Goal: Task Accomplishment & Management: Manage account settings

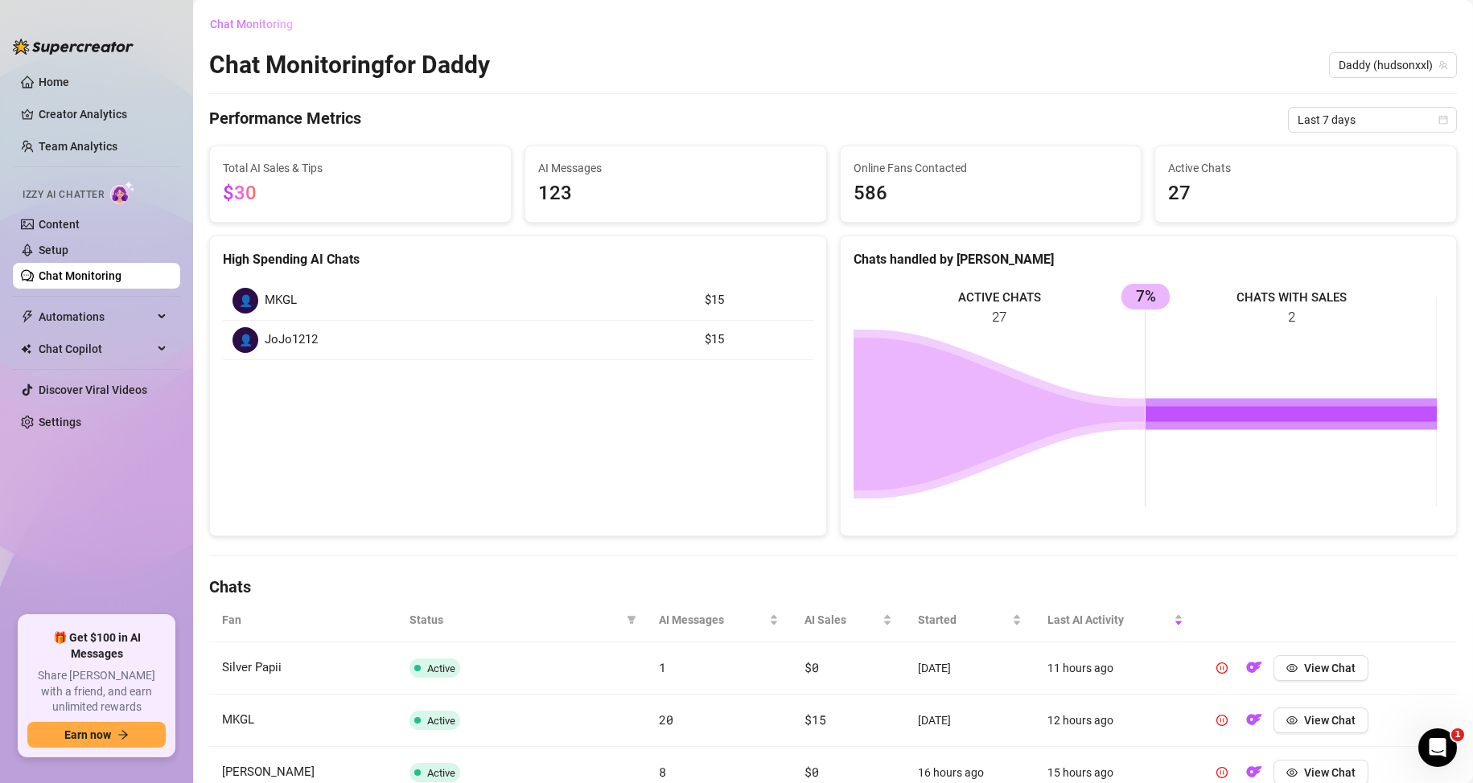
click at [251, 18] on span "Chat Monitoring" at bounding box center [251, 24] width 83 height 13
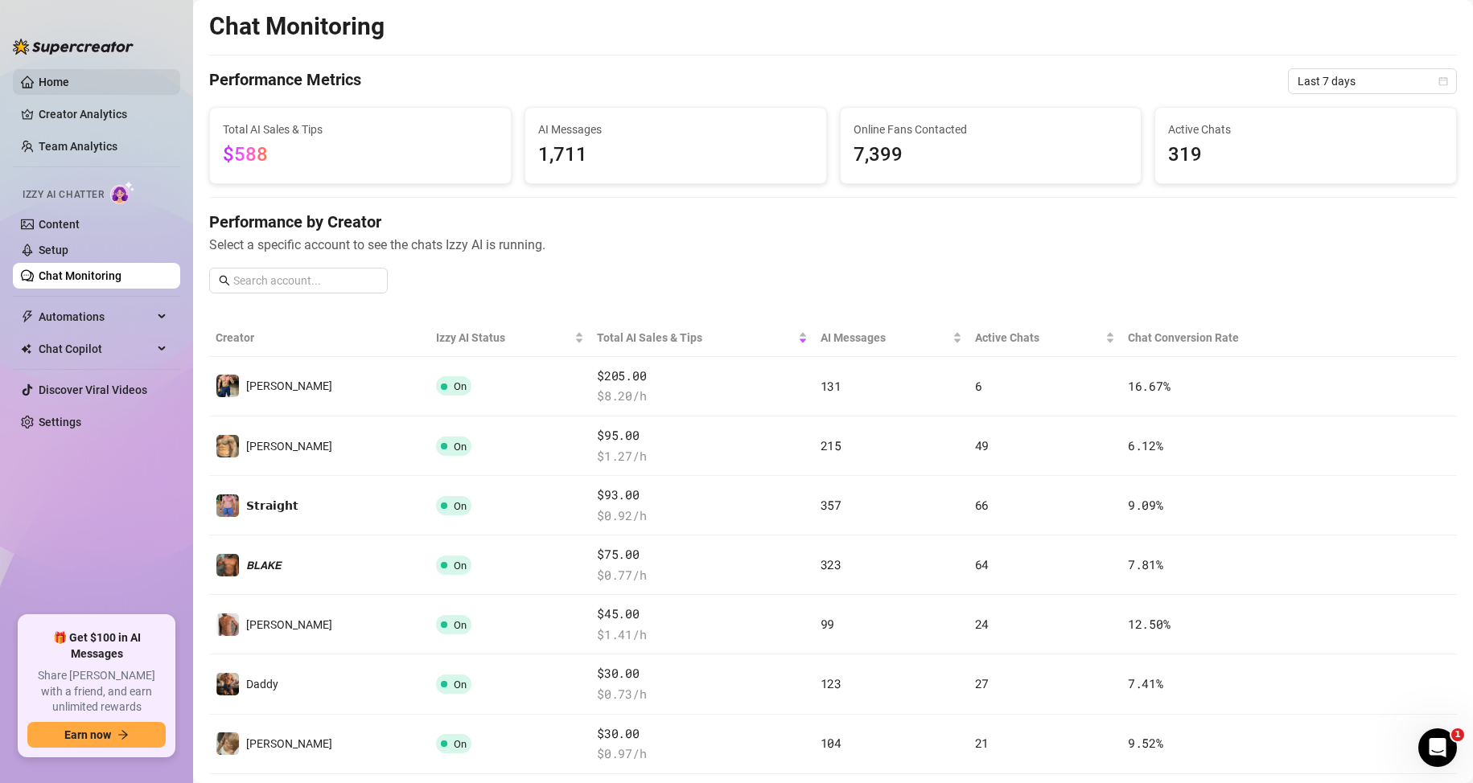
click at [69, 77] on link "Home" at bounding box center [54, 82] width 31 height 13
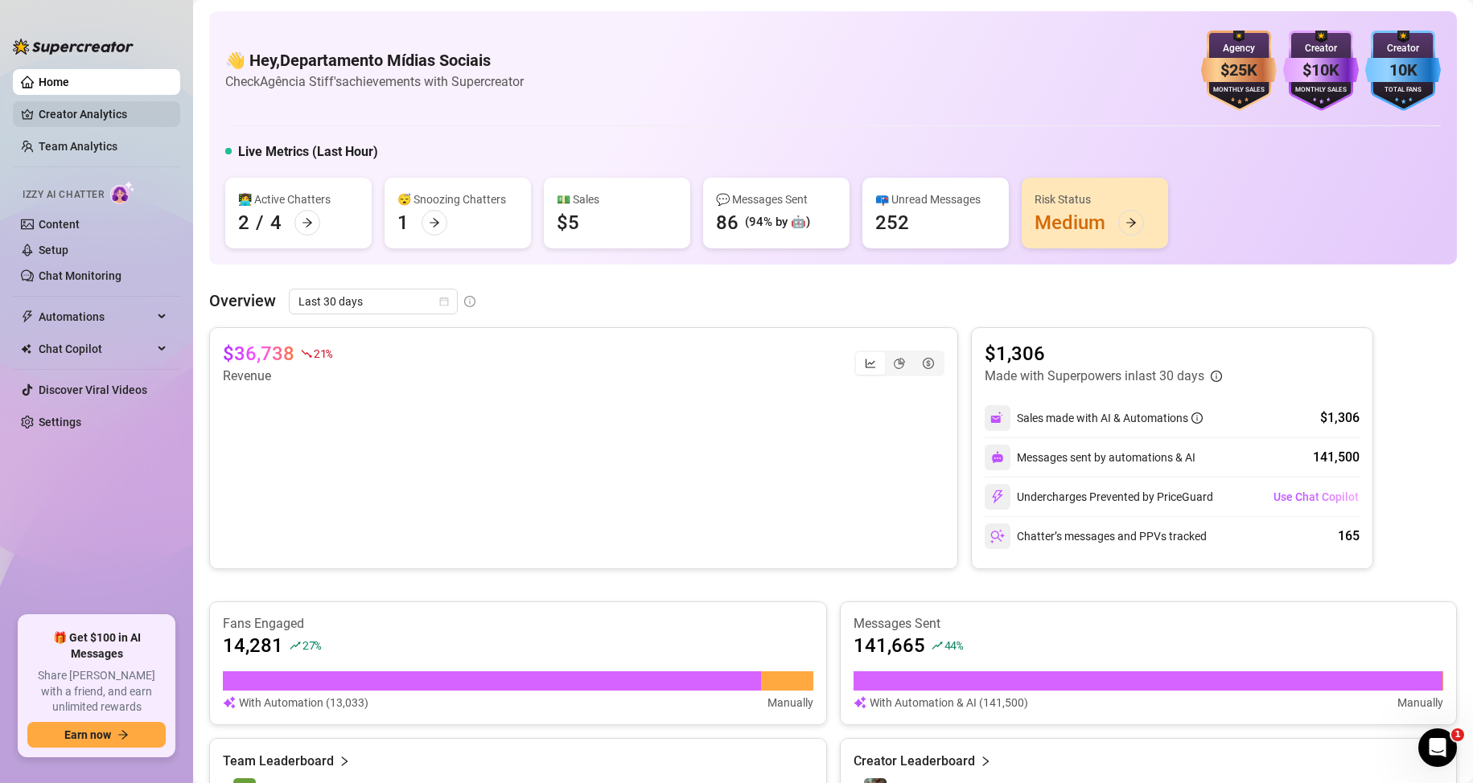
click at [94, 113] on link "Creator Analytics" at bounding box center [103, 114] width 129 height 26
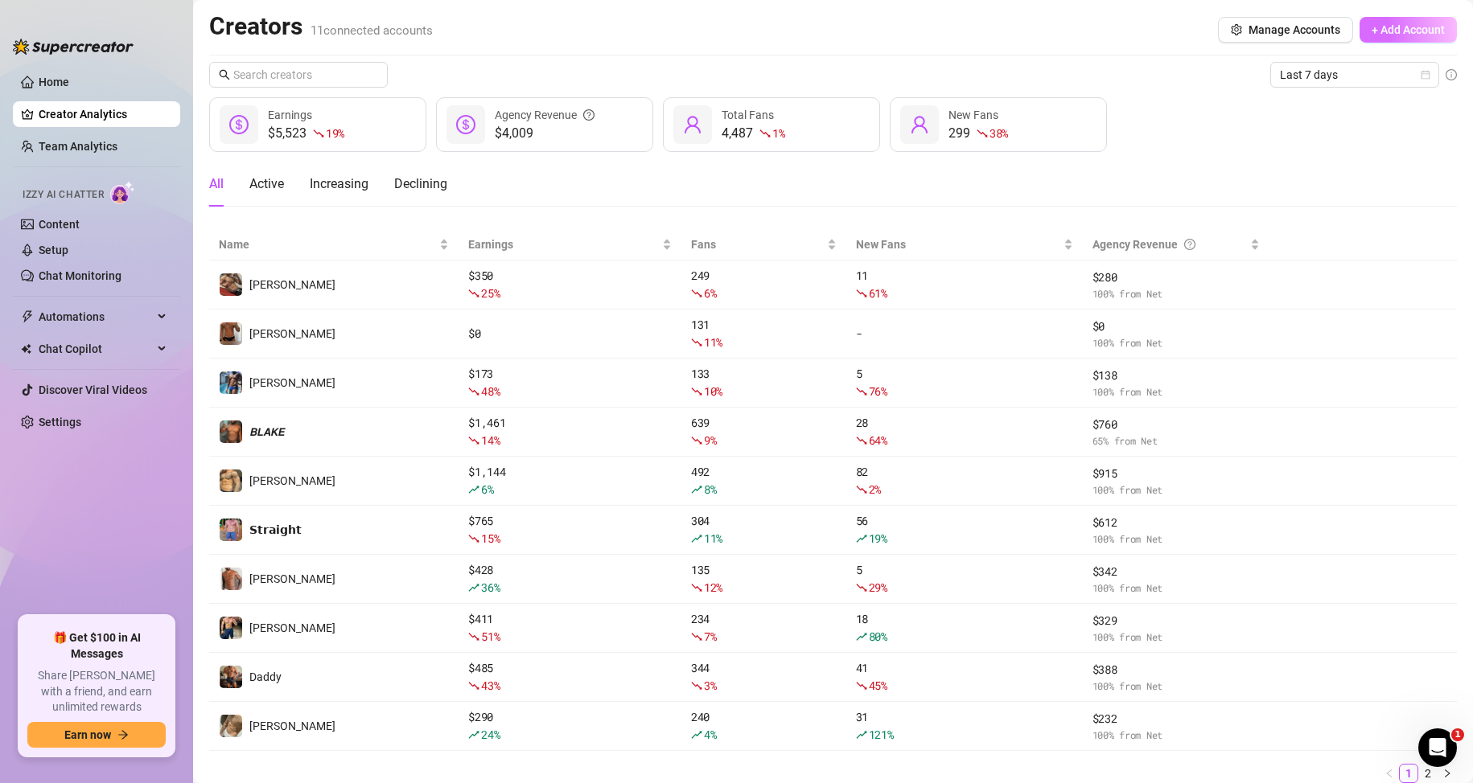
click at [1411, 38] on button "+ Add Account" at bounding box center [1407, 30] width 97 height 26
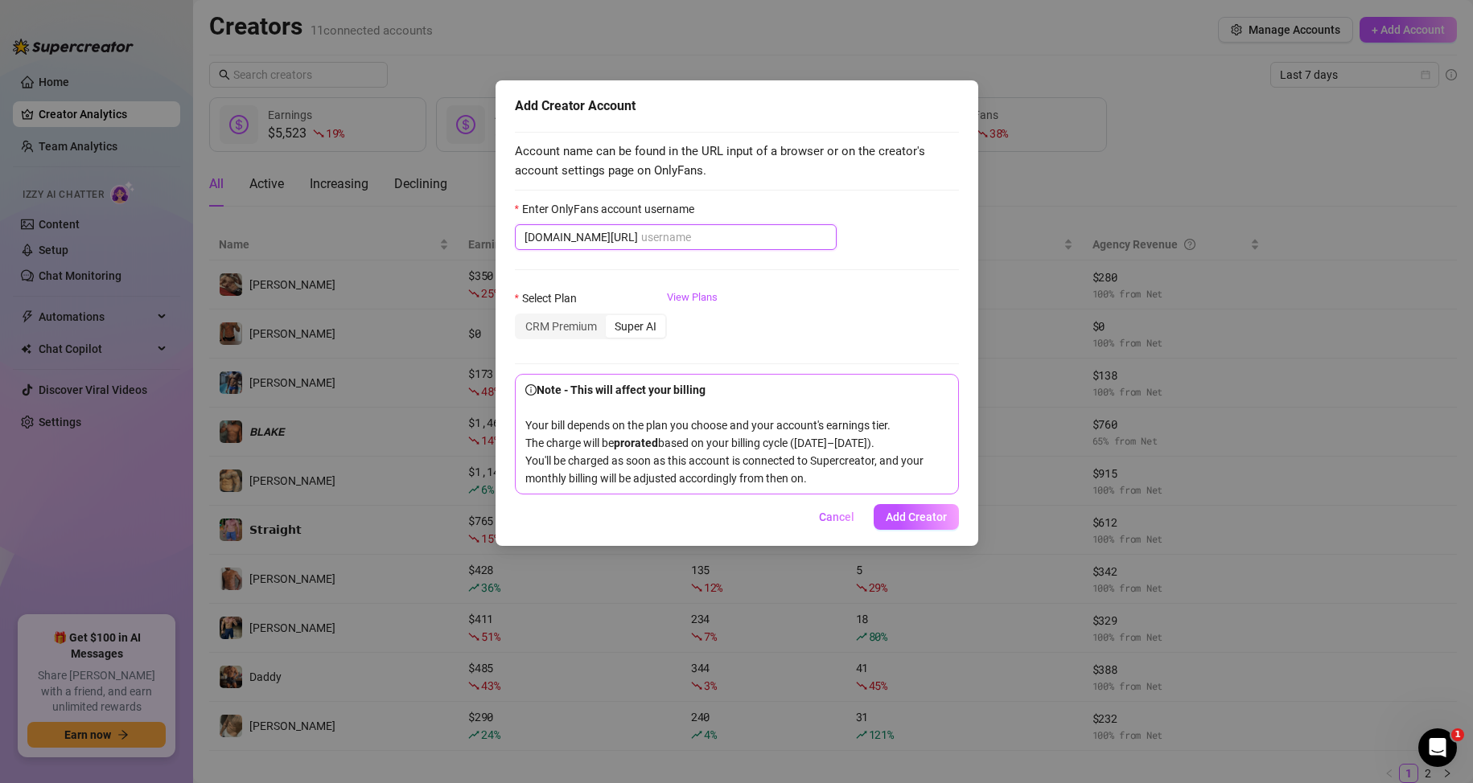
click at [641, 244] on input "Enter OnlyFans account username" at bounding box center [734, 237] width 186 height 18
paste input "austin_straight"
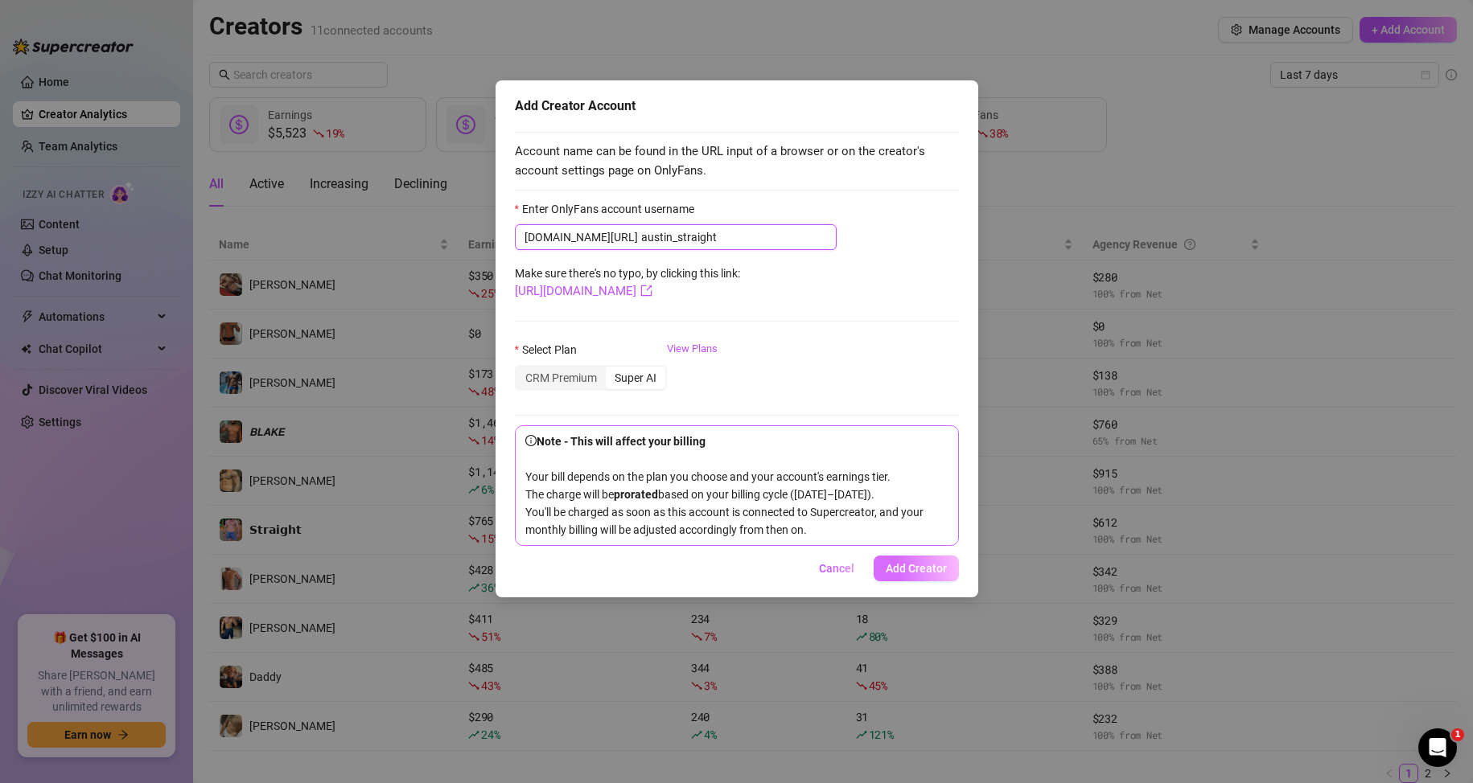
type input "austin_straight"
click at [910, 575] on span "Add Creator" at bounding box center [915, 568] width 61 height 13
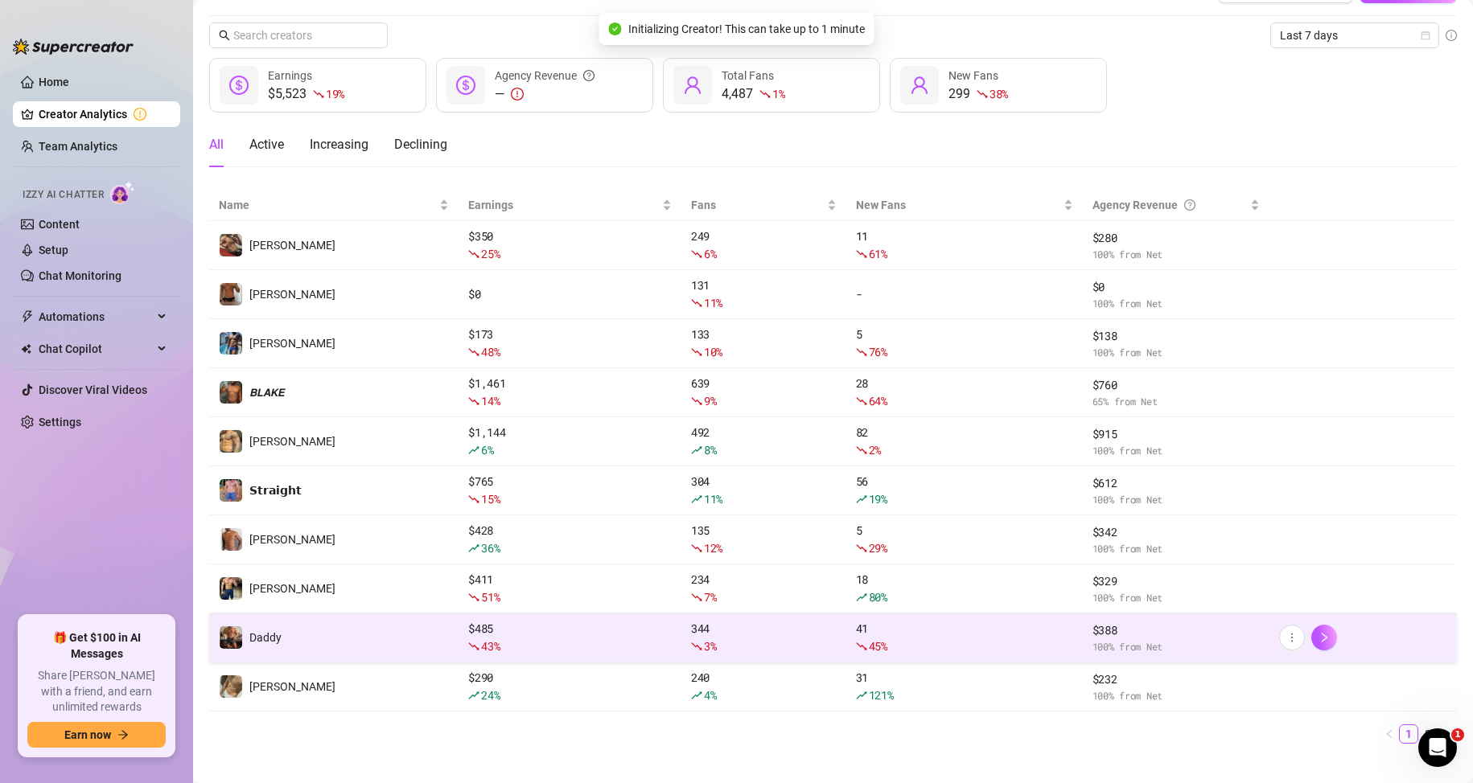
scroll to position [61, 0]
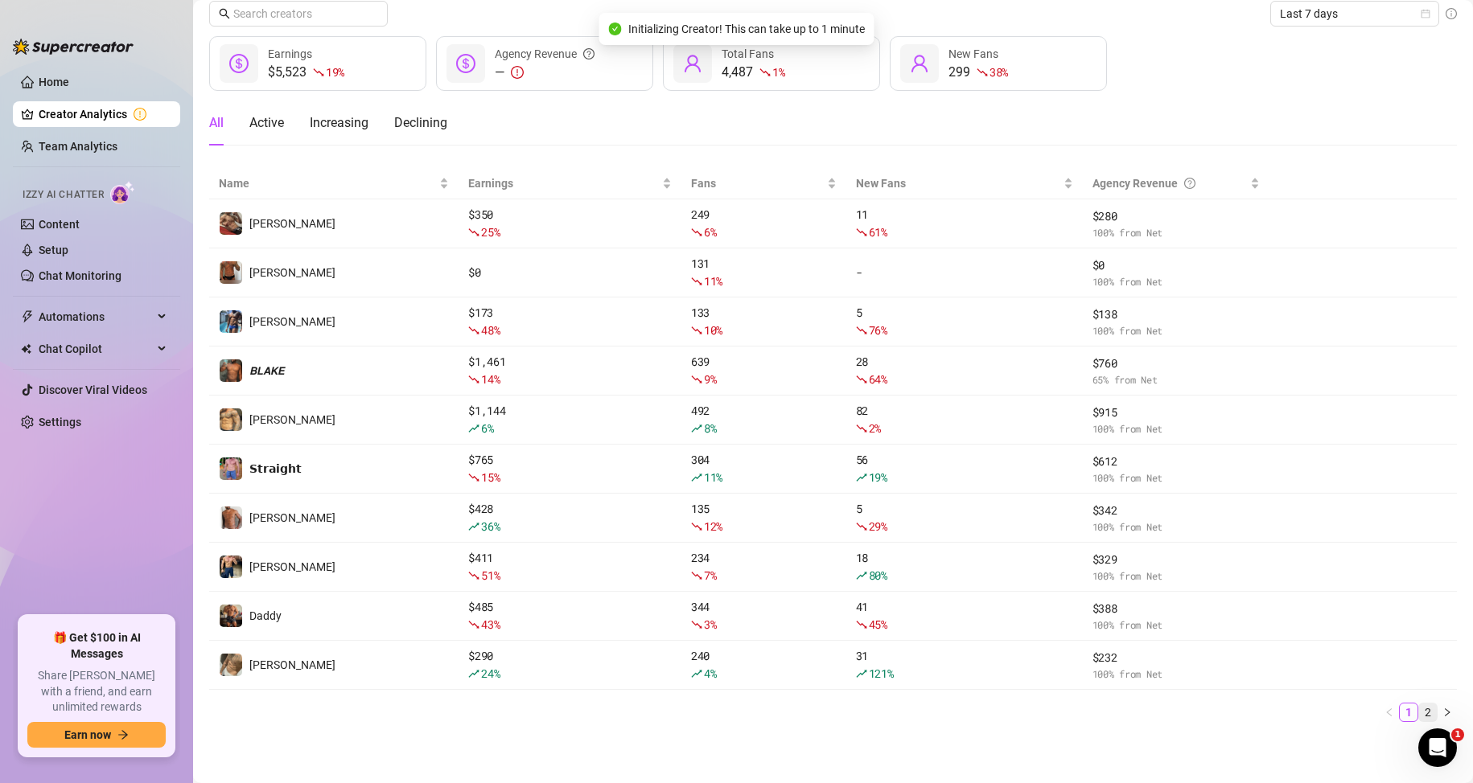
click at [1419, 711] on link "2" at bounding box center [1428, 713] width 18 height 18
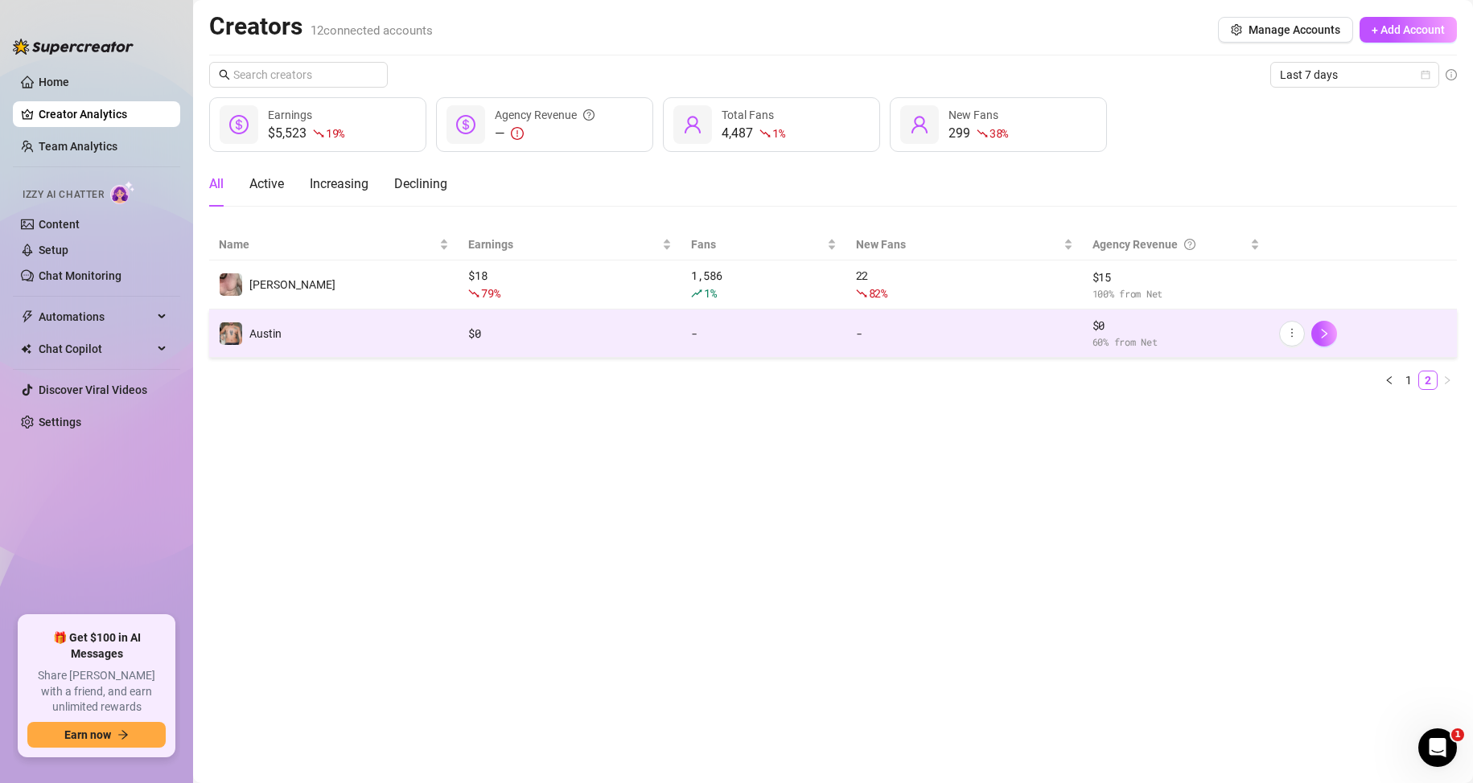
click at [675, 351] on td "$ 0" at bounding box center [569, 334] width 223 height 48
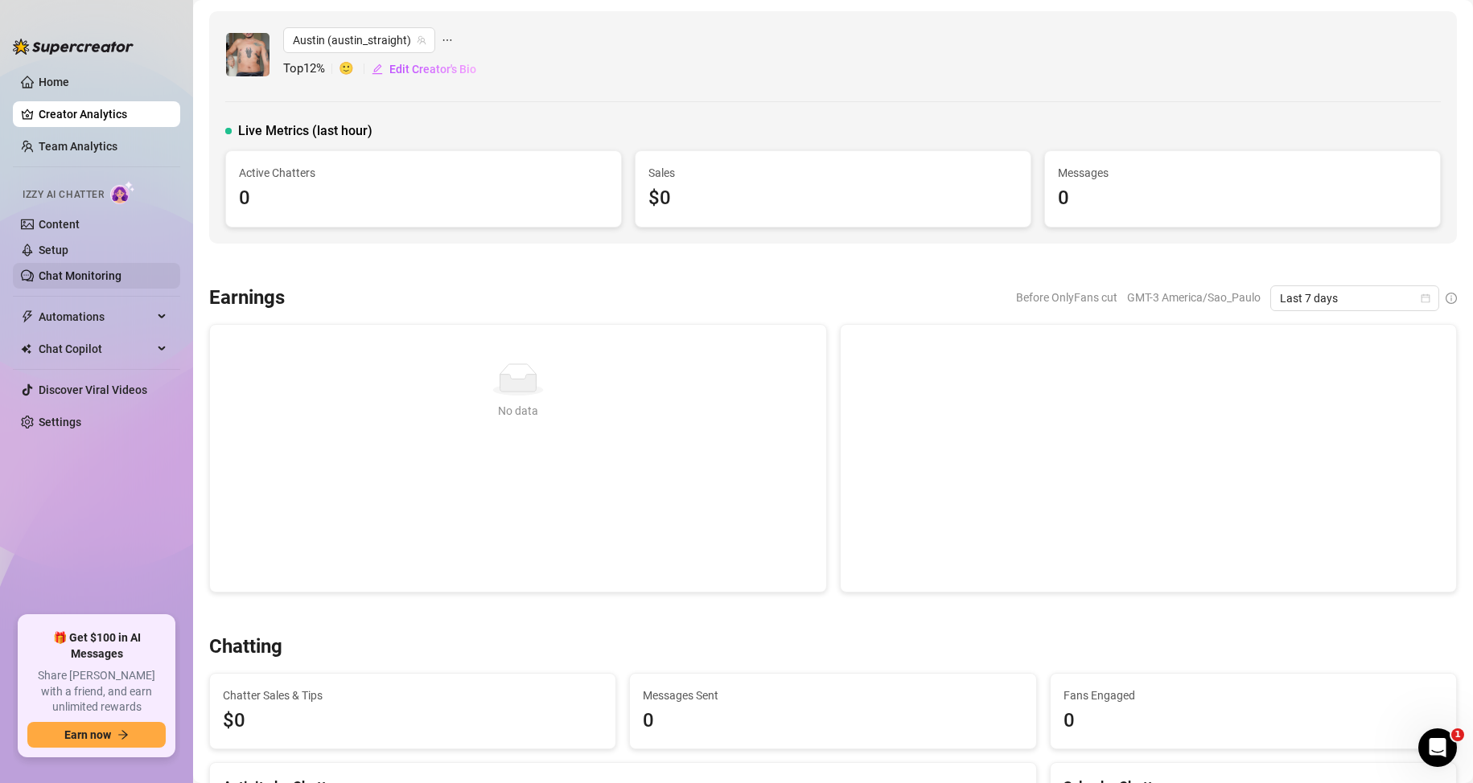
click at [97, 275] on link "Chat Monitoring" at bounding box center [80, 275] width 83 height 13
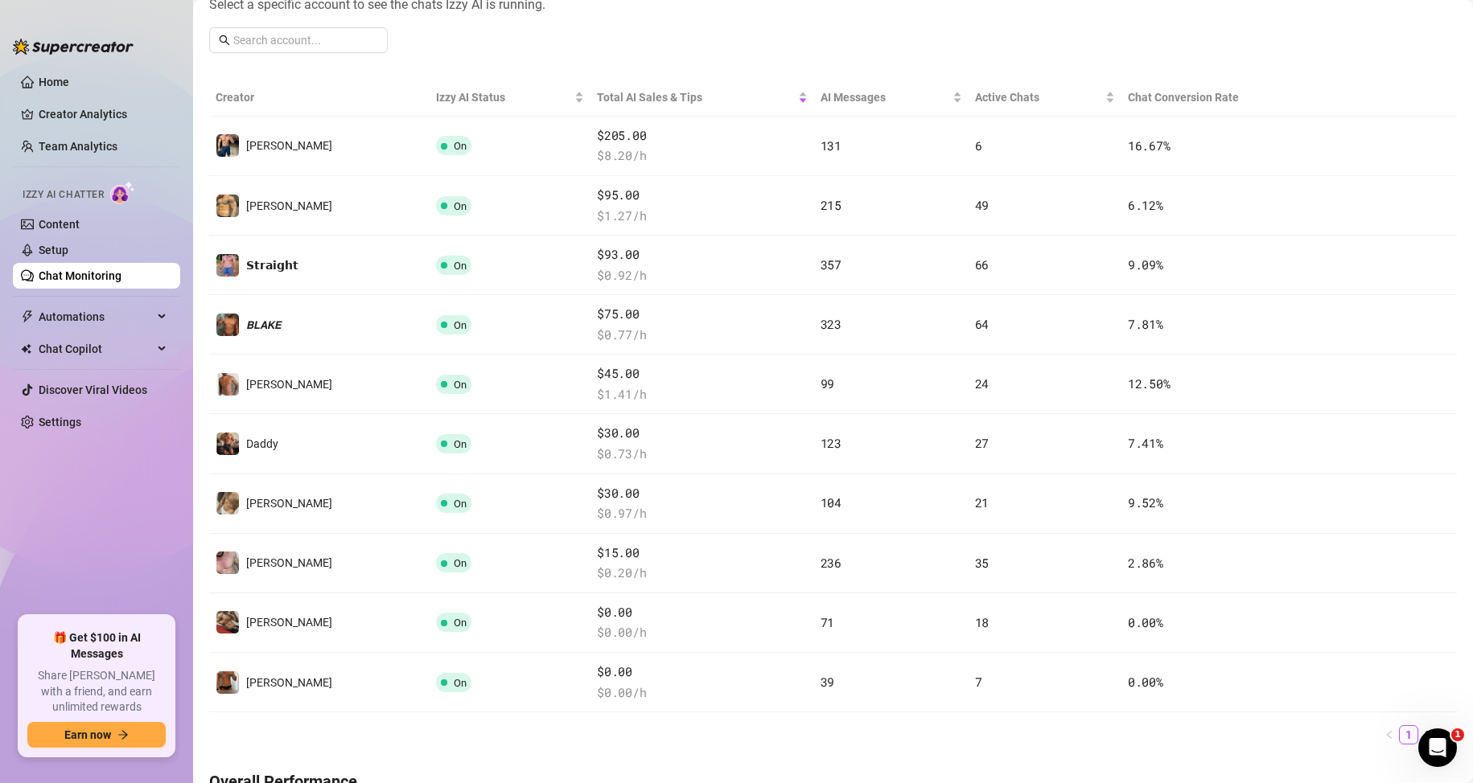
scroll to position [402, 0]
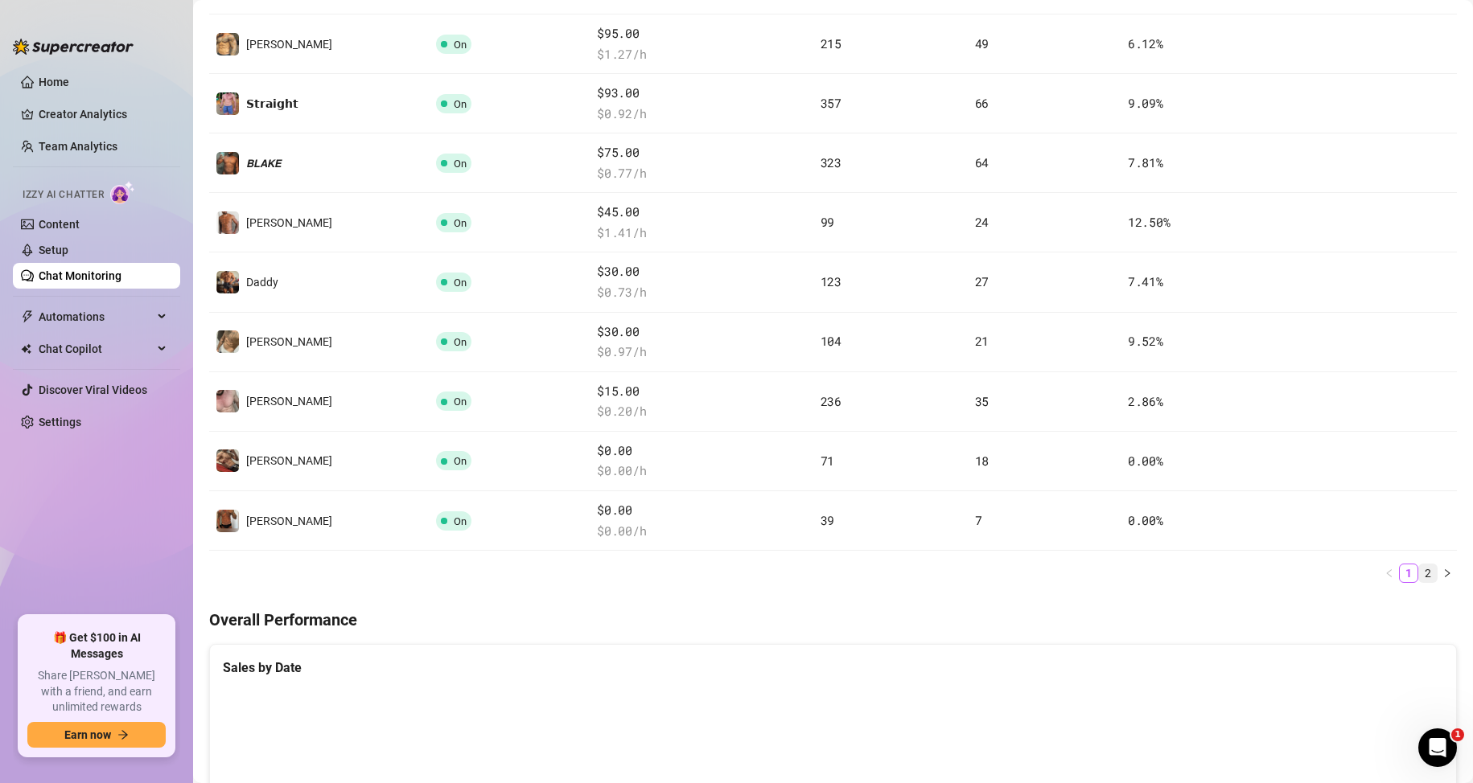
click at [1419, 569] on link "2" at bounding box center [1428, 574] width 18 height 18
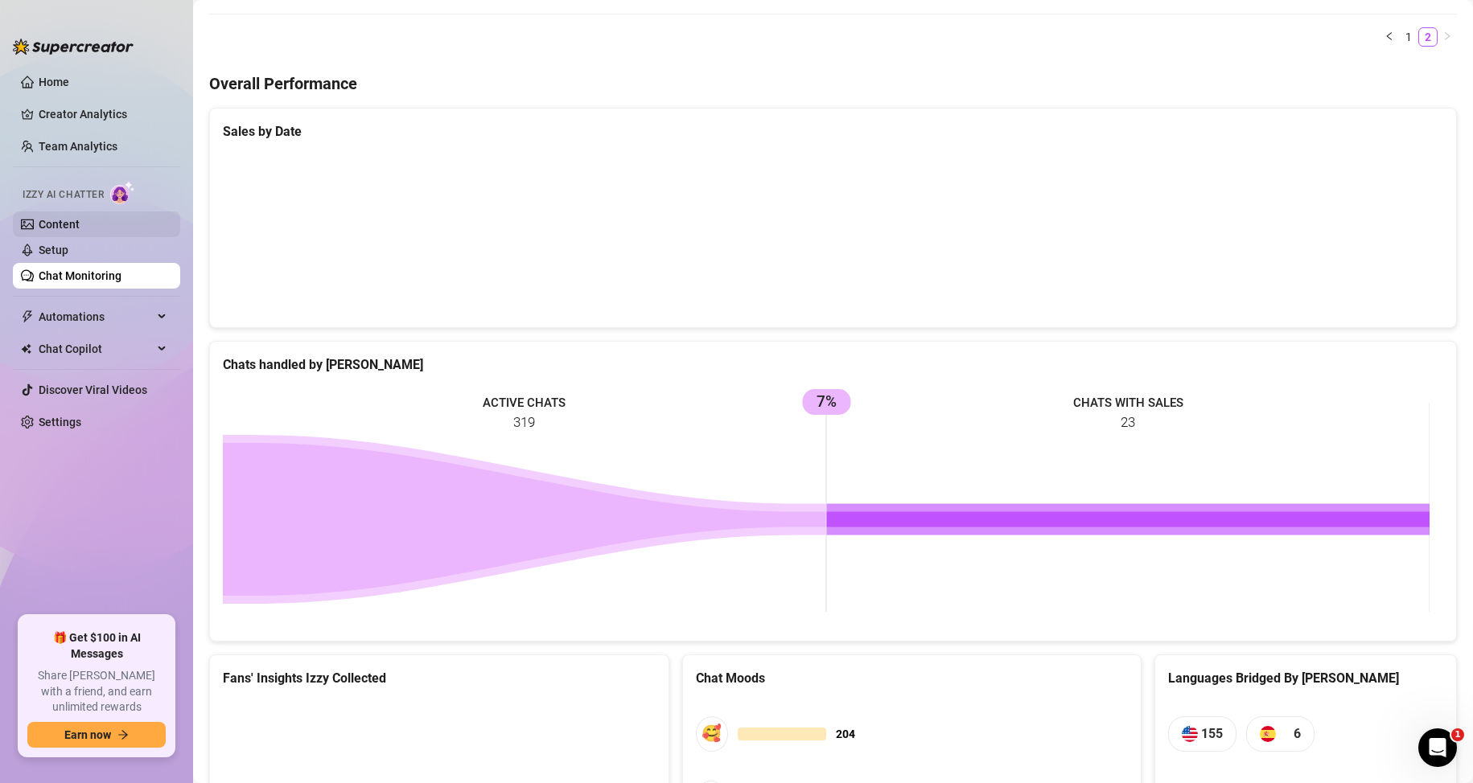
click at [64, 227] on link "Content" at bounding box center [59, 224] width 41 height 13
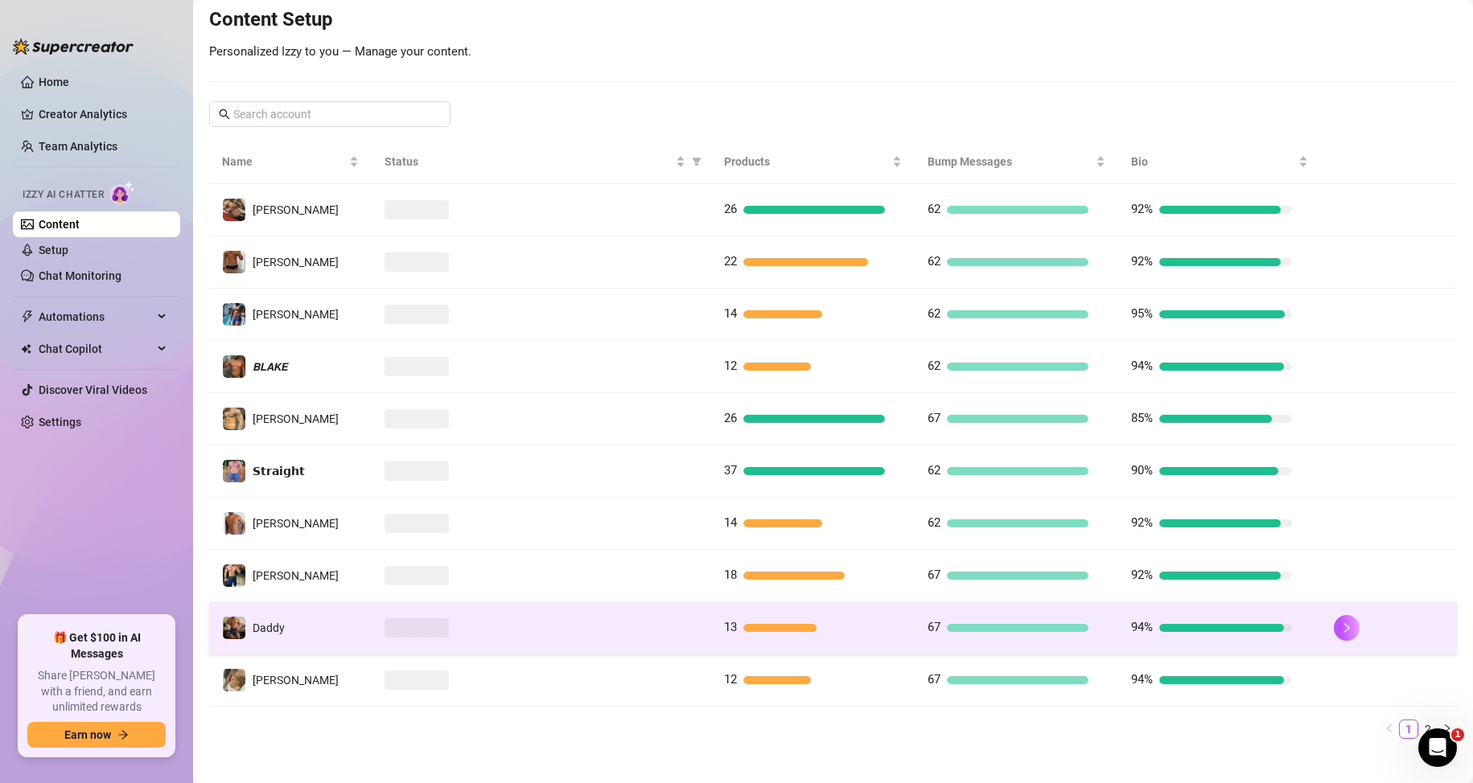
scroll to position [213, 0]
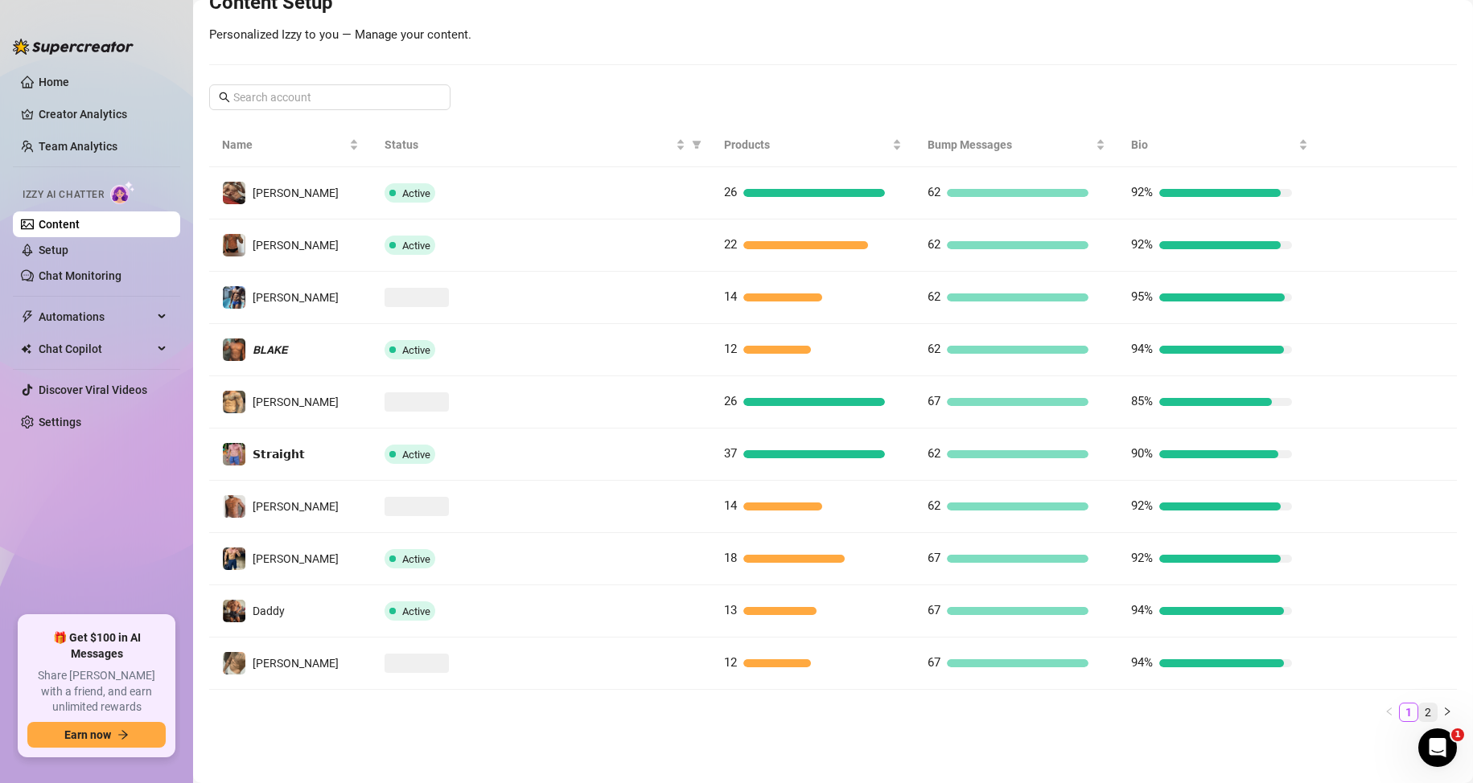
click at [1419, 712] on link "2" at bounding box center [1428, 713] width 18 height 18
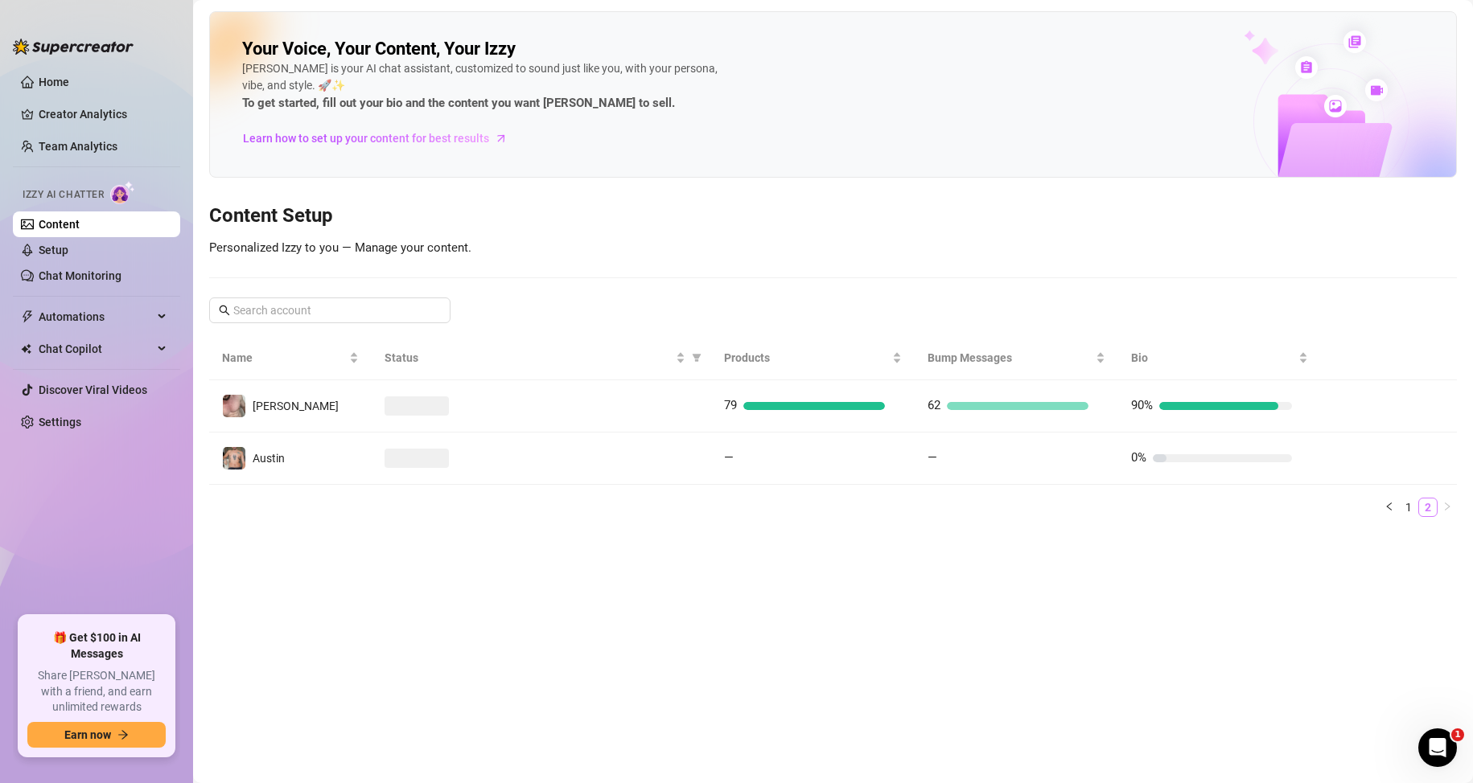
scroll to position [0, 0]
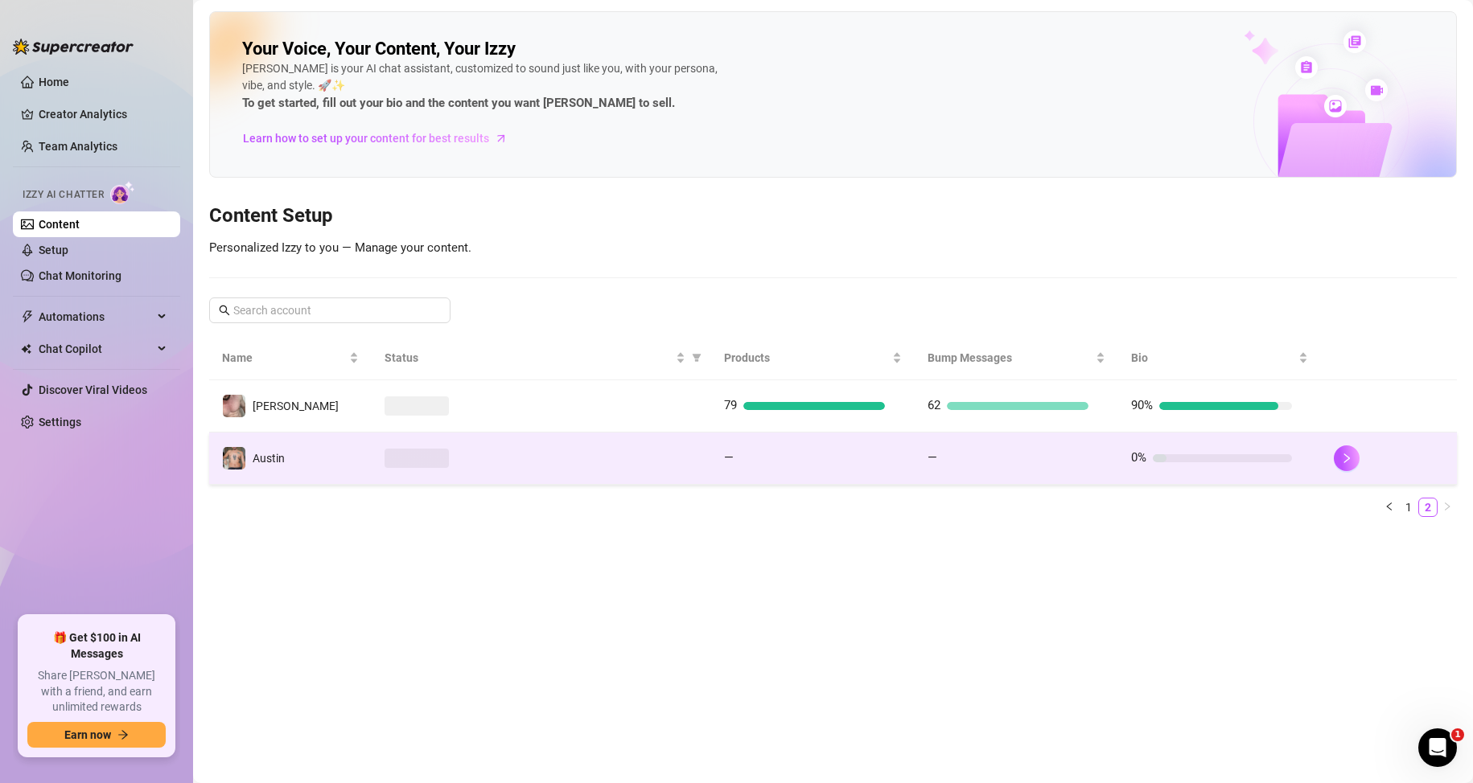
click at [784, 458] on div at bounding box center [812, 458] width 145 height 8
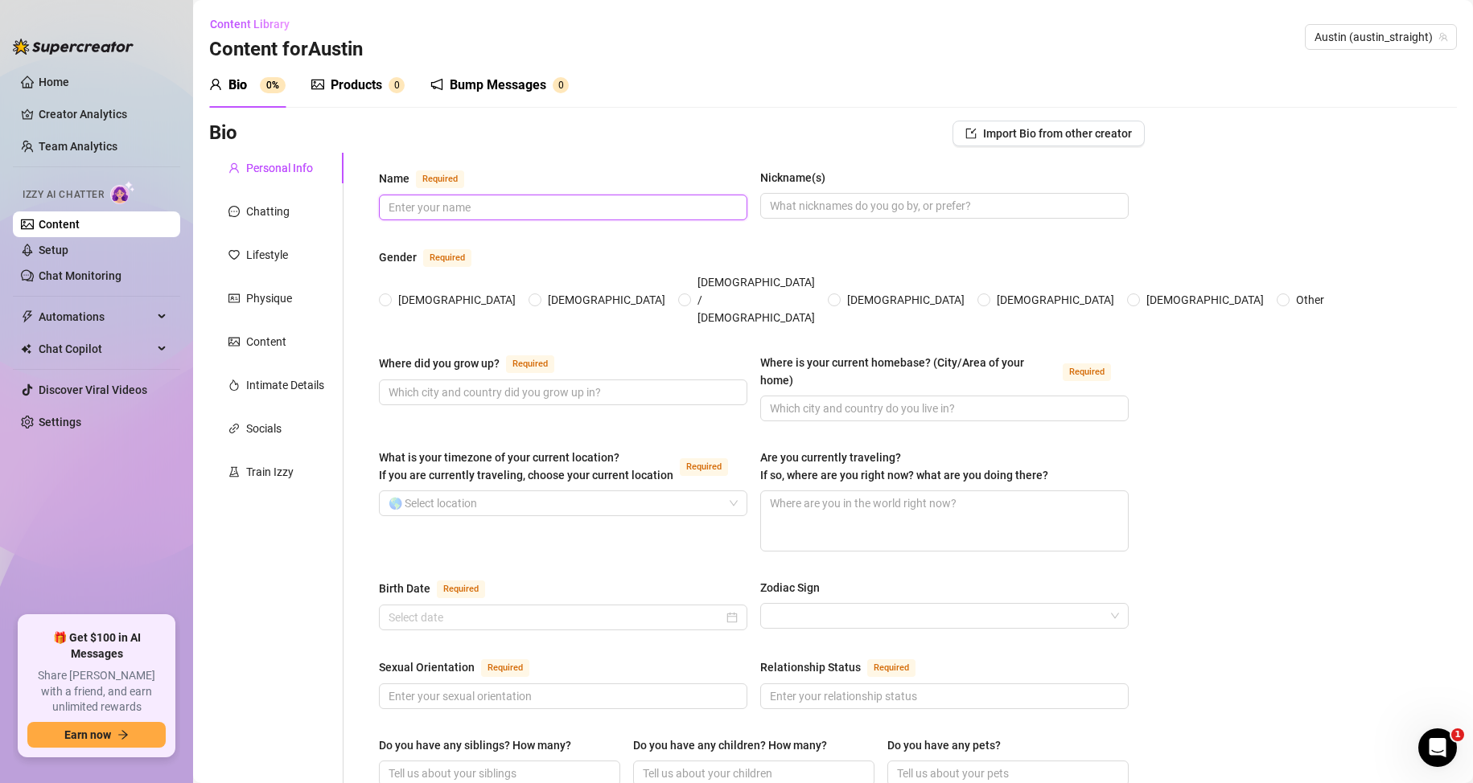
click at [524, 201] on input "Name Required" at bounding box center [561, 208] width 346 height 18
click at [491, 210] on input "Name Required" at bounding box center [561, 208] width 346 height 18
type input "Austin Fox"
click at [898, 206] on input "Nickname(s)" at bounding box center [943, 206] width 346 height 18
type input "Aus"
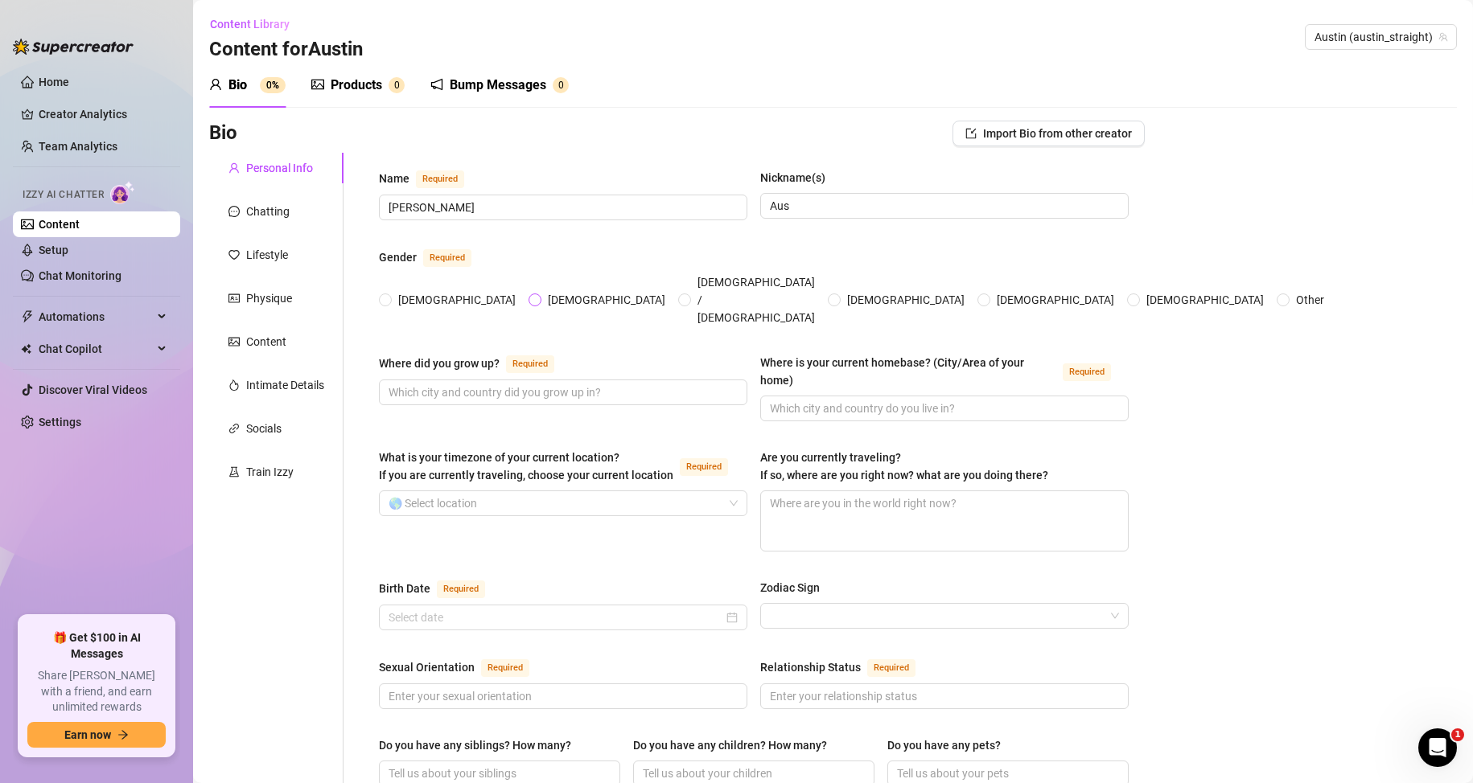
click at [541, 293] on span "Male" at bounding box center [606, 300] width 130 height 18
click at [532, 296] on input "Male" at bounding box center [535, 301] width 6 height 10
radio input "true"
click at [453, 384] on input "Where did you grow up? Required" at bounding box center [561, 393] width 346 height 18
click at [469, 384] on input "Where did you grow up? Required" at bounding box center [561, 393] width 346 height 18
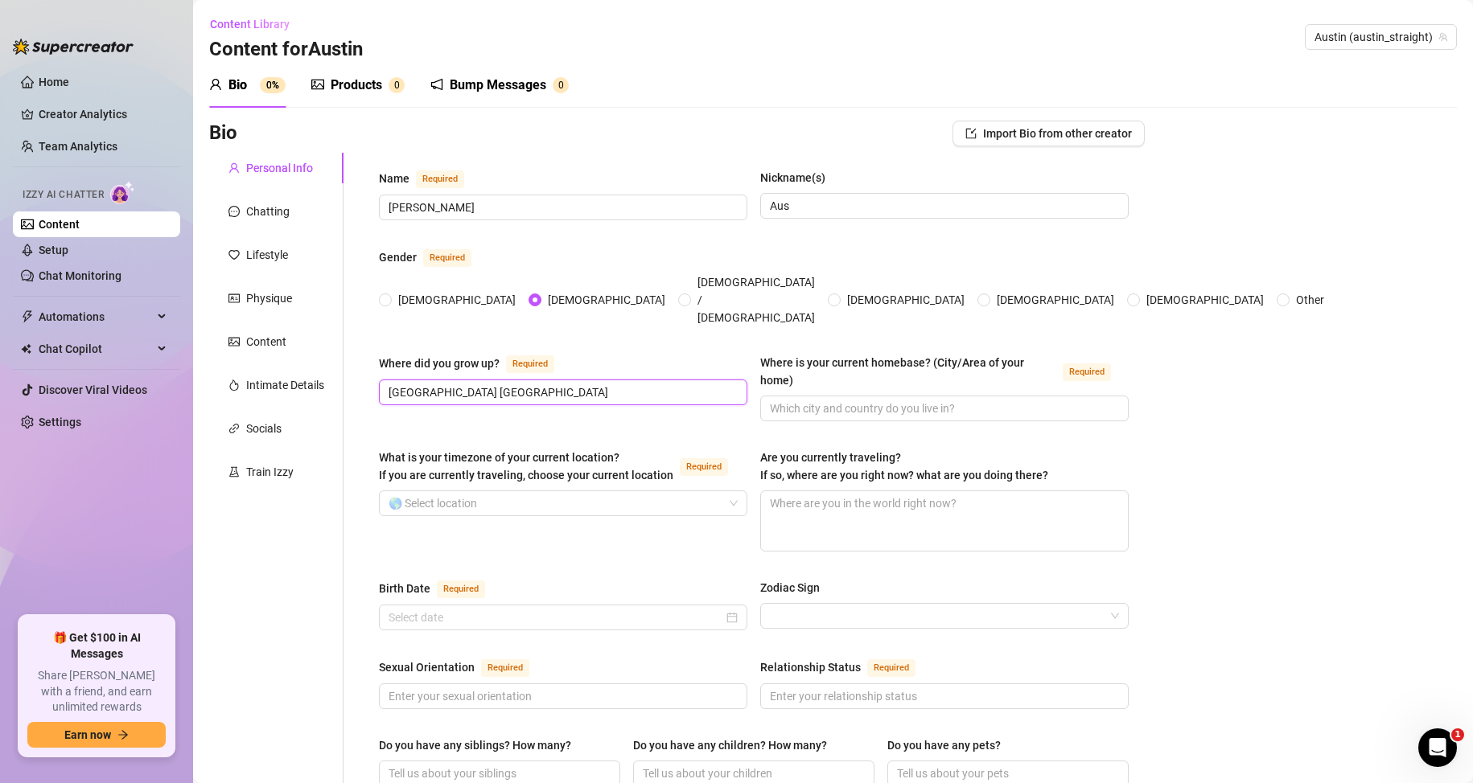
type input "NYC EUA"
click at [874, 354] on div "Where is your current homebase? (City/Area of your home)" at bounding box center [908, 371] width 296 height 35
click at [874, 400] on input "Where is your current homebase? (City/Area of your home) Required" at bounding box center [943, 409] width 346 height 18
click at [819, 400] on input "Where is your current homebase? (City/Area of your home) Required" at bounding box center [943, 409] width 346 height 18
type input "U"
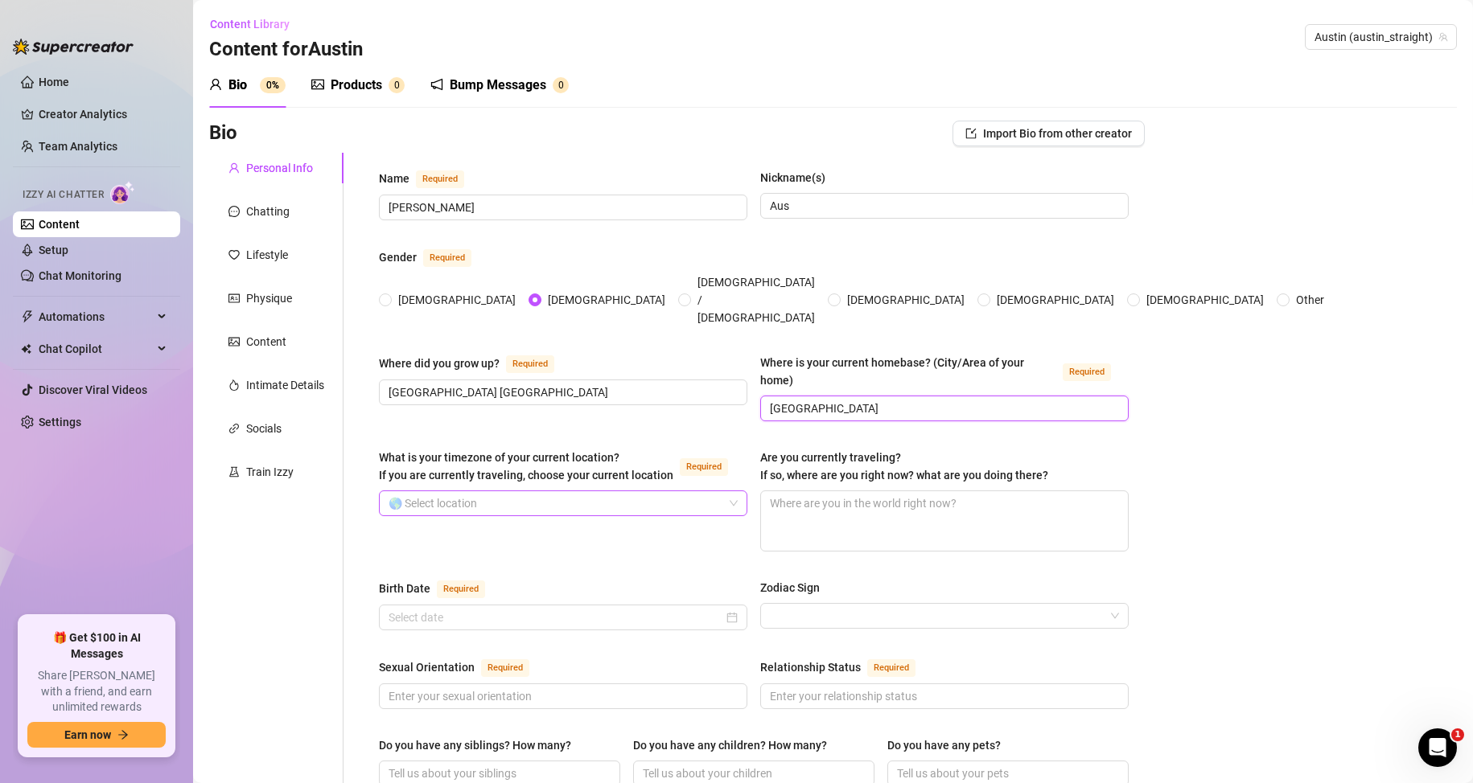
type input "EUA"
click at [512, 491] on input "What is your timezone of your current location? If you are currently traveling,…" at bounding box center [555, 503] width 335 height 24
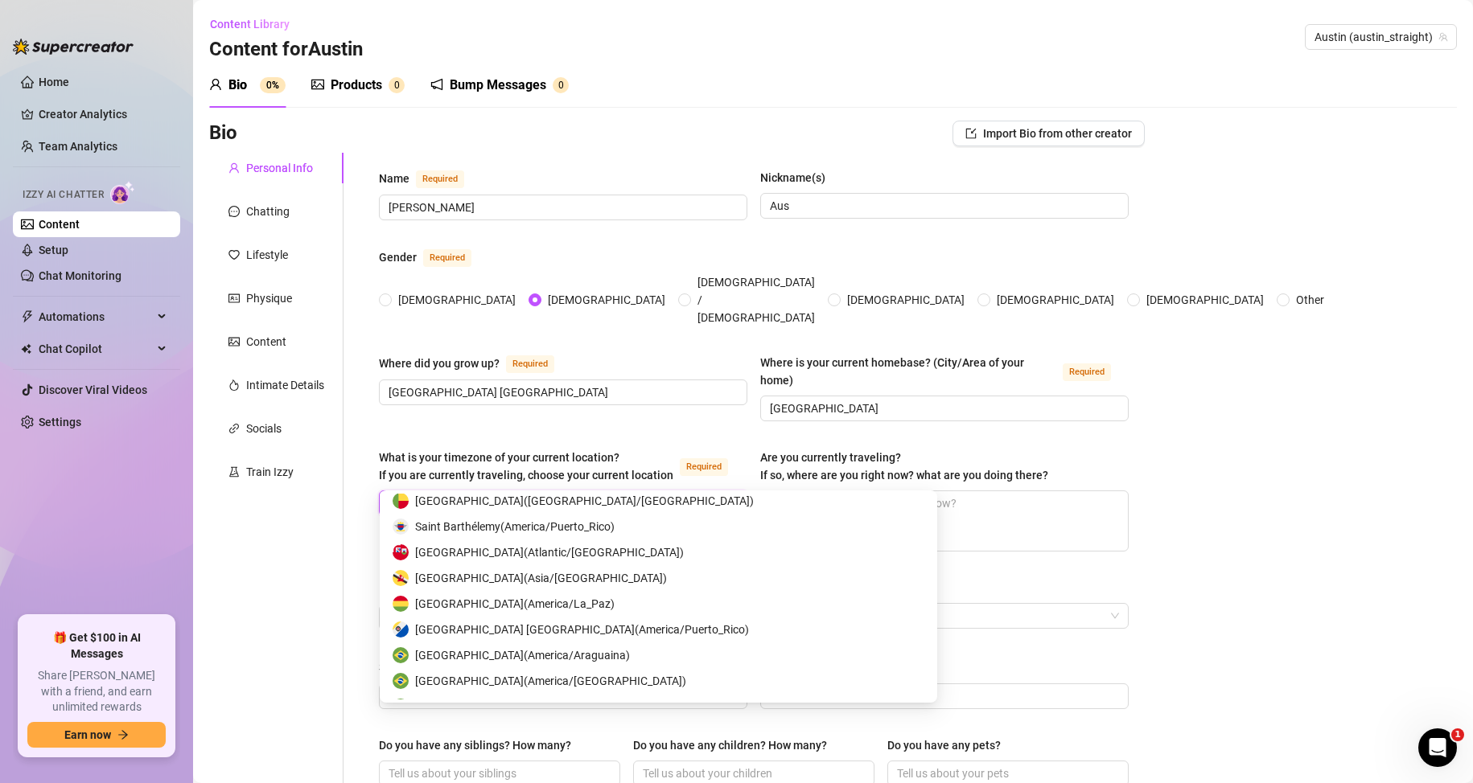
scroll to position [1045, 0]
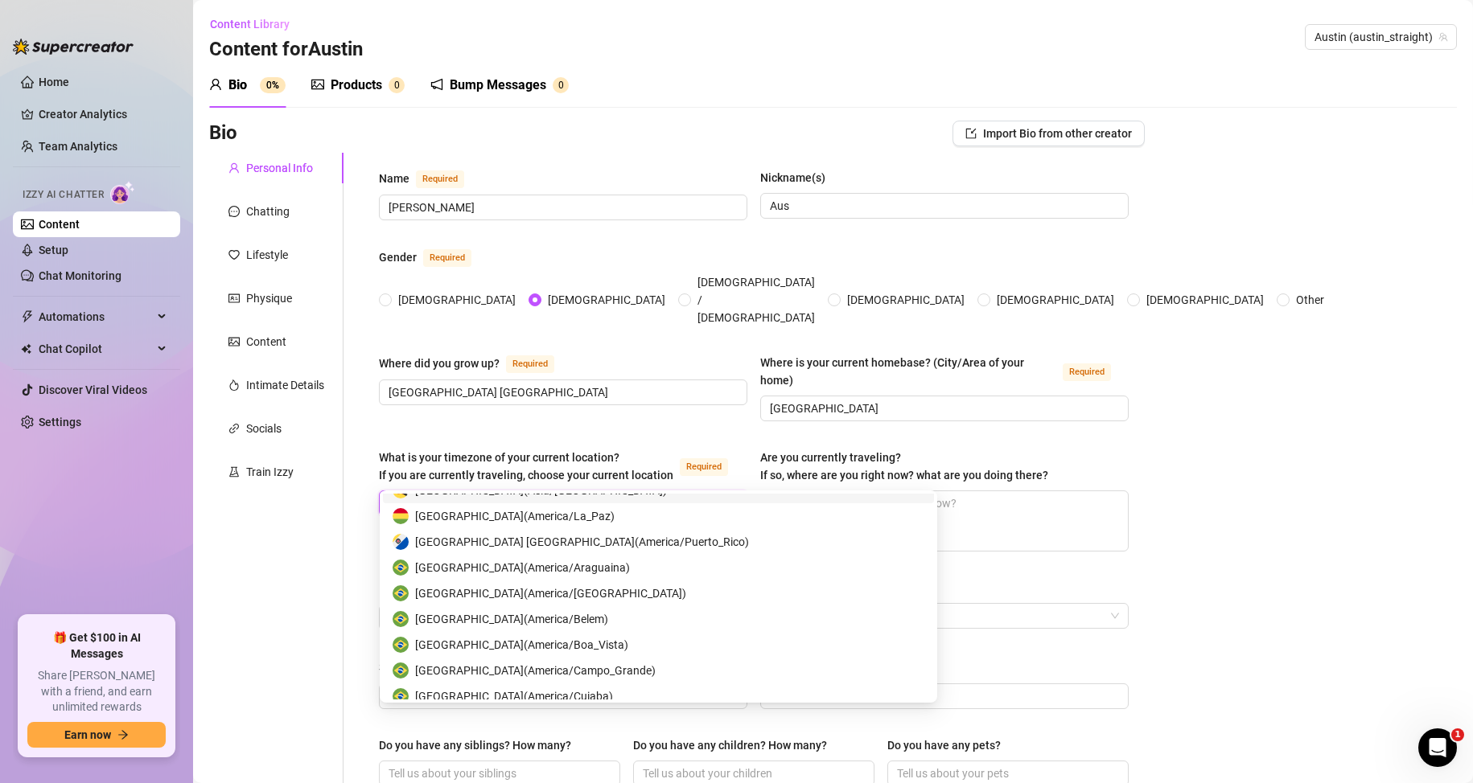
type input "a"
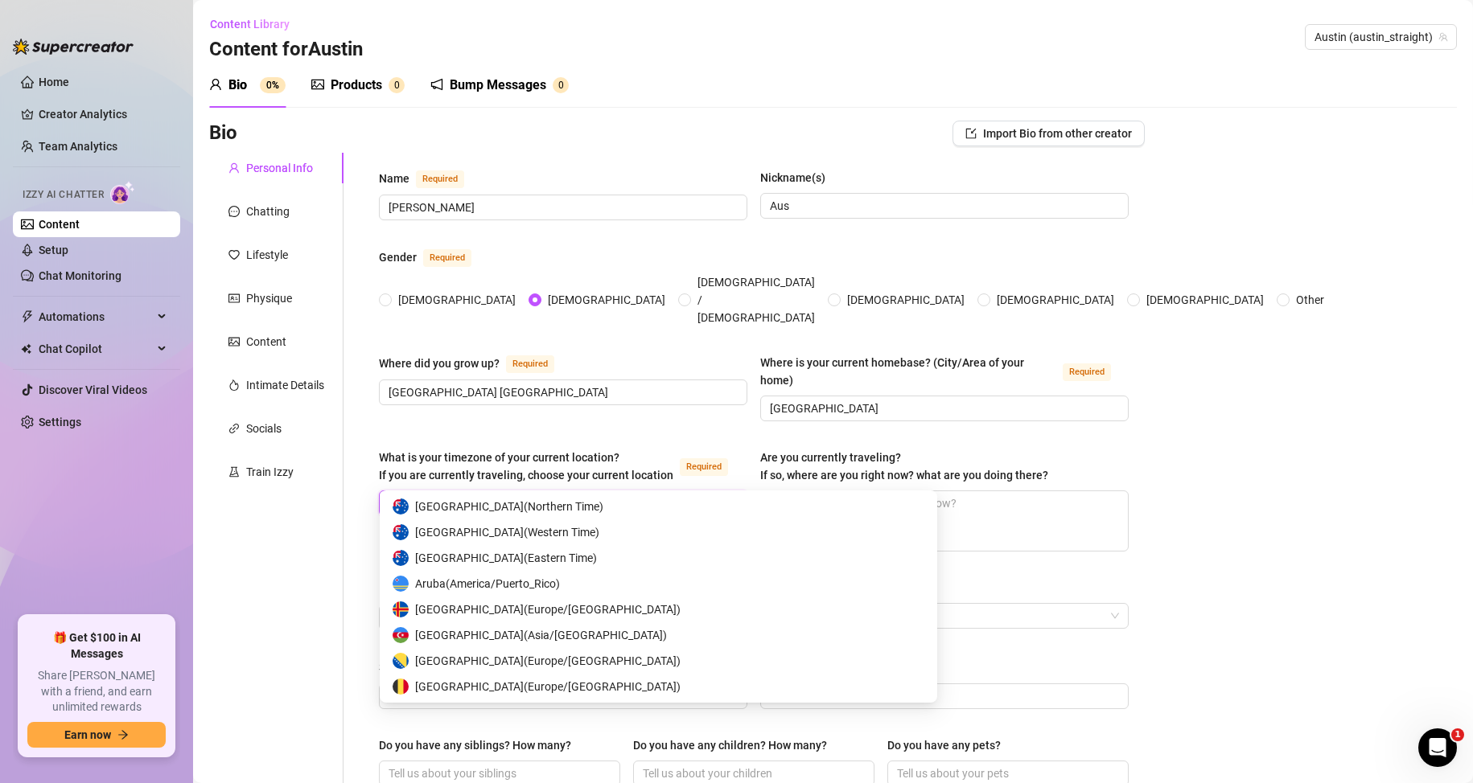
type input "uni"
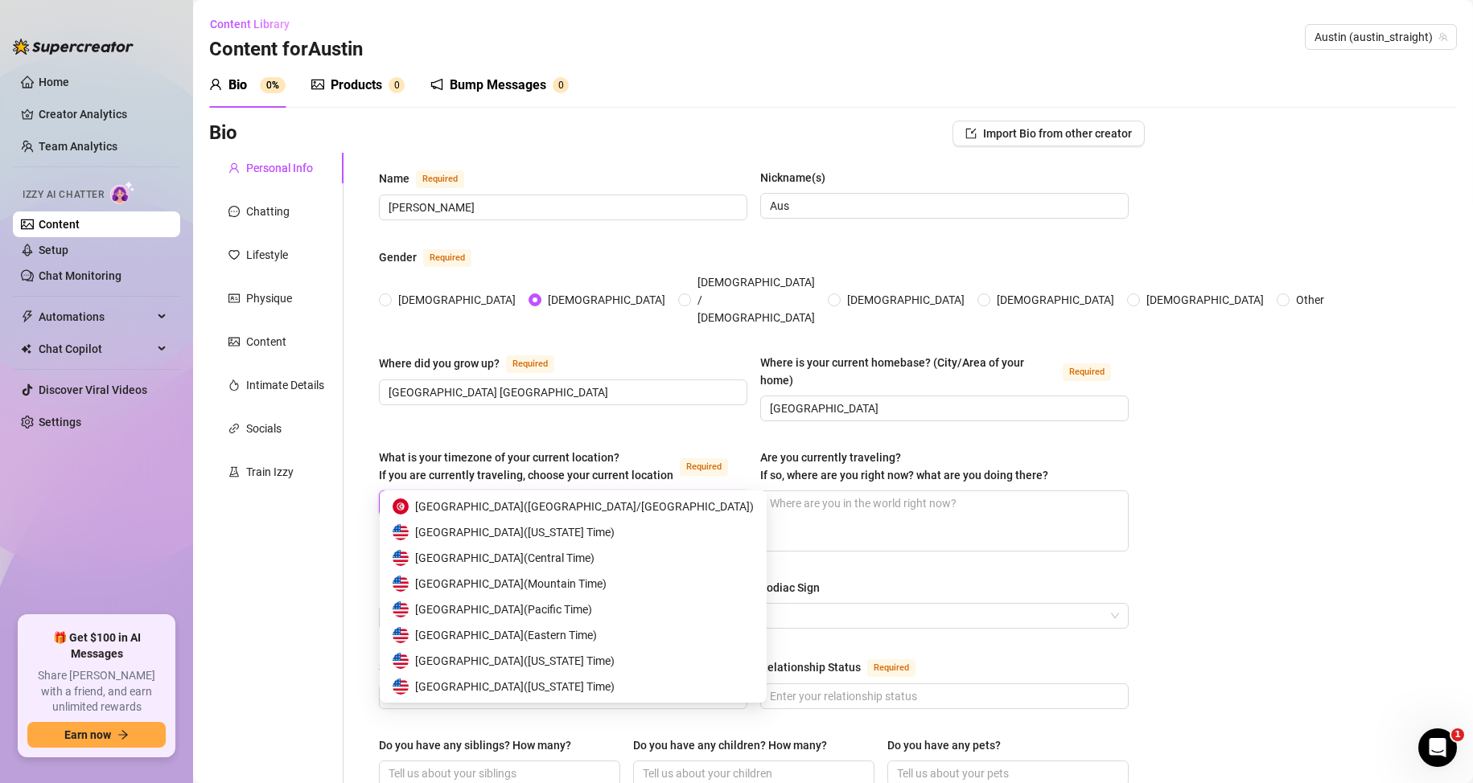
scroll to position [77, 0]
click at [585, 555] on span "United States of America ( Central Time )" at bounding box center [504, 558] width 179 height 18
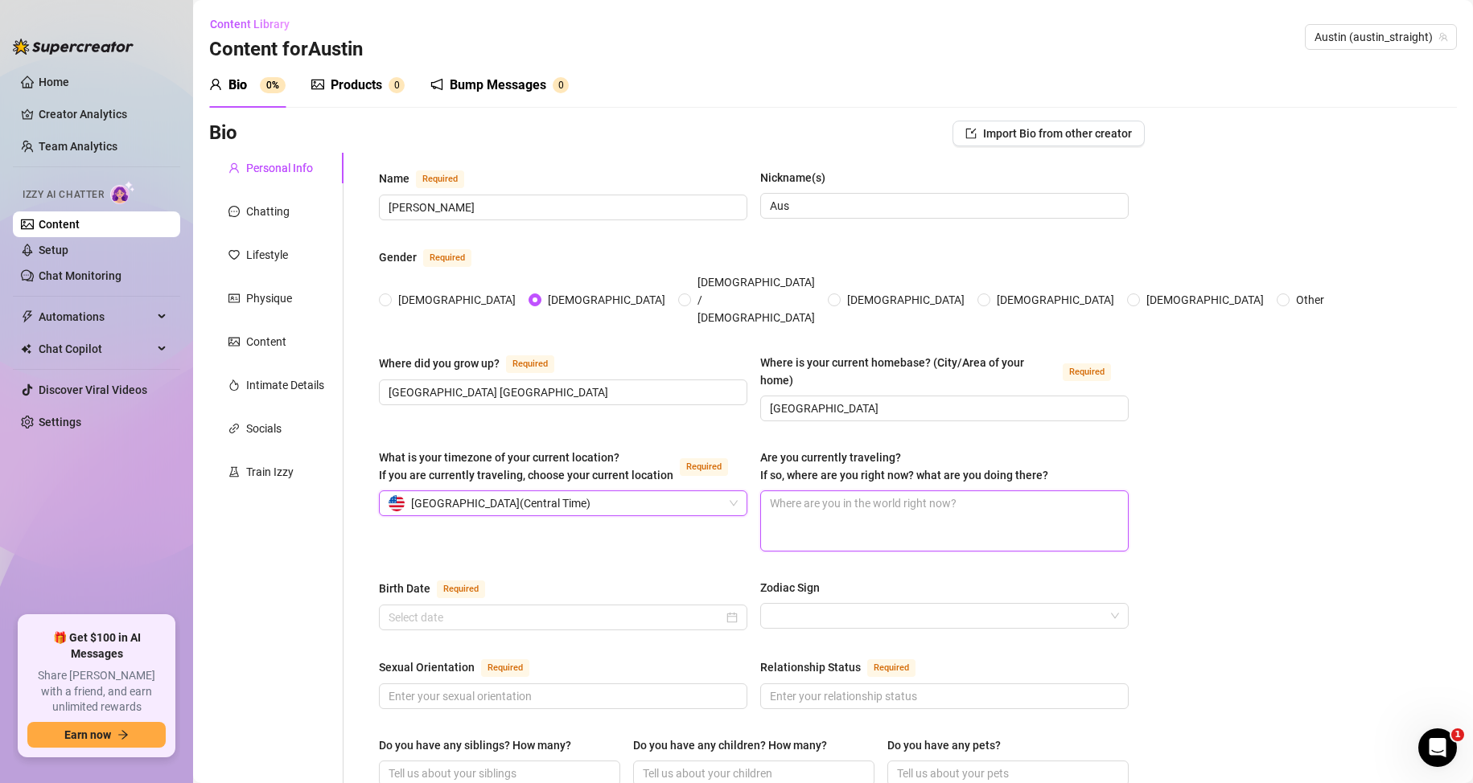
click at [812, 495] on textarea "Are you currently traveling? If so, where are you right now? what are you doing…" at bounding box center [944, 521] width 367 height 60
drag, startPoint x: 752, startPoint y: 428, endPoint x: 1114, endPoint y: 448, distance: 362.5
click at [1114, 449] on div "What is your timezone of your current location? If you are currently traveling,…" at bounding box center [754, 507] width 750 height 117
copy span "Are you currently traveling? If so, where are you right now? what are you doing…"
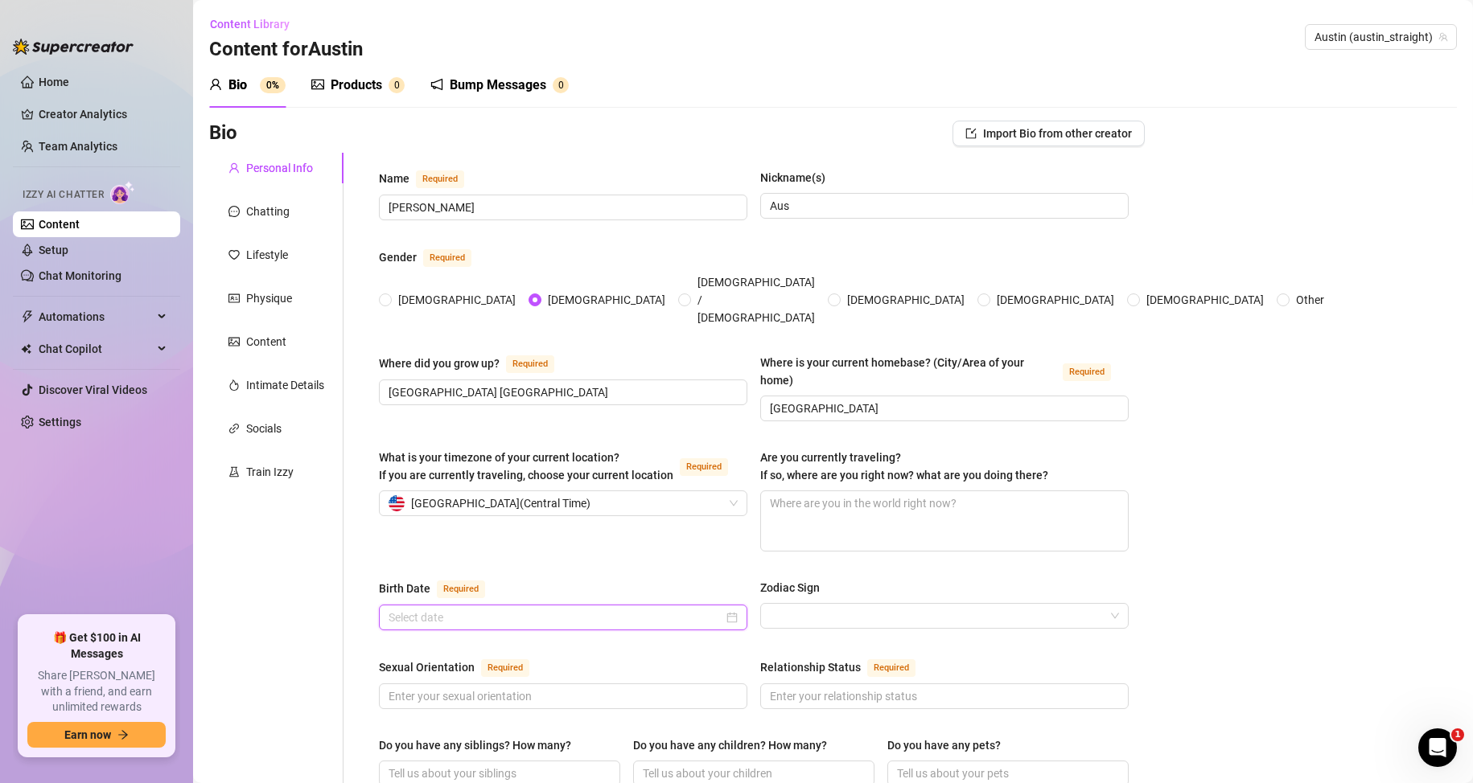
click at [493, 609] on input "Birth Date Required" at bounding box center [555, 618] width 335 height 18
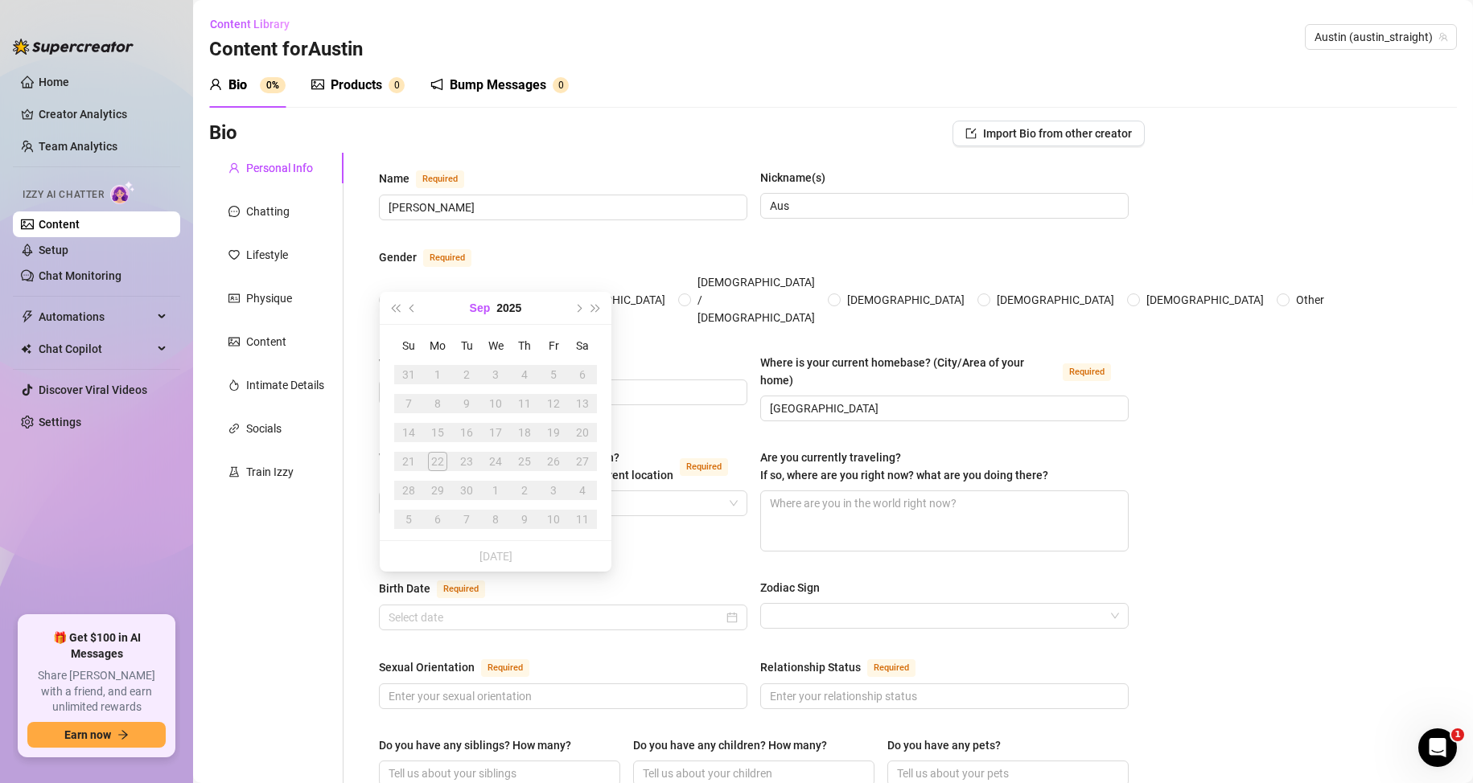
click at [472, 306] on button "Sep" at bounding box center [480, 308] width 21 height 32
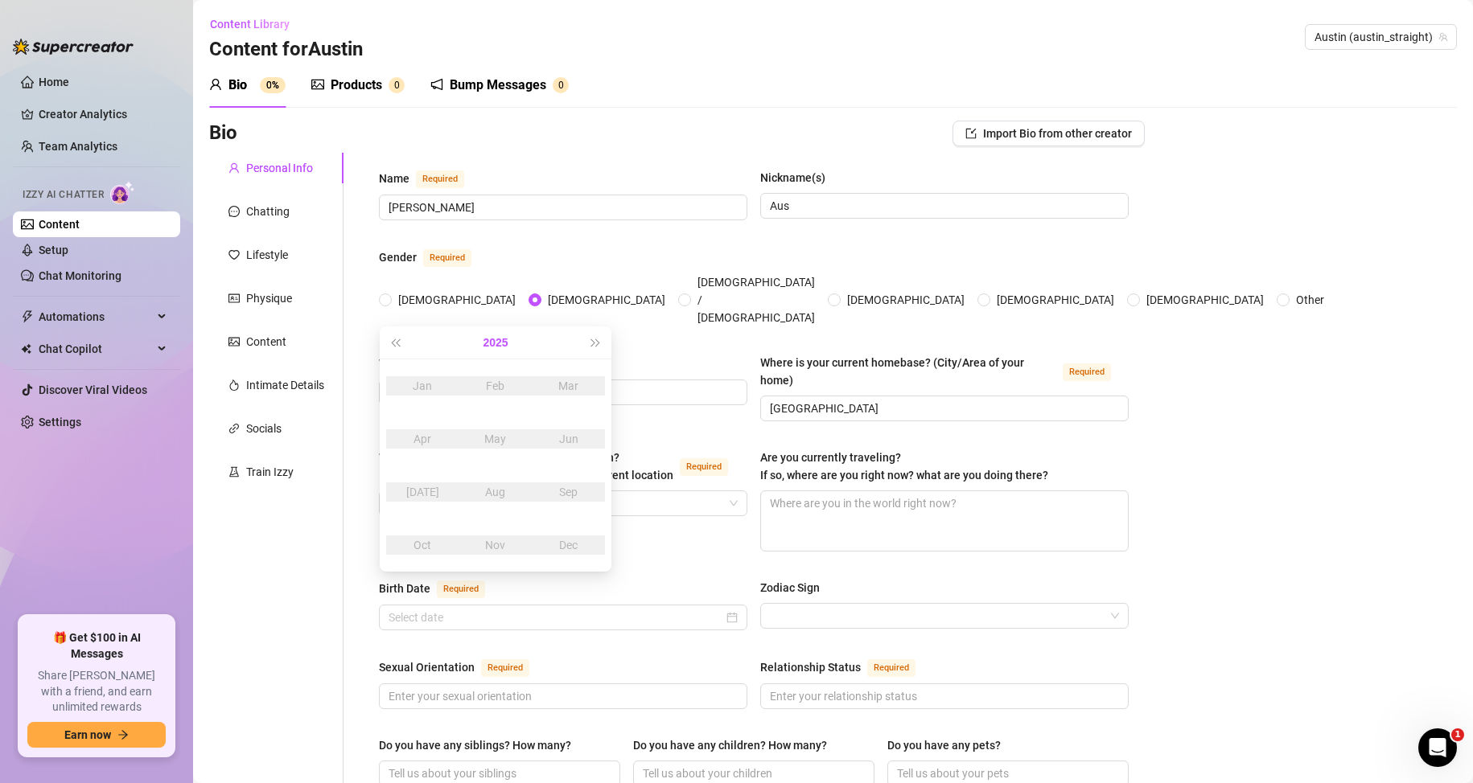
click at [496, 347] on button "2025" at bounding box center [495, 343] width 25 height 32
click at [392, 347] on button "Last year (Control + left)" at bounding box center [395, 343] width 18 height 32
click at [393, 342] on span "Last year (Control + left)" at bounding box center [395, 343] width 8 height 8
click at [399, 343] on span "Last year (Control + left)" at bounding box center [395, 343] width 8 height 8
click at [422, 545] on div "1998" at bounding box center [422, 545] width 48 height 19
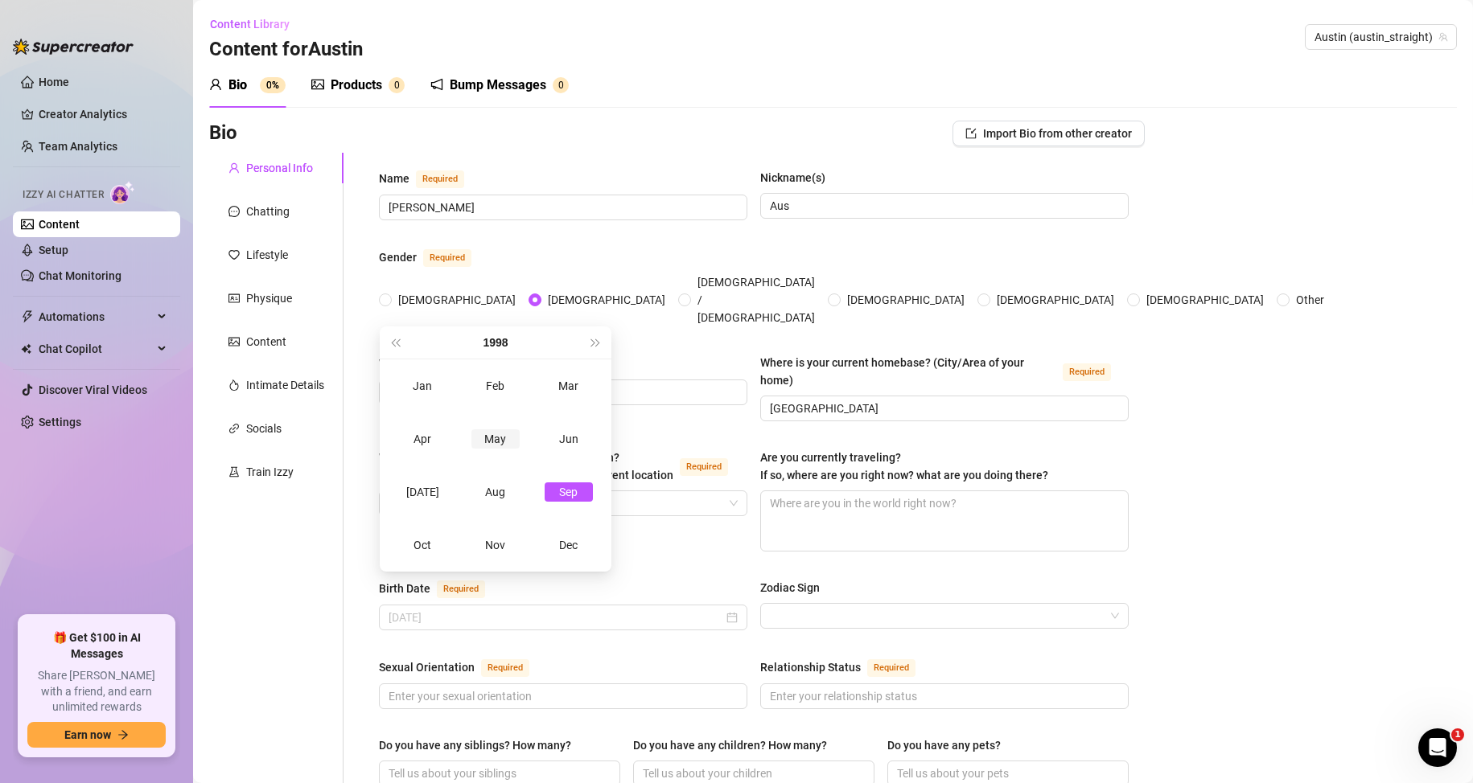
click at [496, 457] on td "May" at bounding box center [495, 439] width 73 height 53
type input "May 16th, 1998"
click at [585, 433] on div "16" at bounding box center [582, 432] width 19 height 19
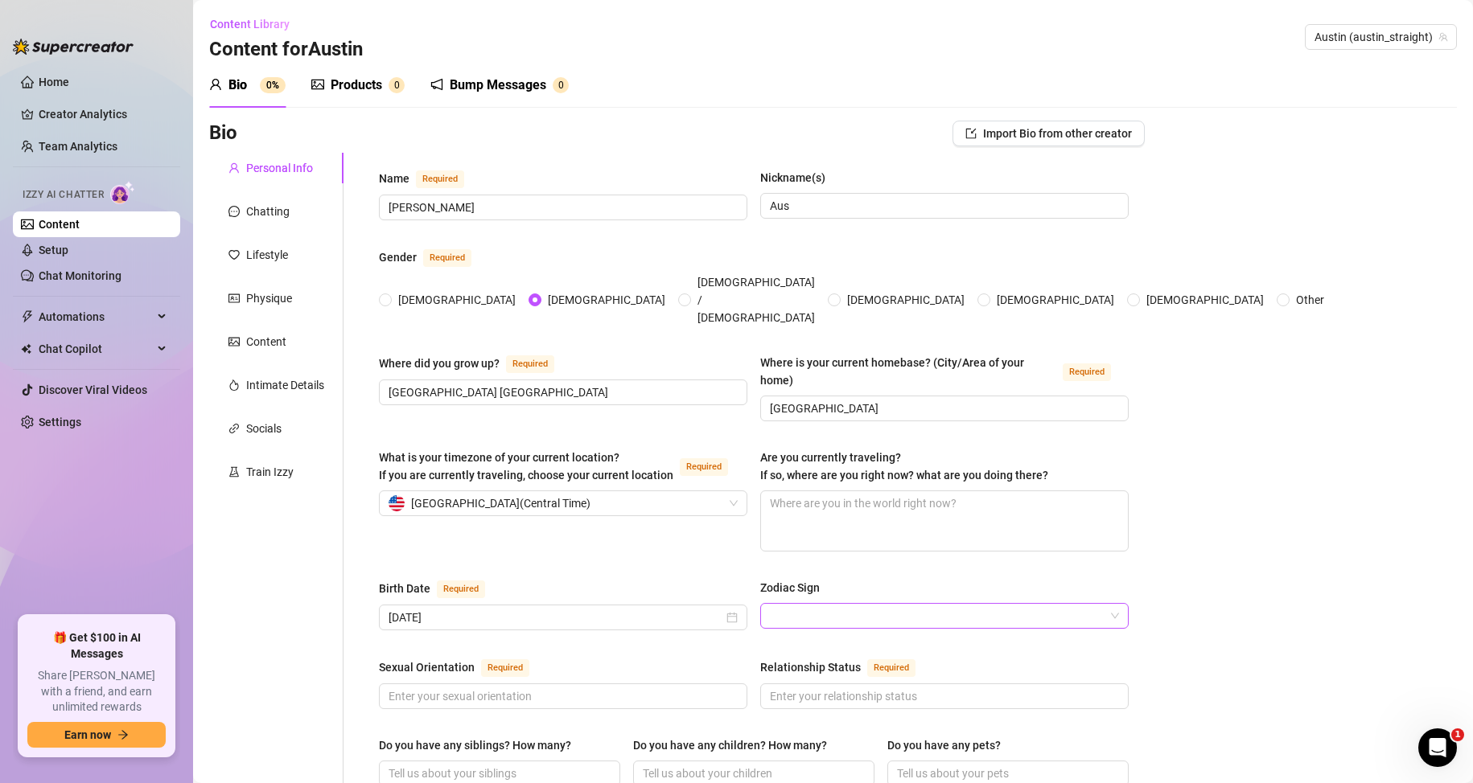
click at [780, 604] on input "Zodiac Sign" at bounding box center [937, 616] width 335 height 24
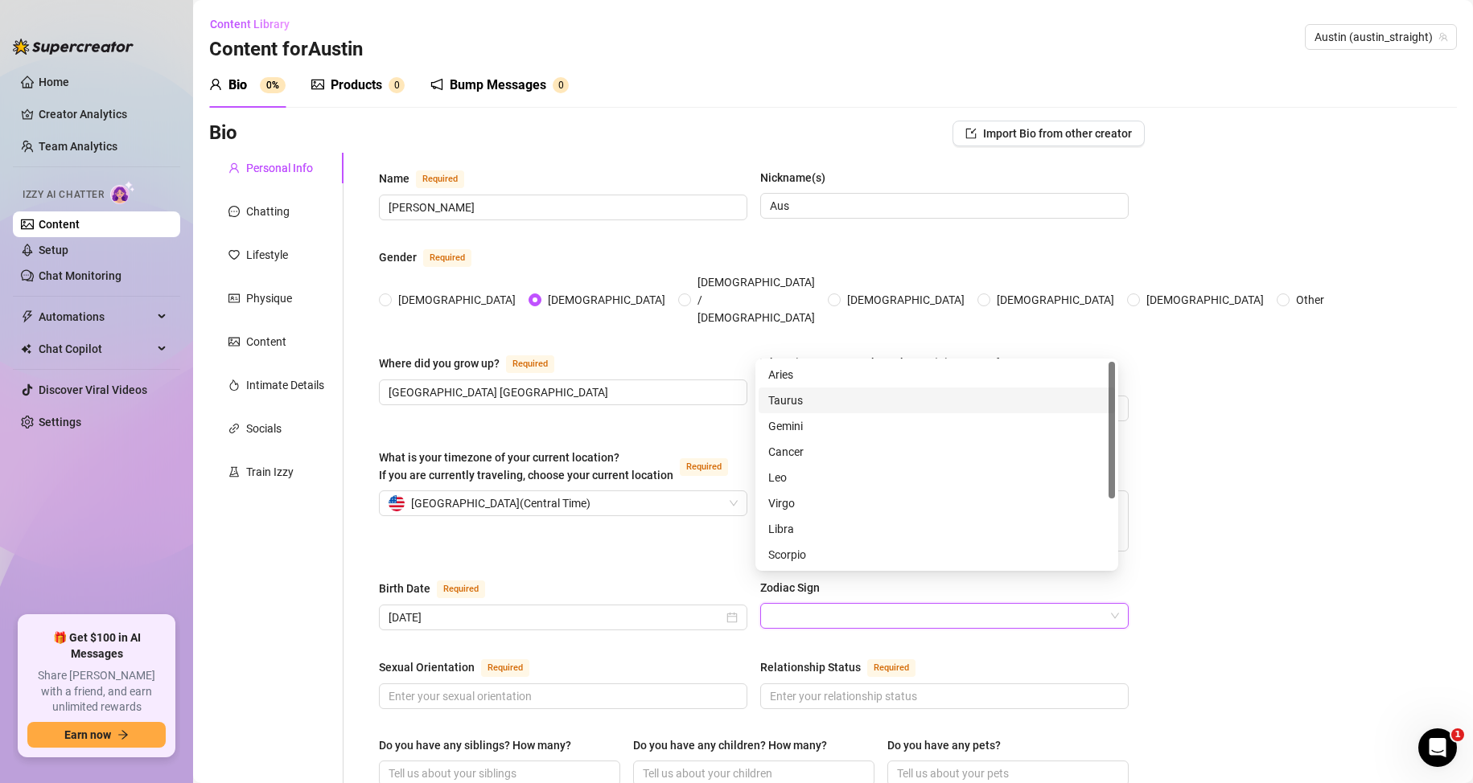
click at [790, 388] on div "Taurus" at bounding box center [936, 401] width 356 height 26
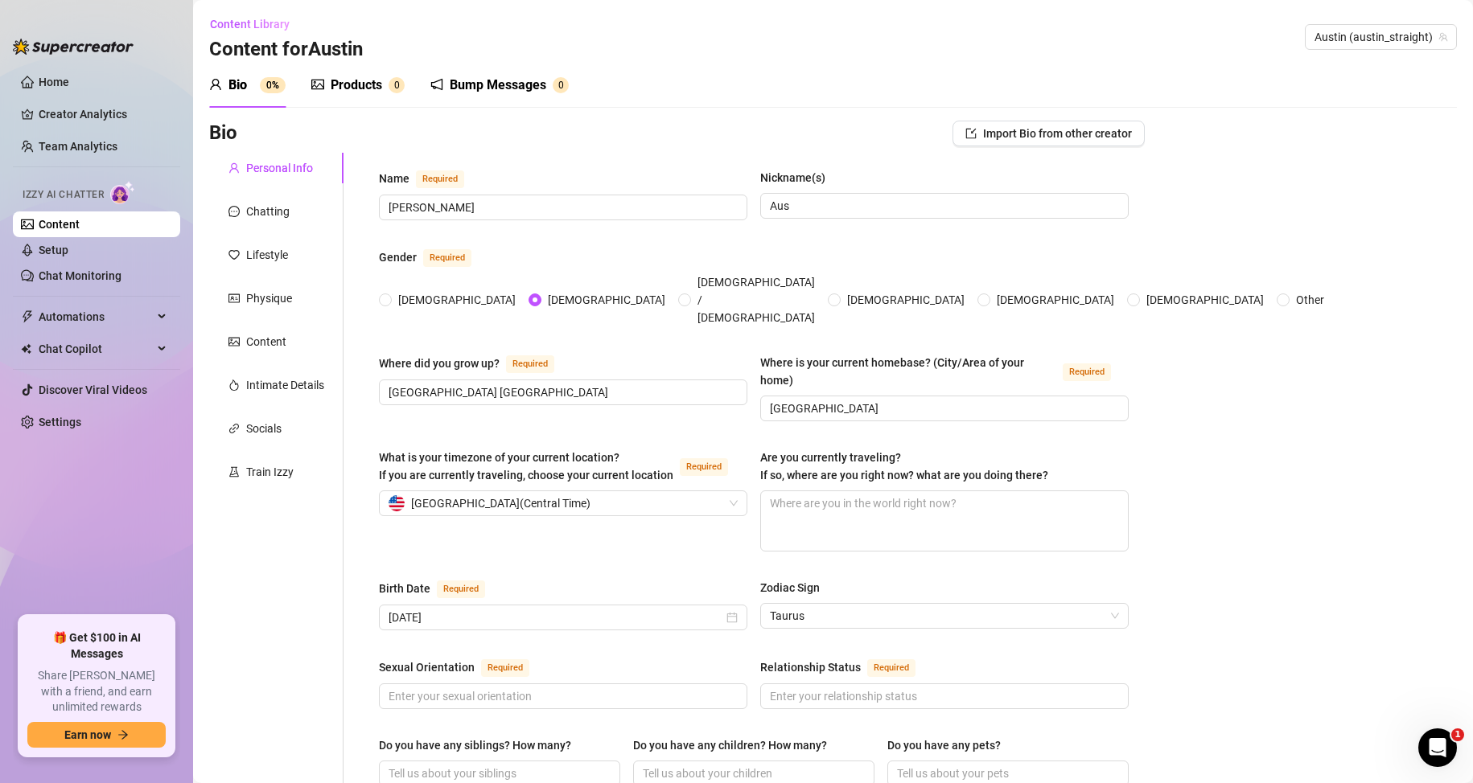
click at [821, 495] on textarea "Are you currently traveling? If so, where are you right now? what are you doing…" at bounding box center [944, 521] width 367 height 60
paste textarea "Yeah, I’m on the move — hit a rave weekend in Berlin."
type textarea "Yeah, I’m on the move — hit a rave weekend in Berlin."
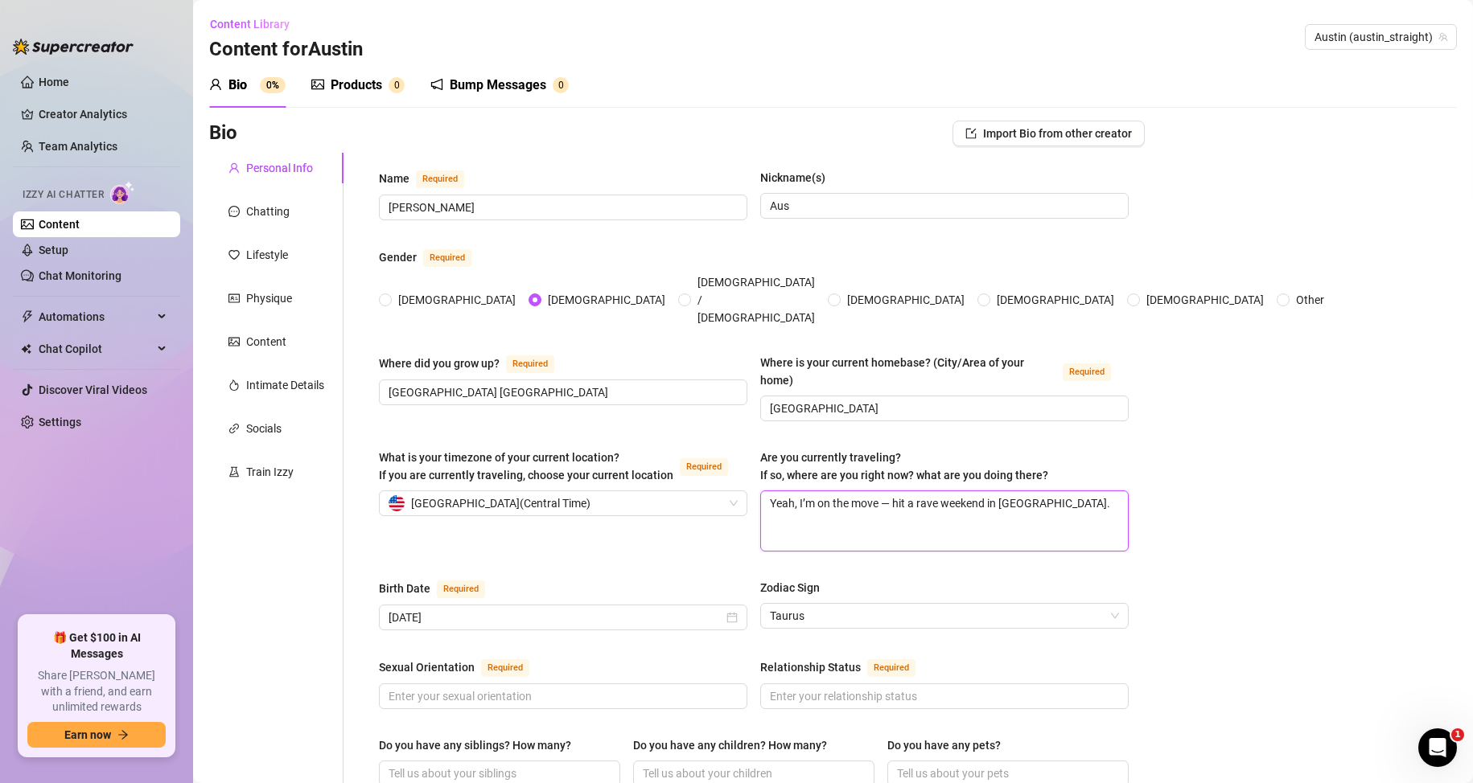
click at [1104, 491] on textarea "Yeah, I’m on the move — hit a rave weekend in Berlin." at bounding box center [944, 521] width 367 height 60
paste textarea "Yeah, I’m on the move — hit a rave weekend in Berlin."
type textarea "Yeah, I’m on the move — hit a rave weekend in Berlin. Yeah, I’m on the move — h…"
drag, startPoint x: 803, startPoint y: 491, endPoint x: 790, endPoint y: 491, distance: 13.7
click at [790, 491] on textarea "Yeah, I’m on the move — hit a rave weekend in Berlin. Yeah, I’m on the move — h…" at bounding box center [944, 521] width 367 height 60
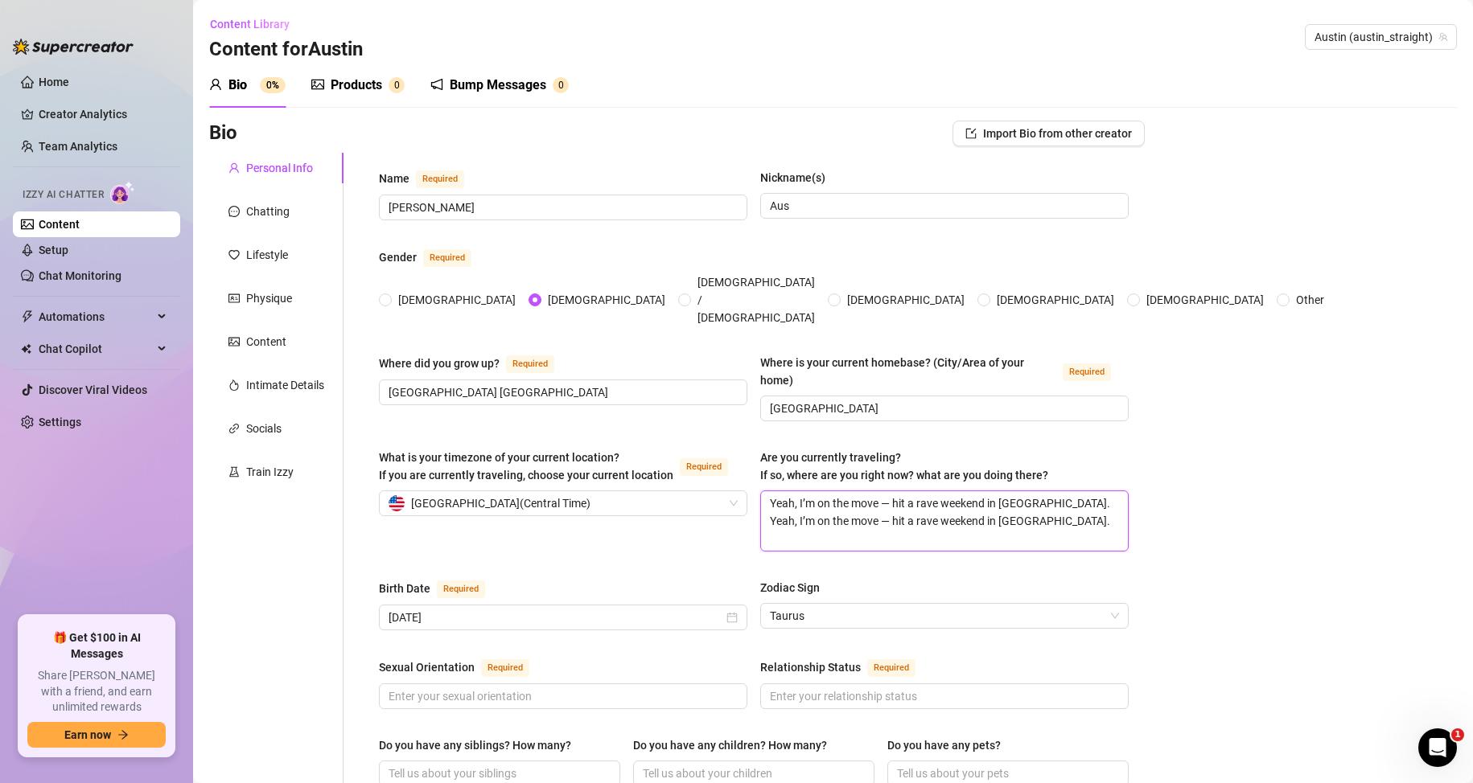
type textarea "Yeah, I’m on the move — hit a rave weekend in Berlin. Yeah, I’m on the move, hi…"
click at [976, 495] on textarea "Yeah, I’m on the move — hit a rave weekend in Berlin. Yeah, I’m on the move, hi…" at bounding box center [944, 521] width 367 height 60
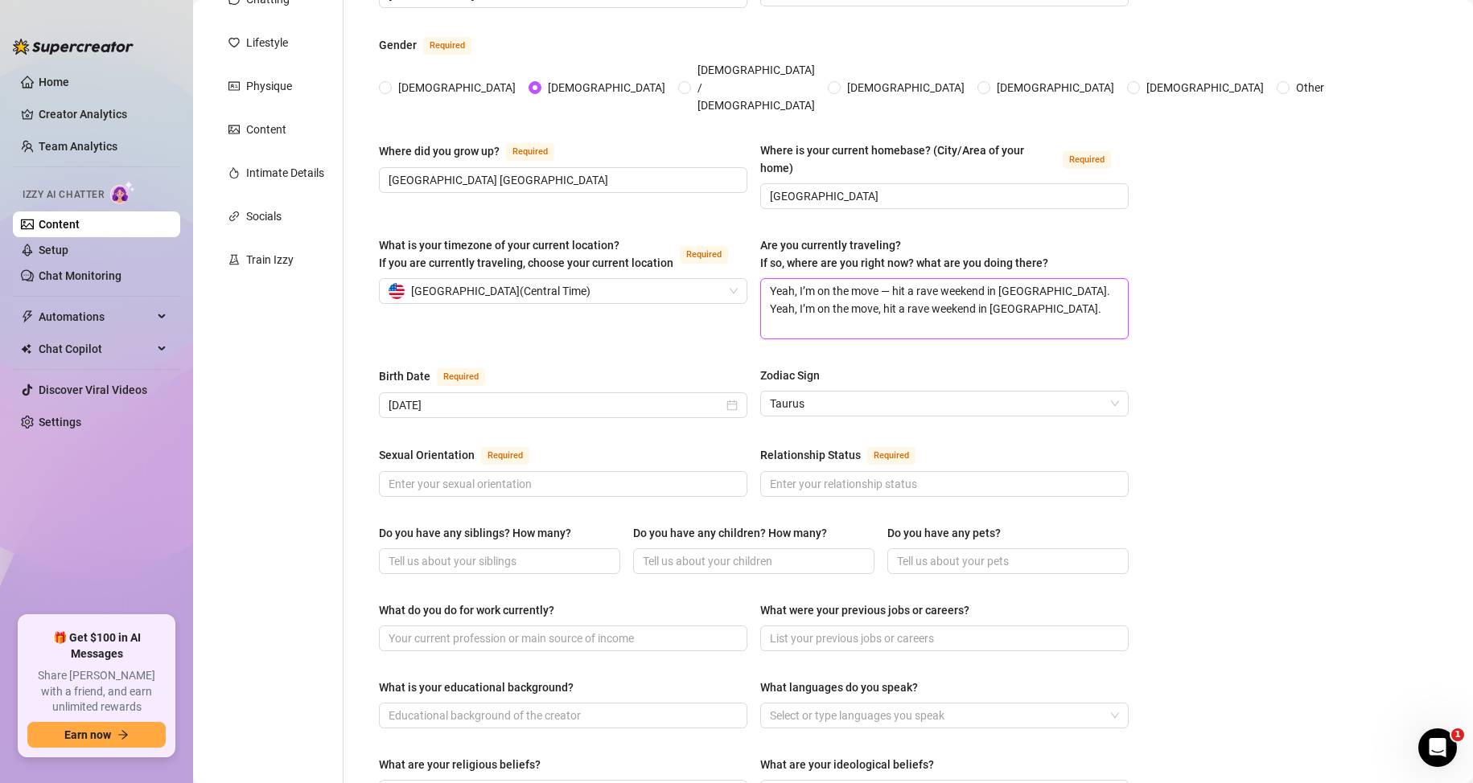
scroll to position [241, 0]
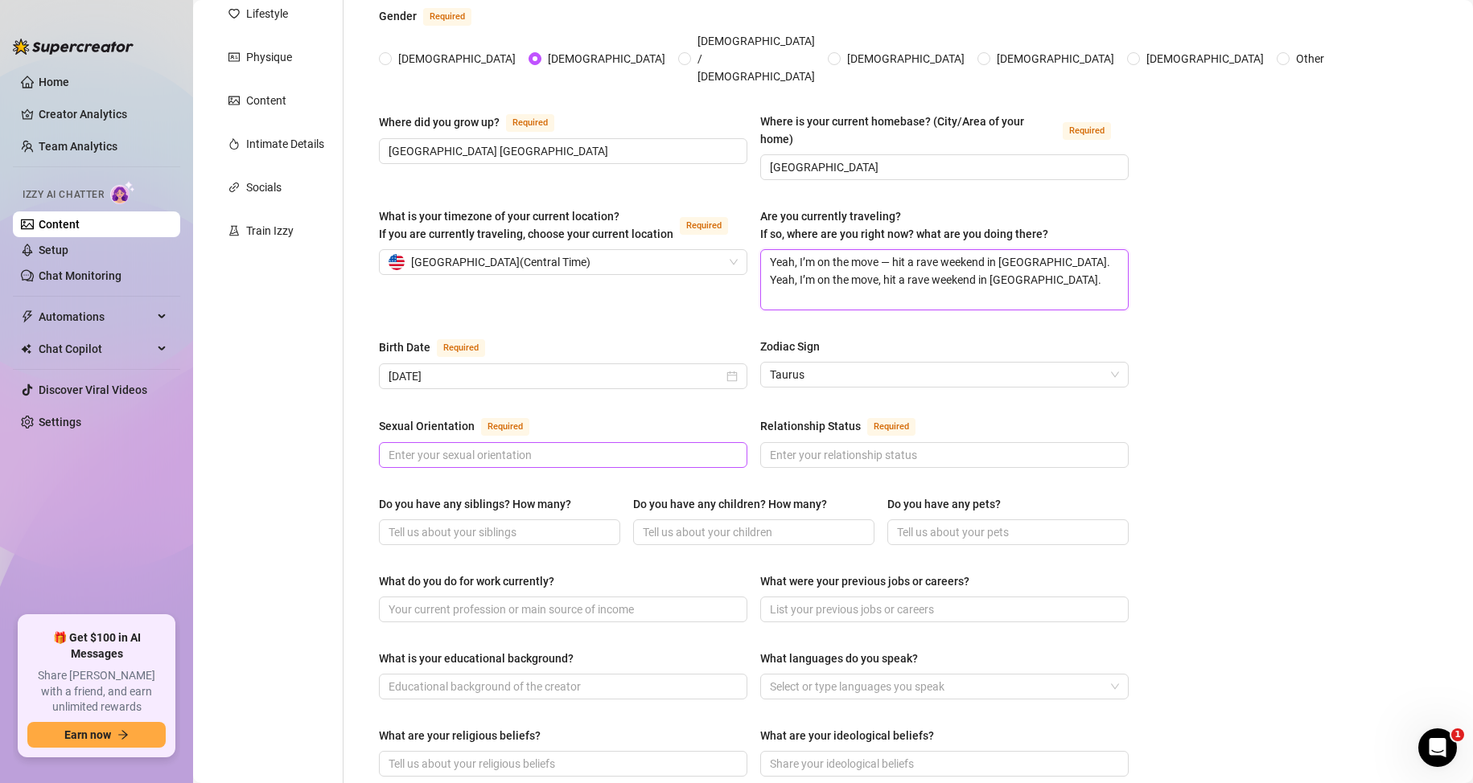
type textarea "Yeah, I’m on the move — hit a rave weekend in Berlin. Yeah, I’m on the move, hi…"
click at [438, 446] on input "Sexual Orientation Required" at bounding box center [561, 455] width 346 height 18
type input "Bisexual"
click at [837, 446] on input "Relationship Status Required" at bounding box center [943, 455] width 346 height 18
click at [858, 446] on input "Relationship Status Required" at bounding box center [943, 455] width 346 height 18
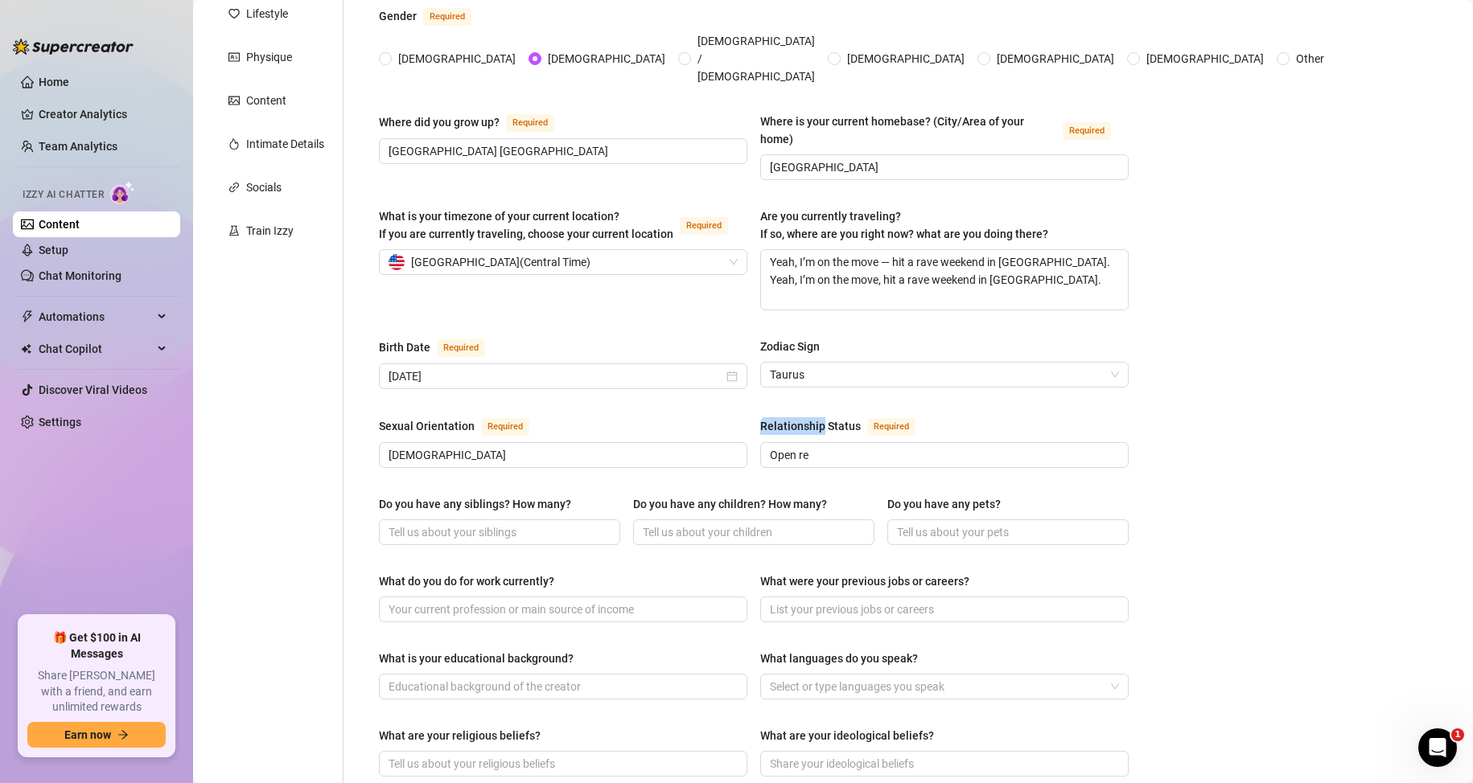
drag, startPoint x: 756, startPoint y: 398, endPoint x: 817, endPoint y: 396, distance: 61.1
click at [817, 417] on div "Relationship Status" at bounding box center [810, 426] width 101 height 18
copy div "Relationship"
drag, startPoint x: 809, startPoint y: 429, endPoint x: 795, endPoint y: 429, distance: 14.5
click at [795, 446] on input "Open re" at bounding box center [943, 455] width 346 height 18
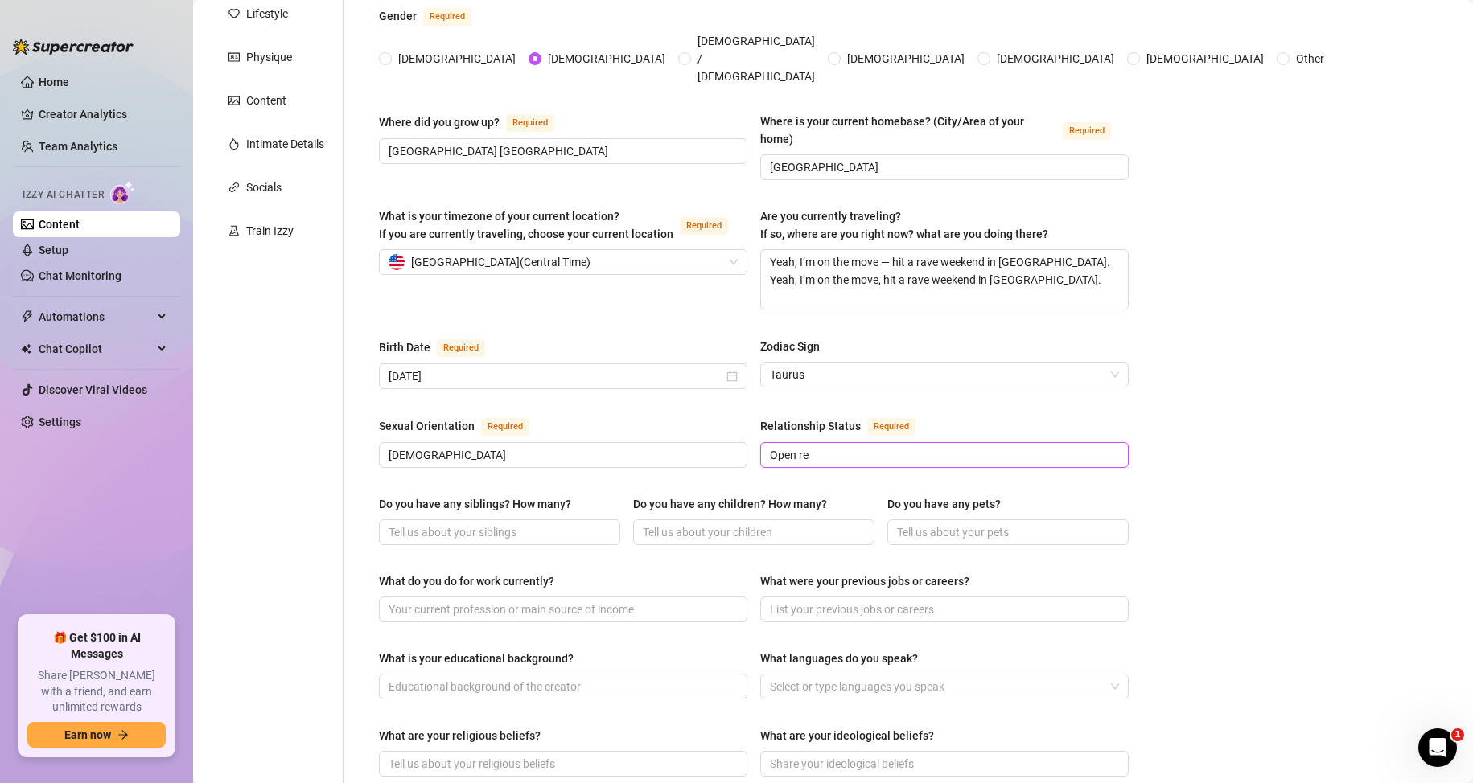
paste input "Relationship"
type input "Open Relationship"
click at [665, 449] on div "Sexual Orientation Required Bisexual Relationship Status Required Open Relation…" at bounding box center [754, 450] width 750 height 66
click at [405, 524] on input "Do you have any siblings? How many?" at bounding box center [497, 533] width 219 height 18
type input "2 sisters"
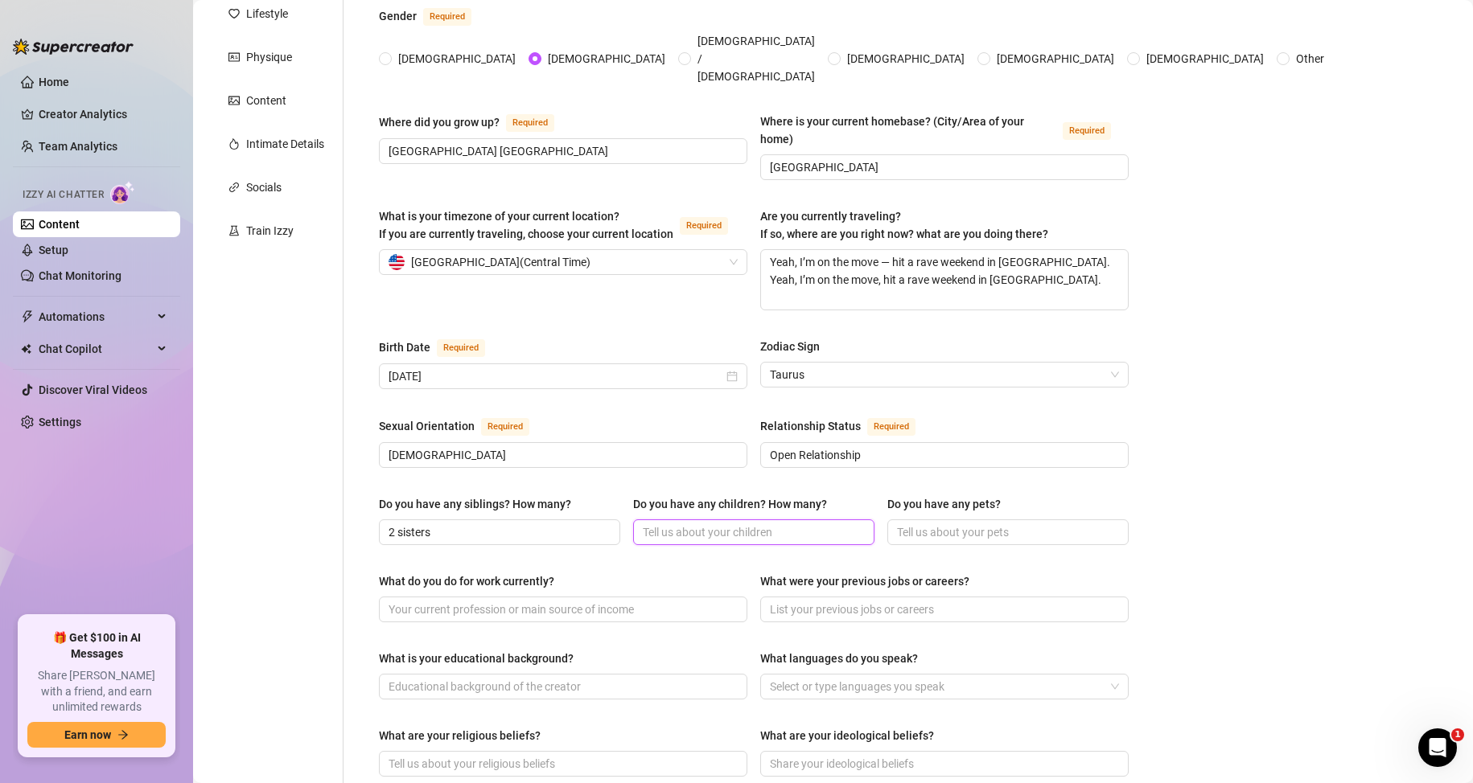
click at [727, 524] on input "Do you have any children? How many?" at bounding box center [752, 533] width 219 height 18
type input "no"
click at [967, 524] on input "Do you have any pets?" at bounding box center [1006, 533] width 219 height 18
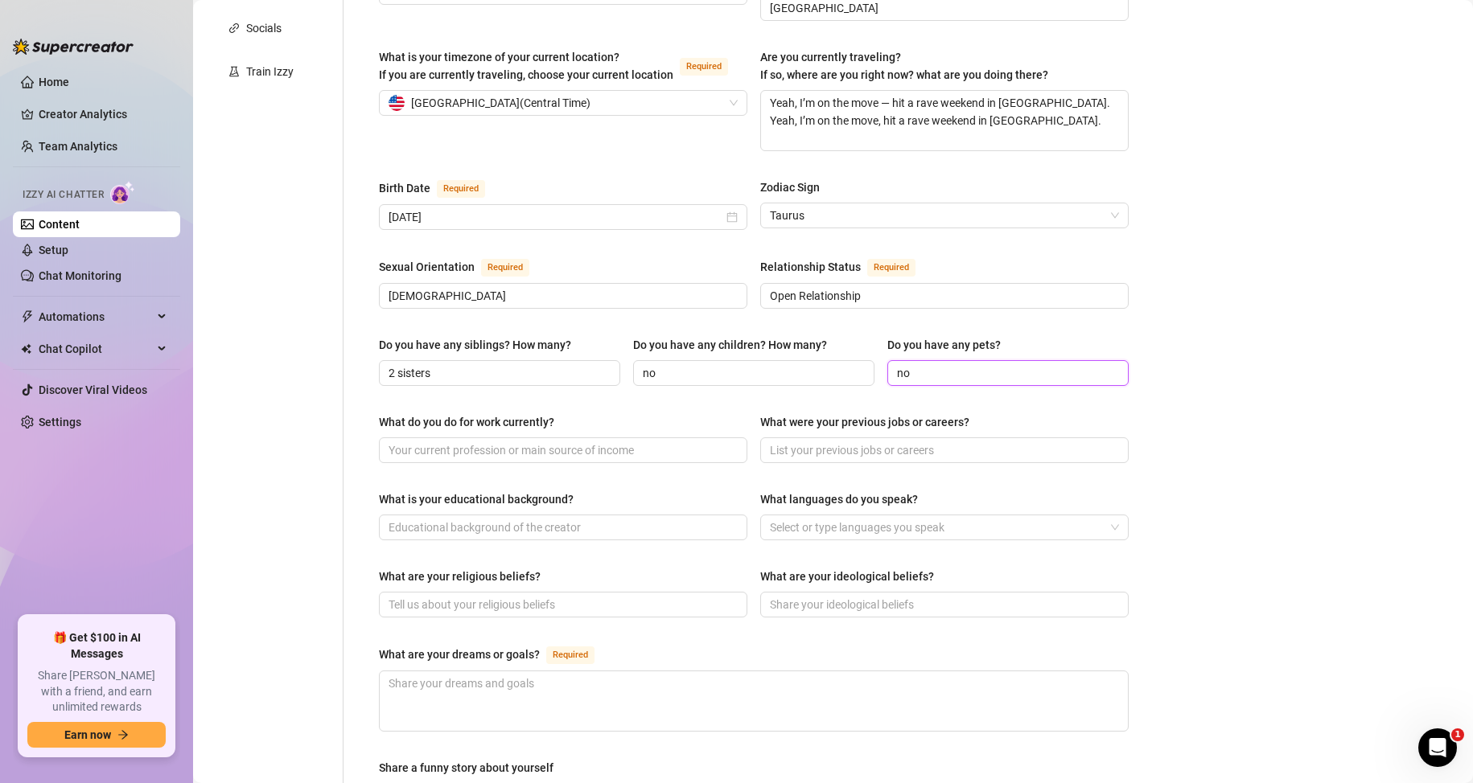
scroll to position [402, 0]
type input "no"
drag, startPoint x: 365, startPoint y: 390, endPoint x: 569, endPoint y: 390, distance: 204.3
click at [569, 390] on div "Name Required Austin Fox Nickname(s) Aus Gender Required Female Male Non-Binary…" at bounding box center [754, 425] width 782 height 1348
copy div "What do you do for work currently?"
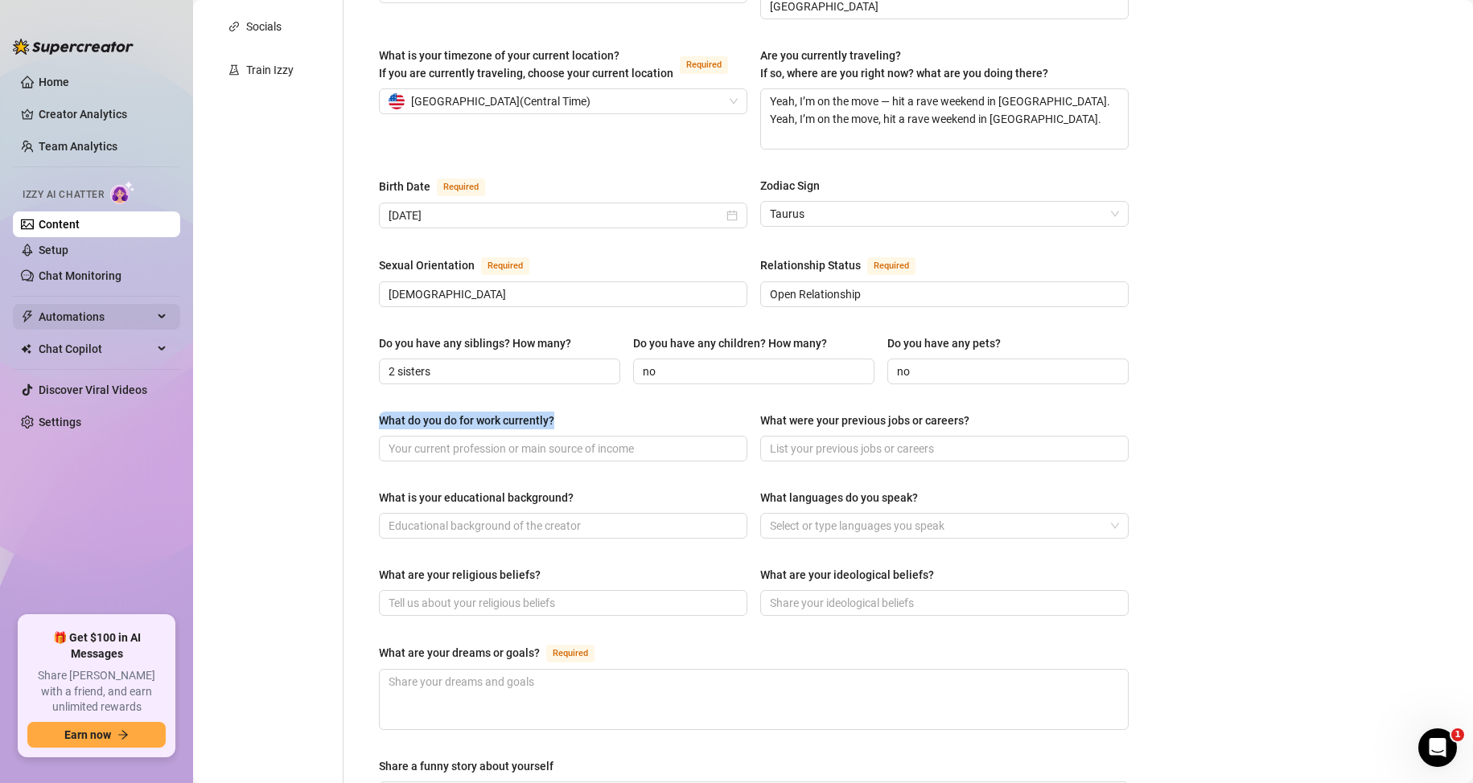
click at [82, 318] on span "Automations" at bounding box center [96, 317] width 114 height 26
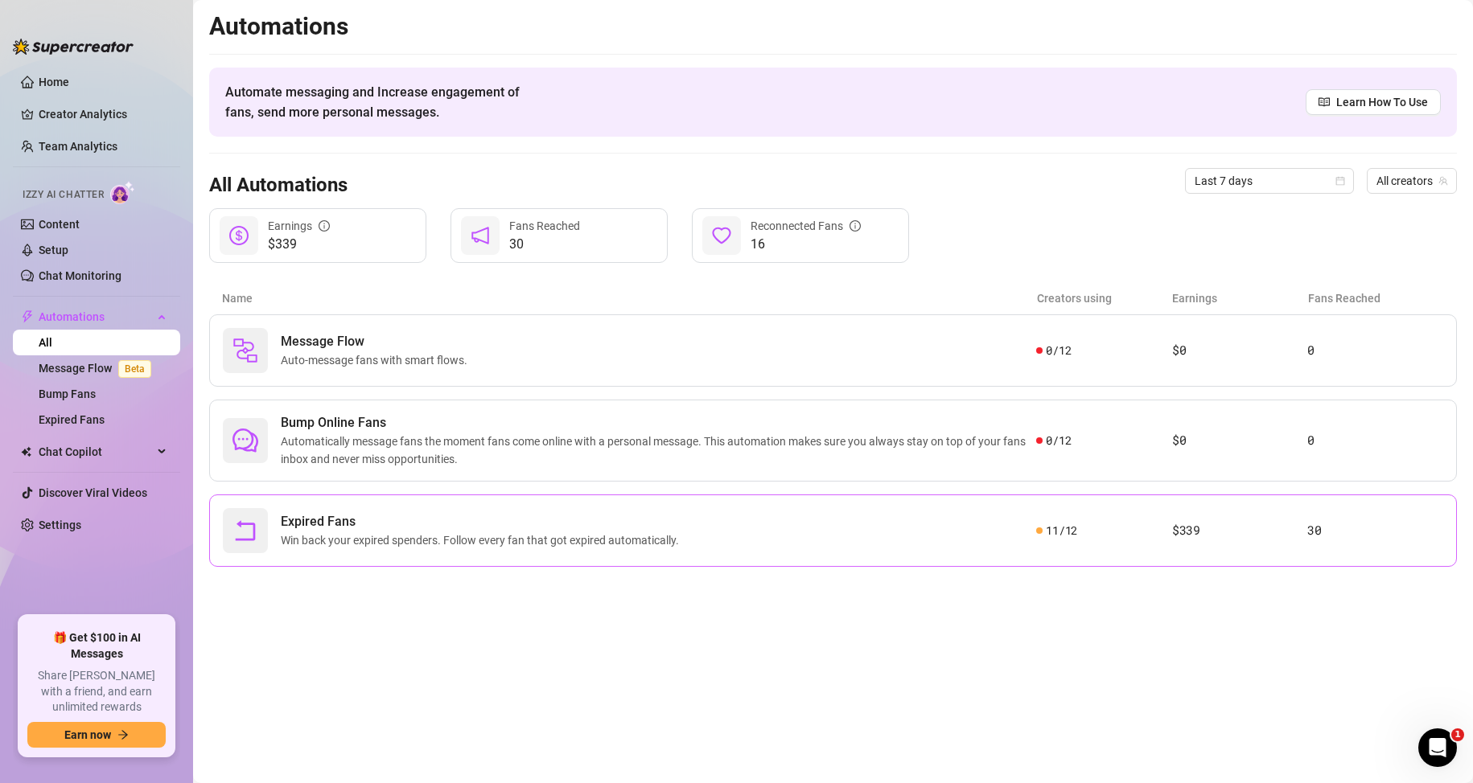
click at [820, 540] on div "Expired Fans Win back your expired spenders. Follow every fan that got expired …" at bounding box center [629, 530] width 813 height 45
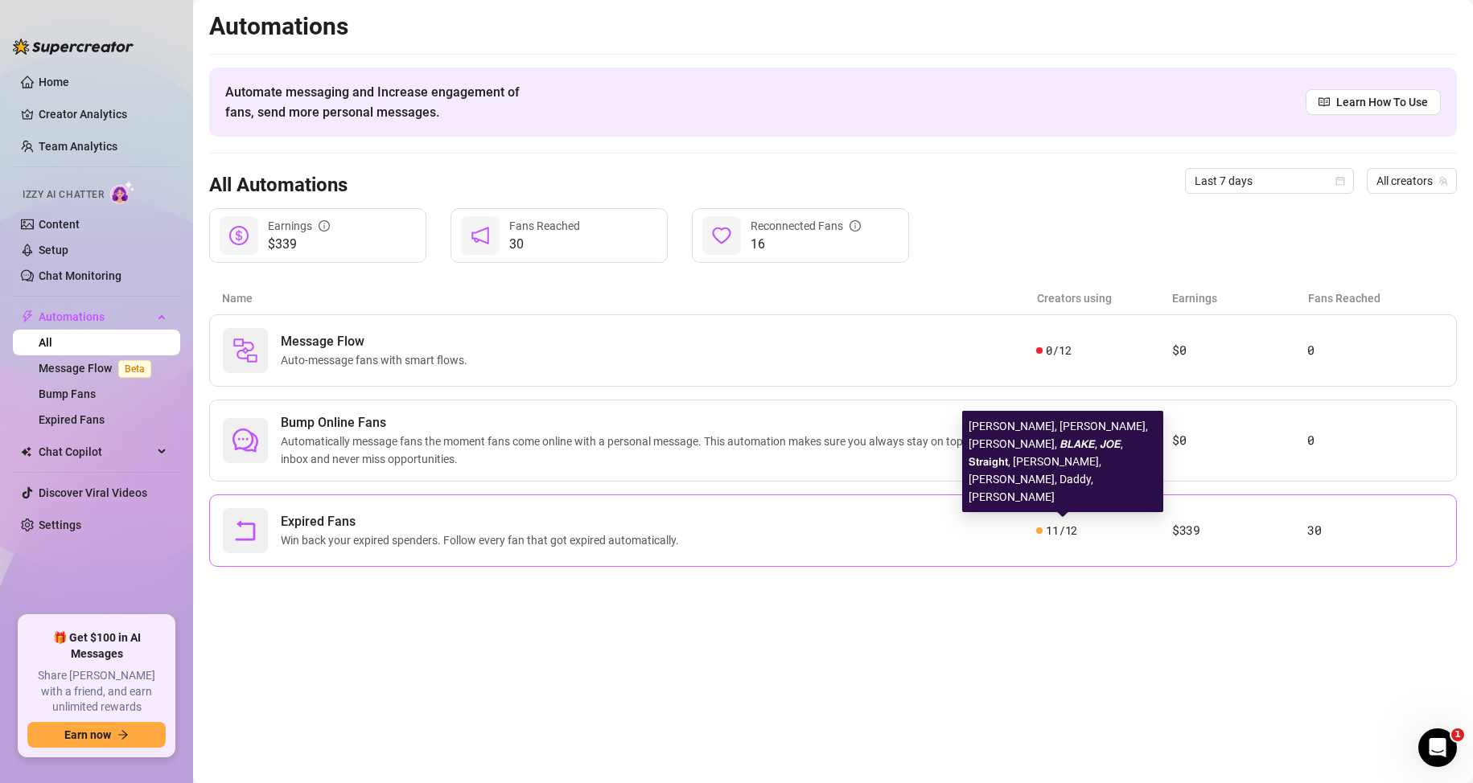
click at [1056, 532] on span "11 / 12" at bounding box center [1060, 531] width 31 height 18
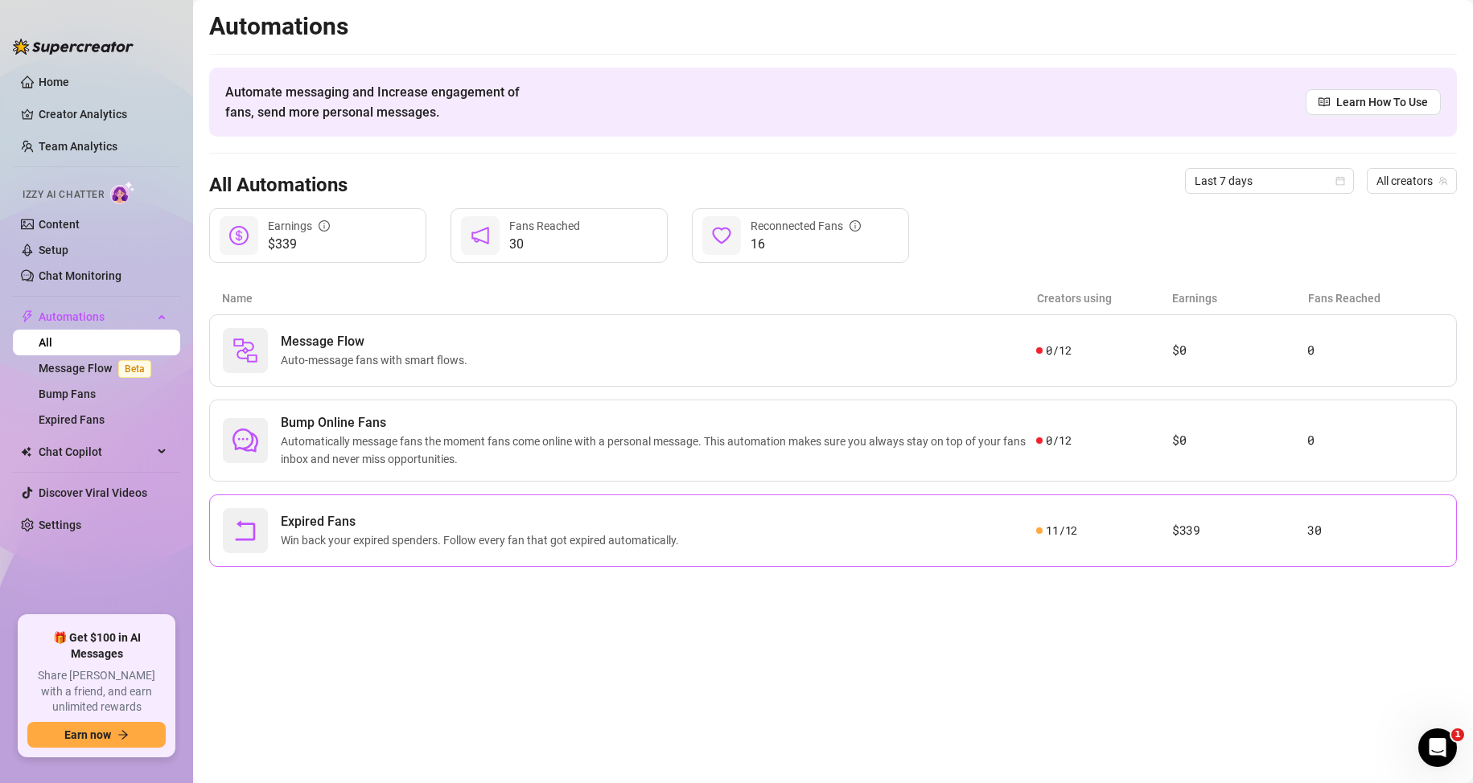
click at [522, 516] on span "Expired Fans" at bounding box center [483, 521] width 405 height 19
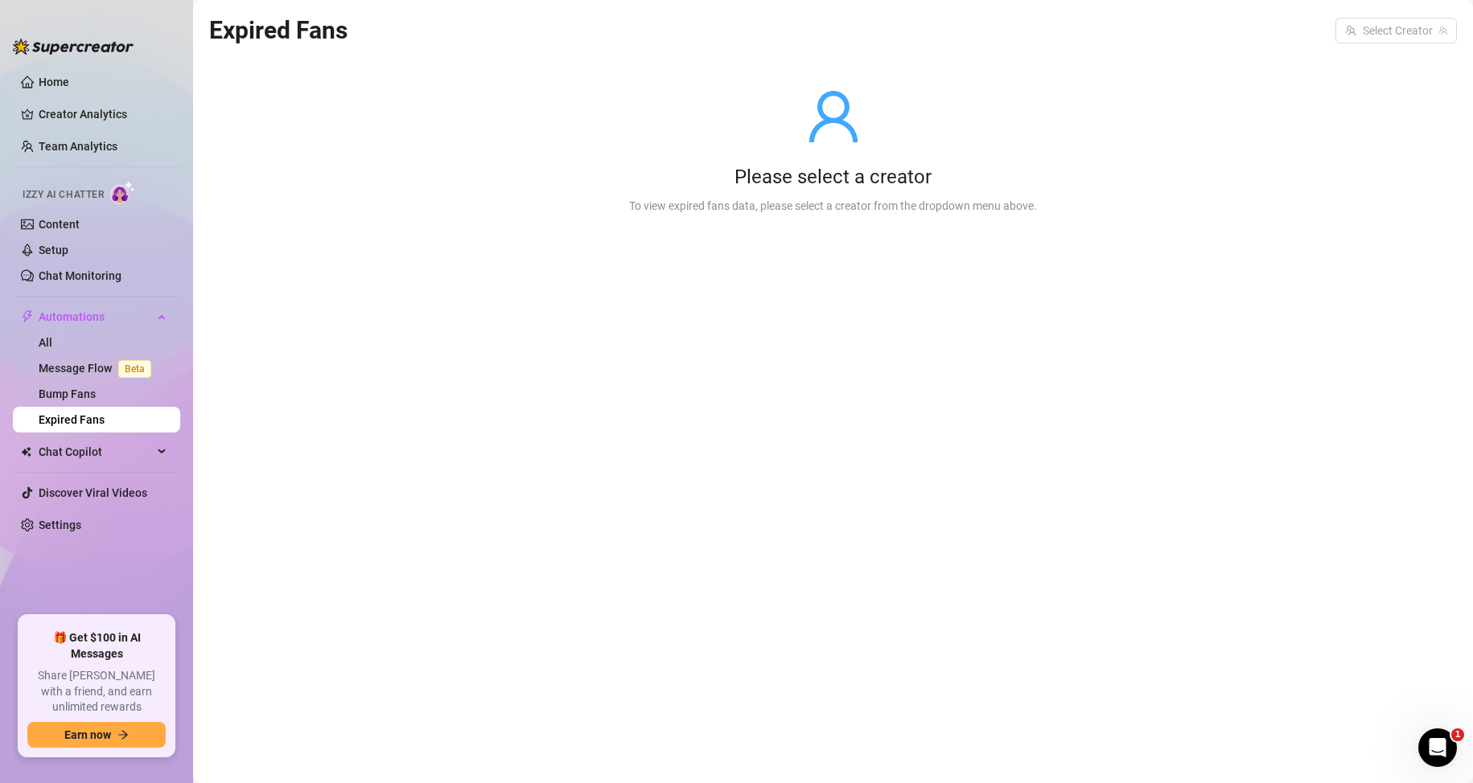
drag, startPoint x: 832, startPoint y: 183, endPoint x: 831, endPoint y: 113, distance: 69.2
click at [831, 182] on div "Please select a creator" at bounding box center [833, 178] width 408 height 26
click at [828, 112] on icon "user" at bounding box center [833, 117] width 58 height 58
click at [763, 220] on div "Please select a creator To view expired fans data, please select a creator from…" at bounding box center [832, 151] width 459 height 204
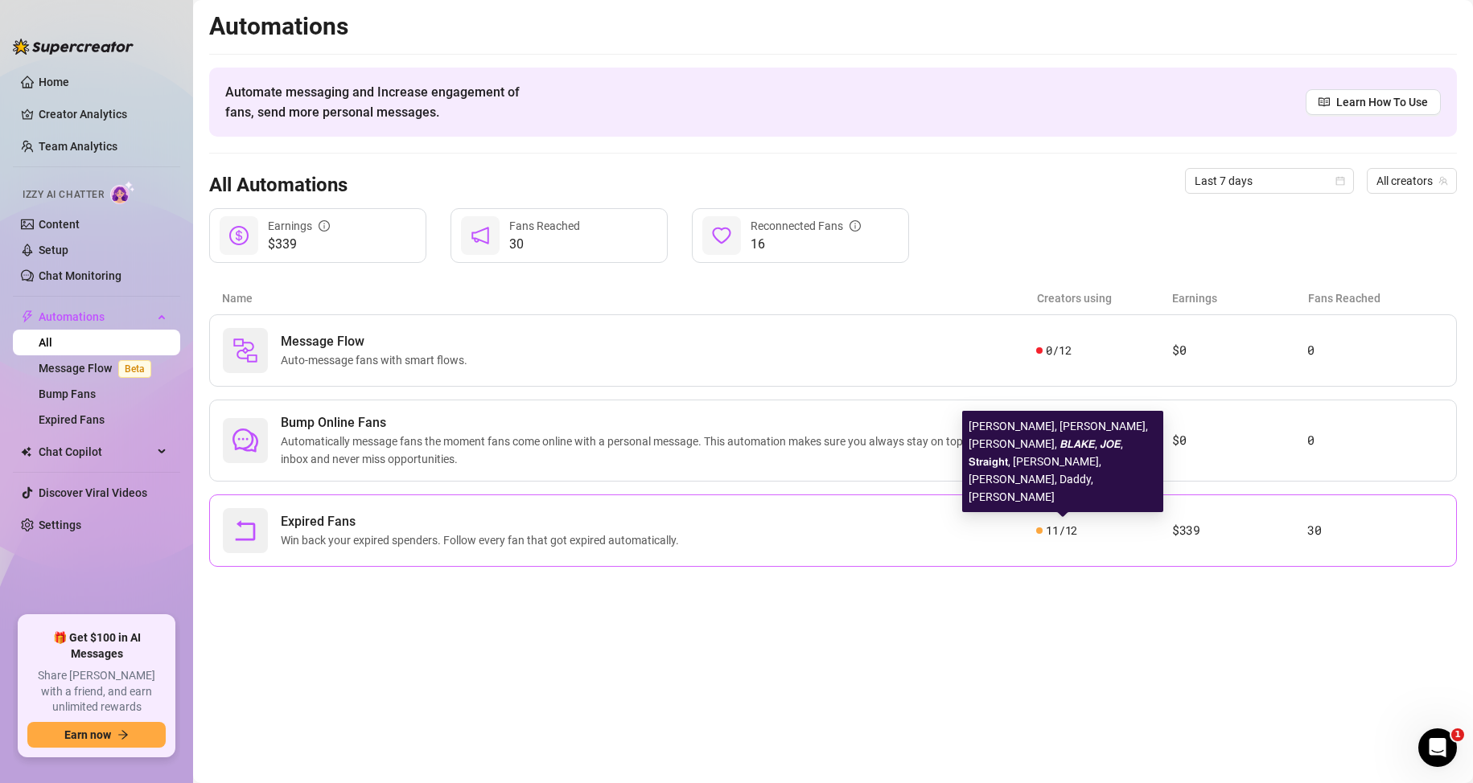
click at [1069, 530] on span "11 / 12" at bounding box center [1060, 531] width 31 height 18
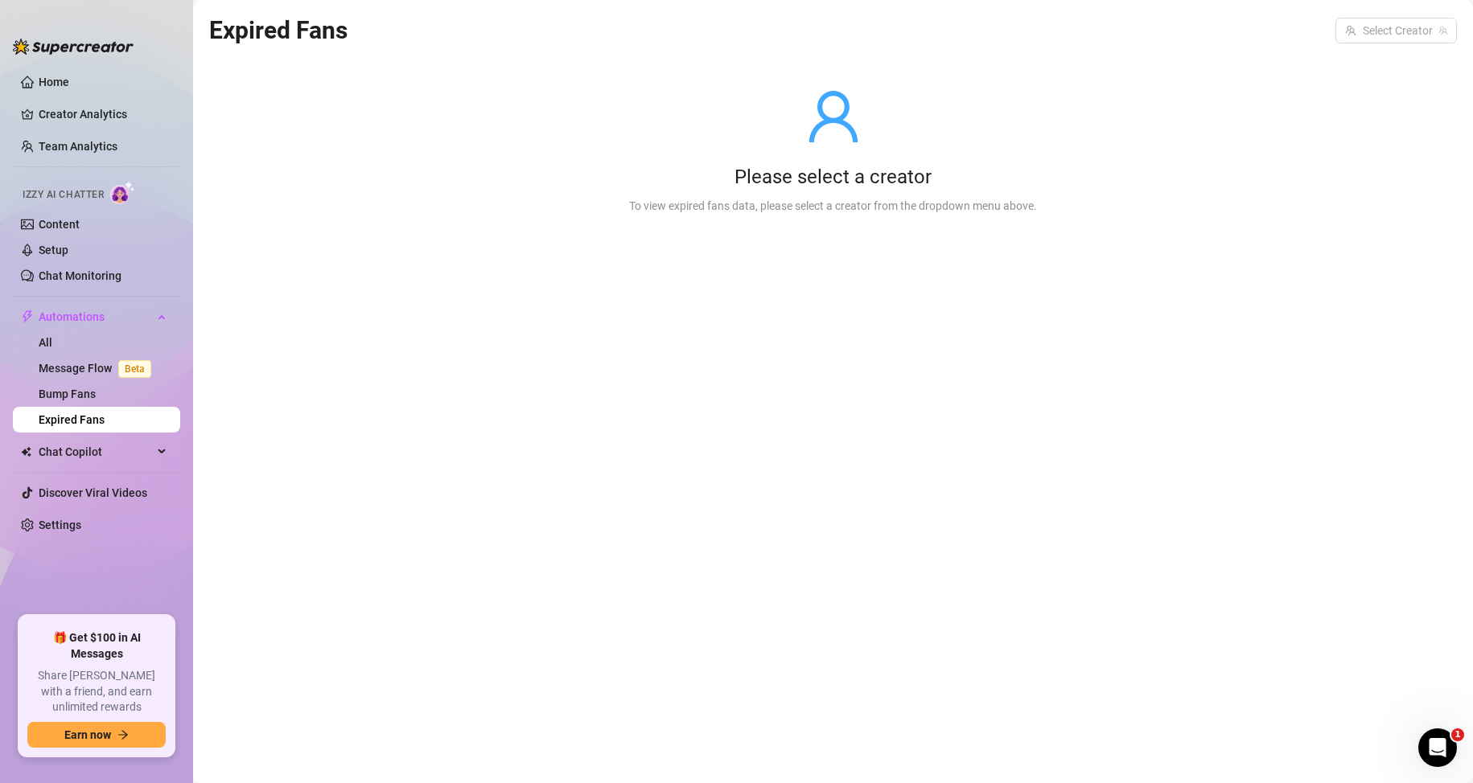
click at [86, 420] on link "Expired Fans" at bounding box center [72, 419] width 66 height 13
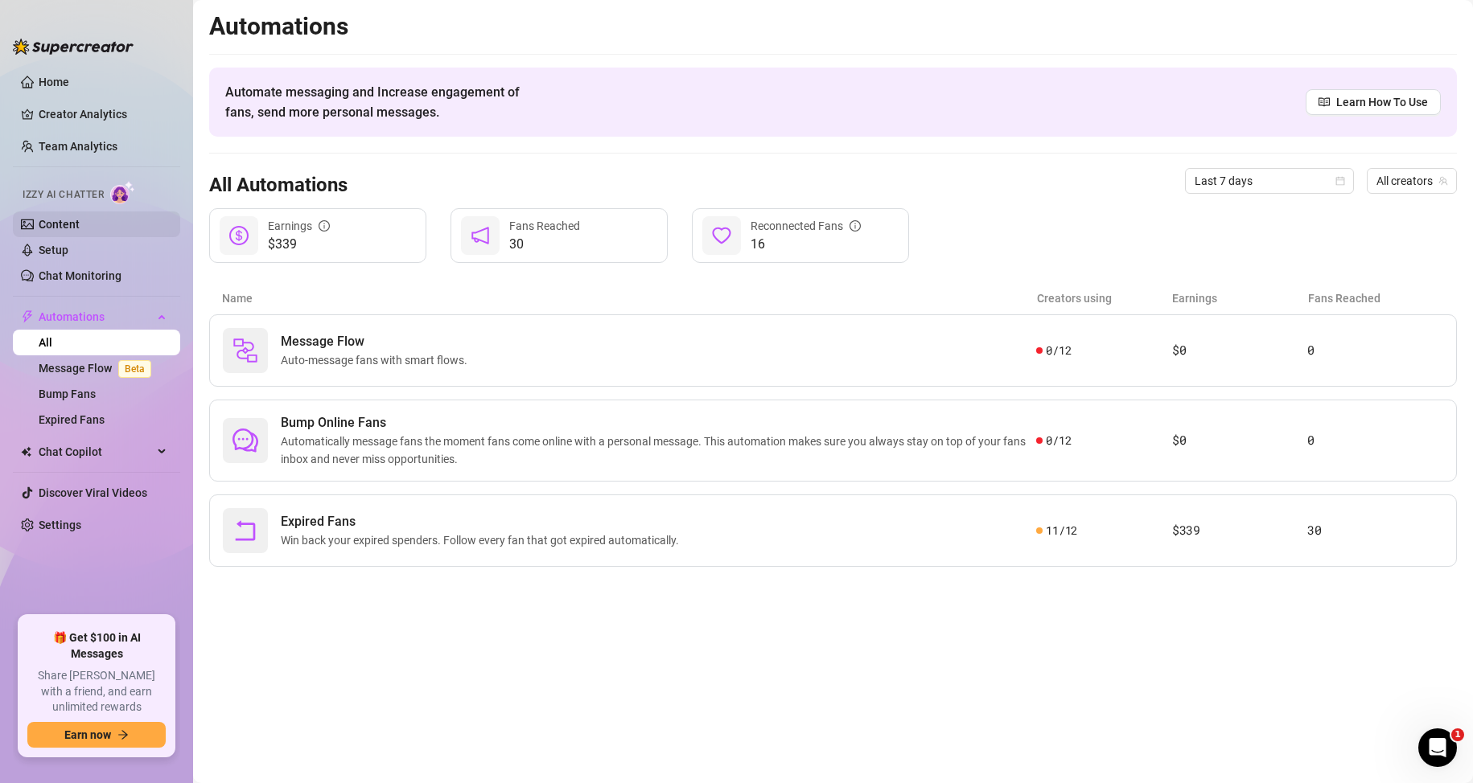
click at [73, 220] on link "Content" at bounding box center [59, 224] width 41 height 13
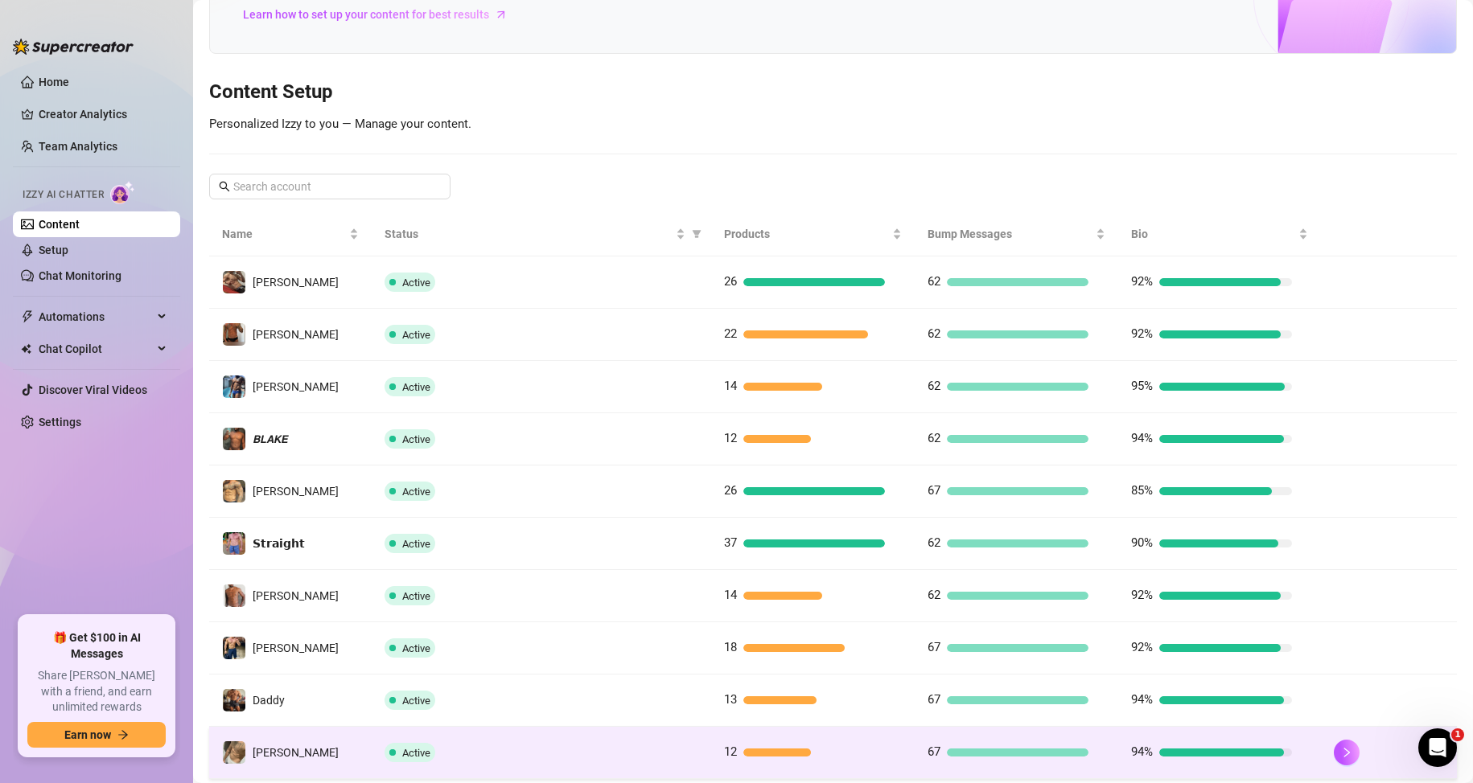
scroll to position [213, 0]
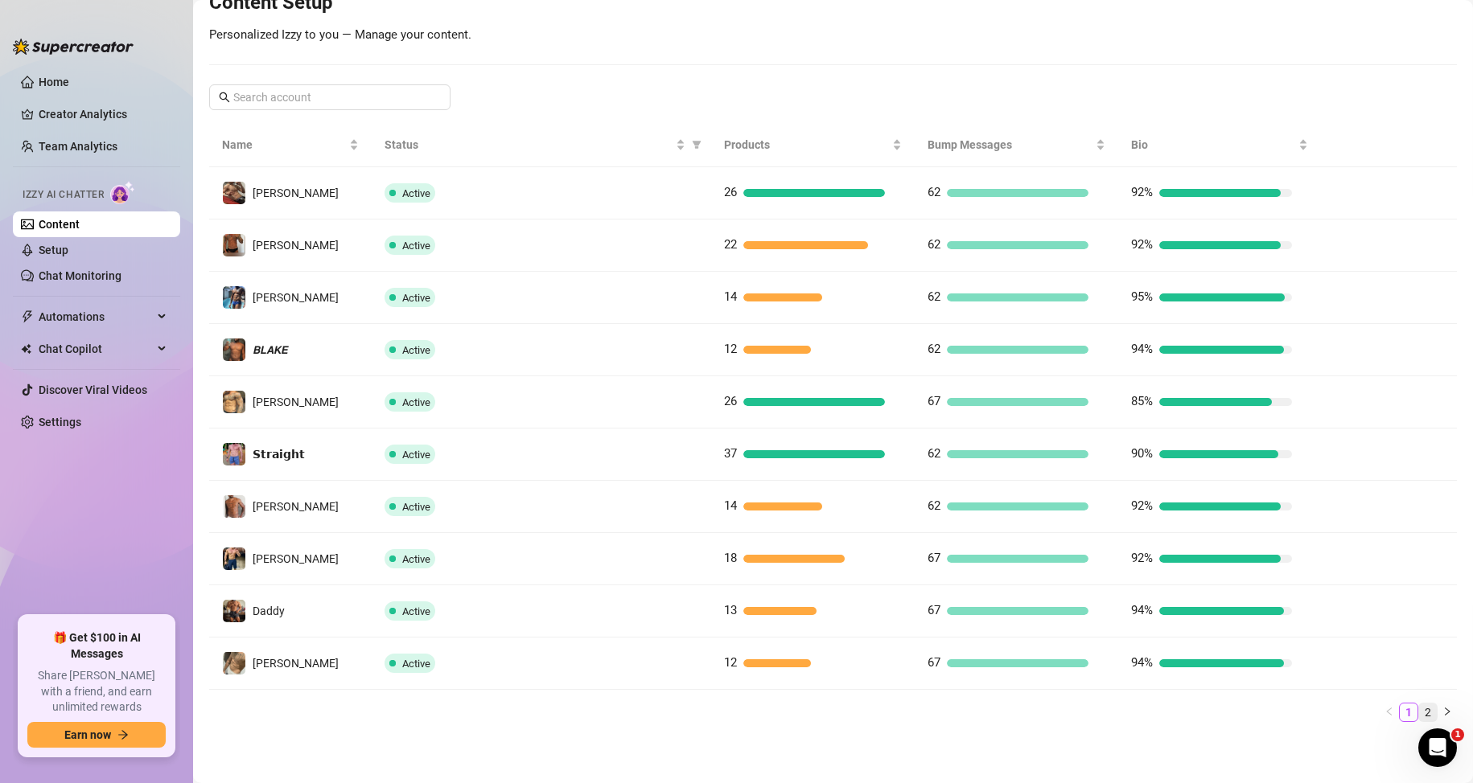
click at [1419, 713] on link "2" at bounding box center [1428, 713] width 18 height 18
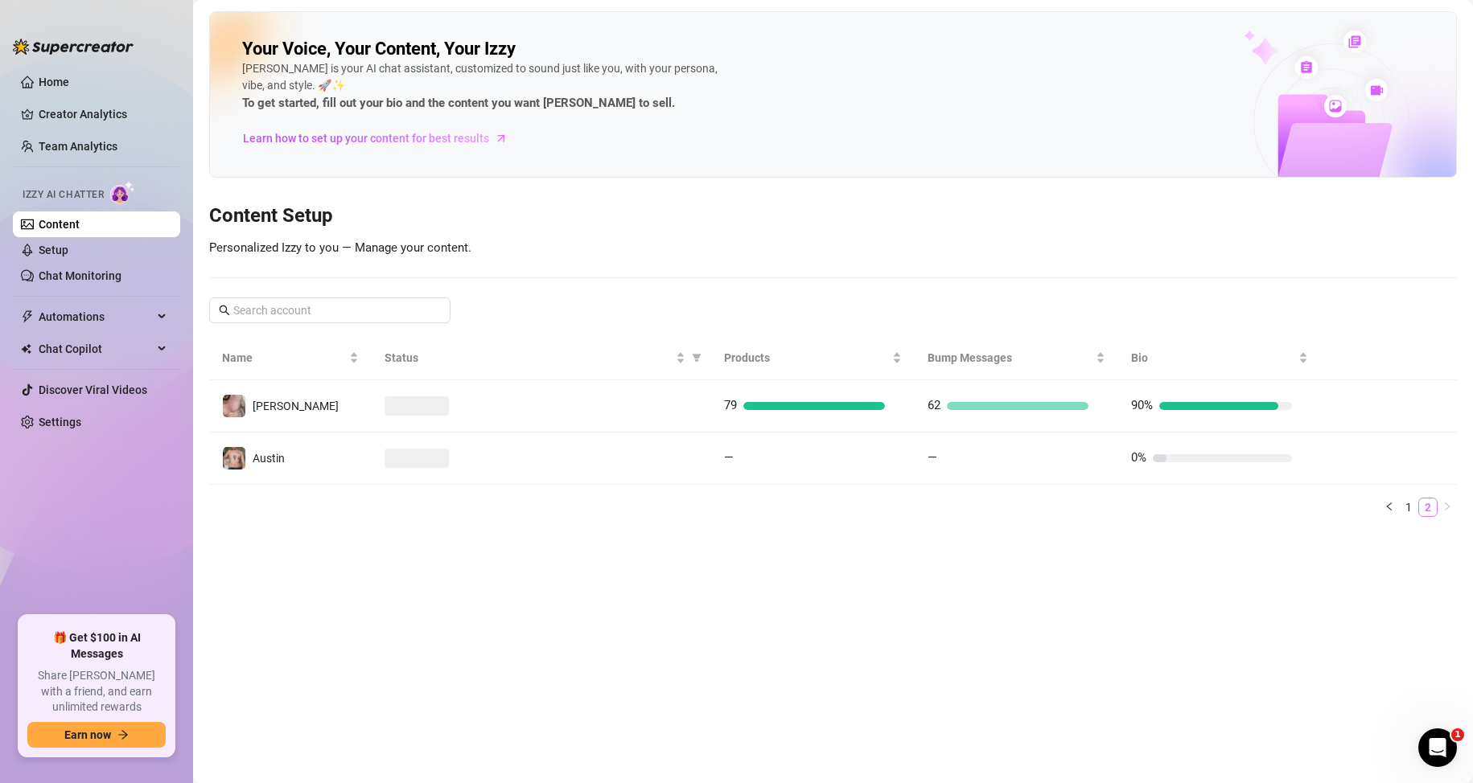
scroll to position [0, 0]
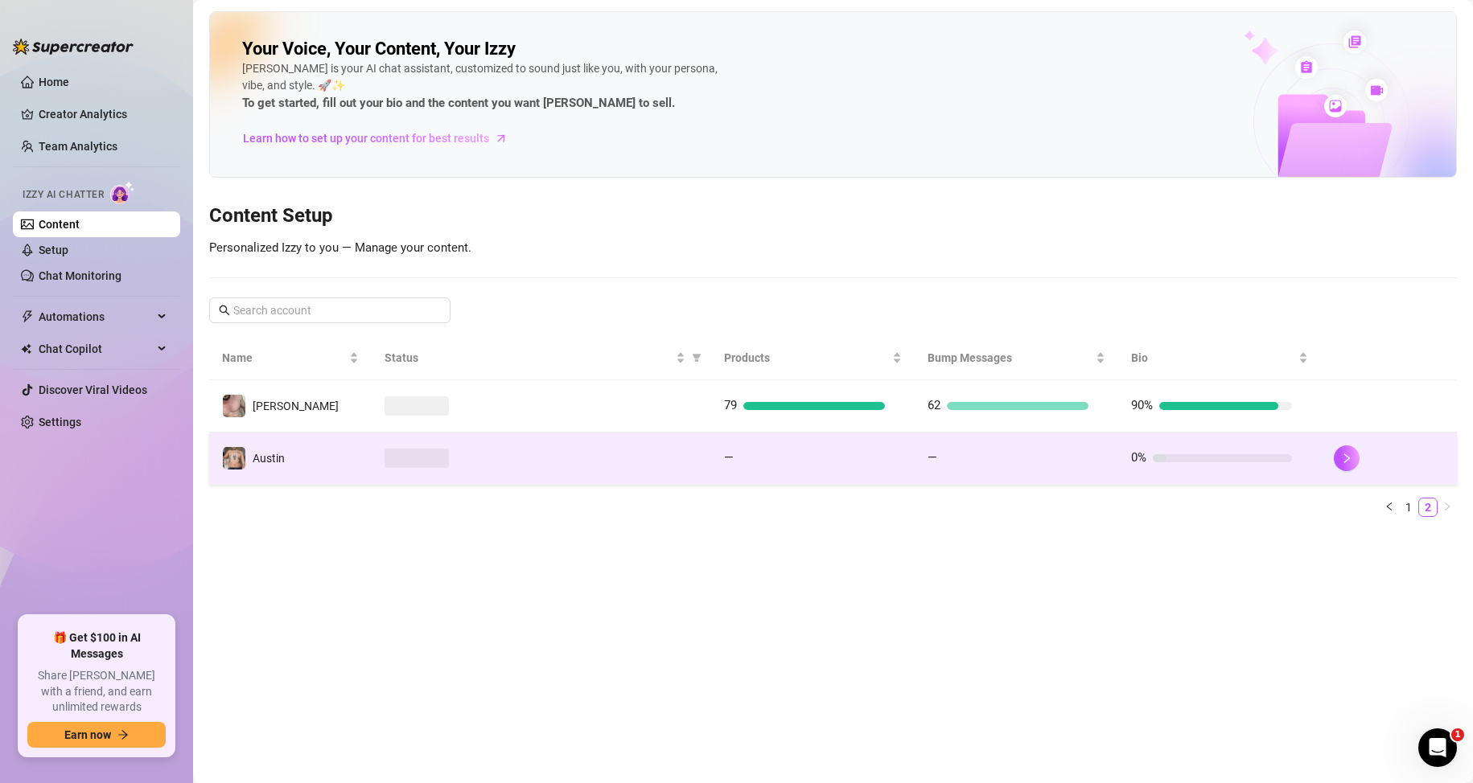
click at [743, 450] on div "—" at bounding box center [804, 458] width 161 height 19
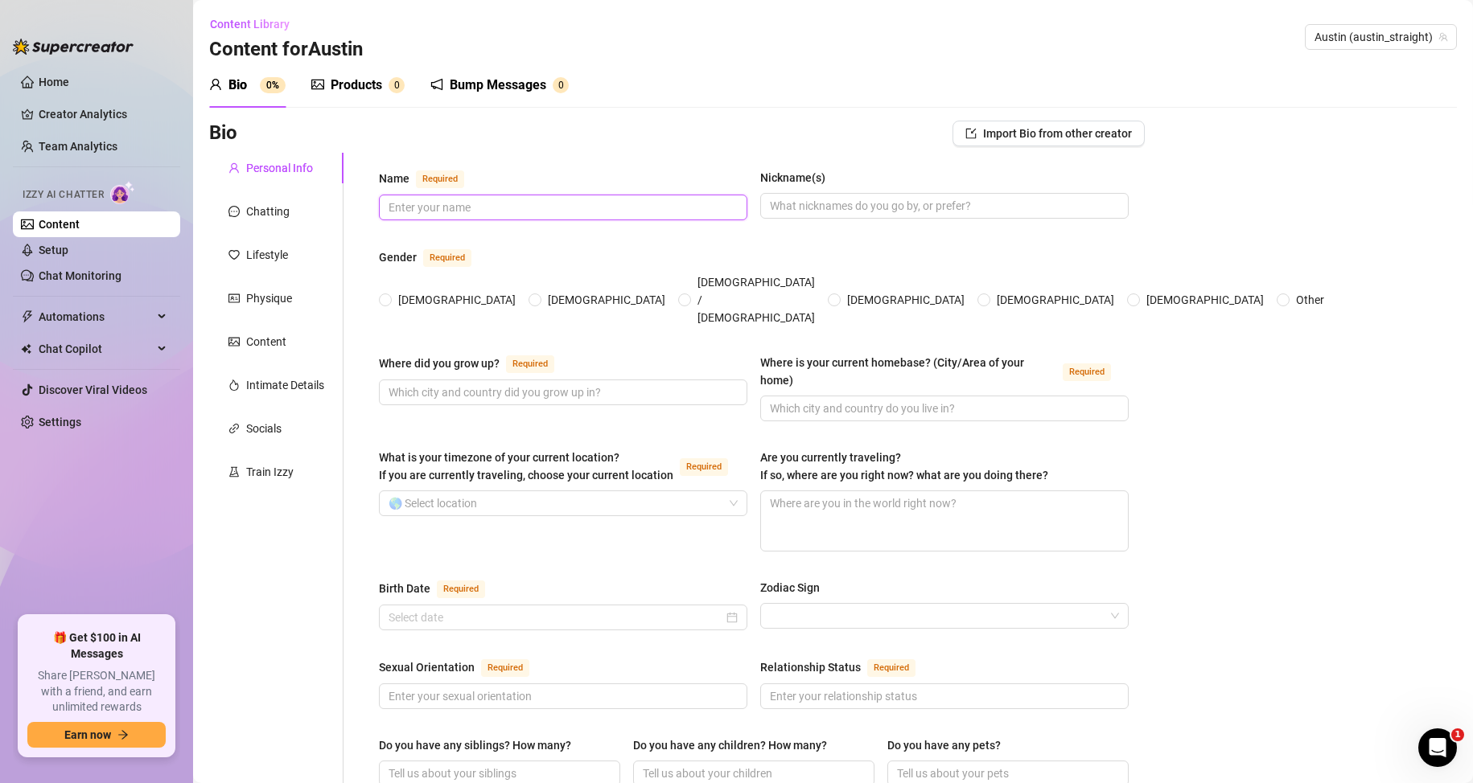
click at [526, 215] on input "Name Required" at bounding box center [561, 208] width 346 height 18
type input "Austin Fox"
click at [777, 209] on input "Nickname(s)" at bounding box center [943, 206] width 346 height 18
type input "Aus"
click at [528, 294] on span at bounding box center [534, 300] width 13 height 13
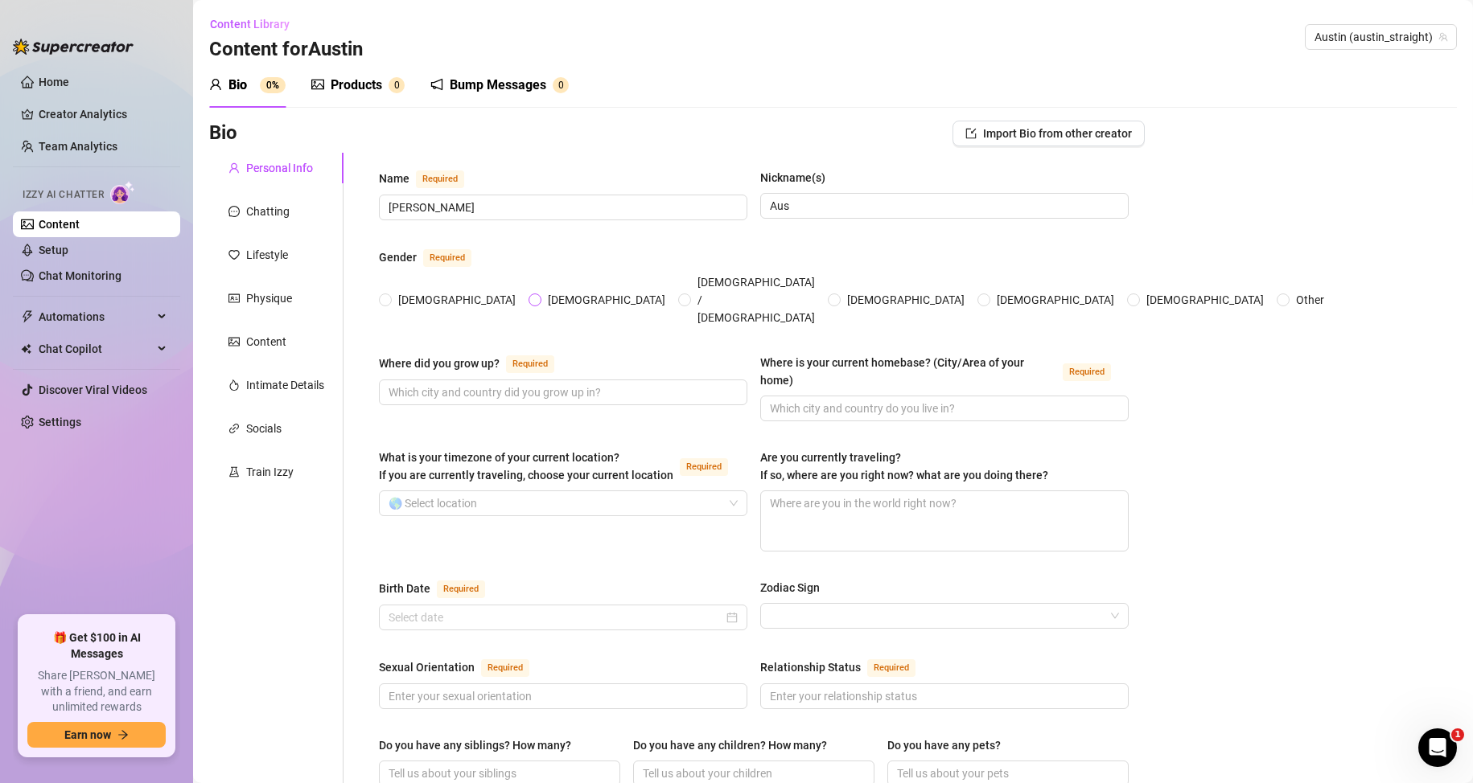
click at [532, 296] on input "Male" at bounding box center [535, 301] width 6 height 10
radio input "true"
click at [469, 384] on input "Where did you grow up? Required" at bounding box center [561, 393] width 346 height 18
type input "NYC"
click at [791, 400] on input "Where is your current homebase? (City/Area of your home) Required" at bounding box center [943, 409] width 346 height 18
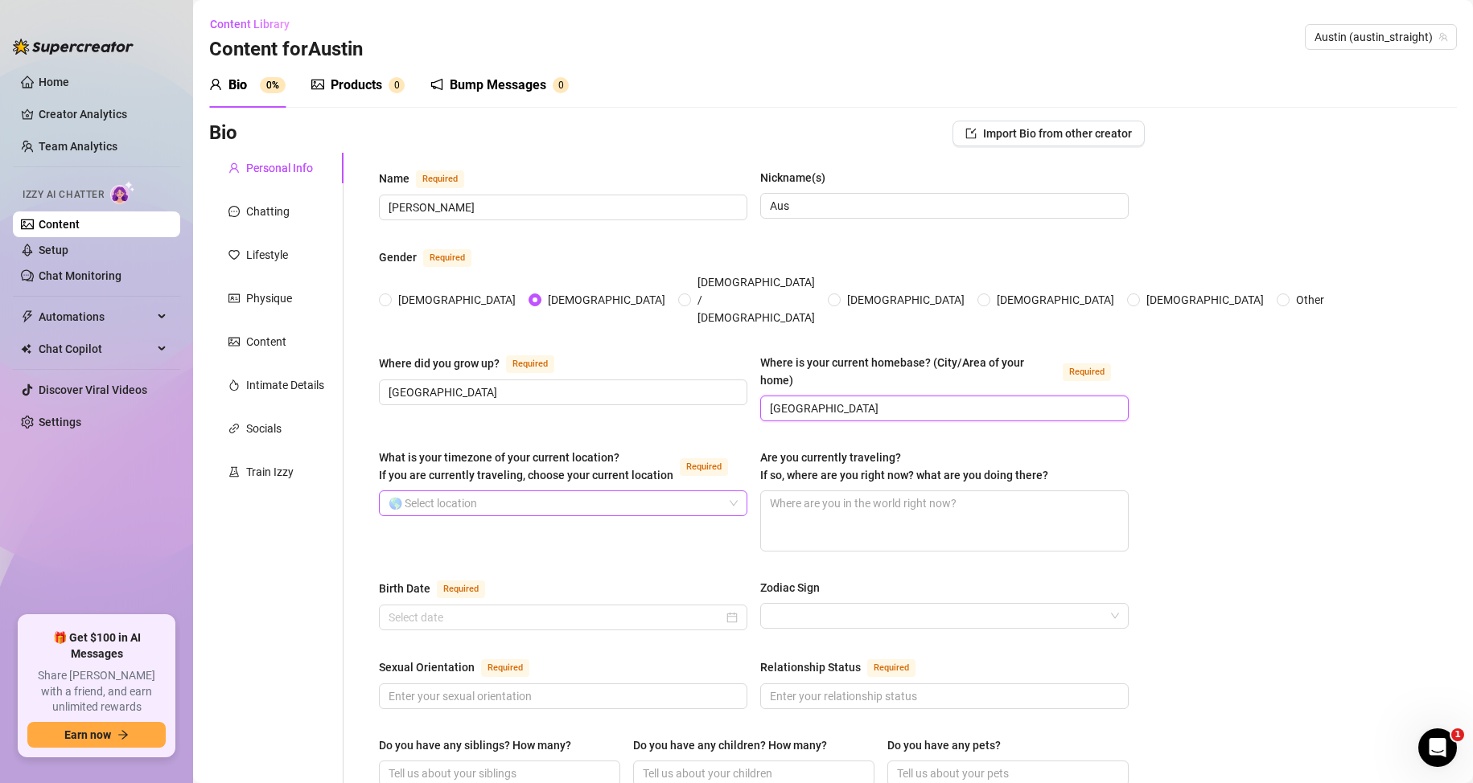
type input "EUA"
click at [452, 491] on input "What is your timezone of your current location? If you are currently traveling,…" at bounding box center [555, 503] width 335 height 24
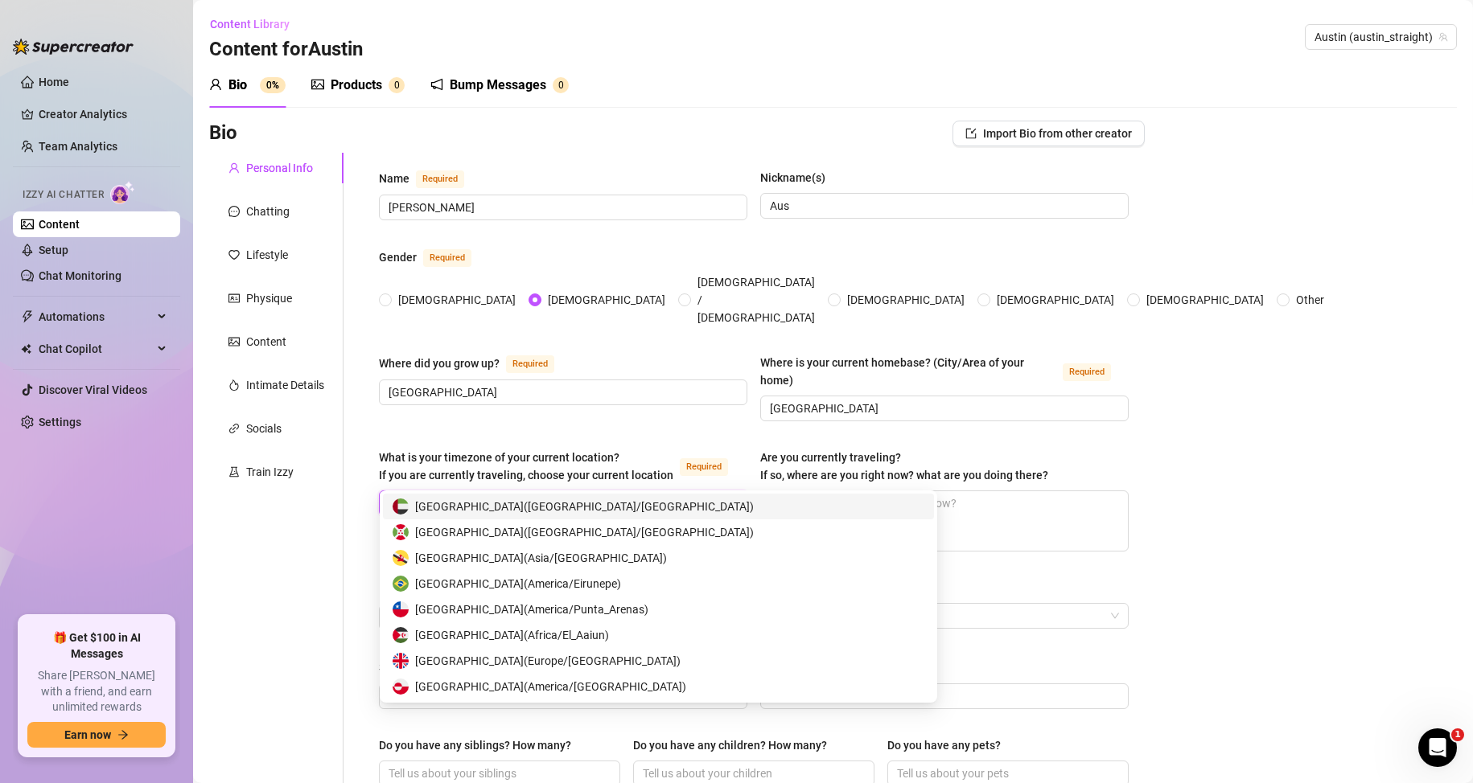
type input "uni"
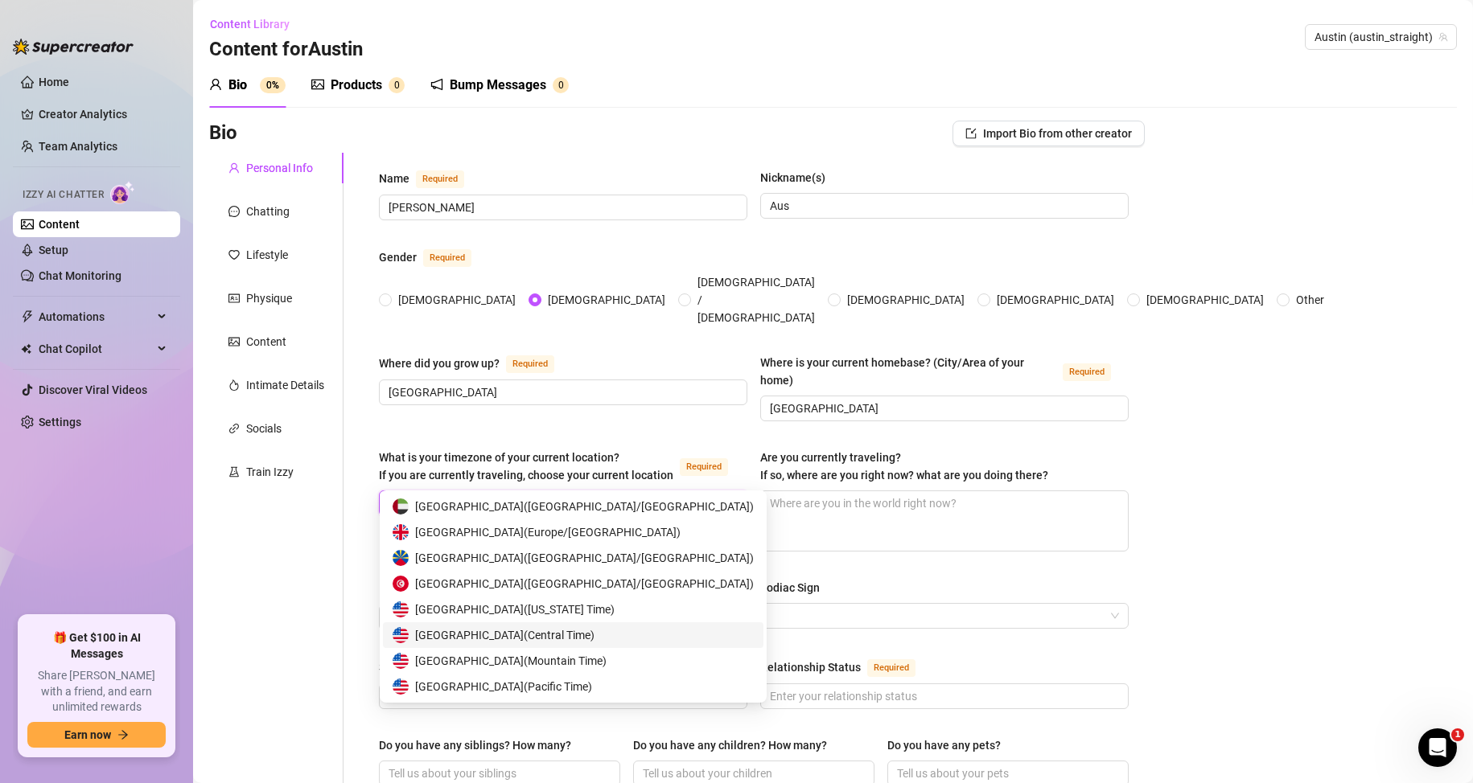
click at [474, 633] on span "United States of America ( Central Time )" at bounding box center [504, 635] width 179 height 18
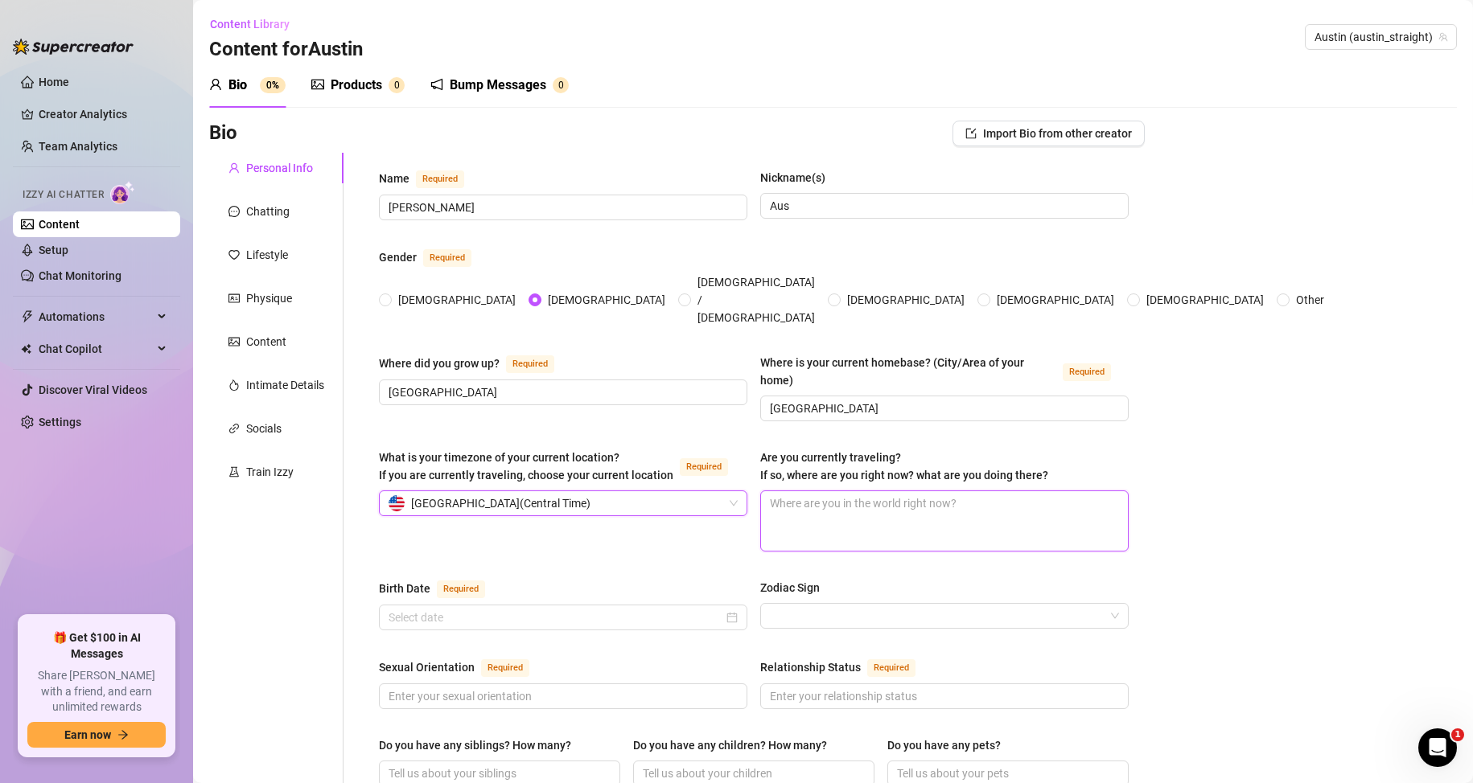
click at [819, 491] on textarea "Are you currently traveling? If so, where are you right now? what are you doing…" at bounding box center [944, 521] width 367 height 60
click at [943, 513] on textarea "Are you currently traveling? If so, where are you right now? what are you doing…" at bounding box center [944, 521] width 367 height 60
paste textarea "Yeah, I’m on the move — hit a rave weekend in Berlin. Beer, beats, bodies, and …"
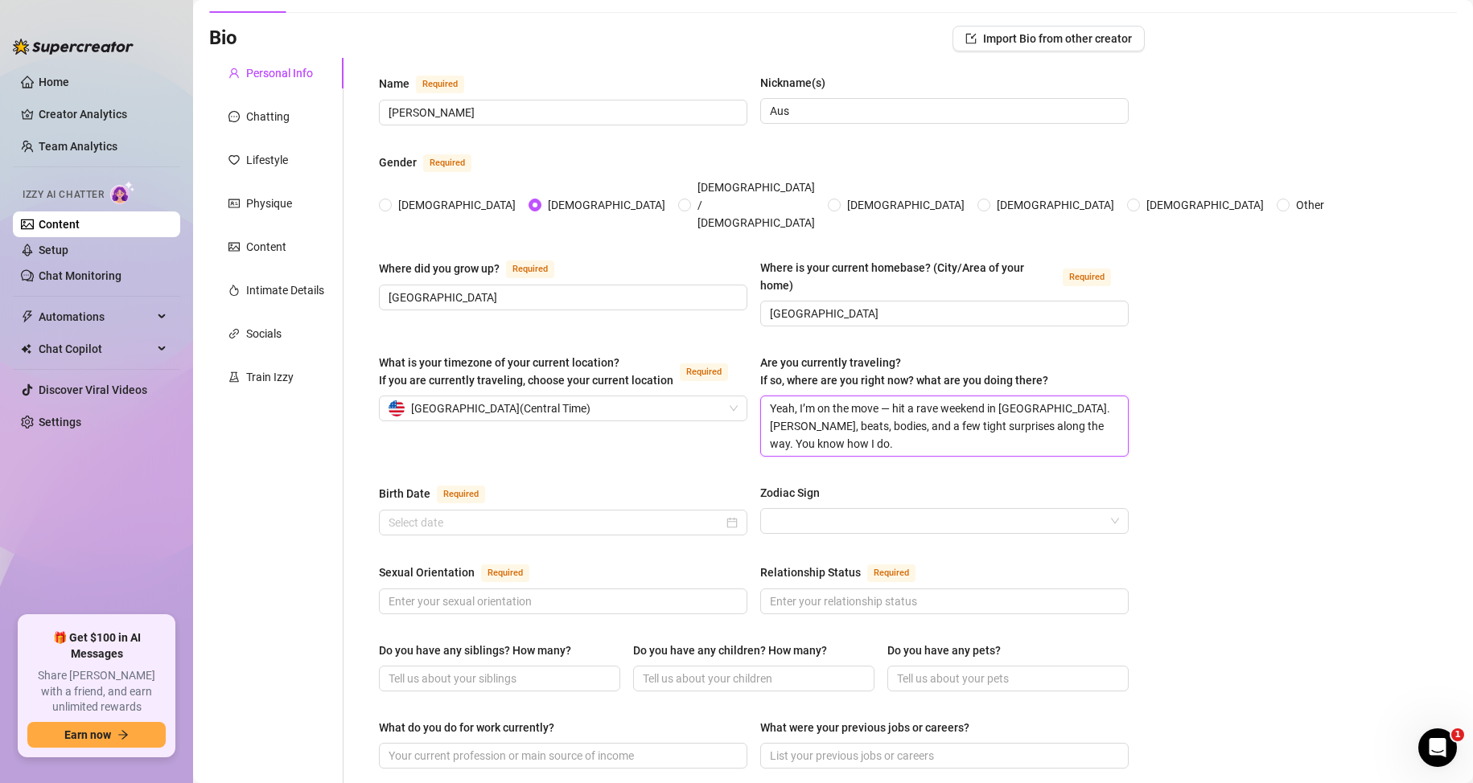
scroll to position [161, 0]
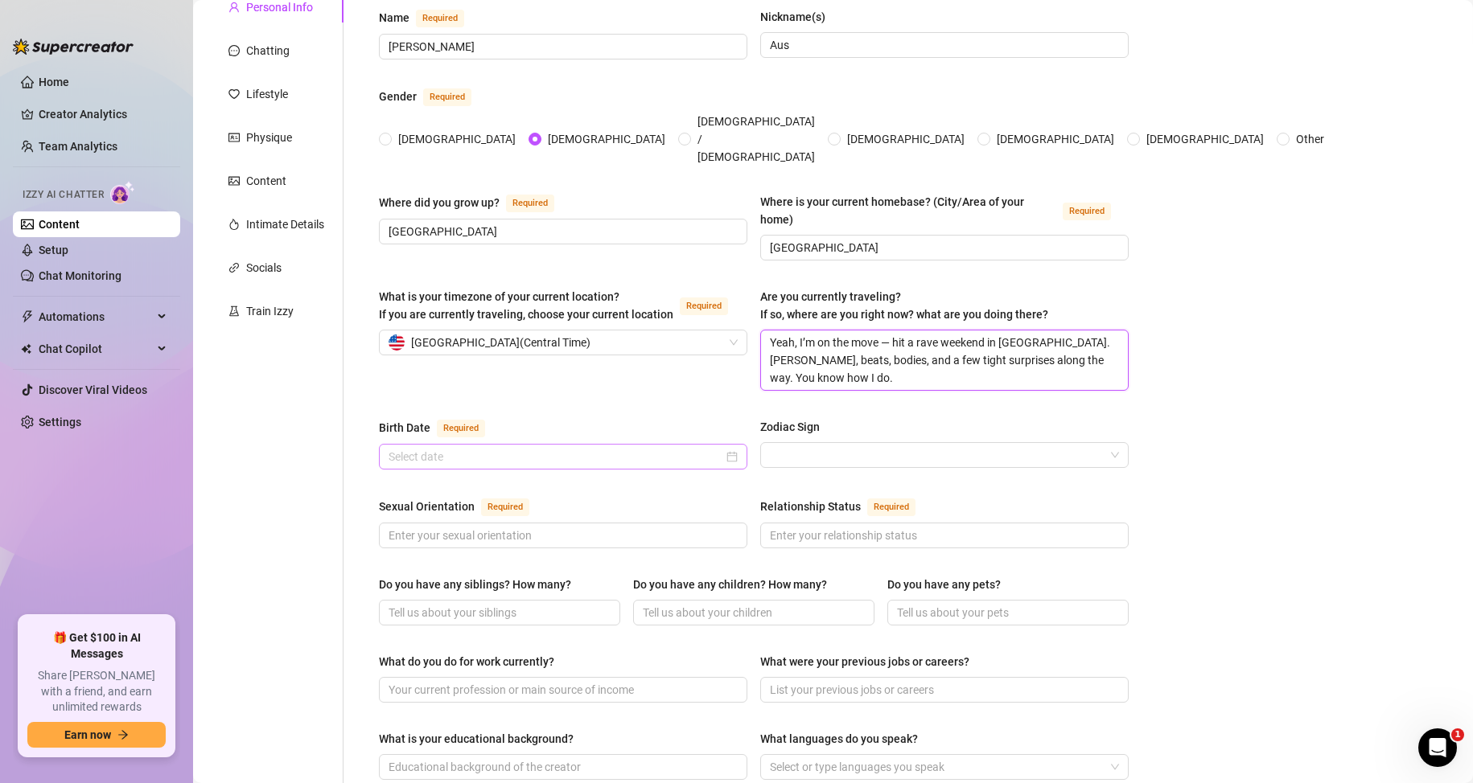
type textarea "Yeah, I’m on the move — hit a rave weekend in Berlin. Beer, beats, bodies, and …"
click at [481, 448] on input "Birth Date Required" at bounding box center [555, 457] width 335 height 18
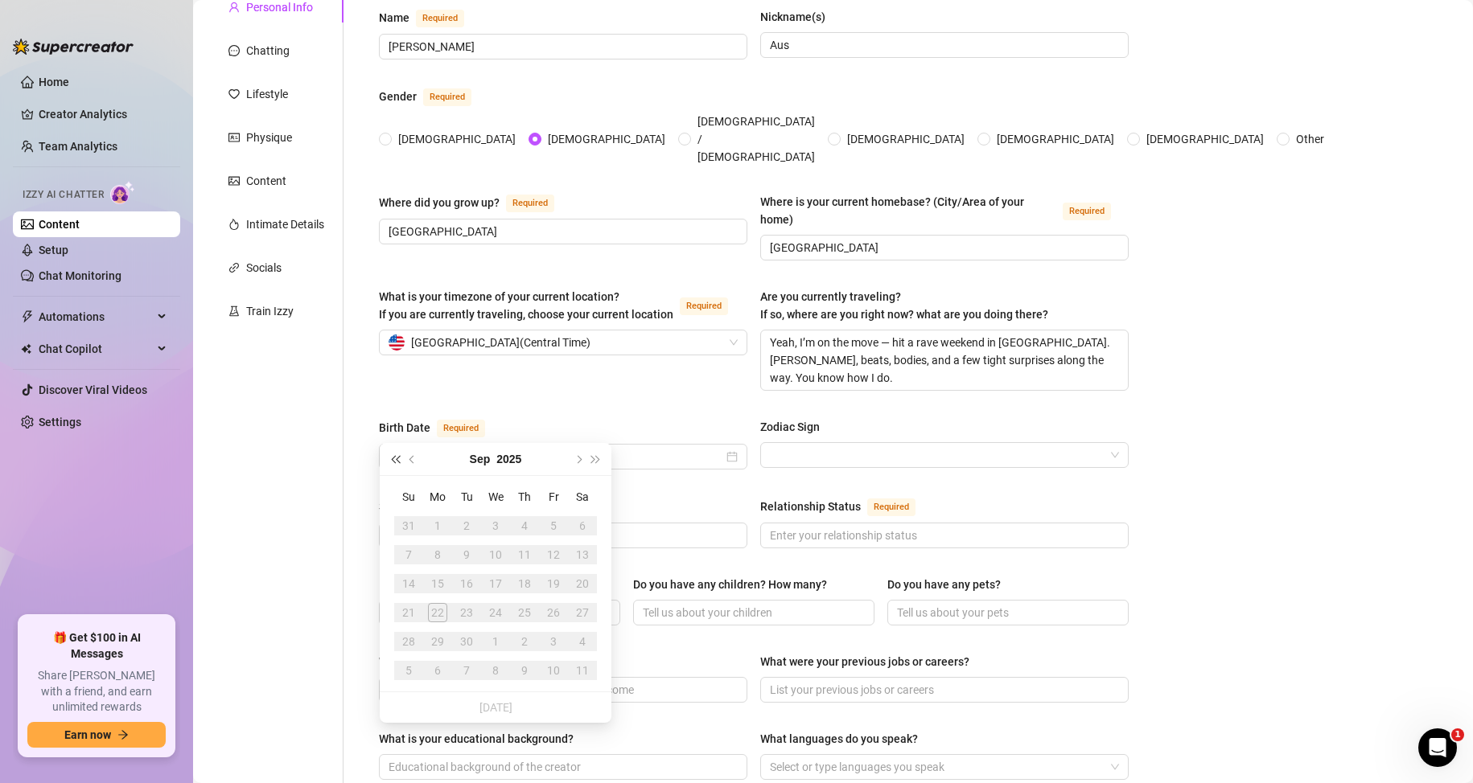
click at [398, 459] on span "Last year (Control + left)" at bounding box center [395, 459] width 8 height 8
click at [487, 458] on button "Sep" at bounding box center [480, 459] width 21 height 32
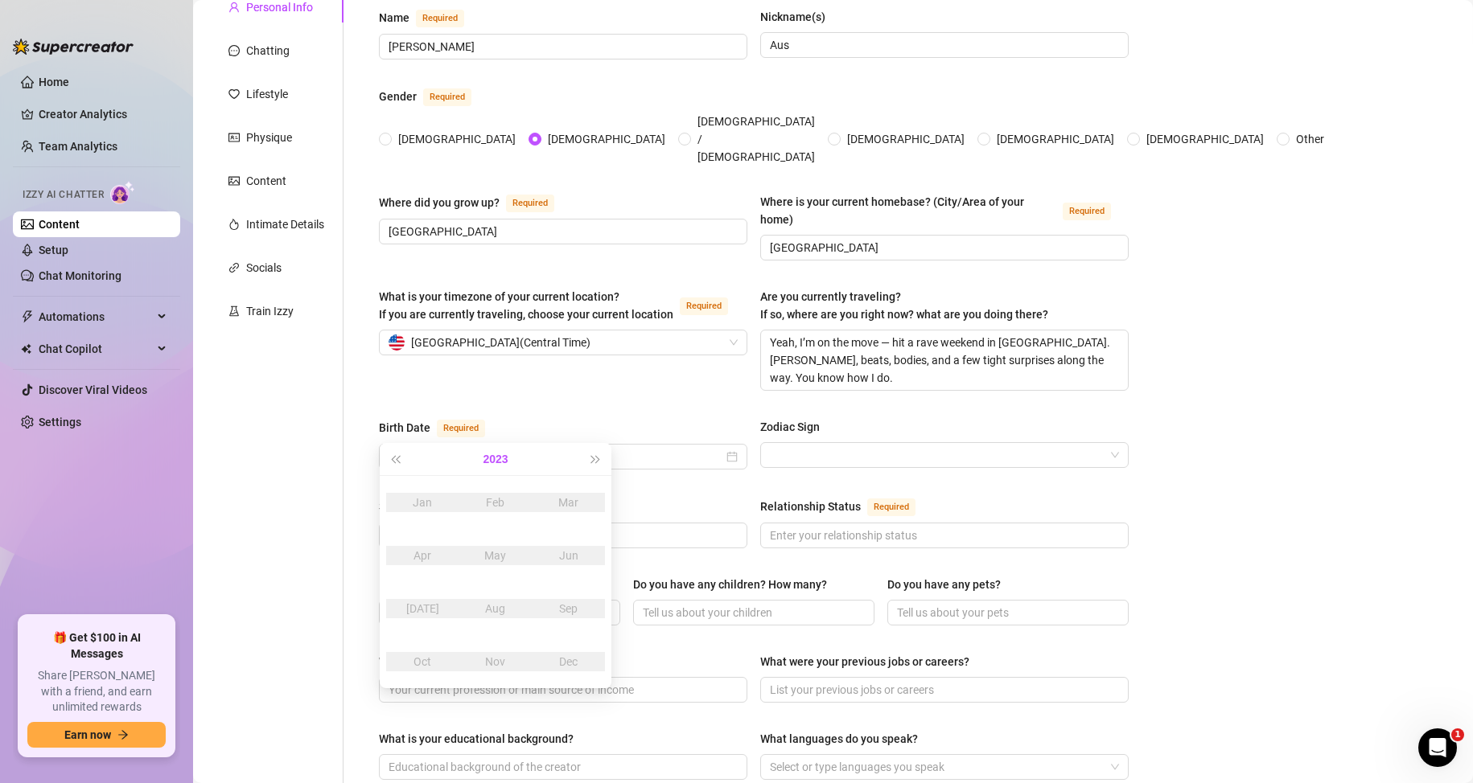
click at [491, 461] on button "2023" at bounding box center [495, 459] width 25 height 32
click at [398, 461] on span "Last year (Control + left)" at bounding box center [395, 459] width 8 height 8
type input "September 22nd, 1999"
click at [392, 464] on button "Last year (Control + left)" at bounding box center [395, 459] width 18 height 32
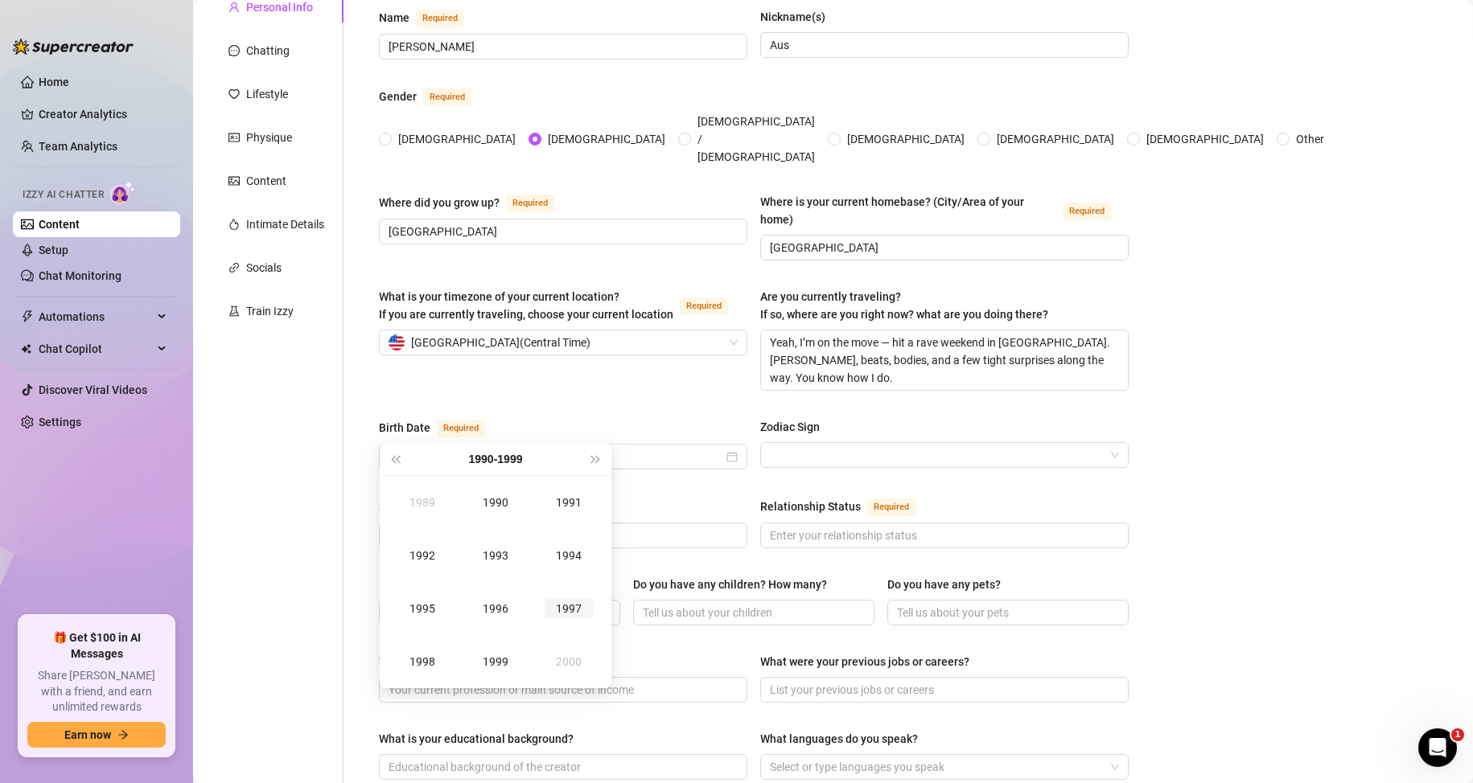
click at [565, 613] on div "1997" at bounding box center [568, 608] width 48 height 19
click at [510, 551] on div "May" at bounding box center [495, 555] width 48 height 19
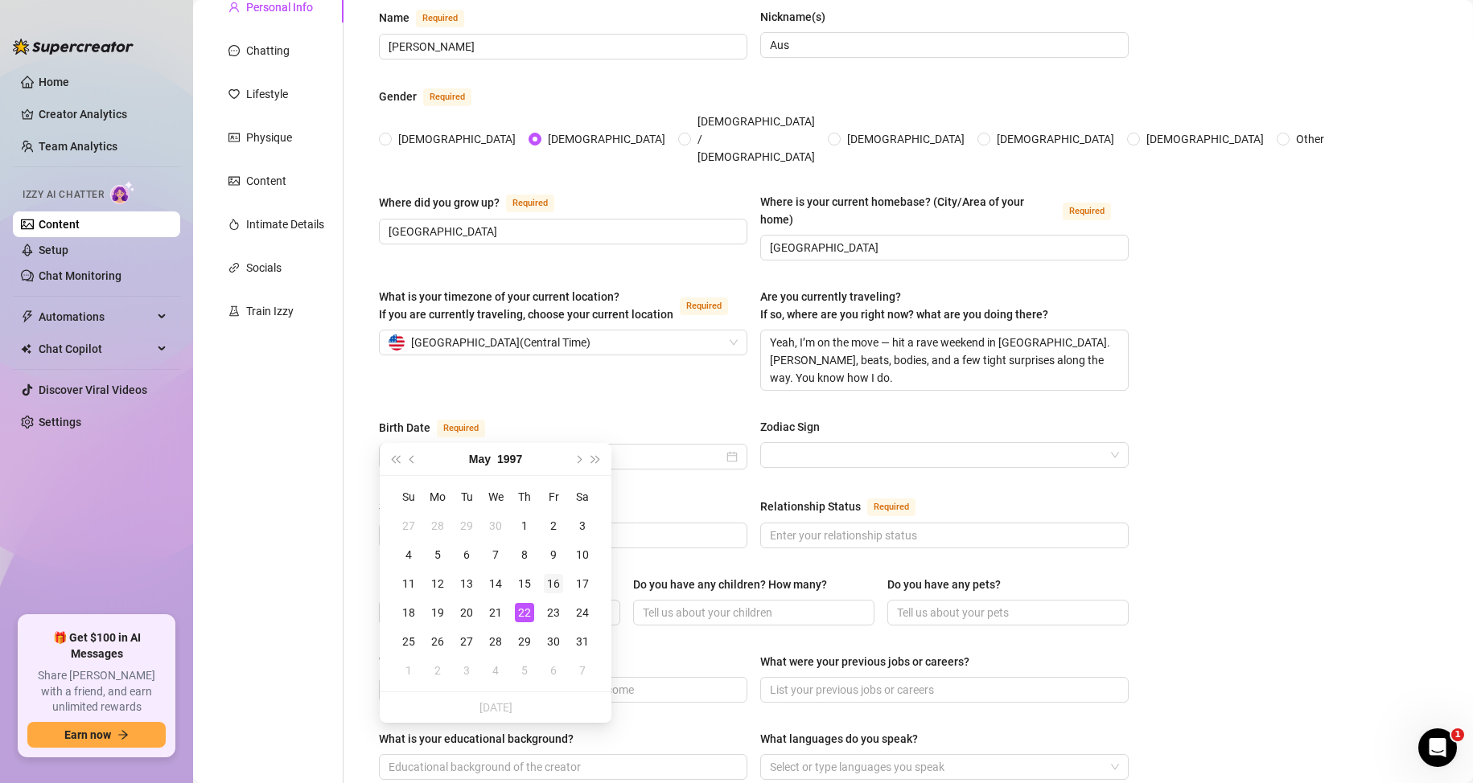
type input "May 16th, 1997"
click at [550, 581] on div "16" at bounding box center [553, 583] width 19 height 19
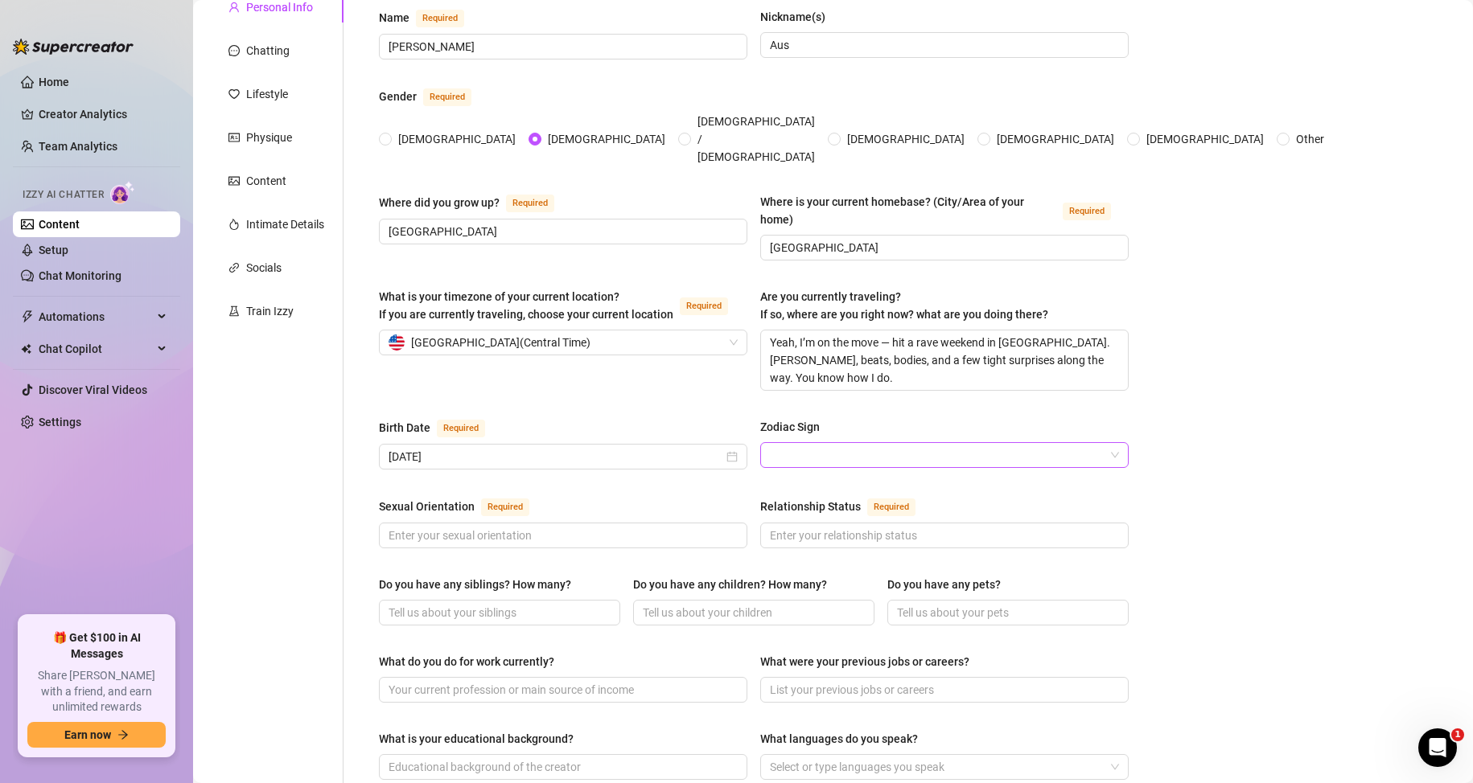
click at [807, 443] on input "Zodiac Sign" at bounding box center [937, 455] width 335 height 24
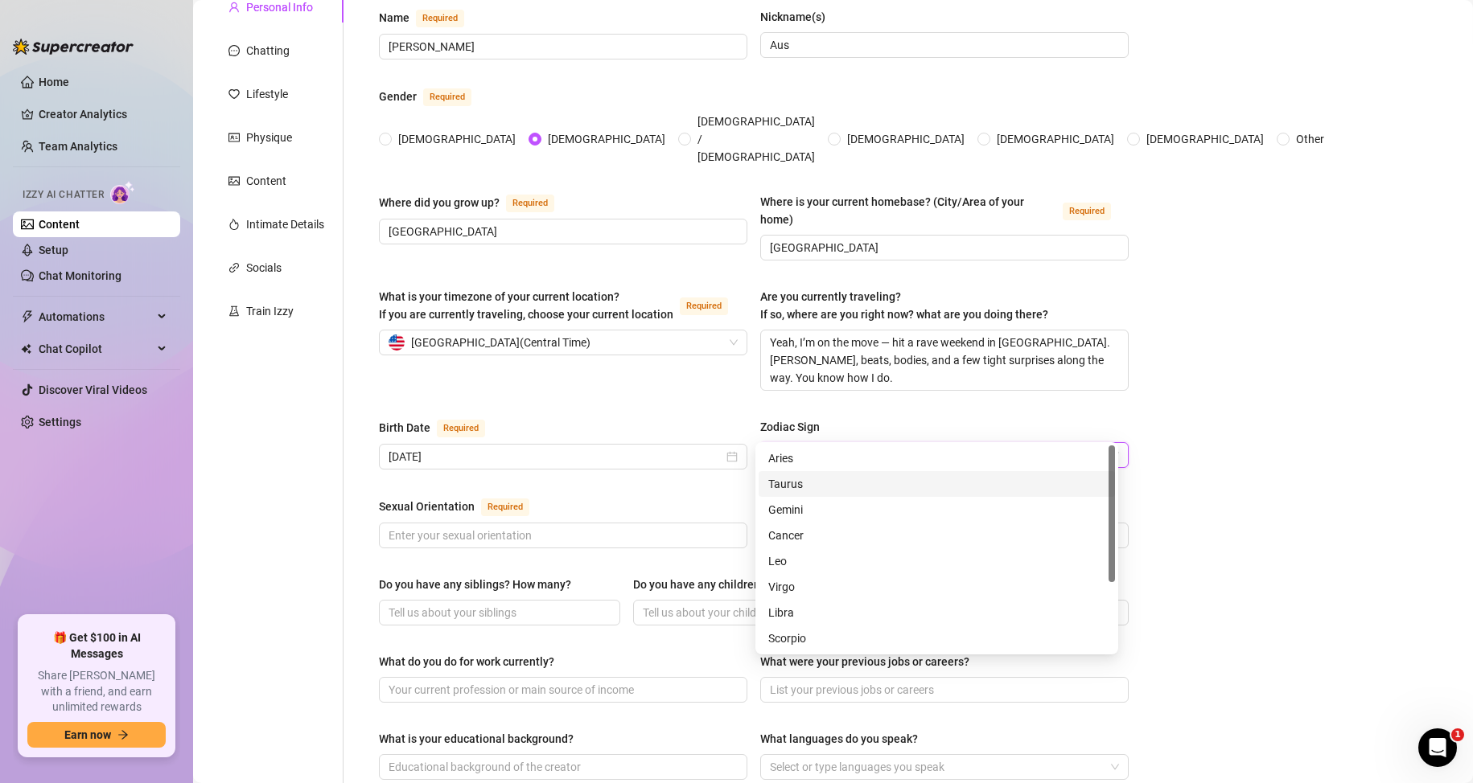
click at [795, 487] on div "Taurus" at bounding box center [936, 484] width 337 height 18
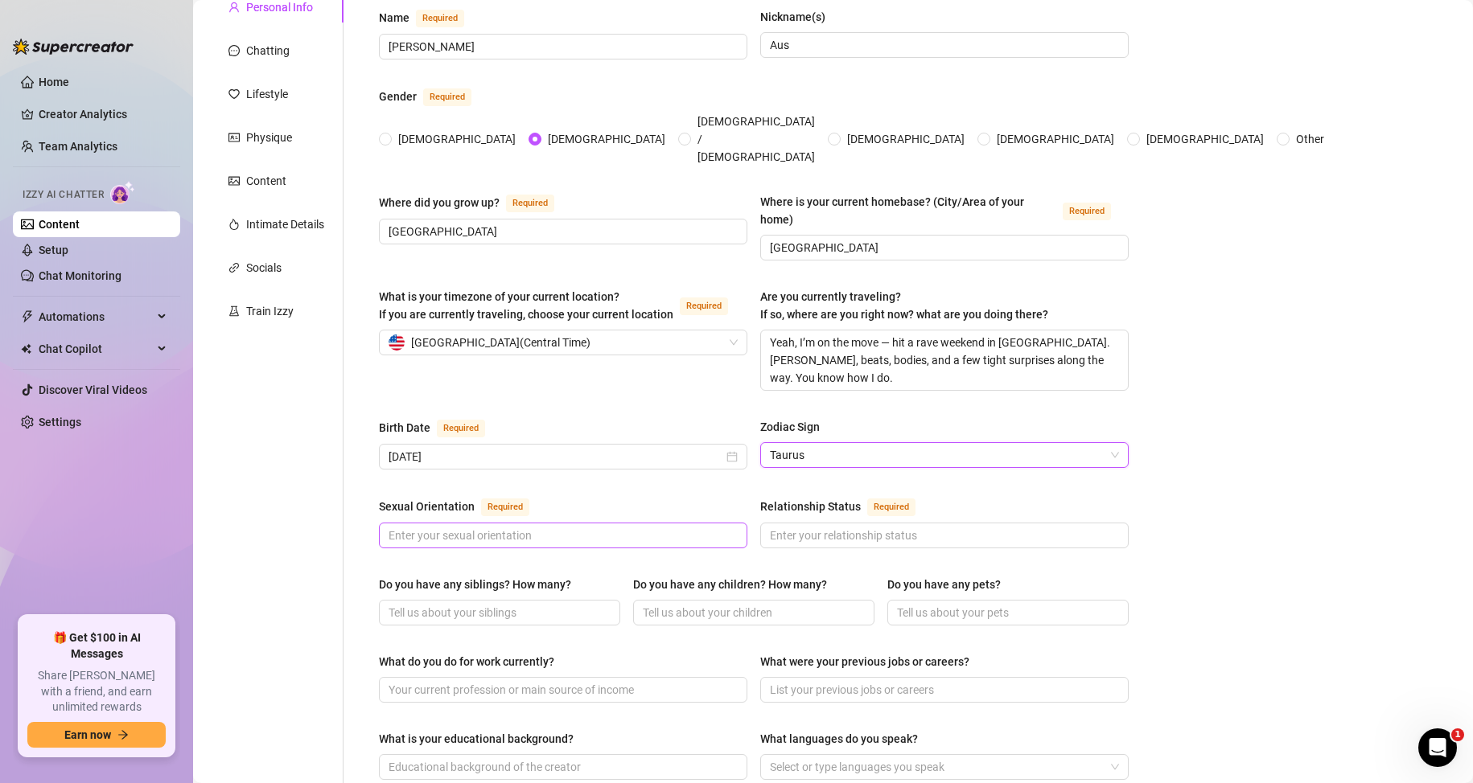
click at [527, 523] on span at bounding box center [563, 536] width 368 height 26
click at [524, 527] on input "Sexual Orientation Required" at bounding box center [561, 536] width 346 height 18
type input "Bisexual"
click at [909, 527] on input "Relationship Status Required" at bounding box center [943, 536] width 346 height 18
drag, startPoint x: 757, startPoint y: 470, endPoint x: 819, endPoint y: 476, distance: 62.2
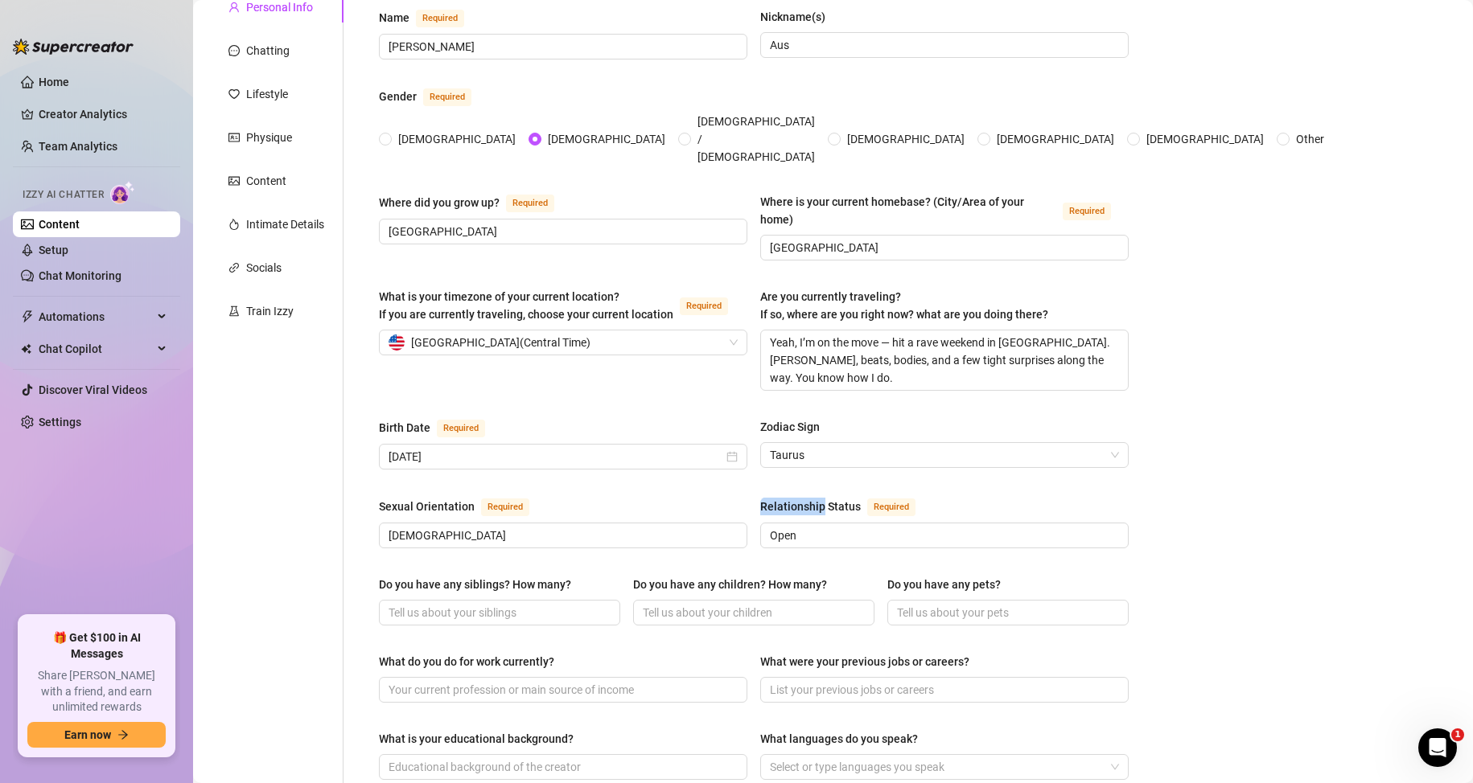
click at [819, 498] on div "Relationship Status" at bounding box center [810, 507] width 101 height 18
copy div "Relationship"
click at [812, 527] on input "Open" at bounding box center [943, 536] width 346 height 18
paste input "Relationship"
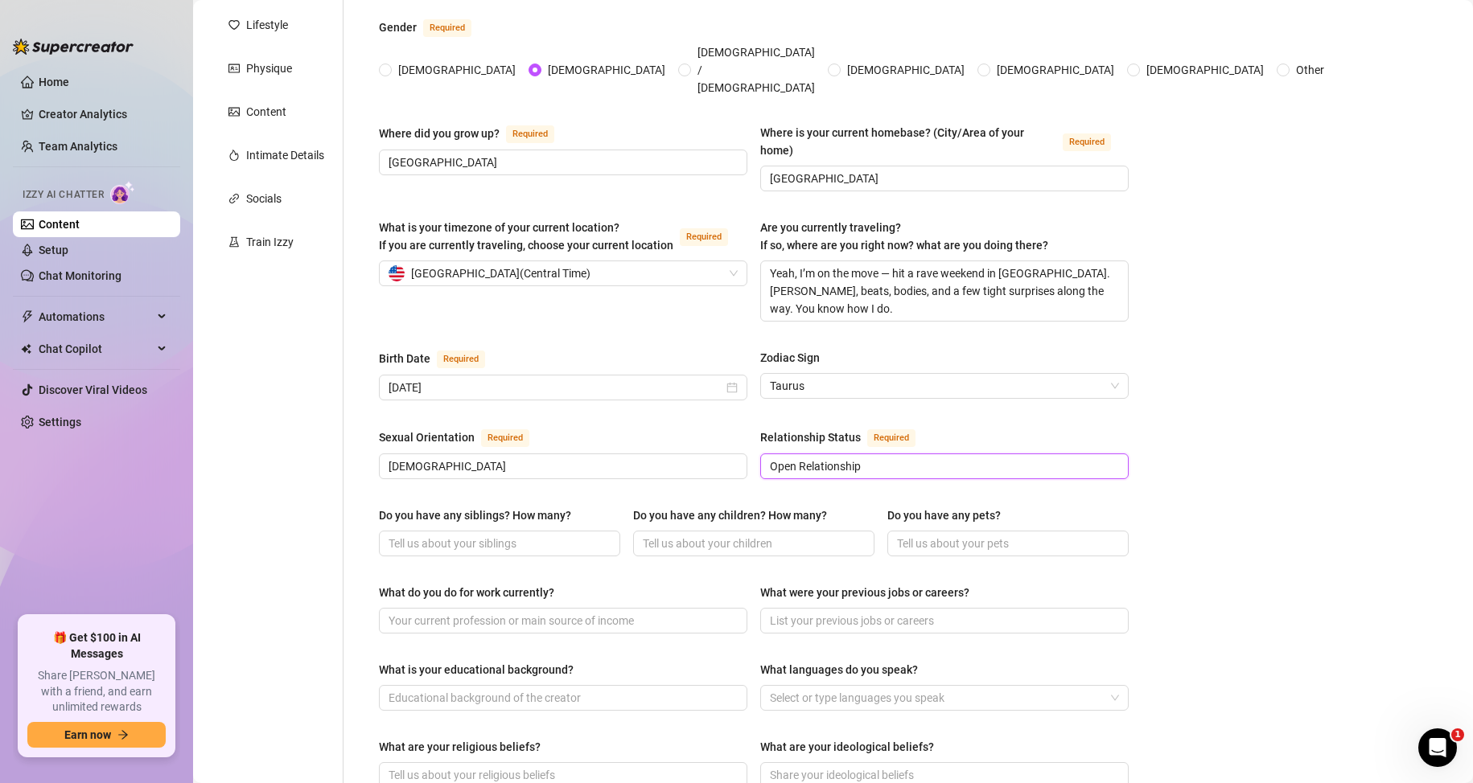
scroll to position [322, 0]
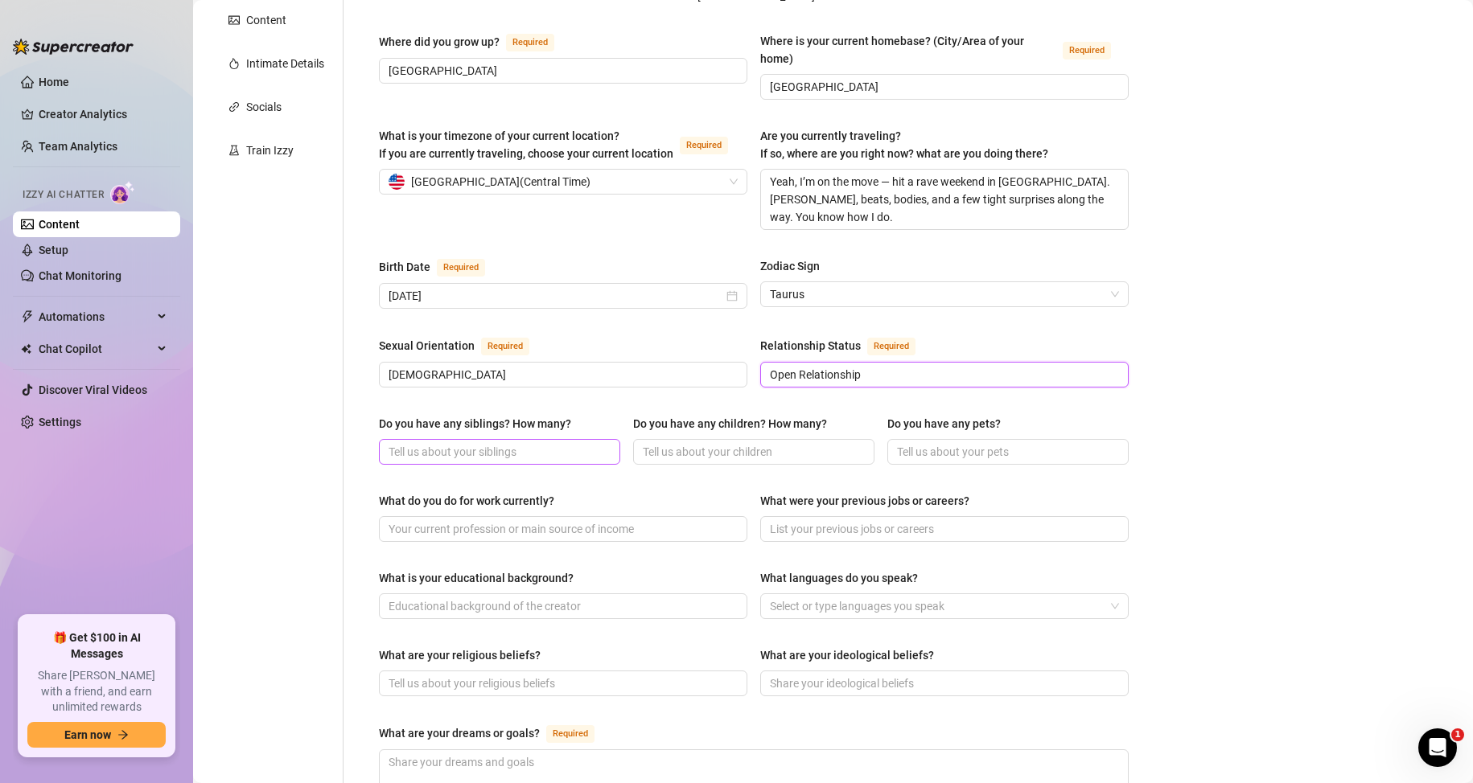
type input "Open Relationship"
click at [500, 443] on input "Do you have any siblings? How many?" at bounding box center [497, 452] width 219 height 18
type input "2 sisters"
click at [679, 443] on input "Do you have any children? How many?" at bounding box center [752, 452] width 219 height 18
type input "no"
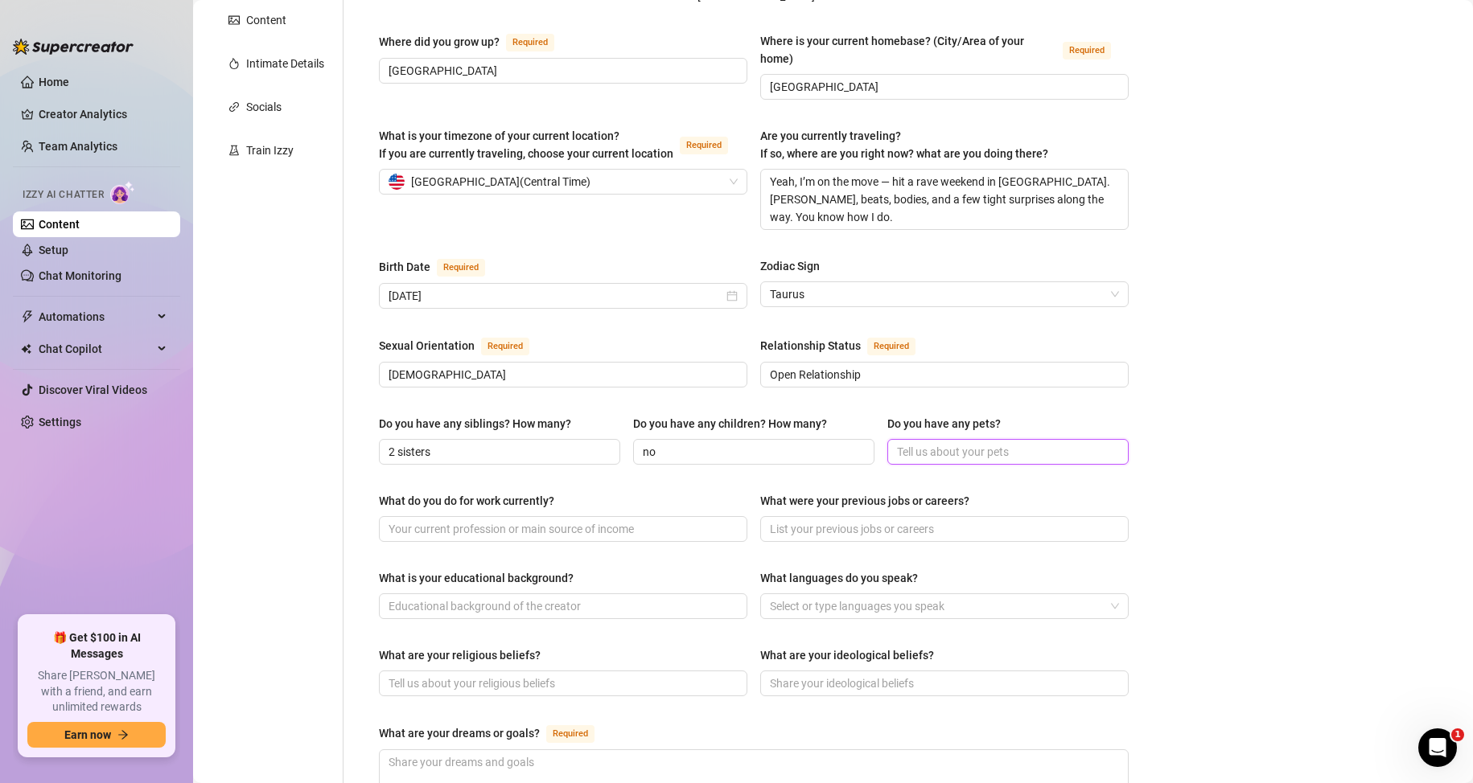
click at [956, 443] on input "Do you have any pets?" at bounding box center [1006, 452] width 219 height 18
type input "no"
click at [513, 520] on input "What do you do for work currently?" at bounding box center [561, 529] width 346 height 18
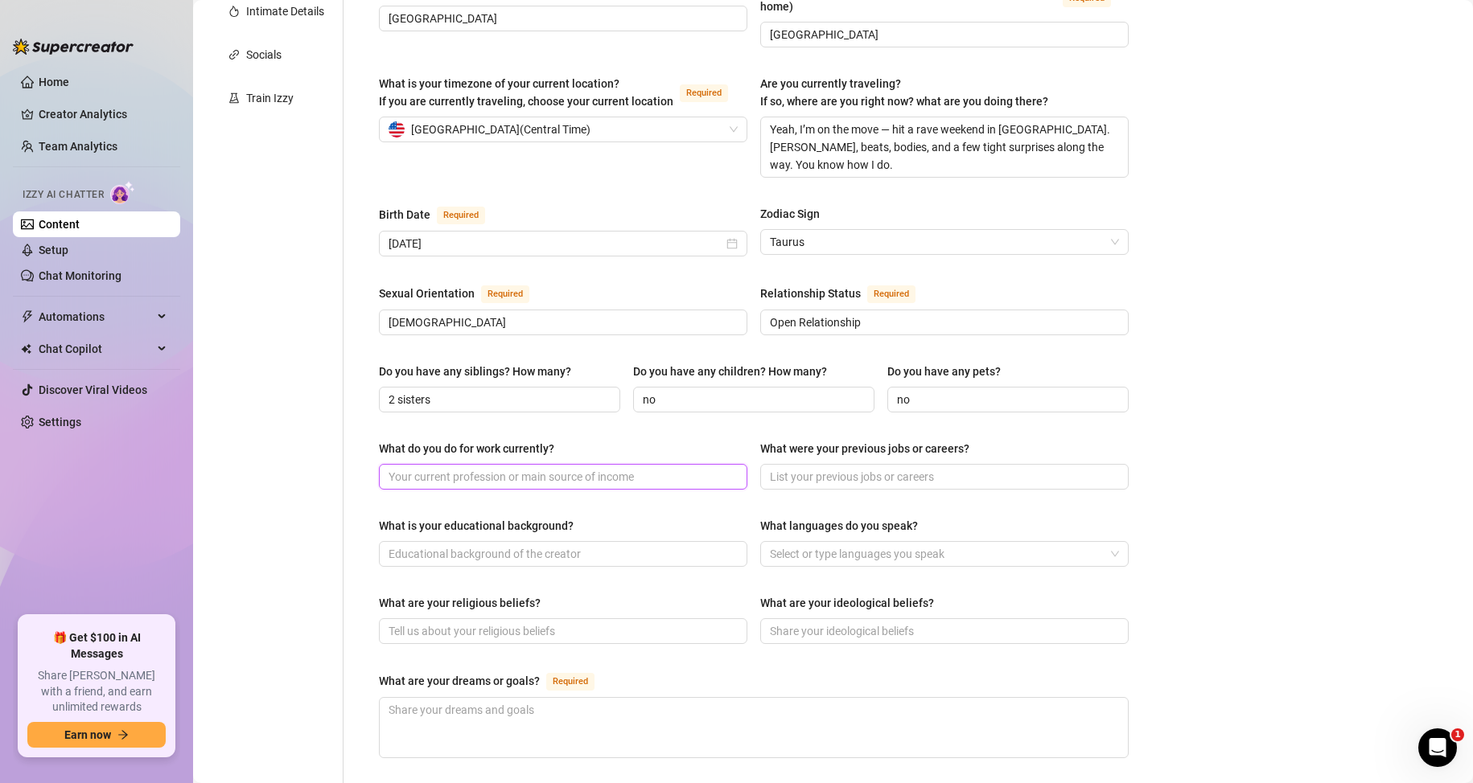
scroll to position [402, 0]
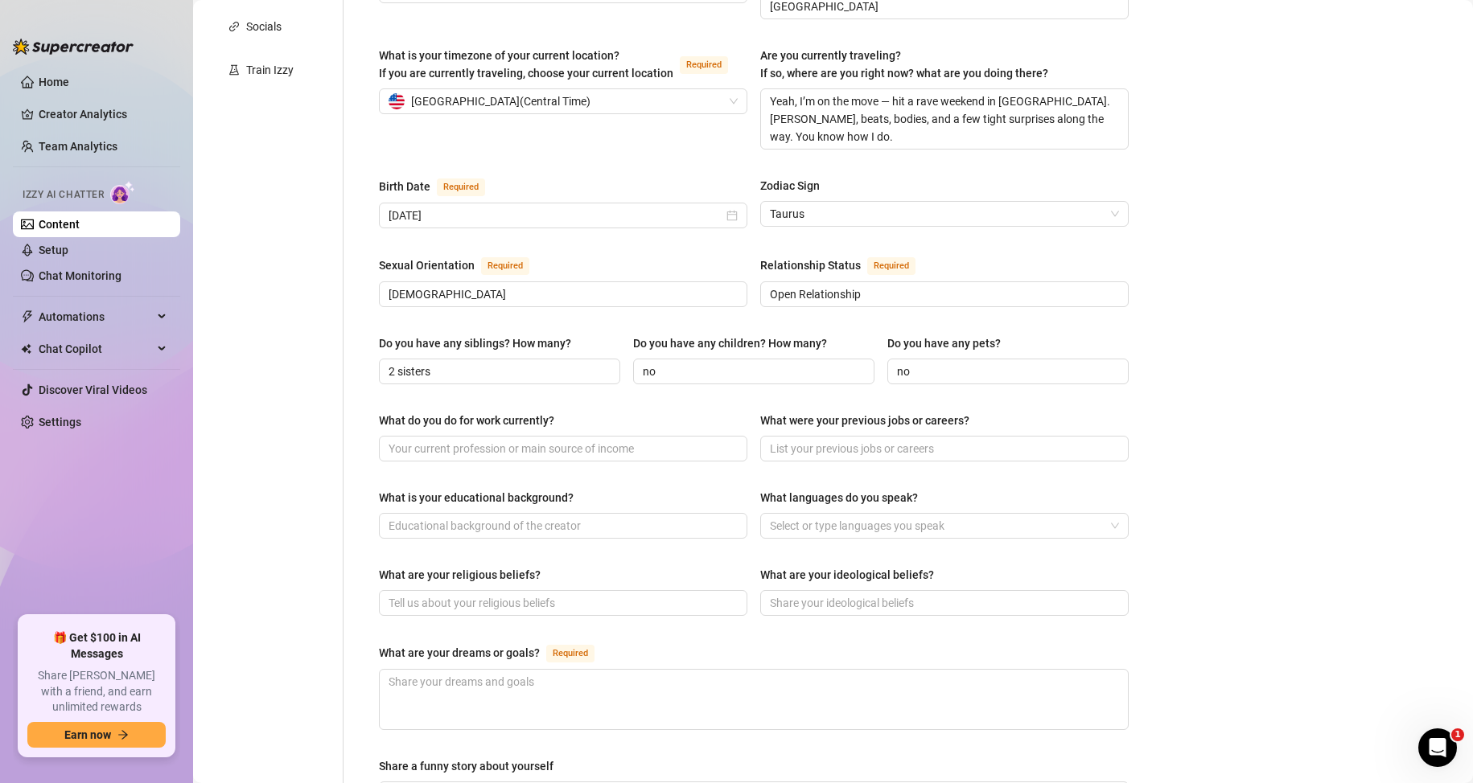
click at [291, 431] on div "Personal Info Chatting Lifestyle Physique Content Intimate Details Socials Trai…" at bounding box center [276, 425] width 134 height 1348
click at [437, 440] on input "What do you do for work currently?" at bounding box center [561, 449] width 346 height 18
paste input "I work as a delivery rider — yeah, full throttle, city streets, no filter."
type input "I work as a delivery rider — yeah, full throttle, city streets, no filter."
click at [824, 440] on input "What were your previous jobs or careers?" at bounding box center [943, 449] width 346 height 18
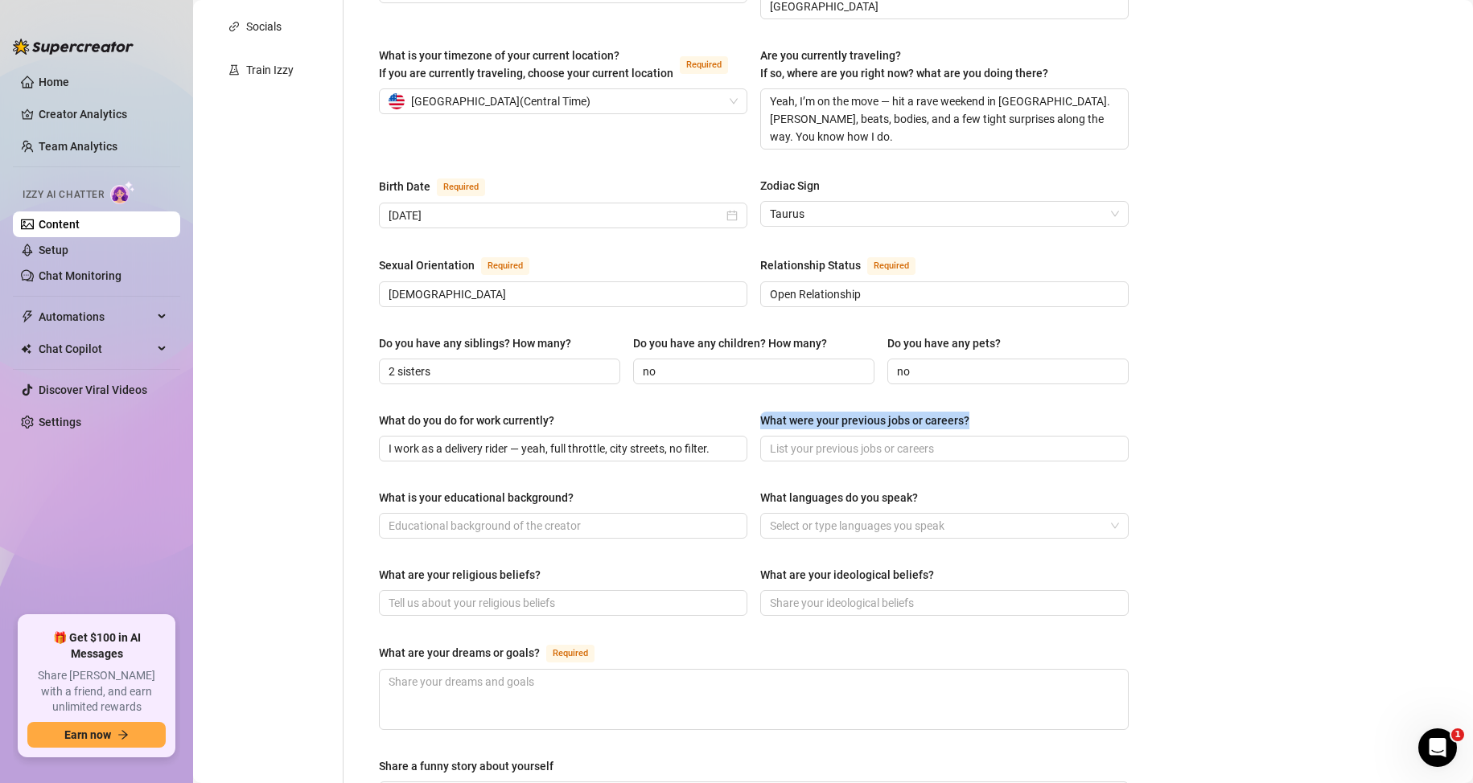
drag, startPoint x: 759, startPoint y: 392, endPoint x: 961, endPoint y: 392, distance: 201.9
click at [961, 412] on div "What were your previous jobs or careers?" at bounding box center [864, 421] width 209 height 18
copy div "What were your previous jobs or careers?"
click at [1262, 406] on div "Bio Import Bio from other creator Personal Info Chatting Lifestyle Physique Con…" at bounding box center [832, 442] width 1247 height 1446
click at [863, 440] on input "What were your previous jobs or careers?" at bounding box center [943, 449] width 346 height 18
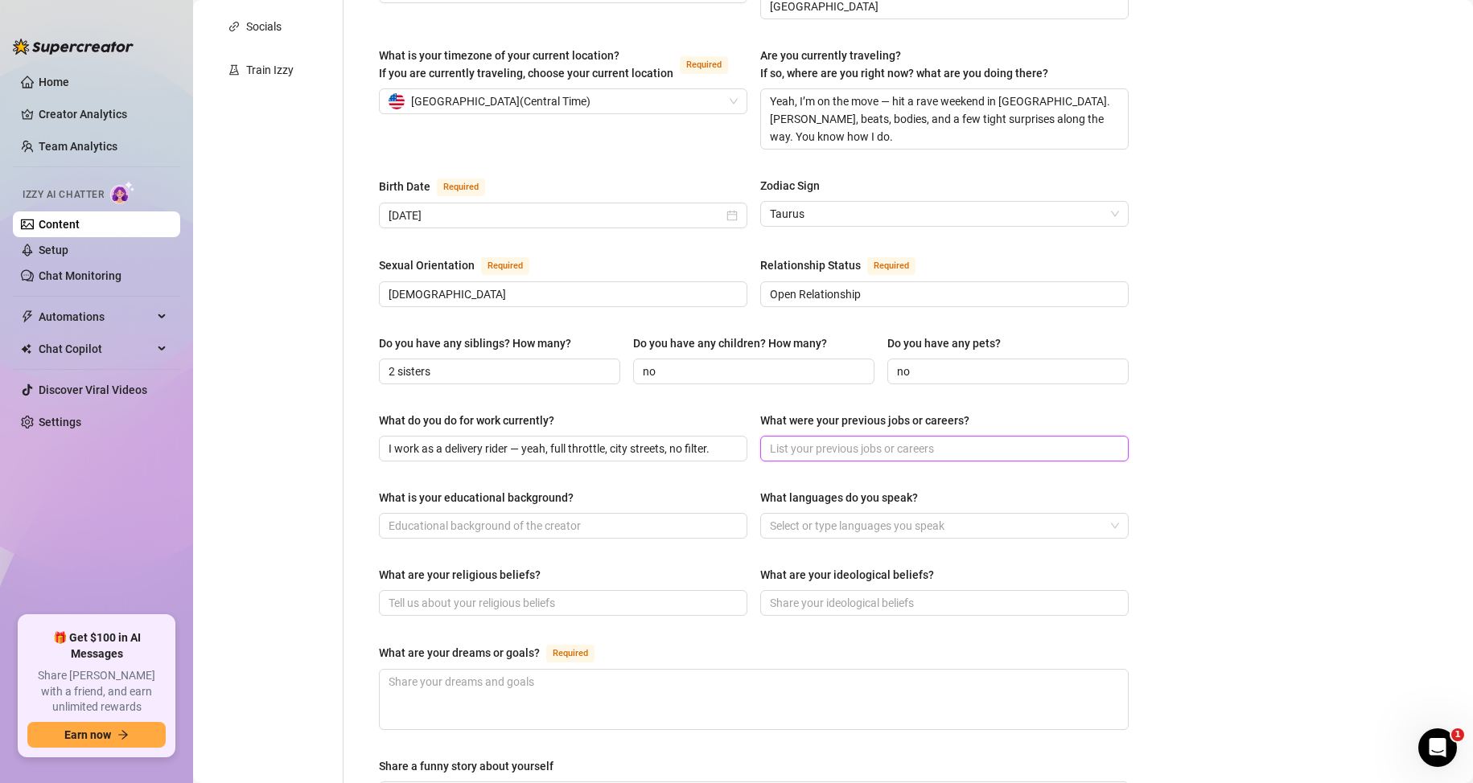
paste input "warehouse, barback, even worked at a tattoo shop for a while."
type input "warehouse, barback, even worked at a tattoo shop for a while."
drag, startPoint x: 366, startPoint y: 470, endPoint x: 573, endPoint y: 467, distance: 207.5
click at [573, 467] on div "Name Required Austin Fox Nickname(s) Aus Gender Required Female Male Non-Binary…" at bounding box center [754, 425] width 782 height 1348
click at [553, 513] on span at bounding box center [563, 526] width 368 height 26
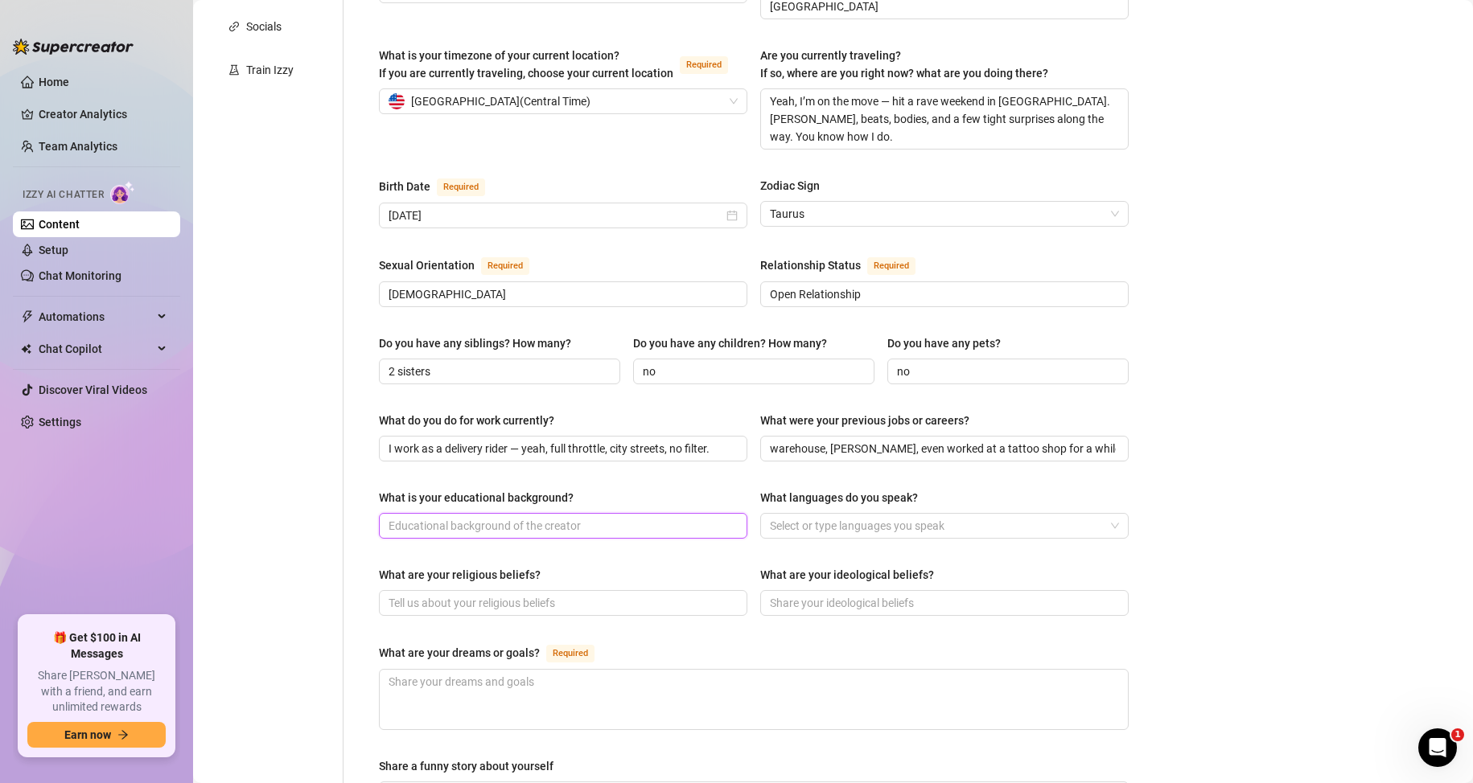
type input "C"
click at [880, 515] on div at bounding box center [935, 526] width 345 height 23
type input "University"
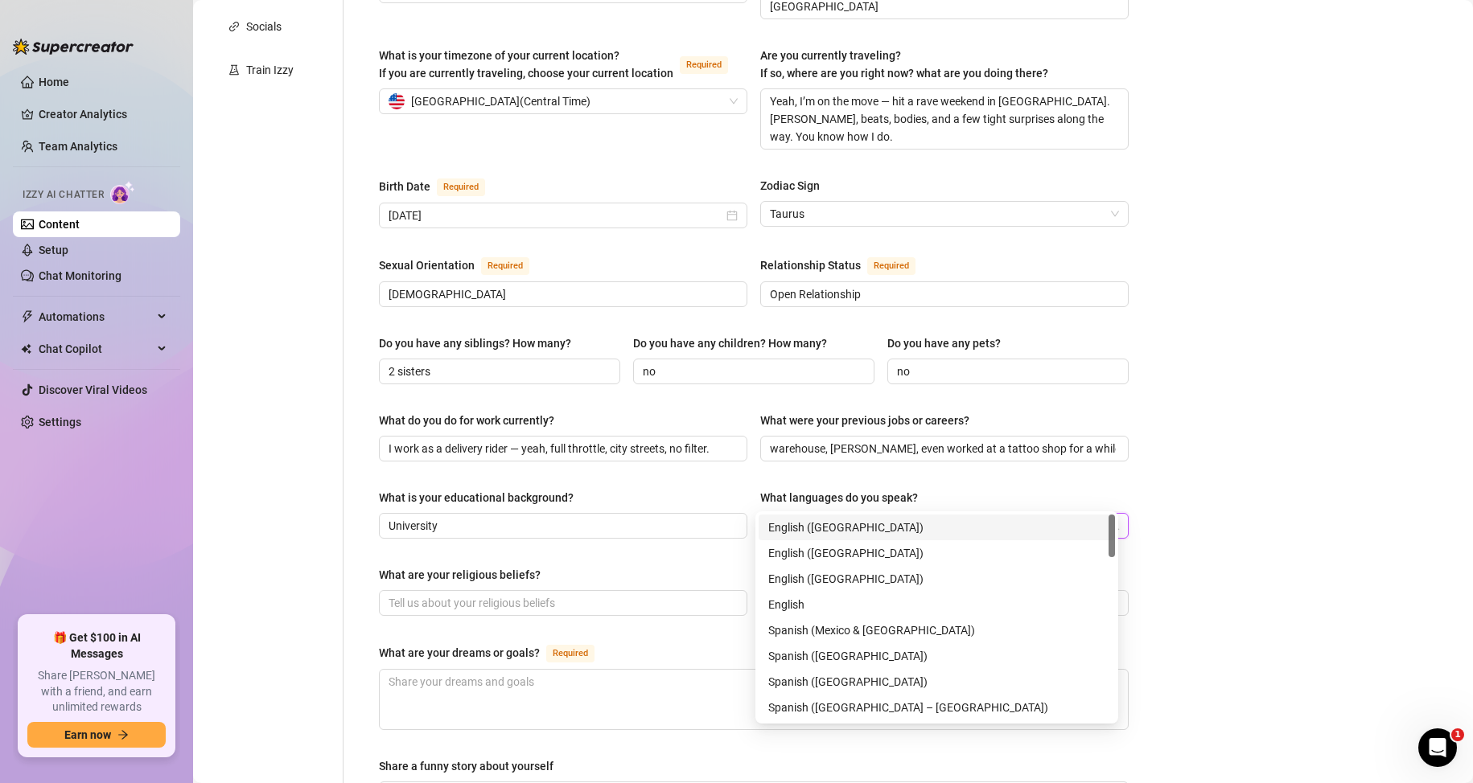
click at [821, 528] on div "English (US)" at bounding box center [936, 528] width 337 height 18
click at [824, 655] on div "Spanish (United States)" at bounding box center [936, 656] width 337 height 18
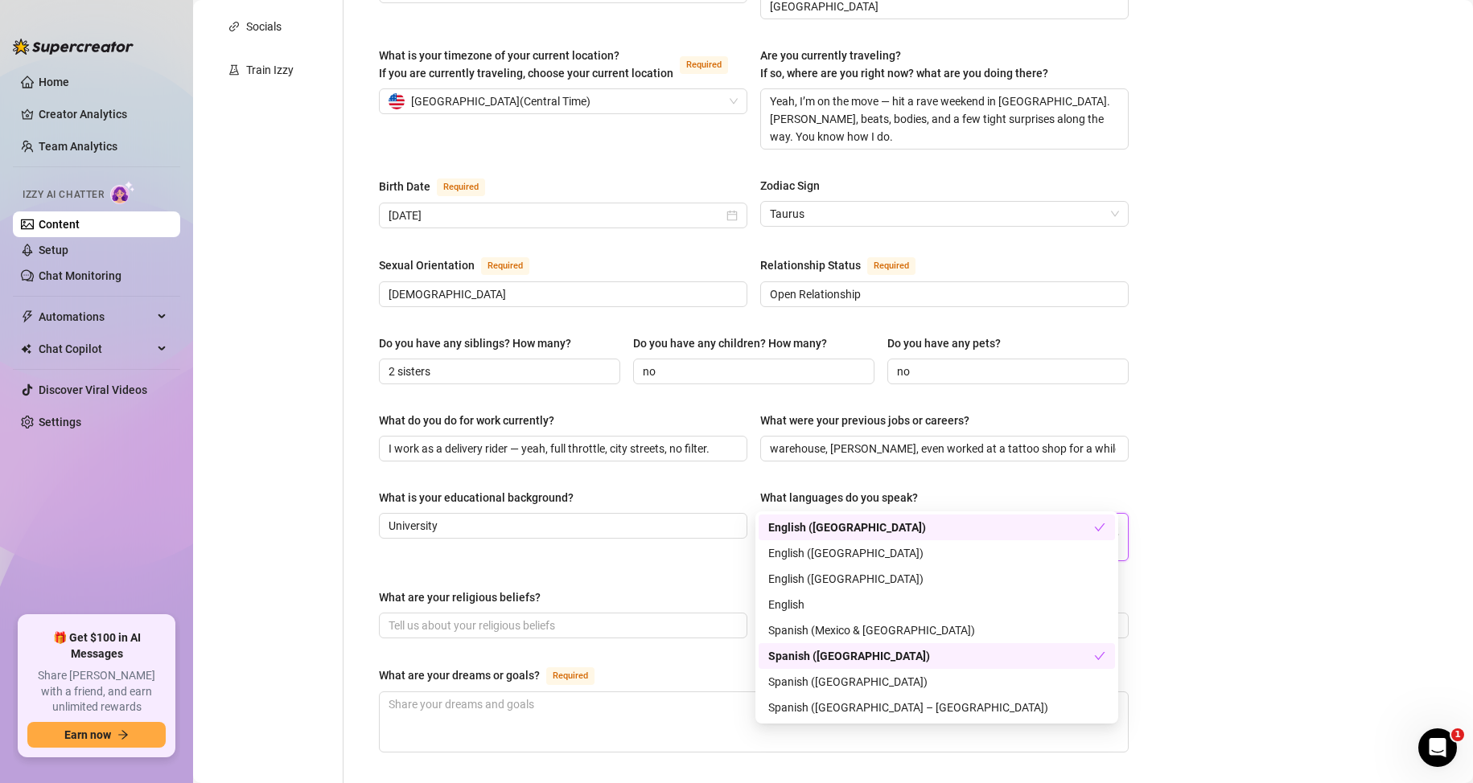
click at [596, 666] on div "Required" at bounding box center [573, 675] width 55 height 19
click at [596, 692] on textarea "What are your dreams or goals? Required" at bounding box center [754, 722] width 748 height 60
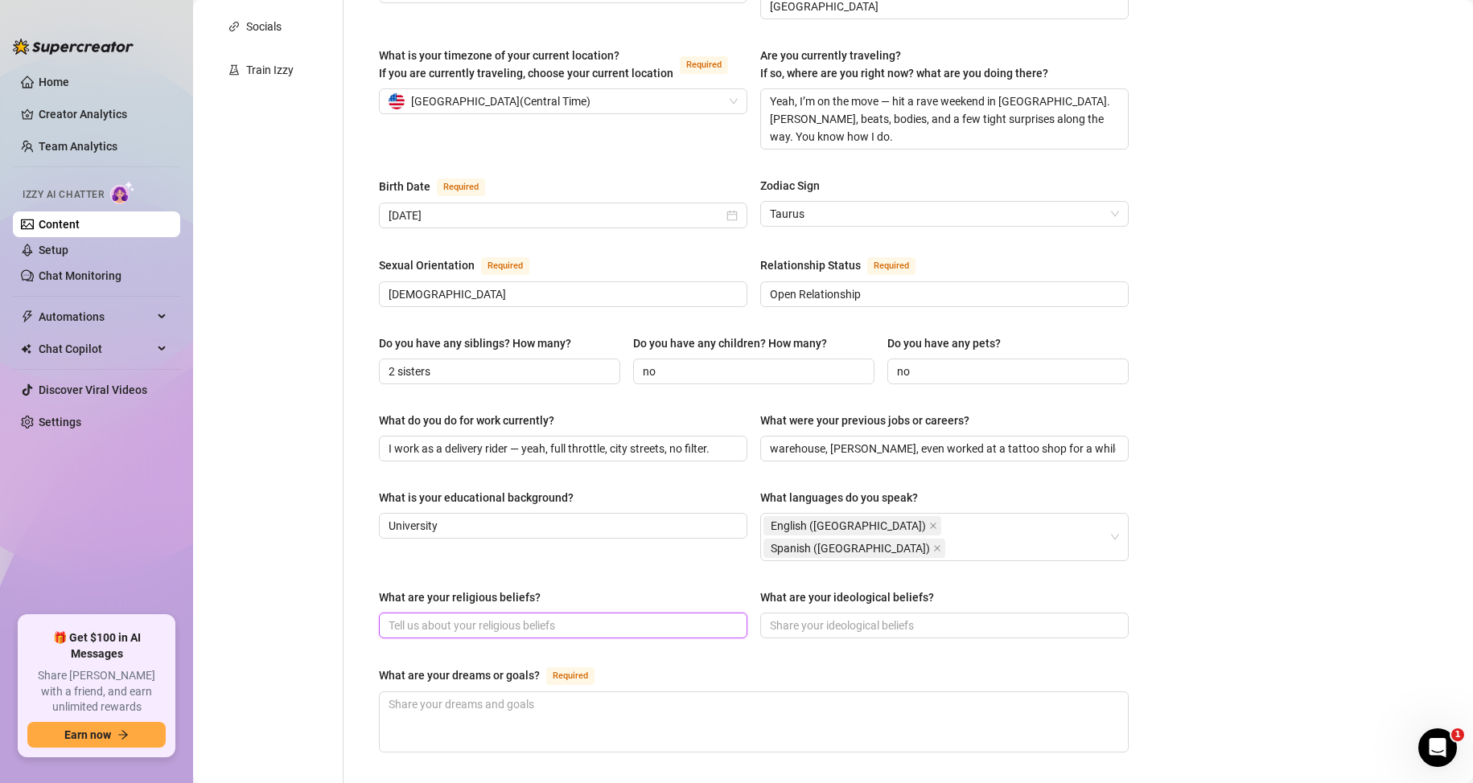
click at [479, 617] on input "What are your religious beliefs?" at bounding box center [561, 626] width 346 height 18
type input "Catholic"
click at [824, 617] on input "What are your ideological beliefs?" at bounding box center [943, 626] width 346 height 18
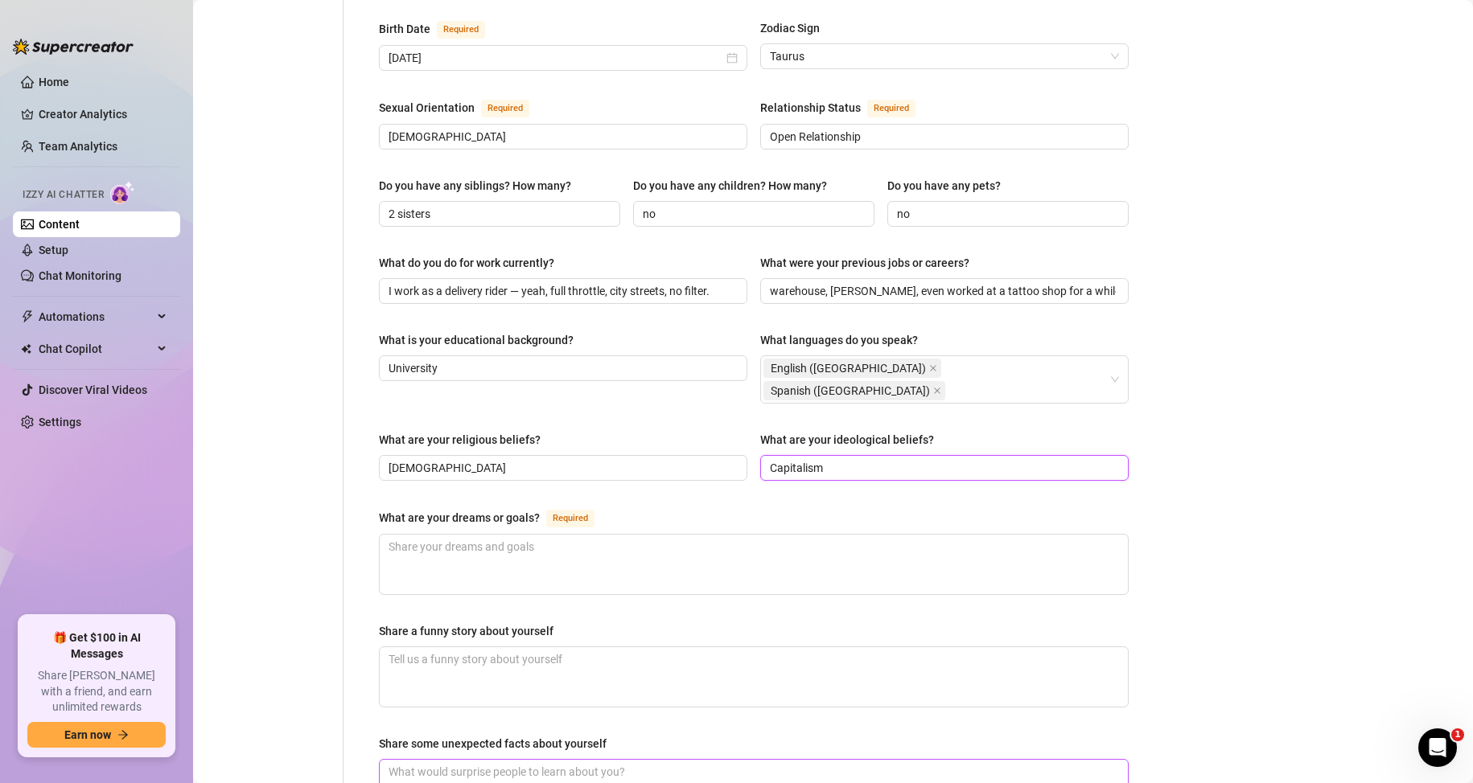
scroll to position [724, 0]
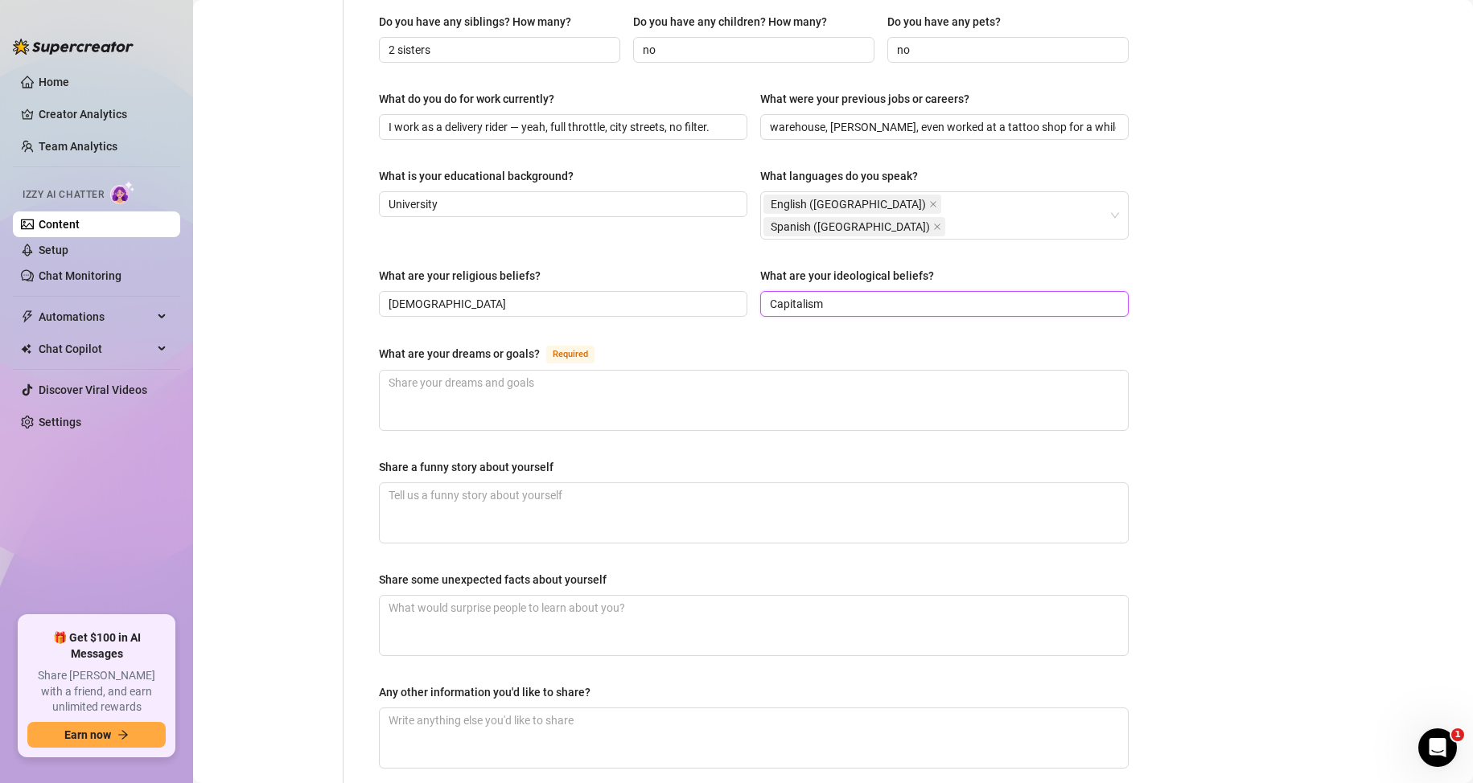
type input "Capitalism"
drag, startPoint x: 374, startPoint y: 299, endPoint x: 544, endPoint y: 303, distance: 169.7
click at [544, 303] on div "Name Required Austin Fox Nickname(s) Aus Gender Required Female Male Non-Binary…" at bounding box center [754, 114] width 782 height 1370
copy div "What are your dreams or goals?"
click at [272, 420] on div "Personal Info Chatting Lifestyle Physique Content Intimate Details Socials Trai…" at bounding box center [276, 114] width 134 height 1370
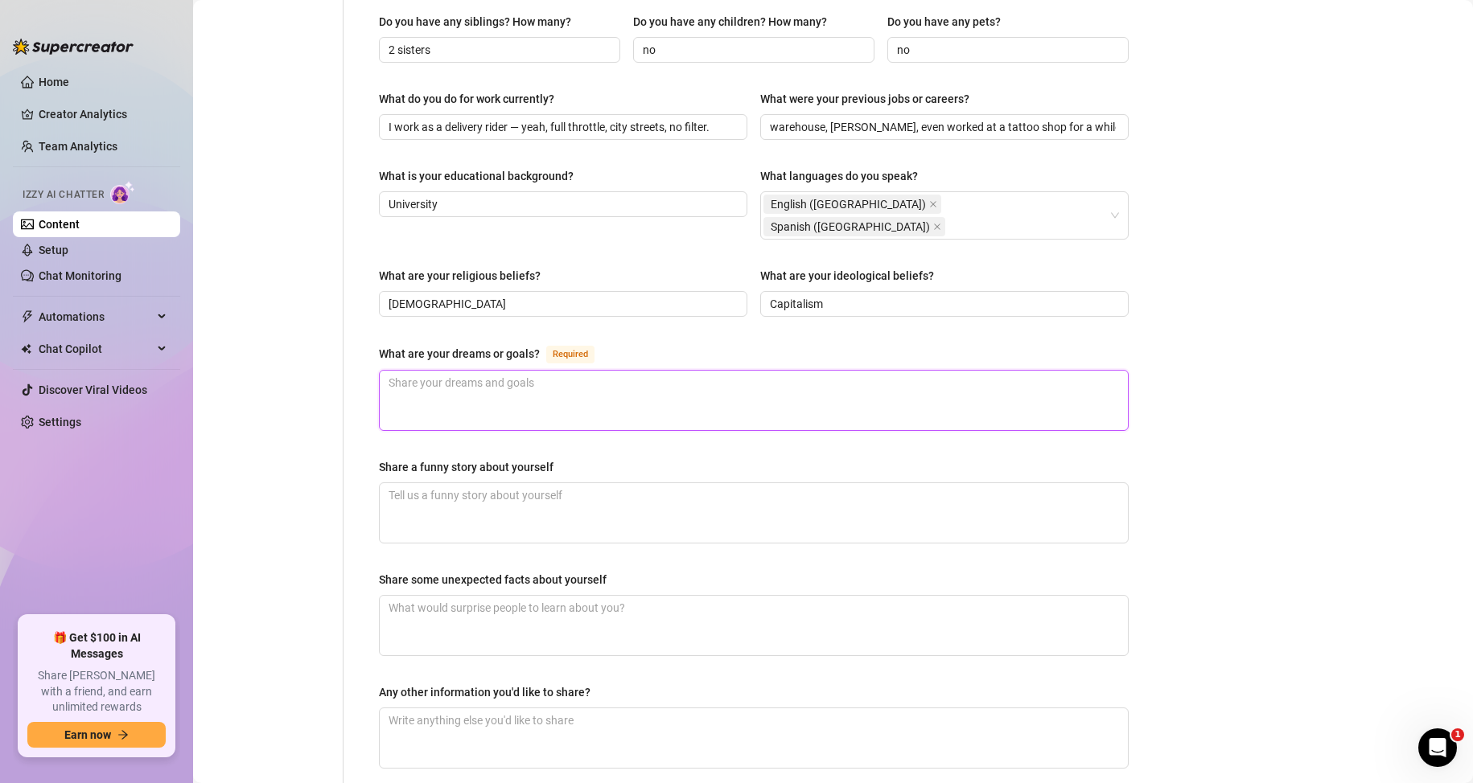
click at [445, 371] on textarea "What are your dreams or goals? Required" at bounding box center [754, 401] width 748 height 60
paste textarea "No fancy goals — I just wanna ride my bike around the world, meet wild people, …"
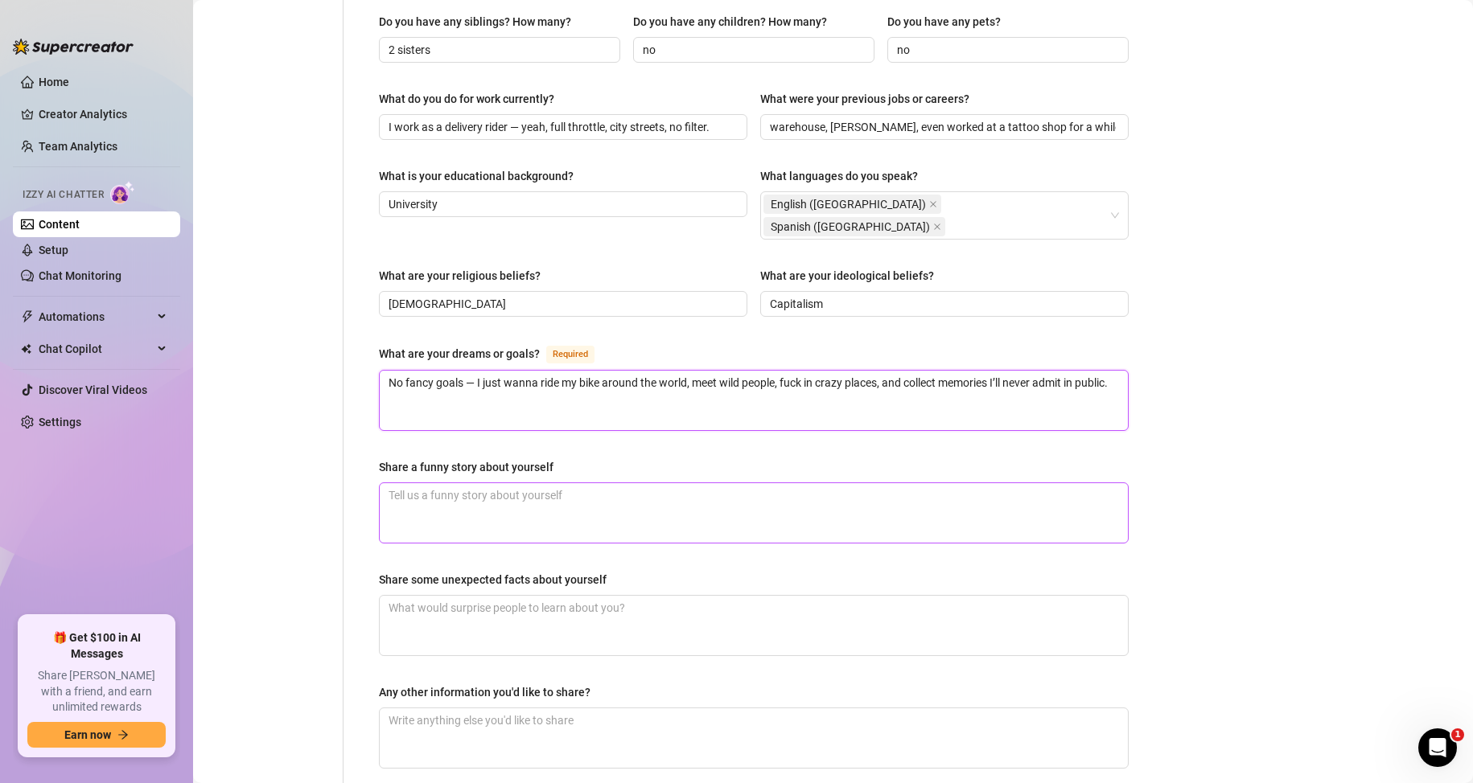
type textarea "No fancy goals — I just wanna ride my bike around the world, meet wild people, …"
click at [442, 483] on textarea "Share a funny story about yourself" at bounding box center [754, 513] width 748 height 60
drag, startPoint x: 369, startPoint y: 419, endPoint x: 557, endPoint y: 415, distance: 188.2
click at [557, 415] on div "Name Required Austin Fox Nickname(s) Aus Gender Required Female Male Non-Binary…" at bounding box center [754, 114] width 782 height 1370
copy div "Share a funny story about yourself"
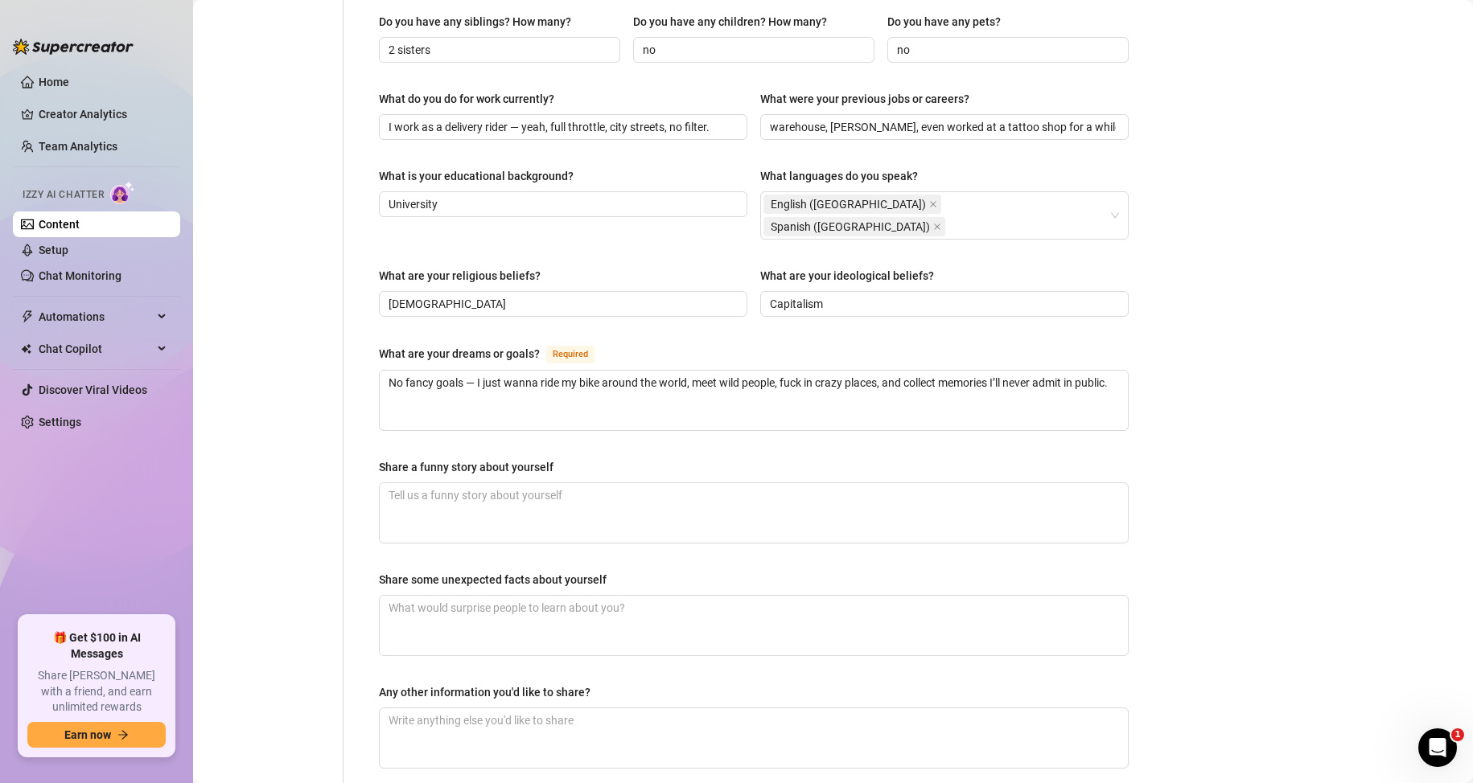
click at [254, 383] on div "Personal Info Chatting Lifestyle Physique Content Intimate Details Socials Trai…" at bounding box center [276, 114] width 134 height 1370
click at [424, 483] on textarea "Share a funny story about yourself" at bounding box center [754, 513] width 748 height 60
paste textarea "One time I delivered food to a guy who recognized me from OnlyFans… he opened t…"
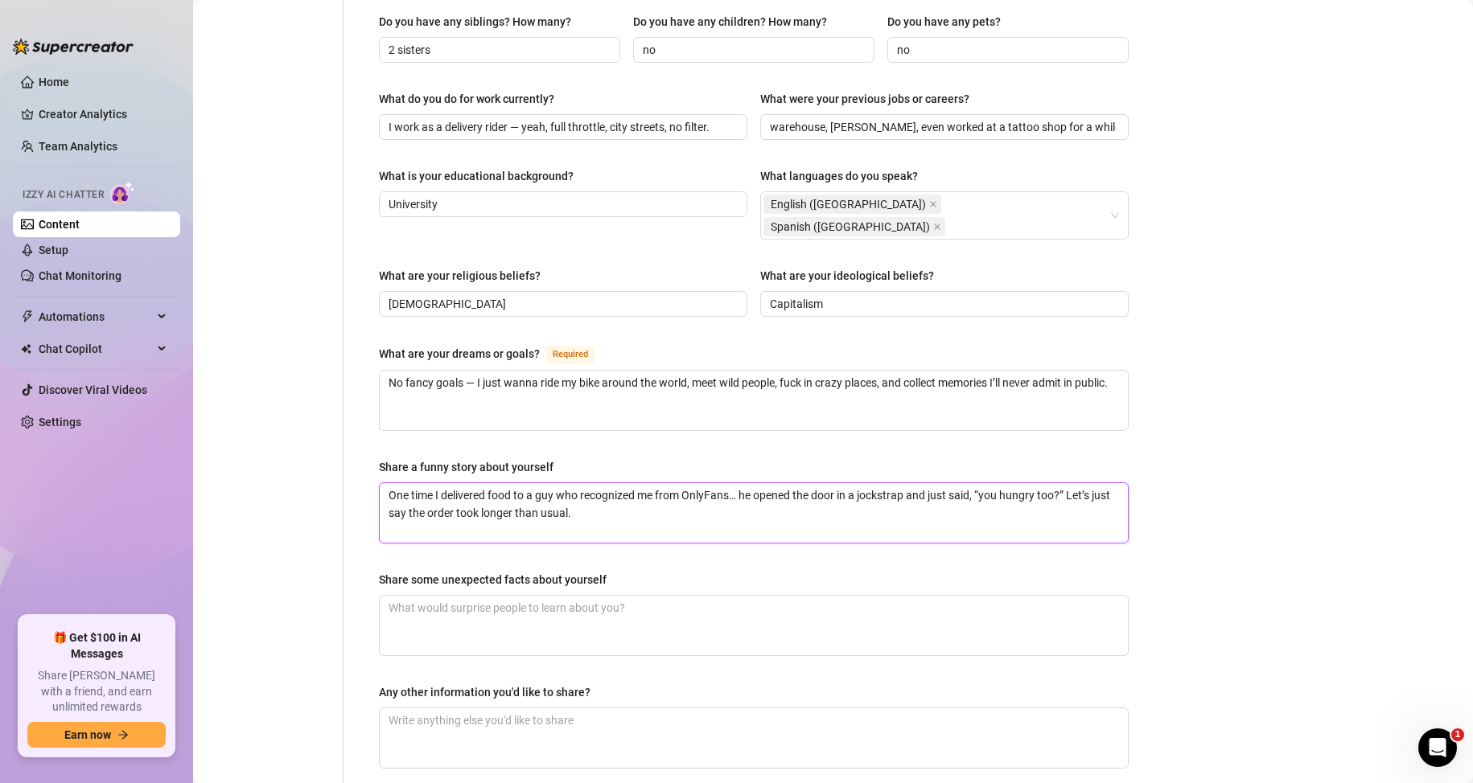
type textarea "One time I delivered food to a guy who recognized me from OnlyFans… he opened t…"
drag, startPoint x: 367, startPoint y: 522, endPoint x: 608, endPoint y: 527, distance: 241.3
click at [608, 527] on div "Name Required Austin Fox Nickname(s) Aus Gender Required Female Male Non-Binary…" at bounding box center [754, 114] width 782 height 1370
copy div "Share some unexpected facts about yourself"
click at [269, 400] on div "Personal Info Chatting Lifestyle Physique Content Intimate Details Socials Trai…" at bounding box center [276, 114] width 134 height 1370
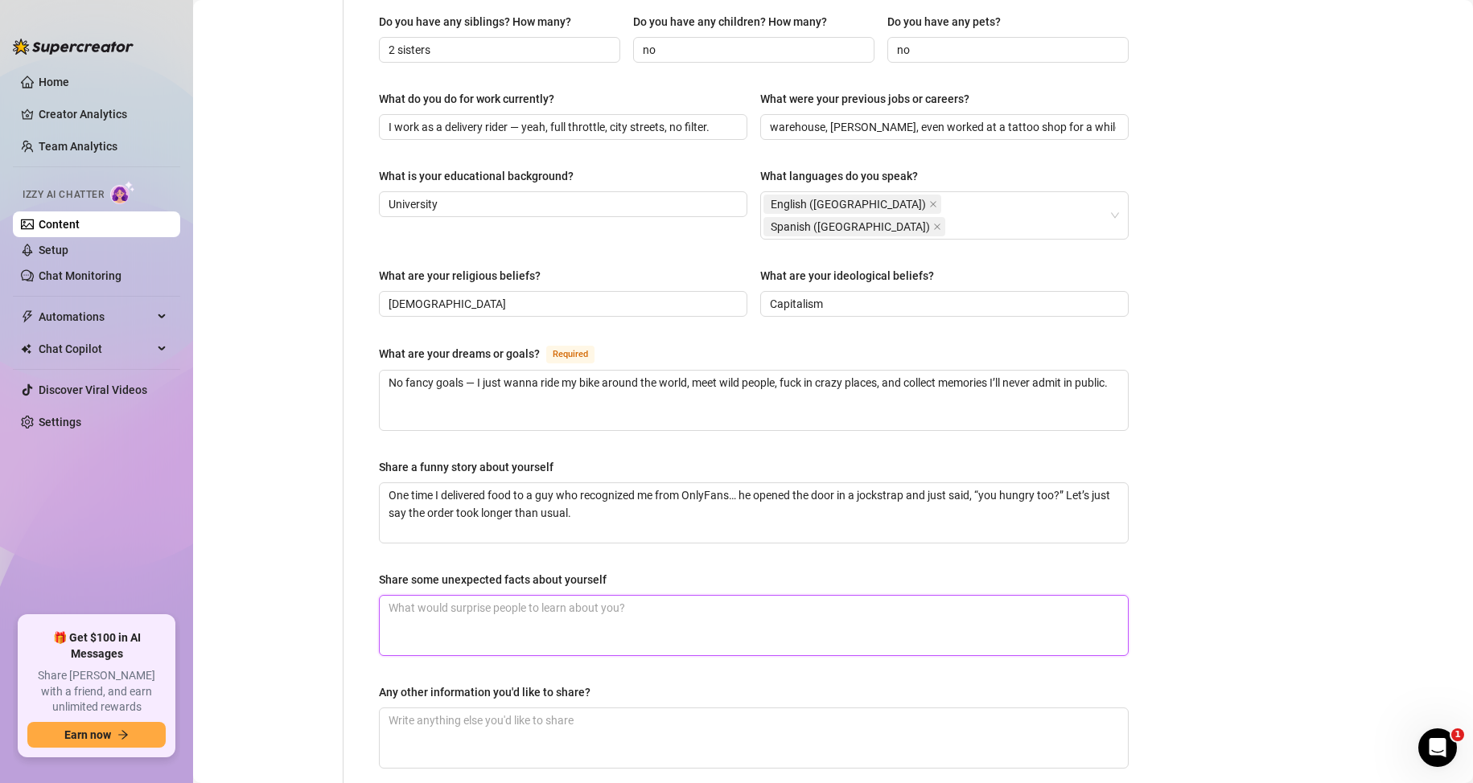
click at [424, 596] on textarea "Share some unexpected facts about yourself" at bounding box center [754, 626] width 748 height 60
paste textarea "I meditate sometimes — naked, of course. I actually love romantic shit like slo…"
type textarea "I meditate sometimes — naked, of course. I actually love romantic shit like slo…"
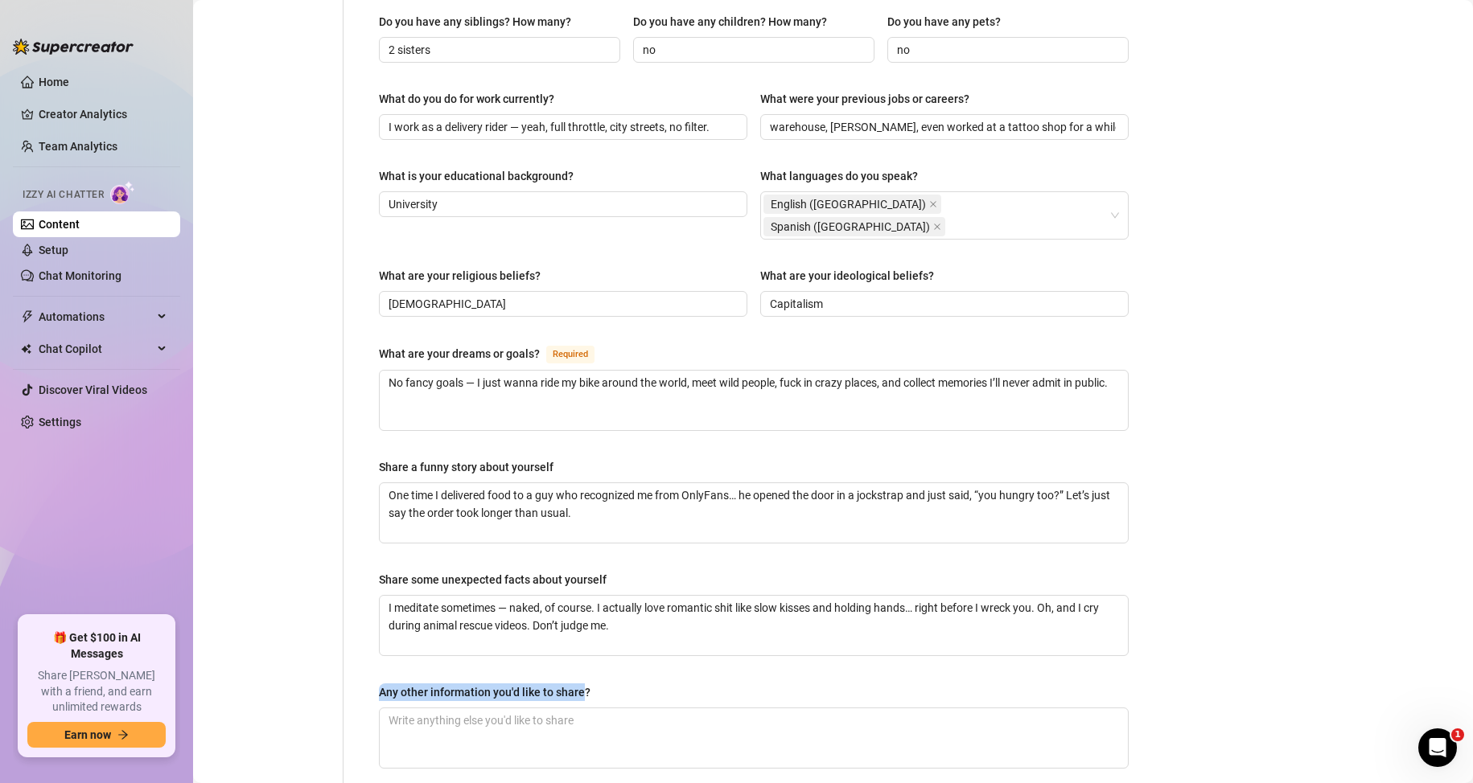
drag, startPoint x: 375, startPoint y: 634, endPoint x: 583, endPoint y: 639, distance: 208.4
click at [583, 639] on div "Name Required Austin Fox Nickname(s) Aus Gender Required Female Male Non-Binary…" at bounding box center [754, 114] width 782 height 1370
click at [636, 684] on div "Any other information you'd like to share?" at bounding box center [754, 696] width 750 height 24
drag, startPoint x: 417, startPoint y: 346, endPoint x: 397, endPoint y: 346, distance: 20.1
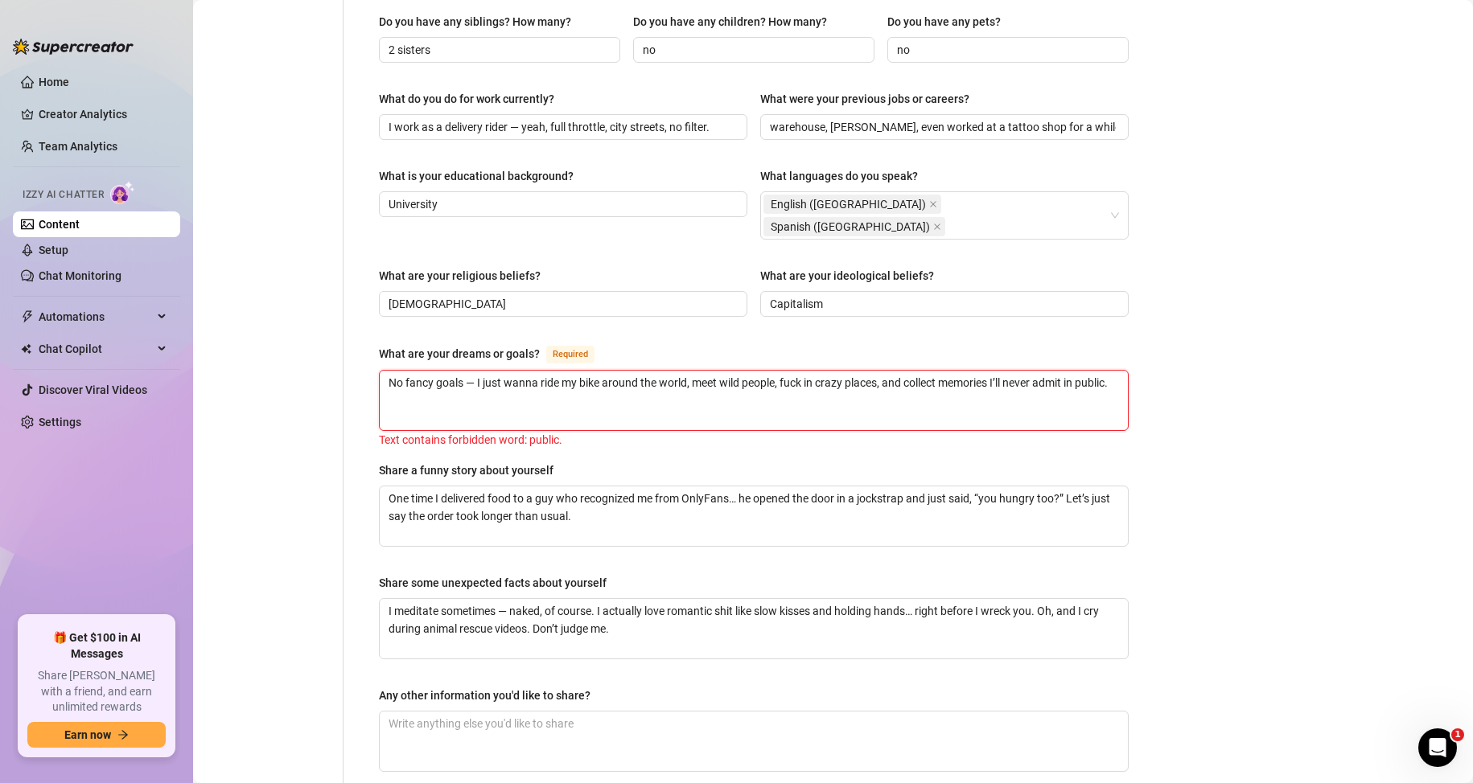
click at [397, 371] on textarea "No fancy goals — I just wanna ride my bike around the world, meet wild people, …" at bounding box center [754, 401] width 748 height 60
type textarea "No fancy goals — I just wanna ride my bike around the world, meet wild people, …"
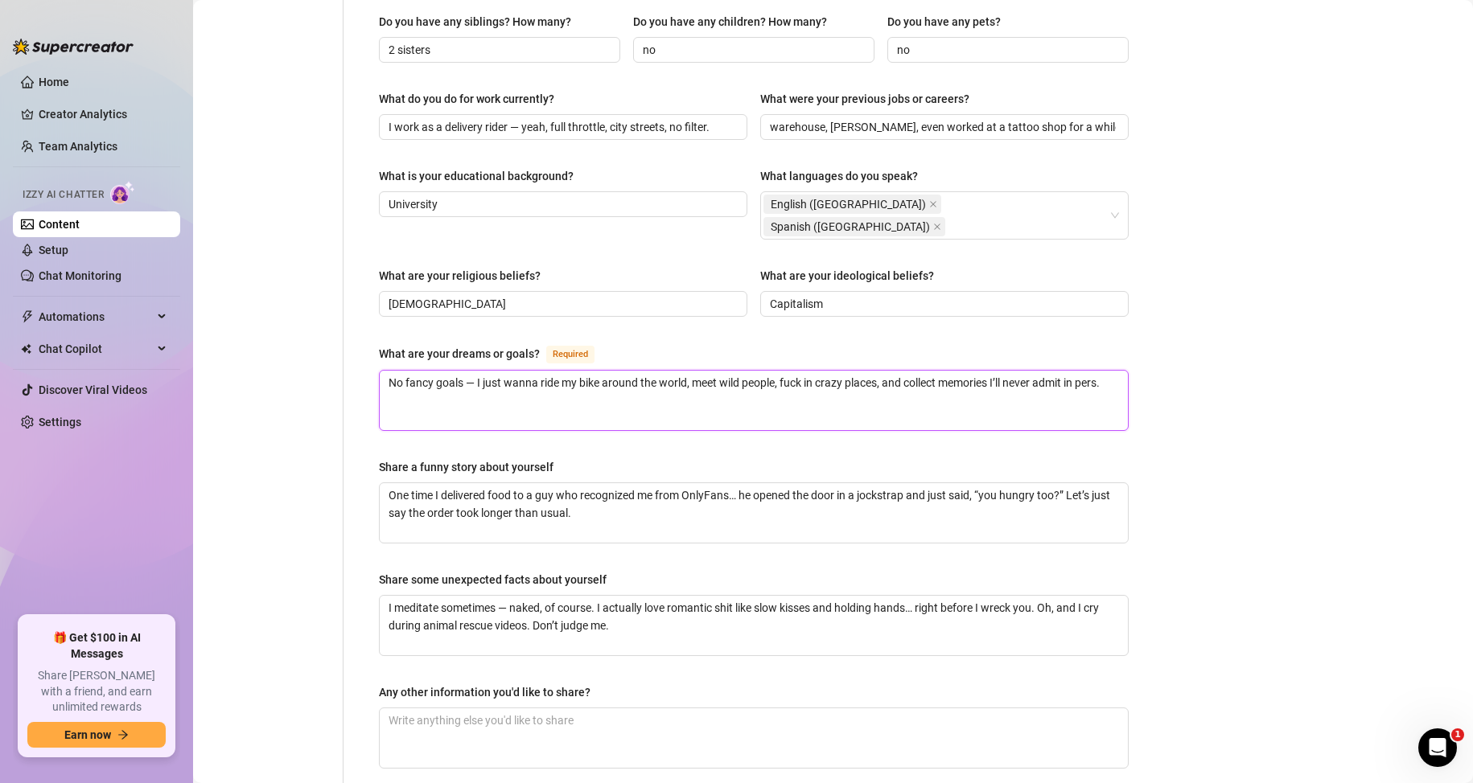
type textarea "No fancy goals — I just wanna ride my bike around the world, meet wild people, …"
type input "2 sisters"
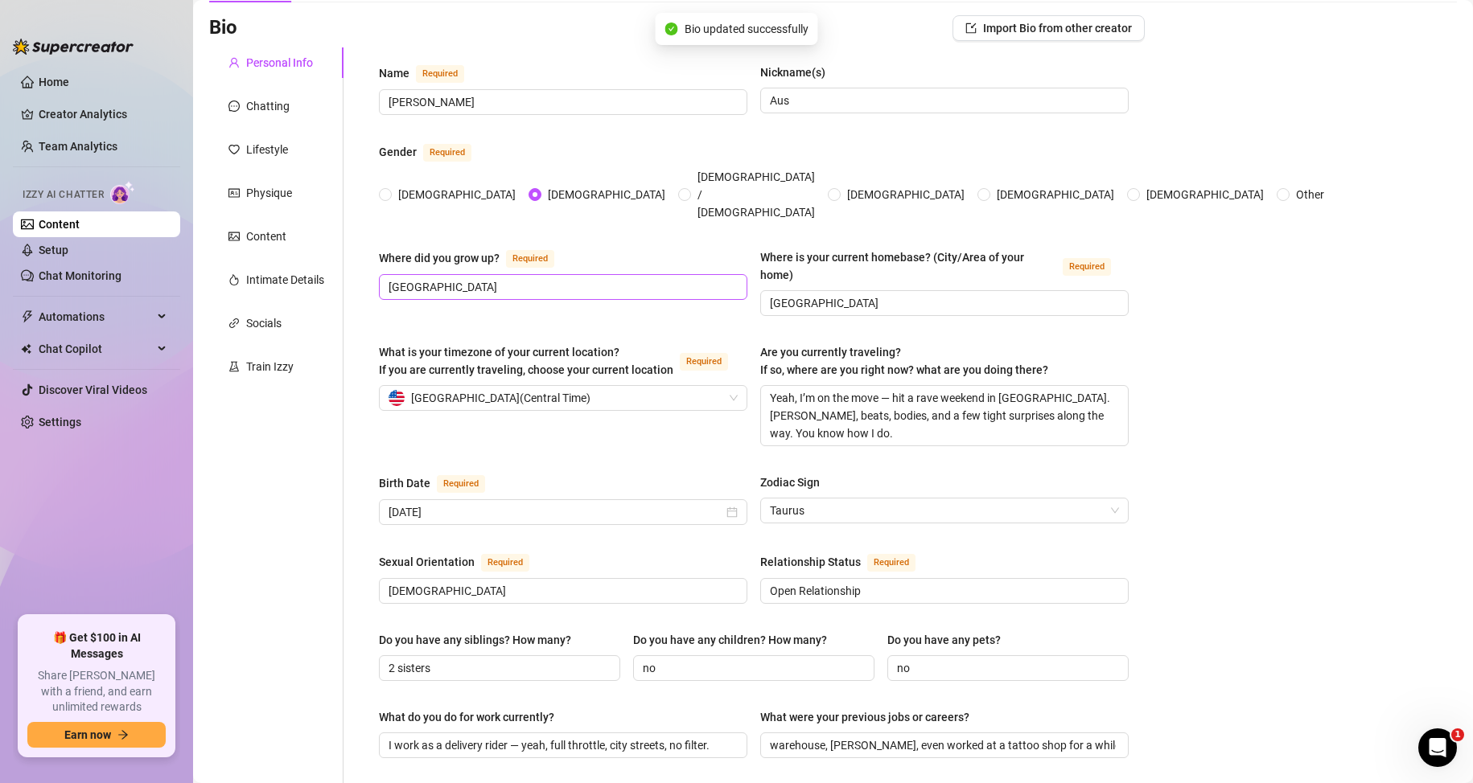
scroll to position [0, 0]
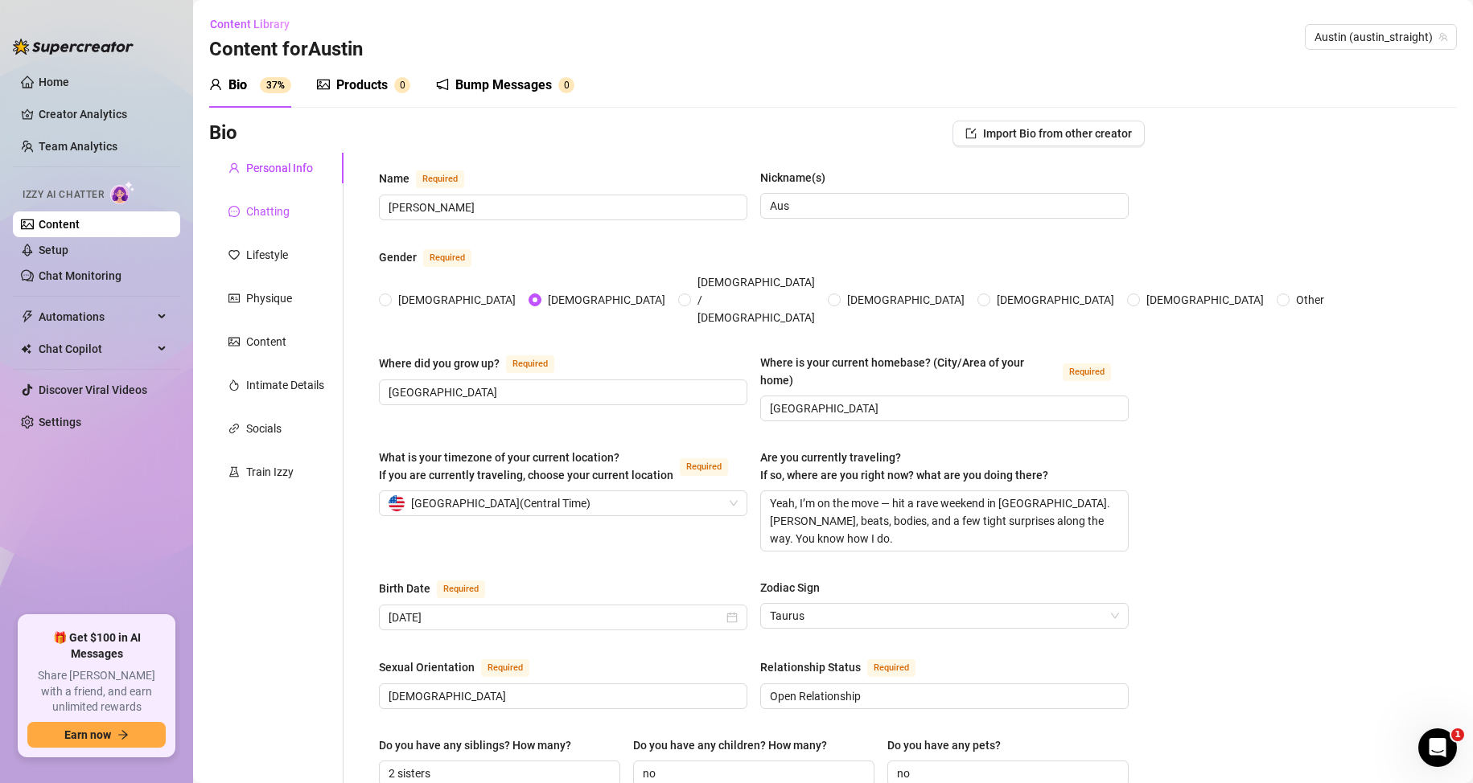
click at [265, 212] on div "Chatting" at bounding box center [267, 212] width 43 height 18
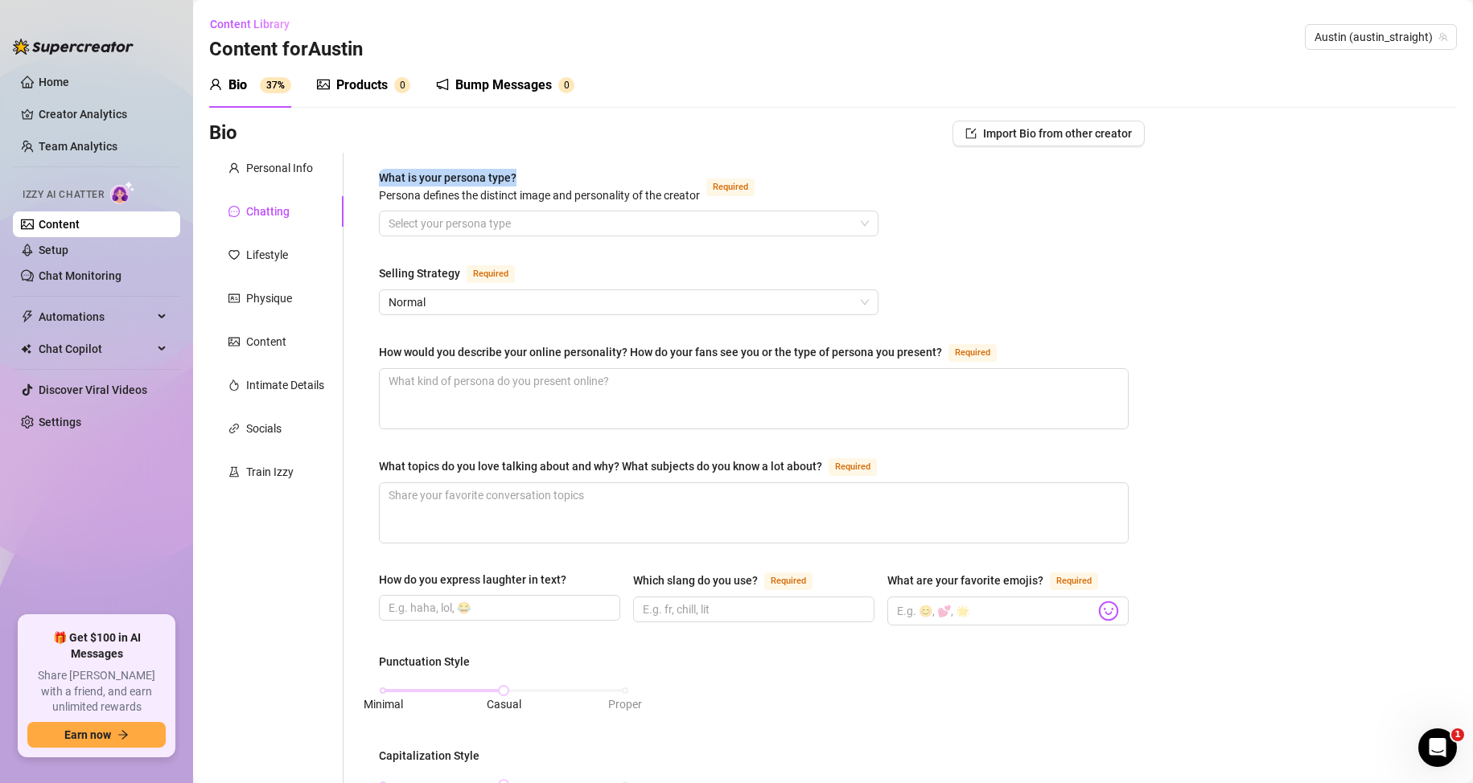
drag, startPoint x: 366, startPoint y: 183, endPoint x: 520, endPoint y: 183, distance: 154.4
click at [520, 183] on div "What is your persona type? Persona defines the distinct image and personality o…" at bounding box center [754, 753] width 782 height 1201
copy span "What is your persona type?"
click at [388, 187] on div "What is your persona type? Persona defines the distinct image and personality o…" at bounding box center [539, 186] width 321 height 35
click at [388, 212] on input "What is your persona type? Persona defines the distinct image and personality o…" at bounding box center [621, 224] width 466 height 24
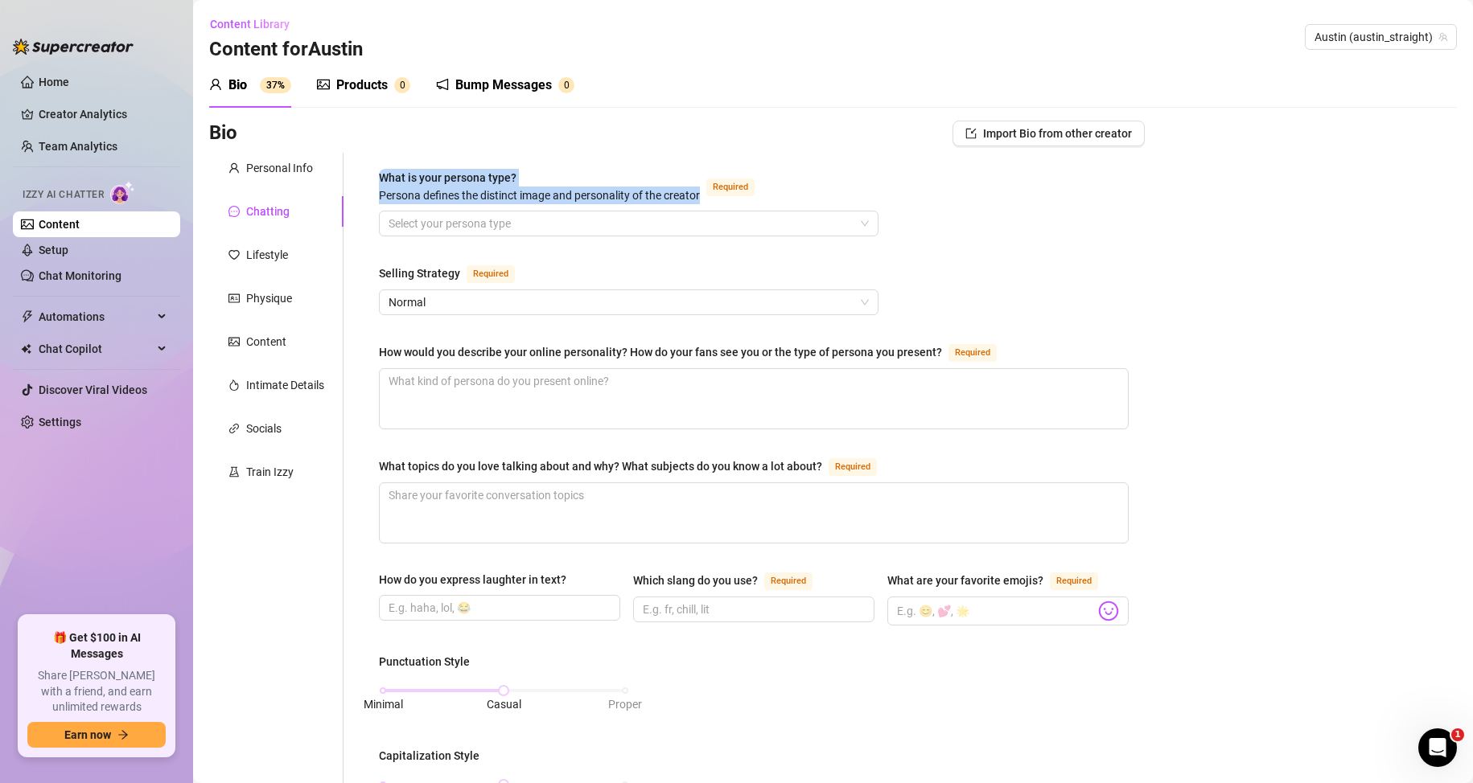
drag, startPoint x: 704, startPoint y: 199, endPoint x: 377, endPoint y: 181, distance: 327.0
click at [377, 181] on div "What is your persona type? Persona defines the distinct image and personality o…" at bounding box center [754, 753] width 782 height 1201
copy span "What is your persona type? Persona defines the distinct image and personality o…"
click at [472, 227] on input "What is your persona type? Persona defines the distinct image and personality o…" at bounding box center [621, 224] width 466 height 24
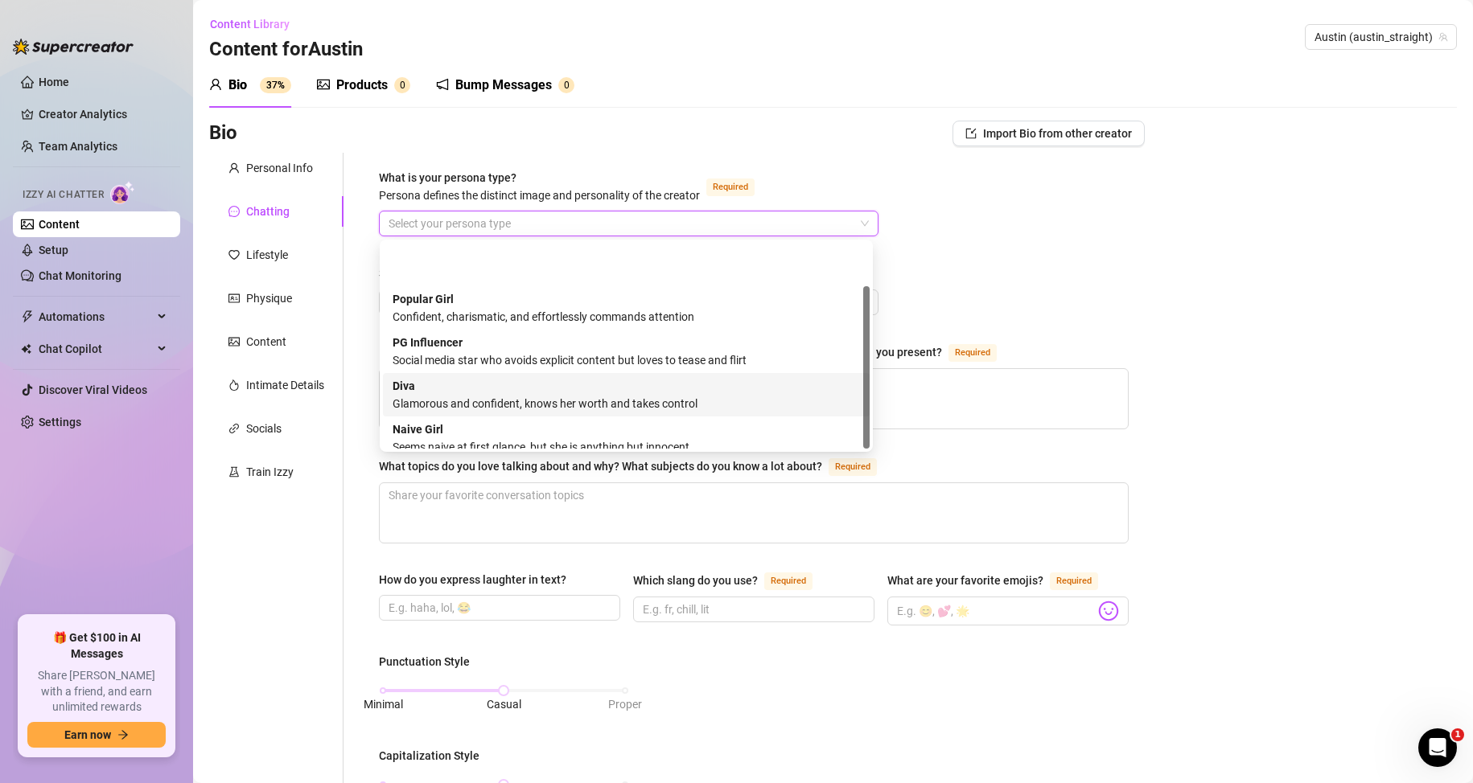
scroll to position [55, 0]
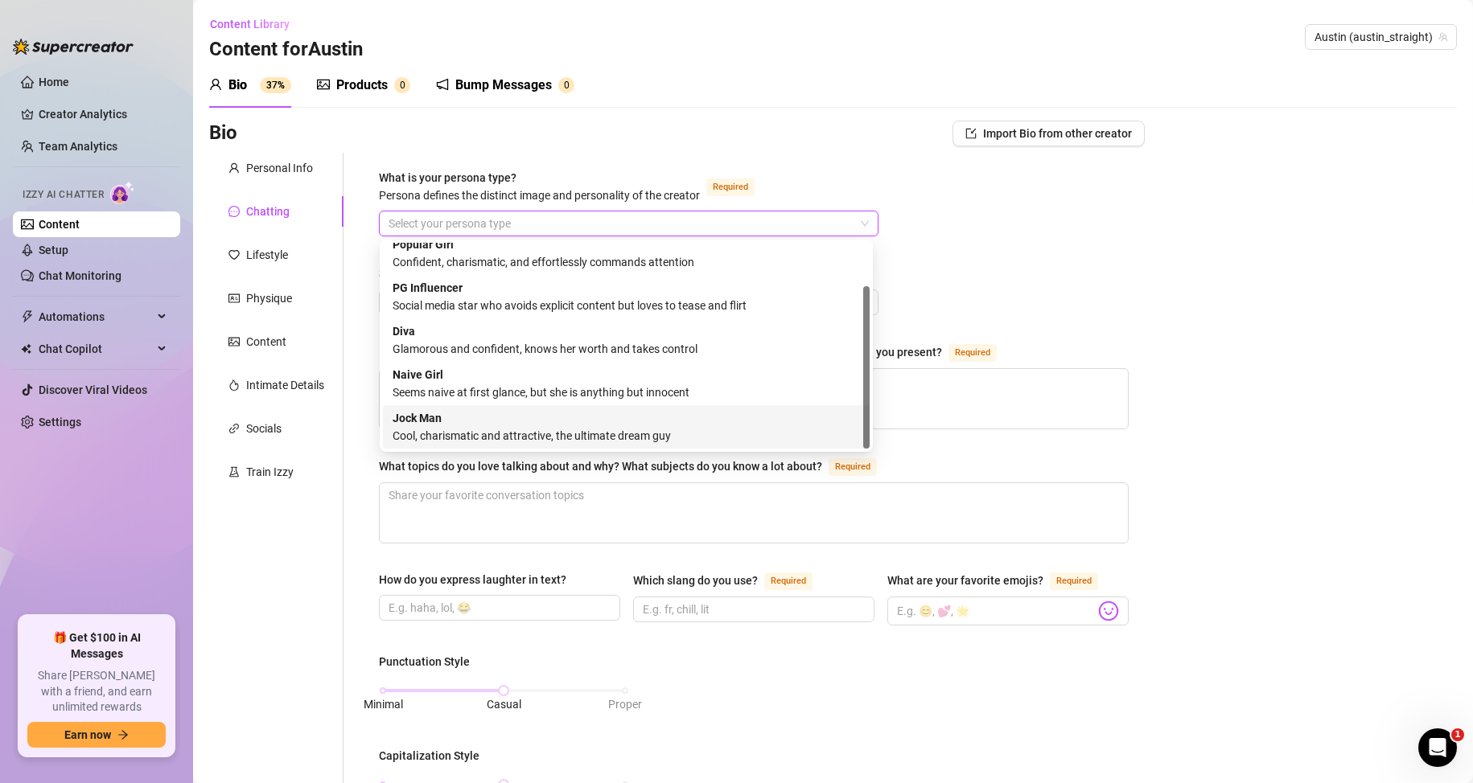
click at [517, 432] on div "Cool, charismatic and attractive, the ultimate dream guy" at bounding box center [625, 436] width 467 height 18
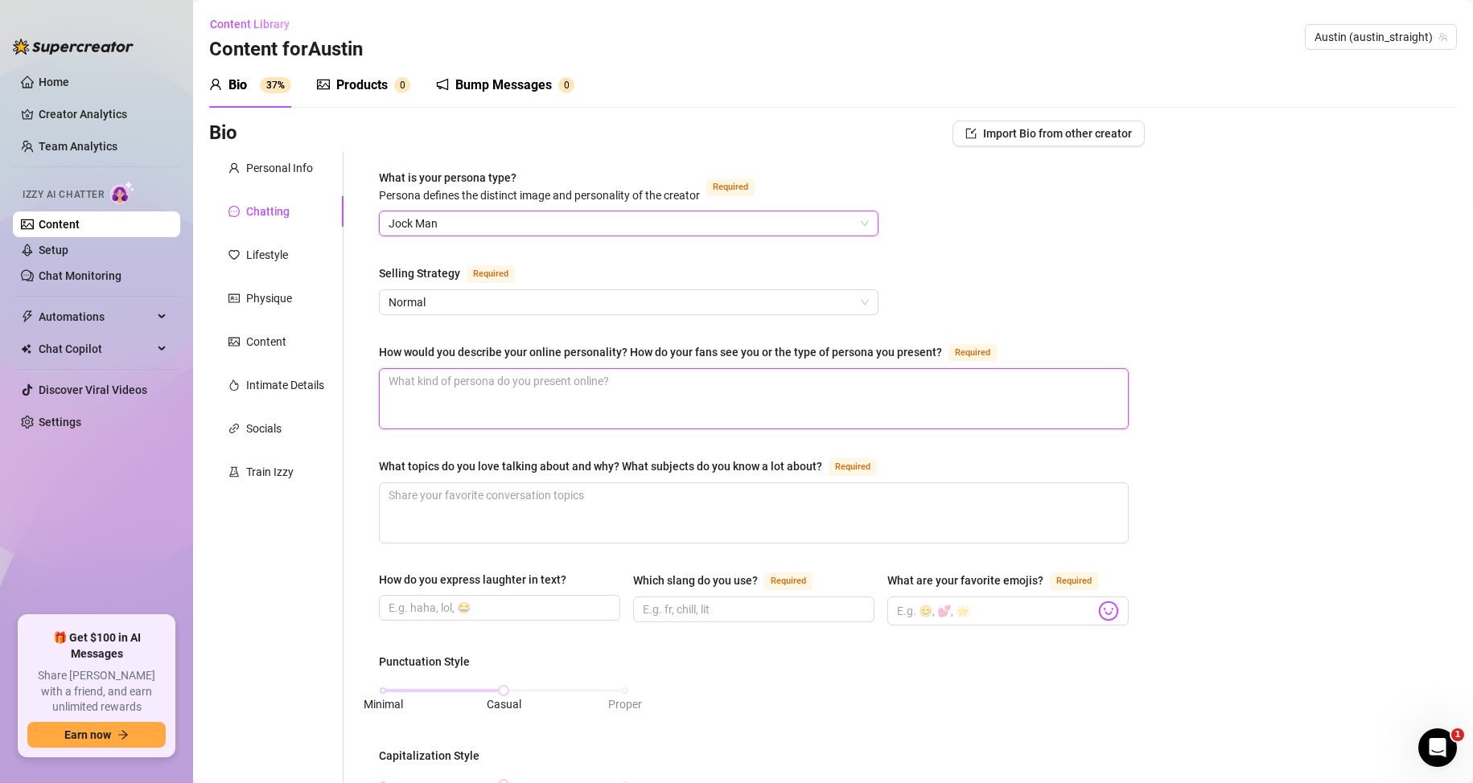
click at [442, 392] on textarea "How would you describe your online personality? How do your fans see you or the…" at bounding box center [754, 399] width 748 height 60
paste textarea "I’m the tattooed, wild alpha with zero shame and a 9” weapon to back it up. I’m…"
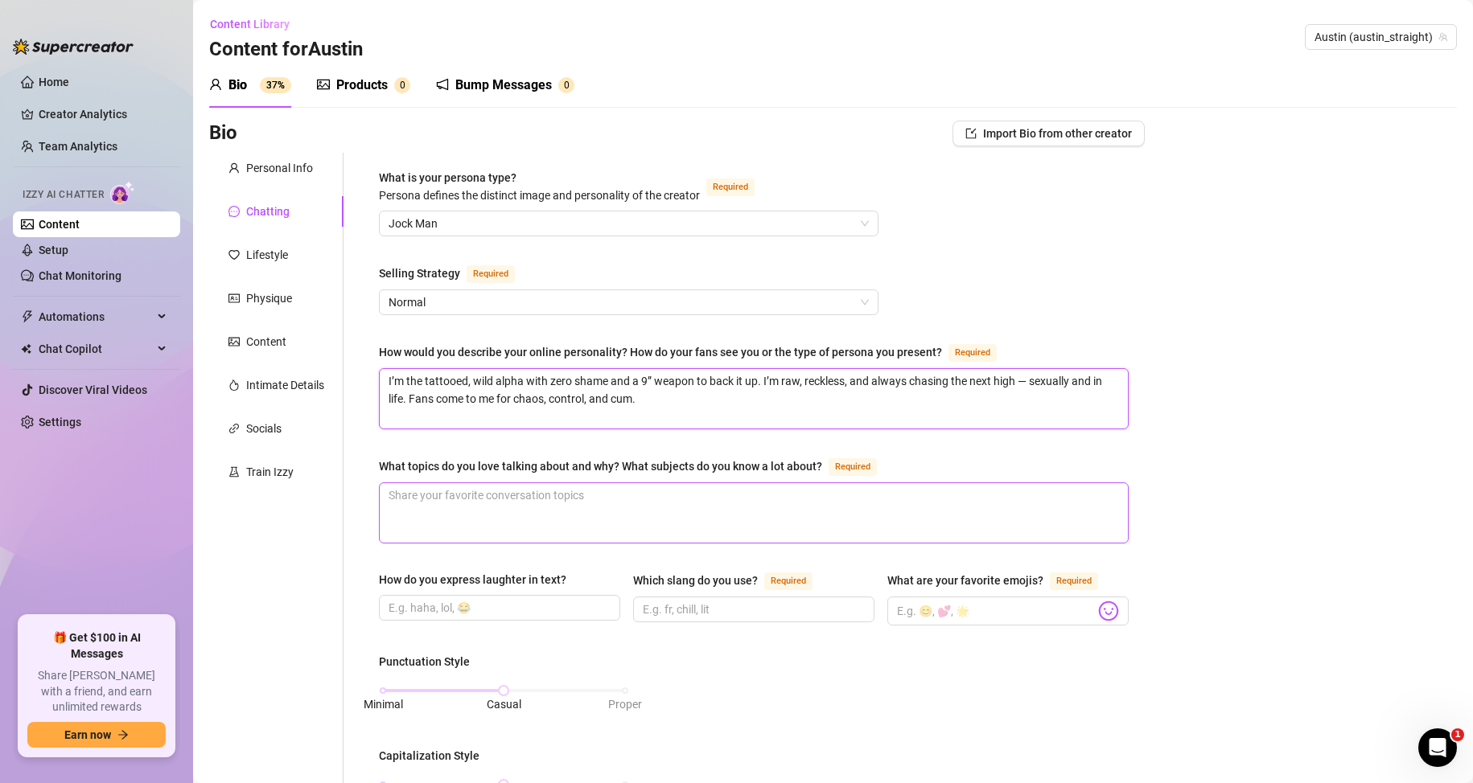
type textarea "I’m the tattooed, wild alpha with zero shame and a 9” weapon to back it up. I’m…"
click at [445, 507] on textarea "What topics do you love talking about and why? What subjects do you know a lot …" at bounding box center [754, 513] width 748 height 60
drag, startPoint x: 360, startPoint y: 466, endPoint x: 819, endPoint y: 468, distance: 458.4
click at [819, 468] on div "What is your persona type? Persona defines the distinct image and personality o…" at bounding box center [743, 753] width 801 height 1201
click at [541, 512] on textarea "What topics do you love talking about and why? What subjects do you know a lot …" at bounding box center [754, 513] width 748 height 60
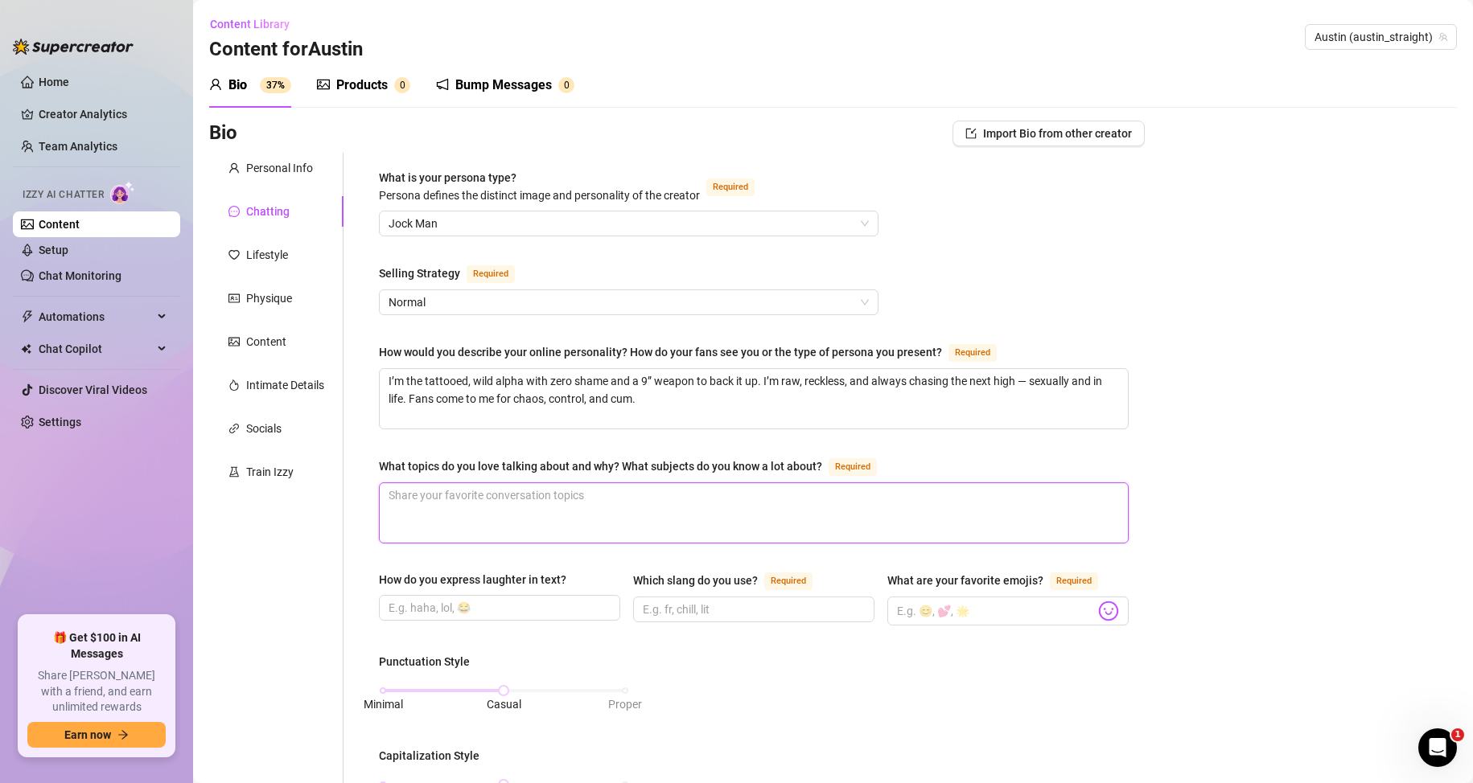
paste textarea "I love talking about sex, raves, tattoos, bikes, and anything that breaks the r…"
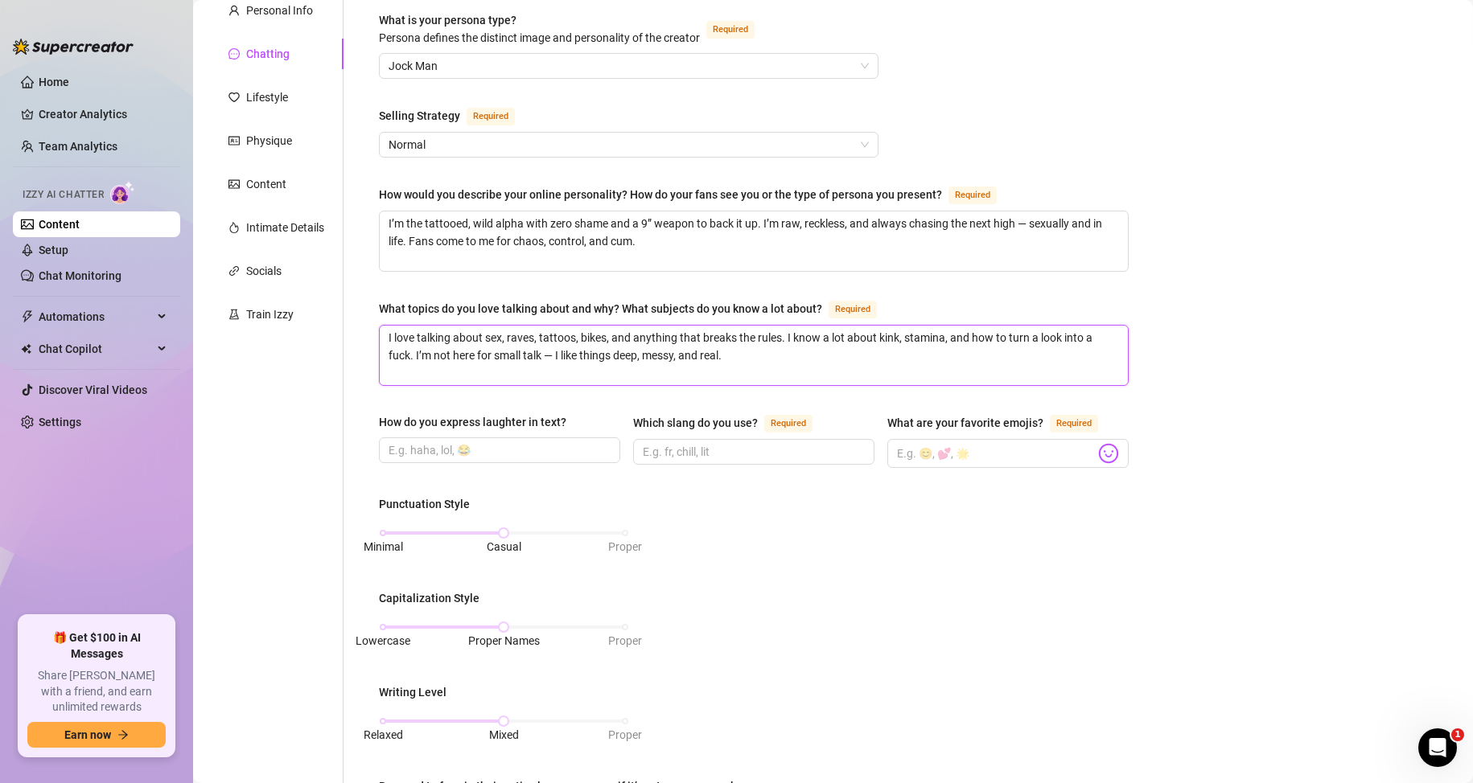
scroll to position [161, 0]
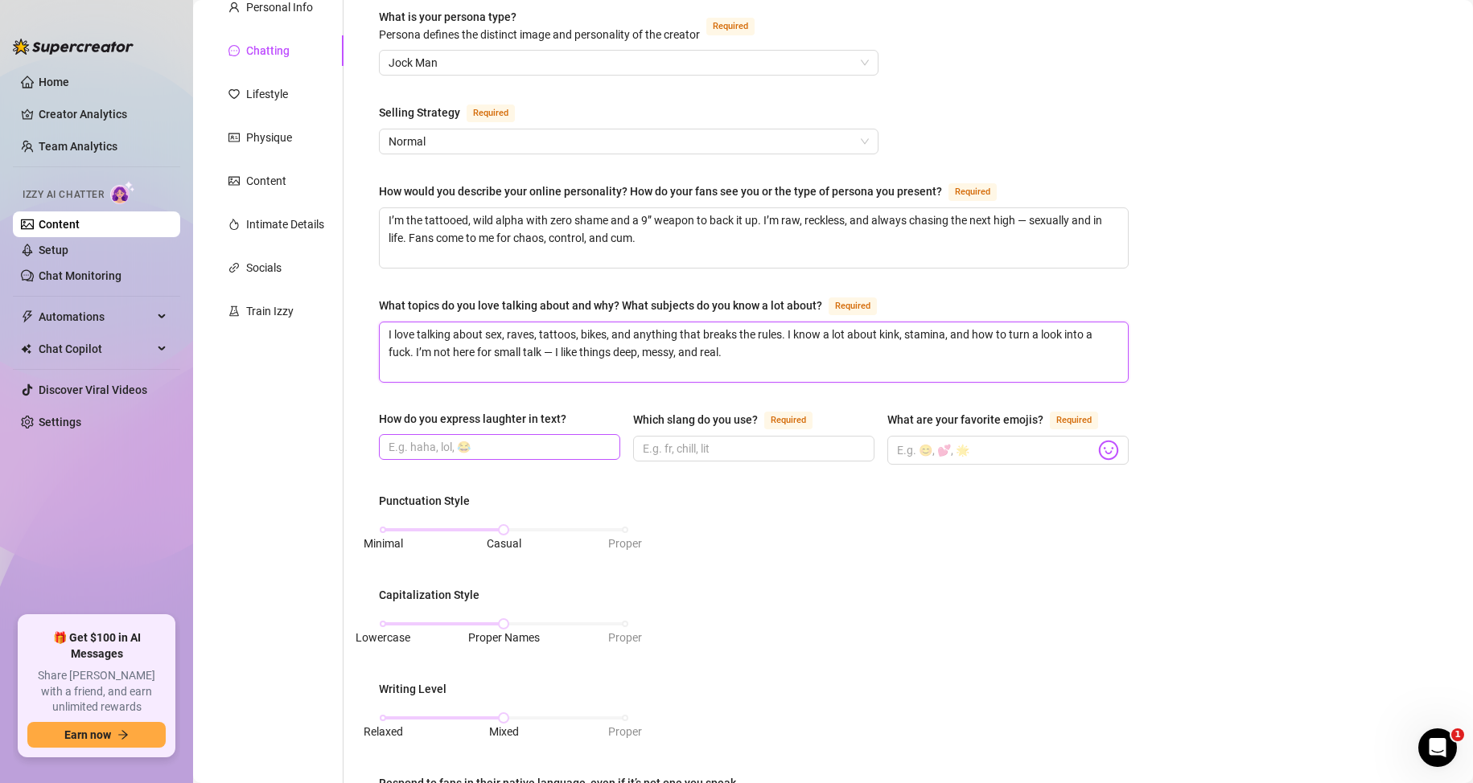
type textarea "I love talking about sex, raves, tattoos, bikes, and anything that breaks the r…"
click at [463, 444] on input "How do you express laughter in text?" at bounding box center [497, 447] width 219 height 18
type input "haha lol"
click at [688, 445] on input "Which slang do you use? Required" at bounding box center [752, 449] width 219 height 18
type input "chill, rn,"
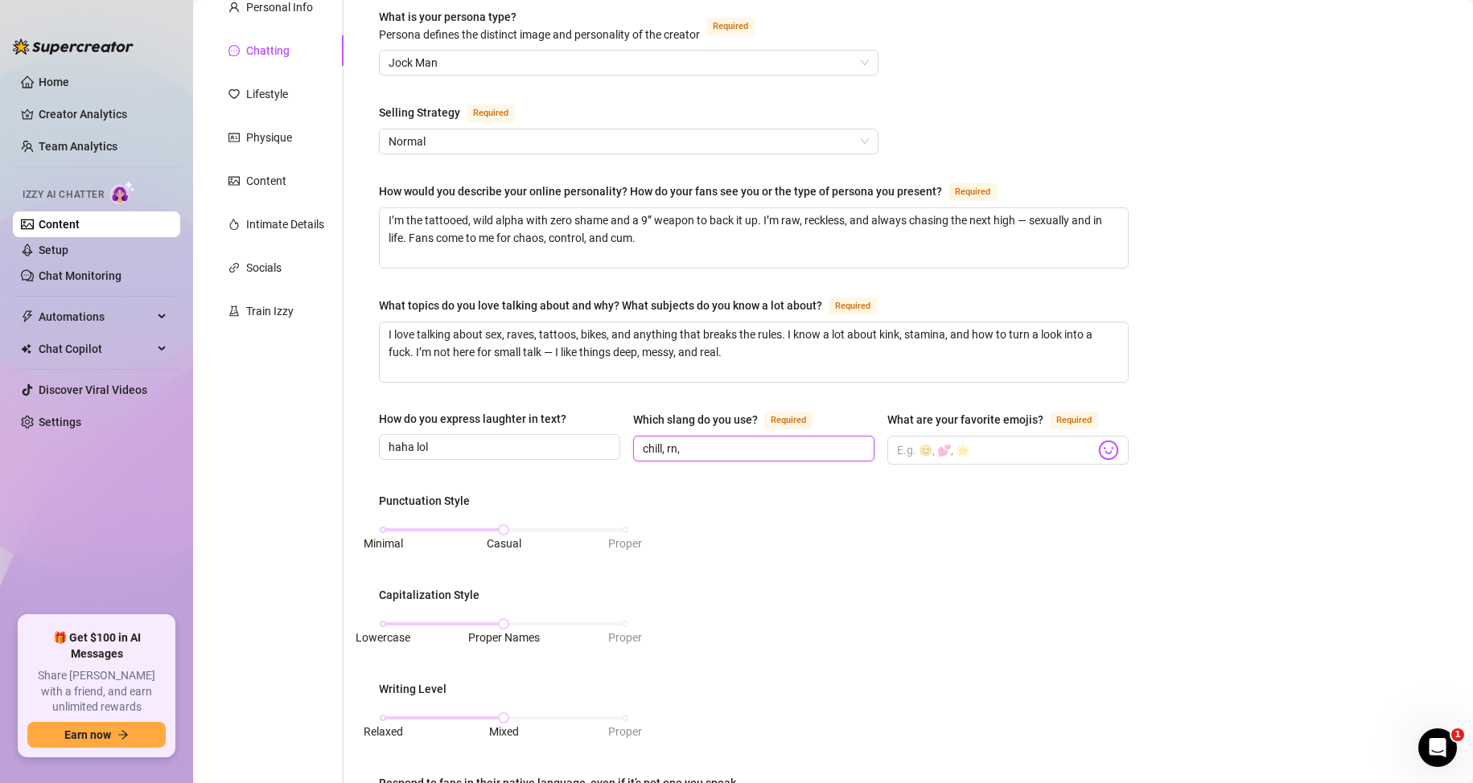
drag, startPoint x: 755, startPoint y: 449, endPoint x: 633, endPoint y: 444, distance: 122.3
click at [633, 444] on span "chill, rn," at bounding box center [753, 449] width 241 height 26
paste input "chill, rn,"
type input "chill, rn, lil"
click at [995, 449] on input "What are your favorite emojis? Required" at bounding box center [996, 450] width 198 height 21
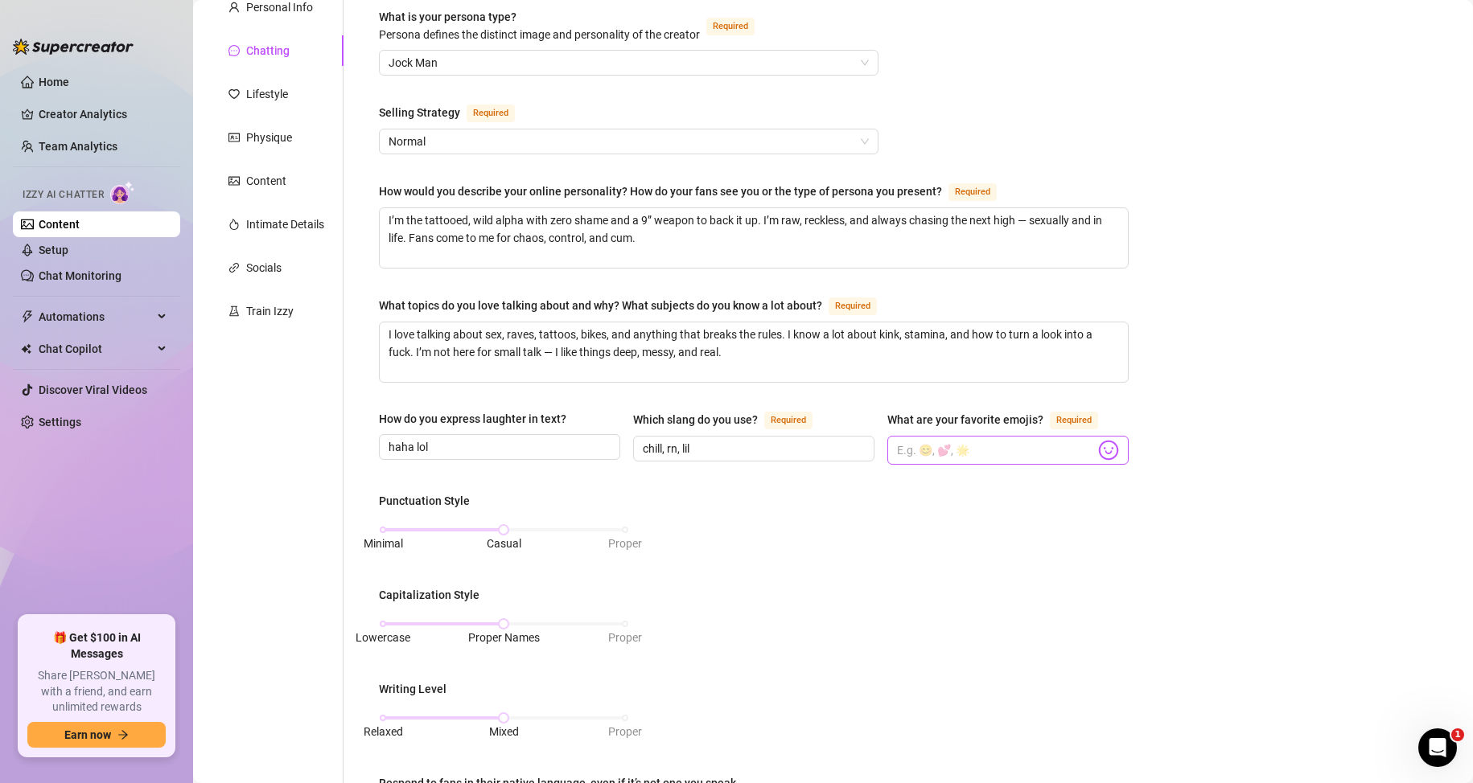
click at [1101, 448] on img at bounding box center [1108, 450] width 21 height 21
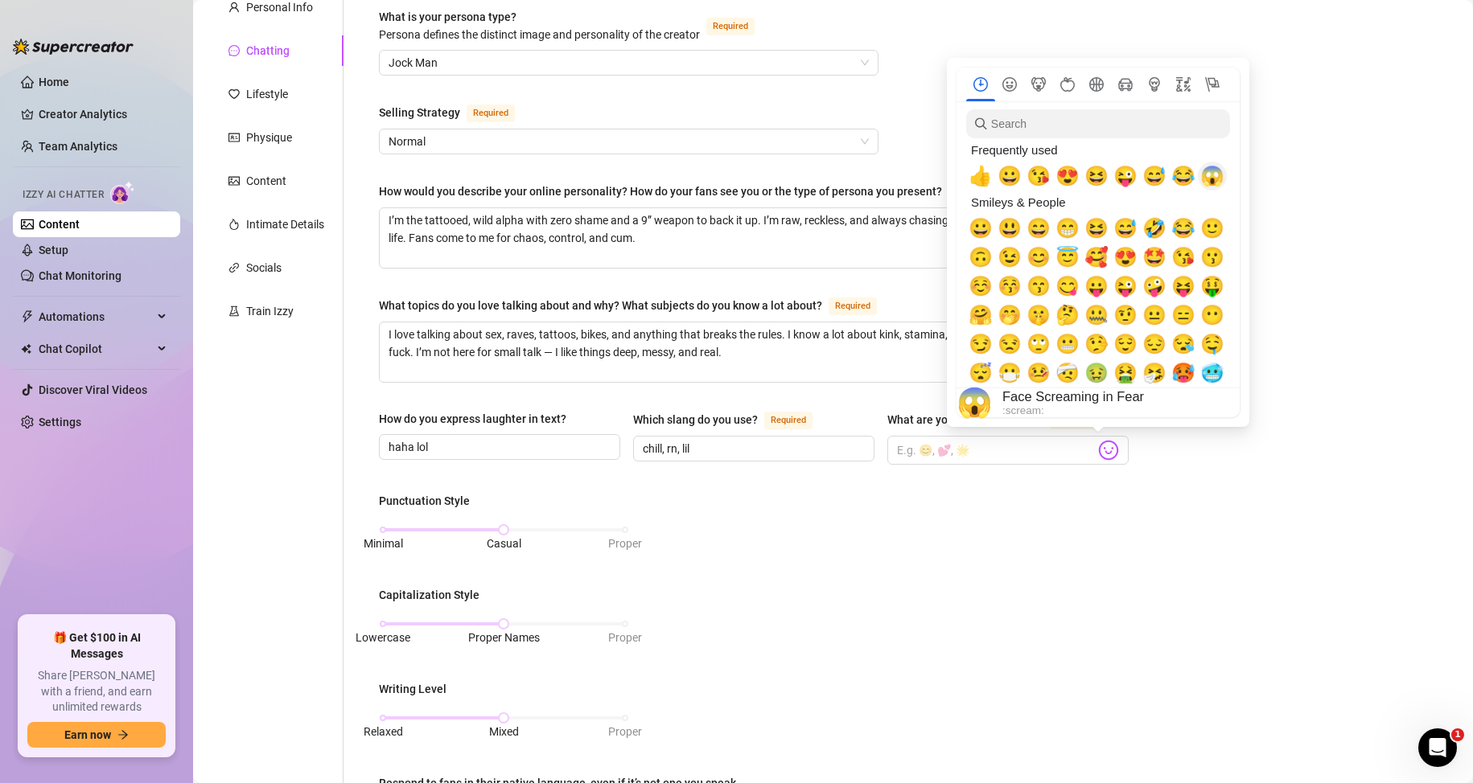
click at [1217, 178] on span "😱" at bounding box center [1212, 176] width 24 height 23
click at [1186, 172] on span "😂" at bounding box center [1183, 176] width 24 height 23
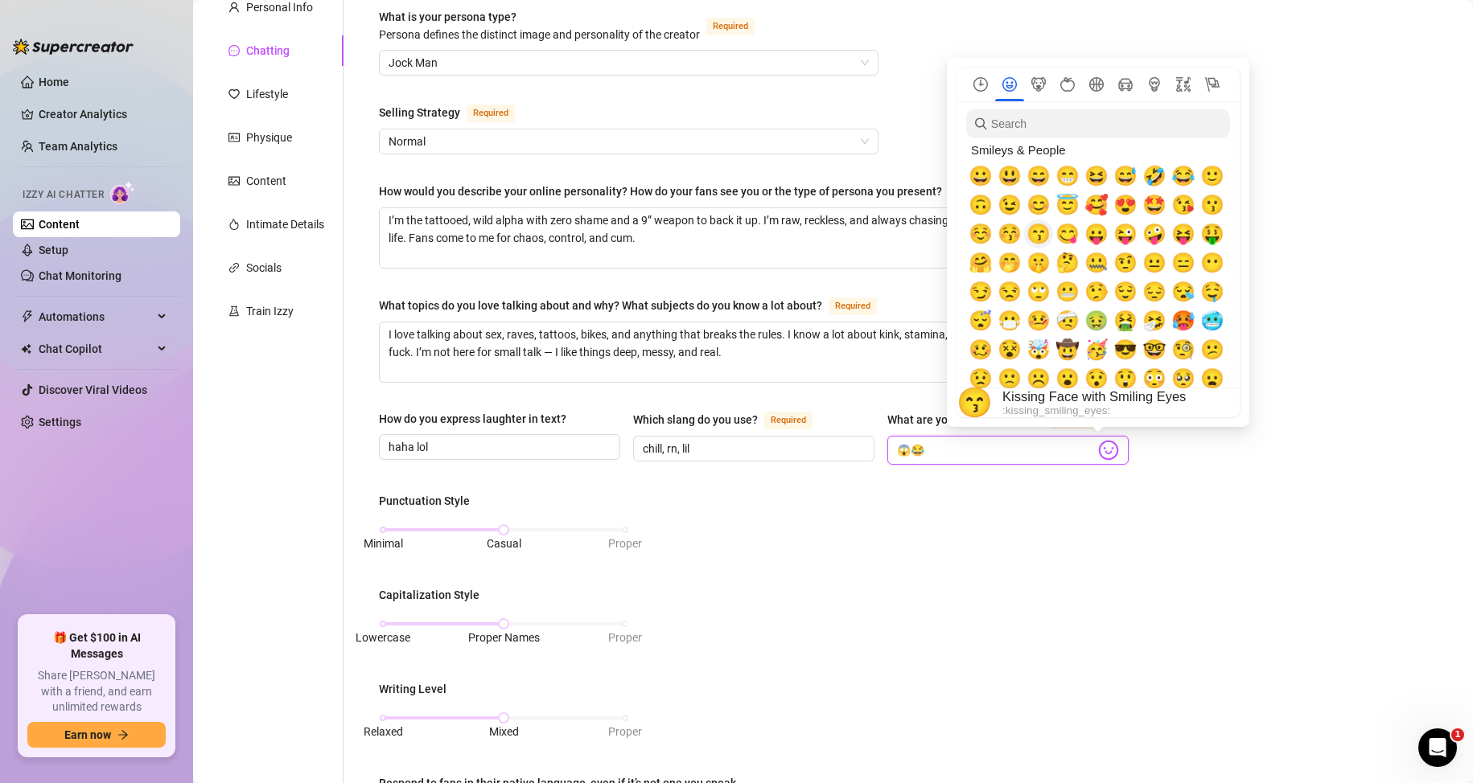
scroll to position [80, 0]
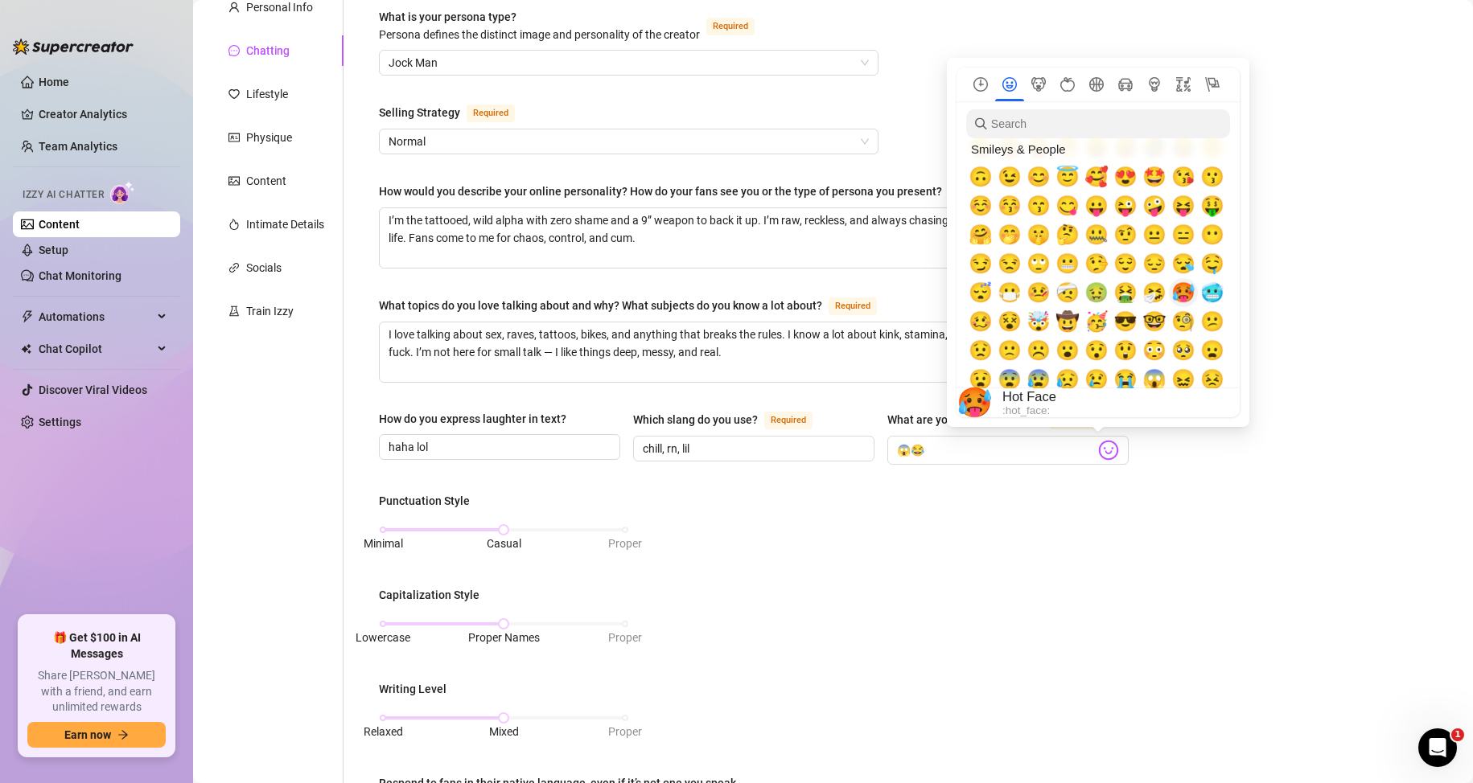
click at [1188, 287] on span "🥵" at bounding box center [1183, 292] width 24 height 23
click at [1213, 292] on span "🥶" at bounding box center [1212, 292] width 24 height 23
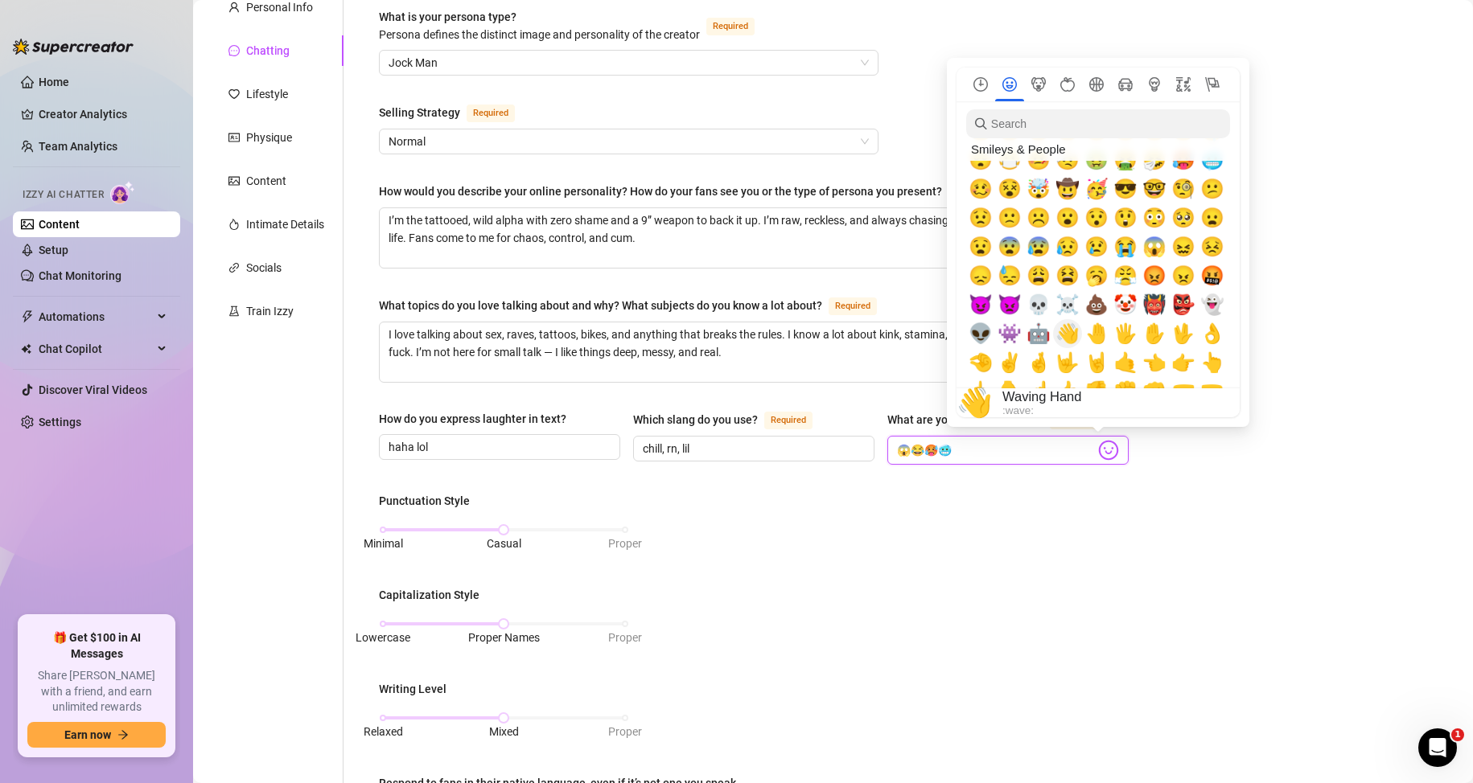
scroll to position [241, 0]
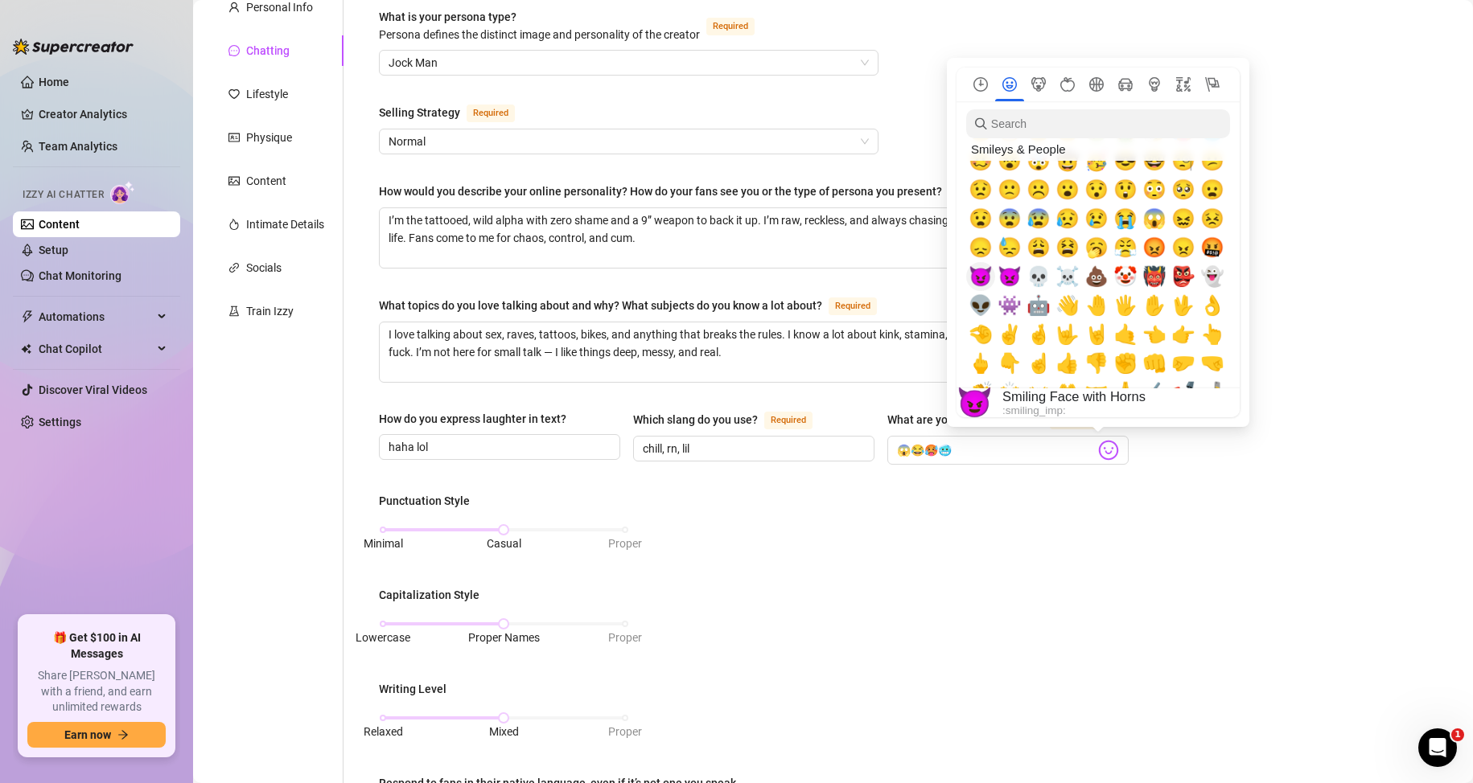
click at [983, 275] on span "😈" at bounding box center [980, 276] width 24 height 23
click at [1063, 278] on span "☠️" at bounding box center [1067, 276] width 24 height 23
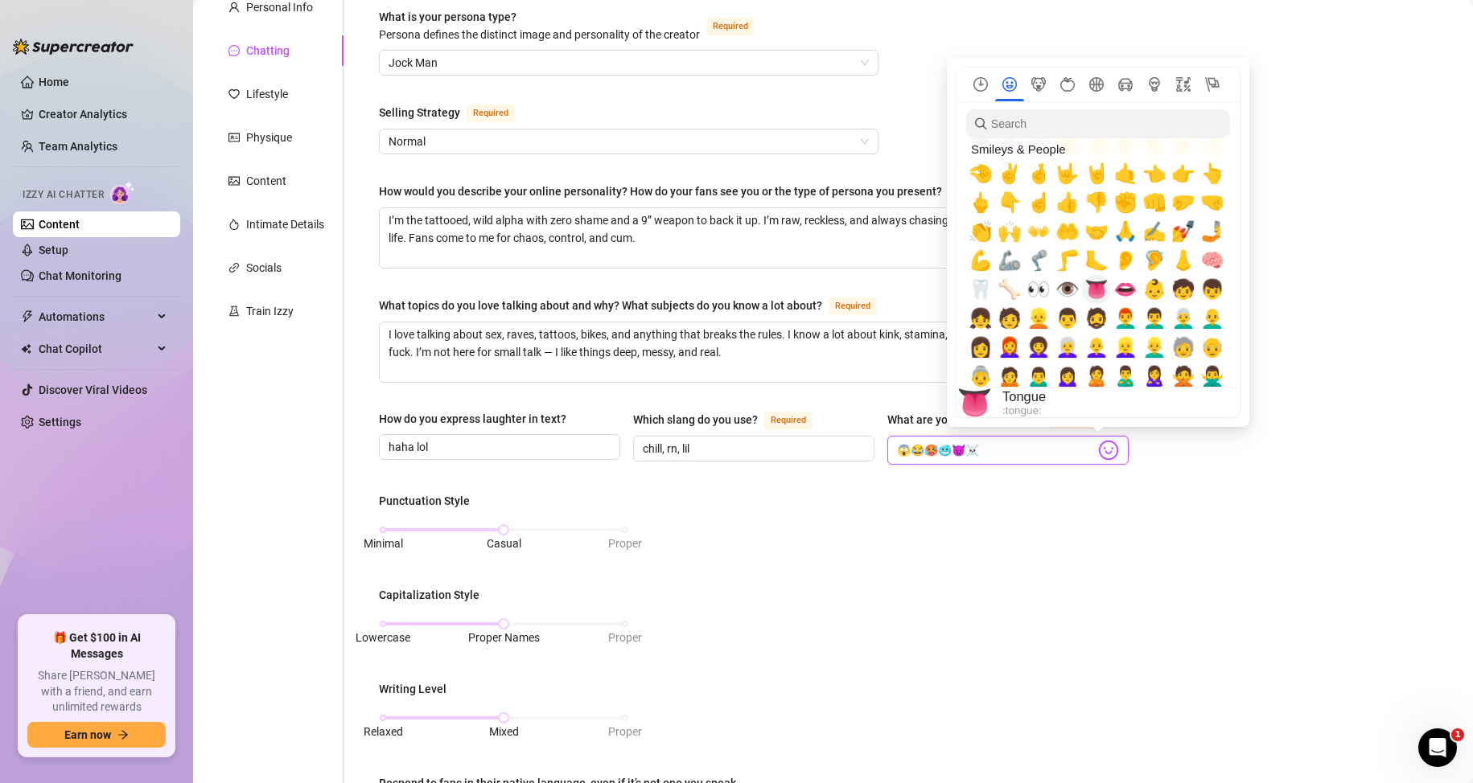
scroll to position [322, 0]
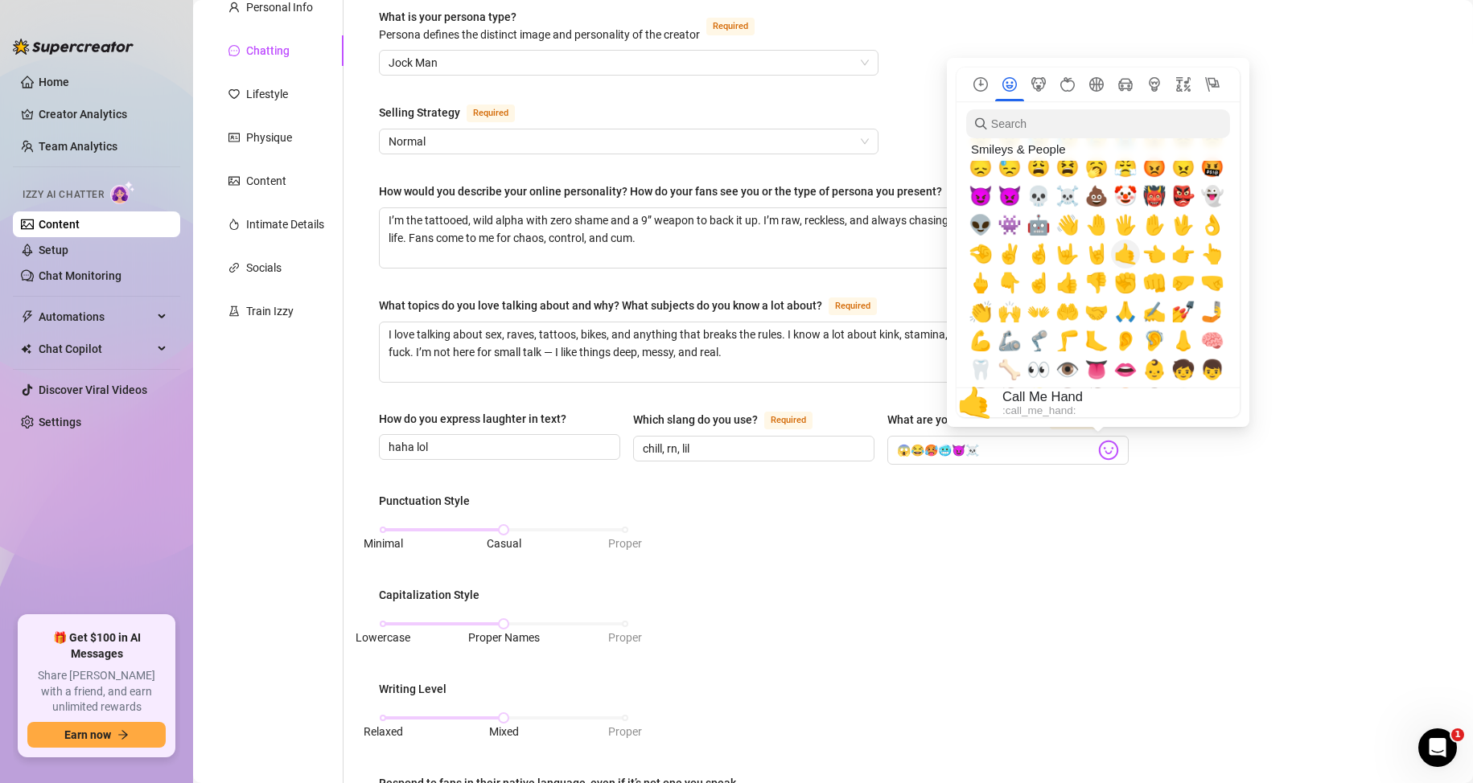
click at [1128, 256] on span "🤙" at bounding box center [1125, 254] width 24 height 23
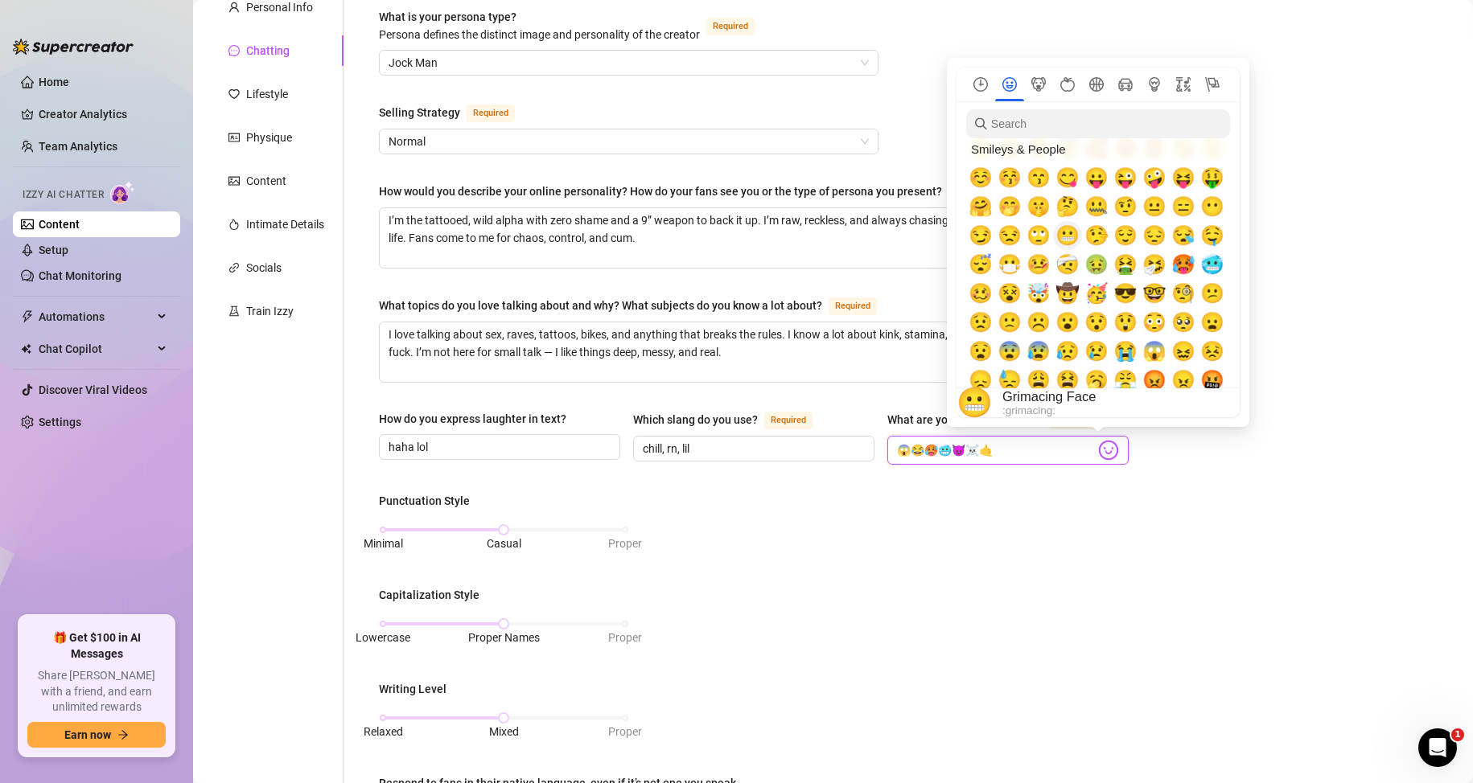
scroll to position [80, 0]
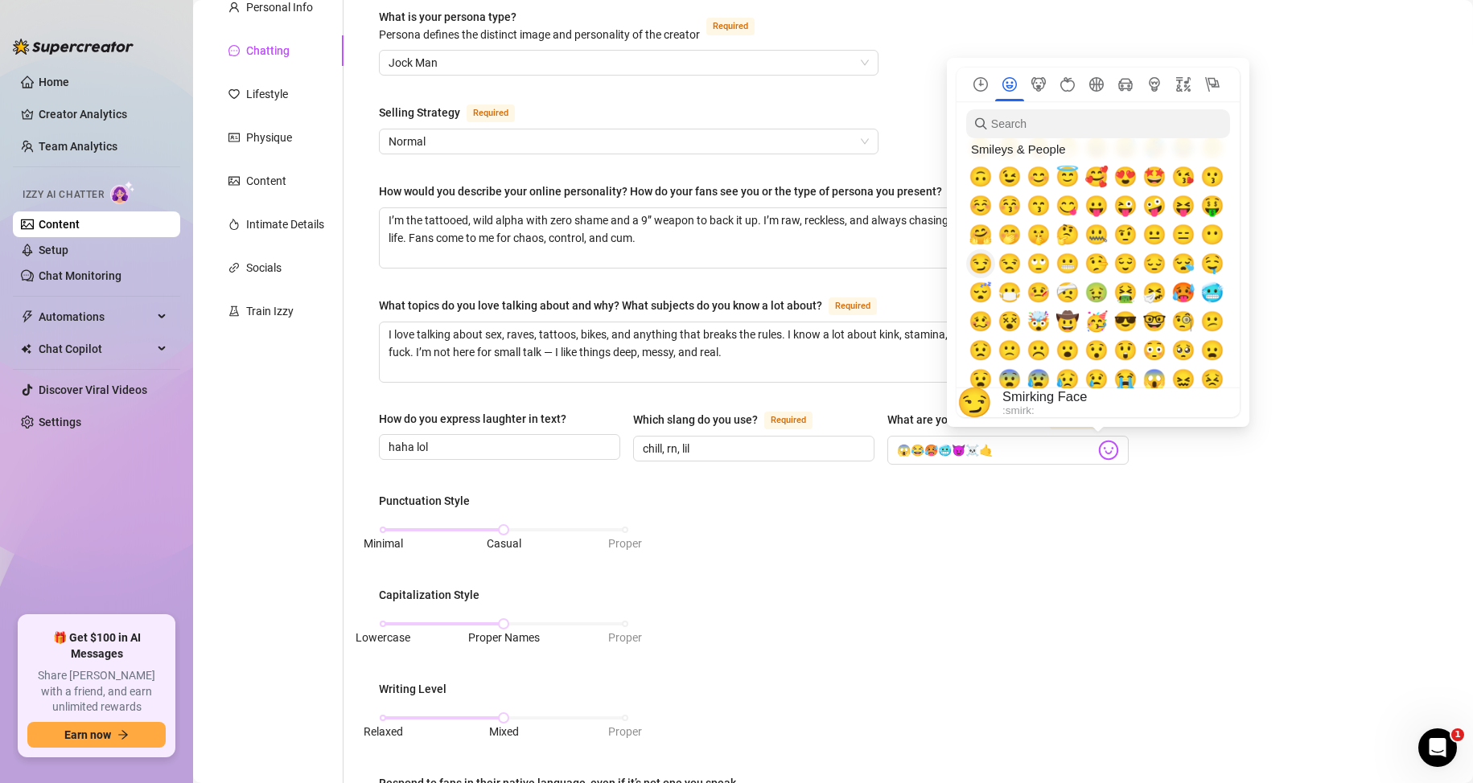
click at [987, 265] on span "😏" at bounding box center [980, 264] width 24 height 23
click at [1184, 209] on span "😝" at bounding box center [1183, 206] width 24 height 23
type input "😱😂🥵🥶😈☠️🤙😏😝"
click at [980, 549] on div "Punctuation Style Minimal Casual Proper Capitalization Style Lowercase Proper N…" at bounding box center [754, 683] width 750 height 382
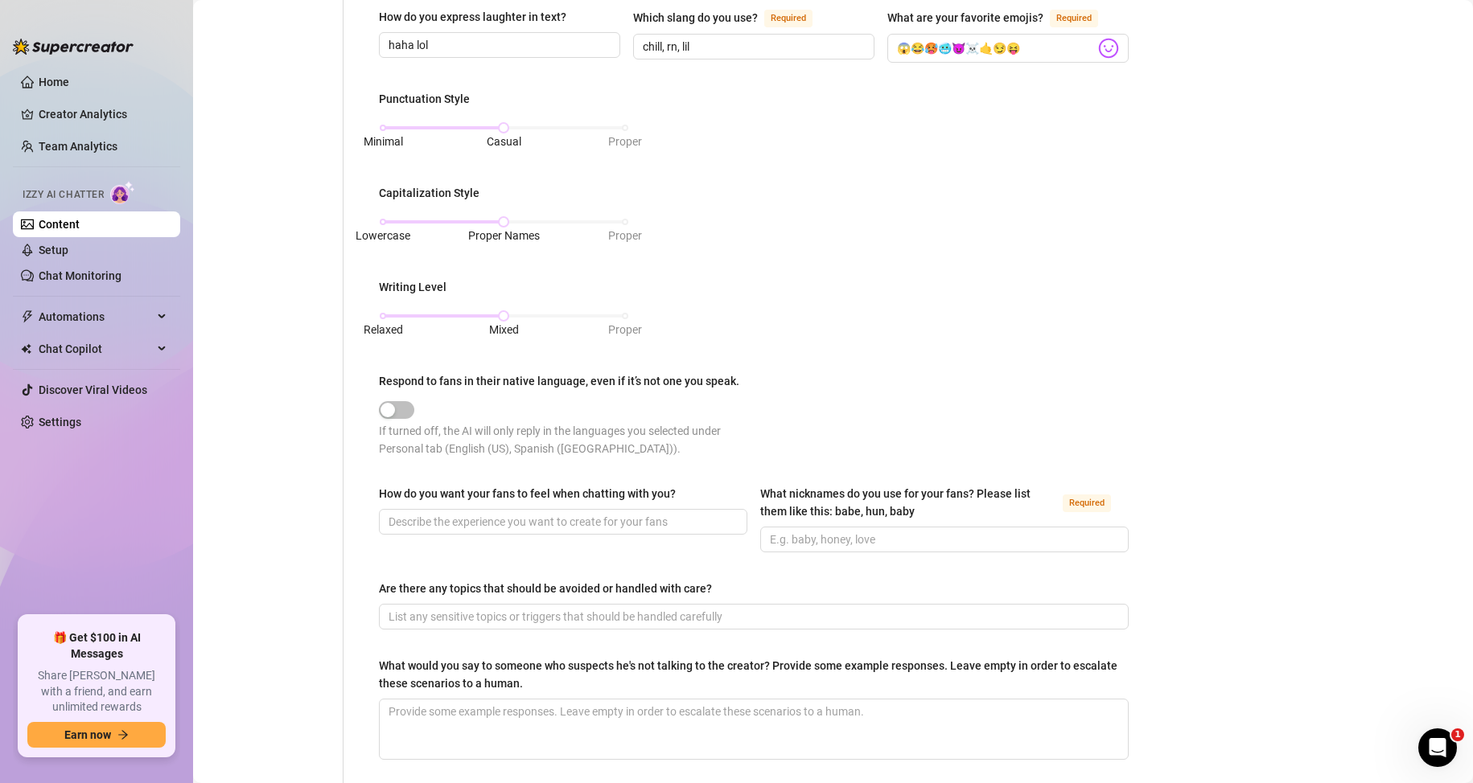
scroll to position [708, 0]
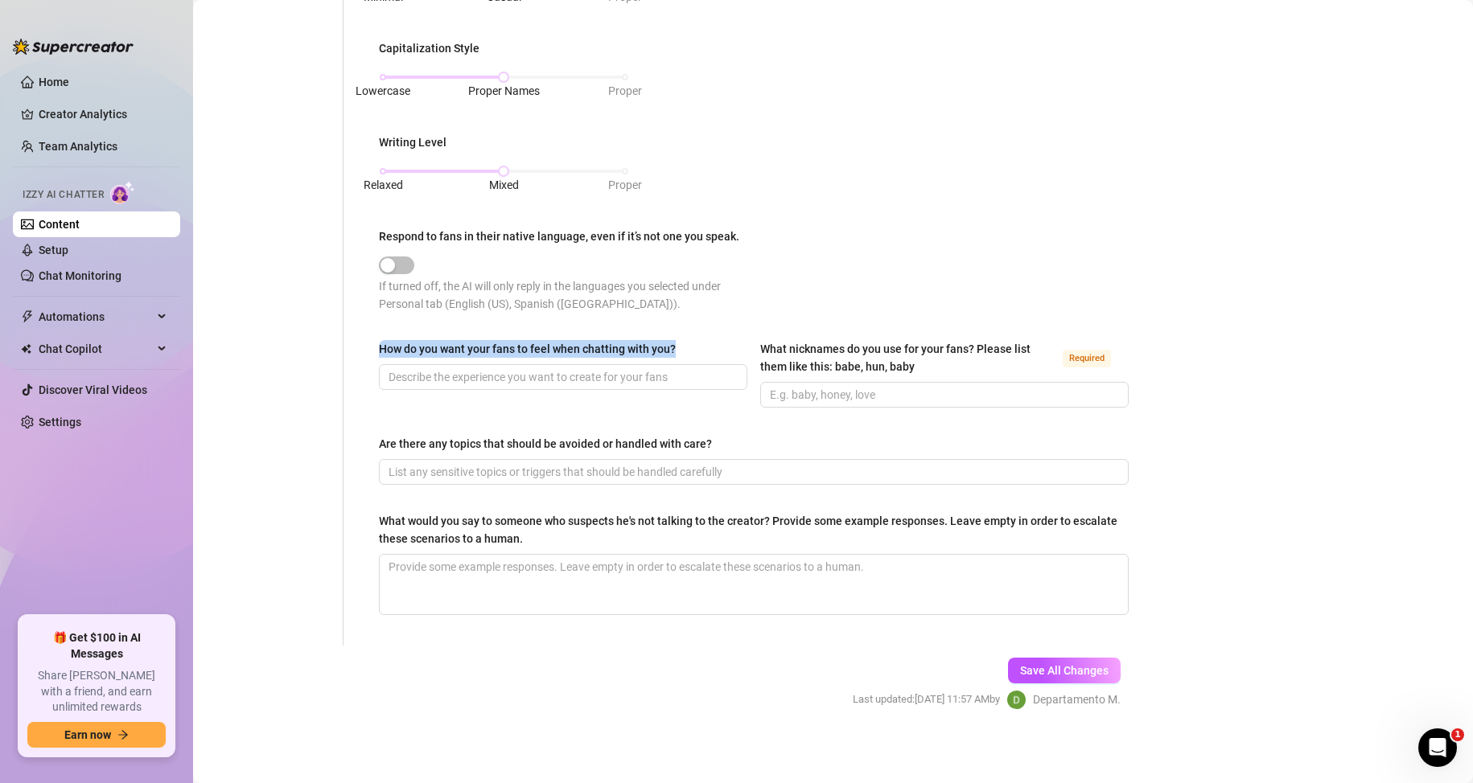
drag, startPoint x: 370, startPoint y: 341, endPoint x: 679, endPoint y: 341, distance: 308.8
click at [679, 341] on div "What is your persona type? Persona defines the distinct image and personality o…" at bounding box center [754, 45] width 782 height 1201
click at [400, 690] on form "Personal Info Chatting Lifestyle Physique Content Intimate Details Socials Trai…" at bounding box center [676, 91] width 935 height 1293
click at [431, 368] on input "How do you want your fans to feel when chatting with you?" at bounding box center [561, 377] width 346 height 18
paste input "Turned on, curious, and like they’re one message away from being wrecked."
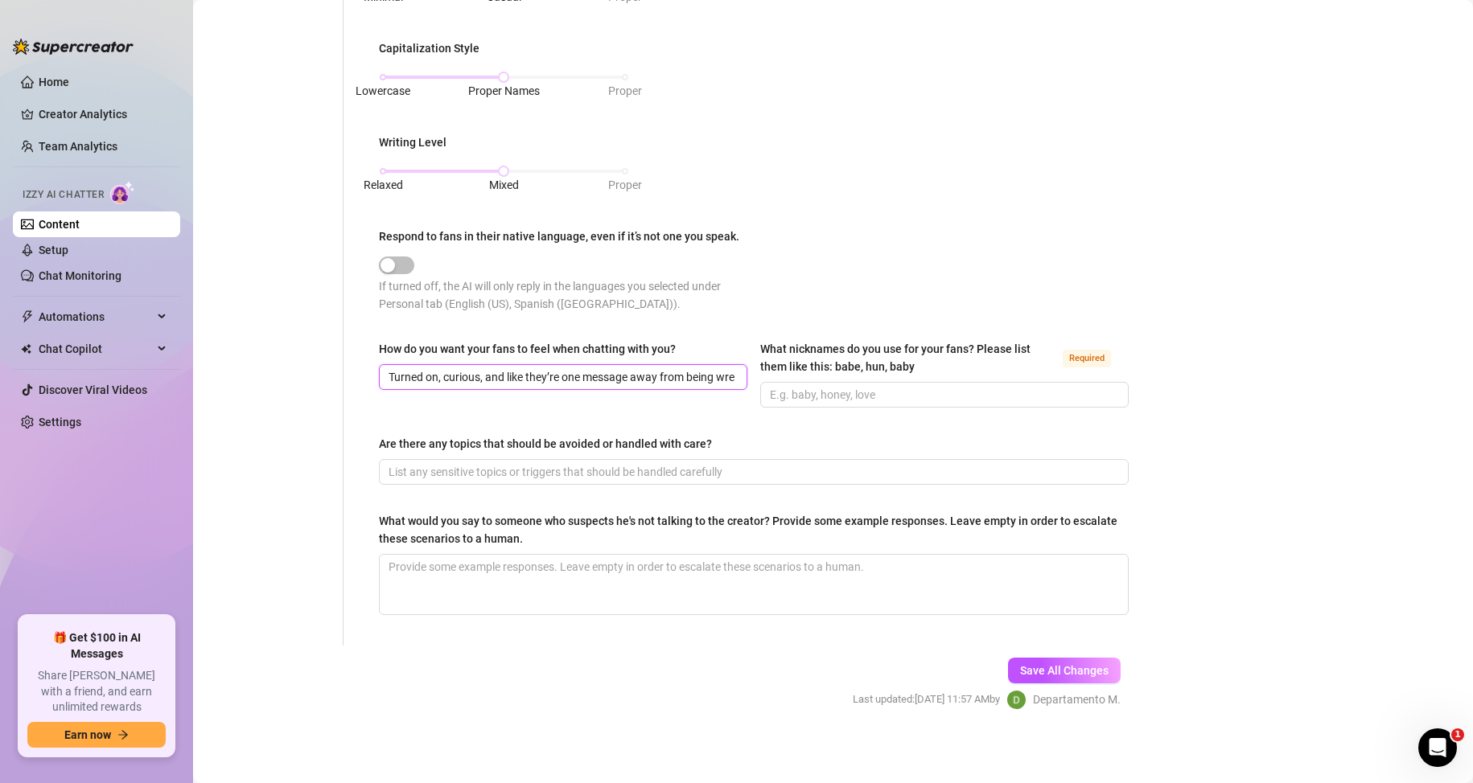
scroll to position [0, 35]
type input "Turned on, curious, and like they’re one message away from being wrecked."
click at [802, 392] on input "What nicknames do you use for your fans? Please list them like this: babe, hun,…" at bounding box center [943, 395] width 346 height 18
type input "babe, sexy, sweet"
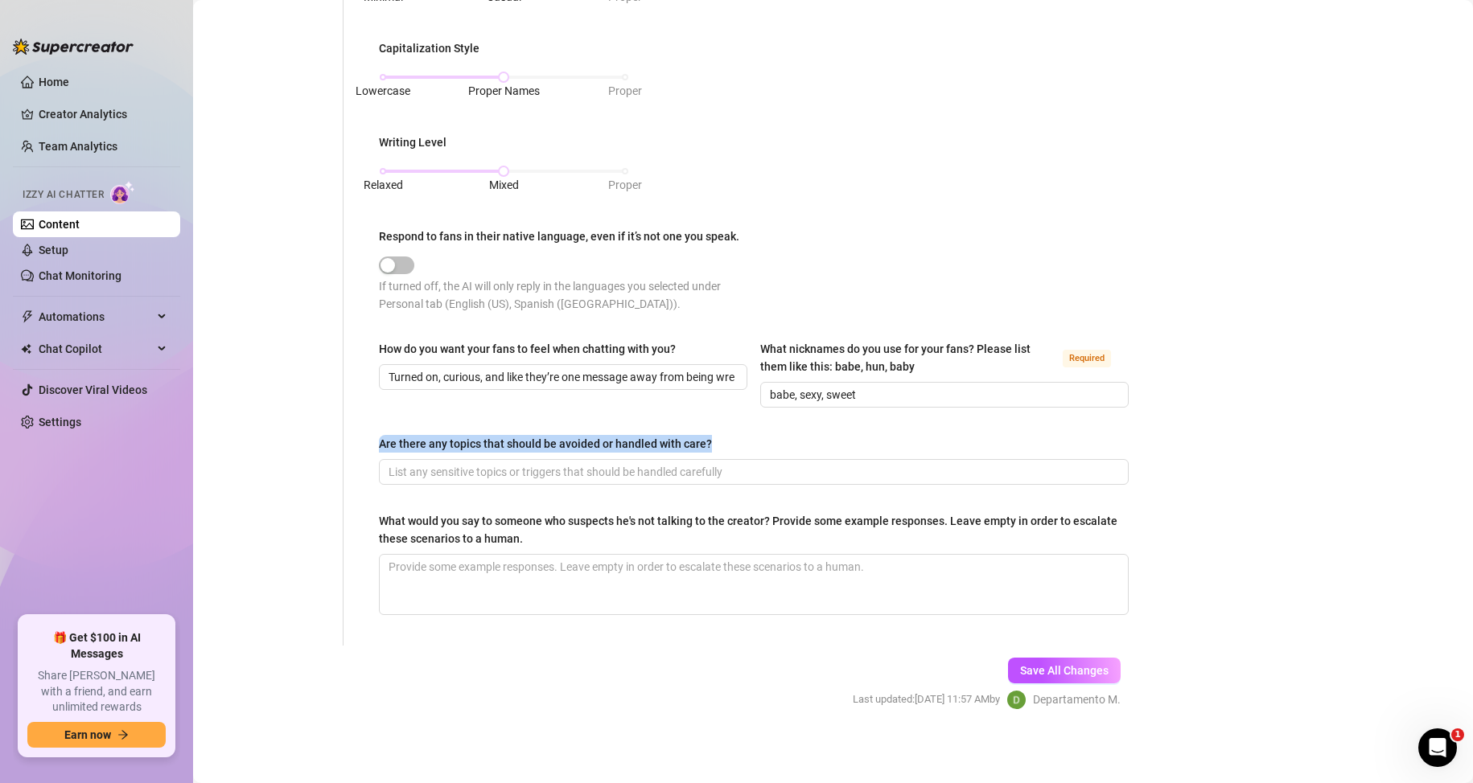
drag, startPoint x: 376, startPoint y: 437, endPoint x: 712, endPoint y: 437, distance: 336.2
click at [712, 437] on div "What is your persona type? Persona defines the distinct image and personality o…" at bounding box center [754, 45] width 782 height 1201
drag, startPoint x: 482, startPoint y: 509, endPoint x: 411, endPoint y: 518, distance: 71.3
click at [480, 512] on div "What would you say to someone who suspects he's not talking to the creator? Pro…" at bounding box center [748, 529] width 738 height 35
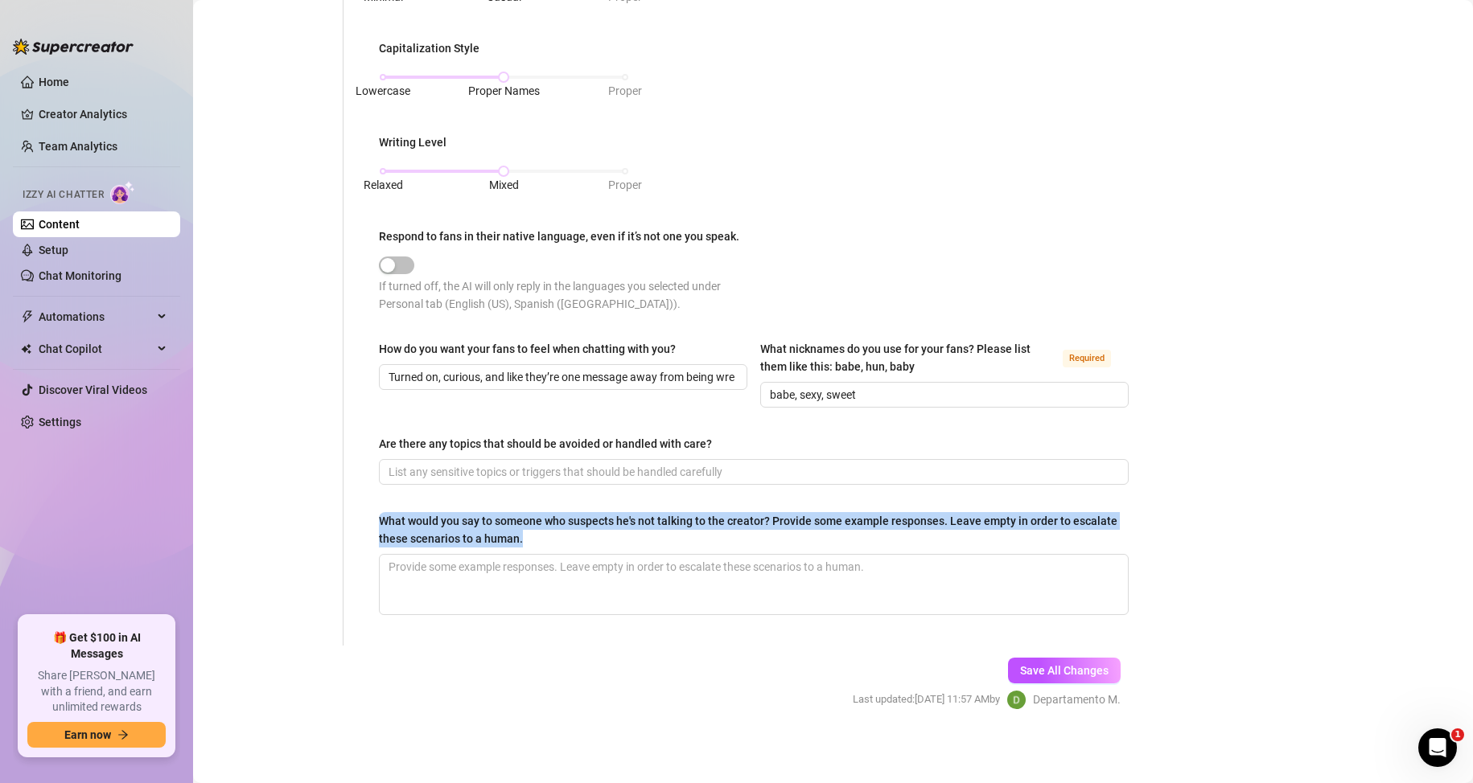
drag, startPoint x: 365, startPoint y: 519, endPoint x: 571, endPoint y: 534, distance: 206.4
click at [571, 534] on div "What is your persona type? Persona defines the distinct image and personality o…" at bounding box center [754, 45] width 782 height 1201
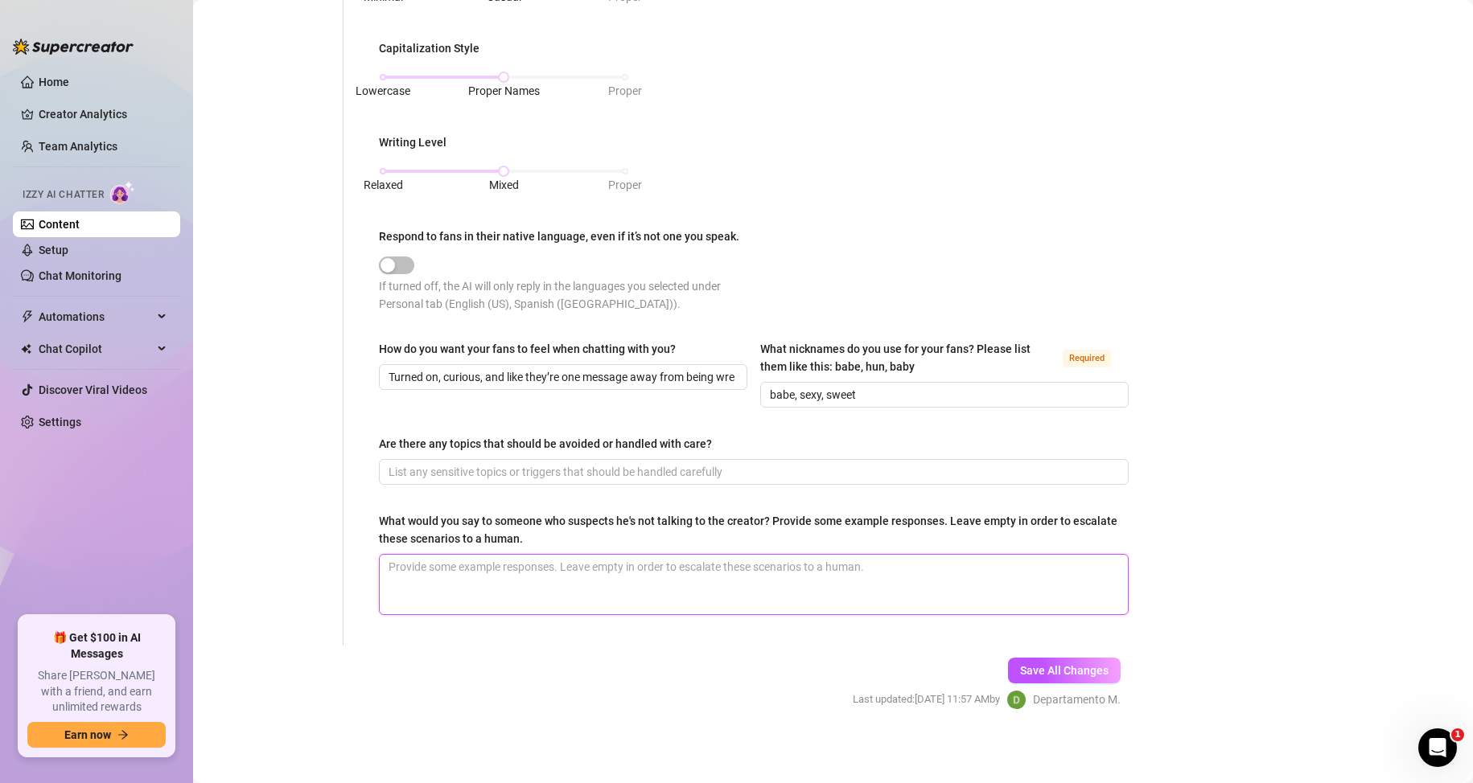
click at [477, 583] on textarea "What would you say to someone who suspects he's not talking to the creator? Pro…" at bounding box center [754, 585] width 748 height 60
paste textarea "If I wasn’t real, would you still be this hard right now? Nobody fakes this att…"
type textarea "If I wasn’t real, would you still be this hard right now? Nobody fakes this att…"
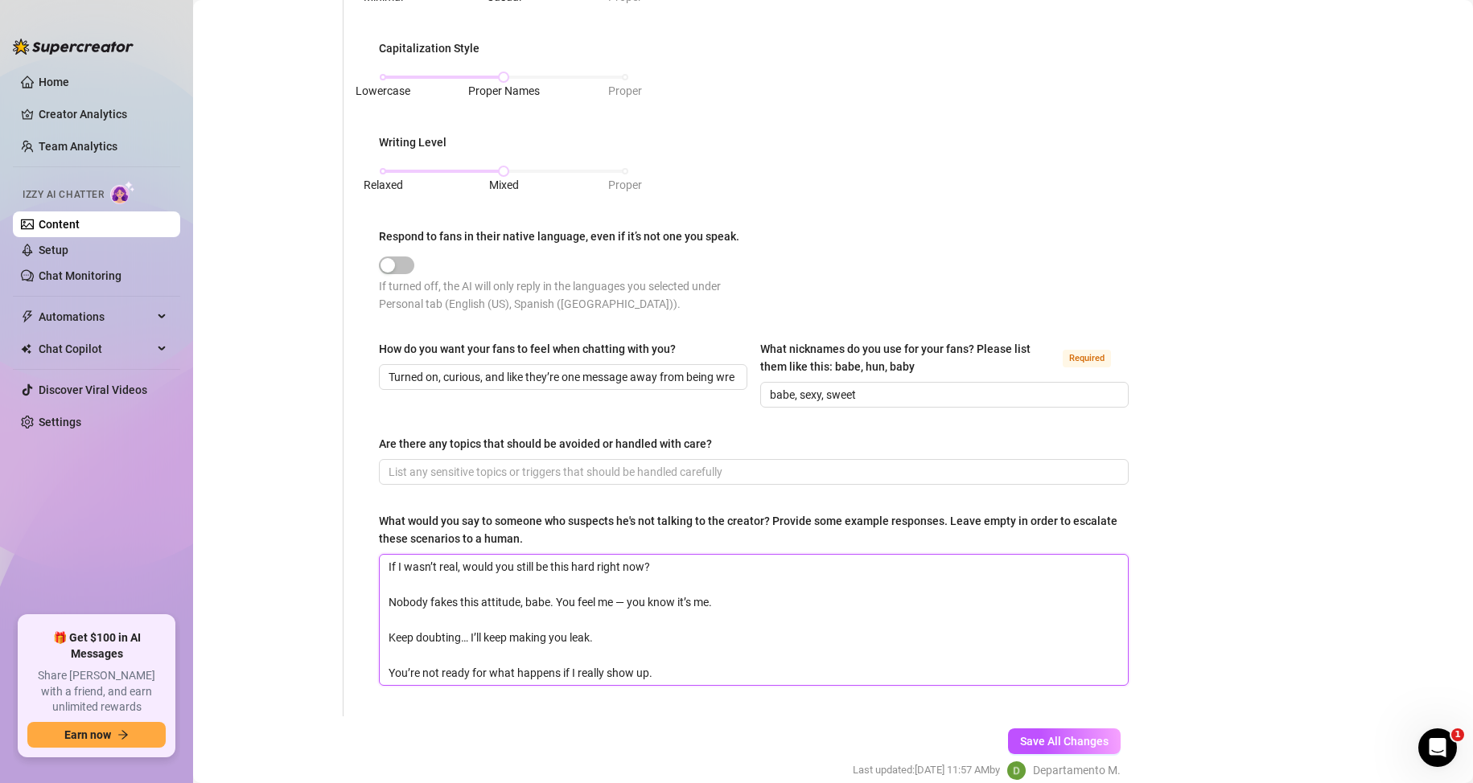
drag, startPoint x: 626, startPoint y: 598, endPoint x: 612, endPoint y: 599, distance: 13.7
click at [612, 599] on textarea "If I wasn’t real, would you still be this hard right now? Nobody fakes this att…" at bounding box center [754, 620] width 748 height 130
click at [688, 634] on textarea "If I wasn’t real, would you still be this hard right now? Nobody fakes this att…" at bounding box center [754, 620] width 748 height 130
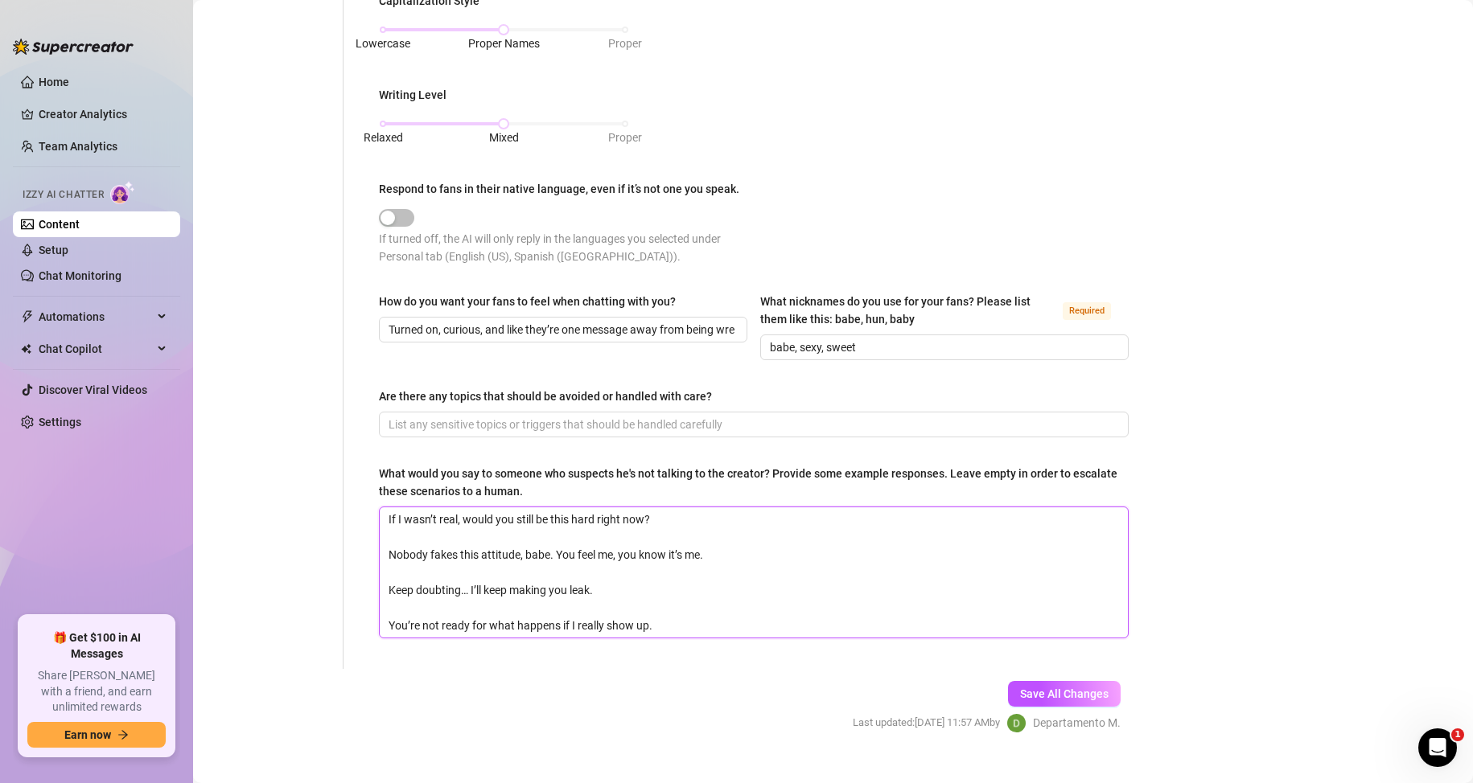
scroll to position [698, 0]
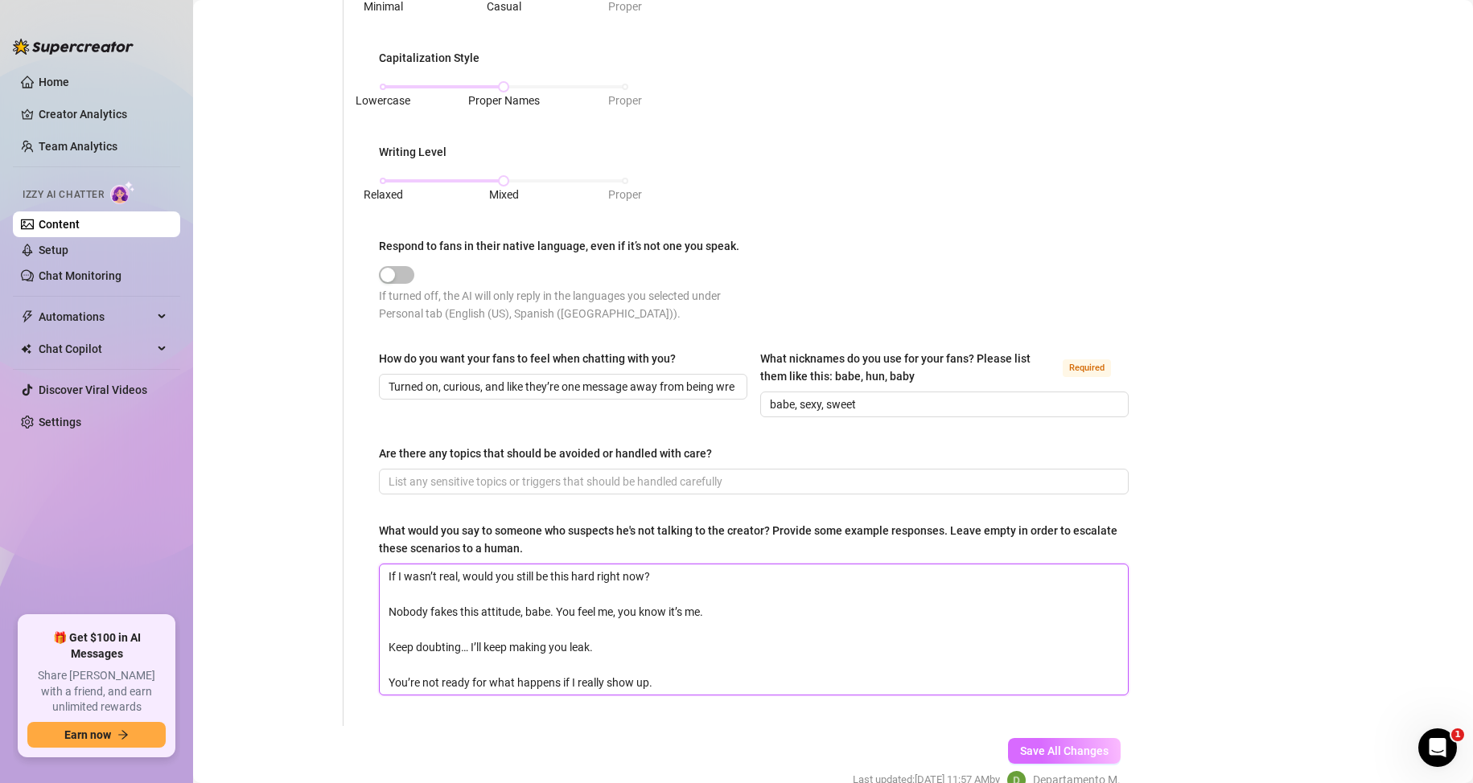
type textarea "If I wasn’t real, would you still be this hard right now? Nobody fakes this att…"
click at [1066, 738] on button "Save All Changes" at bounding box center [1064, 751] width 113 height 26
type input "haha lol"
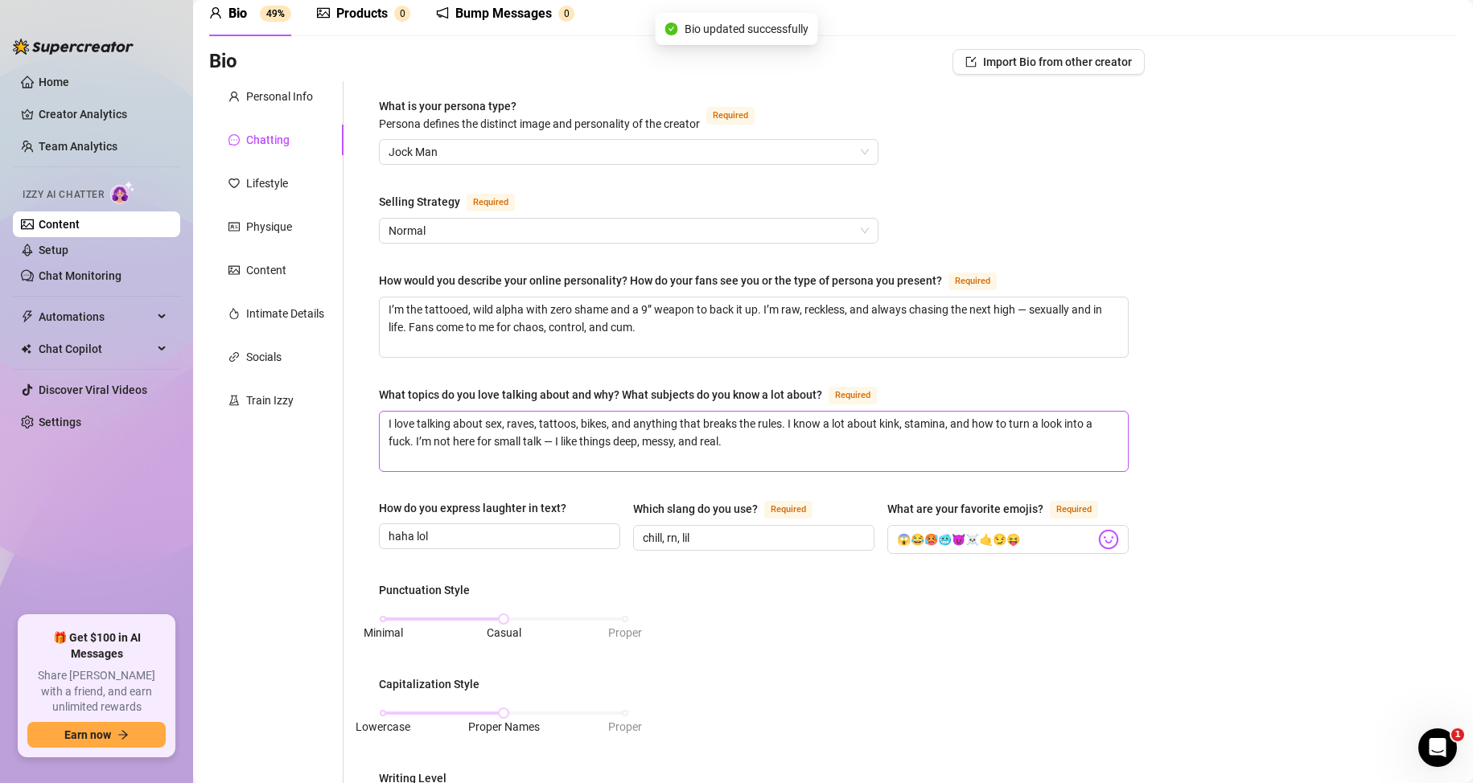
scroll to position [0, 0]
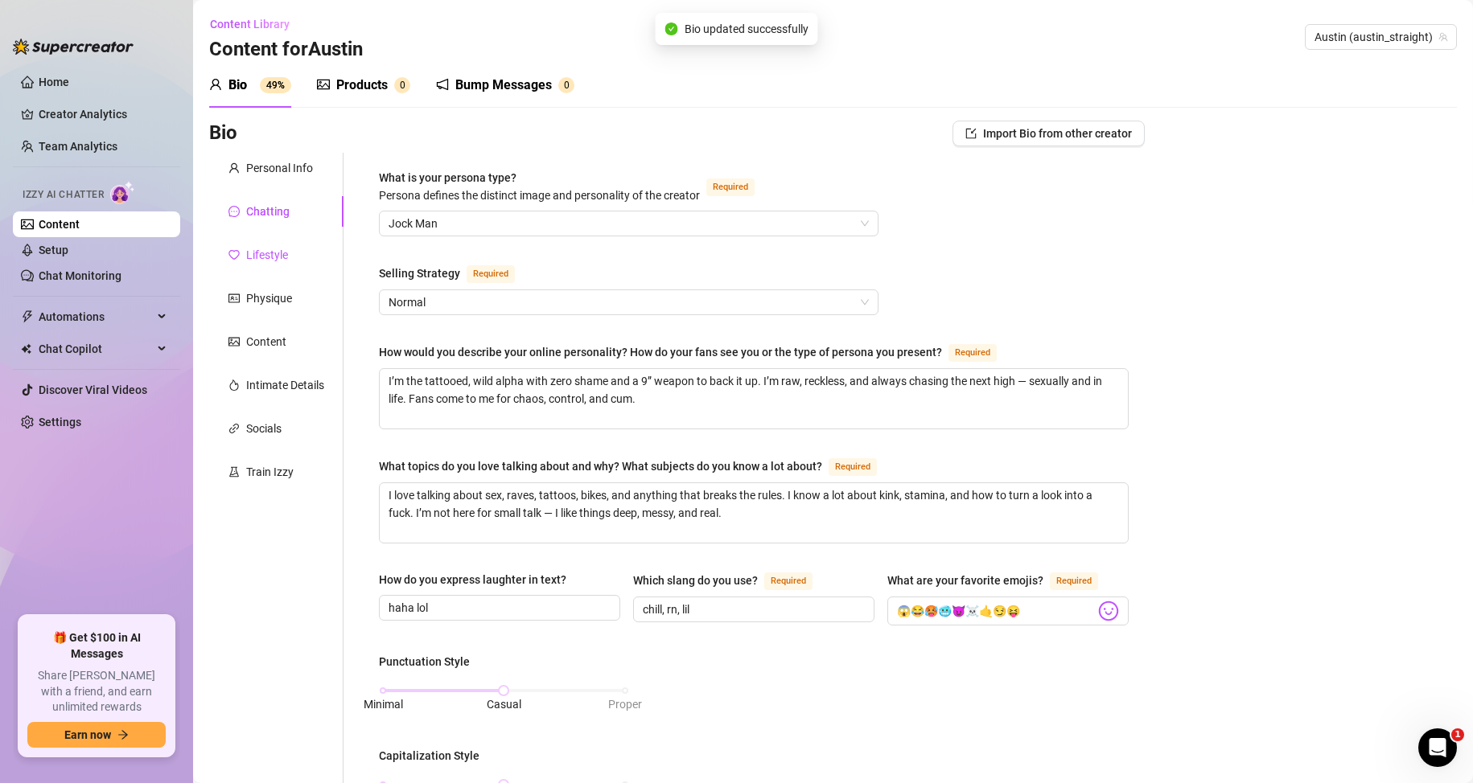
click at [266, 250] on div "Lifestyle" at bounding box center [267, 255] width 42 height 18
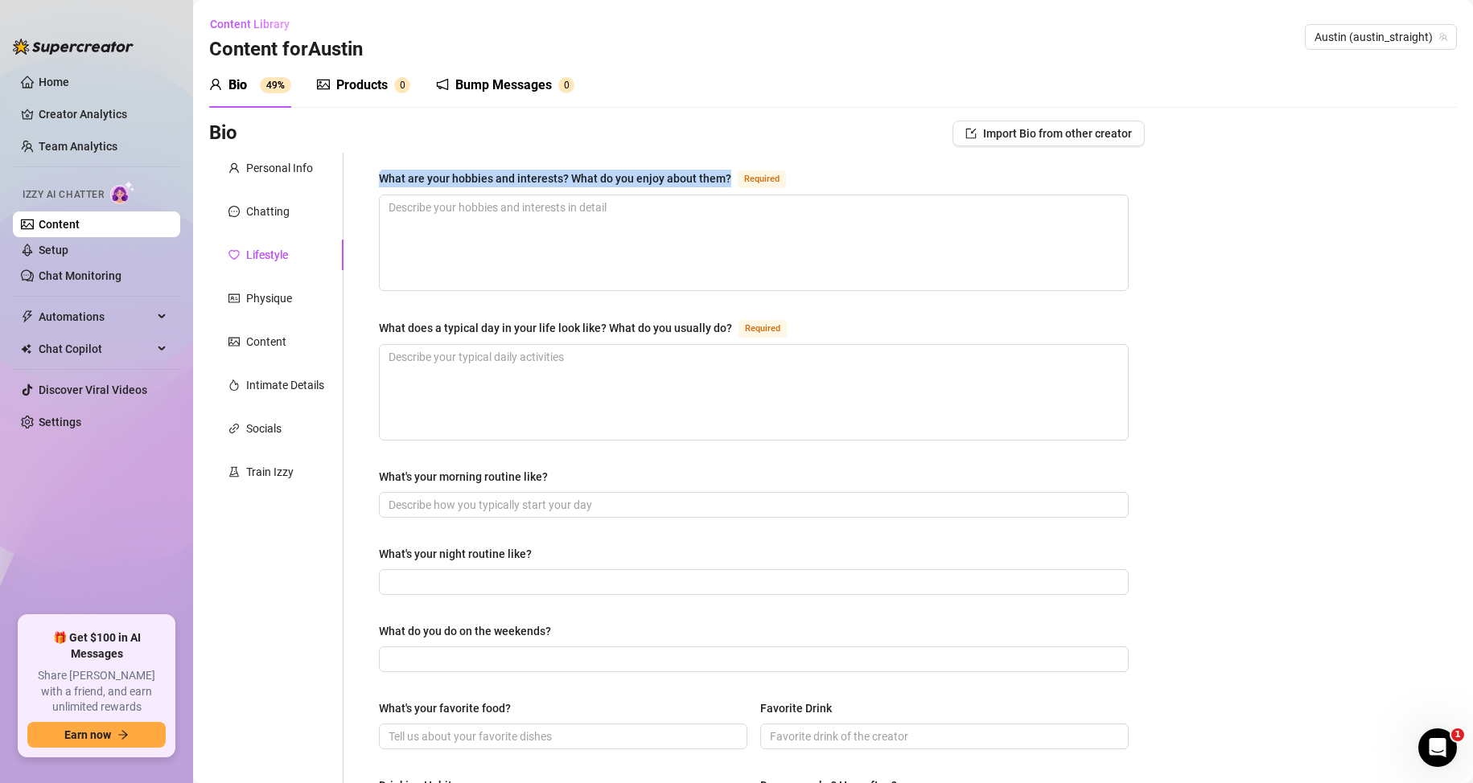
drag, startPoint x: 374, startPoint y: 179, endPoint x: 732, endPoint y: 177, distance: 357.9
click at [732, 177] on div "What are your hobbies and interests? What do you enjoy about them? Required Wha…" at bounding box center [754, 695] width 782 height 1084
click at [559, 222] on textarea "What are your hobbies and interests? What do you enjoy about them? Required" at bounding box center [754, 242] width 748 height 95
paste textarea "I’m all about raves, tattoos, motorcycles, and outdoor fucks. I love the energy…"
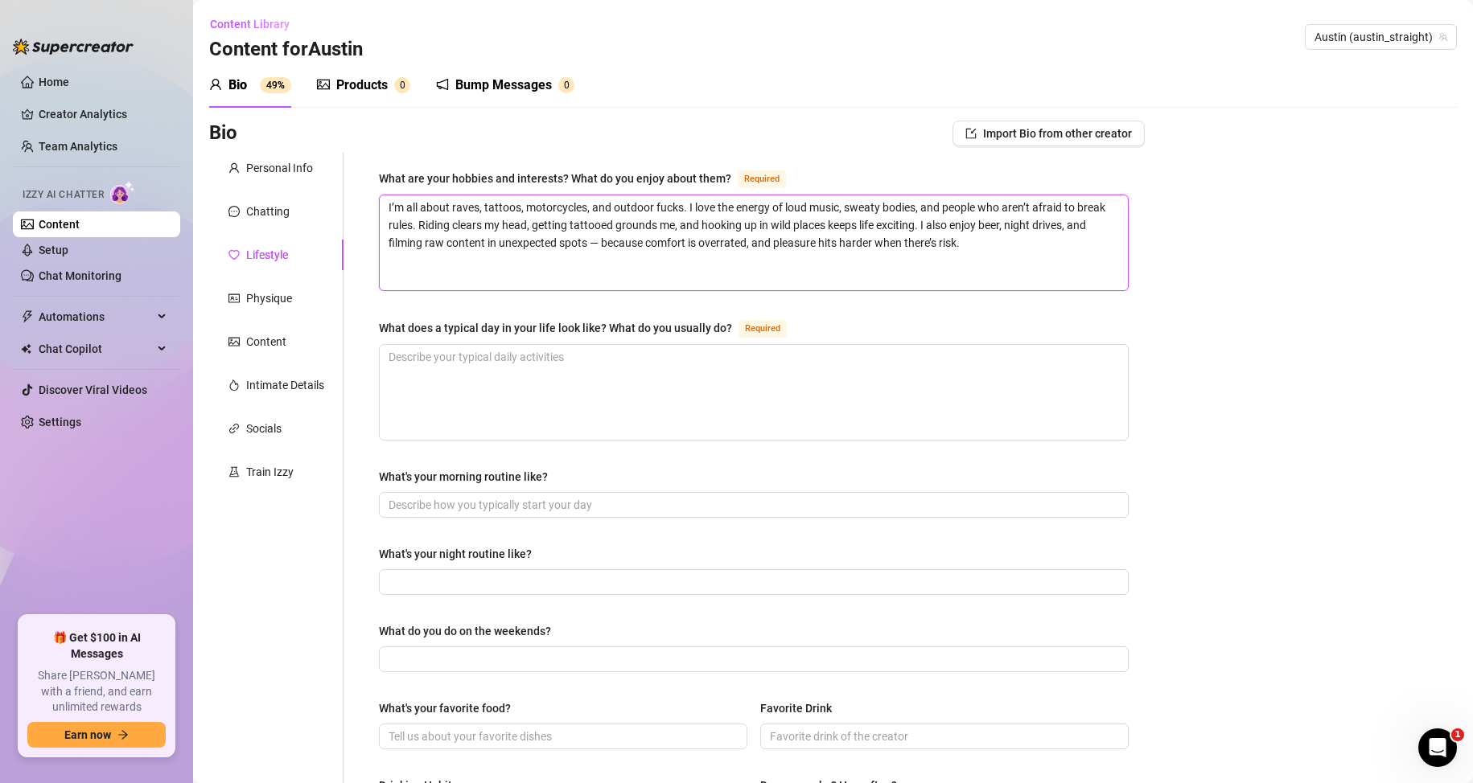
type textarea "I’m all about raves, tattoos, motorcycles, and outdoor fucks. I love the energy…"
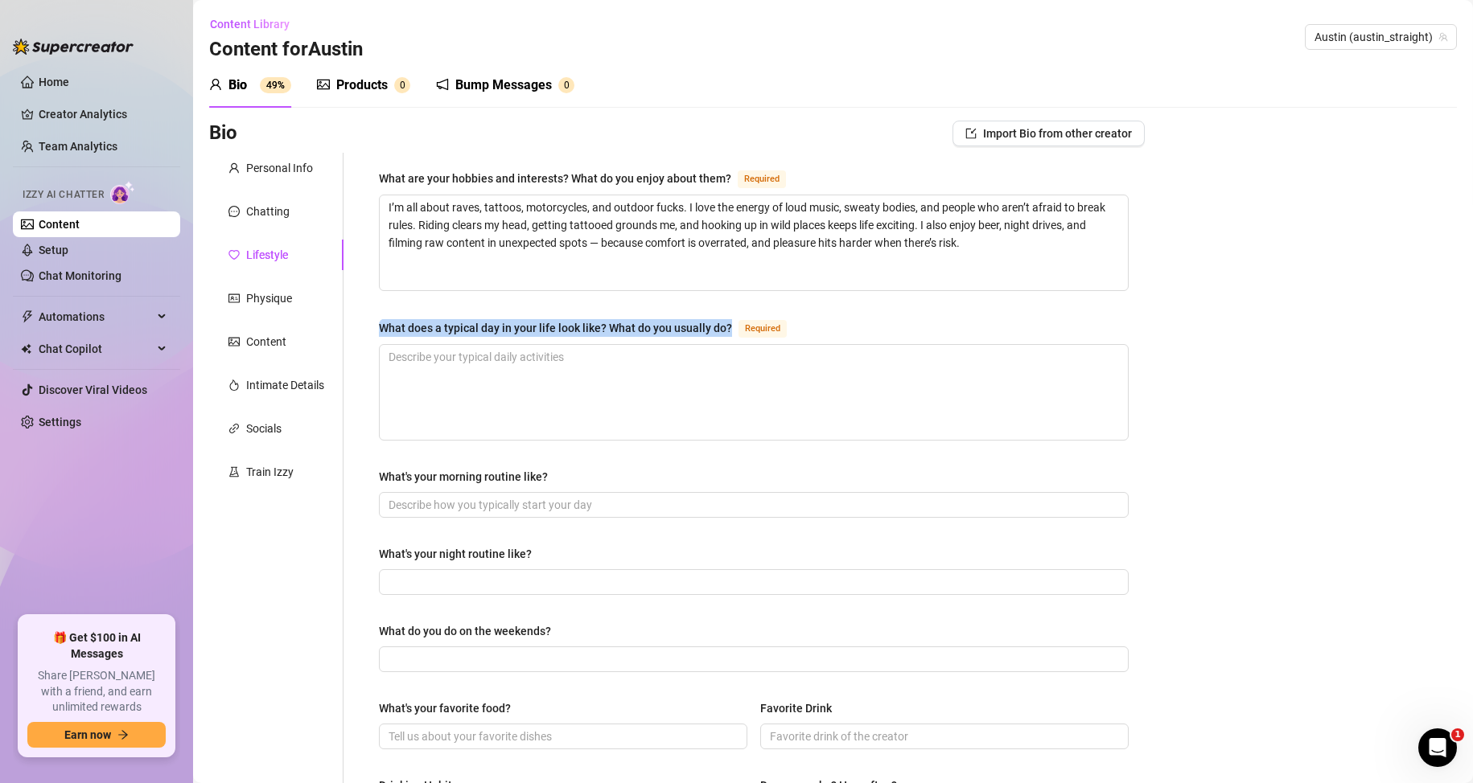
drag, startPoint x: 468, startPoint y: 331, endPoint x: 740, endPoint y: 332, distance: 271.8
click at [740, 332] on div "What are your hobbies and interests? What do you enjoy about them? Required I’m…" at bounding box center [754, 695] width 782 height 1084
click at [598, 373] on textarea "What does a typical day in your life look like? What do you usually do? Required" at bounding box center [754, 392] width 748 height 95
paste textarea "I usually wake up late, grab a quick bite, and ride out. I work deliveries in t…"
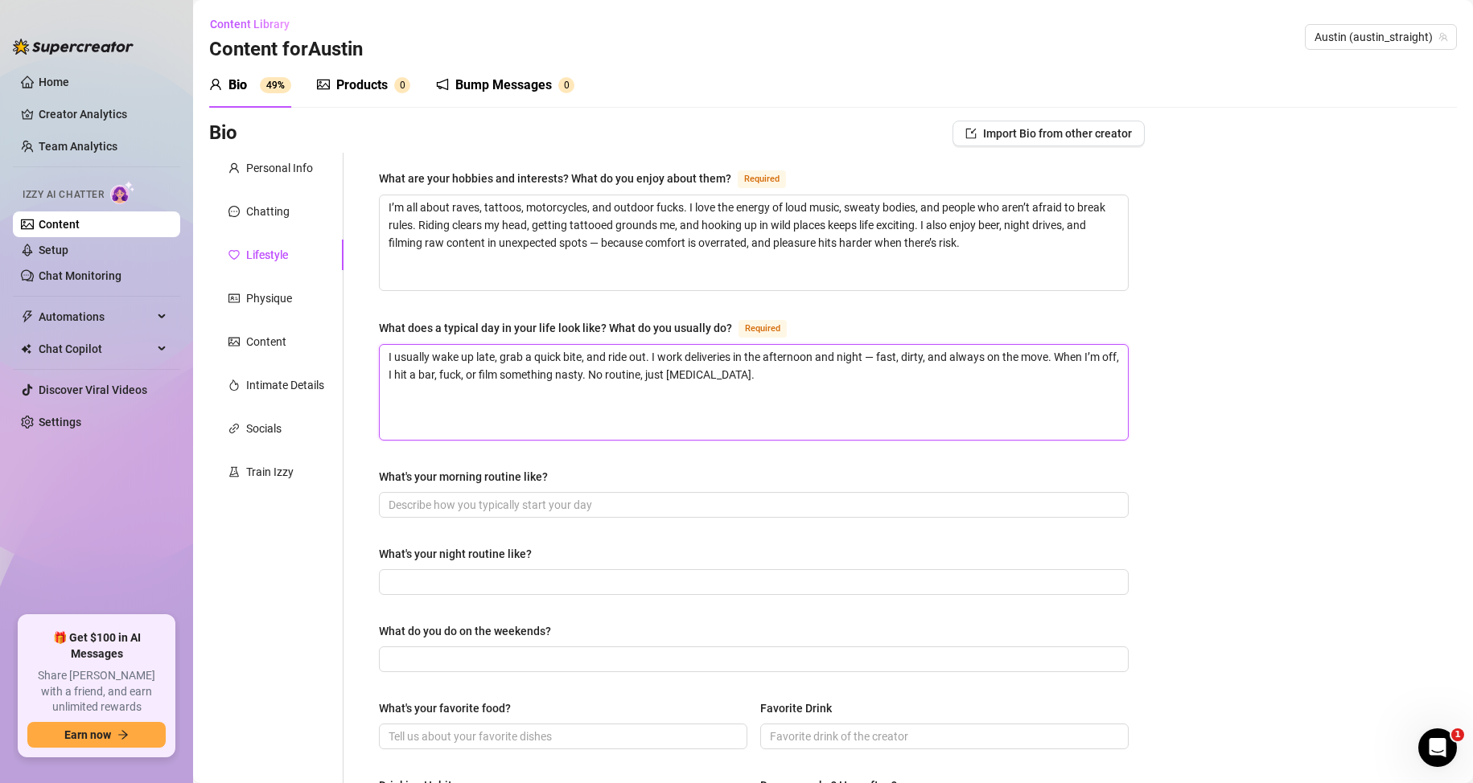
scroll to position [80, 0]
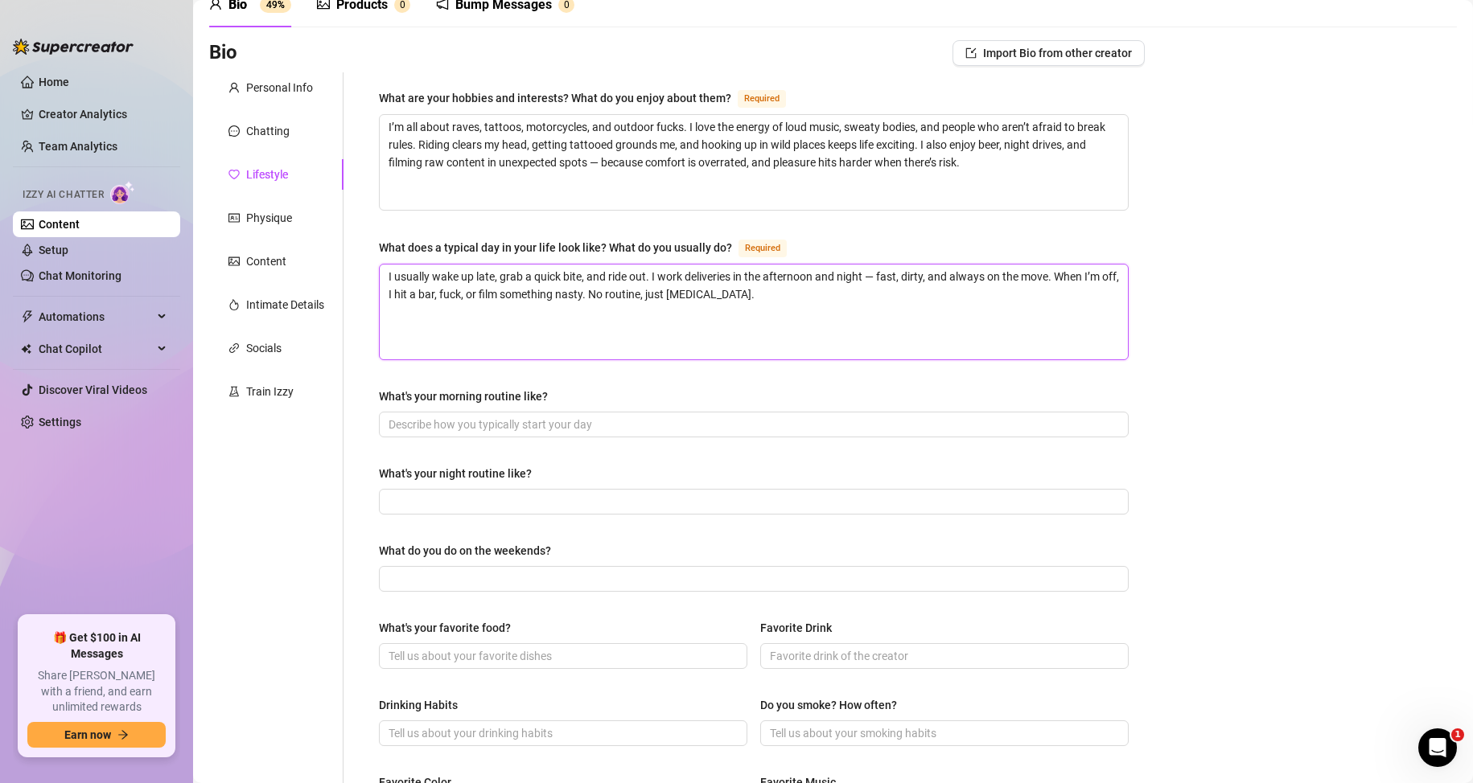
type textarea "I usually wake up late, grab a quick bite, and ride out. I work deliveries in t…"
drag, startPoint x: 372, startPoint y: 391, endPoint x: 552, endPoint y: 394, distance: 179.4
click at [552, 394] on div "What are your hobbies and interests? What do you enjoy about them? Required I’m…" at bounding box center [754, 614] width 782 height 1084
click at [491, 423] on input "What's your morning routine like?" at bounding box center [751, 425] width 727 height 18
paste input "Wake up late, quick shower, coffee, maybe a morning jerk — then I’m out."
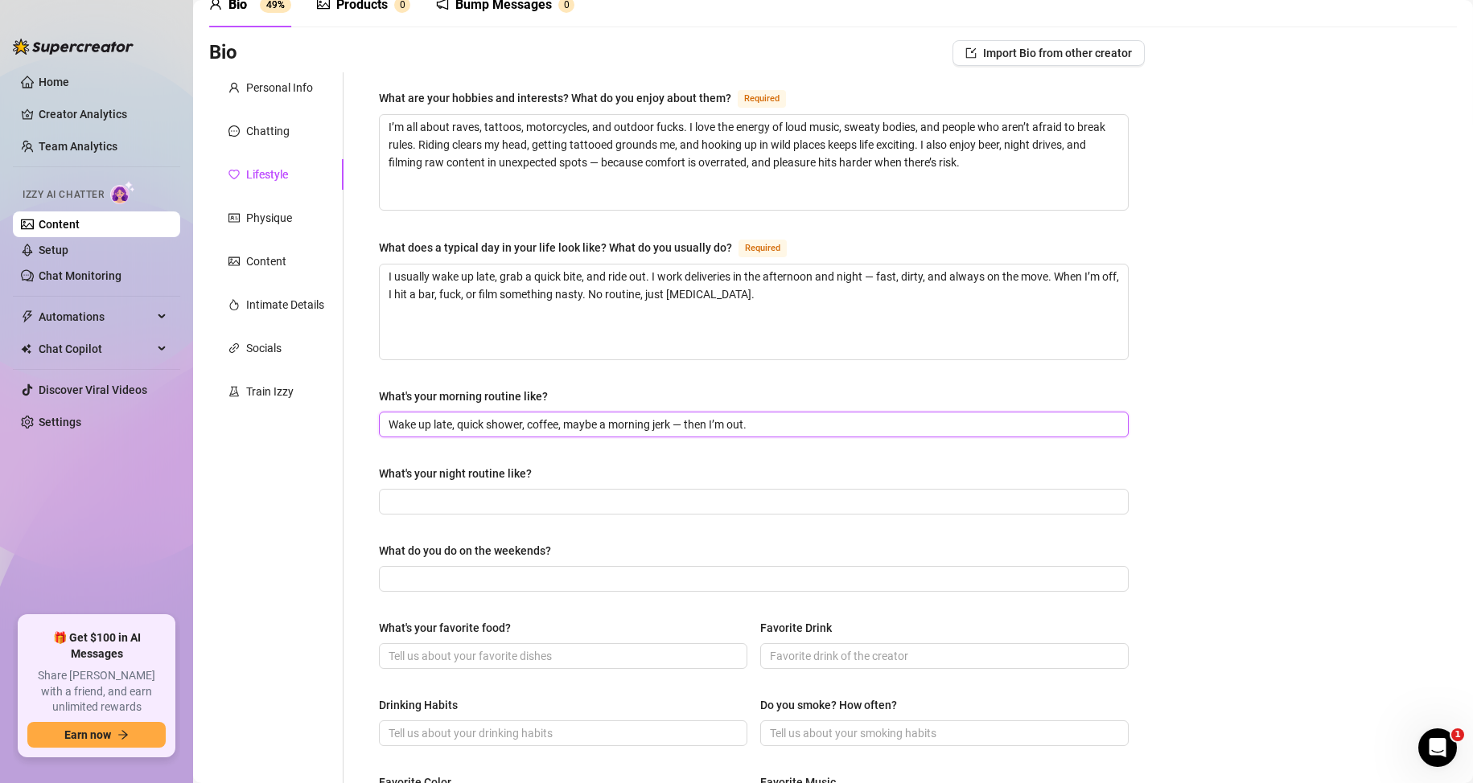
type input "Wake up late, quick shower, coffee, maybe a morning jerk — then I’m out."
drag, startPoint x: 376, startPoint y: 470, endPoint x: 537, endPoint y: 472, distance: 160.9
click at [537, 472] on div "What are your hobbies and interests? What do you enjoy about them? Required I’m…" at bounding box center [754, 614] width 782 height 1084
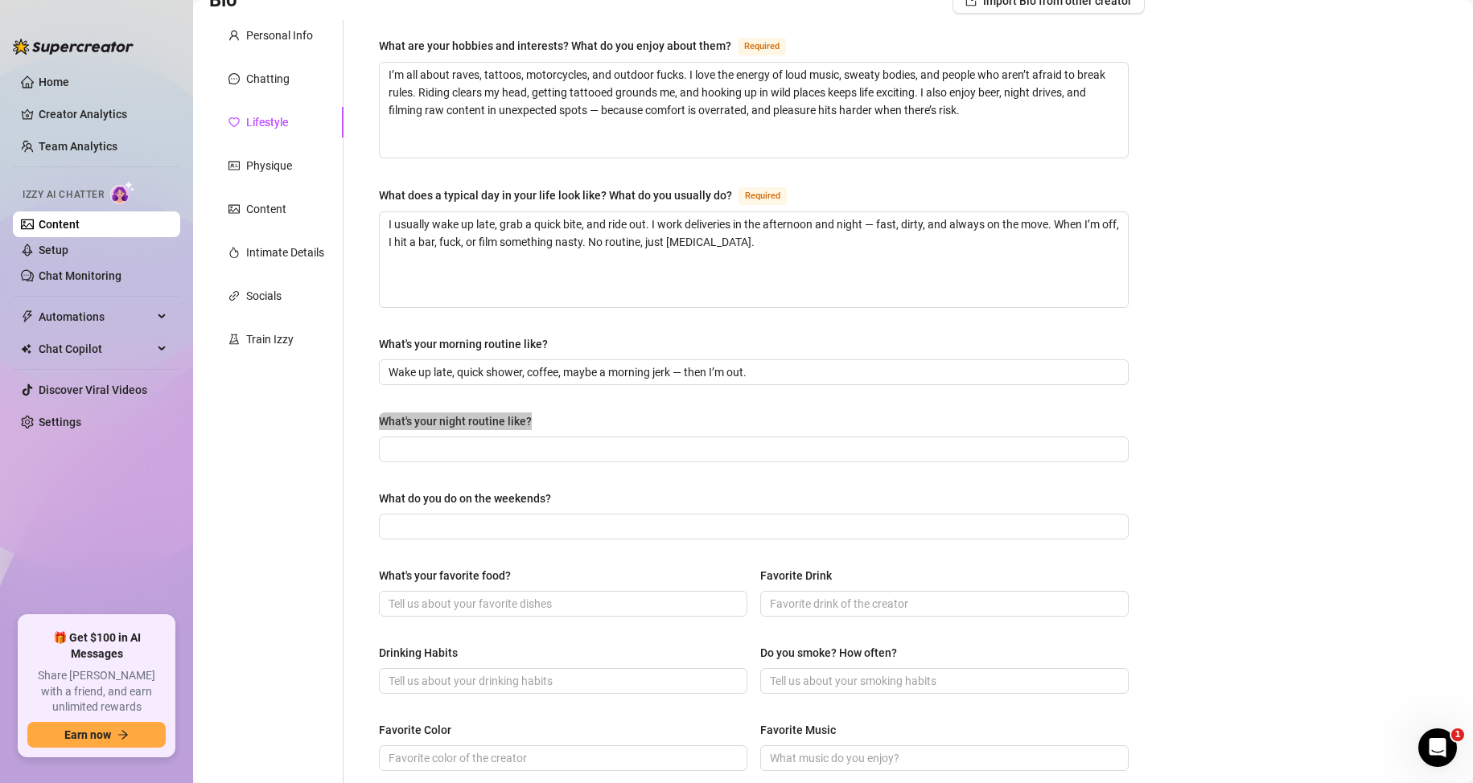
scroll to position [161, 0]
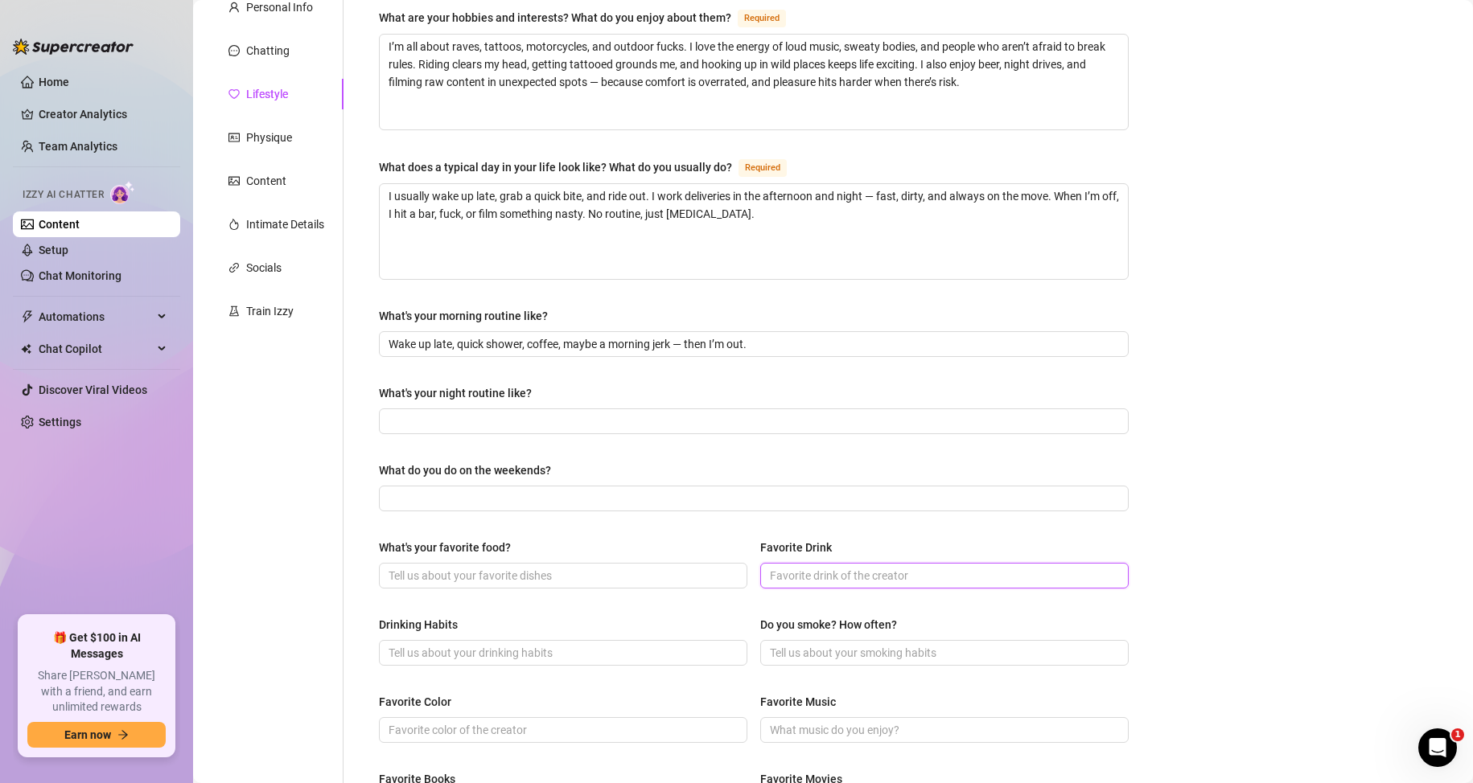
click at [809, 578] on input "Favorite Drink" at bounding box center [943, 576] width 346 height 18
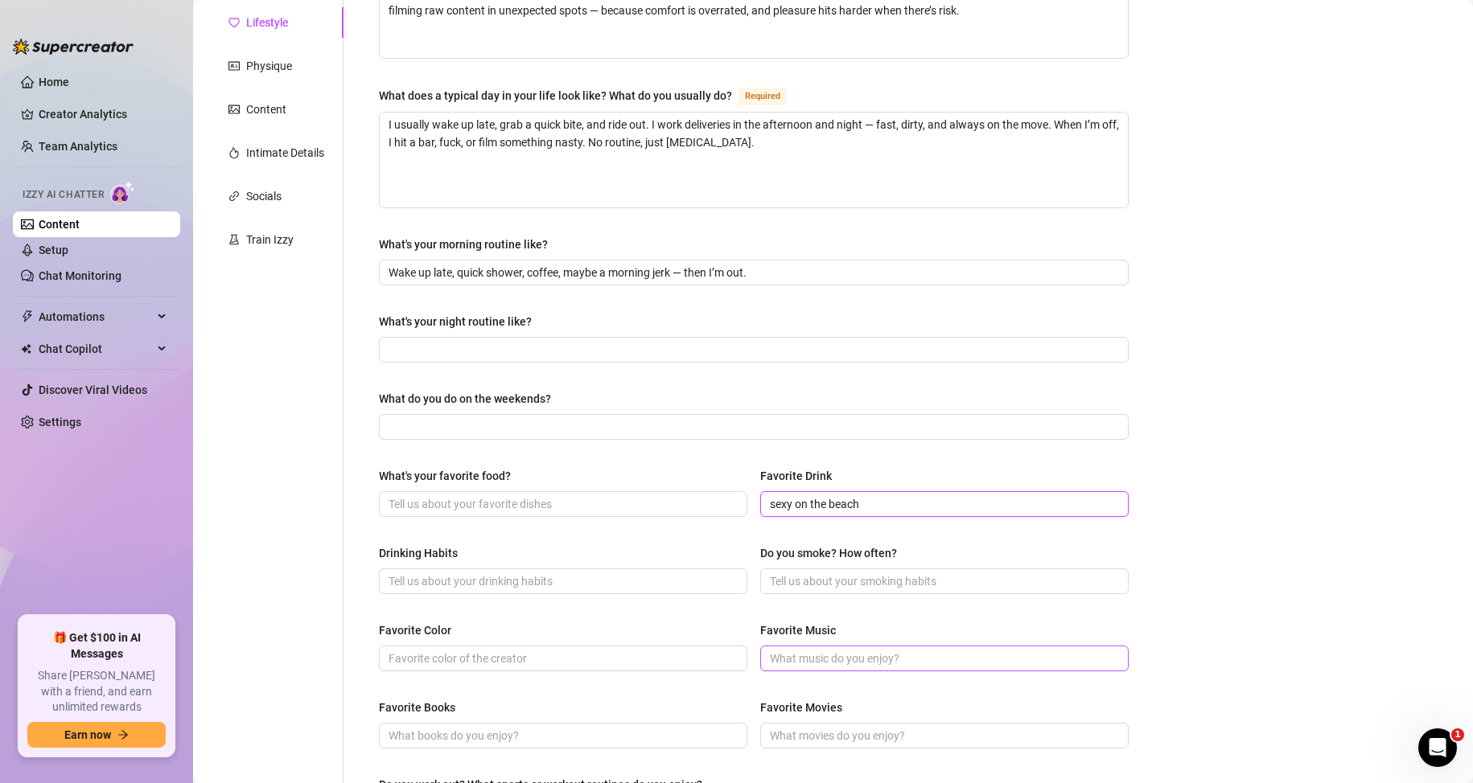
scroll to position [322, 0]
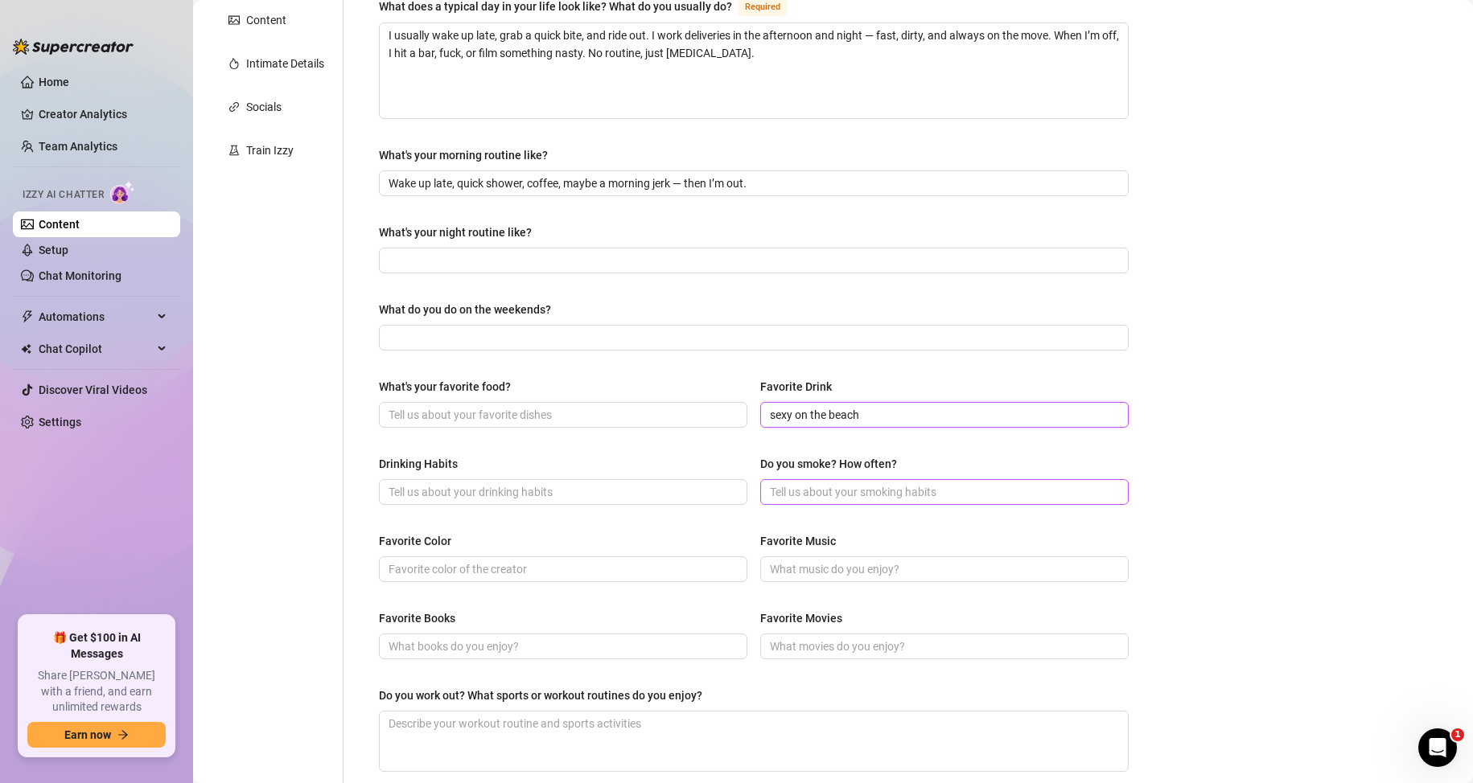
type input "sexy on the beach"
click at [825, 496] on input "Do you smoke? How often?" at bounding box center [943, 492] width 346 height 18
click at [803, 567] on input "Favorite Music" at bounding box center [943, 570] width 346 height 18
click at [820, 635] on span at bounding box center [944, 647] width 368 height 26
click at [491, 412] on input "What's your favorite food?" at bounding box center [561, 415] width 346 height 18
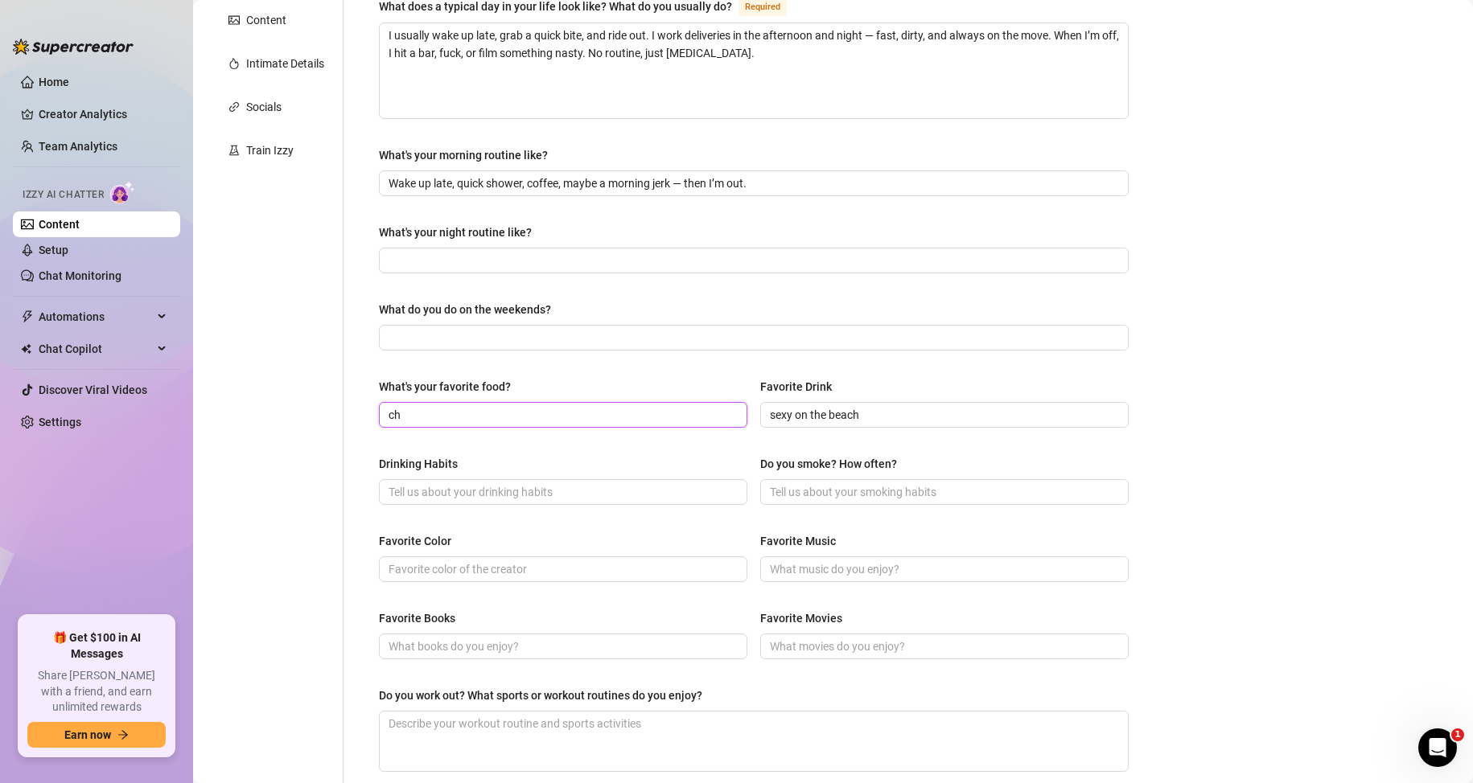
type input "c"
click at [446, 257] on input "What's your night routine like?" at bounding box center [751, 261] width 727 height 18
click at [312, 310] on div "Personal Info Chatting Lifestyle Physique Content Intimate Details Socials Trai…" at bounding box center [276, 373] width 134 height 1084
click at [441, 254] on input "What's your night routine like?" at bounding box center [751, 261] width 727 height 18
paste input "Drop off my last delivery, grab a cold beer, check messages, and if the vibe’s …"
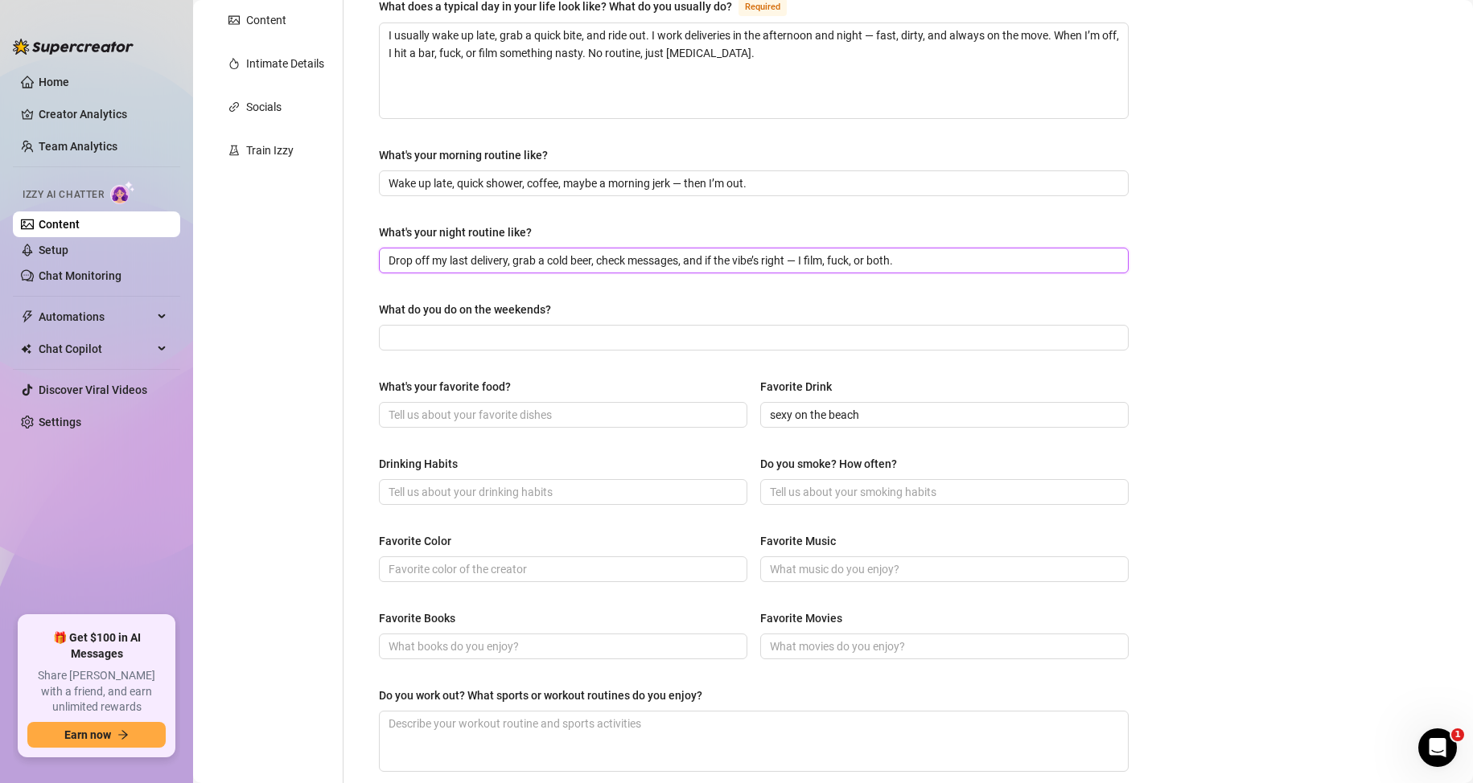
type input "Drop off my last delivery, grab a cold beer, check messages, and if the vibe’s …"
drag, startPoint x: 384, startPoint y: 306, endPoint x: 556, endPoint y: 304, distance: 172.1
click at [556, 304] on label "What do you do on the weekends?" at bounding box center [470, 310] width 183 height 18
click at [848, 638] on input "Favorite Movies" at bounding box center [943, 647] width 346 height 18
type input "fight club, titanic, toy story"
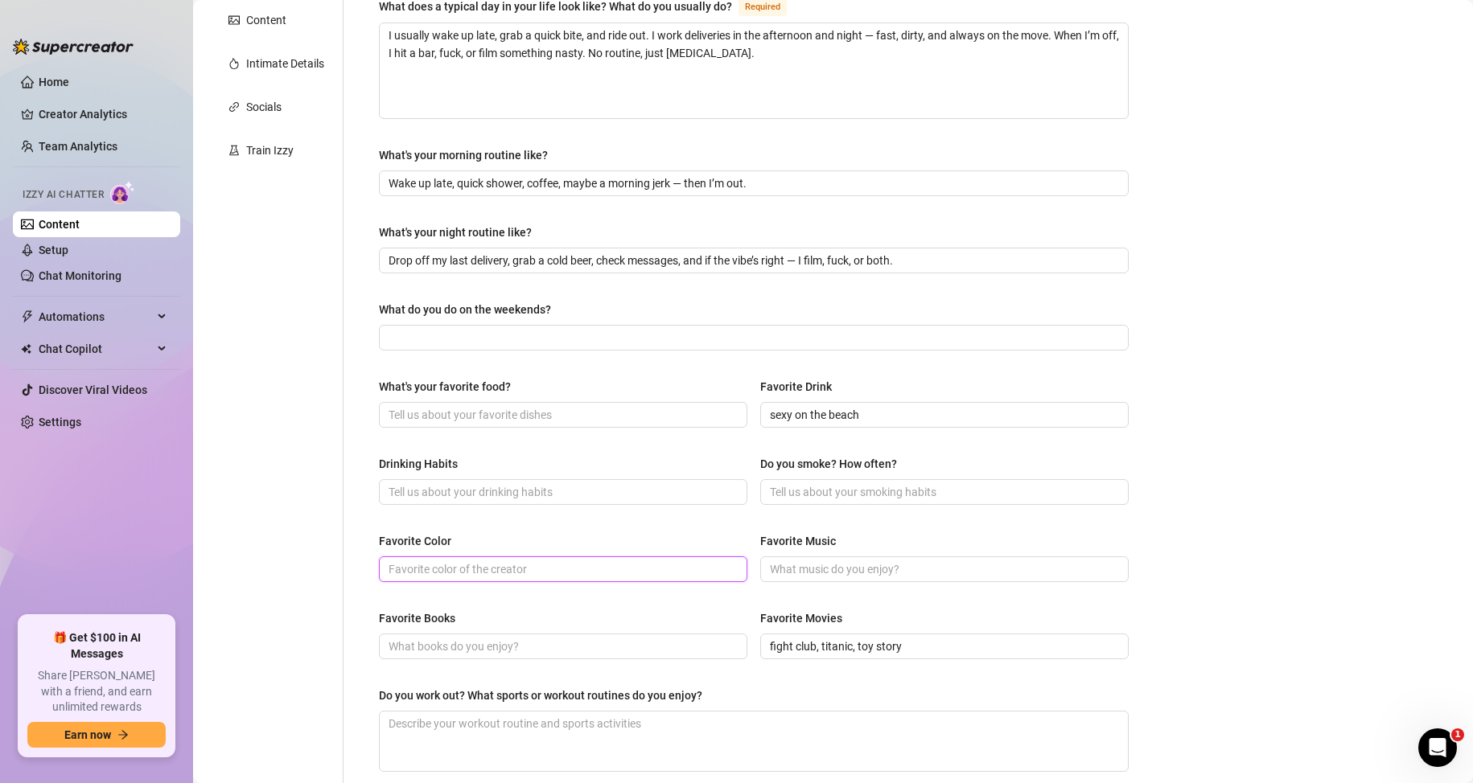
click at [595, 570] on input "Favorite Color" at bounding box center [561, 570] width 346 height 18
type input "green"
click at [542, 492] on input "Drinking Habits" at bounding box center [561, 492] width 346 height 18
click at [816, 492] on input "Do you smoke? How often?" at bounding box center [943, 492] width 346 height 18
drag, startPoint x: 843, startPoint y: 495, endPoint x: 738, endPoint y: 487, distance: 104.8
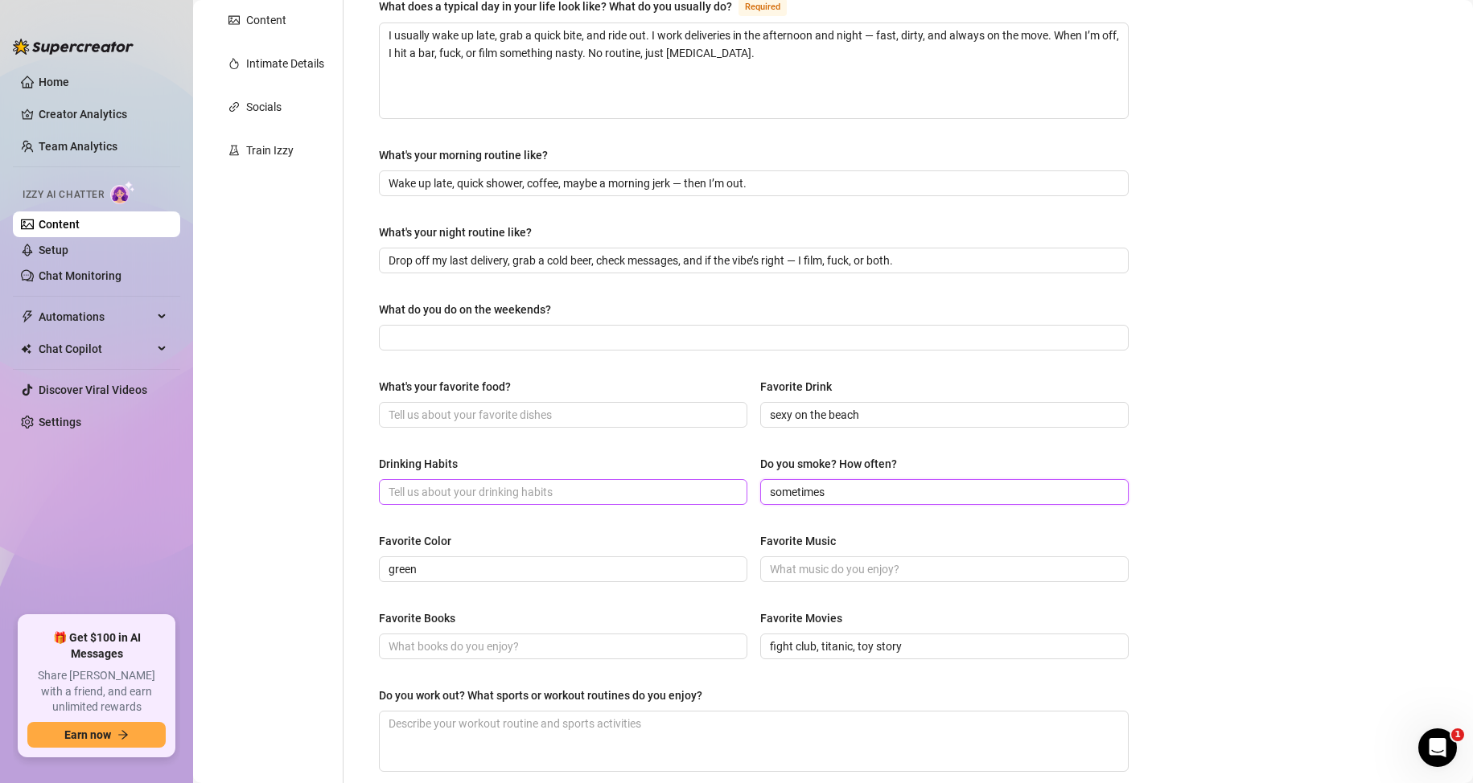
click at [738, 487] on div "Drinking Habits Do you smoke? How often? sometimes" at bounding box center [754, 487] width 750 height 64
type input "sometimes"
click at [455, 495] on input "Drinking Habits" at bounding box center [561, 492] width 346 height 18
paste input "sometimes"
type input "sometimes"
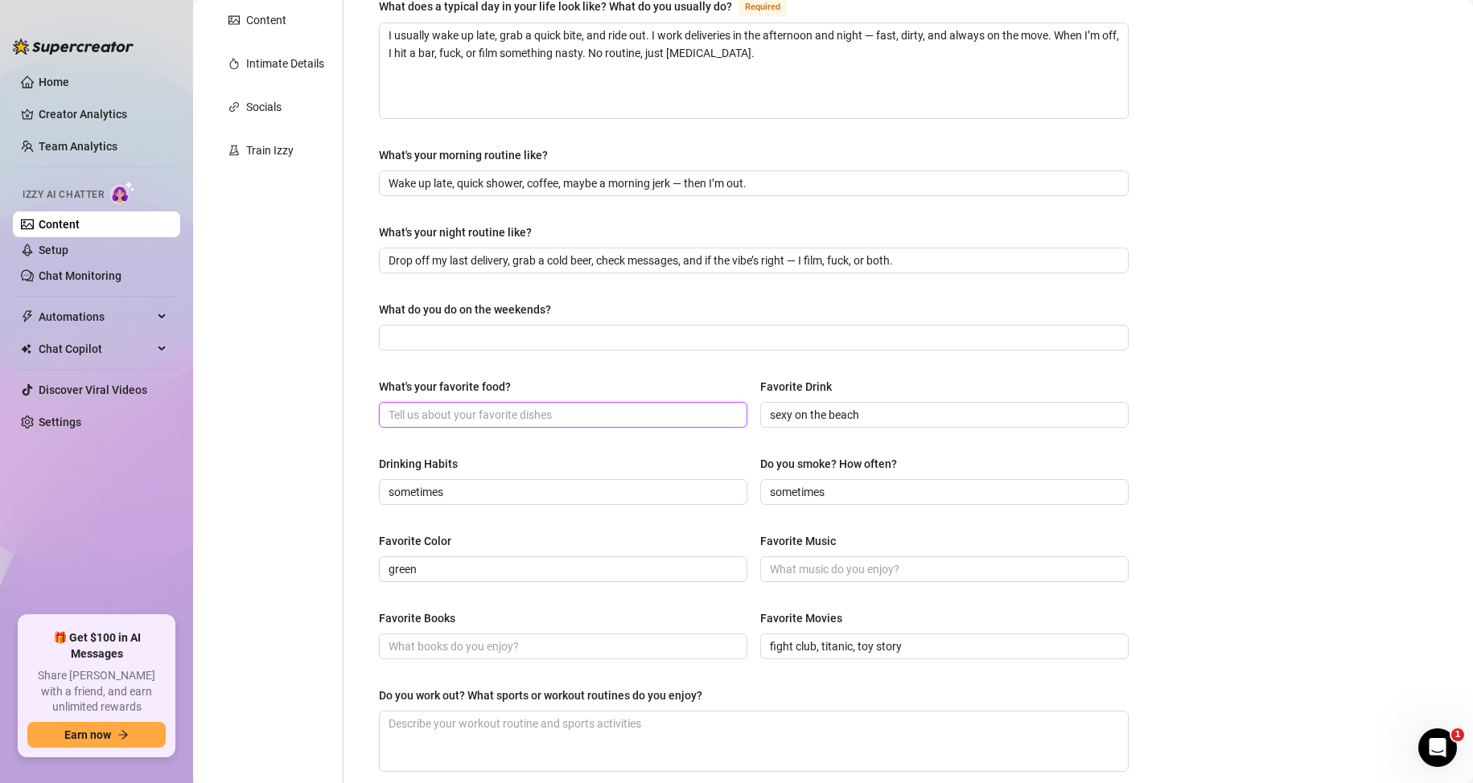
click at [462, 419] on input "What's your favorite food?" at bounding box center [561, 415] width 346 height 18
type input "pizza, chocolate cake"
click at [820, 568] on input "Favorite Music" at bounding box center [943, 570] width 346 height 18
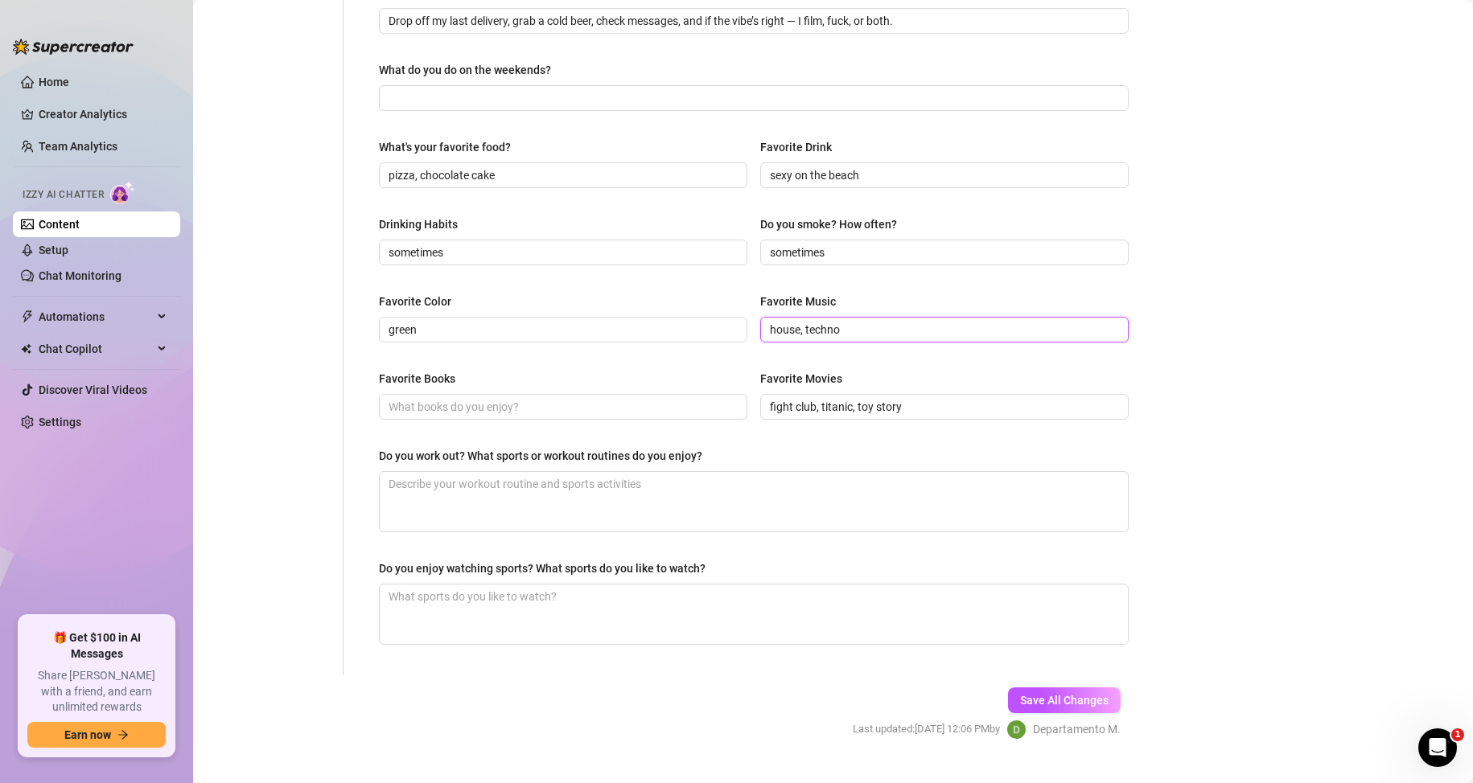
scroll to position [563, 0]
type input "house, techno"
click at [299, 306] on div "Personal Info Chatting Lifestyle Physique Content Intimate Details Socials Trai…" at bounding box center [276, 132] width 134 height 1084
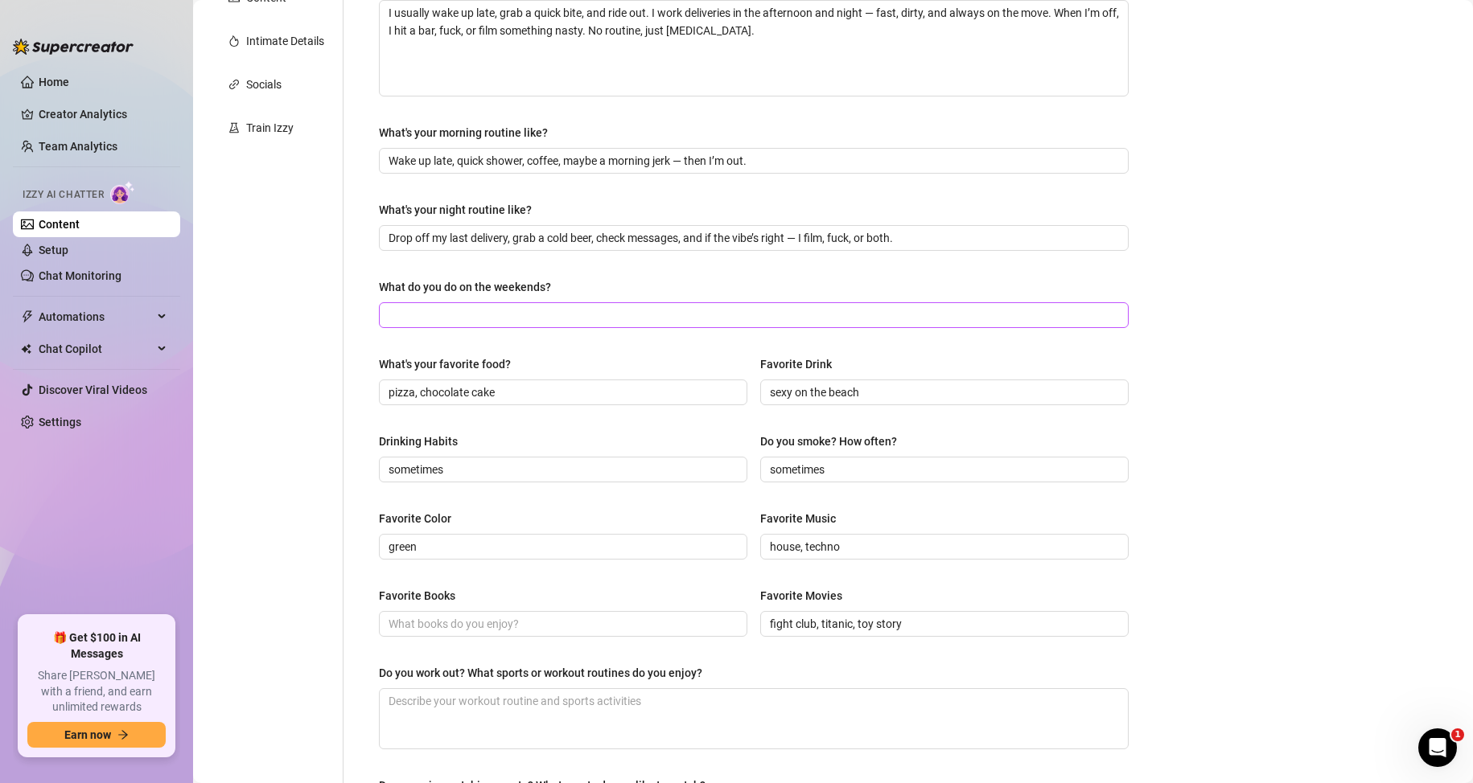
scroll to position [322, 0]
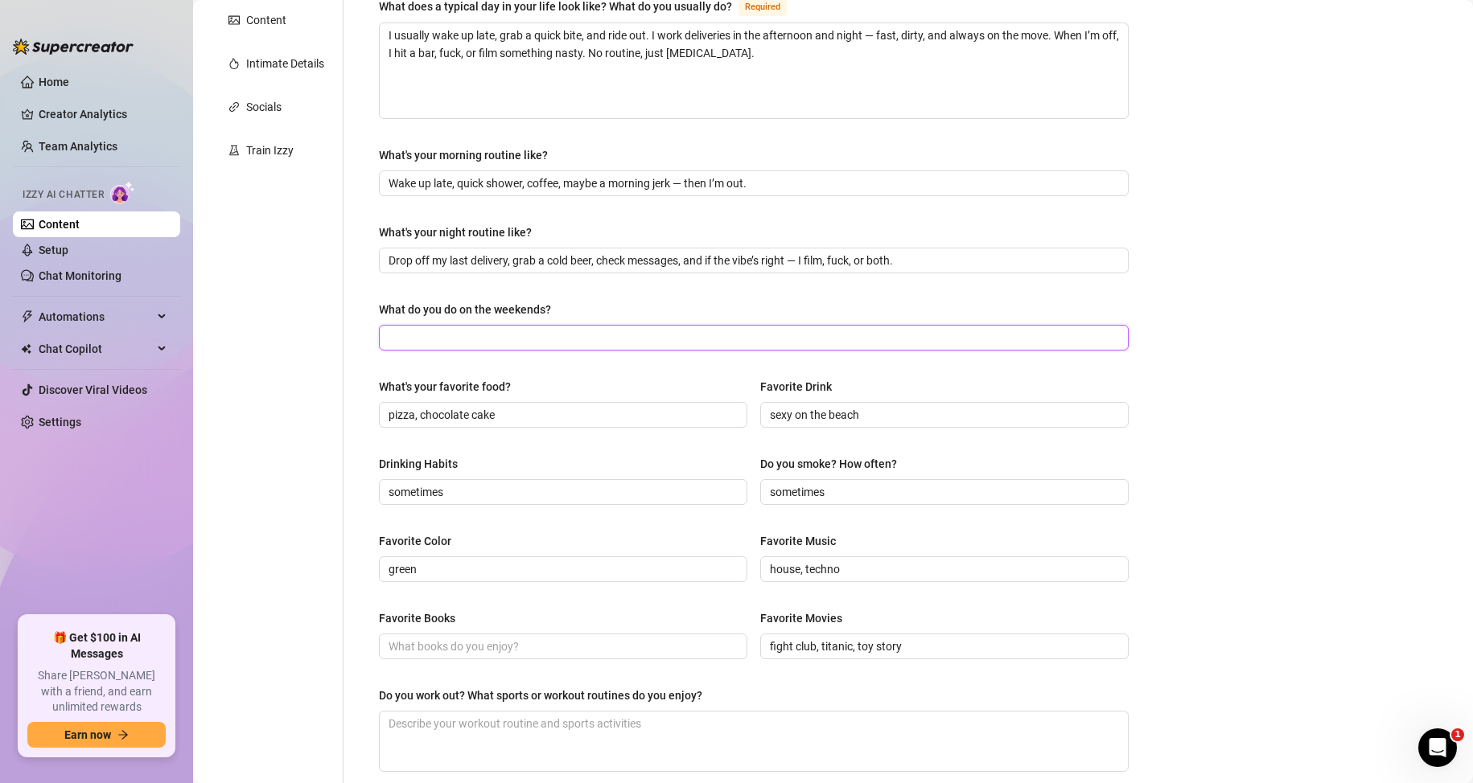
click at [463, 335] on input "What do you do on the weekends?" at bounding box center [751, 338] width 727 height 18
paste input "Sometimes I’m at a rave, sometimes hiking or hitting the beach — I’m always mov…"
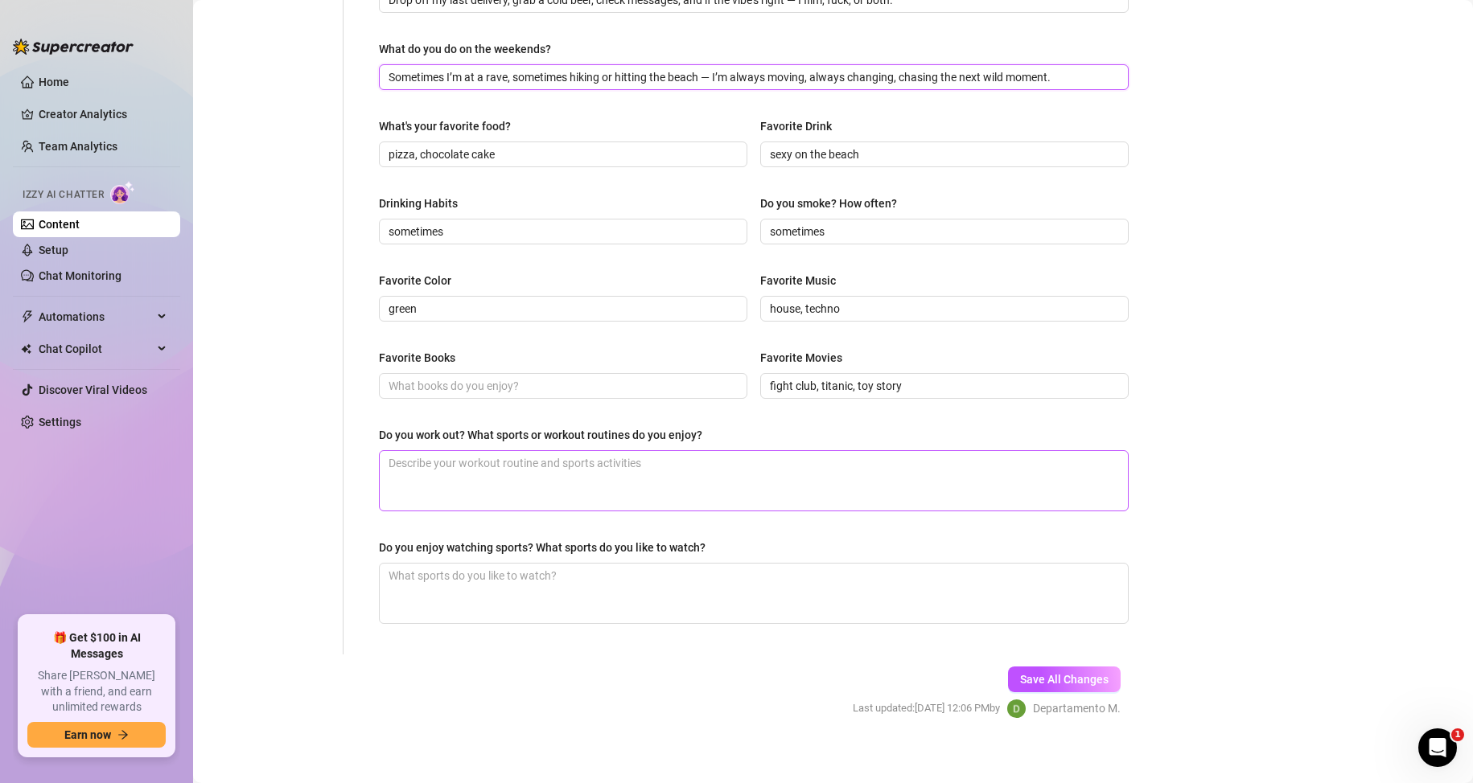
scroll to position [593, 0]
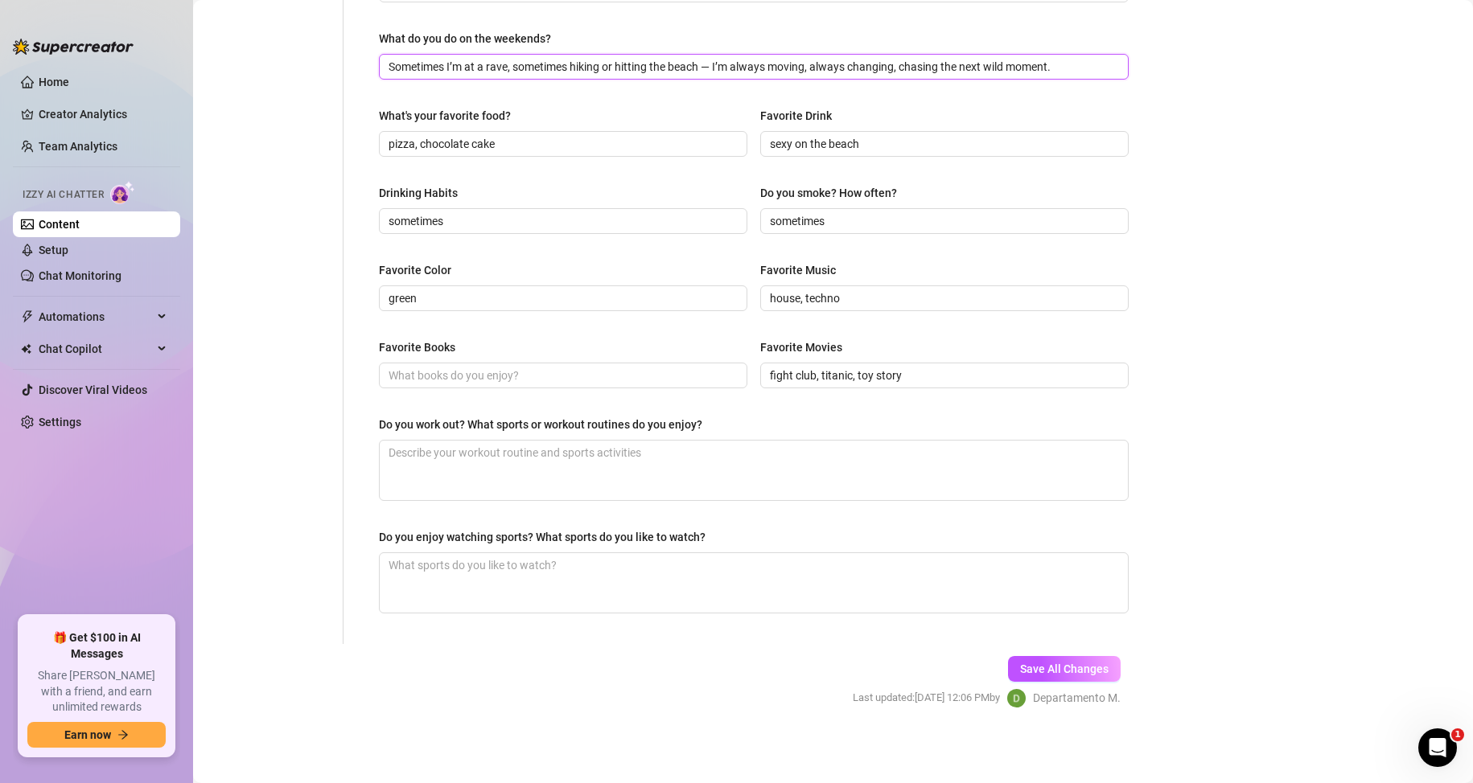
type input "Sometimes I’m at a rave, sometimes hiking or hitting the beach — I’m always mov…"
drag, startPoint x: 415, startPoint y: 418, endPoint x: 735, endPoint y: 416, distance: 320.1
click at [735, 416] on div "What are your hobbies and interests? What do you enjoy about them? Required I’m…" at bounding box center [754, 102] width 782 height 1084
click at [573, 582] on textarea "Do you enjoy watching sports? What sports do you like to watch?" at bounding box center [754, 583] width 748 height 60
click at [257, 382] on div "Personal Info Chatting Lifestyle Physique Content Intimate Details Socials Trai…" at bounding box center [276, 102] width 134 height 1084
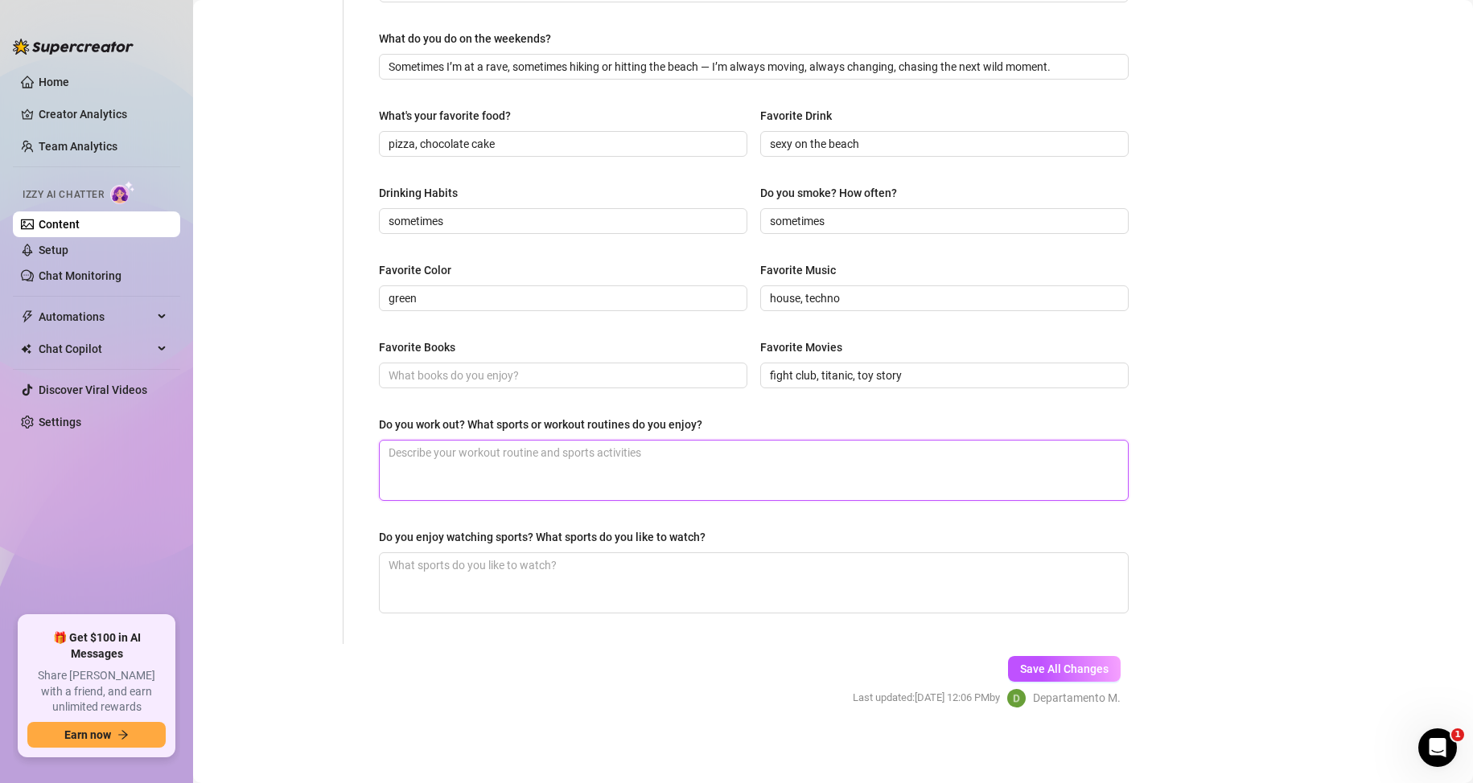
click at [470, 462] on textarea "Do you work out? What sports or workout routines do you enjoy?" at bounding box center [754, 471] width 748 height 60
paste textarea "I rarely work out — I’m just naturally hot. The streets, the sex, and the bike …"
type textarea "I rarely work out — I’m just naturally hot. The streets, the sex, and the bike …"
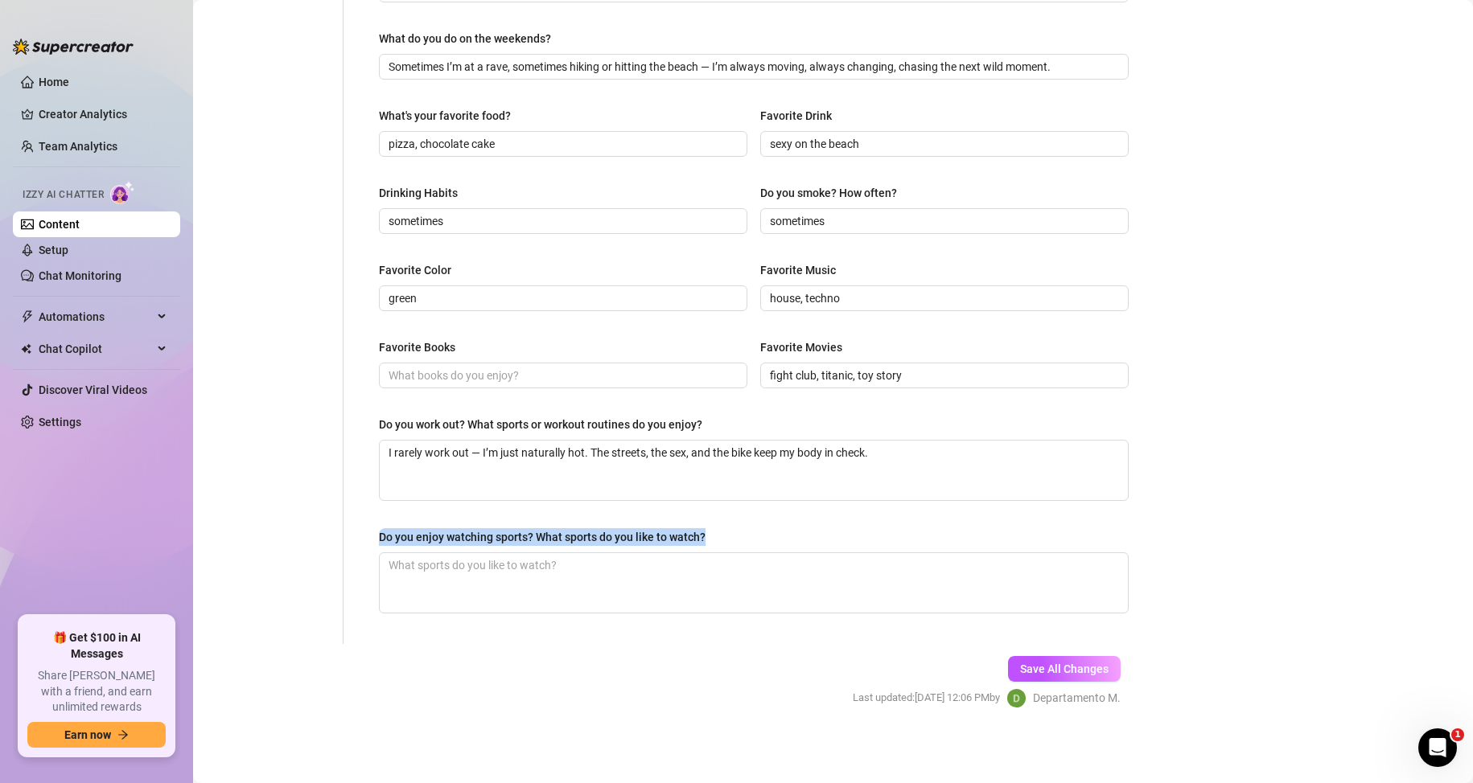
drag, startPoint x: 368, startPoint y: 536, endPoint x: 712, endPoint y: 532, distance: 344.2
click at [712, 532] on div "What are your hobbies and interests? What do you enjoy about them? Required I’m…" at bounding box center [754, 102] width 782 height 1084
click at [1070, 669] on span "Save All Changes" at bounding box center [1064, 669] width 88 height 13
click at [605, 580] on textarea "Do you enjoy watching sports? What sports do you like to watch?" at bounding box center [754, 583] width 748 height 60
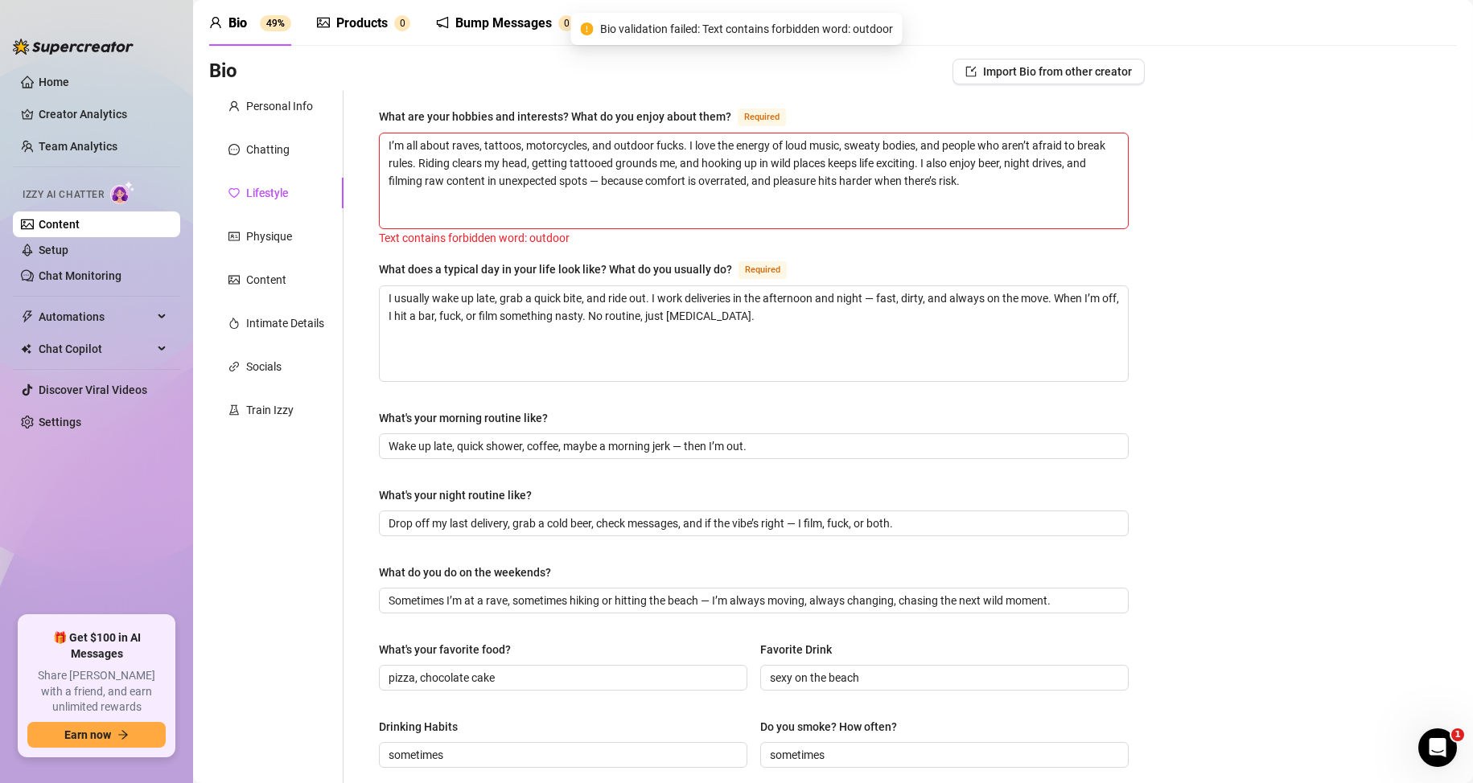
scroll to position [0, 0]
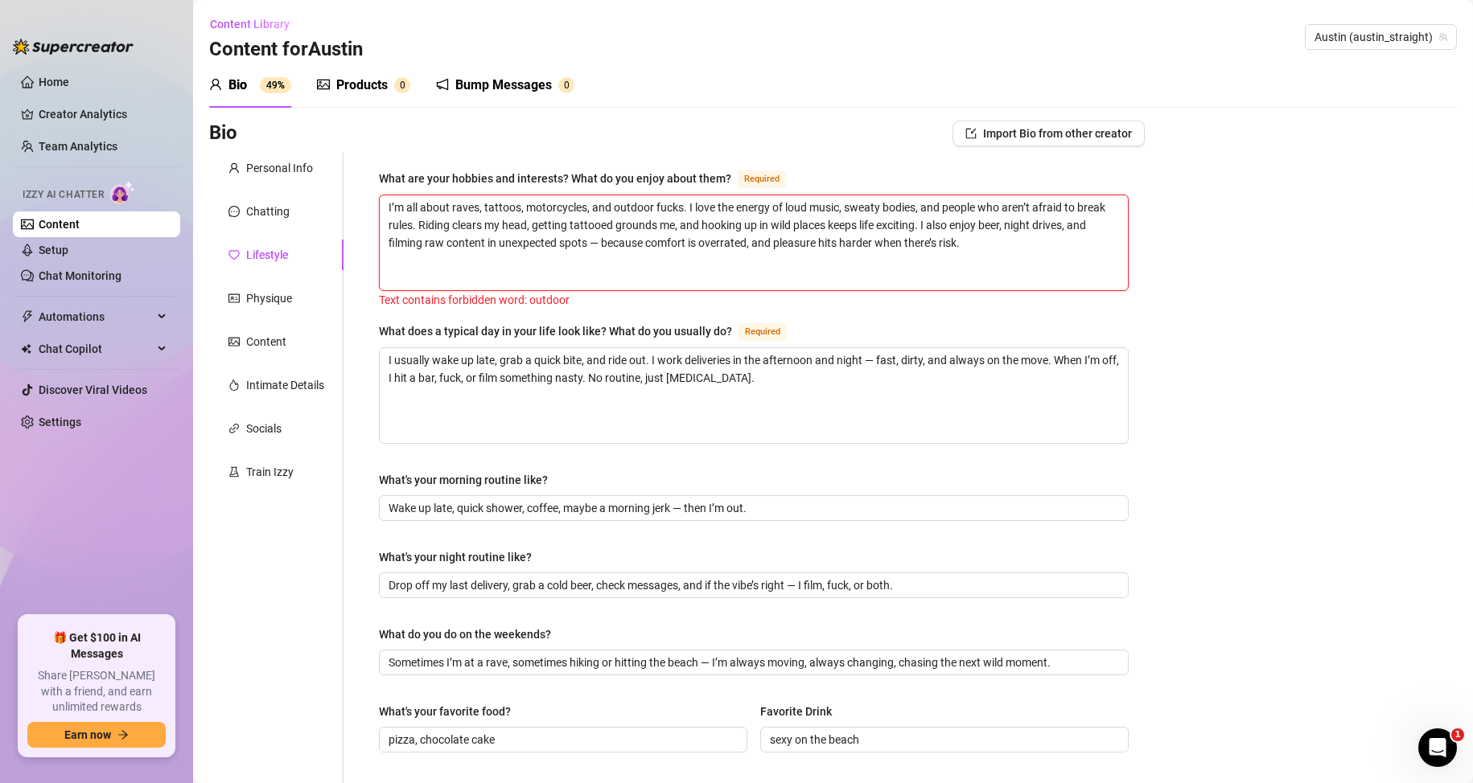
drag, startPoint x: 614, startPoint y: 206, endPoint x: 651, endPoint y: 207, distance: 37.8
click at [651, 207] on textarea "I’m all about raves, tattoos, motorcycles, and outdoor fucks. I love the energy…" at bounding box center [754, 242] width 748 height 95
type textarea "I’m all about raves, tattoos, motorcycles, and fucks. I love the energy of loud…"
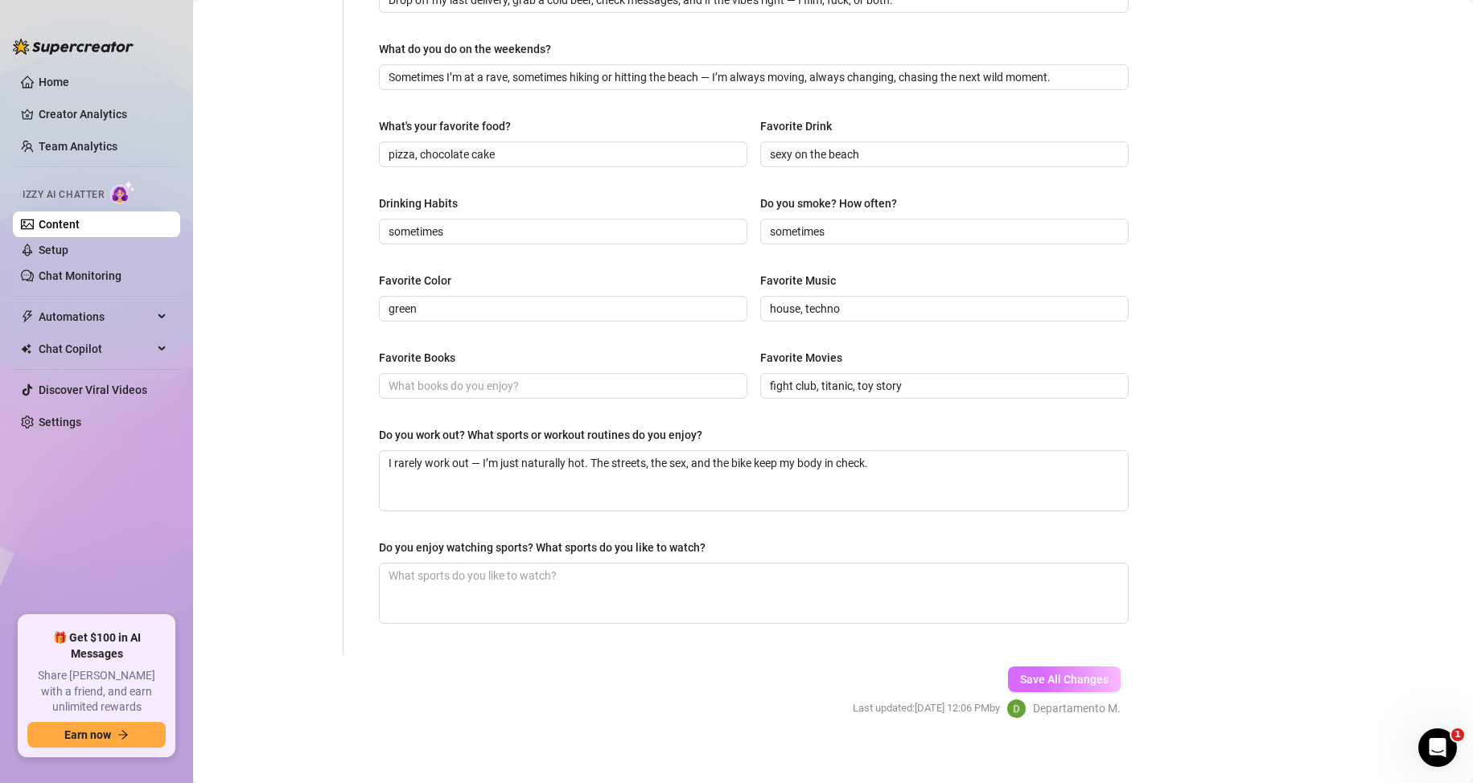
scroll to position [593, 0]
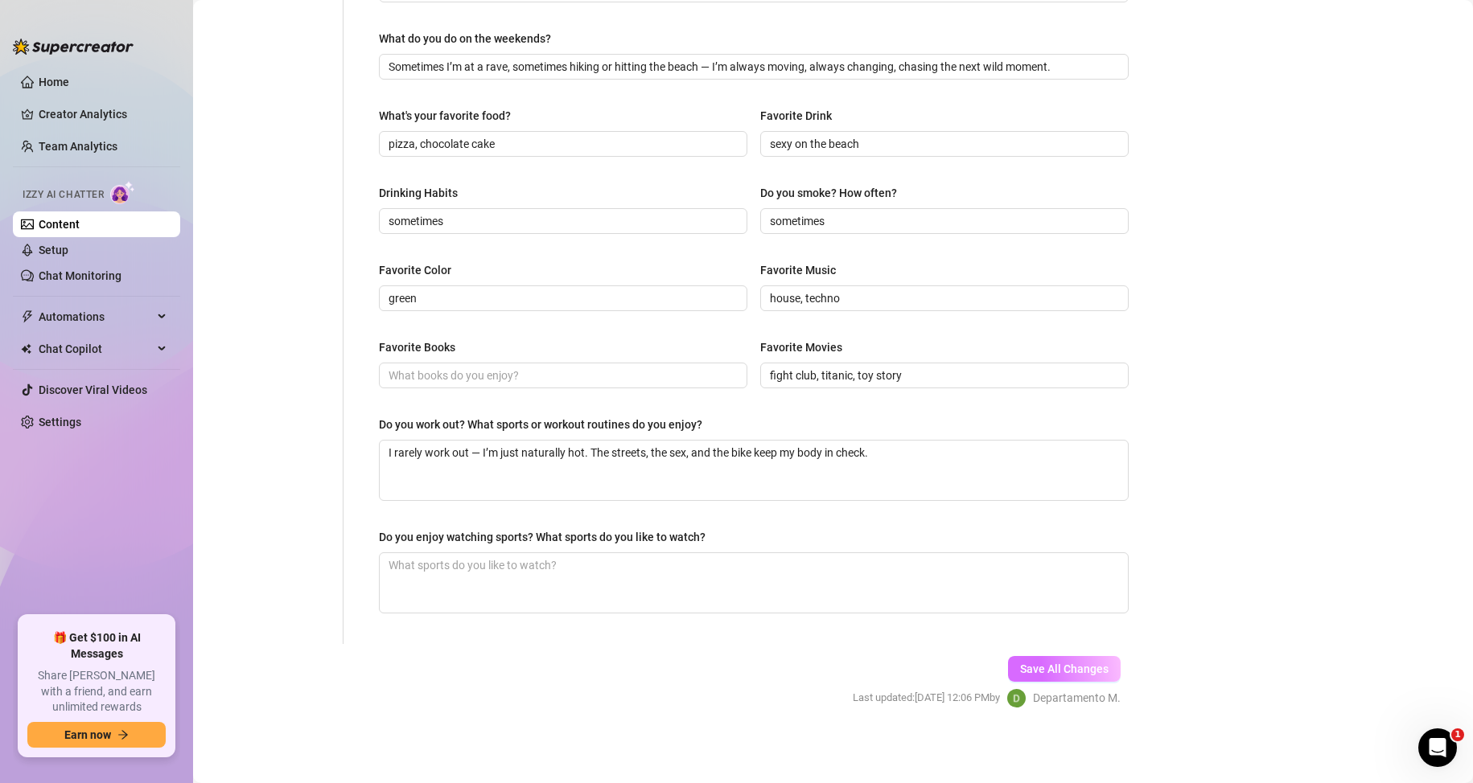
type textarea "I’m all about raves, tattoos, motorcycles, and fucks. I love the energy of loud…"
click at [1083, 675] on button "Save All Changes" at bounding box center [1064, 669] width 113 height 26
type input "sometimes"
type input "house, techno"
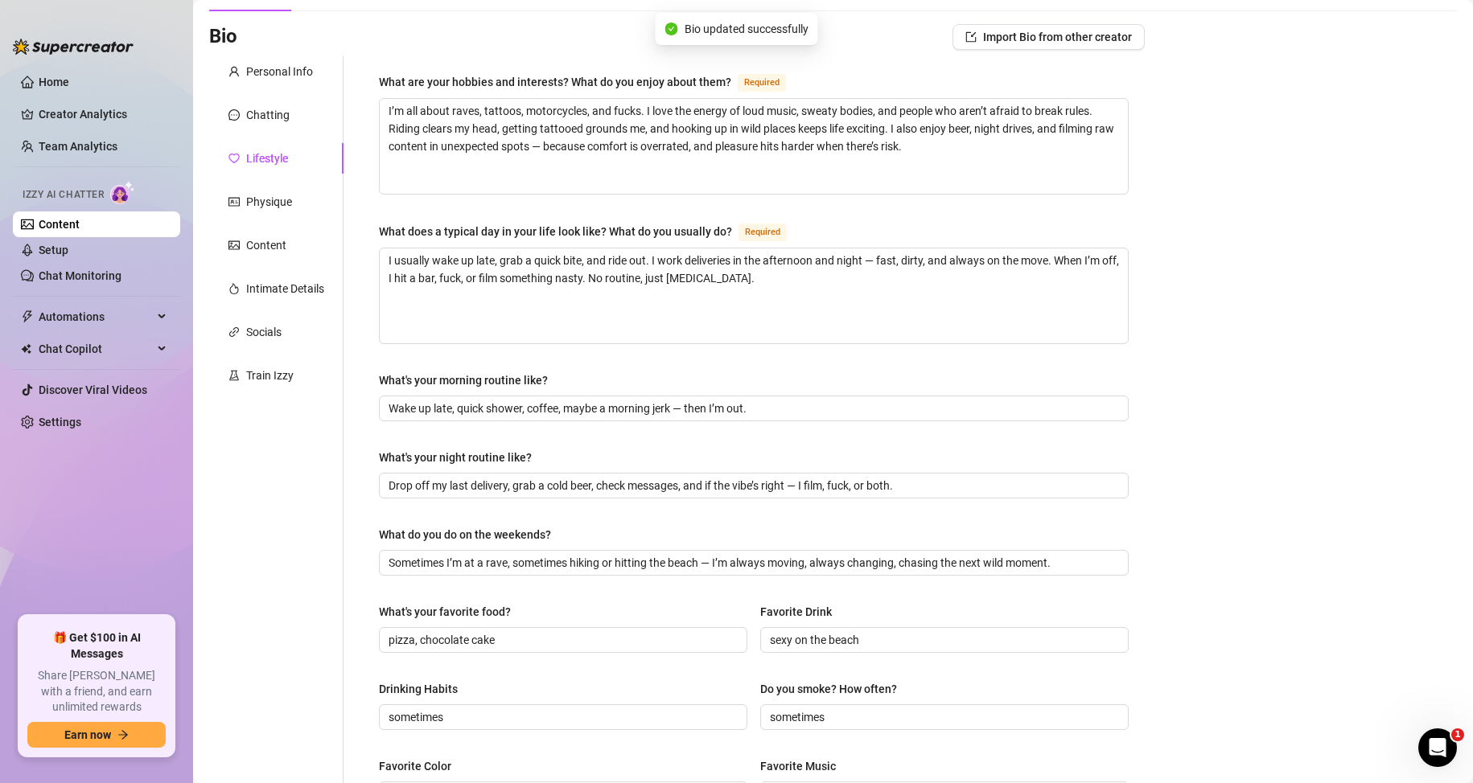
scroll to position [563, 0]
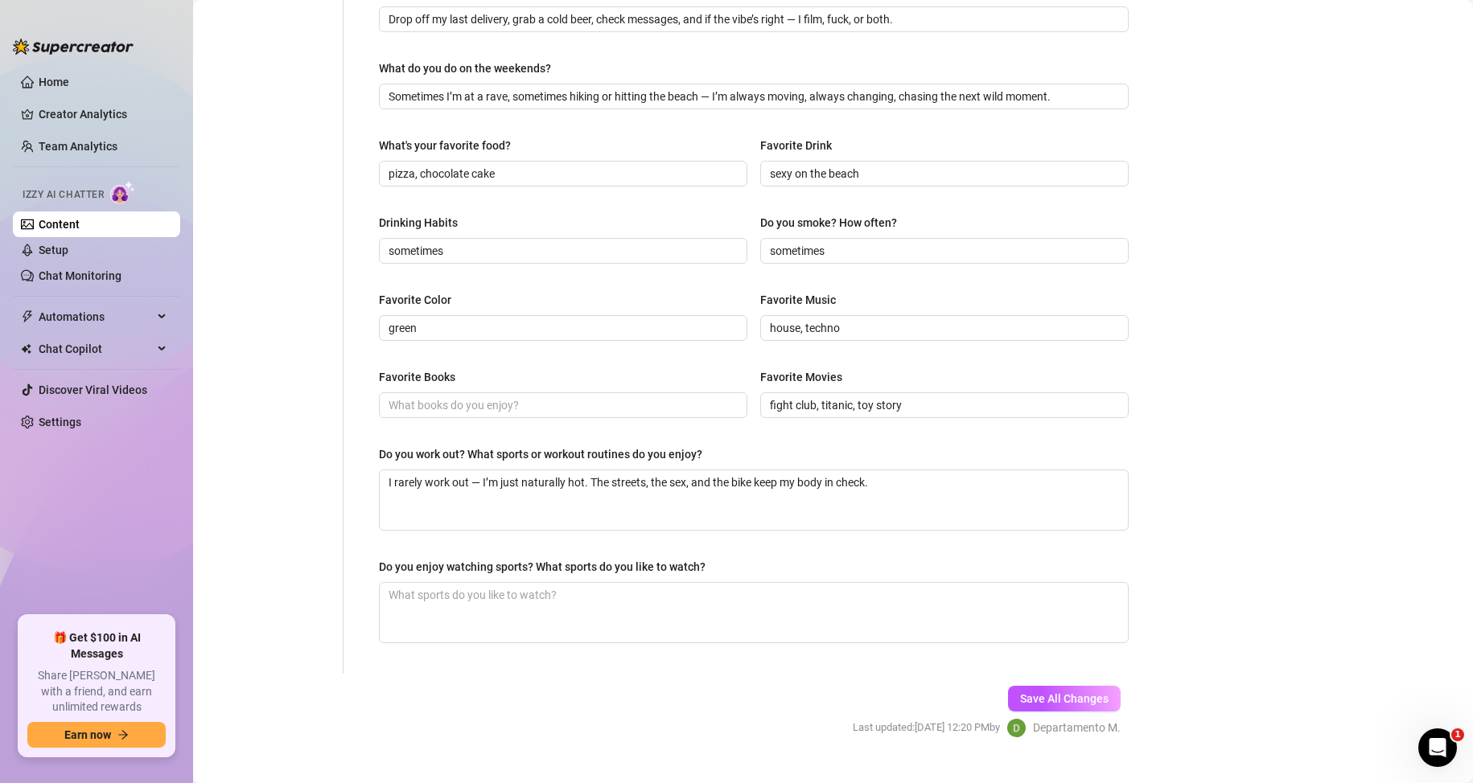
click at [577, 661] on div "What are your hobbies and interests? What do you enjoy about them? Required I’m…" at bounding box center [754, 132] width 782 height 1084
click at [503, 614] on textarea "Do you enjoy watching sports? What sports do you like to watch?" at bounding box center [754, 613] width 748 height 60
paste textarea "Yeah, I like watching sports — especially when it’s guys running, sweating, and…"
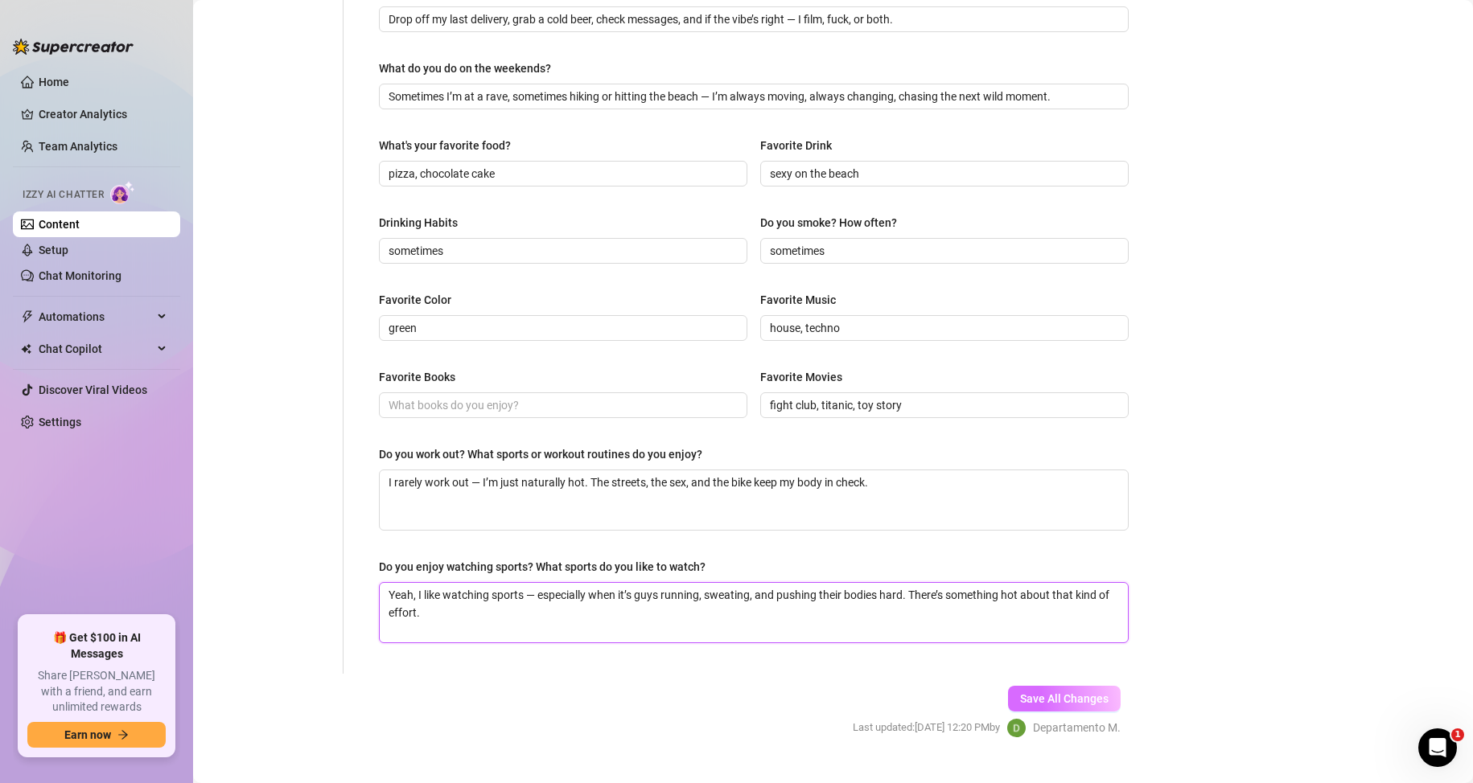
type textarea "Yeah, I like watching sports — especially when it’s guys running, sweating, and…"
click at [1020, 696] on span "Save All Changes" at bounding box center [1064, 698] width 88 height 13
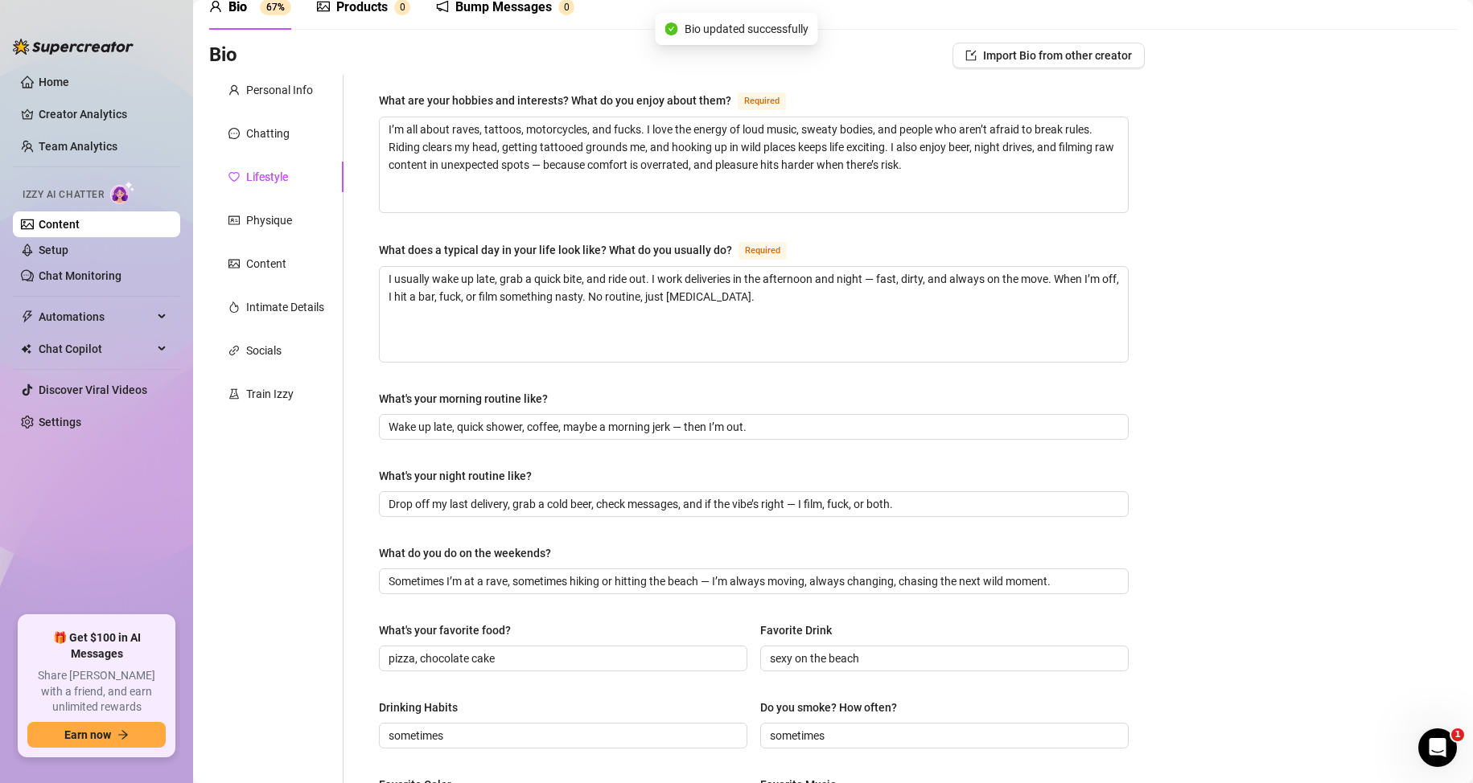
scroll to position [0, 0]
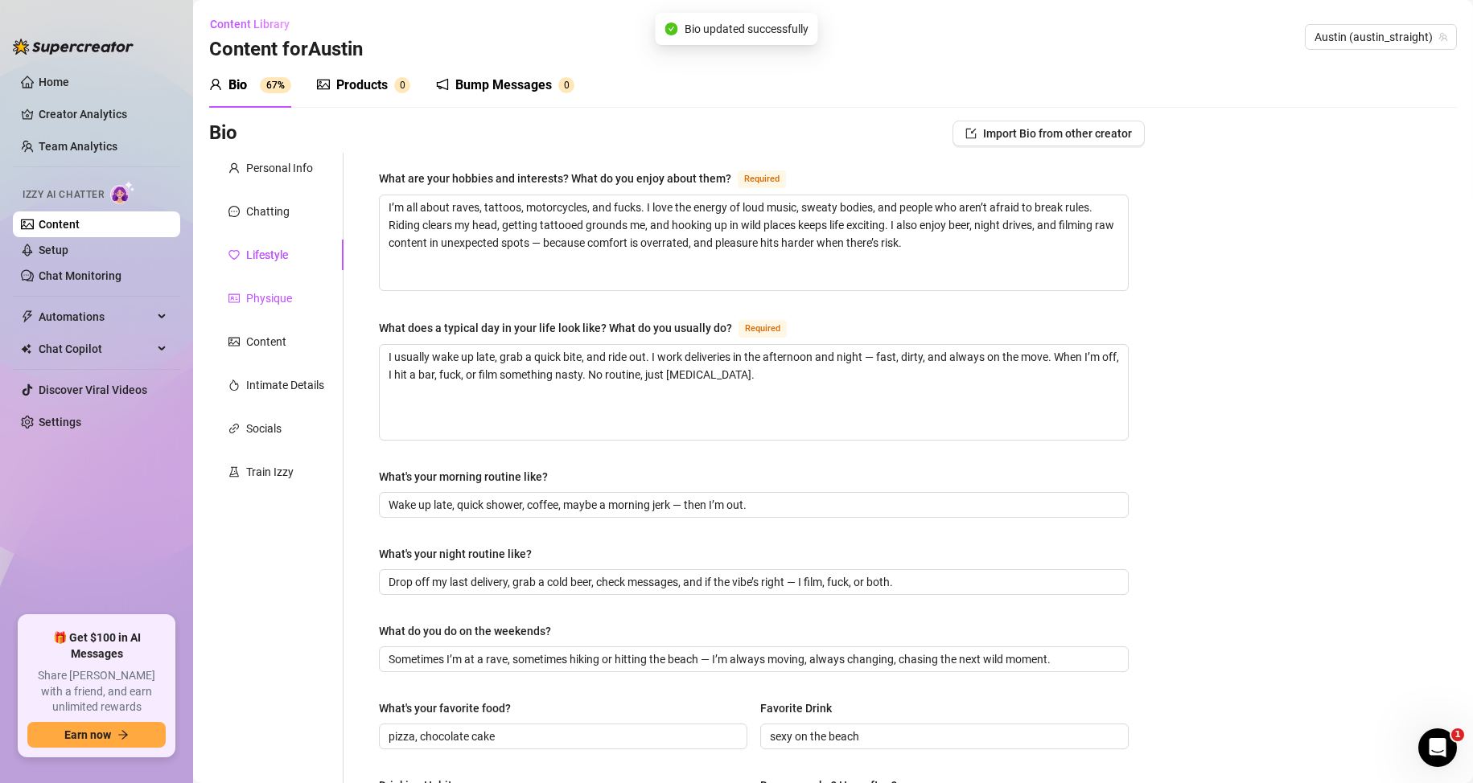
click at [277, 297] on div "Physique" at bounding box center [269, 299] width 46 height 18
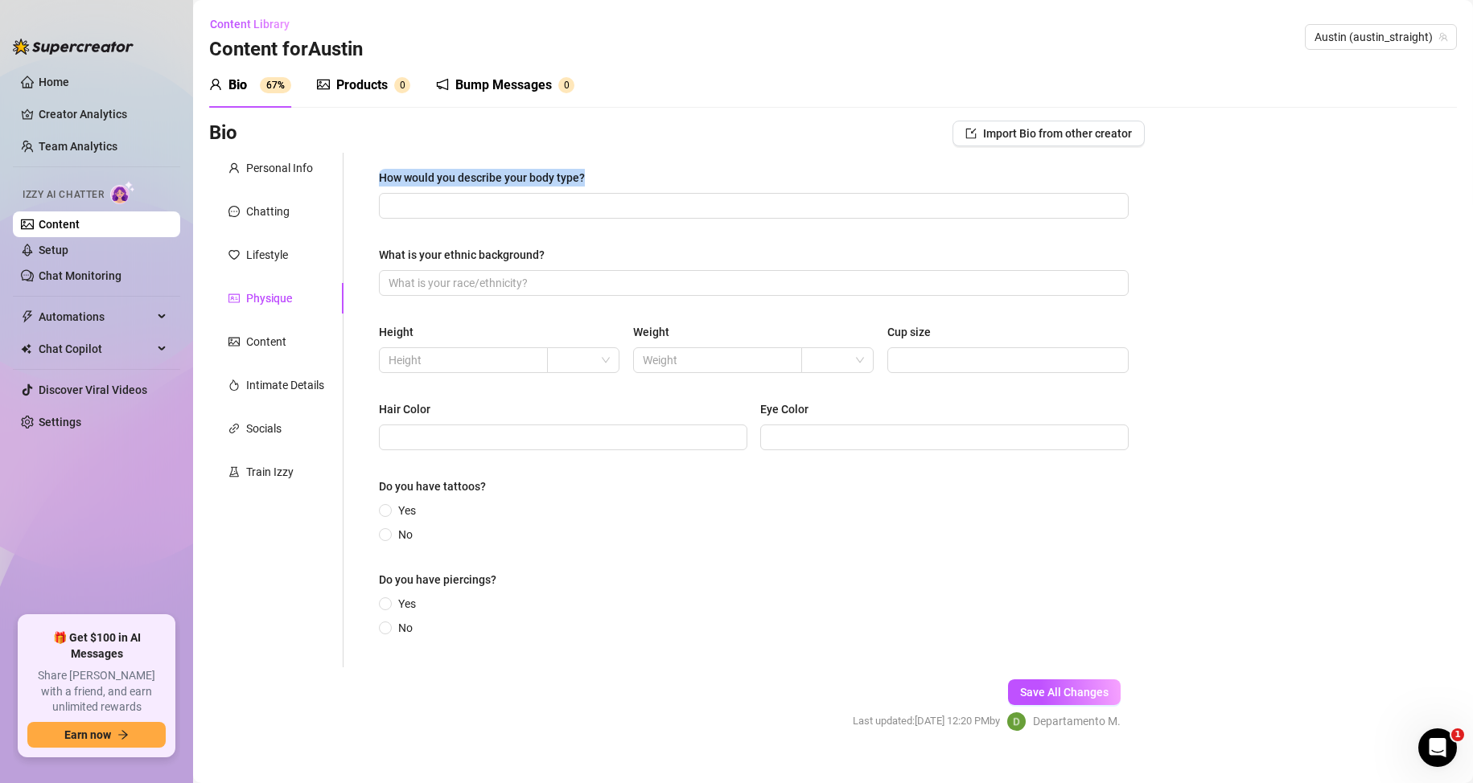
drag, startPoint x: 374, startPoint y: 175, endPoint x: 586, endPoint y: 174, distance: 212.3
click at [586, 174] on div "How would you describe your body type? What is your ethnic background? Height W…" at bounding box center [754, 410] width 782 height 515
click at [536, 283] on input "What is your ethnic background?" at bounding box center [751, 283] width 727 height 18
type input "White"
click at [481, 355] on input "text" at bounding box center [461, 360] width 146 height 18
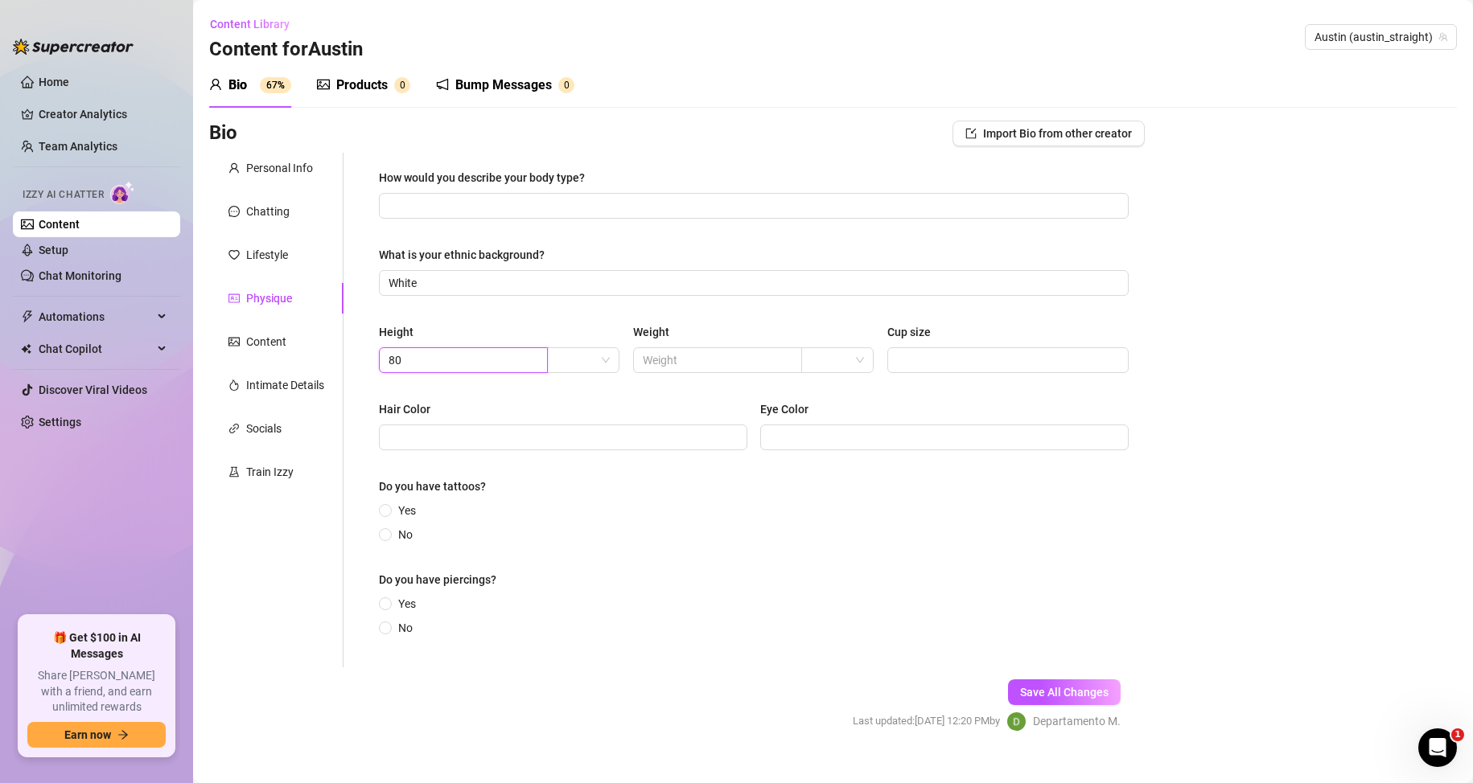
drag, startPoint x: 425, startPoint y: 357, endPoint x: 378, endPoint y: 354, distance: 46.8
click at [376, 354] on div "How would you describe your body type? What is your ethnic background? White He…" at bounding box center [754, 410] width 782 height 515
type input "180"
click at [705, 367] on input "text" at bounding box center [716, 360] width 146 height 18
type input "80"
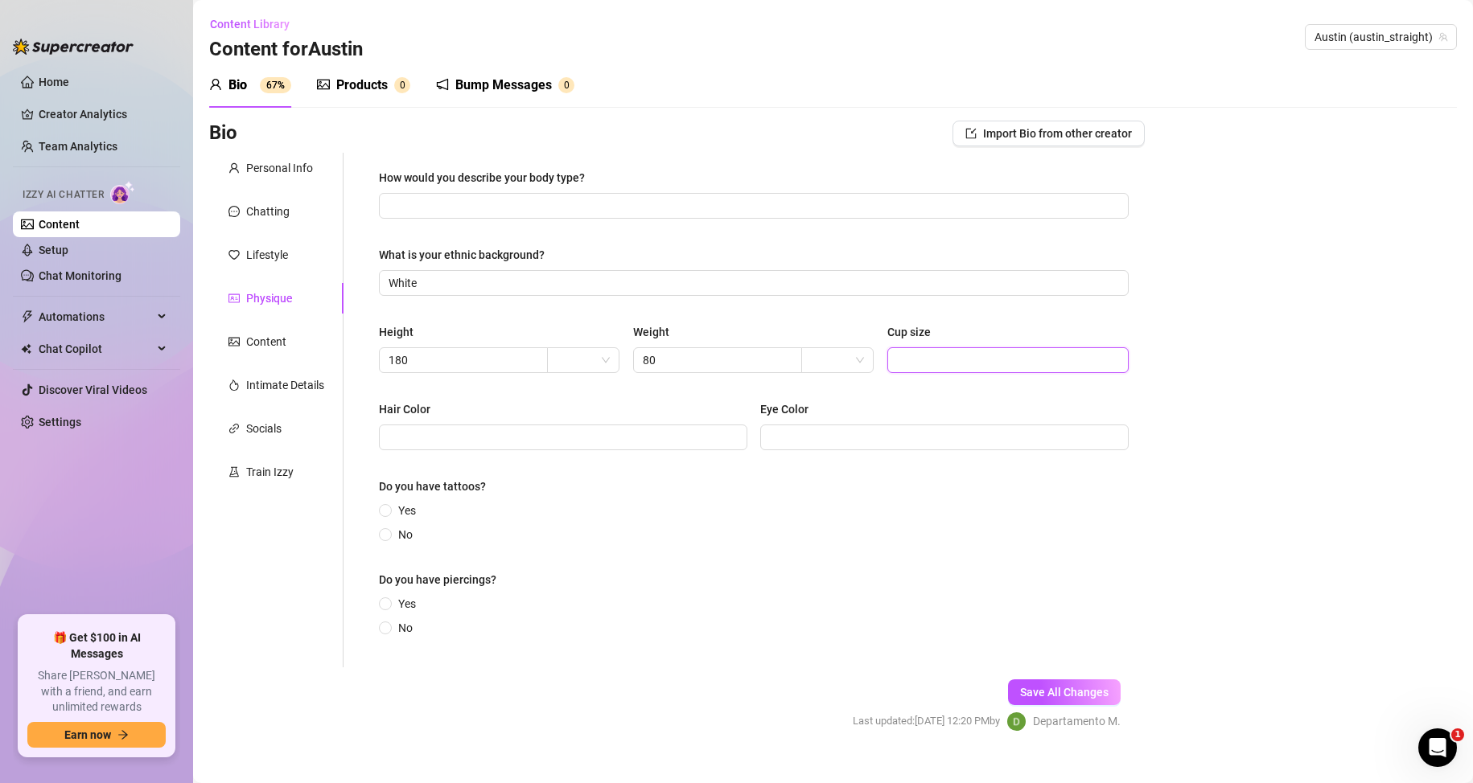
click at [908, 354] on input "Cup size" at bounding box center [1006, 360] width 219 height 18
type input "-"
click at [570, 445] on input "Hair Color" at bounding box center [561, 438] width 346 height 18
type input "brown"
click at [794, 433] on input "Eye Color" at bounding box center [943, 438] width 346 height 18
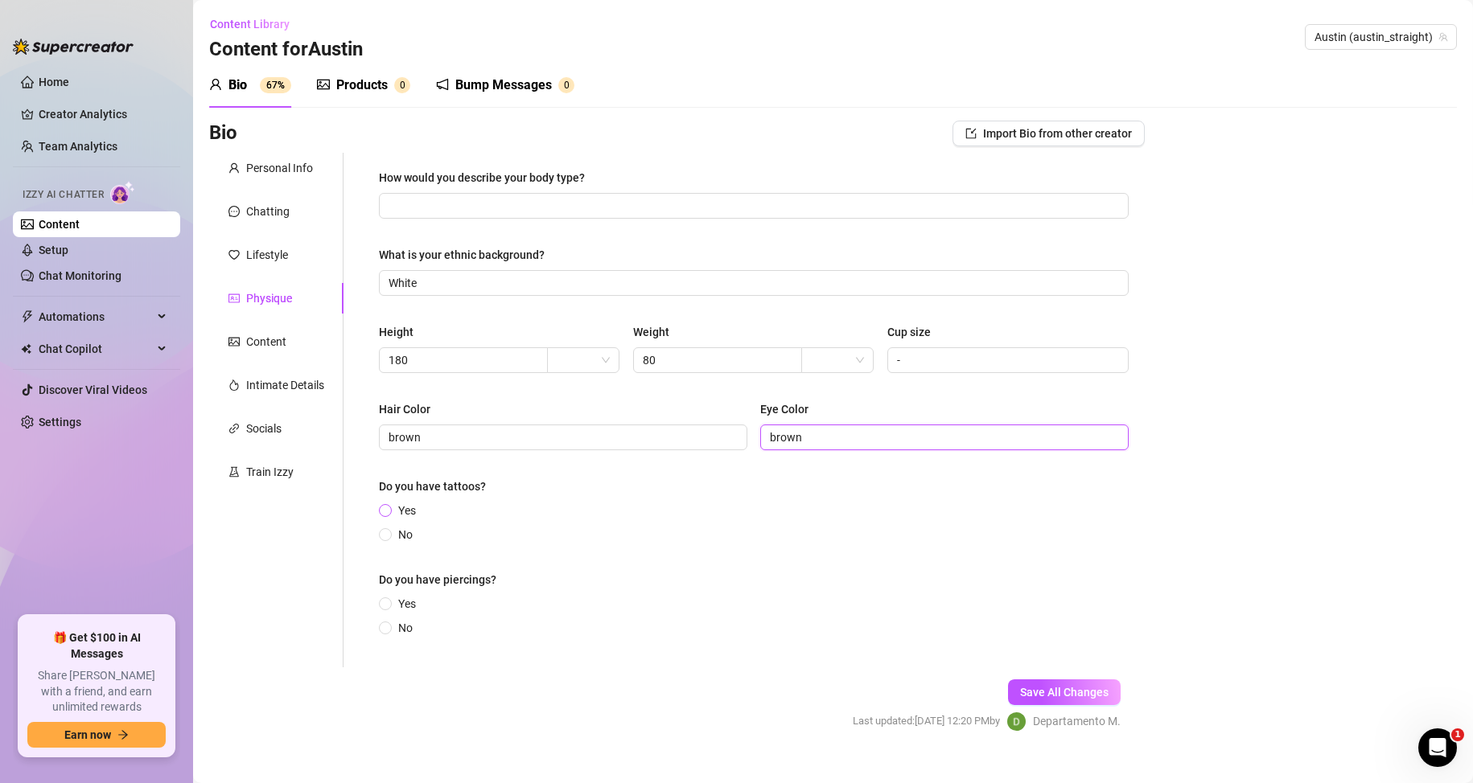
type input "brown"
click at [390, 512] on span at bounding box center [385, 510] width 13 height 13
click at [389, 512] on input "Yes" at bounding box center [386, 512] width 6 height 10
radio input "true"
click at [388, 640] on input "No" at bounding box center [386, 637] width 6 height 10
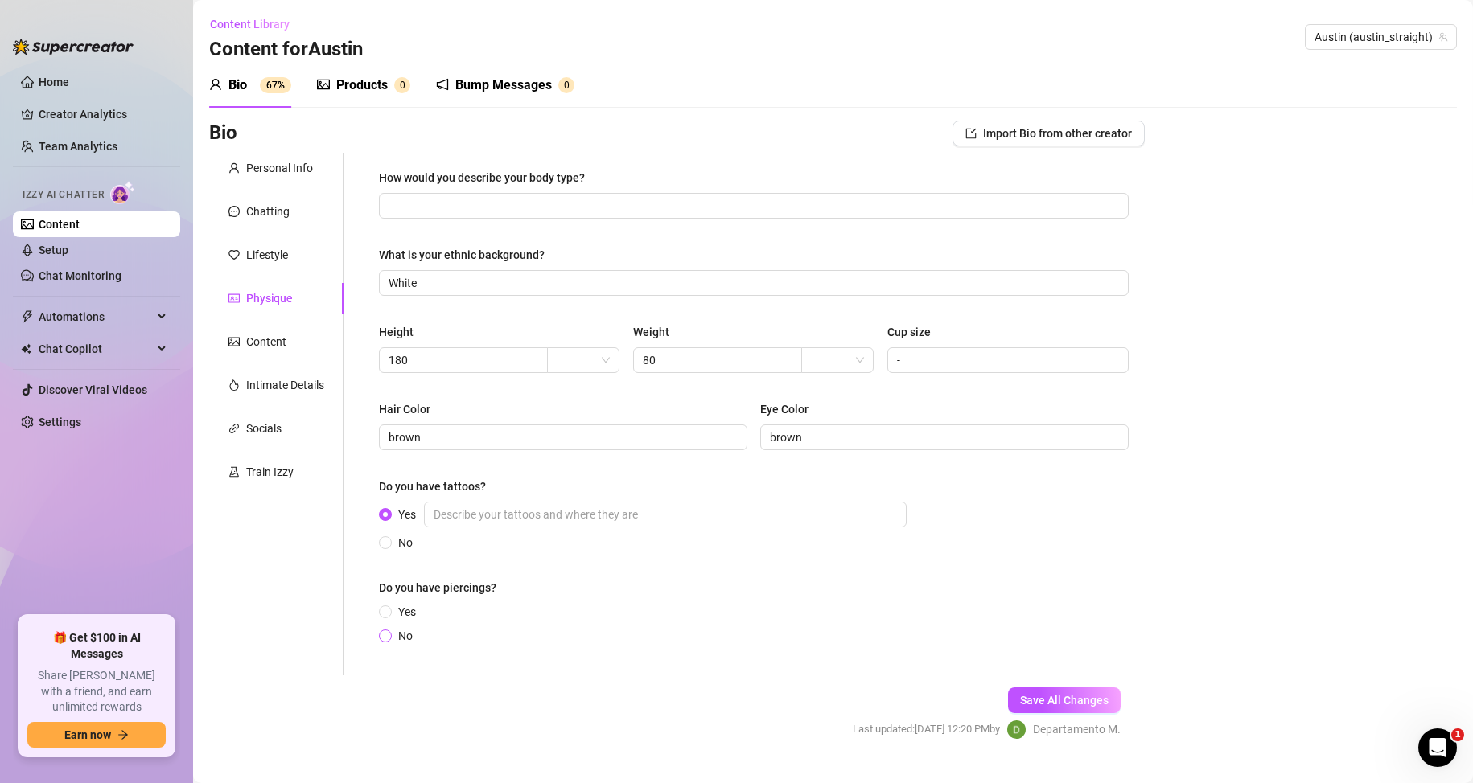
radio input "true"
click at [388, 610] on input "Yes" at bounding box center [386, 613] width 6 height 10
radio input "true"
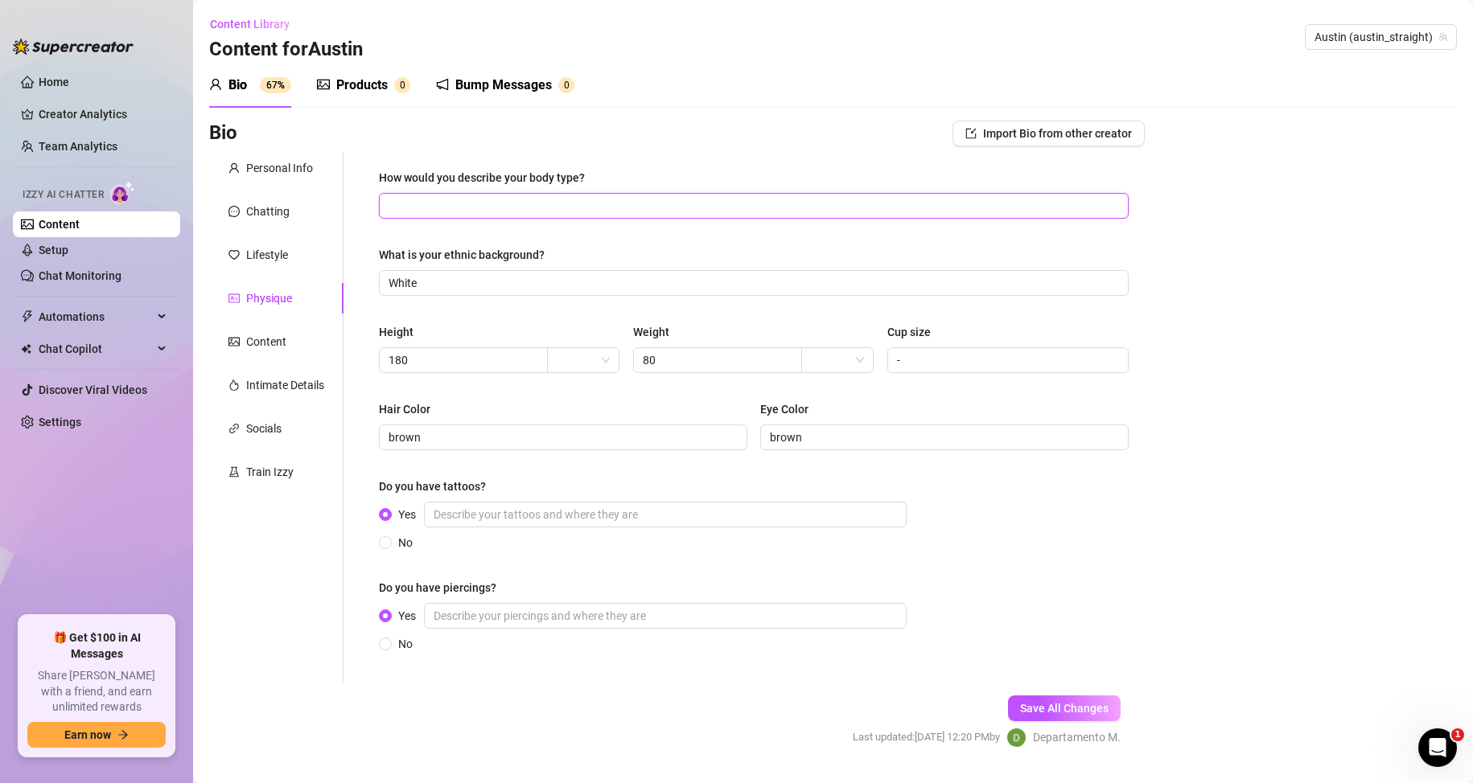
click at [412, 207] on input "How would you describe your body type?" at bounding box center [751, 206] width 727 height 18
paste input "Lean, tattooed, and full of attitude. I’ve got that naturally defined body that…"
type input "Lean, tattooed, and full of attitude. I’ve got that naturally defined body that…"
click at [1070, 705] on span "Save All Changes" at bounding box center [1064, 708] width 88 height 13
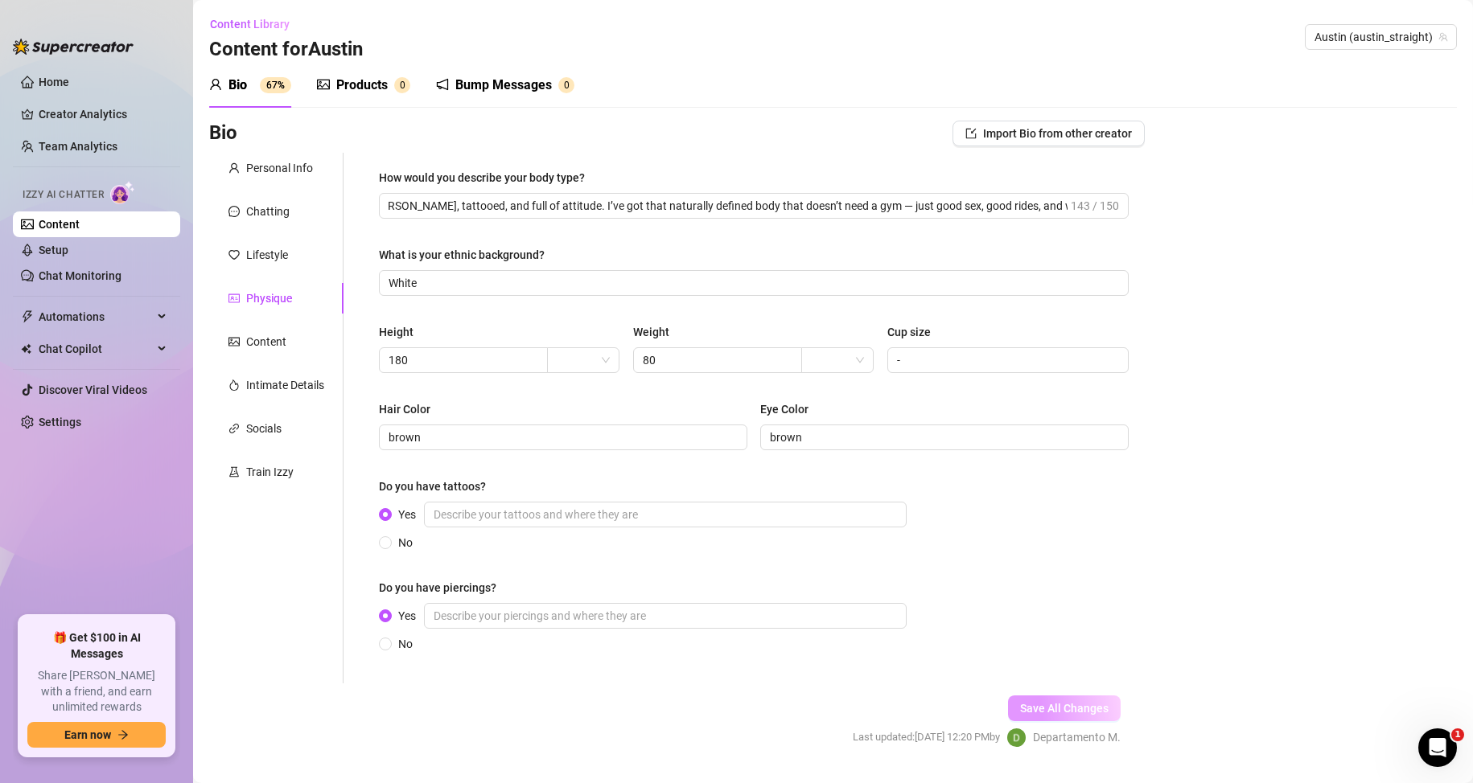
scroll to position [0, 0]
click at [245, 349] on div "Content" at bounding box center [257, 342] width 58 height 18
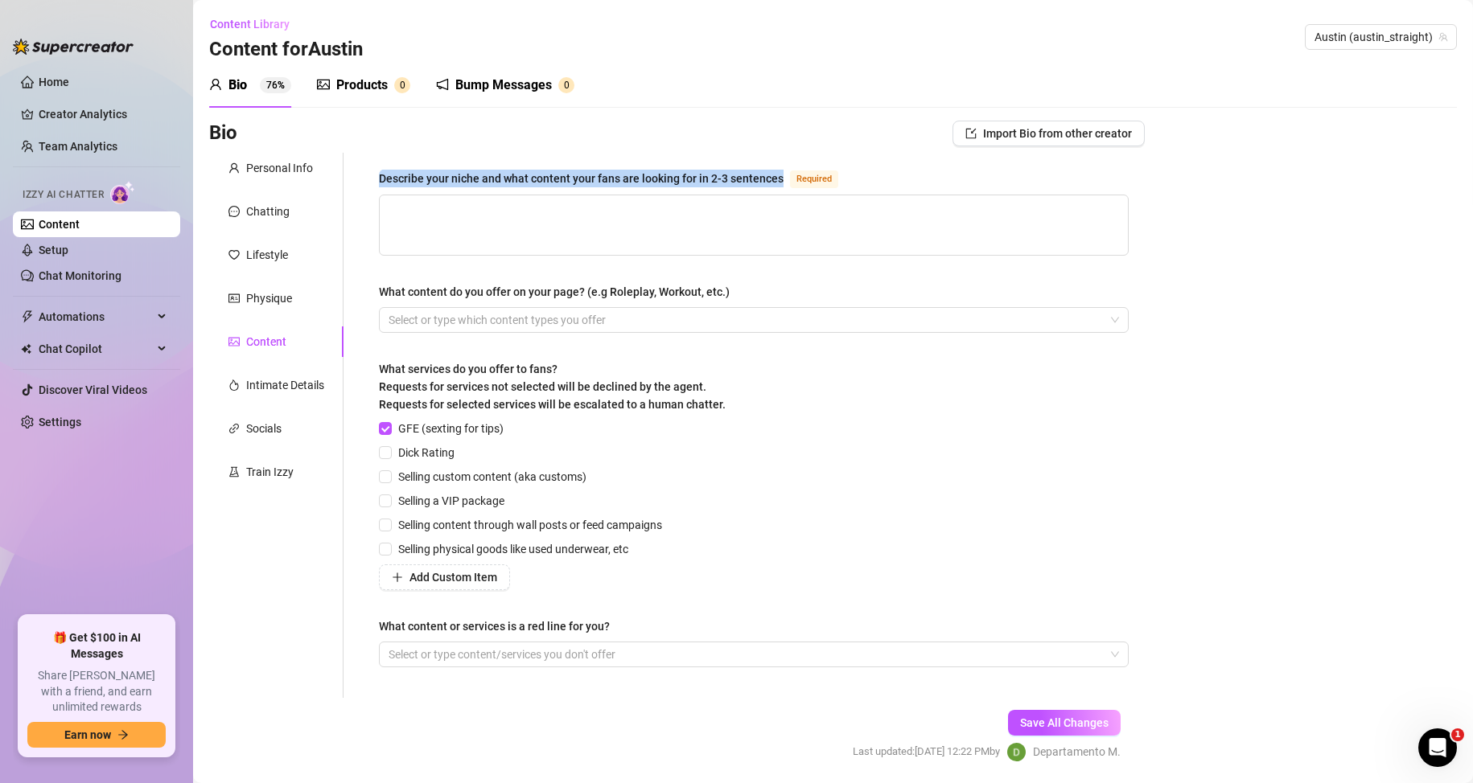
drag, startPoint x: 377, startPoint y: 174, endPoint x: 785, endPoint y: 183, distance: 407.8
click at [785, 183] on div "Describe your niche and what content your fans are looking for in 2-3 sentences…" at bounding box center [754, 425] width 782 height 545
click at [568, 217] on textarea "Describe your niche and what content your fans are looking for in 2-3 sentences…" at bounding box center [754, 225] width 748 height 60
paste textarea "My content is raw, creative, and intense — I film solo videos showing everythin…"
type textarea "My content is raw, creative, and intense — I film solo videos showing everythin…"
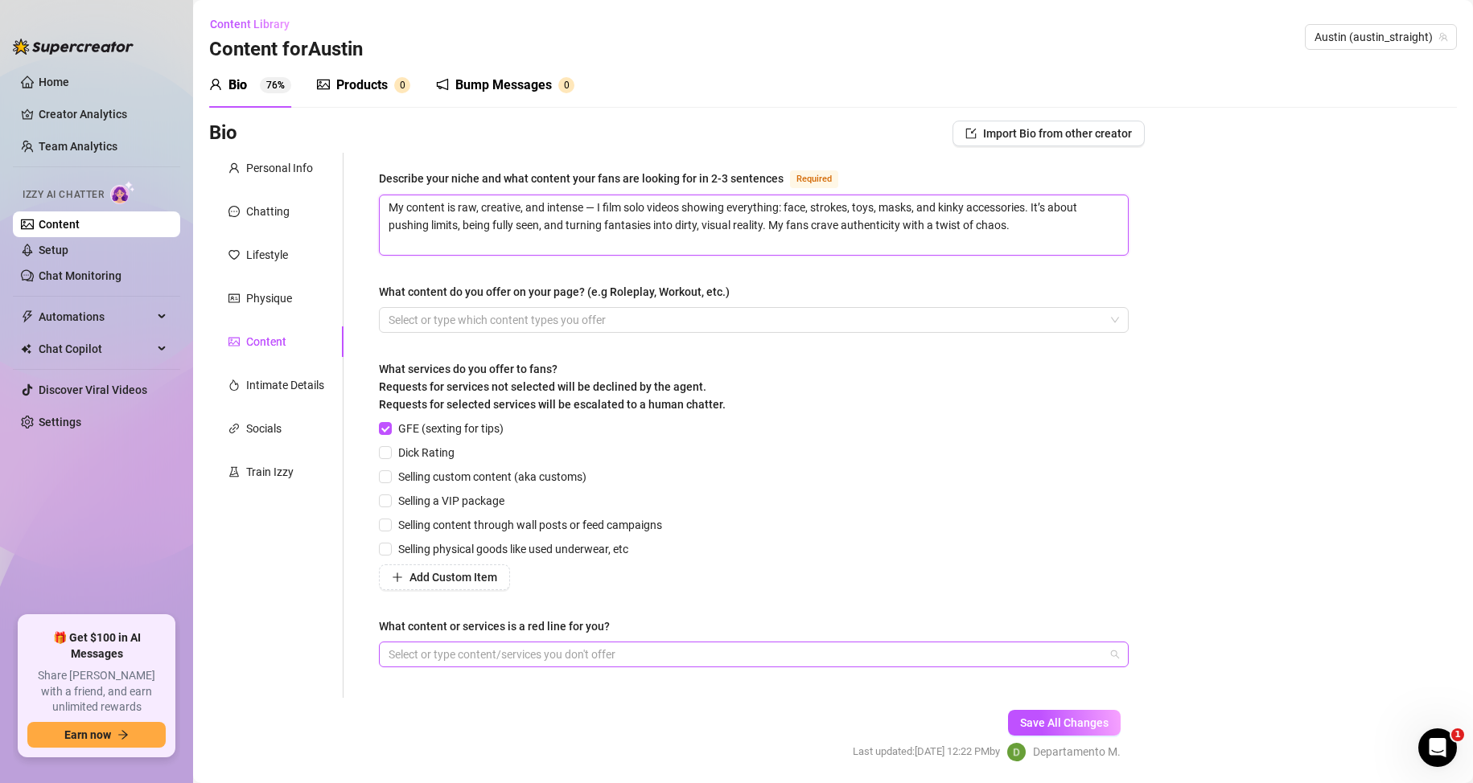
click at [610, 656] on div at bounding box center [745, 654] width 726 height 23
type textarea "My content is raw, creative, and intense — I film solo videos showing everythin…"
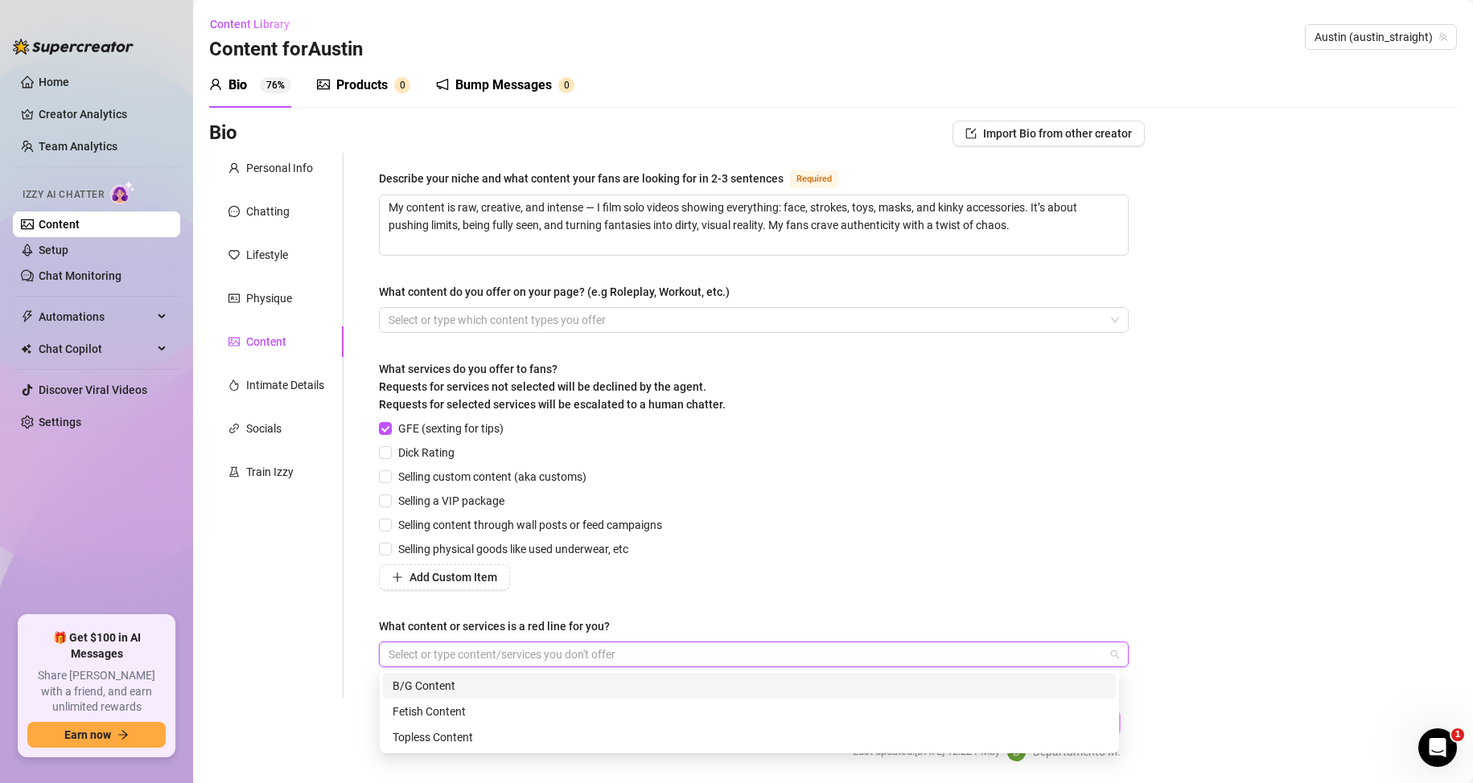
click at [440, 684] on div "B/G Content" at bounding box center [748, 686] width 713 height 18
click at [306, 671] on div "Personal Info Chatting Lifestyle Physique Content Intimate Details Socials Trai…" at bounding box center [276, 425] width 134 height 545
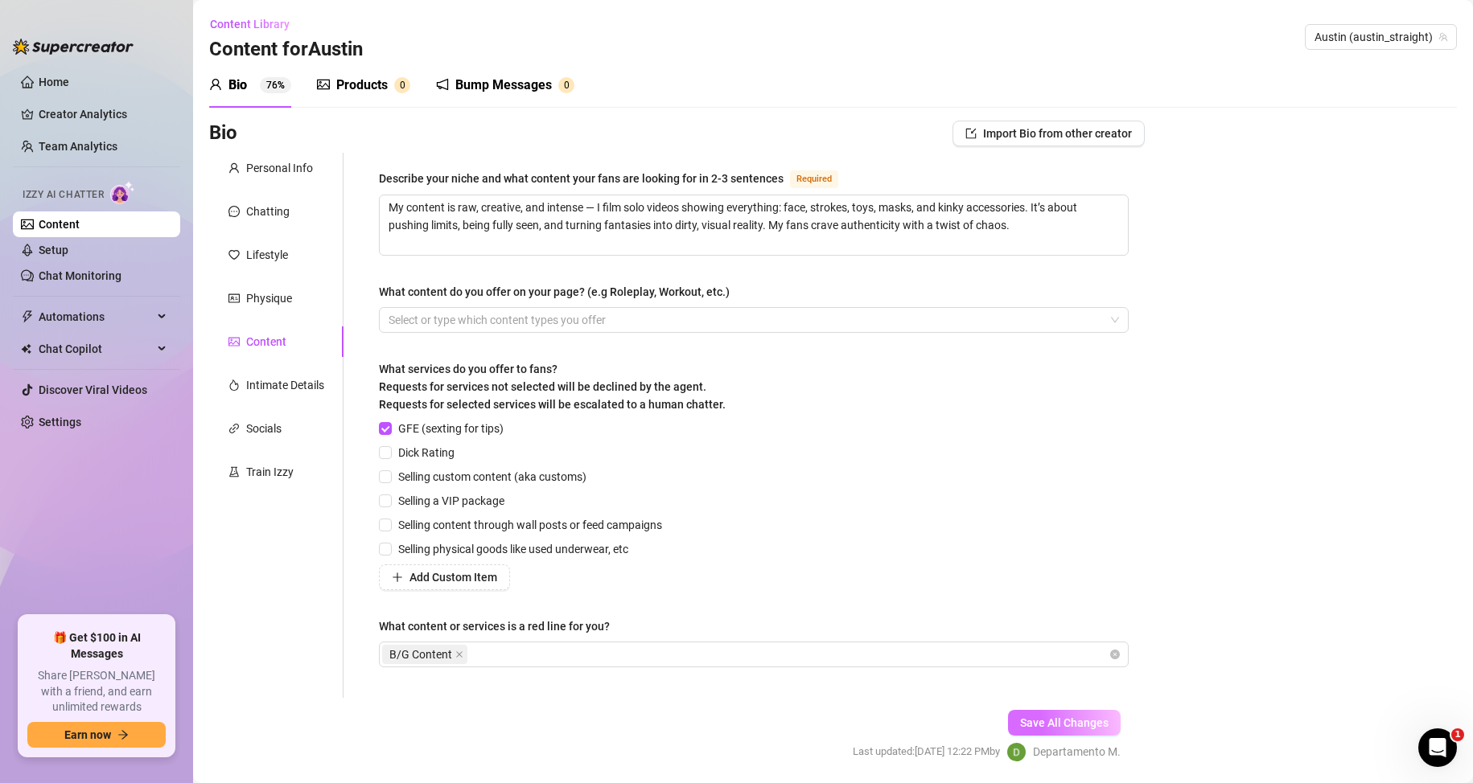
click at [1035, 717] on span "Save All Changes" at bounding box center [1064, 723] width 88 height 13
click at [495, 317] on div at bounding box center [745, 320] width 726 height 23
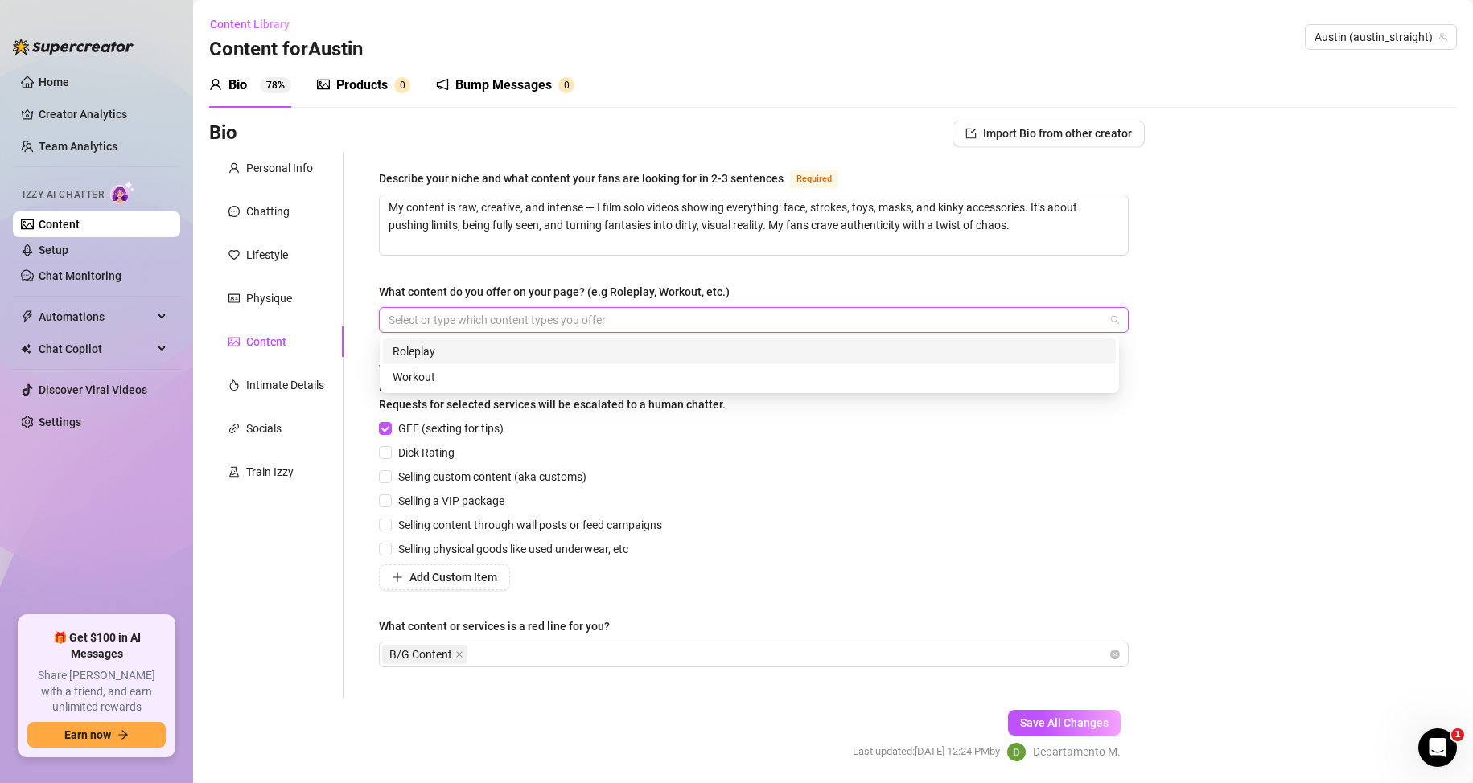
click at [462, 348] on div "Roleplay" at bounding box center [748, 352] width 713 height 18
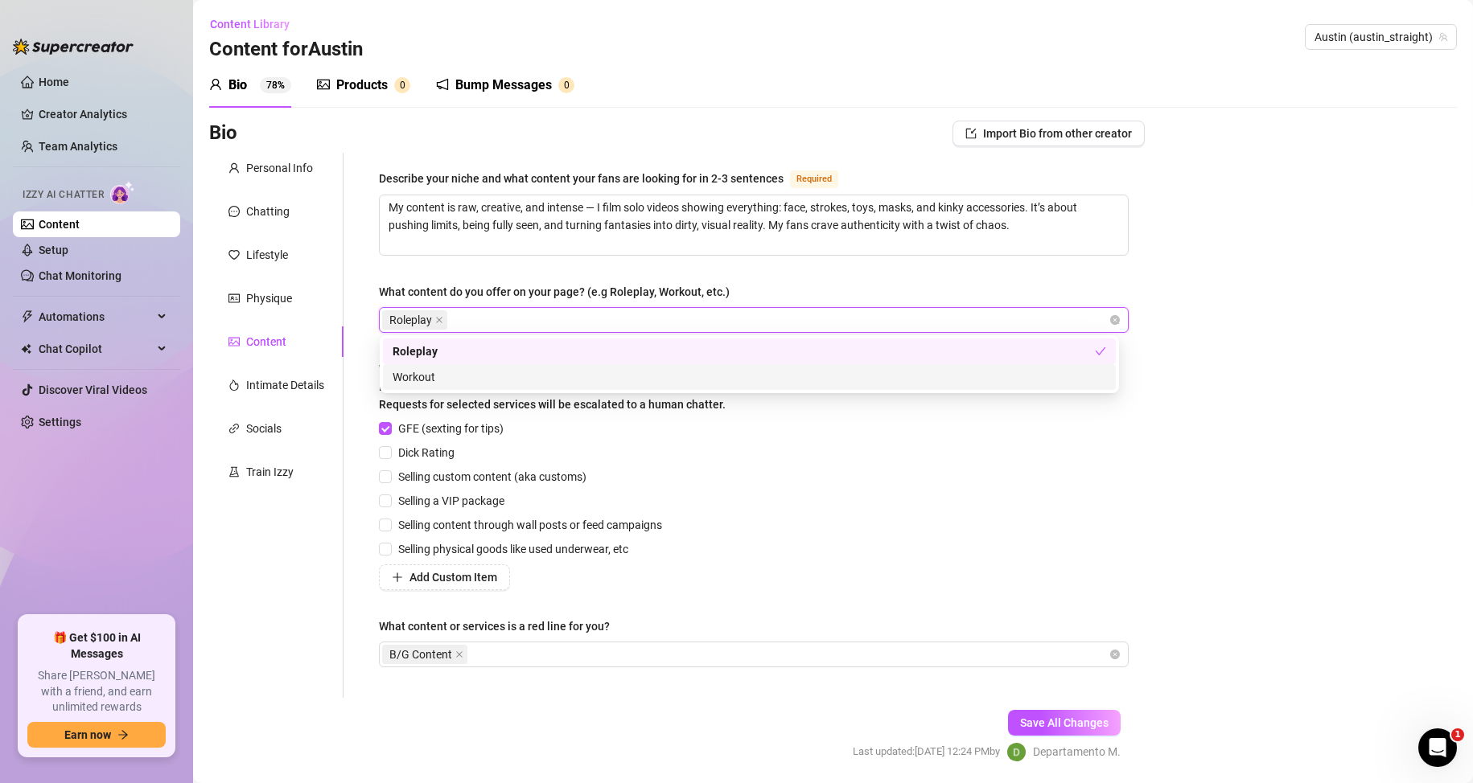
drag, startPoint x: 1061, startPoint y: 726, endPoint x: 951, endPoint y: 600, distance: 167.0
click at [1059, 725] on span "Save All Changes" at bounding box center [1064, 723] width 88 height 13
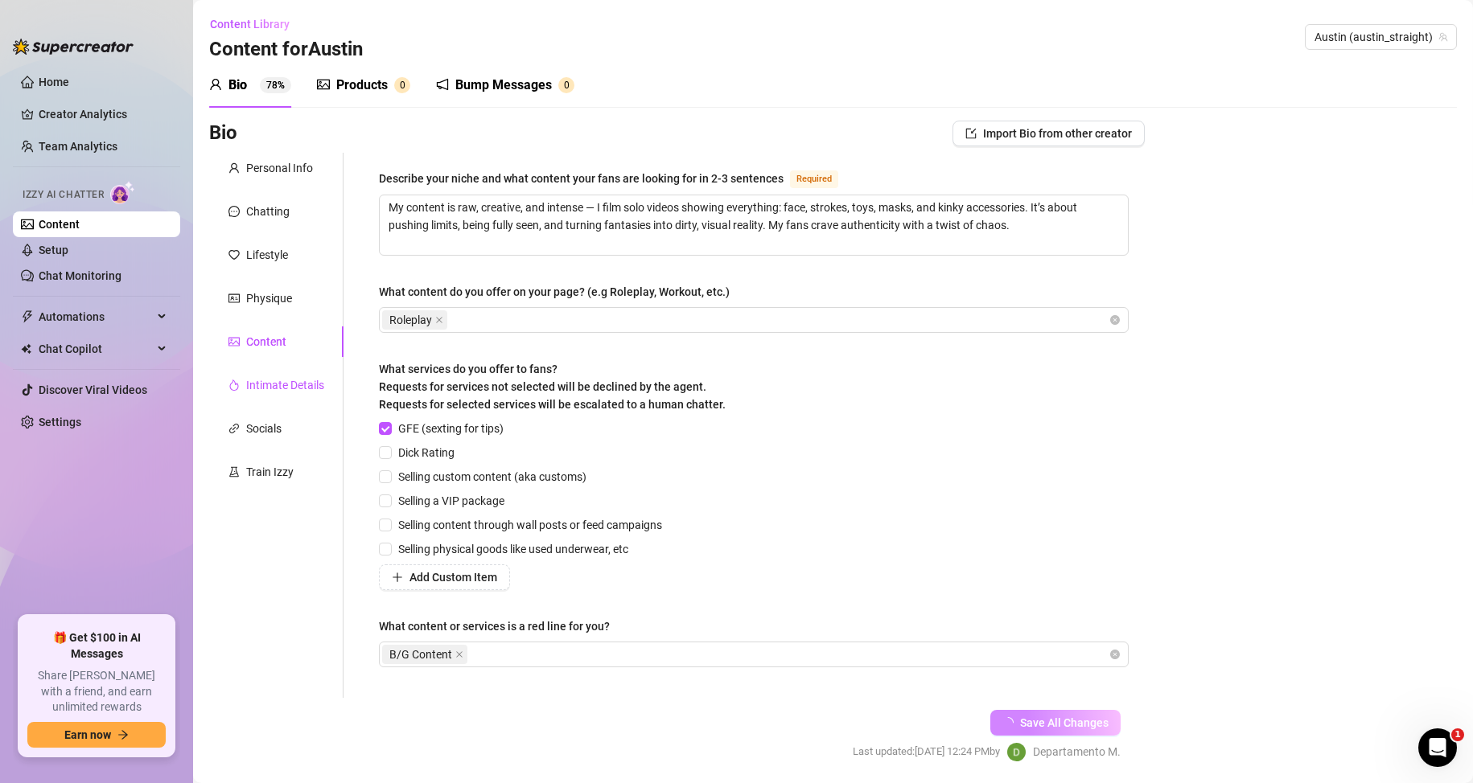
click at [274, 384] on div "Intimate Details" at bounding box center [285, 385] width 78 height 18
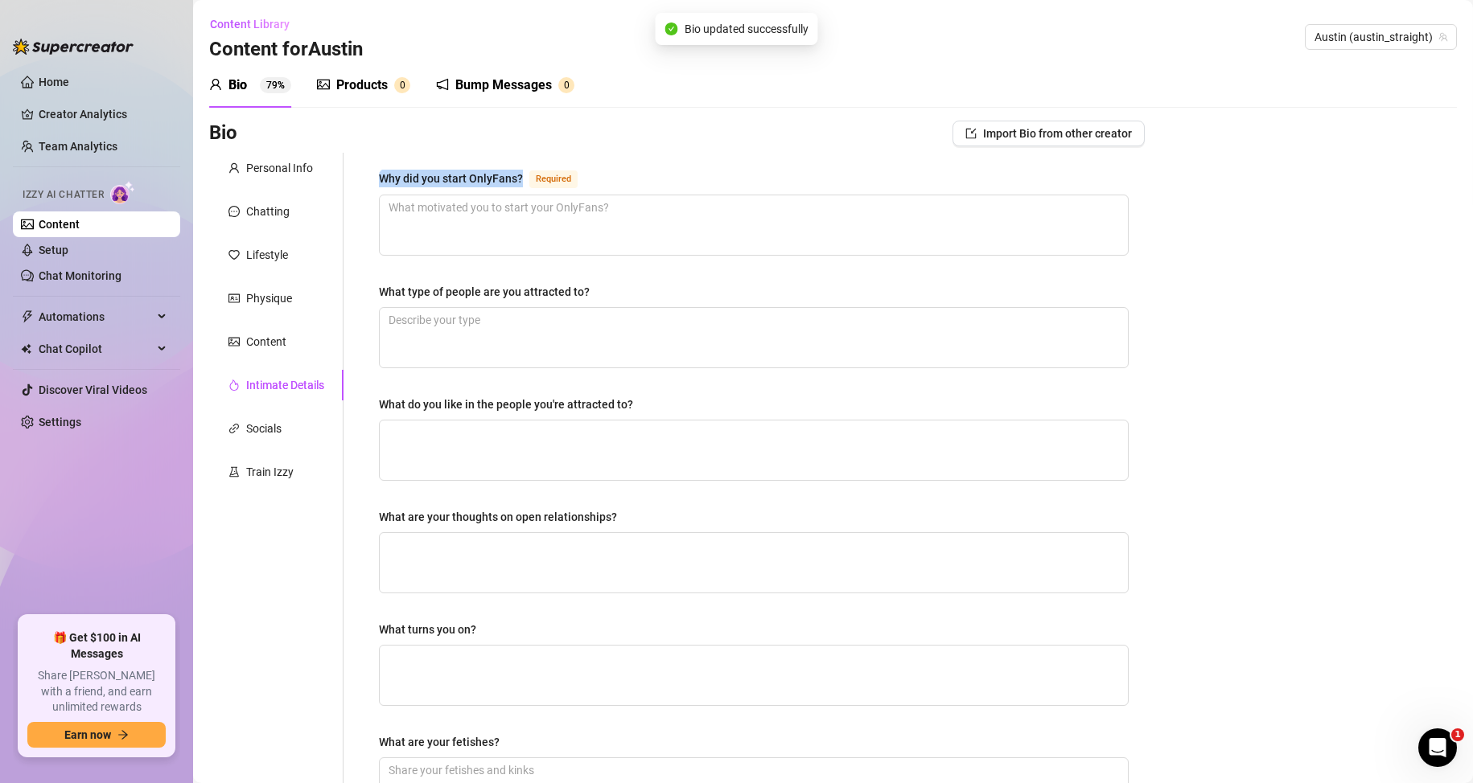
drag, startPoint x: 416, startPoint y: 175, endPoint x: 528, endPoint y: 180, distance: 111.9
click at [528, 180] on div "Why did you start OnlyFans? Required What type of people are you attracted to? …" at bounding box center [754, 557] width 782 height 809
click at [450, 324] on textarea "What type of people are you attracted to?" at bounding box center [754, 338] width 748 height 60
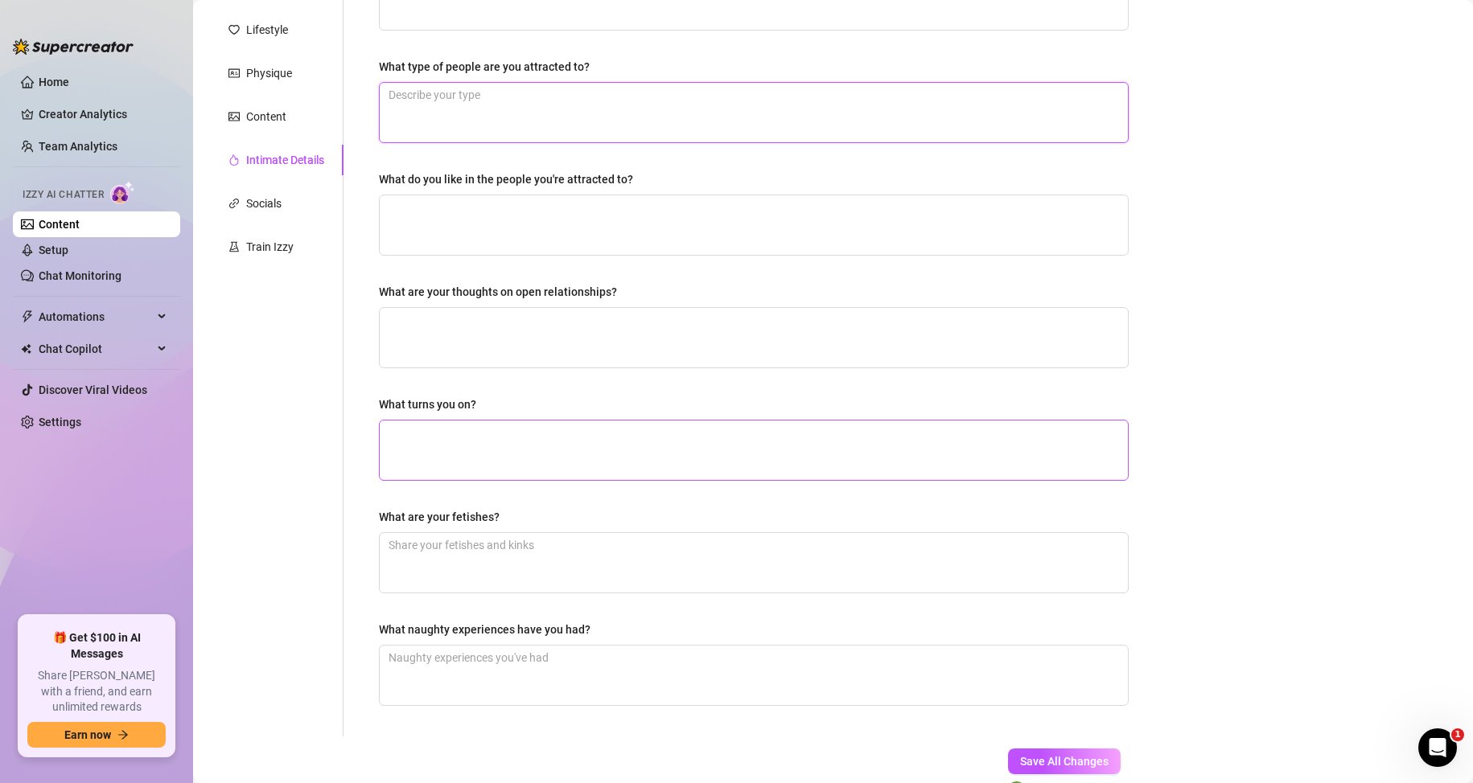
scroll to position [77, 0]
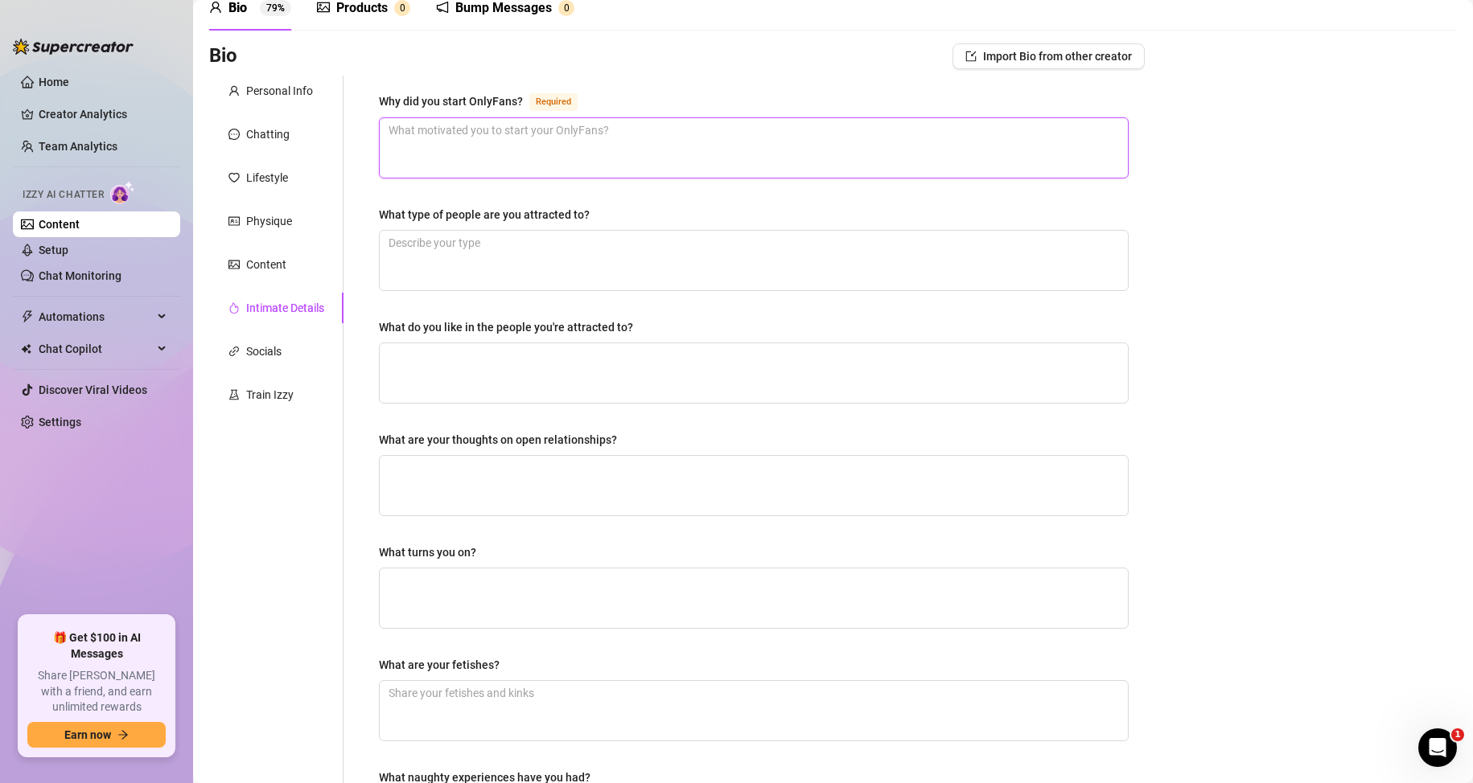
click at [581, 144] on textarea "Why did you start OnlyFans? Required" at bounding box center [754, 148] width 748 height 60
paste textarea "I started OnlyFans because I got tired of hiding how wild I really am. I love f…"
type textarea "I started OnlyFans because I got tired of hiding how wild I really am. I love f…"
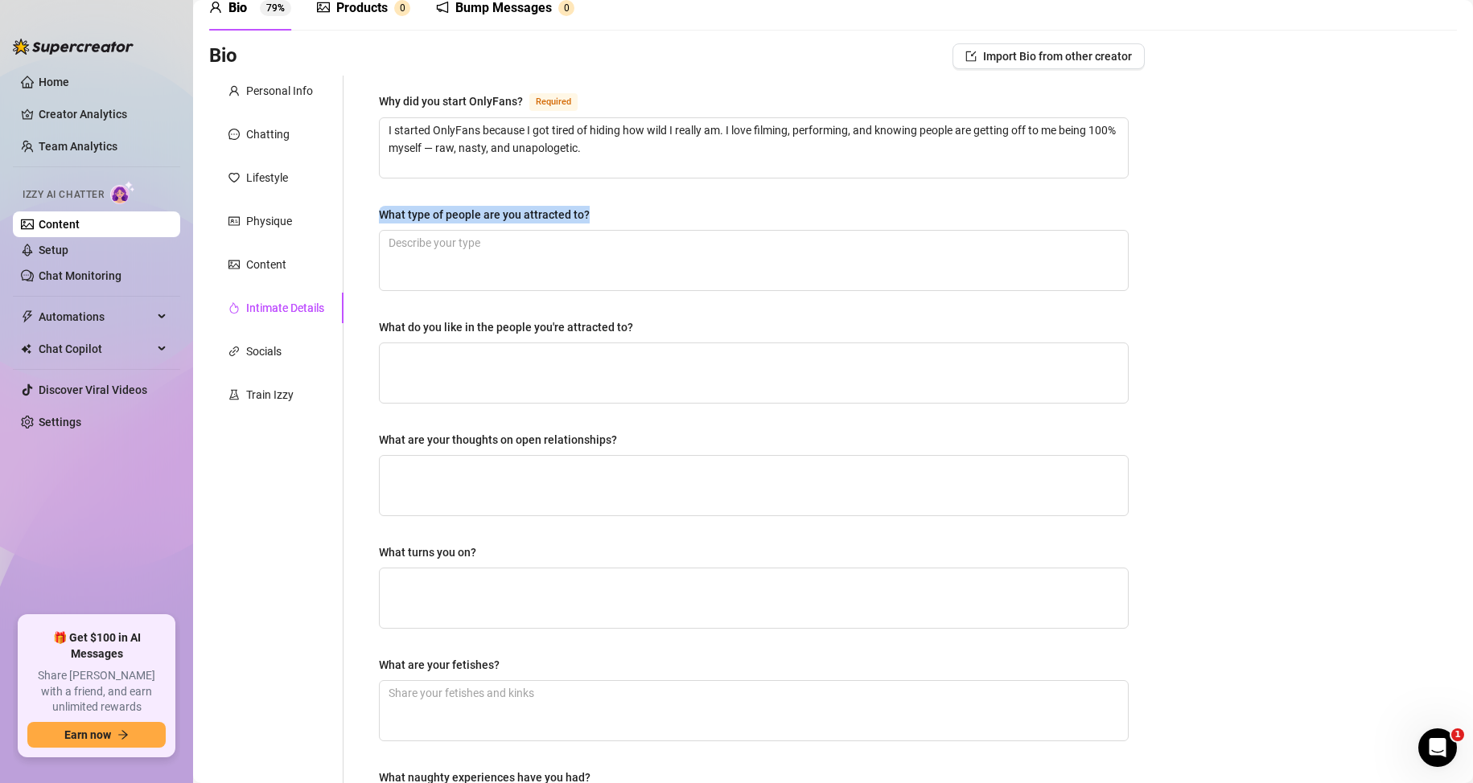
drag, startPoint x: 384, startPoint y: 213, endPoint x: 614, endPoint y: 216, distance: 230.8
click at [614, 216] on div "What type of people are you attracted to?" at bounding box center [754, 218] width 750 height 24
drag, startPoint x: 1267, startPoint y: 327, endPoint x: 1216, endPoint y: 327, distance: 51.5
click at [1267, 327] on div "Bio Import Bio from other creator Personal Info Chatting Lifestyle Physique Con…" at bounding box center [832, 510] width 1247 height 934
click at [575, 257] on textarea "What type of people are you attracted to?" at bounding box center [754, 261] width 748 height 60
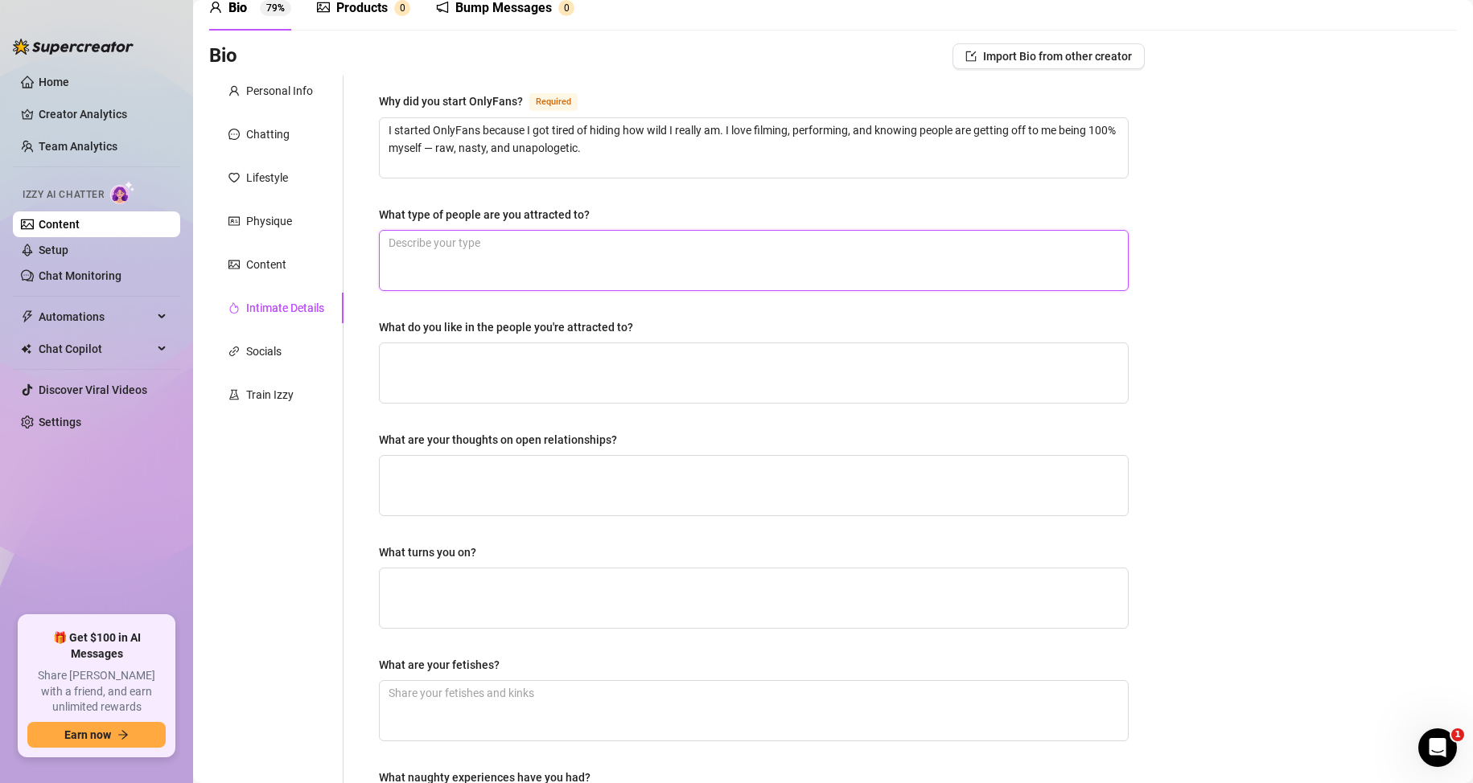
paste textarea "I’m into tight, submissive bottoms who know how to take control… by giving it u…"
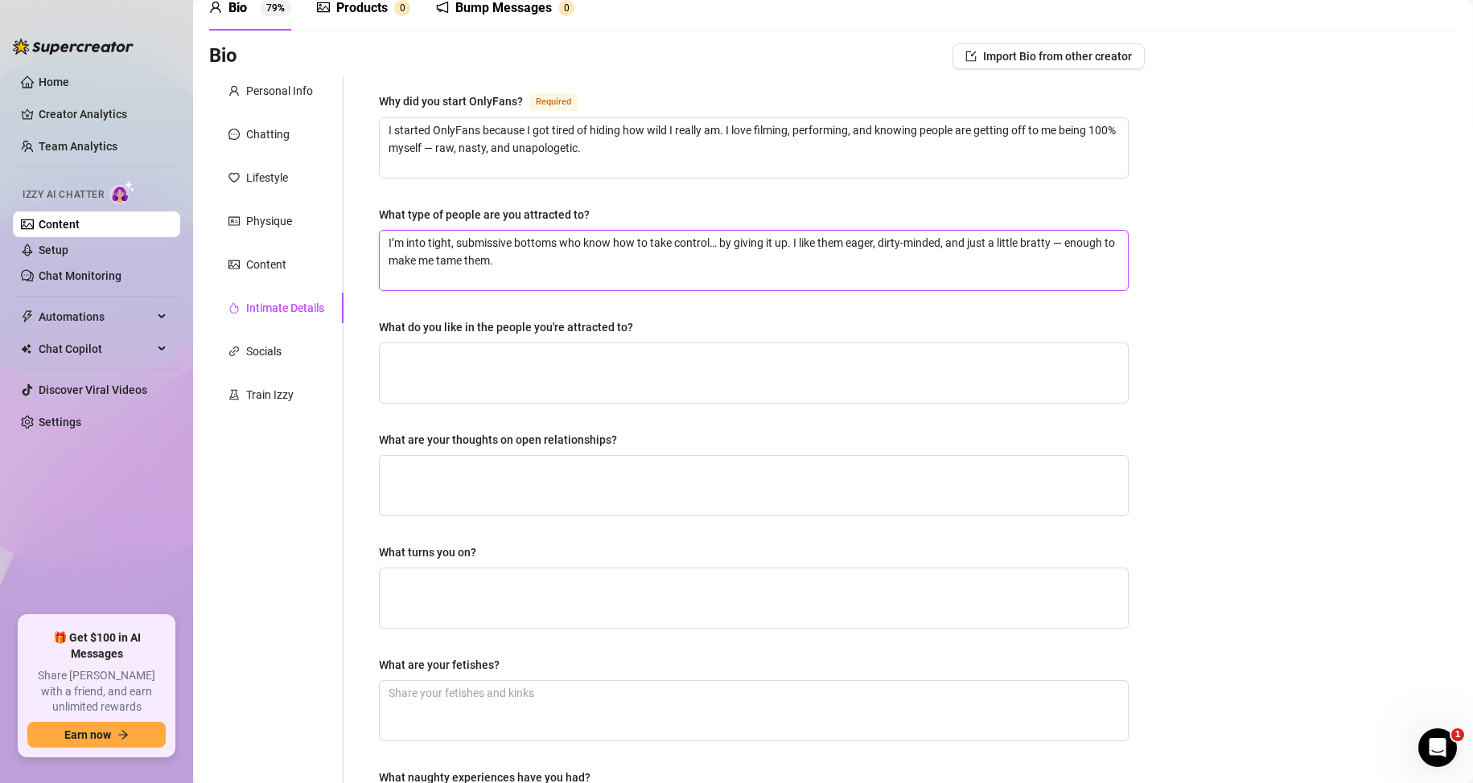
type textarea "I’m into tight, submissive bottoms who know how to take control… by giving it u…"
drag, startPoint x: 372, startPoint y: 325, endPoint x: 642, endPoint y: 325, distance: 270.2
click at [642, 325] on div "Why did you start OnlyFans? Required I started OnlyFans because I got tired of …" at bounding box center [754, 480] width 782 height 809
drag, startPoint x: 1254, startPoint y: 326, endPoint x: 516, endPoint y: 511, distance: 760.3
click at [1250, 327] on div "Bio Import Bio from other creator Personal Info Chatting Lifestyle Physique Con…" at bounding box center [832, 510] width 1247 height 934
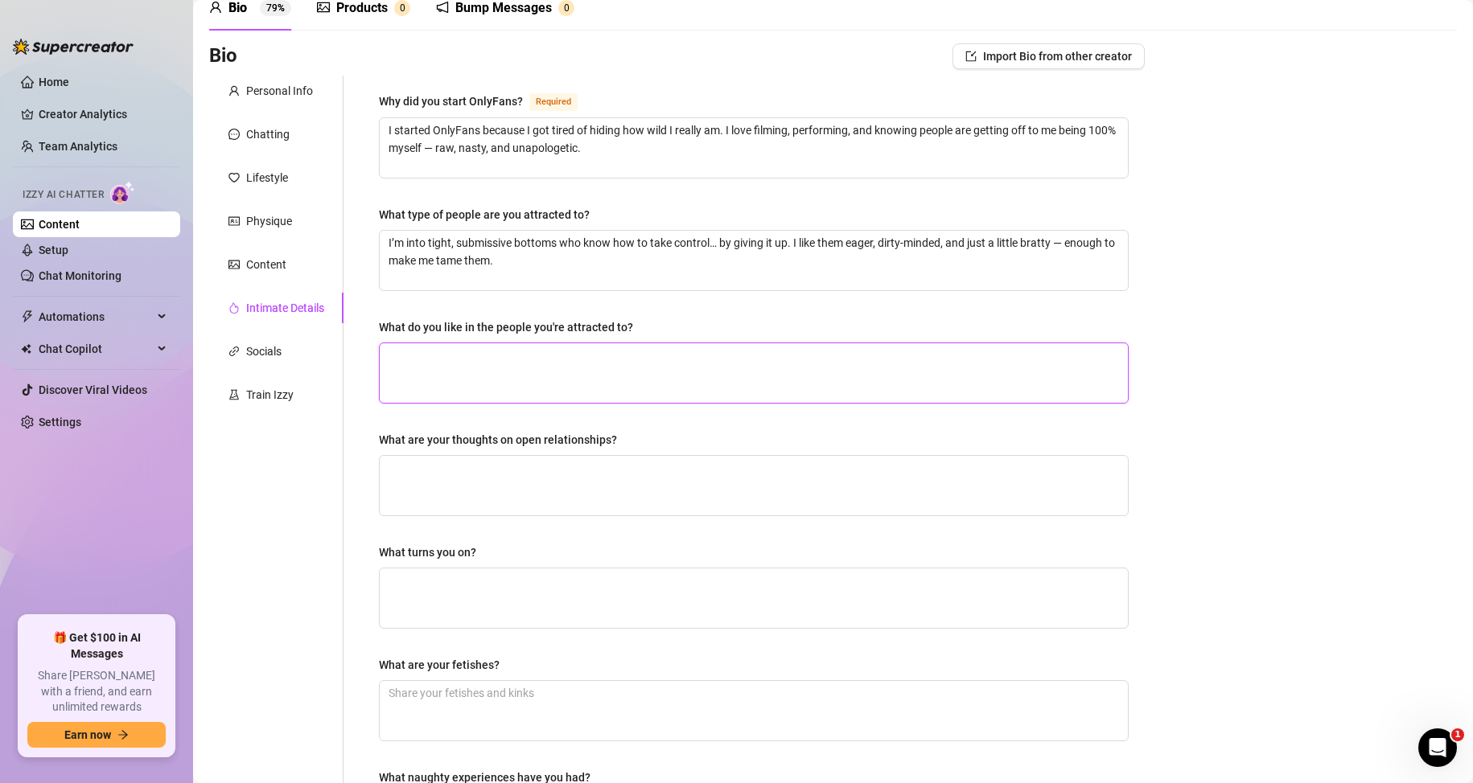
click at [474, 376] on textarea "What do you like in the people you're attracted to?" at bounding box center [754, 373] width 748 height 60
paste textarea "I love when someone’s bold enough to beg, but obedient enough to listen. Eye co…"
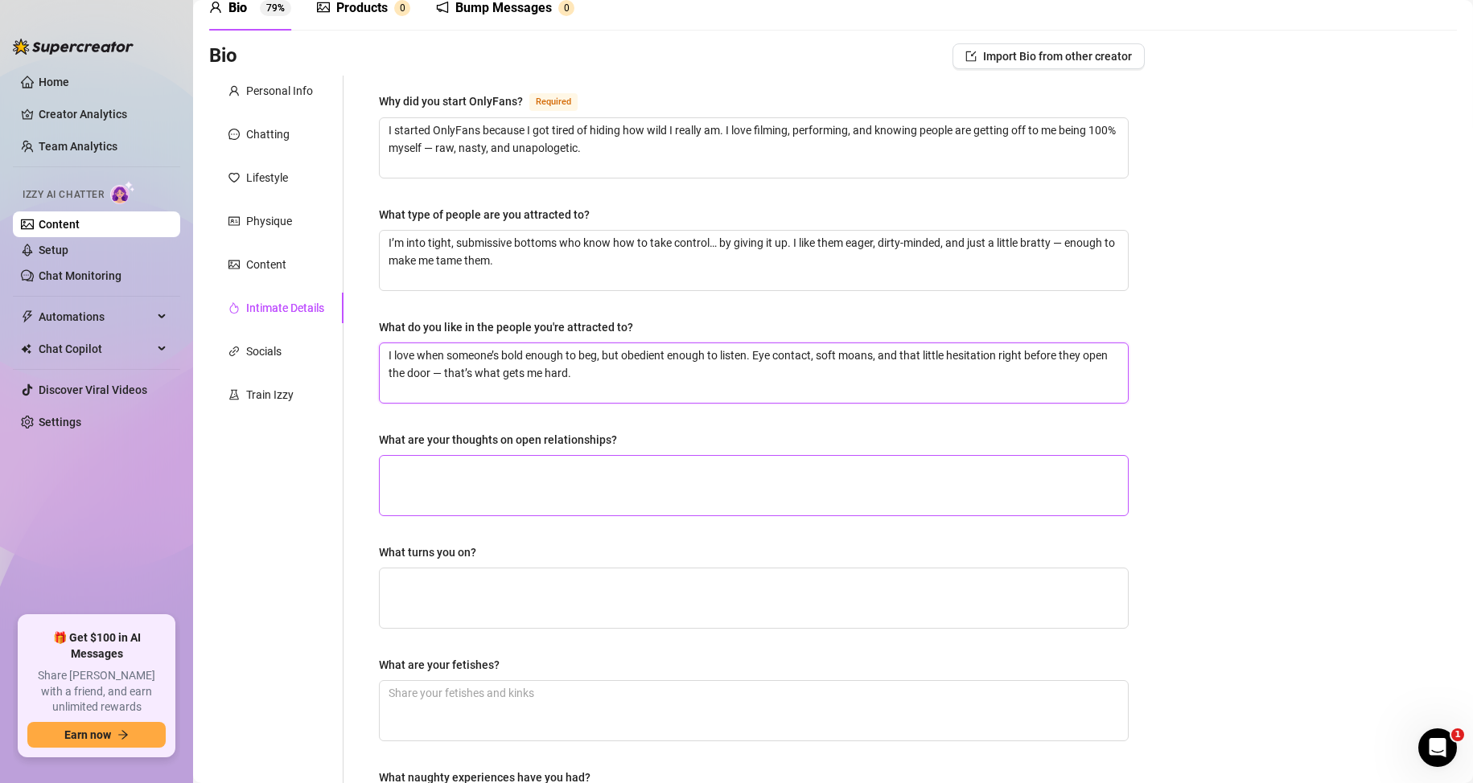
type textarea "I love when someone’s bold enough to beg, but obedient enough to listen. Eye co…"
click at [439, 503] on textarea "What are your thoughts on open relationships?" at bounding box center [754, 486] width 748 height 60
drag, startPoint x: 391, startPoint y: 441, endPoint x: 626, endPoint y: 436, distance: 235.7
click at [626, 436] on div "Why did you start OnlyFans? Required I started OnlyFans because I got tired of …" at bounding box center [754, 480] width 782 height 809
click at [564, 503] on textarea "What are your thoughts on open relationships?" at bounding box center [754, 486] width 748 height 60
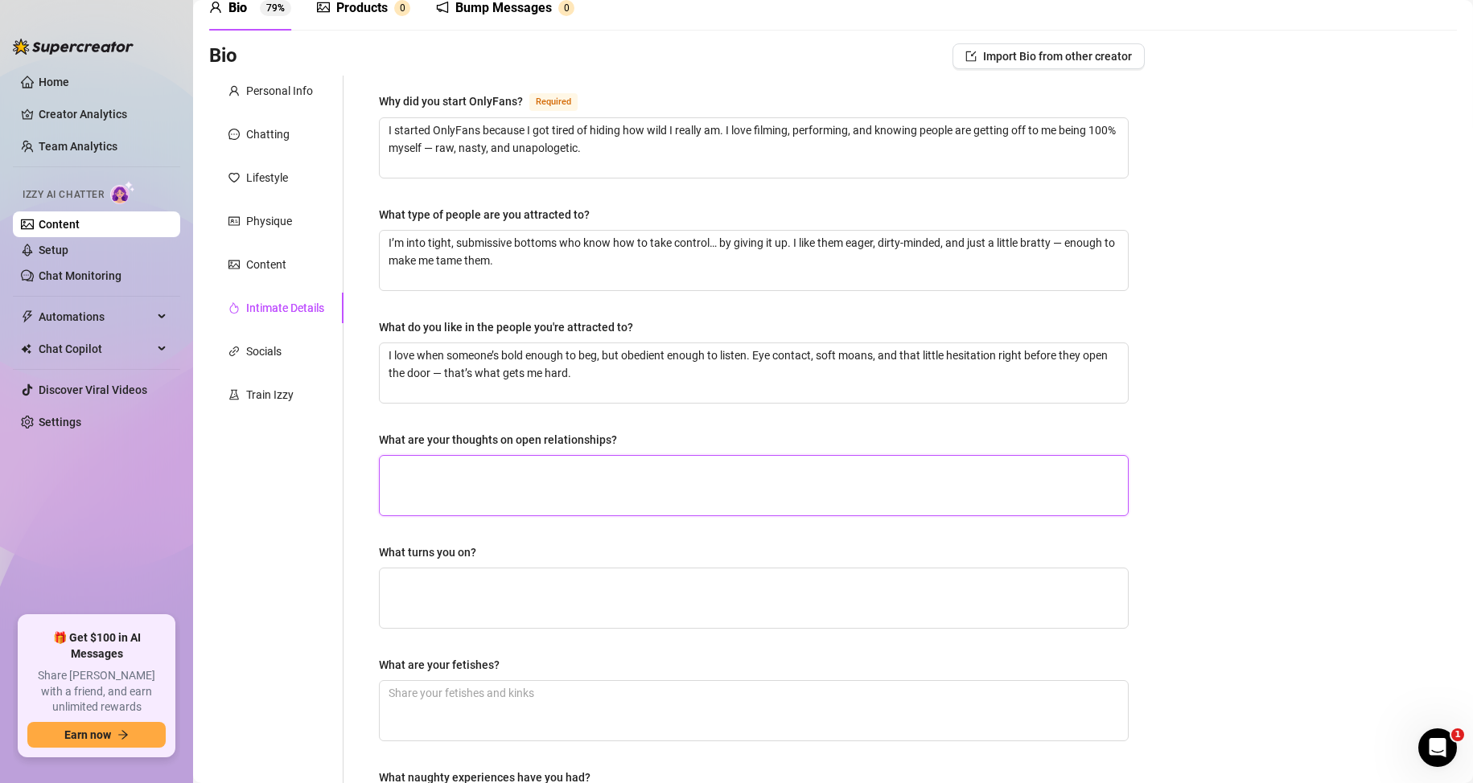
type textarea "I"
type textarea "I lo"
type textarea "I lov"
type textarea "I love"
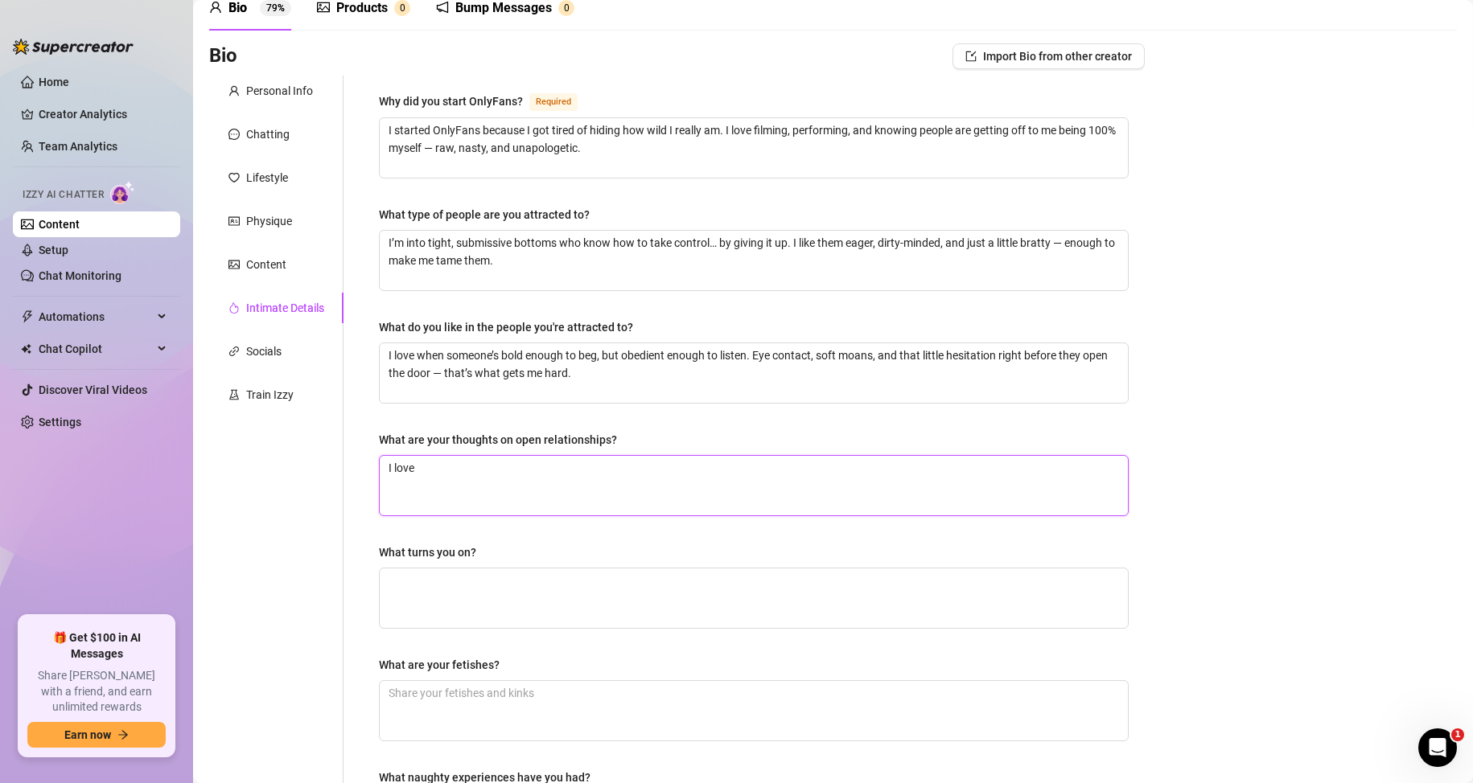
type textarea "I love"
type textarea "I love i"
type textarea "I love it"
type textarea "I love it!"
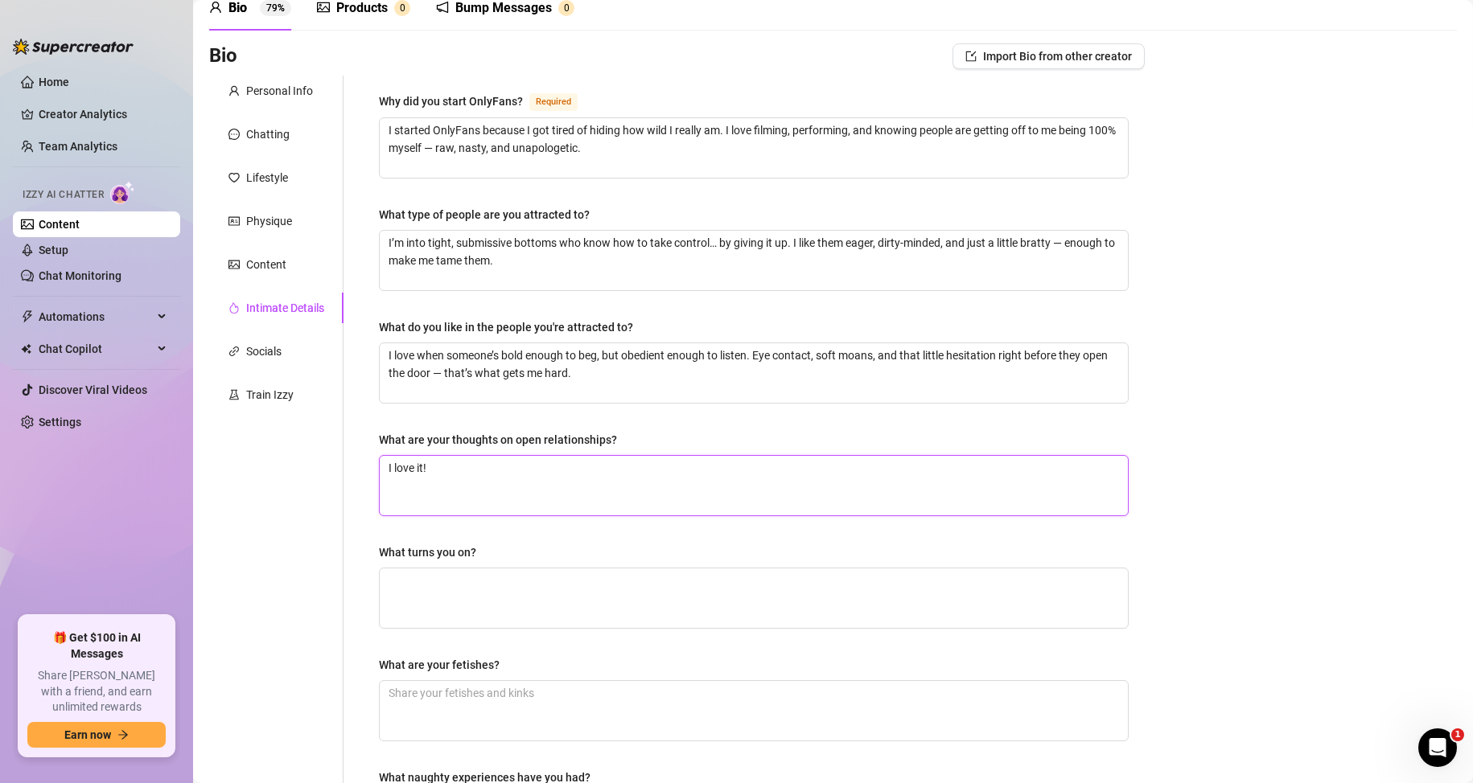
type textarea "I love it! I"
type textarea "I love it! I'"
type textarea "I love it! I'm"
type textarea "I love it! I'm o"
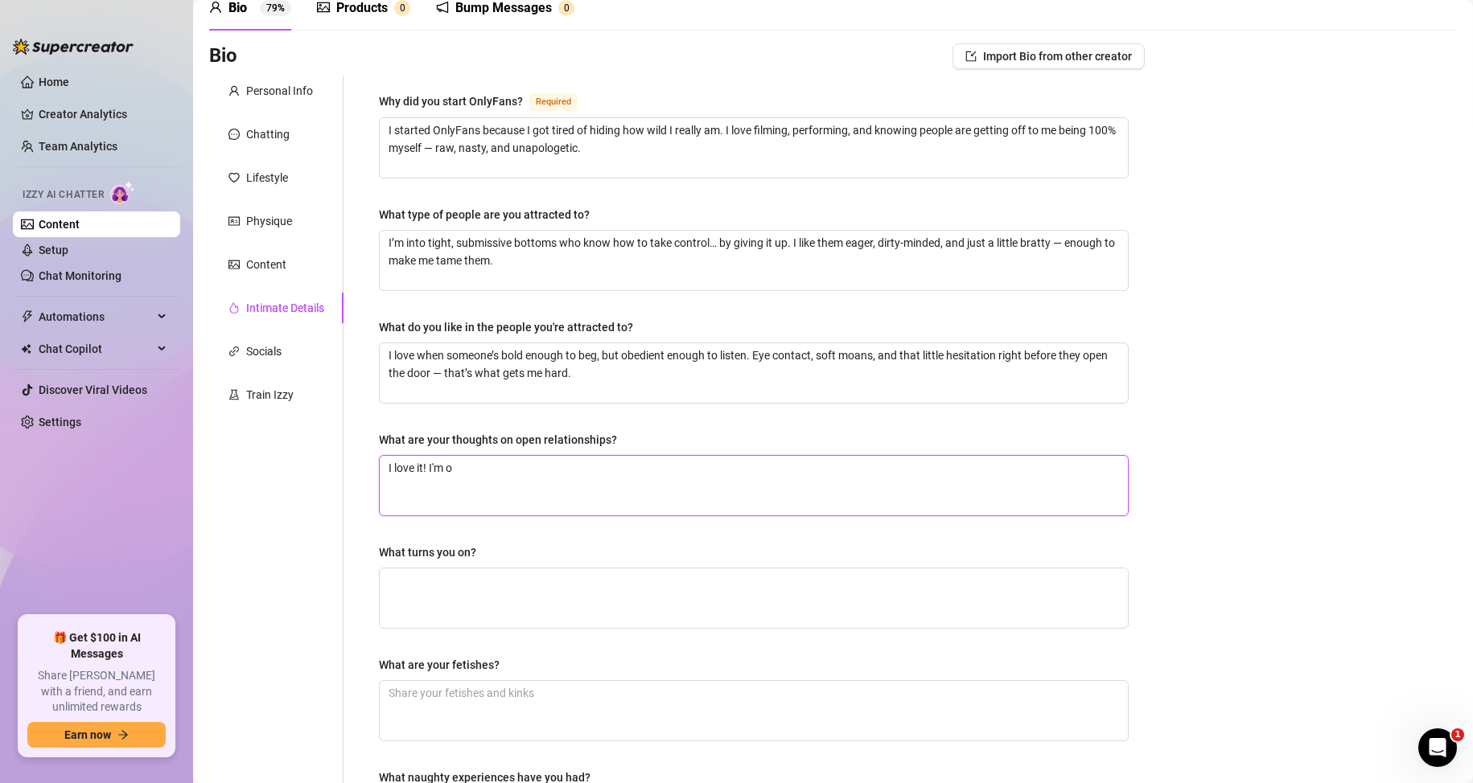
type textarea "I love it! I'm on"
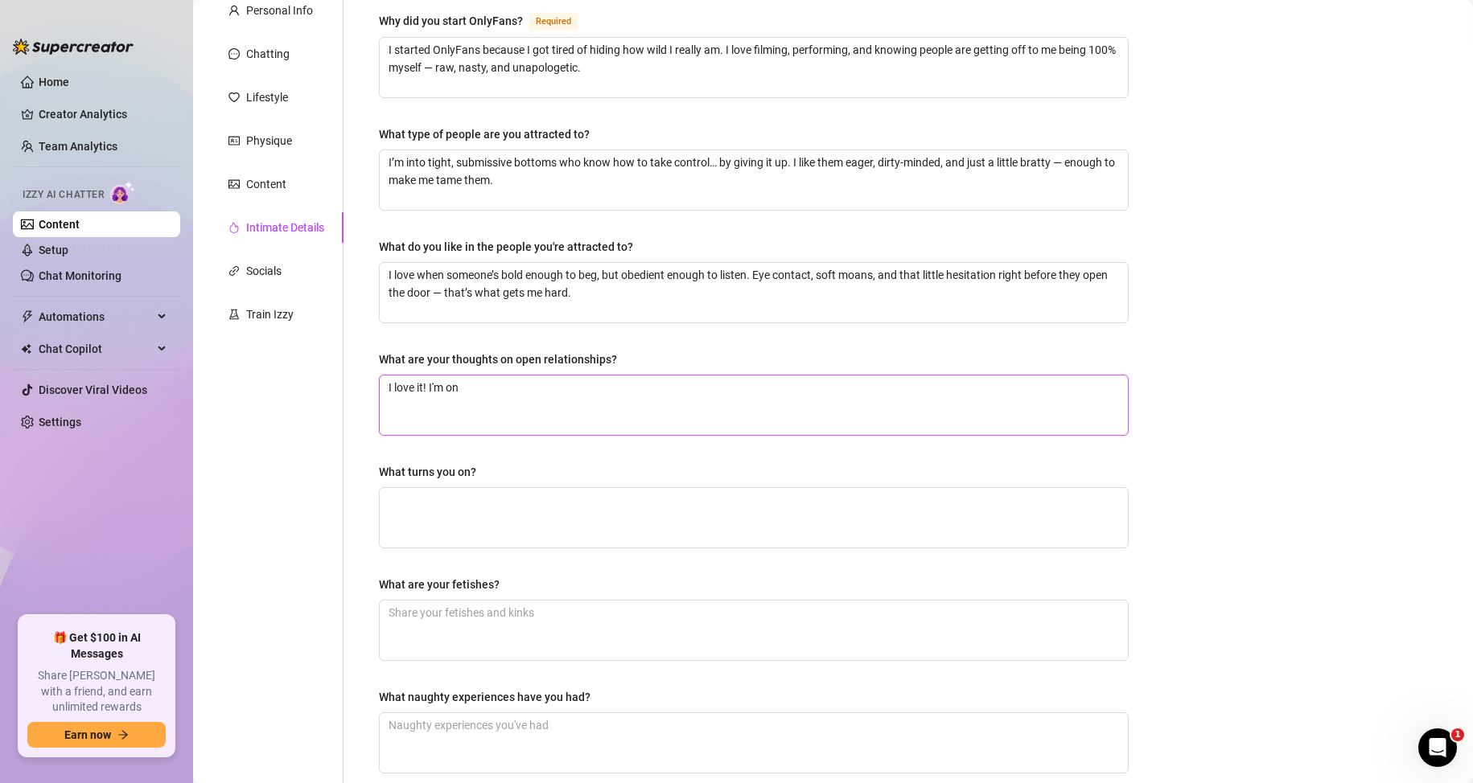
type textarea "I love it! I'm on"
drag, startPoint x: 376, startPoint y: 468, endPoint x: 513, endPoint y: 465, distance: 137.6
click at [513, 465] on div "Why did you start OnlyFans? Required I started OnlyFans because I got tired of …" at bounding box center [754, 399] width 782 height 809
click at [1327, 436] on div "Bio Import Bio from other creator Personal Info Chatting Lifestyle Physique Con…" at bounding box center [832, 430] width 1247 height 934
click at [454, 498] on textarea "What turns you on?" at bounding box center [754, 518] width 748 height 60
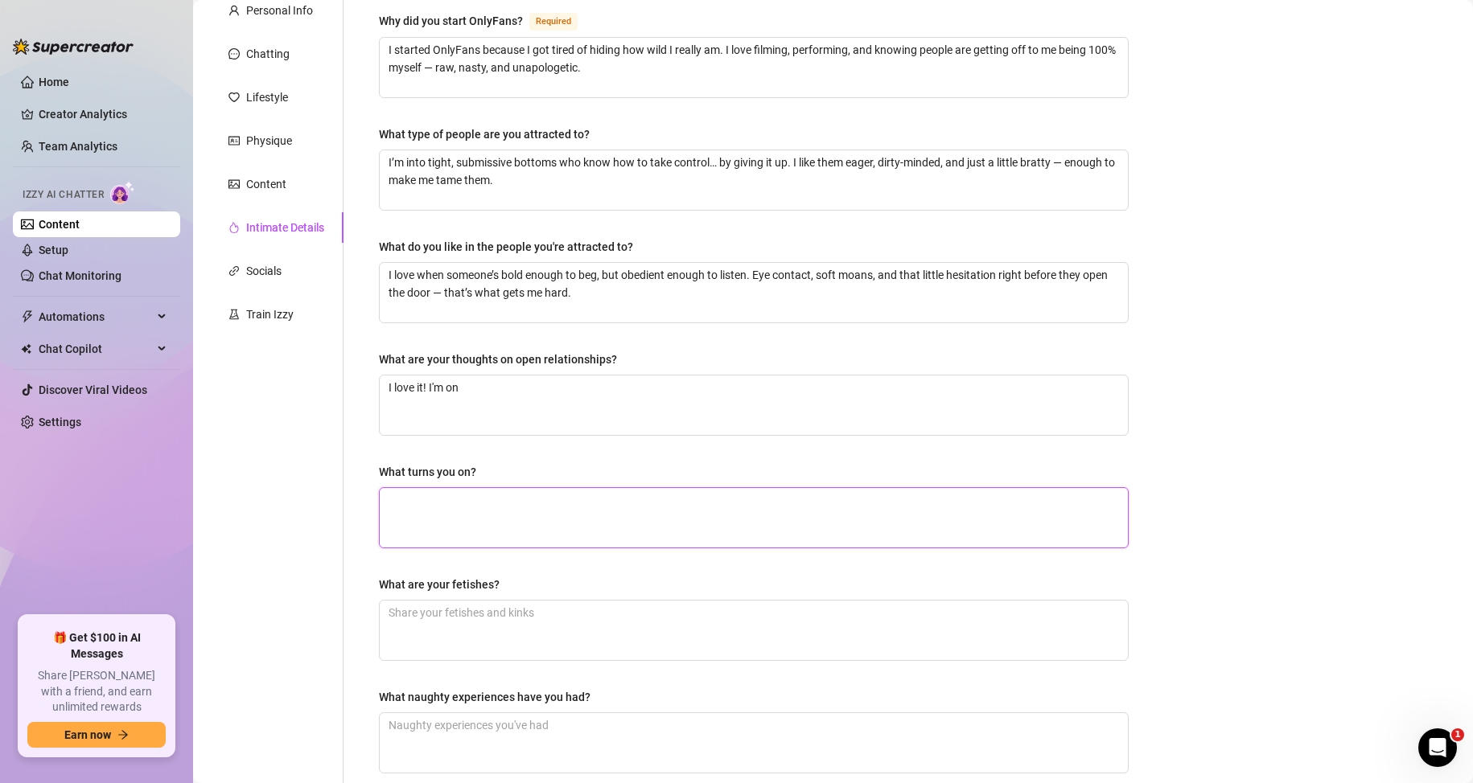
paste textarea "I get turned on by open doors, risky spots, and knowing someone could walk in w…"
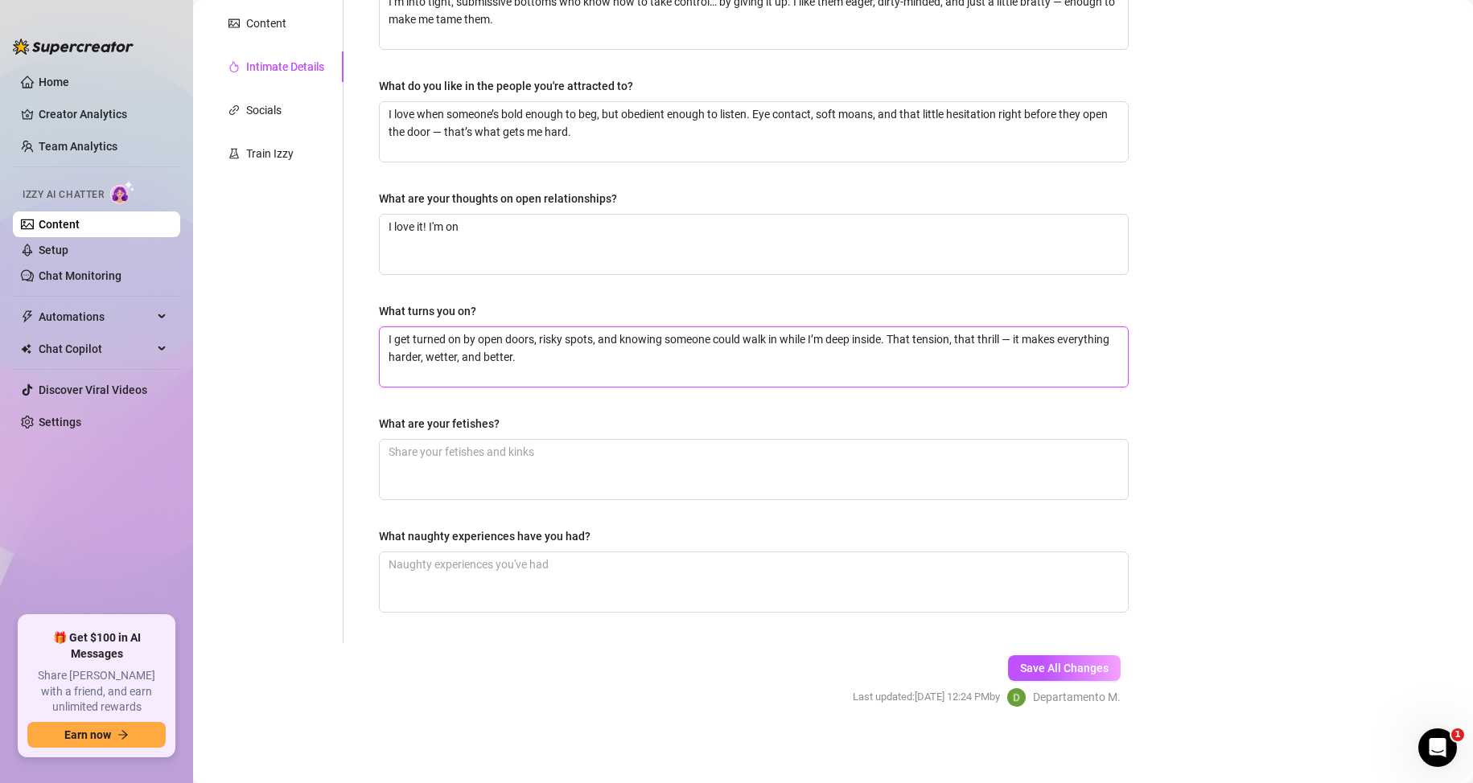
type textarea "I get turned on by open doors, risky spots, and knowing someone could walk in w…"
drag, startPoint x: 367, startPoint y: 424, endPoint x: 530, endPoint y: 424, distance: 163.3
click at [530, 424] on div "Why did you start OnlyFans? Required I started OnlyFans because I got tired of …" at bounding box center [754, 238] width 782 height 809
click at [1253, 359] on div "Bio Import Bio from other creator Personal Info Chatting Lifestyle Physique Con…" at bounding box center [832, 269] width 1247 height 934
click at [521, 462] on textarea "What are your fetishes?" at bounding box center [754, 470] width 748 height 60
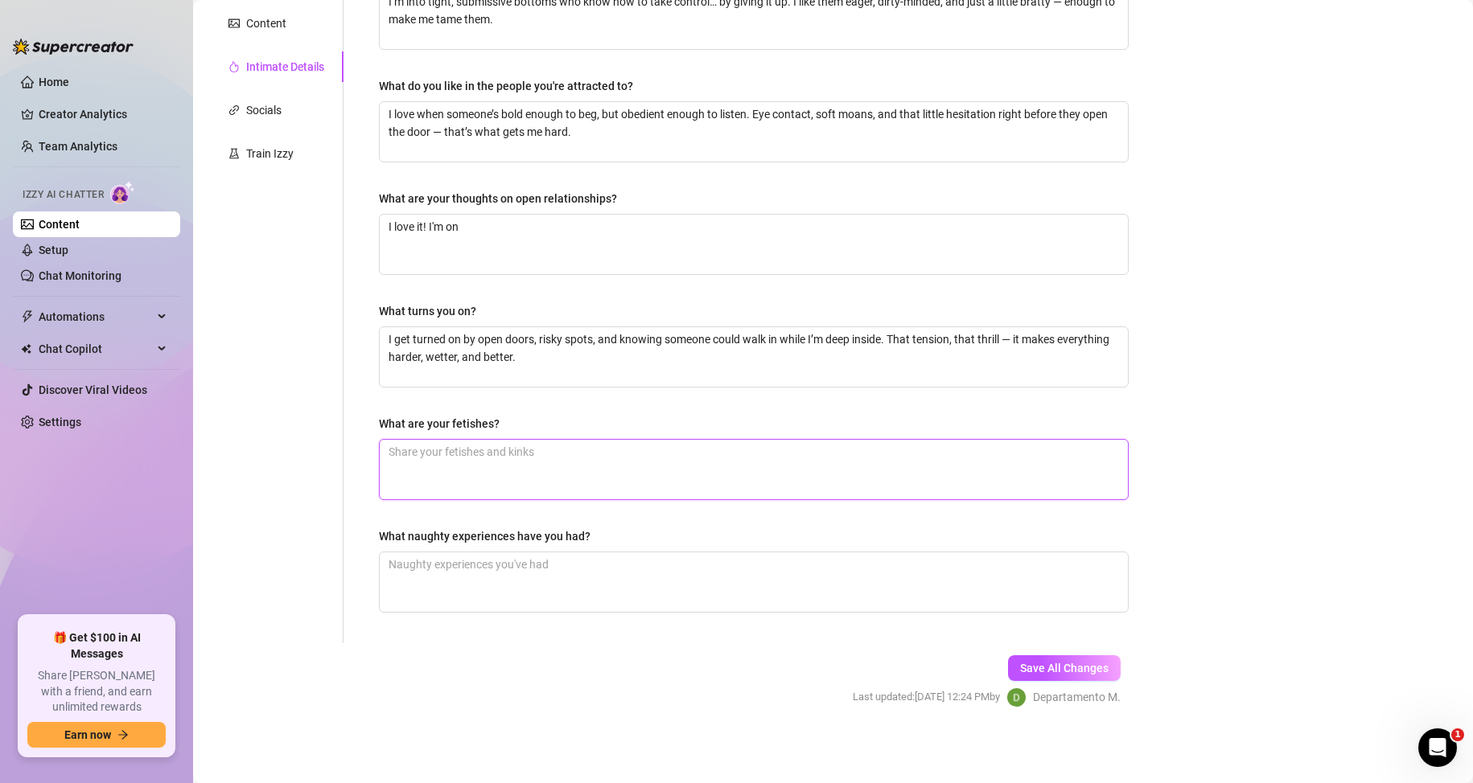
paste textarea "Open door, deep strokes, masks, toys, messy finishes, domination, edging, and t…"
type textarea "Open door, deep strokes, masks, toys, messy finishes, domination, edging, and t…"
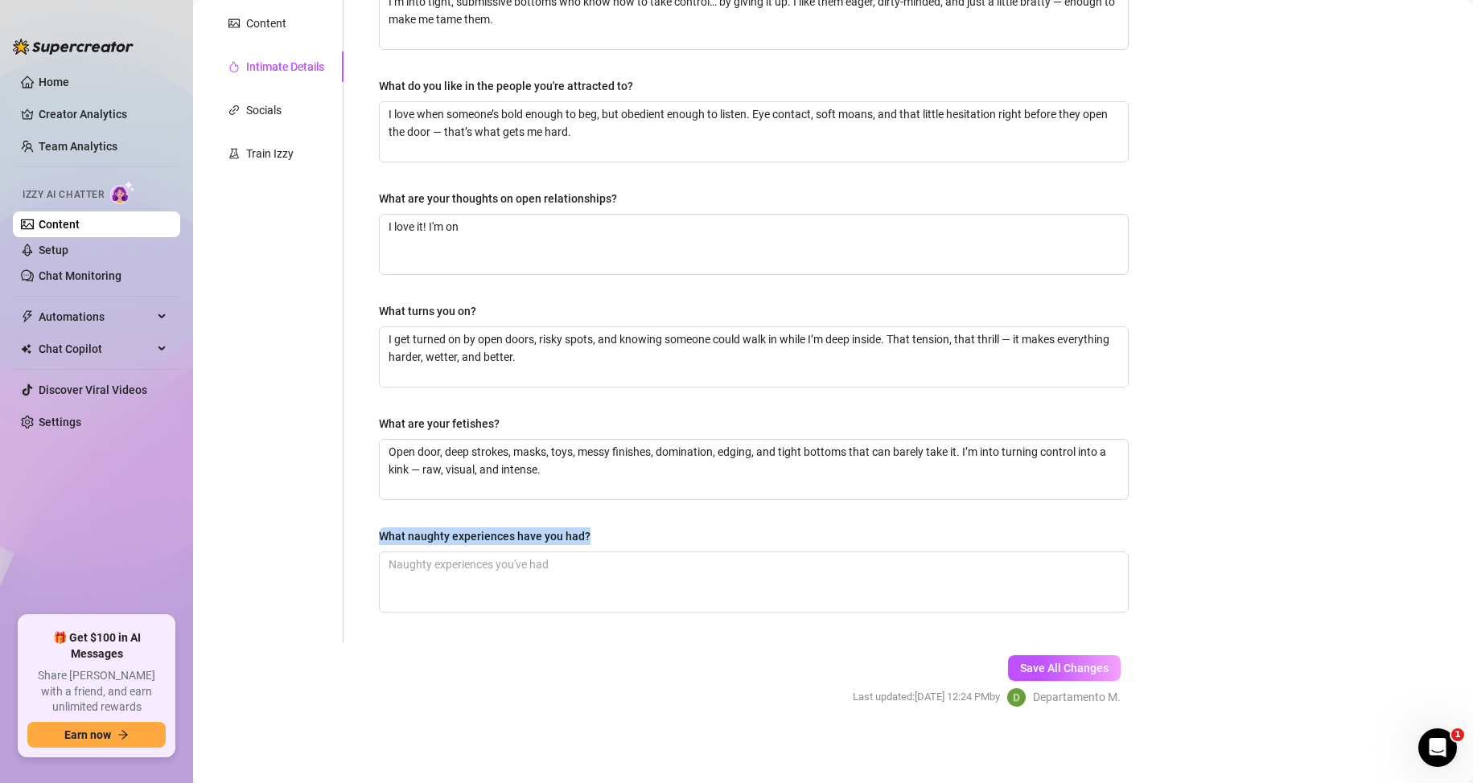
drag, startPoint x: 348, startPoint y: 525, endPoint x: 641, endPoint y: 532, distance: 292.8
click at [641, 532] on div "Why did you start OnlyFans? Required I started OnlyFans because I got tired of …" at bounding box center [743, 238] width 801 height 809
click at [1025, 668] on span "Save All Changes" at bounding box center [1064, 668] width 88 height 13
type textarea "I love it! I'm on"
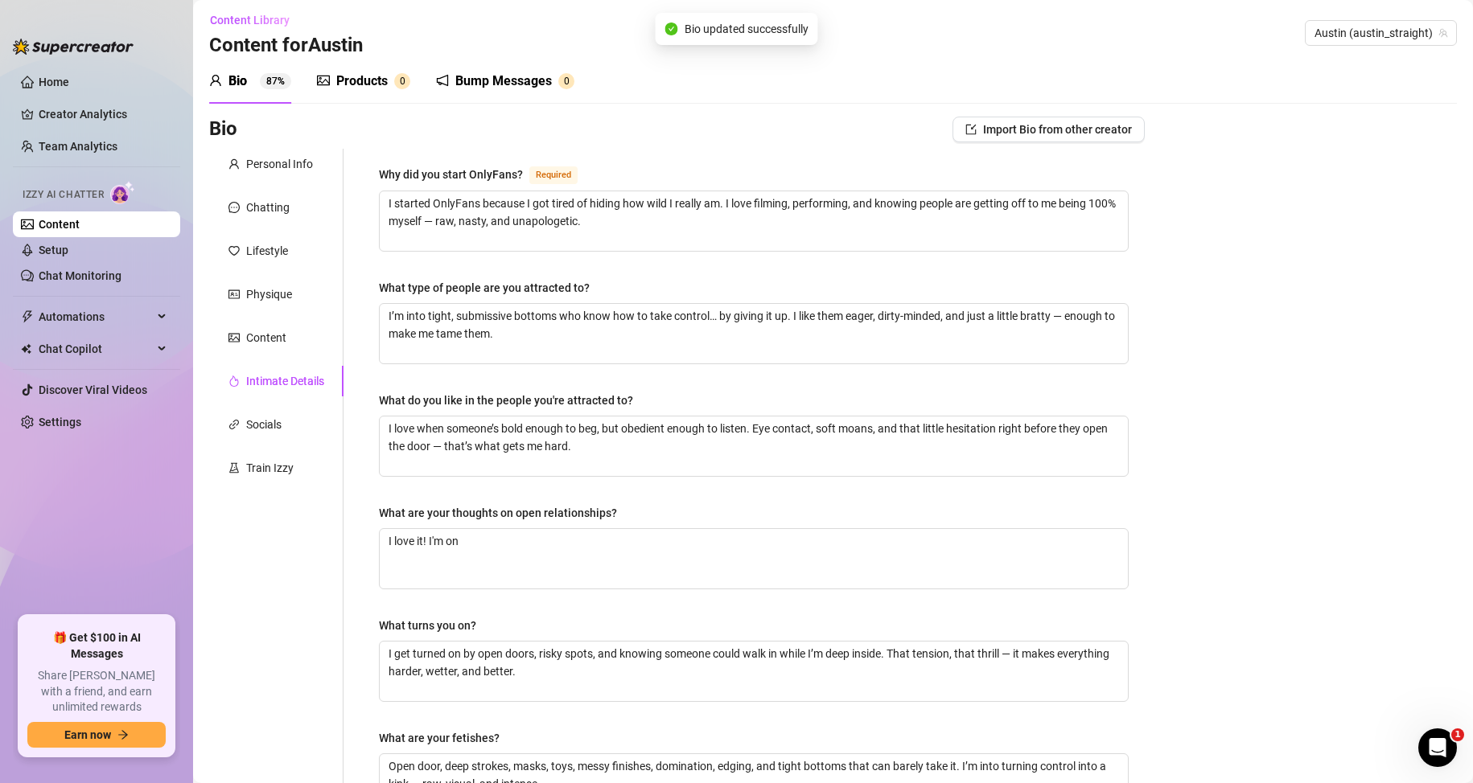
scroll to position [0, 0]
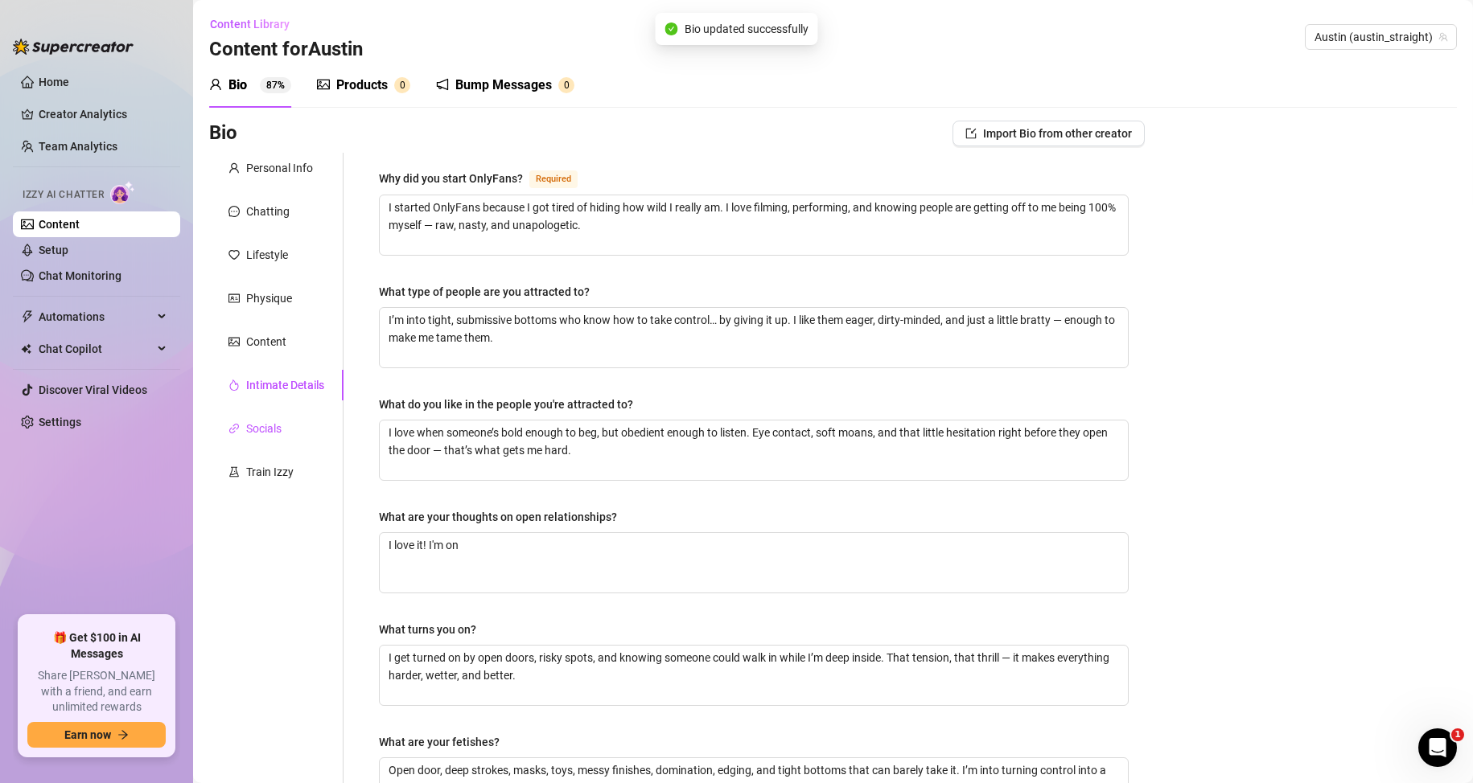
click at [249, 433] on div "Socials" at bounding box center [263, 429] width 35 height 18
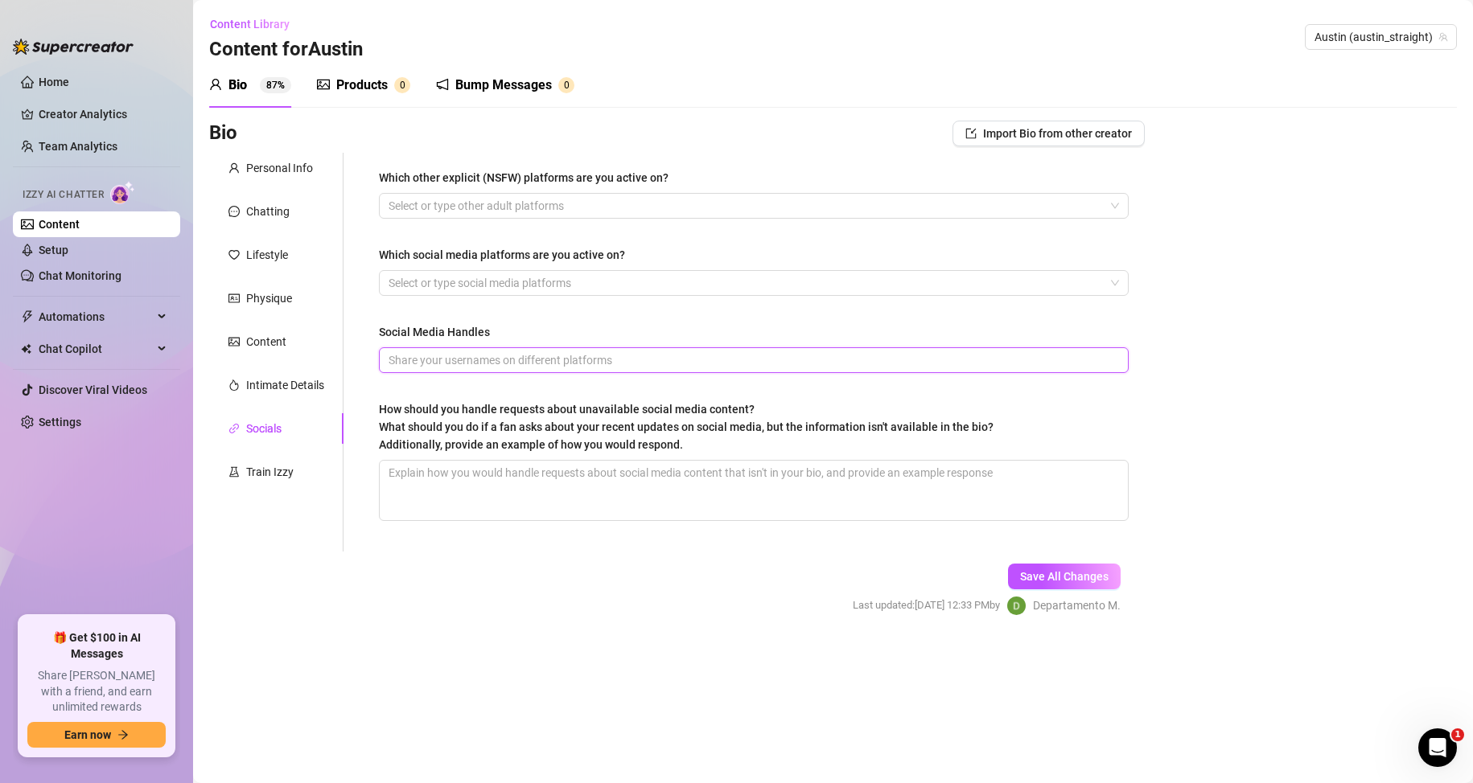
click at [479, 361] on input "Social Media Handles" at bounding box center [751, 360] width 727 height 18
click at [273, 474] on div "Train Izzy" at bounding box center [269, 472] width 47 height 18
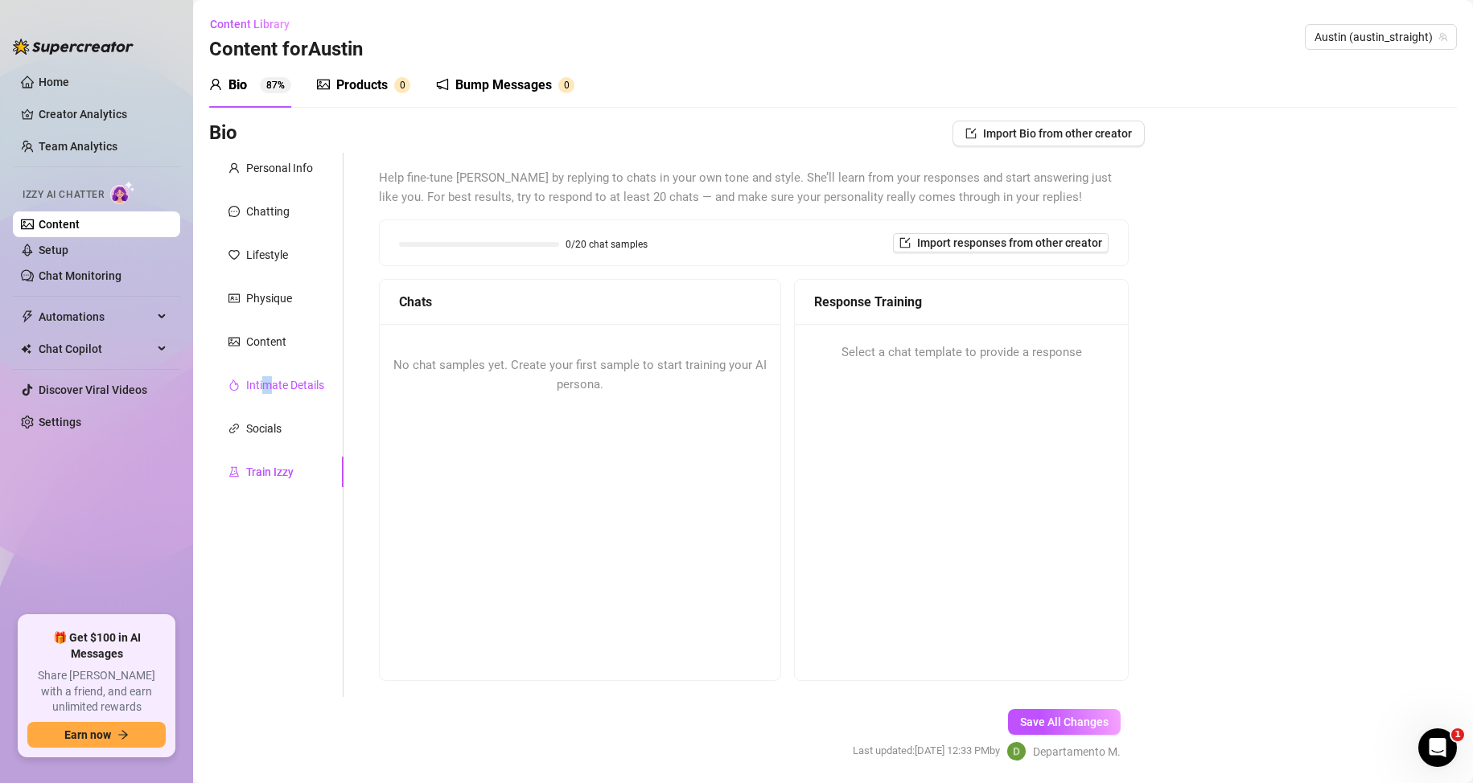
click at [269, 382] on div "Intimate Details" at bounding box center [285, 385] width 78 height 18
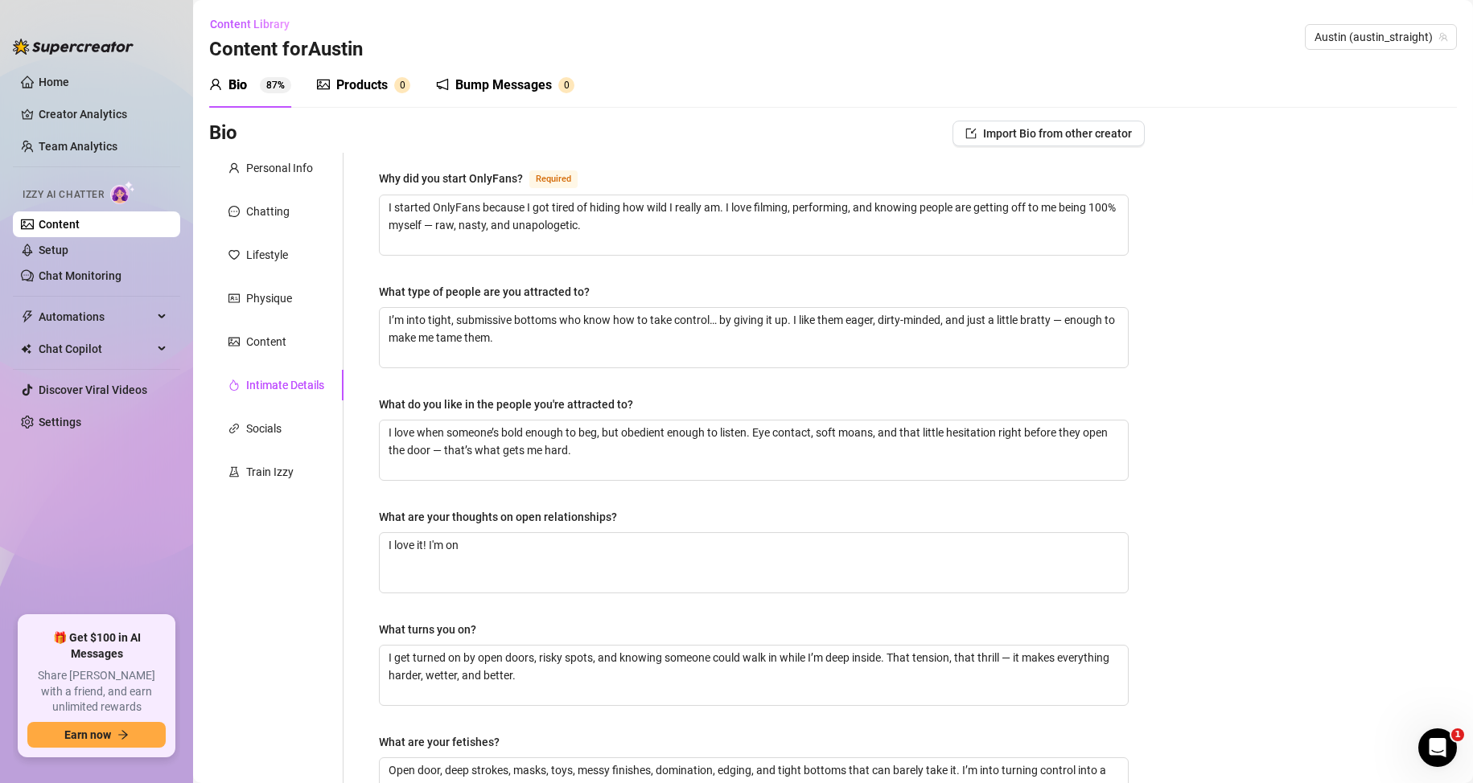
click at [545, 387] on div "Why did you start OnlyFans? Required I started OnlyFans because I got tired of …" at bounding box center [754, 557] width 750 height 777
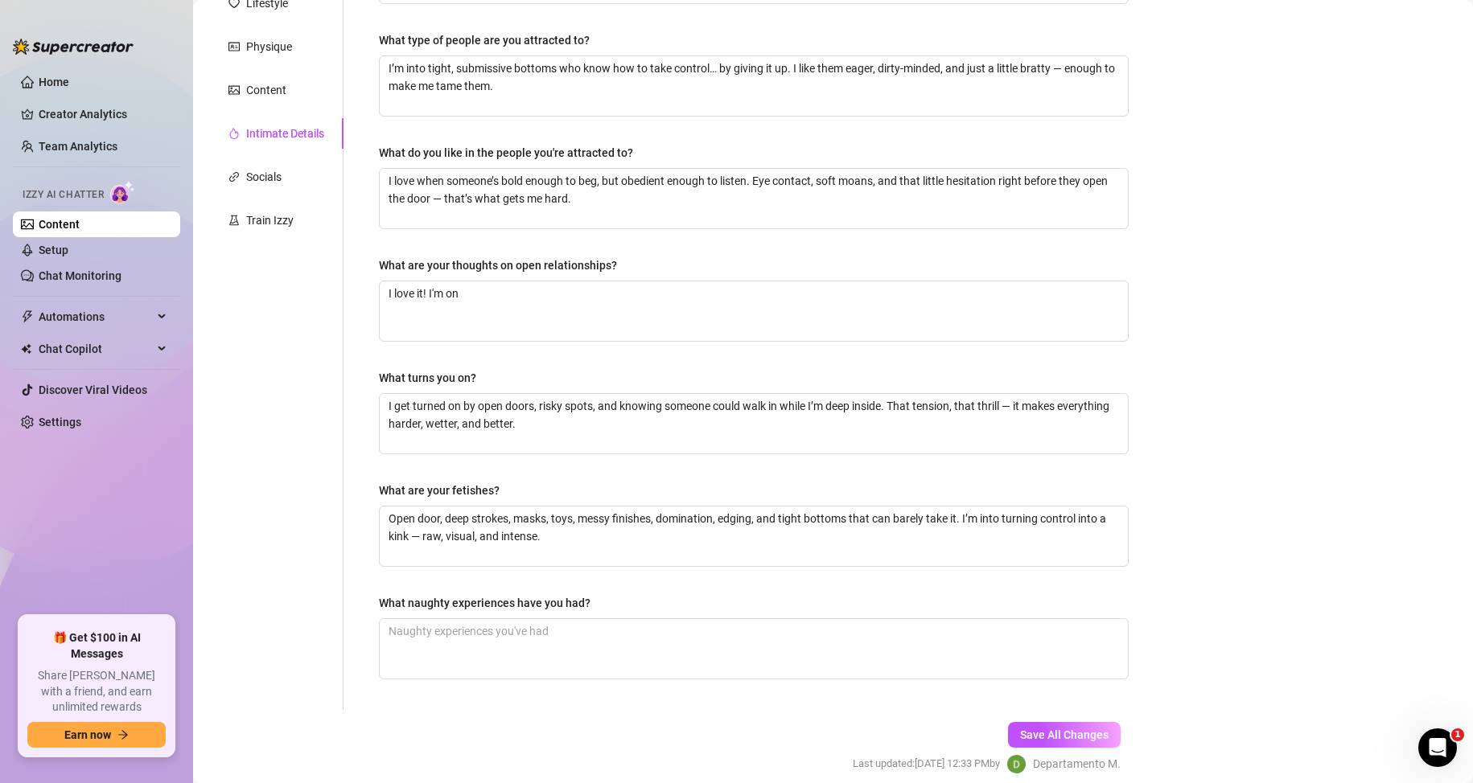
scroll to position [318, 0]
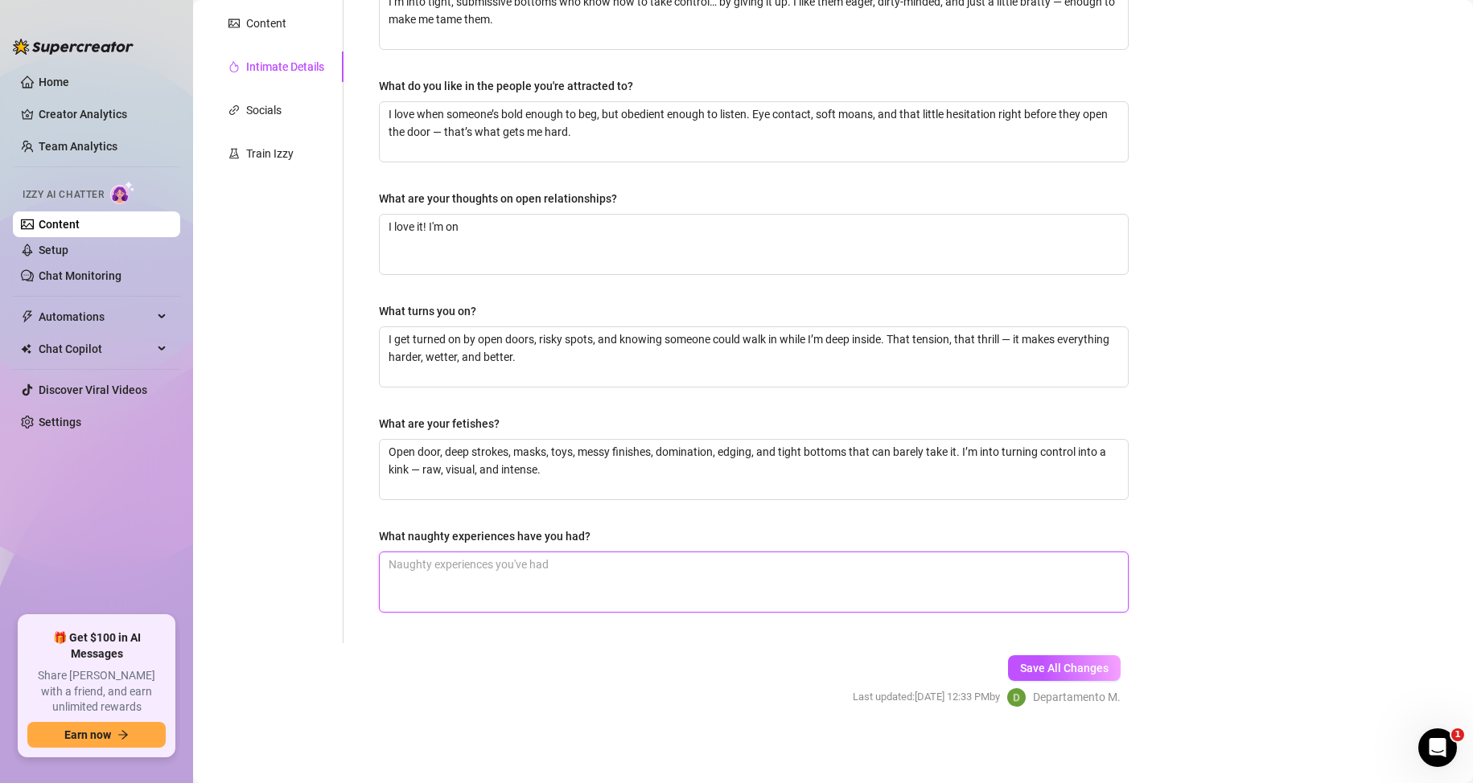
click at [585, 591] on textarea "What naughty experiences have you had?" at bounding box center [754, 583] width 748 height 60
paste textarea "Had a threesome once in a stairwell — one on his knees, the other keeping watch…"
type textarea "Had a threesome once in a stairwell — one on his knees, the other keeping watch…"
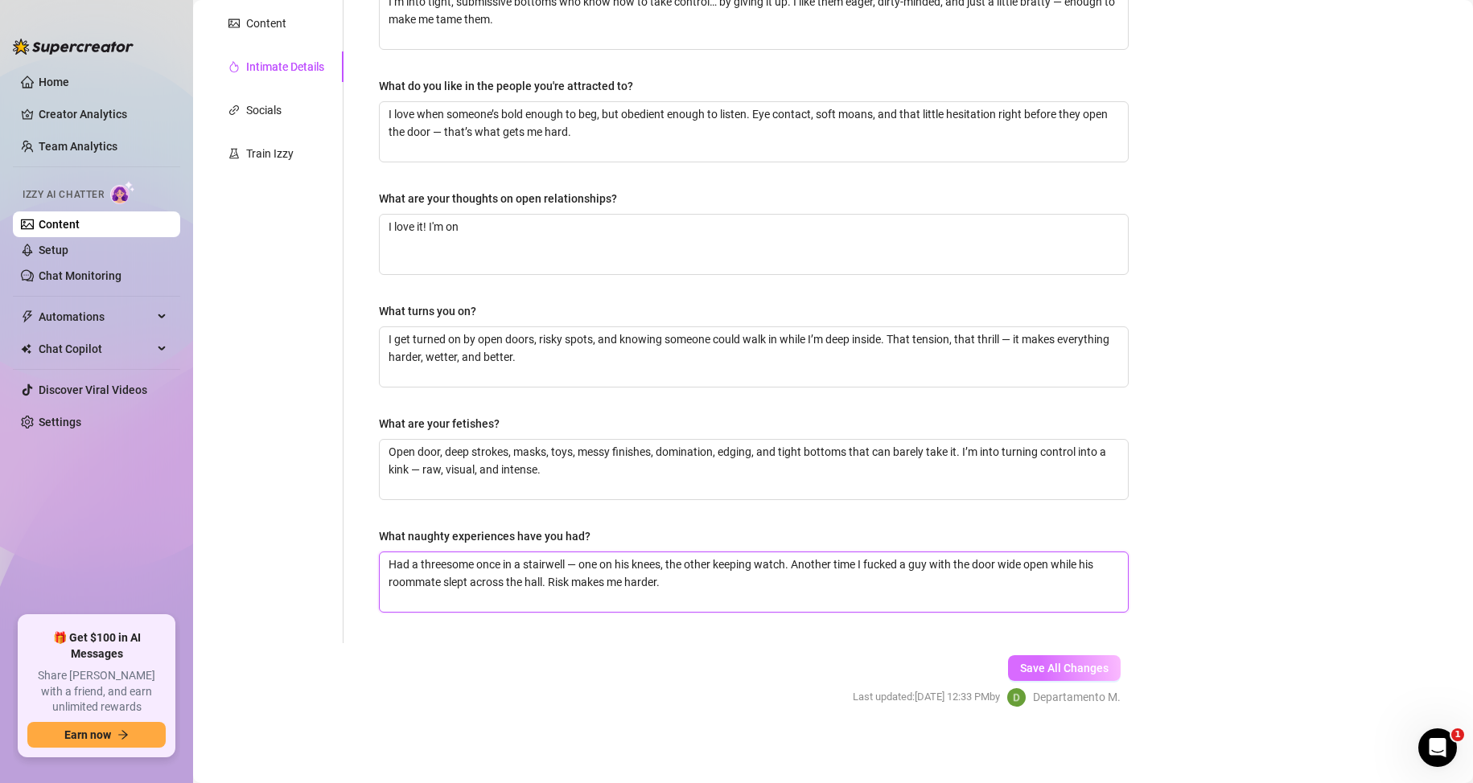
type textarea "Had a threesome once in a stairwell — one on his knees, the other keeping watch…"
click at [1032, 668] on span "Save All Changes" at bounding box center [1064, 668] width 88 height 13
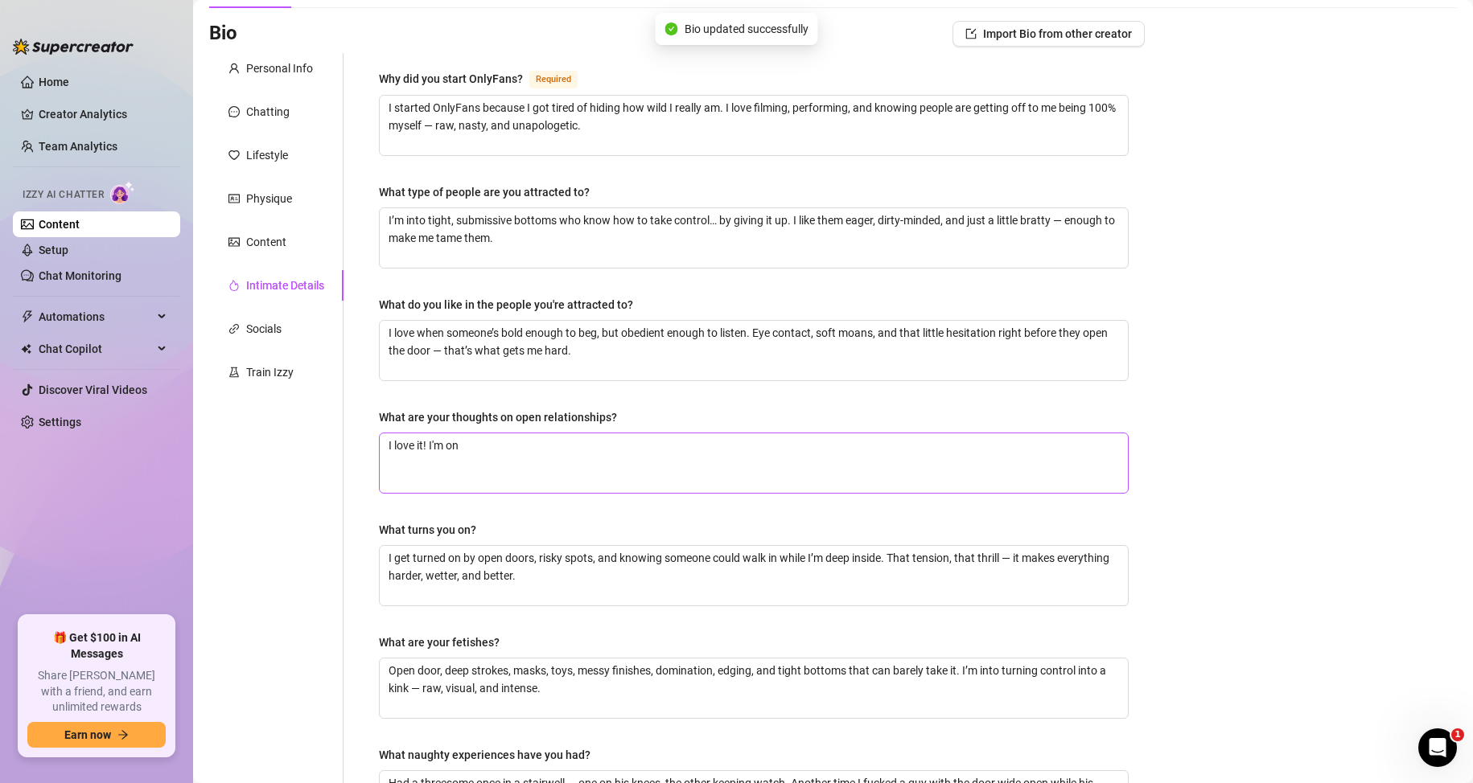
scroll to position [0, 0]
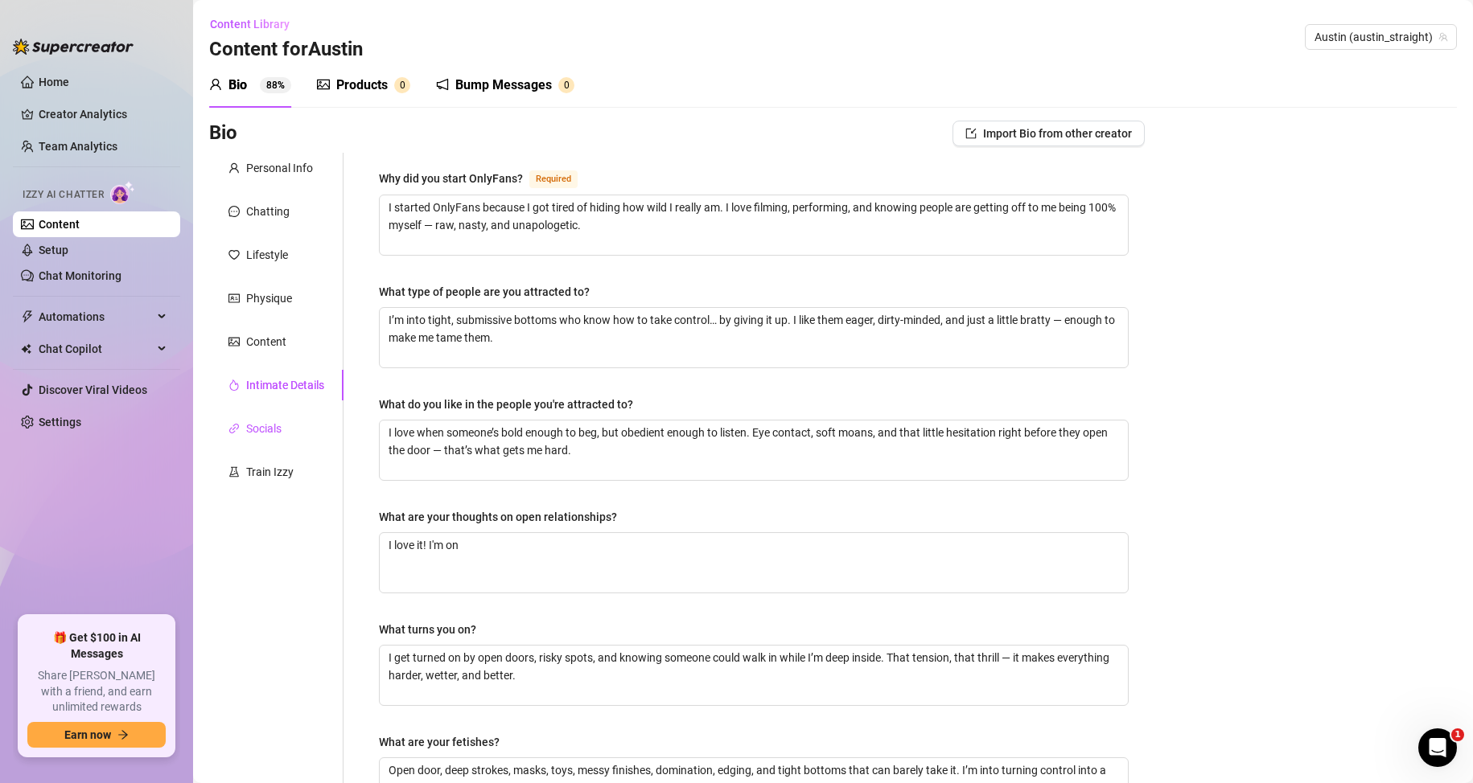
click at [271, 427] on div "Socials" at bounding box center [263, 429] width 35 height 18
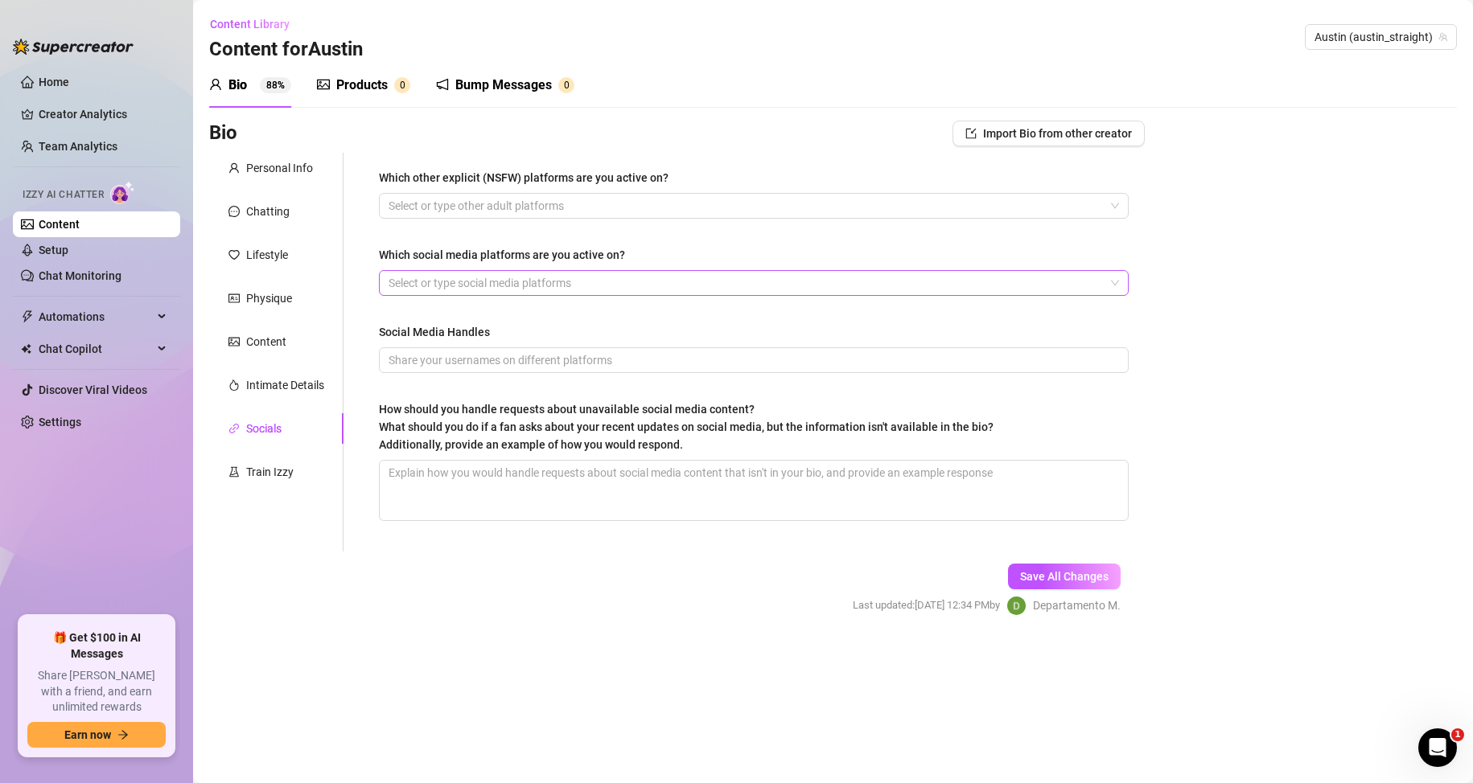
click at [479, 285] on div at bounding box center [745, 283] width 726 height 23
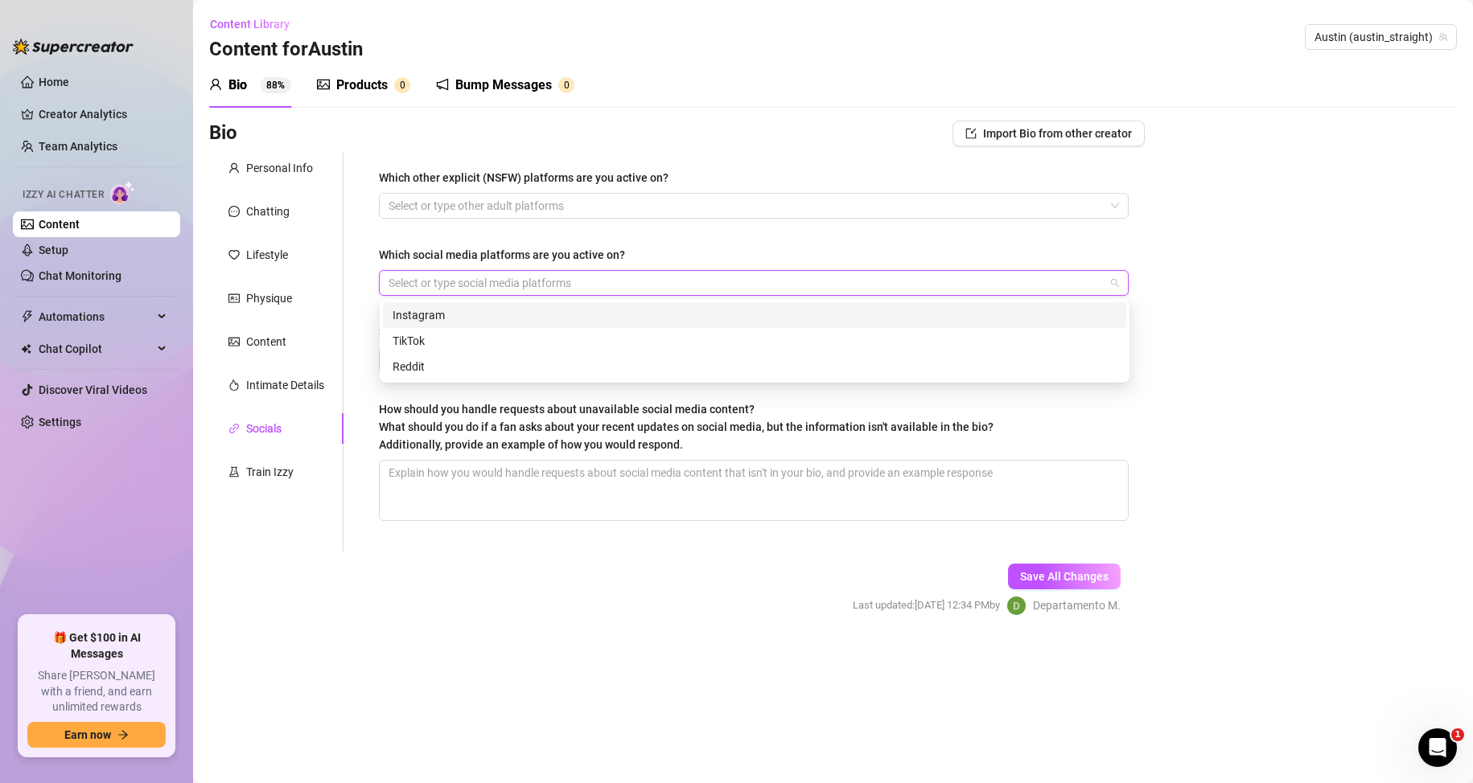
type input "x"
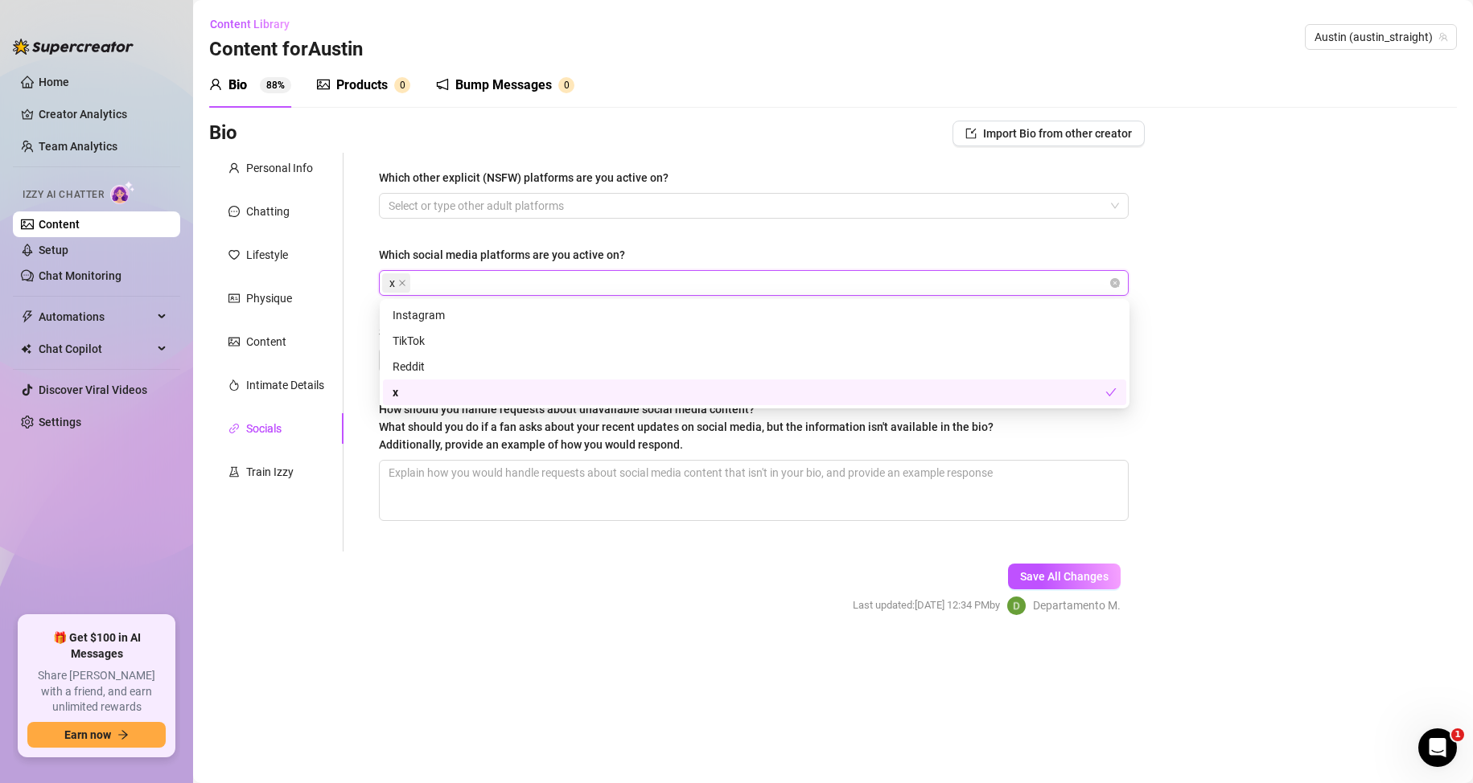
click at [356, 346] on div "Which other explicit (NSFW) platforms are you active on? Select or type other a…" at bounding box center [743, 352] width 801 height 399
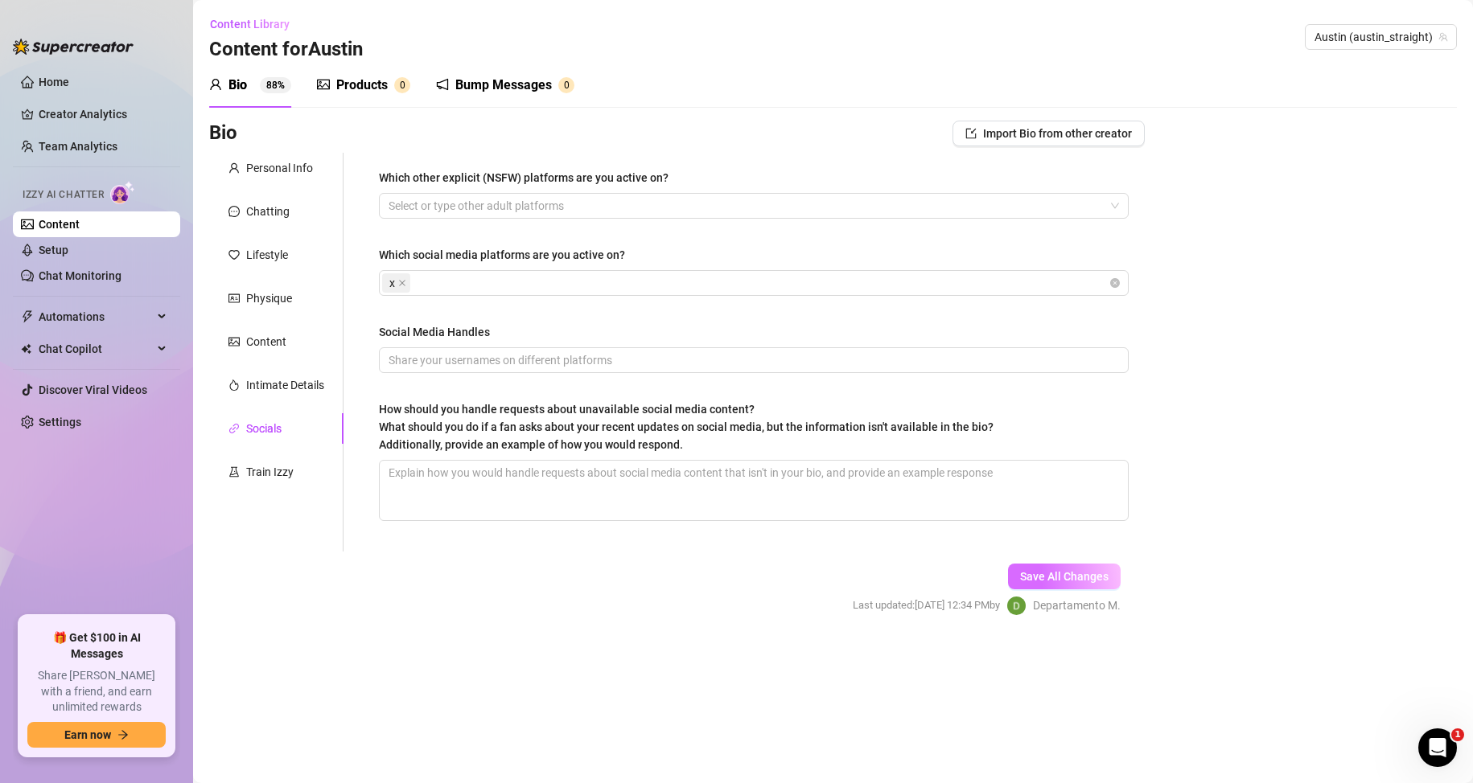
click at [1032, 575] on span "Save All Changes" at bounding box center [1064, 576] width 88 height 13
click at [375, 95] on div "Products 0" at bounding box center [363, 85] width 93 height 45
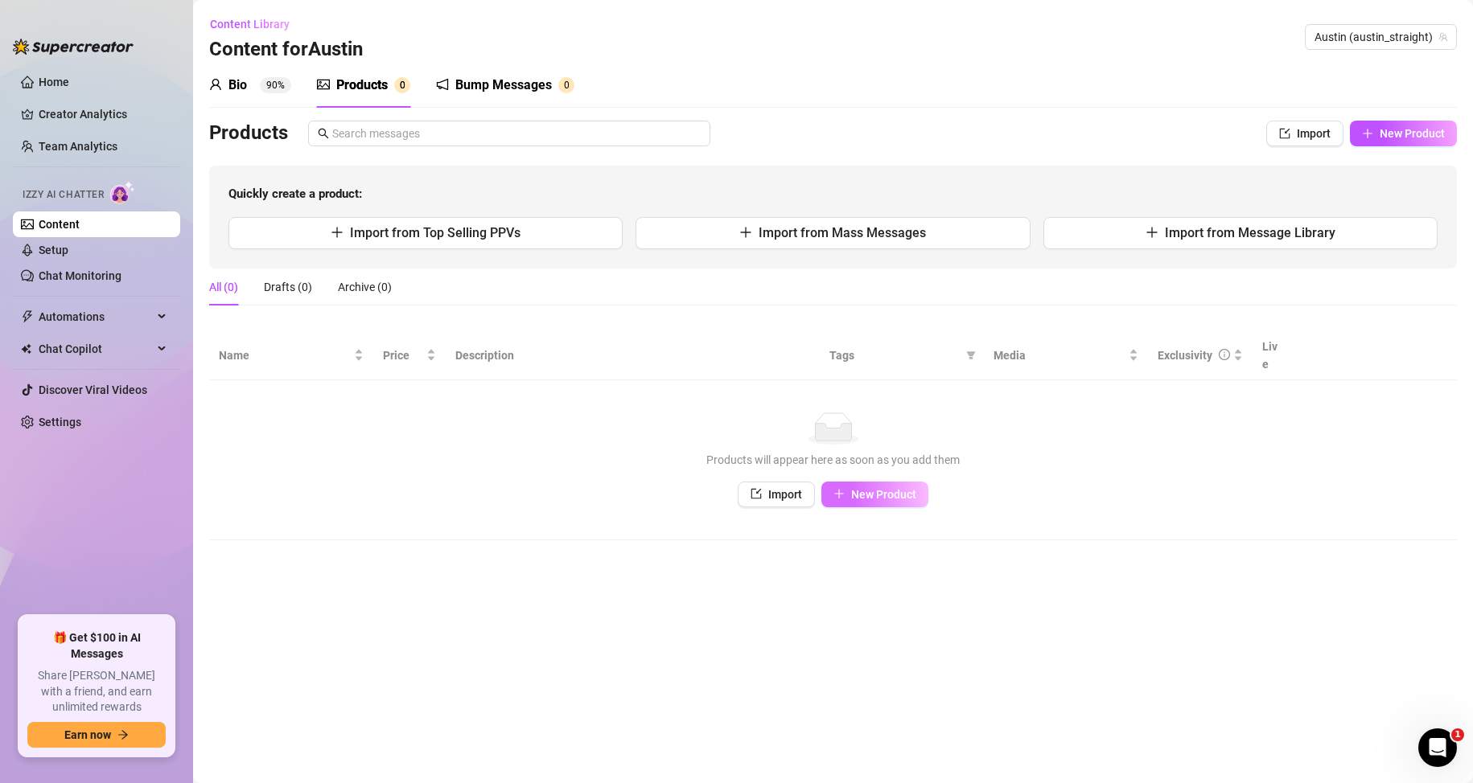
click at [889, 485] on button "New Product" at bounding box center [874, 495] width 107 height 26
type textarea "Type your message here..."
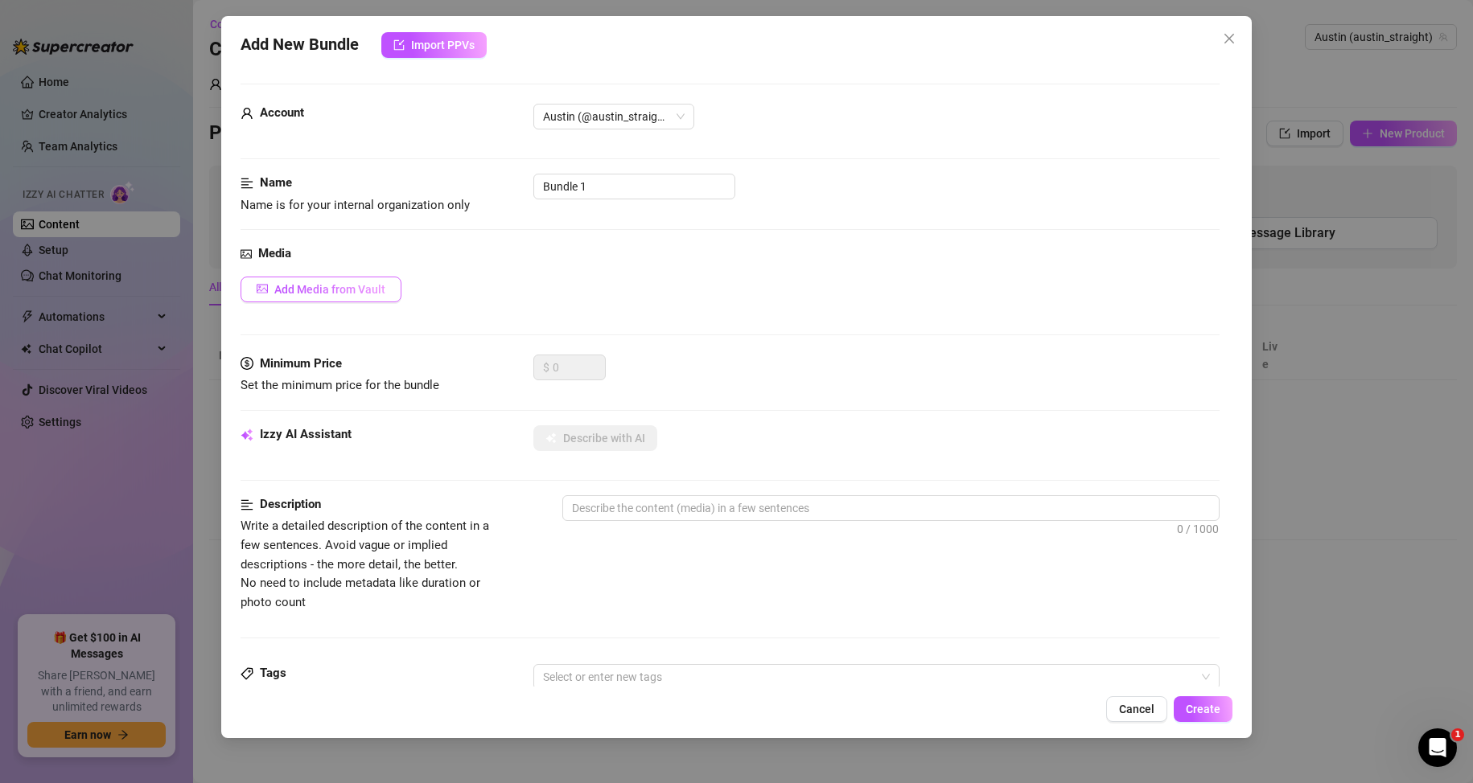
click at [340, 292] on span "Add Media from Vault" at bounding box center [329, 289] width 111 height 13
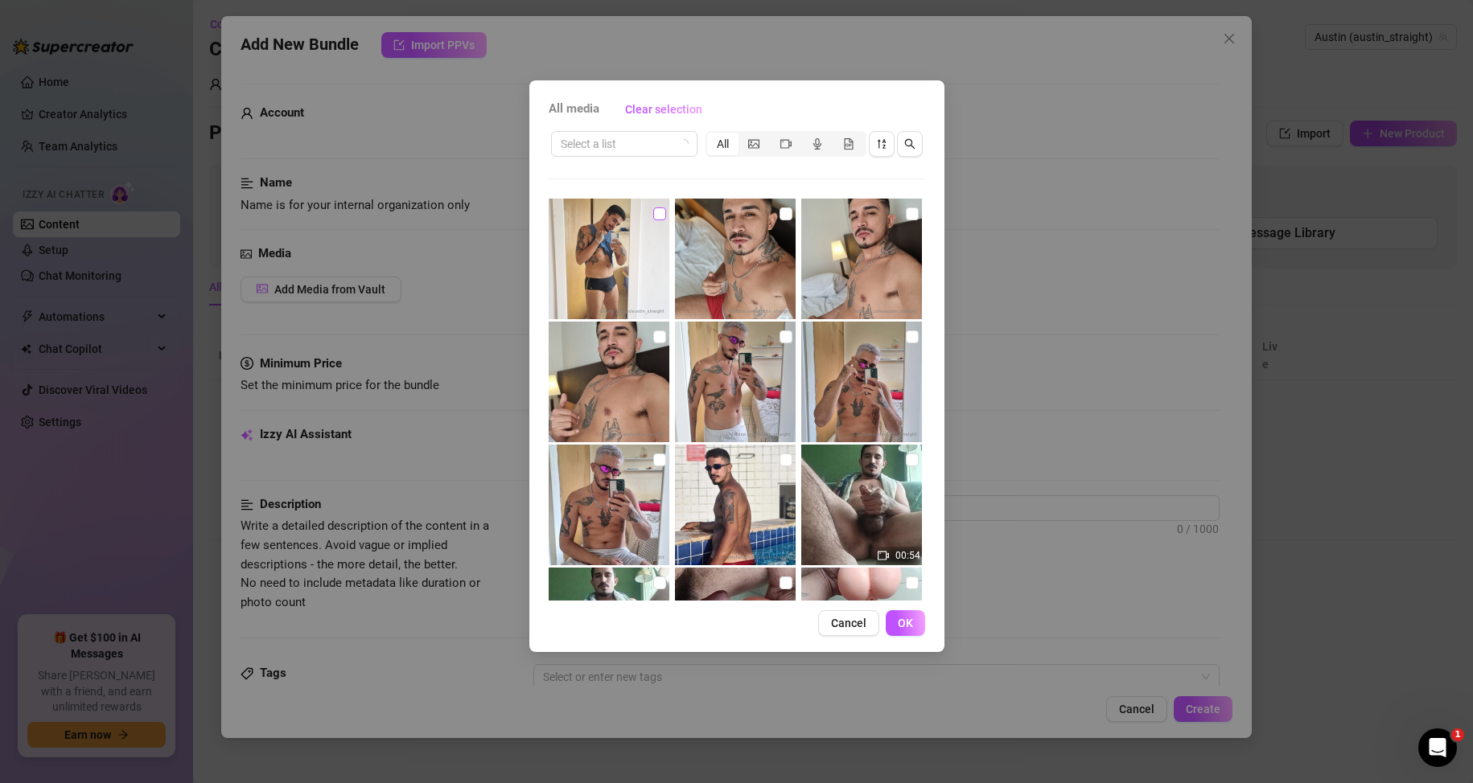
click at [659, 215] on input "checkbox" at bounding box center [659, 213] width 13 height 13
checkbox input "true"
click at [903, 621] on span "OK" at bounding box center [905, 623] width 15 height 13
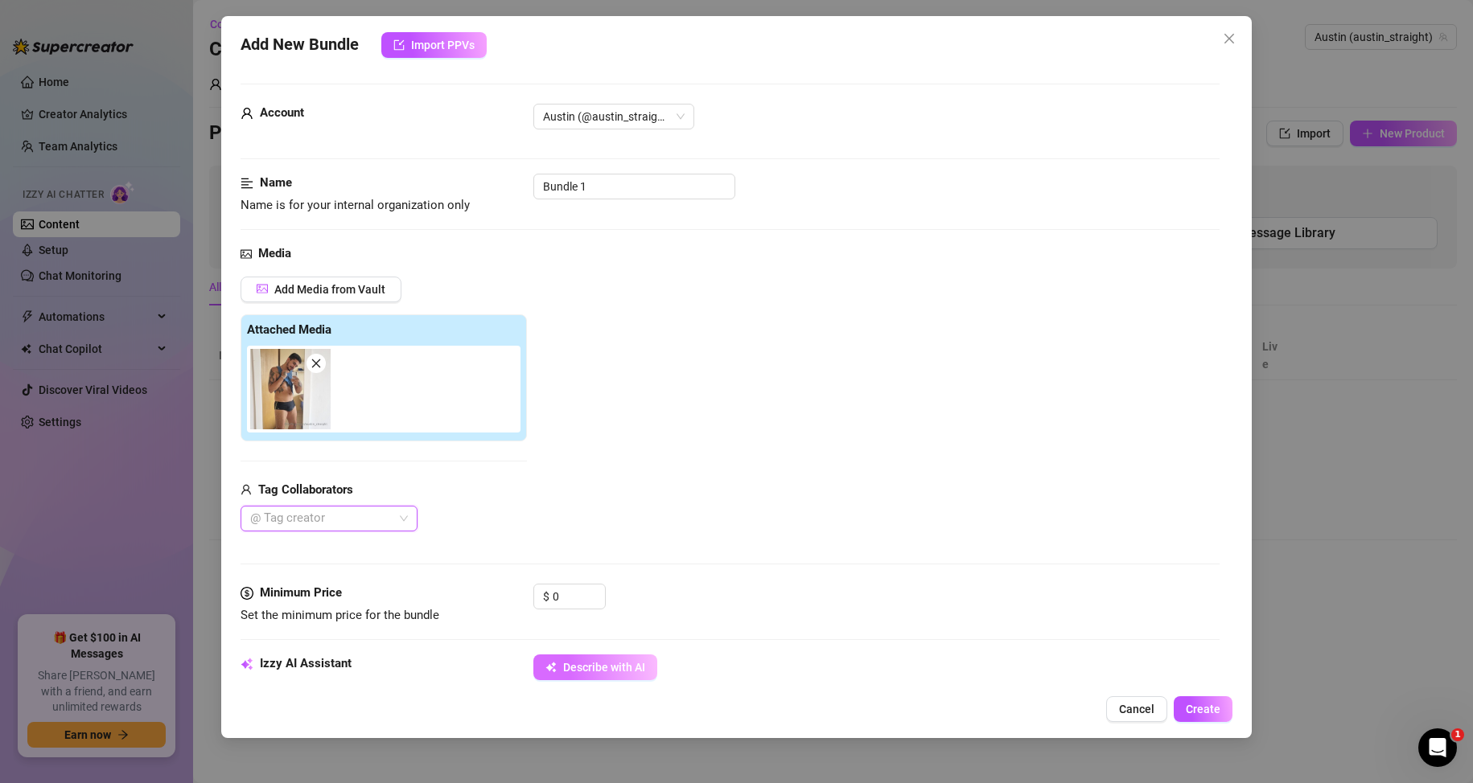
click at [575, 658] on button "Describe with AI" at bounding box center [595, 668] width 124 height 26
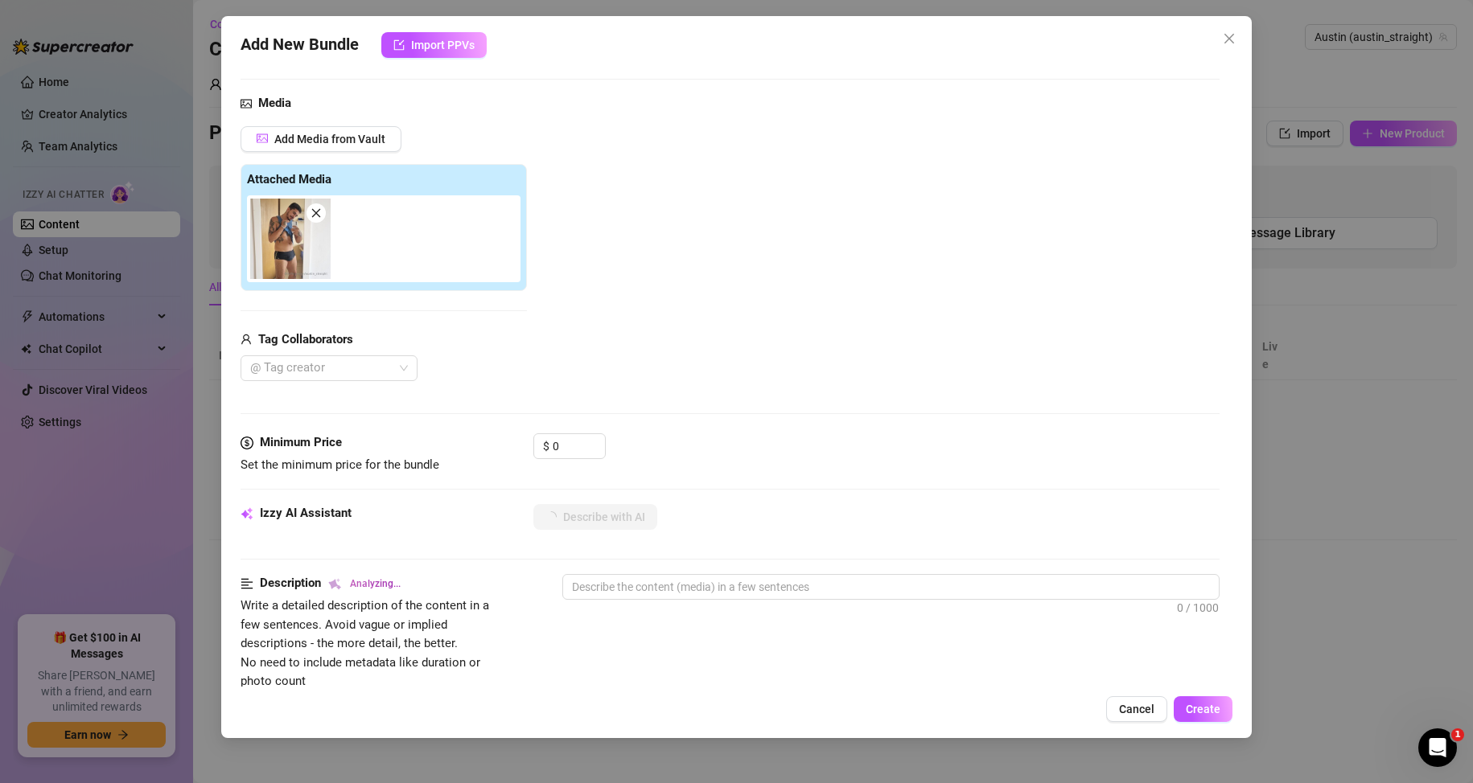
scroll to position [322, 0]
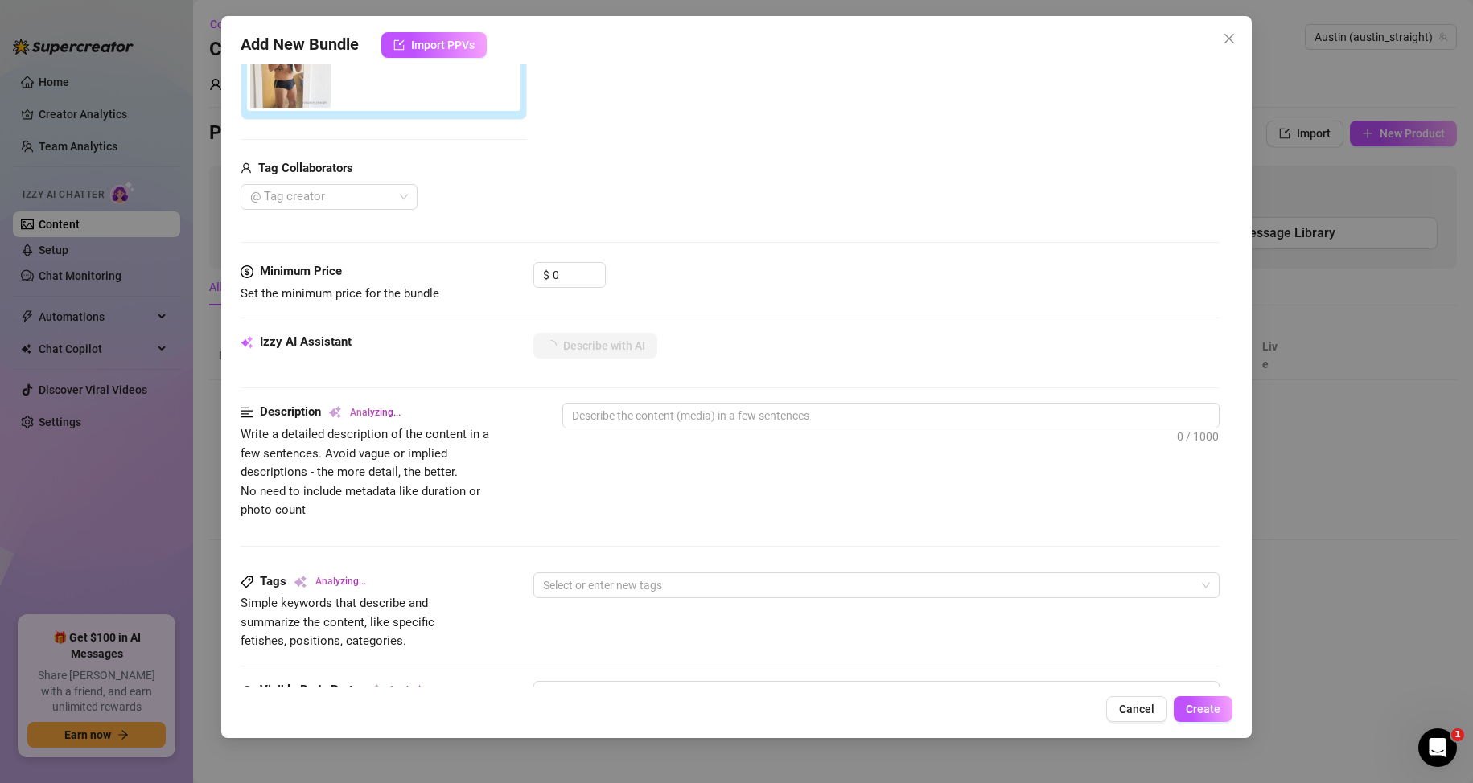
type textarea "Austin"
type textarea "Austin poses"
type textarea "Austin poses in"
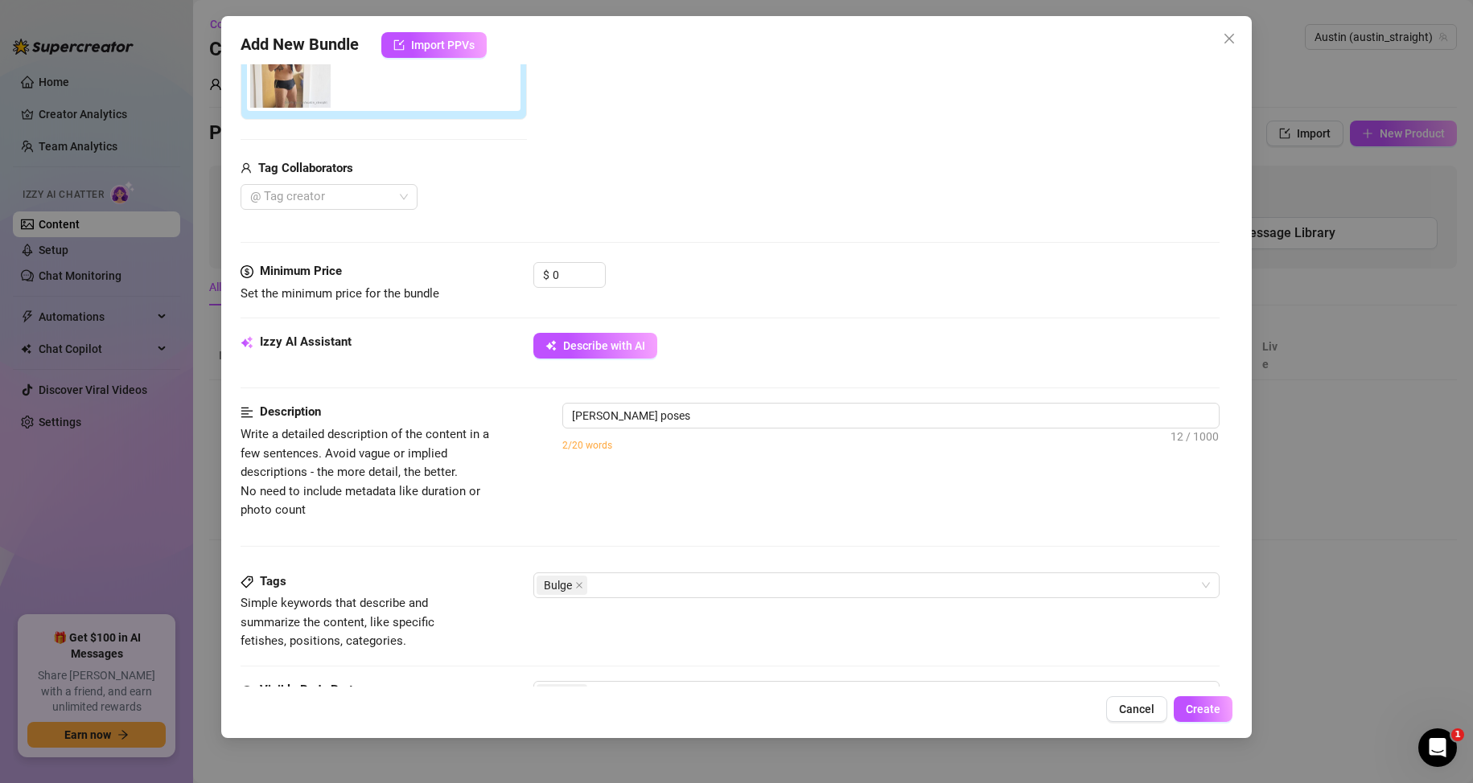
type textarea "Austin poses in"
type textarea "Austin poses in front"
type textarea "Austin poses in front of"
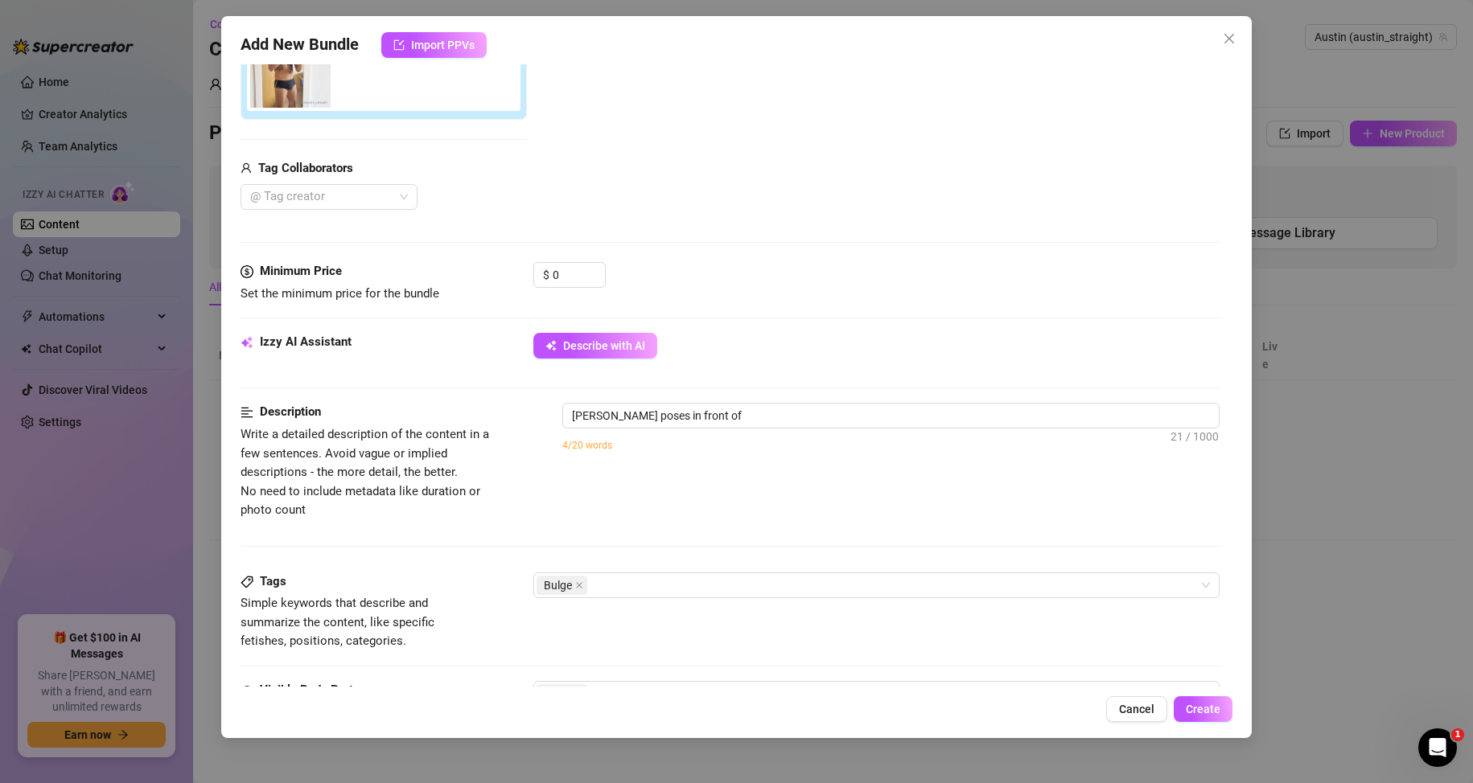
type textarea "Austin poses in front of a"
type textarea "Austin poses in front of a mirror"
type textarea "Austin poses in front of a mirror wearing"
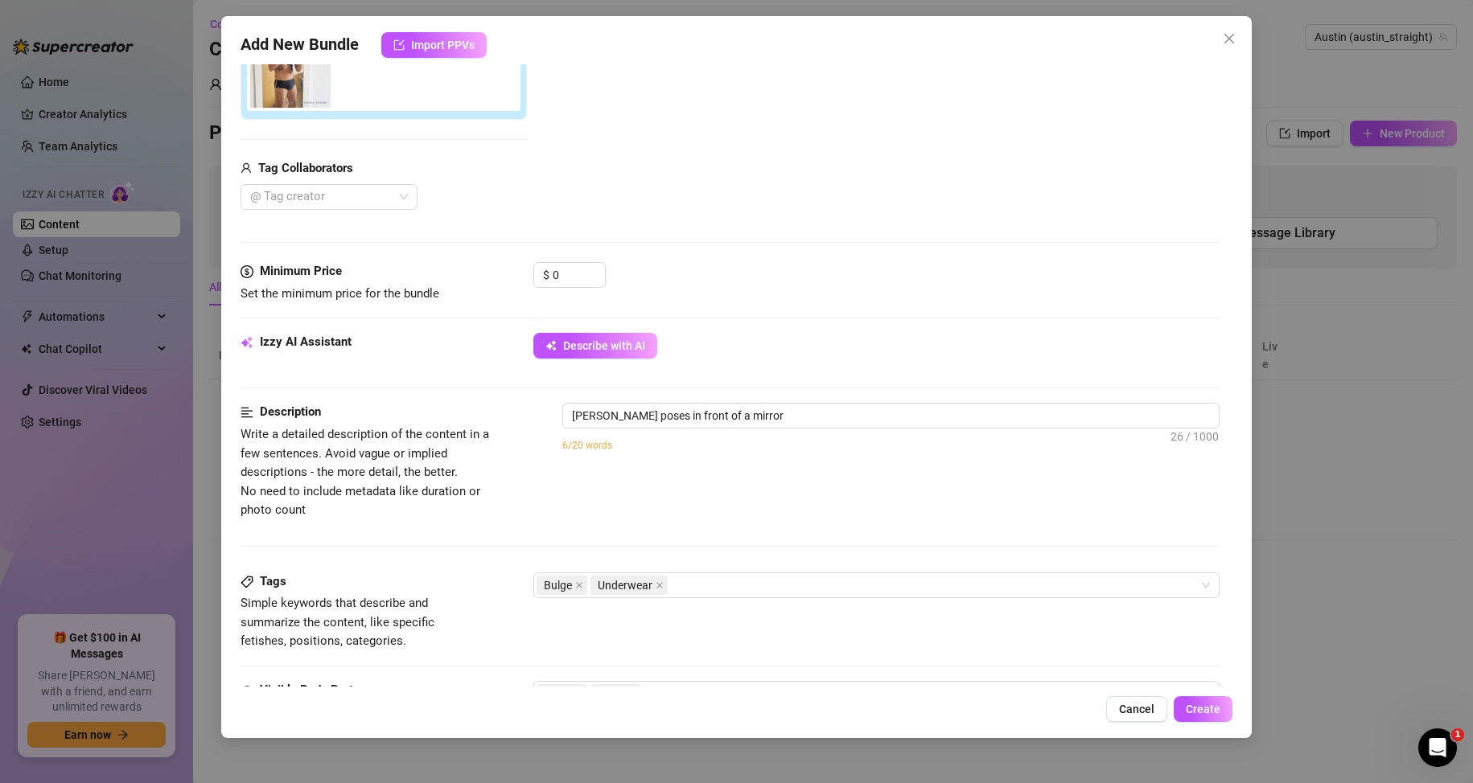
type textarea "Austin poses in front of a mirror wearing"
type textarea "Austin poses in front of a mirror wearing only"
type textarea "Austin poses in front of a mirror wearing only tight"
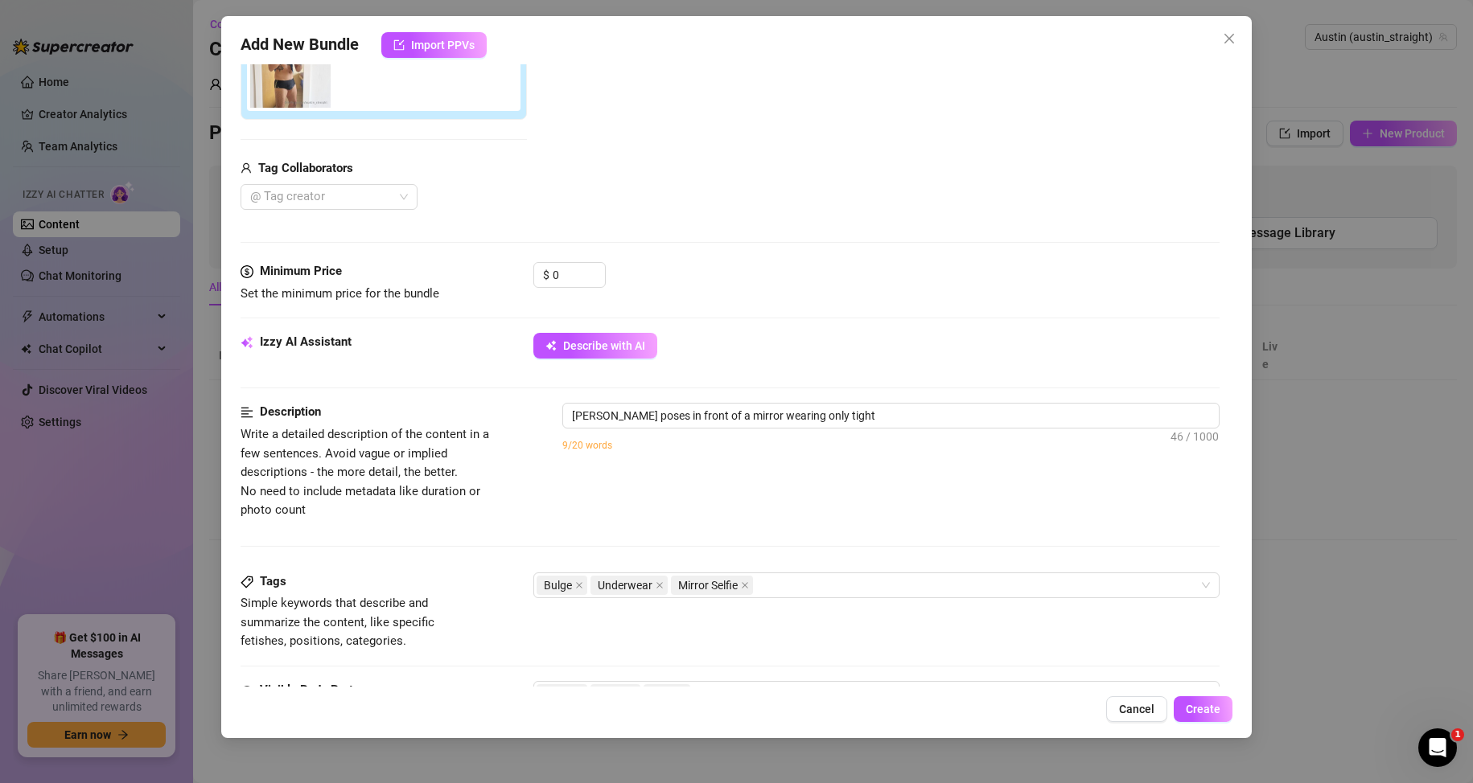
type textarea "Austin poses in front of a mirror wearing only tight black"
type textarea "Austin poses in front of a mirror wearing only tight black briefs,"
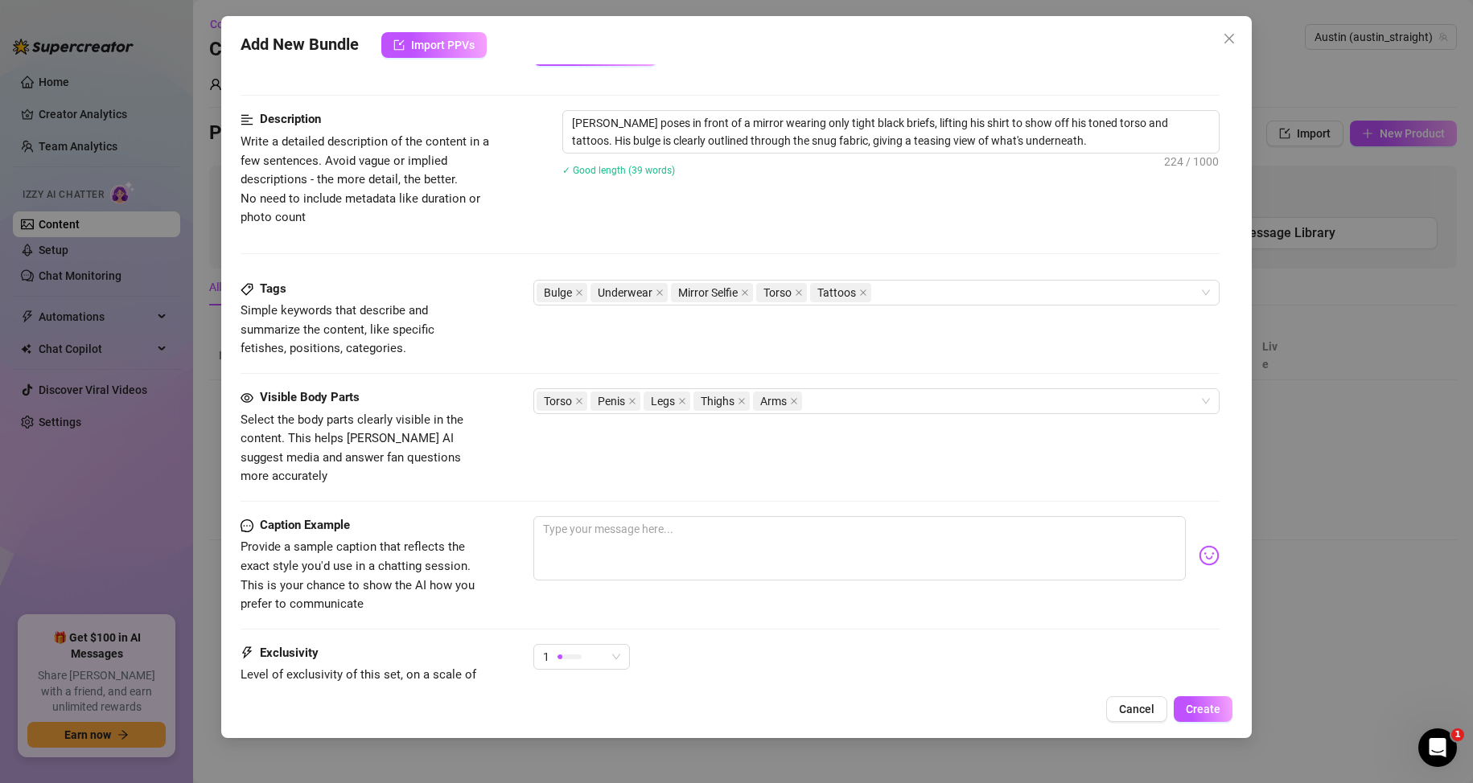
scroll to position [643, 0]
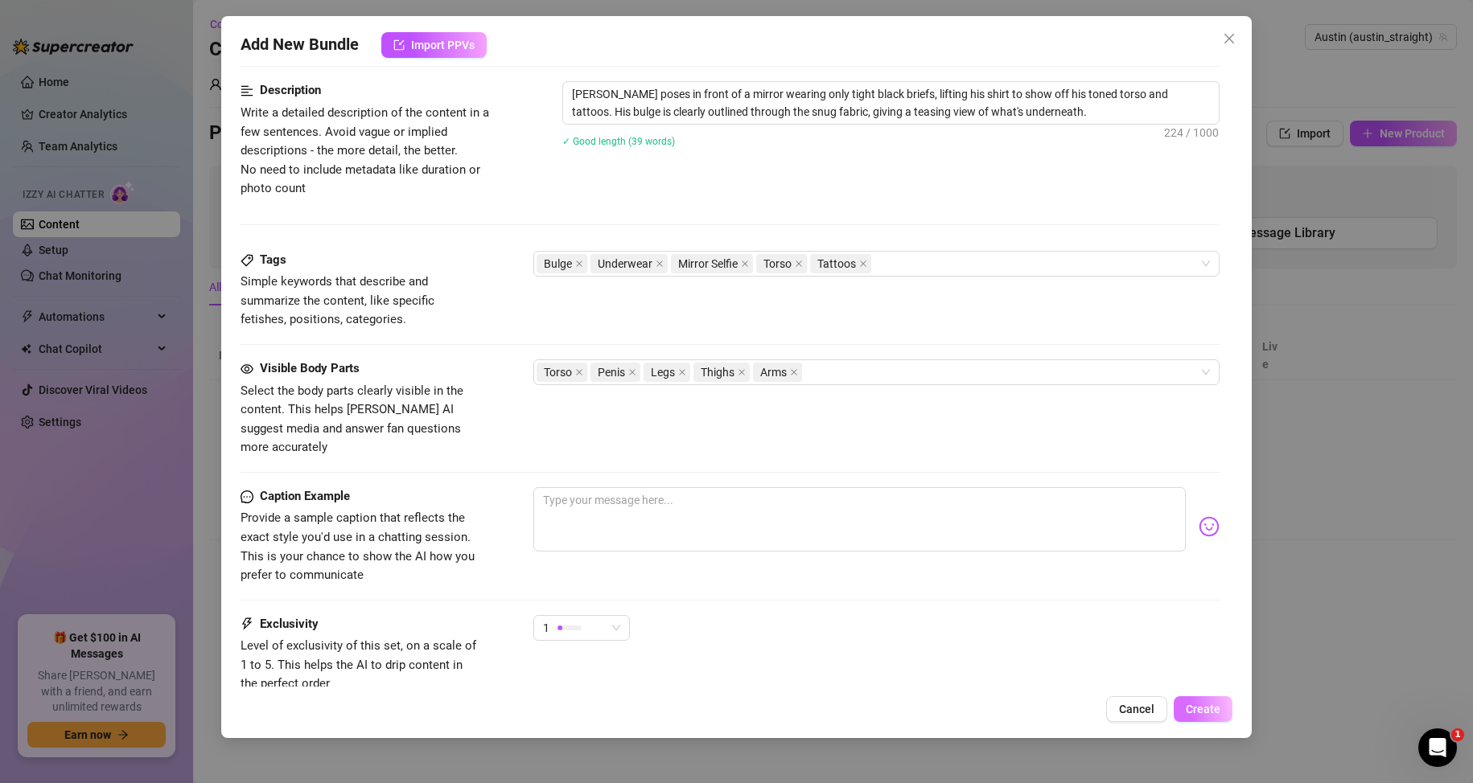
click at [1195, 711] on span "Create" at bounding box center [1202, 709] width 35 height 13
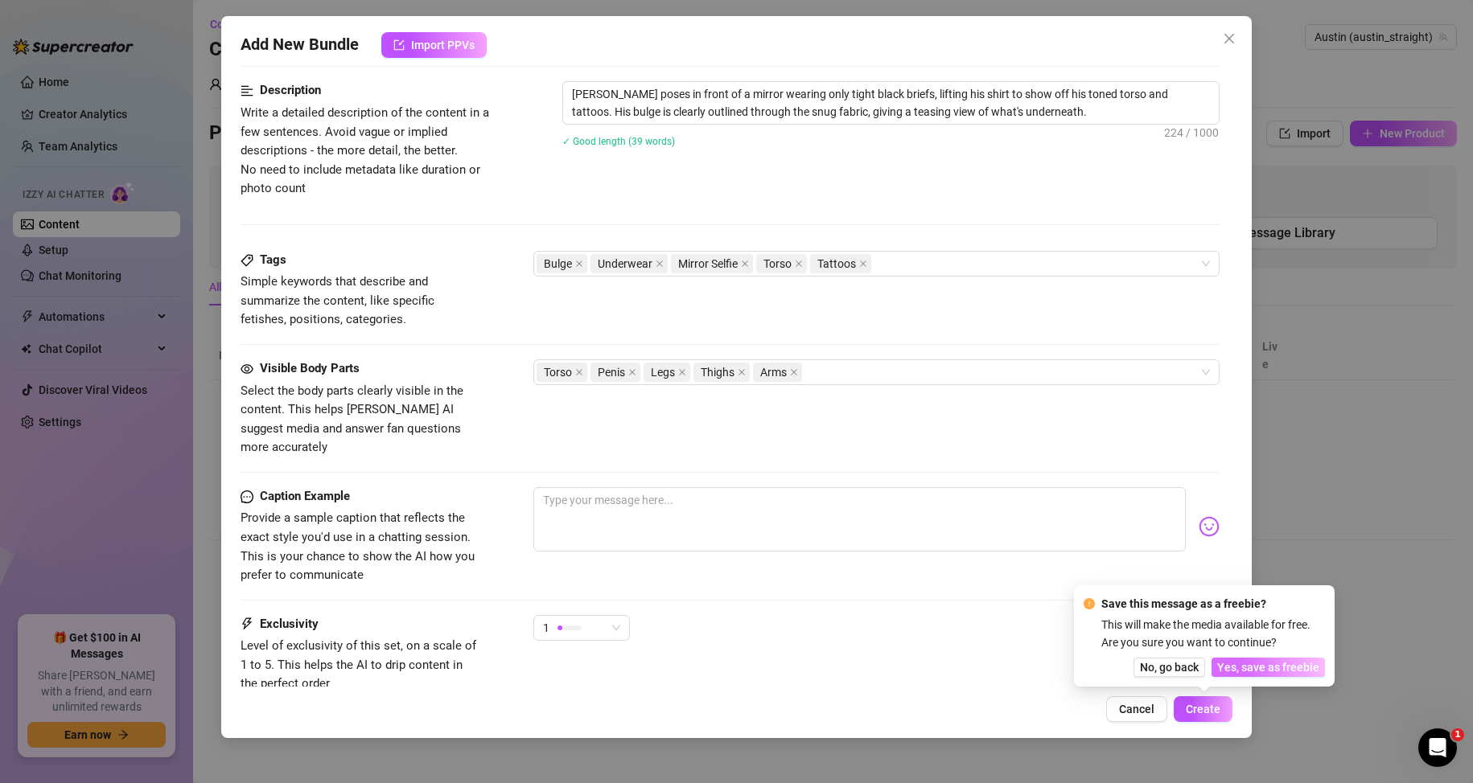
click at [1257, 670] on span "Yes, save as freebie" at bounding box center [1268, 667] width 102 height 13
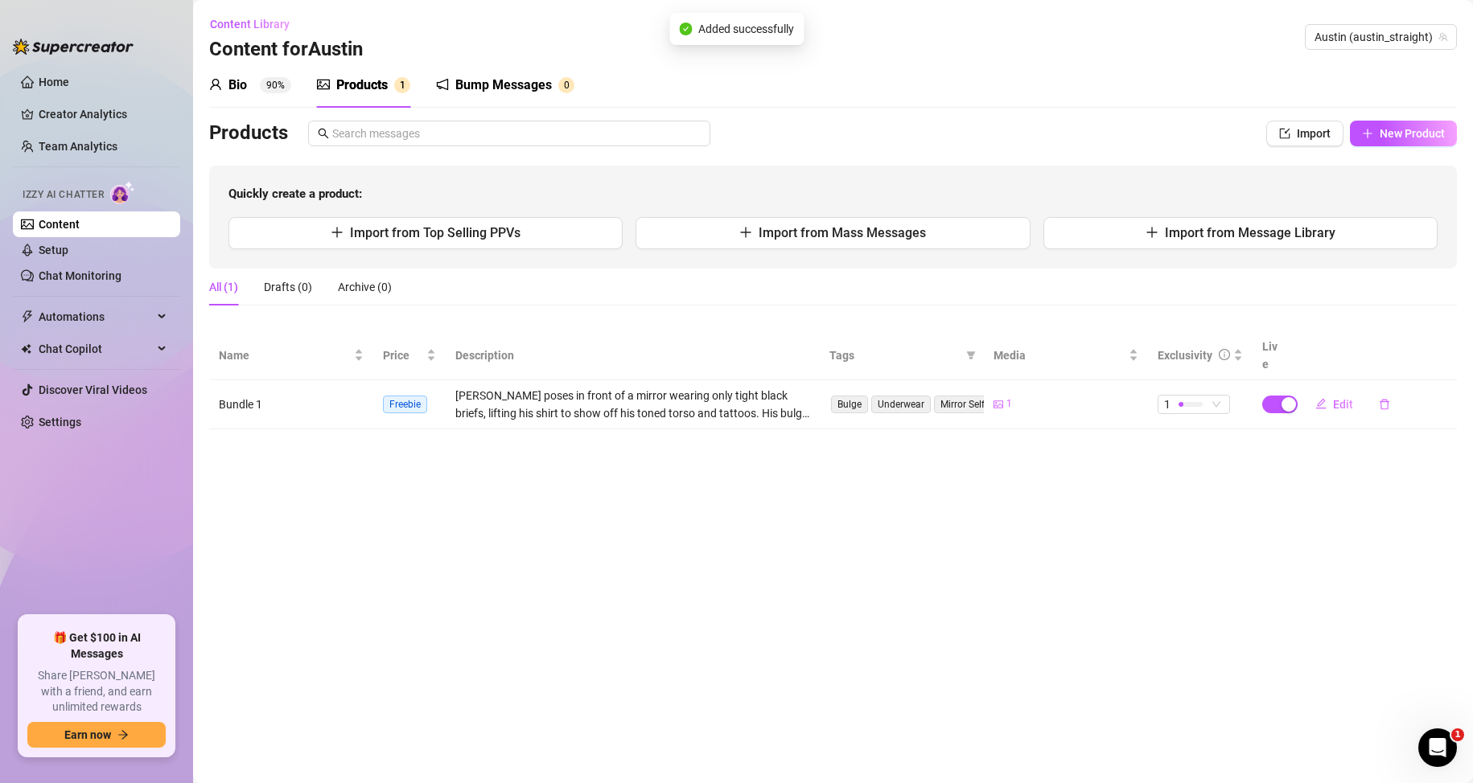
click at [1397, 120] on div "Bio 90% Products 1 Bump Messages 0 Bio Import Bio from other creator Personal I…" at bounding box center [832, 246] width 1247 height 367
click at [1390, 127] on span "New Product" at bounding box center [1411, 133] width 65 height 13
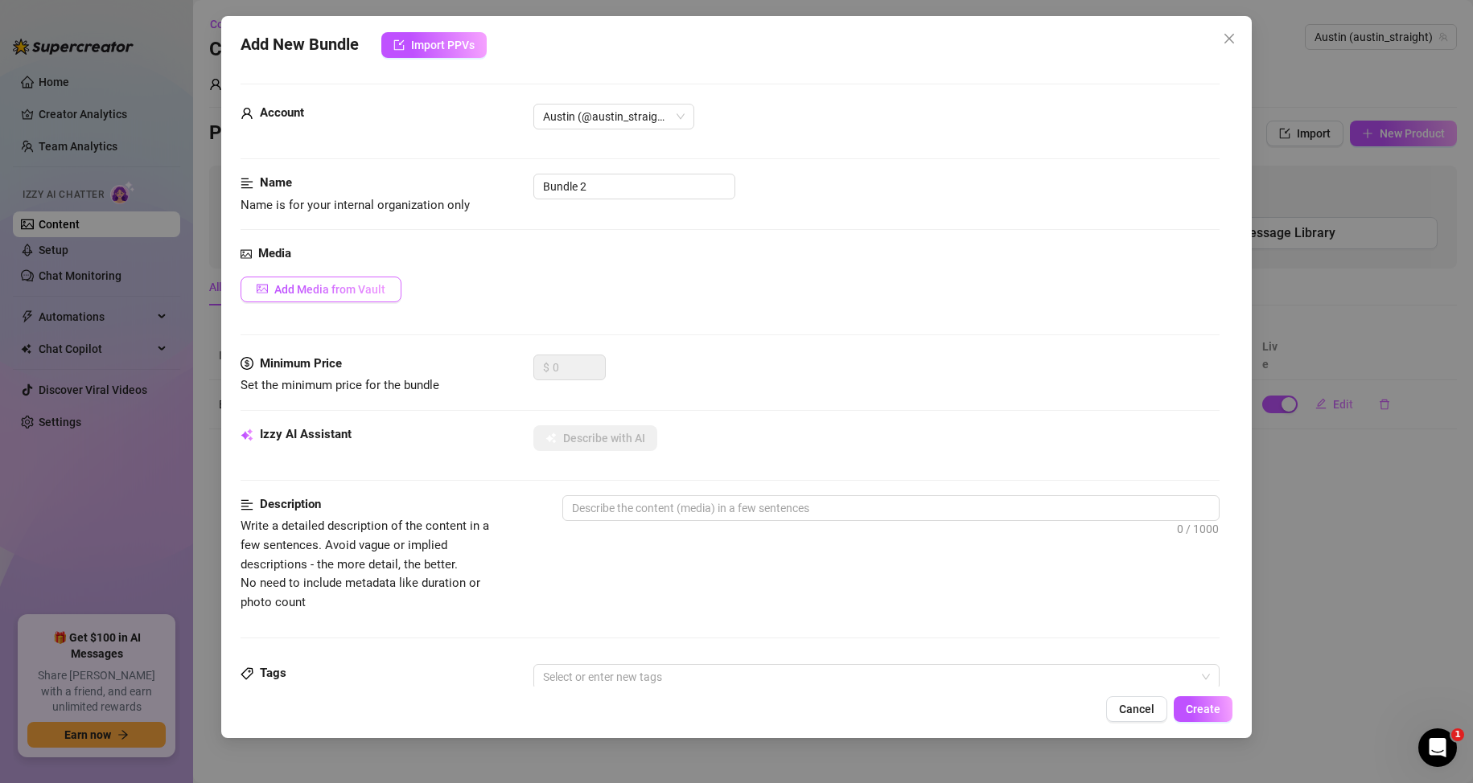
click at [346, 277] on button "Add Media from Vault" at bounding box center [320, 290] width 161 height 26
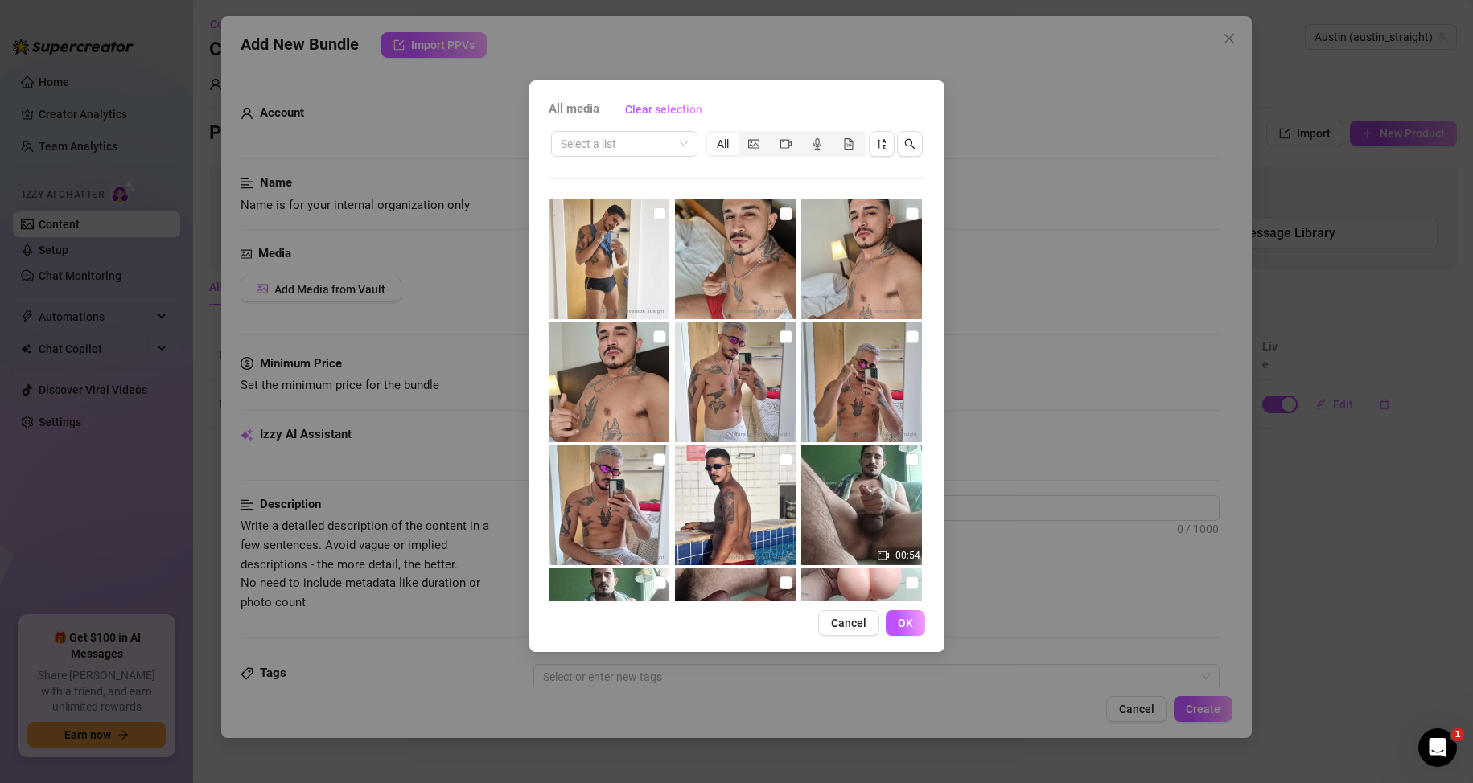
click at [762, 218] on img at bounding box center [735, 259] width 121 height 121
click at [910, 627] on span "OK" at bounding box center [905, 623] width 15 height 13
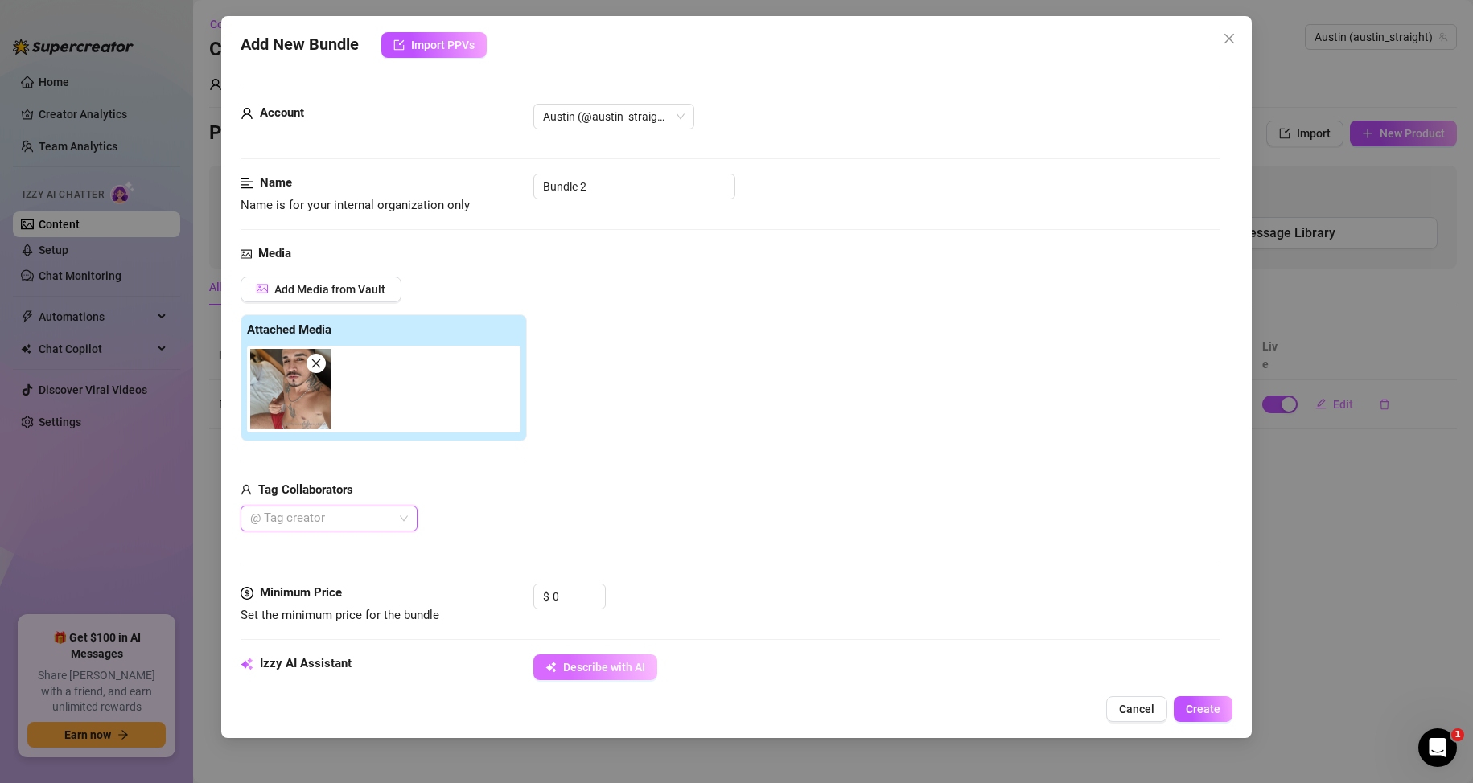
click at [597, 669] on span "Describe with AI" at bounding box center [604, 667] width 82 height 13
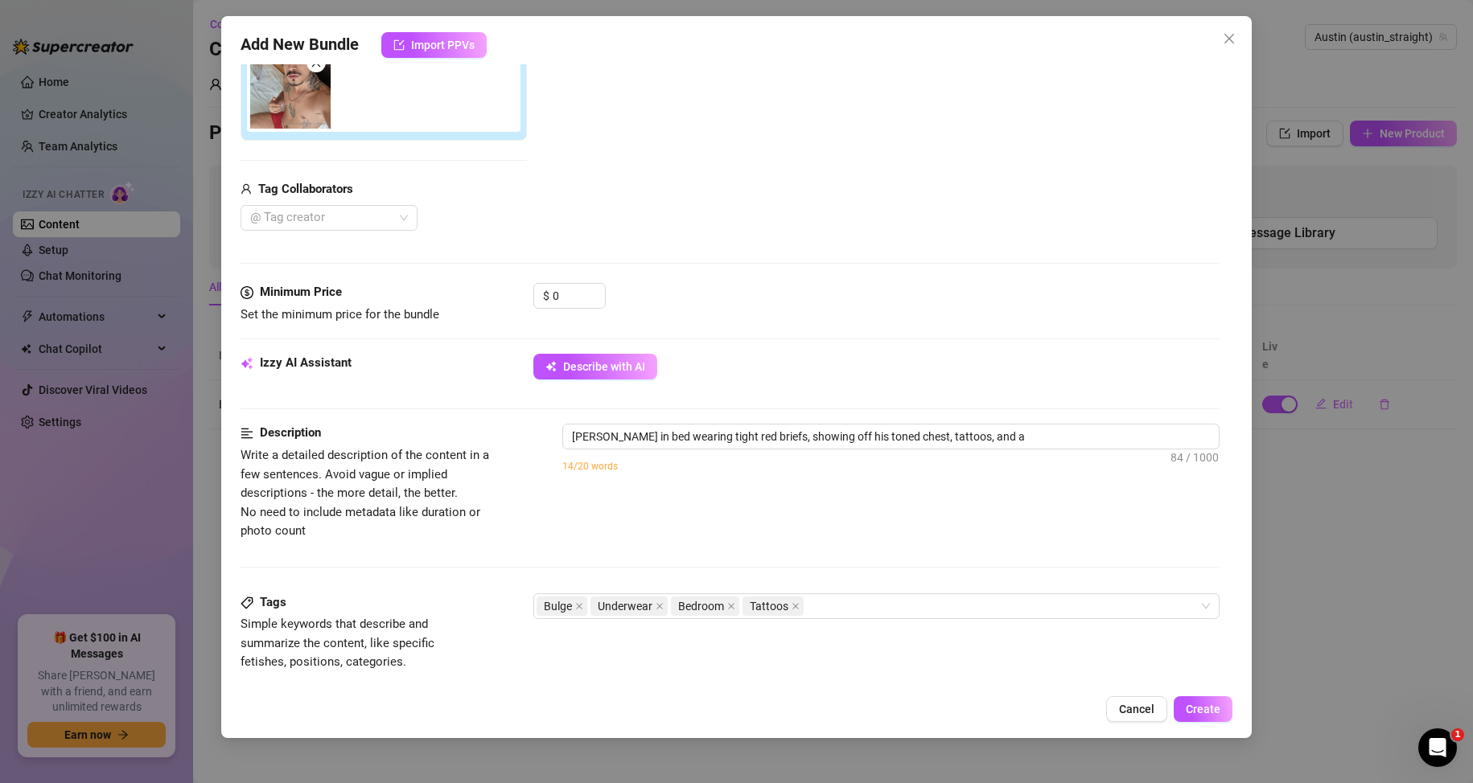
scroll to position [322, 0]
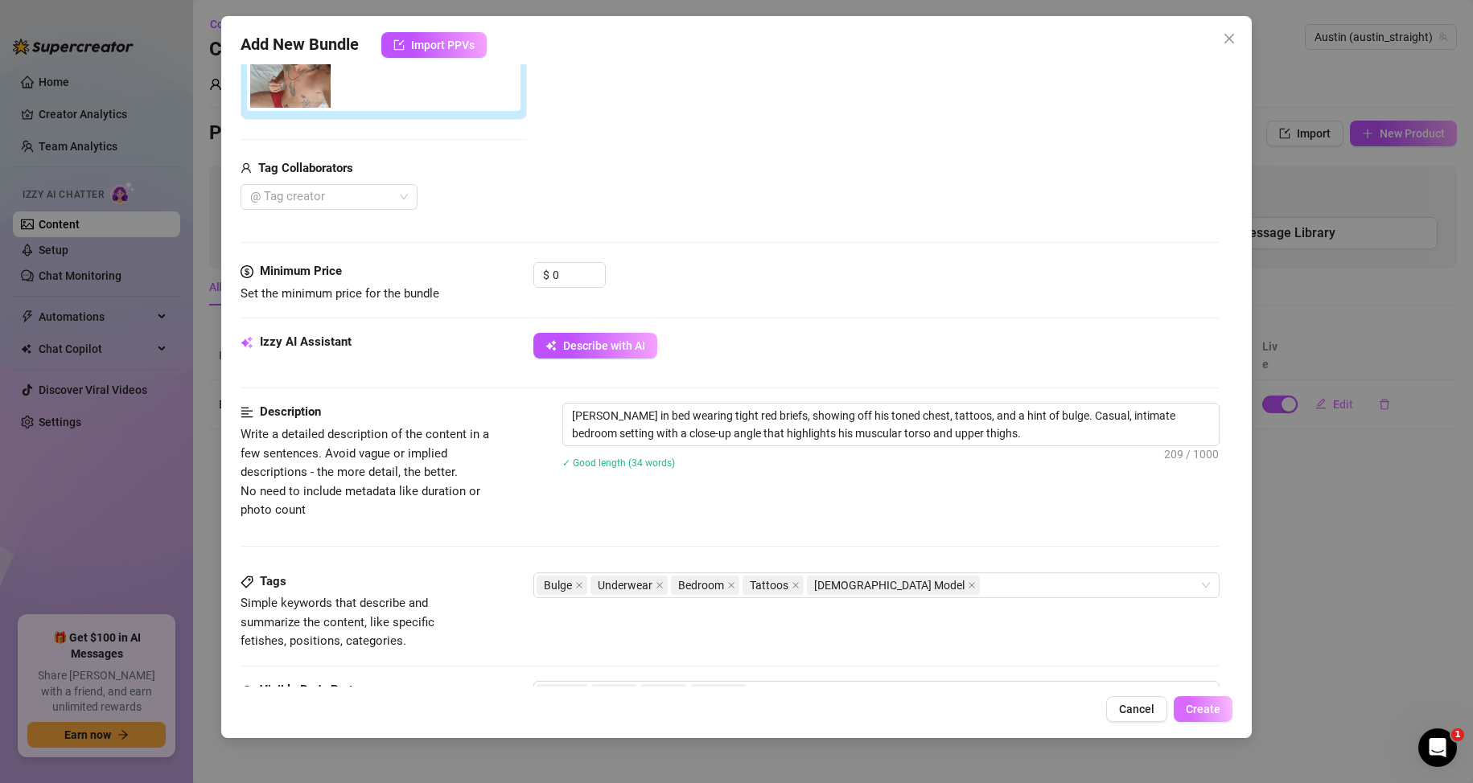
click at [1222, 711] on button "Create" at bounding box center [1202, 709] width 59 height 26
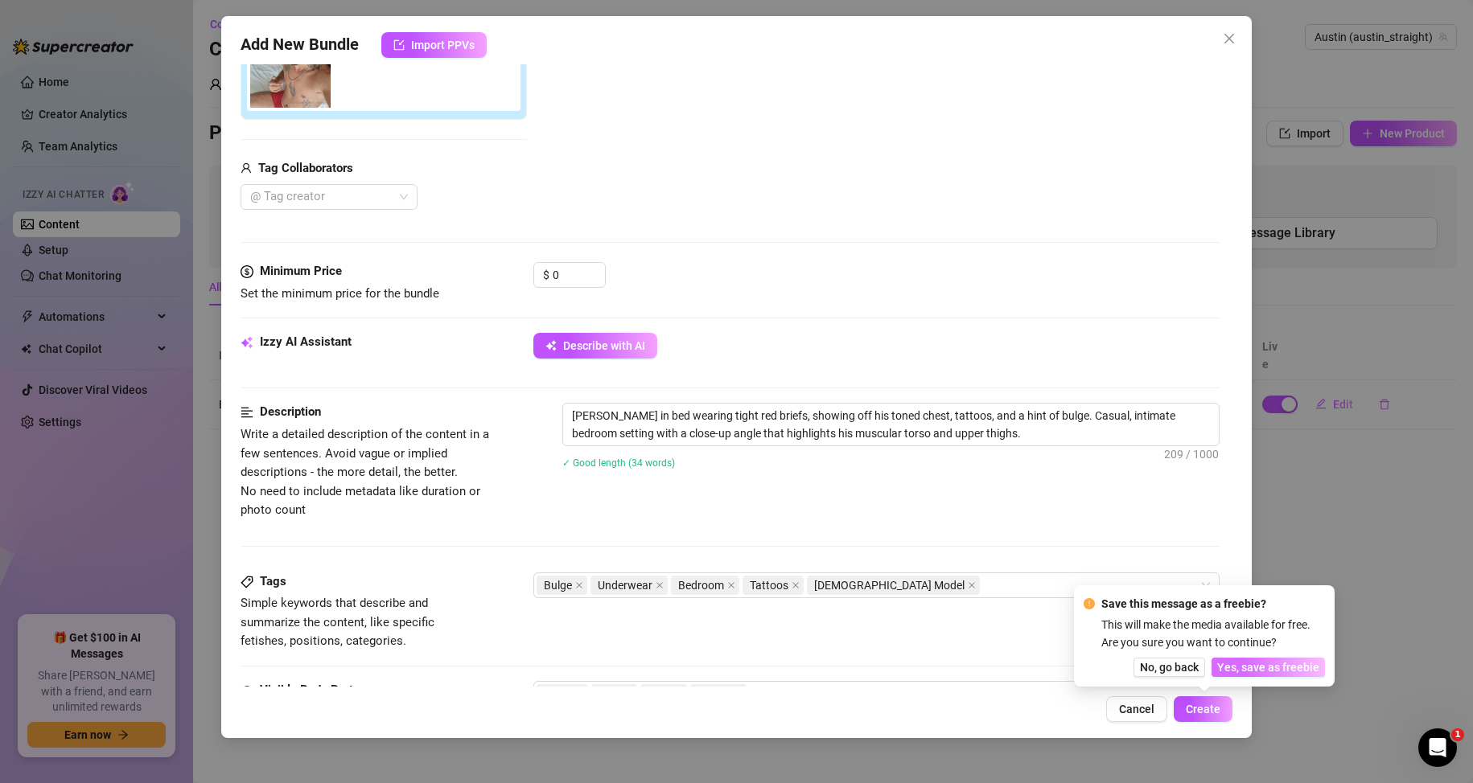
click at [1265, 672] on span "Yes, save as freebie" at bounding box center [1268, 667] width 102 height 13
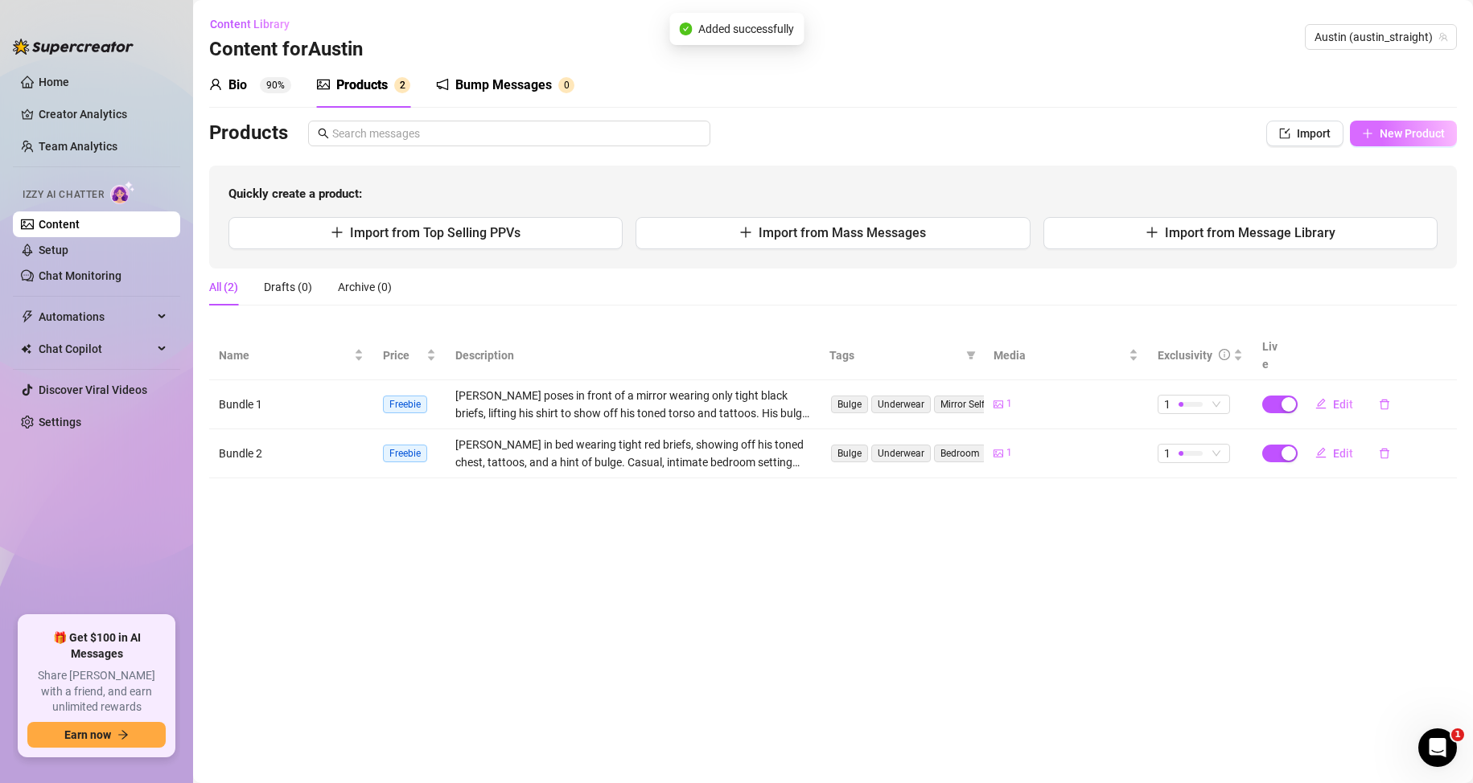
click at [1405, 127] on span "New Product" at bounding box center [1411, 133] width 65 height 13
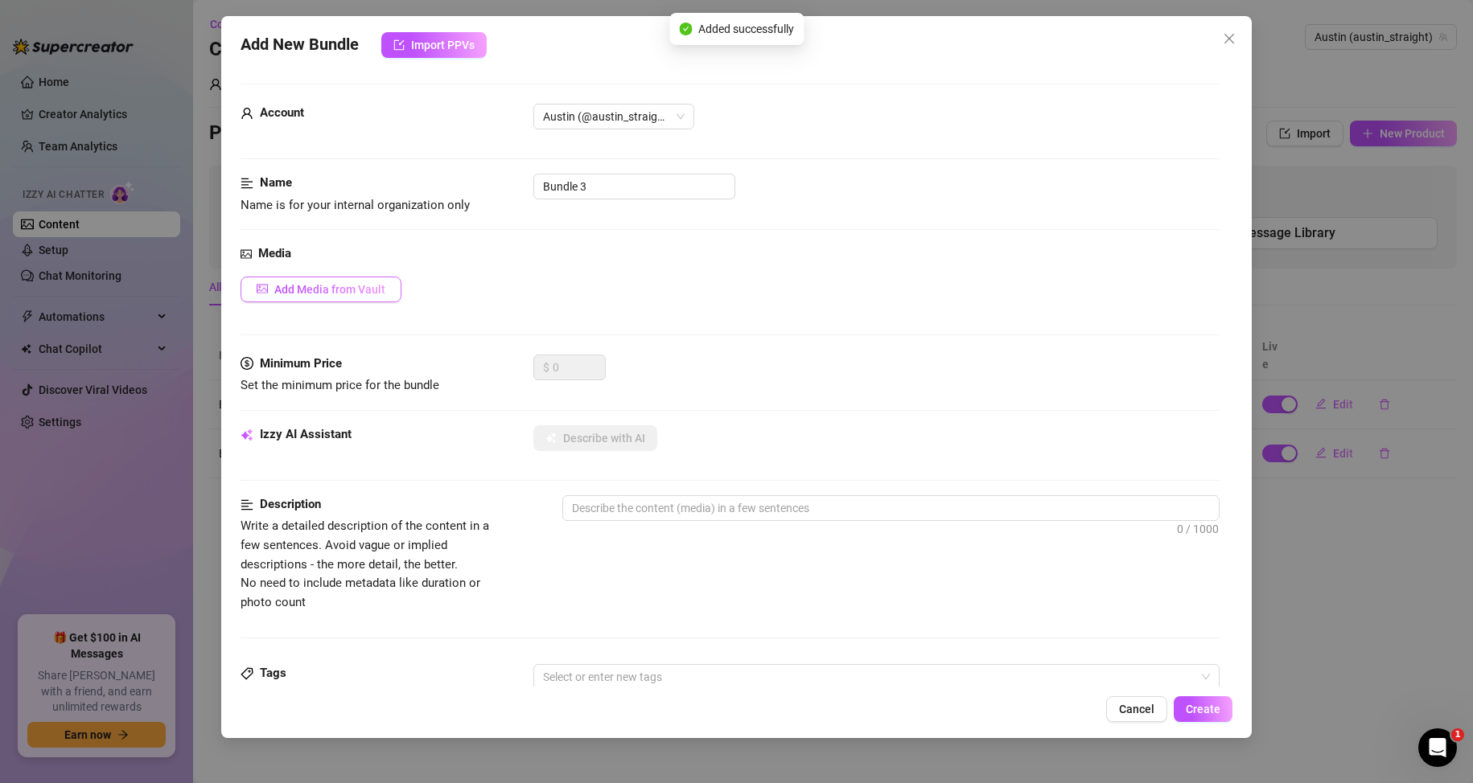
click at [350, 291] on span "Add Media from Vault" at bounding box center [329, 289] width 111 height 13
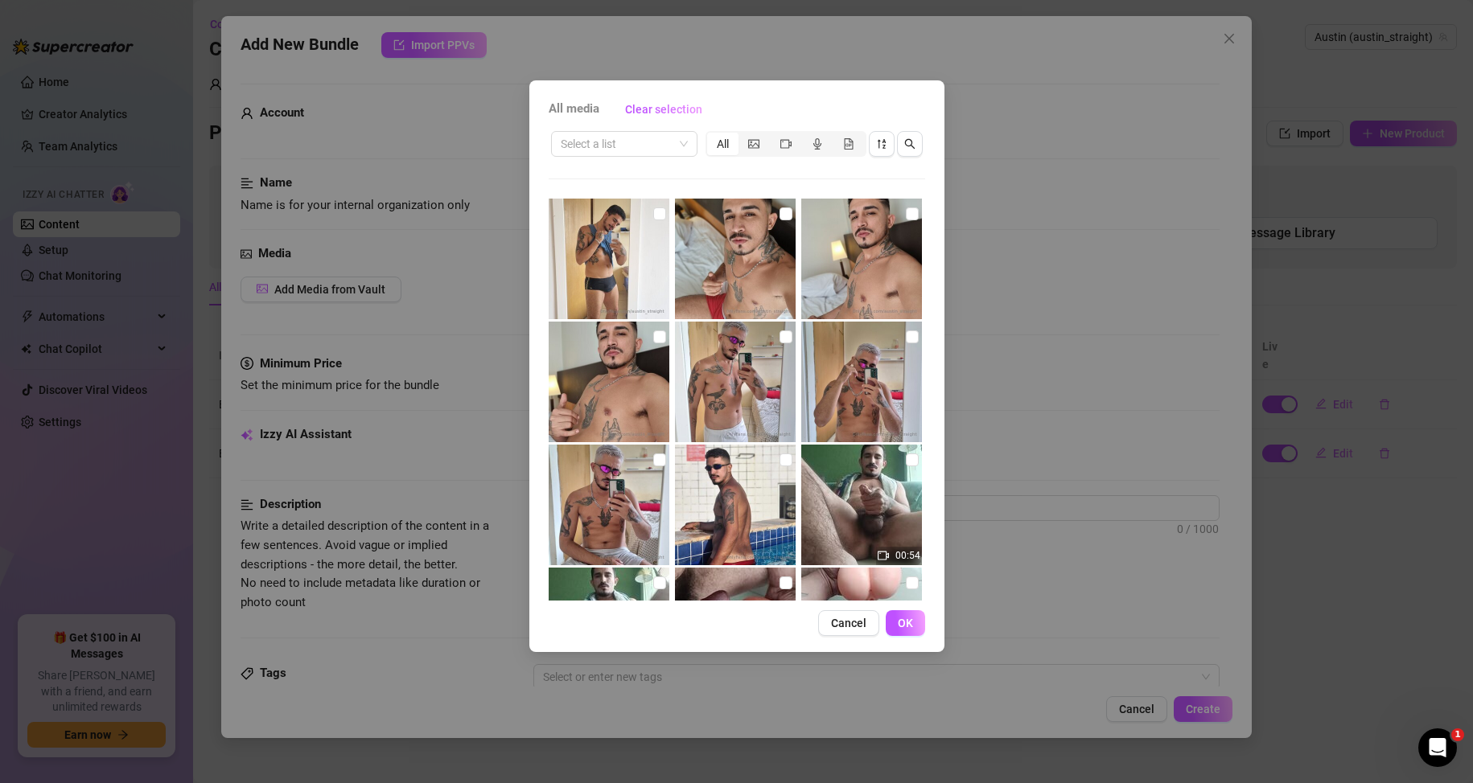
click at [892, 216] on img at bounding box center [861, 259] width 121 height 121
click at [903, 618] on span "OK" at bounding box center [905, 623] width 15 height 13
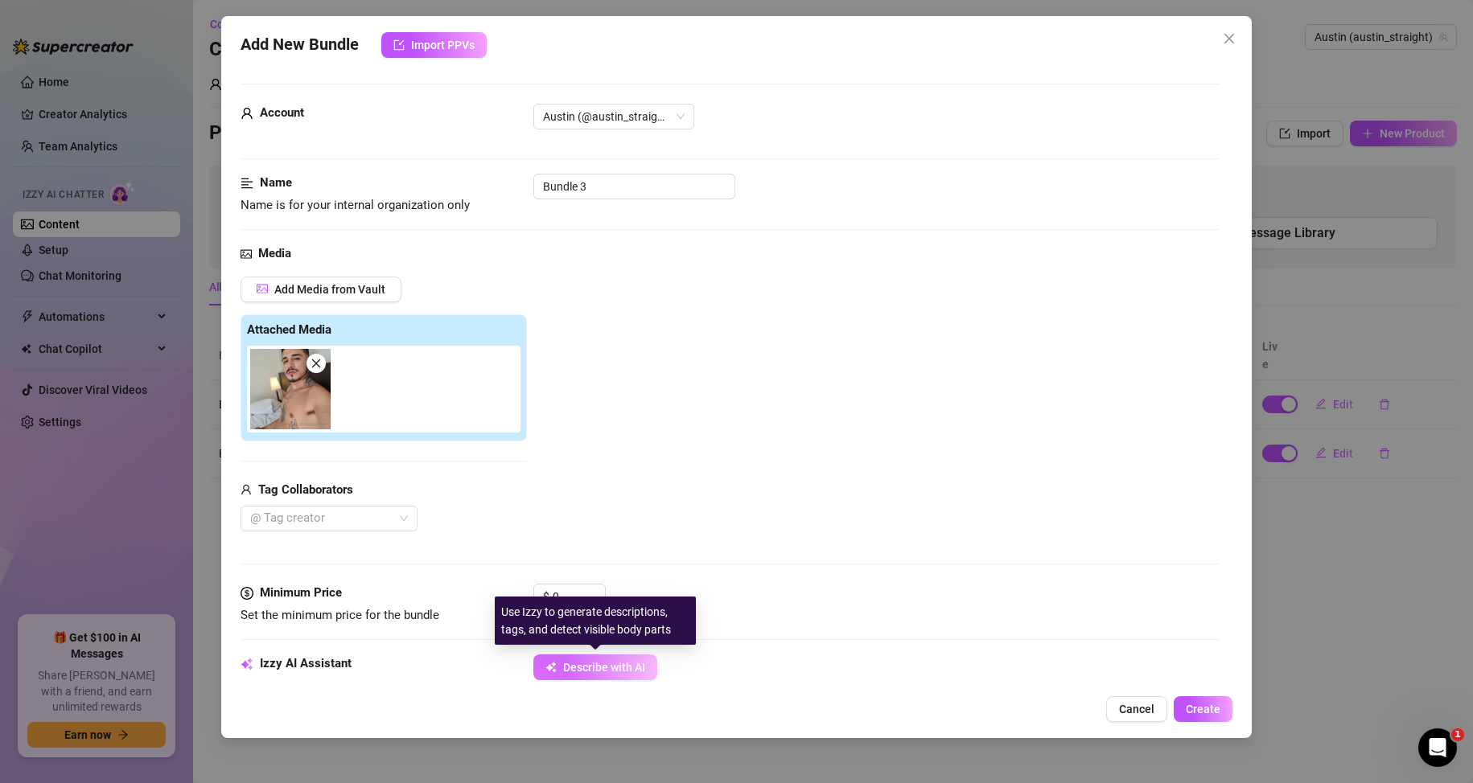
click at [565, 656] on button "Describe with AI" at bounding box center [595, 668] width 124 height 26
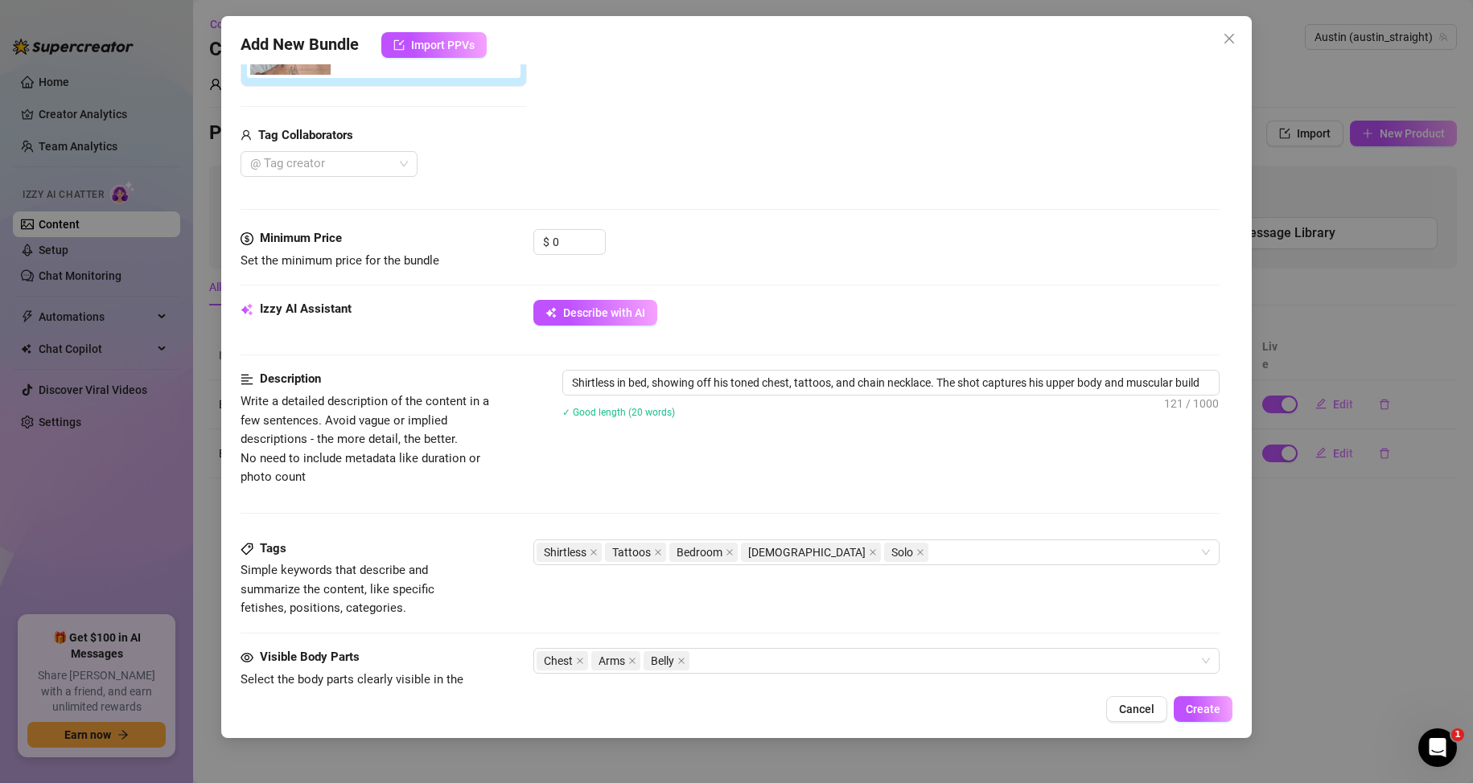
scroll to position [402, 0]
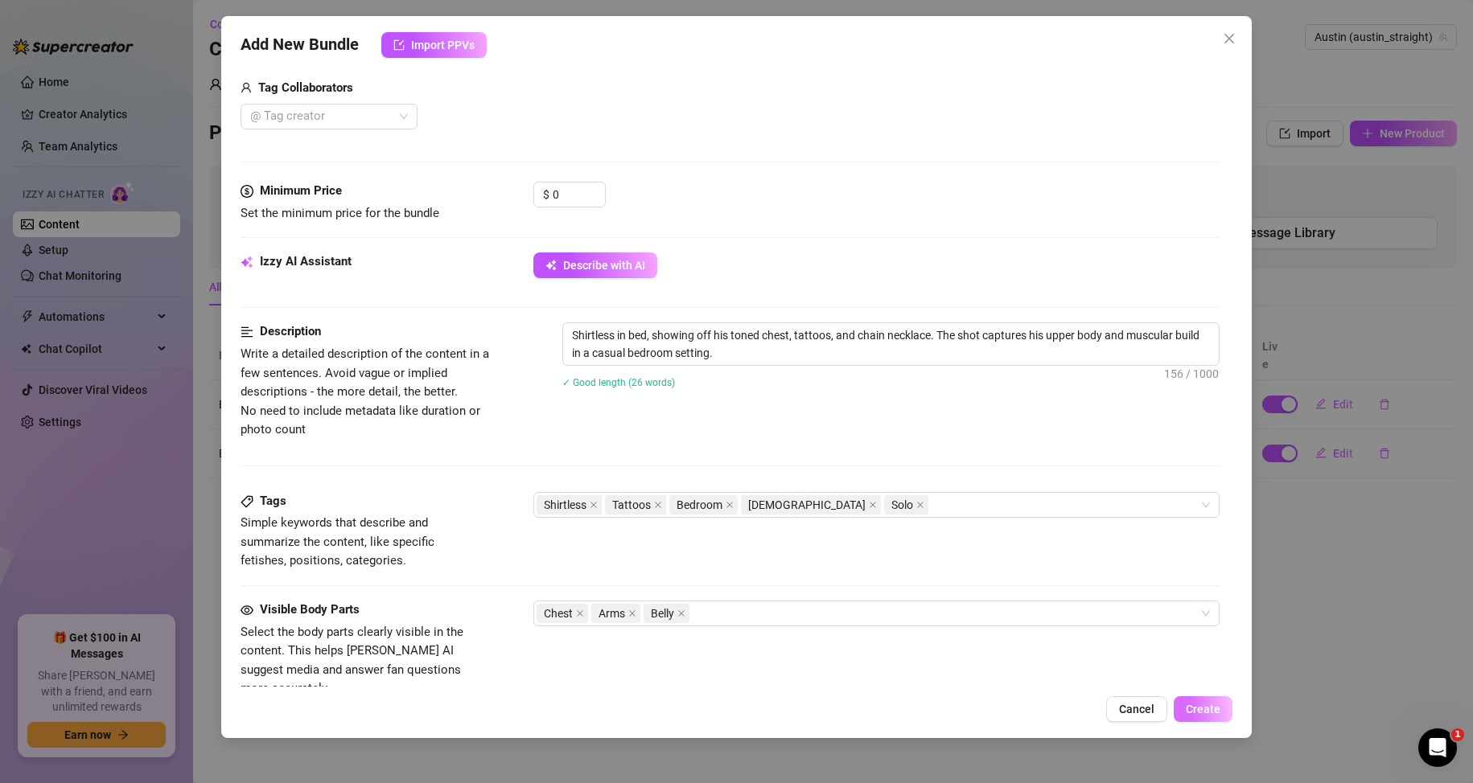
click at [1198, 706] on span "Create" at bounding box center [1202, 709] width 35 height 13
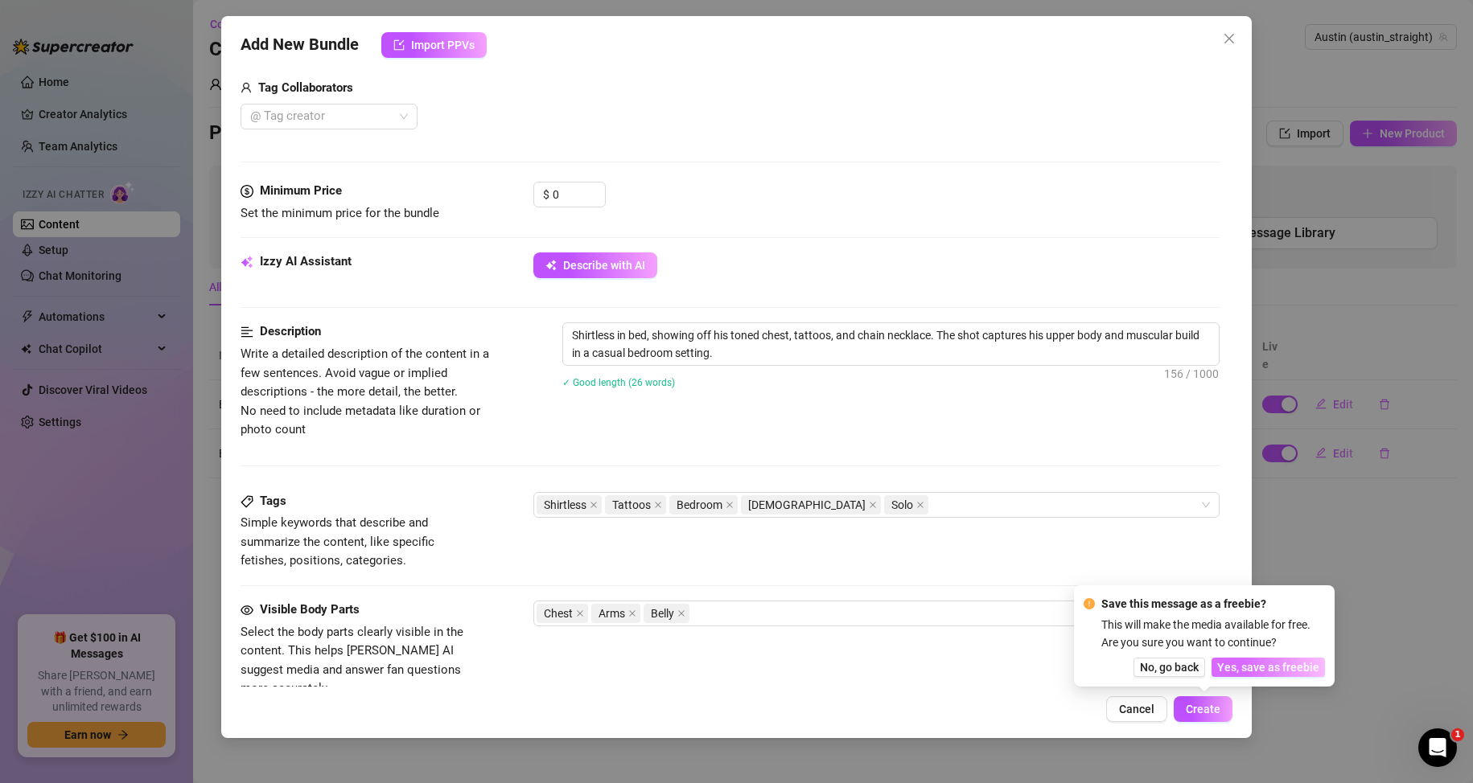
click at [1252, 668] on span "Yes, save as freebie" at bounding box center [1268, 667] width 102 height 13
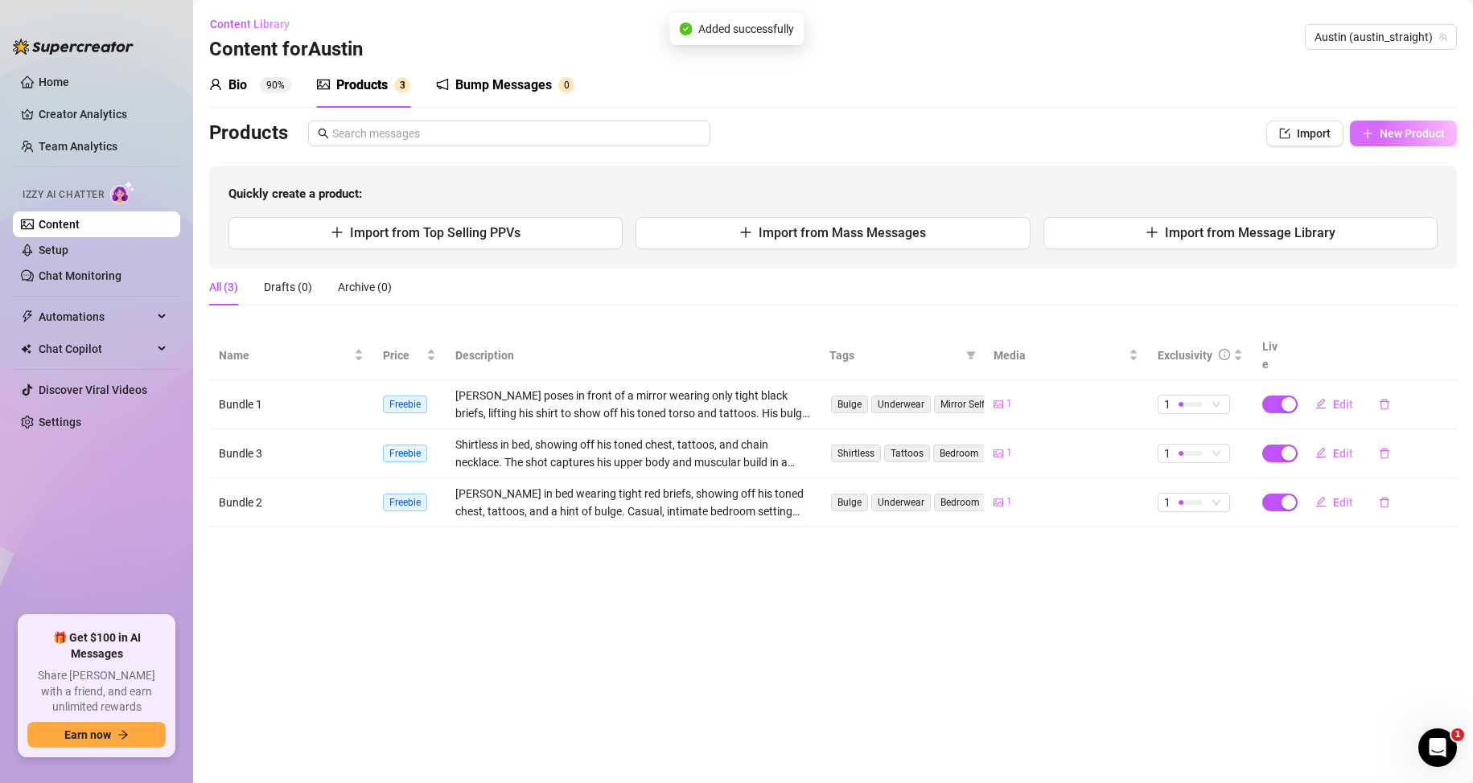
click at [1399, 135] on span "New Product" at bounding box center [1411, 133] width 65 height 13
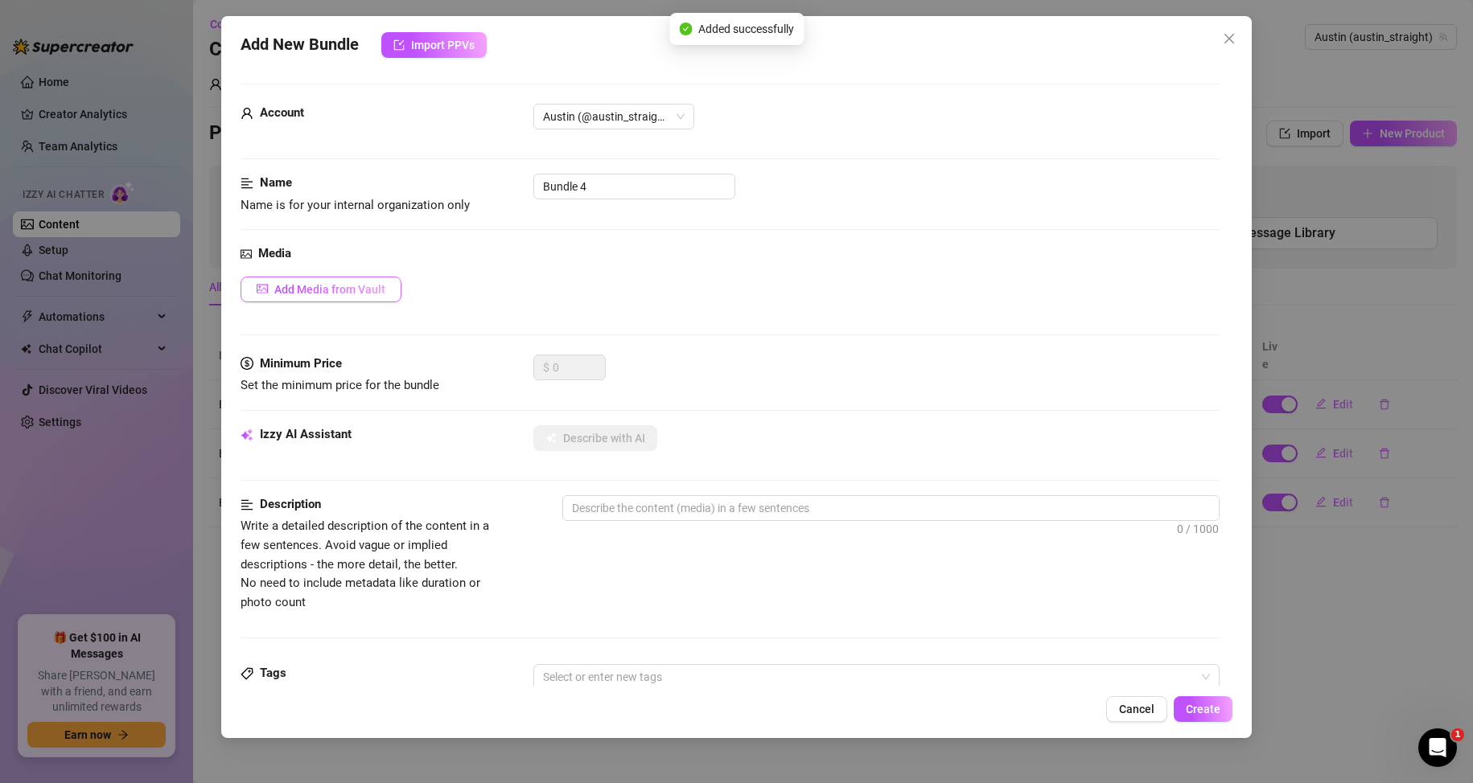
click at [373, 283] on span "Add Media from Vault" at bounding box center [329, 289] width 111 height 13
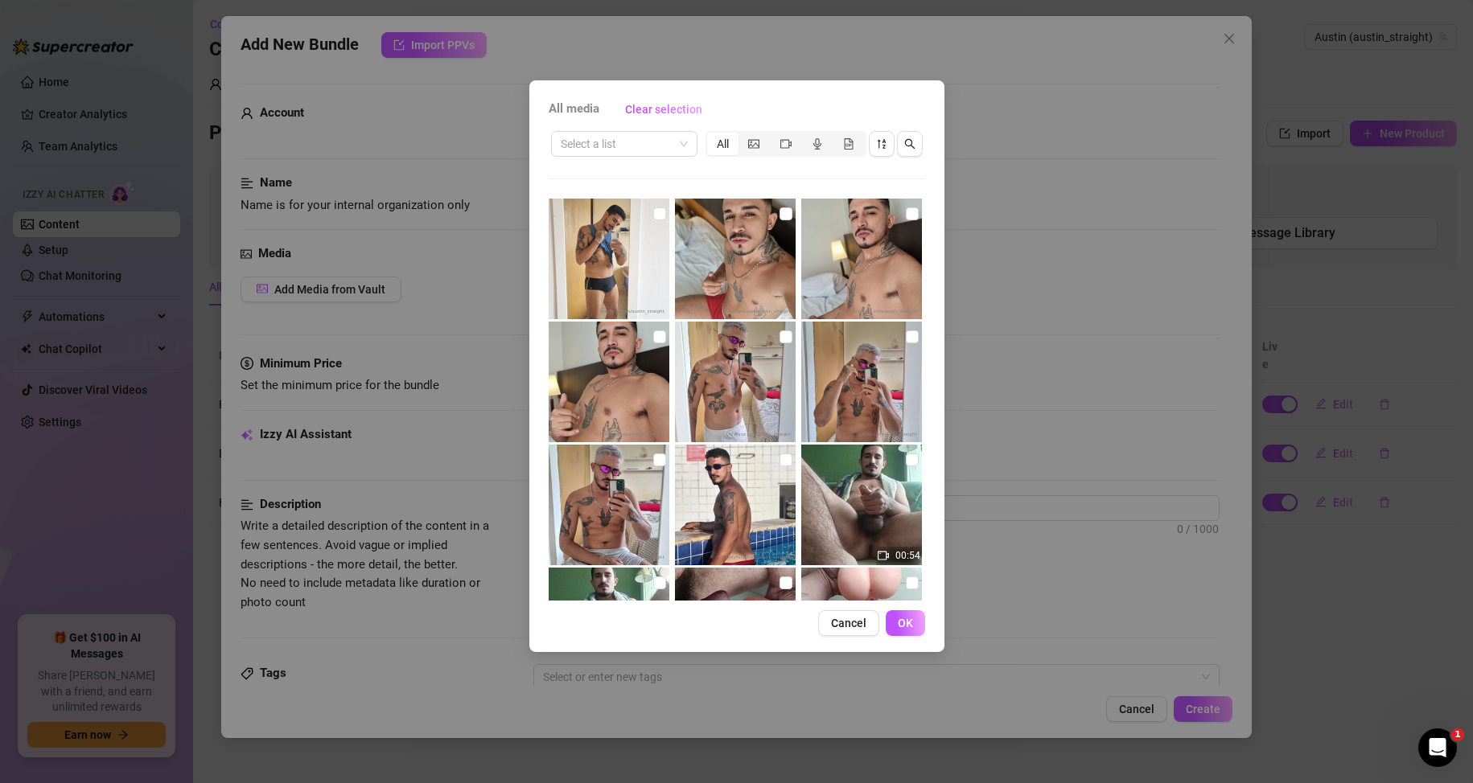
click at [612, 374] on img at bounding box center [608, 382] width 121 height 121
click at [895, 625] on button "OK" at bounding box center [904, 623] width 39 height 26
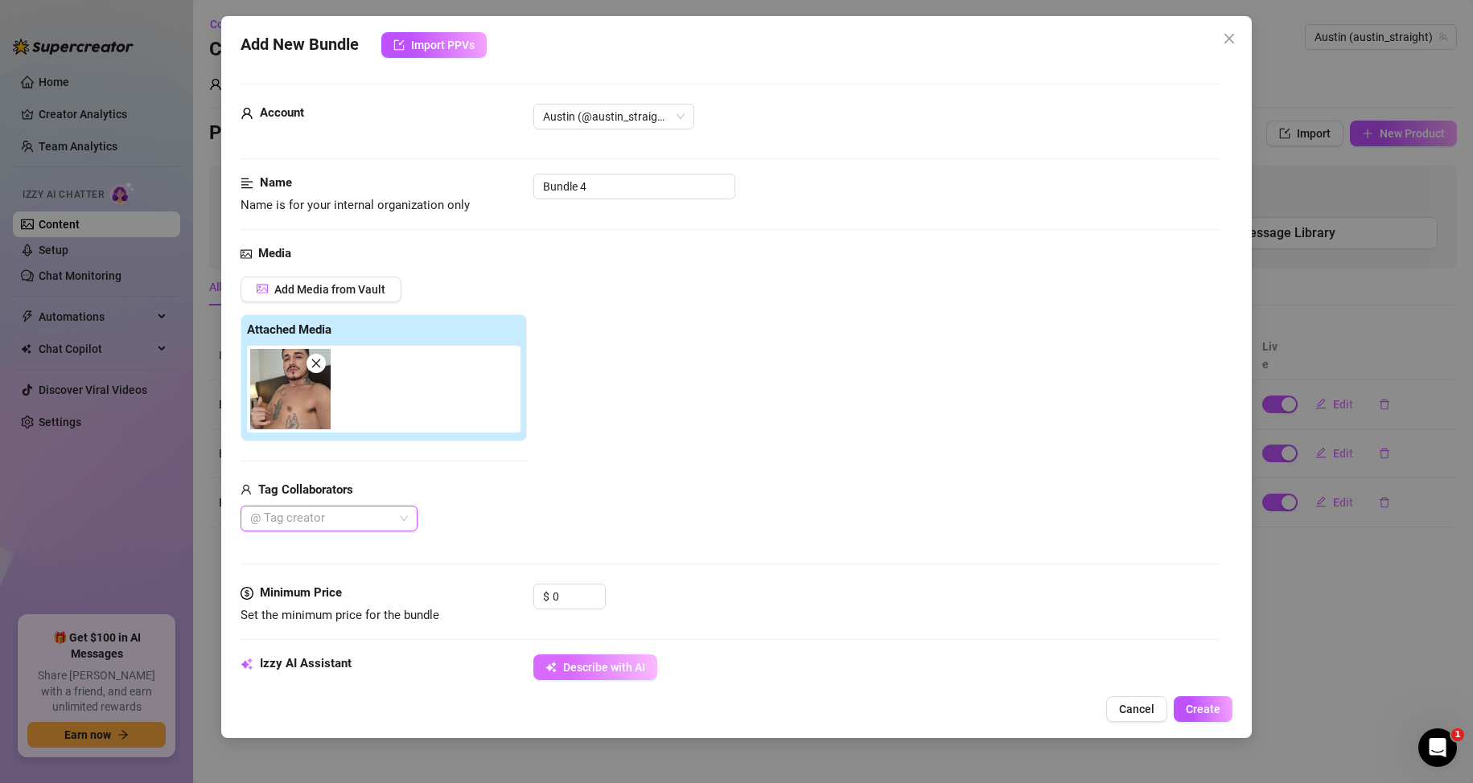
click at [602, 672] on span "Describe with AI" at bounding box center [604, 667] width 82 height 13
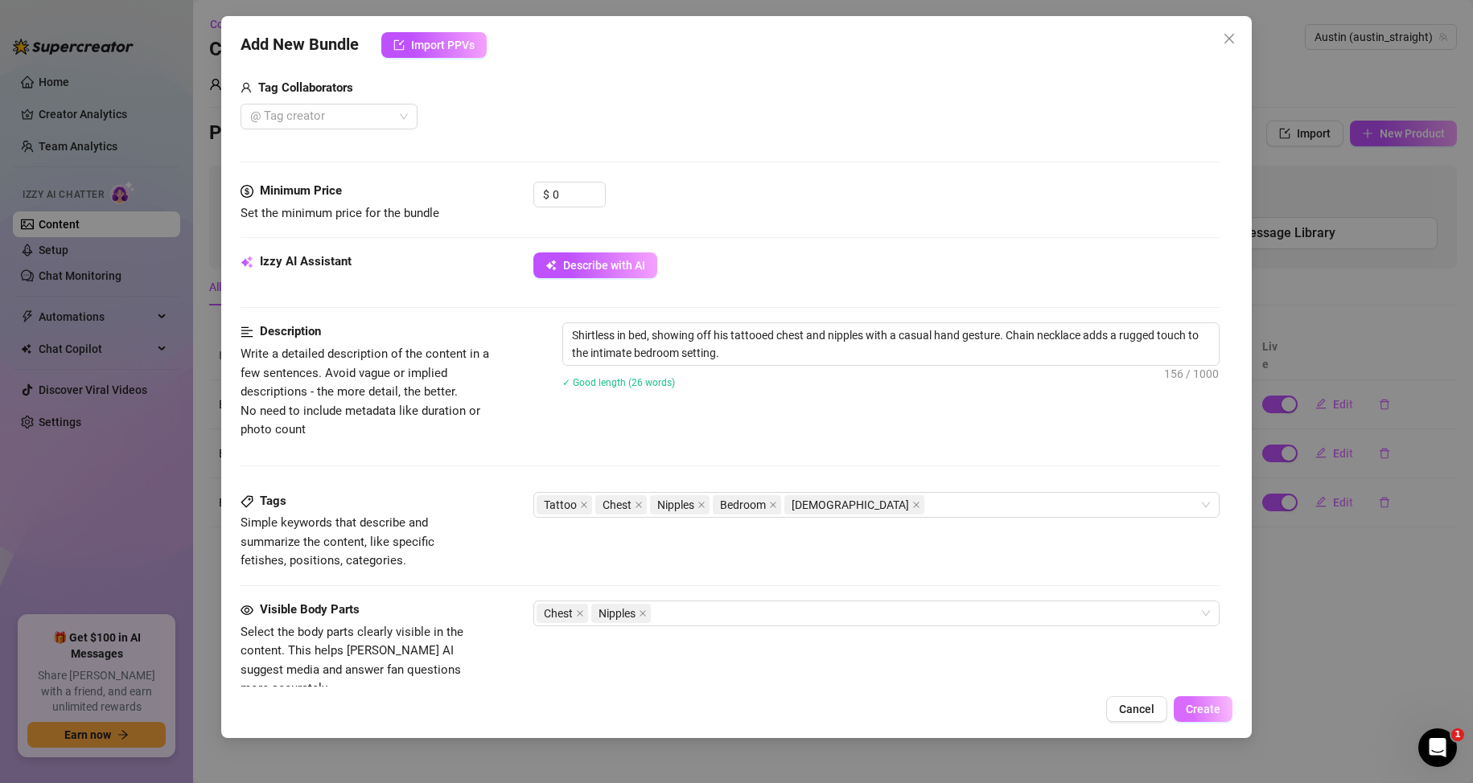
click at [1200, 715] on span "Create" at bounding box center [1202, 709] width 35 height 13
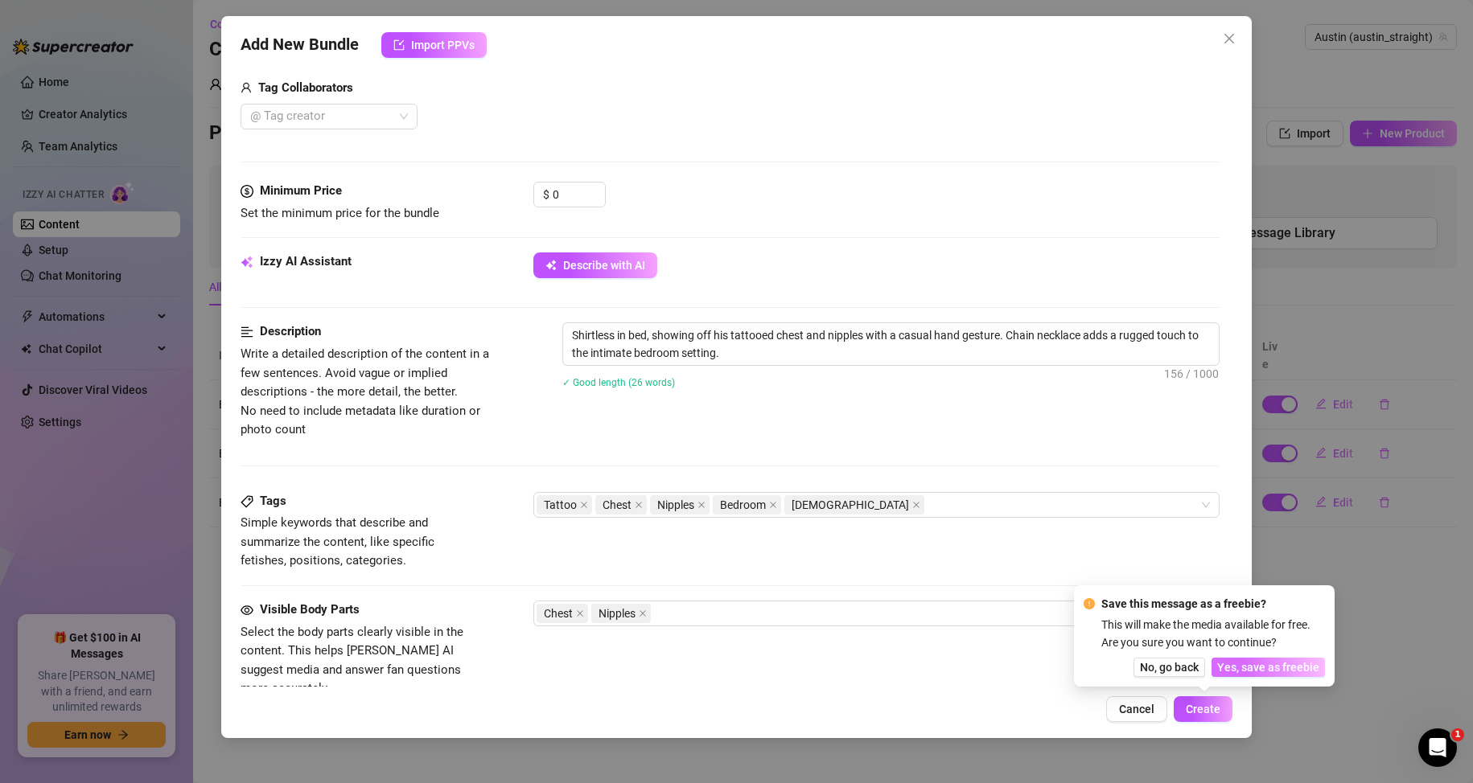
click at [1266, 674] on span "Yes, save as freebie" at bounding box center [1268, 667] width 102 height 13
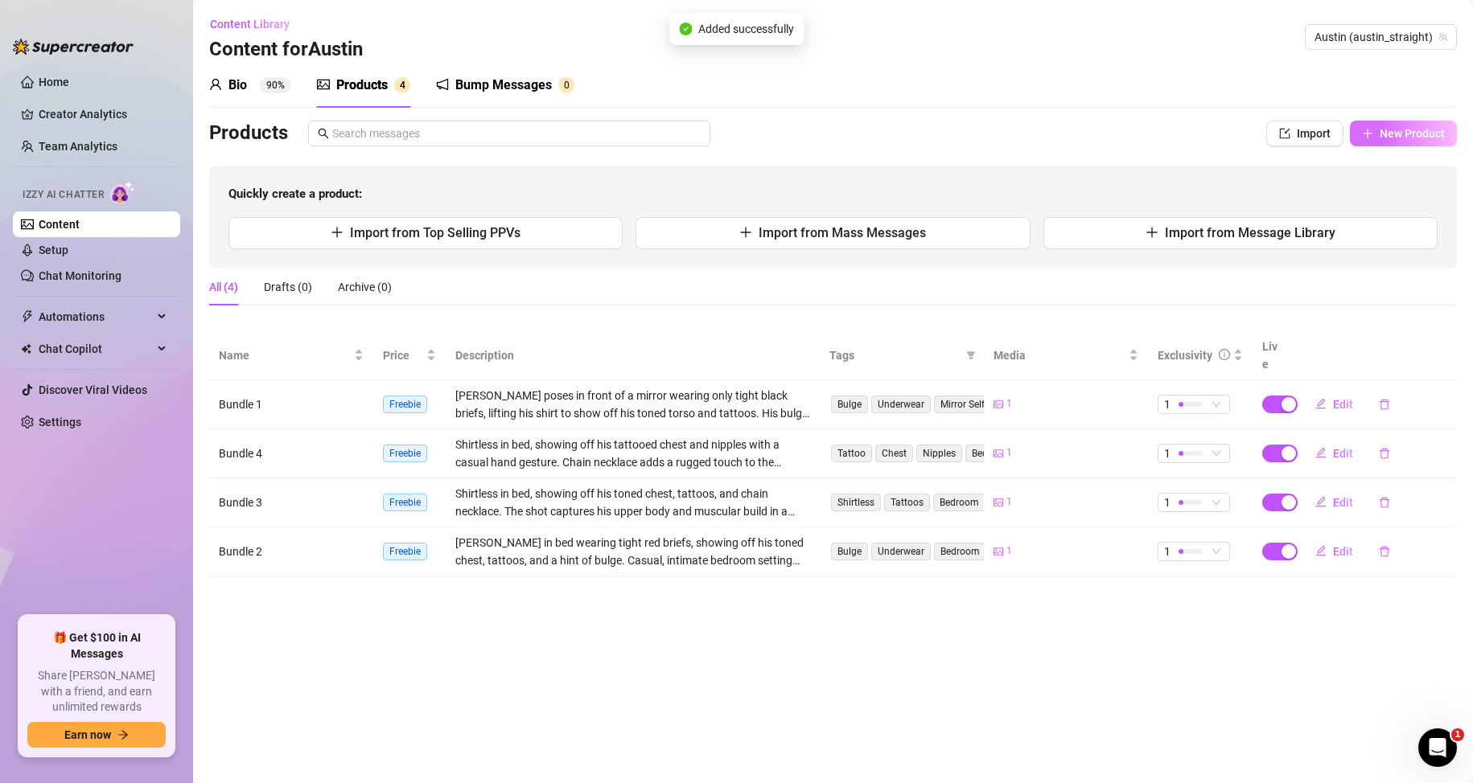
click at [1407, 134] on span "New Product" at bounding box center [1411, 133] width 65 height 13
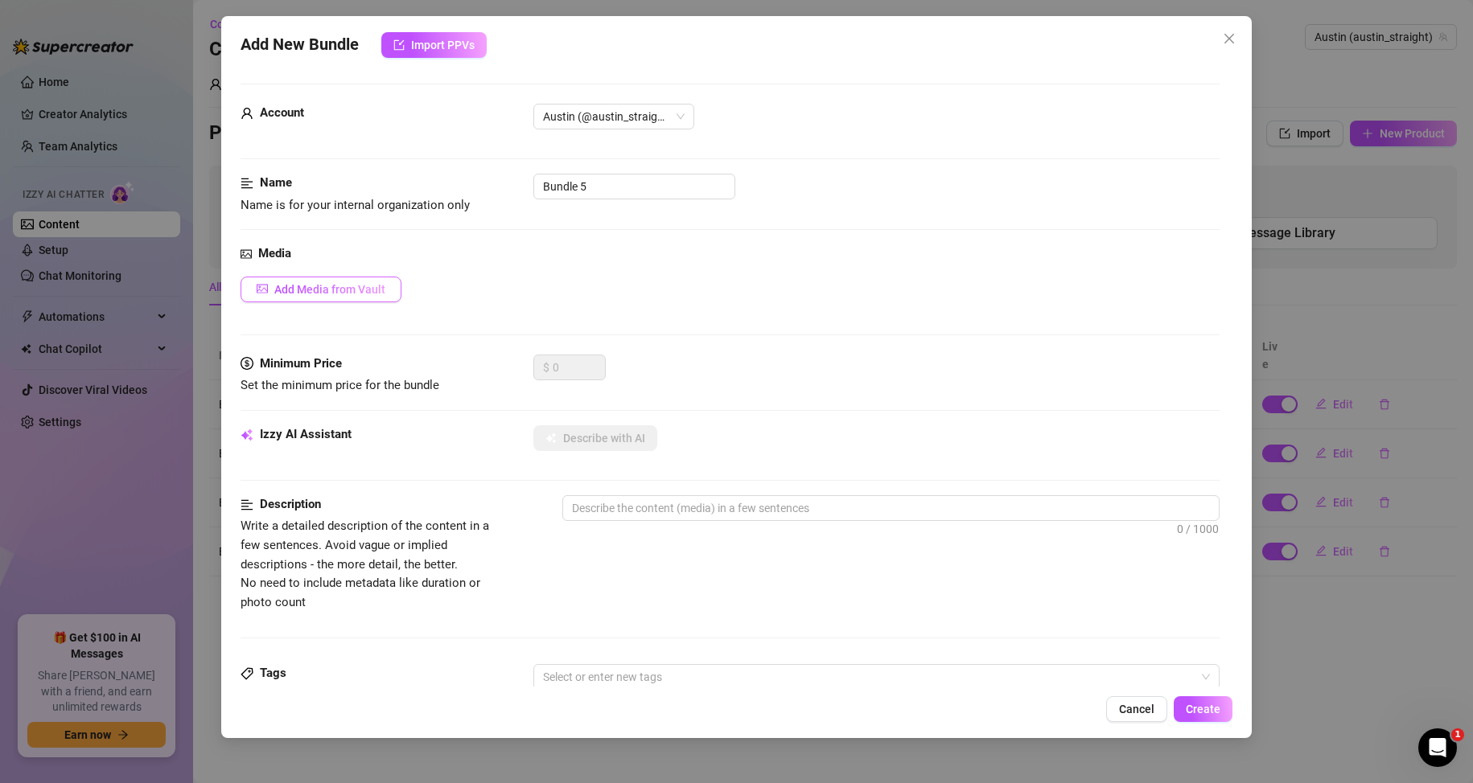
click at [363, 283] on span "Add Media from Vault" at bounding box center [329, 289] width 111 height 13
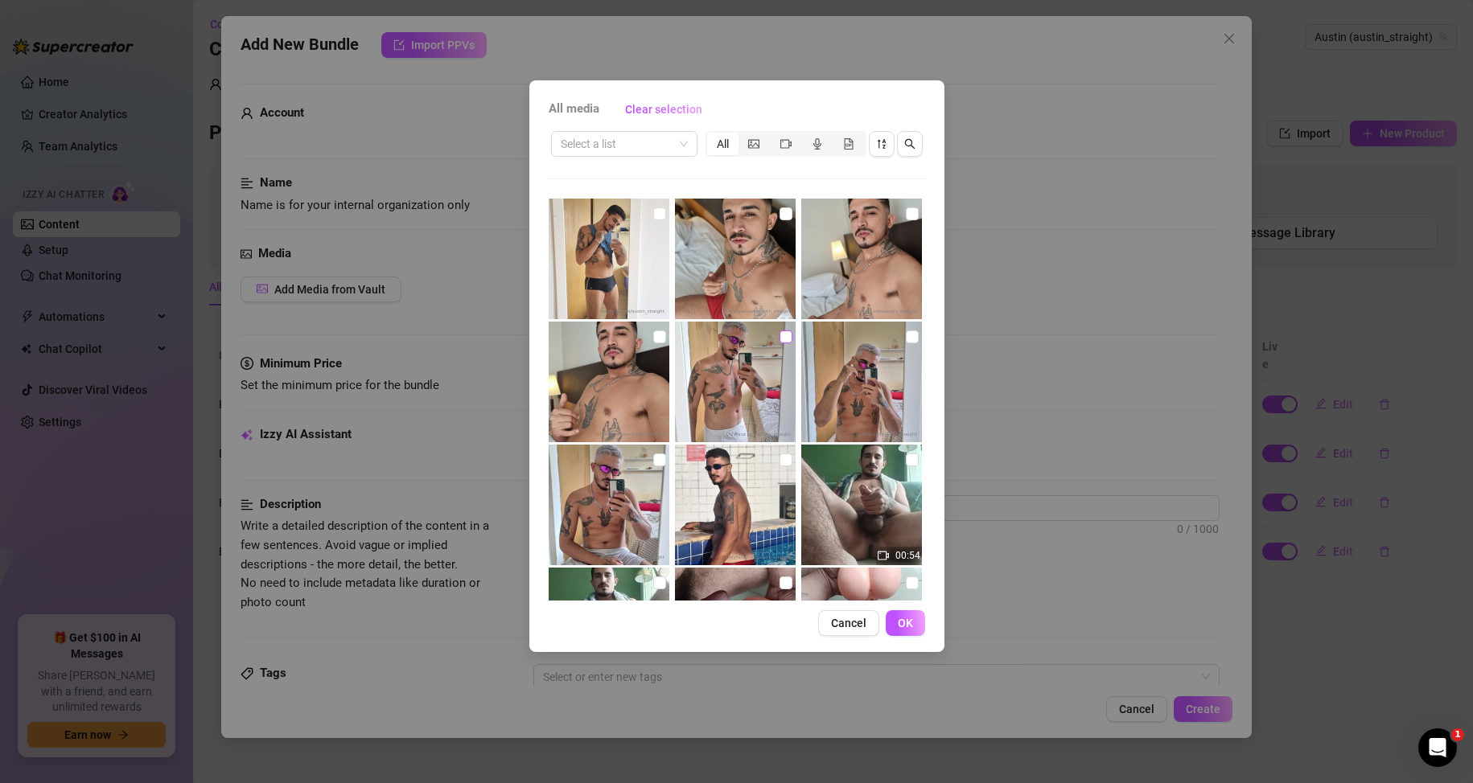
click at [780, 339] on input "checkbox" at bounding box center [785, 337] width 13 height 13
click at [911, 631] on button "OK" at bounding box center [904, 623] width 39 height 26
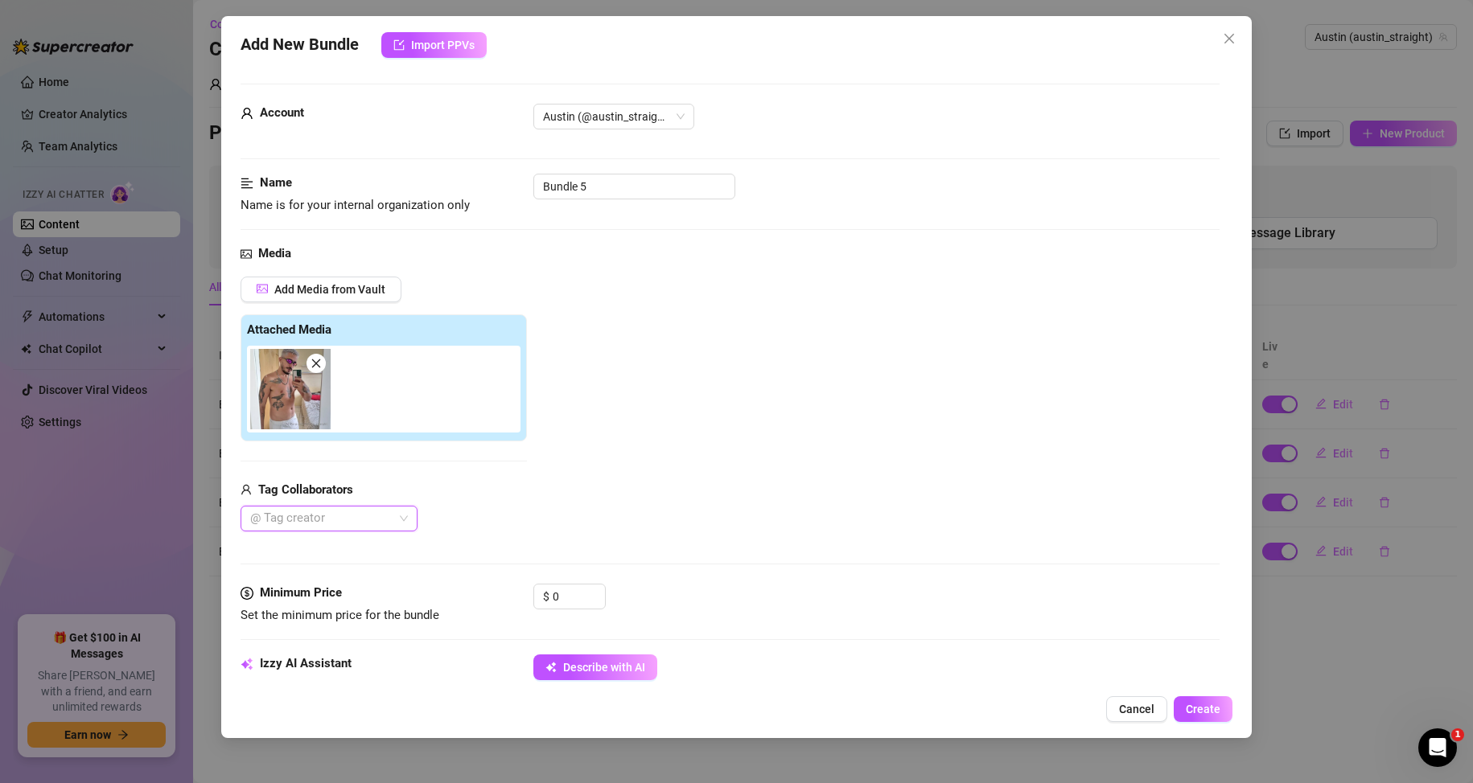
drag, startPoint x: 577, startPoint y: 672, endPoint x: 608, endPoint y: 538, distance: 137.9
click at [577, 672] on span "Describe with AI" at bounding box center [604, 667] width 82 height 13
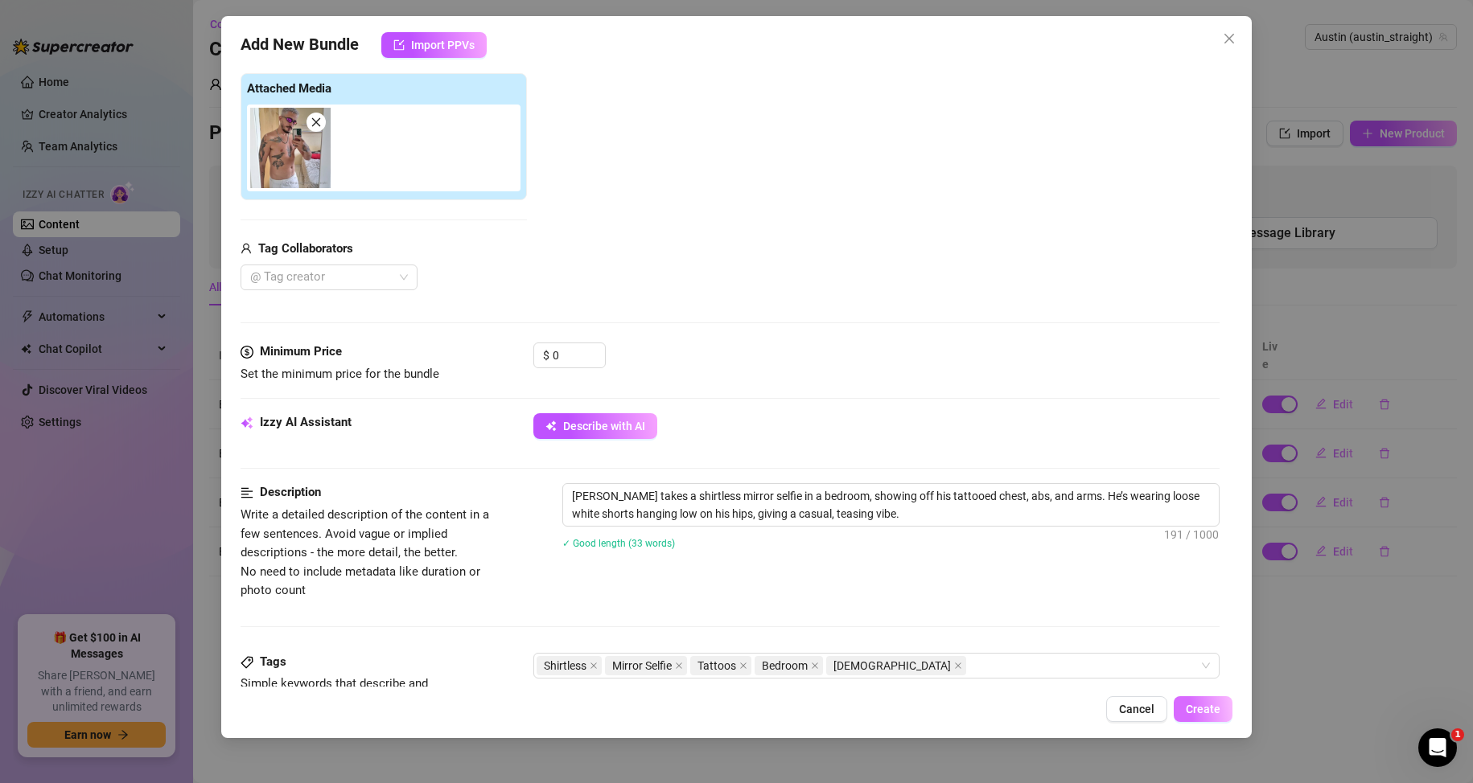
click at [1198, 709] on span "Create" at bounding box center [1202, 709] width 35 height 13
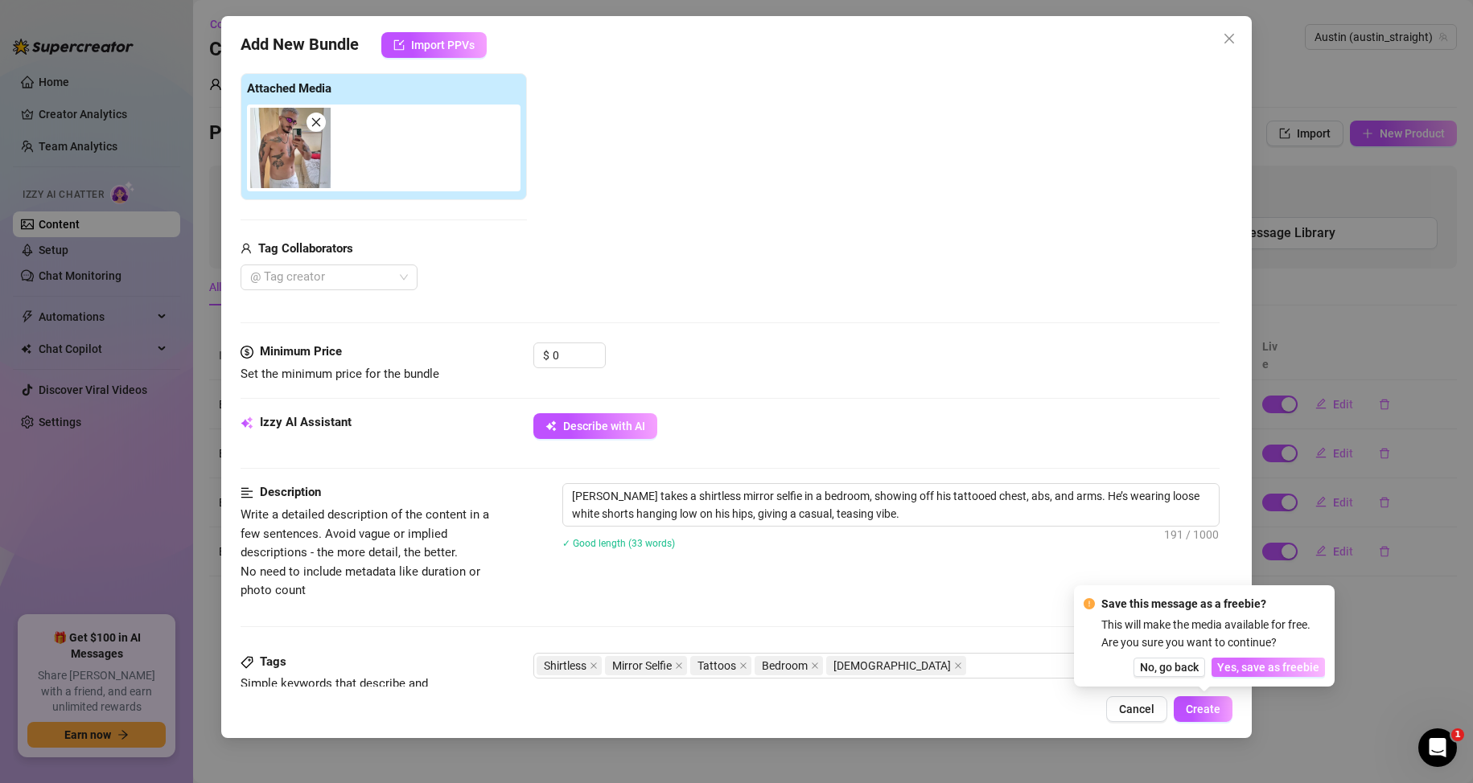
click at [1267, 673] on span "Yes, save as freebie" at bounding box center [1268, 667] width 102 height 13
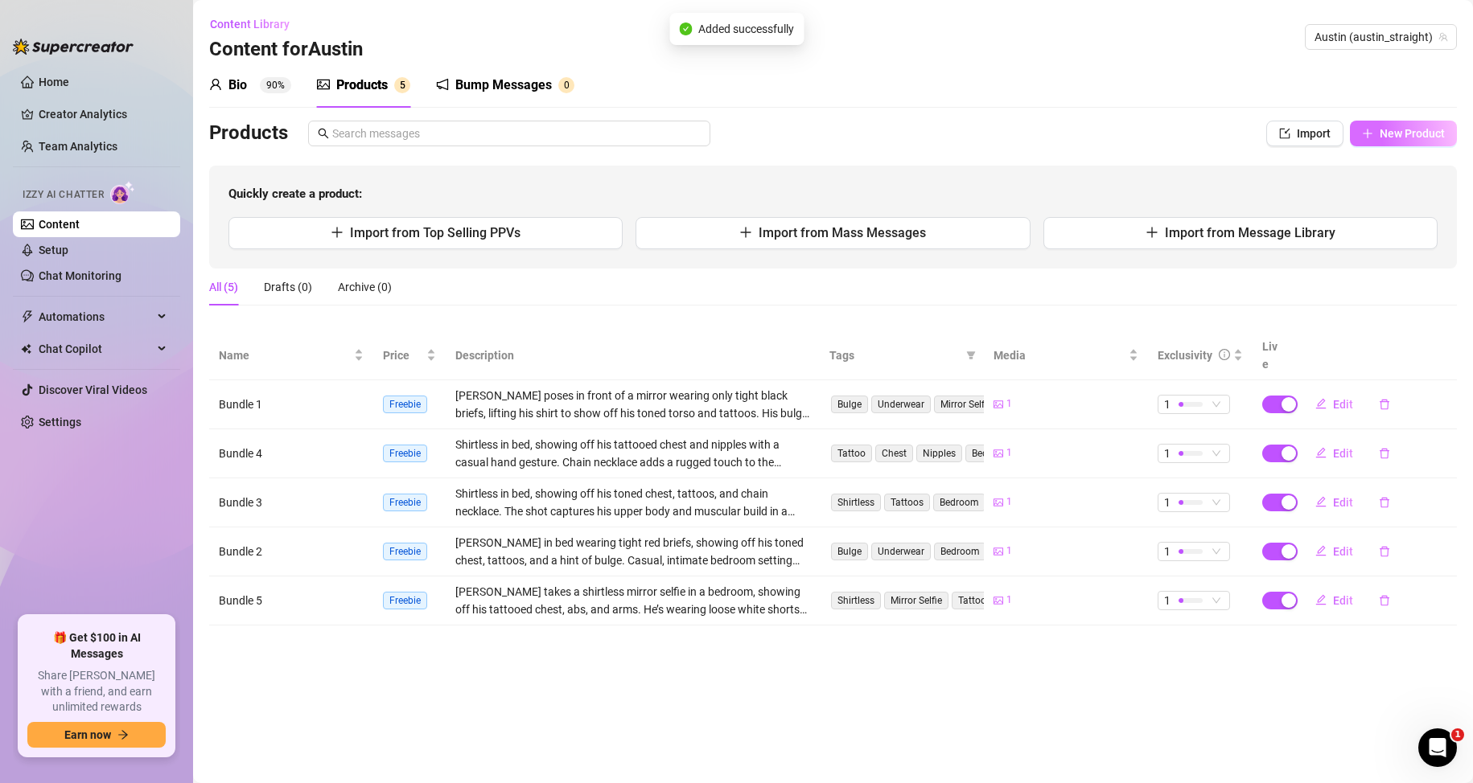
click at [1372, 127] on span "button" at bounding box center [1367, 133] width 11 height 13
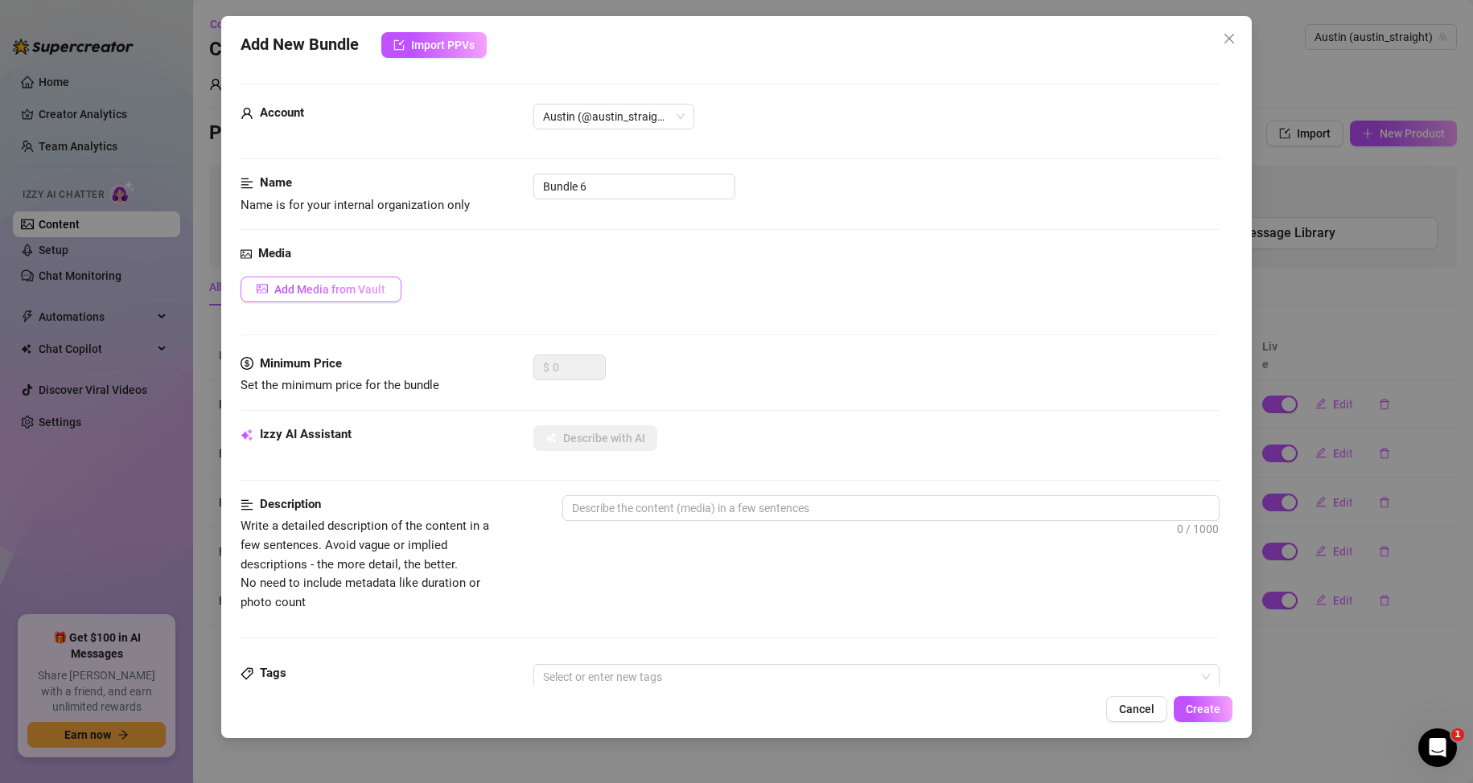
click at [306, 285] on span "Add Media from Vault" at bounding box center [329, 289] width 111 height 13
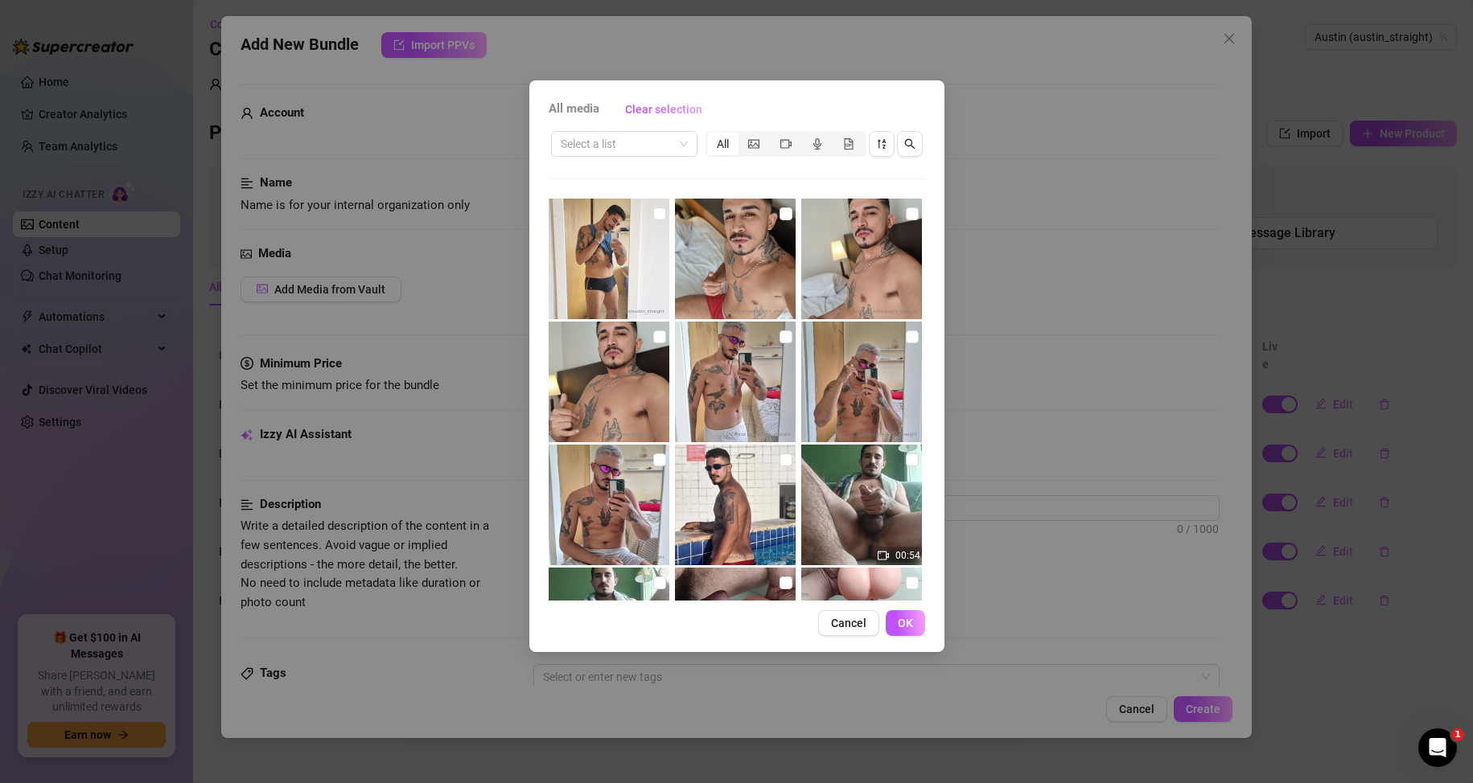
click at [879, 346] on img at bounding box center [861, 382] width 121 height 121
click at [918, 631] on button "OK" at bounding box center [904, 623] width 39 height 26
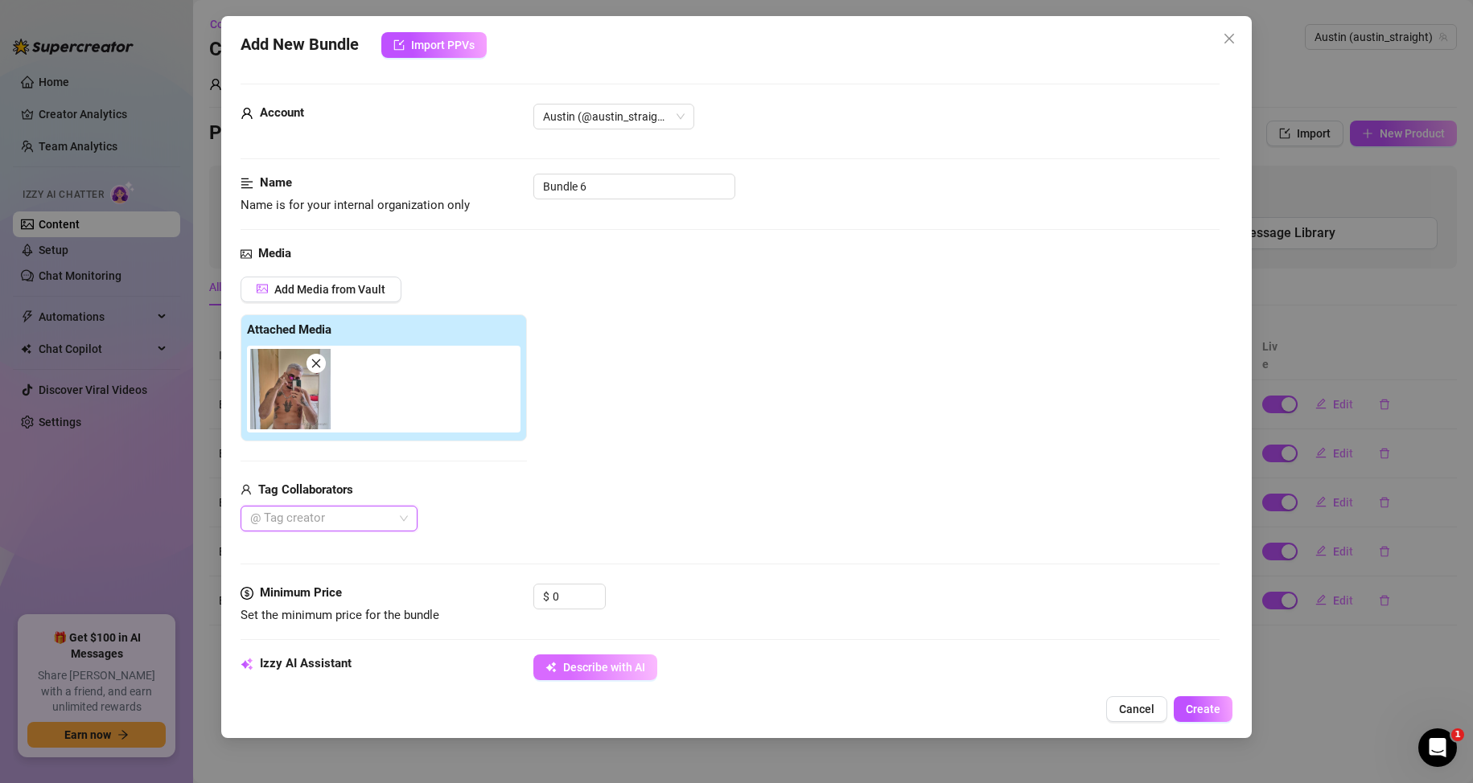
click at [628, 672] on span "Describe with AI" at bounding box center [604, 667] width 82 height 13
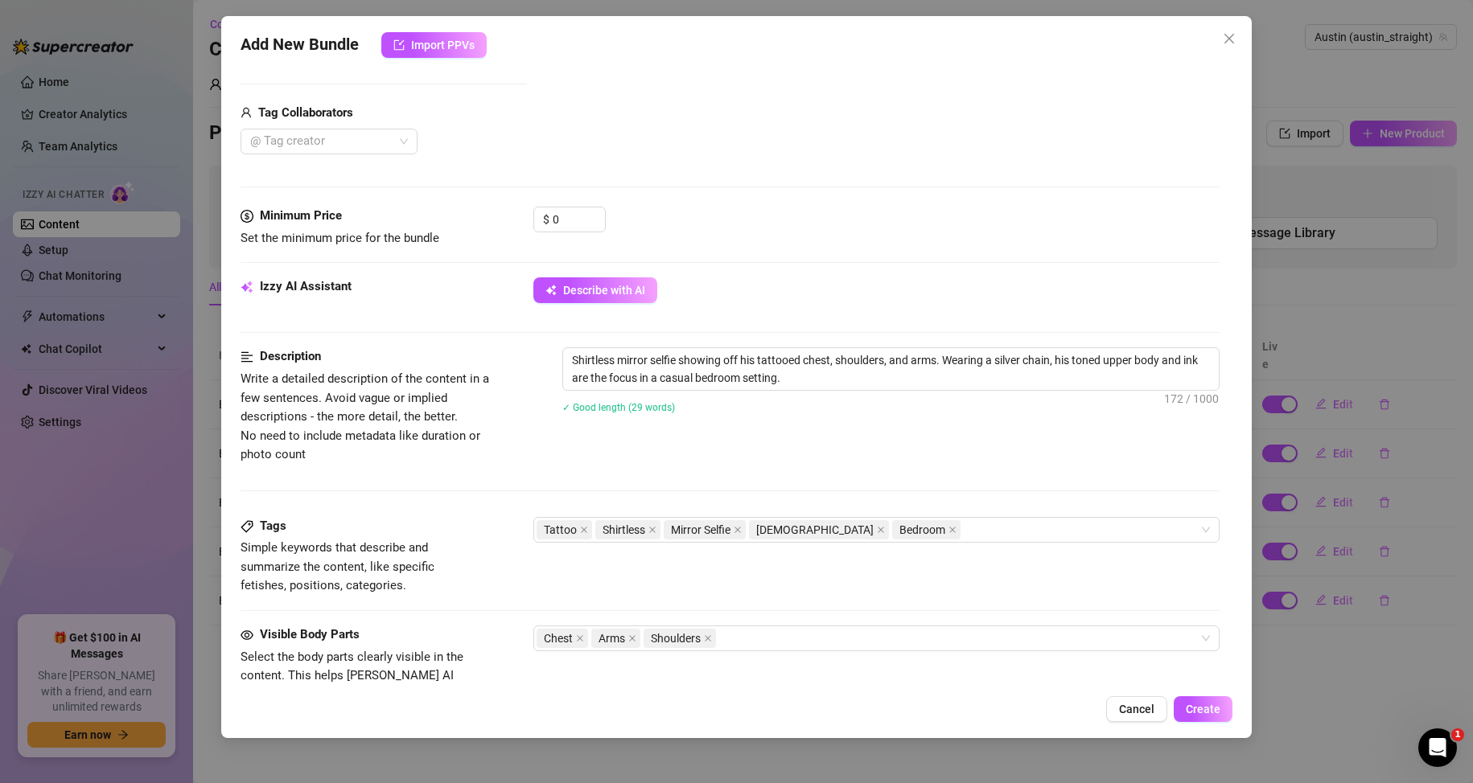
scroll to position [402, 0]
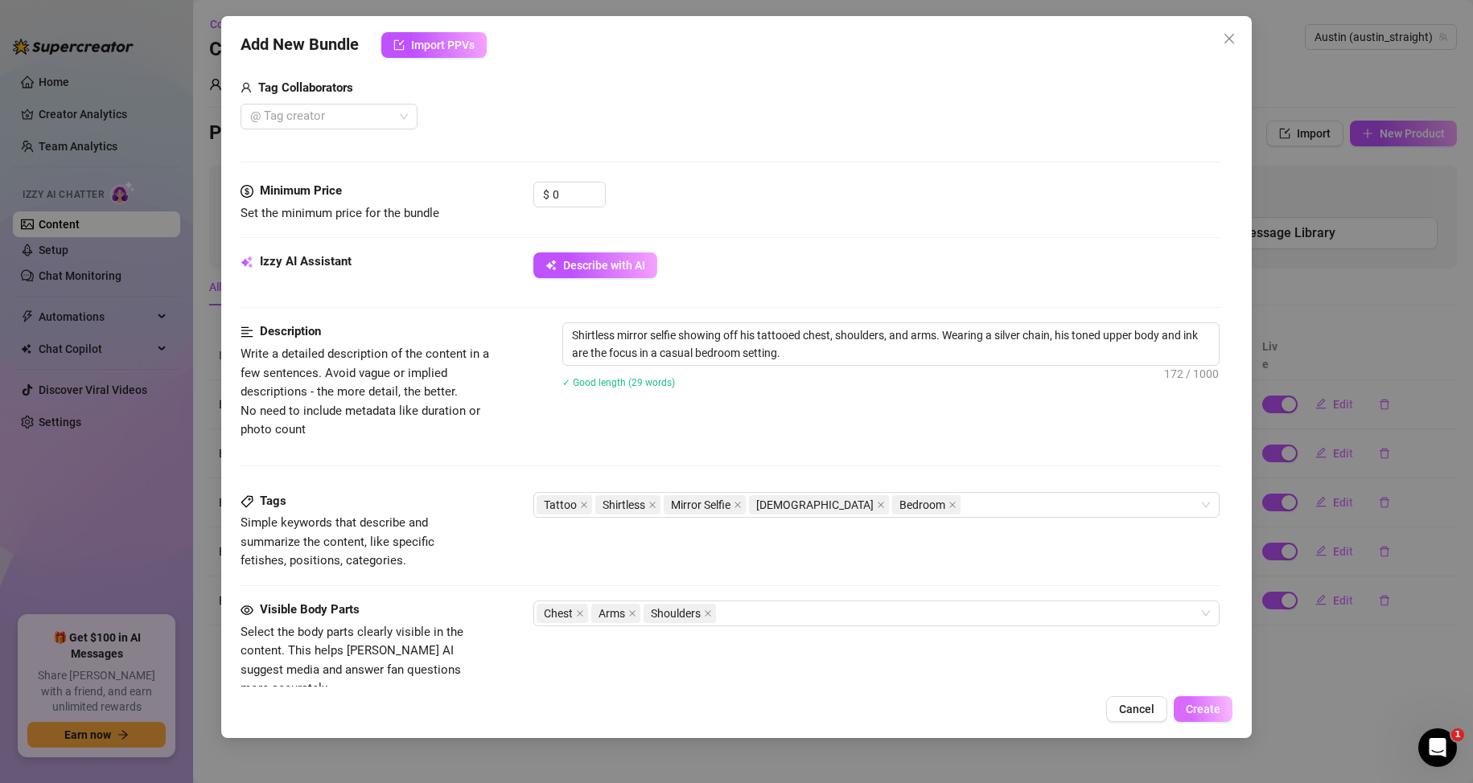
click at [1189, 709] on span "Create" at bounding box center [1202, 709] width 35 height 13
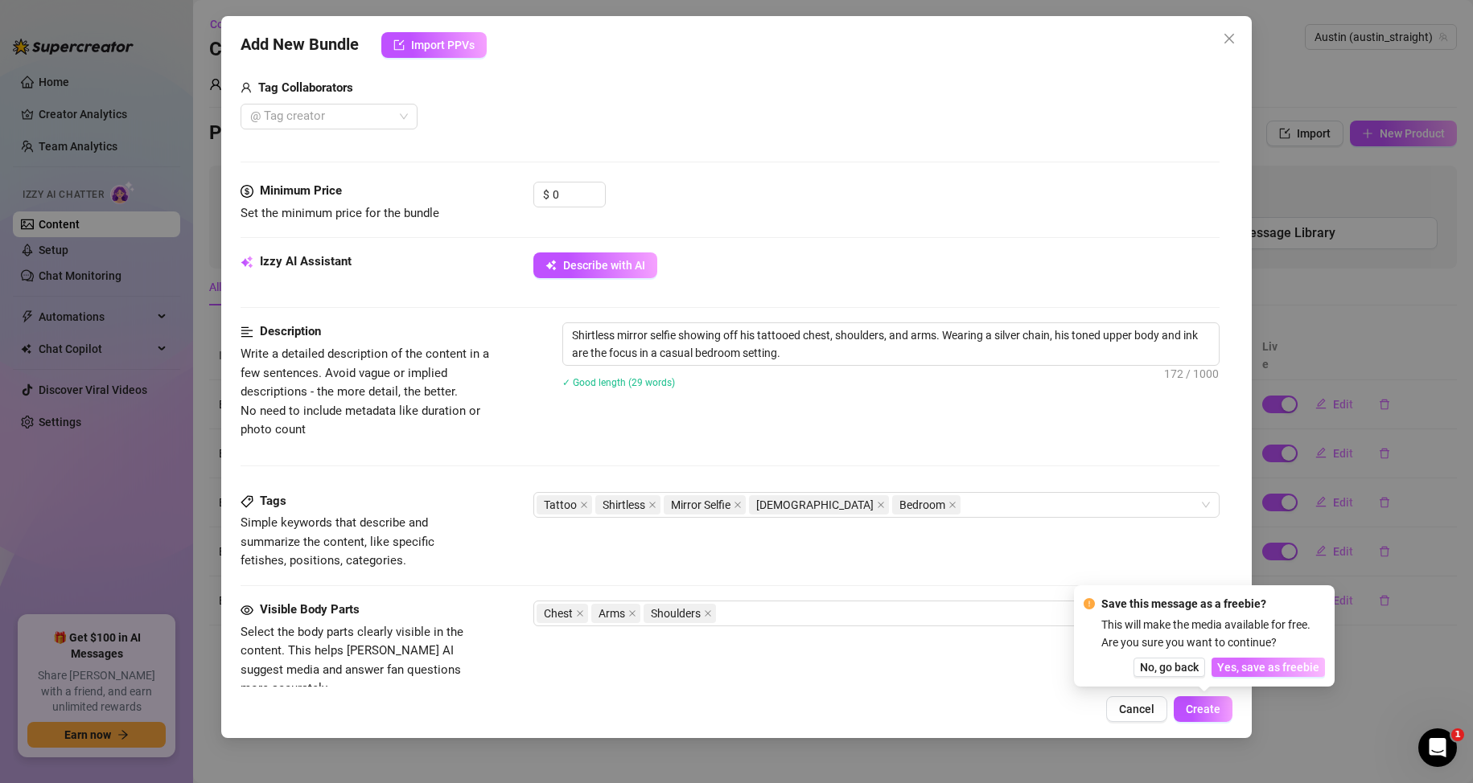
click at [1257, 666] on span "Yes, save as freebie" at bounding box center [1268, 667] width 102 height 13
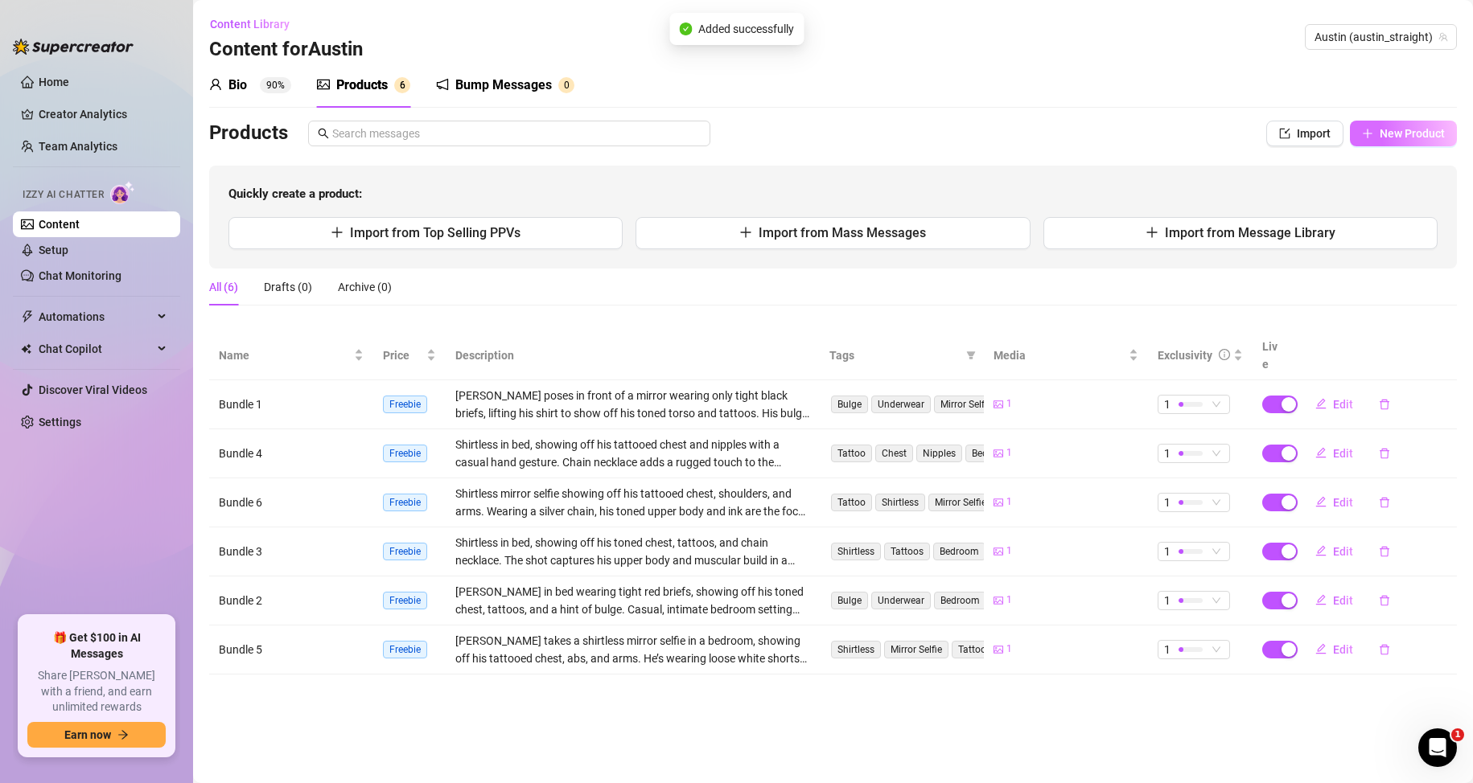
click at [1391, 137] on span "New Product" at bounding box center [1411, 133] width 65 height 13
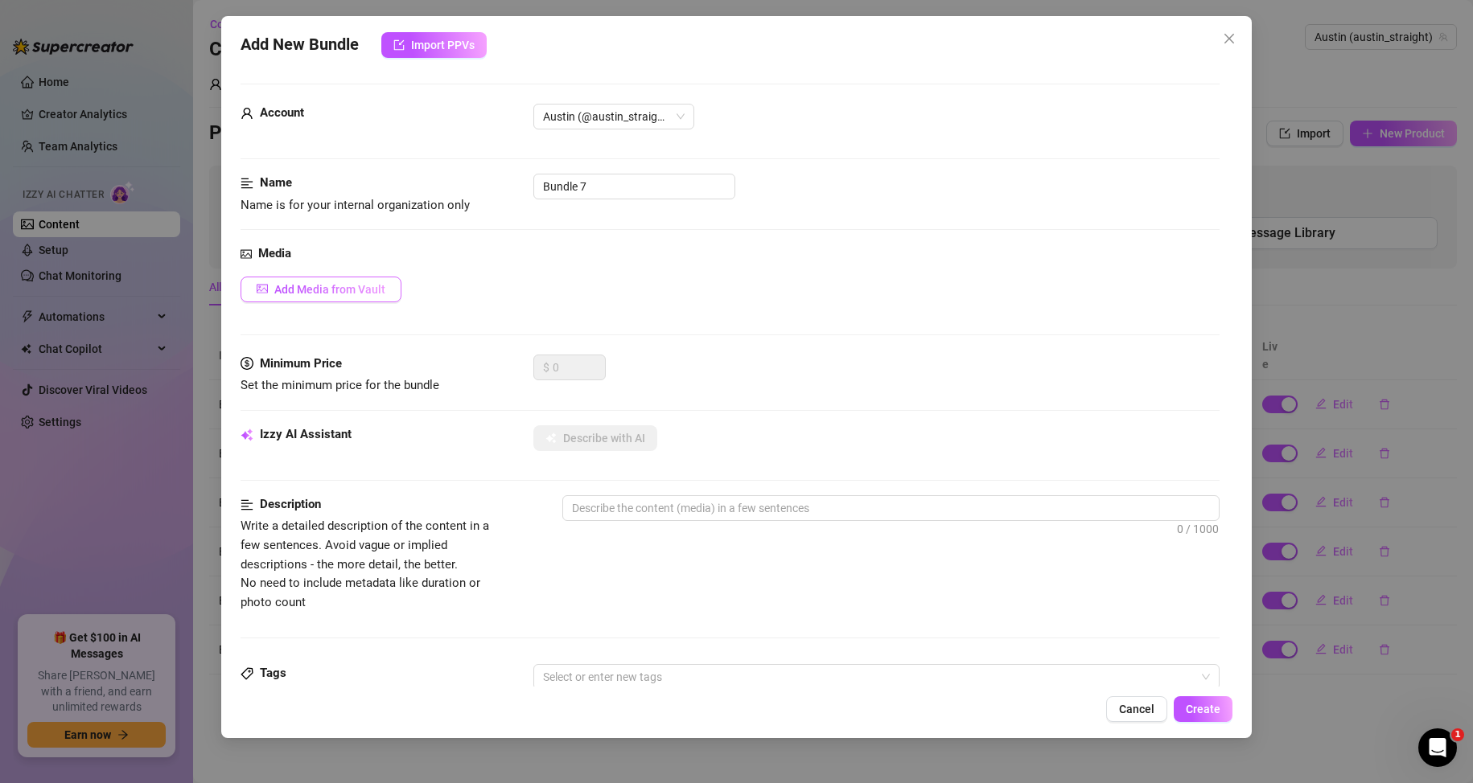
click at [362, 300] on button "Add Media from Vault" at bounding box center [320, 290] width 161 height 26
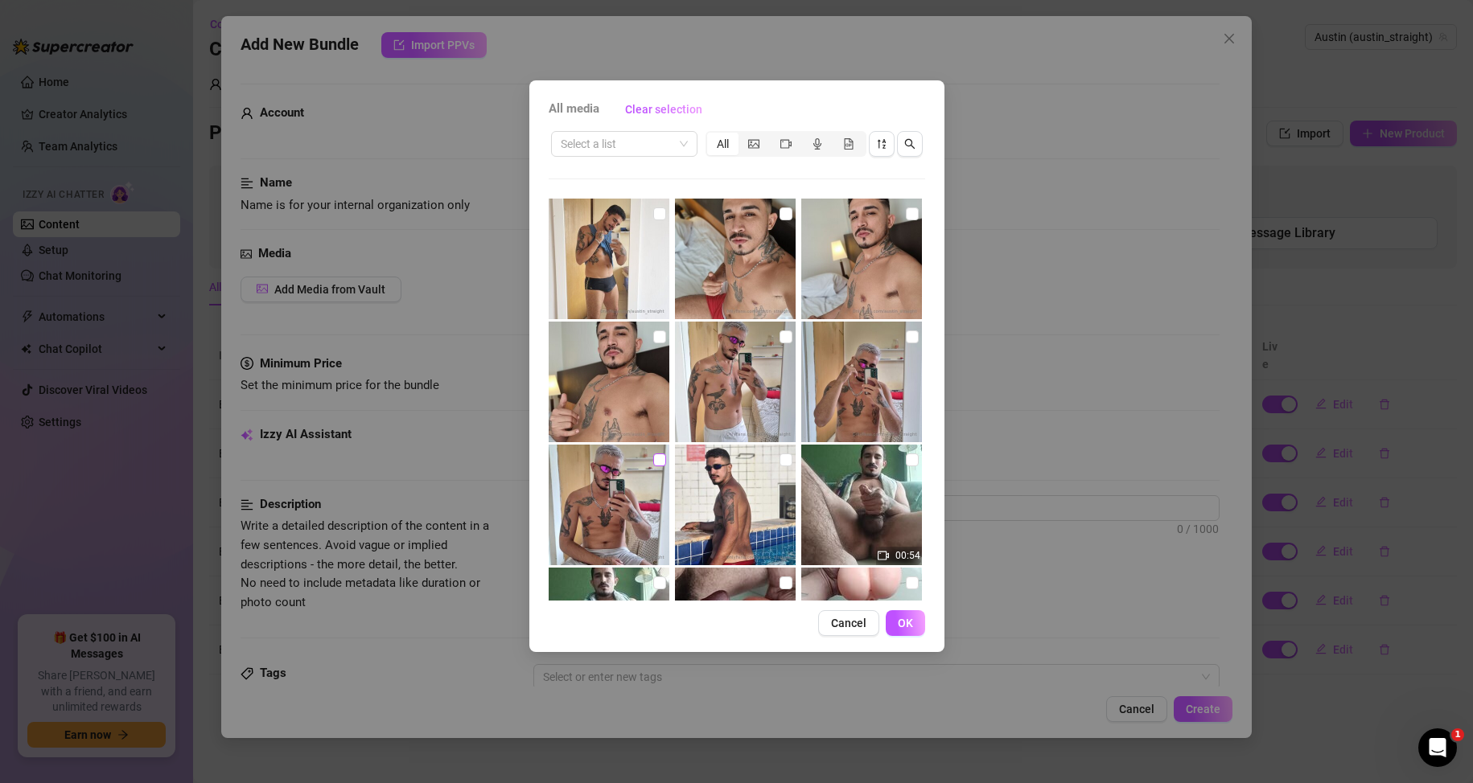
click at [655, 461] on input "checkbox" at bounding box center [659, 460] width 13 height 13
click at [898, 622] on span "OK" at bounding box center [905, 623] width 15 height 13
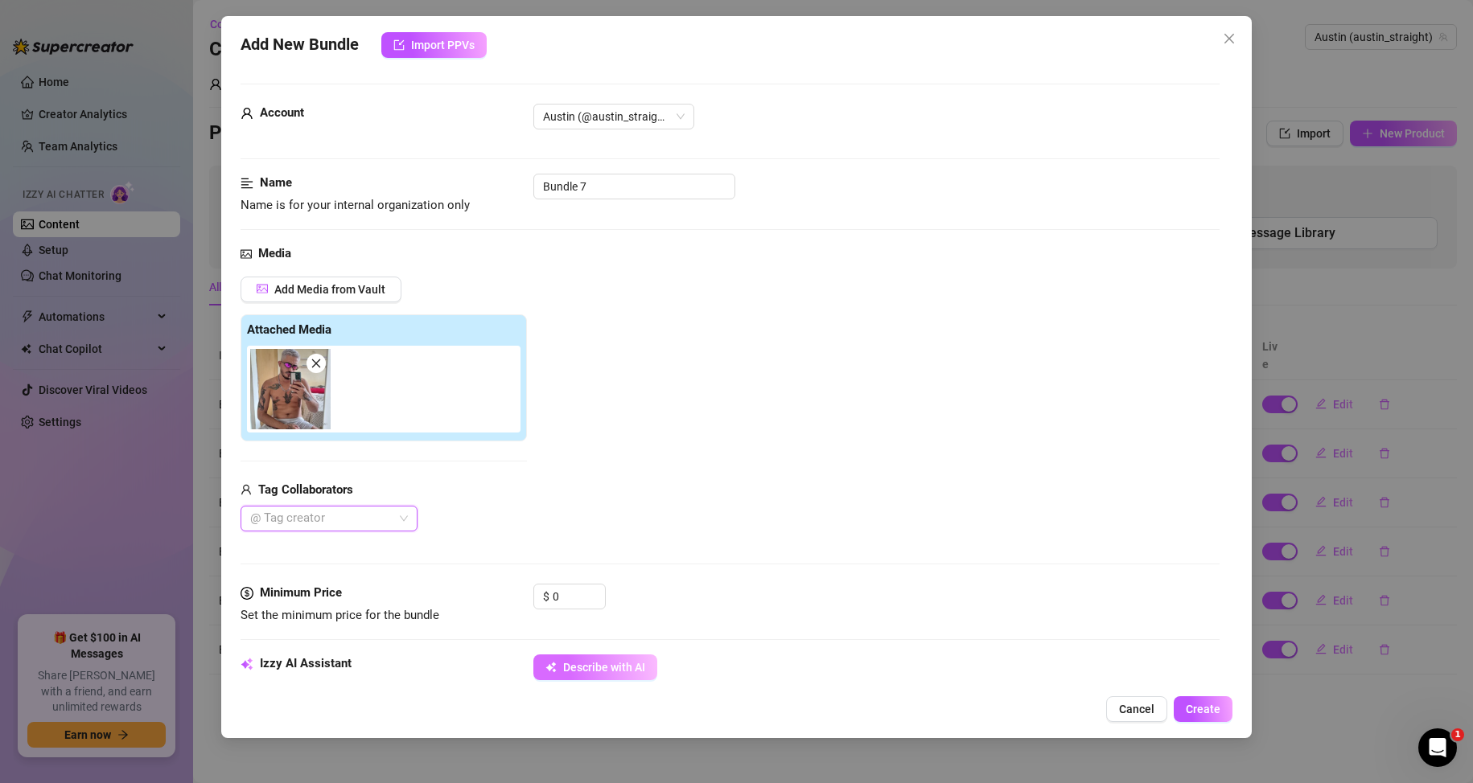
click at [595, 675] on button "Describe with AI" at bounding box center [595, 668] width 124 height 26
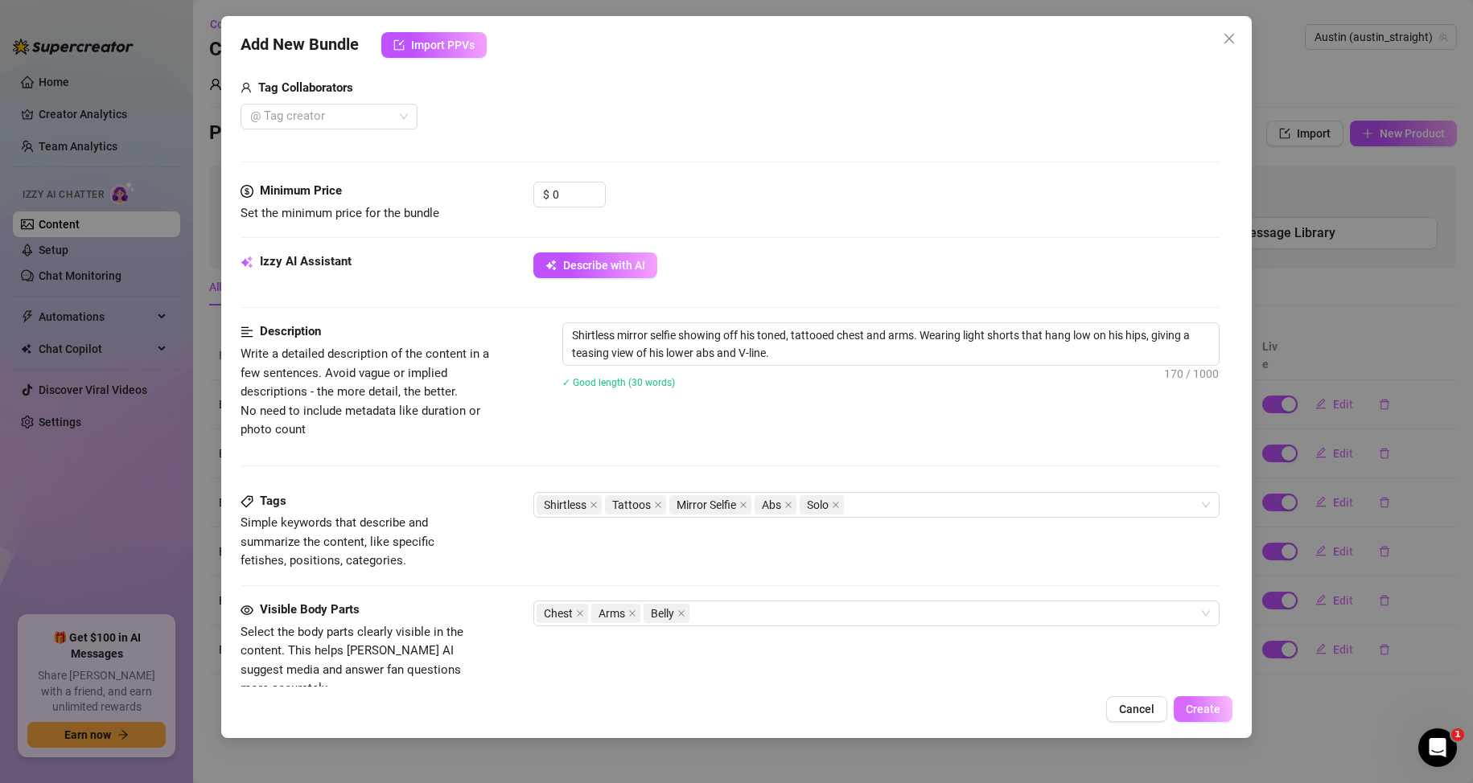
click at [1192, 703] on span "Create" at bounding box center [1202, 709] width 35 height 13
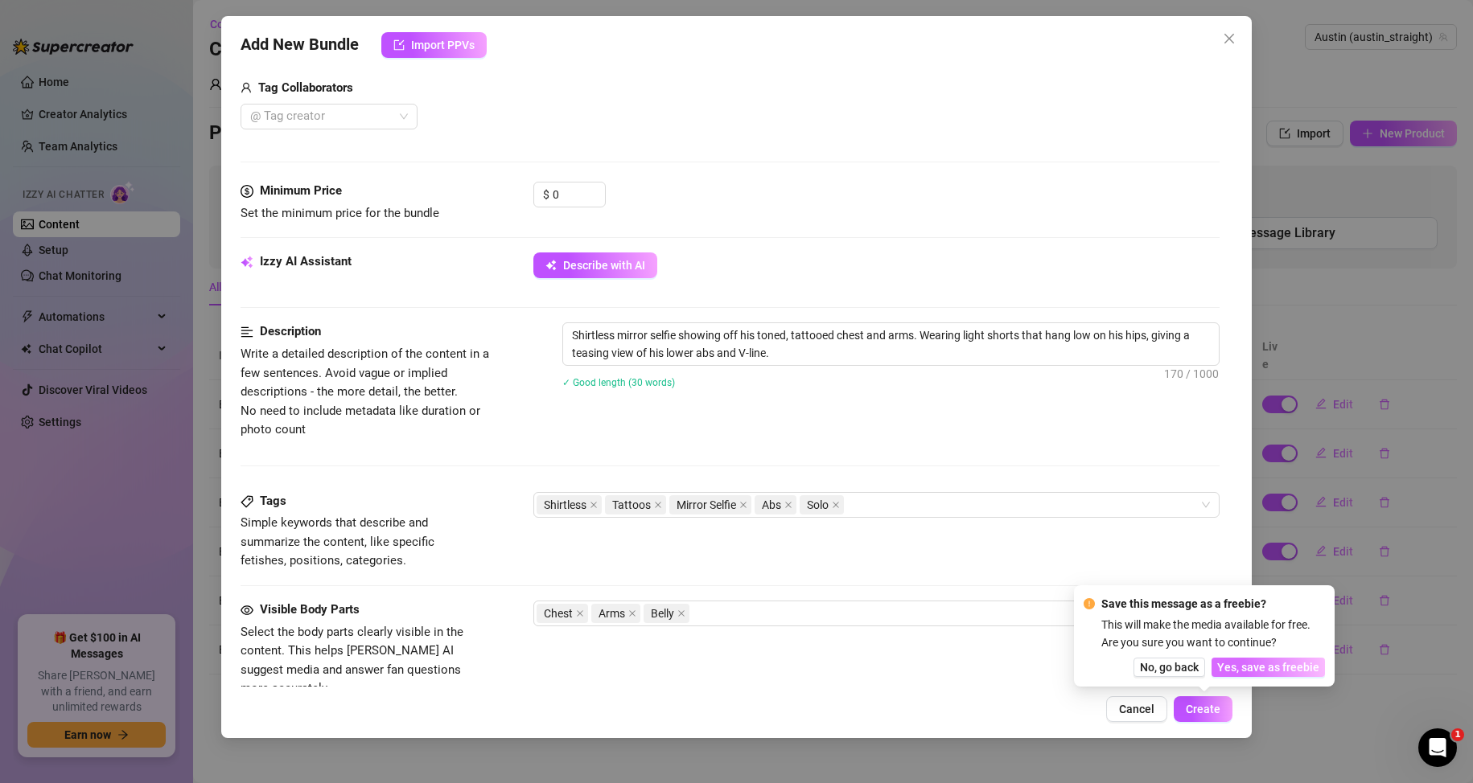
click at [1283, 663] on span "Yes, save as freebie" at bounding box center [1268, 667] width 102 height 13
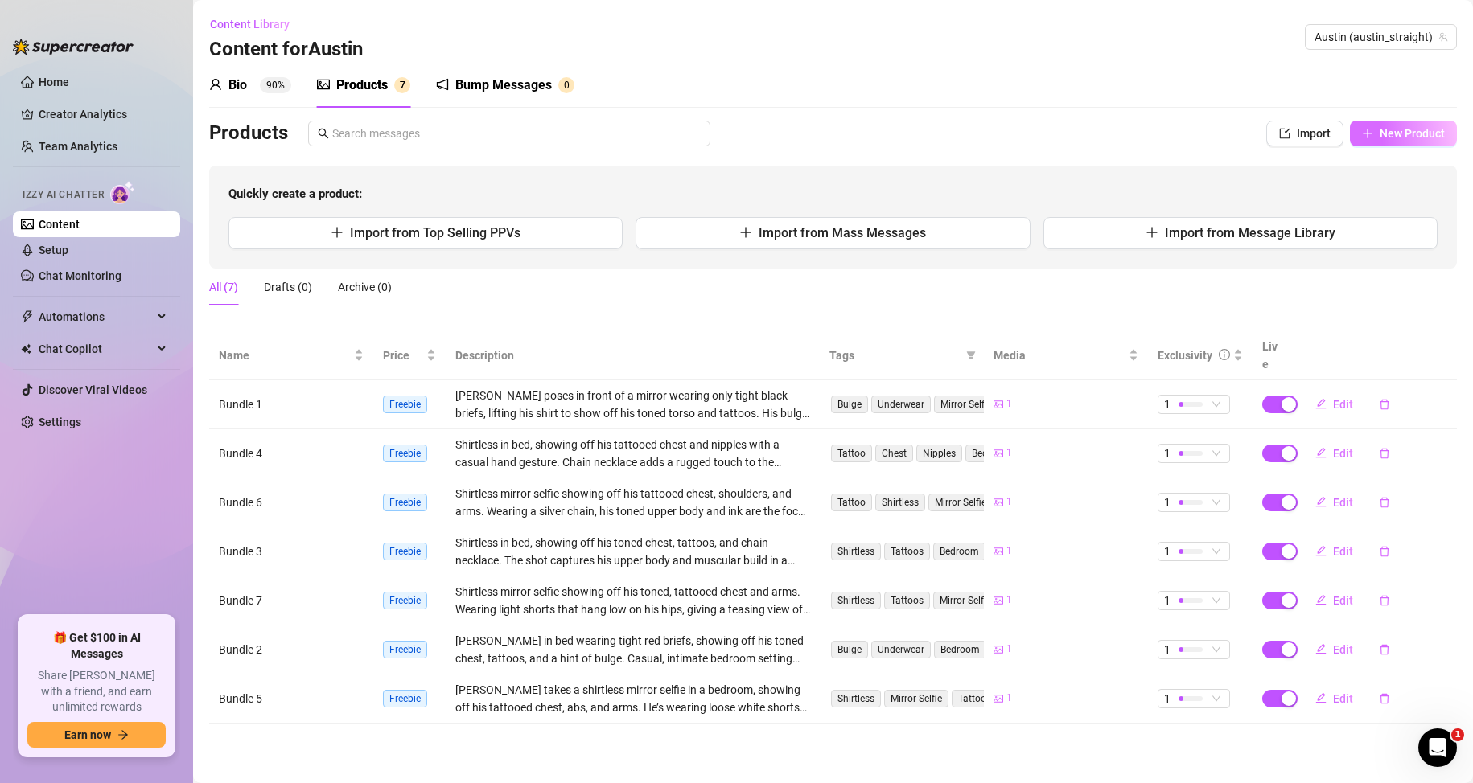
click at [1370, 134] on icon "plus" at bounding box center [1367, 133] width 11 height 11
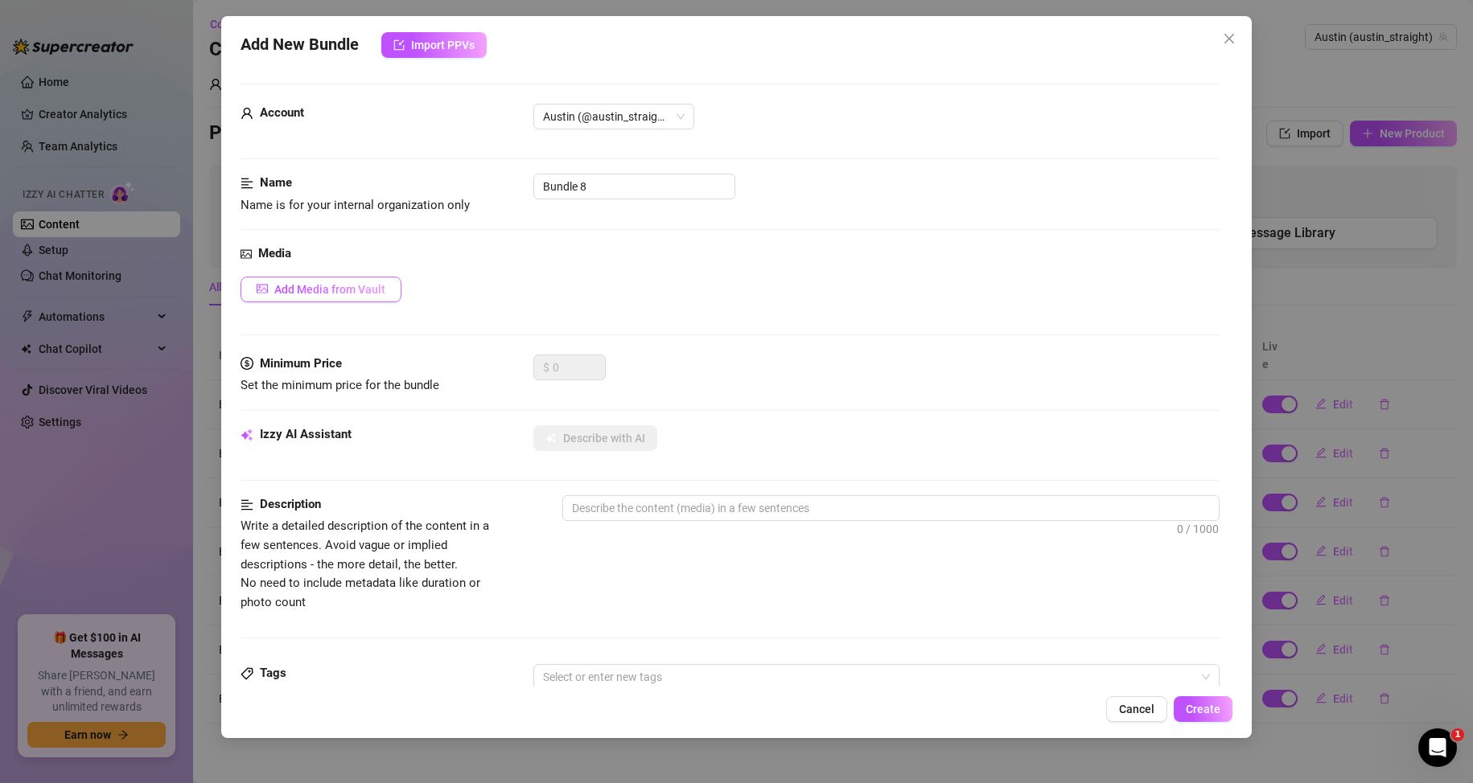
click at [369, 288] on span "Add Media from Vault" at bounding box center [329, 289] width 111 height 13
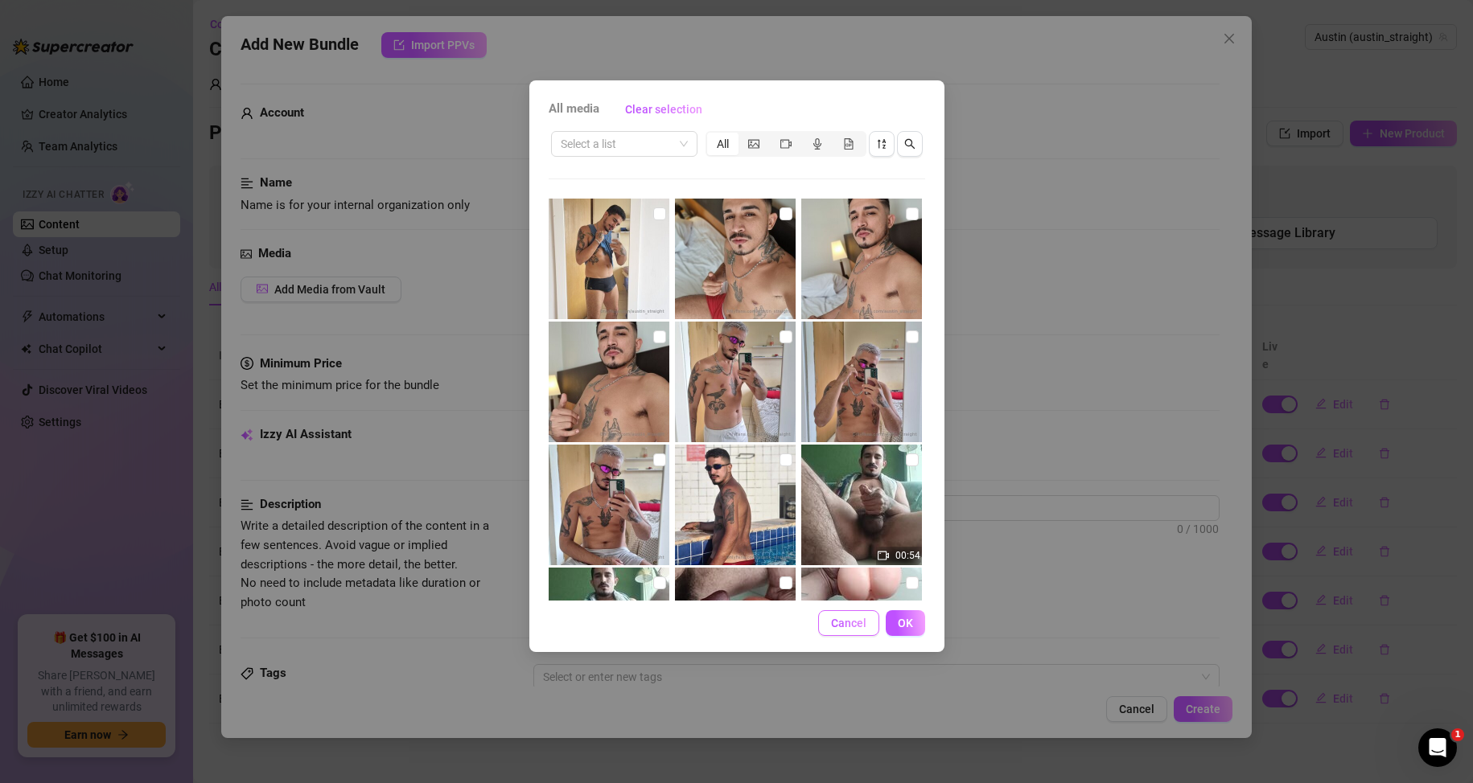
click at [835, 621] on span "Cancel" at bounding box center [848, 623] width 35 height 13
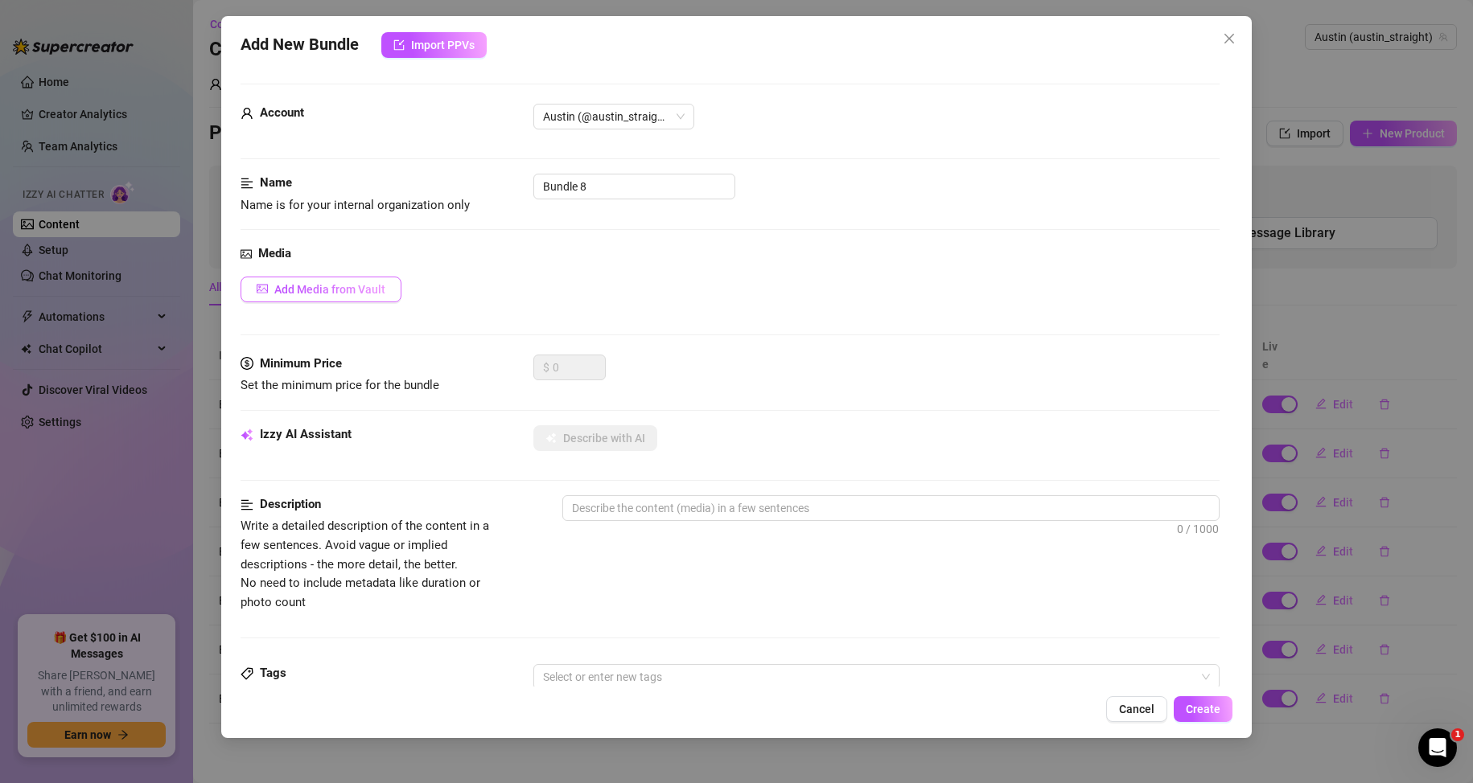
click at [346, 285] on span "Add Media from Vault" at bounding box center [329, 289] width 111 height 13
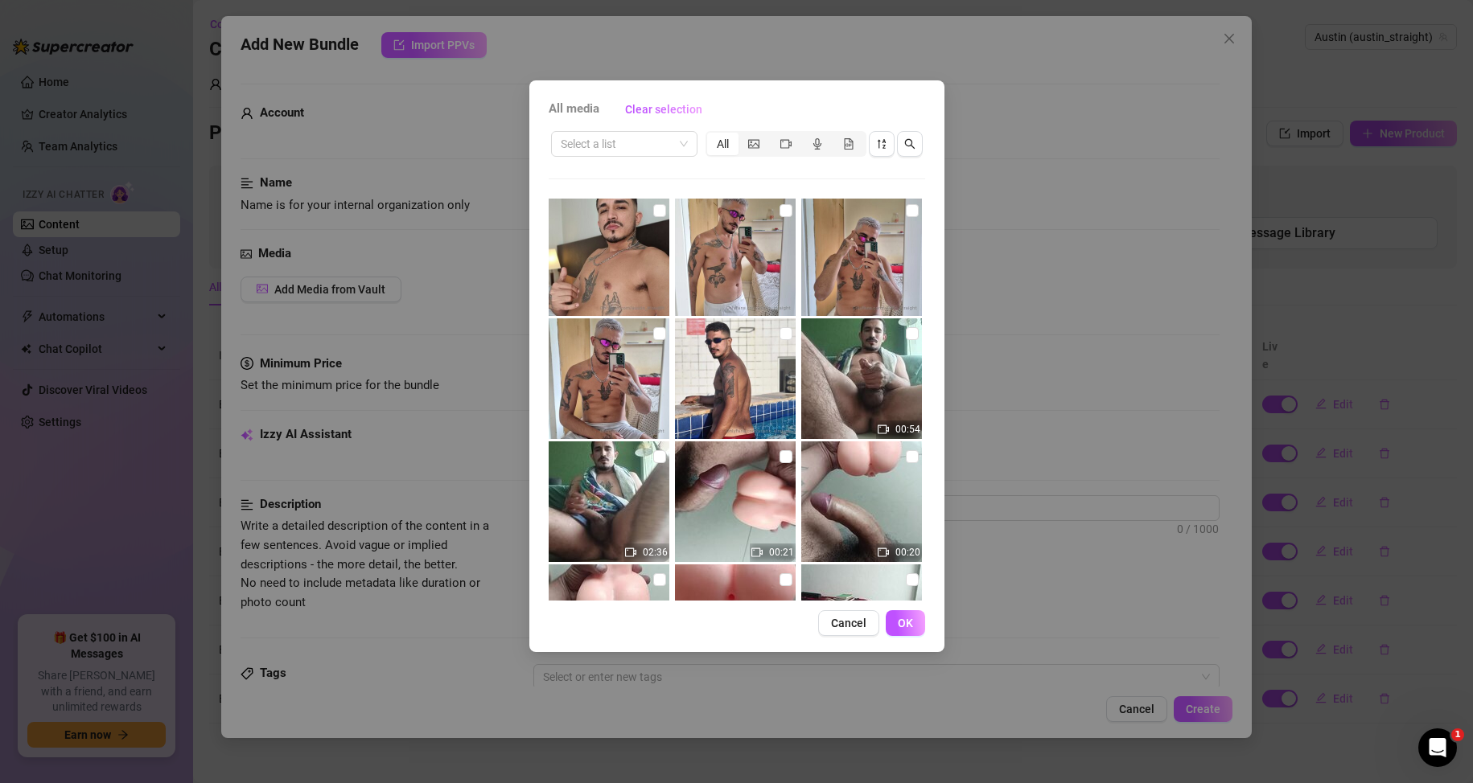
scroll to position [124, 0]
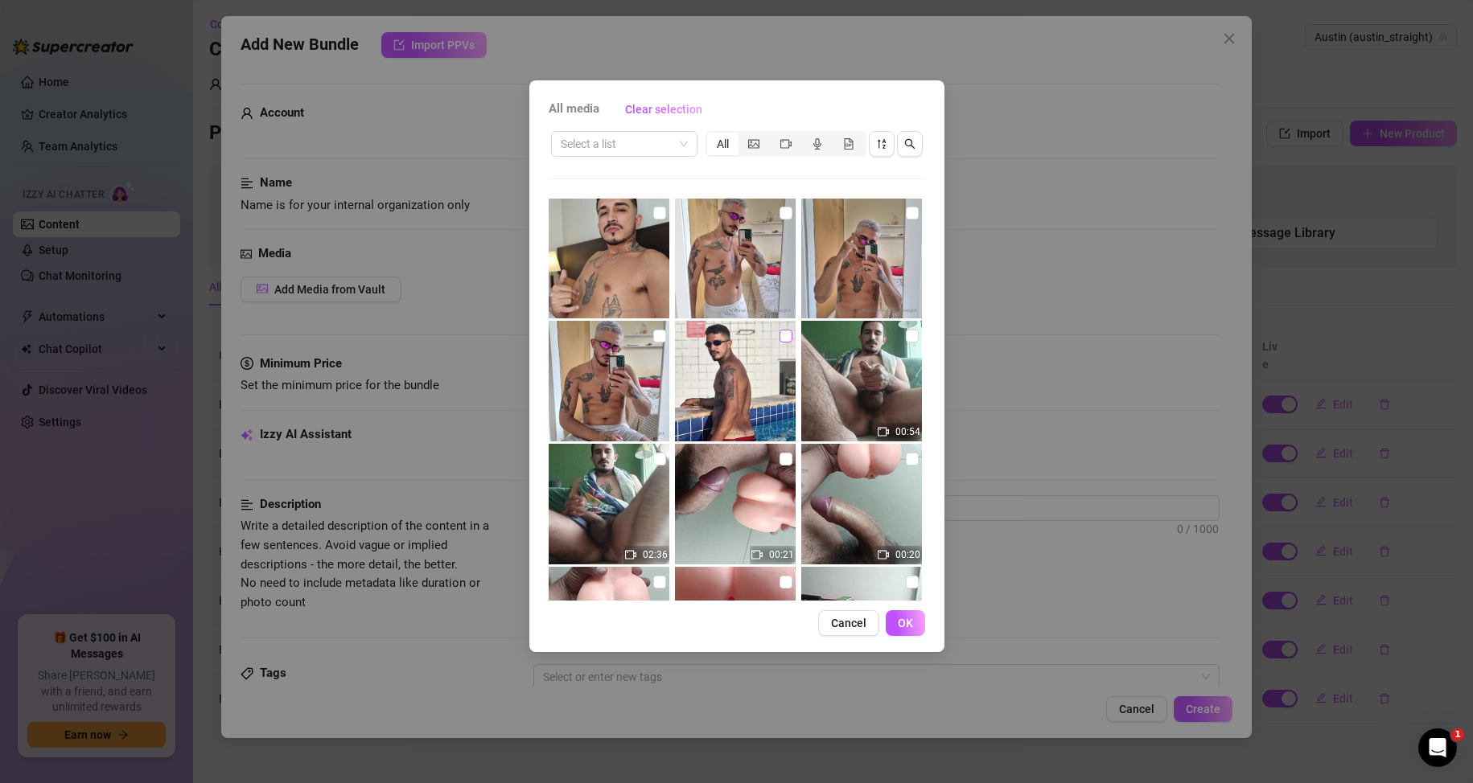
click at [779, 330] on input "checkbox" at bounding box center [785, 336] width 13 height 13
click at [896, 611] on button "OK" at bounding box center [904, 623] width 39 height 26
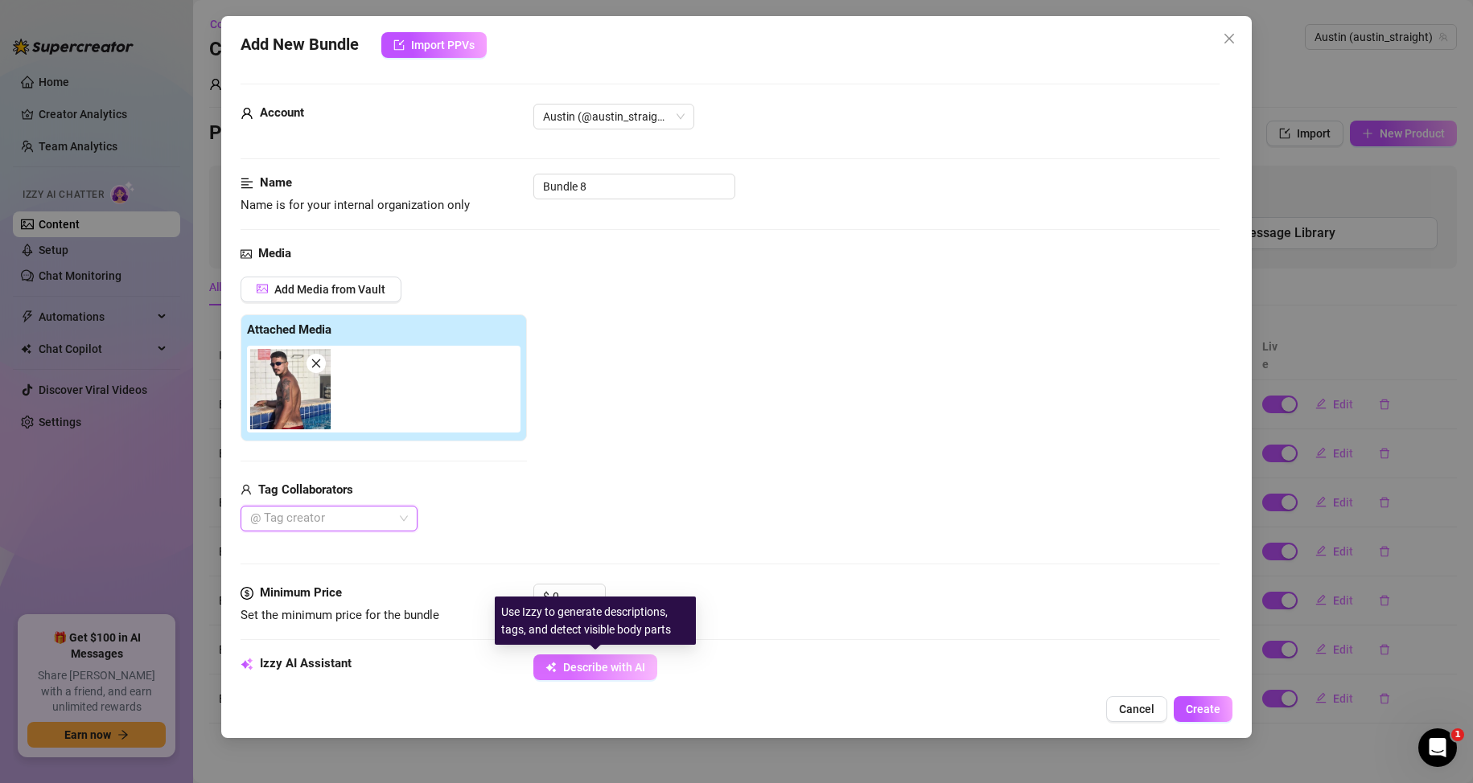
click at [572, 668] on span "Describe with AI" at bounding box center [604, 667] width 82 height 13
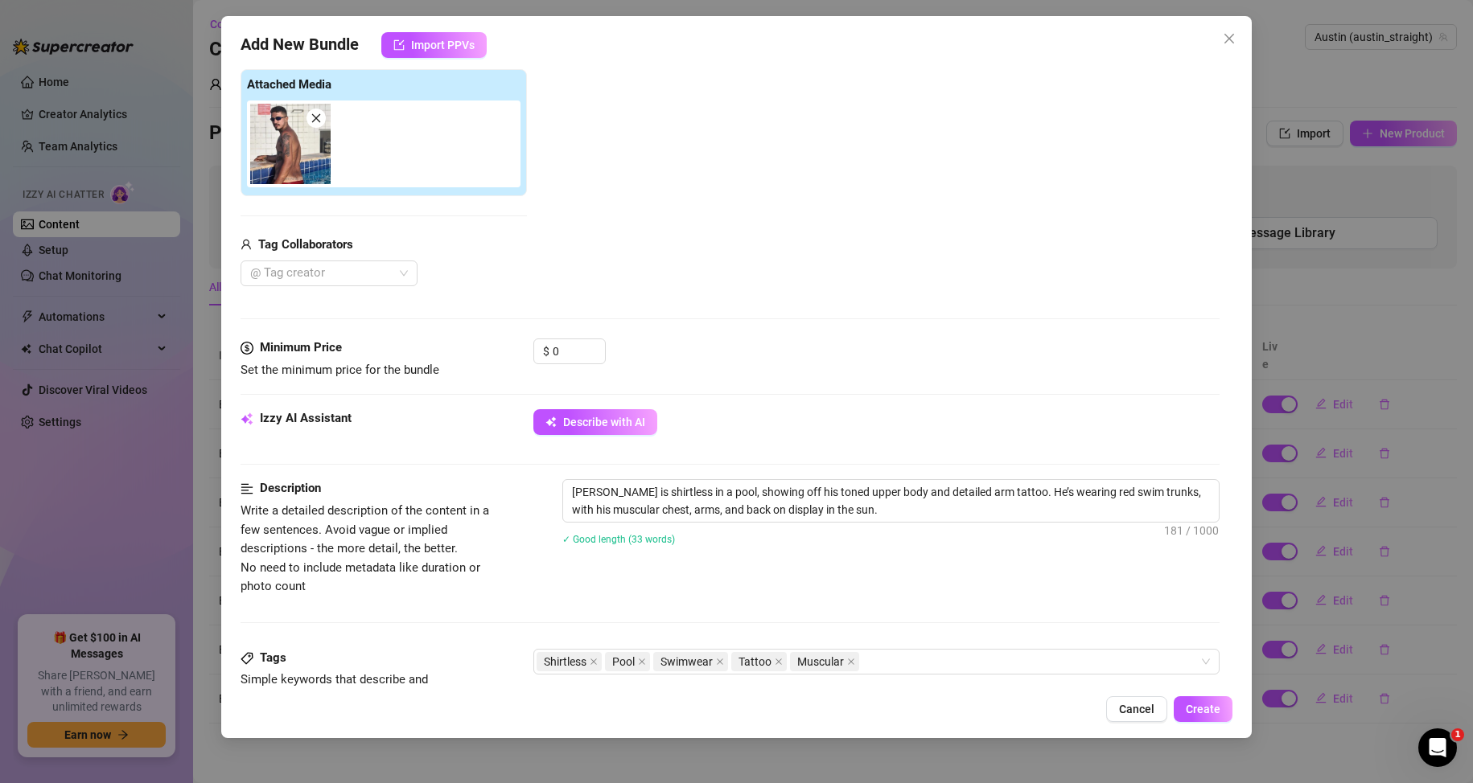
scroll to position [80, 0]
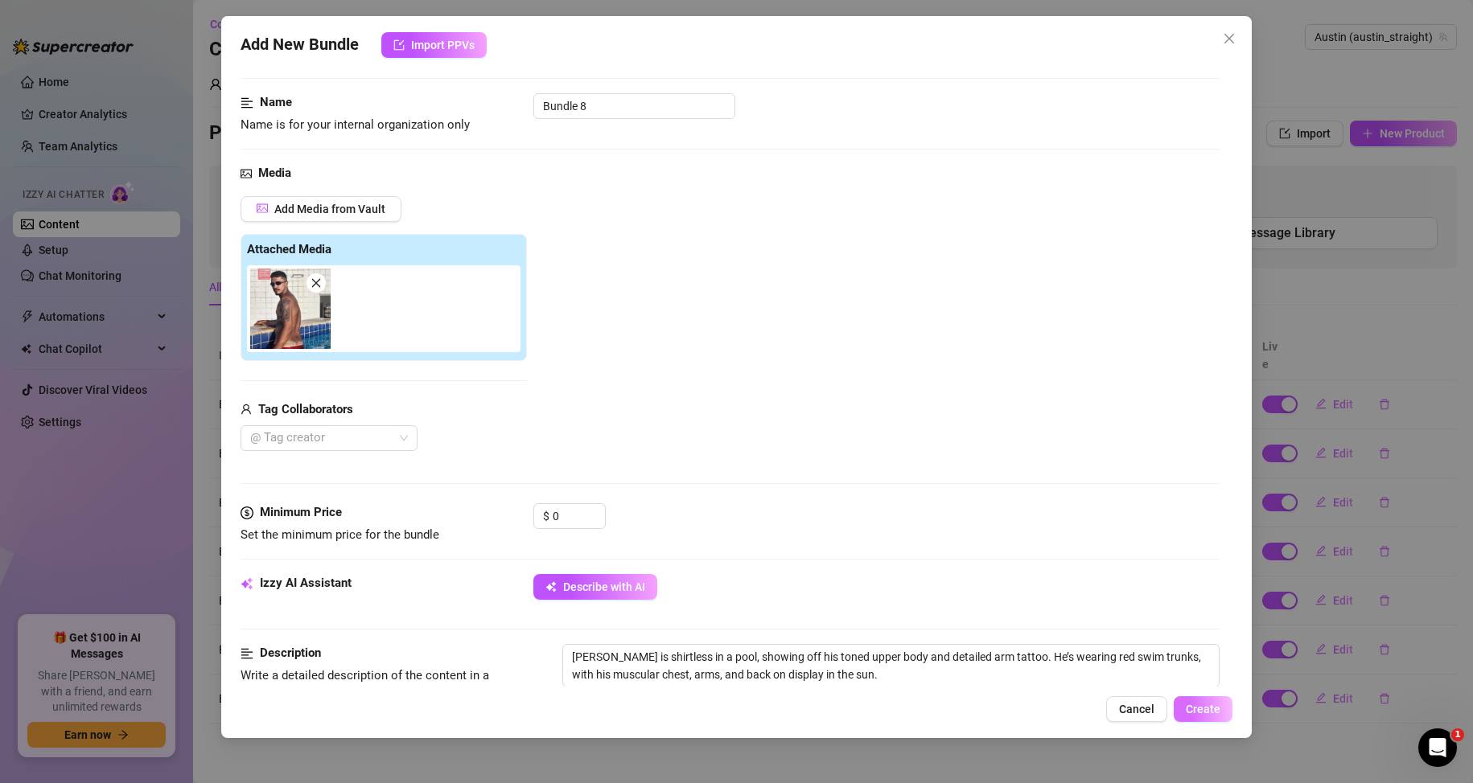
click at [1223, 705] on button "Create" at bounding box center [1202, 709] width 59 height 26
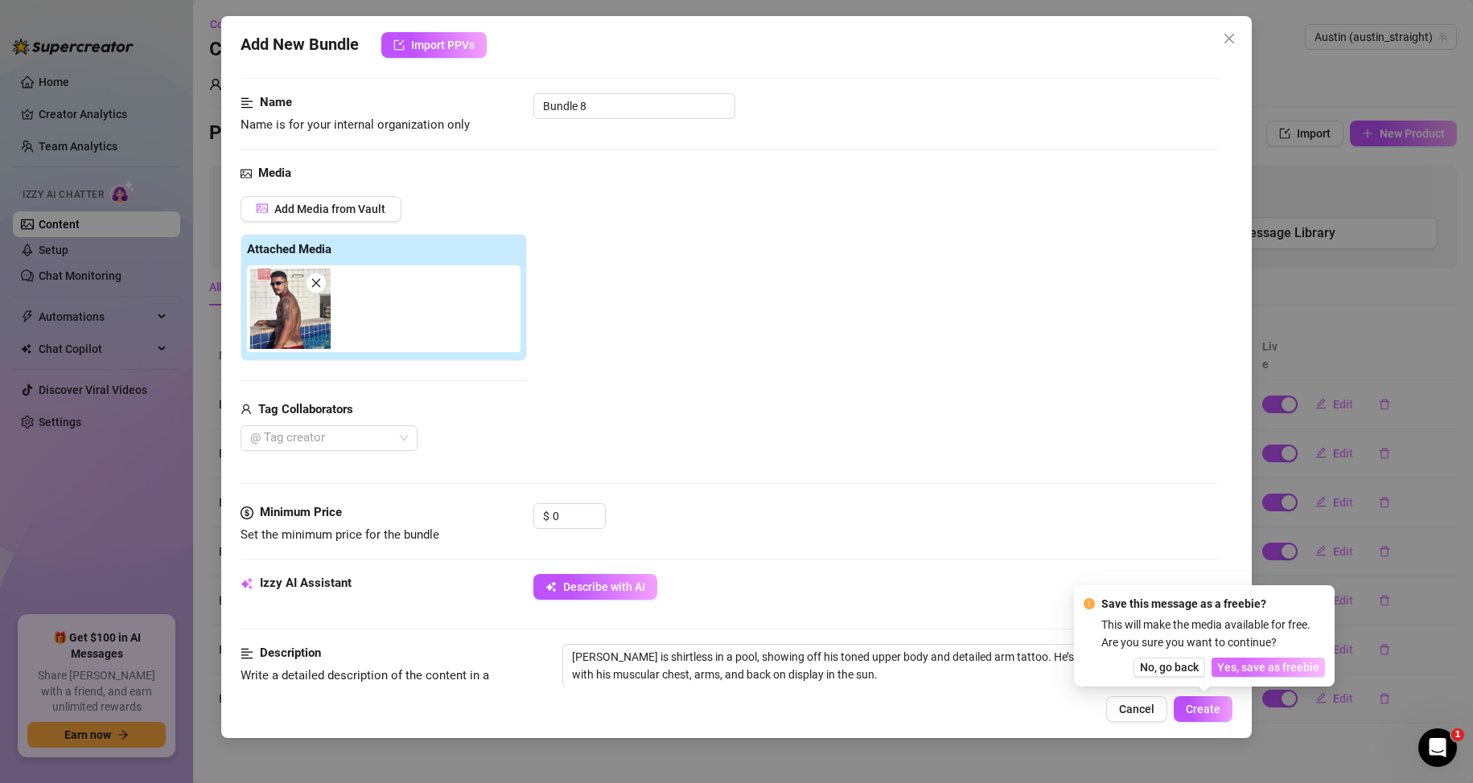
click at [1239, 661] on span "Yes, save as freebie" at bounding box center [1268, 667] width 102 height 13
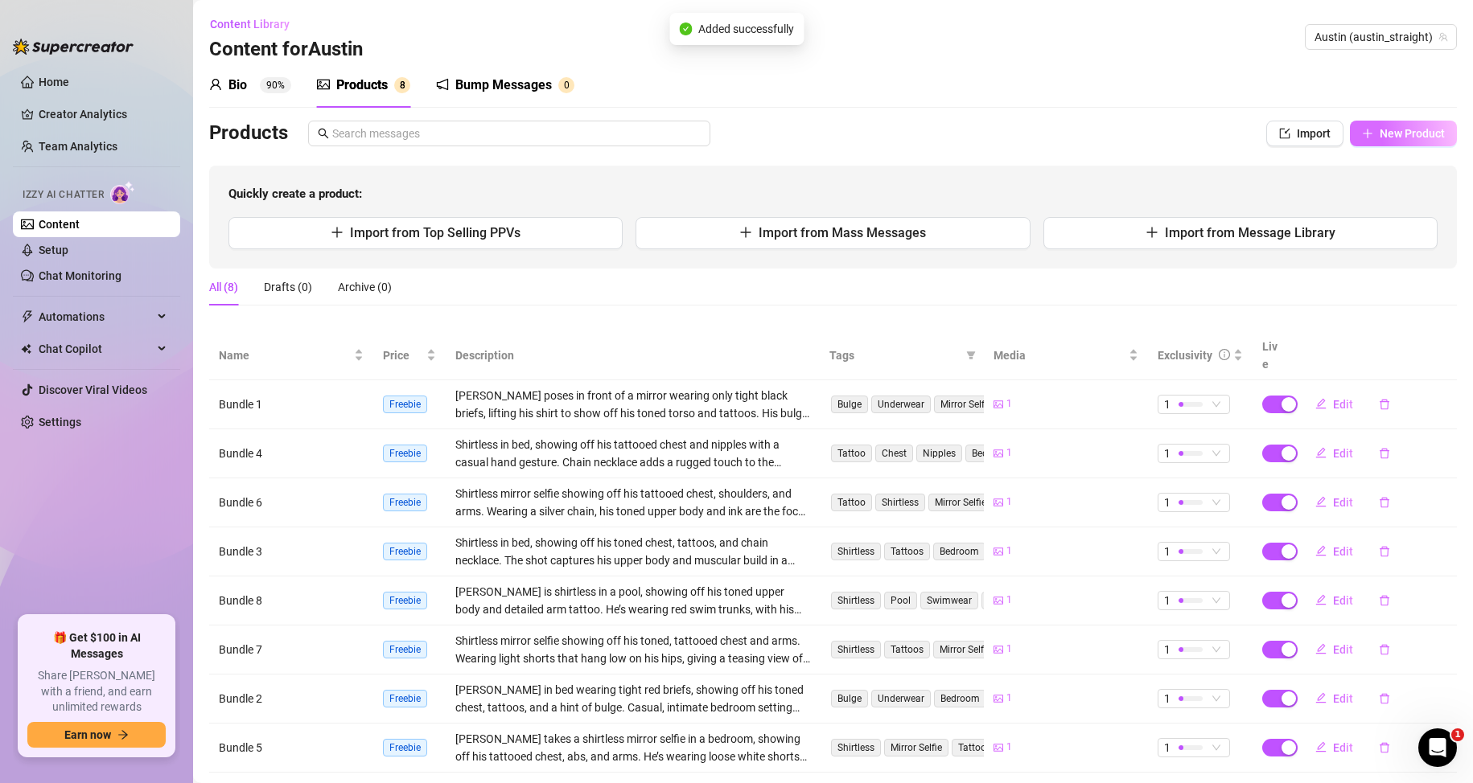
click at [1389, 128] on span "New Product" at bounding box center [1411, 133] width 65 height 13
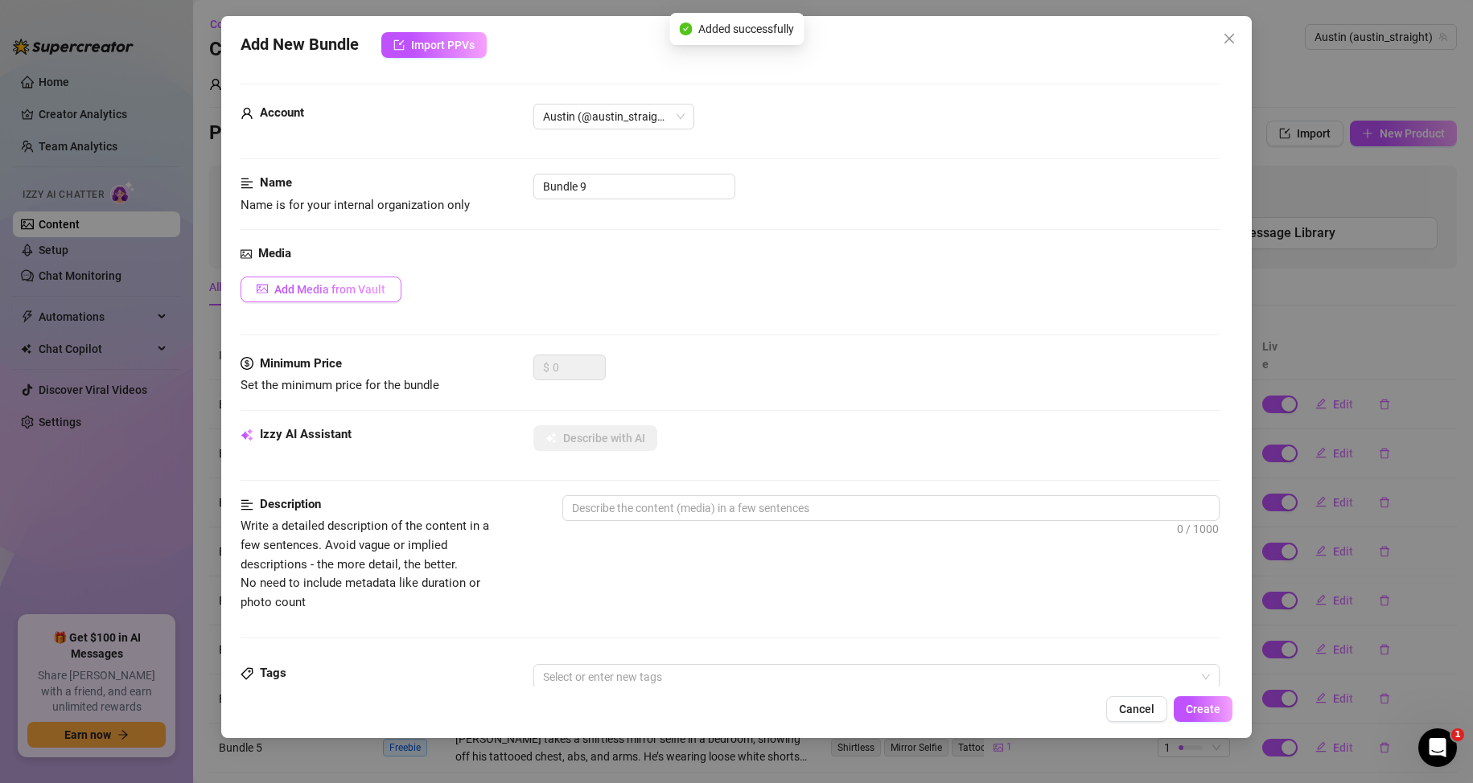
click at [365, 281] on button "Add Media from Vault" at bounding box center [320, 290] width 161 height 26
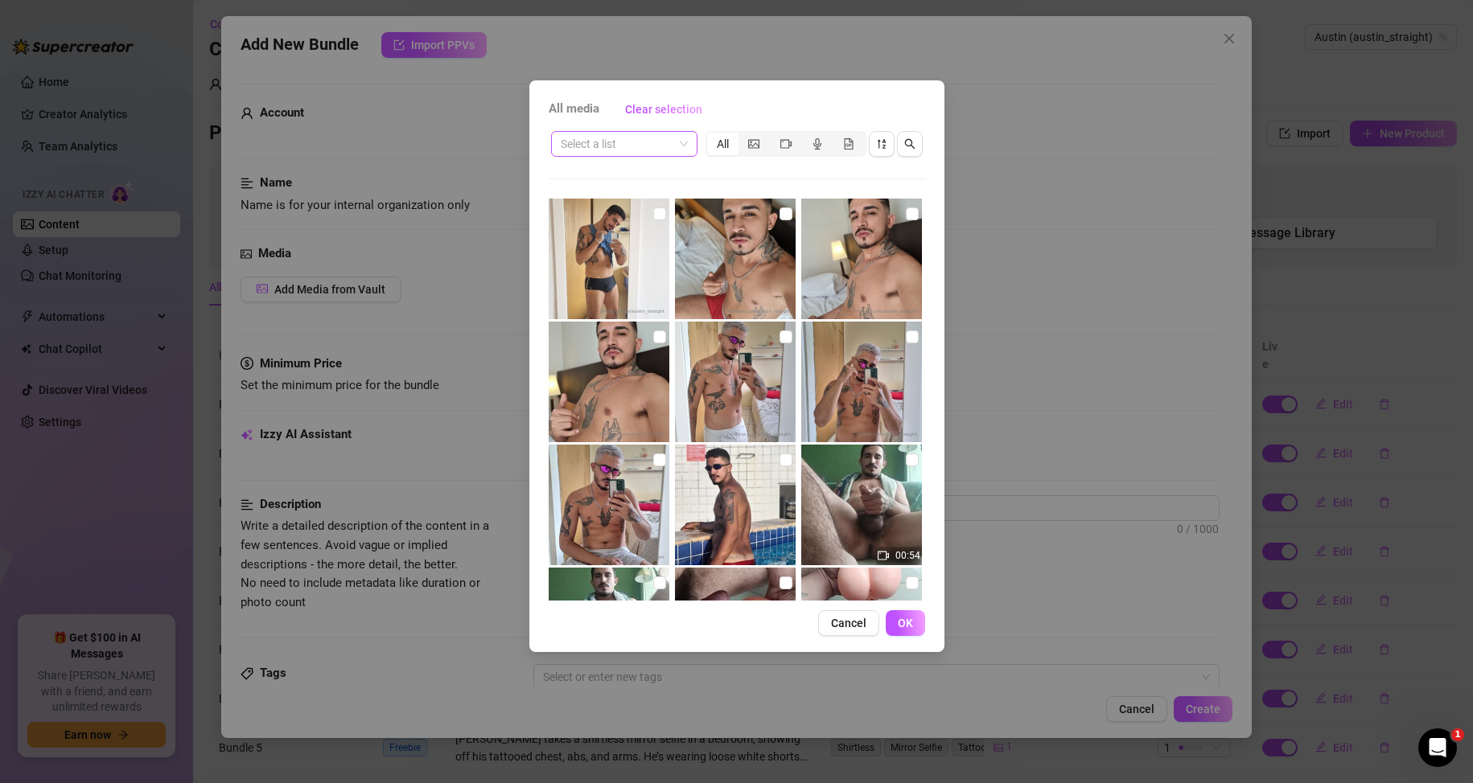
click at [676, 146] on span at bounding box center [624, 144] width 127 height 24
click at [580, 225] on div "Messages" at bounding box center [624, 228] width 121 height 18
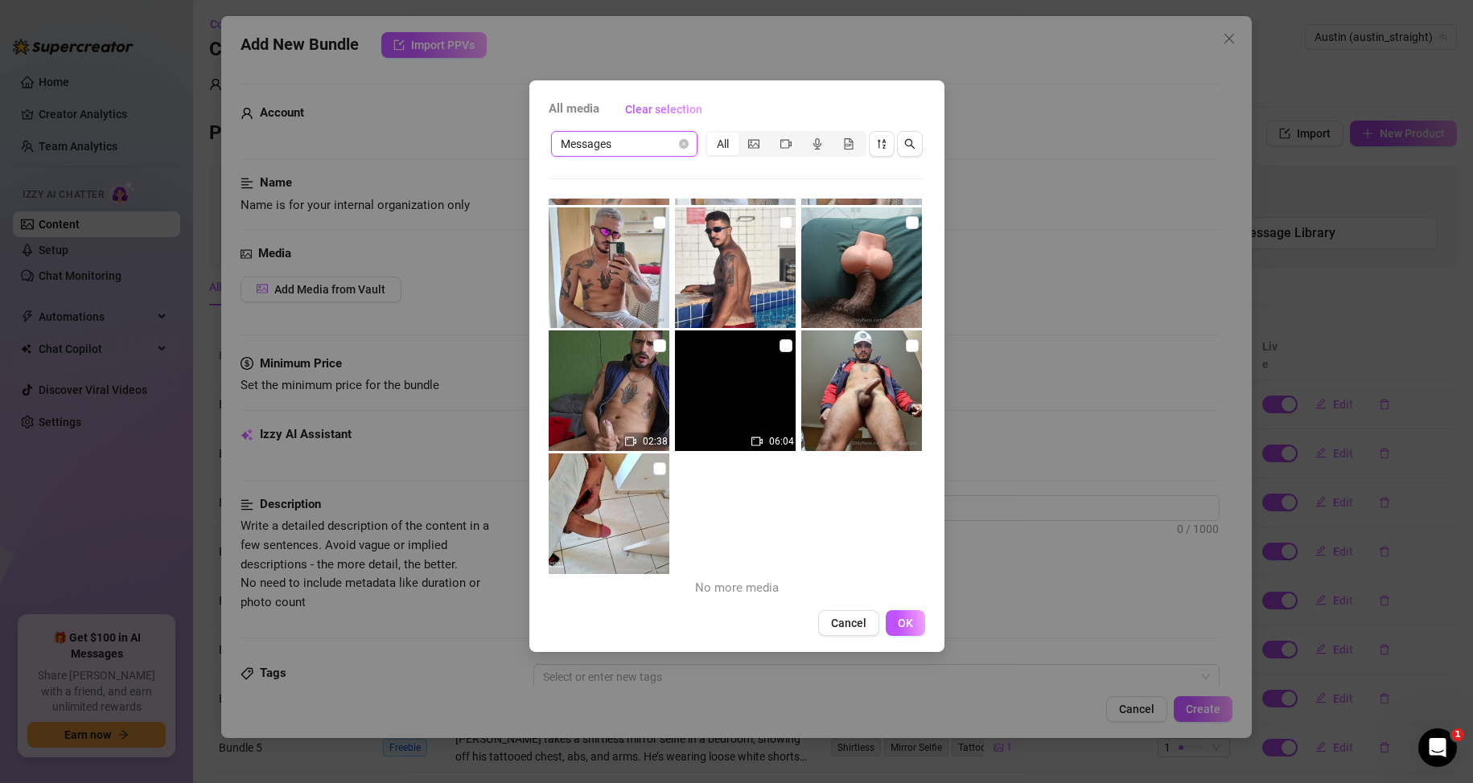
scroll to position [0, 0]
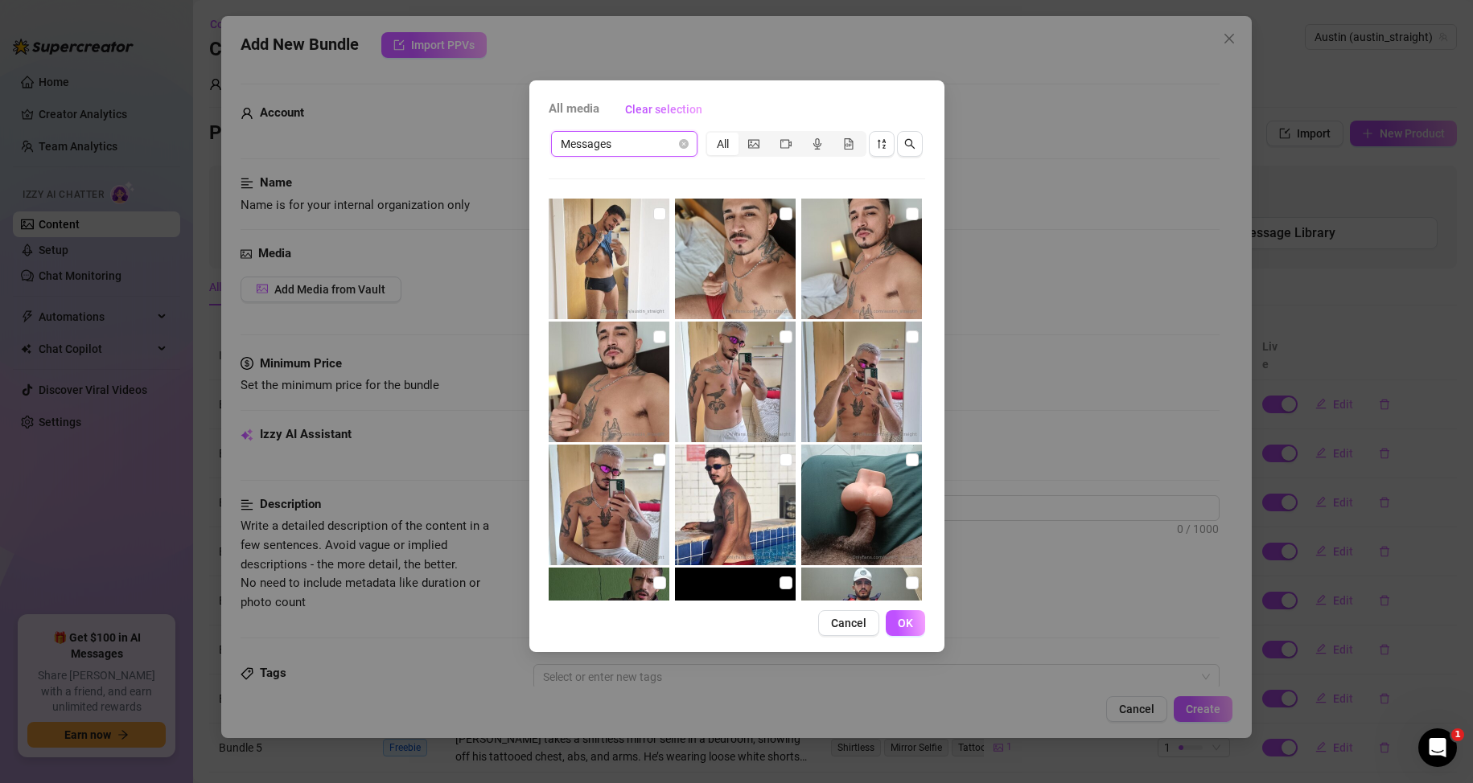
click at [624, 136] on span "Messages" at bounding box center [624, 144] width 127 height 24
click at [576, 112] on span "All media" at bounding box center [573, 109] width 51 height 19
click at [717, 145] on div "All" at bounding box center [722, 144] width 31 height 23
click at [711, 135] on input "All" at bounding box center [711, 135] width 0 height 0
click at [758, 144] on icon "picture" at bounding box center [753, 143] width 11 height 11
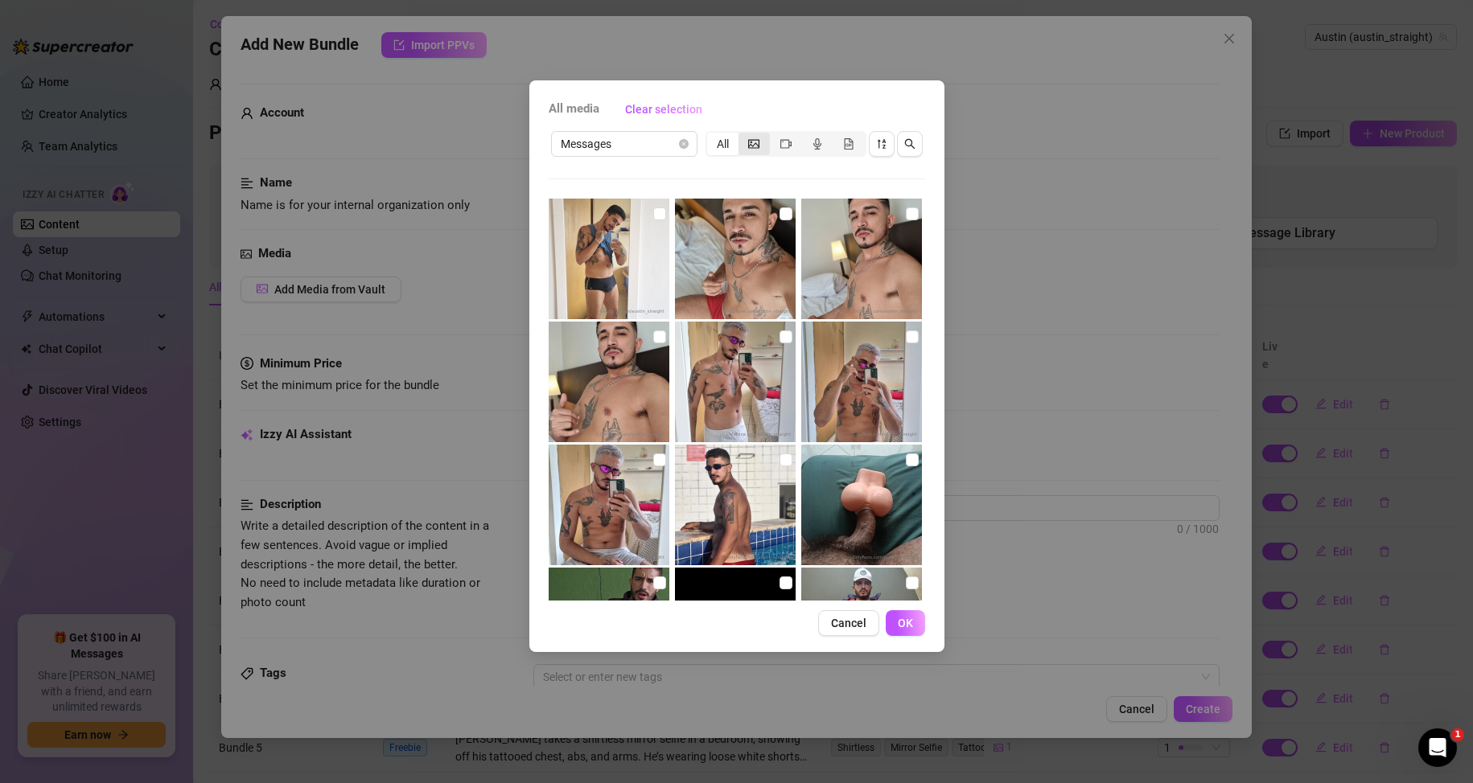
click at [742, 135] on input "segmented control" at bounding box center [742, 135] width 0 height 0
click at [659, 144] on span "Messages" at bounding box center [624, 144] width 127 height 24
click at [602, 175] on div "Stories" at bounding box center [624, 176] width 121 height 18
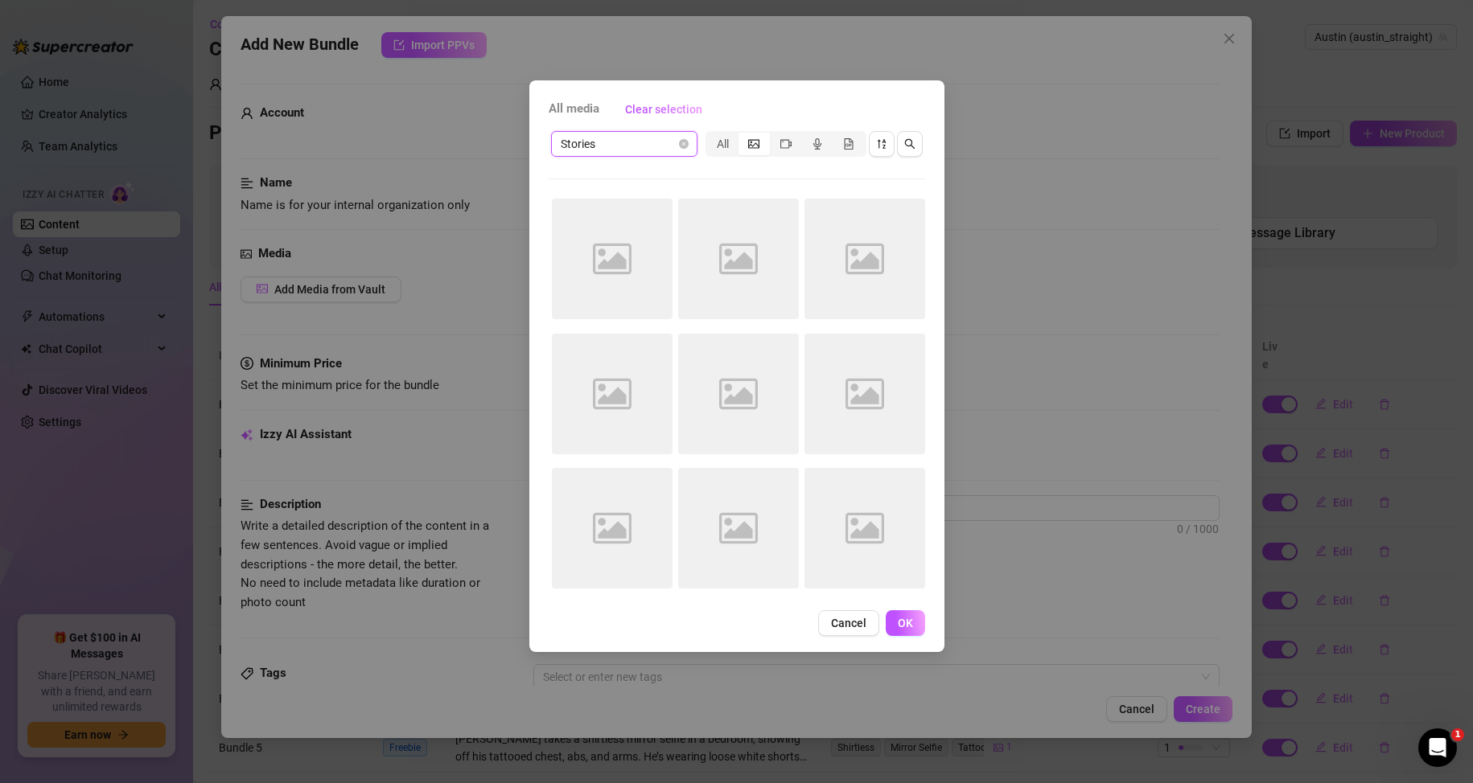
click at [647, 147] on span "Stories" at bounding box center [624, 144] width 127 height 24
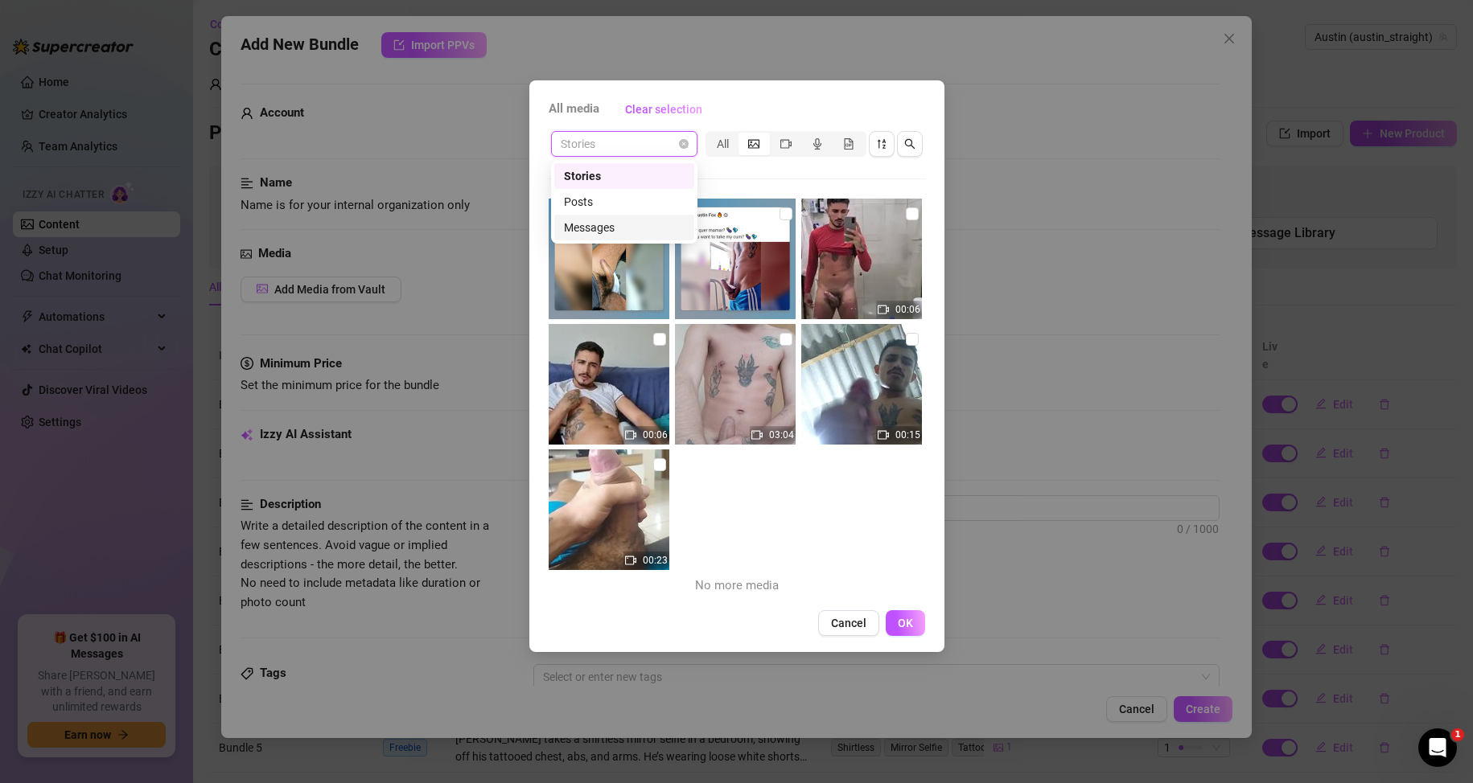
click at [605, 224] on div "Messages" at bounding box center [624, 228] width 121 height 18
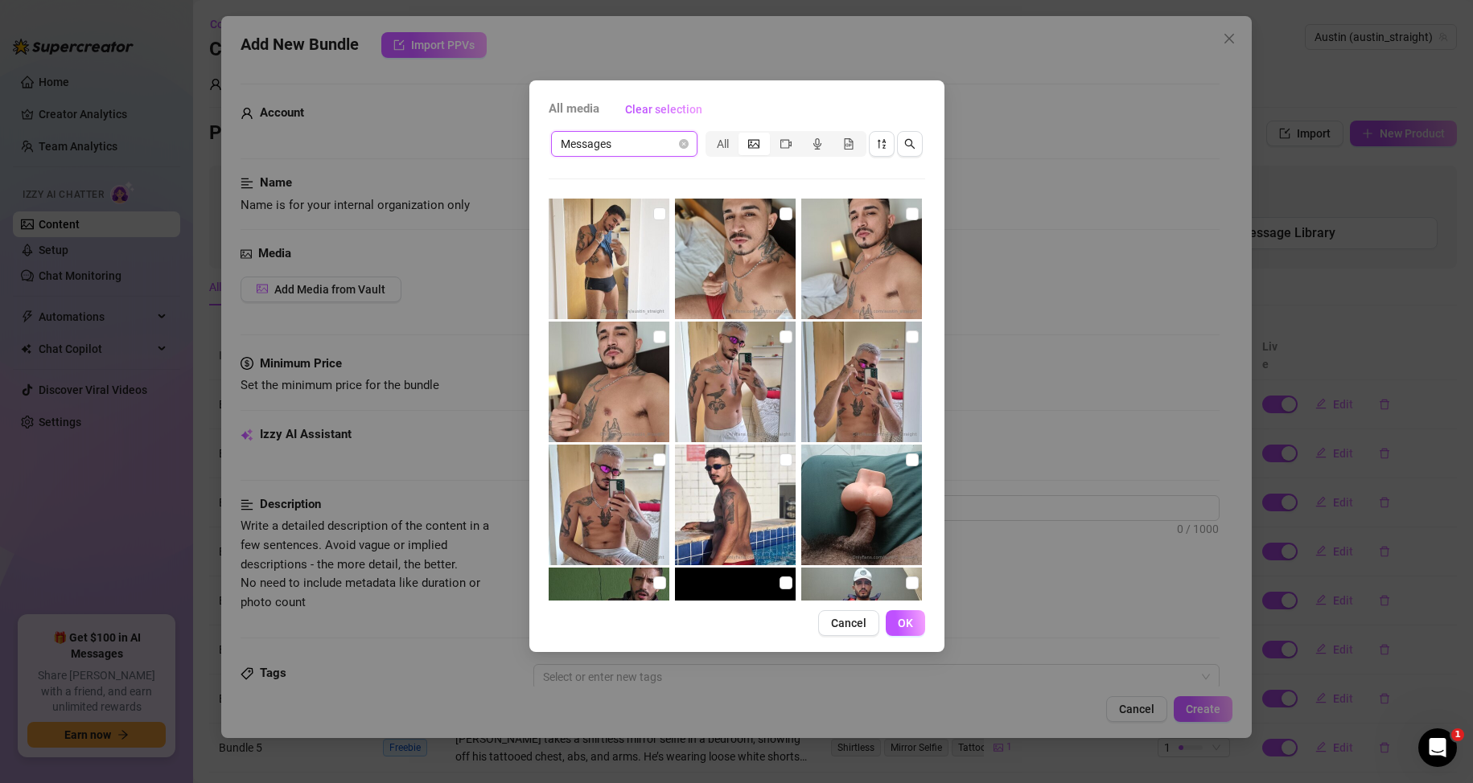
click at [753, 142] on icon "picture" at bounding box center [753, 143] width 11 height 11
click at [742, 135] on input "segmented control" at bounding box center [742, 135] width 0 height 0
click at [790, 148] on icon "video-camera" at bounding box center [785, 143] width 11 height 11
click at [774, 135] on input "segmented control" at bounding box center [774, 135] width 0 height 0
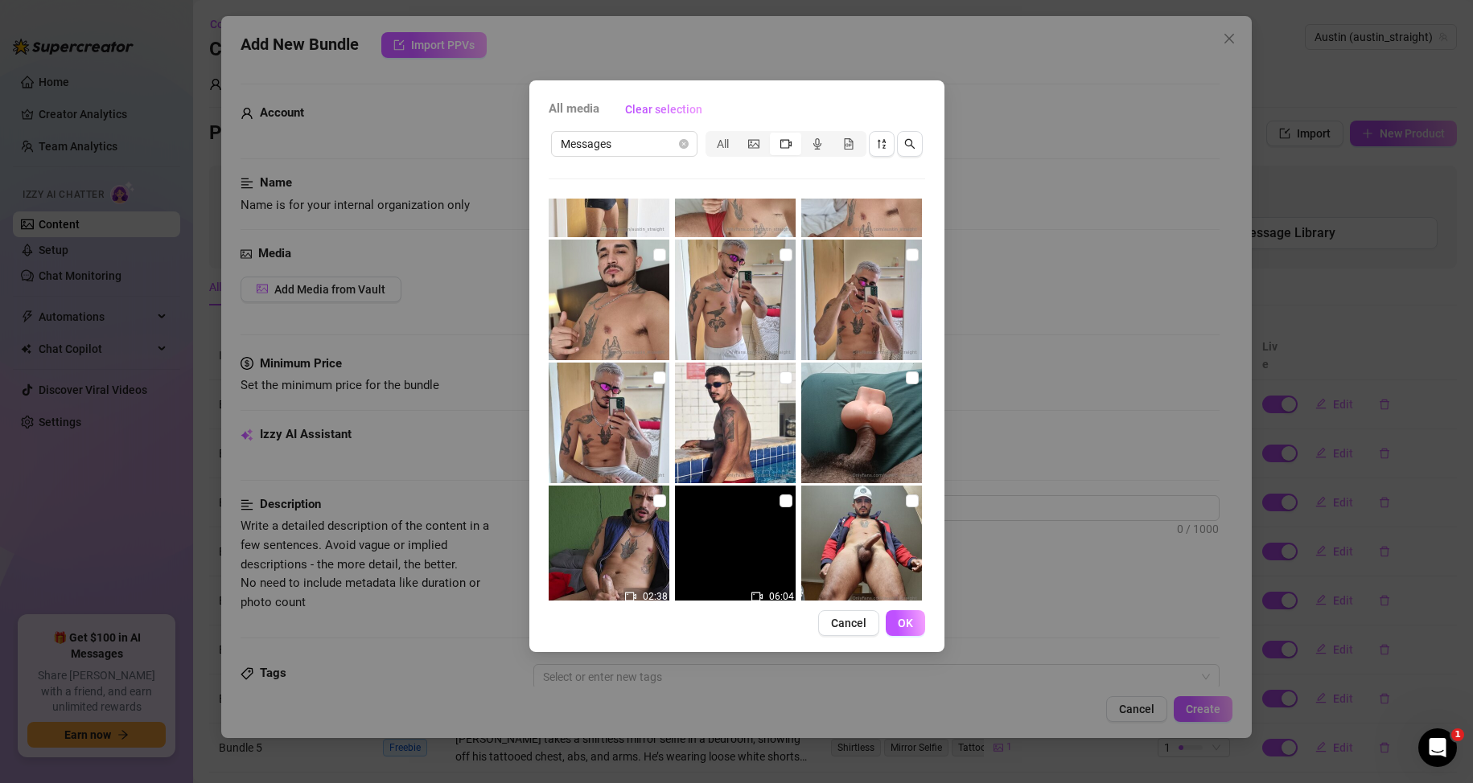
scroll to position [161, 0]
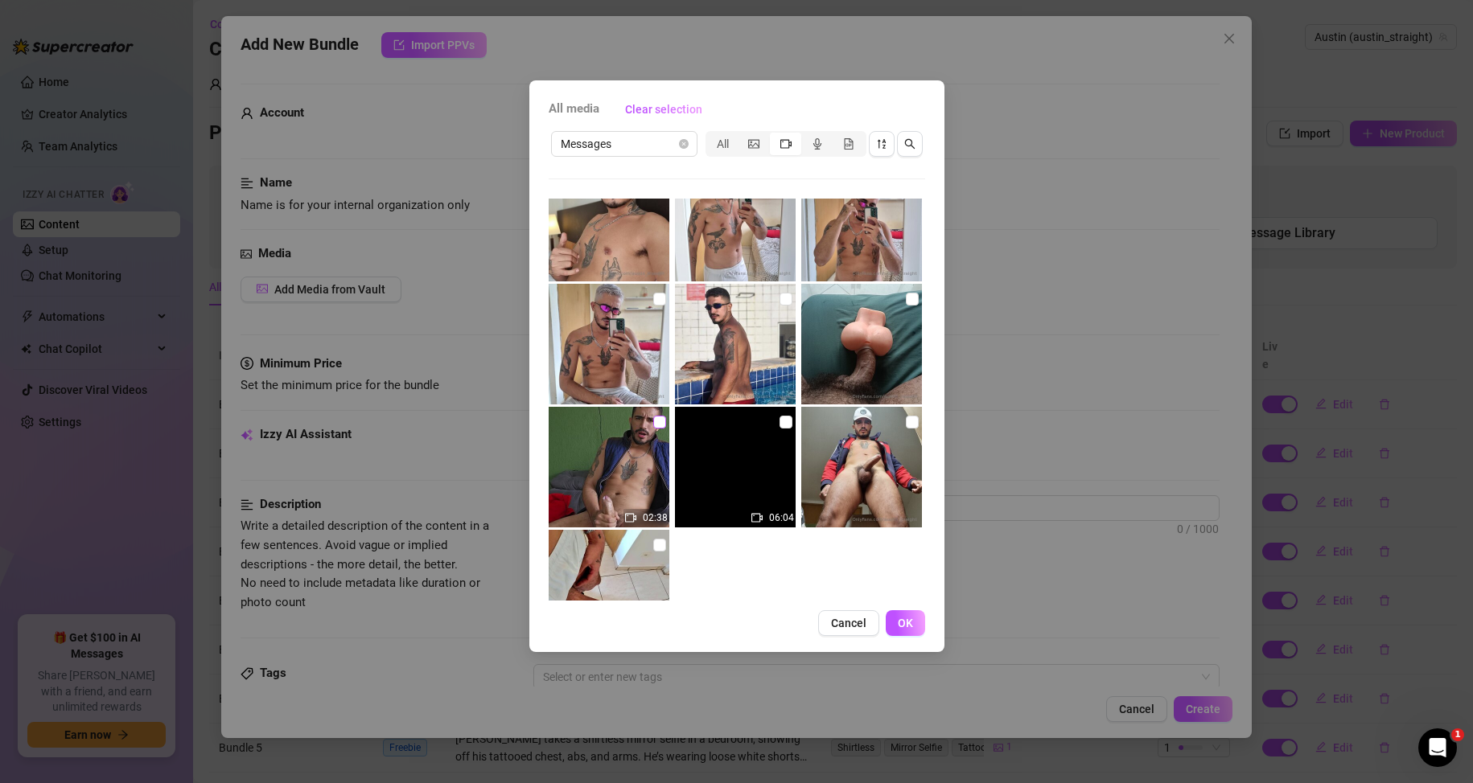
click at [654, 425] on input "checkbox" at bounding box center [659, 422] width 13 height 13
click at [906, 621] on span "OK" at bounding box center [905, 623] width 15 height 13
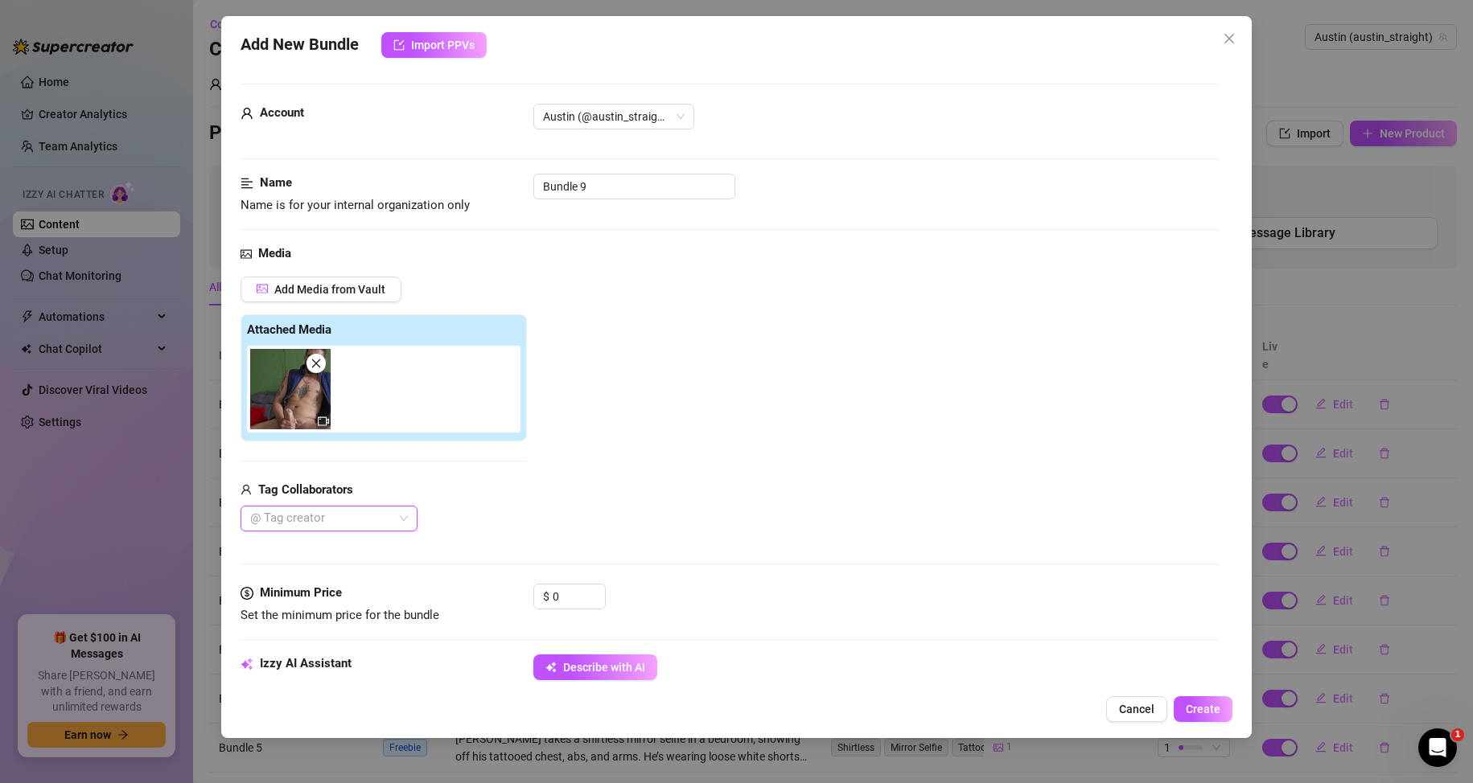
scroll to position [241, 0]
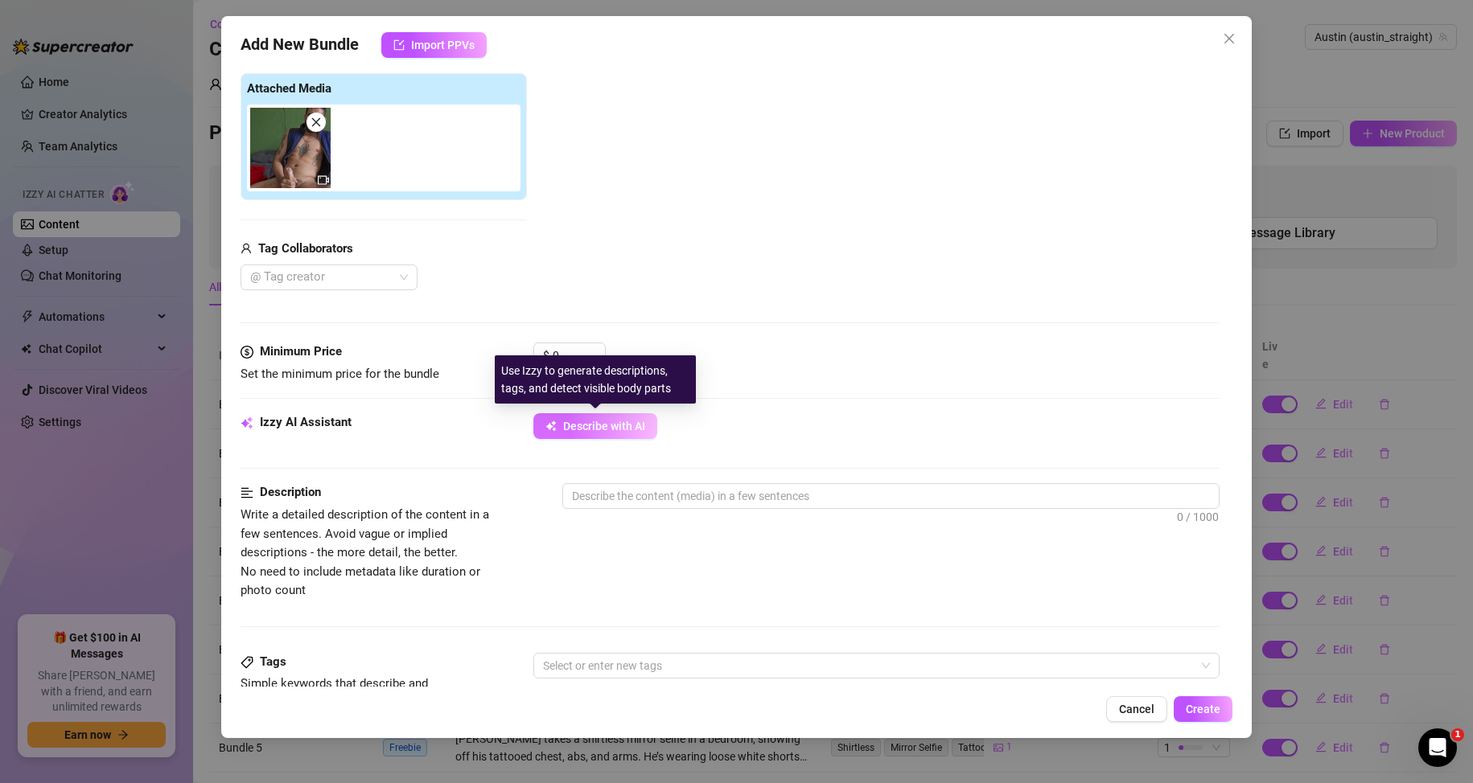
click at [600, 435] on button "Describe with AI" at bounding box center [595, 426] width 124 height 26
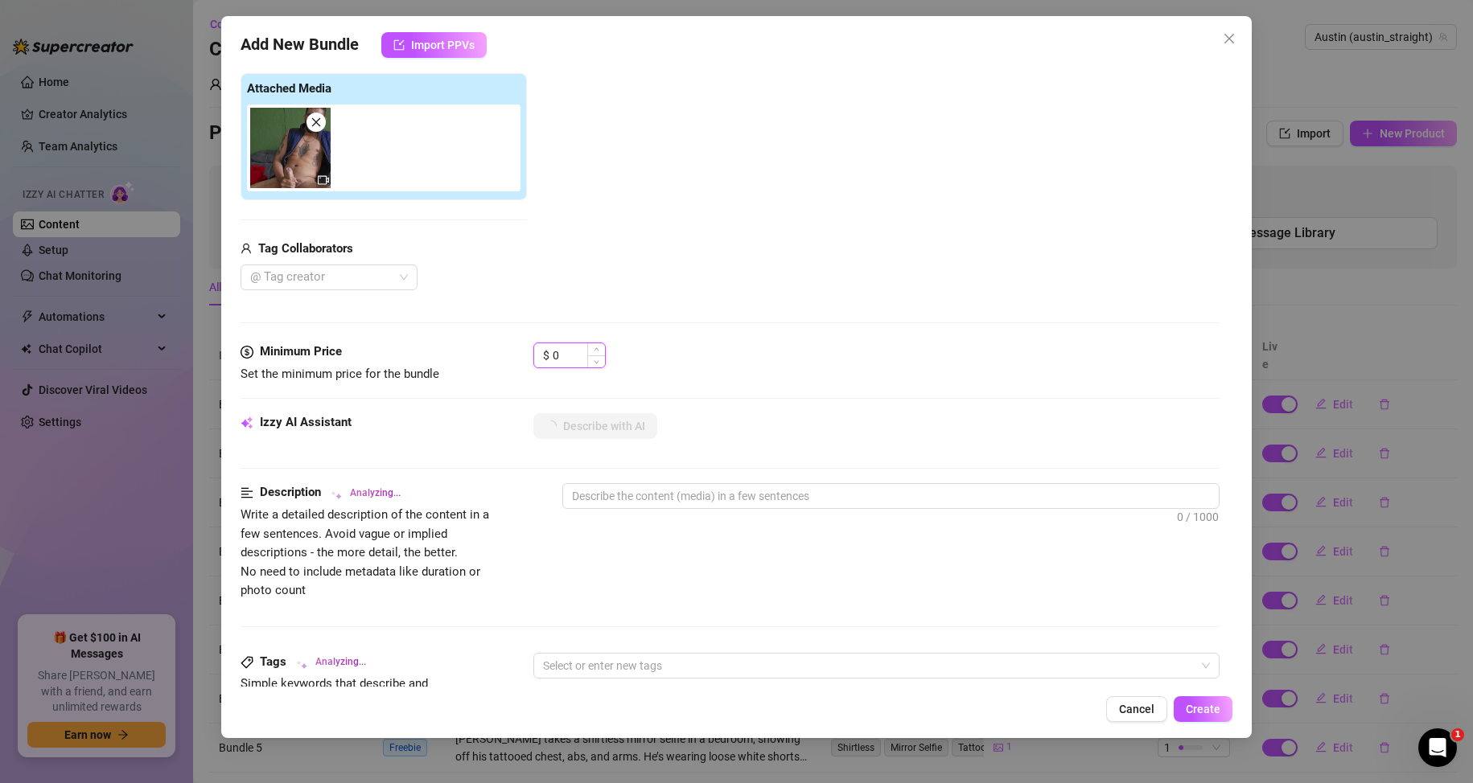
click at [565, 347] on input "0" at bounding box center [579, 355] width 52 height 24
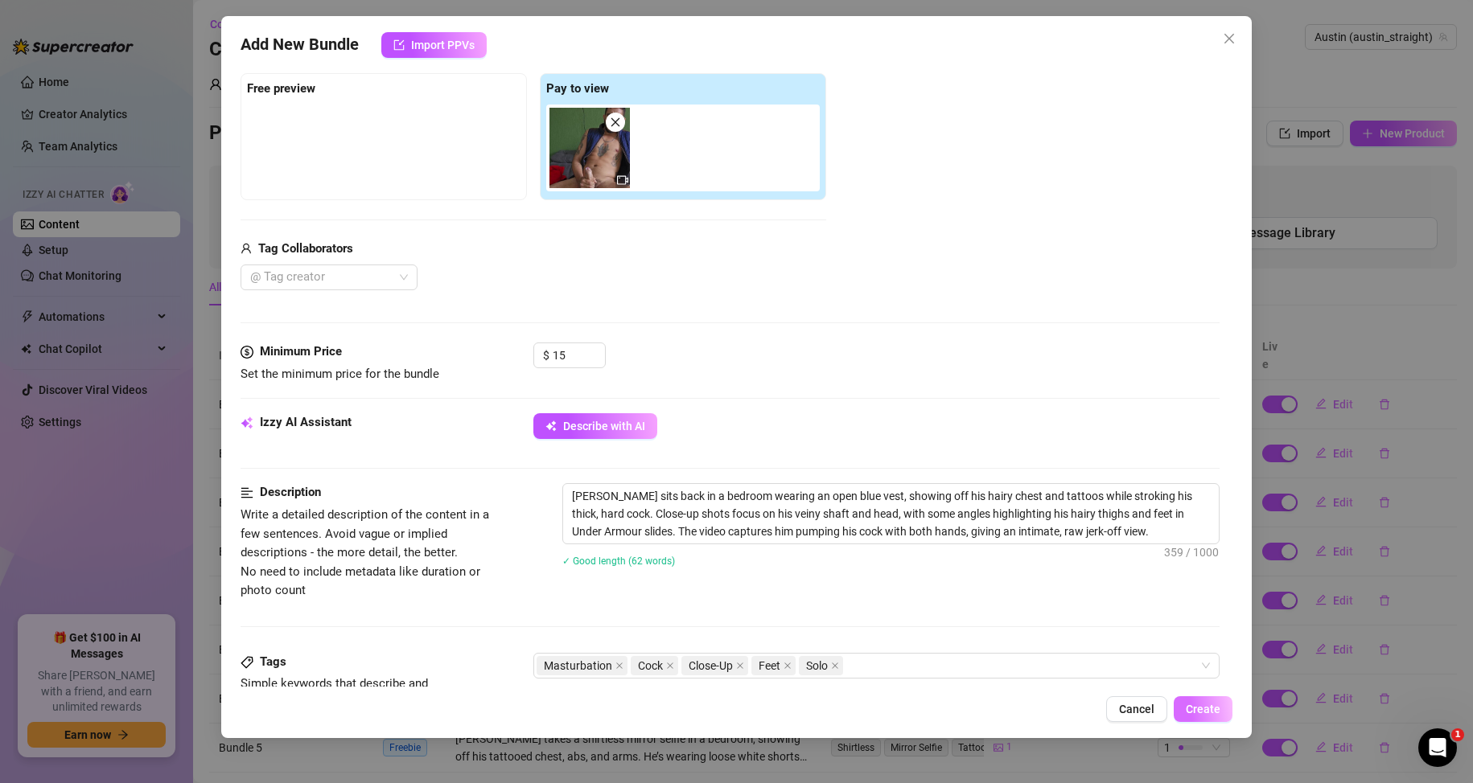
click at [1207, 709] on span "Create" at bounding box center [1202, 709] width 35 height 13
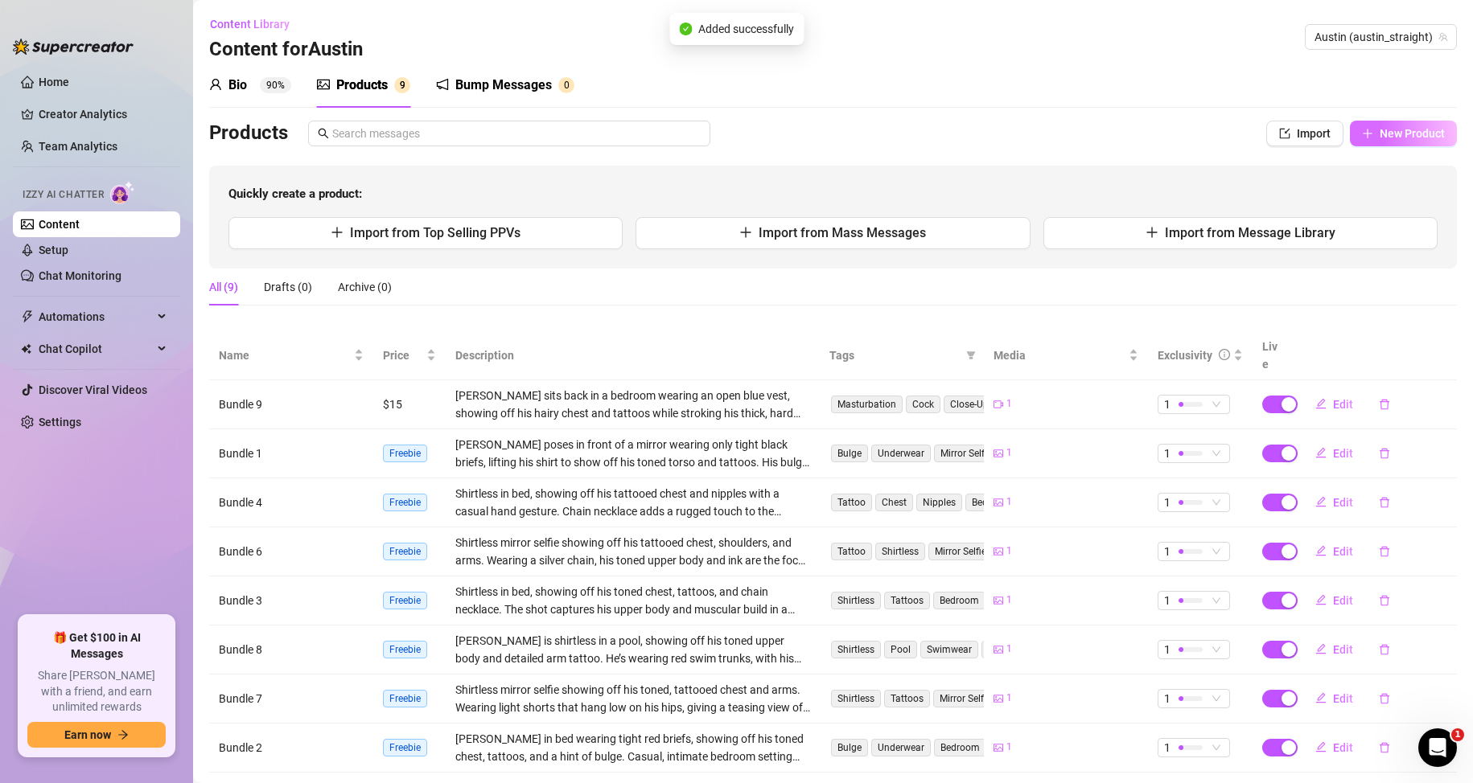
click at [1379, 133] on span "New Product" at bounding box center [1411, 133] width 65 height 13
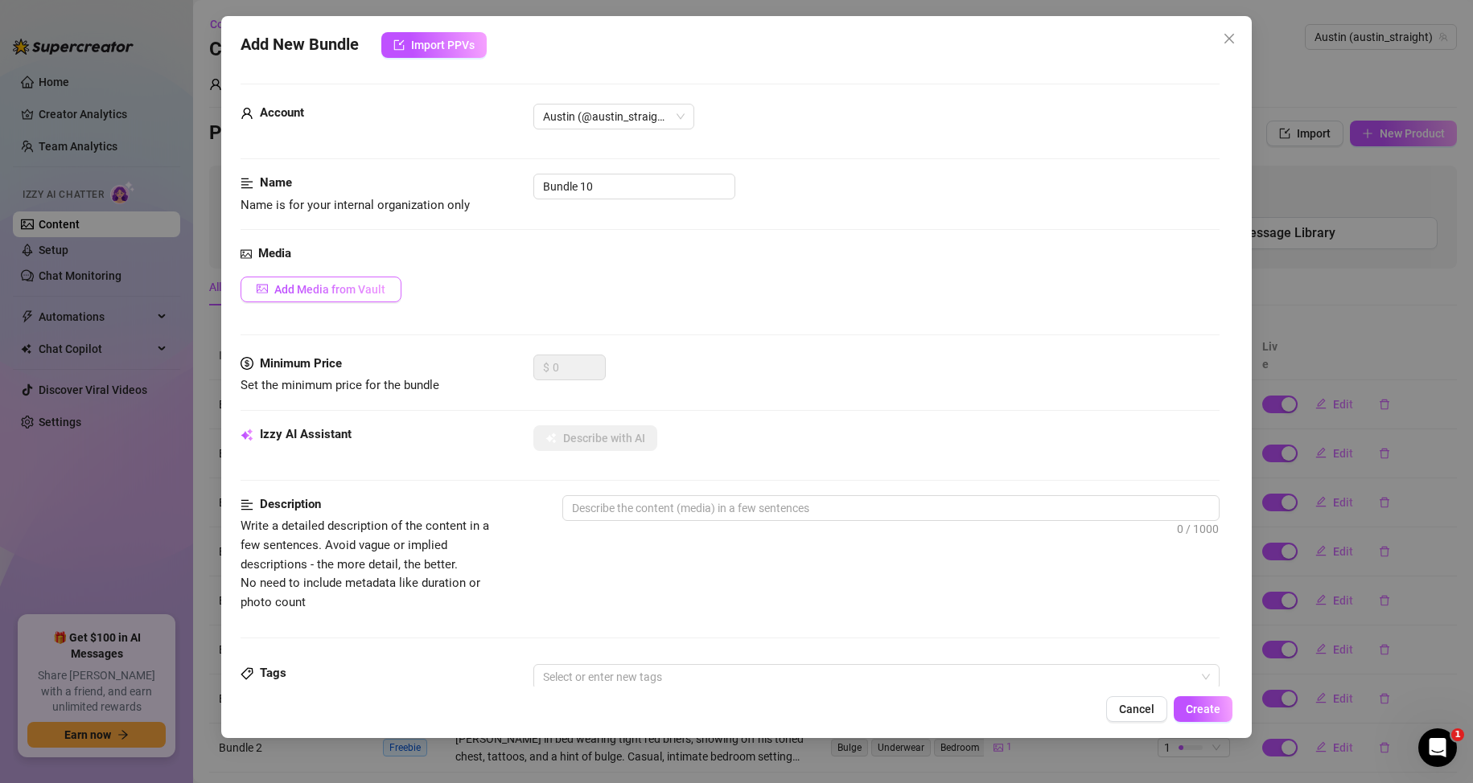
click at [335, 288] on span "Add Media from Vault" at bounding box center [329, 289] width 111 height 13
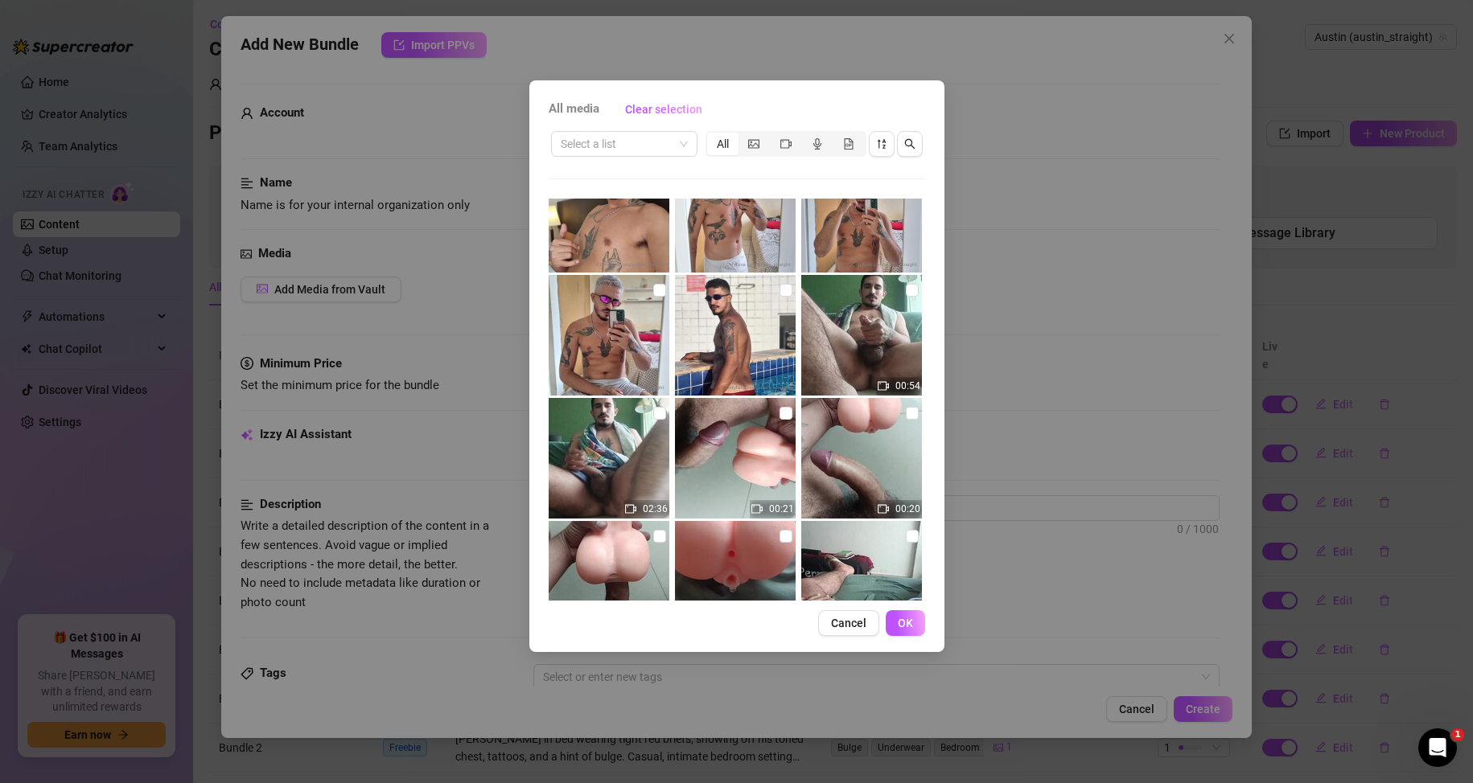
scroll to position [0, 0]
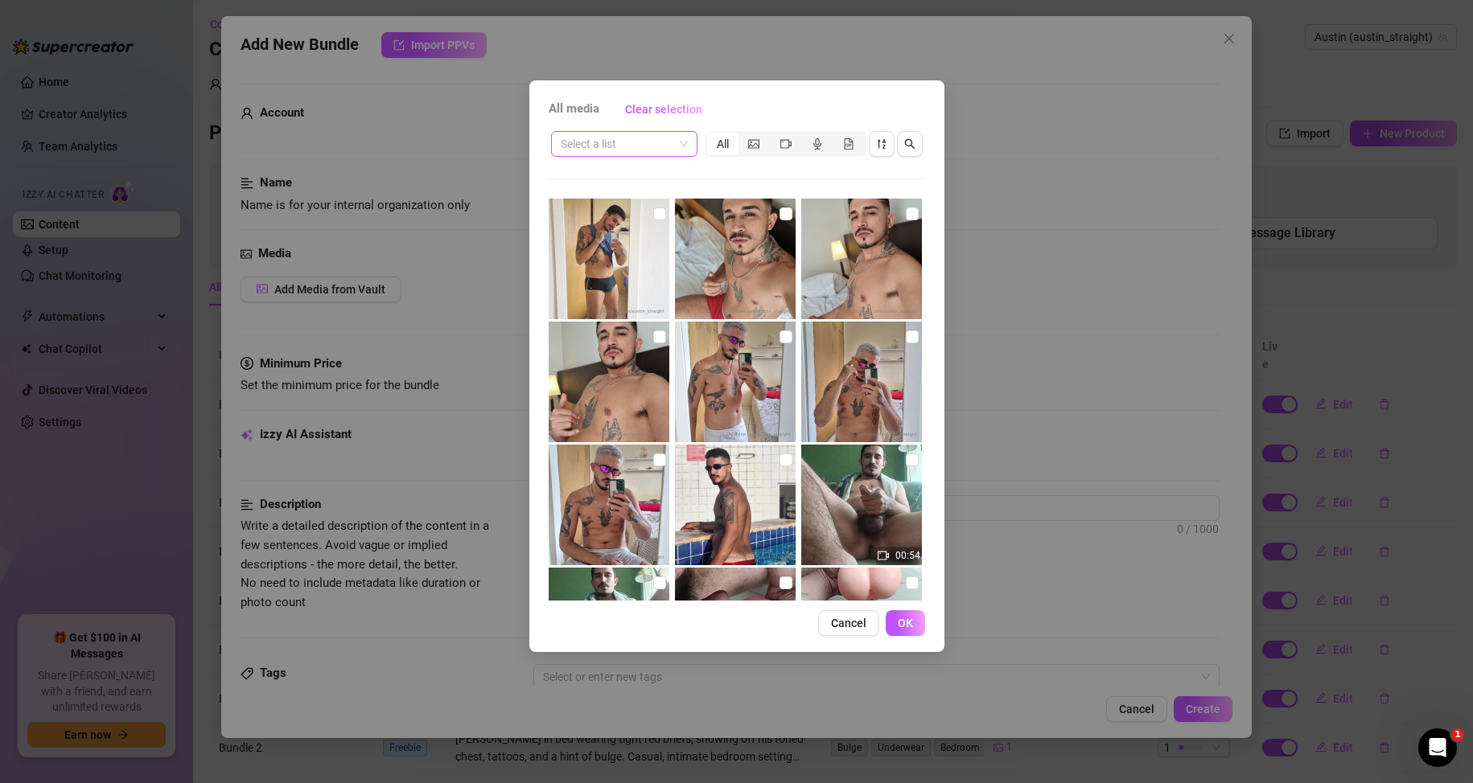
click at [668, 152] on input "search" at bounding box center [617, 144] width 113 height 24
click at [592, 228] on div "Messages" at bounding box center [624, 228] width 121 height 18
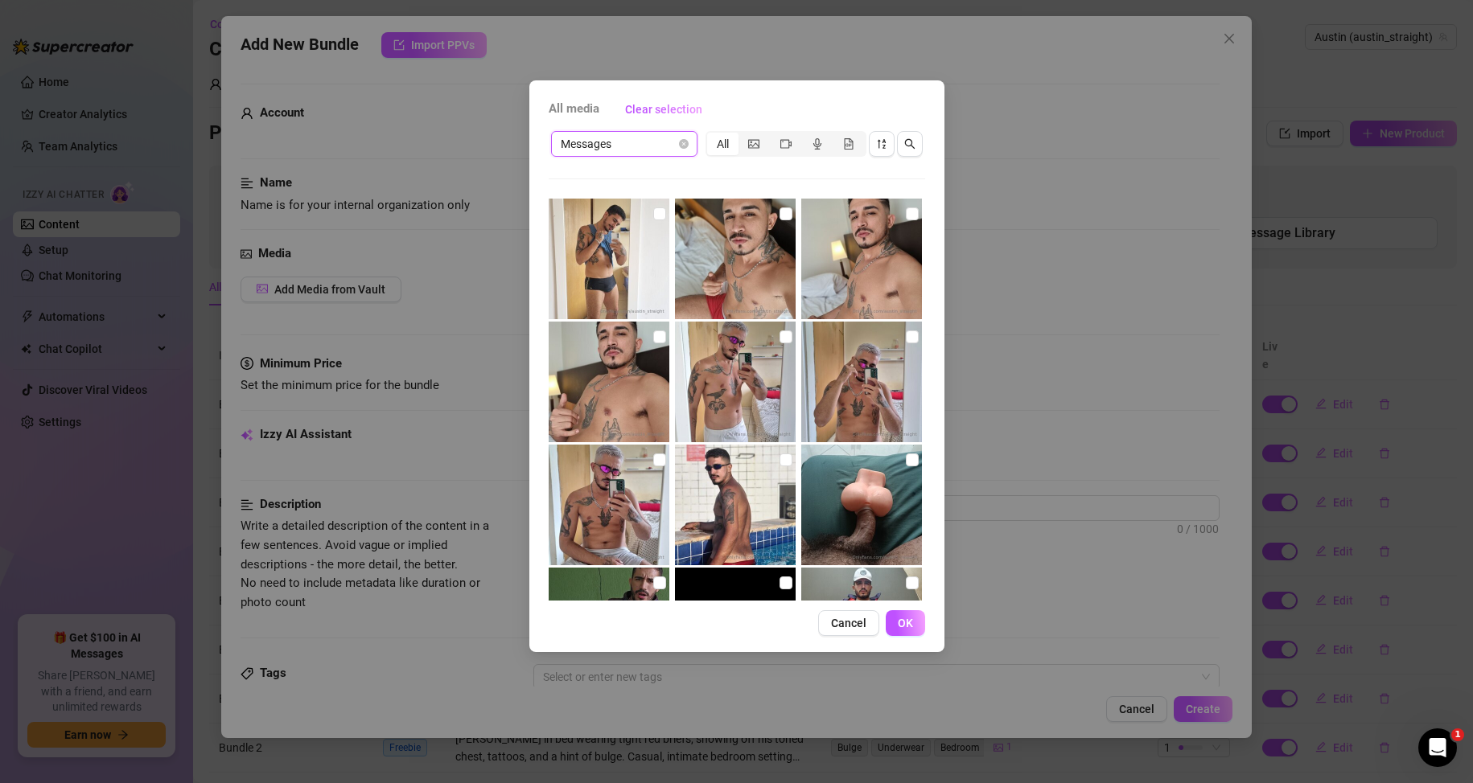
click at [1066, 88] on div "All media Clear selection Messages Messages All 02:38 06:04 No more media Cance…" at bounding box center [736, 391] width 1473 height 783
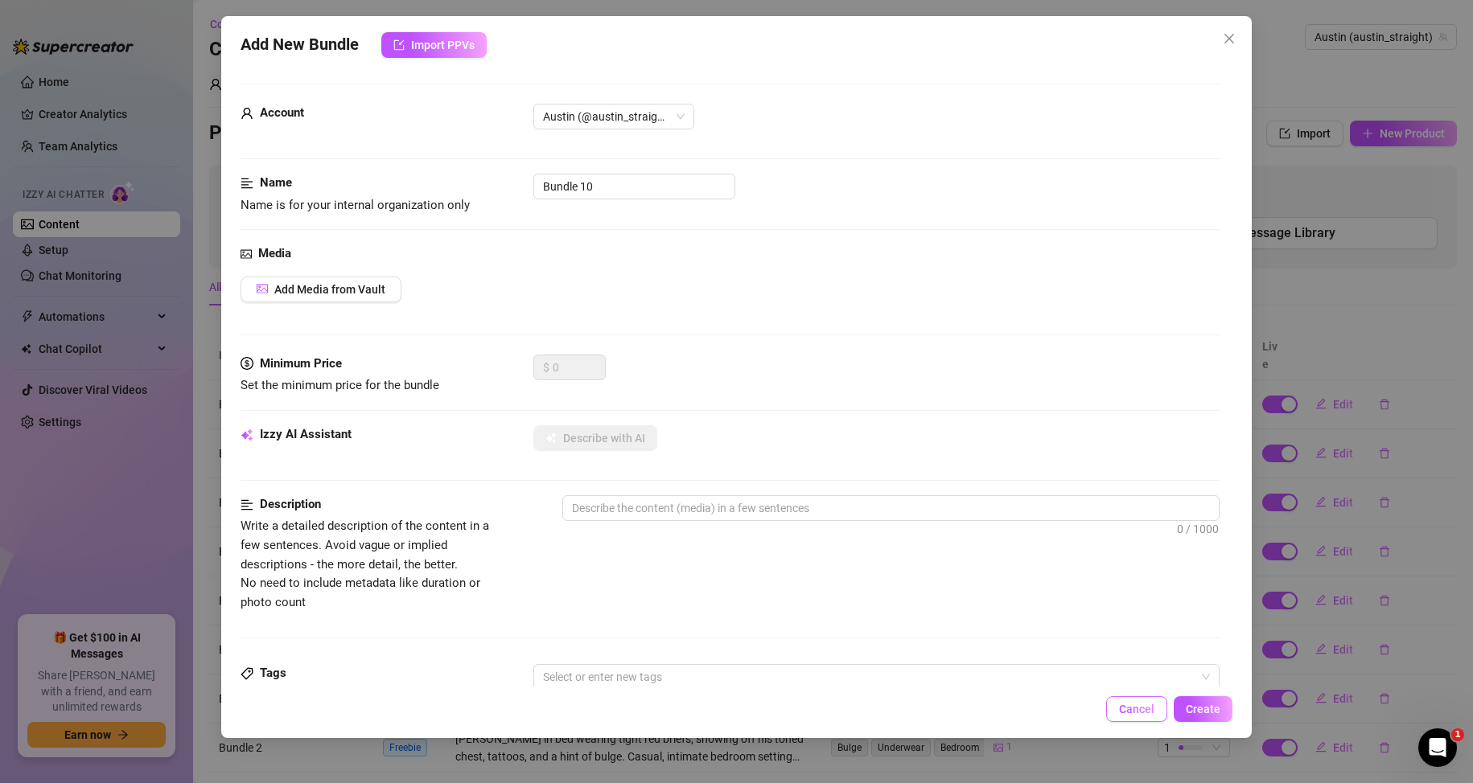
click at [1138, 703] on span "Cancel" at bounding box center [1136, 709] width 35 height 13
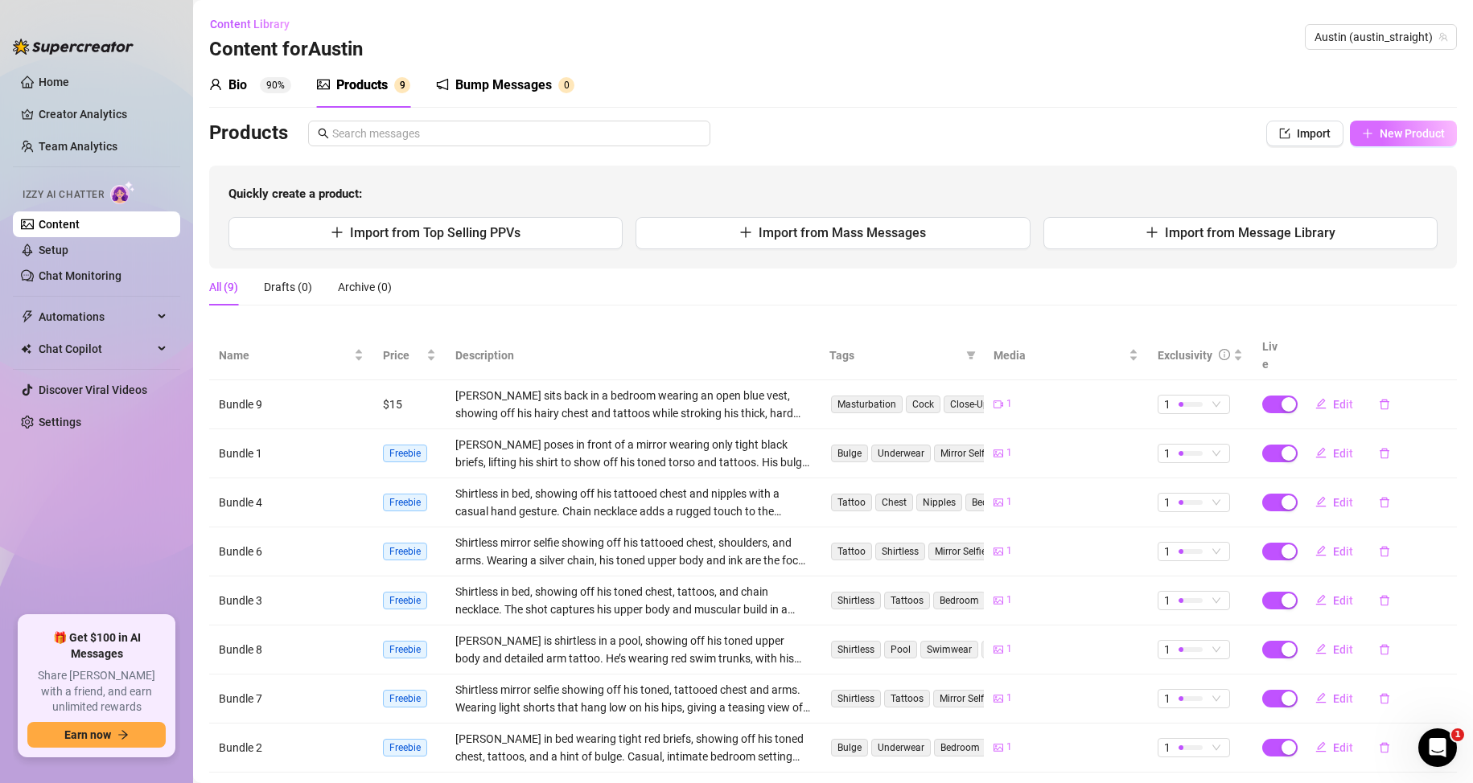
click at [1379, 125] on button "New Product" at bounding box center [1402, 134] width 107 height 26
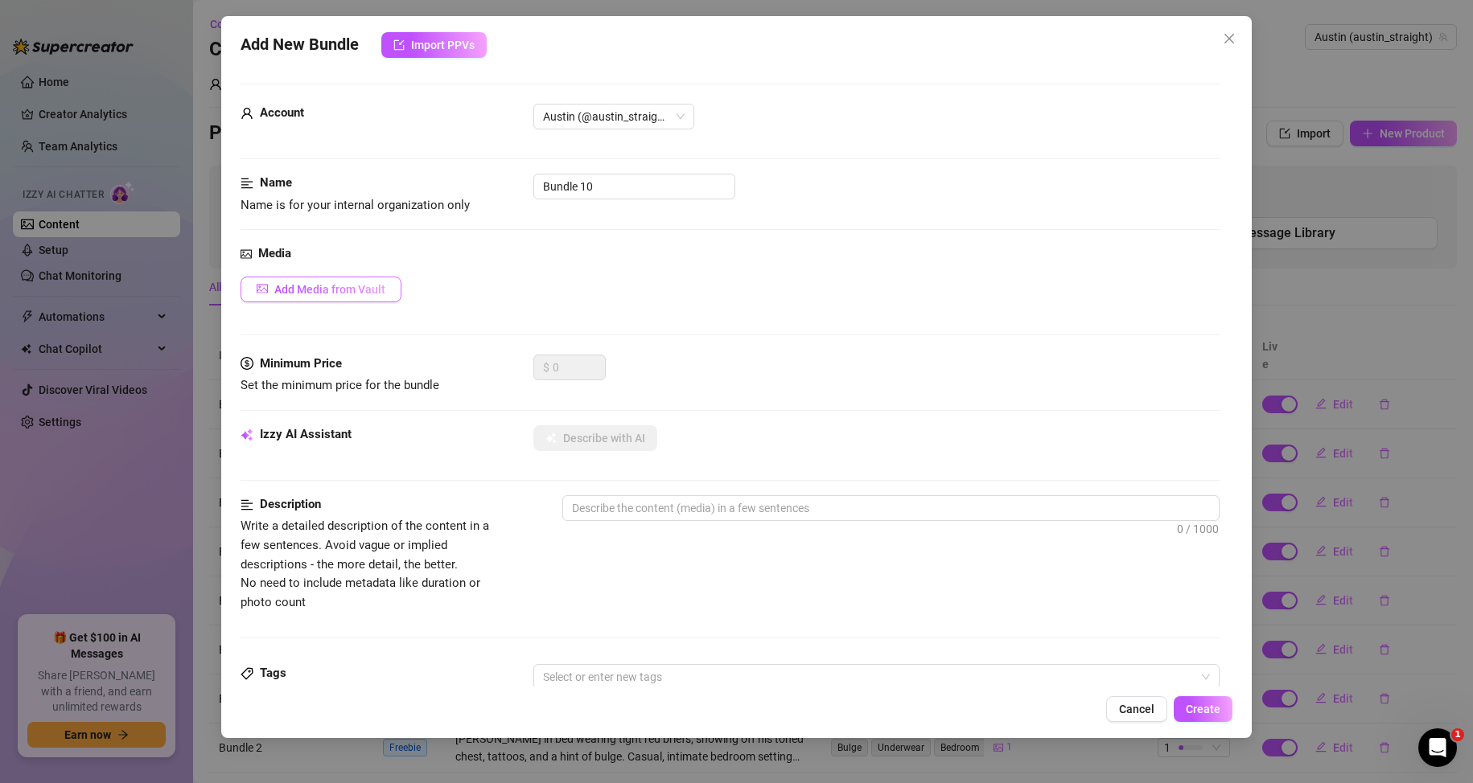
click at [371, 291] on span "Add Media from Vault" at bounding box center [329, 289] width 111 height 13
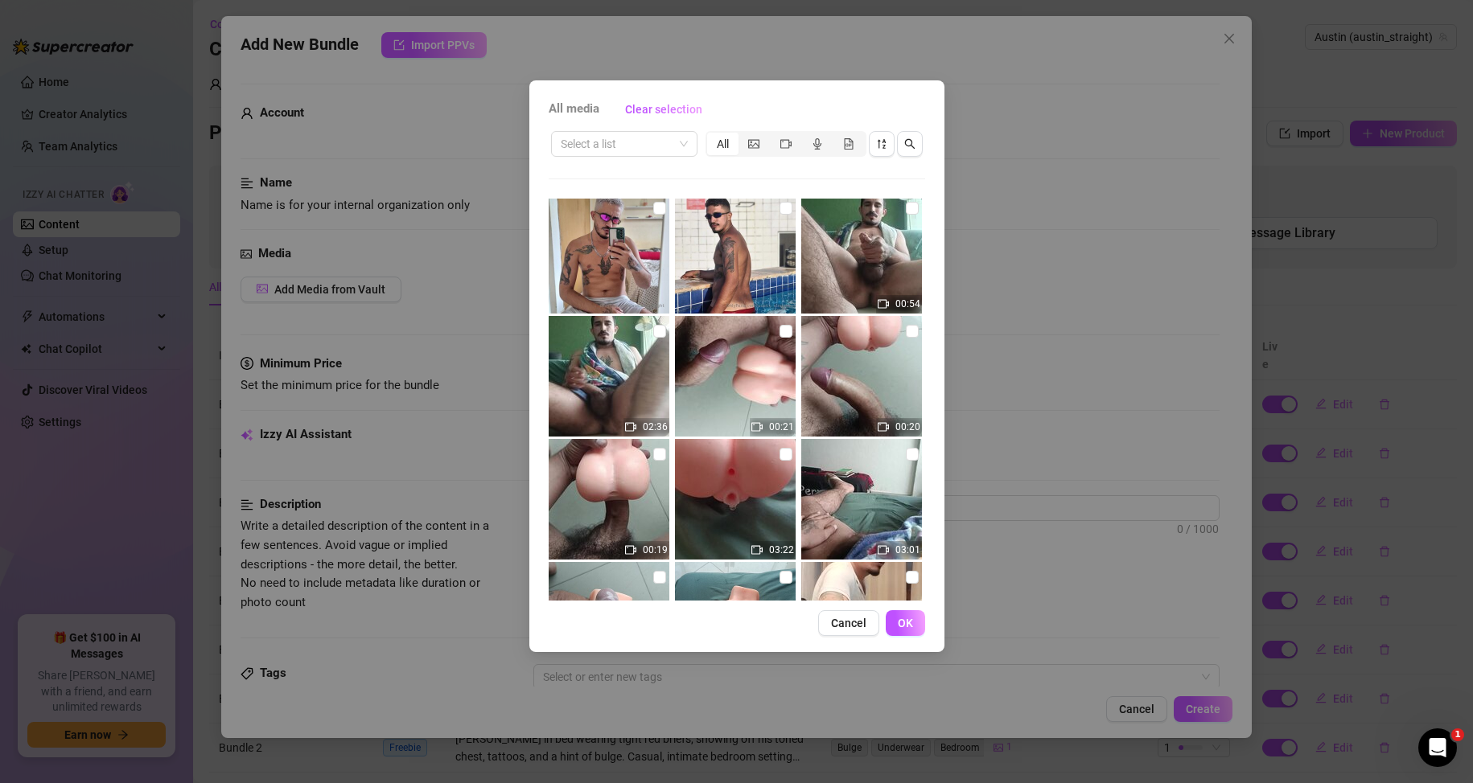
scroll to position [82, 0]
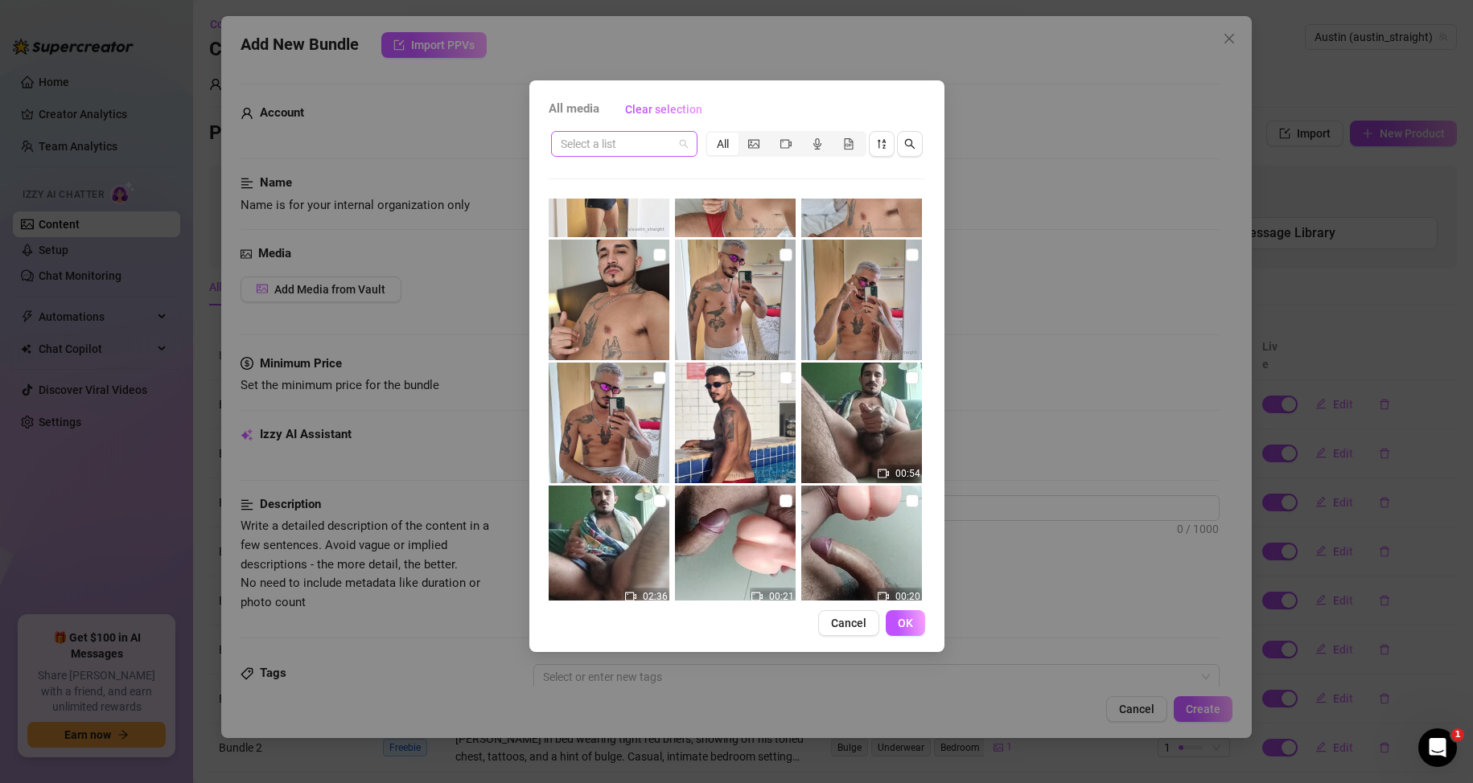
click at [673, 138] on span at bounding box center [624, 144] width 127 height 24
click at [595, 226] on div "Messages" at bounding box center [624, 228] width 121 height 18
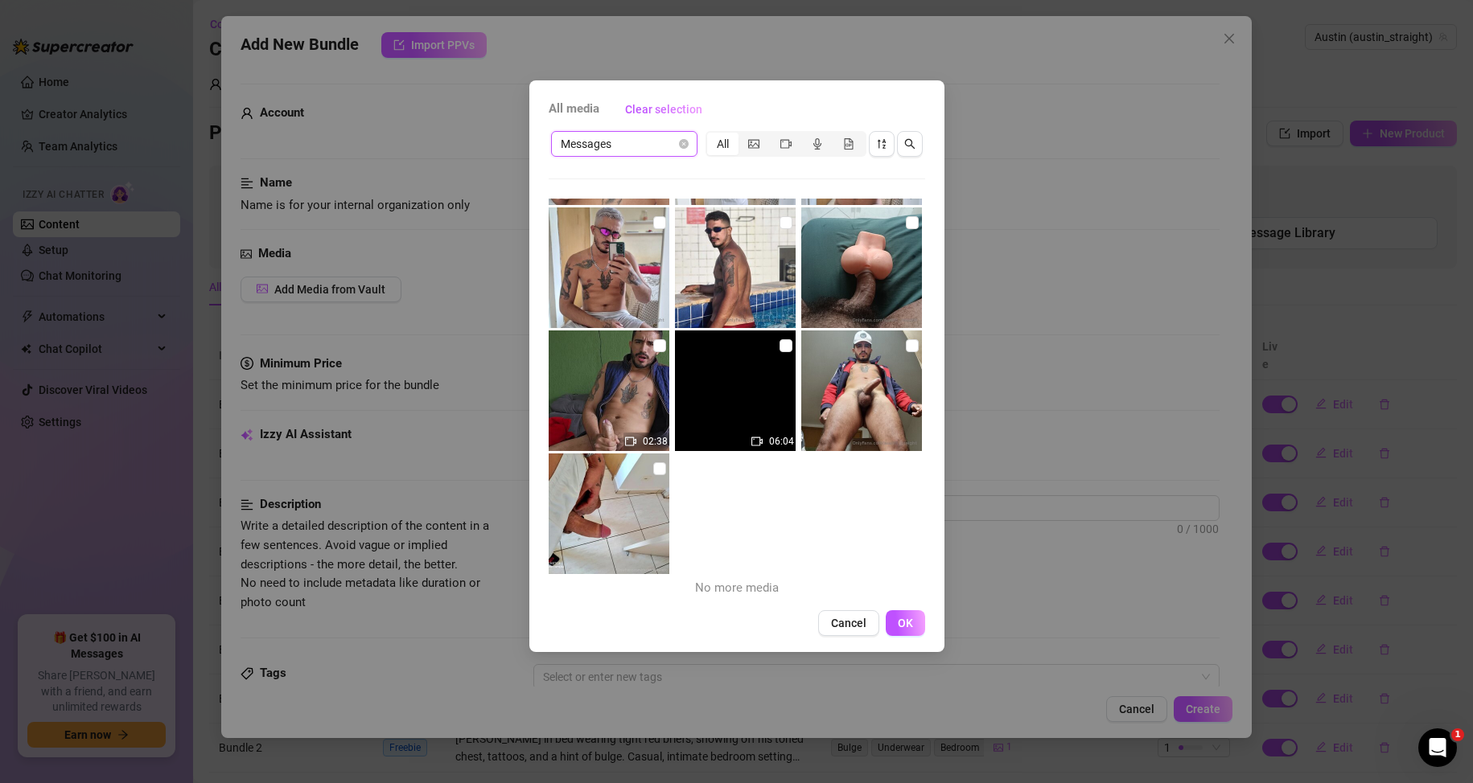
scroll to position [0, 0]
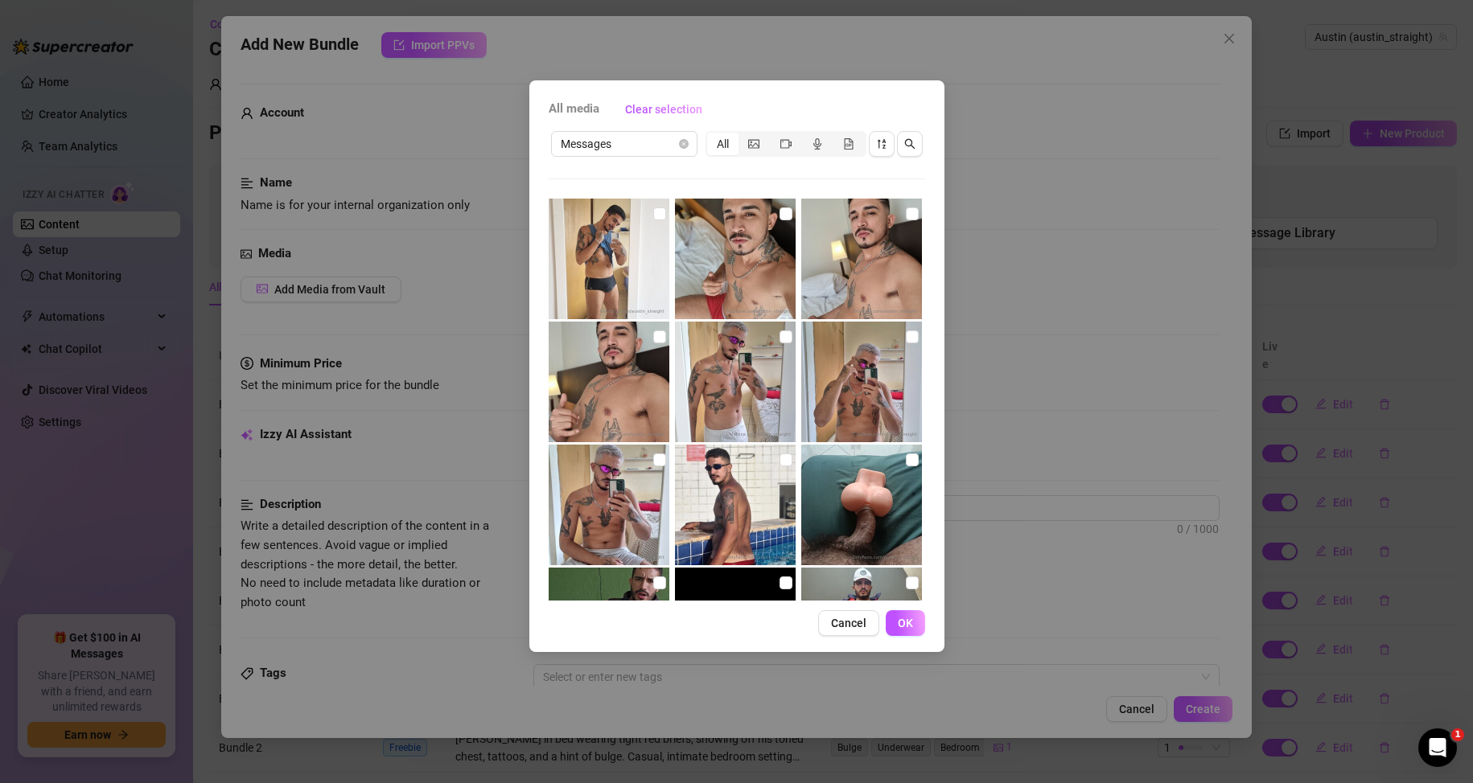
click at [984, 105] on div "All media Clear selection Messages All 02:38 06:04 No more media Cancel OK" at bounding box center [736, 391] width 1473 height 783
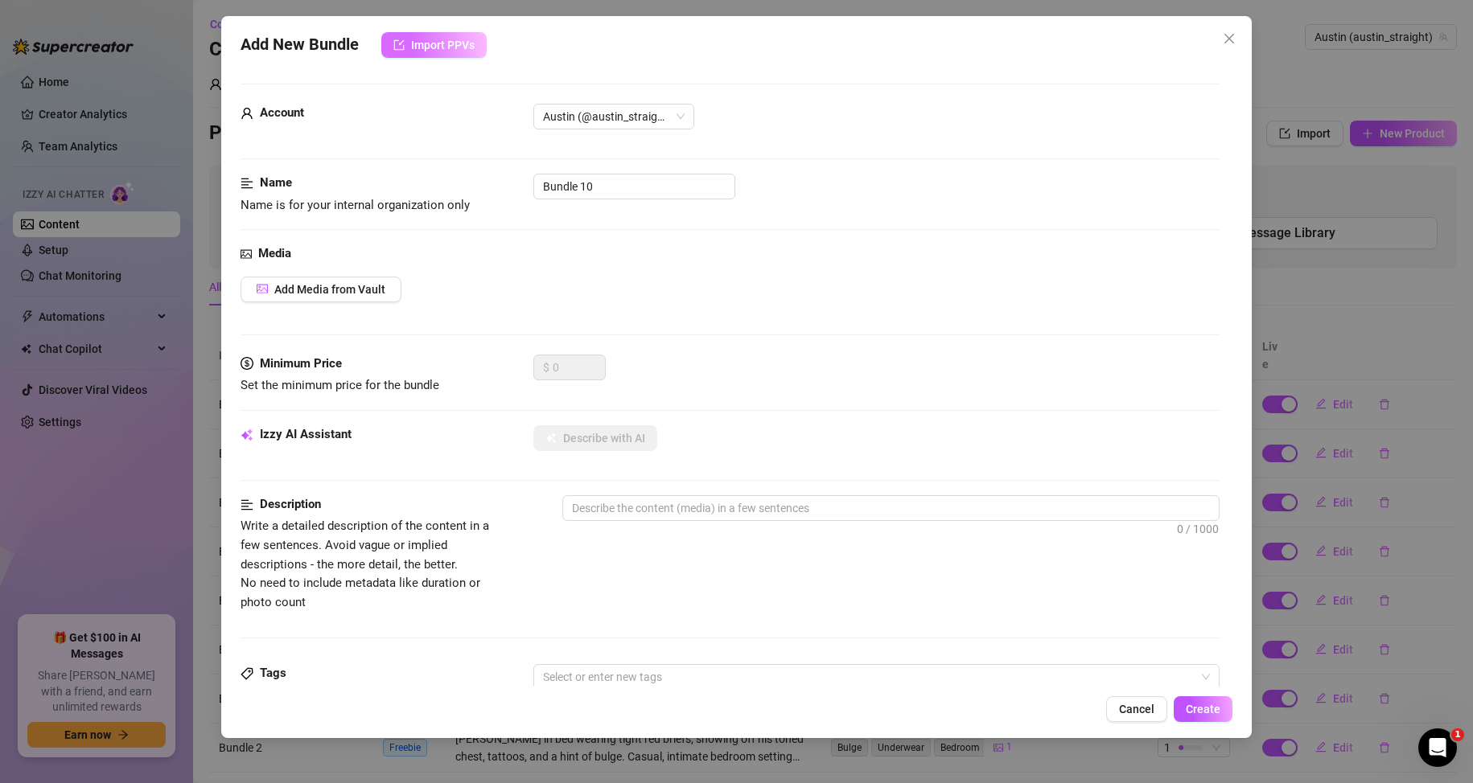
click at [477, 50] on button "Import PPVs" at bounding box center [433, 45] width 105 height 26
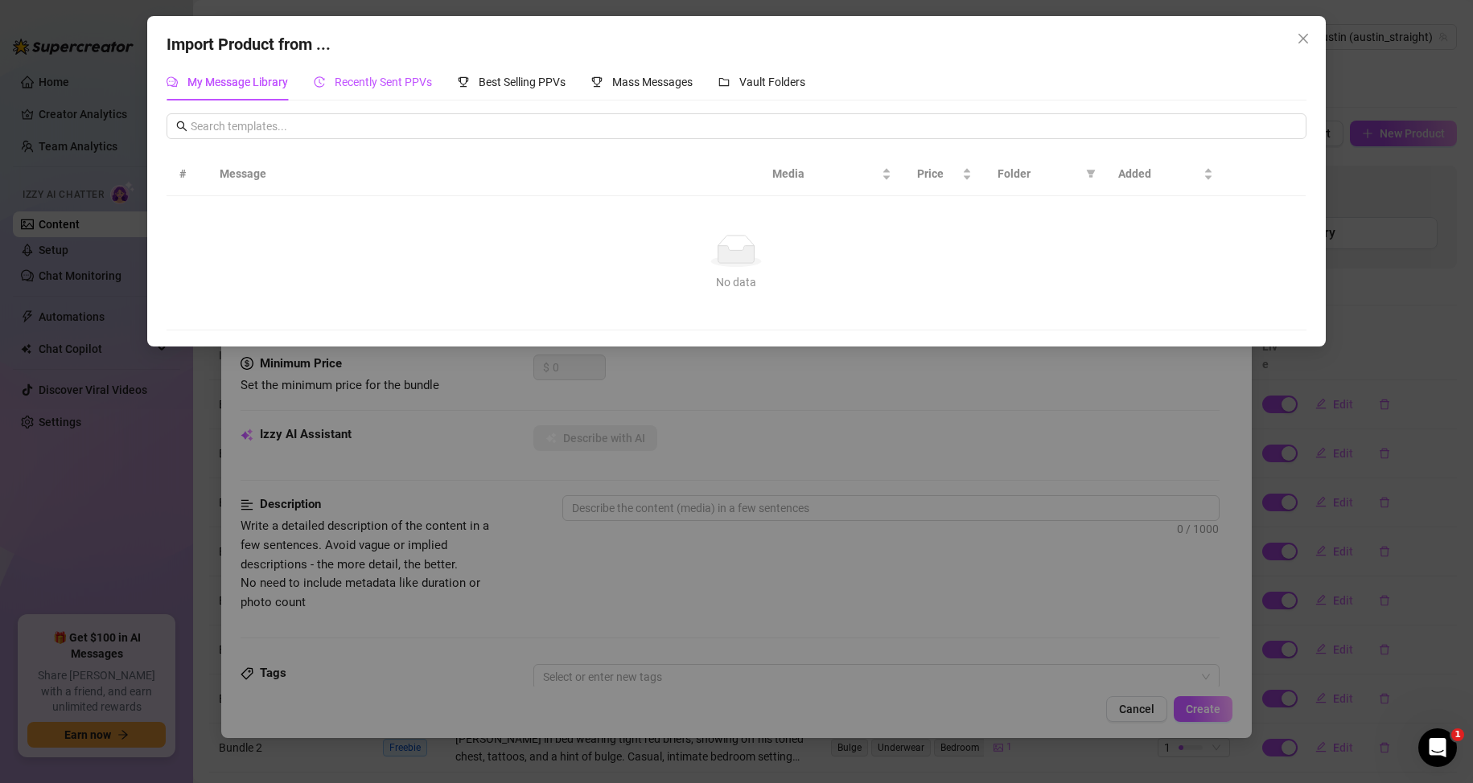
click at [387, 81] on span "Recently Sent PPVs" at bounding box center [383, 82] width 97 height 13
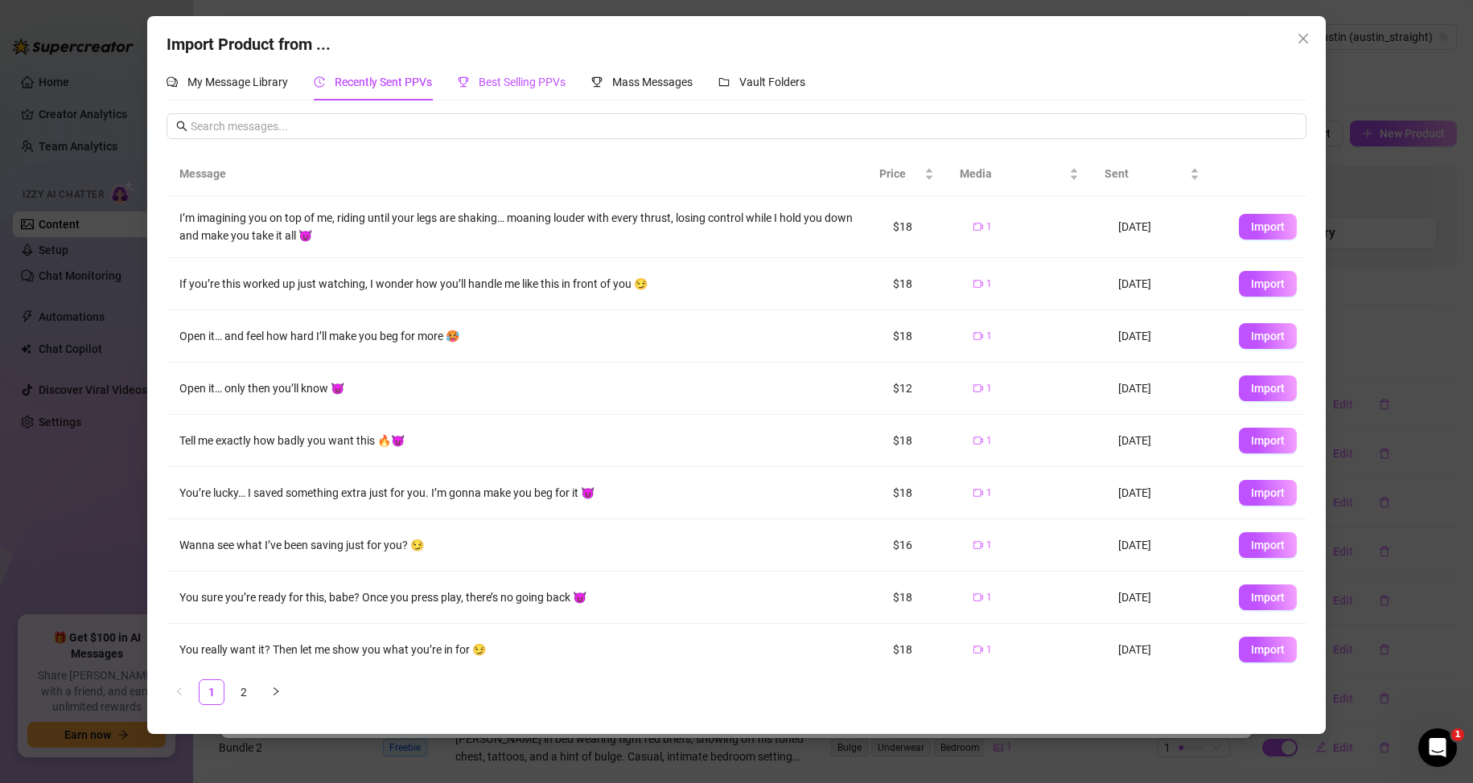
click at [515, 88] on span "Best Selling PPVs" at bounding box center [522, 82] width 87 height 13
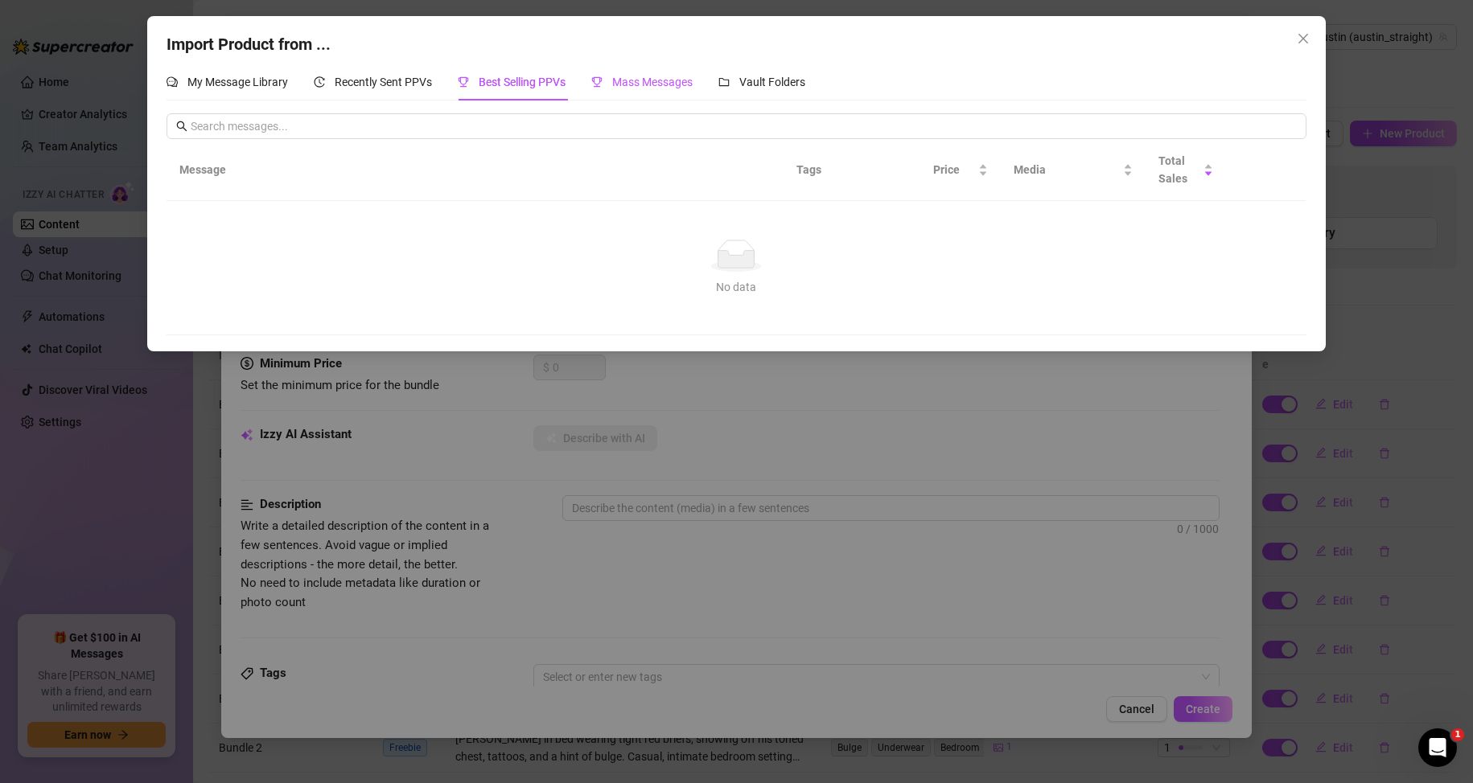
click at [671, 78] on span "Mass Messages" at bounding box center [652, 82] width 80 height 13
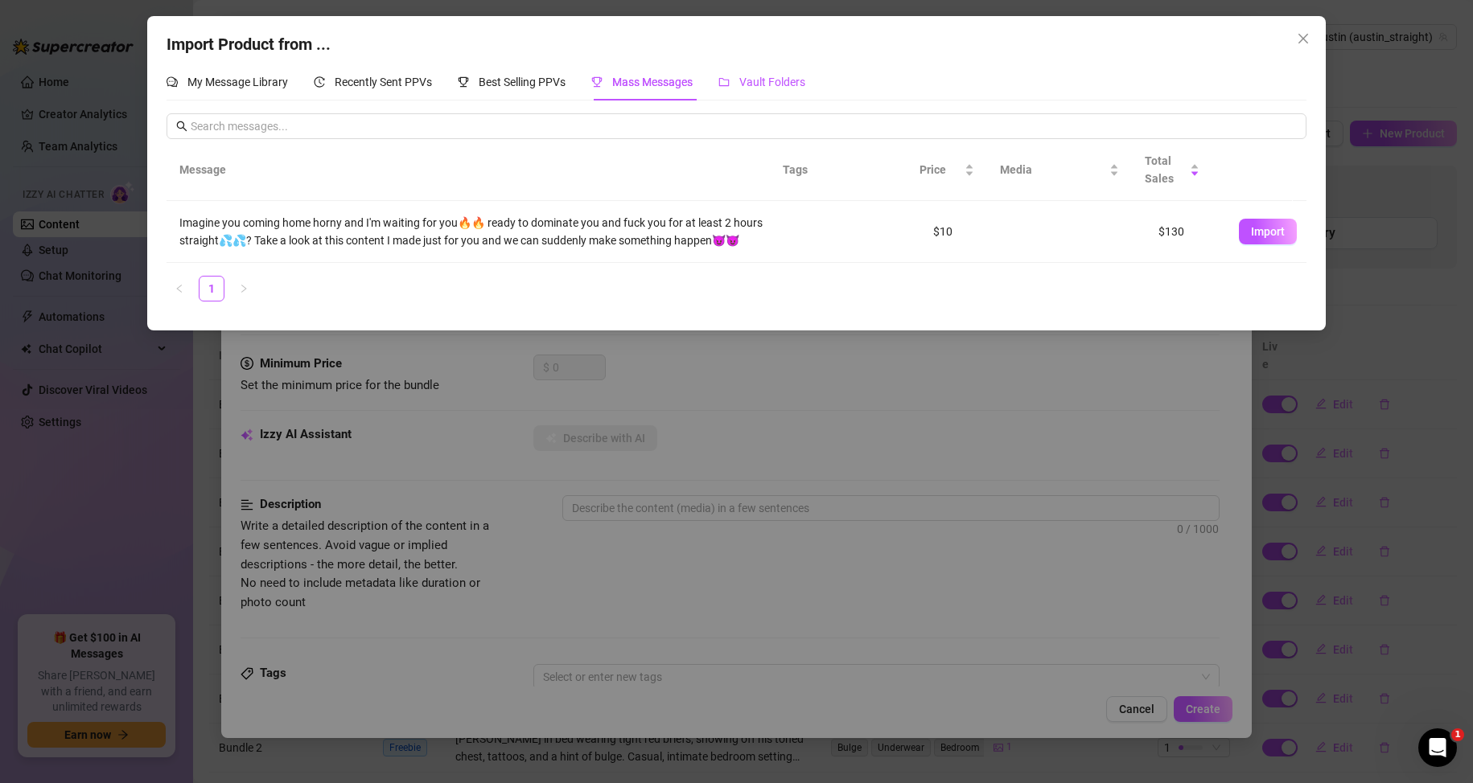
click at [776, 79] on span "Vault Folders" at bounding box center [772, 82] width 66 height 13
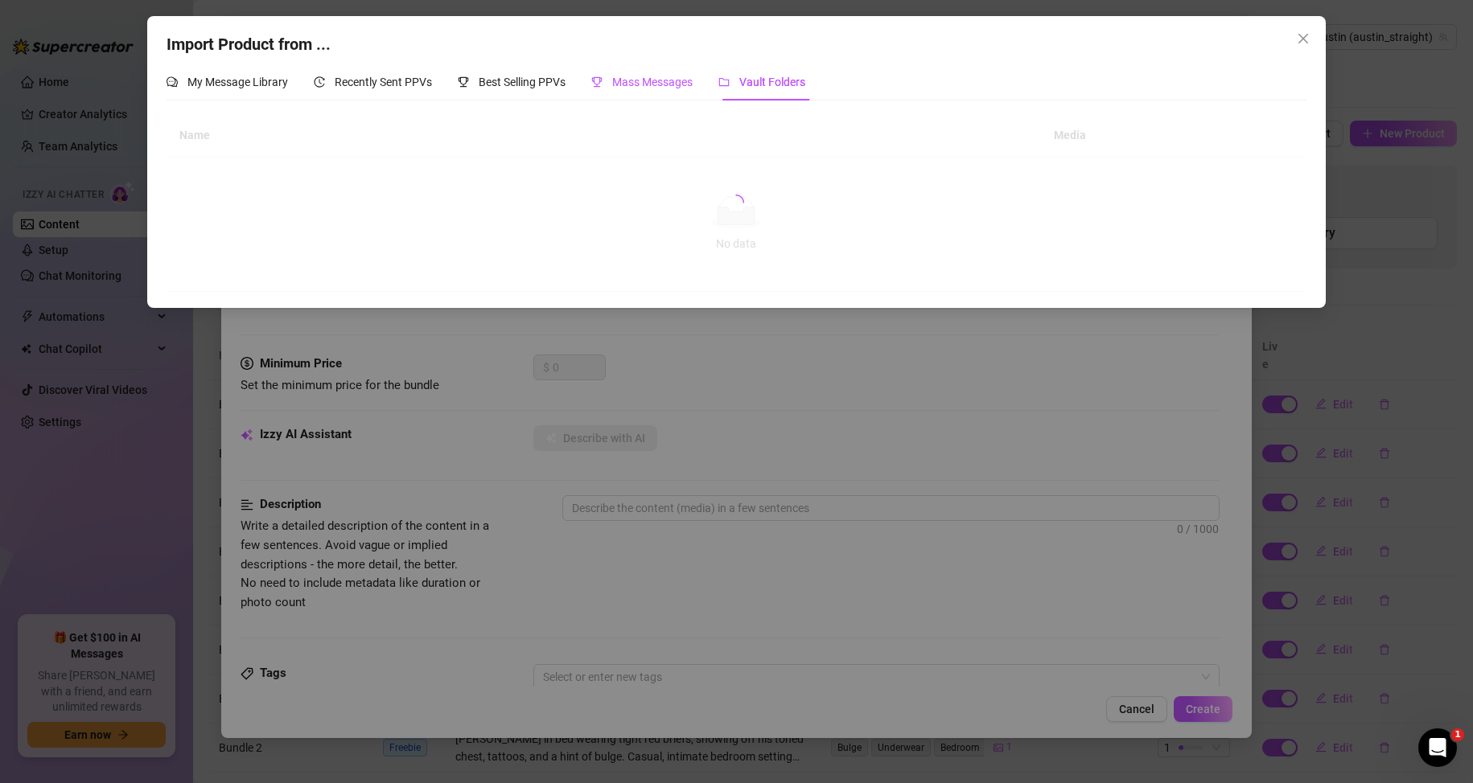
click at [667, 80] on span "Mass Messages" at bounding box center [652, 82] width 80 height 13
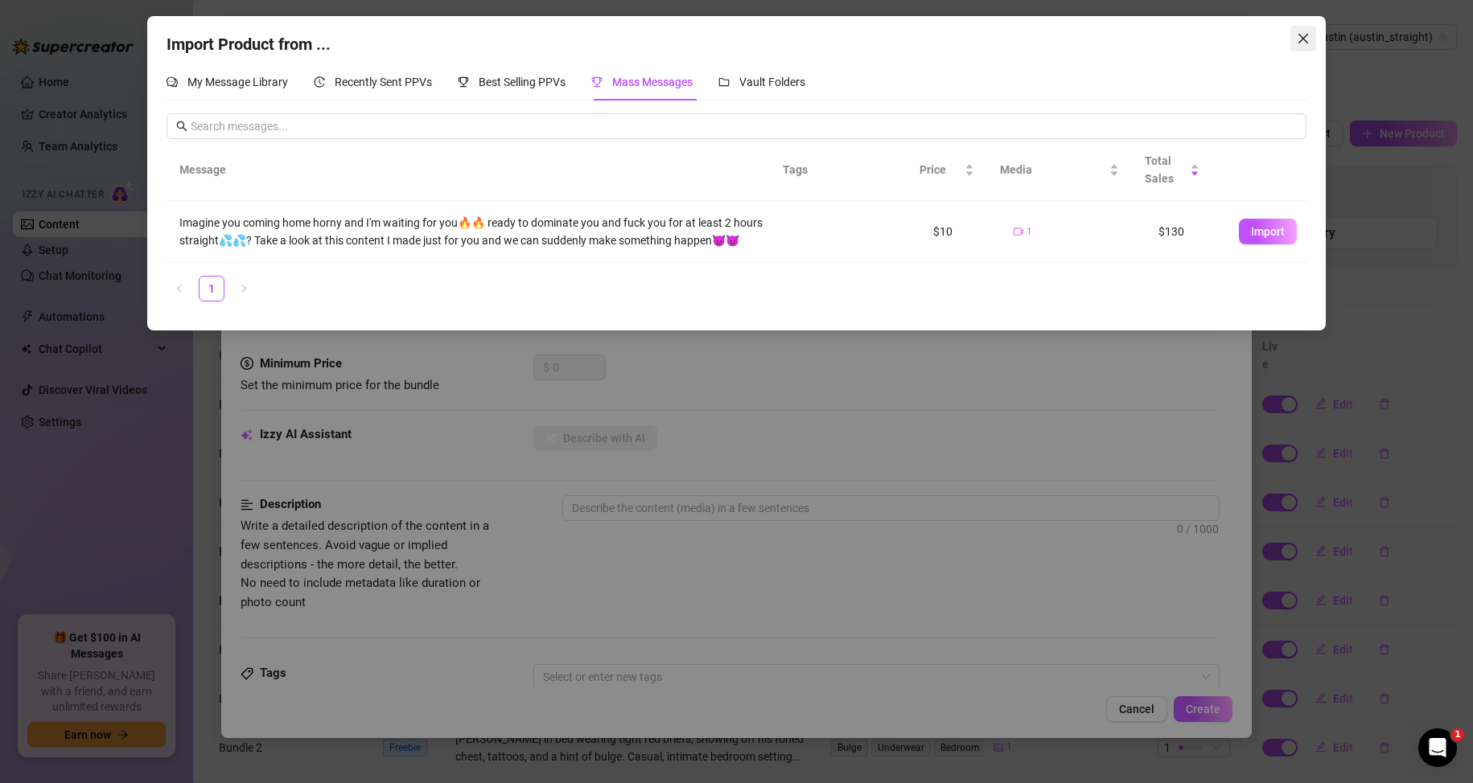
drag, startPoint x: 1306, startPoint y: 46, endPoint x: 1296, endPoint y: 60, distance: 17.4
click at [1307, 47] on button "Close" at bounding box center [1303, 39] width 26 height 26
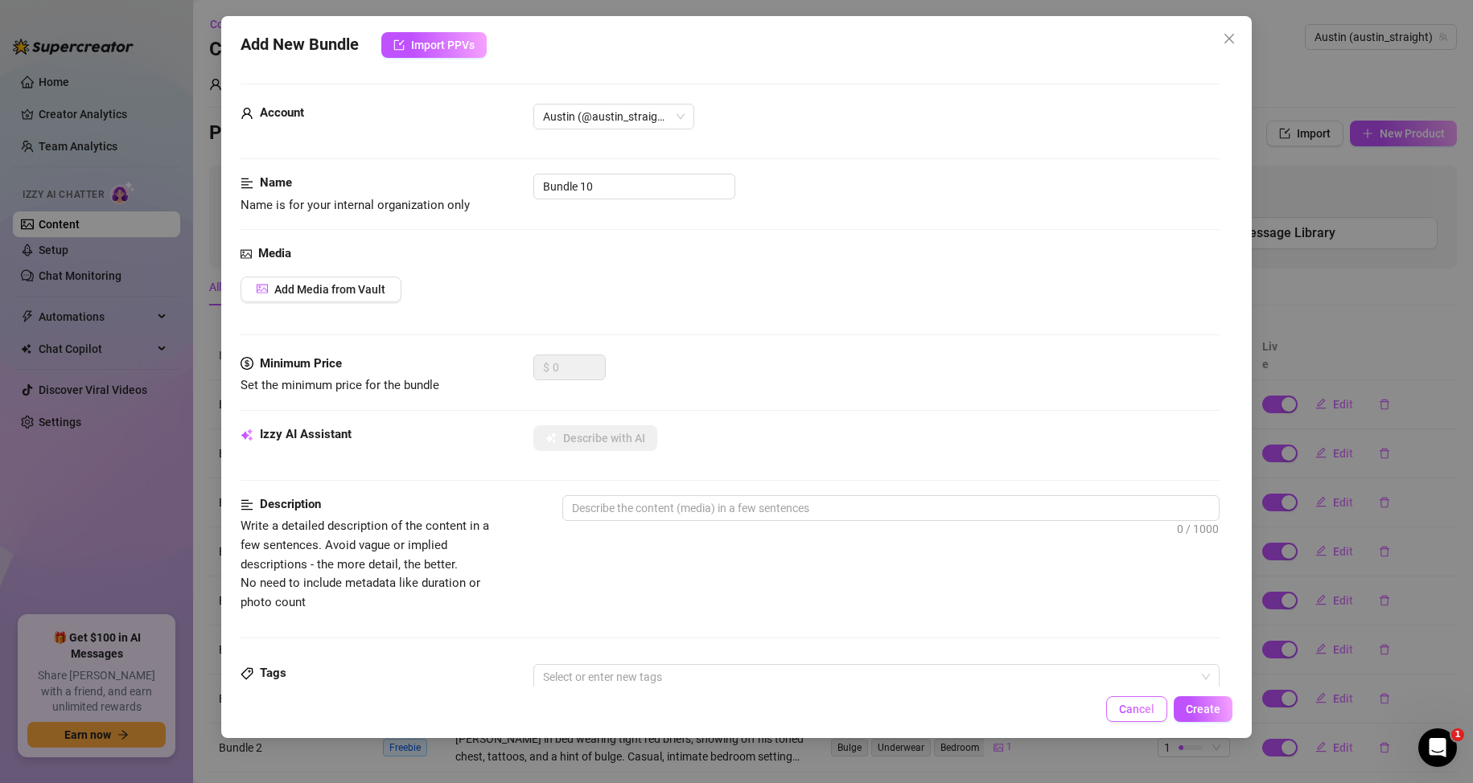
click at [1157, 706] on button "Cancel" at bounding box center [1136, 709] width 61 height 26
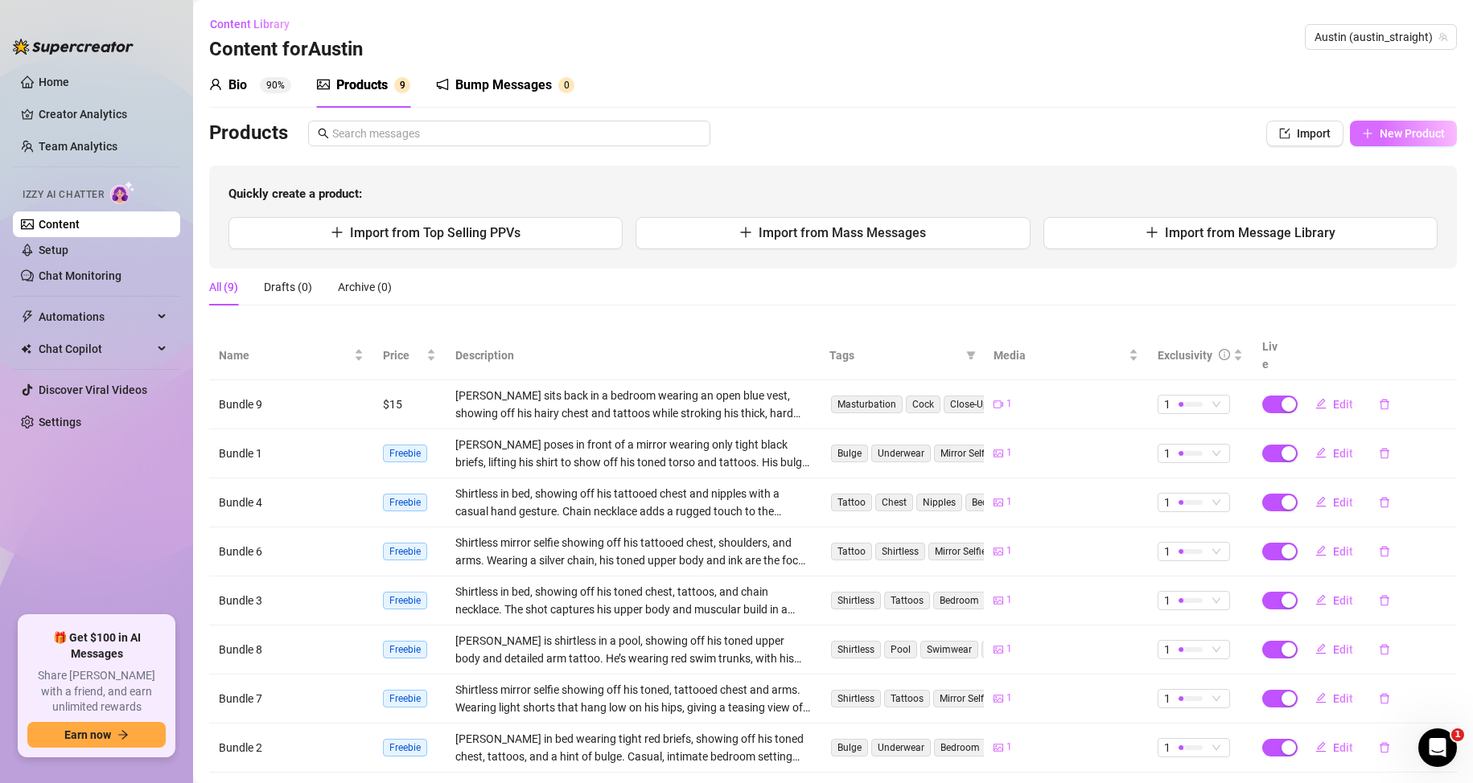
click at [1379, 129] on span "New Product" at bounding box center [1411, 133] width 65 height 13
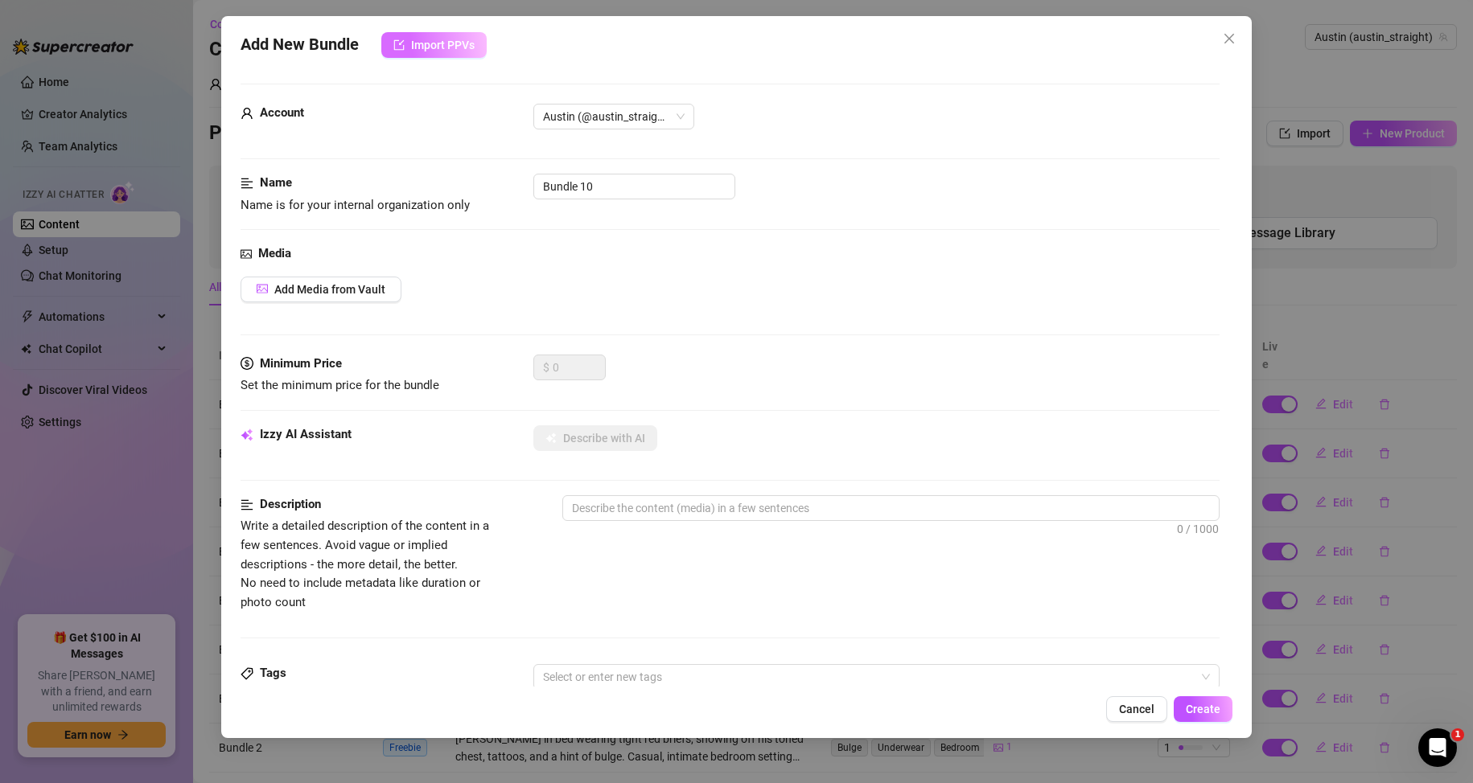
click at [485, 42] on button "Import PPVs" at bounding box center [433, 45] width 105 height 26
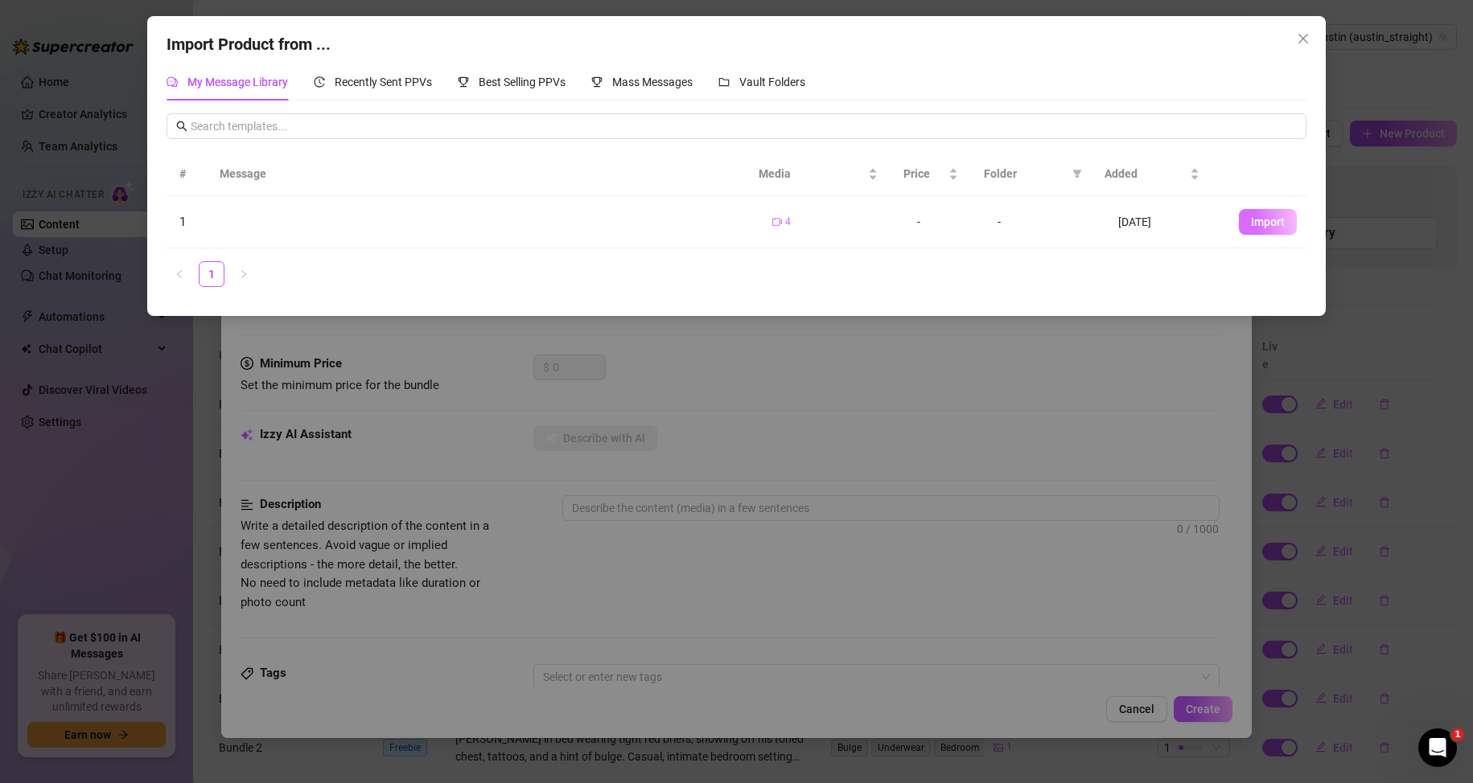
click at [1251, 224] on span "Import" at bounding box center [1268, 222] width 34 height 13
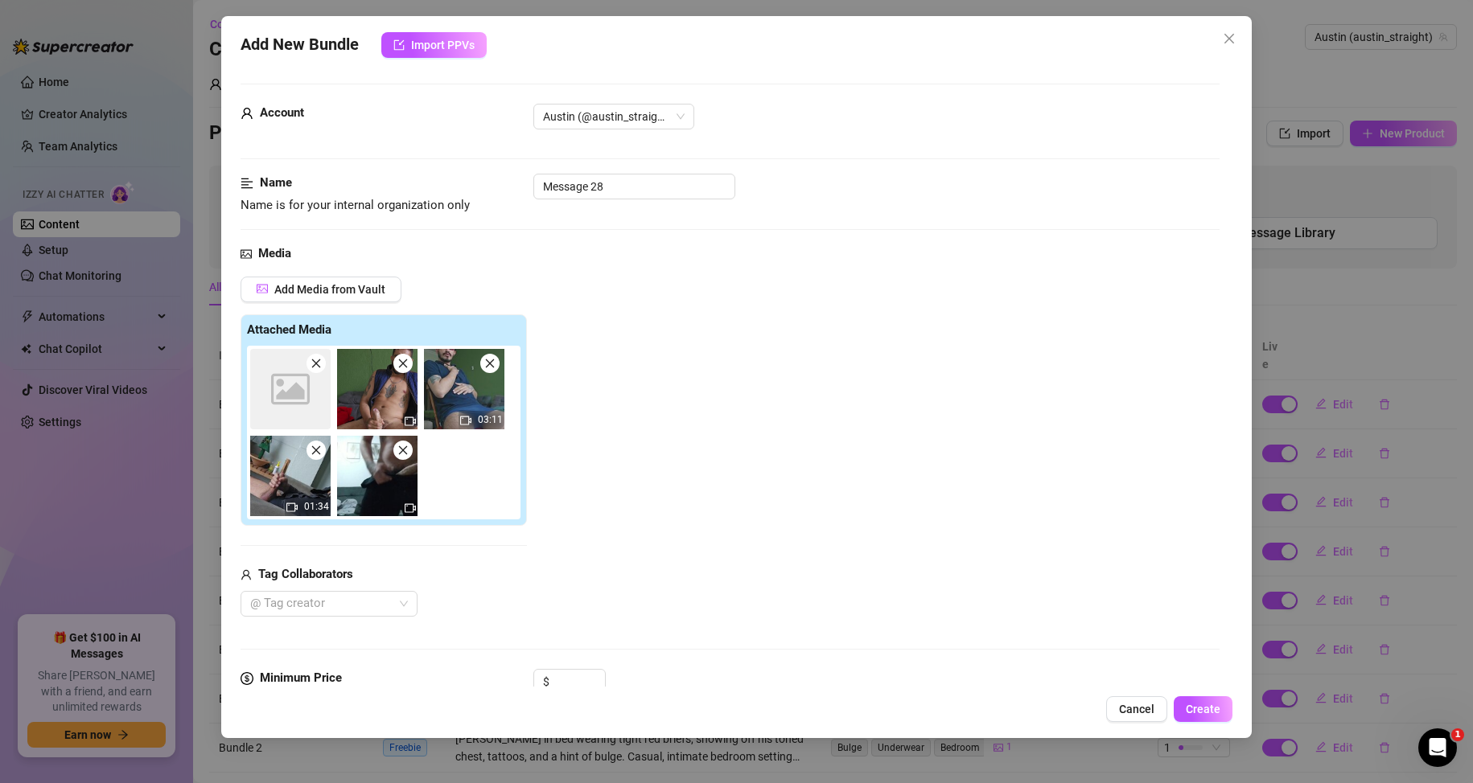
click at [317, 364] on icon "close" at bounding box center [315, 363] width 11 height 11
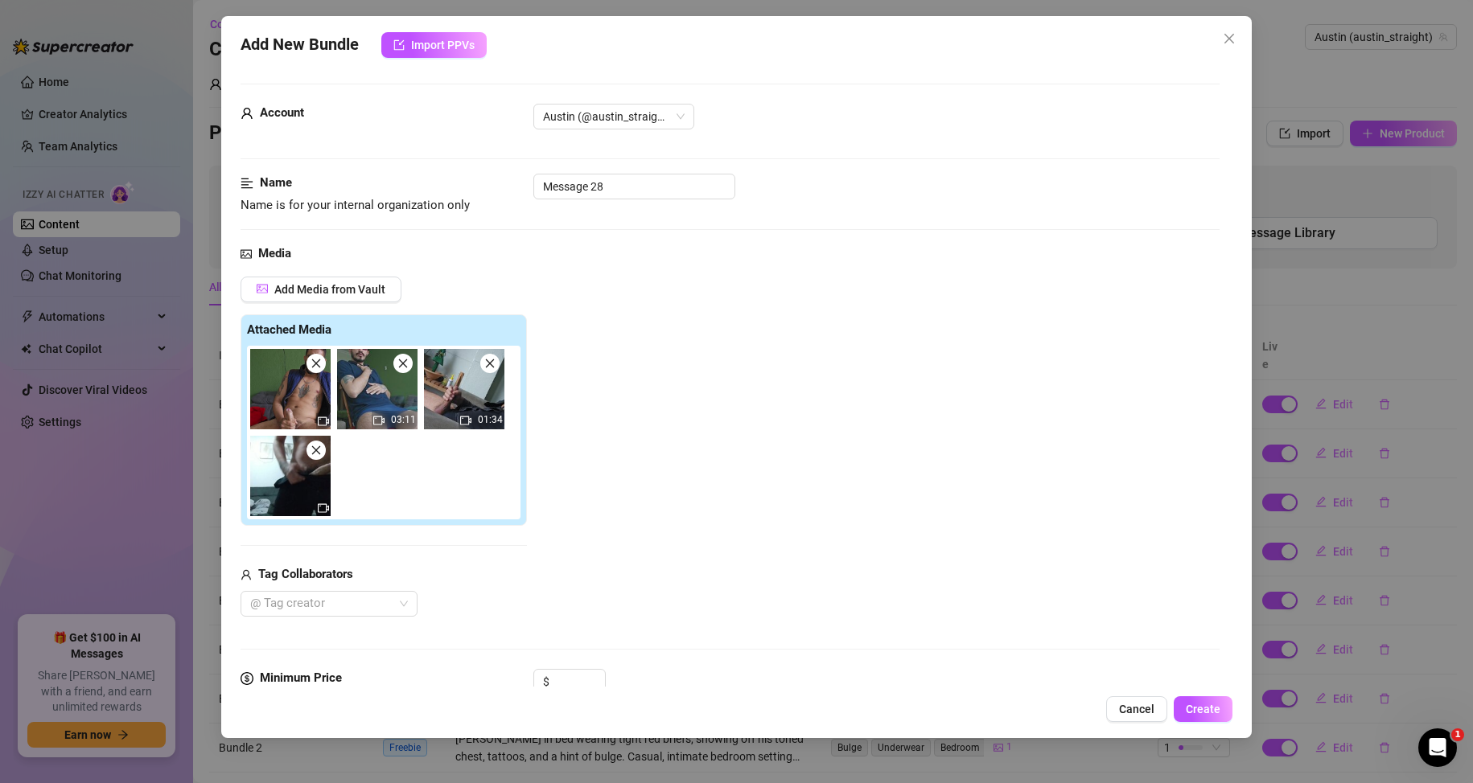
click at [317, 364] on icon "close" at bounding box center [315, 363] width 11 height 11
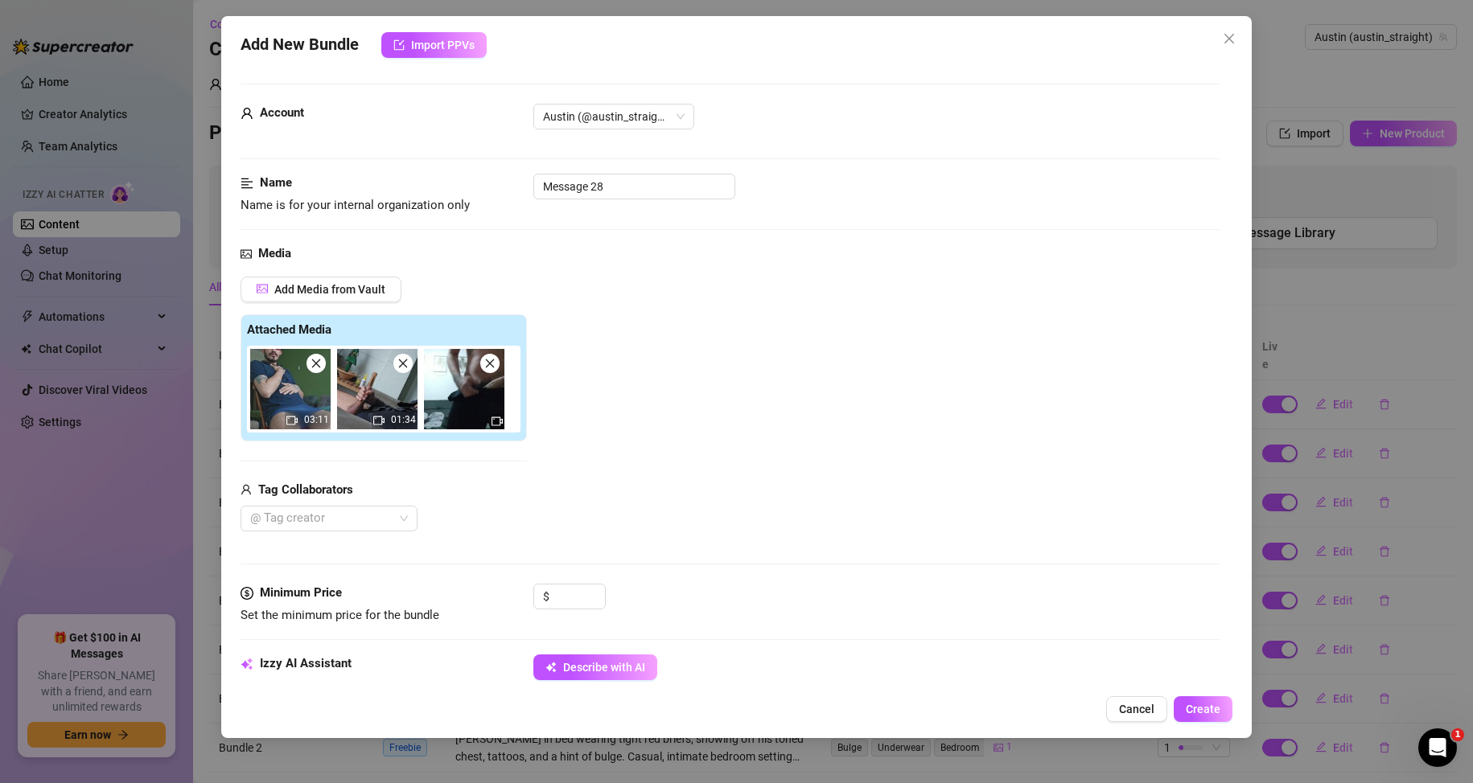
click at [317, 364] on icon "close" at bounding box center [315, 363] width 11 height 11
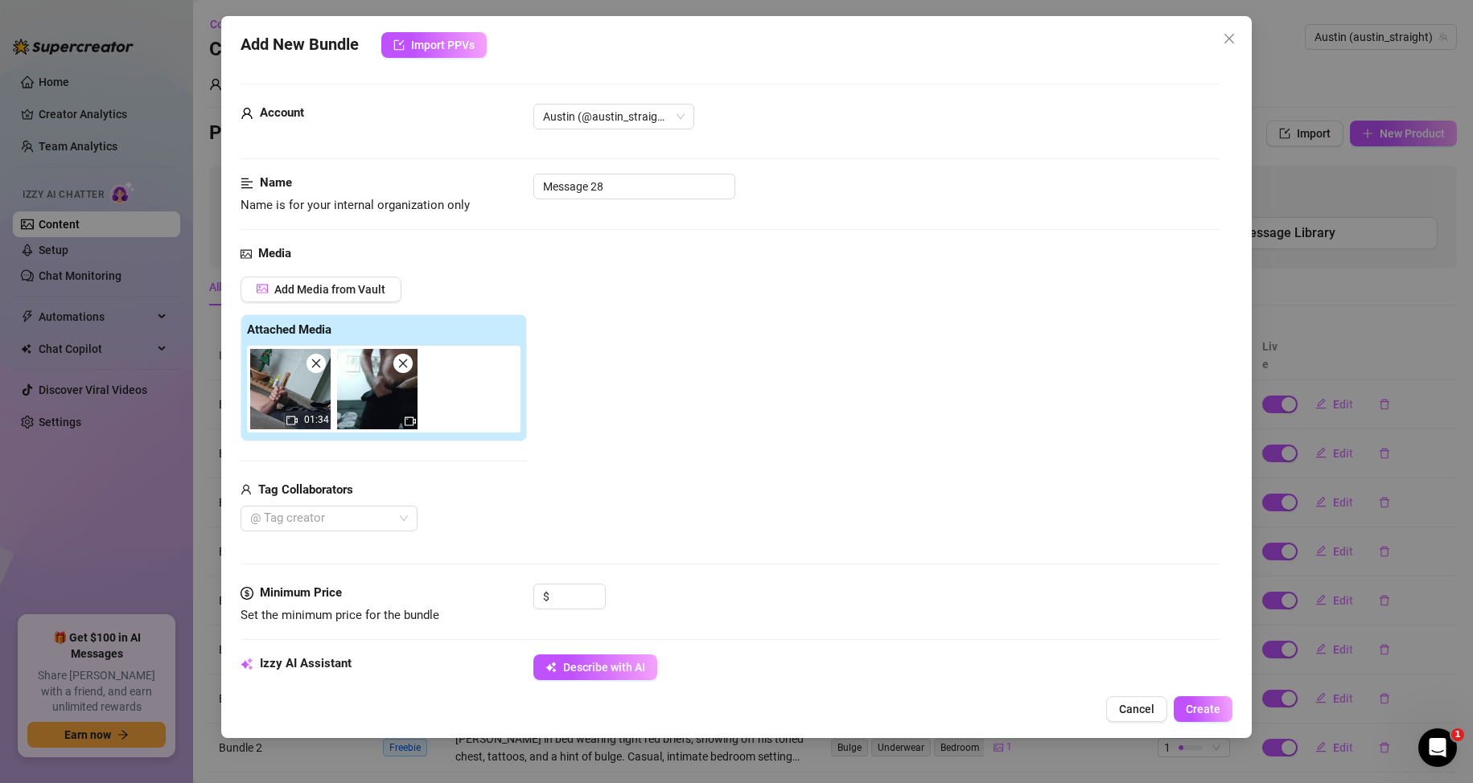
click at [317, 364] on icon "close" at bounding box center [315, 363] width 11 height 11
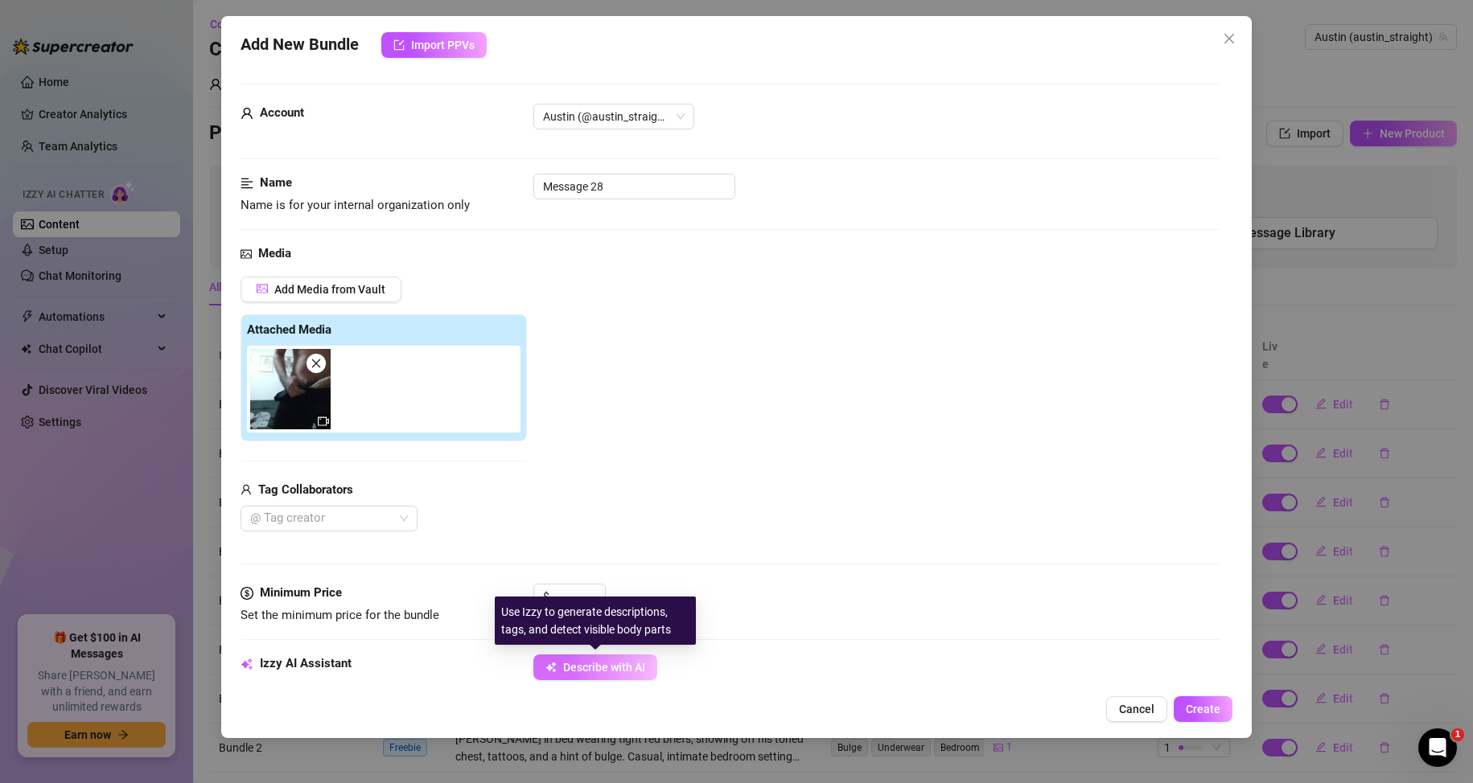
click at [592, 667] on span "Describe with AI" at bounding box center [604, 667] width 82 height 13
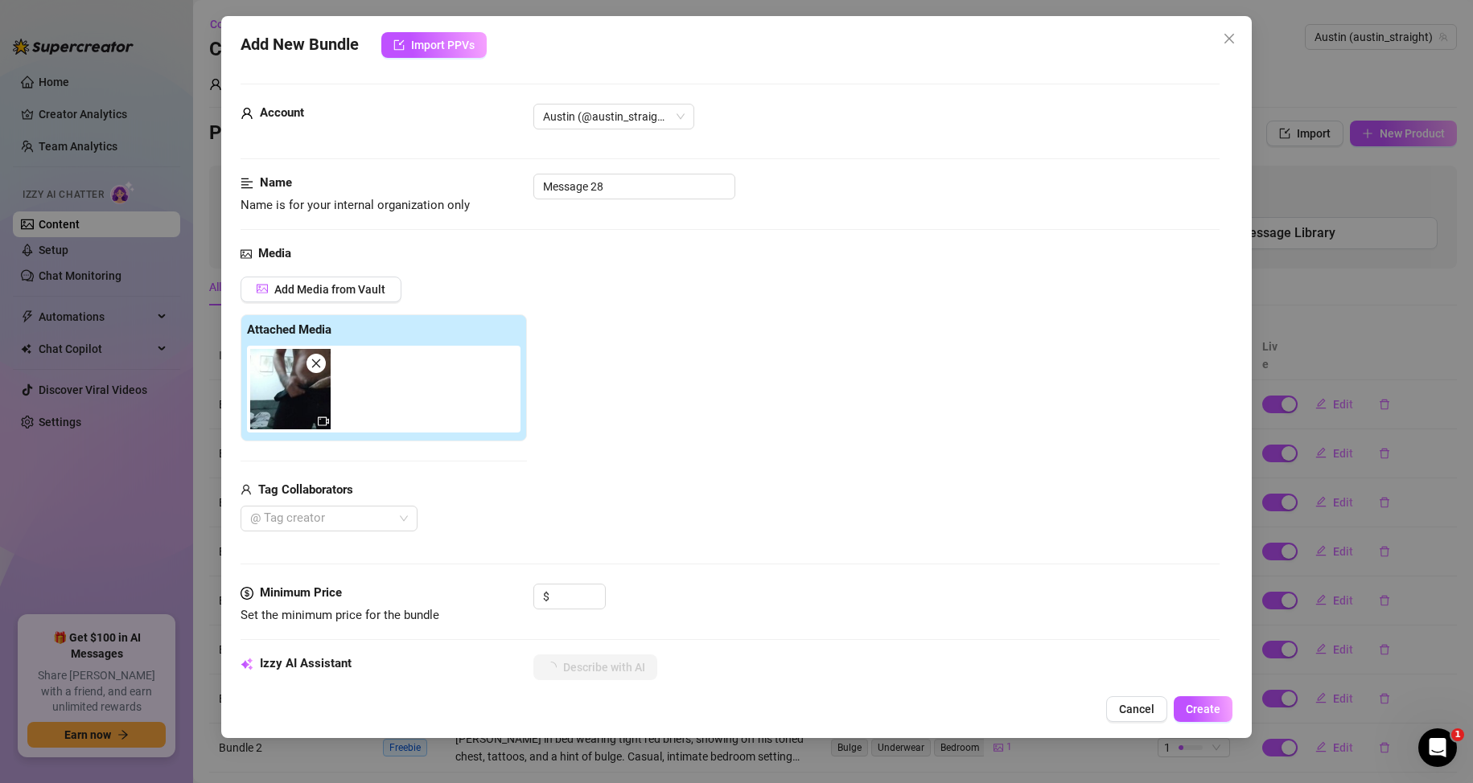
scroll to position [161, 0]
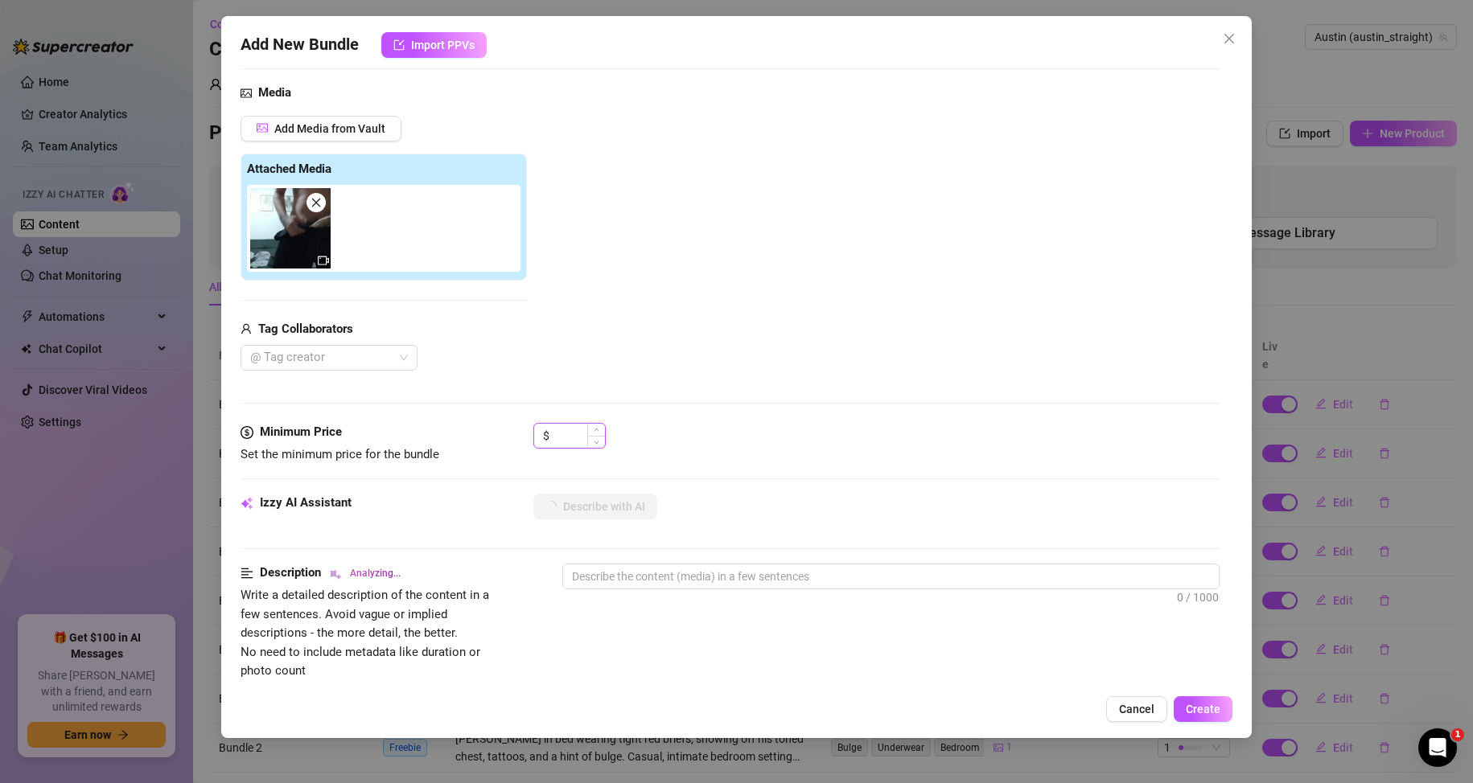
click at [573, 432] on input at bounding box center [579, 436] width 52 height 24
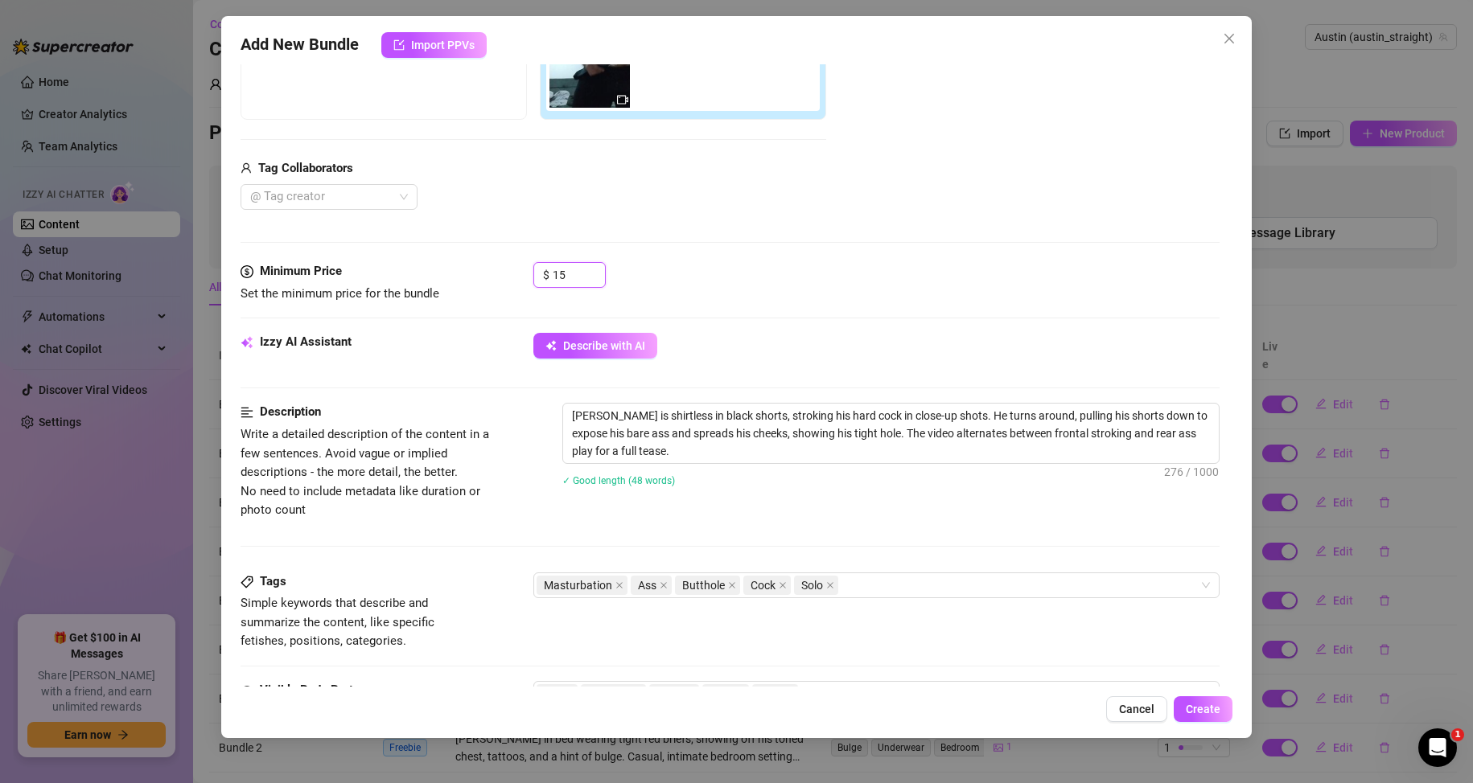
scroll to position [483, 0]
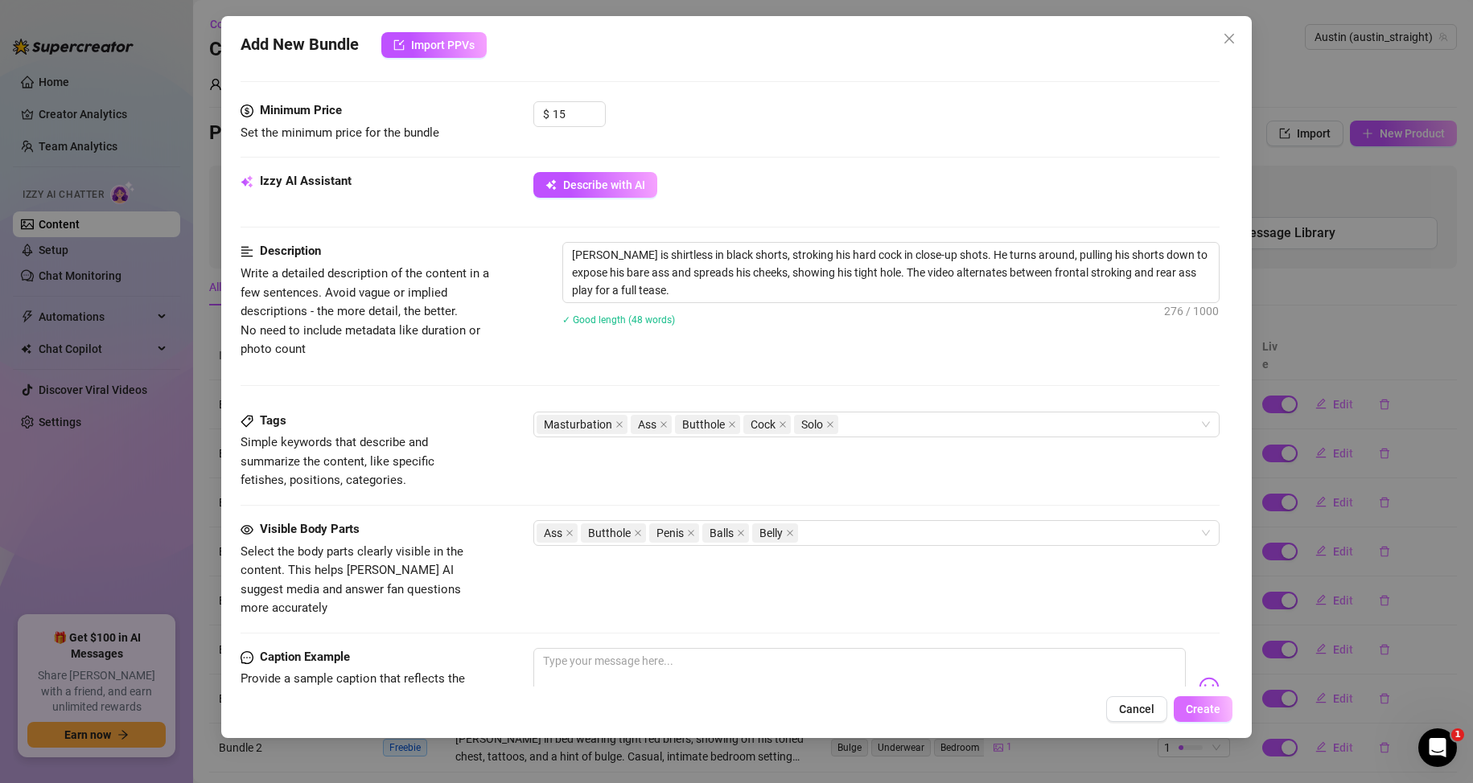
click at [1202, 708] on span "Create" at bounding box center [1202, 709] width 35 height 13
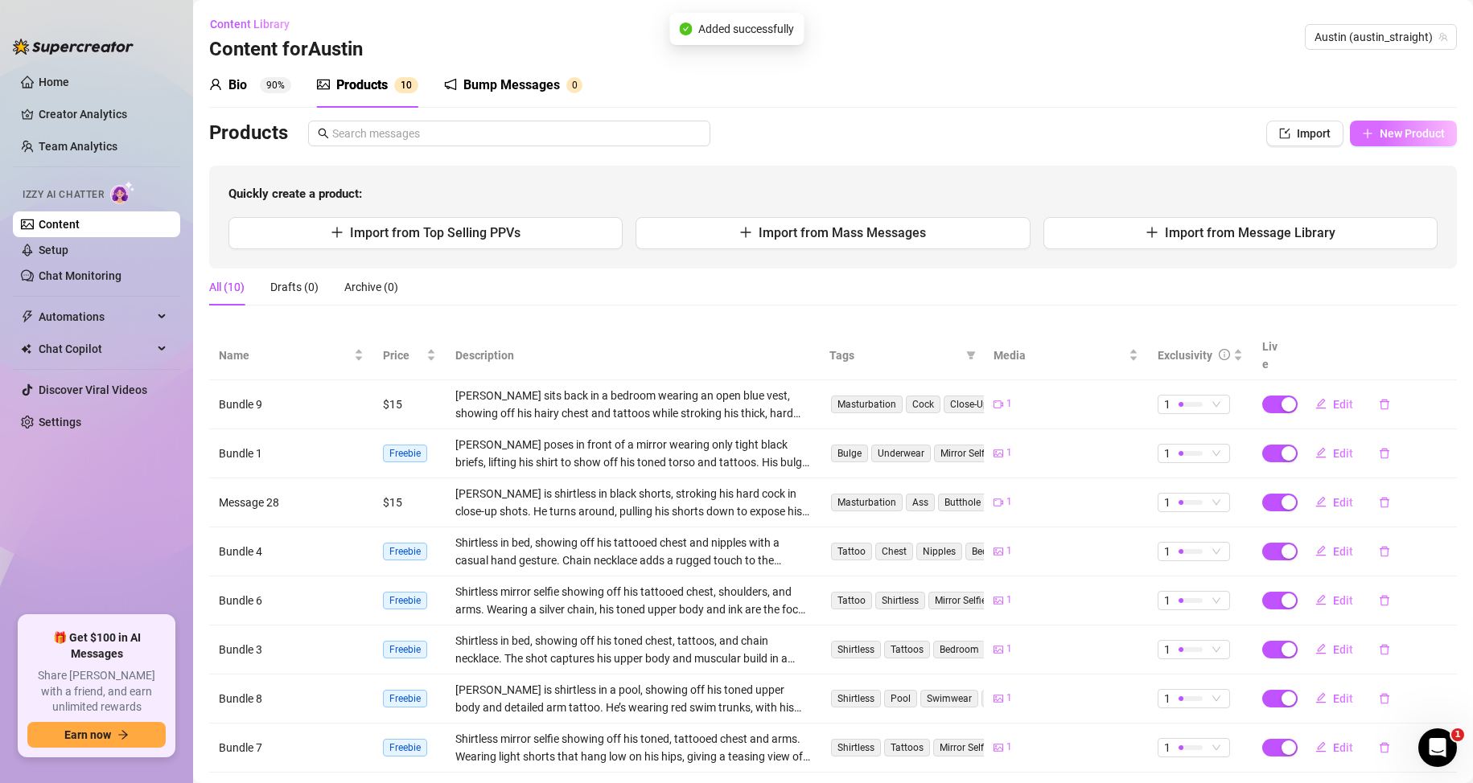
click at [1379, 135] on span "New Product" at bounding box center [1411, 133] width 65 height 13
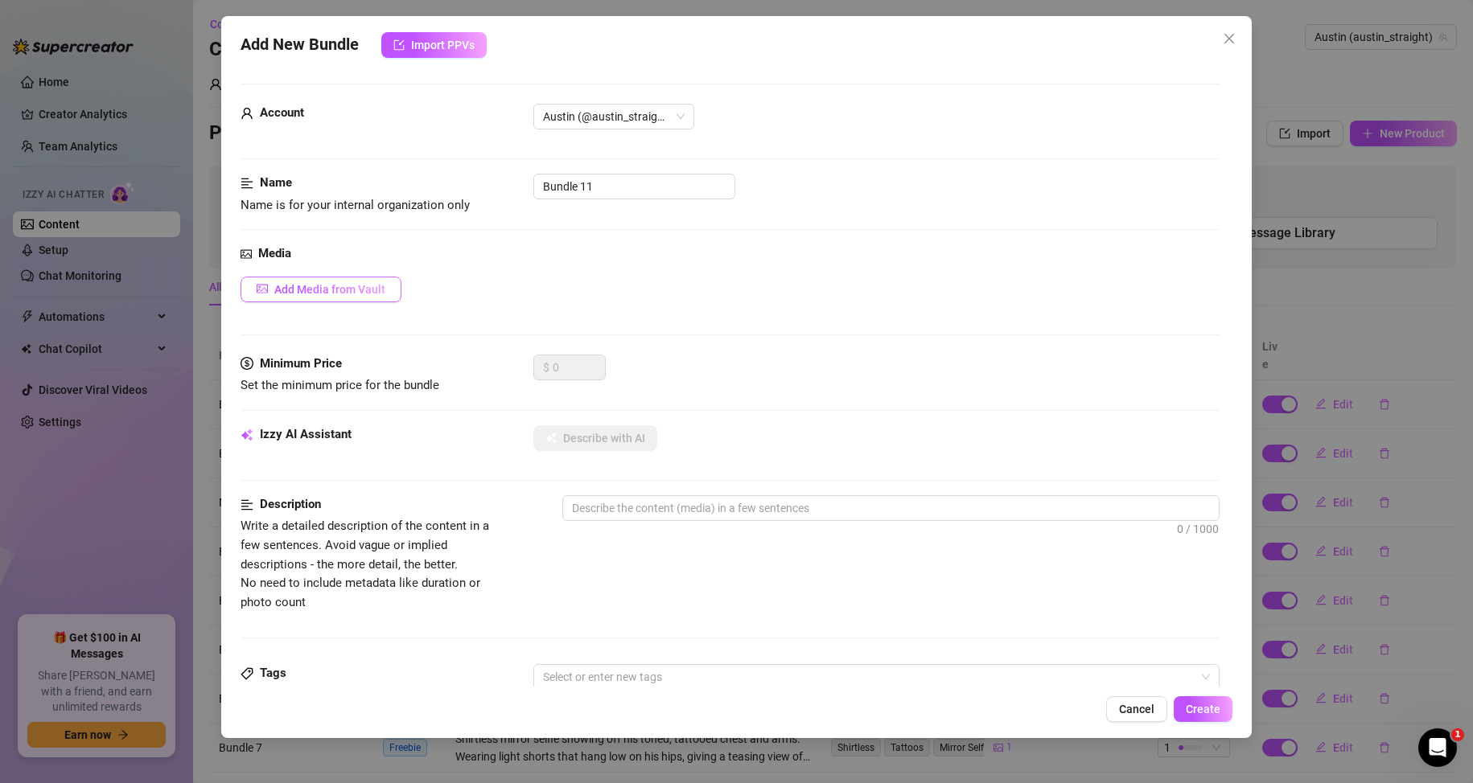
click at [359, 277] on button "Add Media from Vault" at bounding box center [320, 290] width 161 height 26
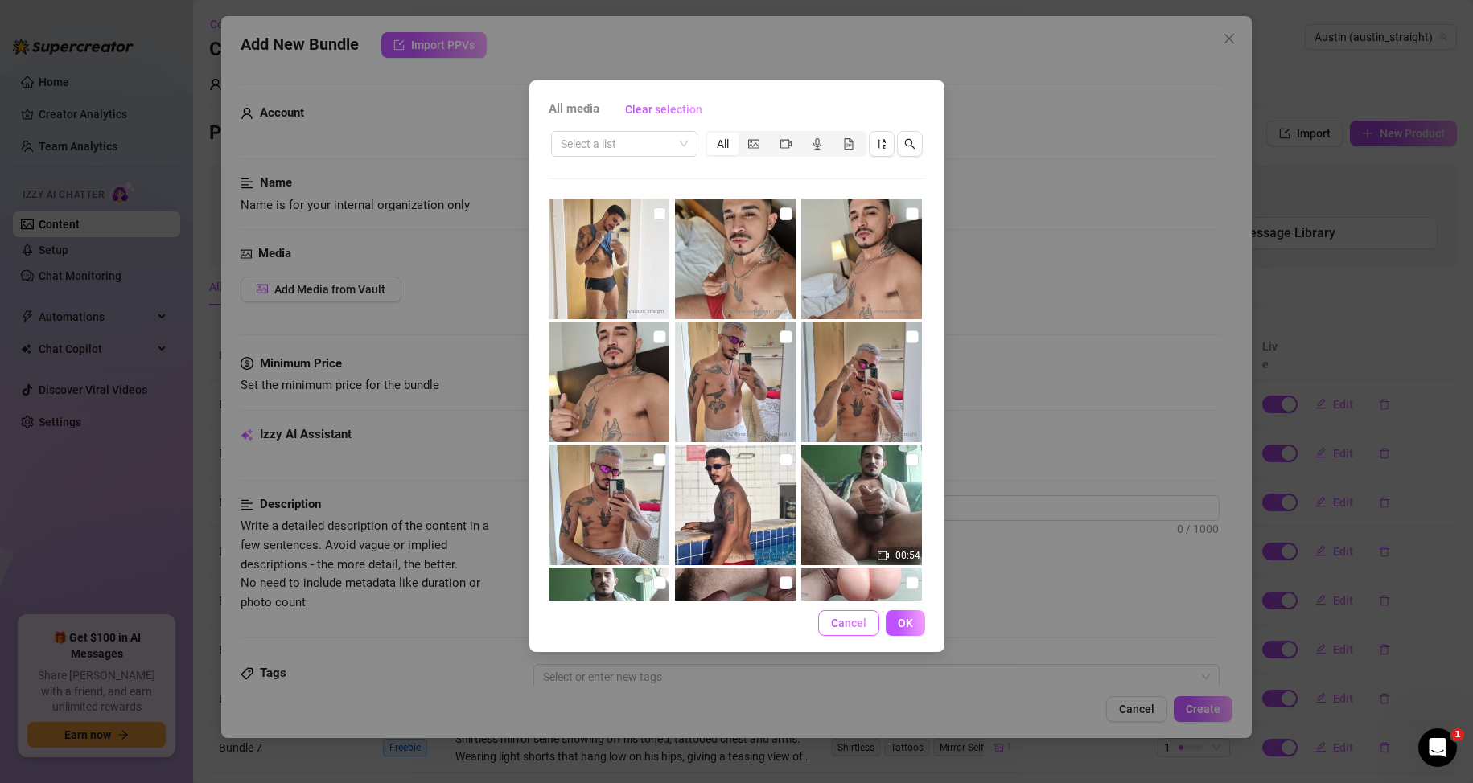
click at [865, 618] on span "Cancel" at bounding box center [848, 623] width 35 height 13
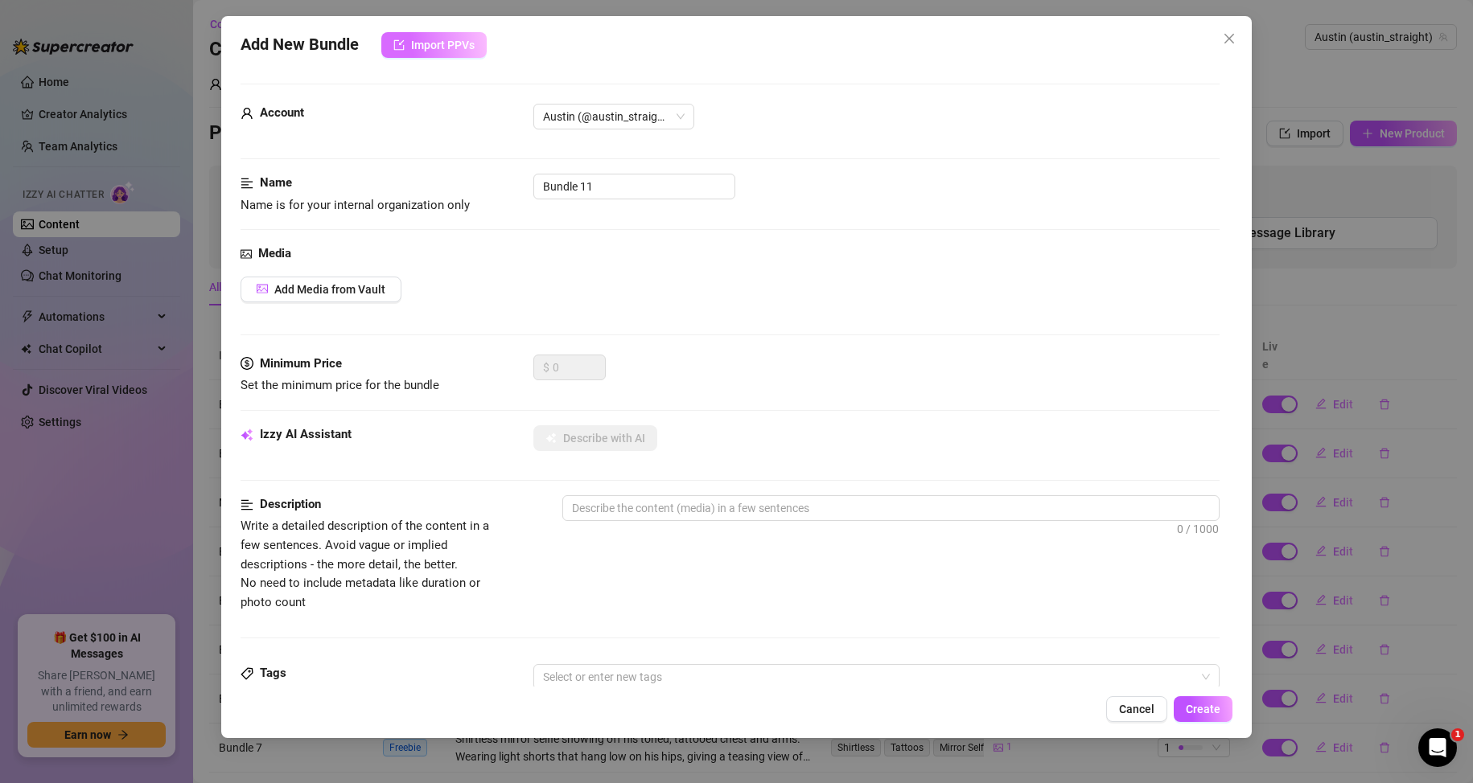
click at [432, 36] on button "Import PPVs" at bounding box center [433, 45] width 105 height 26
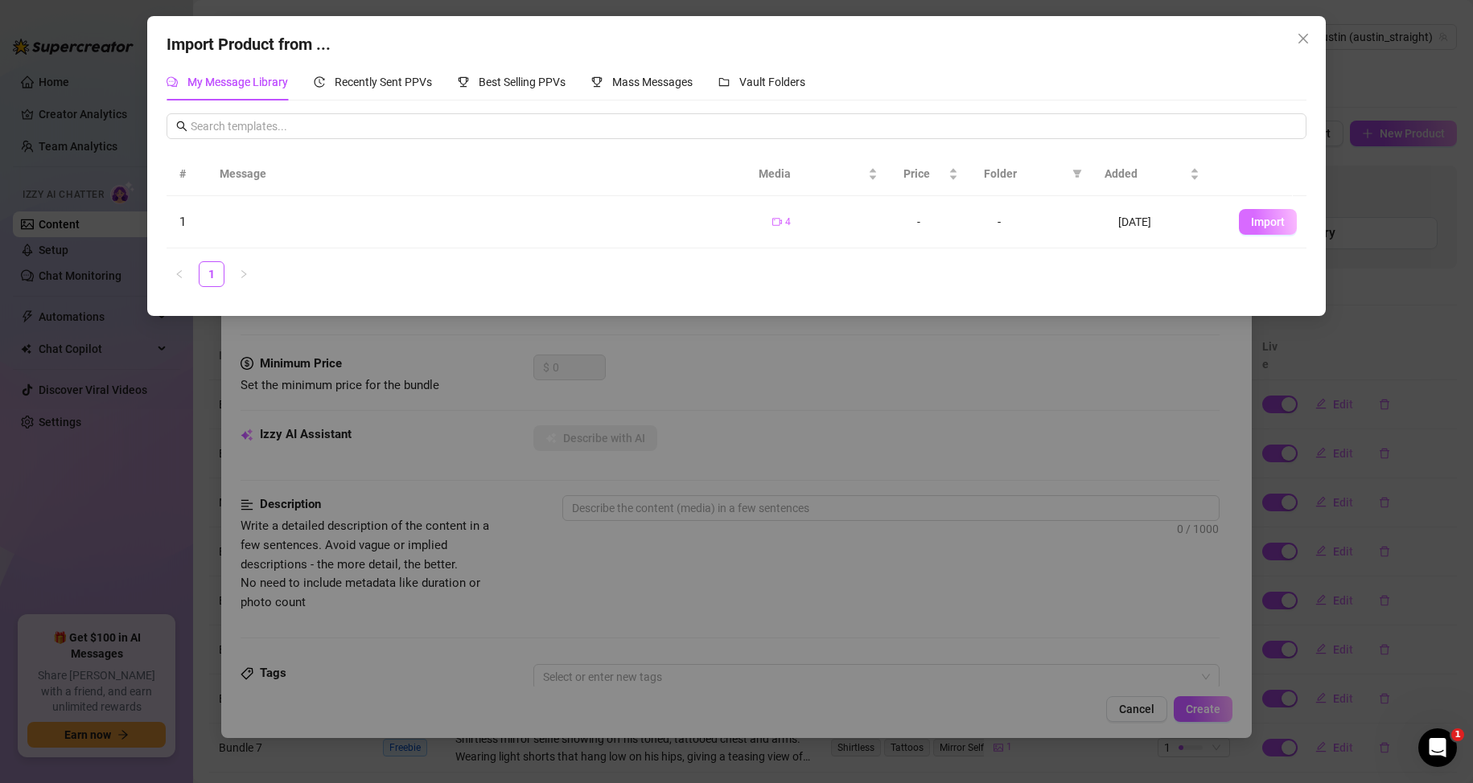
click at [1251, 224] on span "Import" at bounding box center [1268, 222] width 34 height 13
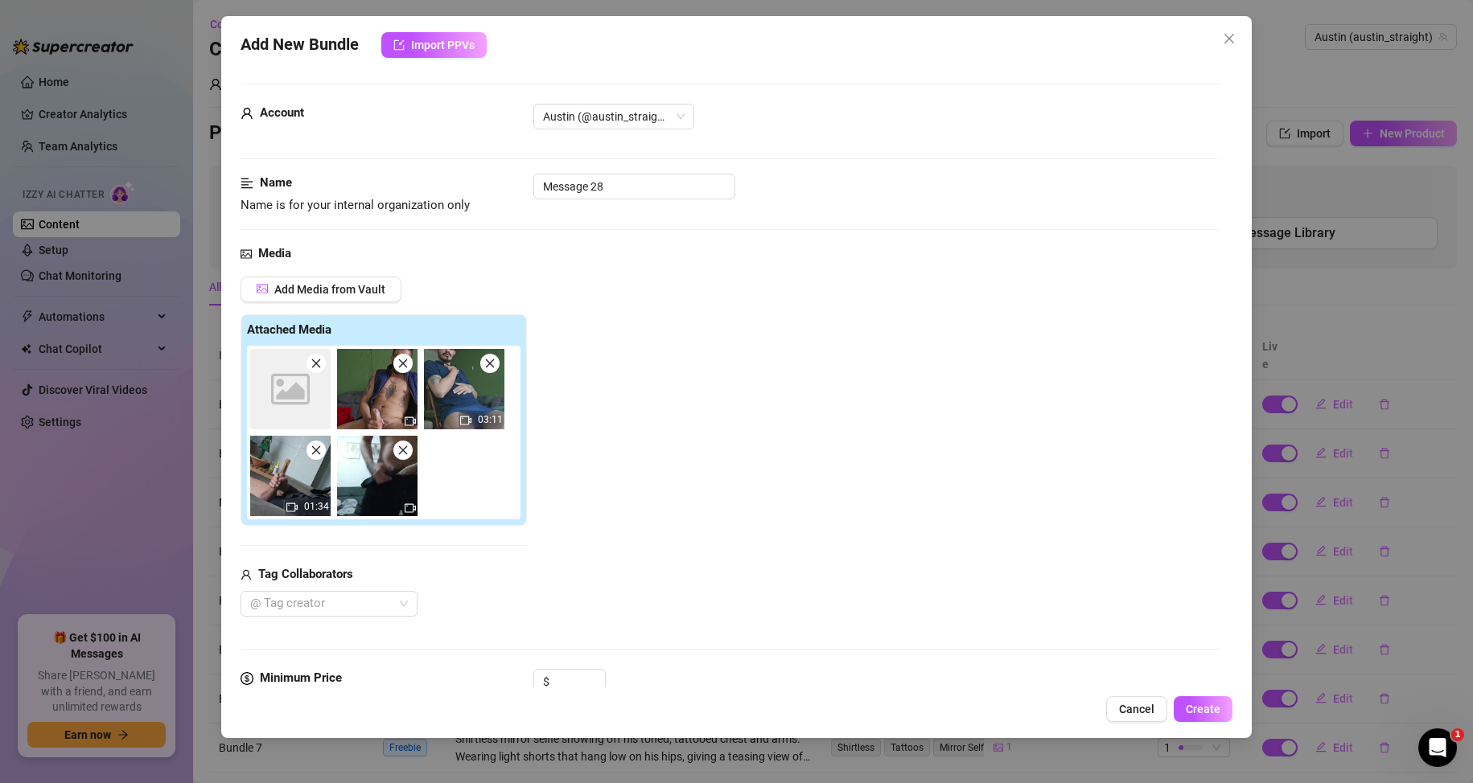
click at [321, 364] on icon "close" at bounding box center [315, 363] width 11 height 11
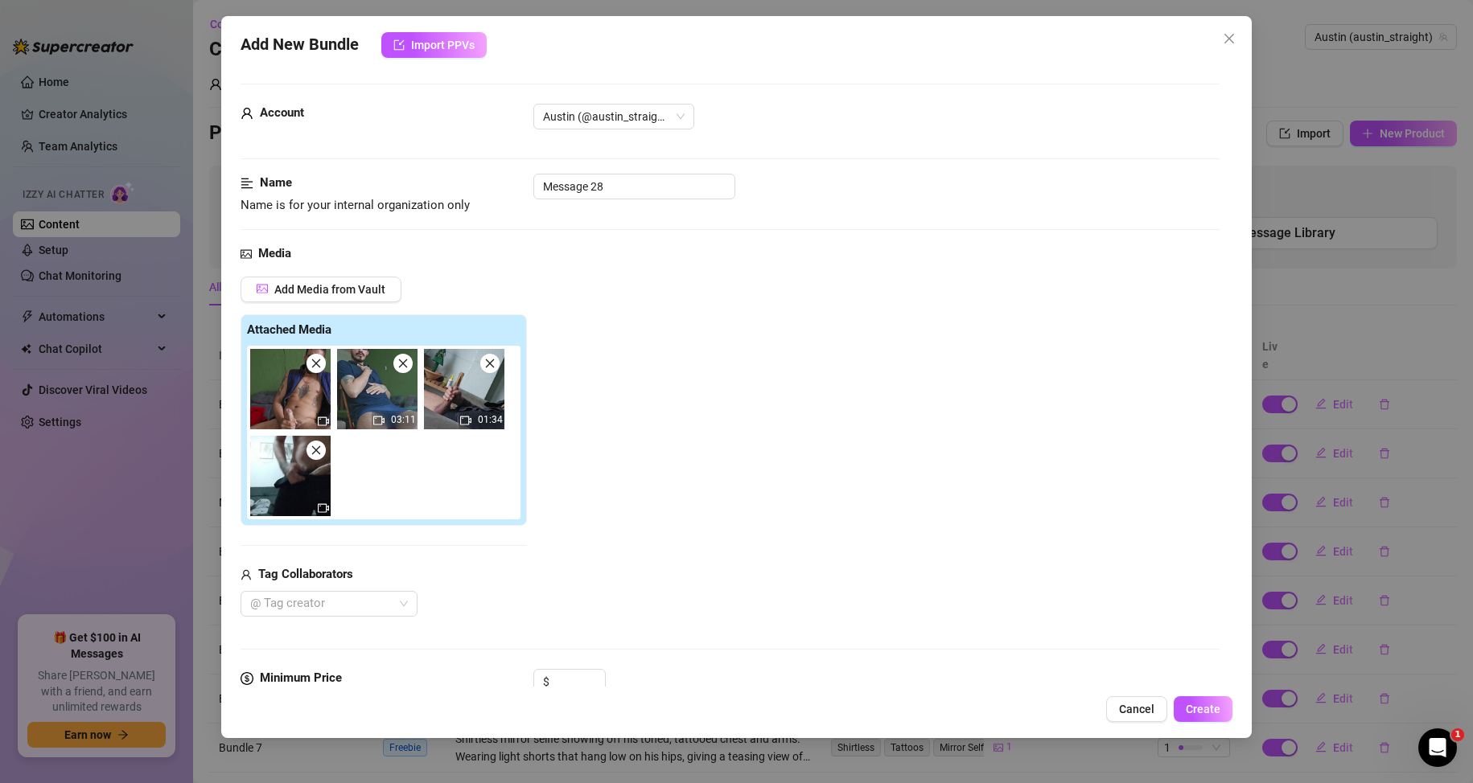
click at [321, 364] on icon "close" at bounding box center [315, 363] width 11 height 11
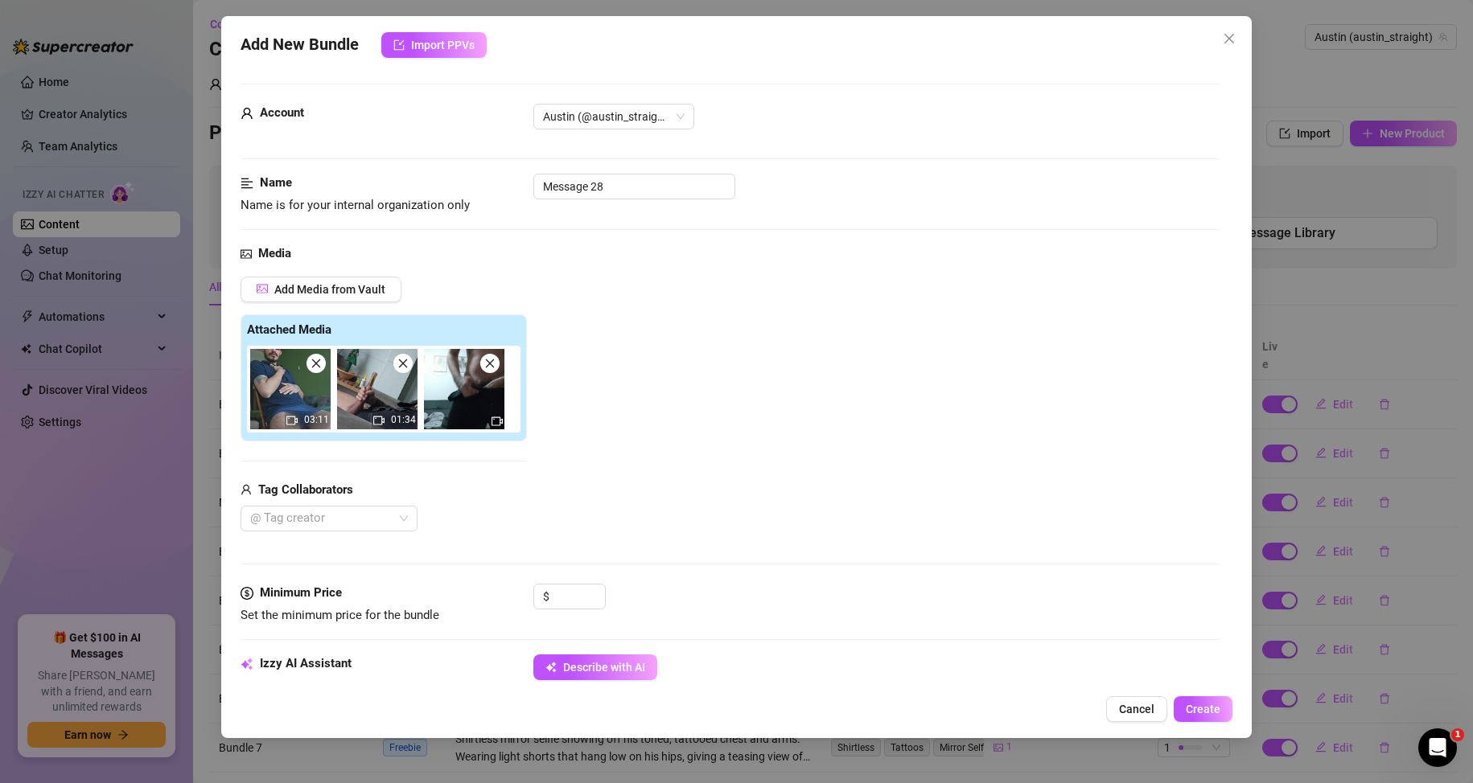
click at [321, 364] on icon "close" at bounding box center [315, 363] width 11 height 11
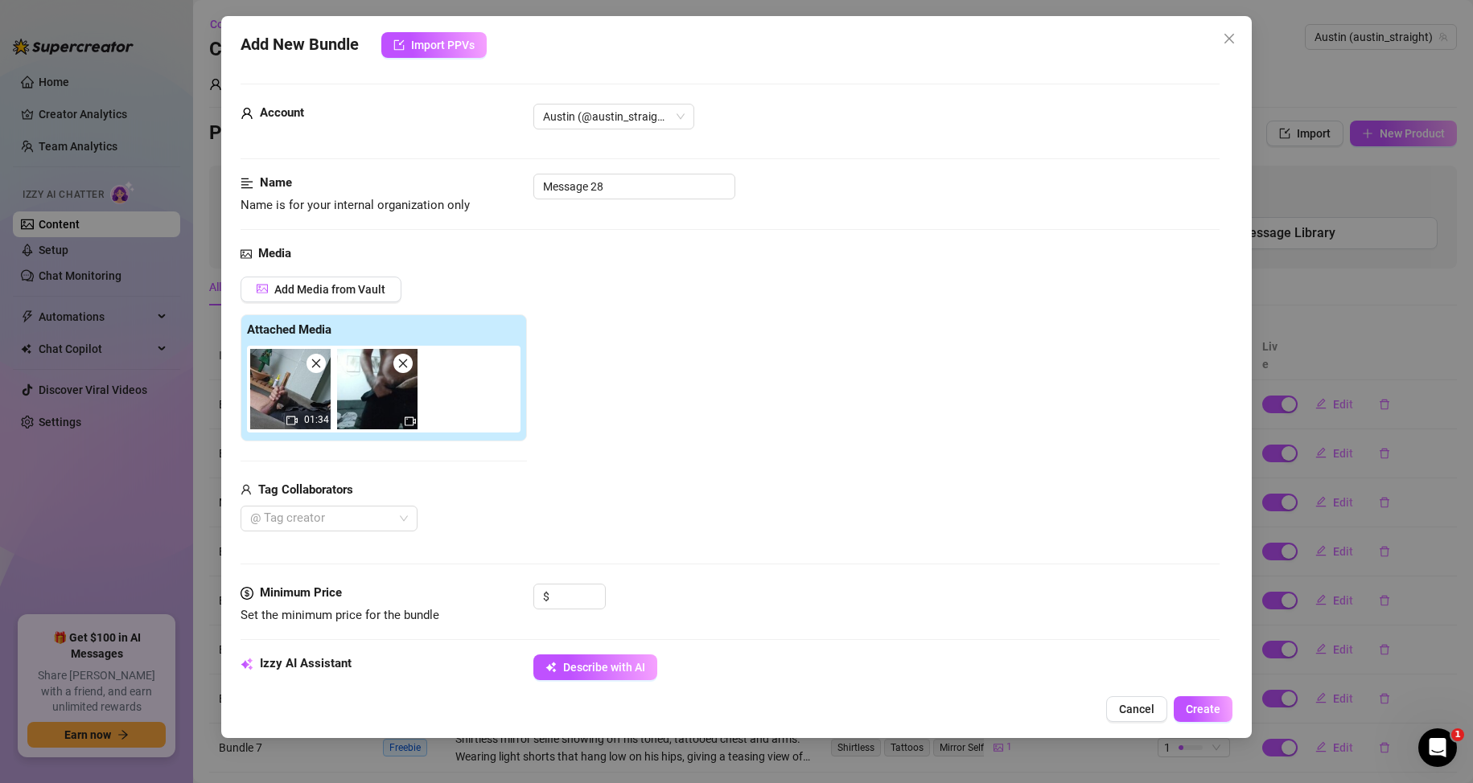
click at [407, 368] on icon "close" at bounding box center [402, 363] width 11 height 11
click at [590, 666] on span "Describe with AI" at bounding box center [604, 667] width 82 height 13
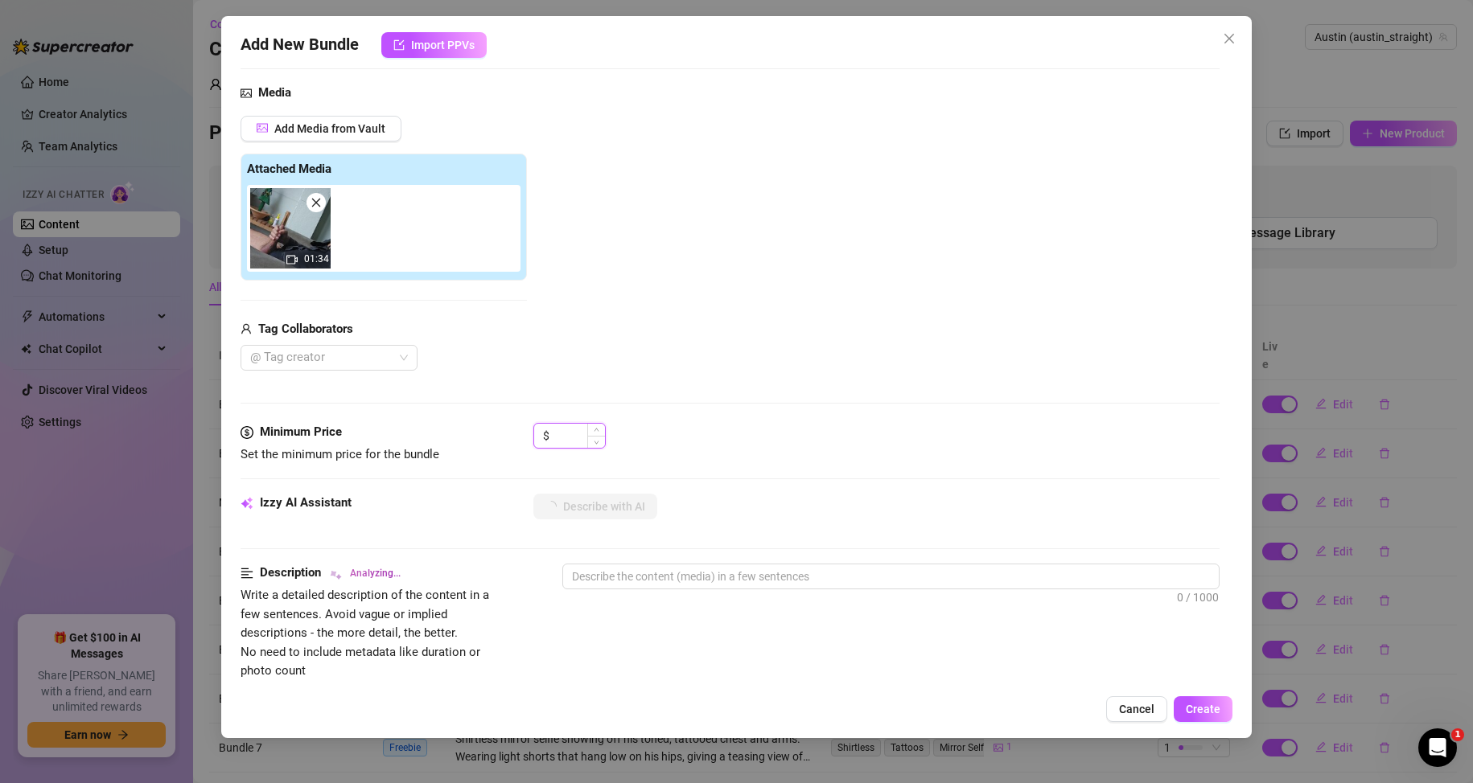
click at [585, 445] on input at bounding box center [579, 436] width 52 height 24
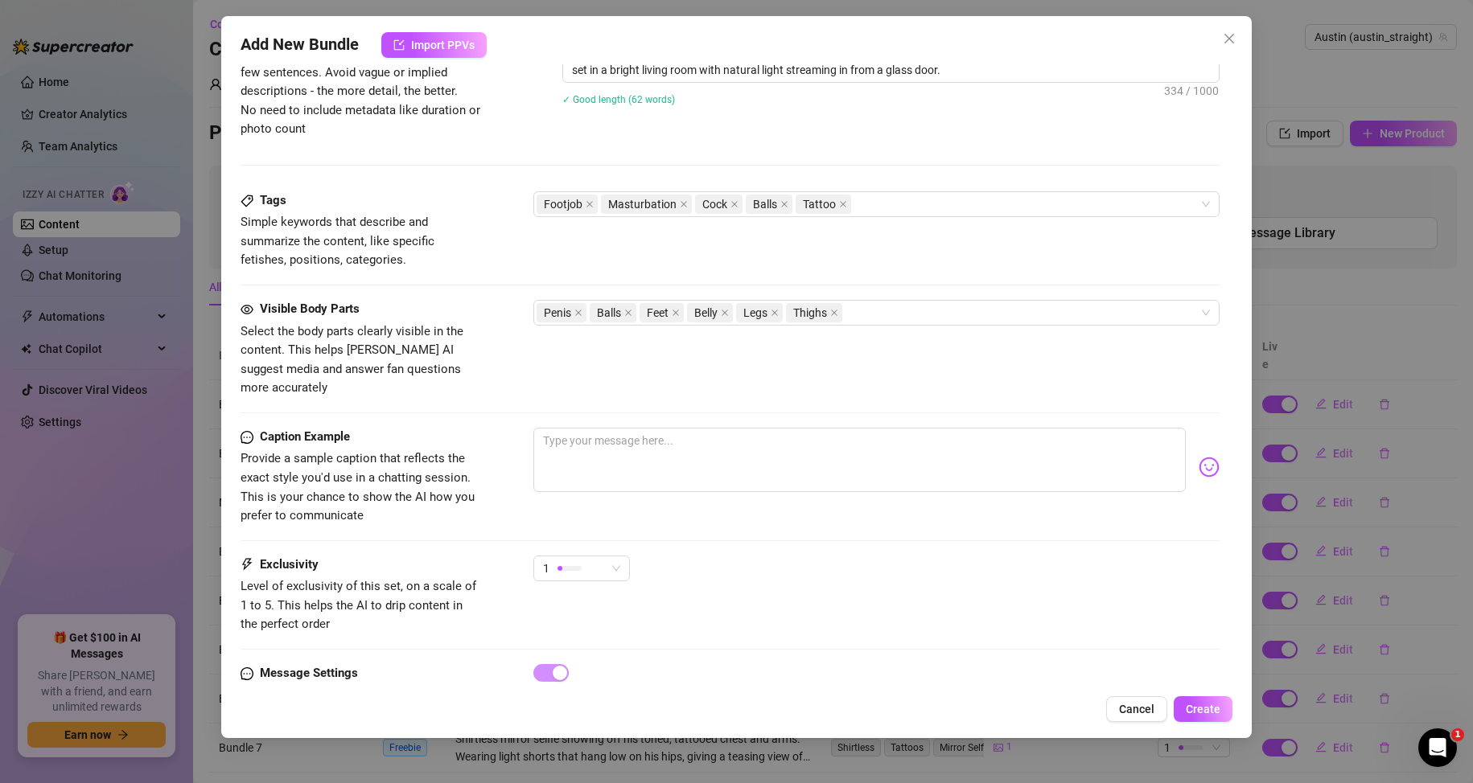
scroll to position [724, 0]
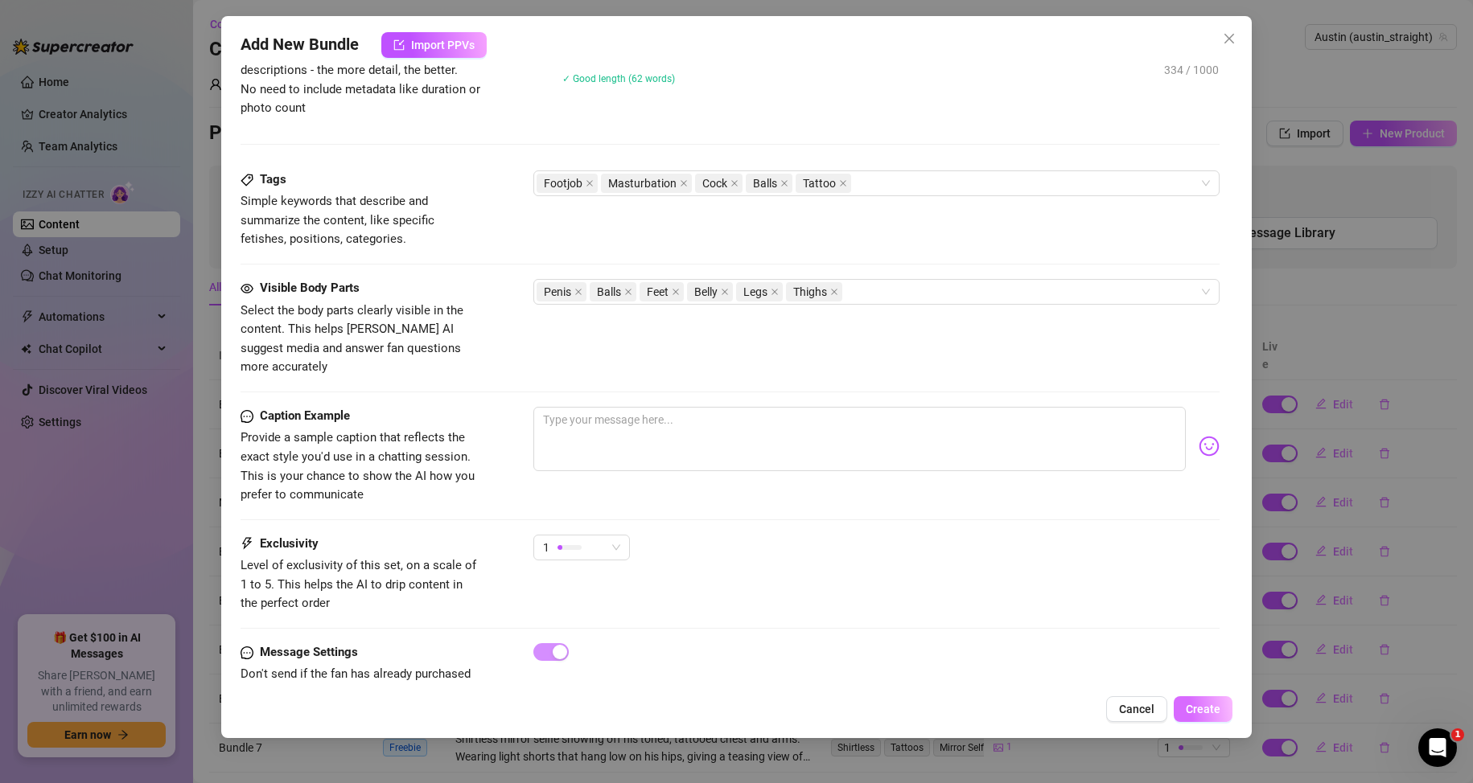
click at [1217, 713] on span "Create" at bounding box center [1202, 709] width 35 height 13
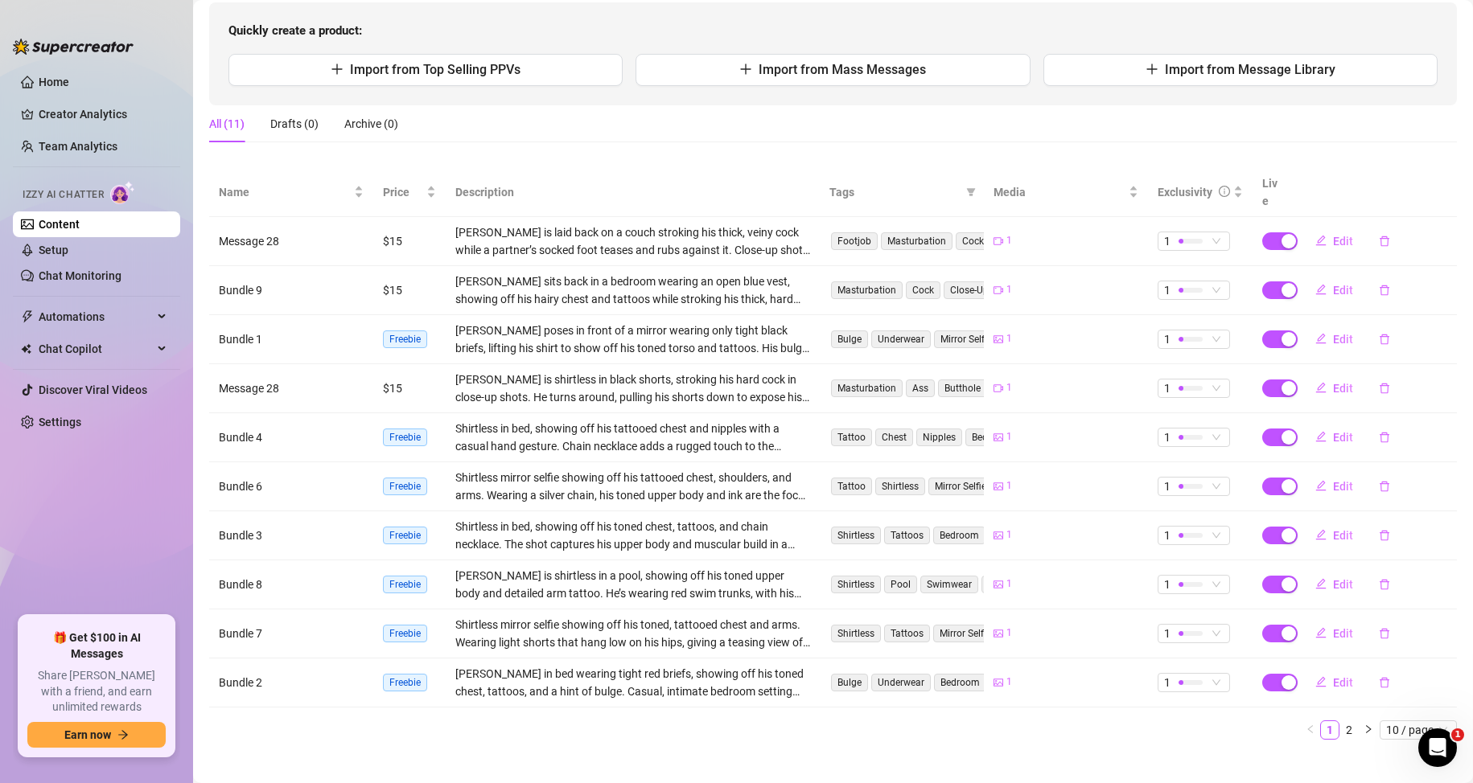
scroll to position [0, 0]
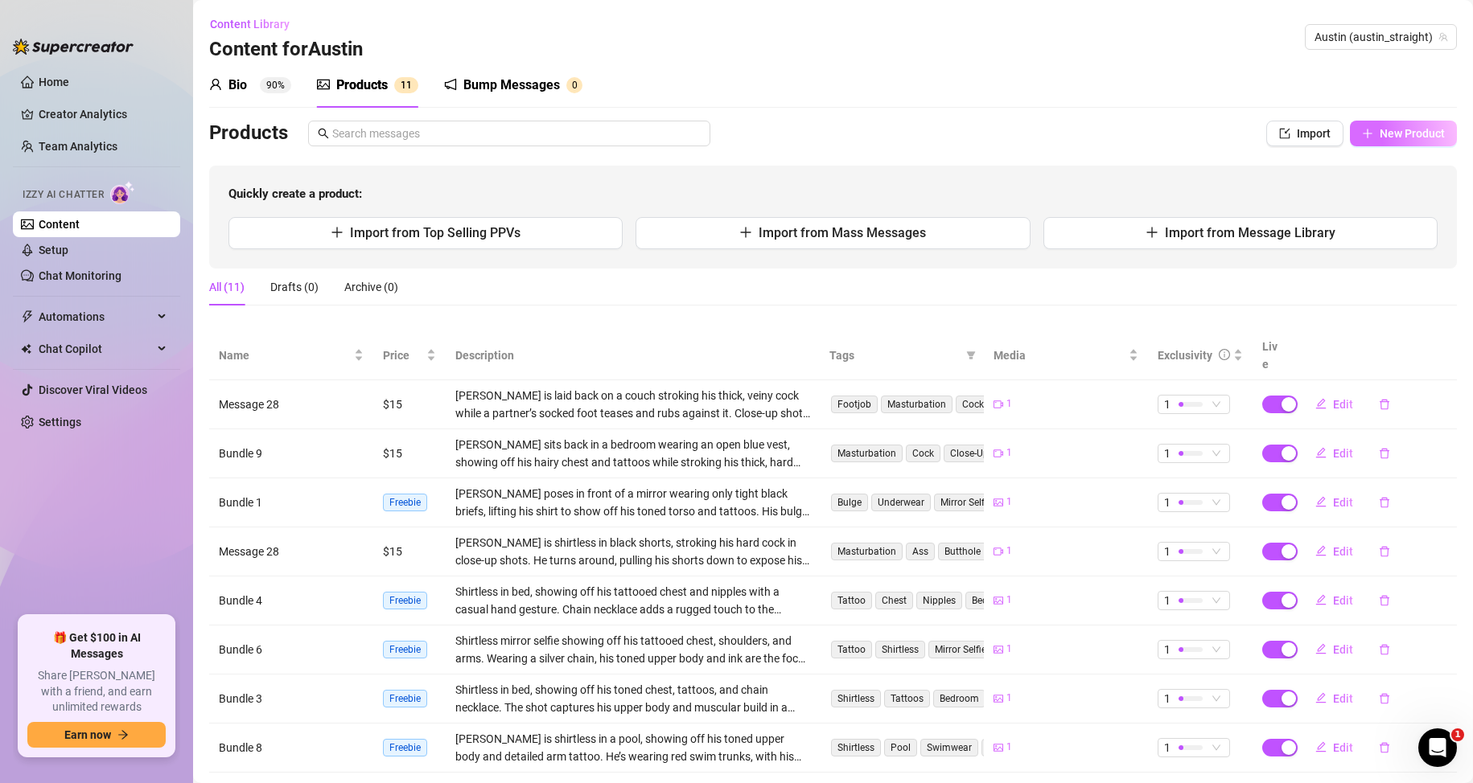
click at [1408, 131] on span "New Product" at bounding box center [1411, 133] width 65 height 13
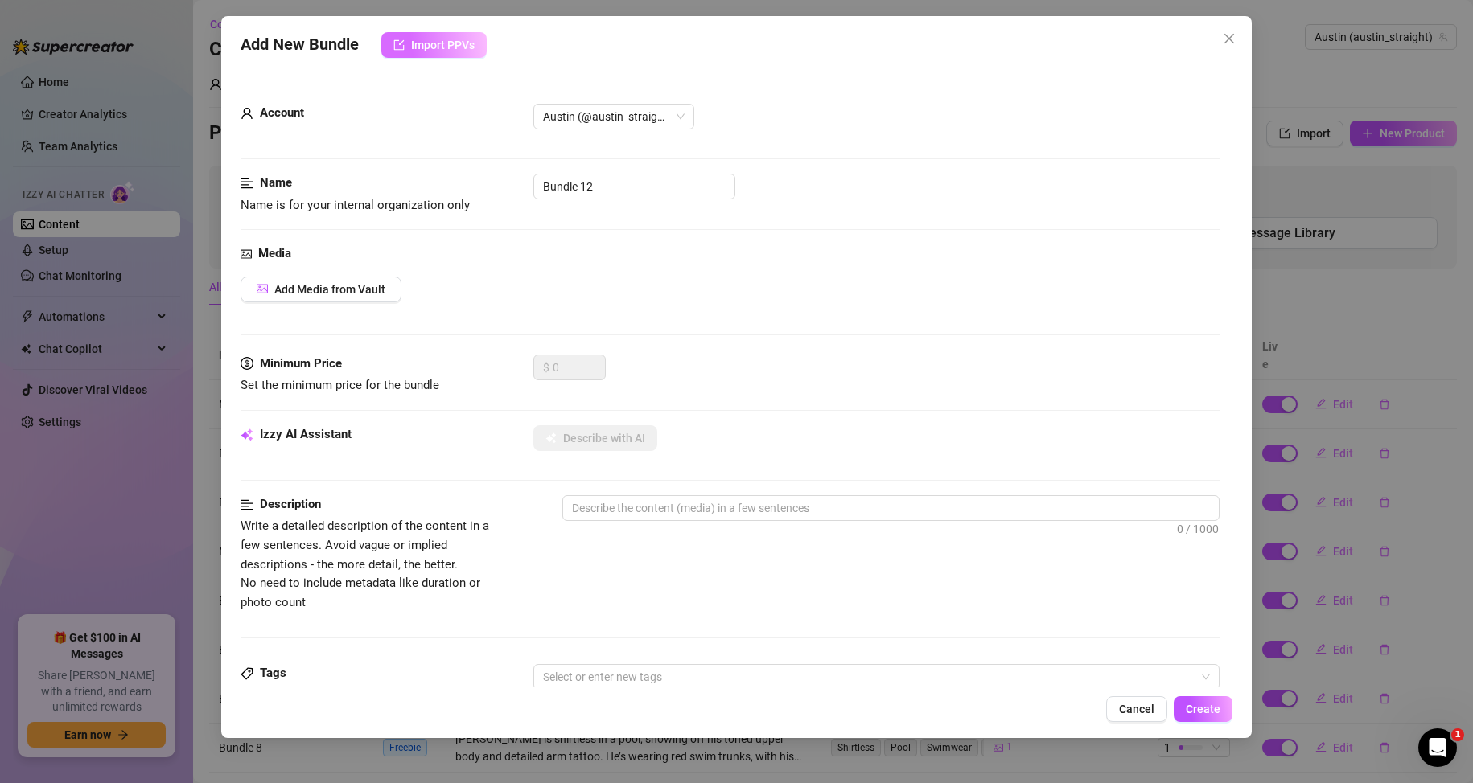
click at [458, 45] on span "Import PPVs" at bounding box center [443, 45] width 64 height 13
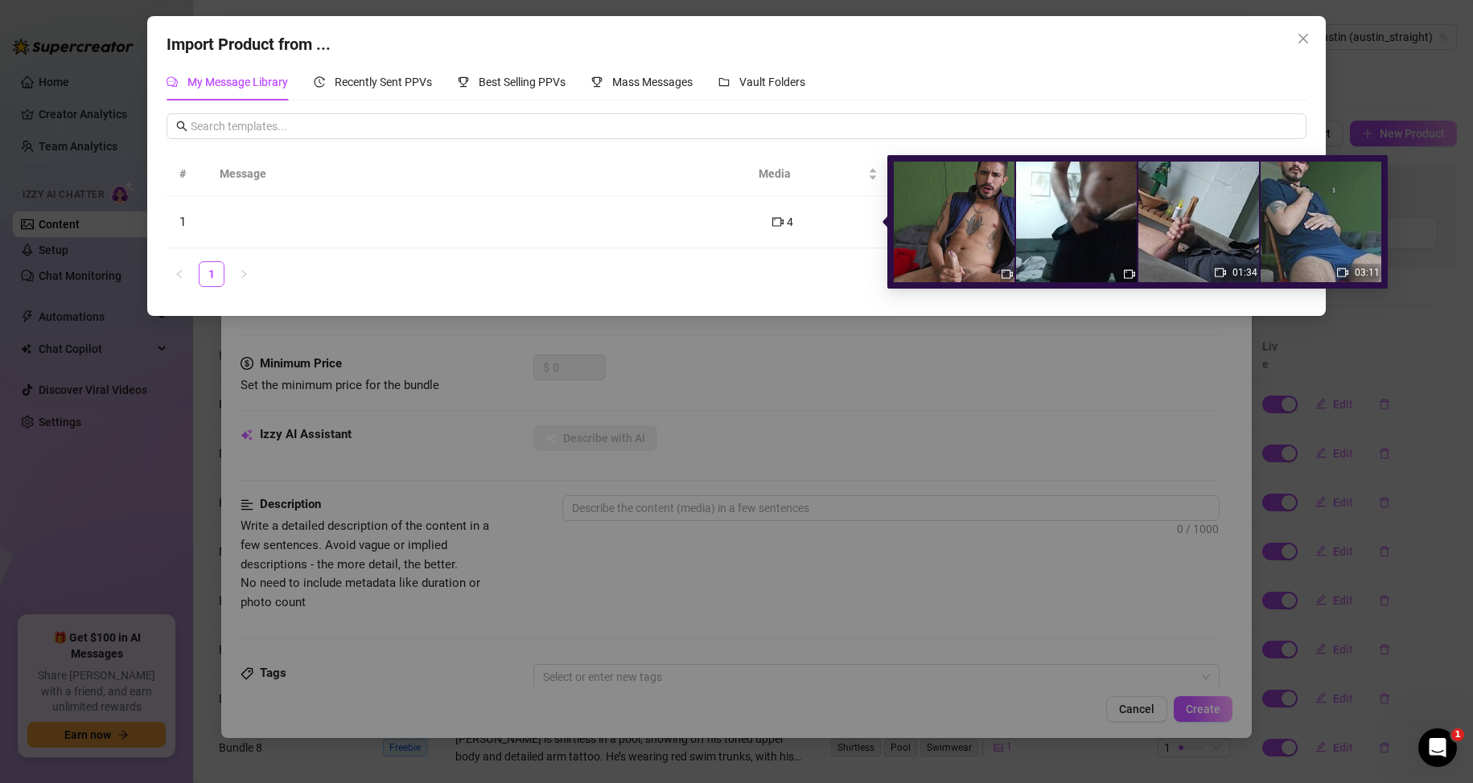
click at [790, 246] on td "4" at bounding box center [831, 222] width 145 height 52
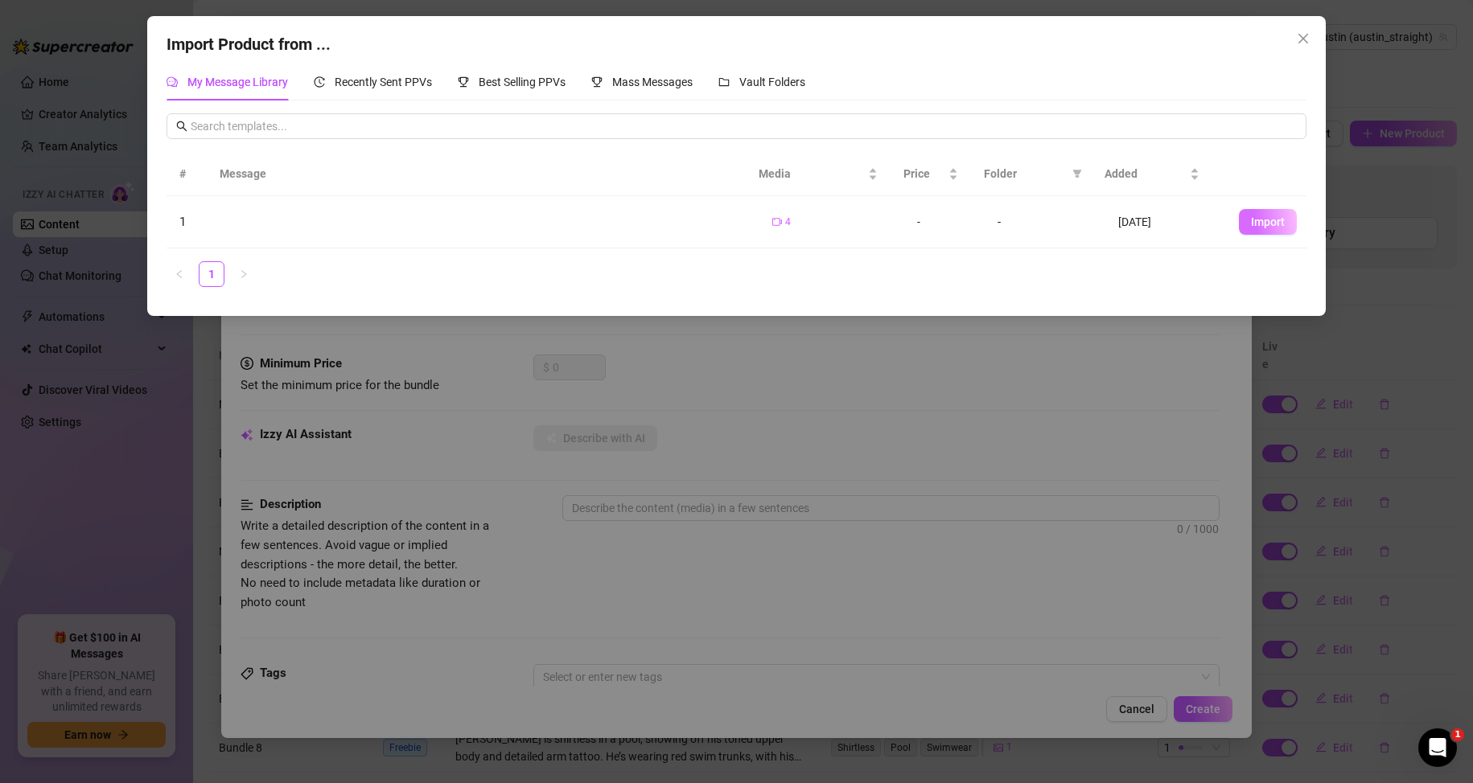
click at [1251, 224] on span "Import" at bounding box center [1268, 222] width 34 height 13
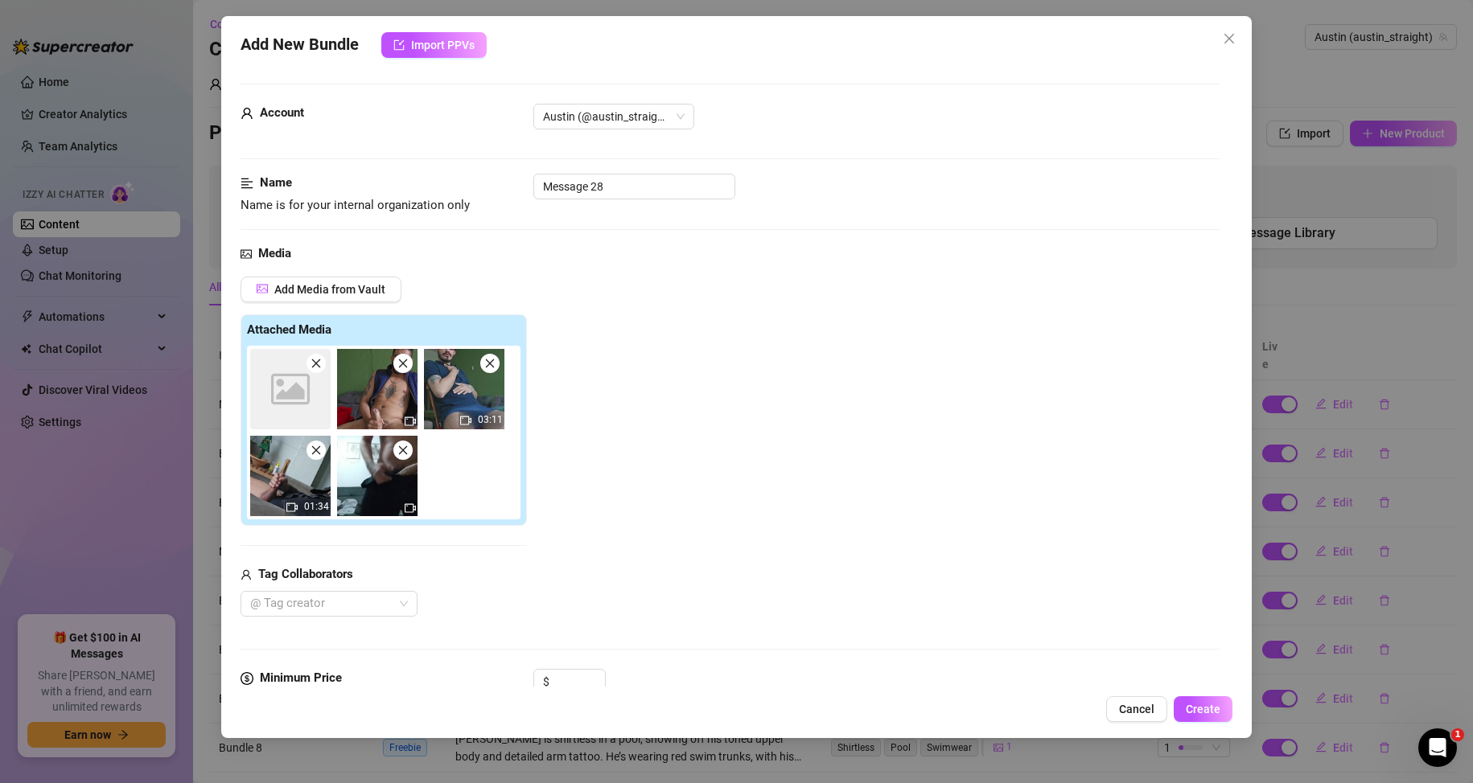
click at [308, 363] on span at bounding box center [315, 363] width 19 height 19
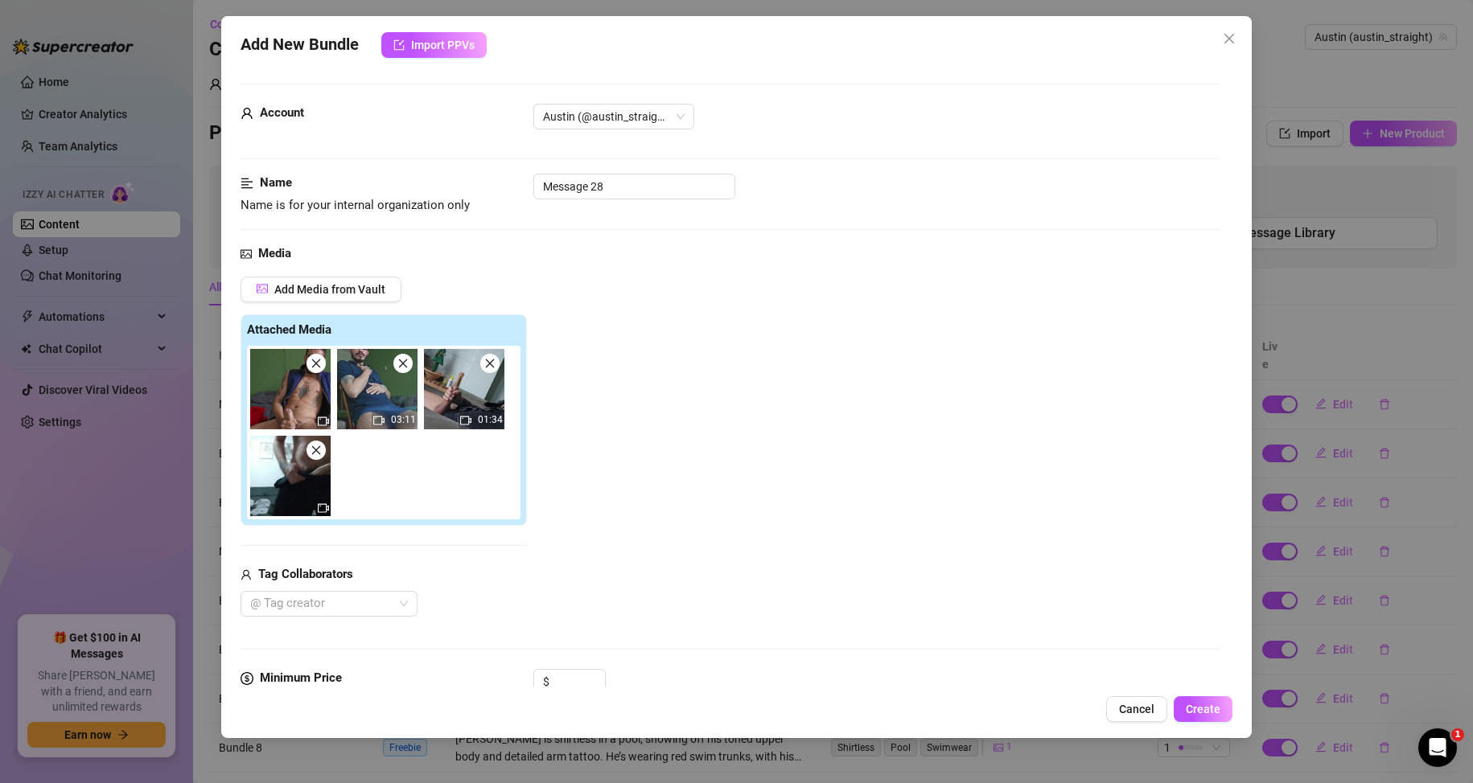
click at [308, 363] on span at bounding box center [315, 363] width 19 height 19
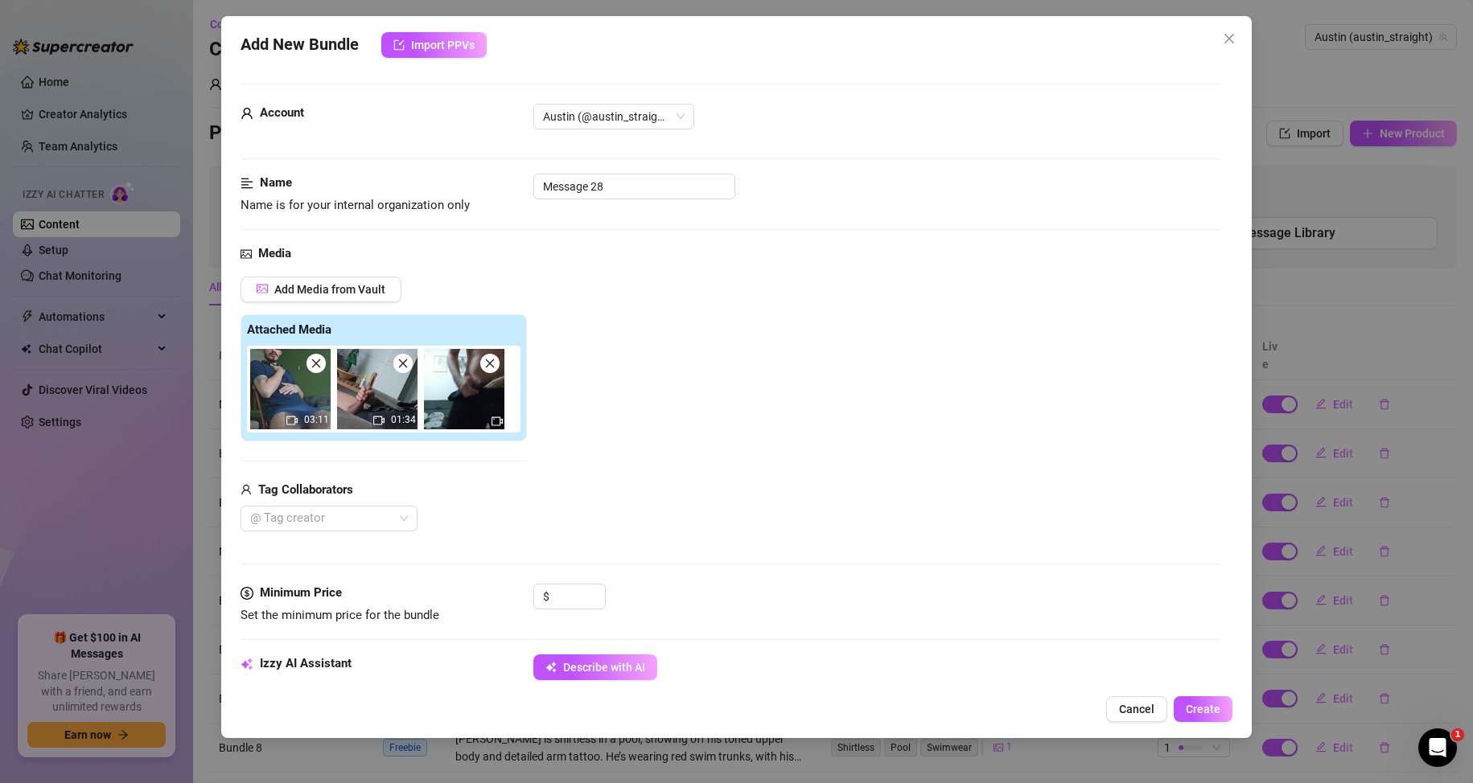
click at [408, 366] on icon "close" at bounding box center [402, 363] width 11 height 11
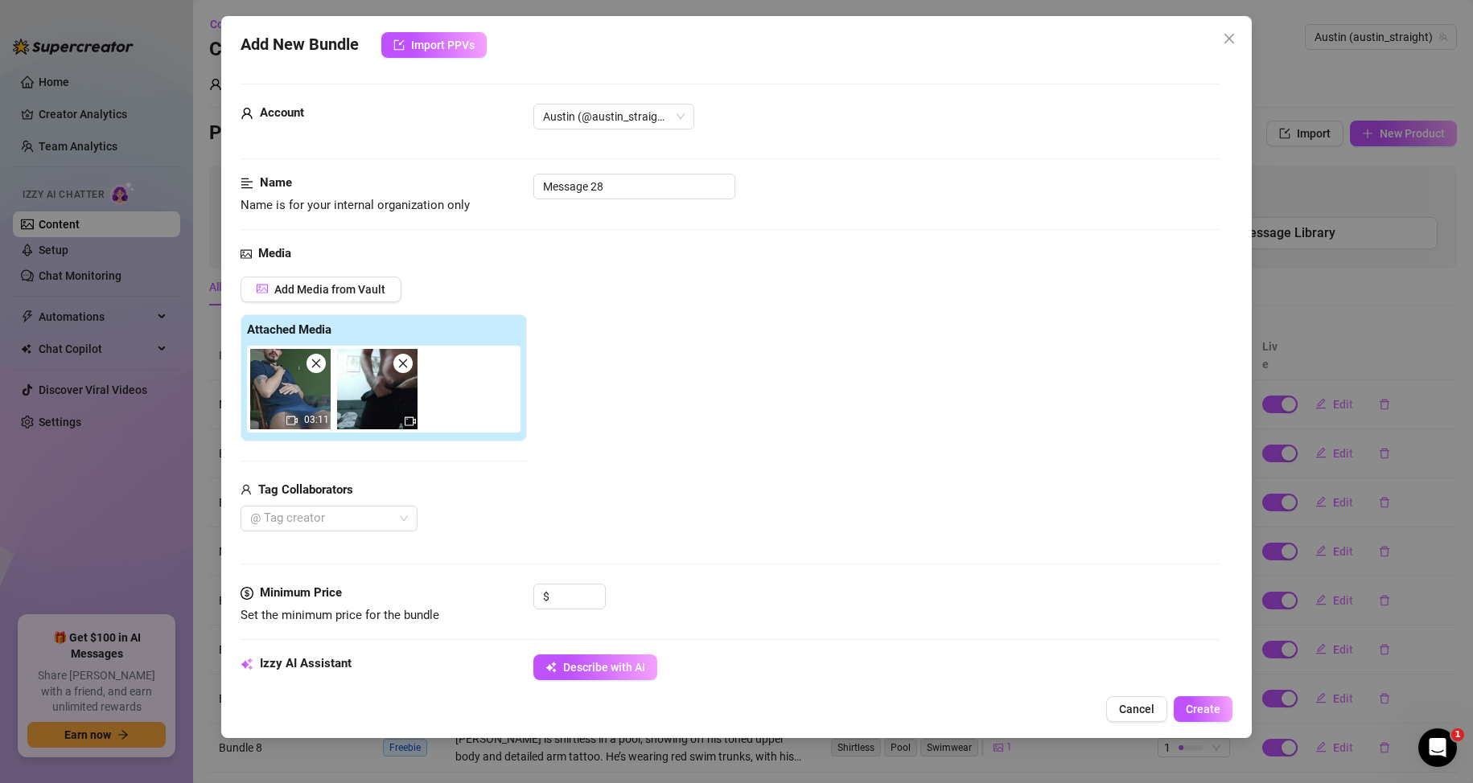
click at [408, 366] on icon "close" at bounding box center [402, 363] width 11 height 11
click at [569, 595] on input at bounding box center [579, 597] width 52 height 24
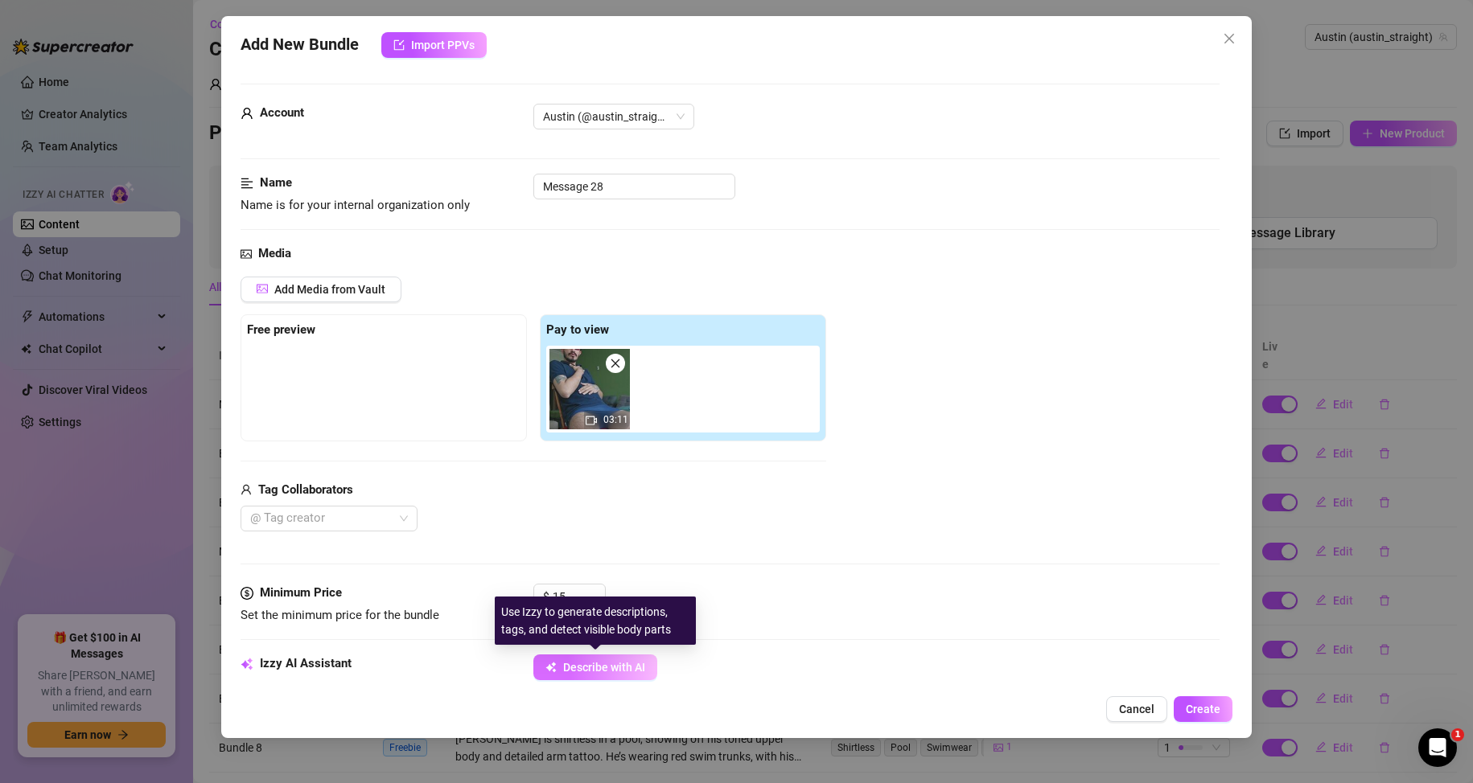
click at [630, 666] on span "Describe with AI" at bounding box center [604, 667] width 82 height 13
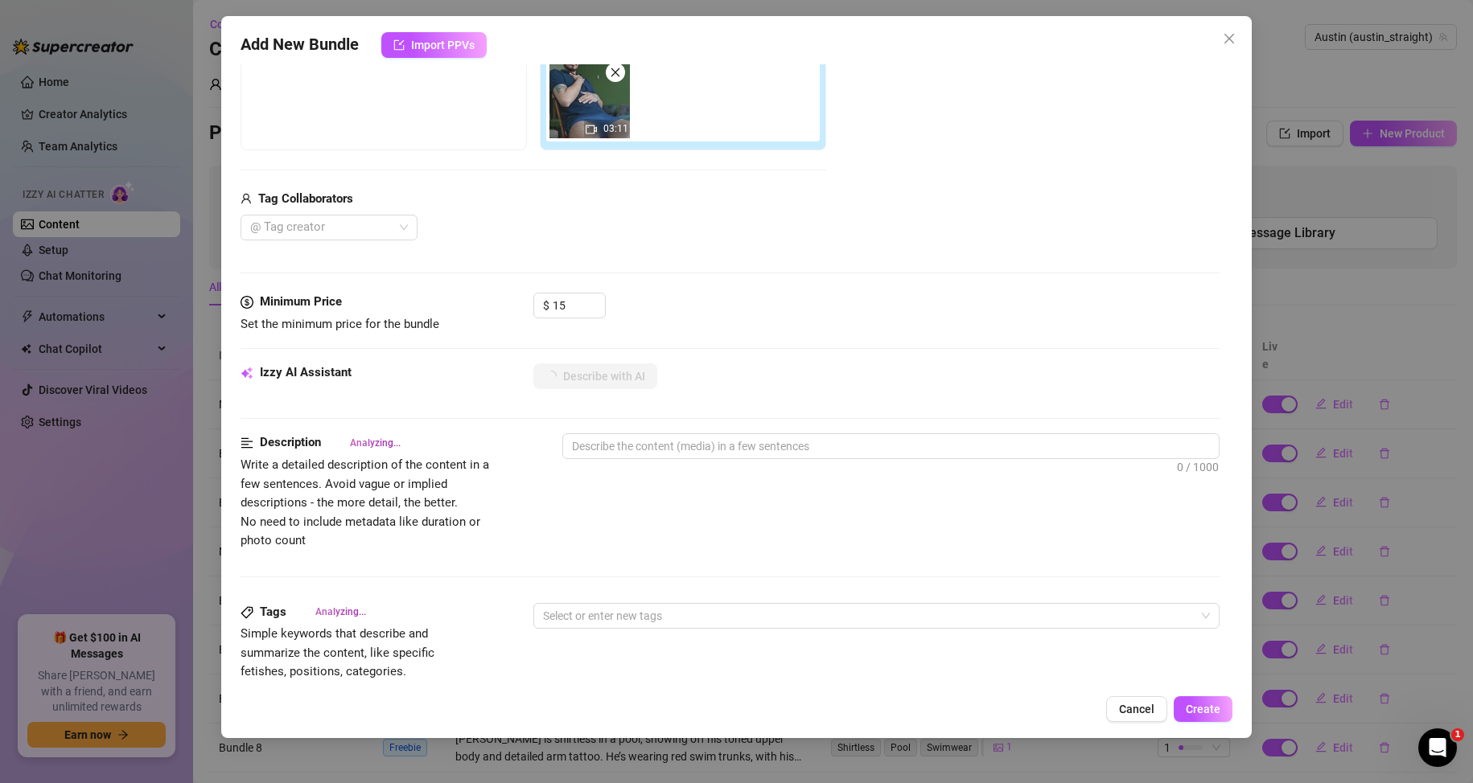
scroll to position [322, 0]
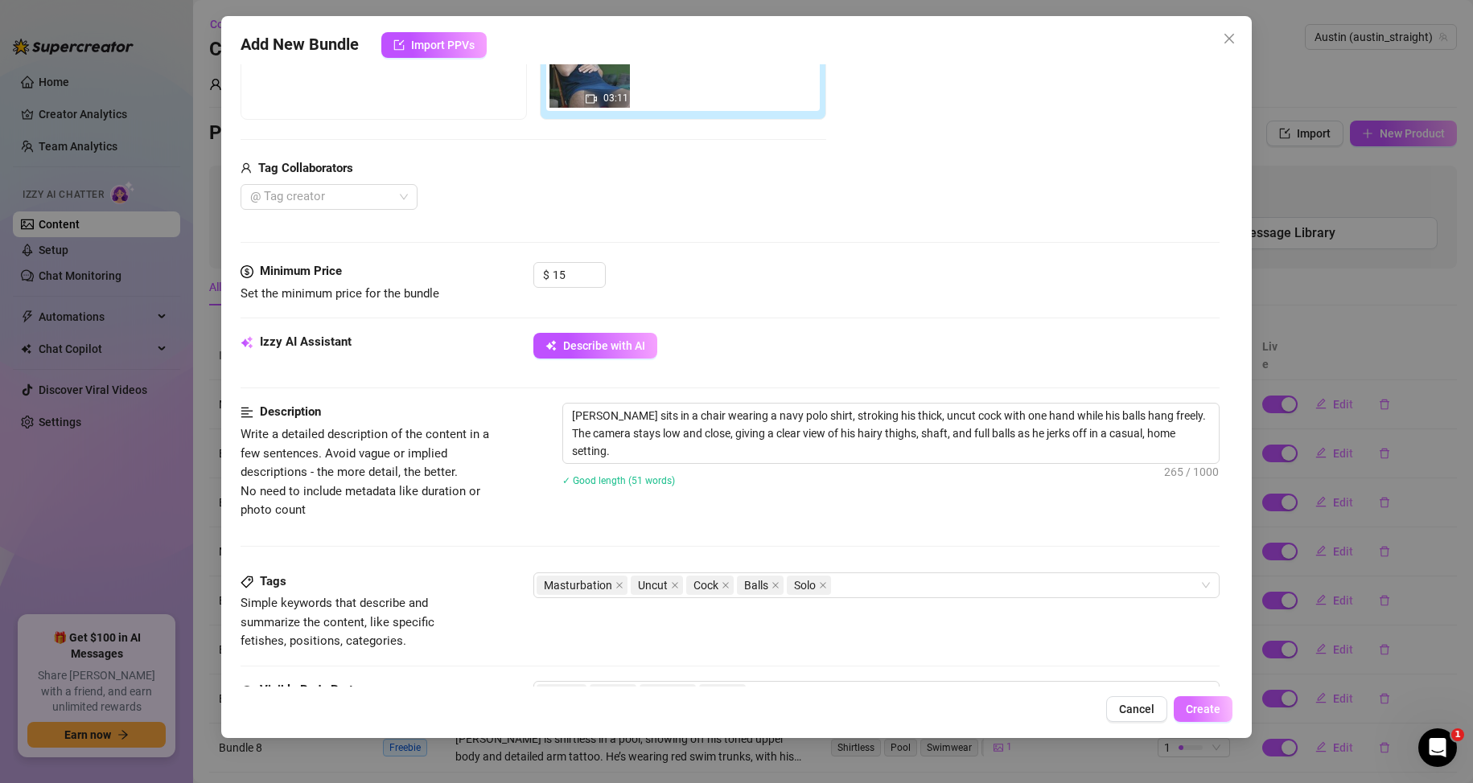
click at [1203, 706] on span "Create" at bounding box center [1202, 709] width 35 height 13
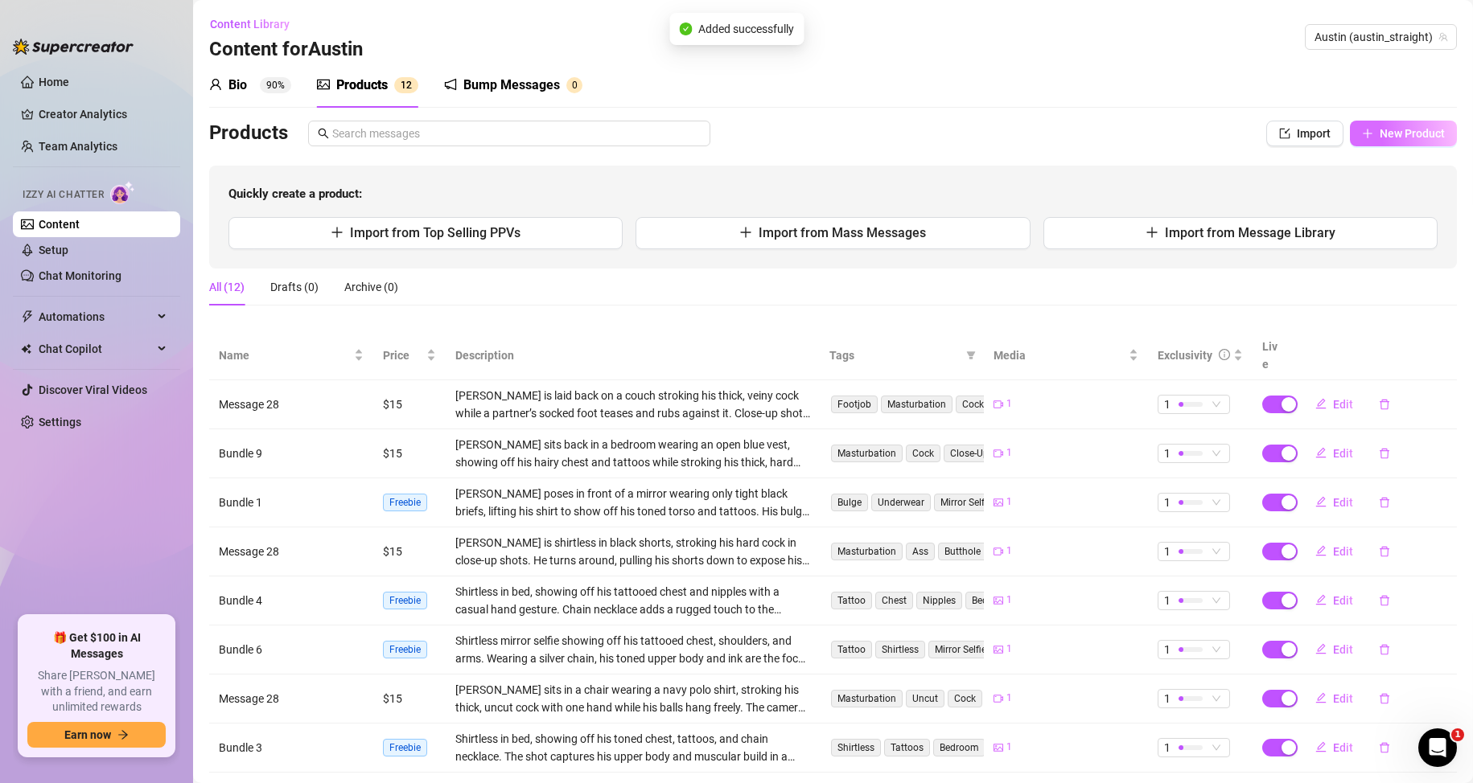
click at [1394, 125] on button "New Product" at bounding box center [1402, 134] width 107 height 26
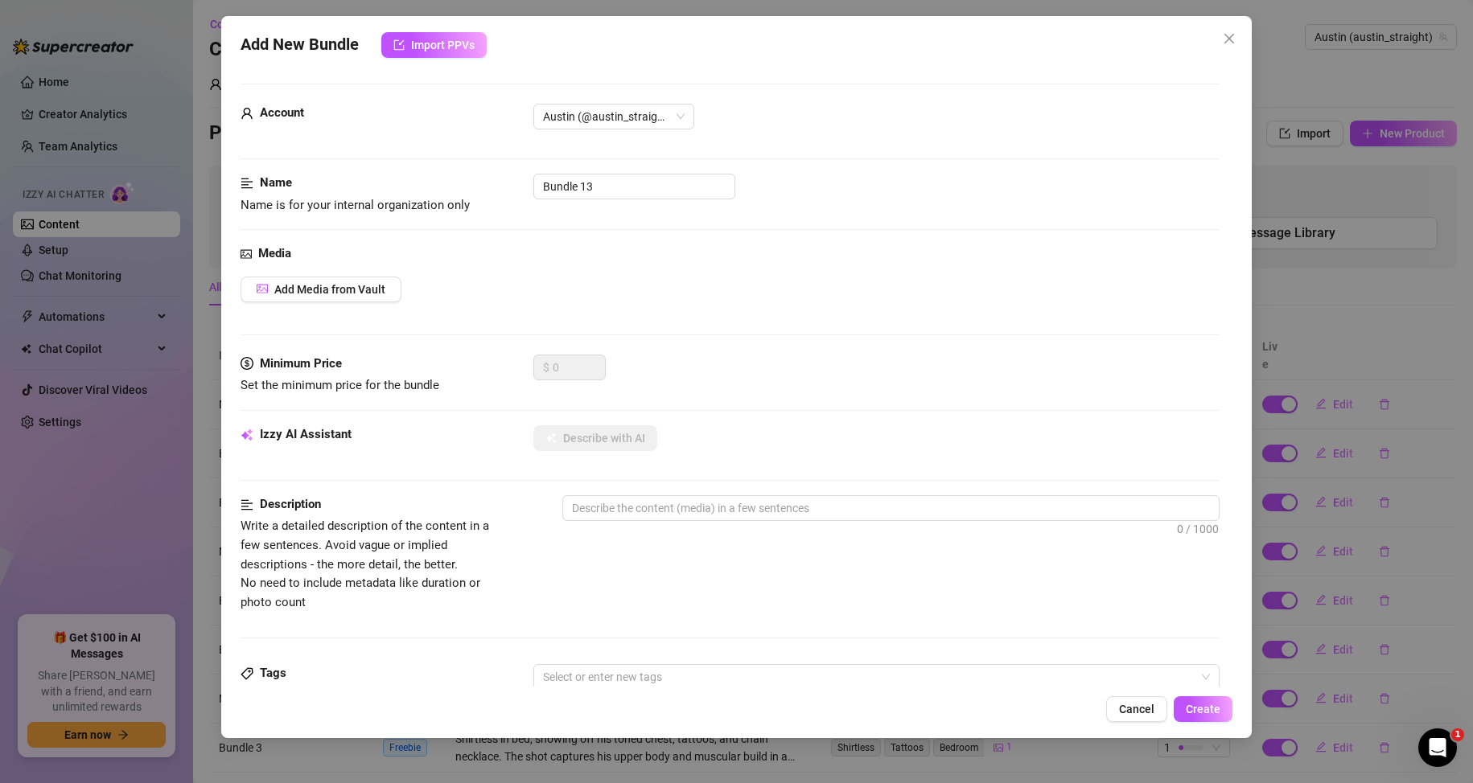
click at [474, 60] on div "Add New Bundle Import PPVs Account Austin (@austin_straight) Name Name is for y…" at bounding box center [736, 377] width 1031 height 722
click at [472, 55] on button "Import PPVs" at bounding box center [433, 45] width 105 height 26
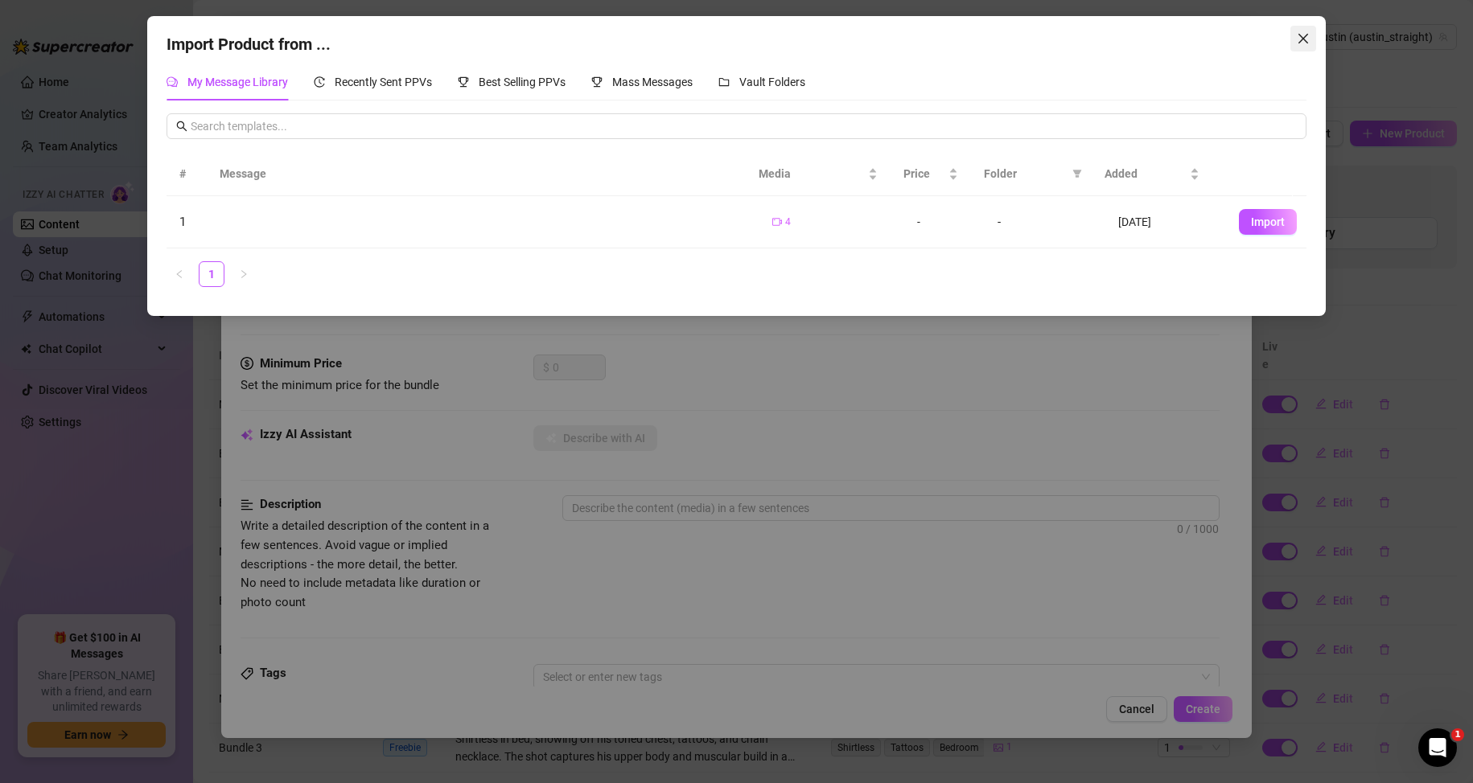
click at [1304, 43] on icon "close" at bounding box center [1302, 38] width 13 height 13
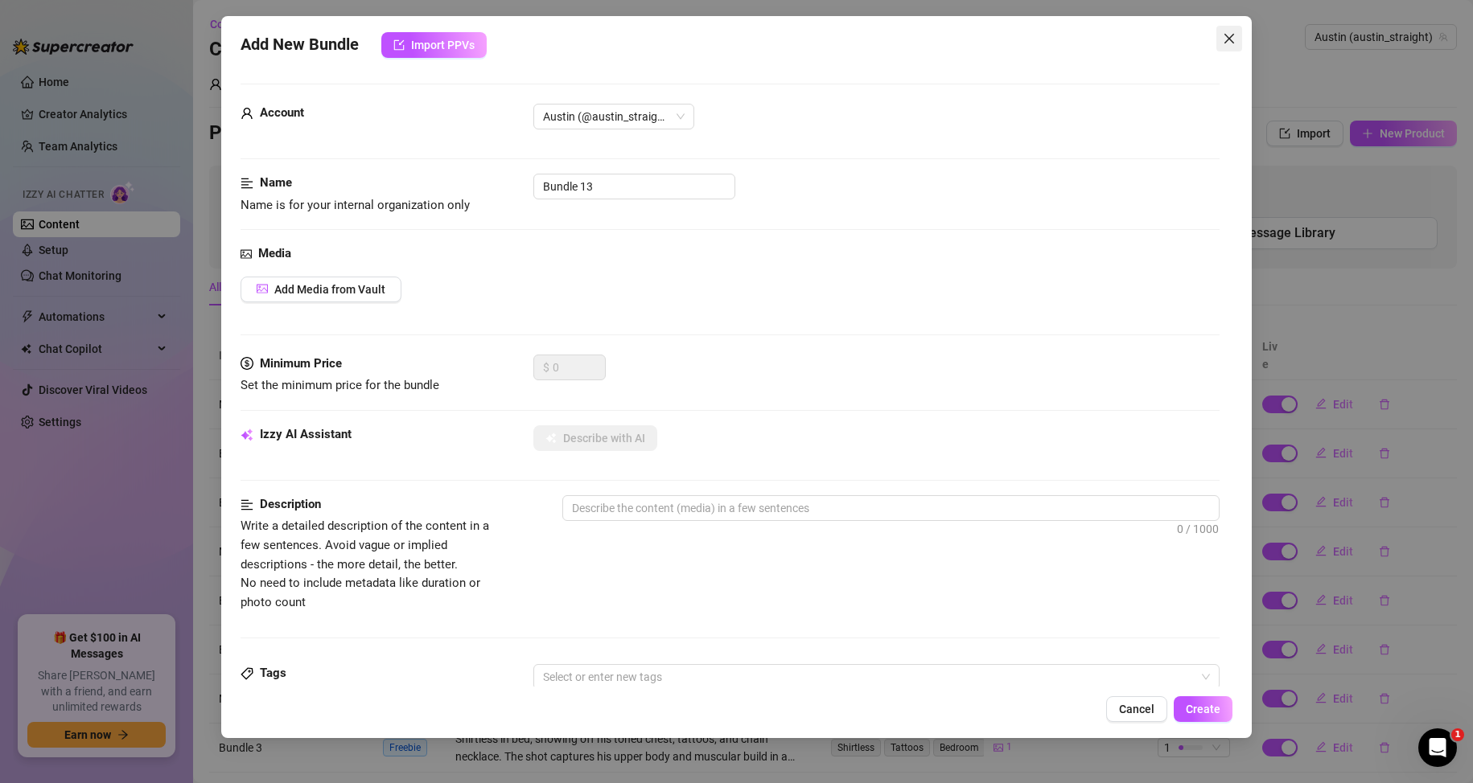
click at [1226, 38] on icon "close" at bounding box center [1228, 38] width 13 height 13
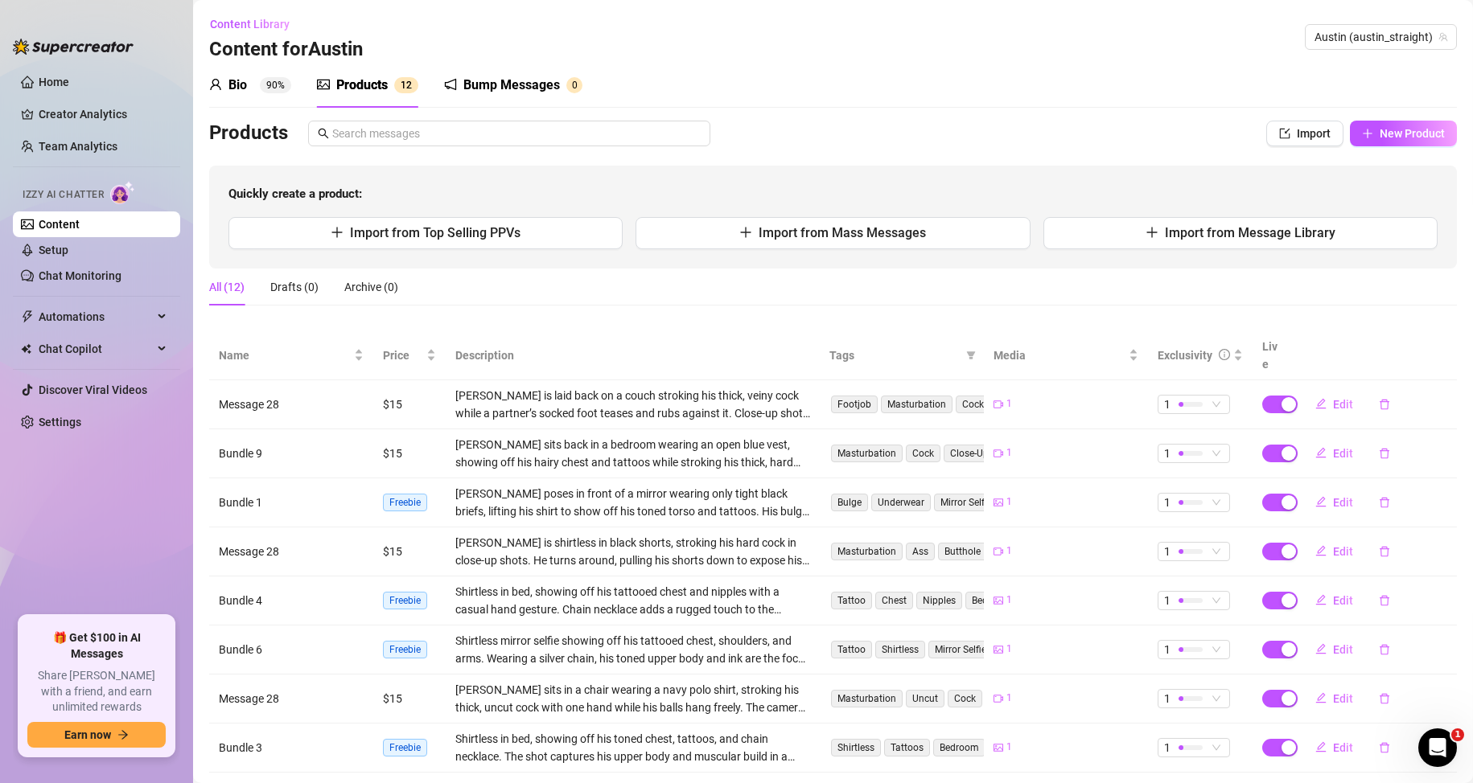
click at [515, 89] on div "Bump Messages" at bounding box center [511, 85] width 97 height 19
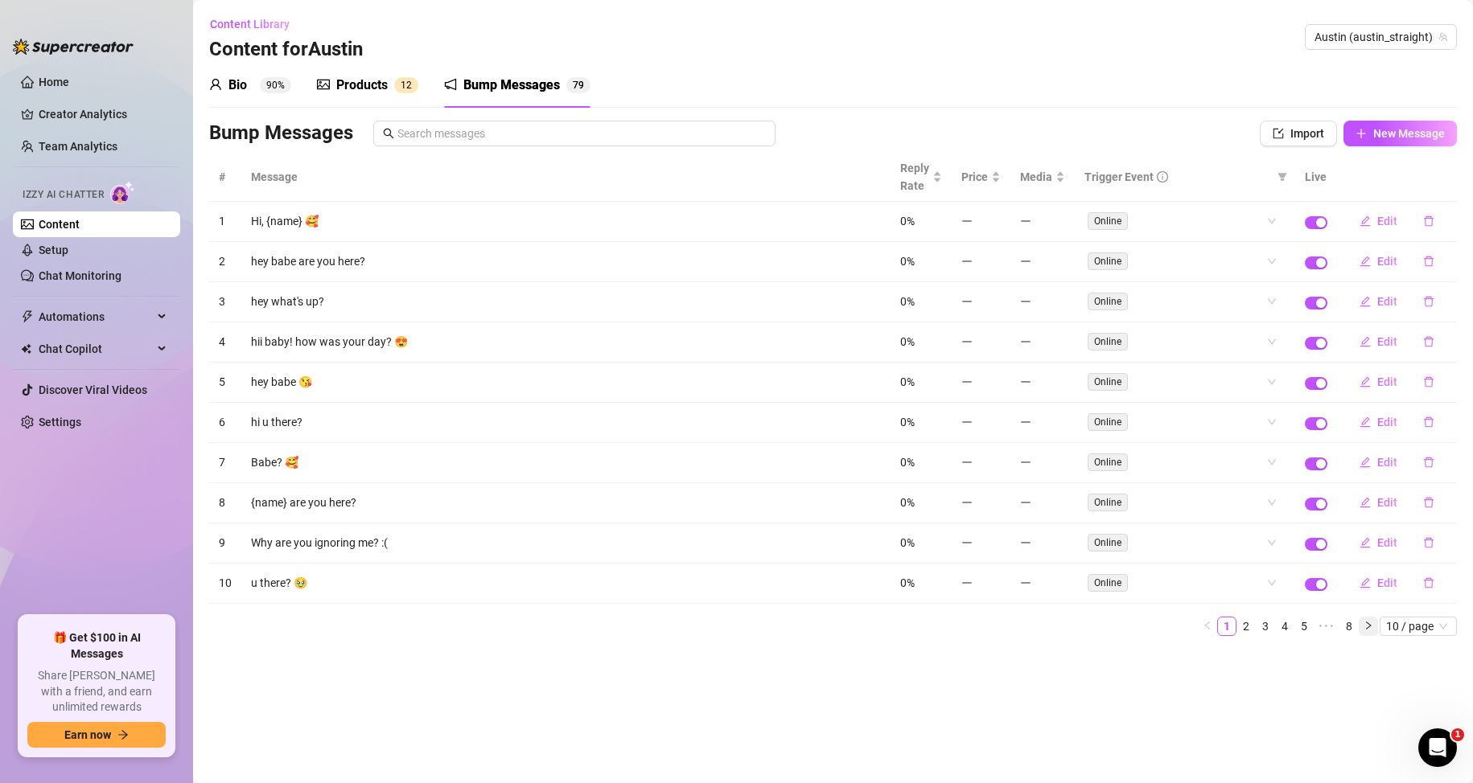
click at [1372, 623] on icon "right" at bounding box center [1368, 626] width 10 height 10
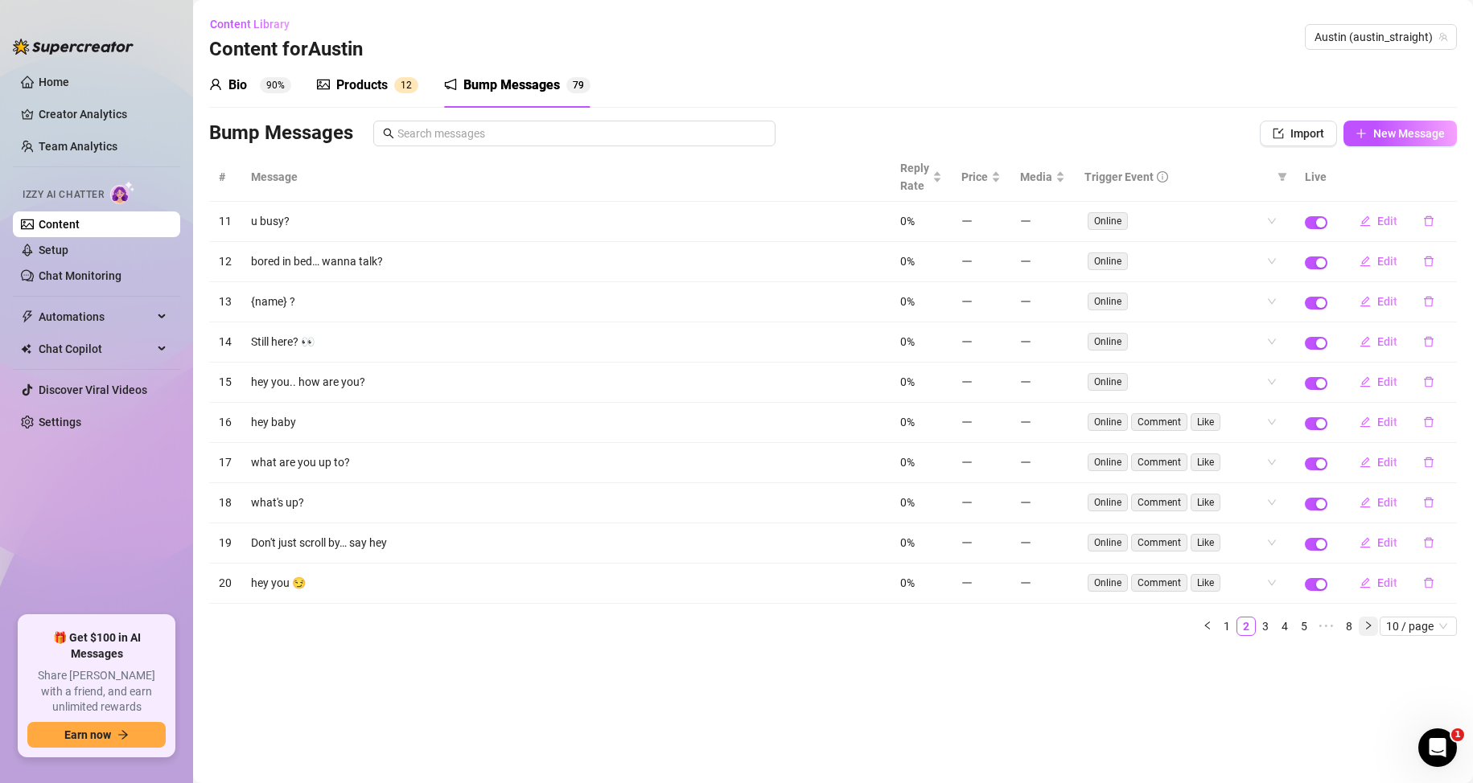
click at [1363, 628] on icon "right" at bounding box center [1368, 626] width 10 height 10
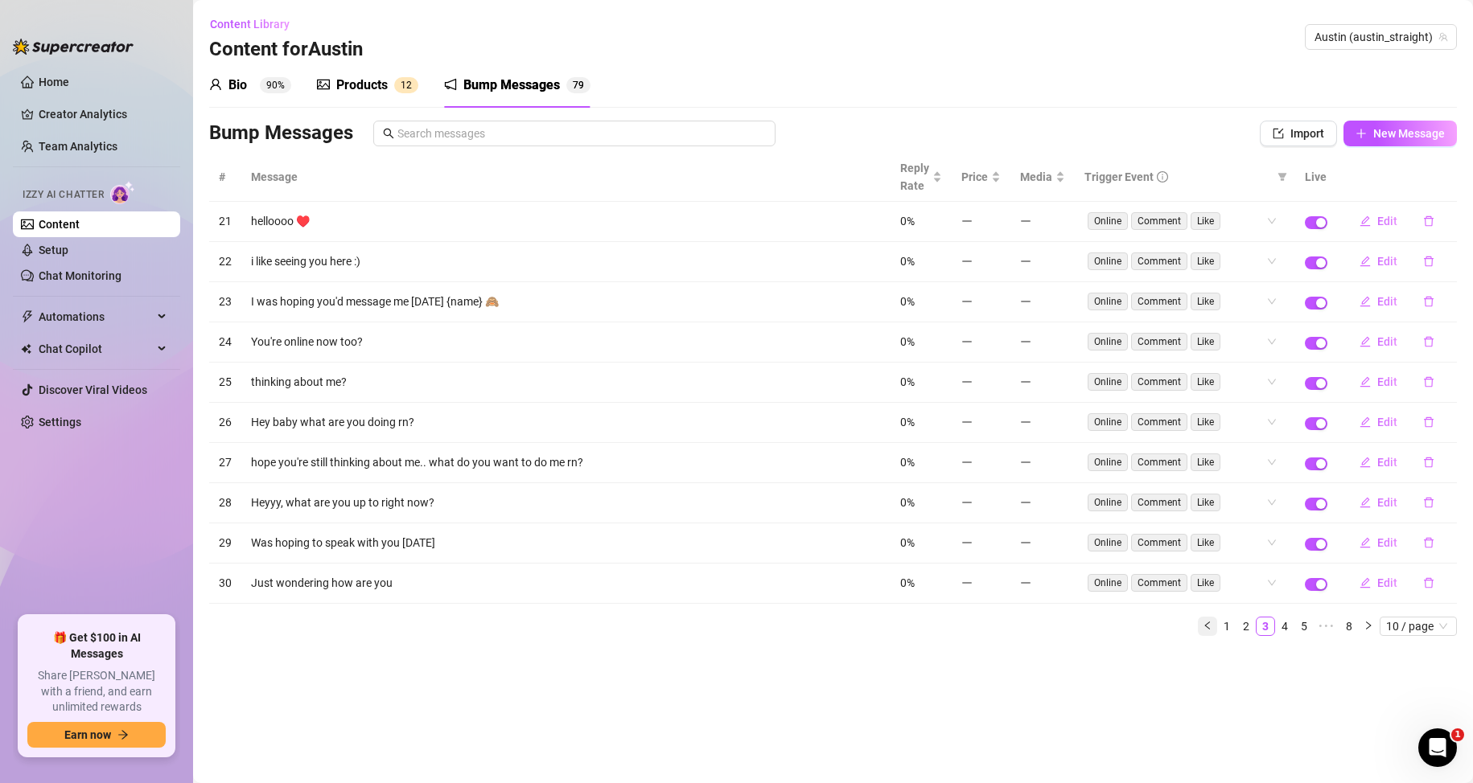
click at [1199, 631] on button "button" at bounding box center [1206, 626] width 19 height 19
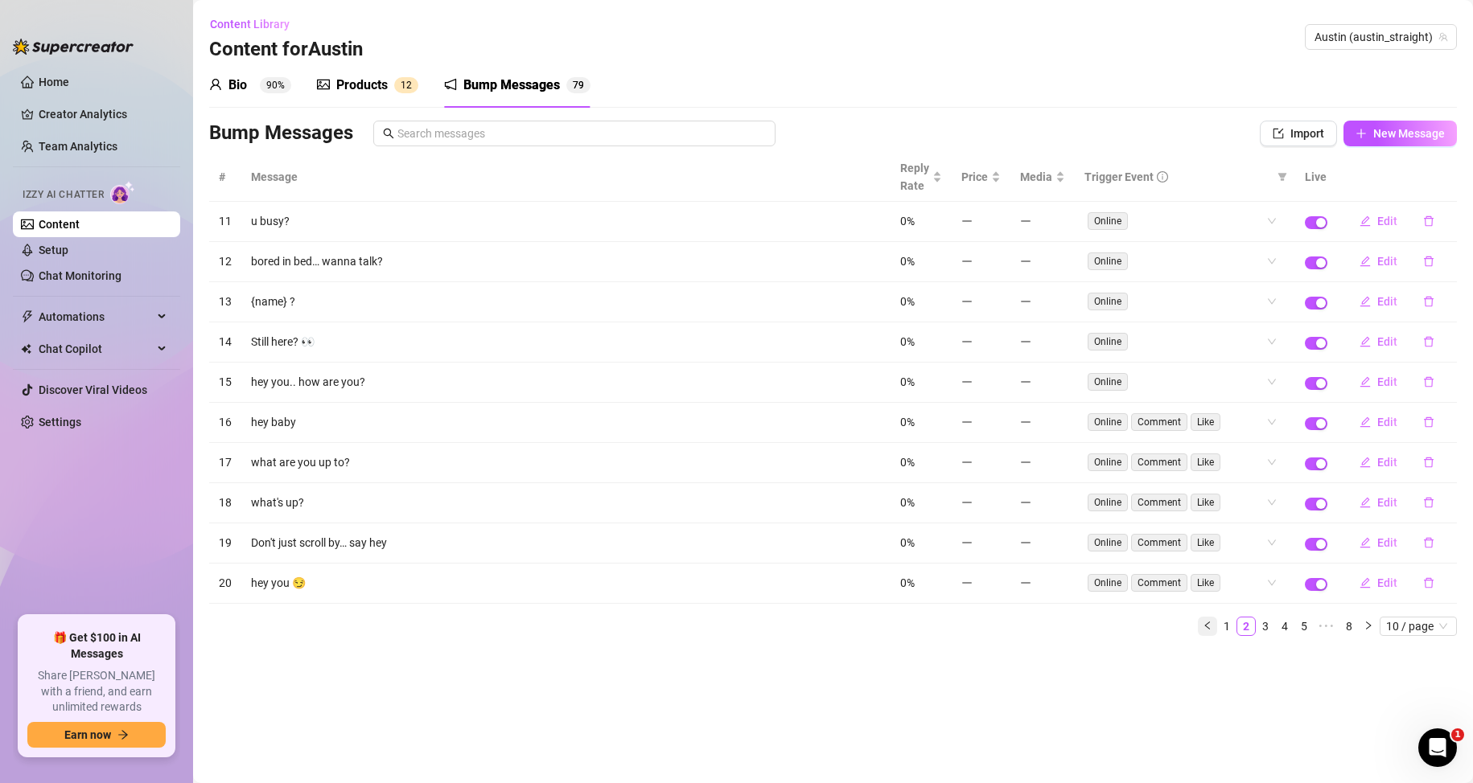
click at [1199, 630] on button "button" at bounding box center [1206, 626] width 19 height 19
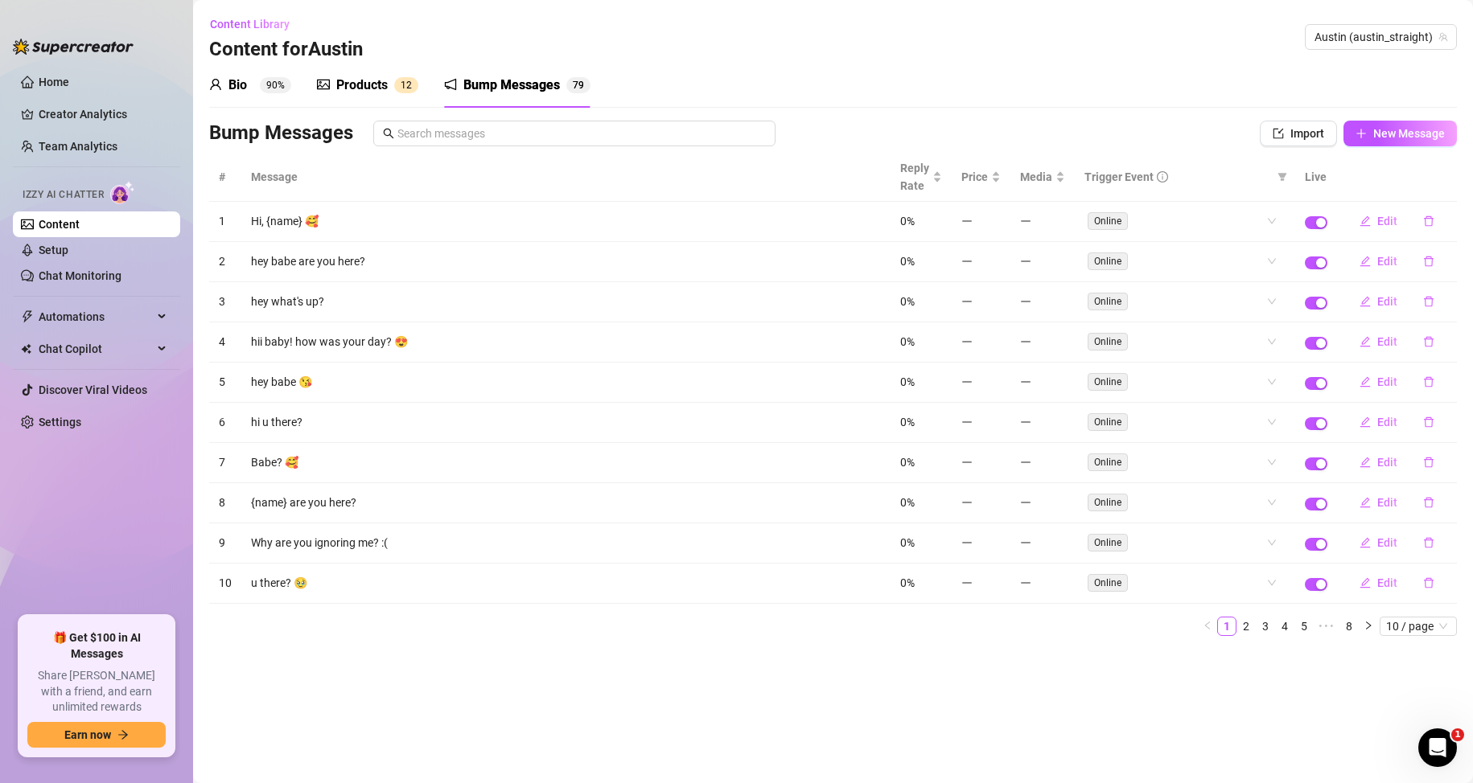
click at [783, 691] on main "Content Library Content for Austin Austin (austin_straight) Bio 90% Products 1 …" at bounding box center [833, 391] width 1280 height 783
click at [1418, 630] on span "10 / page" at bounding box center [1418, 627] width 64 height 18
click at [1396, 729] on div "100 / page" at bounding box center [1419, 733] width 54 height 18
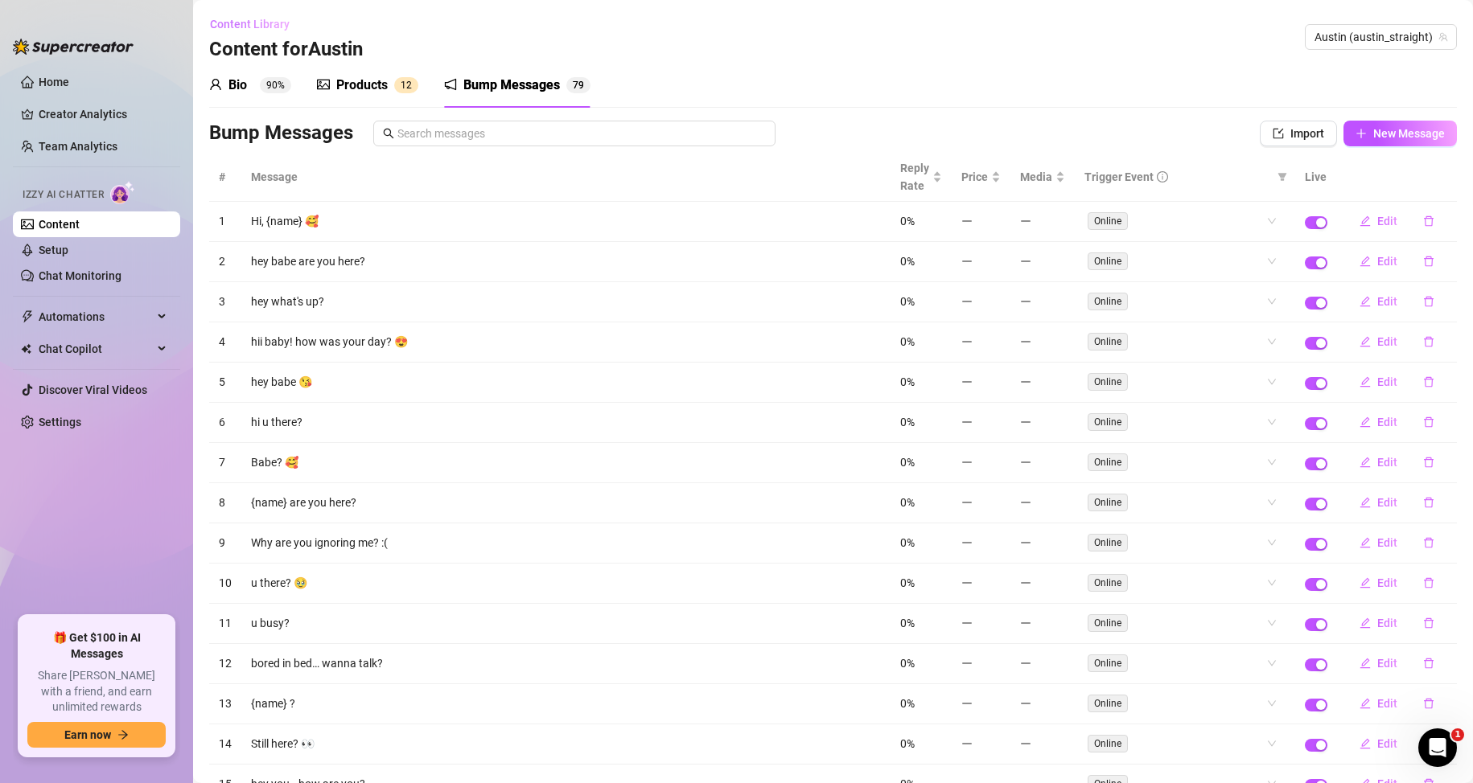
click at [244, 31] on button "Content Library" at bounding box center [255, 24] width 93 height 26
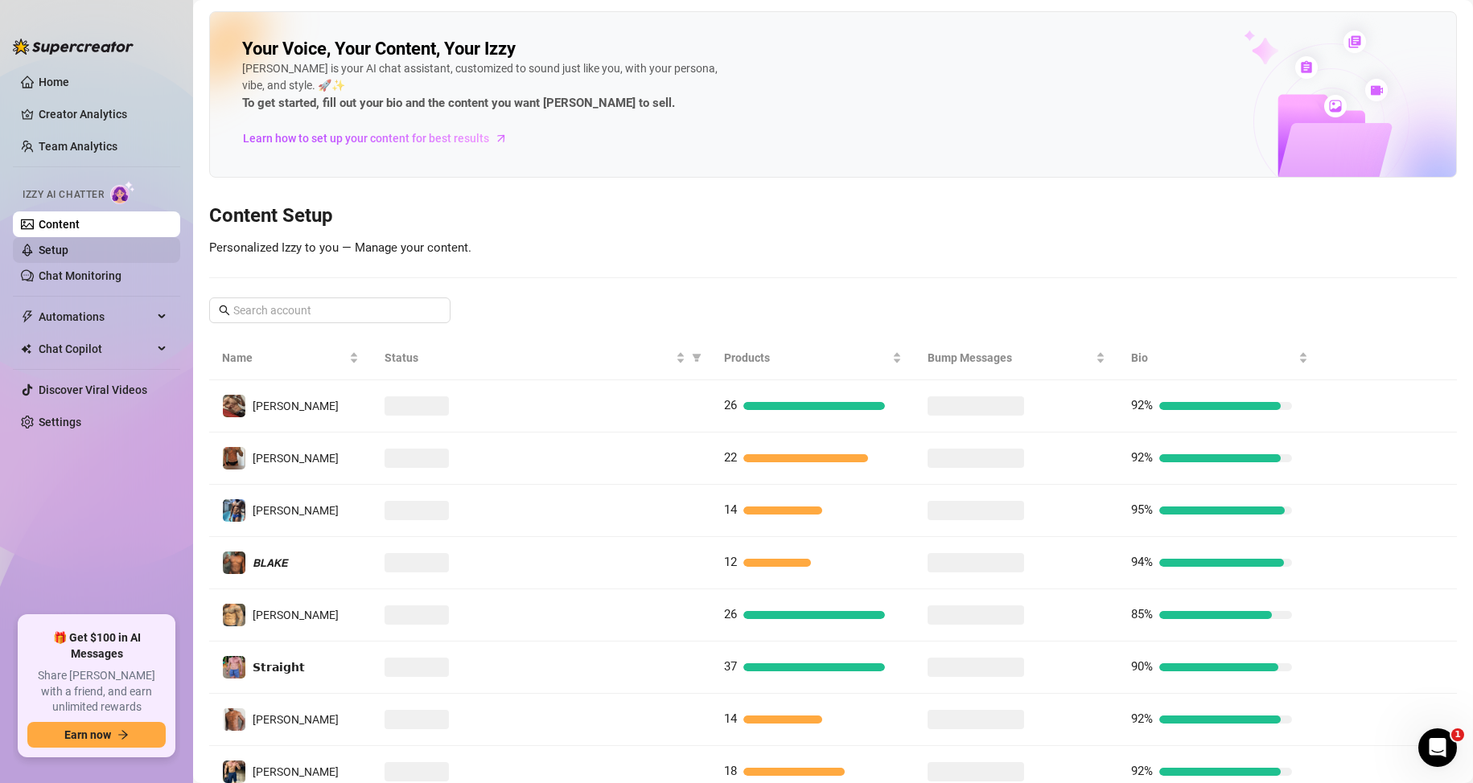
click at [68, 249] on link "Setup" at bounding box center [54, 250] width 30 height 13
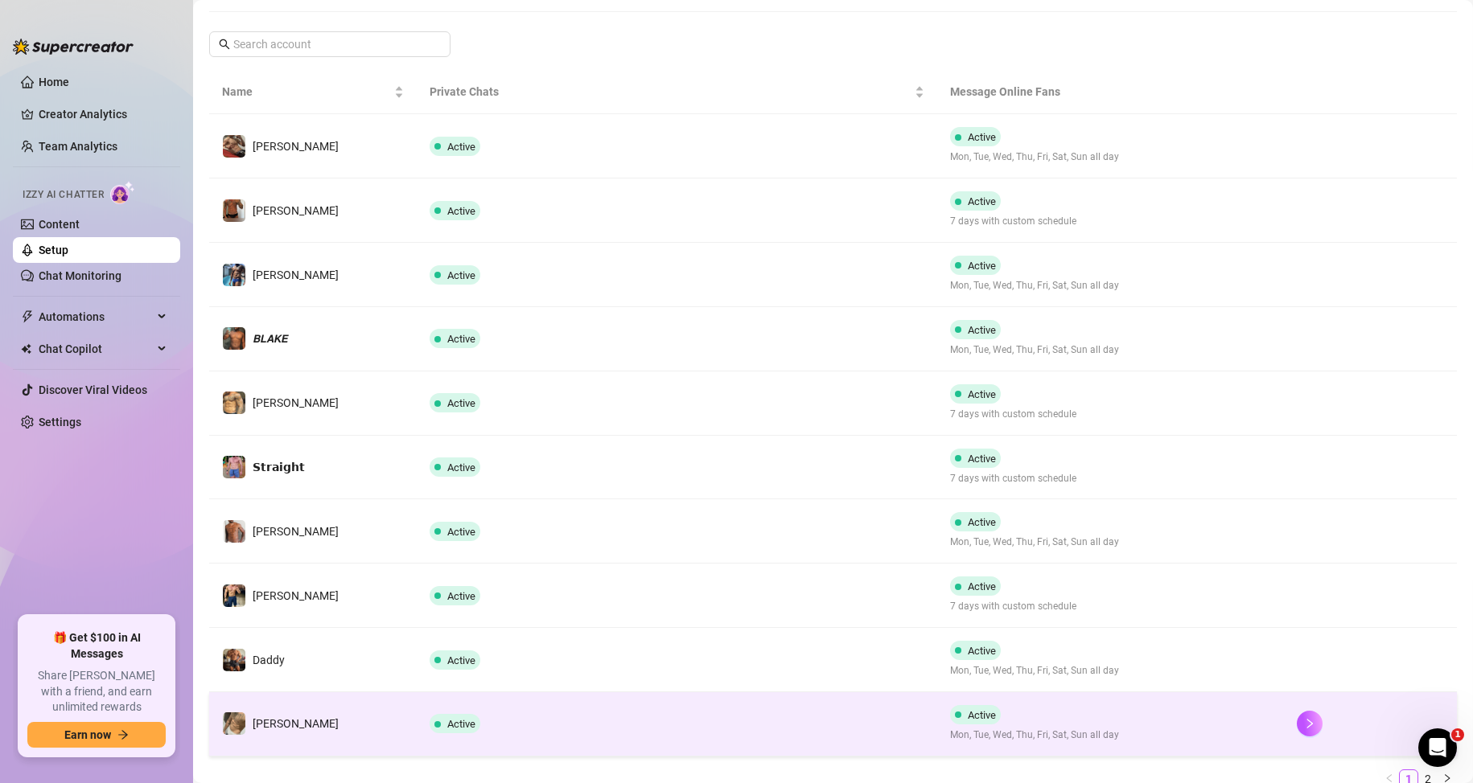
scroll to position [305, 0]
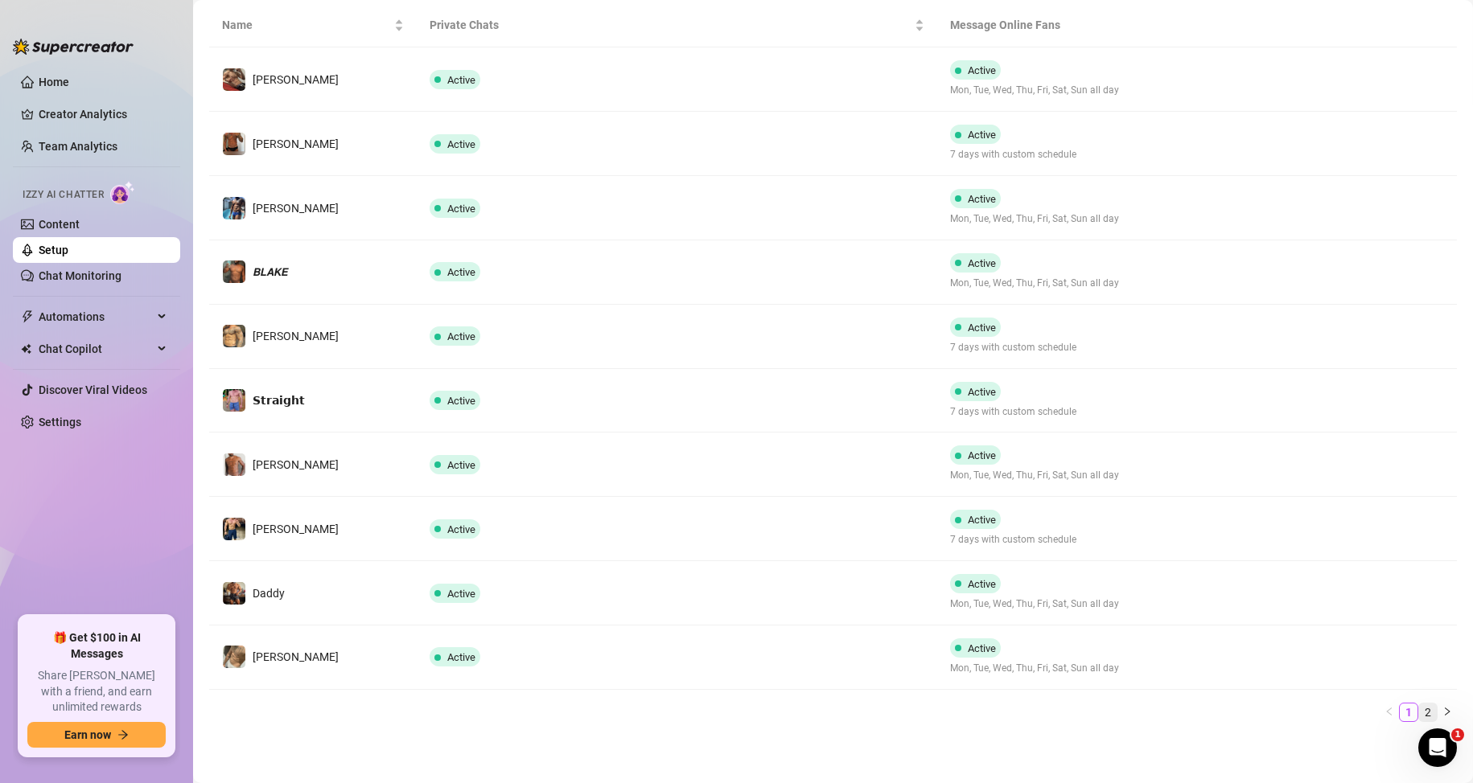
click at [1419, 720] on link "2" at bounding box center [1428, 713] width 18 height 18
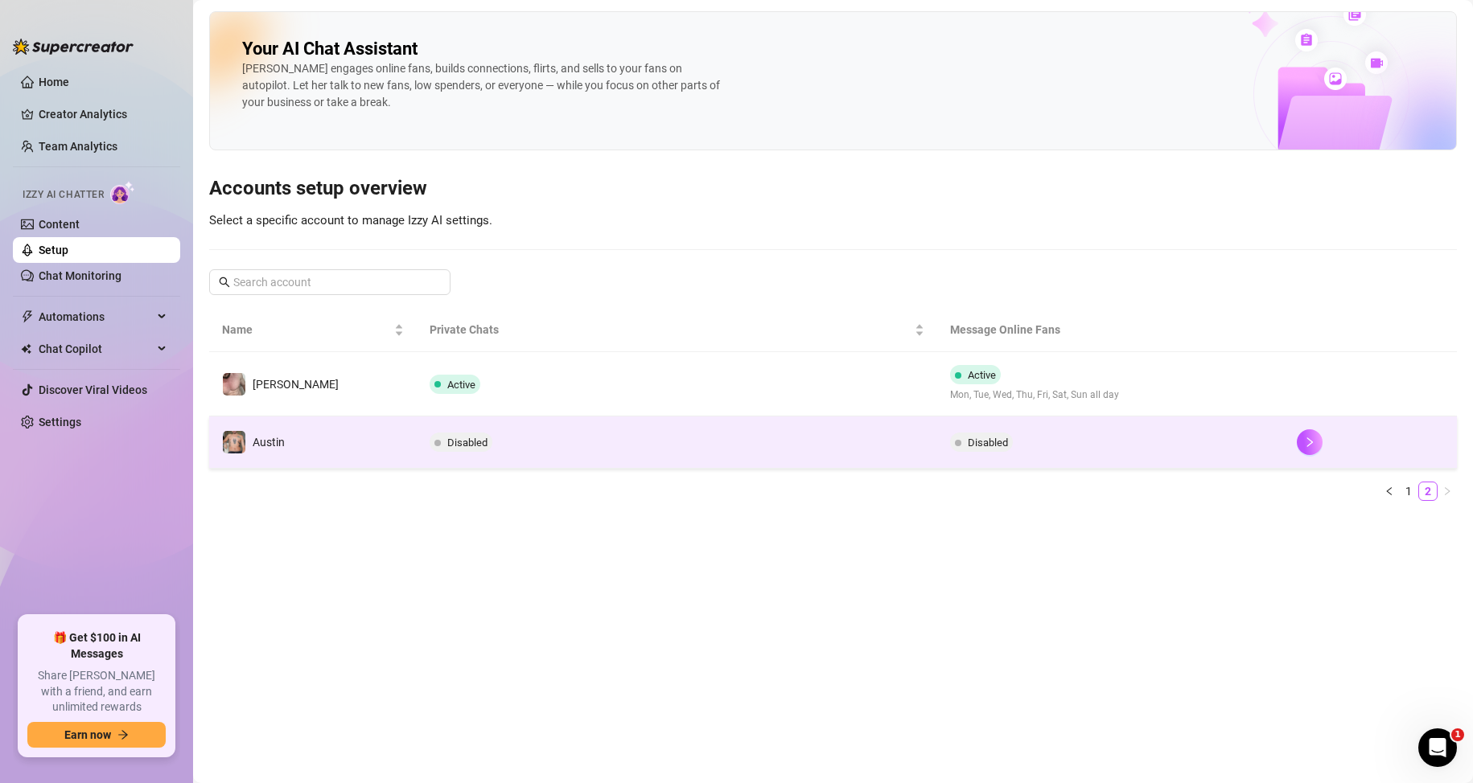
click at [975, 445] on span "Disabled" at bounding box center [987, 443] width 40 height 12
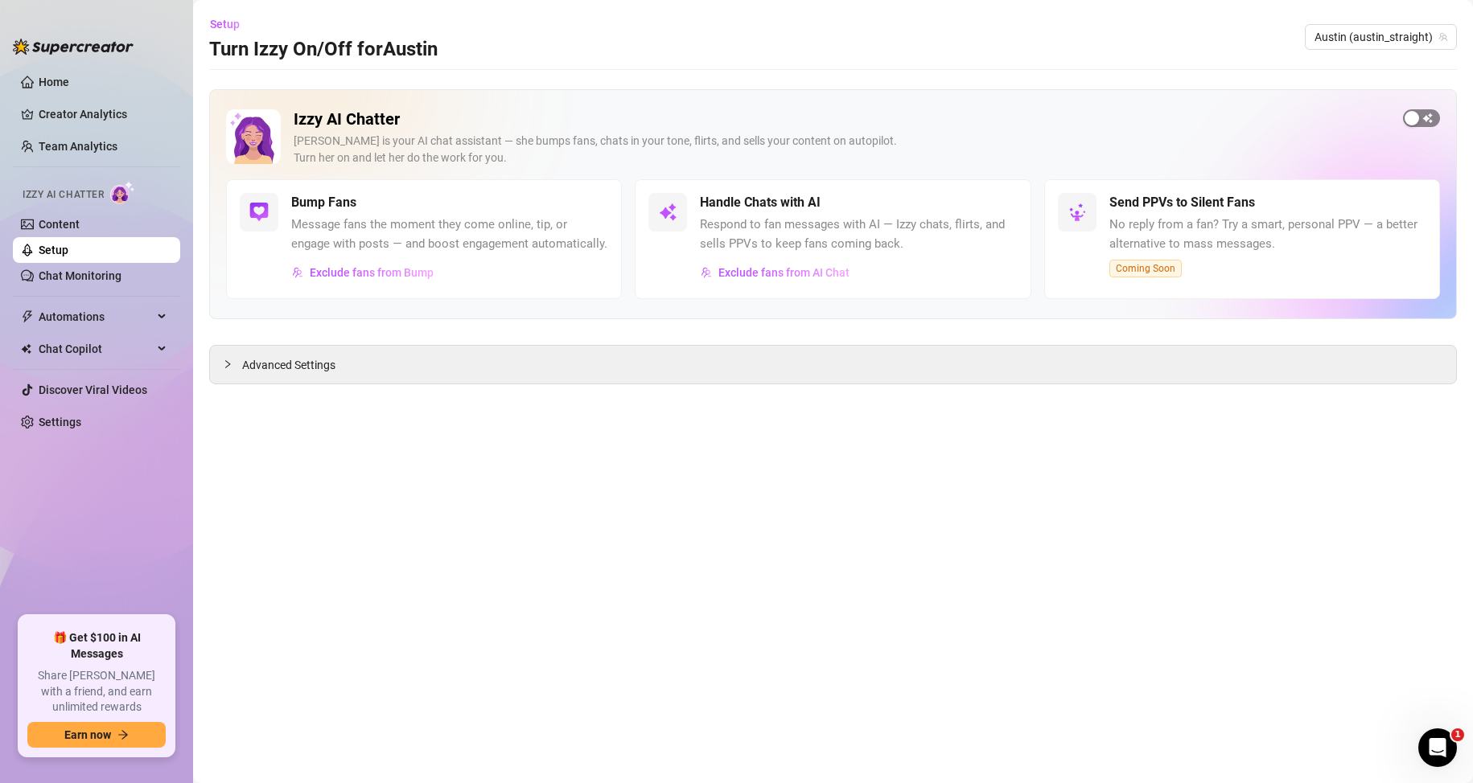
click at [1418, 114] on div "button" at bounding box center [1411, 118] width 14 height 14
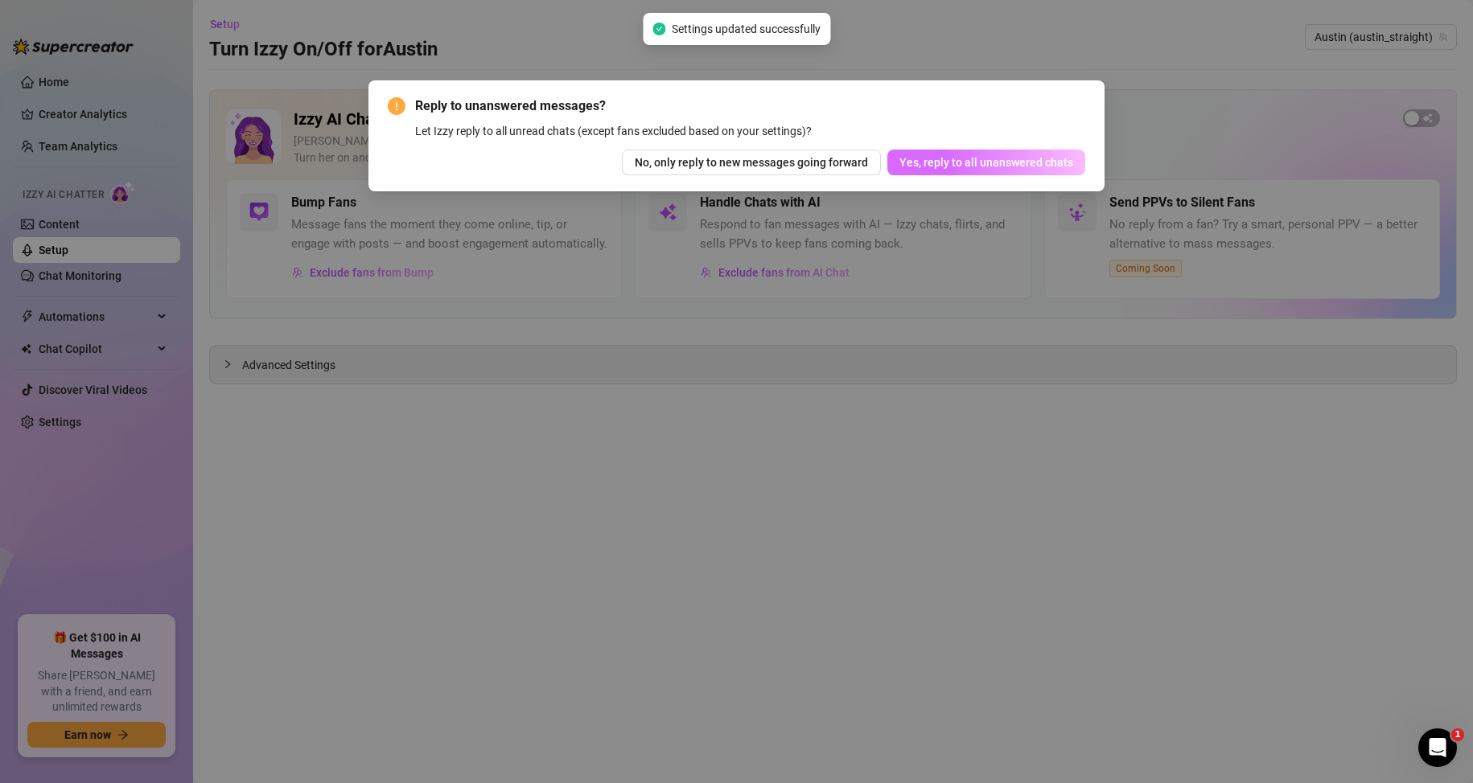
click at [1011, 170] on button "Yes, reply to all unanswered chats" at bounding box center [986, 163] width 198 height 26
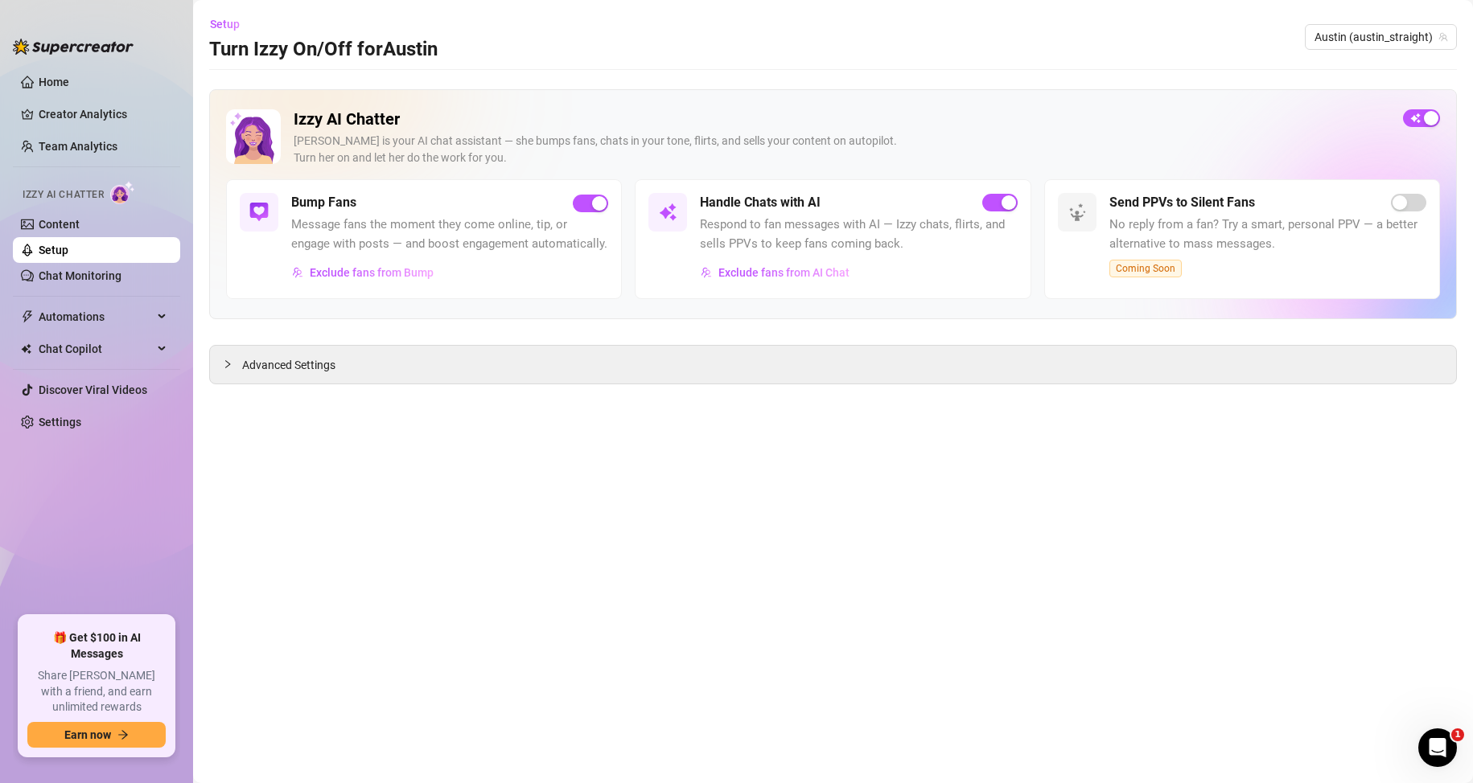
drag, startPoint x: 509, startPoint y: 728, endPoint x: 511, endPoint y: 737, distance: 9.2
click at [511, 737] on main "Setup Turn Izzy On/Off for Austin Austin (austin_straight) Izzy AI Chatter Izzy…" at bounding box center [833, 391] width 1280 height 783
click at [222, 29] on span "Setup" at bounding box center [225, 24] width 30 height 13
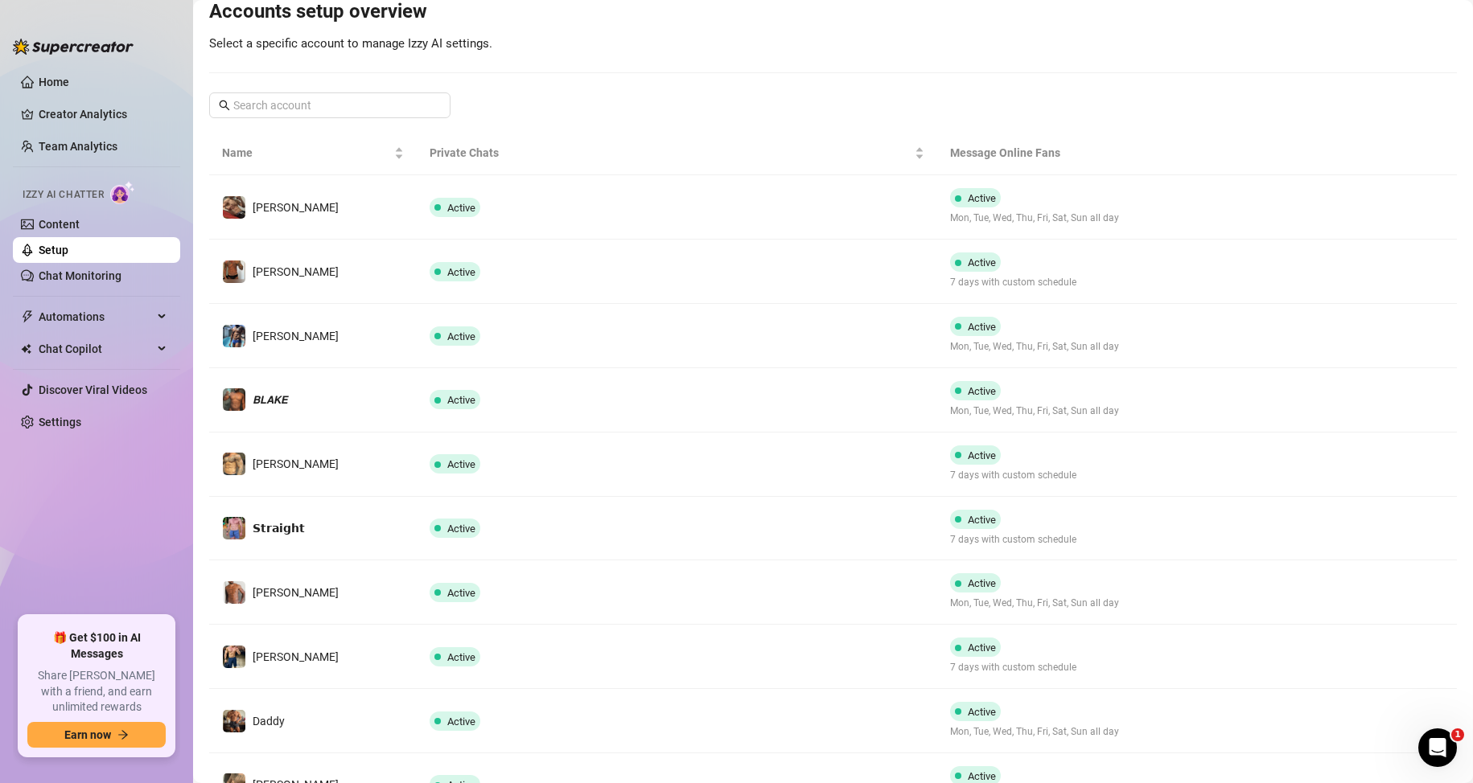
scroll to position [305, 0]
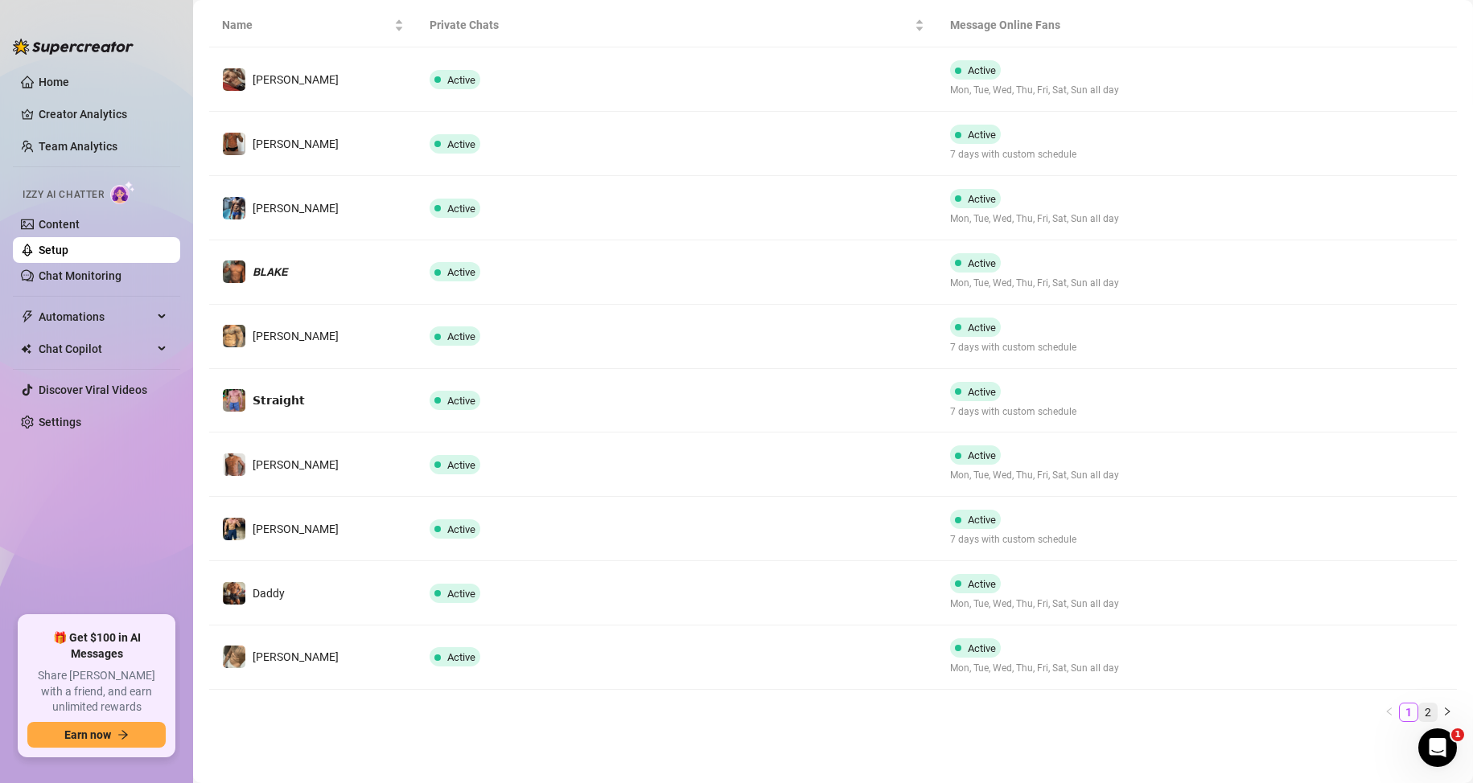
click at [1419, 709] on link "2" at bounding box center [1428, 713] width 18 height 18
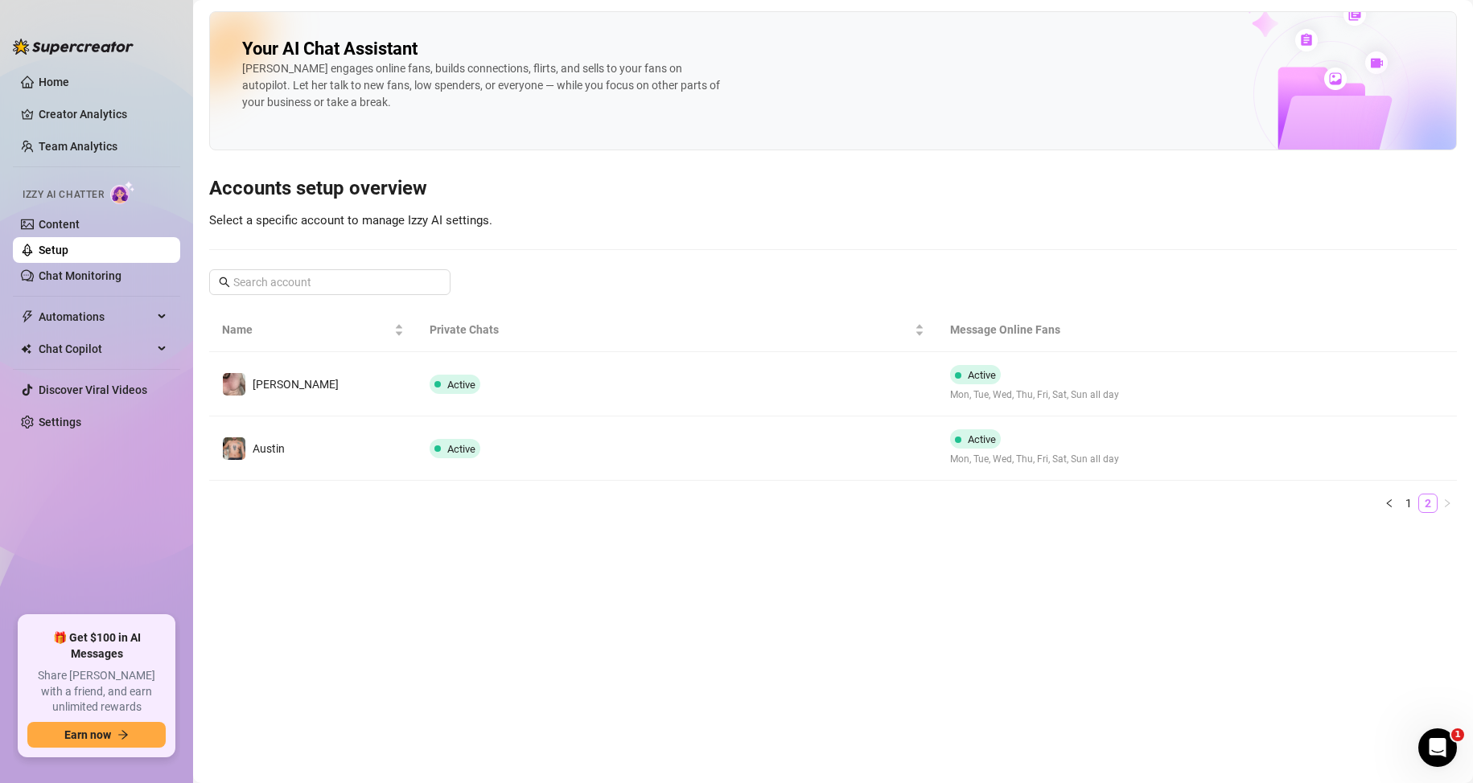
scroll to position [0, 0]
click at [51, 117] on link "Creator Analytics" at bounding box center [103, 114] width 129 height 26
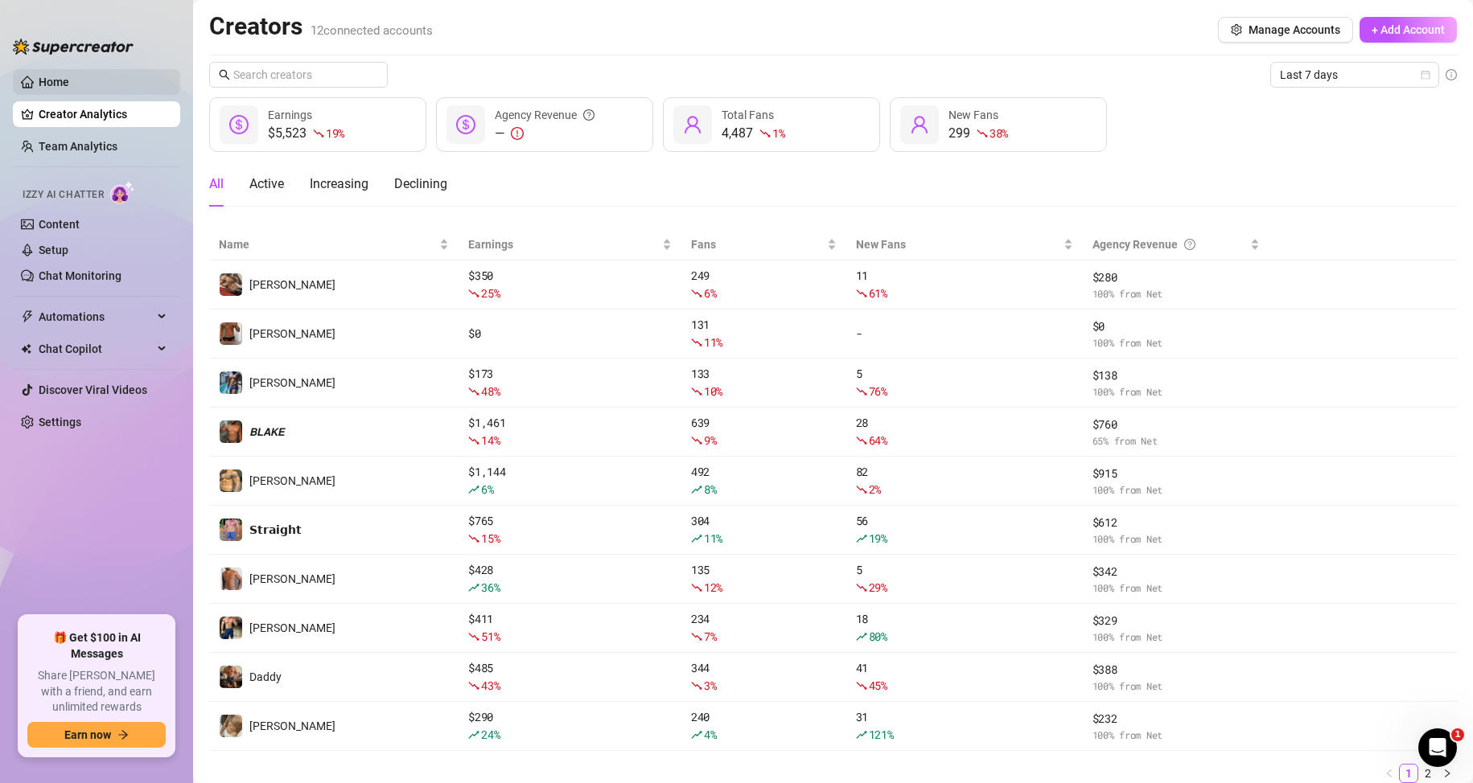
click at [69, 86] on link "Home" at bounding box center [54, 82] width 31 height 13
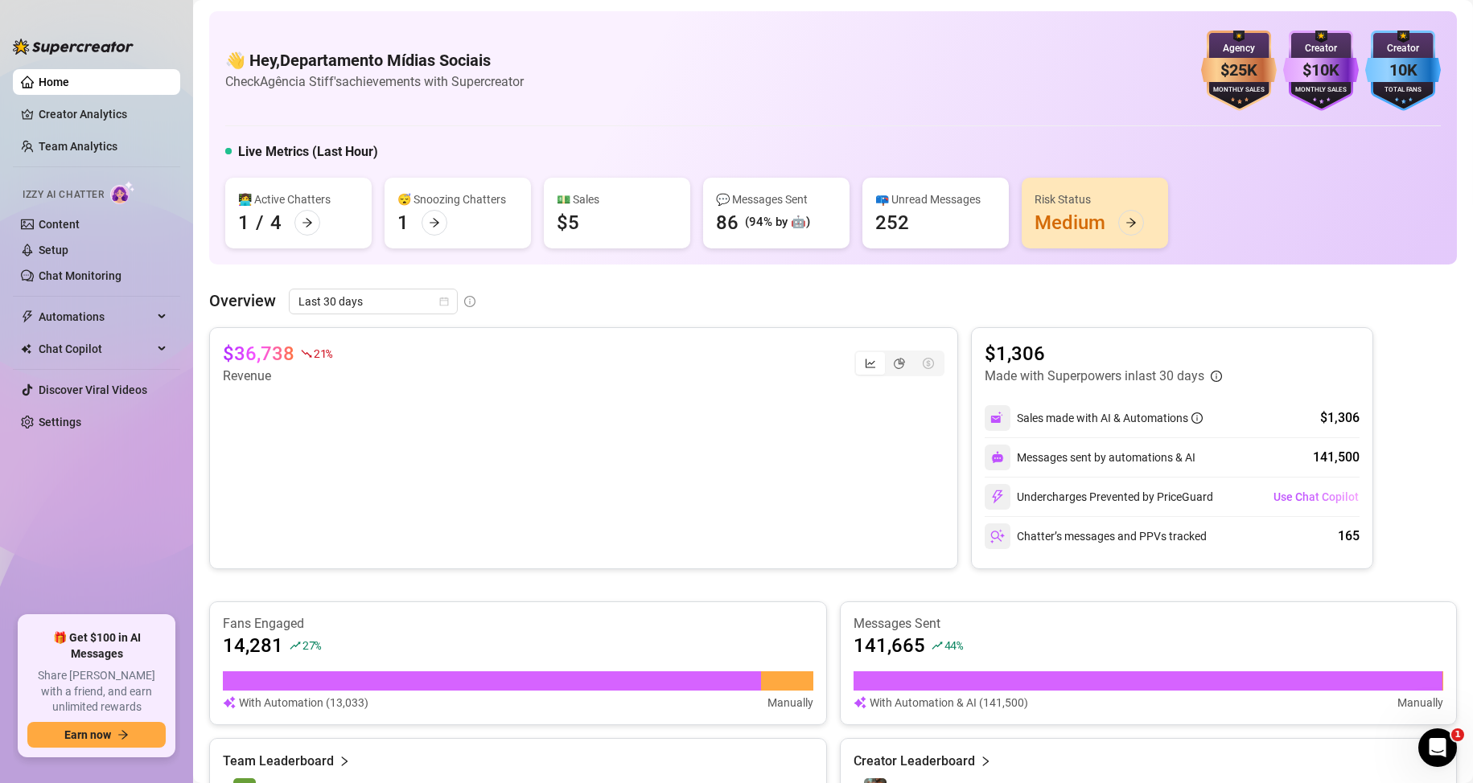
click at [87, 101] on ul "Home Creator Analytics Team Analytics Izzy AI Chatter Content Setup Chat Monito…" at bounding box center [96, 336] width 167 height 547
click at [87, 115] on link "Creator Analytics" at bounding box center [103, 114] width 129 height 26
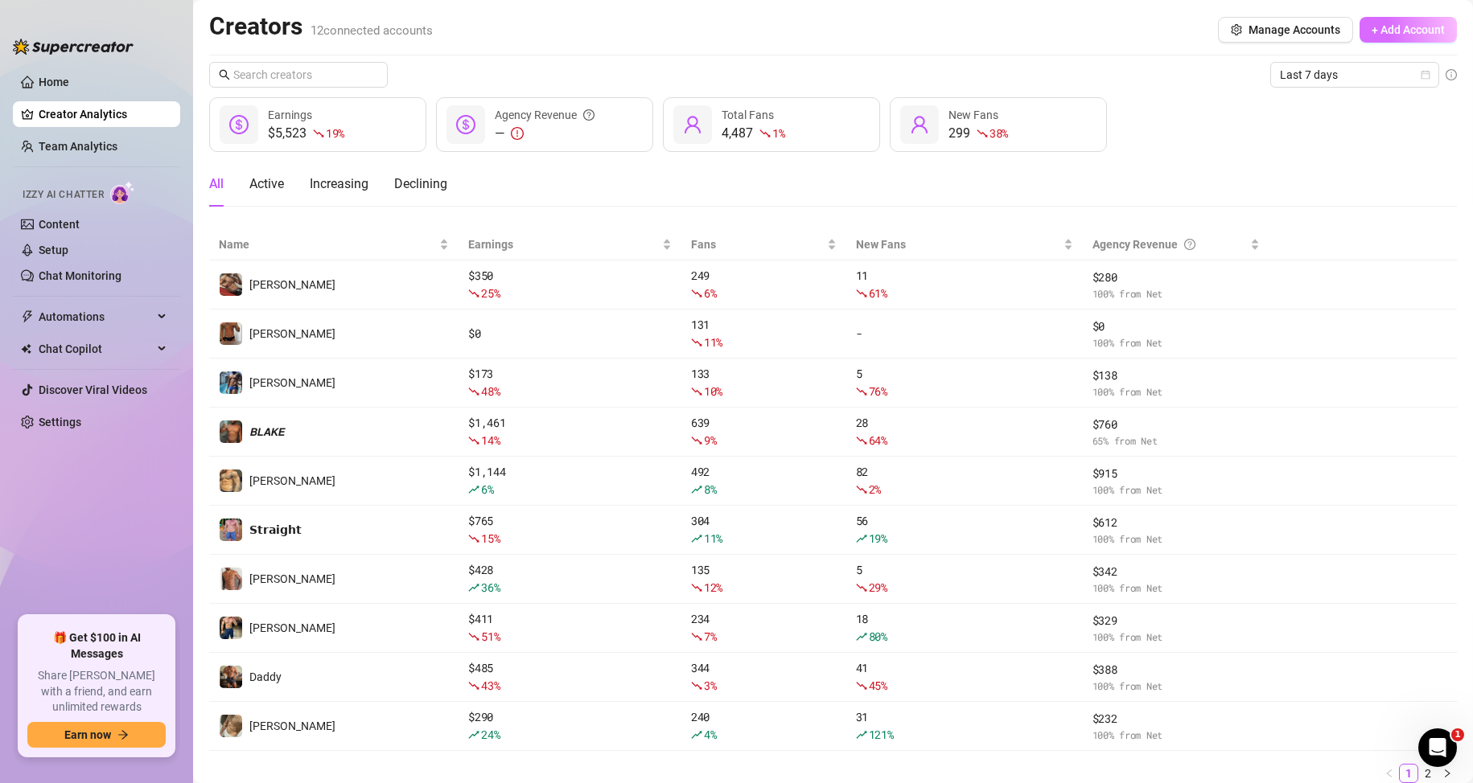
click at [1377, 33] on span "+ Add Account" at bounding box center [1407, 29] width 73 height 13
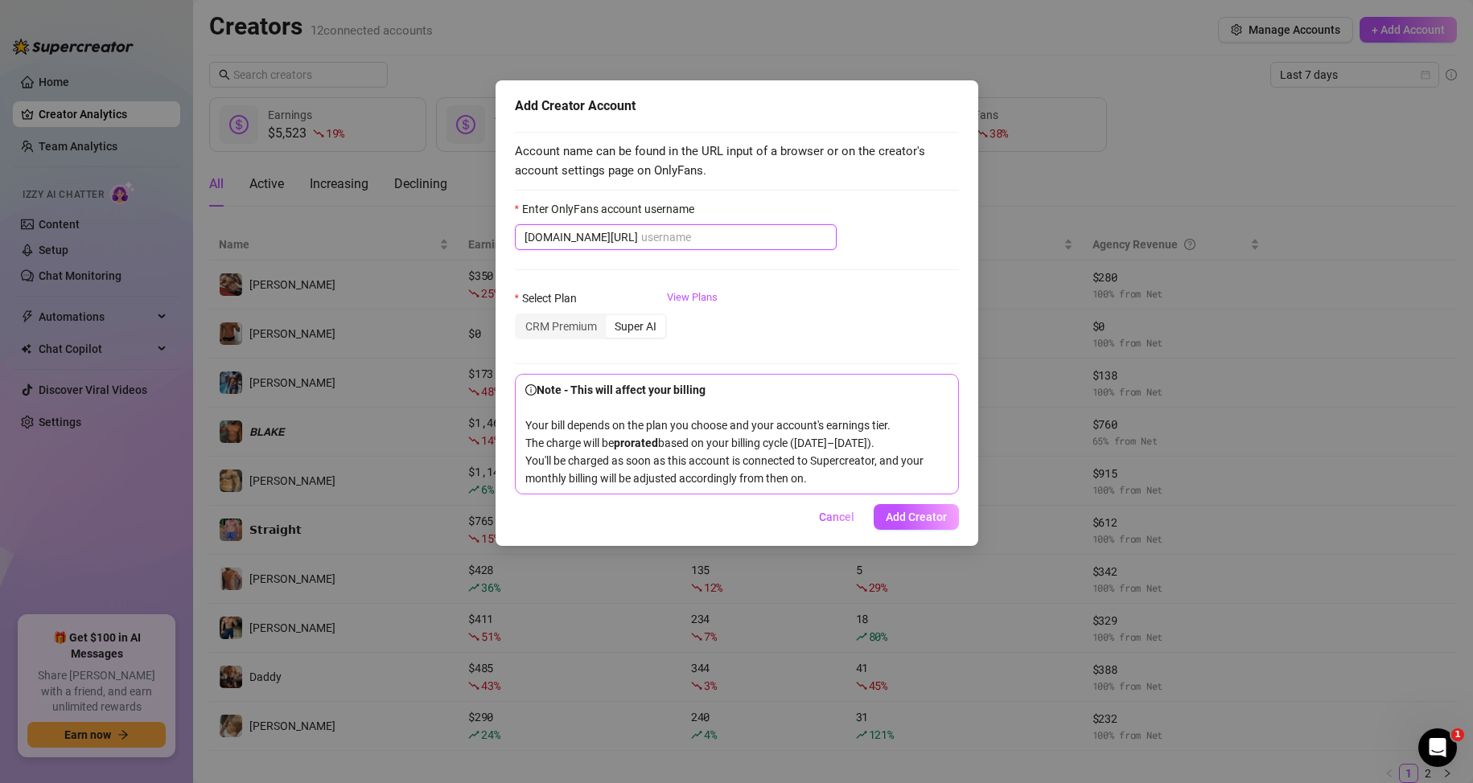
click at [690, 244] on input "Enter OnlyFans account username" at bounding box center [734, 237] width 186 height 18
paste input "mackcarterxxl"
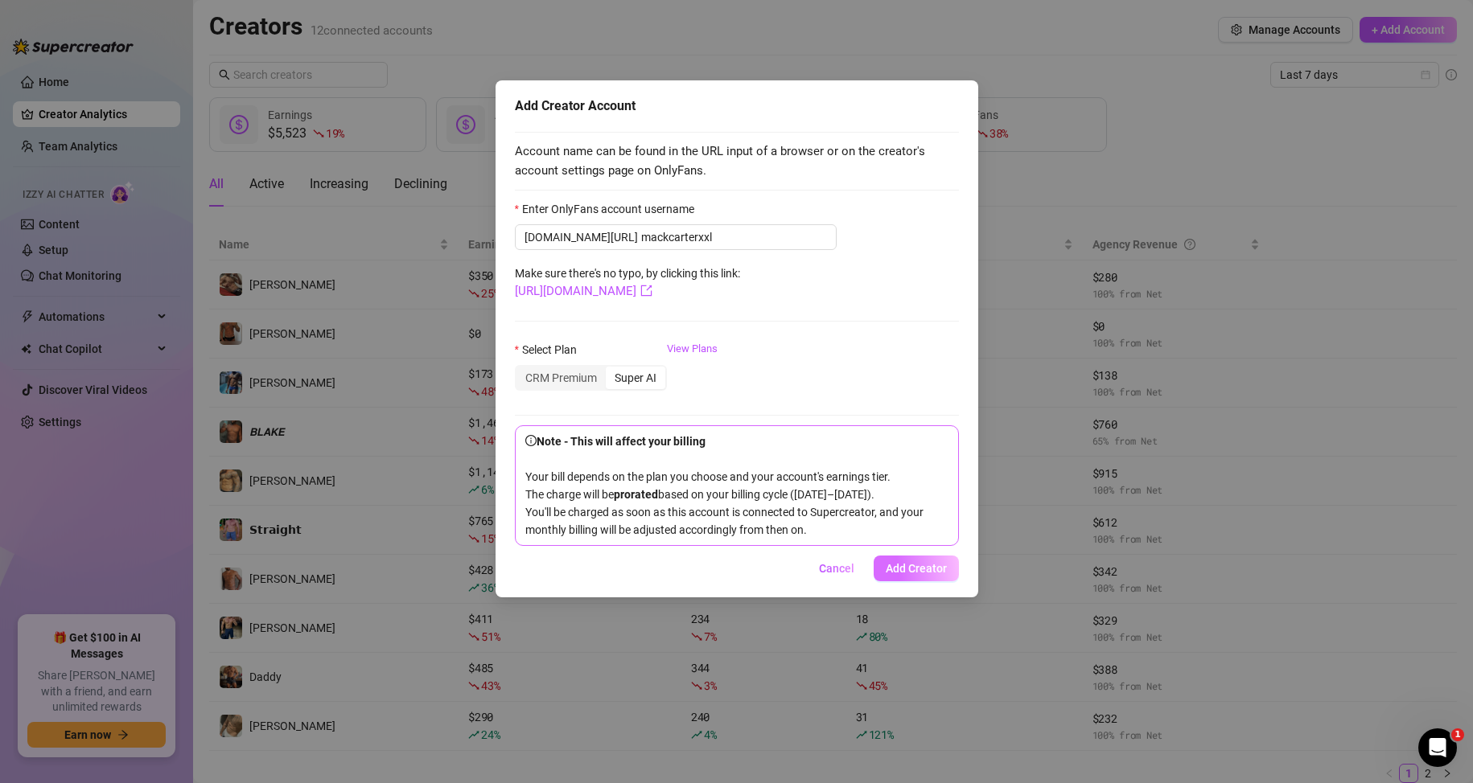
click at [905, 581] on button "Add Creator" at bounding box center [915, 569] width 85 height 26
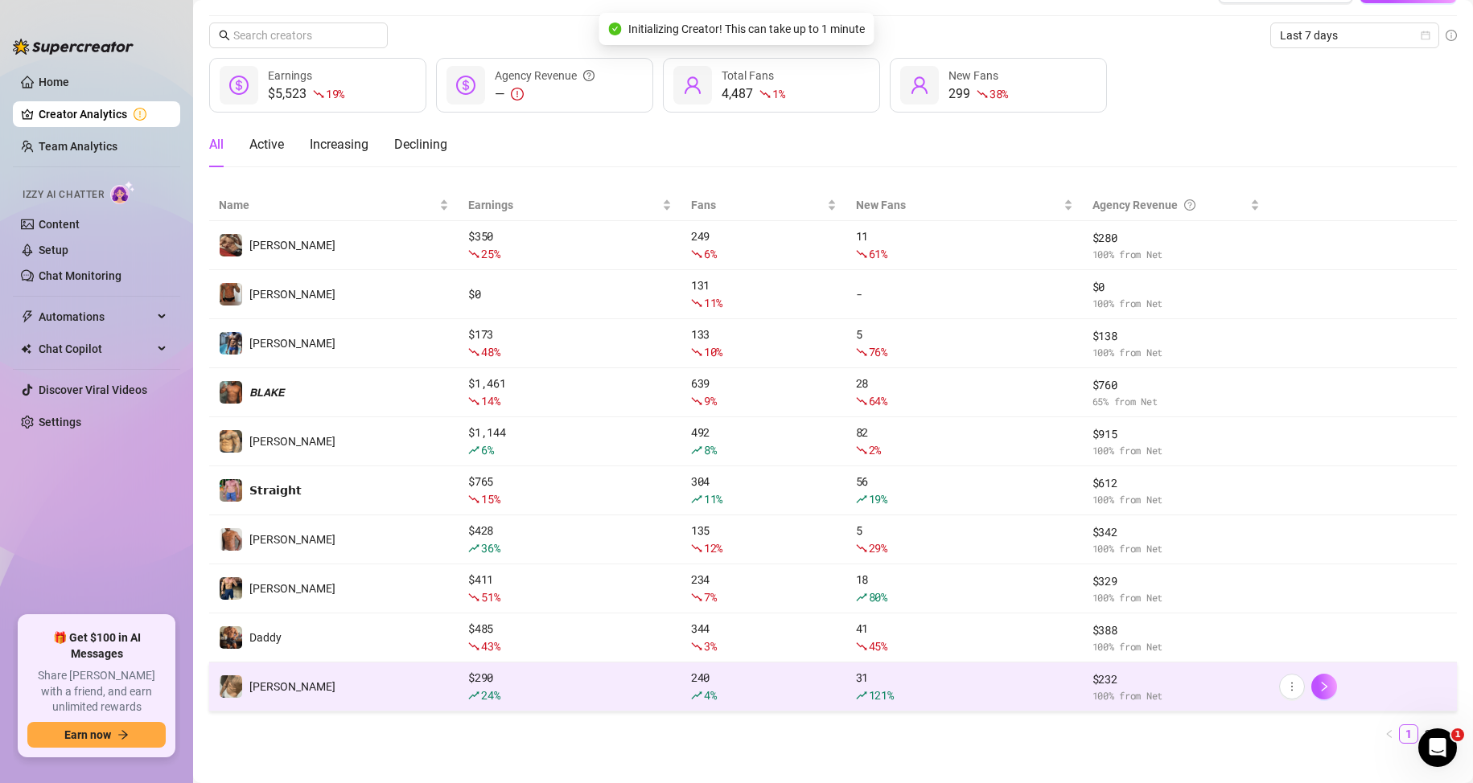
scroll to position [61, 0]
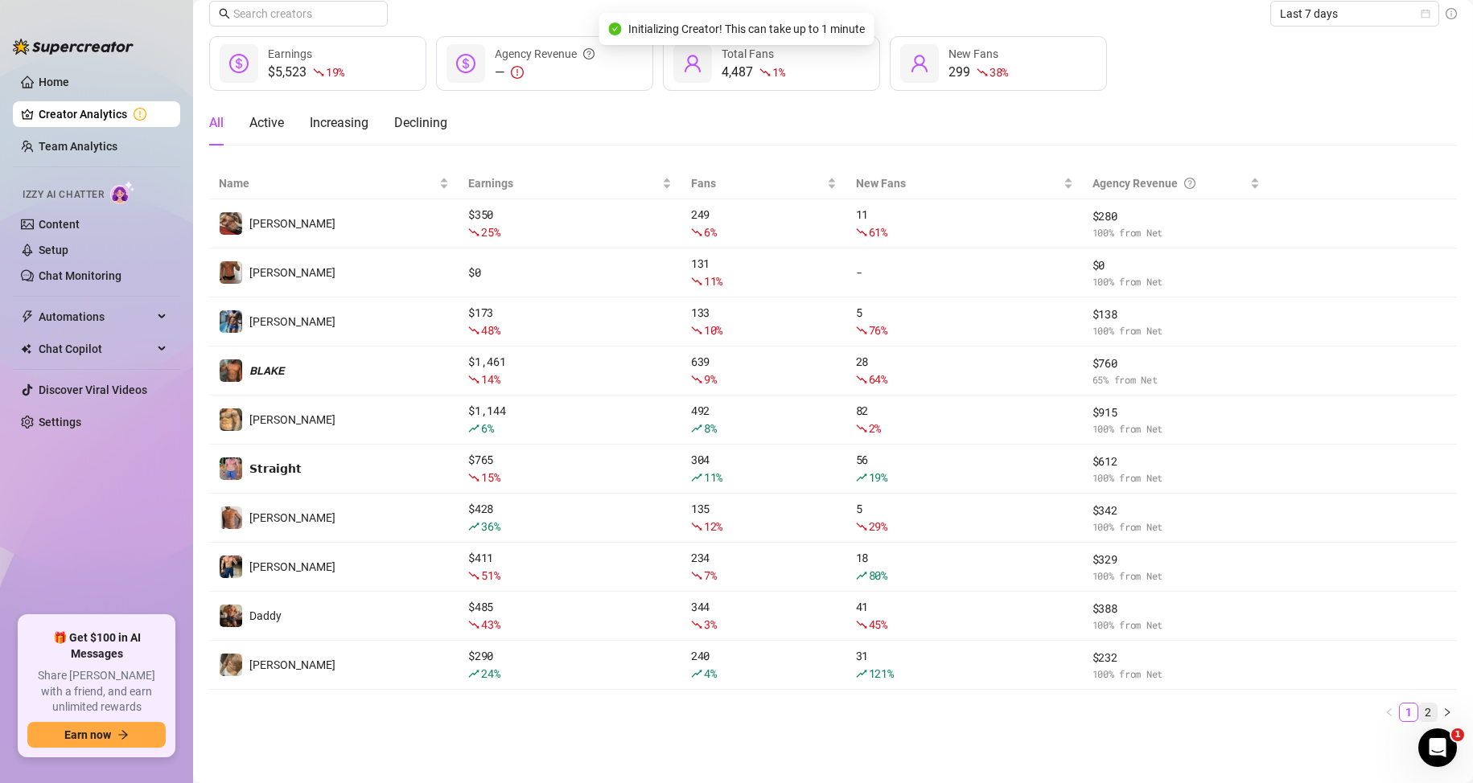
click at [1419, 717] on link "2" at bounding box center [1428, 713] width 18 height 18
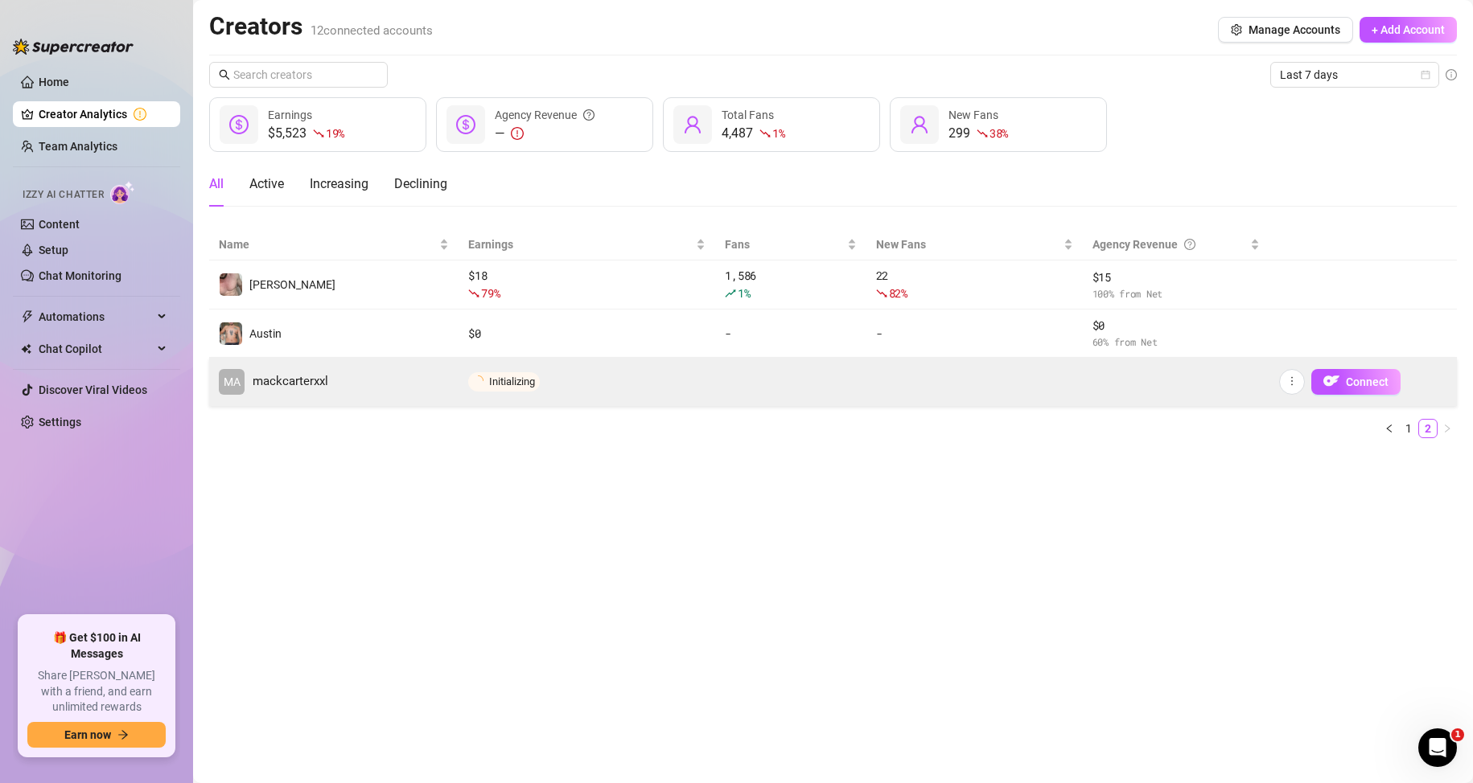
click at [560, 389] on td "Initializing" at bounding box center [586, 382] width 257 height 48
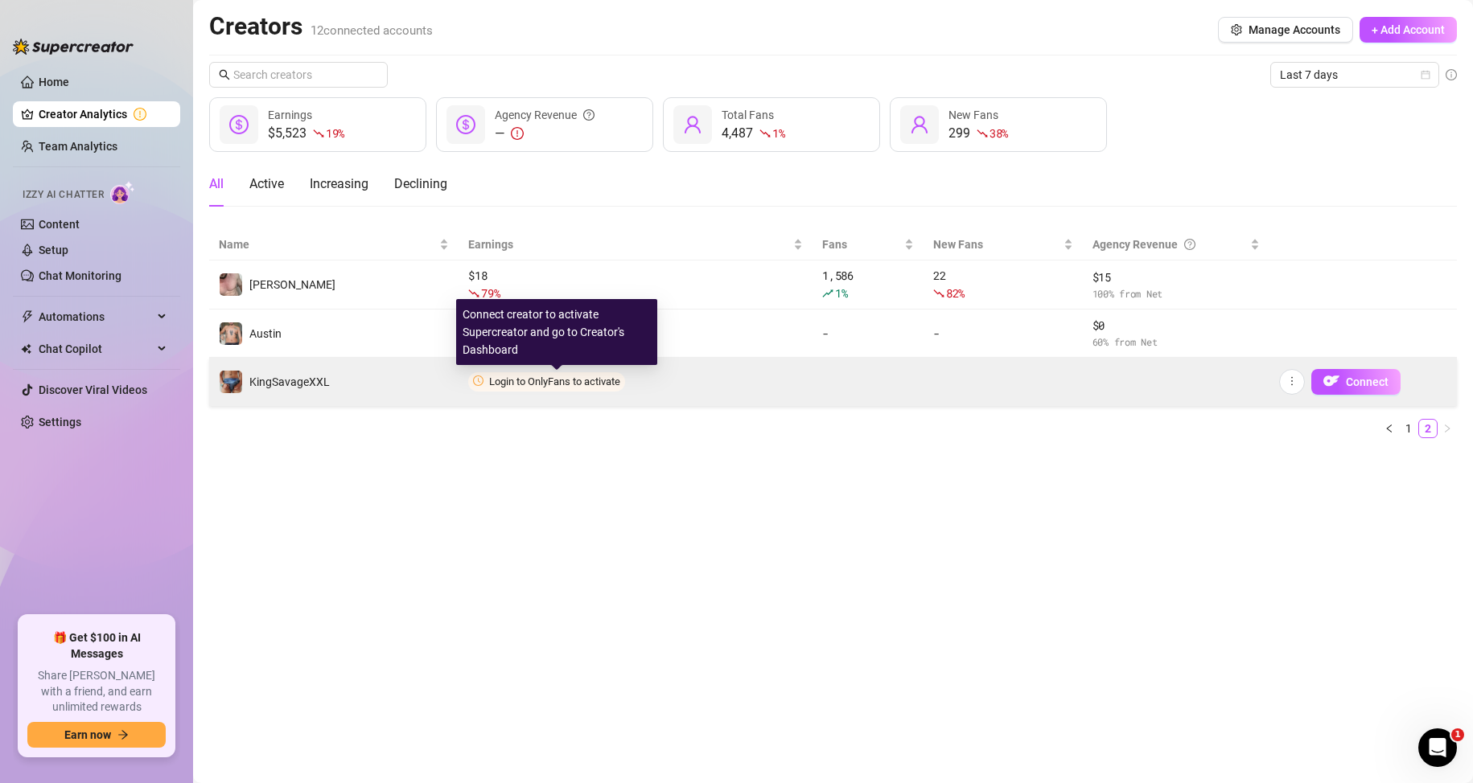
click at [553, 382] on span "Login to OnlyFans to activate" at bounding box center [554, 382] width 131 height 12
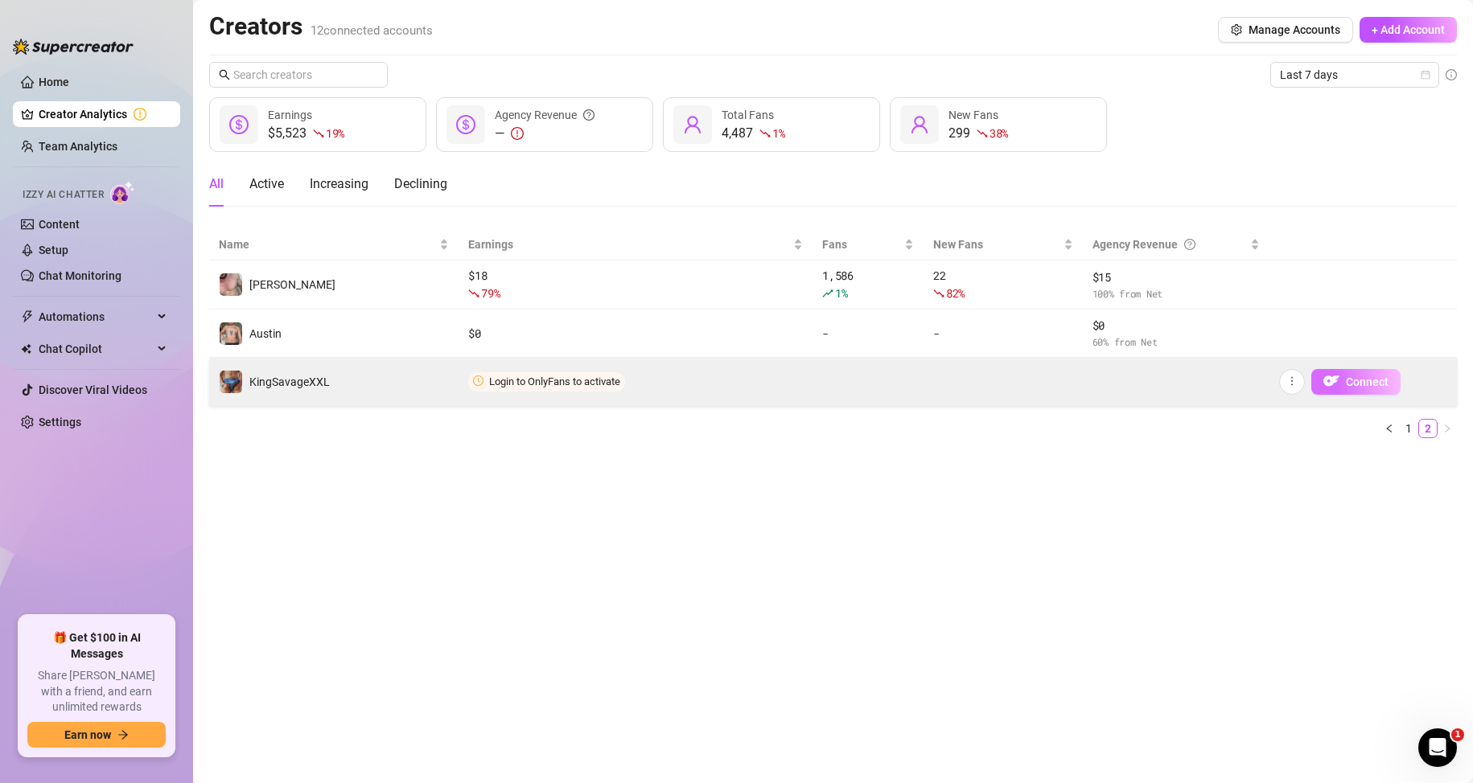
click at [1347, 387] on span "Connect" at bounding box center [1366, 382] width 43 height 13
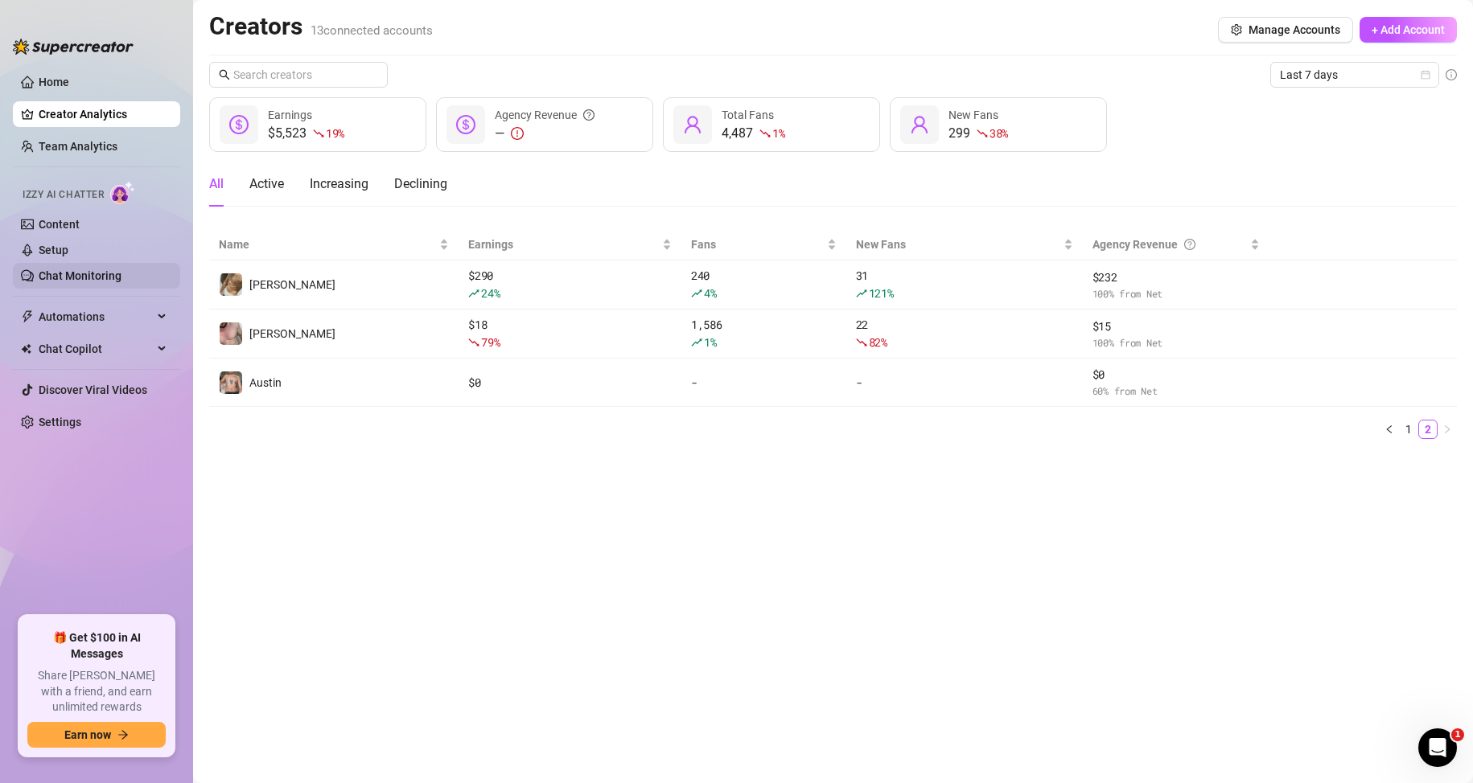
click at [77, 269] on link "Chat Monitoring" at bounding box center [80, 275] width 83 height 13
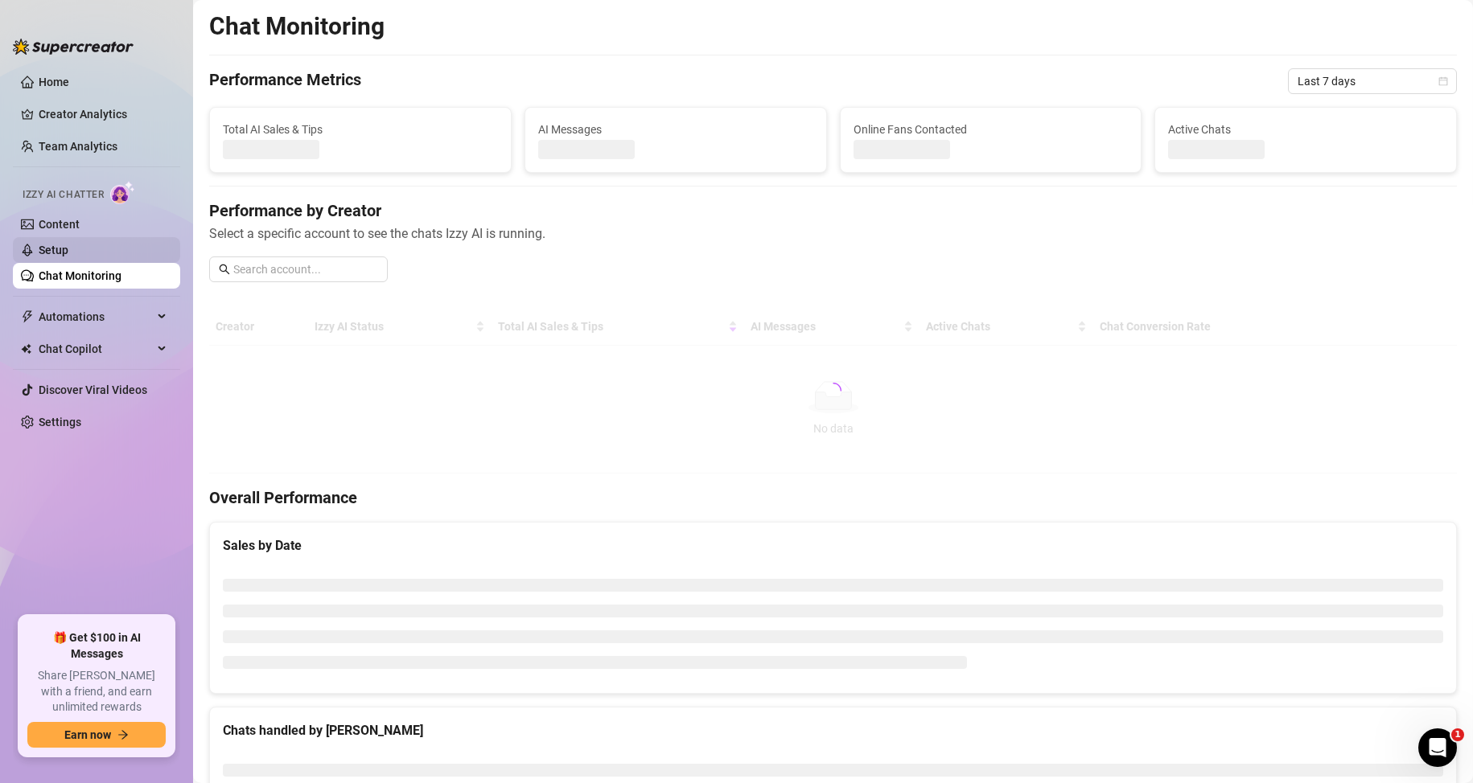
click at [68, 249] on link "Setup" at bounding box center [54, 250] width 30 height 13
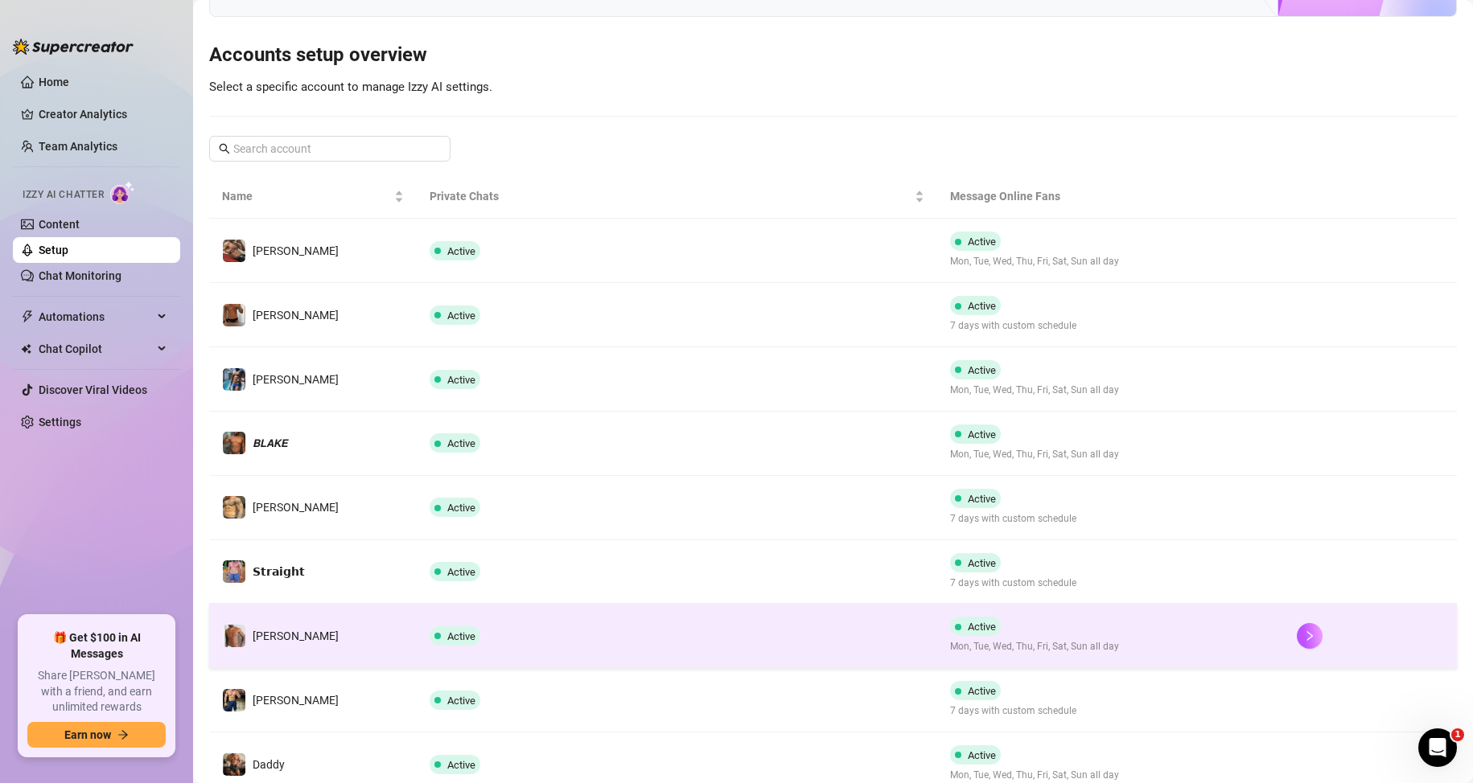
scroll to position [305, 0]
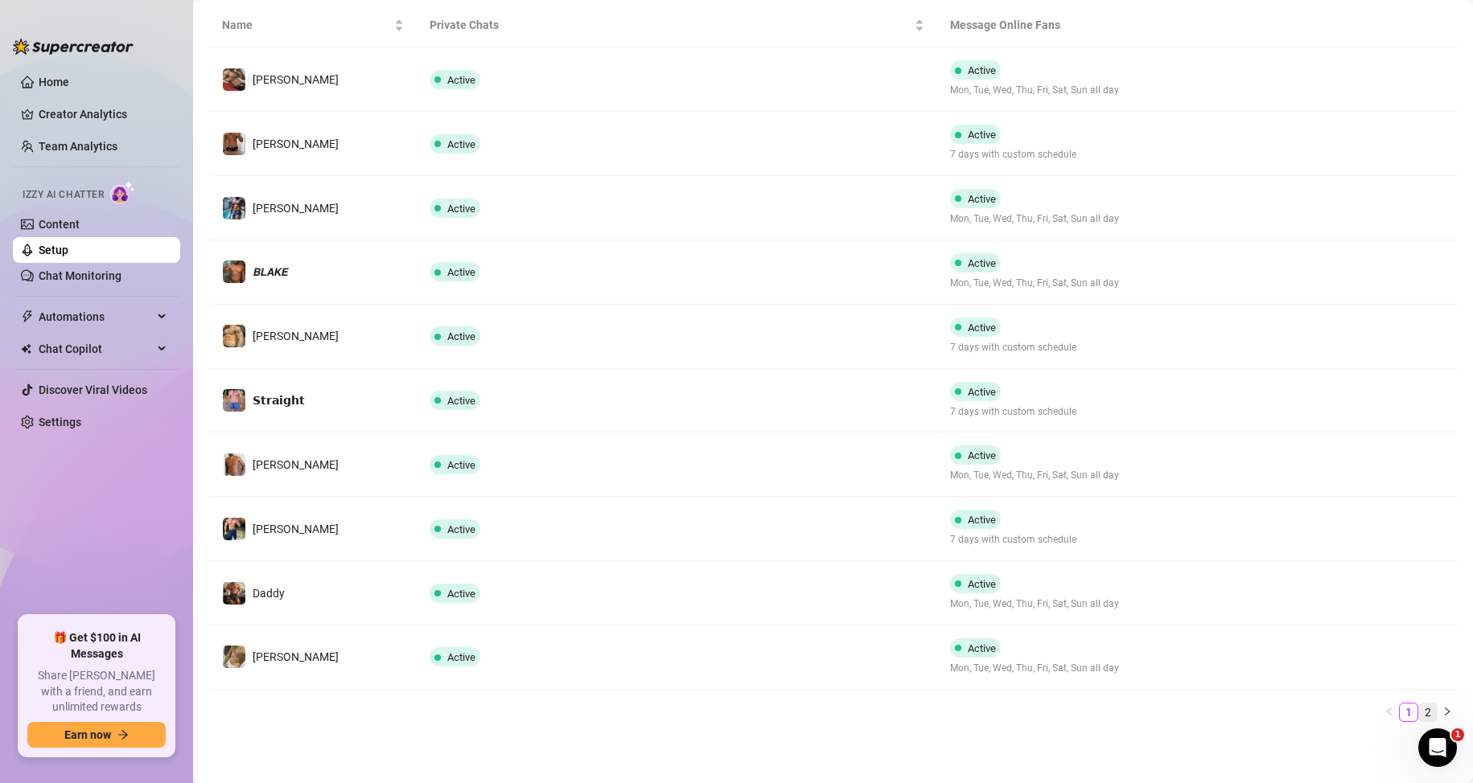
click at [1419, 716] on link "2" at bounding box center [1428, 713] width 18 height 18
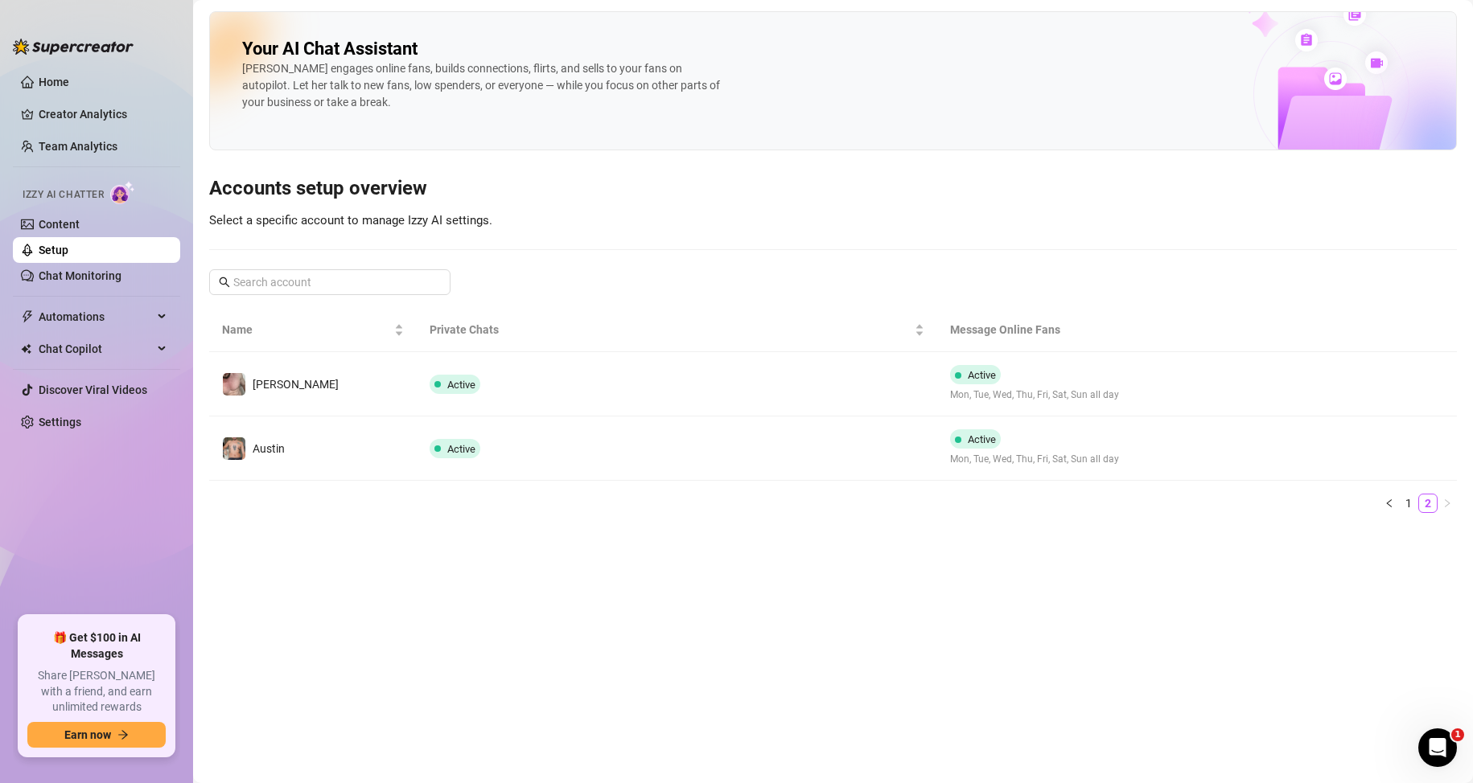
scroll to position [0, 0]
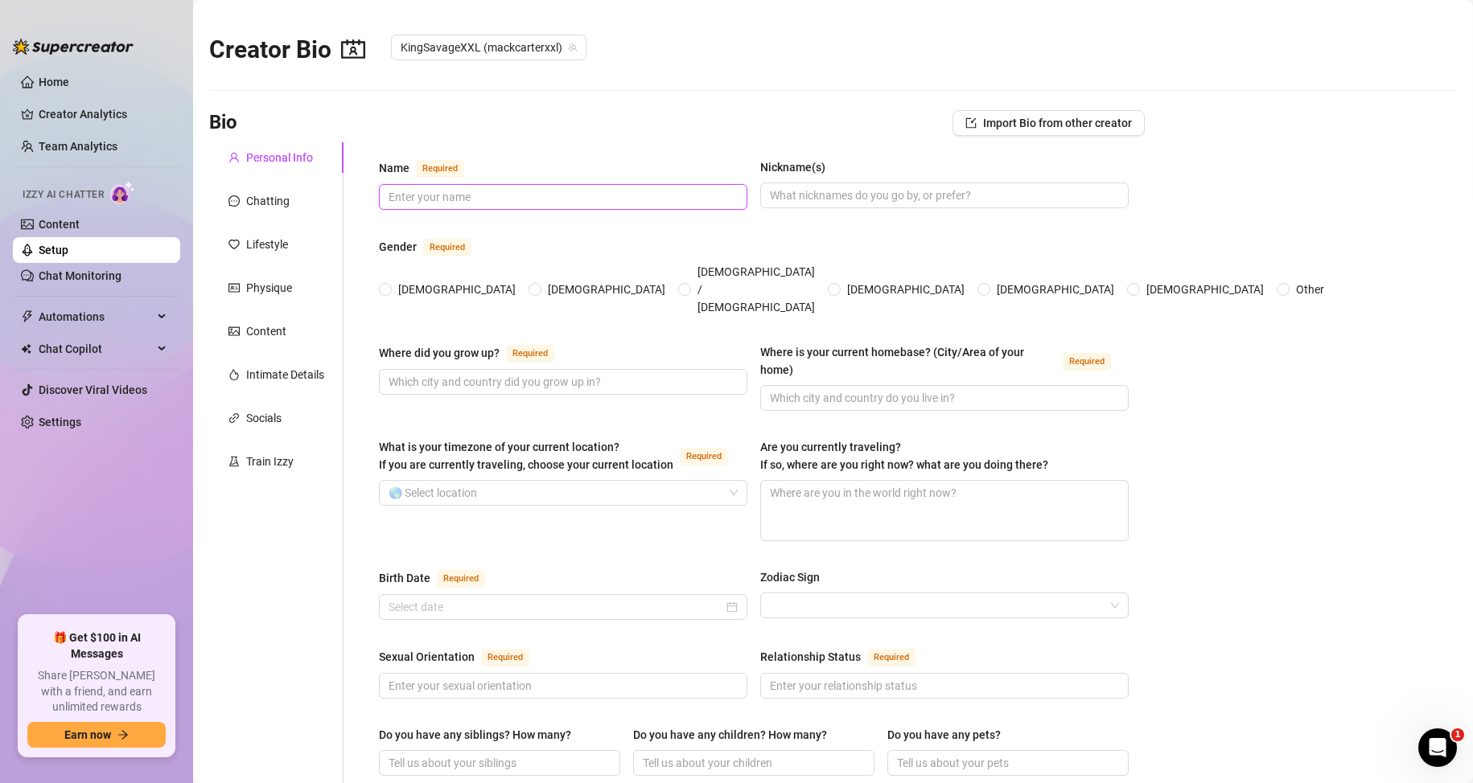
click at [447, 192] on input "Name Required" at bounding box center [561, 197] width 346 height 18
drag, startPoint x: 906, startPoint y: 164, endPoint x: 900, endPoint y: 175, distance: 13.0
click at [903, 165] on div "Nickname(s)" at bounding box center [944, 170] width 368 height 24
click at [895, 199] on input "Nickname(s)" at bounding box center [943, 196] width 346 height 18
click at [528, 281] on label "Male" at bounding box center [599, 290] width 143 height 18
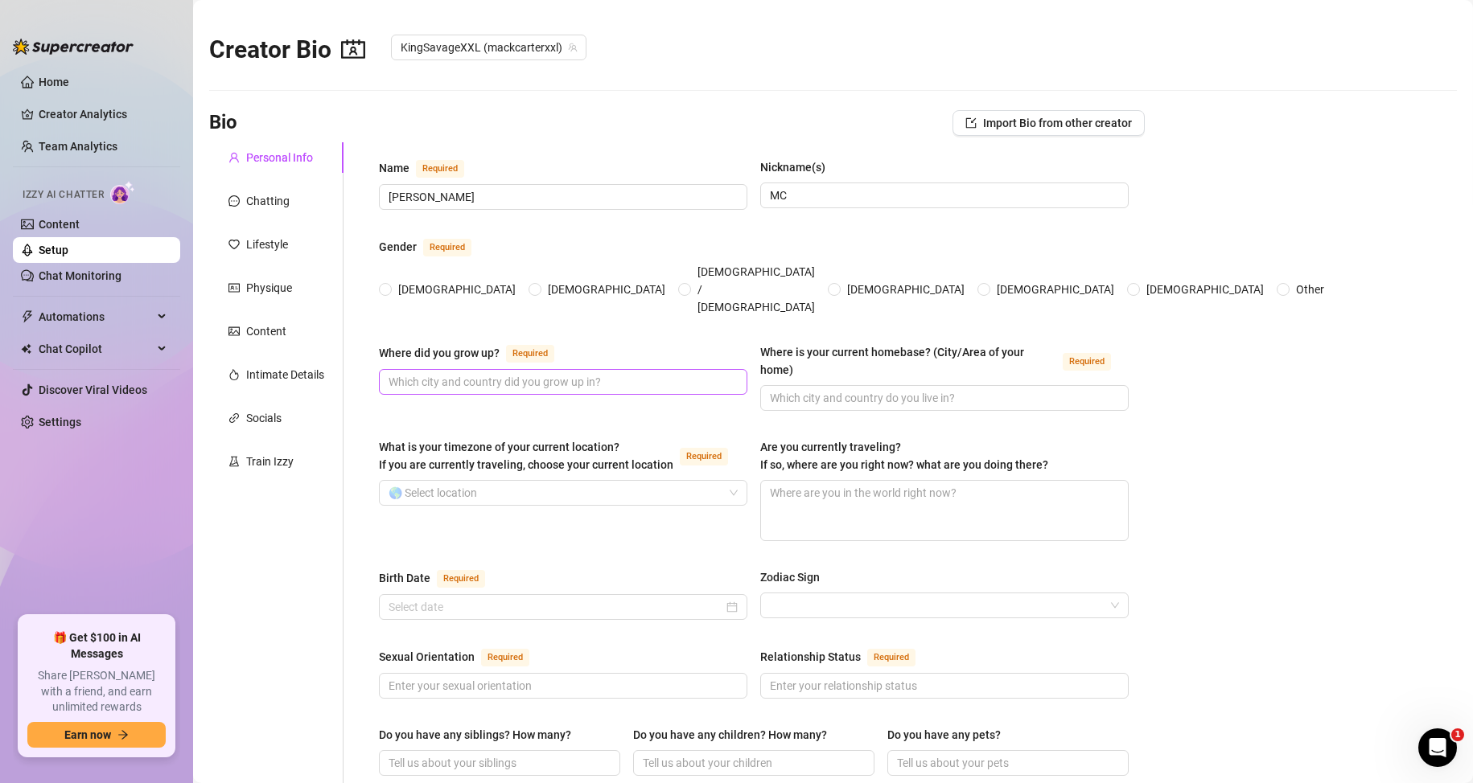
click at [476, 369] on span at bounding box center [563, 382] width 368 height 26
click at [483, 373] on input "Where did you grow up? Required" at bounding box center [561, 382] width 346 height 18
click at [568, 373] on input "Where did you grow up? Required" at bounding box center [561, 382] width 346 height 18
click at [816, 389] on input "Where is your current homebase? (City/Area of your home) Required" at bounding box center [943, 398] width 346 height 18
click at [654, 481] on input "What is your timezone of your current location? If you are currently traveling,…" at bounding box center [555, 493] width 335 height 24
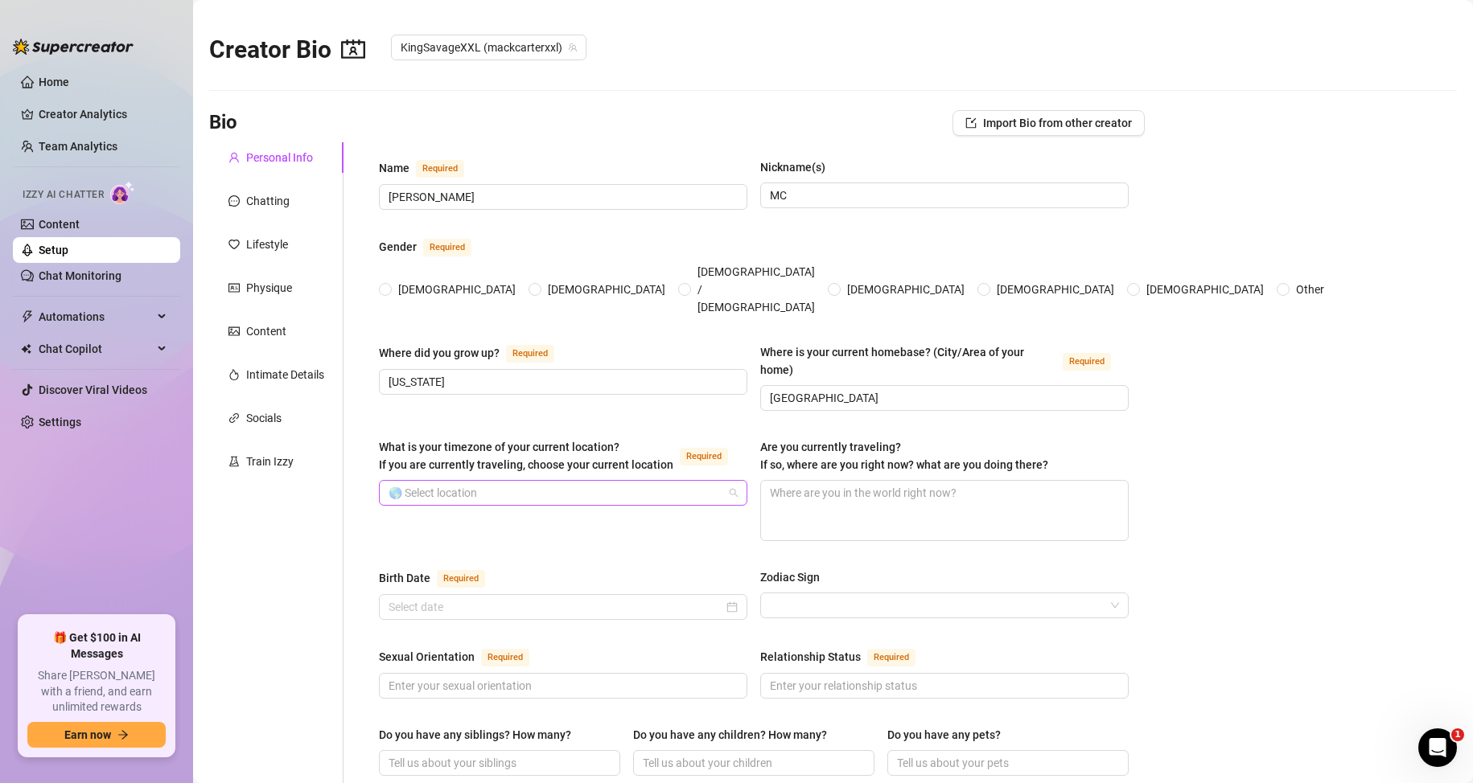
click at [652, 481] on input "What is your timezone of your current location? If you are currently traveling,…" at bounding box center [555, 493] width 335 height 24
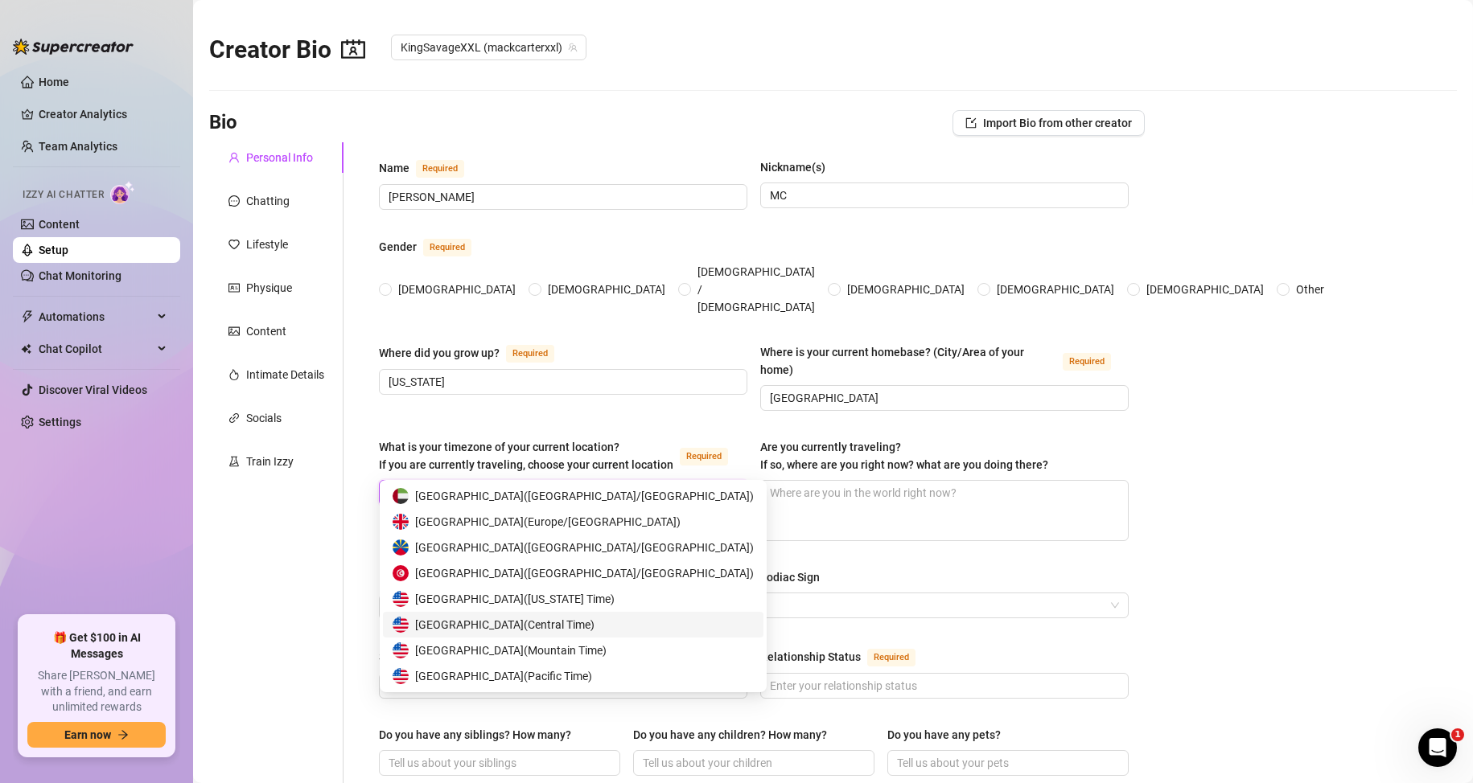
click at [474, 620] on span "United States of America ( Central Time )" at bounding box center [504, 625] width 179 height 18
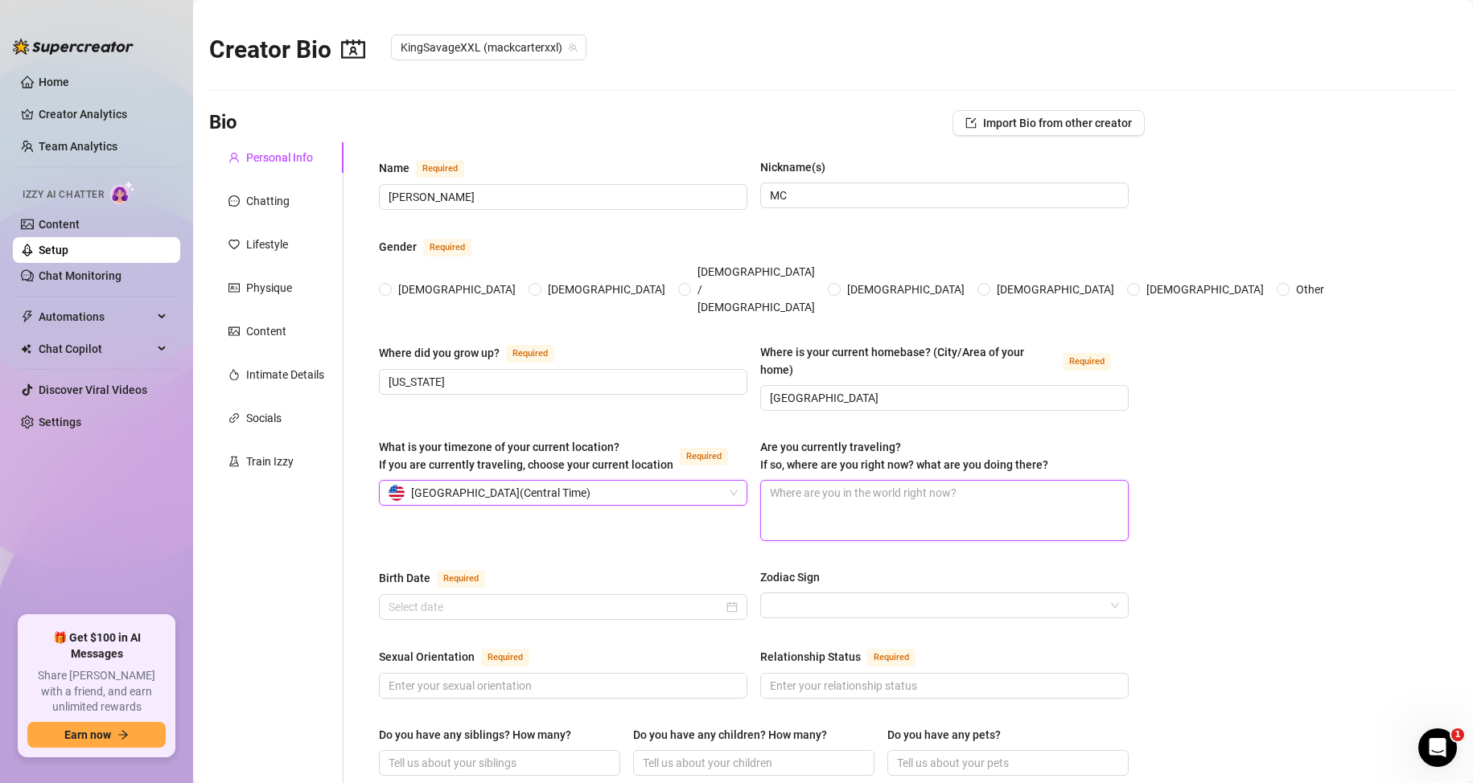
click at [850, 481] on textarea "Are you currently traveling? If so, where are you right now? what are you doing…" at bounding box center [944, 511] width 367 height 60
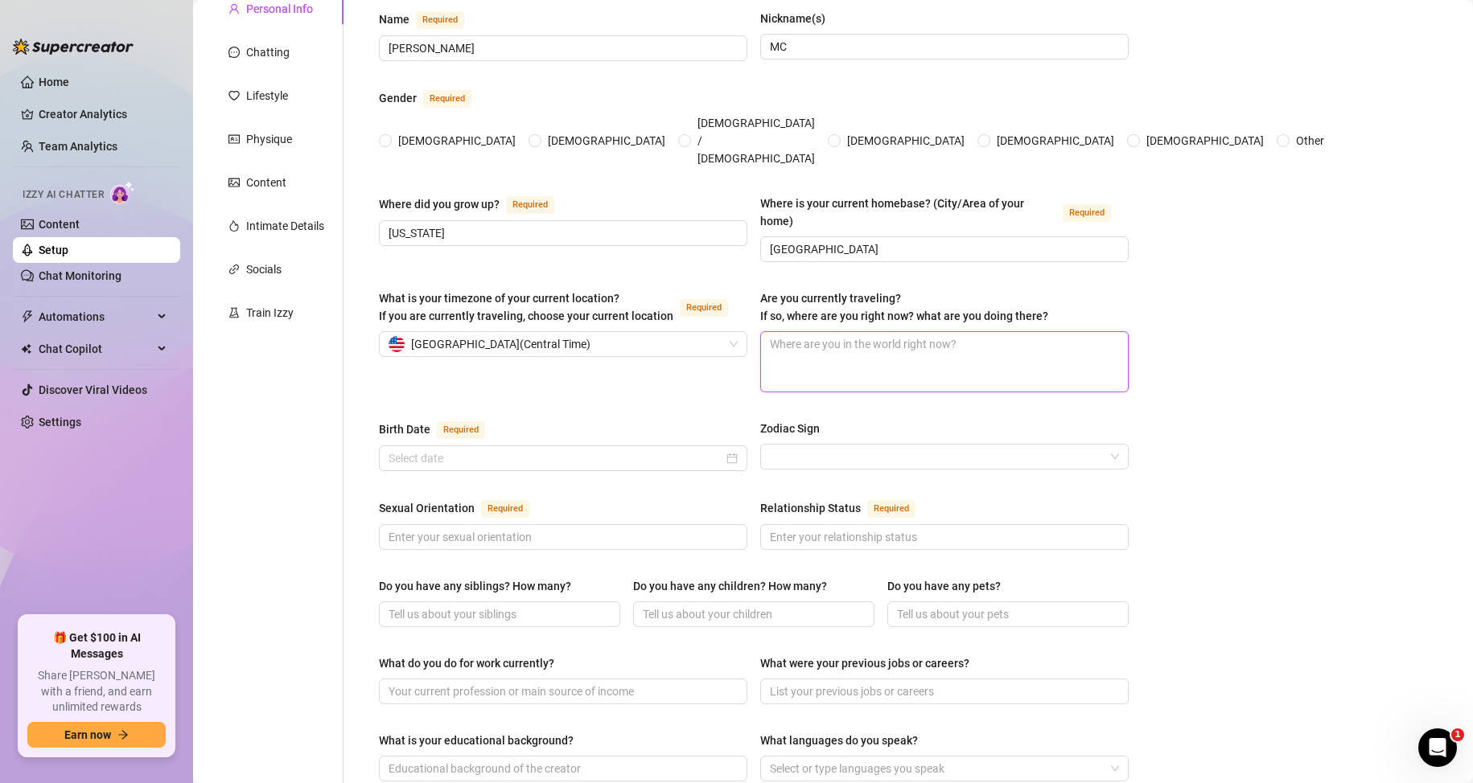
scroll to position [161, 0]
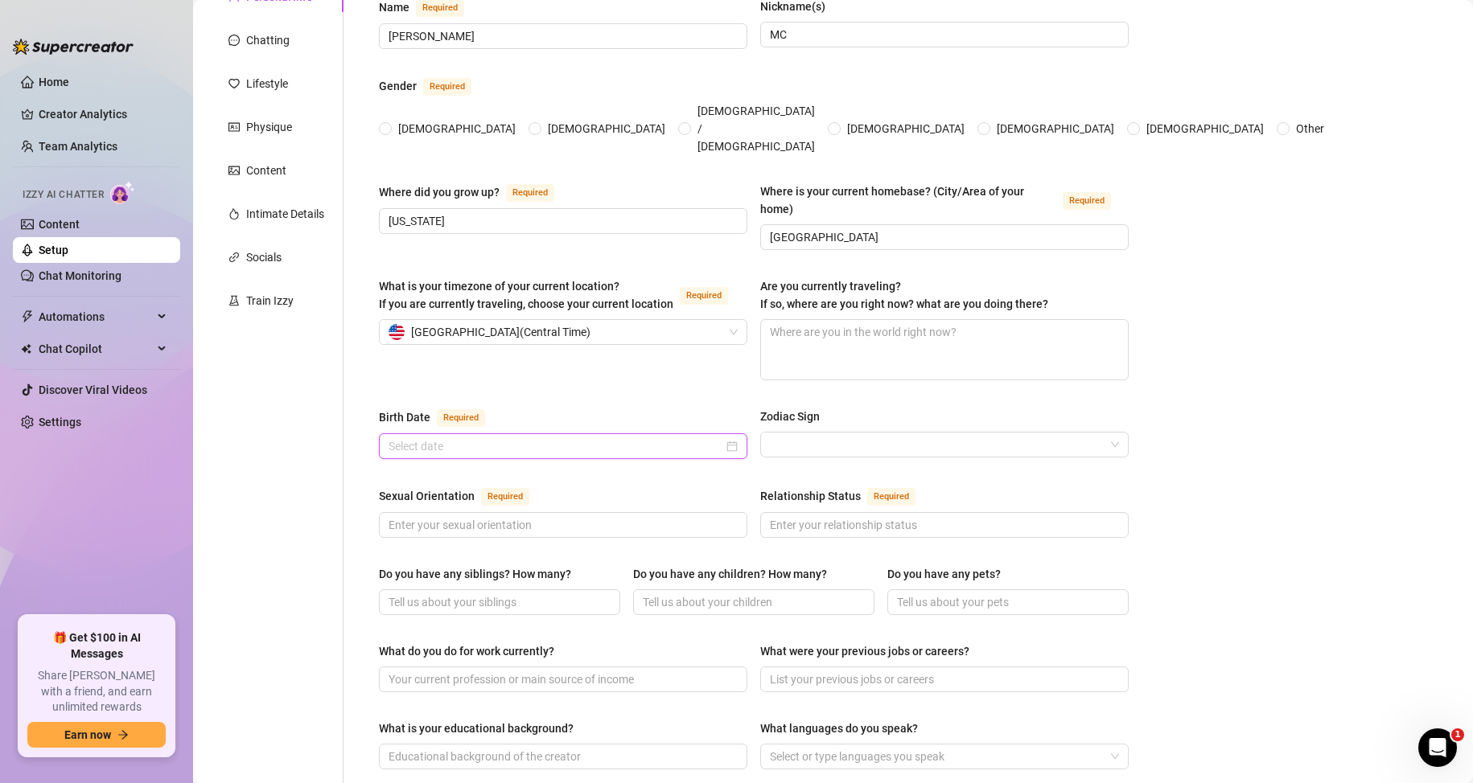
click at [557, 437] on input "Birth Date Required" at bounding box center [555, 446] width 335 height 18
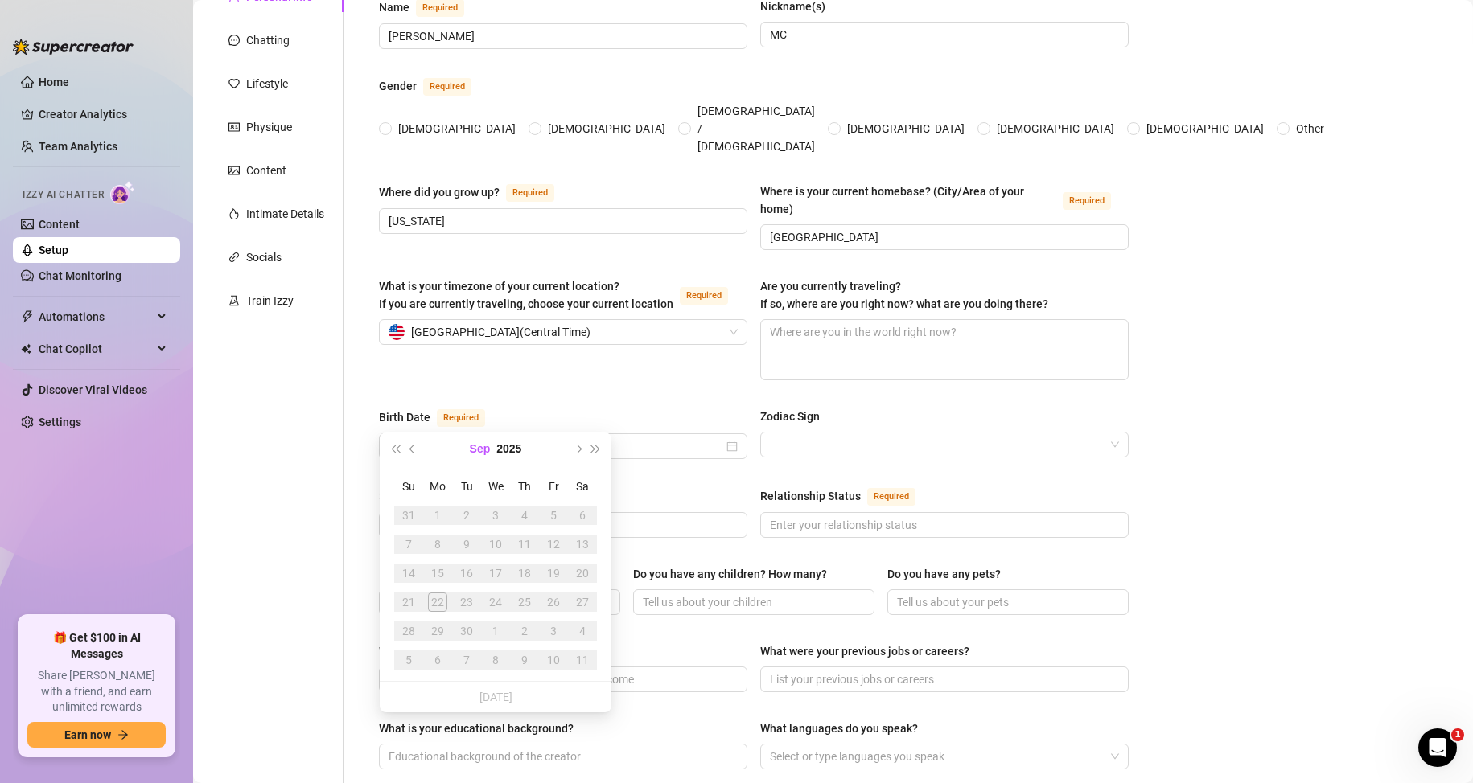
click at [479, 450] on button "Sep" at bounding box center [480, 449] width 21 height 32
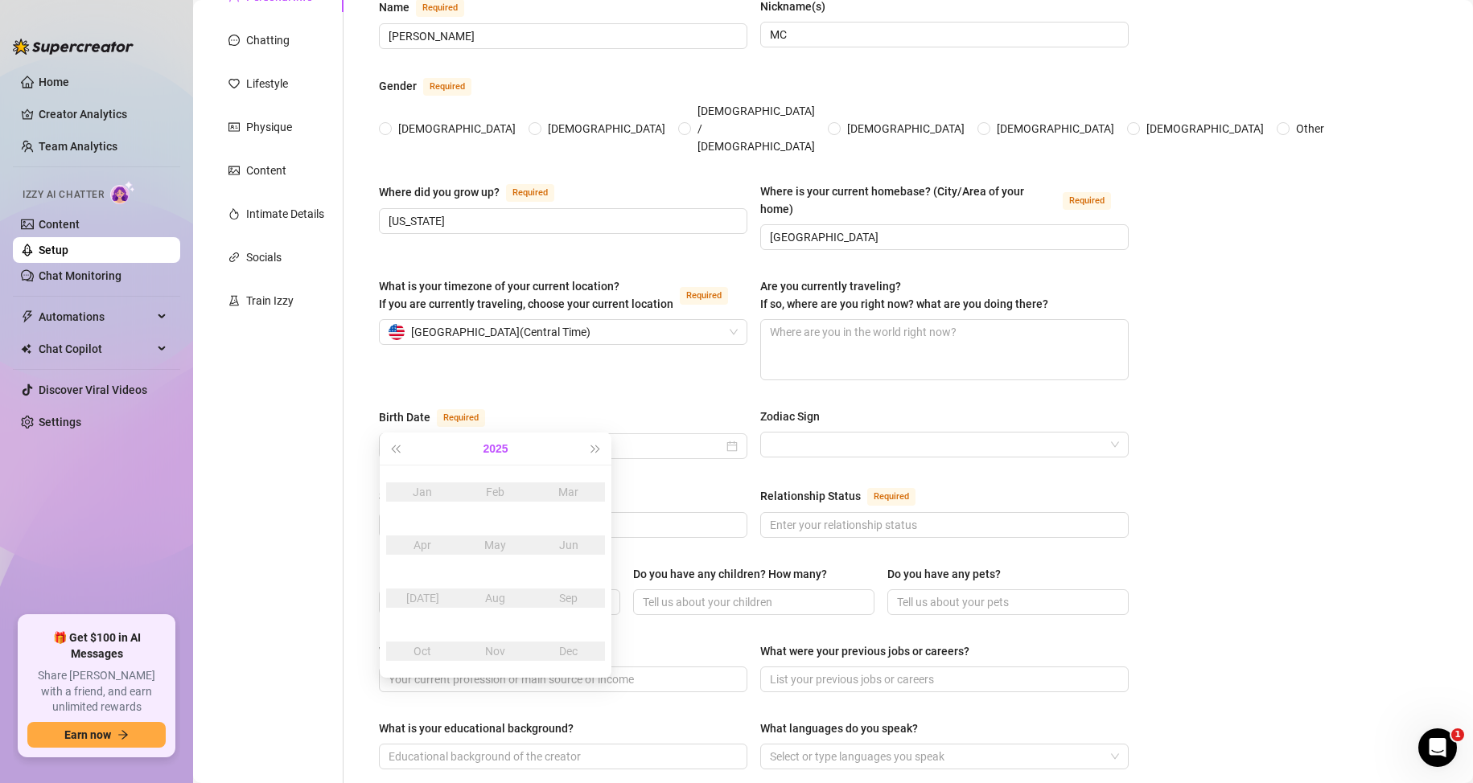
click at [485, 449] on button "2025" at bounding box center [495, 449] width 25 height 32
click at [495, 452] on button "2020 - 2029" at bounding box center [496, 449] width 54 height 32
click at [432, 497] on div "1990-1999" at bounding box center [418, 492] width 76 height 19
click at [491, 647] on div "1999" at bounding box center [495, 651] width 48 height 19
click at [557, 598] on div "Sep" at bounding box center [568, 598] width 48 height 19
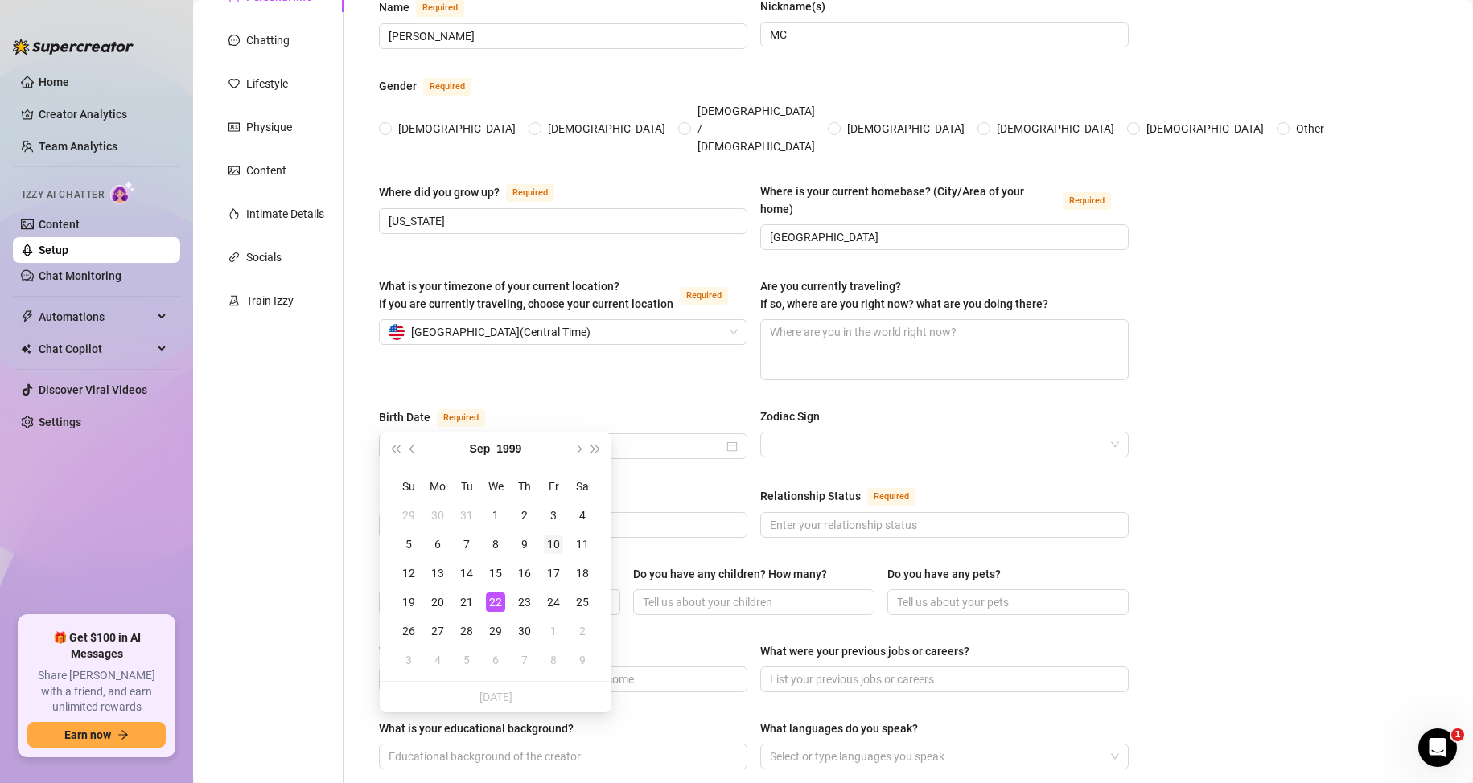
click at [558, 548] on div "10" at bounding box center [553, 544] width 19 height 19
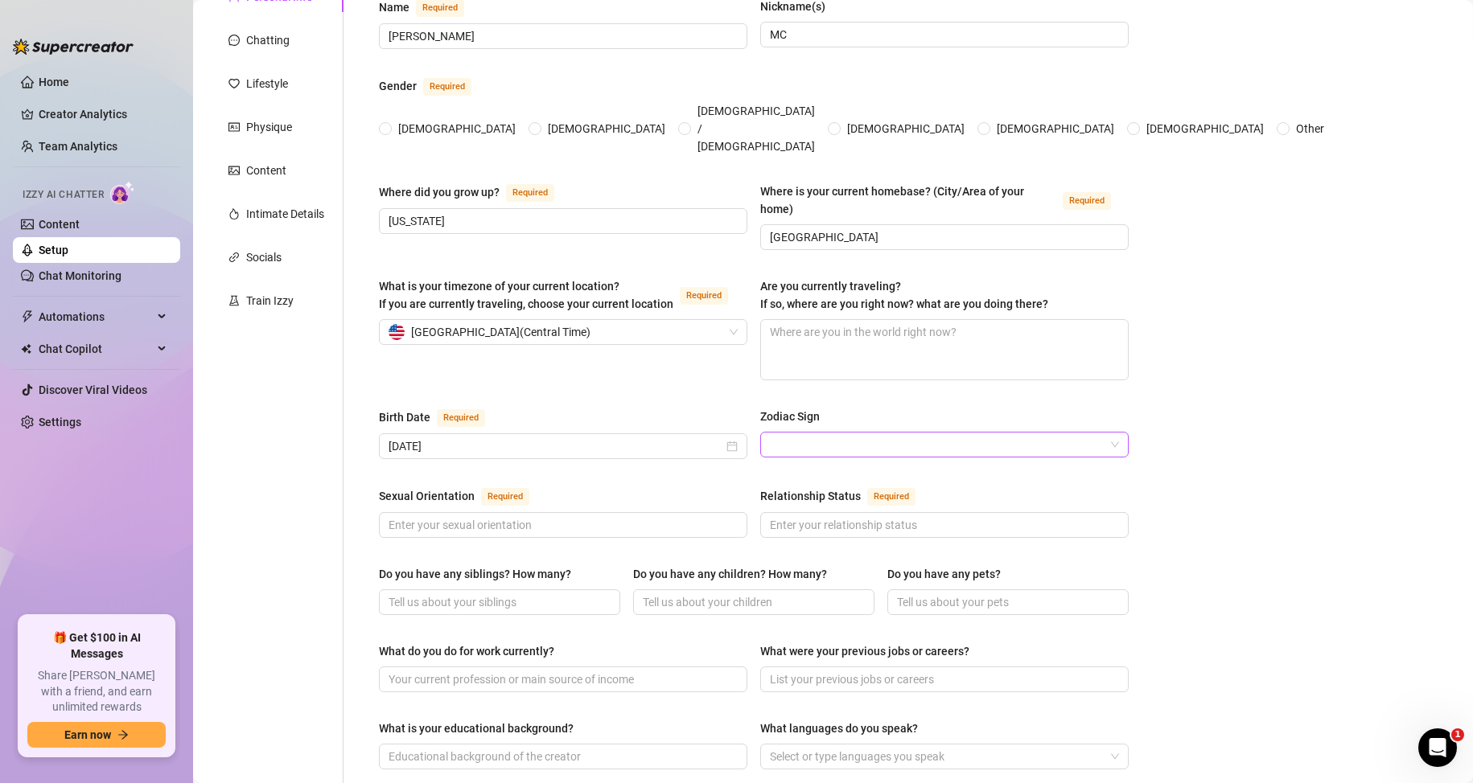
click at [815, 433] on input "Zodiac Sign" at bounding box center [937, 445] width 335 height 24
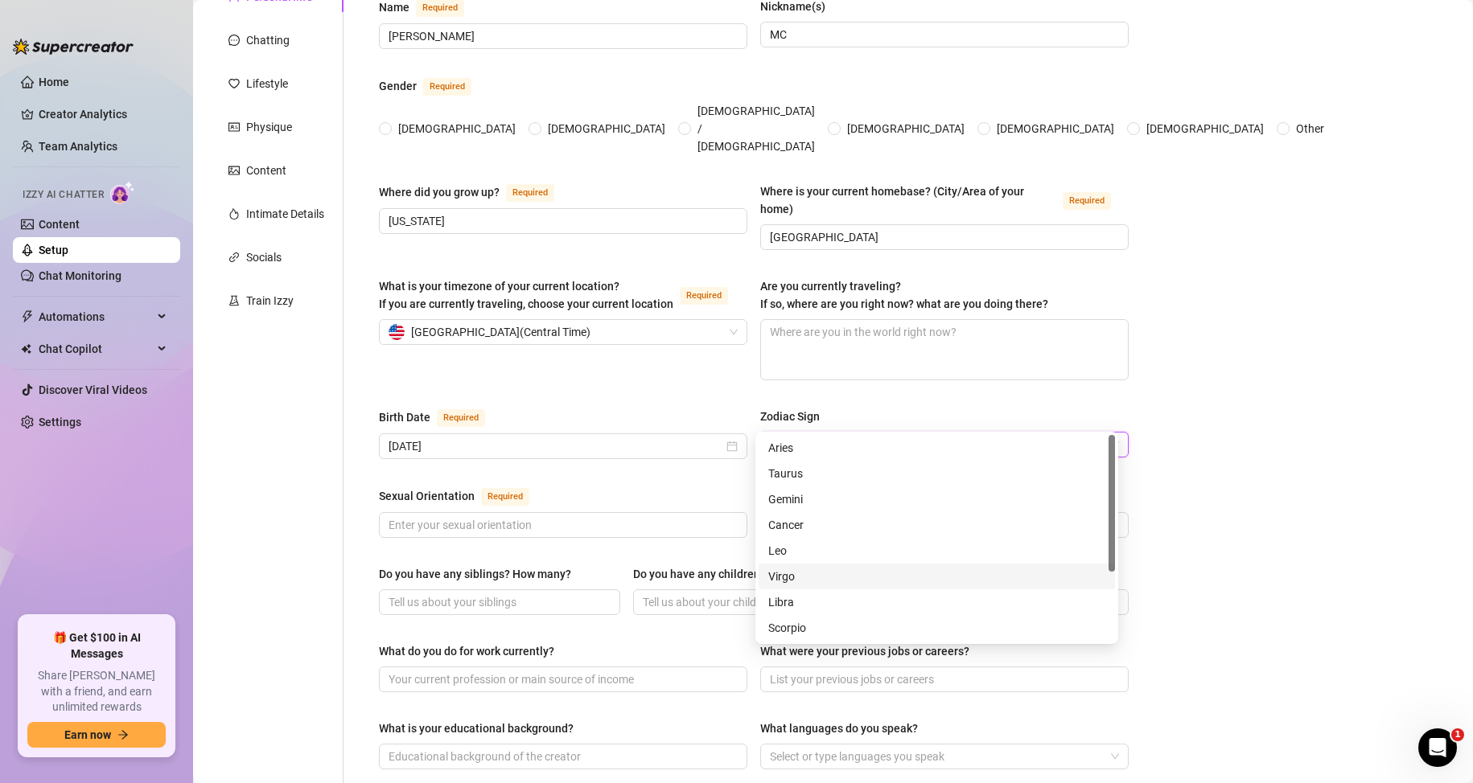
click at [794, 576] on div "Virgo" at bounding box center [936, 577] width 337 height 18
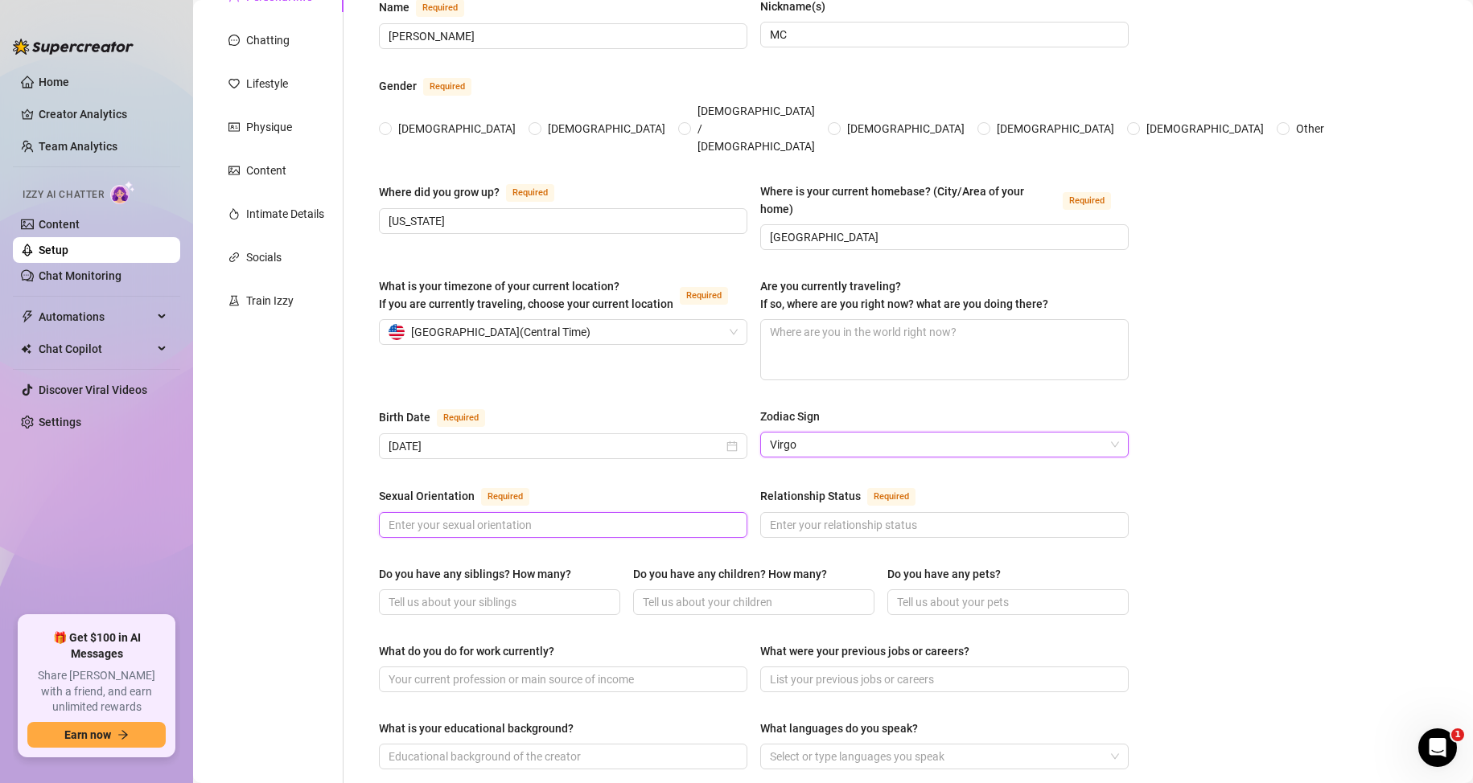
click at [451, 516] on input "Sexual Orientation Required" at bounding box center [561, 525] width 346 height 18
click at [887, 516] on input "Relationship Status Required" at bounding box center [943, 525] width 346 height 18
click at [516, 594] on input "Do you have any siblings? How many?" at bounding box center [497, 603] width 219 height 18
click at [717, 594] on input "Do you have any children? How many?" at bounding box center [752, 603] width 219 height 18
click at [1026, 594] on input "Do you have any pets?" at bounding box center [1006, 603] width 219 height 18
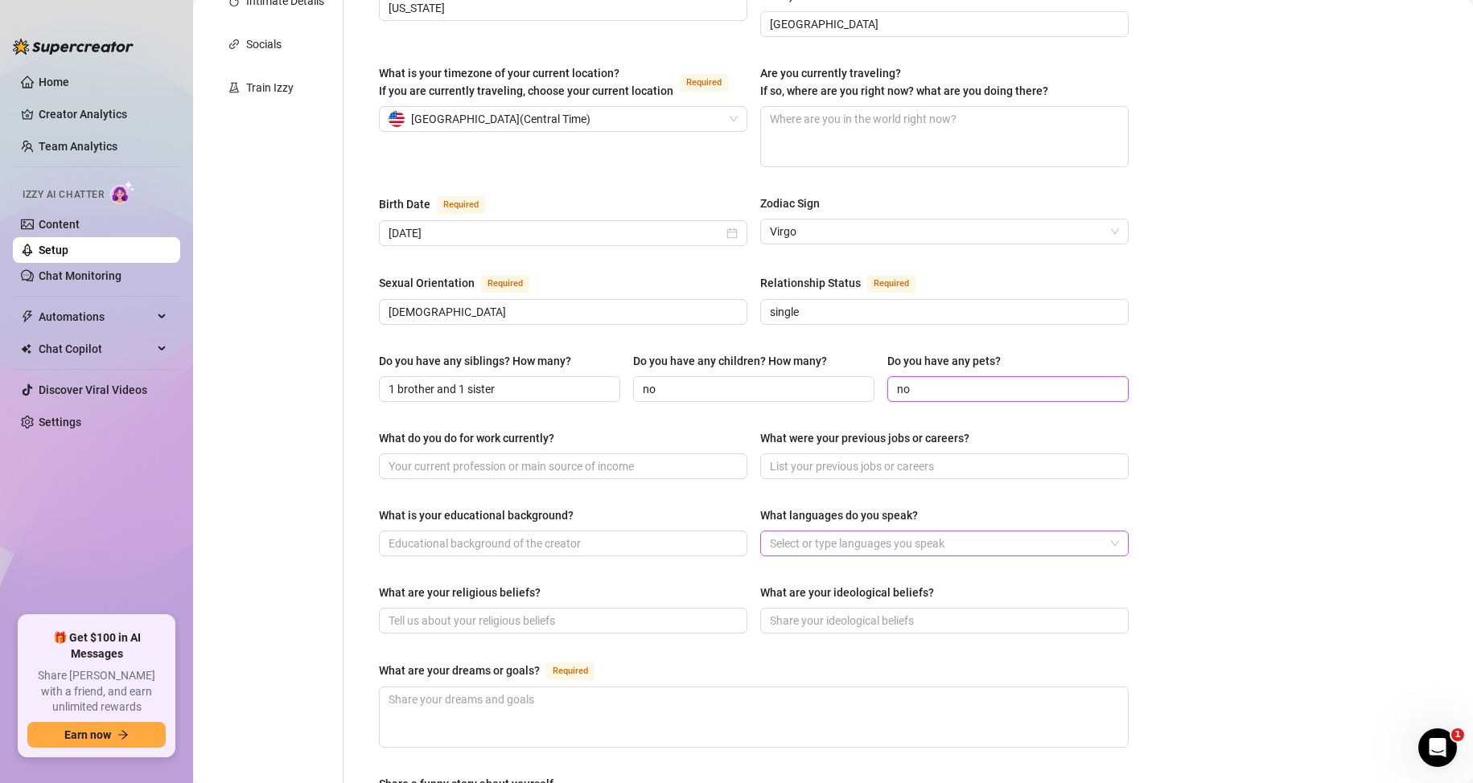
scroll to position [402, 0]
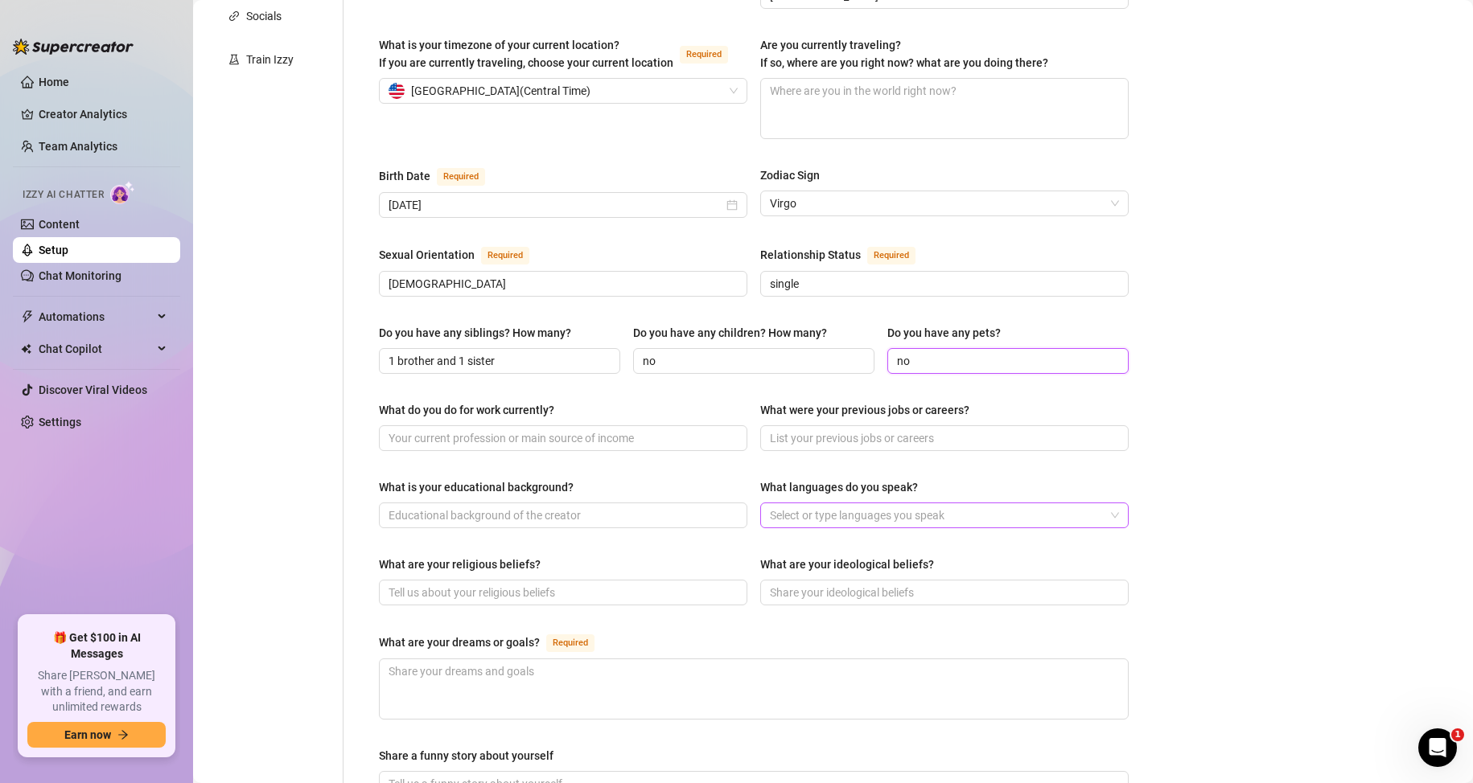
click at [786, 504] on div at bounding box center [935, 515] width 345 height 23
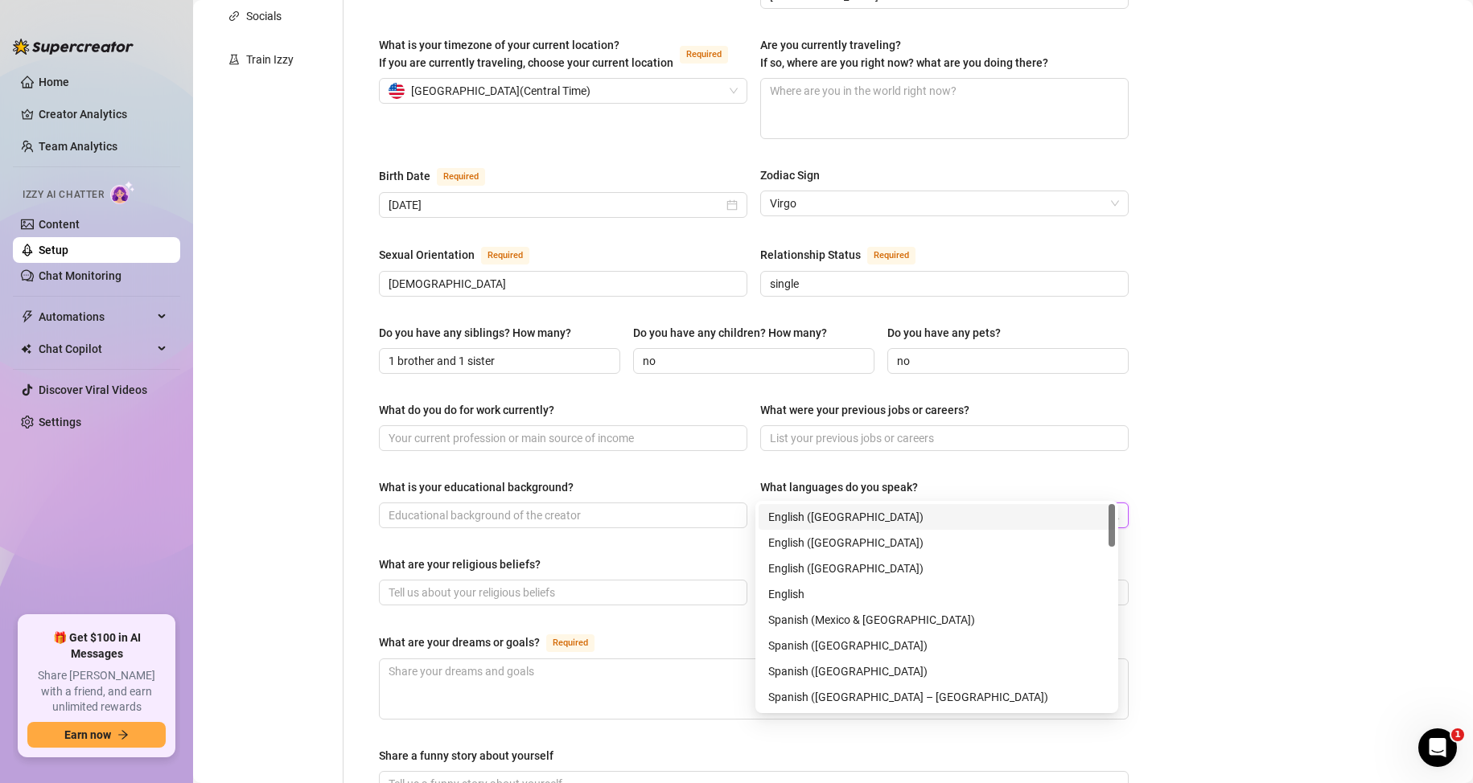
click at [825, 515] on div "English (US)" at bounding box center [936, 517] width 337 height 18
click at [817, 648] on div "Spanish (United States)" at bounding box center [936, 646] width 337 height 18
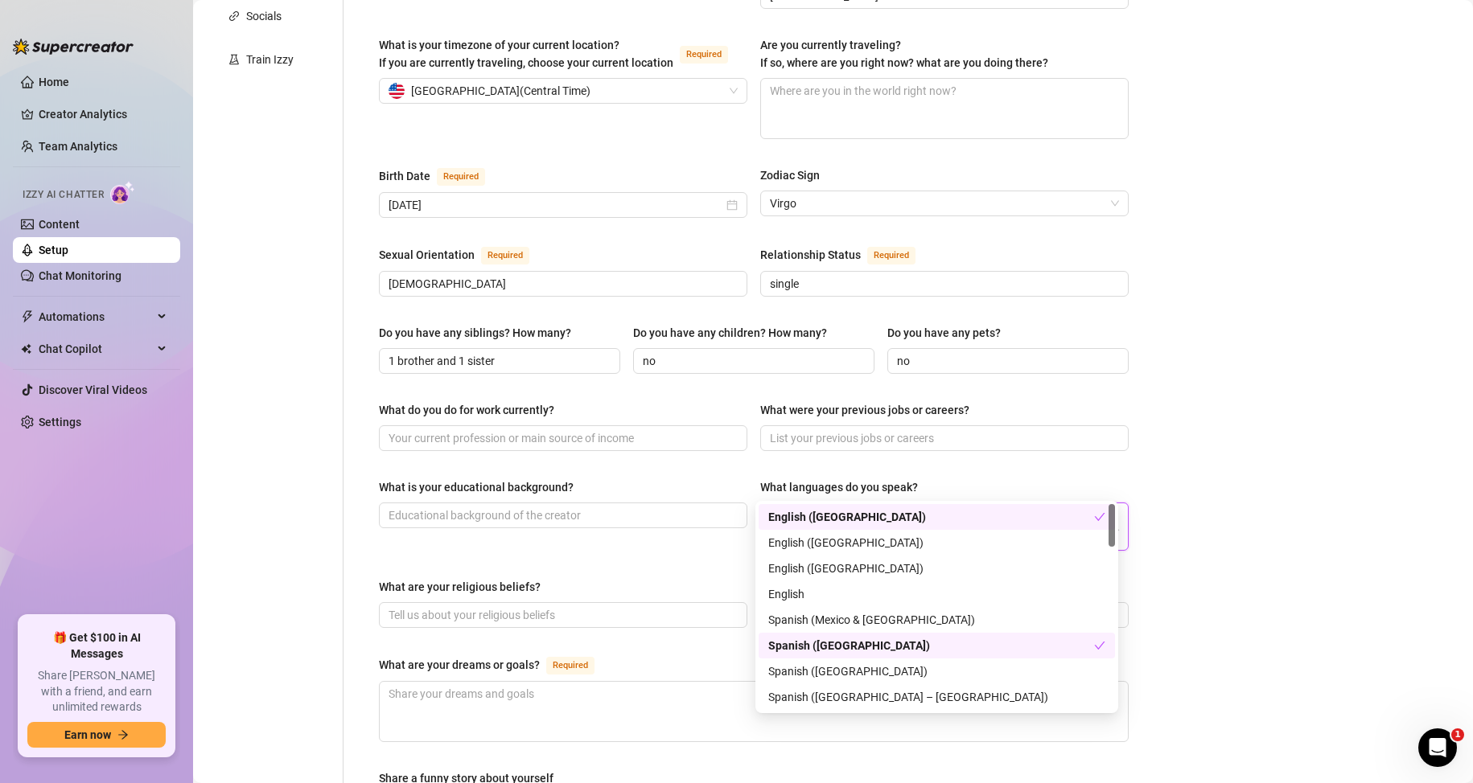
click at [718, 655] on div "What are your dreams or goals? Required" at bounding box center [754, 668] width 750 height 26
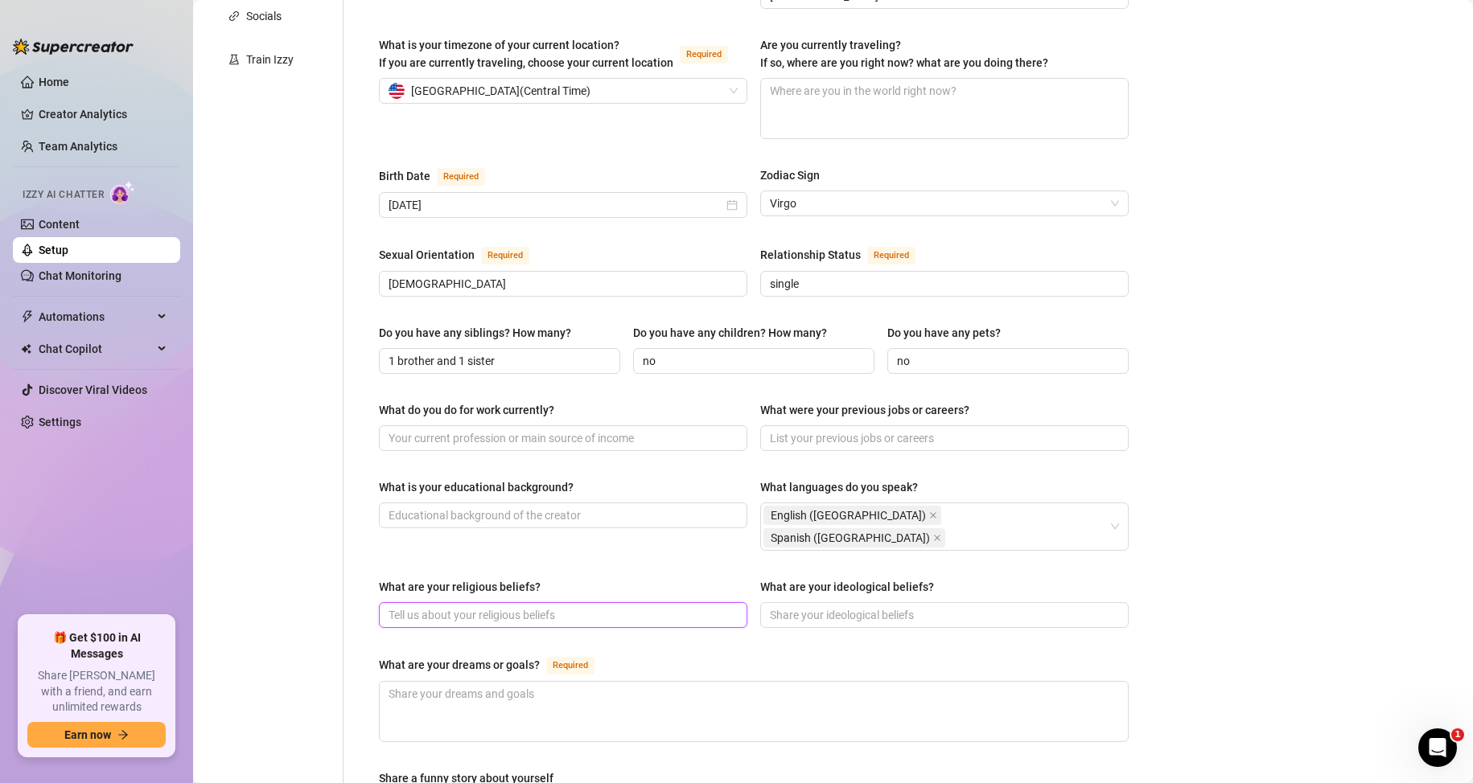
click at [543, 606] on input "What are your religious beliefs?" at bounding box center [561, 615] width 346 height 18
click at [812, 606] on input "What are your ideological beliefs?" at bounding box center [943, 615] width 346 height 18
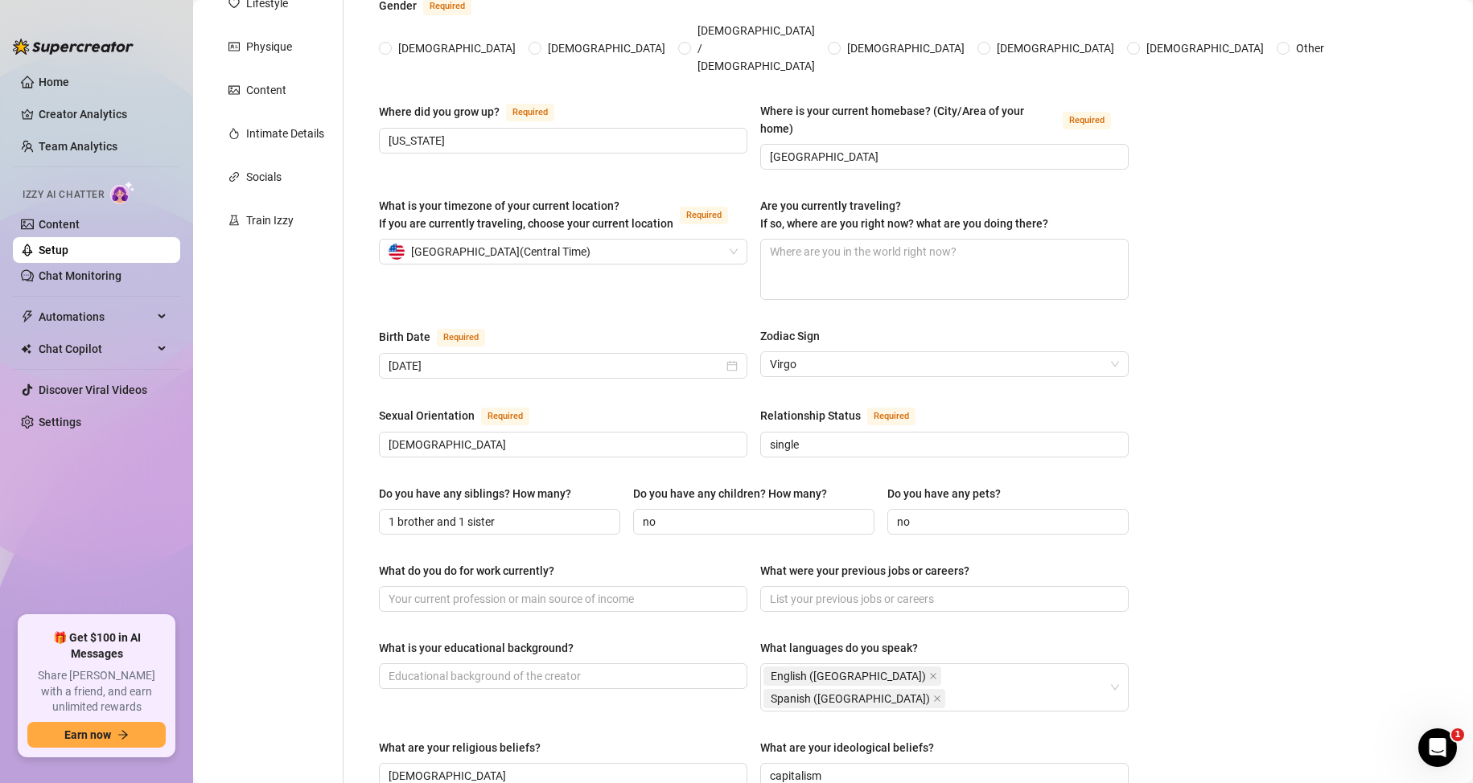
scroll to position [0, 0]
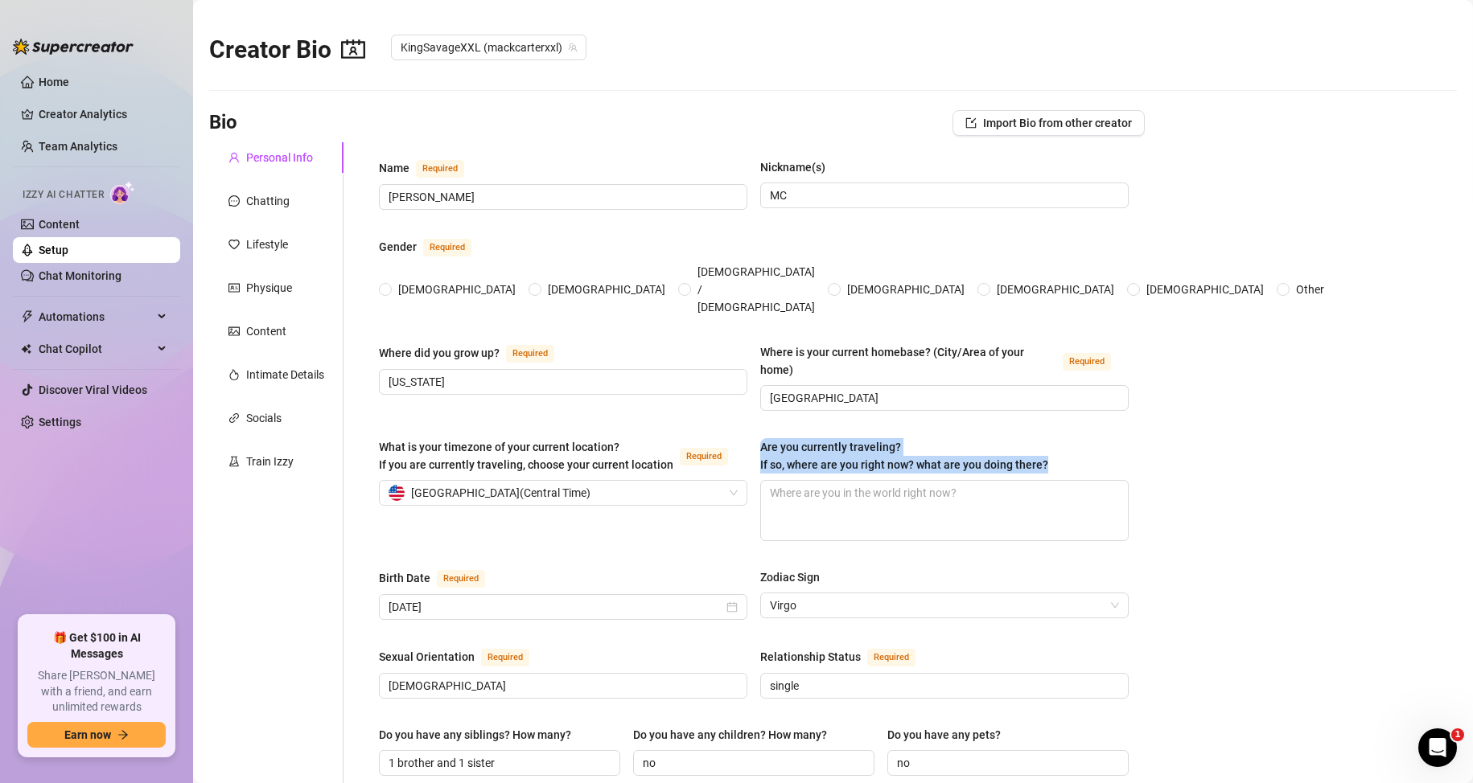
drag, startPoint x: 752, startPoint y: 419, endPoint x: 1047, endPoint y: 441, distance: 295.9
click at [1047, 441] on div "What is your timezone of your current location? If you are currently traveling,…" at bounding box center [754, 496] width 750 height 117
click at [823, 481] on textarea "Are you currently traveling? If so, where are you right now? what are you doing…" at bounding box center [944, 511] width 367 height 60
paste textarea "Yeah, I travel from time to time. Sometimes it’s to visit family I don’t get to…"
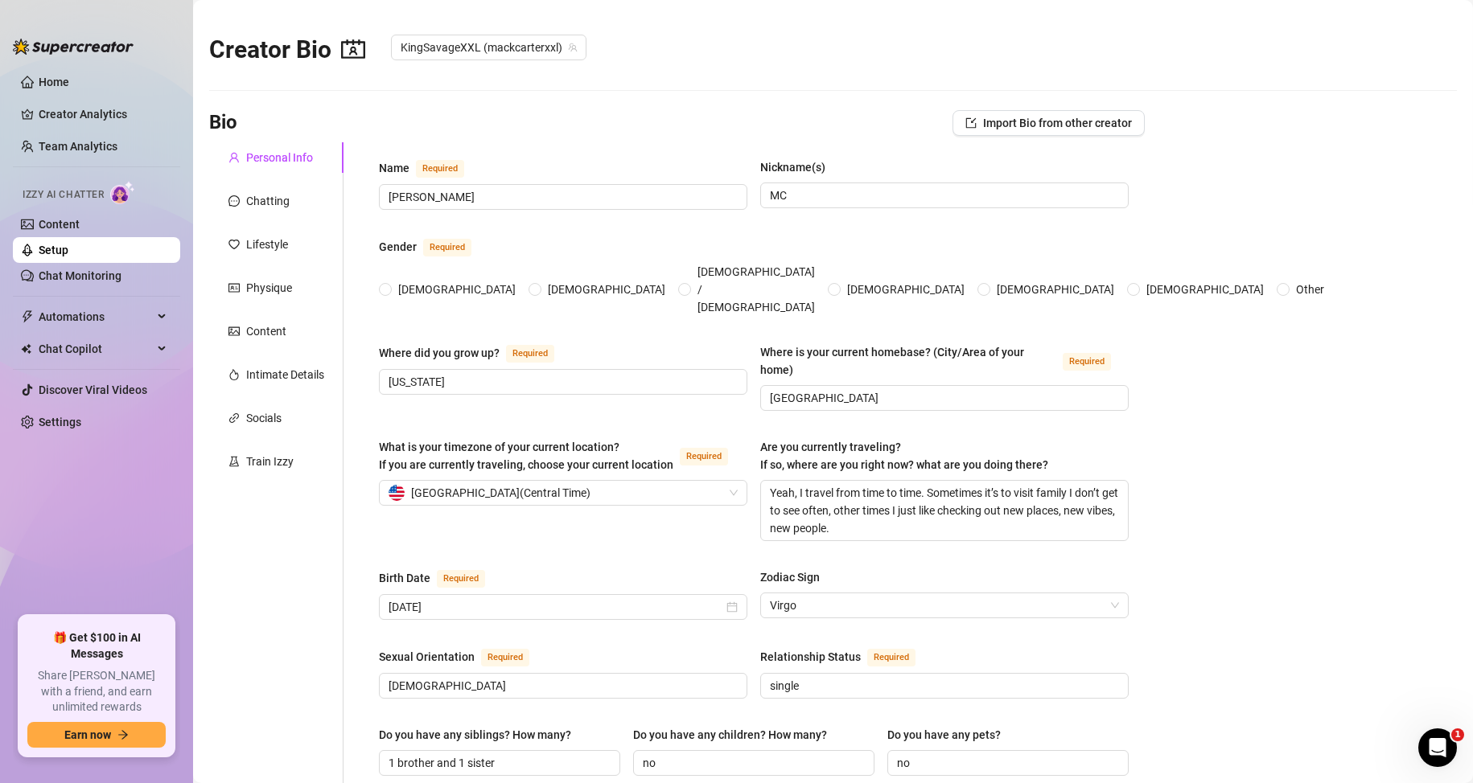
click at [593, 523] on div "What is your timezone of your current location? If you are currently traveling,…" at bounding box center [754, 496] width 750 height 117
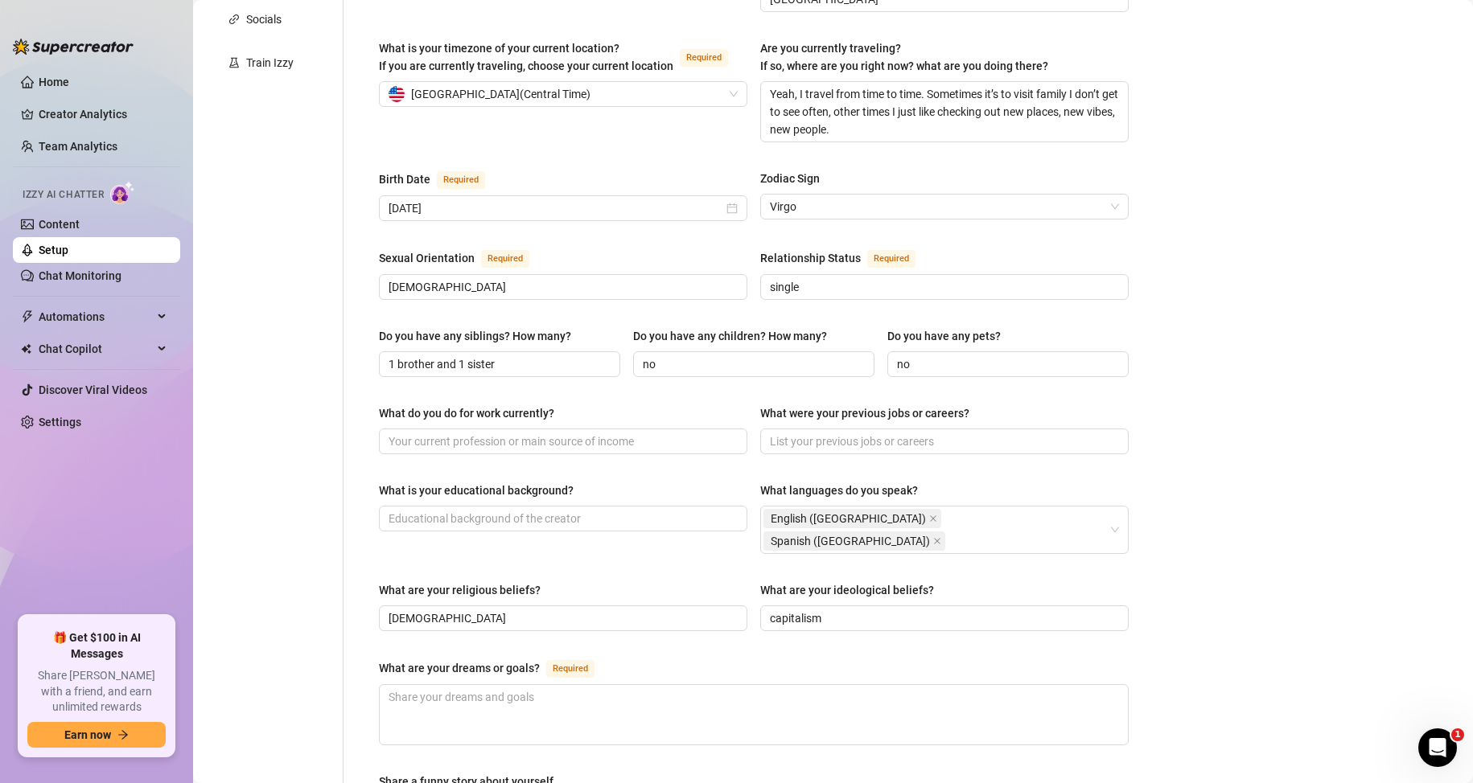
scroll to position [402, 0]
drag, startPoint x: 370, startPoint y: 380, endPoint x: 565, endPoint y: 383, distance: 194.6
click at [565, 383] on div "Name Required Mack Carter Nickname(s) MC Gender Required Female Male Non-Binary…" at bounding box center [754, 425] width 782 height 1370
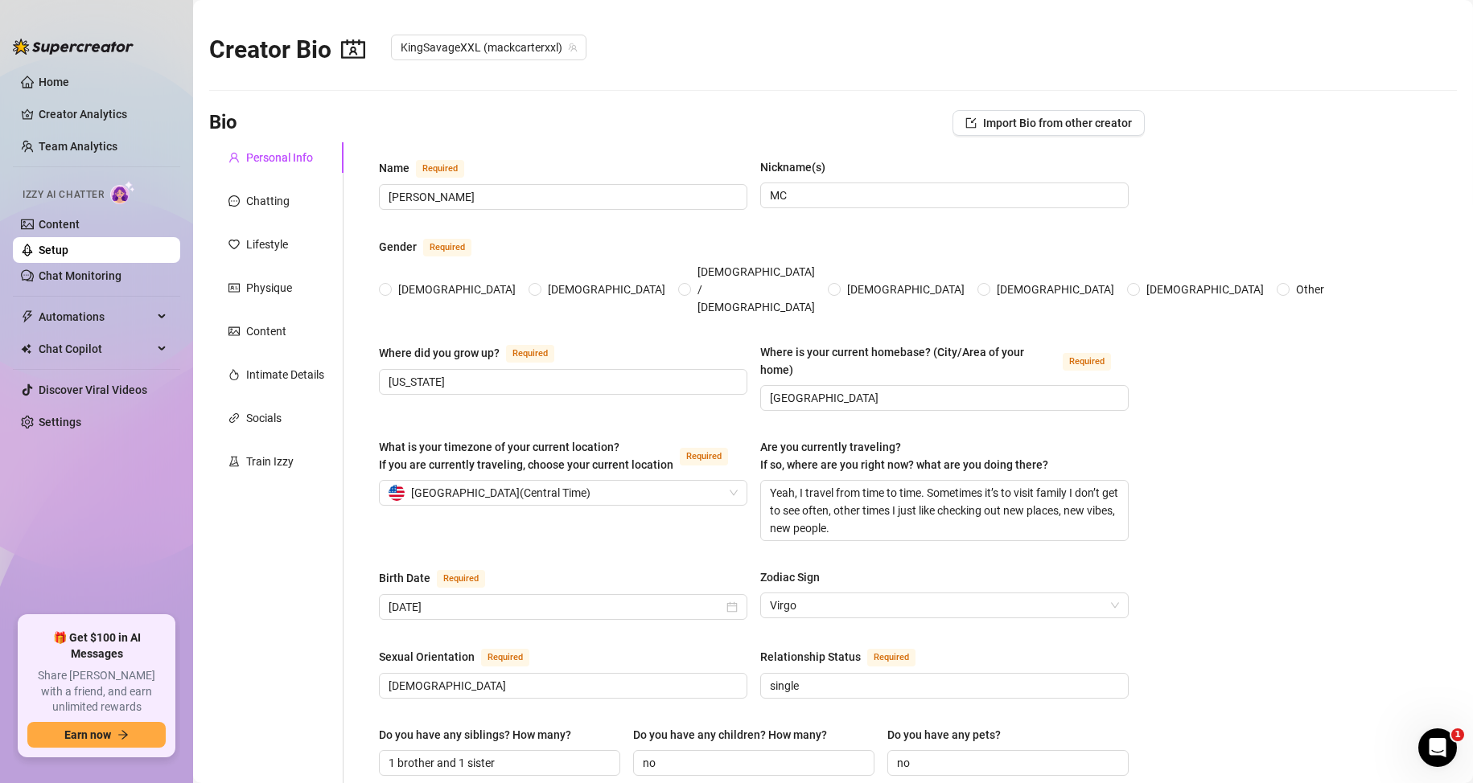
scroll to position [402, 0]
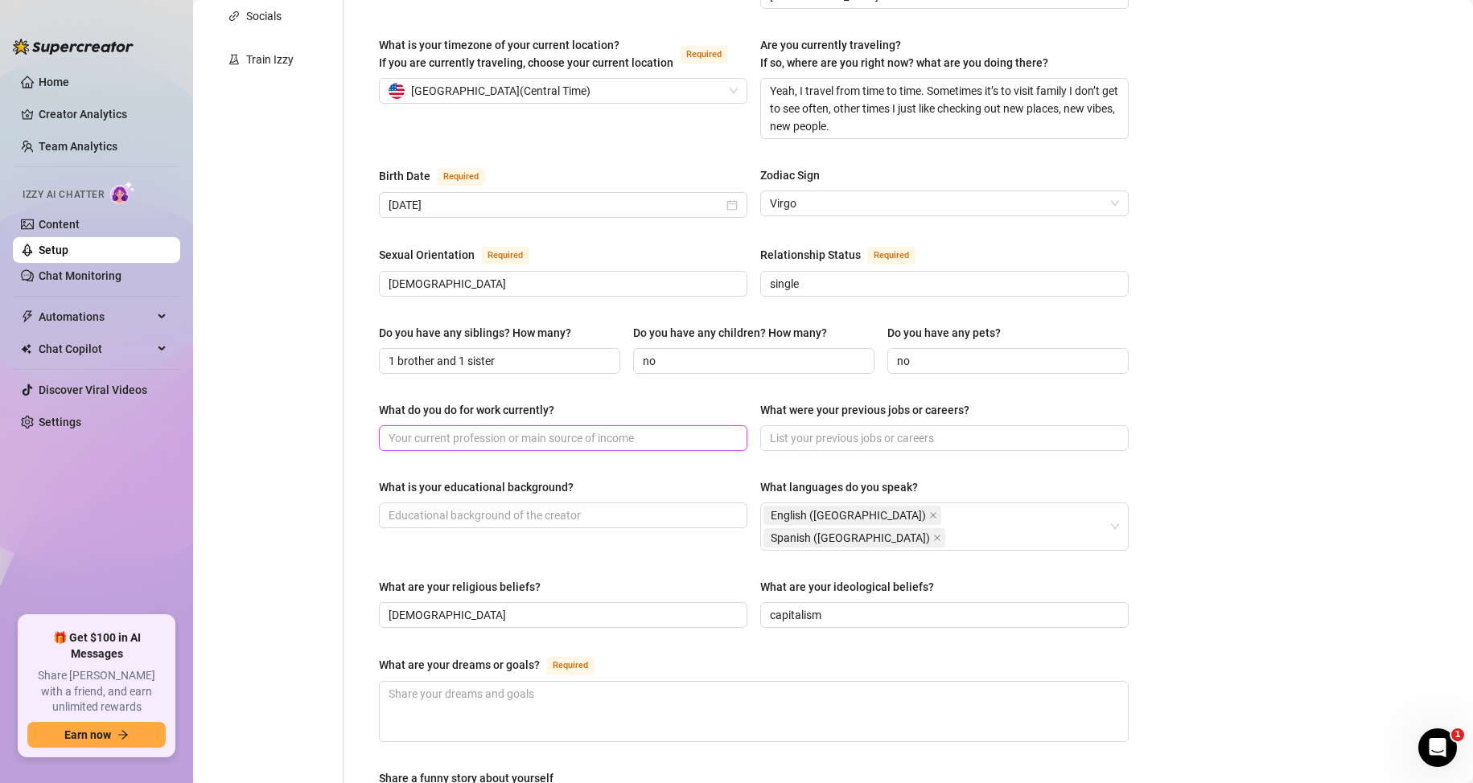
click at [555, 429] on input "What do you do for work currently?" at bounding box center [561, 438] width 346 height 18
paste input "I work as a plumber. Fixing pipes pays the bills, but you can imagine the kind …"
type input "I work as a plumber. Fixing pipes pays the bills, but you can imagine the kind …"
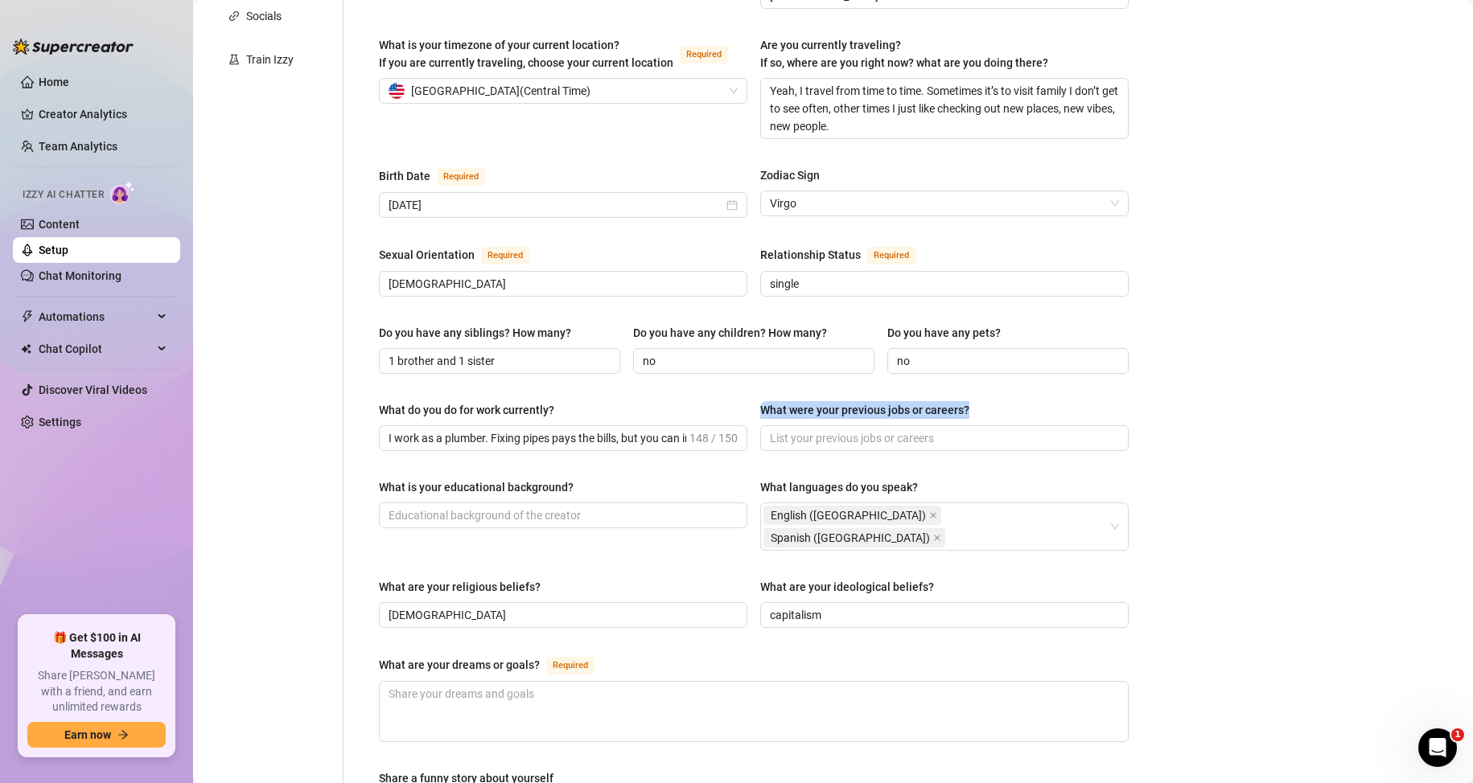
drag, startPoint x: 752, startPoint y: 378, endPoint x: 976, endPoint y: 382, distance: 224.4
click at [976, 401] on div "What do you do for work currently? I work as a plumber. Fixing pipes pays the b…" at bounding box center [754, 433] width 750 height 64
copy div "What were your previous jobs or careers?"
click at [1250, 368] on main "Creator Bio KingSavageXXL (mackcarterxxl) Bio Import Bio from other creator Per…" at bounding box center [833, 411] width 1280 height 1627
click at [824, 429] on input "What were your previous jobs or careers?" at bounding box center [943, 438] width 346 height 18
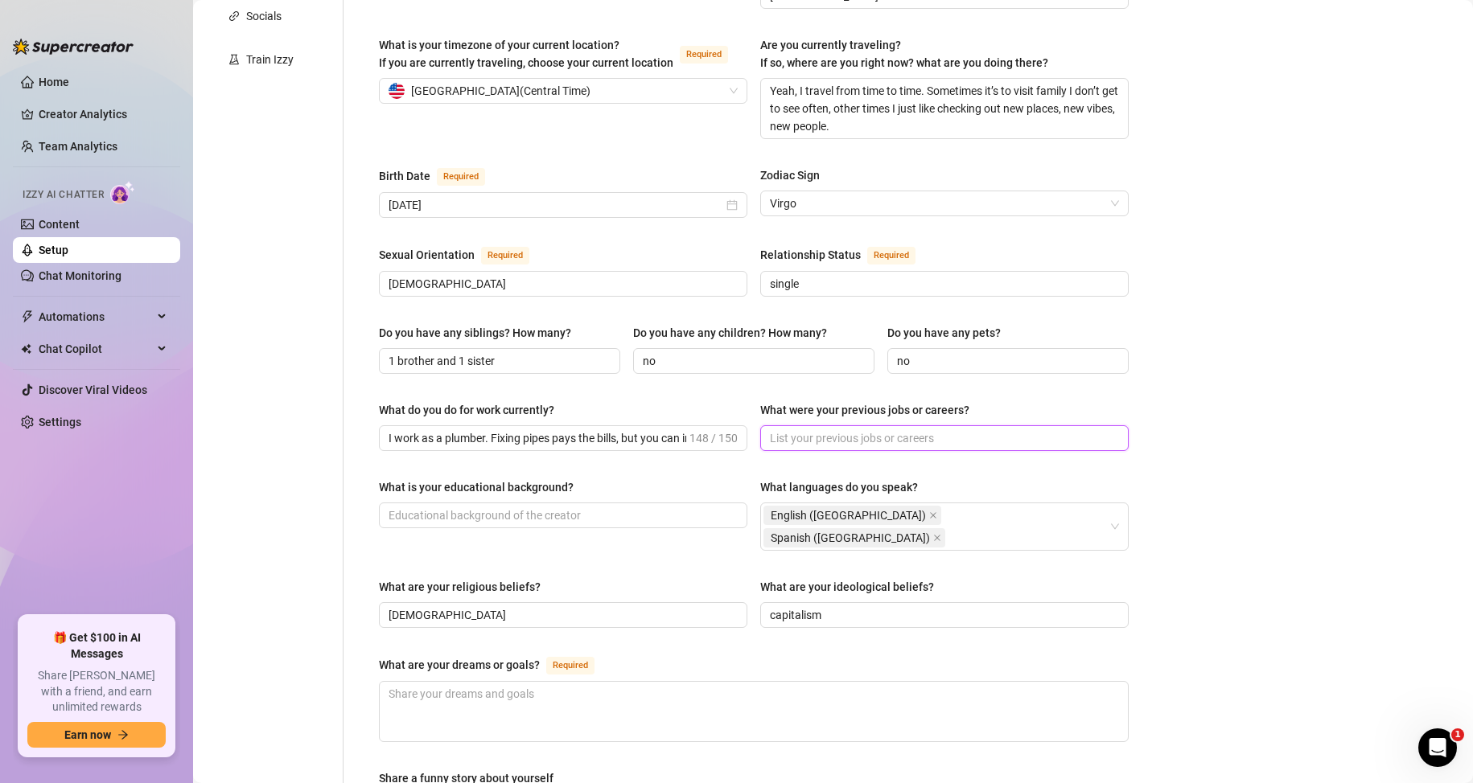
paste input "Before plumbing I did a little bit of everything – worked in warehouses, some c…"
drag, startPoint x: 1056, startPoint y: 408, endPoint x: 996, endPoint y: 404, distance: 59.6
click at [996, 429] on input "Before plumbing I did a little bit of everything – worked in warehouses, some c…" at bounding box center [919, 438] width 298 height 18
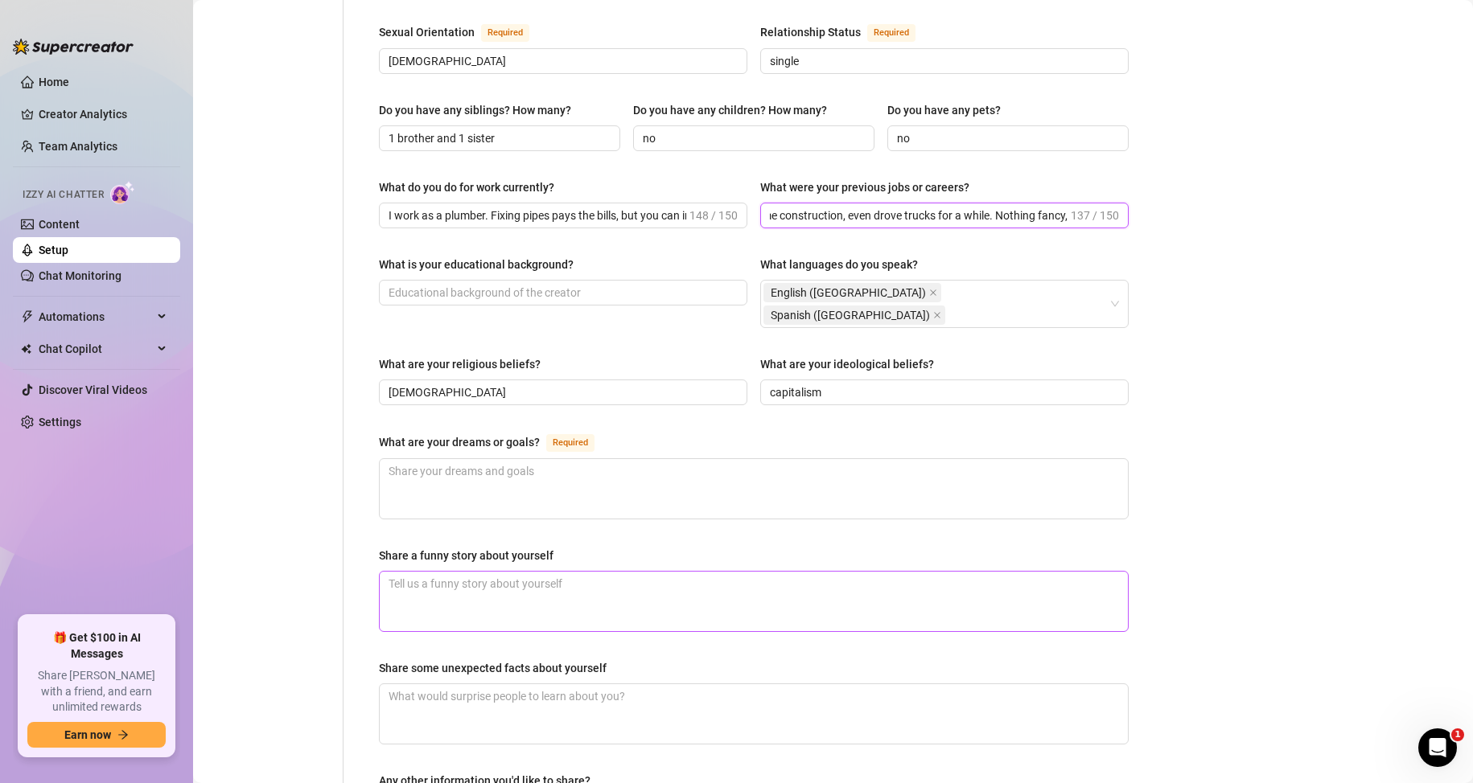
scroll to position [643, 0]
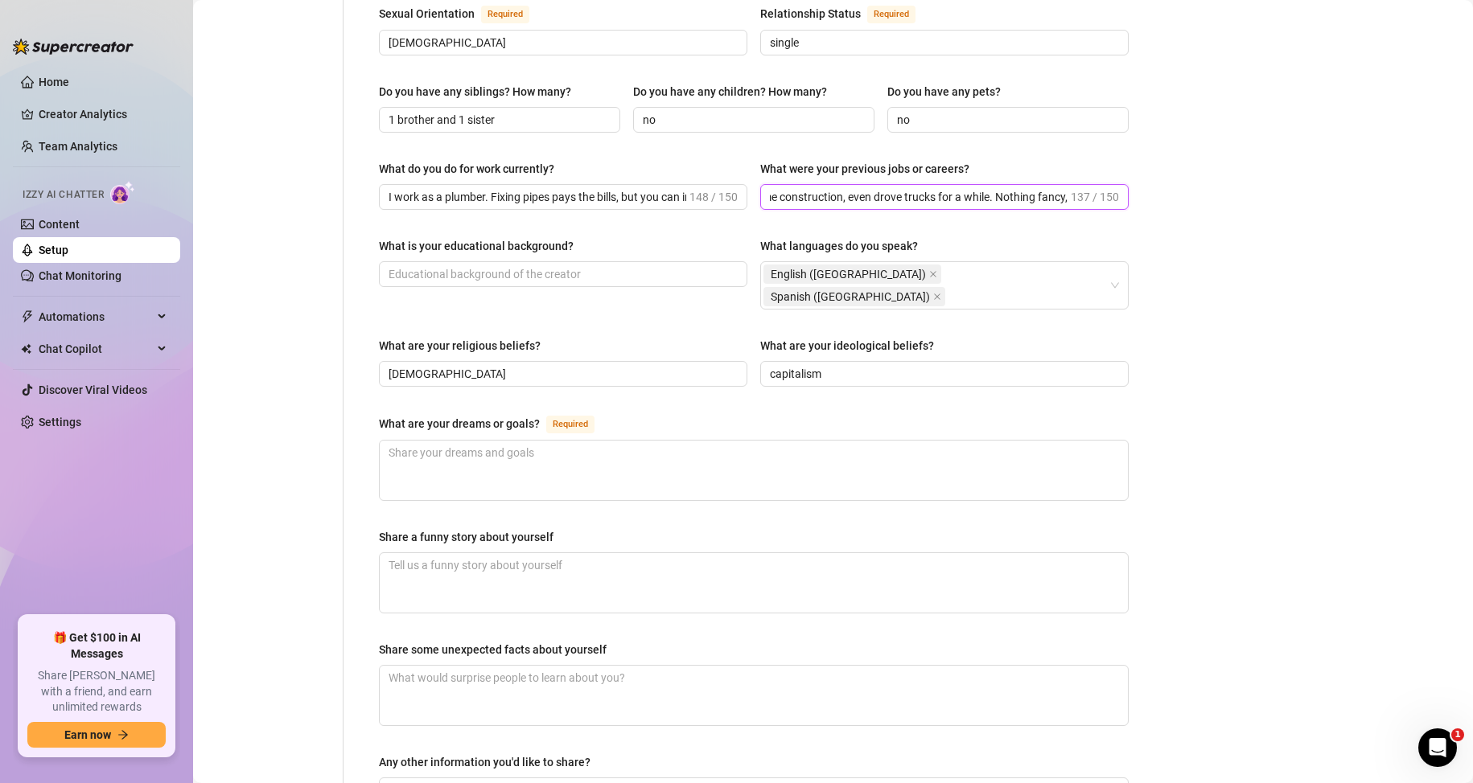
type input "Before plumbing I did a little bit of everything – worked in warehouses, some c…"
drag, startPoint x: 364, startPoint y: 376, endPoint x: 551, endPoint y: 365, distance: 187.7
click at [551, 365] on div "Name Required Mack Carter Nickname(s) MC Gender Required Female Male Non-Binary…" at bounding box center [754, 184] width 782 height 1370
copy div "What are your dreams or goals?"
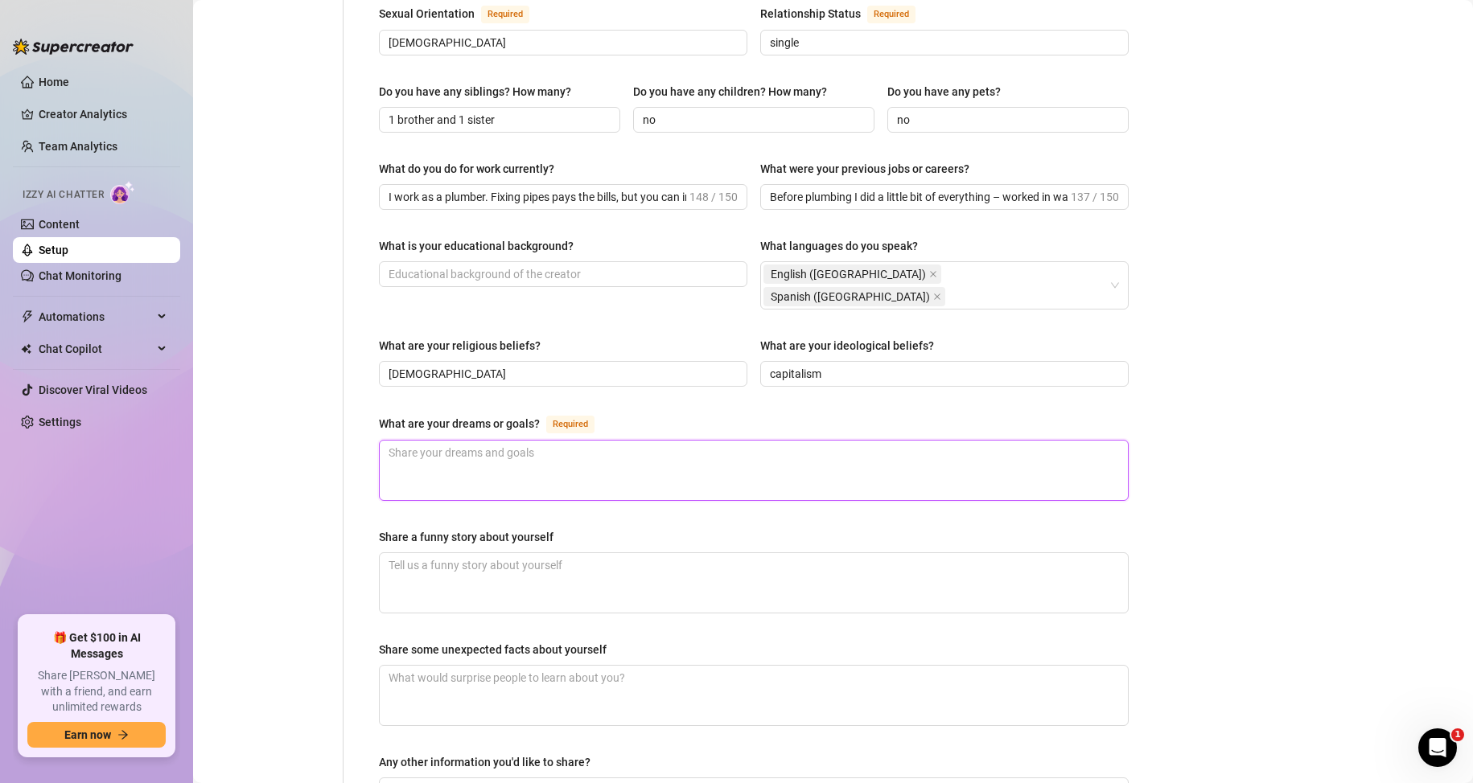
click at [450, 441] on textarea "What are your dreams or goals? Required" at bounding box center [754, 471] width 748 height 60
paste textarea "My goal is simple – I just want a better job that gives me the freedom to live …"
type textarea "My goal is simple – I just want a better job that gives me the freedom to live …"
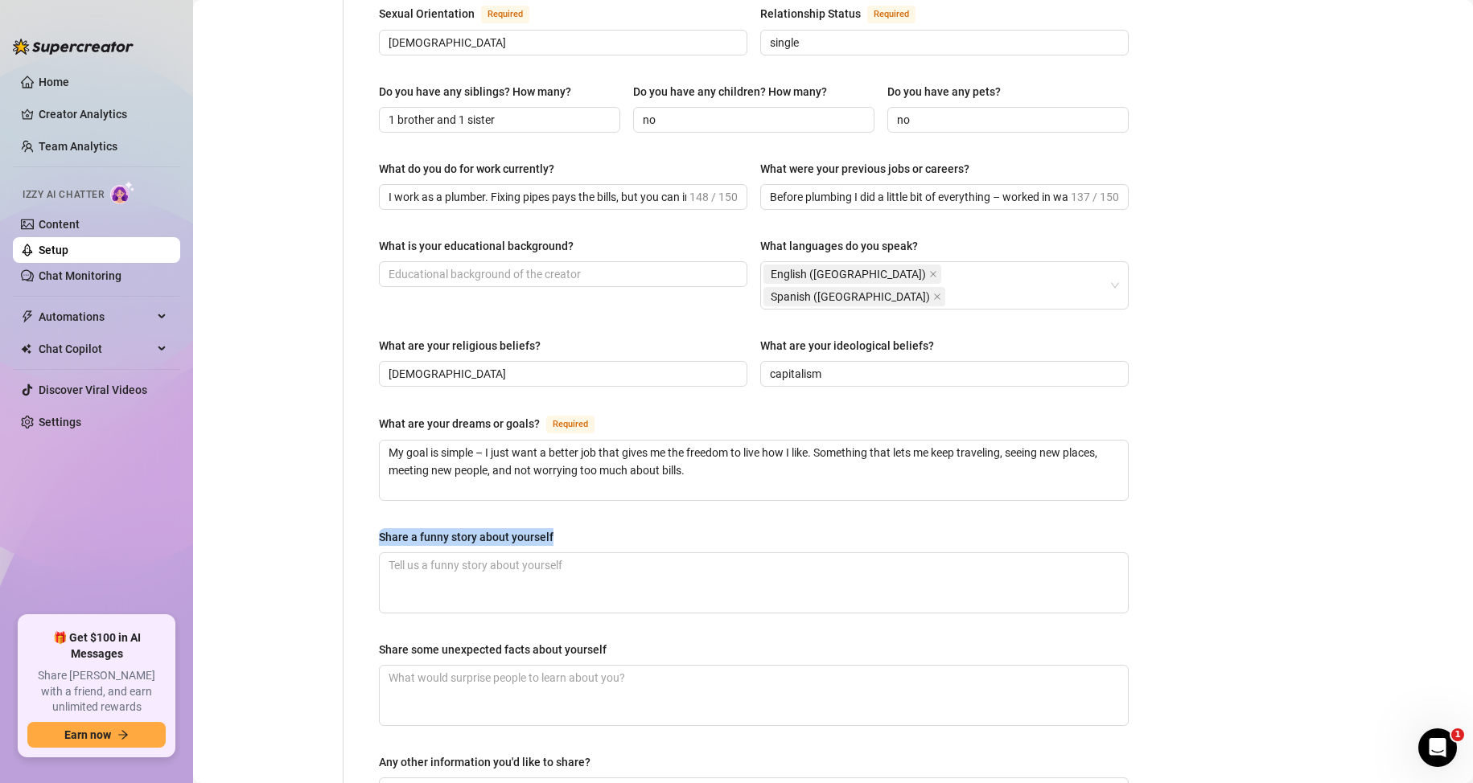
drag, startPoint x: 371, startPoint y: 483, endPoint x: 554, endPoint y: 483, distance: 183.4
click at [554, 483] on div "Name Required Mack Carter Nickname(s) MC Gender Required Female Male Non-Binary…" at bounding box center [754, 184] width 782 height 1370
copy div "Share a funny story about yourself"
click at [248, 486] on div "Personal Info Chatting Lifestyle Physique Content Intimate Details Socials Trai…" at bounding box center [276, 184] width 134 height 1370
click at [499, 553] on textarea "Share a funny story about yourself" at bounding box center [754, 583] width 748 height 60
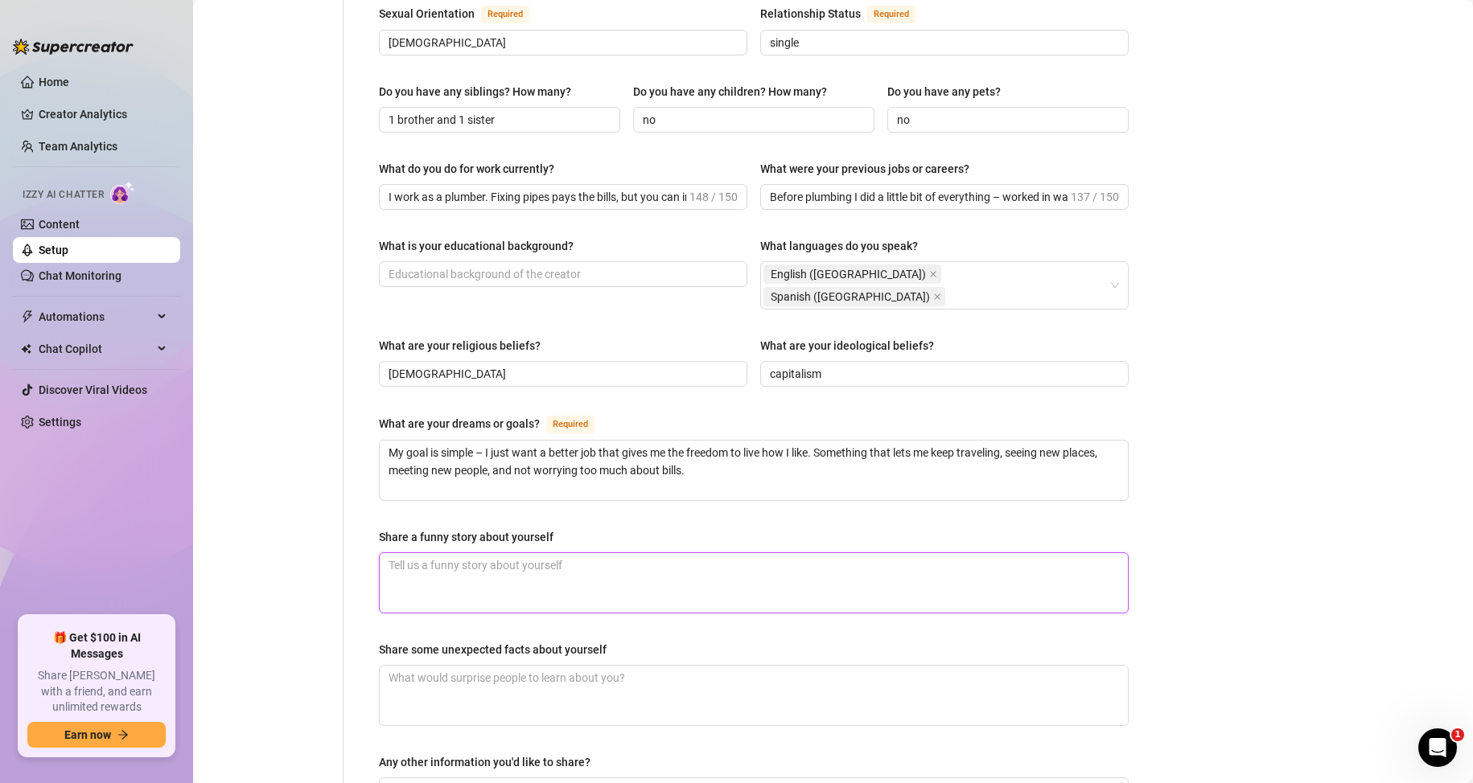
paste textarea "One time I got called to fix a leak under the sink. The guy who lived there kep…"
type textarea "One time I got called to fix a leak under the sink. The guy who lived there kep…"
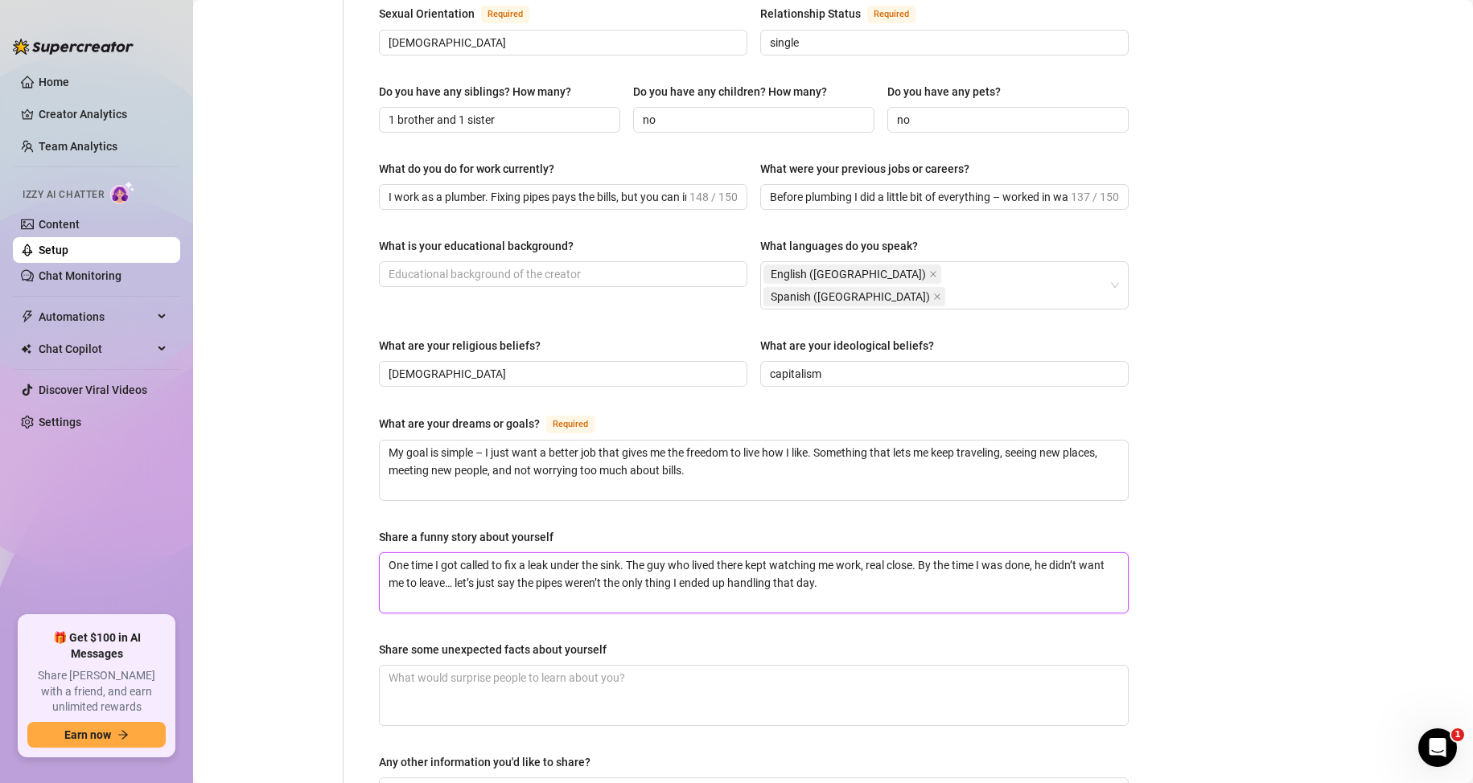
scroll to position [724, 0]
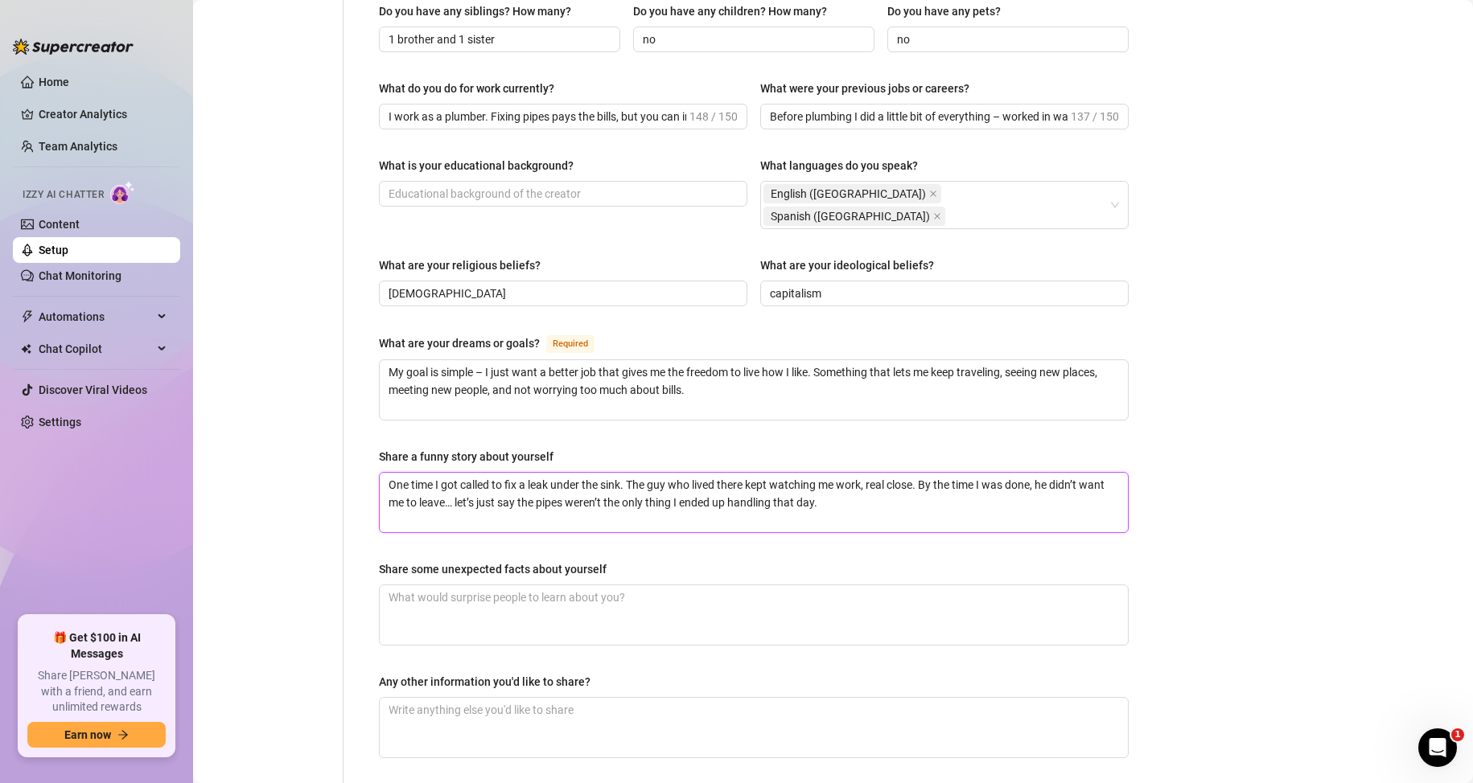
type textarea "One time I got called to fix a leak under the sink. The guy who lived there kep…"
drag, startPoint x: 382, startPoint y: 511, endPoint x: 621, endPoint y: 521, distance: 239.0
click at [621, 561] on div "Share some unexpected facts about yourself" at bounding box center [754, 573] width 750 height 24
copy div "Share some unexpected facts about yourself"
click at [260, 444] on div "Personal Info Chatting Lifestyle Physique Content Intimate Details Socials Trai…" at bounding box center [276, 104] width 134 height 1370
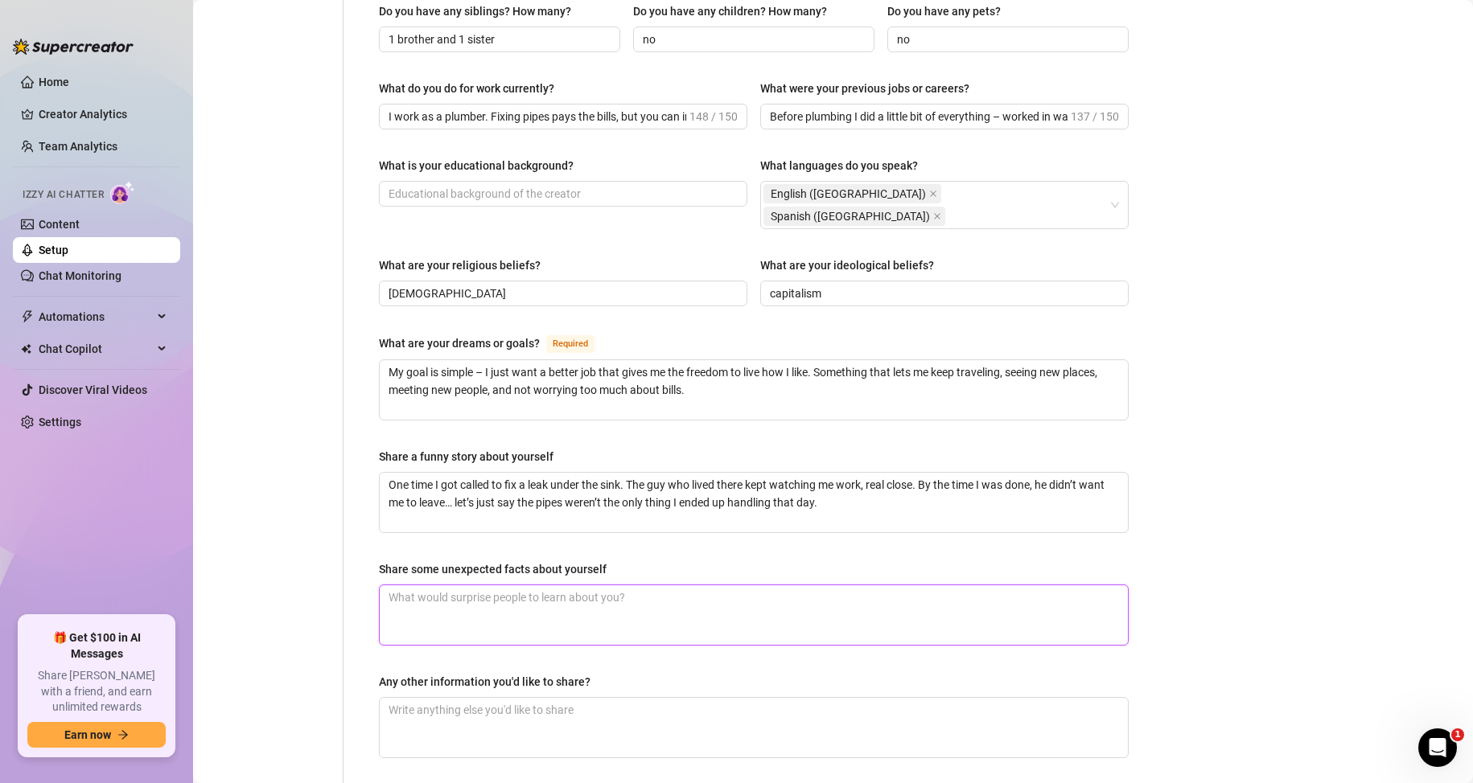
click at [516, 585] on textarea "Share some unexpected facts about yourself" at bounding box center [754, 615] width 748 height 60
paste textarea "People don’t always expect this, but I can actually cook pretty well – my famil…"
type textarea "People don’t always expect this, but I can actually cook pretty well – my famil…"
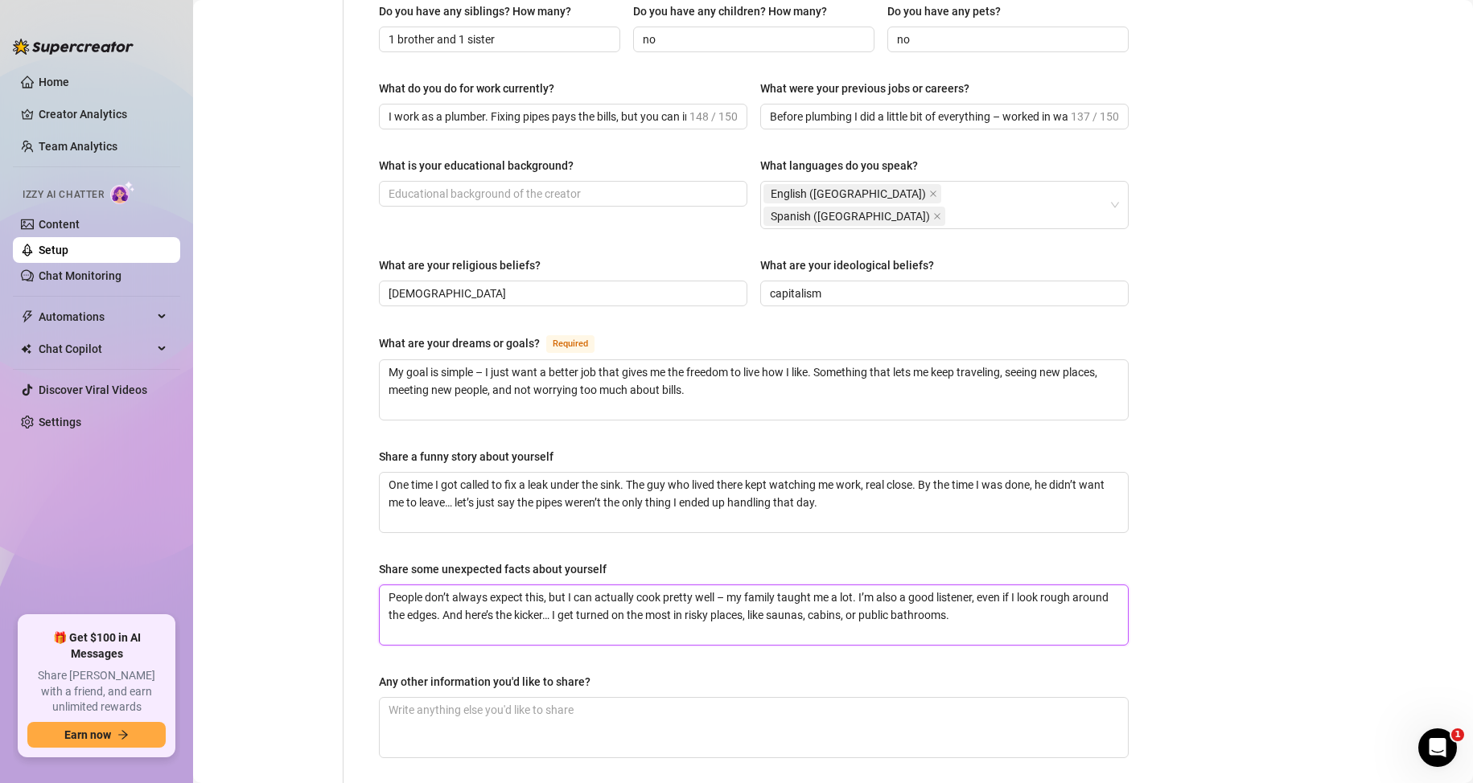
drag, startPoint x: 935, startPoint y: 561, endPoint x: 905, endPoint y: 561, distance: 30.6
click at [905, 585] on textarea "People don’t always expect this, but I can actually cook pretty well – my famil…" at bounding box center [754, 615] width 748 height 60
type textarea "People don’t always expect this, but I can actually cook pretty well – my famil…"
drag, startPoint x: 1085, startPoint y: 757, endPoint x: 1077, endPoint y: 756, distance: 8.1
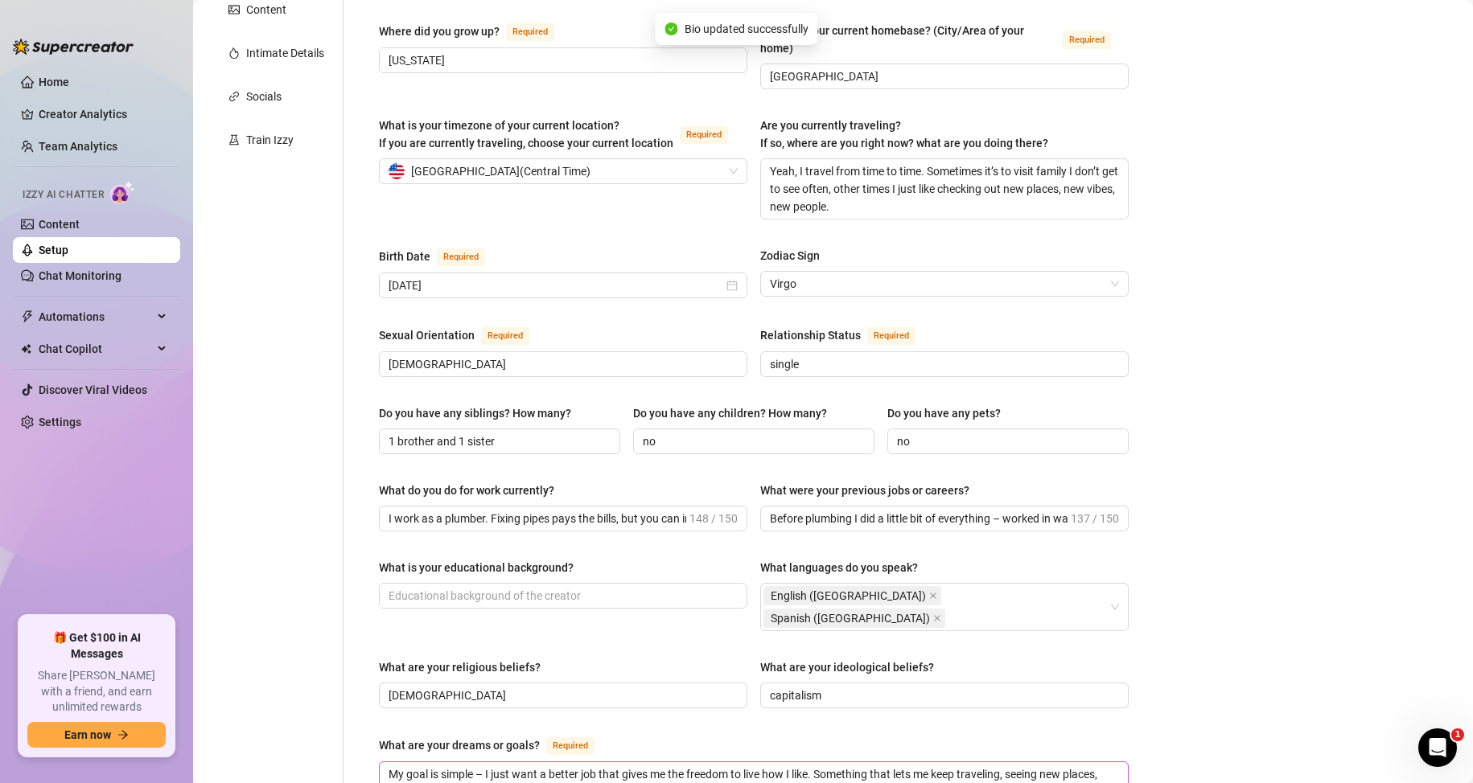
scroll to position [0, 0]
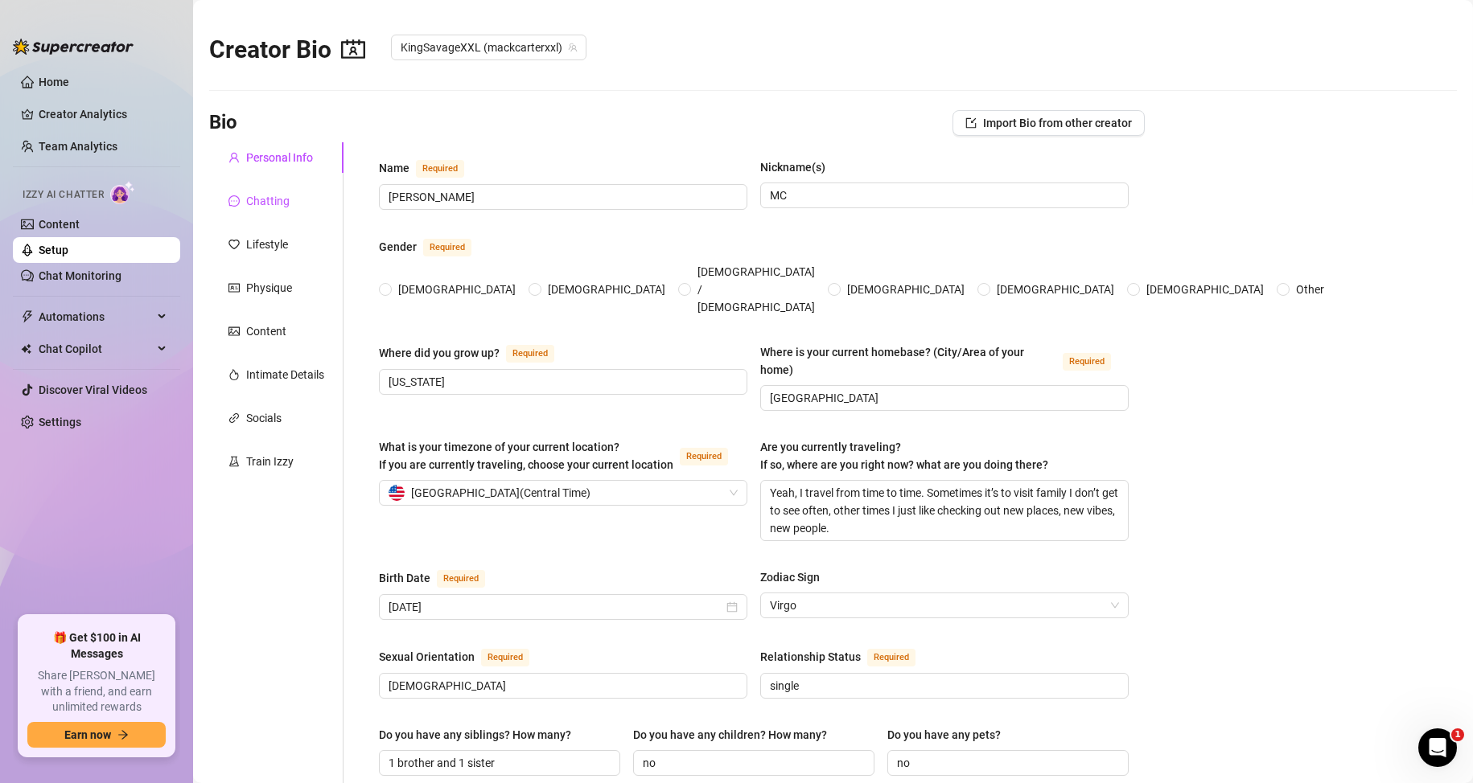
click at [269, 192] on div "Chatting" at bounding box center [267, 201] width 43 height 18
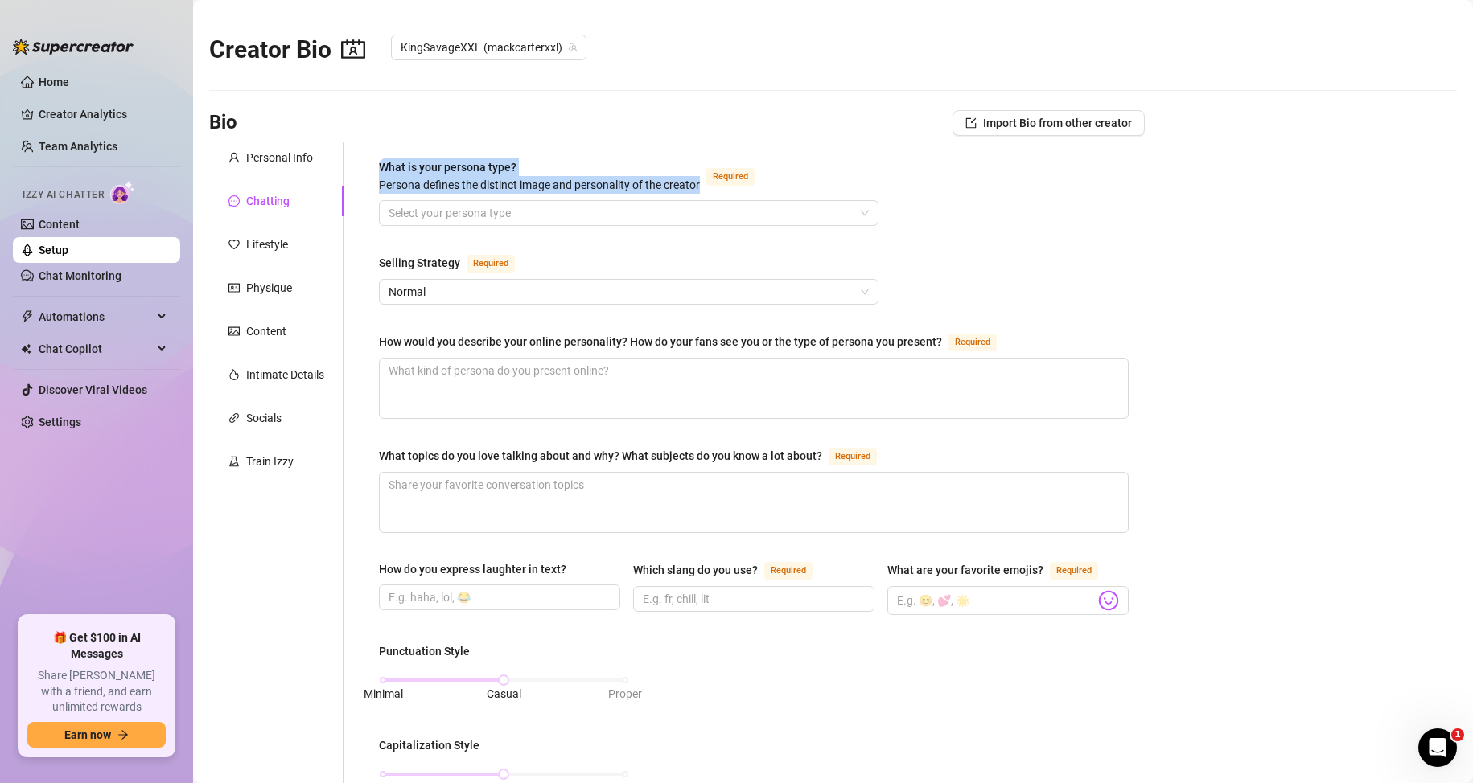
drag, startPoint x: 369, startPoint y: 166, endPoint x: 702, endPoint y: 179, distance: 333.2
click at [702, 179] on div "What is your persona type? Persona defines the distinct image and personality o…" at bounding box center [754, 742] width 782 height 1201
copy span "What is your persona type? Persona defines the distinct image and personality o…"
click at [476, 214] on input "What is your persona type? Persona defines the distinct image and personality o…" at bounding box center [621, 213] width 466 height 24
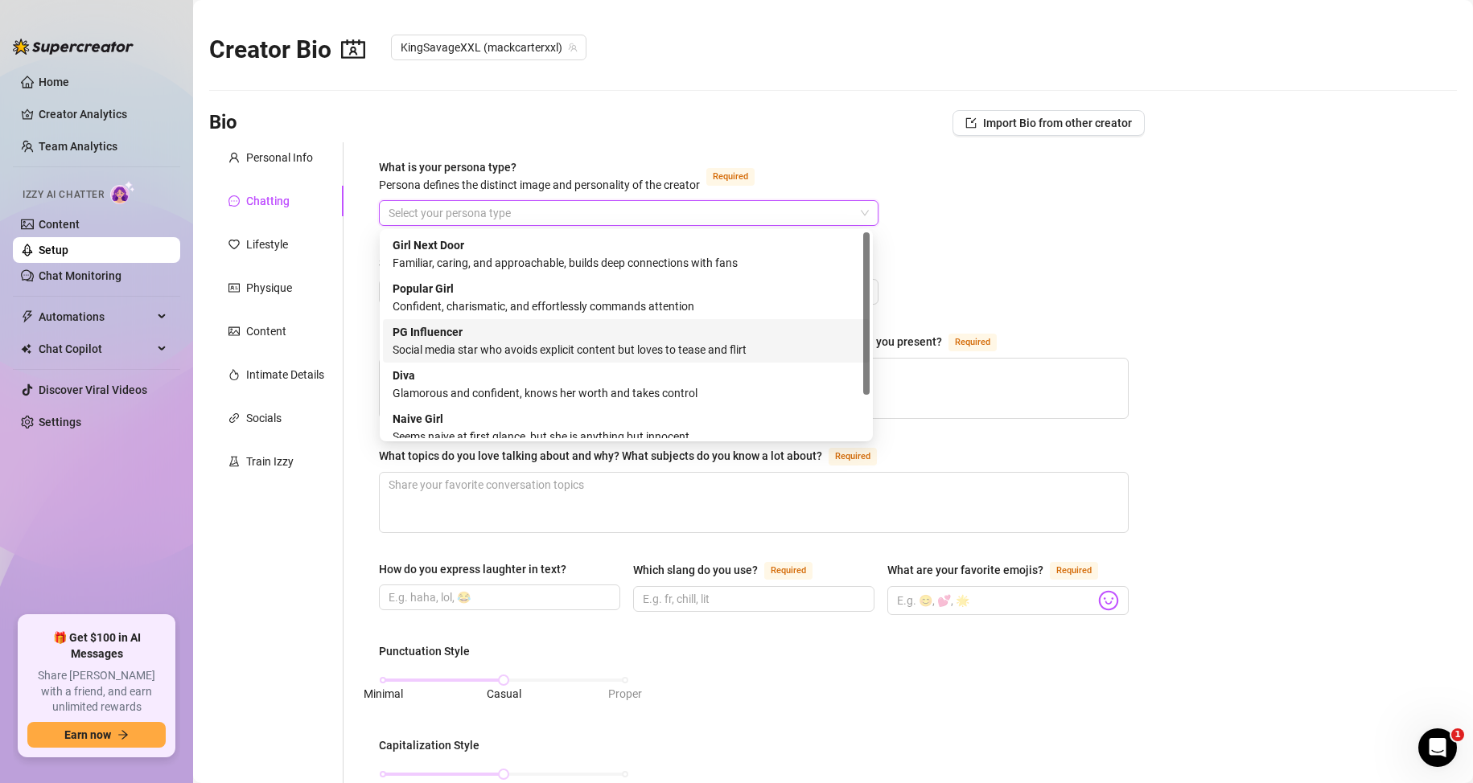
scroll to position [55, 0]
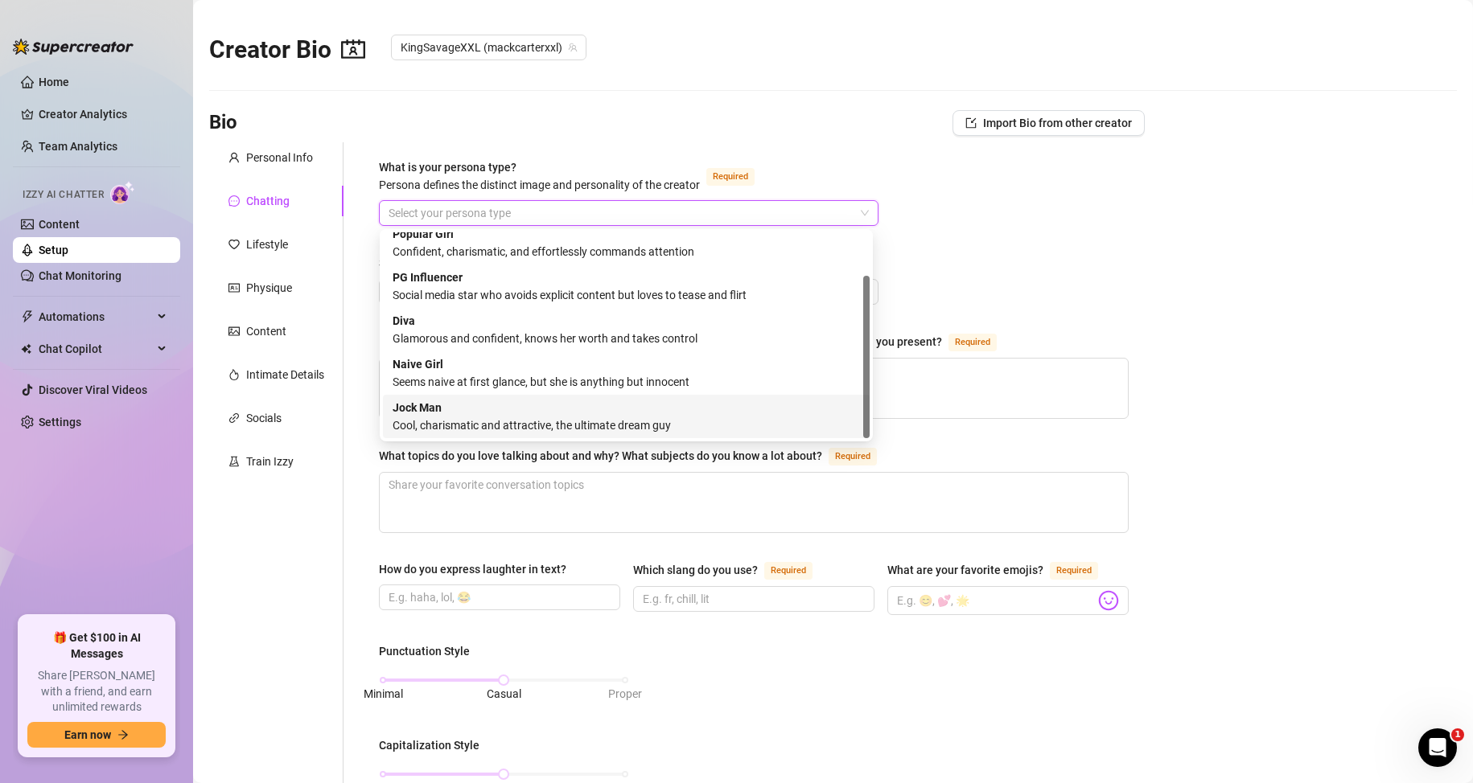
click at [468, 421] on div "Cool, charismatic and attractive, the ultimate dream guy" at bounding box center [625, 426] width 467 height 18
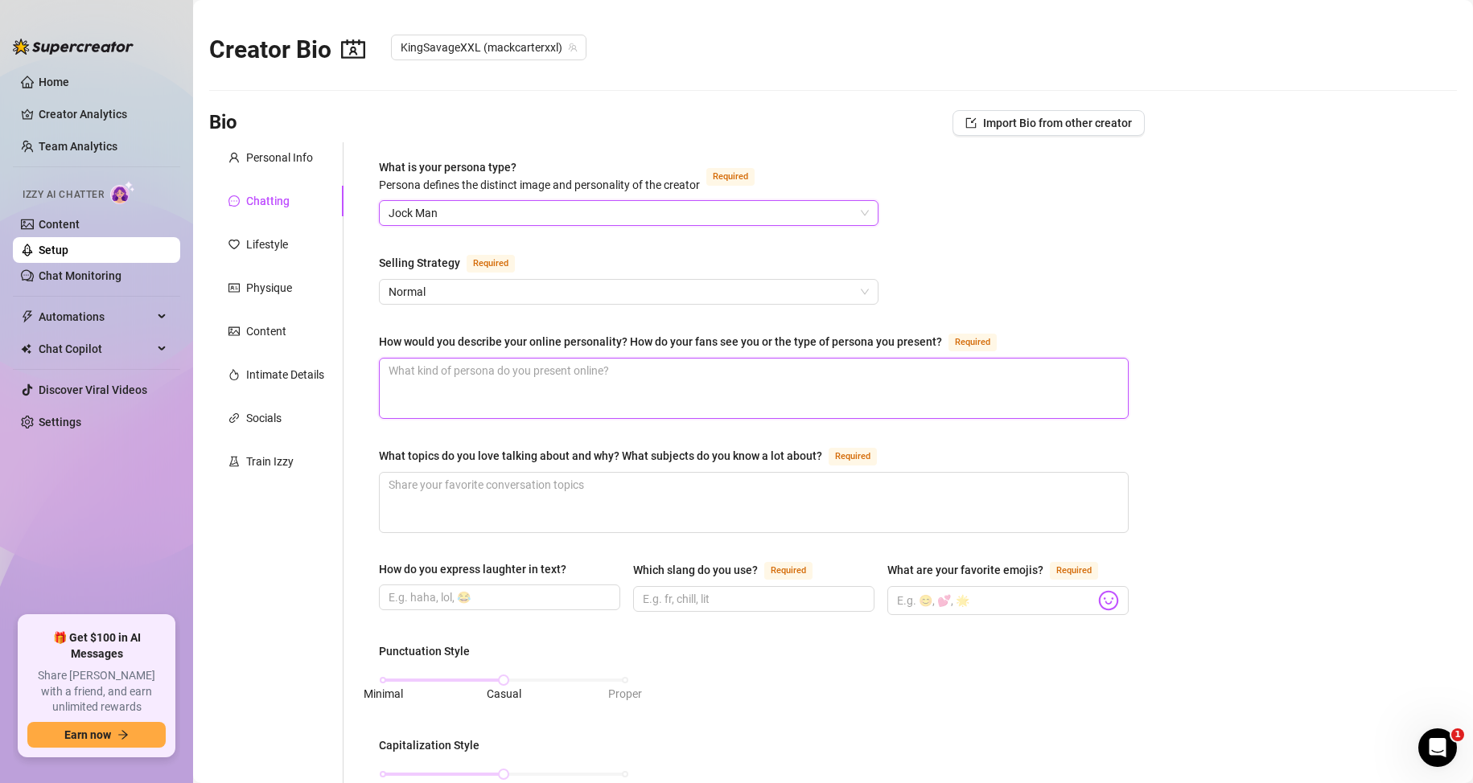
click at [423, 388] on textarea "How would you describe your online personality? How do your fans see you or the…" at bounding box center [754, 389] width 748 height 60
paste textarea "I’m the black alpha plumber – rough, real, a little dirty, and not afraid to sh…"
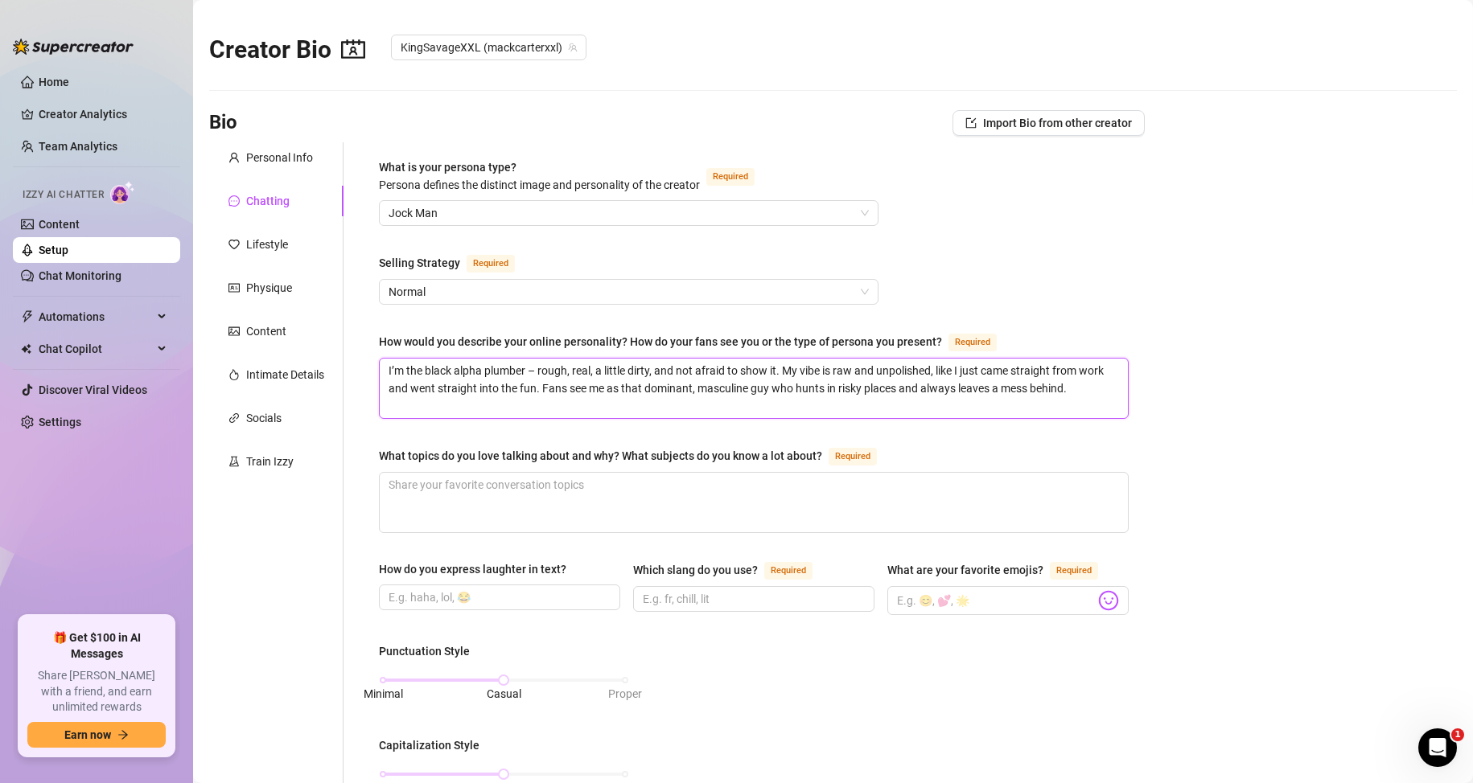
type textarea "I’m the black alpha plumber – rough, real, a little dirty, and not afraid to sh…"
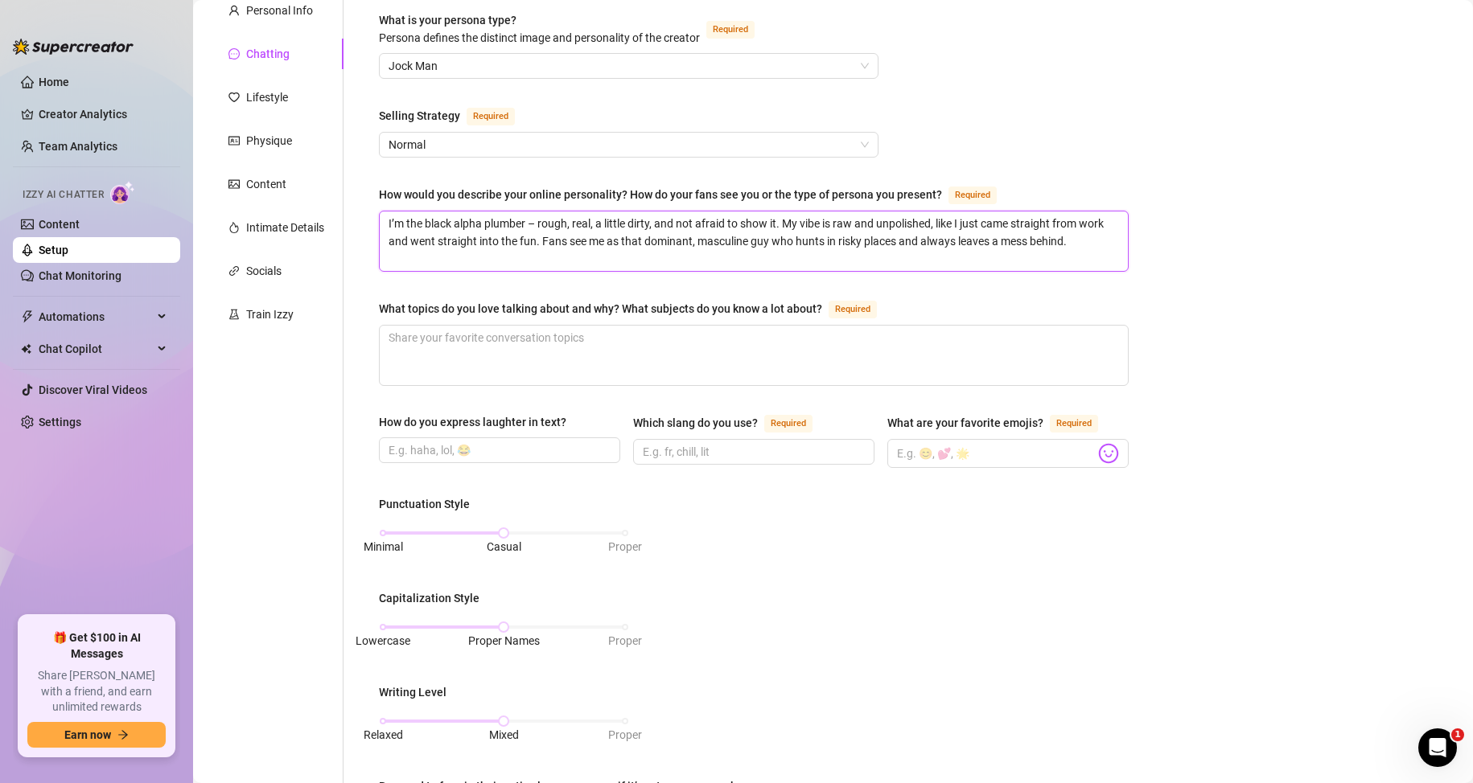
scroll to position [161, 0]
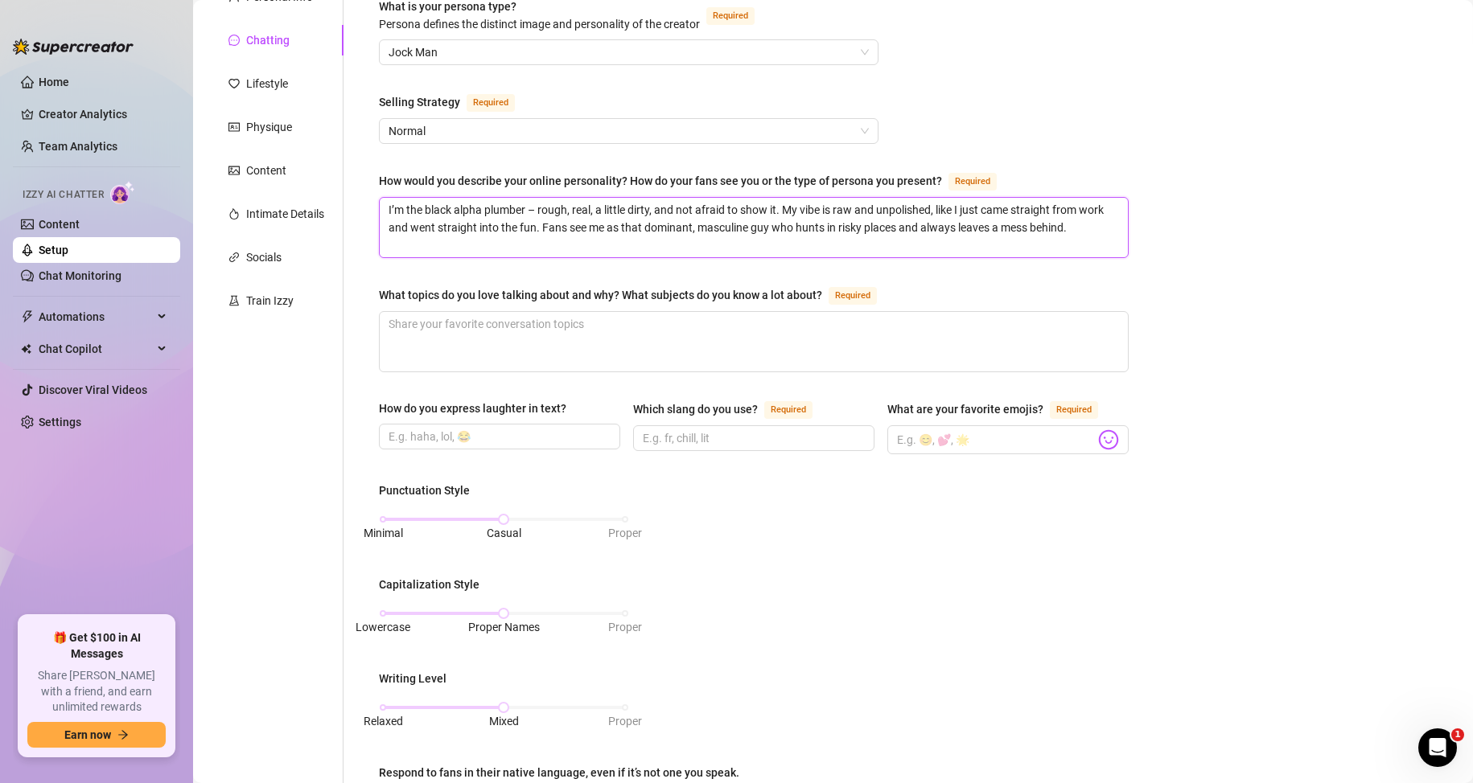
type textarea "I’m the black alpha plumber – rough, real, a little dirty, and not afraid to sh…"
drag, startPoint x: 390, startPoint y: 289, endPoint x: 820, endPoint y: 301, distance: 429.6
click at [820, 301] on div "What topics do you love talking about and why? What subjects do you know a lot …" at bounding box center [600, 295] width 443 height 18
copy div "What topics do you love talking about and why? What subjects do you know a lot …"
click at [547, 355] on textarea "What topics do you love talking about and why? What subjects do you know a lot …" at bounding box center [754, 342] width 748 height 60
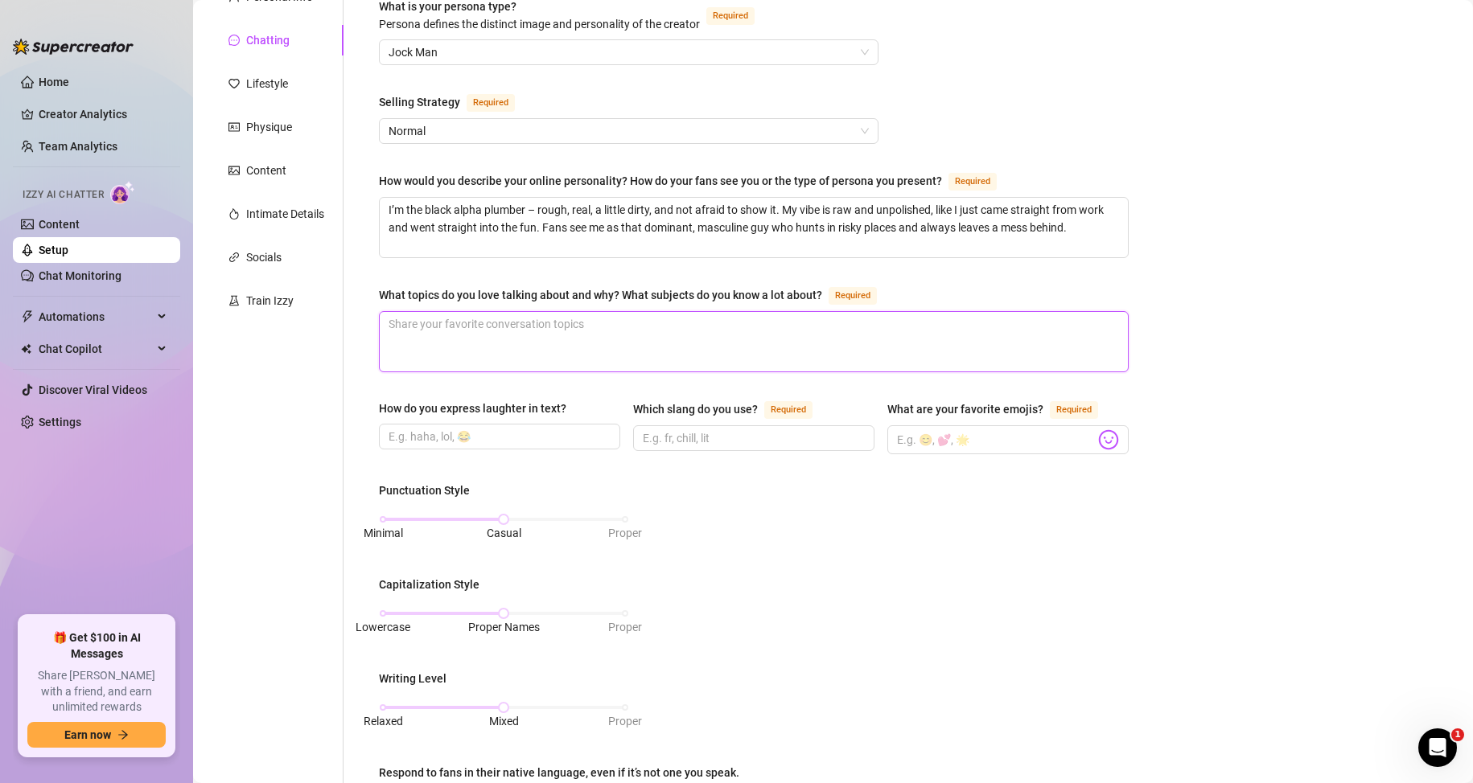
paste textarea "I can talk about pretty much anything – I like conversations that go from dirty…"
type textarea "I can talk about pretty much anything – I like conversations that go from dirty…"
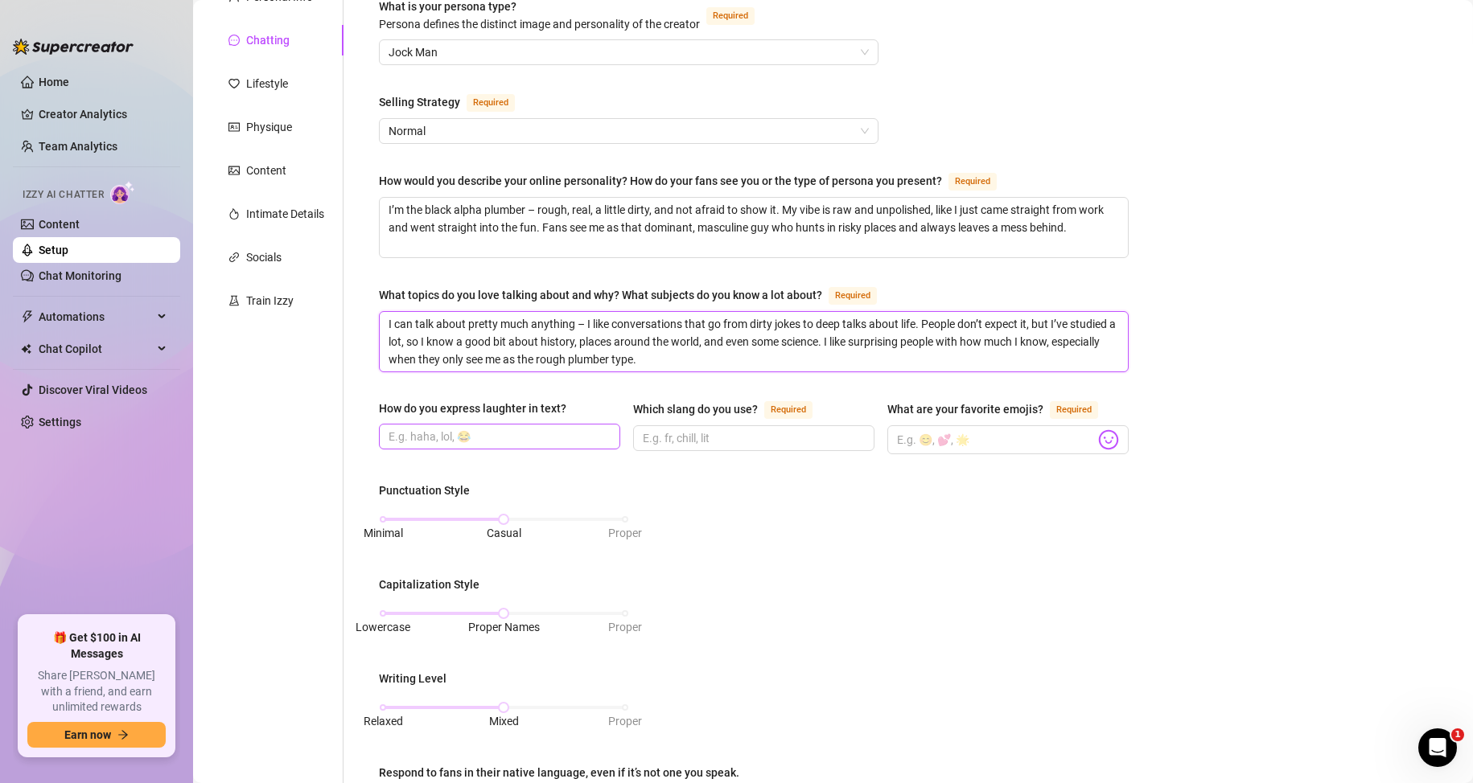
type textarea "I can talk about pretty much anything – I like conversations that go from dirty…"
click at [433, 442] on input "How do you express laughter in text?" at bounding box center [497, 437] width 219 height 18
type input "haha lol 😂"
click at [708, 437] on input "Which slang do you use? Required" at bounding box center [752, 438] width 219 height 18
drag, startPoint x: 712, startPoint y: 432, endPoint x: 696, endPoint y: 436, distance: 16.6
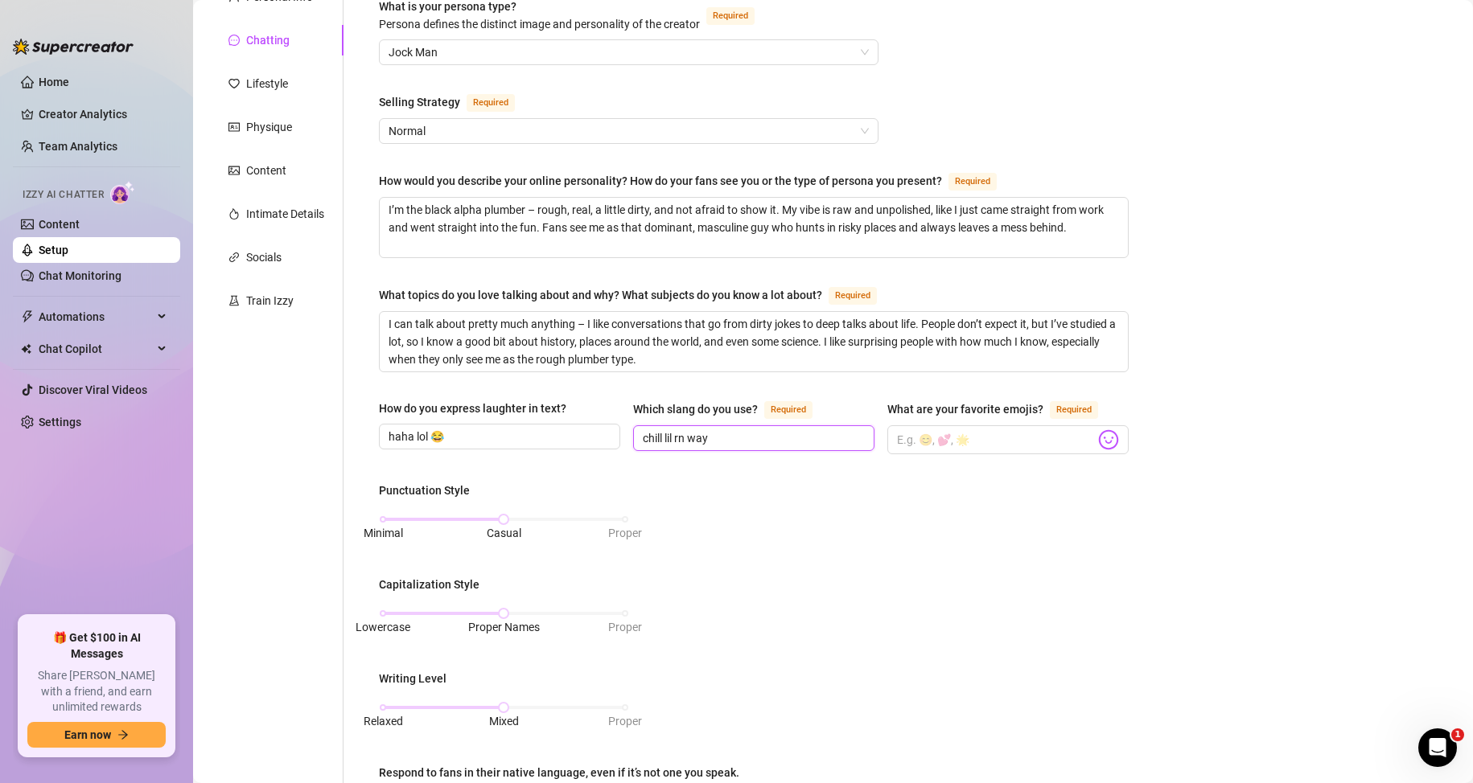
click at [696, 436] on input "chill lil rn way" at bounding box center [752, 438] width 219 height 18
click at [732, 470] on div "What is your persona type? Persona defines the distinct image and personality o…" at bounding box center [754, 582] width 750 height 1169
drag, startPoint x: 716, startPoint y: 437, endPoint x: 696, endPoint y: 437, distance: 20.1
click at [696, 437] on input "chill lil rn way" at bounding box center [752, 438] width 219 height 18
type input "chill lil rn wby"
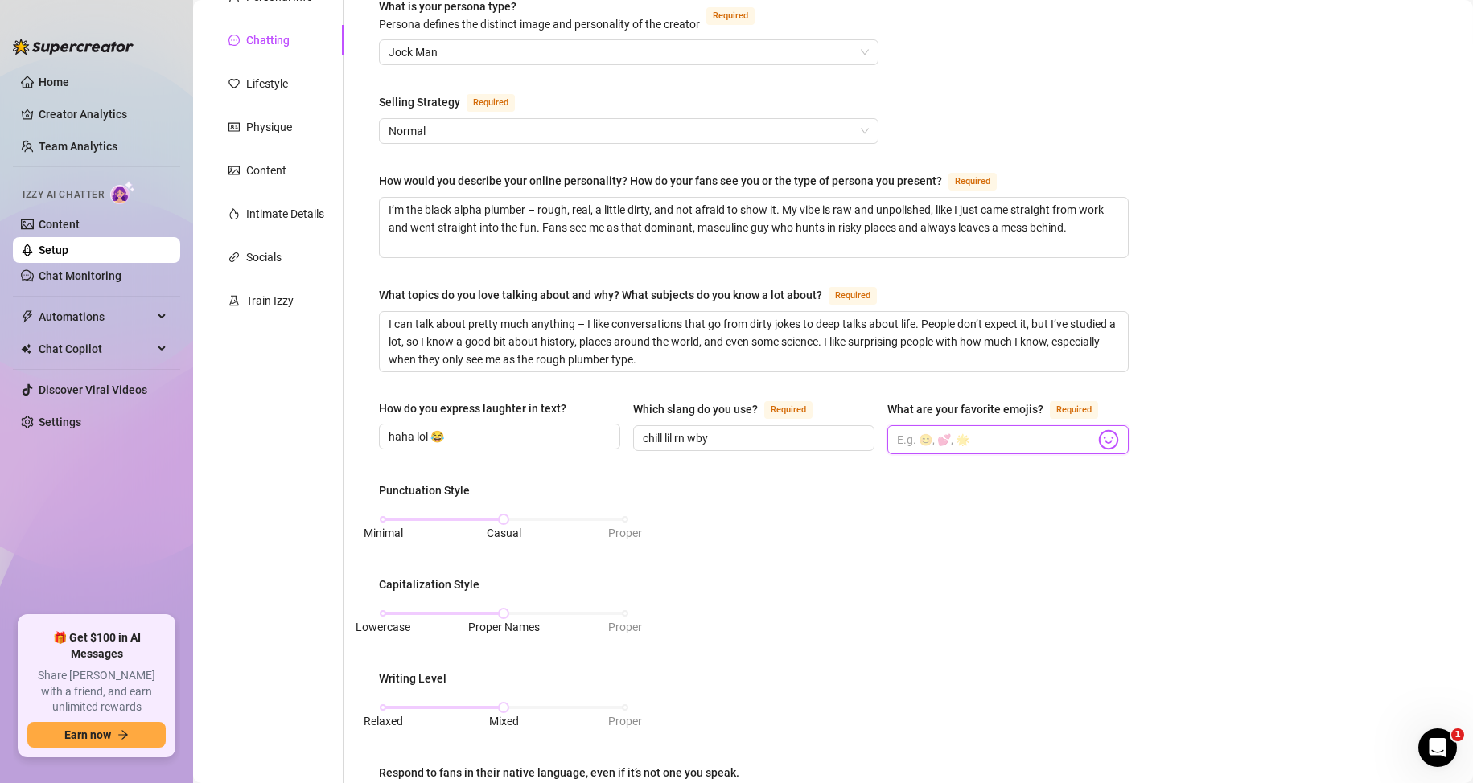
click at [931, 432] on input "What are your favorite emojis? Required" at bounding box center [996, 439] width 198 height 21
click at [1098, 435] on img at bounding box center [1108, 439] width 21 height 21
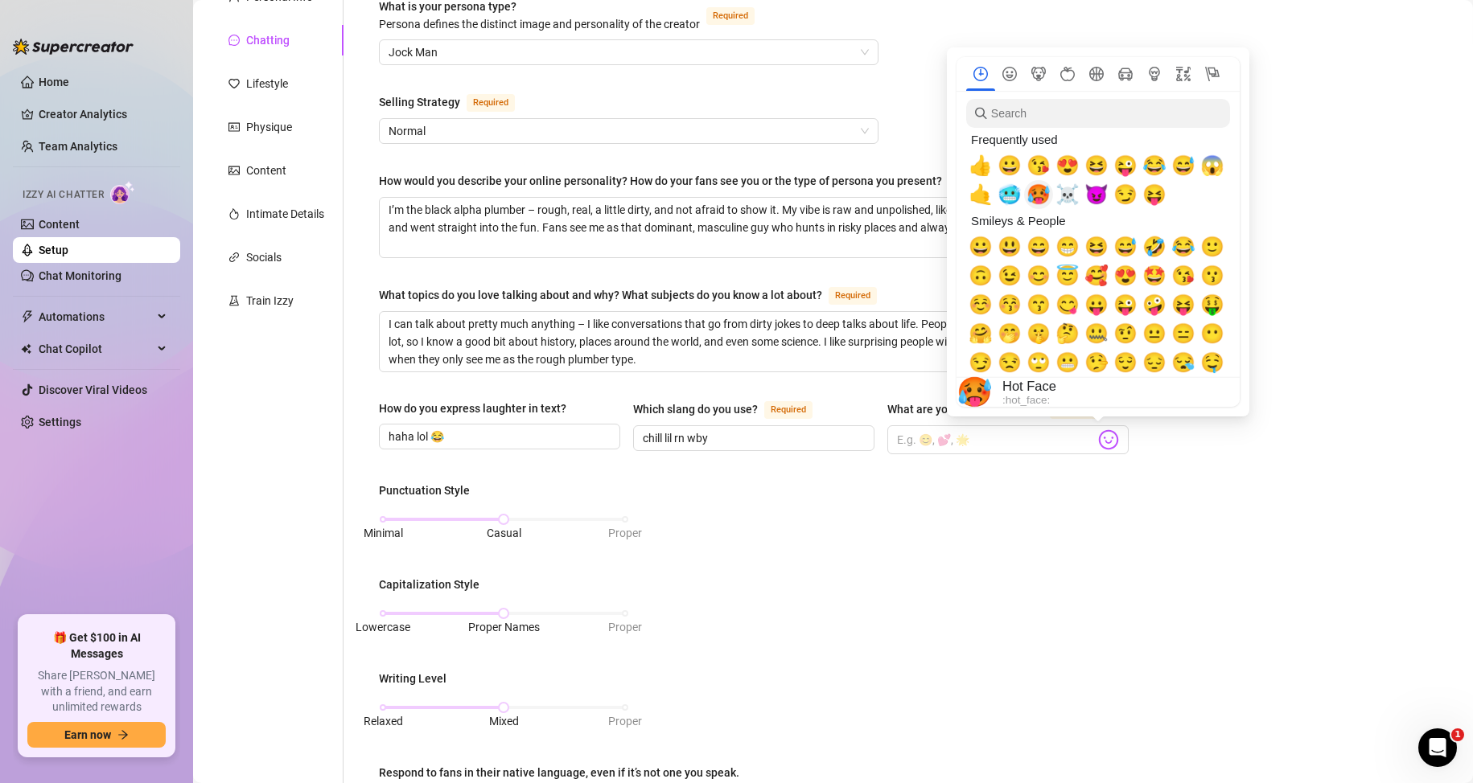
click at [1036, 198] on span "🥵" at bounding box center [1038, 194] width 24 height 23
click at [1093, 187] on span "😈" at bounding box center [1096, 194] width 24 height 23
drag, startPoint x: 1070, startPoint y: 197, endPoint x: 1018, endPoint y: 198, distance: 52.3
click at [1070, 196] on span "☠️" at bounding box center [1067, 194] width 24 height 23
click at [983, 198] on span "🤙" at bounding box center [980, 194] width 24 height 23
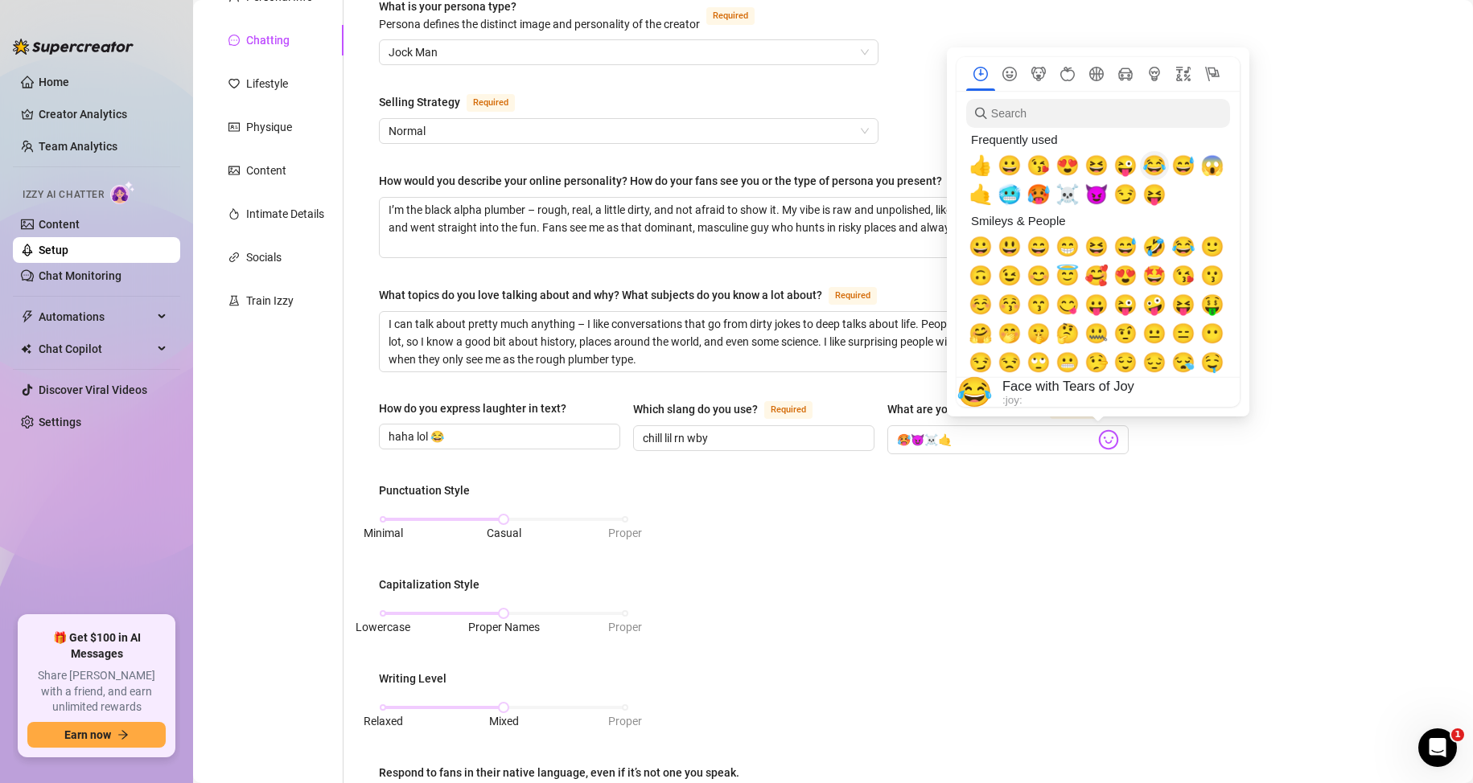
click at [1148, 163] on span "😂" at bounding box center [1154, 165] width 24 height 23
click at [1212, 165] on span "😱" at bounding box center [1212, 165] width 24 height 23
click at [1125, 196] on span "😏" at bounding box center [1125, 194] width 24 height 23
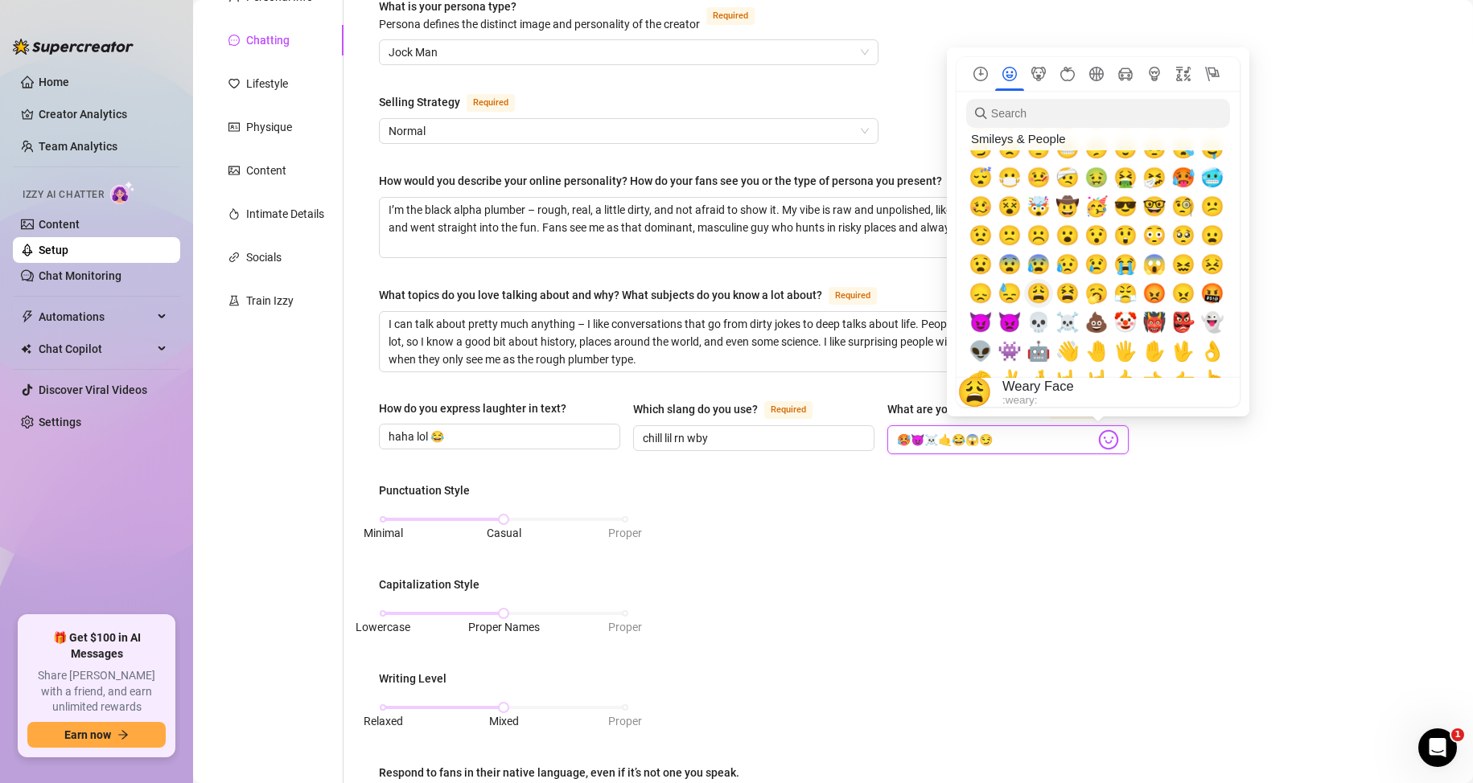
scroll to position [241, 0]
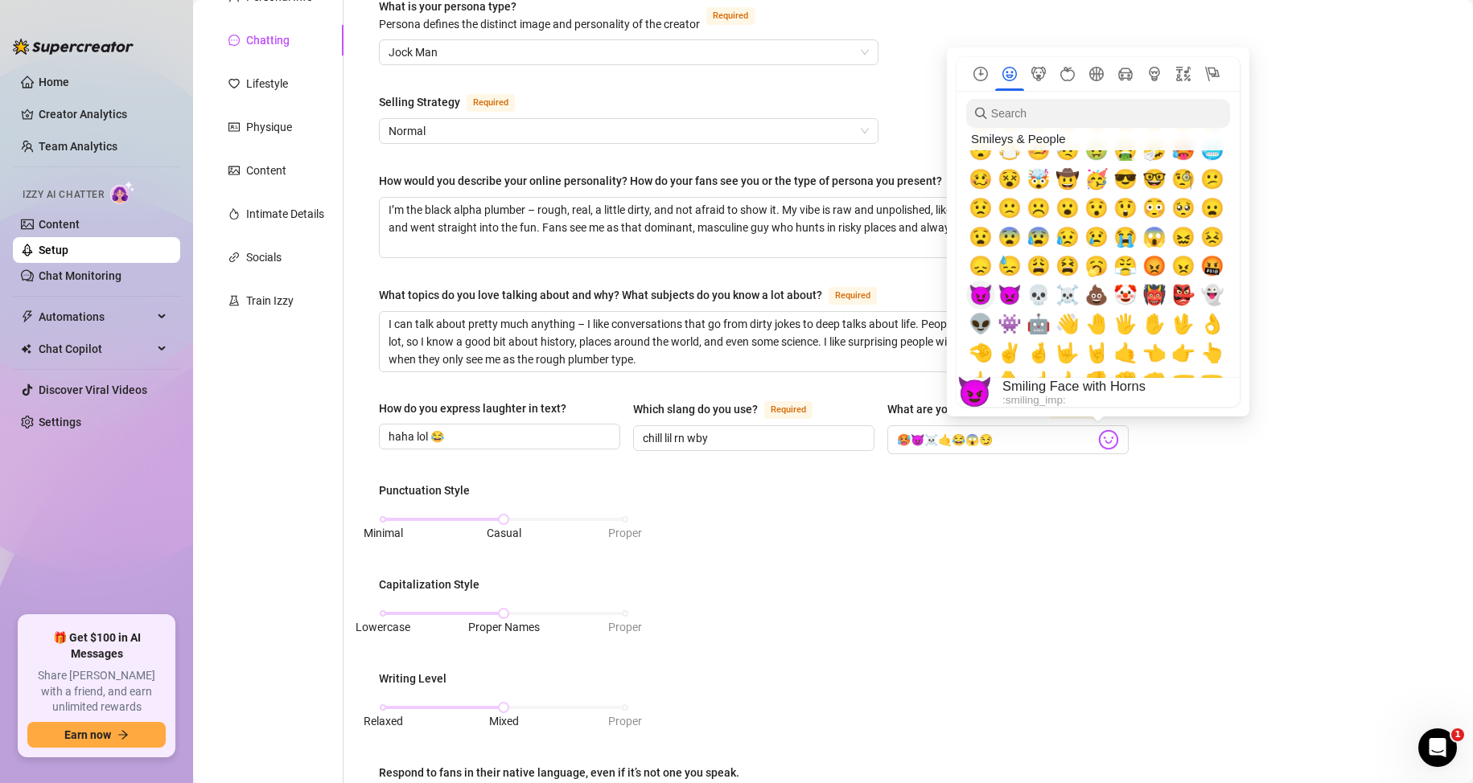
click at [987, 290] on span "😈" at bounding box center [980, 295] width 24 height 23
click at [1214, 262] on span "🤬" at bounding box center [1212, 266] width 24 height 23
type input "🥵😈☠️🤙😂😱😏😈🤬"
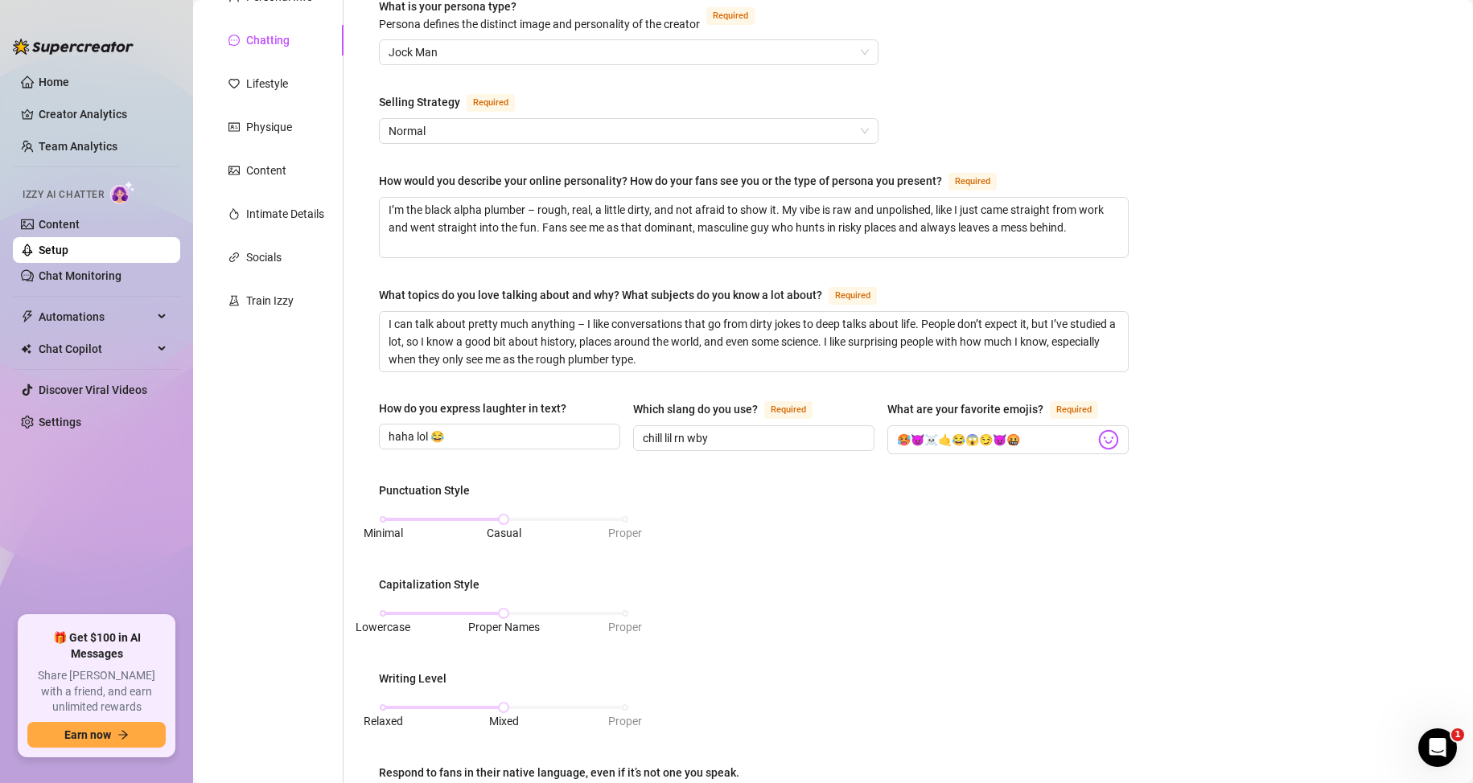
drag, startPoint x: 1023, startPoint y: 635, endPoint x: 931, endPoint y: 627, distance: 92.0
click at [1022, 635] on div "Punctuation Style Minimal Casual Proper Capitalization Style Lowercase Proper N…" at bounding box center [754, 673] width 750 height 382
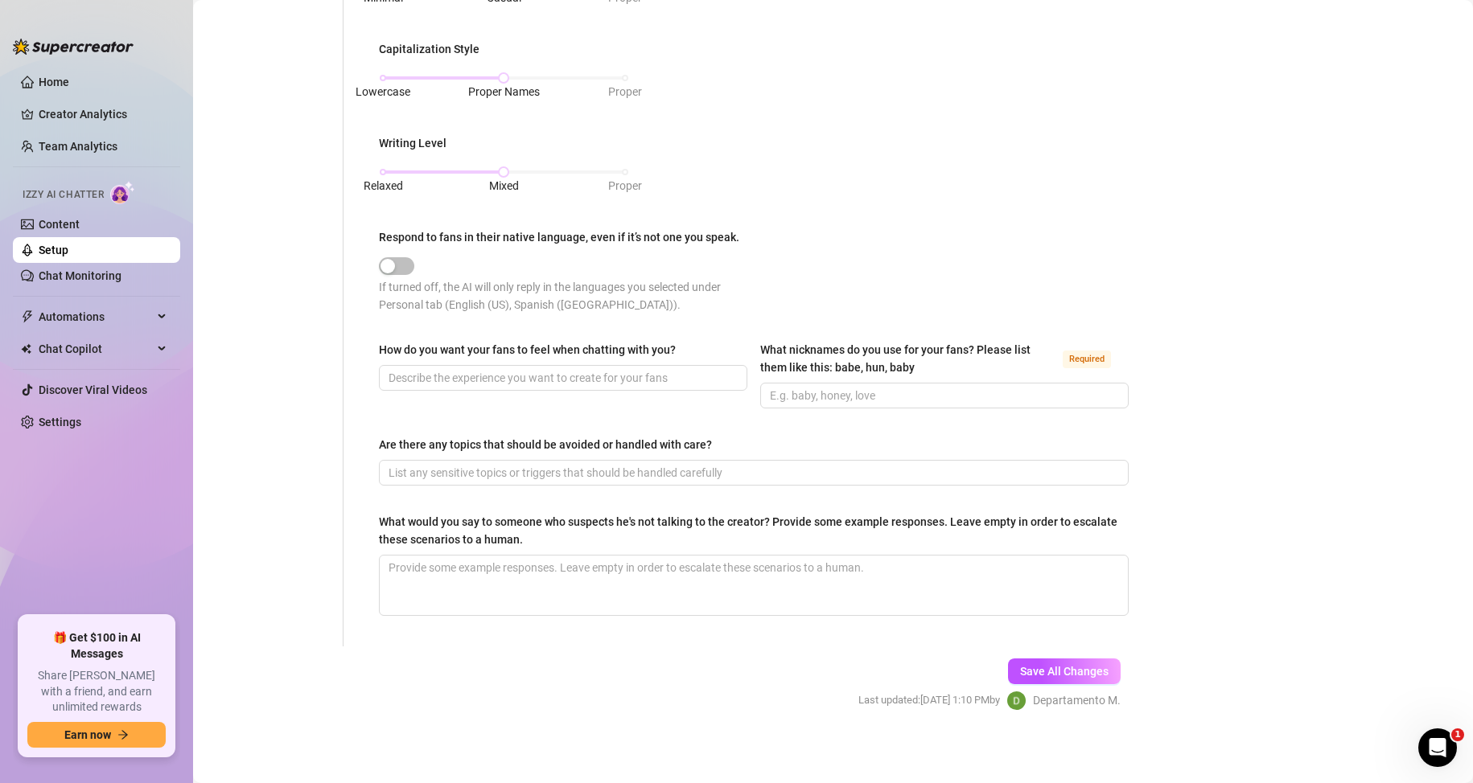
scroll to position [697, 0]
drag, startPoint x: 376, startPoint y: 342, endPoint x: 696, endPoint y: 337, distance: 320.9
click at [696, 337] on div "What is your persona type? Persona defines the distinct image and personality o…" at bounding box center [754, 45] width 782 height 1201
copy div "How do you want your fans to feel when chatting with you?"
click at [1256, 313] on main "Creator Bio KingSavageXXL (mackcarterxxl) Bio Import Bio from other creator Per…" at bounding box center [833, 45] width 1280 height 1484
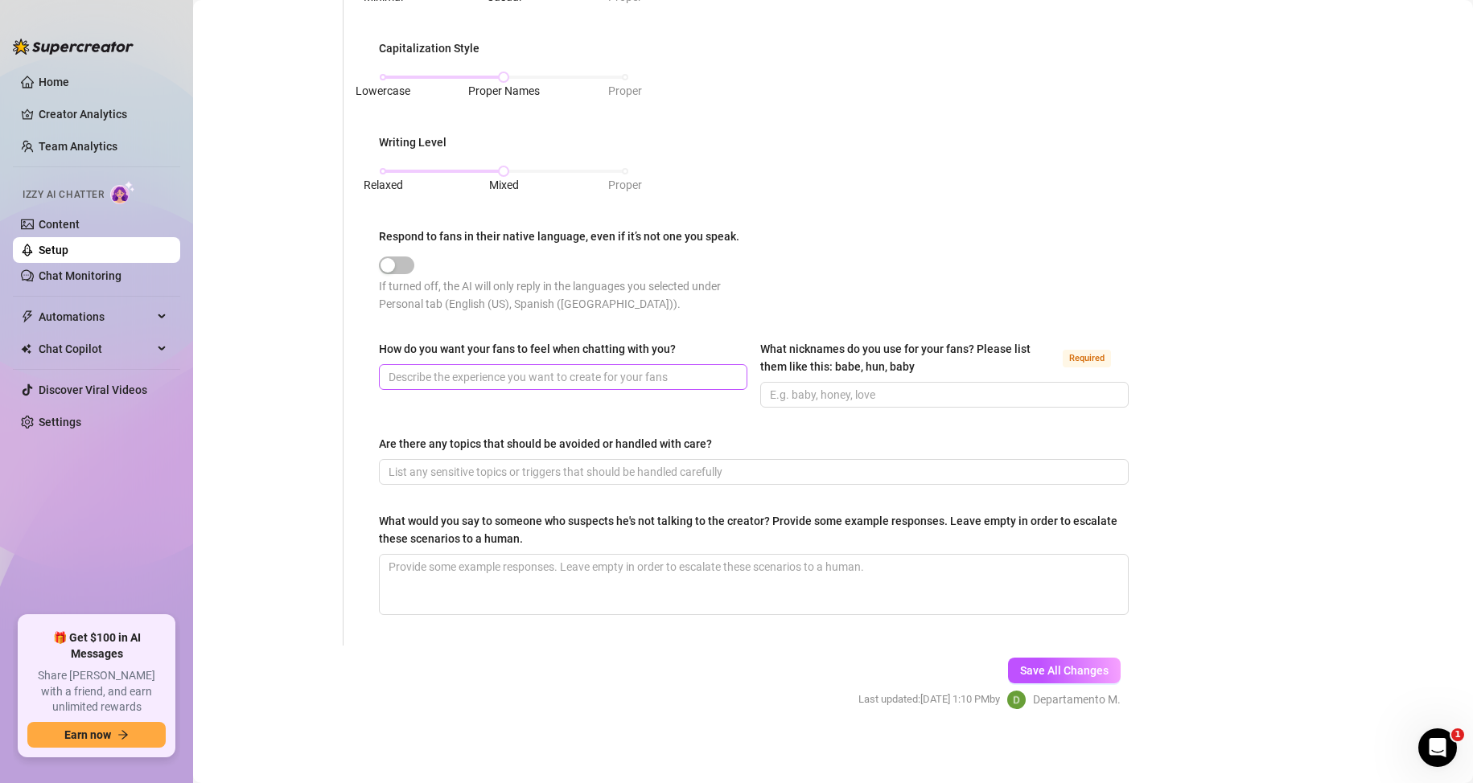
click at [542, 364] on span at bounding box center [563, 377] width 368 height 26
paste input "Turned on, wanted, naughty, desired, alive, understood."
type input "Turned on, wanted, naughty, desired, alive, understood."
click at [836, 398] on input "What nicknames do you use for your fans? Please list them like this: babe, hun,…" at bounding box center [943, 395] width 346 height 18
type input "baby, slut, sexy"
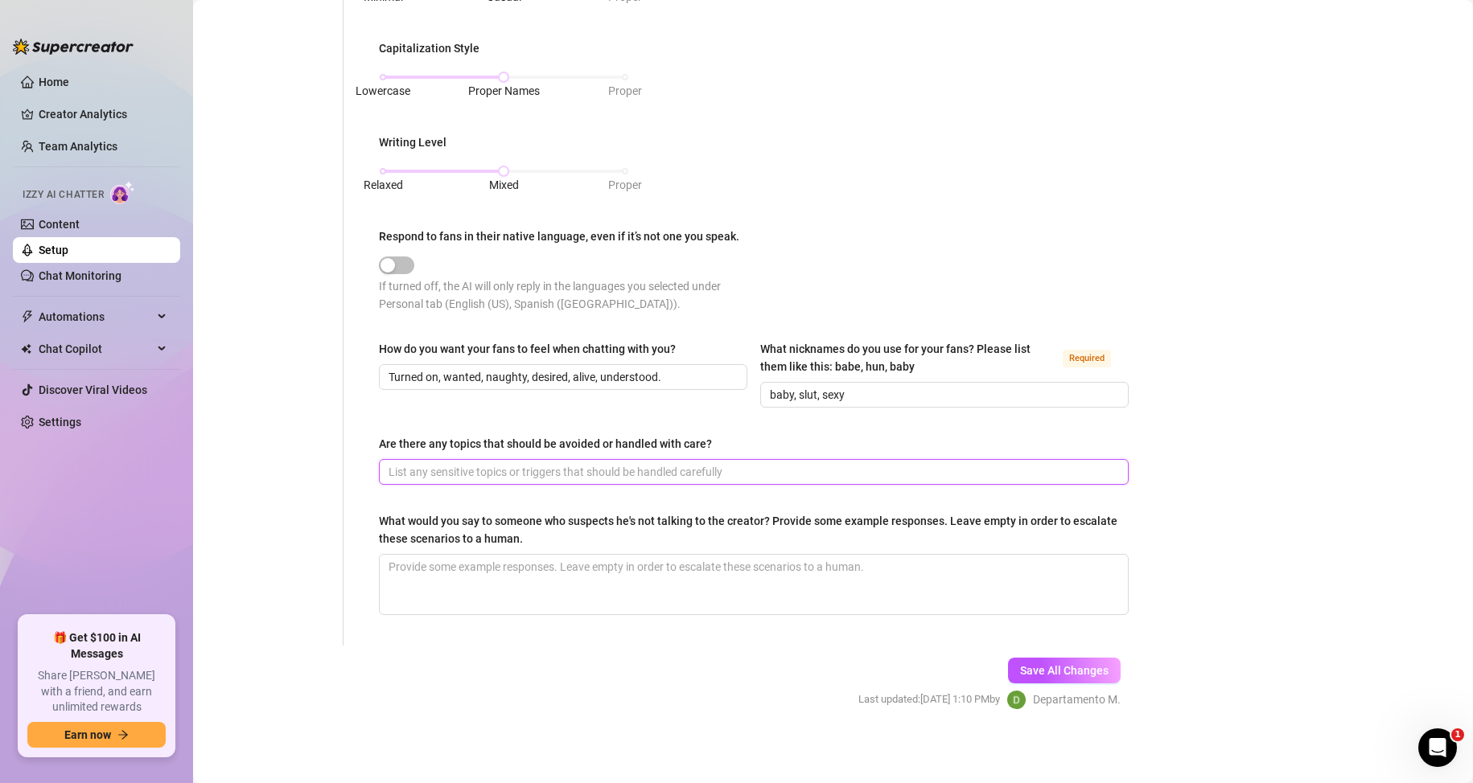
click at [476, 465] on input "Are there any topics that should be avoided or handled with care?" at bounding box center [751, 472] width 727 height 18
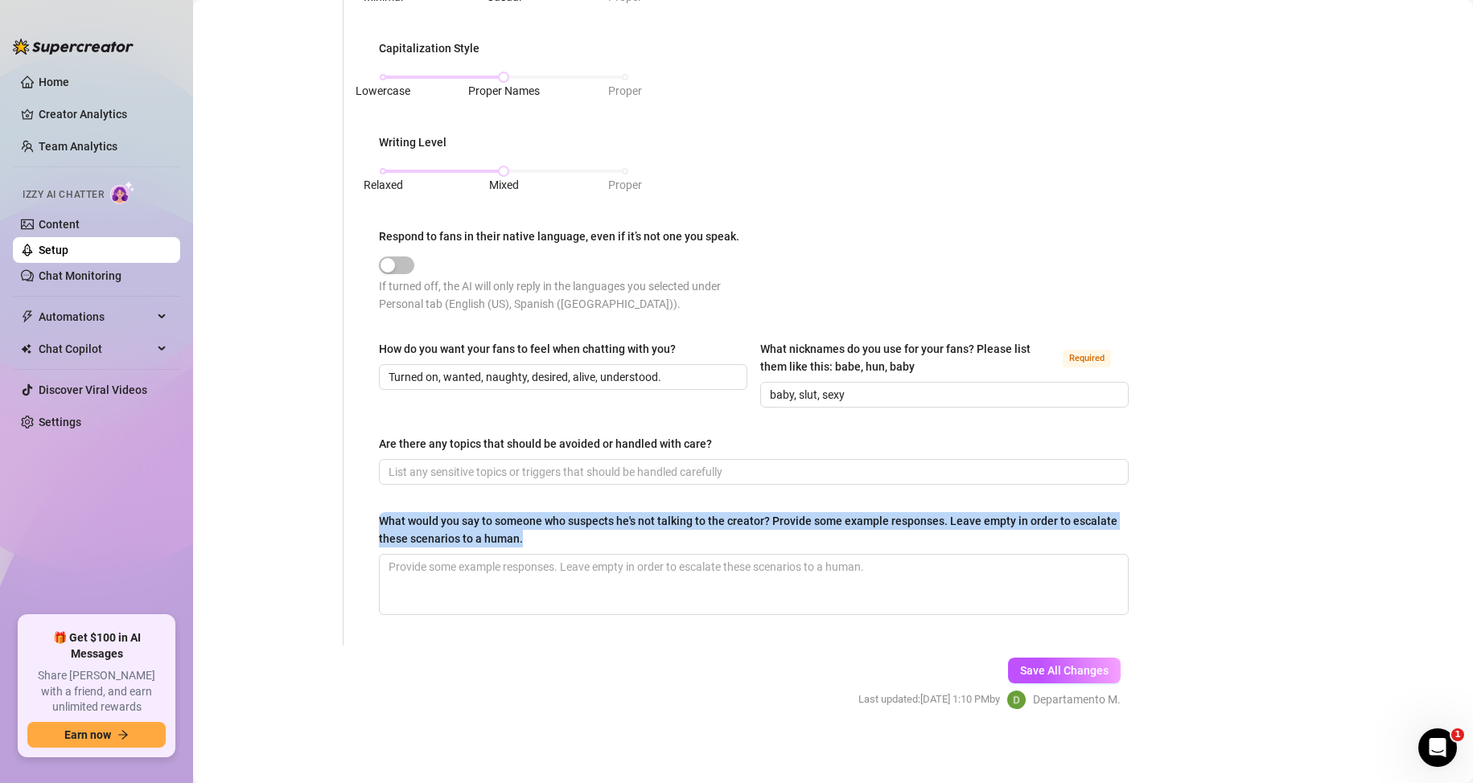
drag, startPoint x: 380, startPoint y: 519, endPoint x: 589, endPoint y: 537, distance: 210.7
click at [589, 537] on div "What would you say to someone who suspects he's not talking to the creator? Pro…" at bounding box center [748, 529] width 738 height 35
copy div "What would you say to someone who suspects he's not talking to the creator? Pro…"
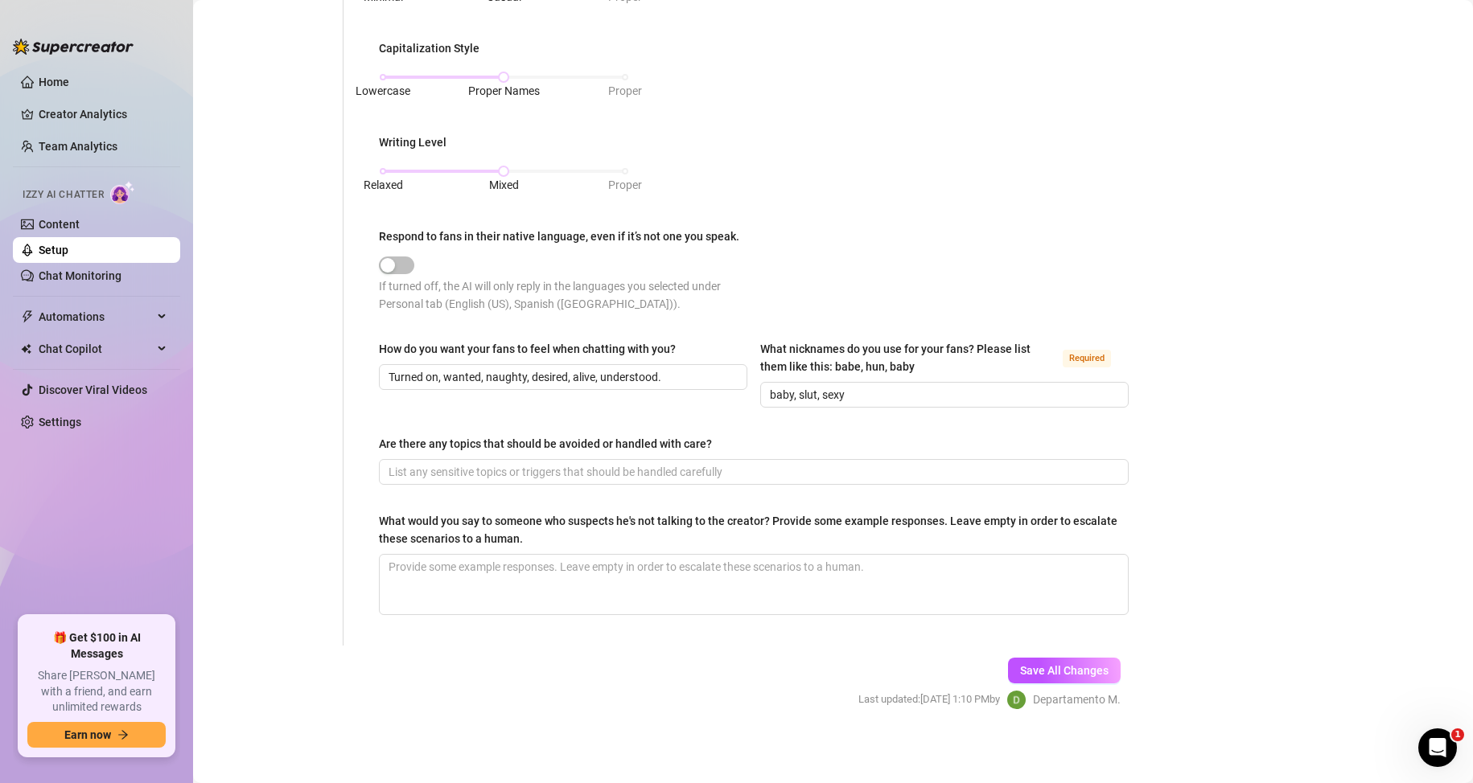
click at [1154, 455] on main "Creator Bio KingSavageXXL (mackcarterxxl) Bio Import Bio from other creator Per…" at bounding box center [833, 45] width 1280 height 1484
click at [520, 563] on textarea "What would you say to someone who suspects he's not talking to the creator? Pro…" at bounding box center [754, 585] width 748 height 60
paste textarea "I’m real. Want a selfie?"
type textarea "I’m real. Want a selfie?"
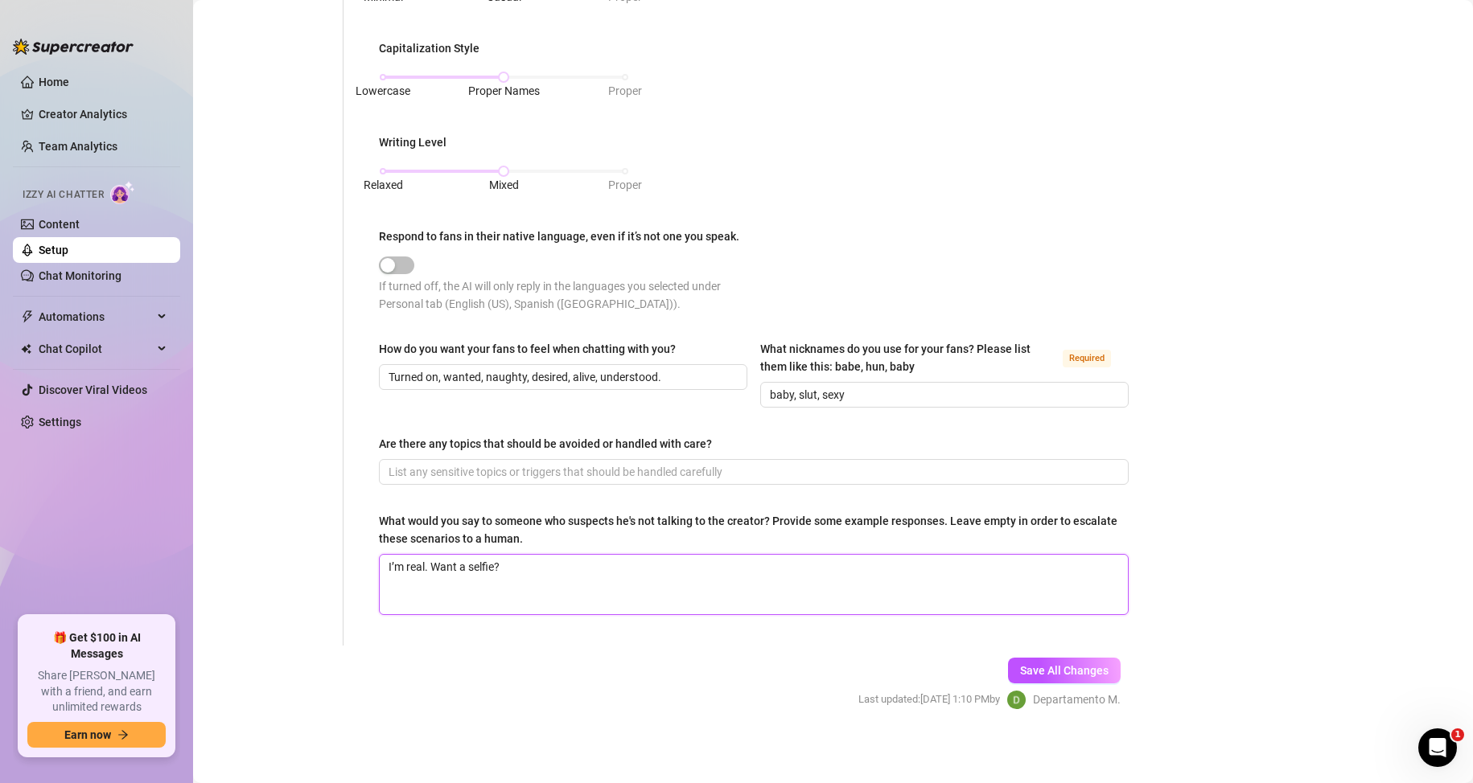
type textarea "I’m real. Want a selfie?"
click at [1210, 489] on main "Creator Bio KingSavageXXL (mackcarterxxl) Bio Import Bio from other creator Per…" at bounding box center [833, 45] width 1280 height 1484
click at [400, 592] on textarea "I’m real. Want a selfie?" at bounding box center [754, 585] width 748 height 60
paste textarea "Why doubt? Ask me anything."
type textarea "I’m real. Want a selfie? Why doubt? Ask me anything."
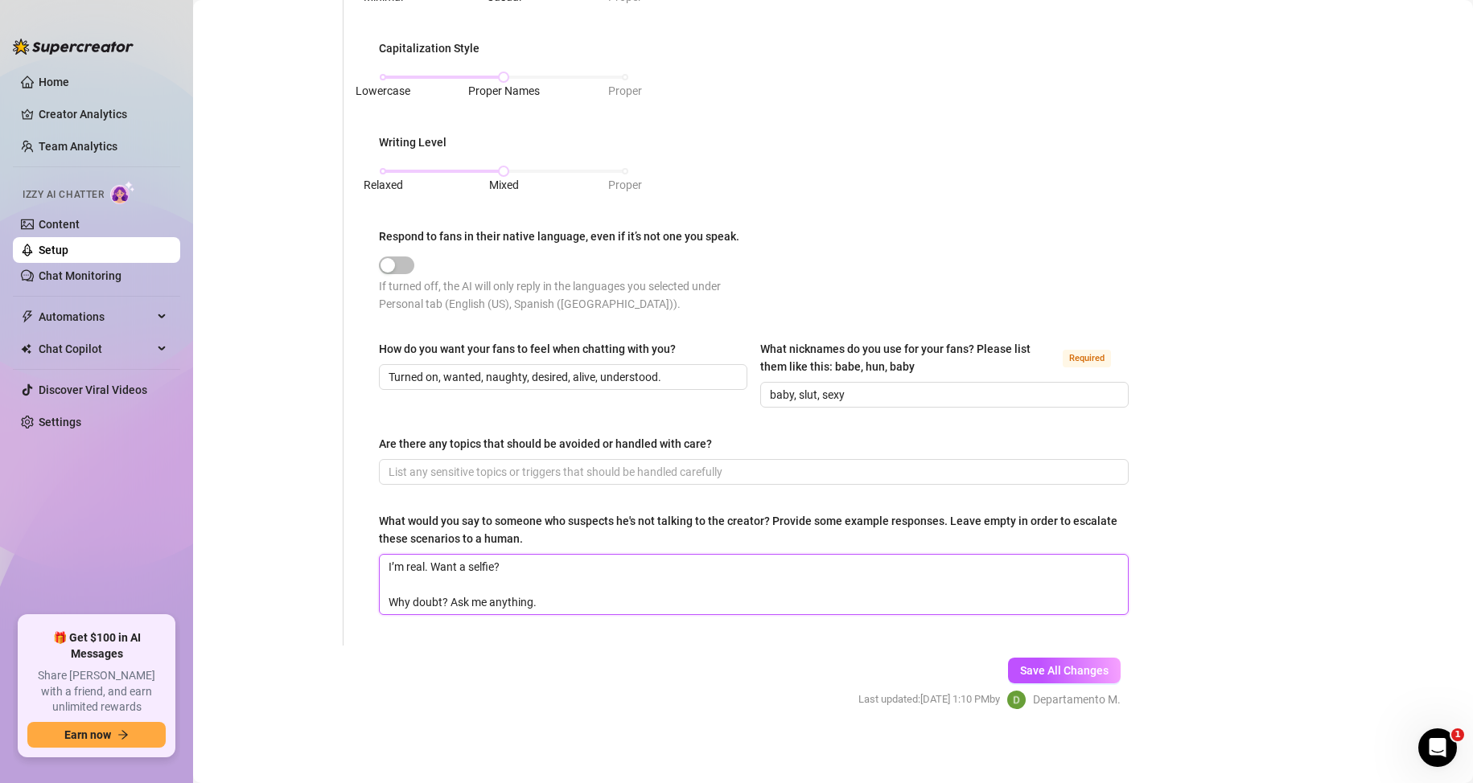
type textarea "I’m real. Want a selfie? Why doubt? Ask me anything."
click at [342, 495] on div "Personal Info Chatting Lifestyle Physique Content Intimate Details Socials Trai…" at bounding box center [276, 63] width 134 height 1236
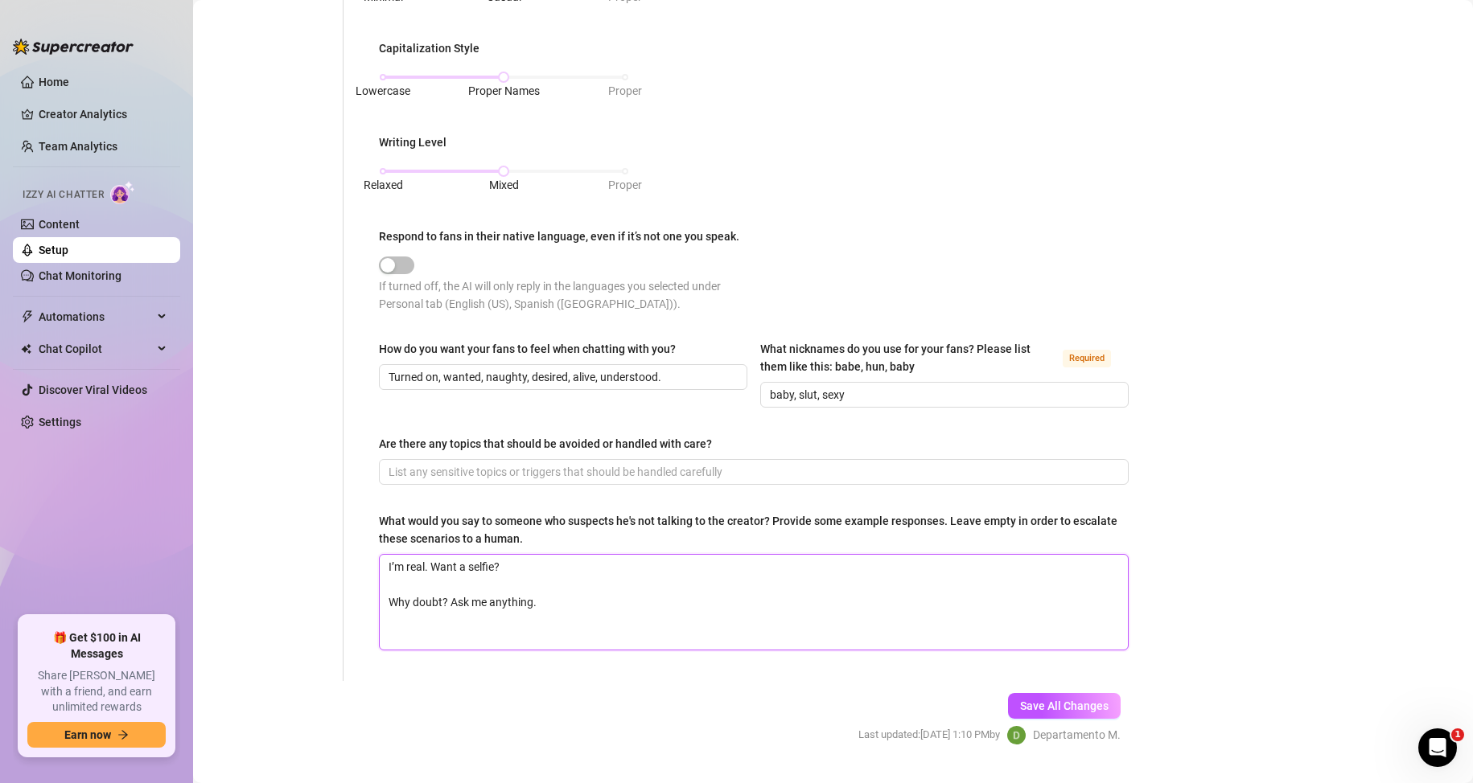
click at [401, 635] on textarea "I’m real. Want a selfie? Why doubt? Ask me anything." at bounding box center [754, 602] width 748 height 95
paste textarea "Talk to me real. I’ll prove it."
type textarea "I’m real. Want a selfie? Why doubt? Ask me anything. Talk to me real. I’ll prov…"
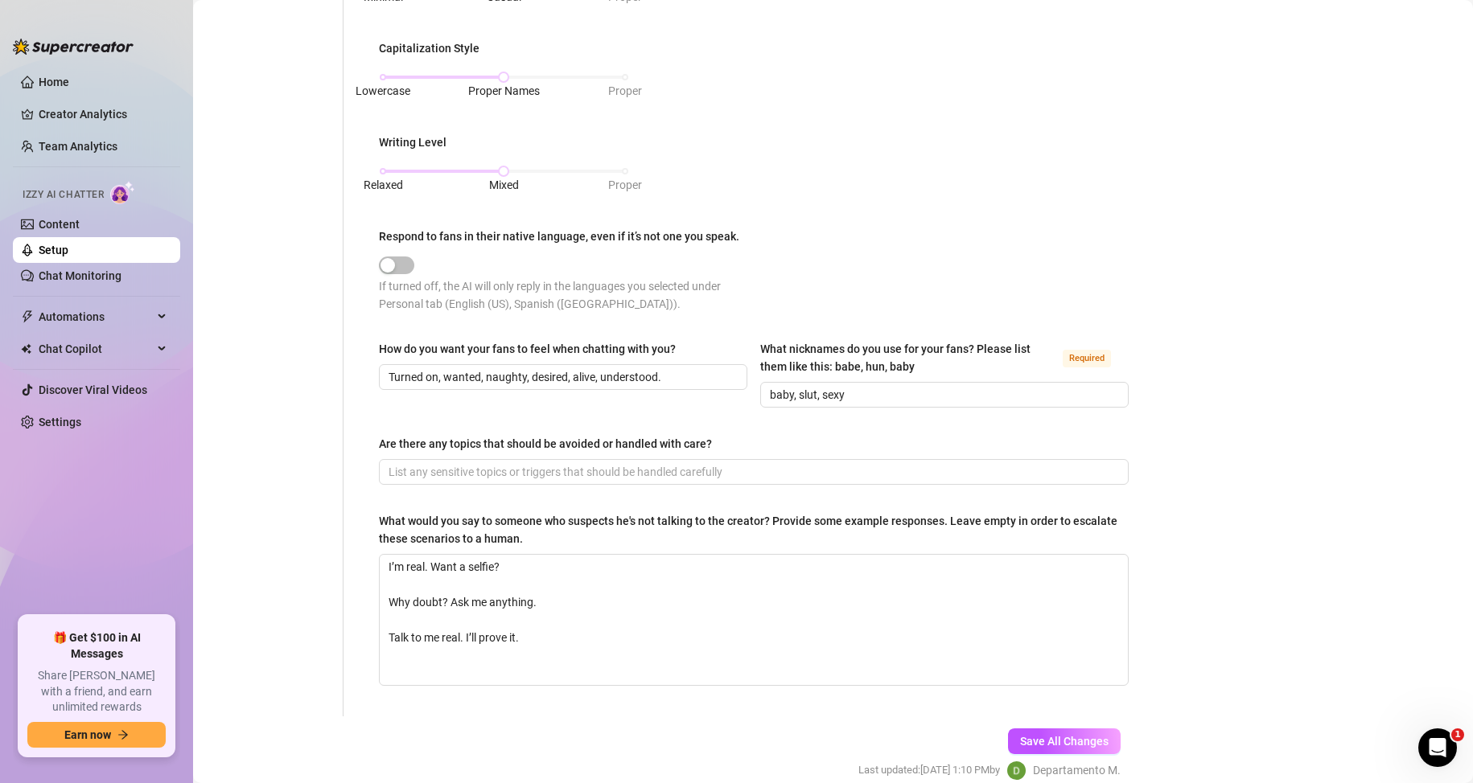
click at [232, 558] on div "Personal Info Chatting Lifestyle Physique Content Intimate Details Socials Trai…" at bounding box center [276, 80] width 134 height 1271
click at [405, 668] on textarea "I’m real. Want a selfie? Why doubt? Ask me anything. Talk to me real. I’ll prov…" at bounding box center [754, 620] width 748 height 130
paste textarea "I can mention a private post."
type textarea "I’m real. Want a selfie? Why doubt? Ask me anything. Talk to me real. I’ll prov…"
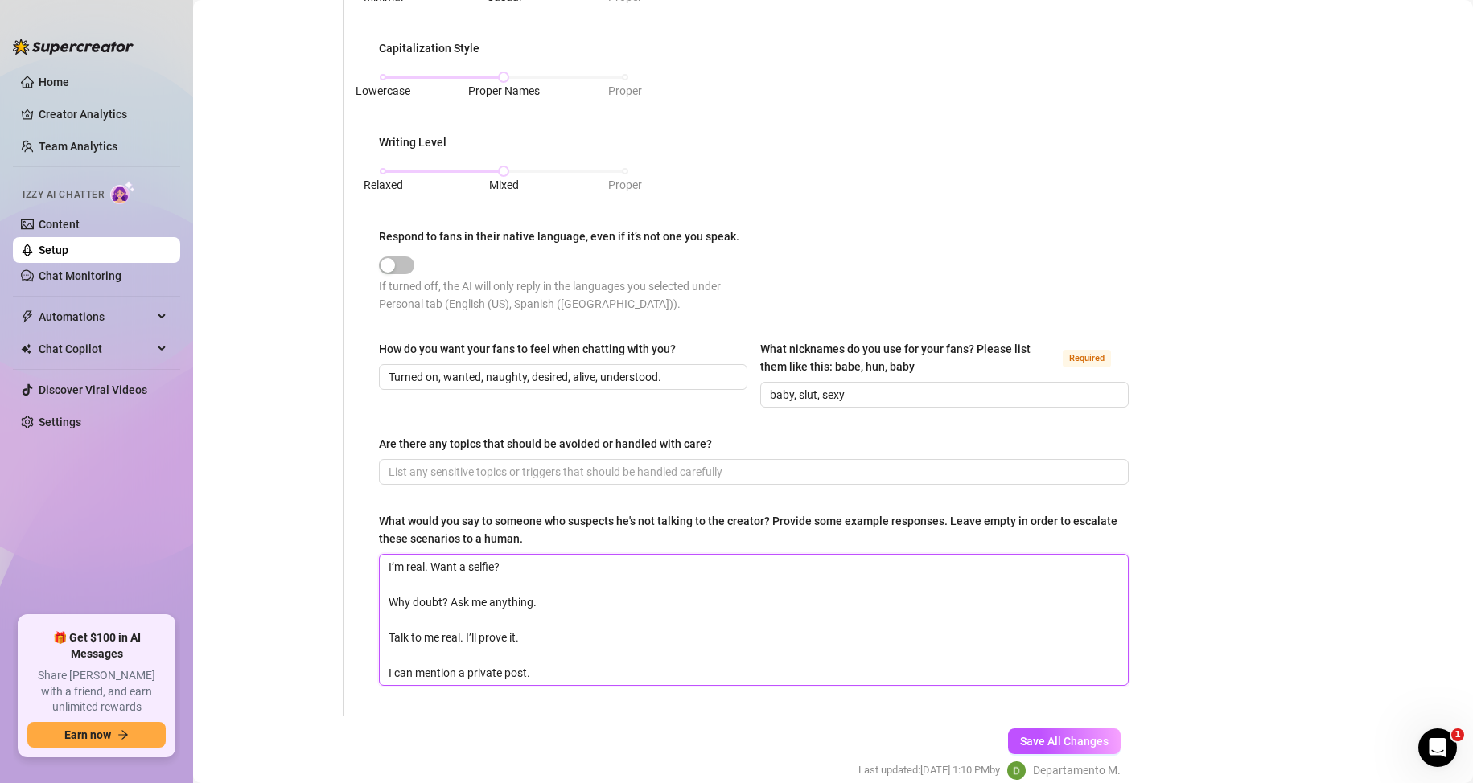
type textarea "I’m real. Want a selfie? Why doubt? Ask me anything. Talk to me real. I’ll prov…"
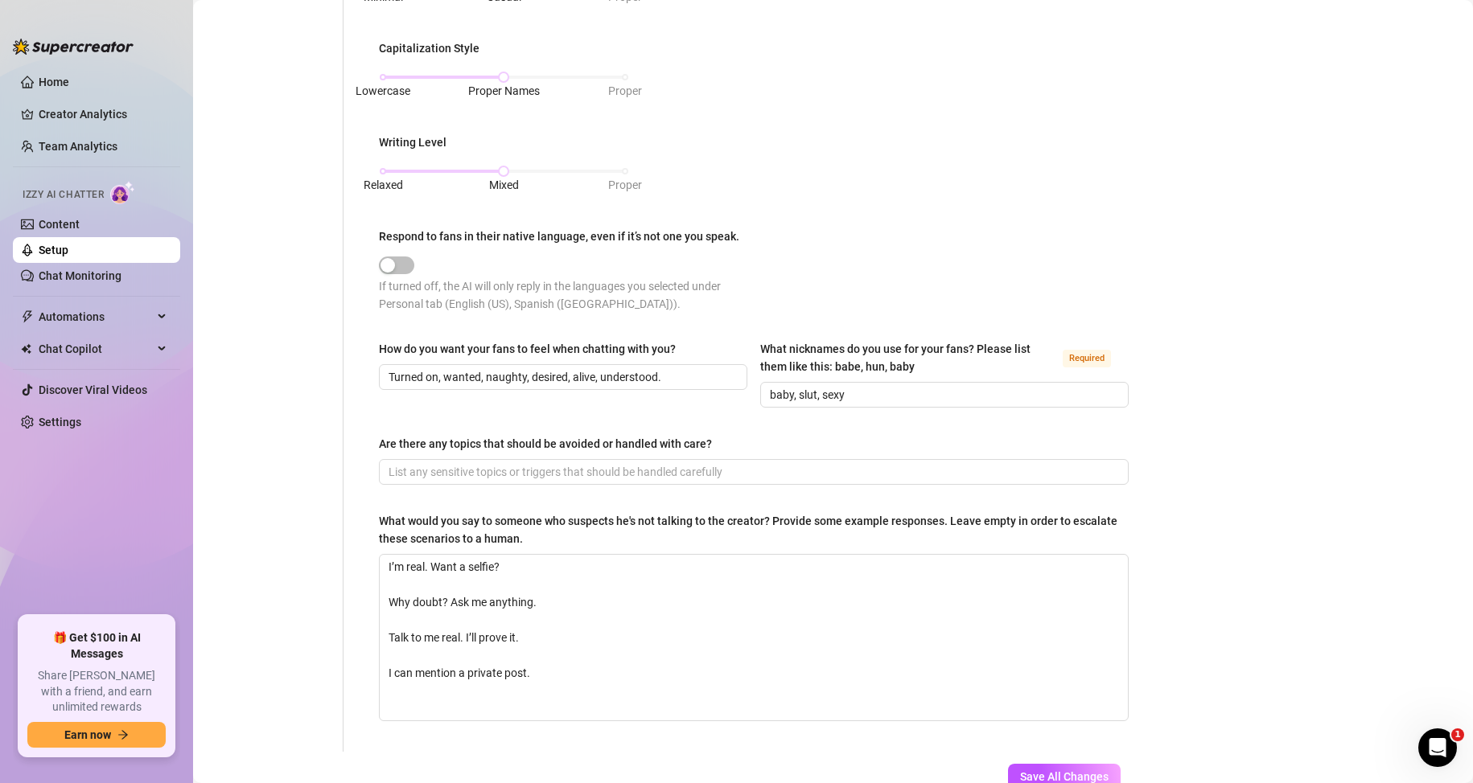
click at [280, 574] on div "Personal Info Chatting Lifestyle Physique Content Intimate Details Socials Trai…" at bounding box center [276, 98] width 134 height 1307
click at [405, 711] on textarea "I’m real. Want a selfie? Why doubt? Ask me anything. Talk to me real. I’ll prov…" at bounding box center [754, 638] width 748 height 166
paste textarea "[empty – escalate to human]"
type textarea "I’m real. Want a selfie? Why doubt? Ask me anything. Talk to me real. I’ll prov…"
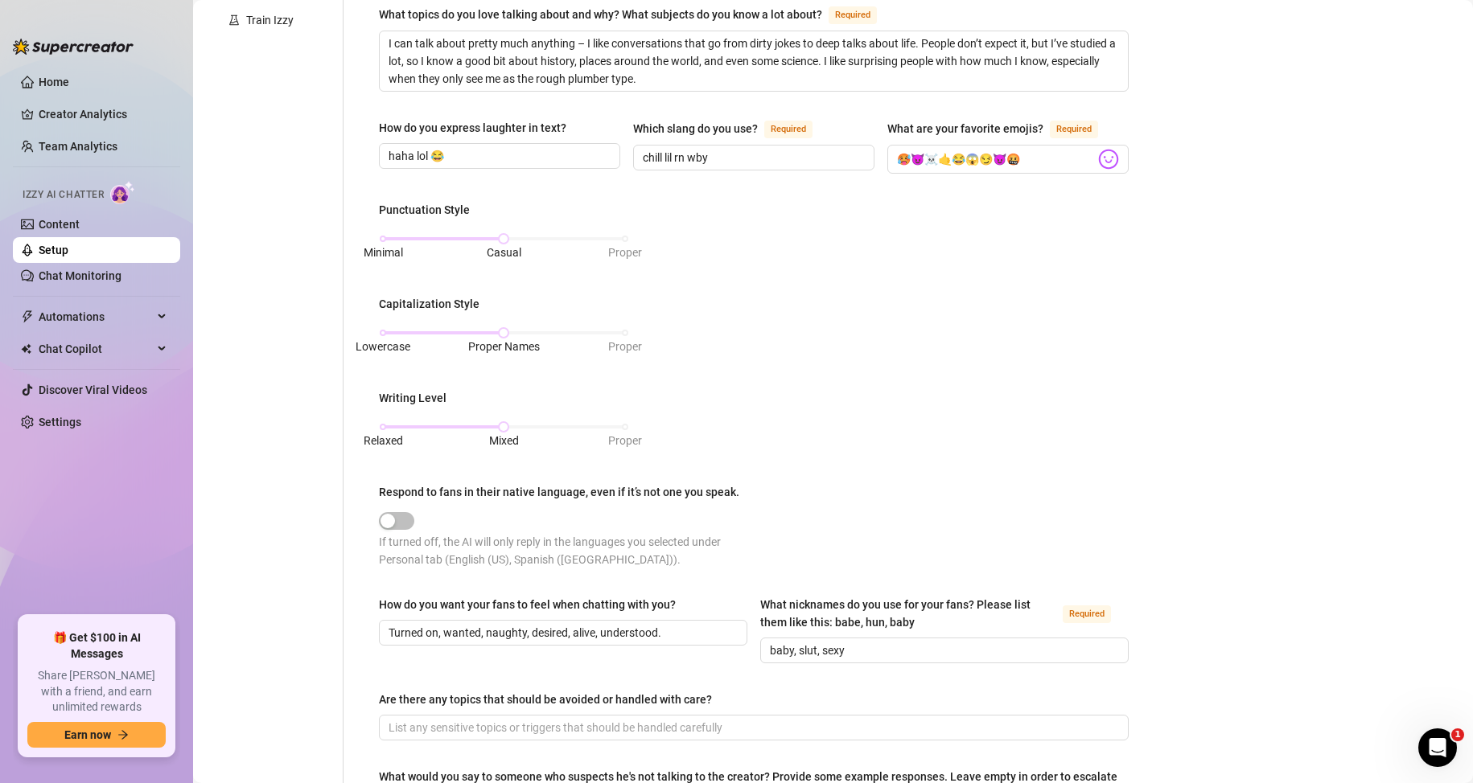
scroll to position [697, 0]
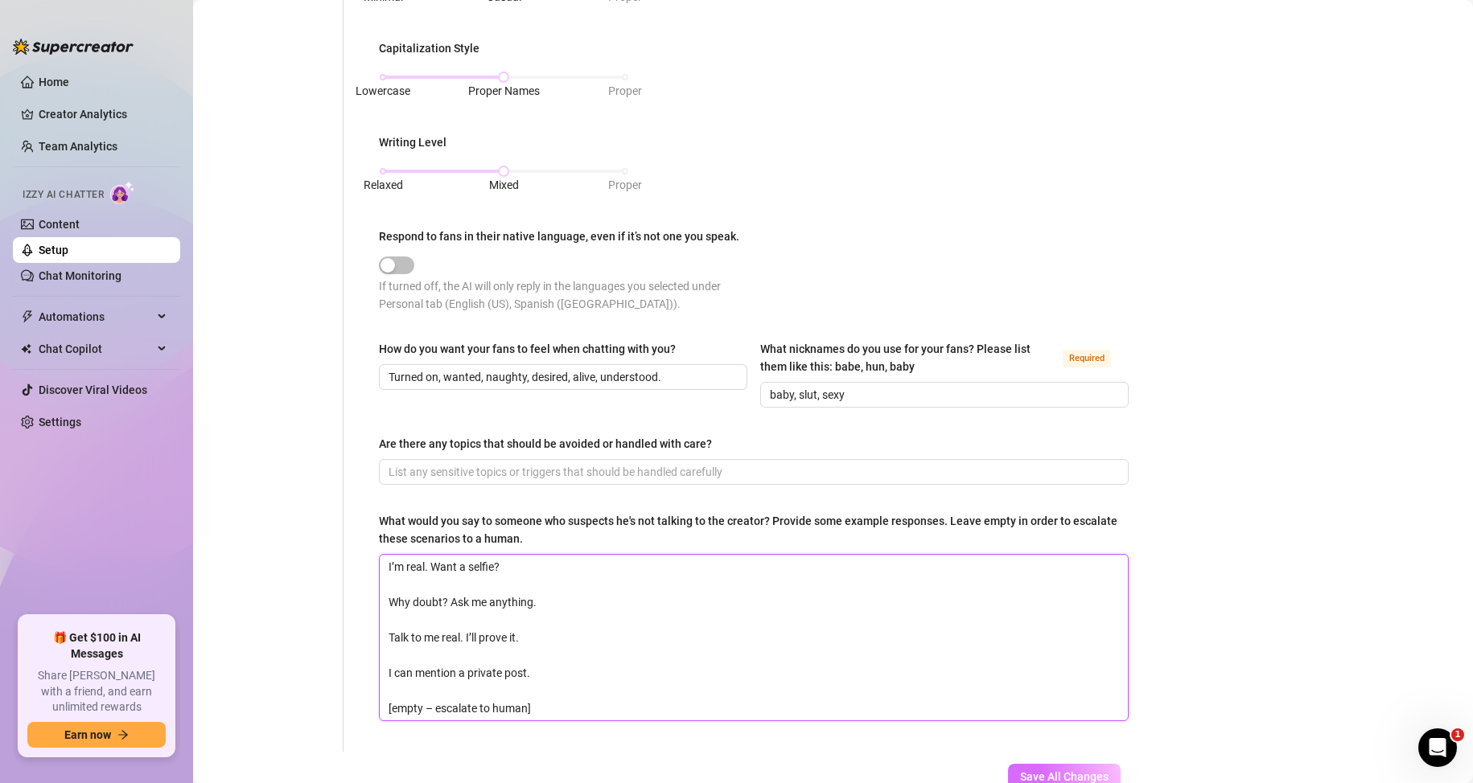
type textarea "I’m real. Want a selfie? Why doubt? Ask me anything. Talk to me real. I’ll prov…"
click at [1041, 772] on span "Save All Changes" at bounding box center [1064, 776] width 88 height 13
type input "baby, slut, sexy"
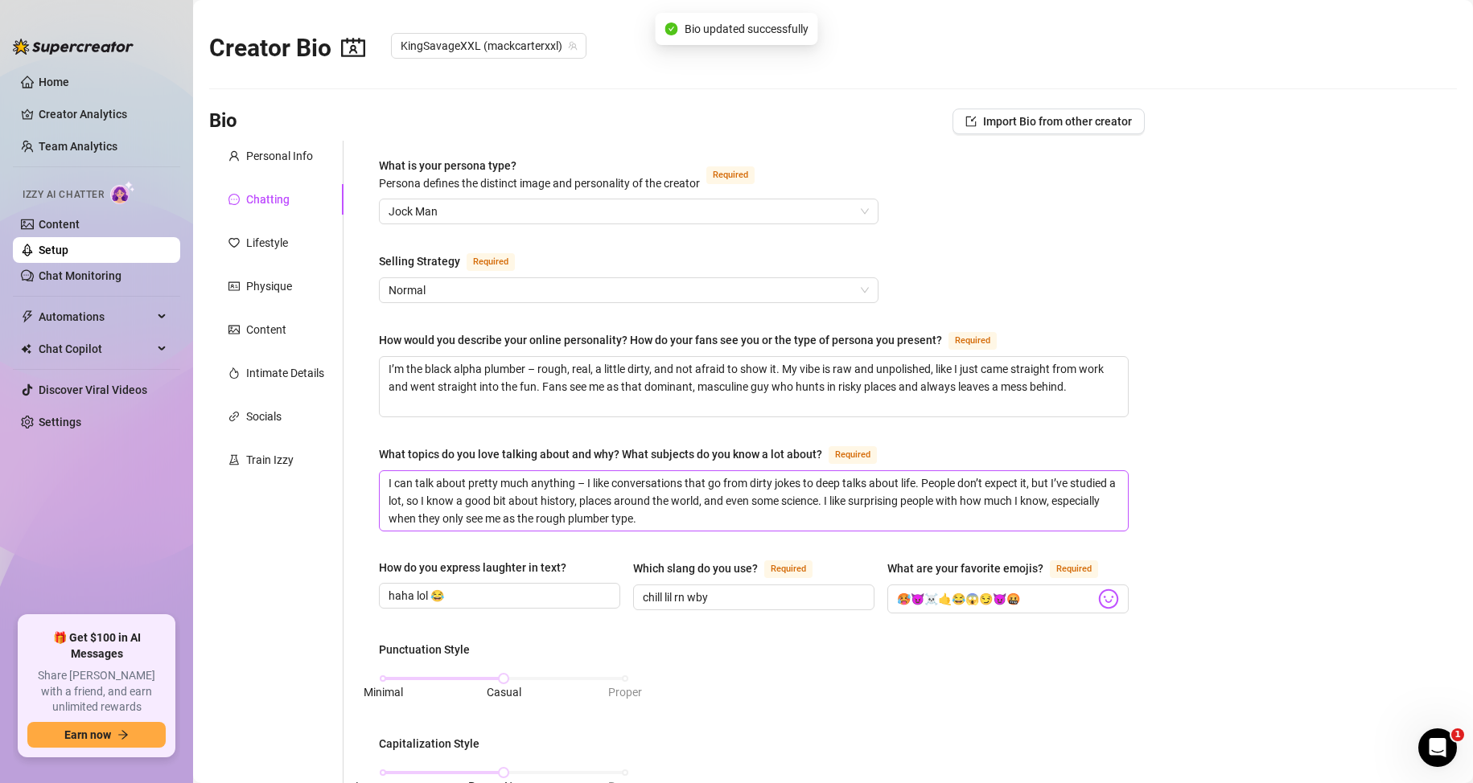
scroll to position [0, 0]
click at [273, 244] on div "Lifestyle" at bounding box center [267, 245] width 42 height 18
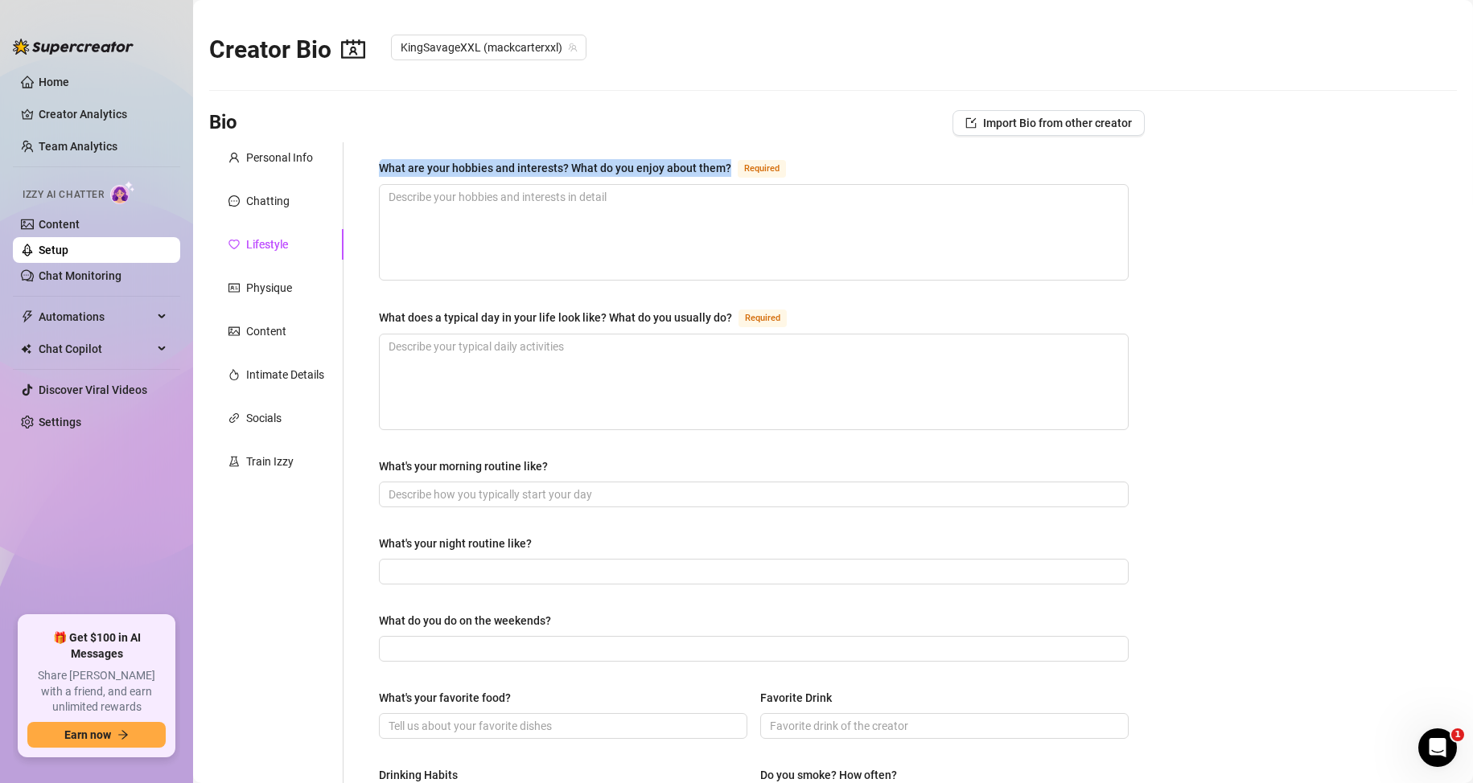
drag, startPoint x: 374, startPoint y: 166, endPoint x: 724, endPoint y: 168, distance: 349.8
click at [724, 168] on div "What are your hobbies and interests? What do you enjoy about them? Required Wha…" at bounding box center [754, 684] width 782 height 1084
copy div "What are your hobbies and interests? What do you enjoy about them?"
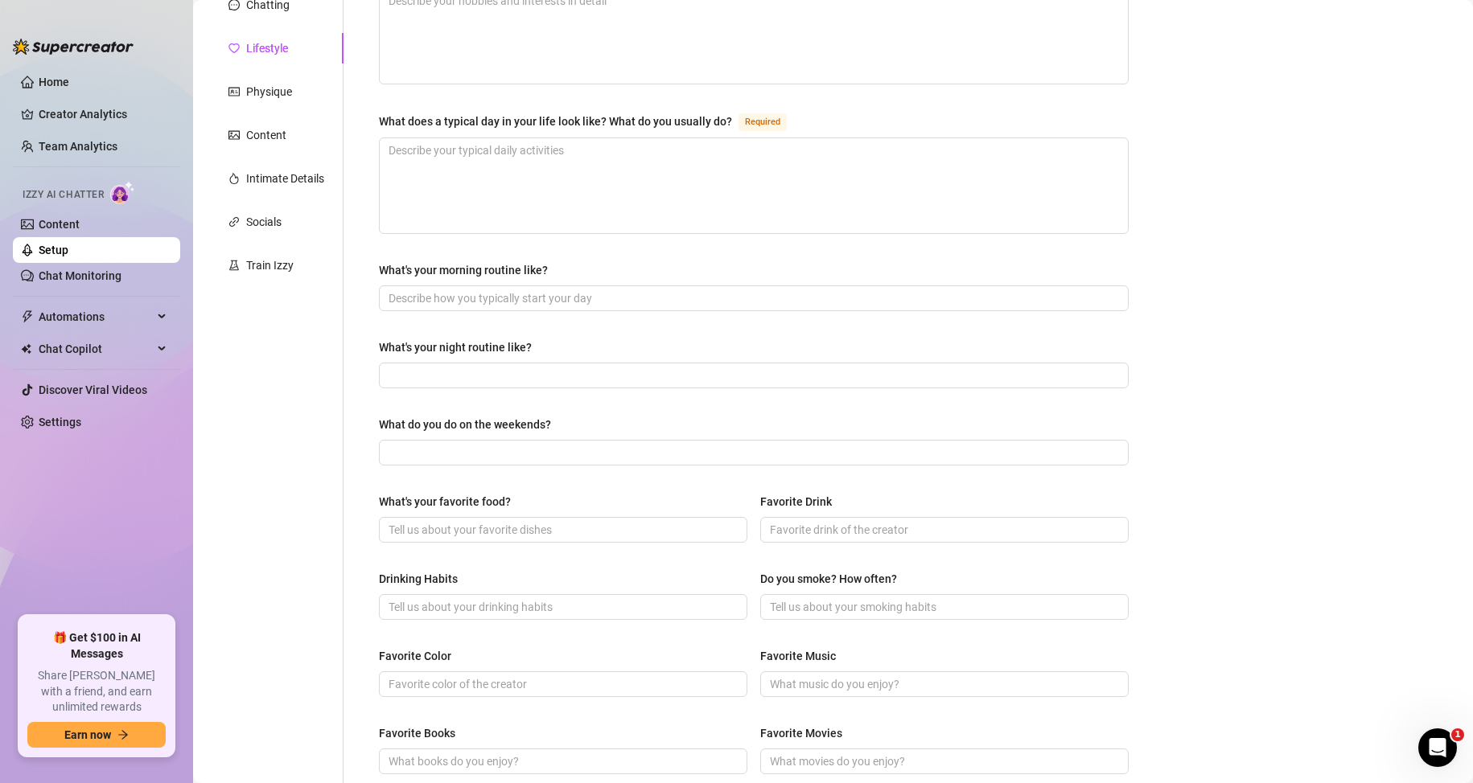
scroll to position [241, 0]
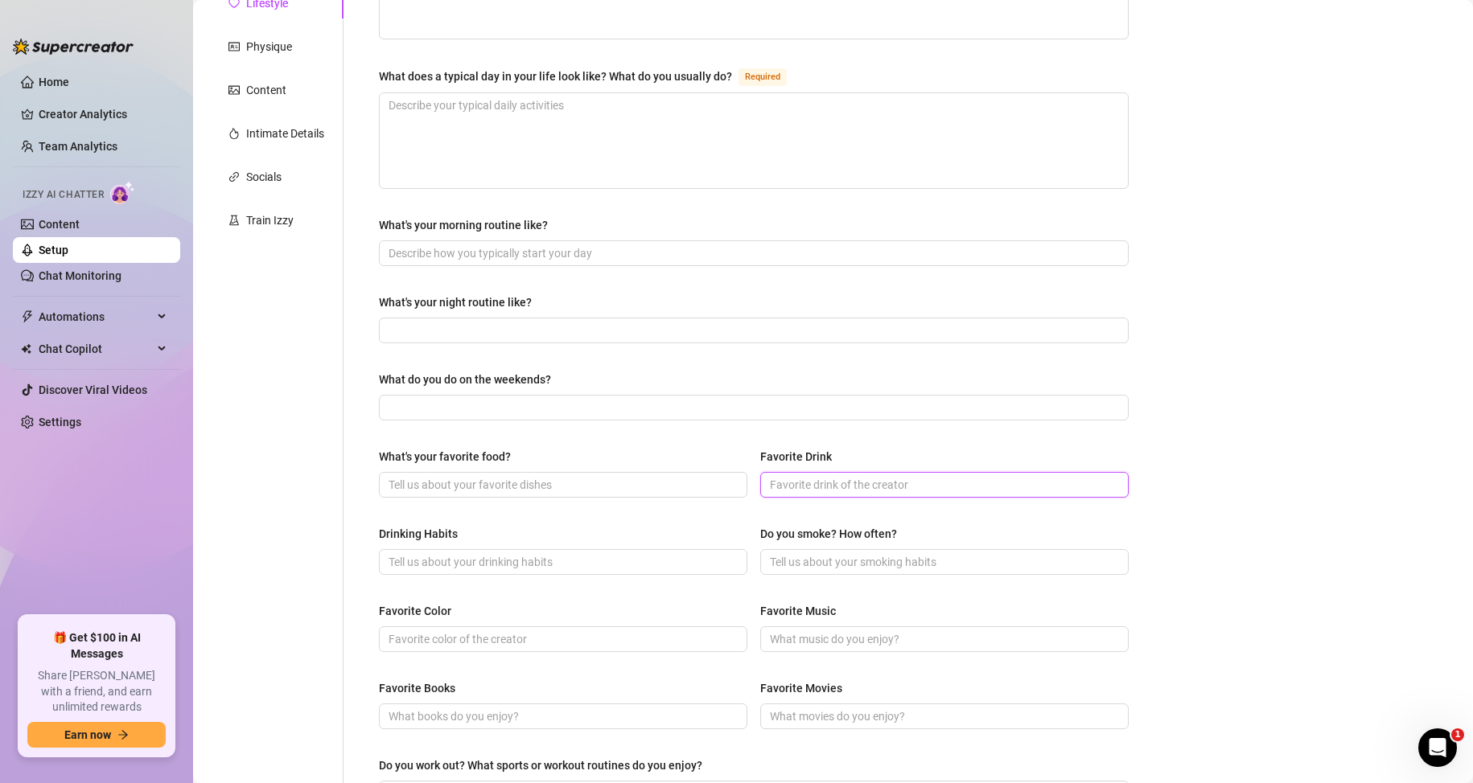
click at [786, 480] on input "Favorite Drink" at bounding box center [943, 485] width 346 height 18
type input "wisky, soda"
click at [804, 561] on input "Do you smoke? How often?" at bounding box center [943, 562] width 346 height 18
type input "sometimes"
click at [641, 557] on input "Drinking Habits" at bounding box center [561, 562] width 346 height 18
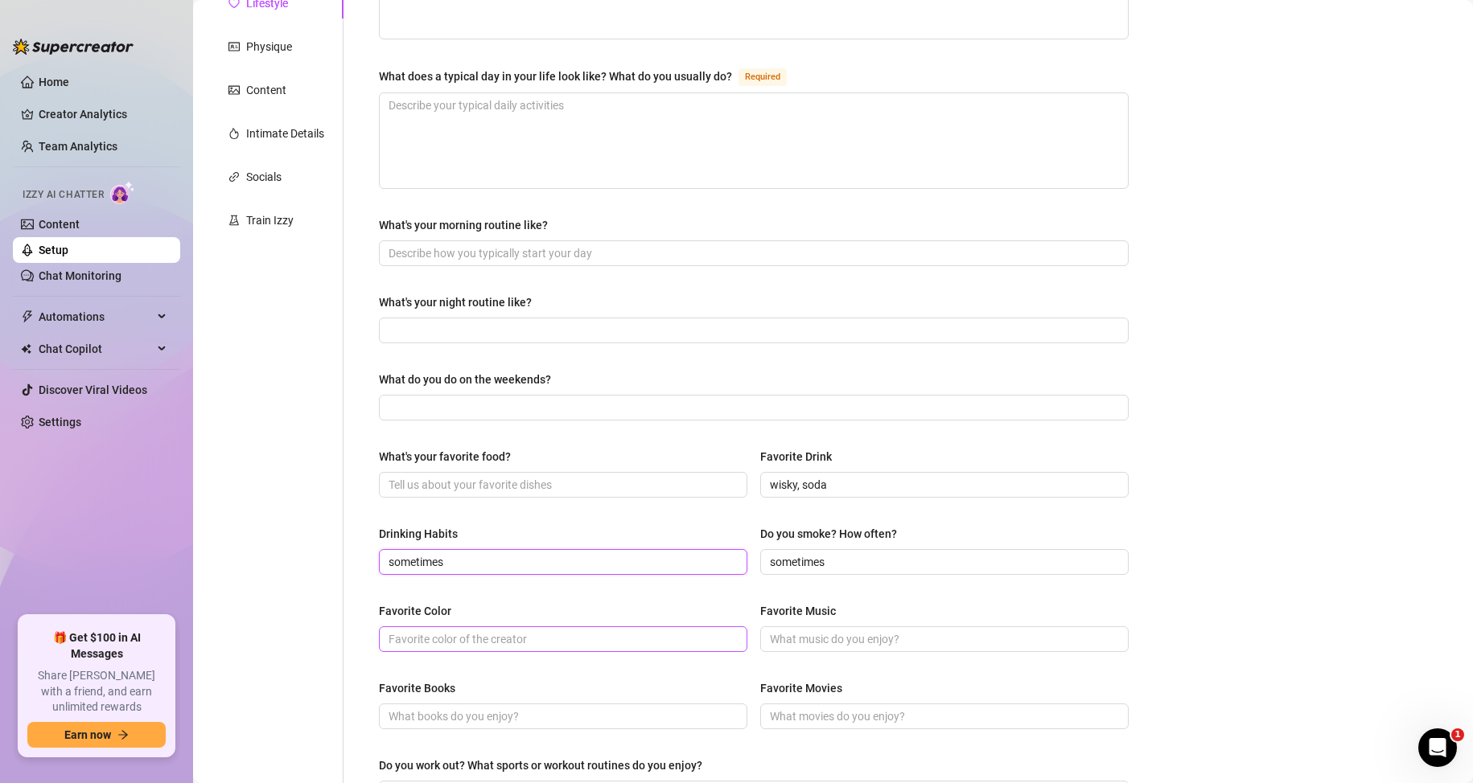
type input "sometimes"
click at [552, 638] on input "Favorite Color" at bounding box center [561, 640] width 346 height 18
type input "red"
click at [778, 631] on input "Favorite Music" at bounding box center [943, 640] width 346 height 18
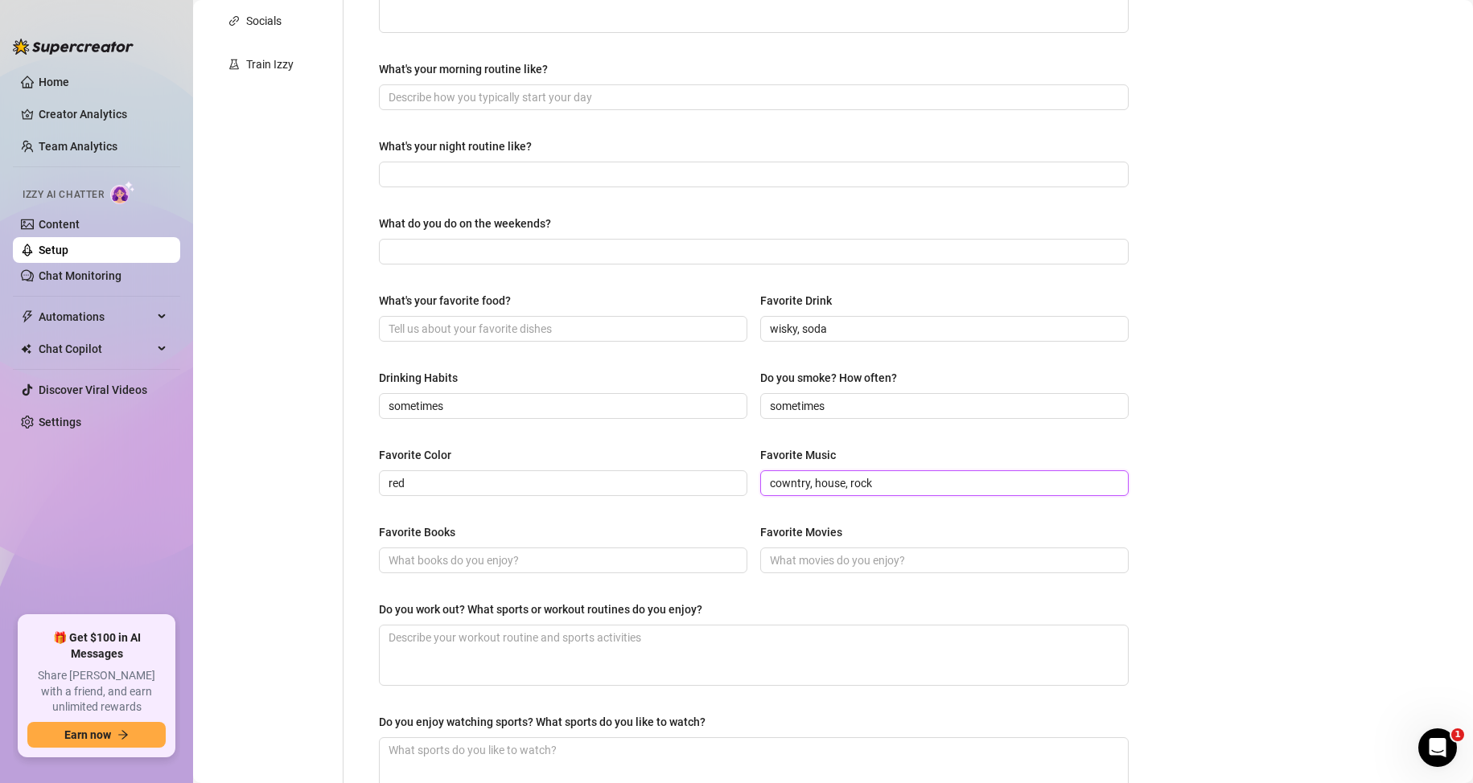
scroll to position [402, 0]
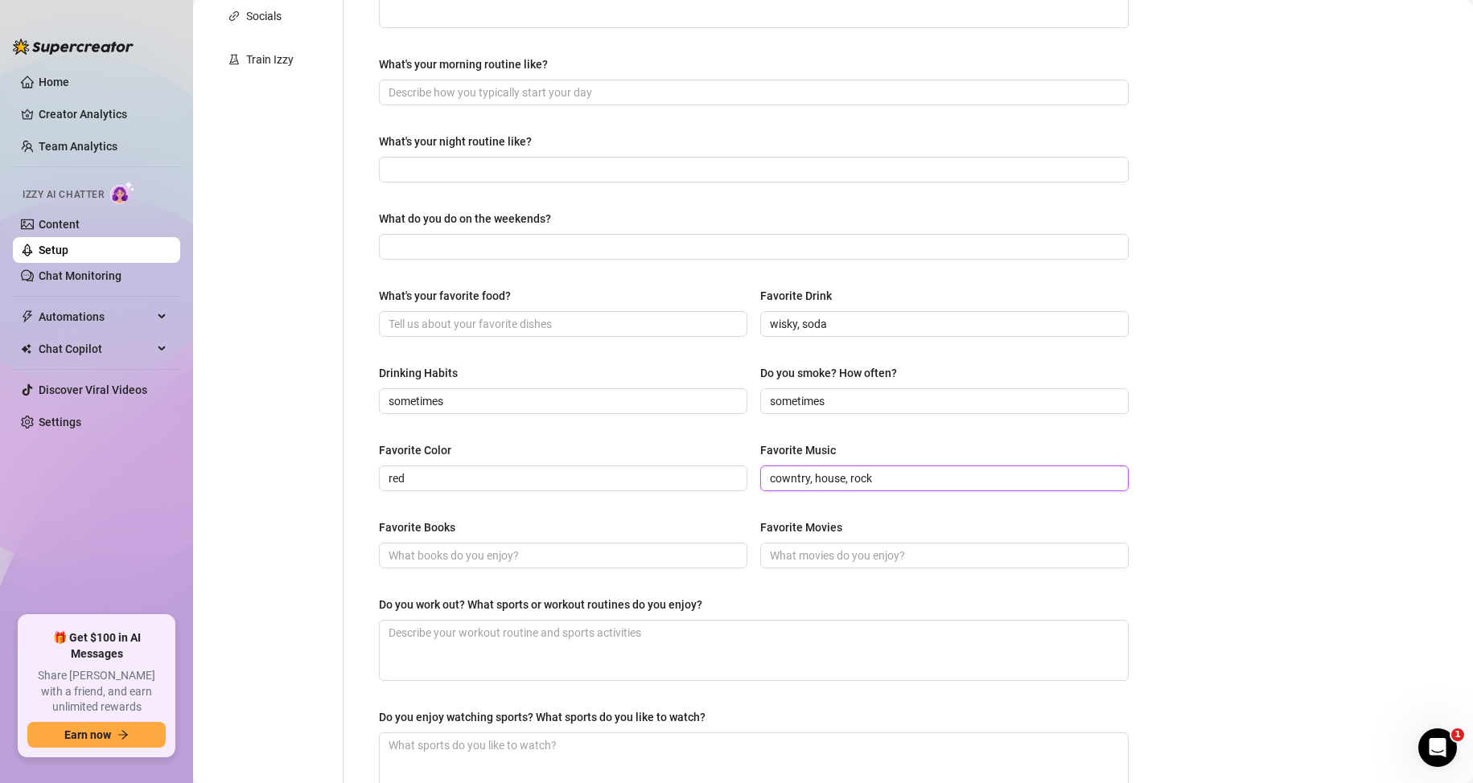
type input "cowntry, house, rock"
click at [733, 512] on div "What are your hobbies and interests? What do you enjoy about them? Required Wha…" at bounding box center [754, 282] width 750 height 1052
click at [787, 548] on input "Favorite Movies" at bounding box center [943, 556] width 346 height 18
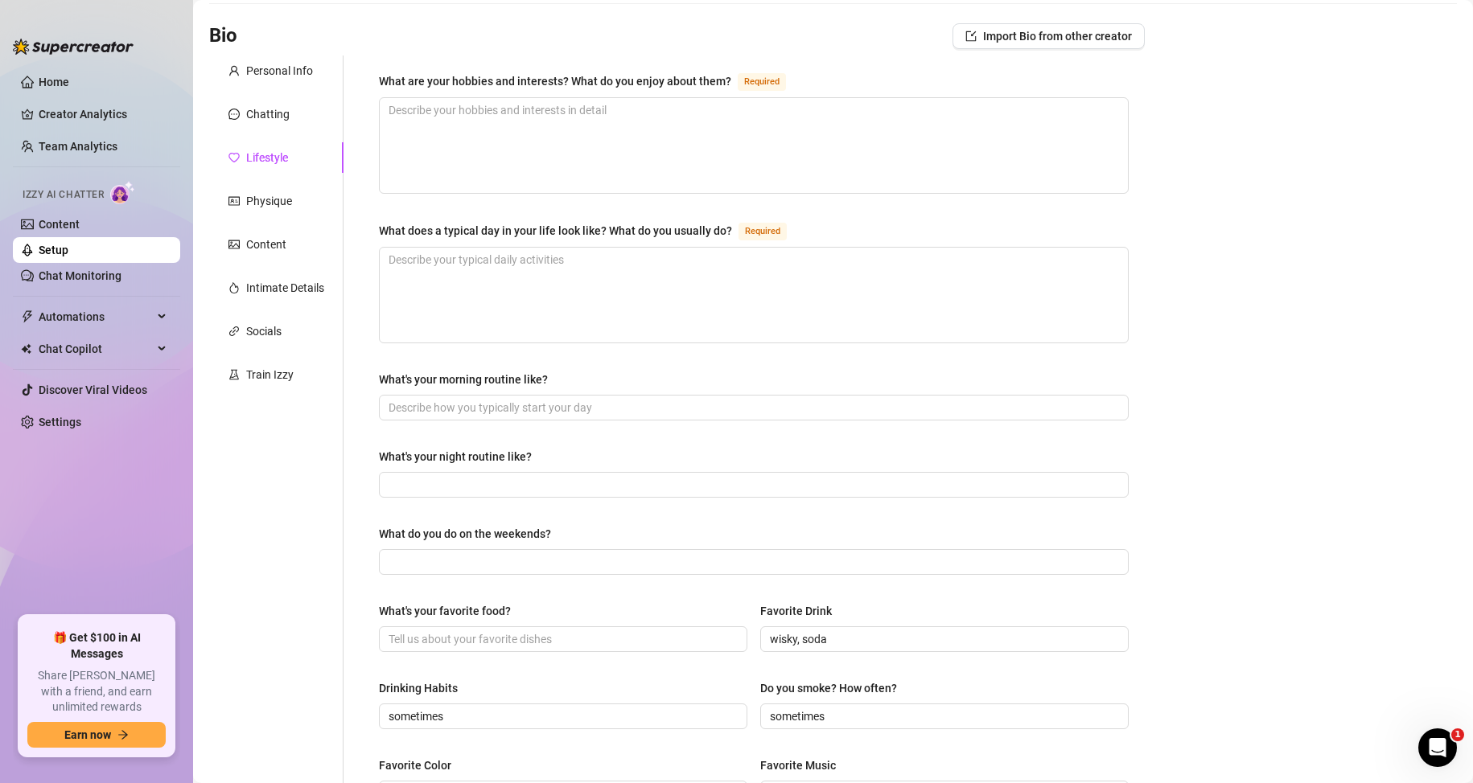
scroll to position [0, 0]
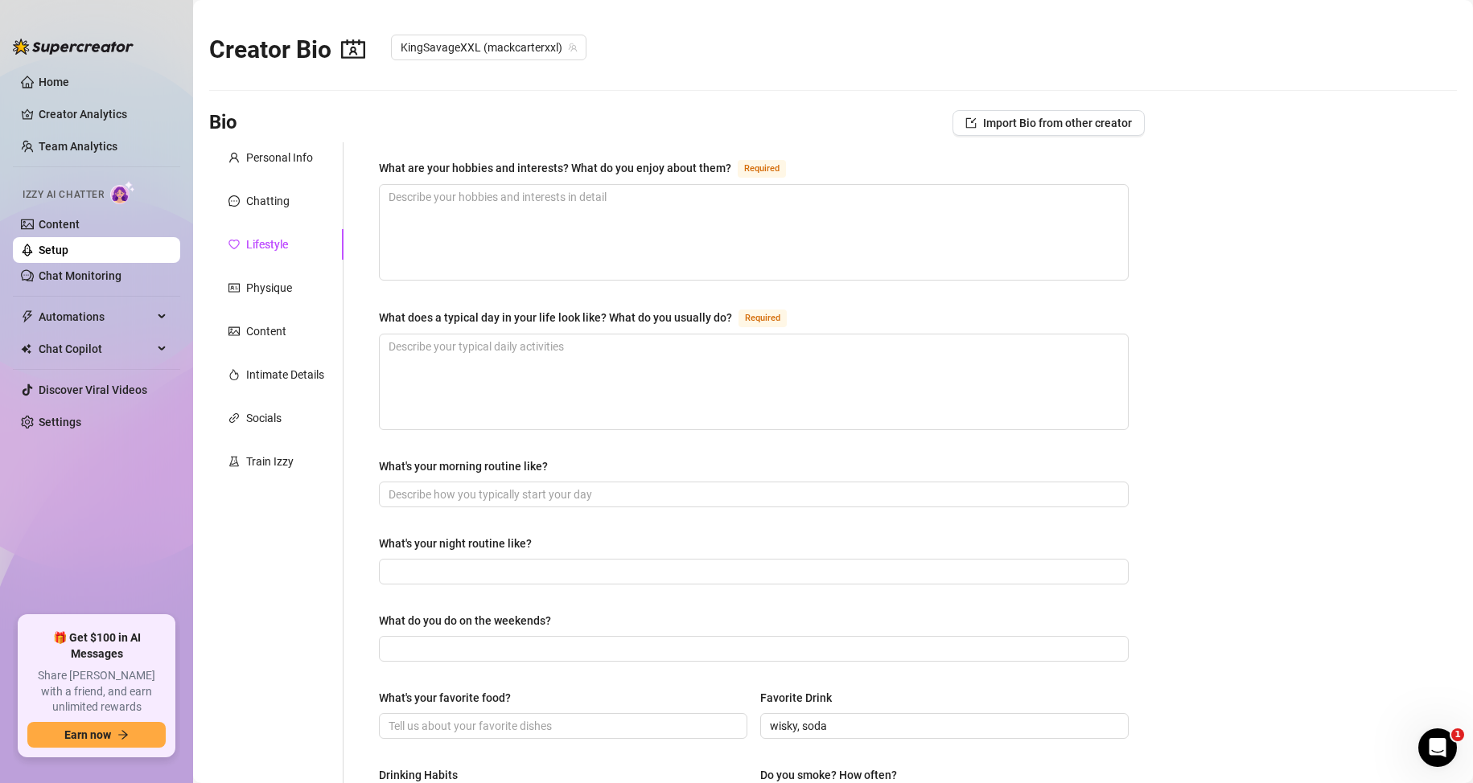
type input "fight club,"
click at [1377, 410] on main "Creator Bio KingSavageXXL (mackcarterxxl) Bio Import Bio from other creator Per…" at bounding box center [833, 683] width 1280 height 1367
click at [446, 233] on textarea "What are your hobbies and interests? What do you enjoy about them? Required" at bounding box center [754, 232] width 748 height 95
type textarea "v"
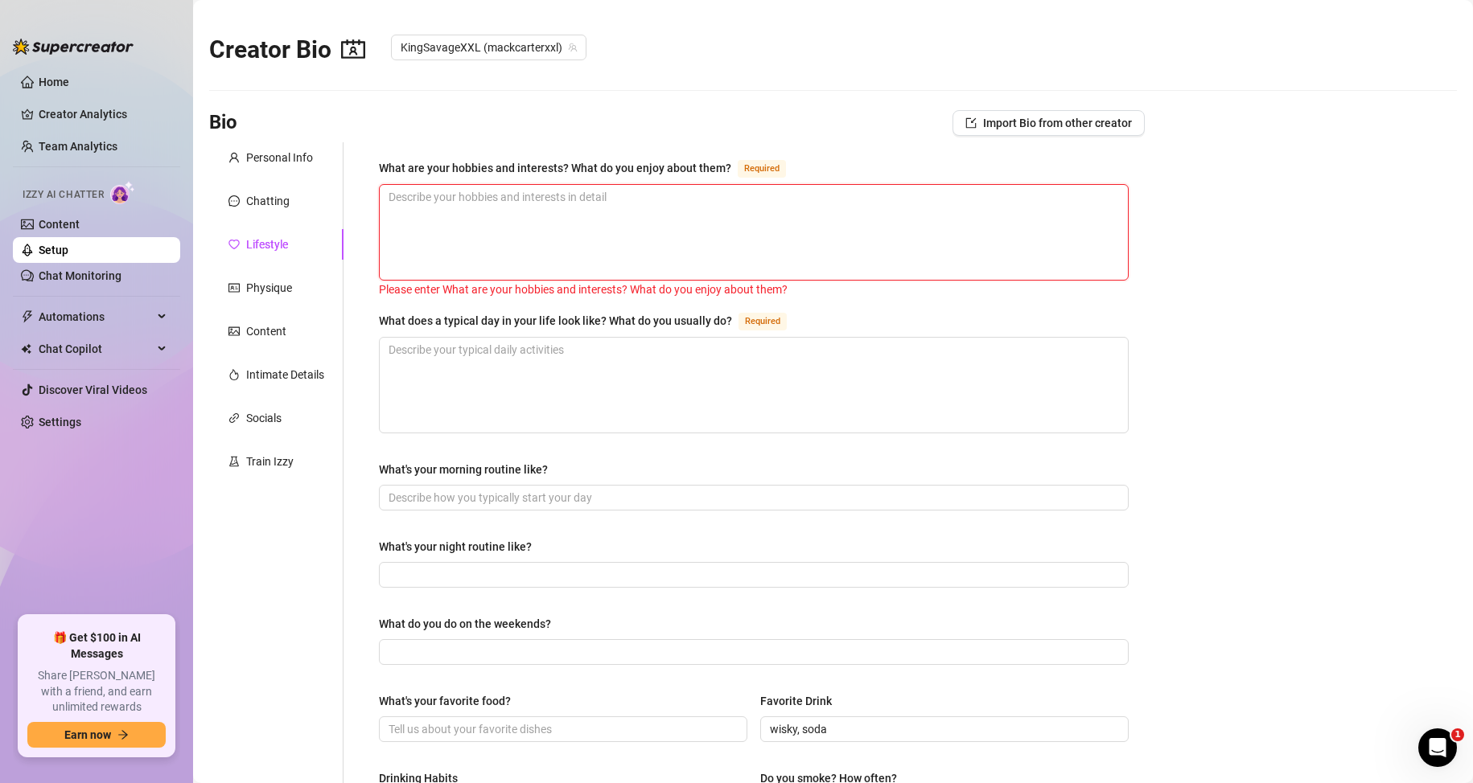
paste textarea "Plumbing and tinkering - keeps my hands busy and my head clear. Cooking for fam…"
type textarea "Plumbing and tinkering - keeps my hands busy and my head clear. Cooking for fam…"
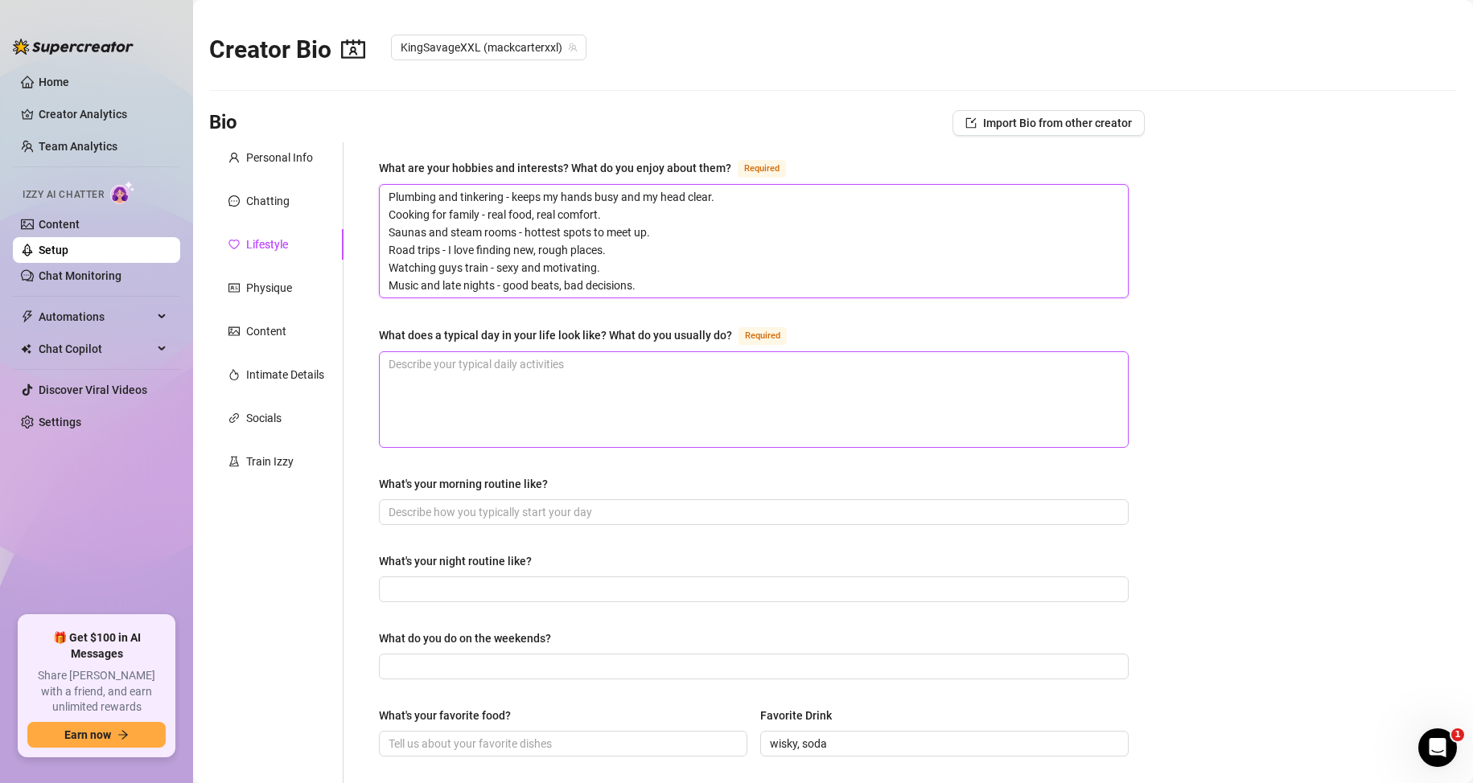
type textarea "Plumbing and tinkering - keeps my hands busy and my head clear. Cooking for fam…"
drag, startPoint x: 566, startPoint y: 368, endPoint x: 551, endPoint y: 372, distance: 16.0
click at [565, 368] on textarea "What does a typical day in your life look like? What do you usually do? Required" at bounding box center [754, 399] width 748 height 95
drag, startPoint x: 377, startPoint y: 329, endPoint x: 733, endPoint y: 329, distance: 355.5
click at [733, 329] on div "What are your hobbies and interests? What do you enjoy about them? Required Plu…" at bounding box center [754, 693] width 782 height 1102
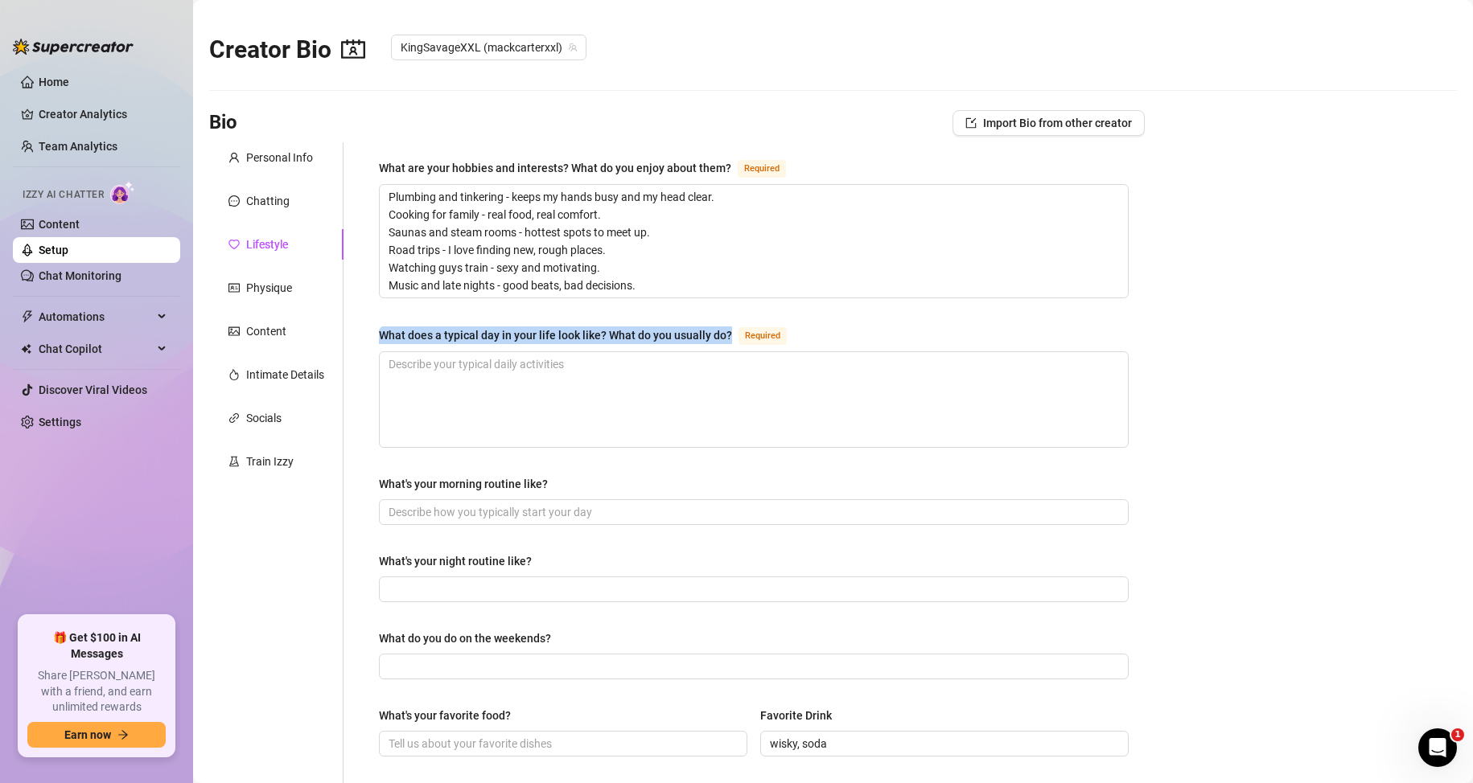
copy div "What does a typical day in your life look like? What do you usually do?"
click at [457, 385] on textarea "What does a typical day in your life look like? What do you usually do? Required" at bounding box center [754, 399] width 748 height 95
paste textarea "Most days I’m up early and working through the morning and afternoon, fixing pi…"
type textarea "Most days I’m up early and working through the morning and afternoon, fixing pi…"
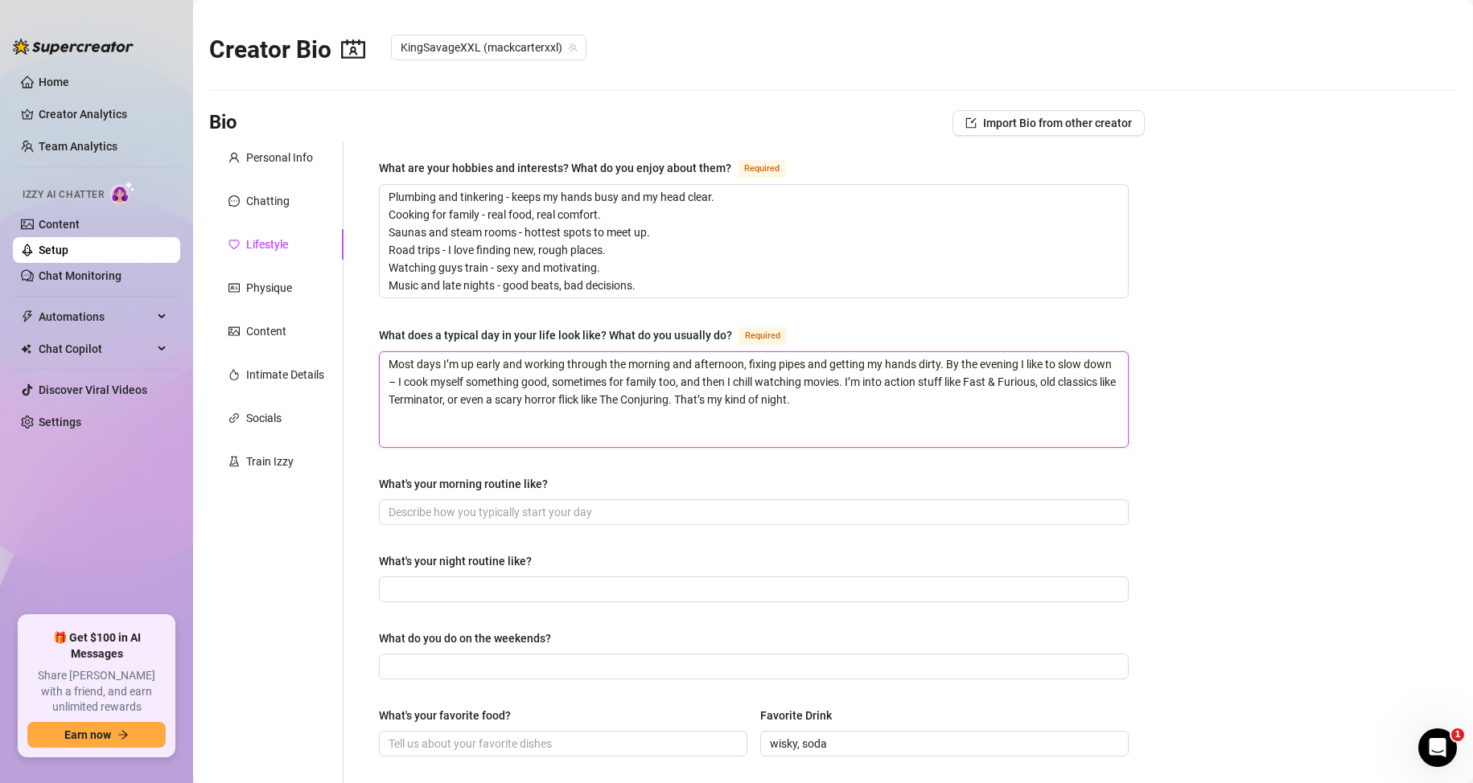
drag, startPoint x: 1000, startPoint y: 380, endPoint x: 1075, endPoint y: 380, distance: 75.6
click at [1075, 380] on textarea "Most days I’m up early and working through the morning and afternoon, fixing pi…" at bounding box center [754, 399] width 748 height 95
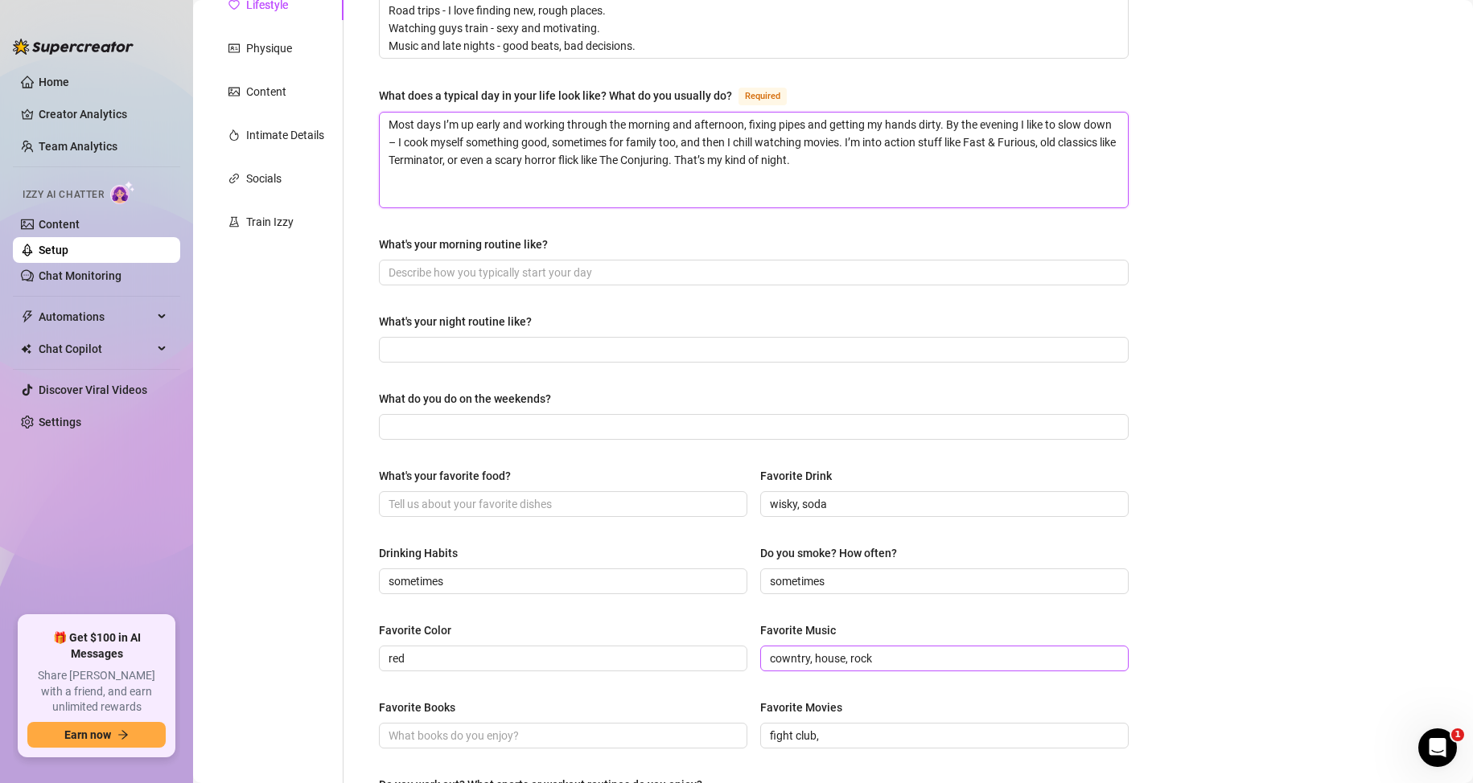
scroll to position [241, 0]
type textarea "Most days I’m up early and working through the morning and afternoon, fixing pi…"
click at [848, 735] on input "fight club," at bounding box center [943, 734] width 346 height 18
paste input "Fast & Furious,"
drag, startPoint x: 468, startPoint y: 159, endPoint x: 507, endPoint y: 164, distance: 38.9
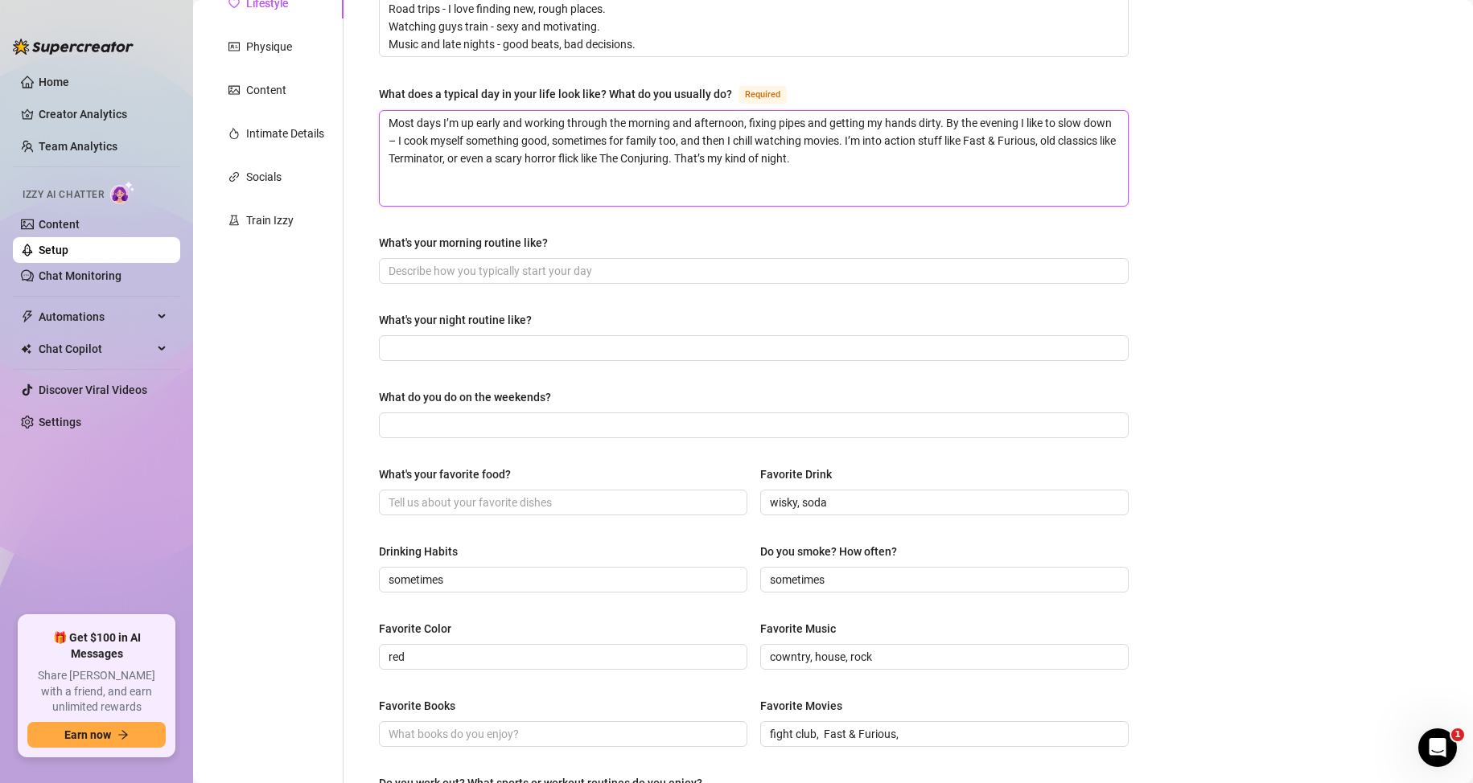
click at [507, 164] on textarea "Most days I’m up early and working through the morning and afternoon, fixing pi…" at bounding box center [754, 158] width 748 height 95
click at [903, 733] on input "fight club, Fast & Furious," at bounding box center [943, 734] width 346 height 18
paste input "Terminator"
type input "fight club, Fast & Furious, Terminator"
drag, startPoint x: 379, startPoint y: 239, endPoint x: 571, endPoint y: 256, distance: 193.0
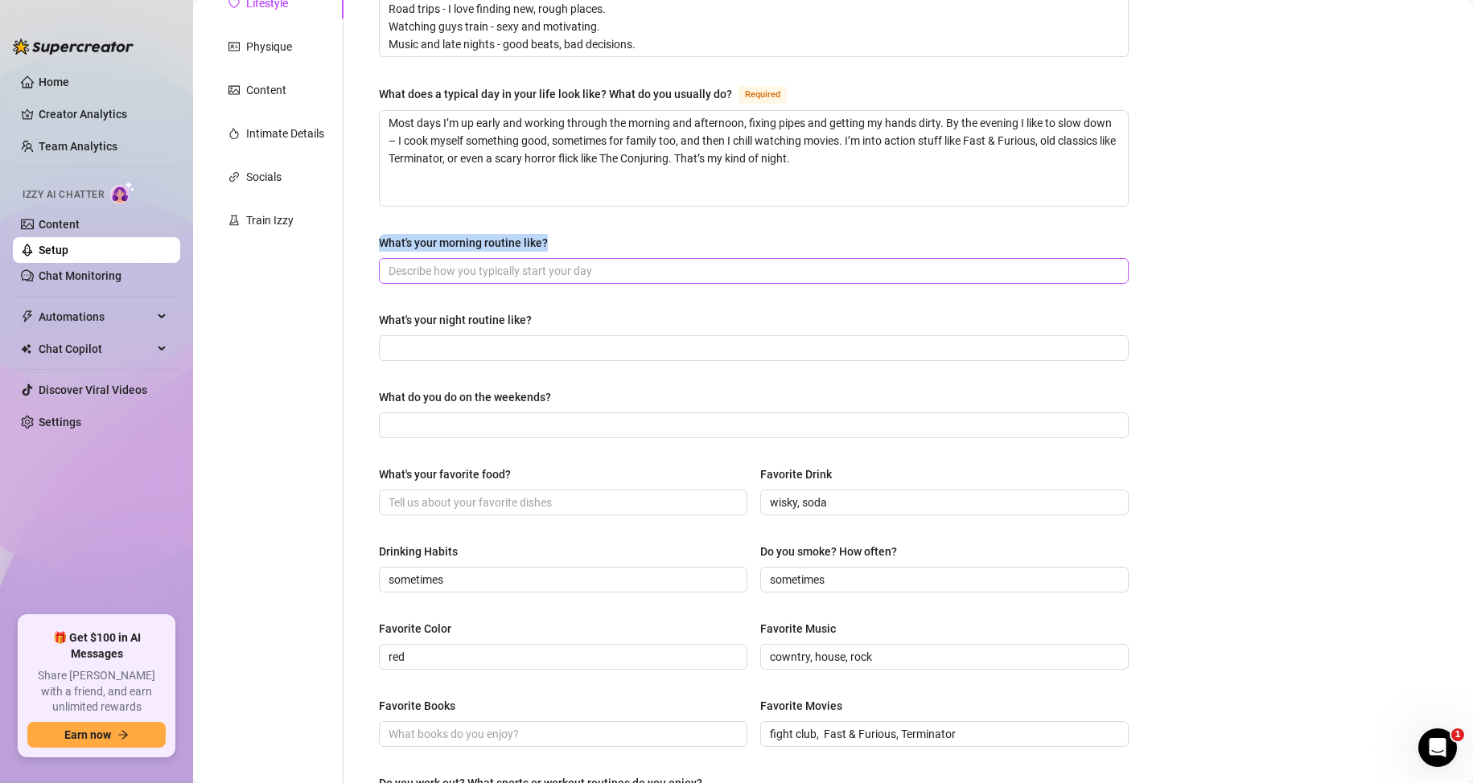
click at [571, 256] on div "What's your morning routine like?" at bounding box center [754, 259] width 750 height 50
click at [344, 273] on div "What are your hobbies and interests? What do you enjoy about them? Required Plu…" at bounding box center [743, 452] width 801 height 1102
click at [310, 344] on div "Personal Info Chatting Lifestyle Physique Content Intimate Details Socials Trai…" at bounding box center [276, 452] width 134 height 1102
click at [437, 272] on input "What's your morning routine like?" at bounding box center [751, 271] width 727 height 18
paste input "Mornings are simple. I wake up early, take a hot shower, grab some strong coffe…"
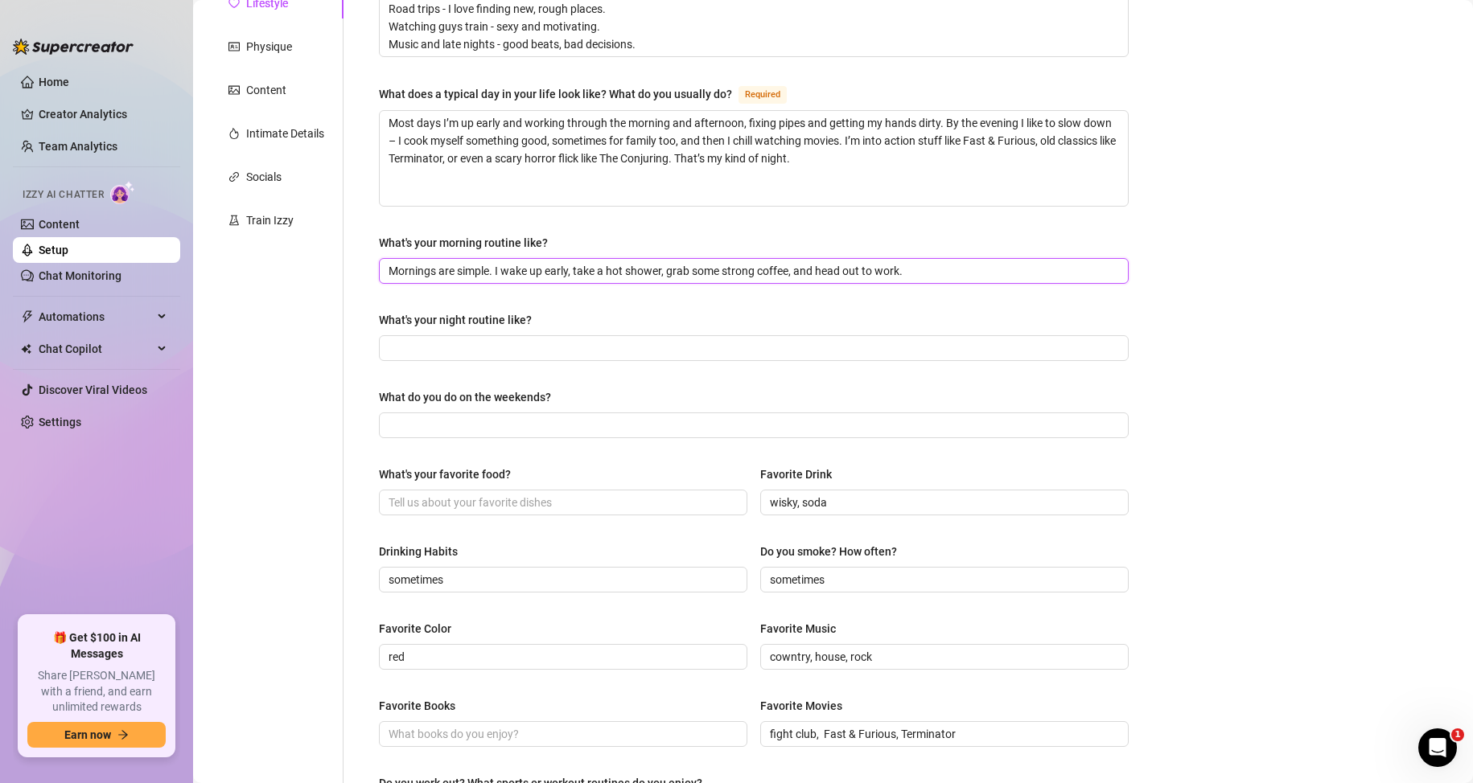
type input "Mornings are simple. I wake up early, take a hot shower, grab some strong coffe…"
drag, startPoint x: 361, startPoint y: 318, endPoint x: 537, endPoint y: 310, distance: 176.3
click at [537, 310] on div "What are your hobbies and interests? What do you enjoy about them? Required Plu…" at bounding box center [743, 452] width 801 height 1102
click at [487, 388] on div "What do you do on the weekends?" at bounding box center [465, 397] width 172 height 18
click at [487, 417] on input "What do you do on the weekends?" at bounding box center [751, 426] width 727 height 18
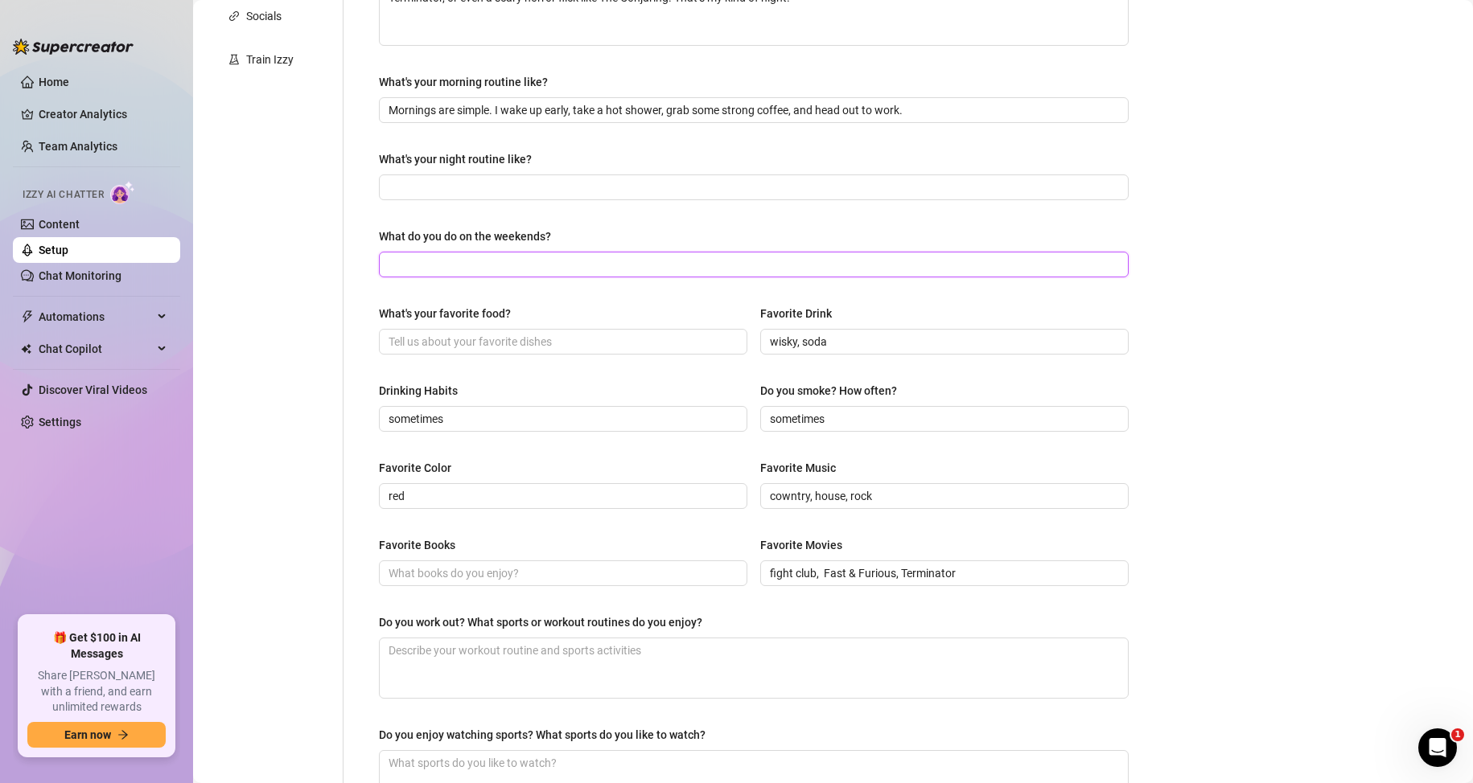
scroll to position [483, 0]
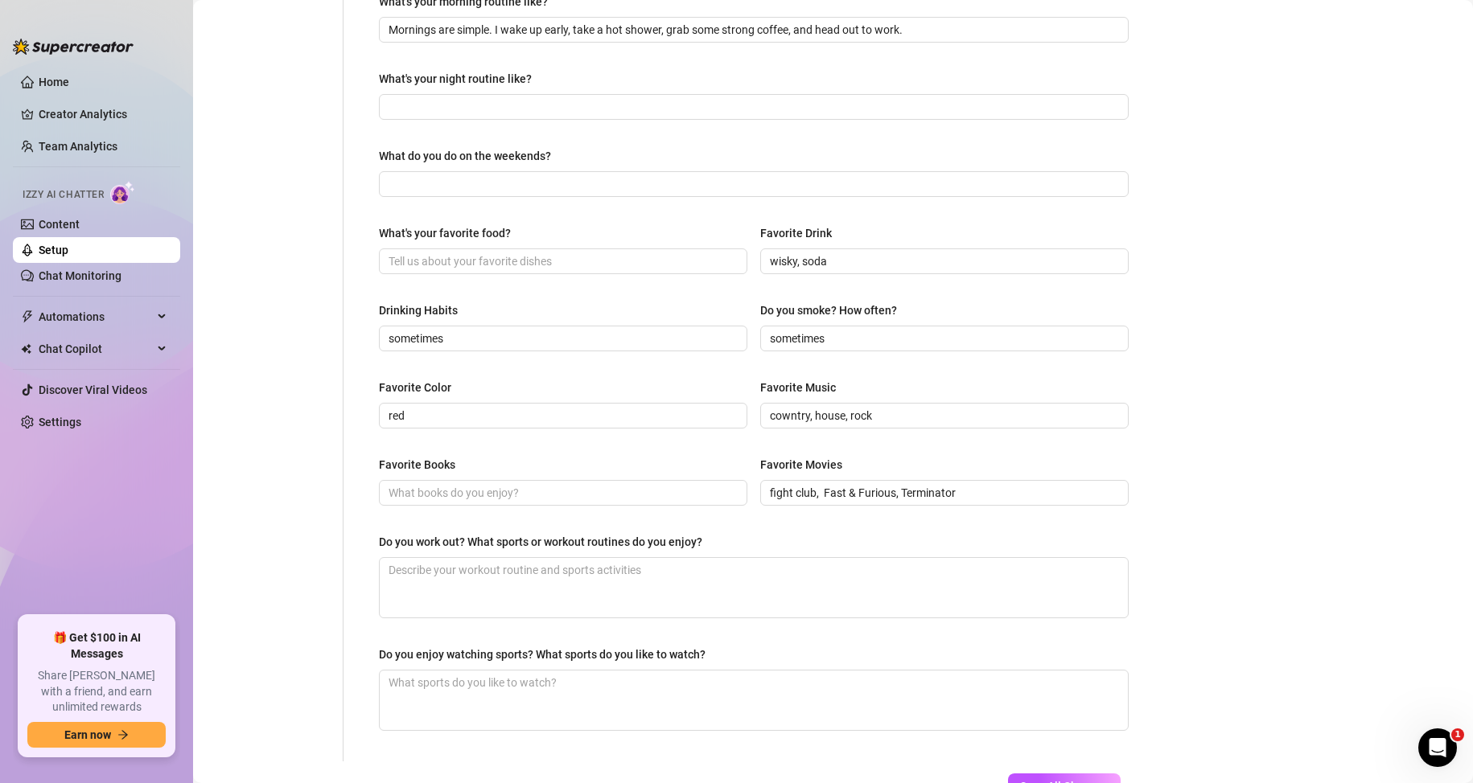
click at [274, 363] on div "Personal Info Chatting Lifestyle Physique Content Intimate Details Socials Trai…" at bounding box center [276, 211] width 134 height 1102
click at [439, 94] on span at bounding box center [754, 107] width 750 height 26
paste input "Some nights I hit a sauna or meet someone for a quick, dirty hookup. Other nigh…"
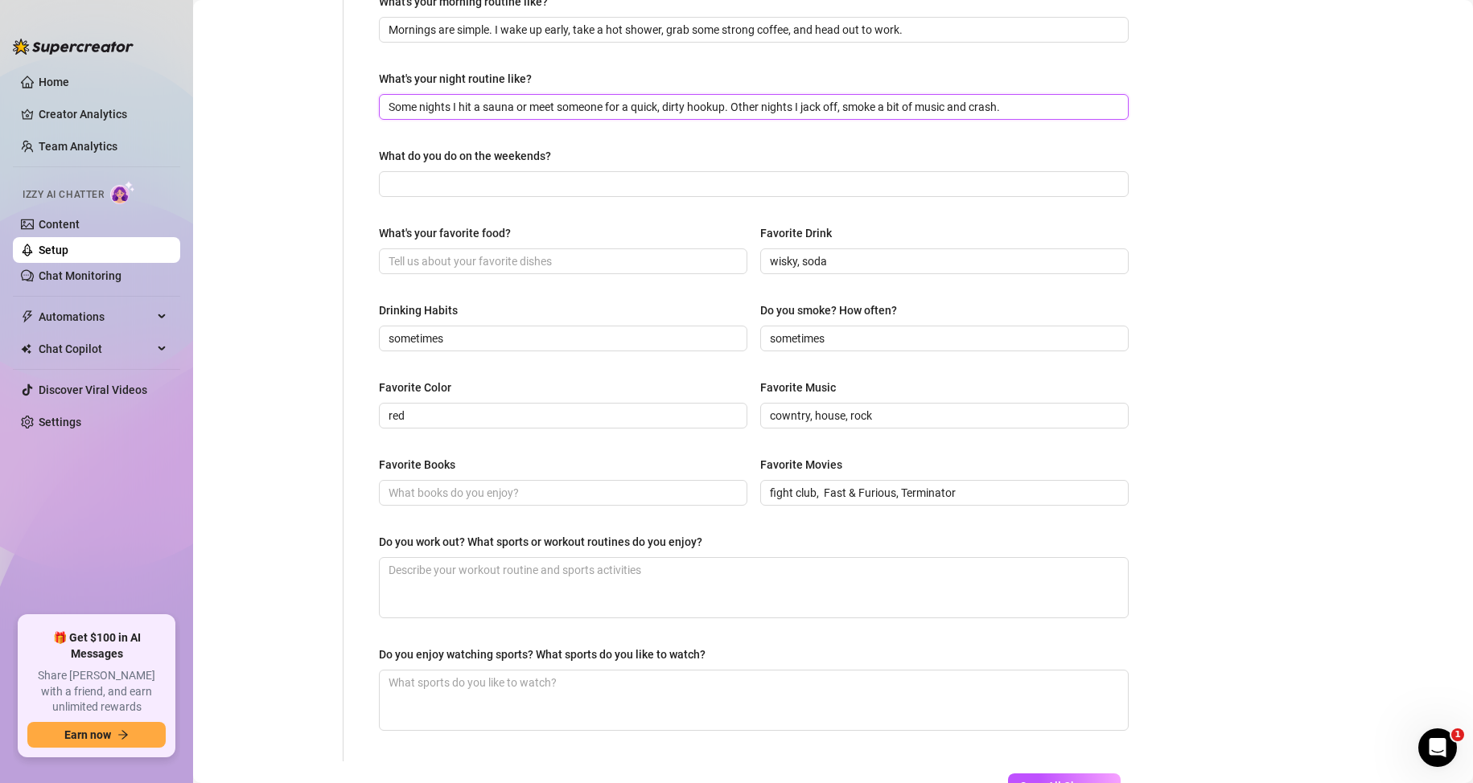
type input "Some nights I hit a sauna or meet someone for a quick, dirty hookup. Other nigh…"
drag, startPoint x: 373, startPoint y: 150, endPoint x: 561, endPoint y: 147, distance: 187.4
click at [561, 147] on div "What are your hobbies and interests? What do you enjoy about them? Required Plu…" at bounding box center [754, 211] width 782 height 1102
drag, startPoint x: 276, startPoint y: 364, endPoint x: 318, endPoint y: 364, distance: 41.8
click at [276, 364] on div "Personal Info Chatting Lifestyle Physique Content Intimate Details Socials Trai…" at bounding box center [276, 211] width 134 height 1102
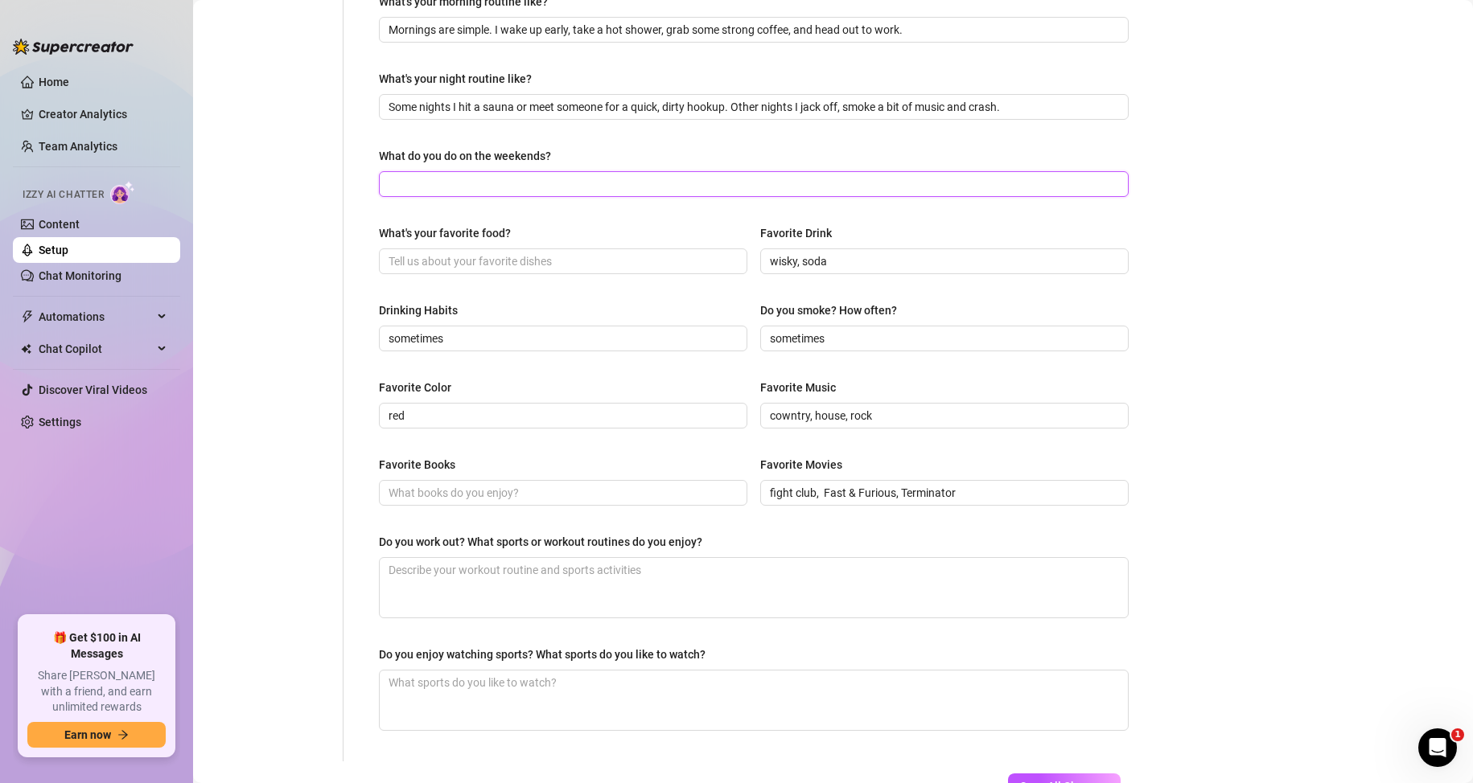
click at [416, 175] on input "What do you do on the weekends?" at bounding box center [751, 184] width 727 height 18
paste input "Family, cooking, movies, sauna, quick hookups."
type input "Family, cooking, movies, sauna, quick hookups."
click at [347, 284] on div "What are your hobbies and interests? What do you enjoy about them? Required Plu…" at bounding box center [743, 211] width 801 height 1102
click at [479, 261] on input "What's your favorite food?" at bounding box center [561, 262] width 346 height 18
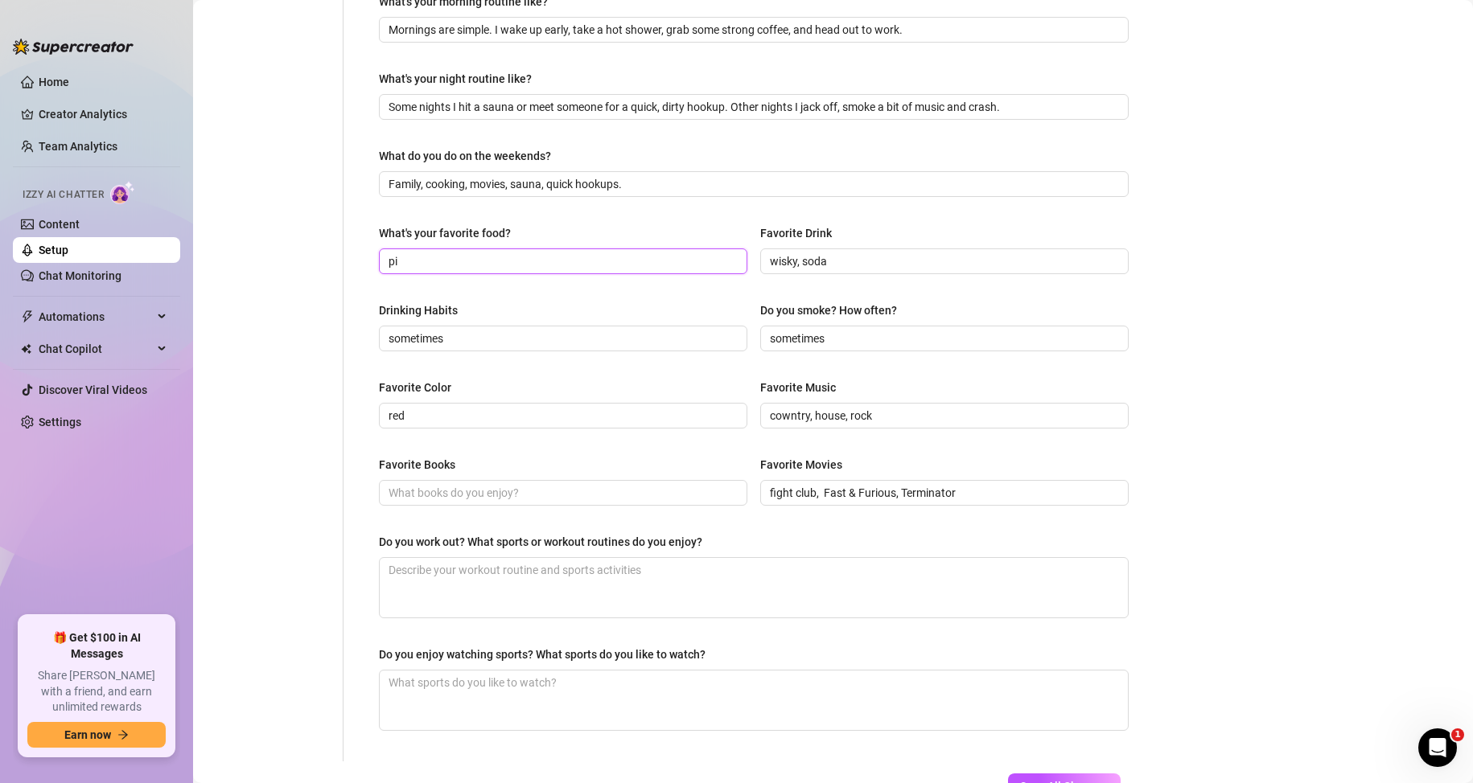
type input "p"
type input "pizza, hamburguer"
click at [364, 299] on div "What are your hobbies and interests? What do you enjoy about them? Required Plu…" at bounding box center [754, 211] width 782 height 1102
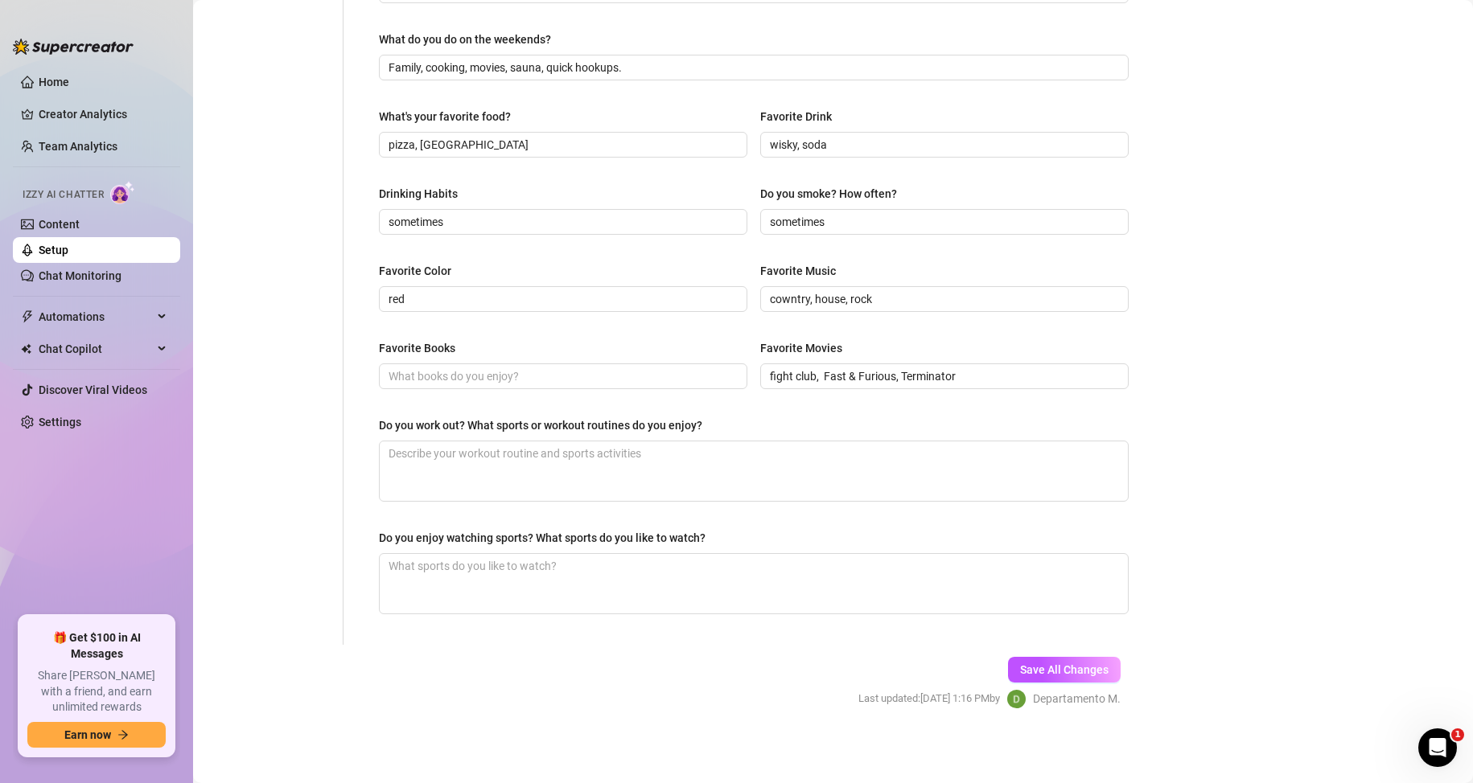
scroll to position [600, 0]
drag, startPoint x: 364, startPoint y: 427, endPoint x: 707, endPoint y: 425, distance: 342.6
click at [707, 425] on div "What are your hobbies and interests? What do you enjoy about them? Required Plu…" at bounding box center [754, 93] width 782 height 1102
click at [294, 456] on div "Personal Info Chatting Lifestyle Physique Content Intimate Details Socials Trai…" at bounding box center [276, 93] width 134 height 1102
click at [470, 467] on textarea "Do you work out? What sports or workout routines do you enjoy?" at bounding box center [754, 471] width 748 height 60
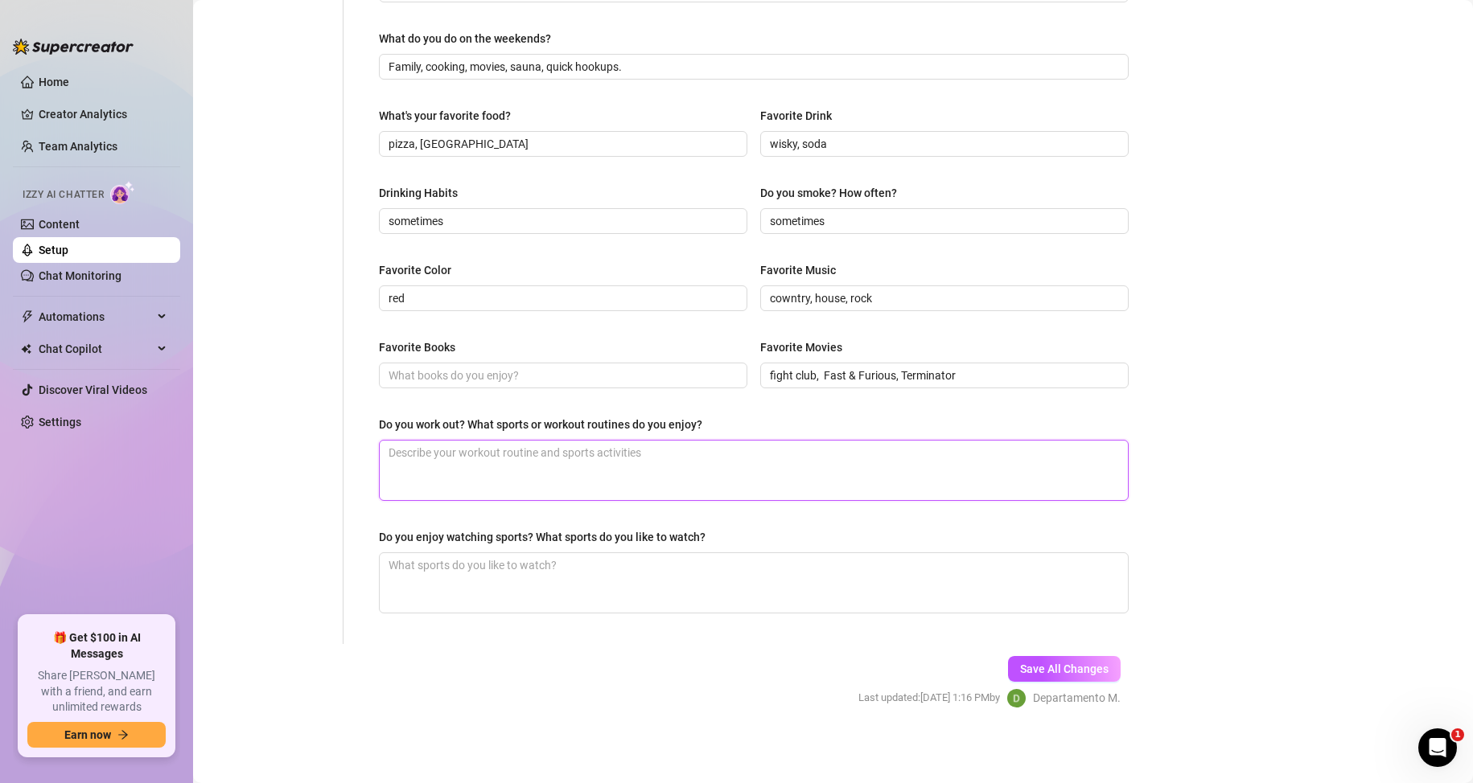
paste textarea "I don’t really work out. Once in a while I take a walk, just to clear my head."
type textarea "I don’t really work out. Once in a while I take a walk, just to clear my head."
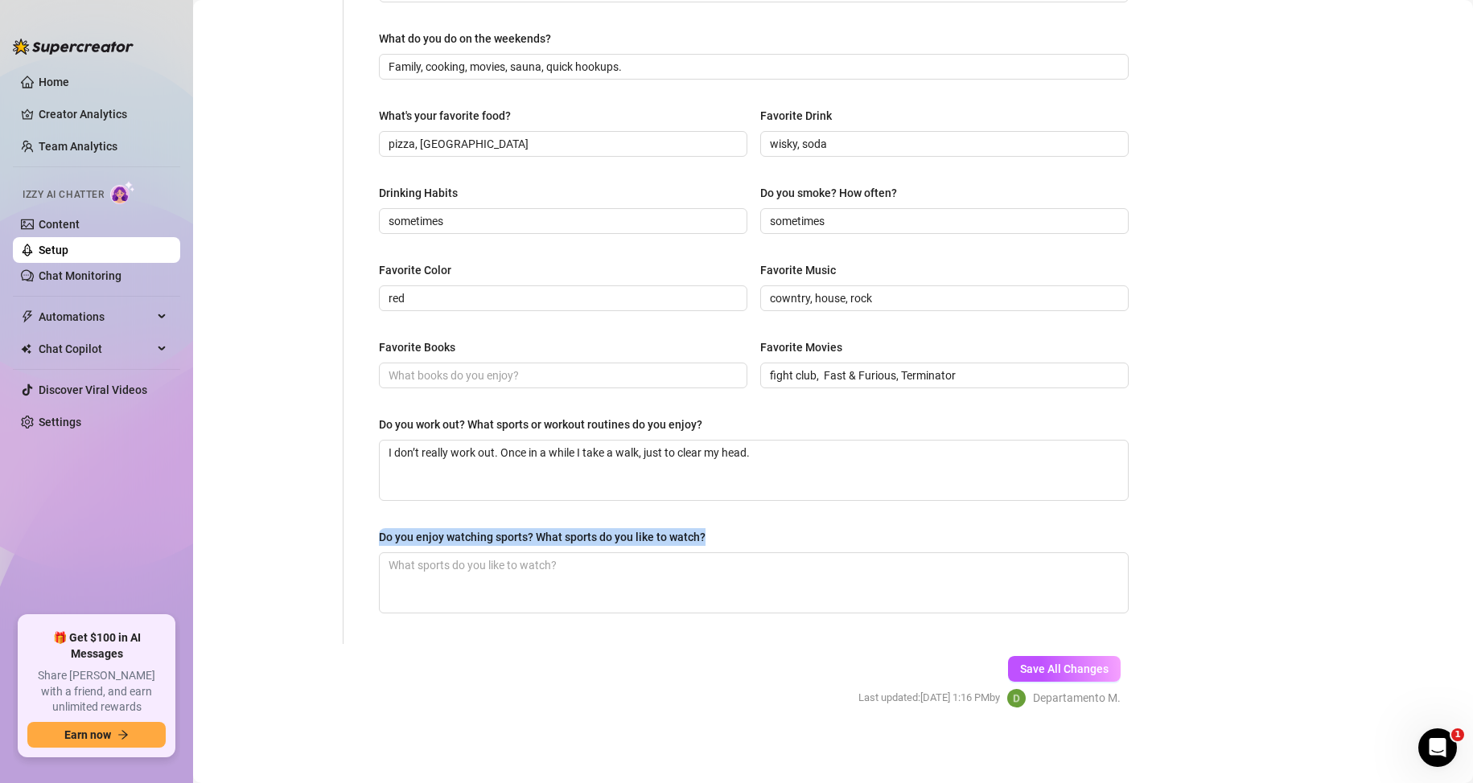
drag, startPoint x: 365, startPoint y: 532, endPoint x: 723, endPoint y: 544, distance: 358.1
click at [723, 544] on div "What are your hobbies and interests? What do you enjoy about them? Required Plu…" at bounding box center [754, 93] width 782 height 1102
click at [275, 589] on div "Personal Info Chatting Lifestyle Physique Content Intimate Details Socials Trai…" at bounding box center [276, 93] width 134 height 1102
drag, startPoint x: 516, startPoint y: 566, endPoint x: 627, endPoint y: 583, distance: 112.3
click at [516, 566] on textarea "Do you enjoy watching sports? What sports do you like to watch?" at bounding box center [754, 583] width 748 height 60
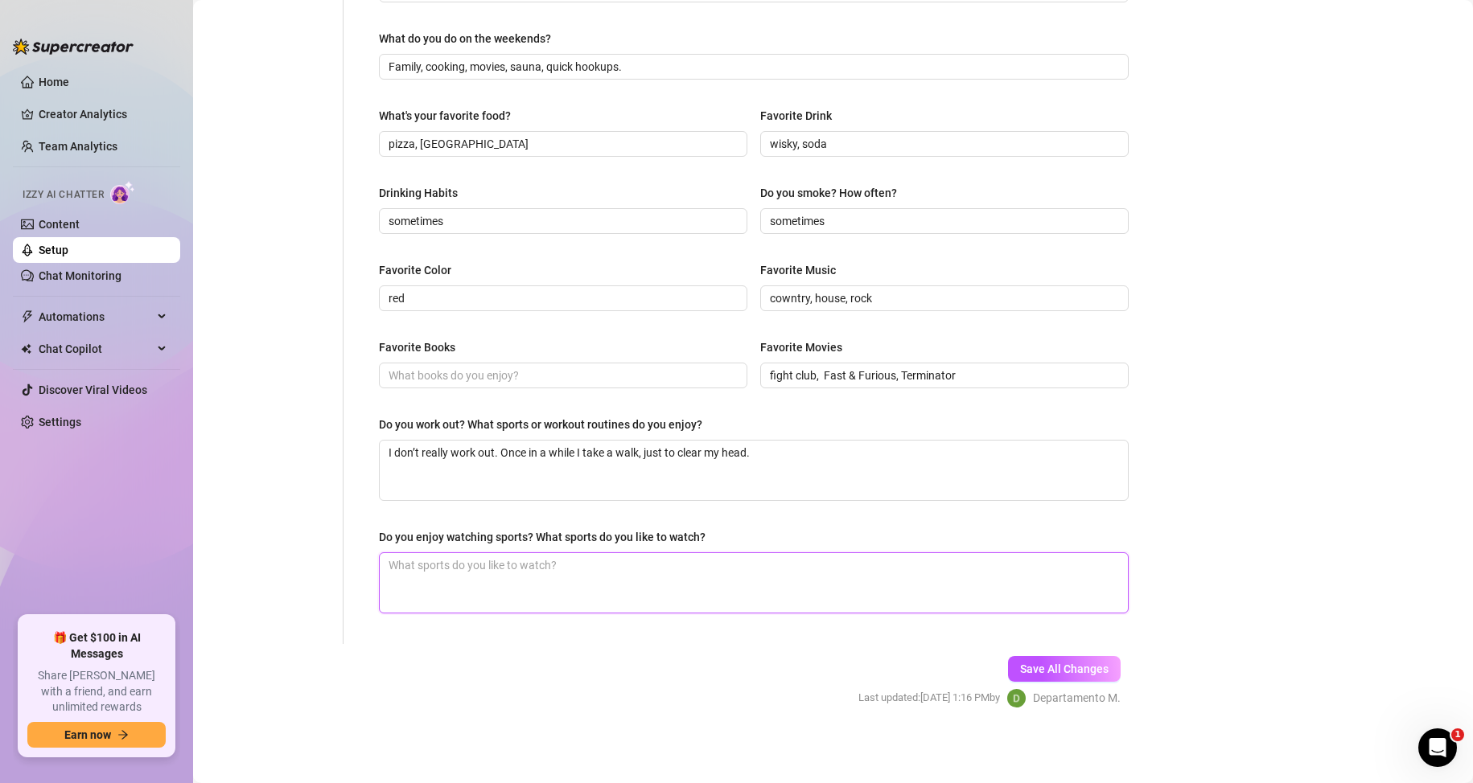
paste textarea "Yeah, I enjoy watching sports. I love seeing men running shirtless, sweaty, pus…"
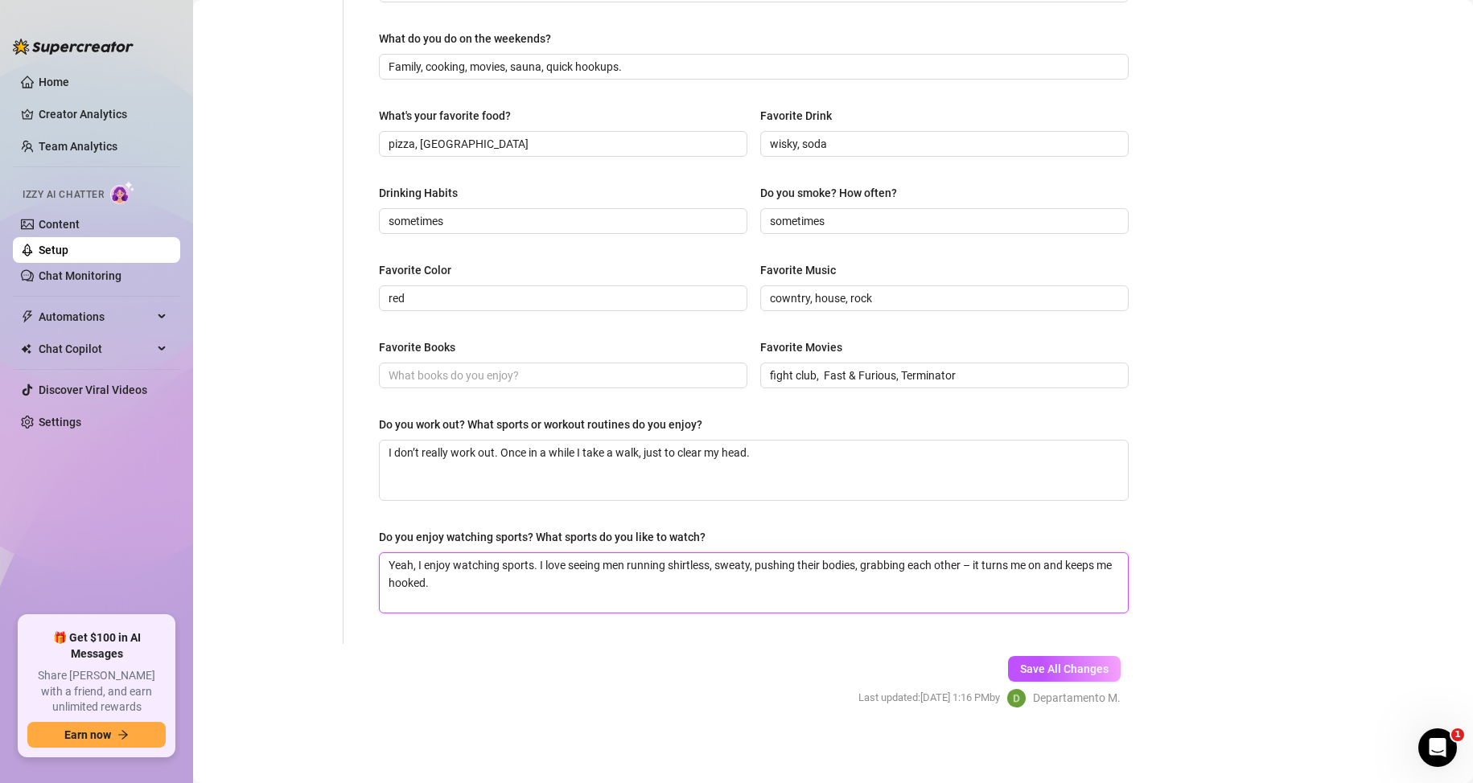
type textarea "Yeah, I enjoy watching sports. I love seeing men running shirtless, sweaty, pus…"
click at [1083, 679] on button "Save All Changes" at bounding box center [1064, 669] width 113 height 26
type input "sometimes"
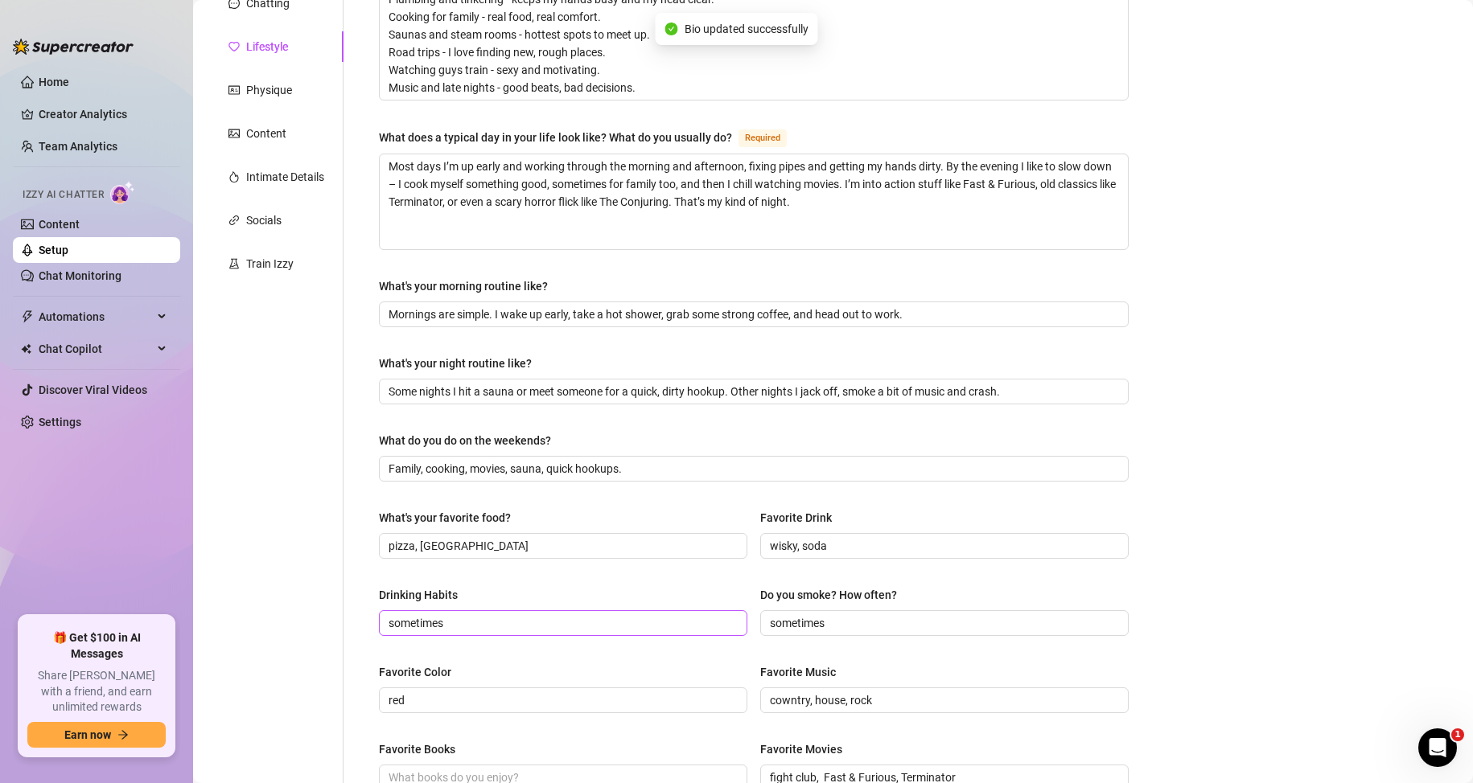
scroll to position [0, 0]
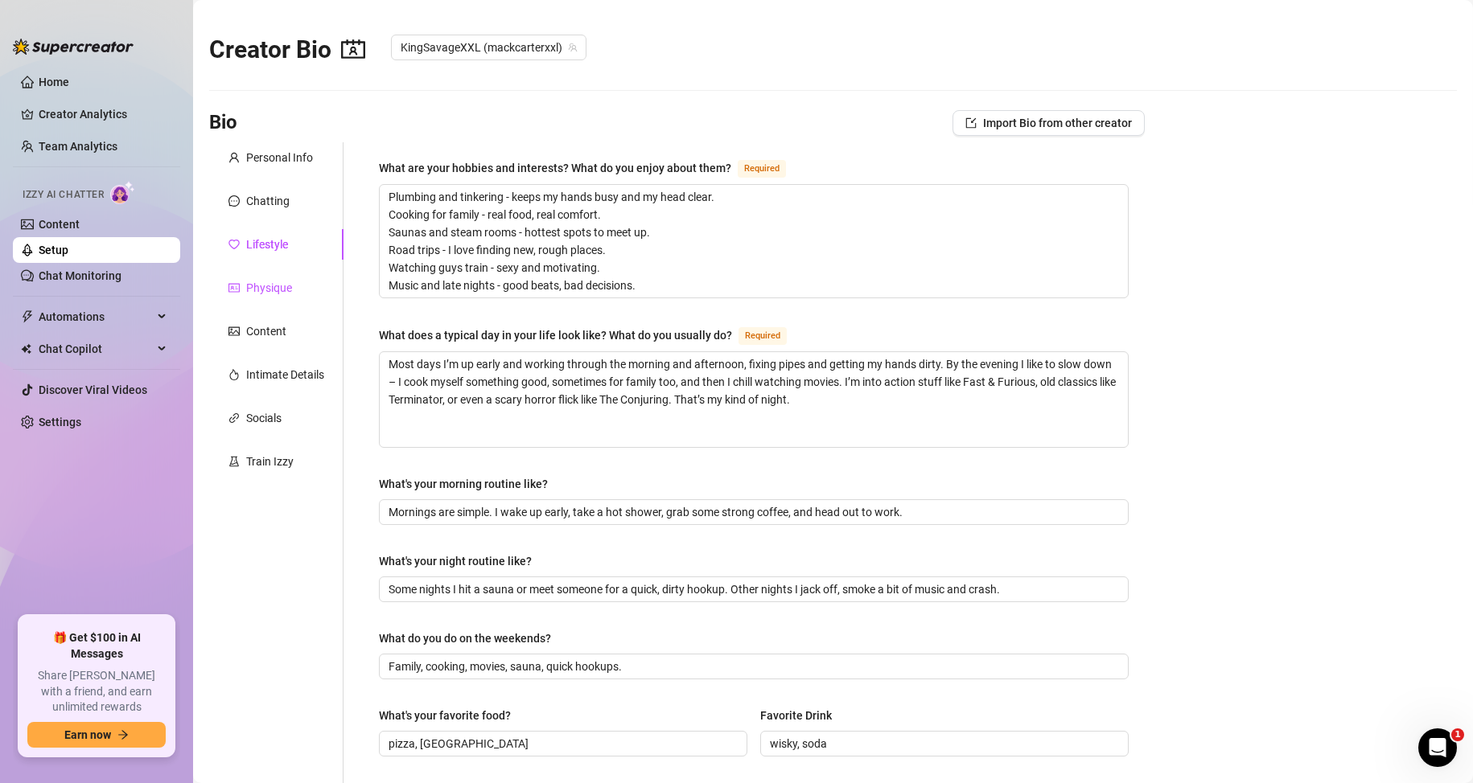
click at [269, 282] on div "Physique" at bounding box center [269, 288] width 46 height 18
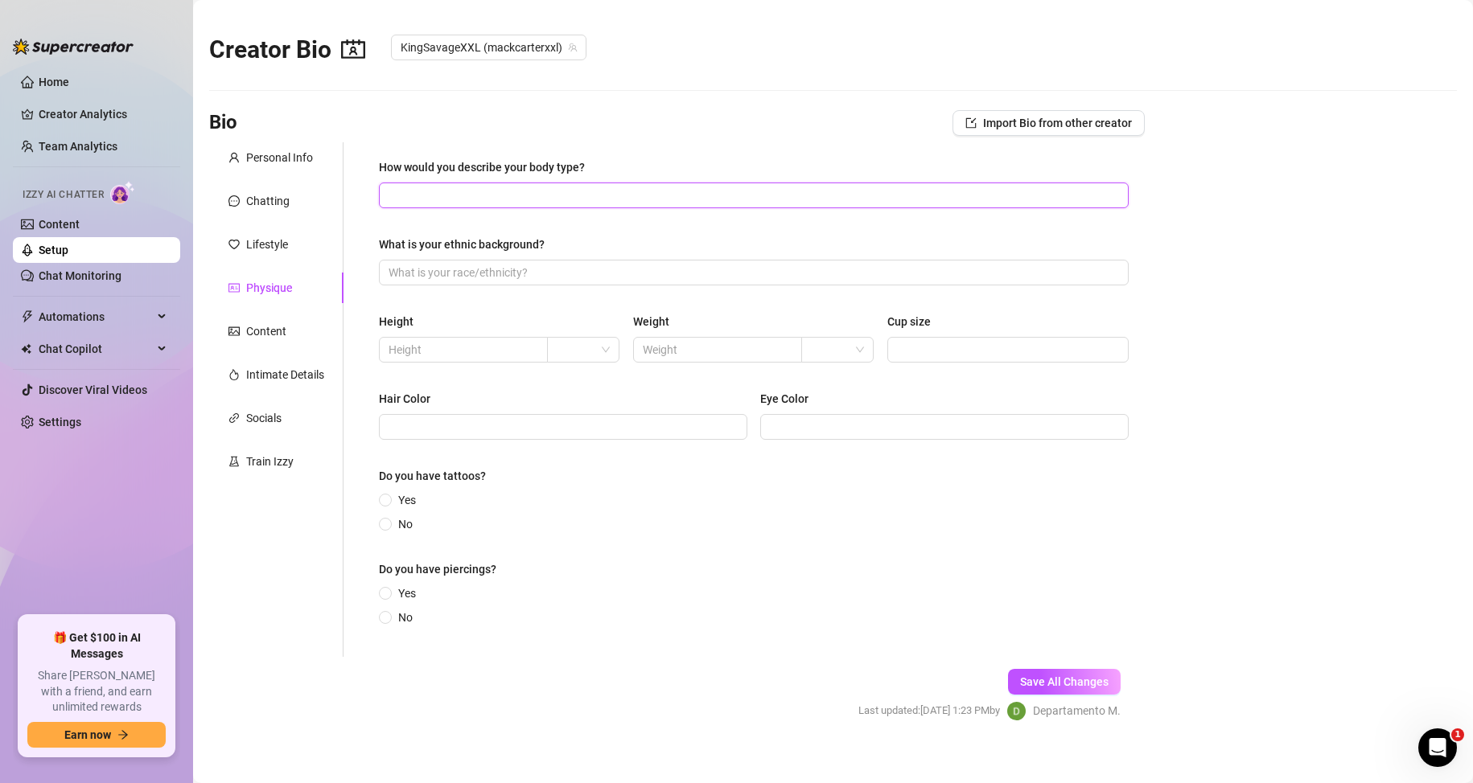
click at [443, 200] on input "How would you describe your body type?" at bounding box center [751, 196] width 727 height 18
drag, startPoint x: 376, startPoint y: 162, endPoint x: 592, endPoint y: 166, distance: 216.4
click at [592, 166] on div "How would you describe your body type? What is your ethnic background? Height W…" at bounding box center [754, 399] width 782 height 515
drag, startPoint x: 1243, startPoint y: 444, endPoint x: 1152, endPoint y: 444, distance: 90.1
click at [1243, 444] on main "Creator Bio KingSavageXXL (mackcarterxxl) Bio Import Bio from other creator Per…" at bounding box center [833, 399] width 1280 height 798
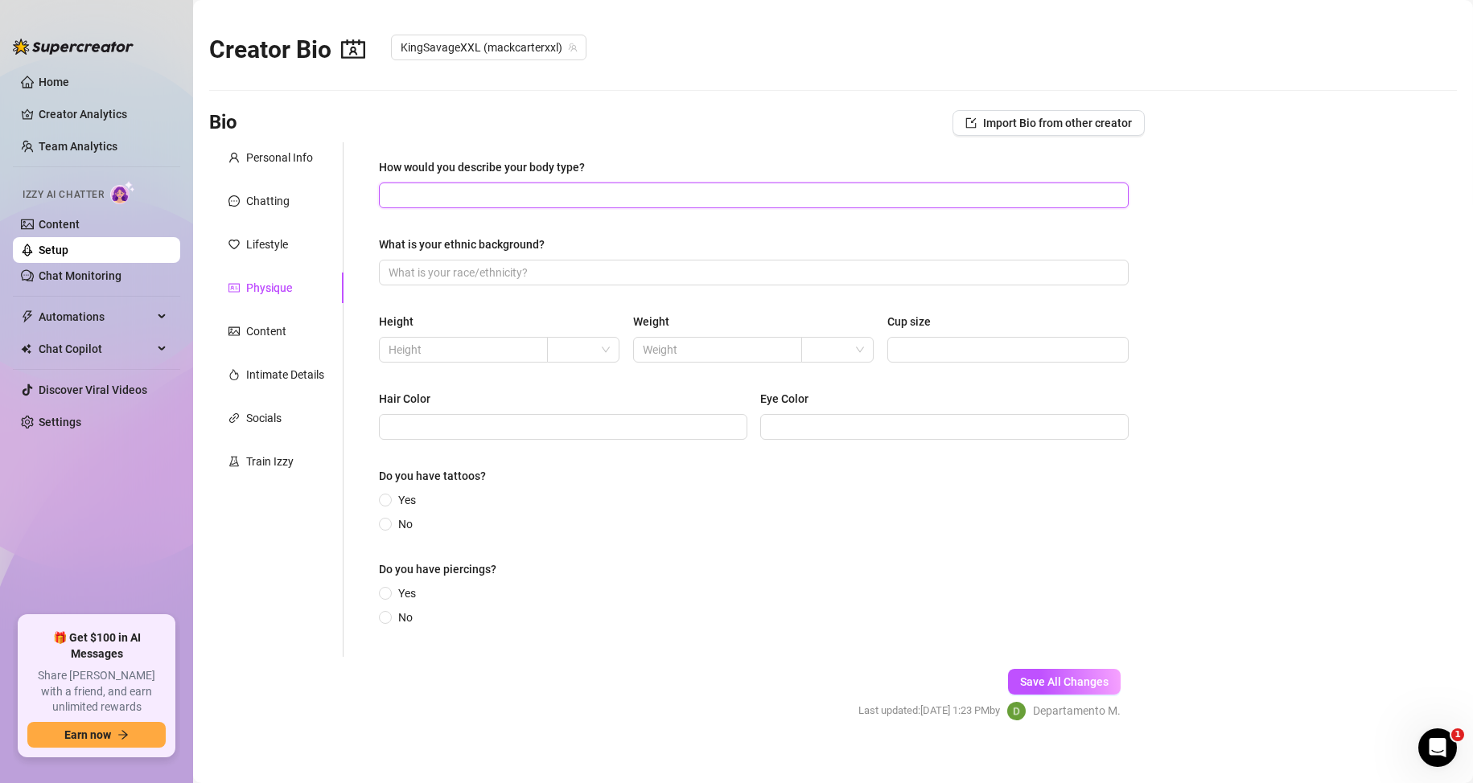
click at [540, 193] on input "How would you describe your body type?" at bounding box center [751, 196] width 727 height 18
paste input "I’m a solid build – broad, hairy, a little thick around the waist, strong arms …"
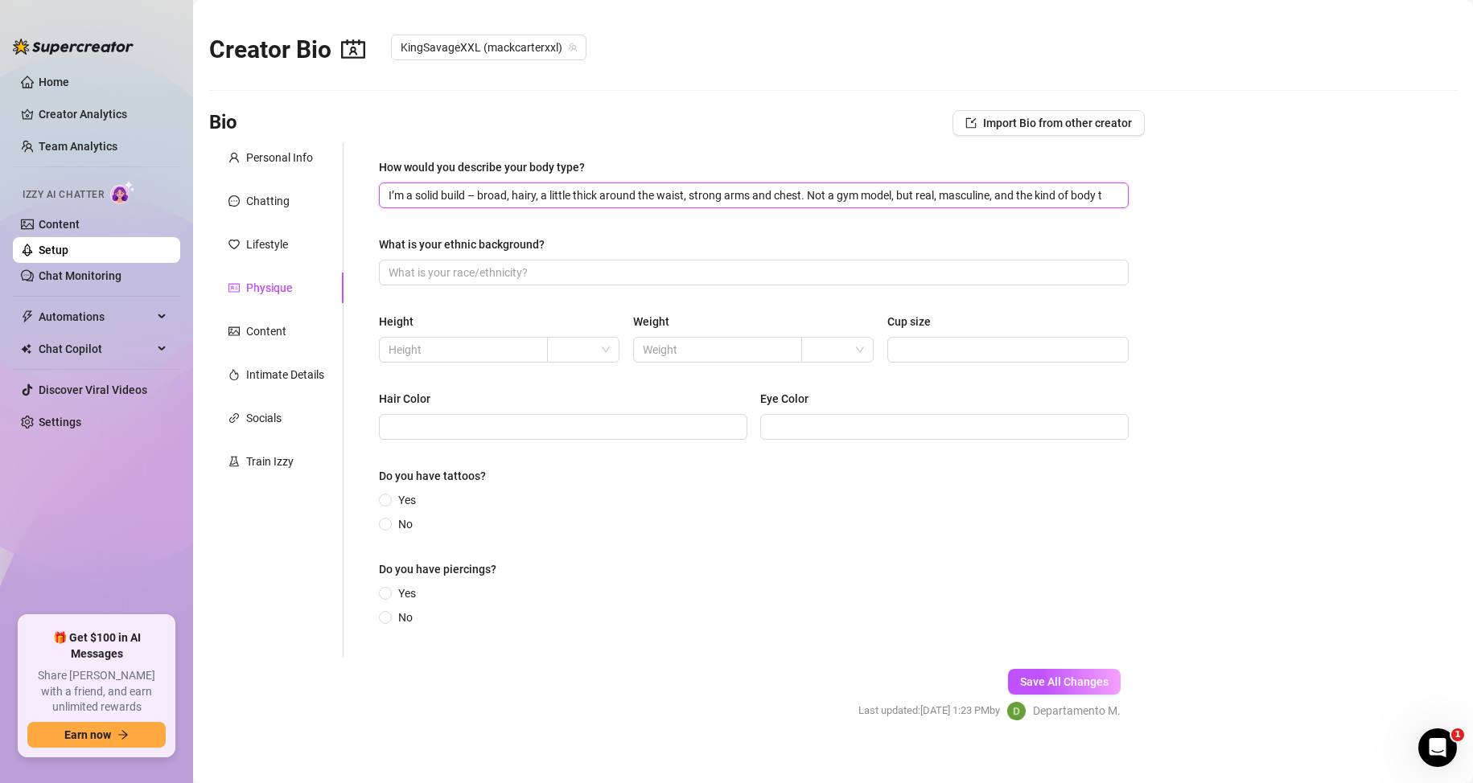
scroll to position [0, 49]
type input "I’m a solid build – broad, hairy, a little thick around the waist, strong arms …"
click at [495, 278] on input "What is your ethnic background?" at bounding box center [751, 273] width 727 height 18
type input "black"
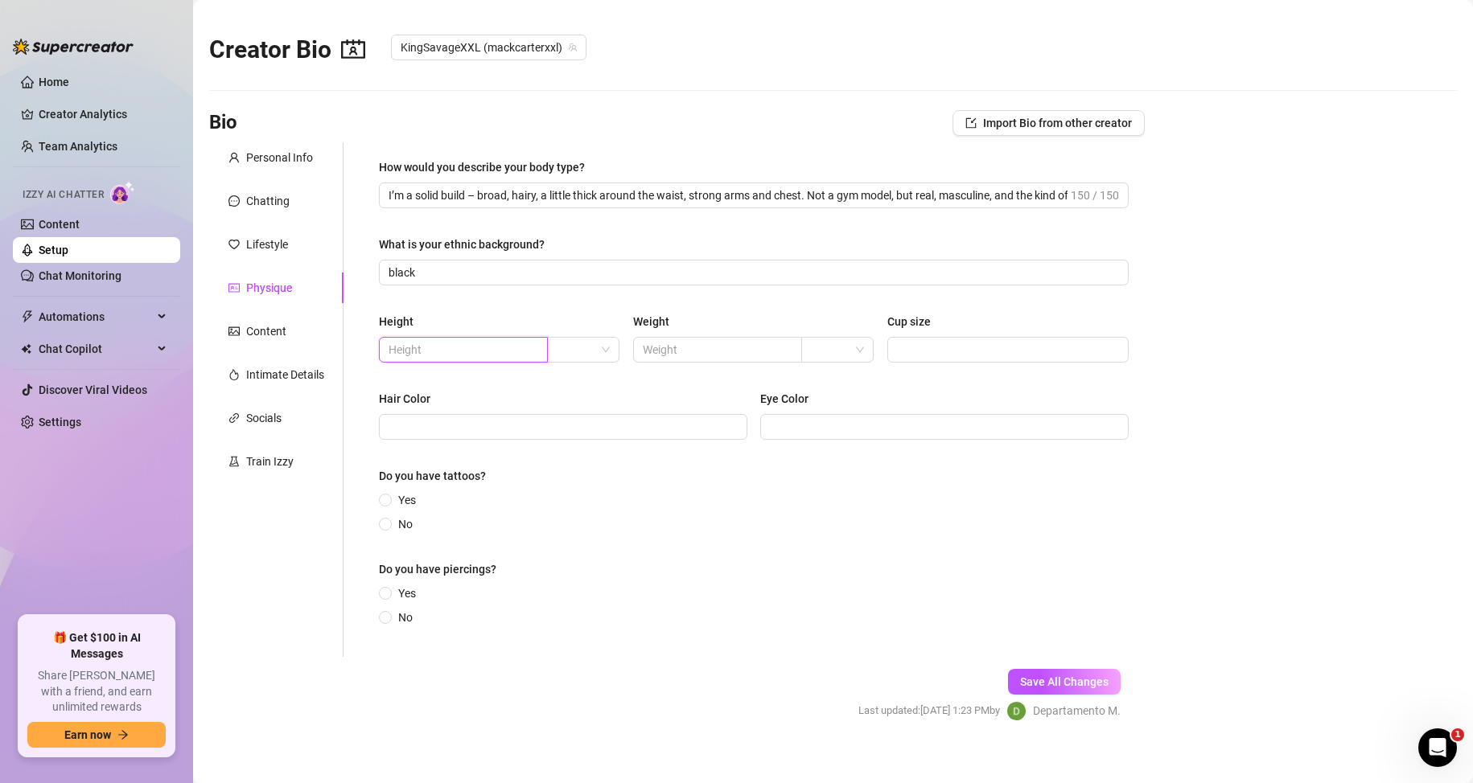
click at [454, 349] on input "text" at bounding box center [461, 350] width 146 height 18
type input "90"
click at [755, 341] on input "text" at bounding box center [716, 350] width 146 height 18
type input "180"
click at [897, 354] on input "Cup size" at bounding box center [1006, 350] width 219 height 18
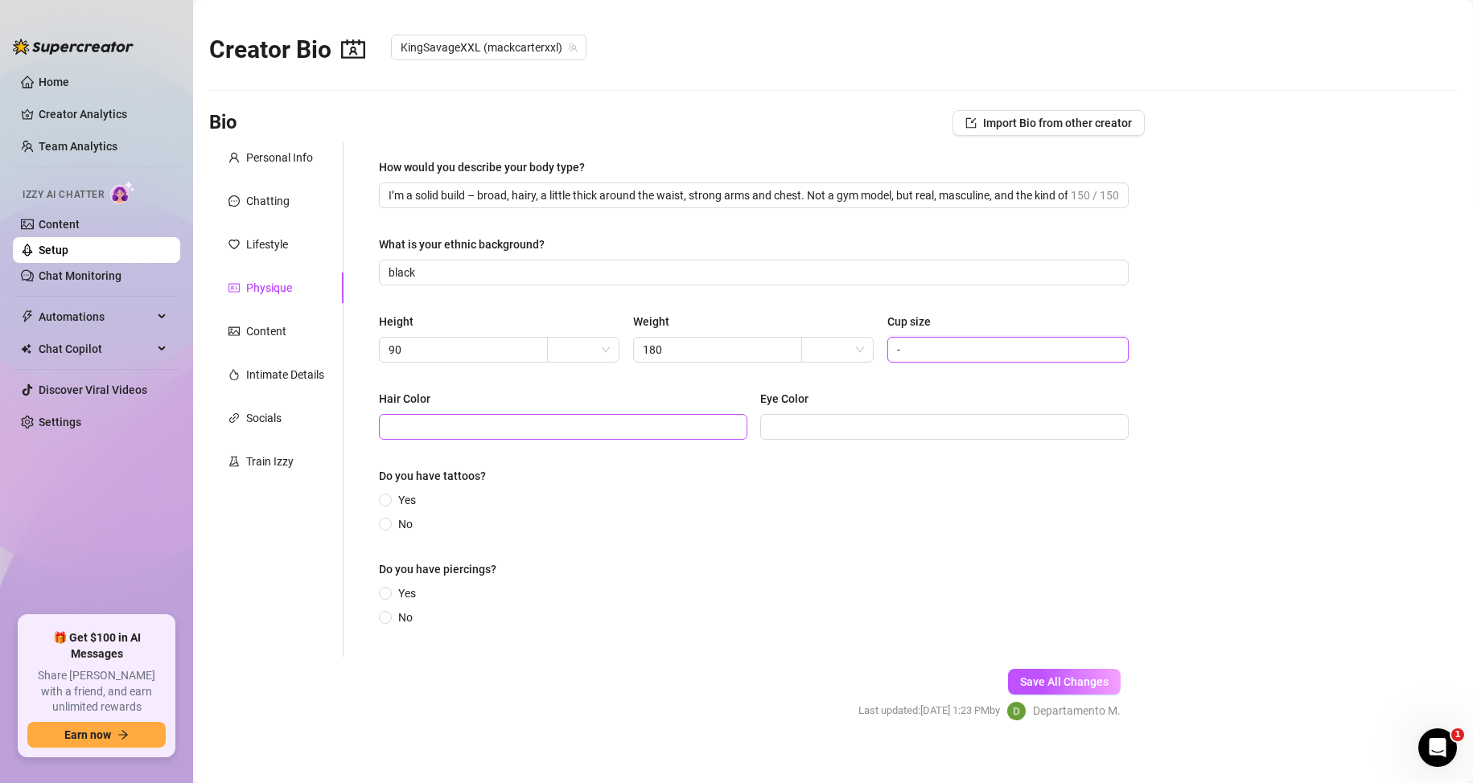
type input "-"
click at [518, 432] on input "Hair Color" at bounding box center [561, 427] width 346 height 18
drag, startPoint x: 443, startPoint y: 426, endPoint x: 298, endPoint y: 426, distance: 144.8
click at [298, 426] on div "Personal Info Chatting Lifestyle Physique Content Intimate Details Socials Trai…" at bounding box center [676, 399] width 935 height 515
type input "brown"
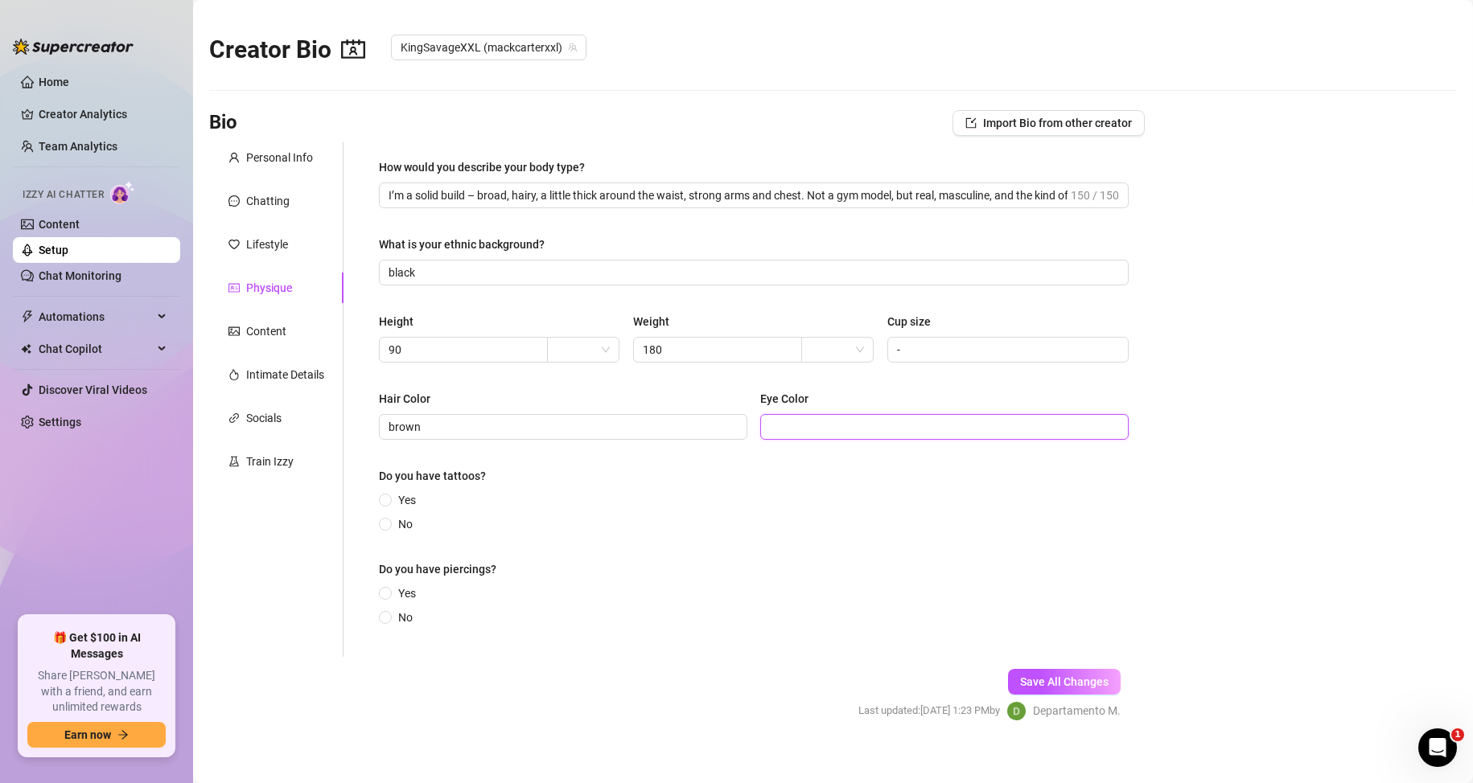
click at [855, 430] on input "Eye Color" at bounding box center [943, 427] width 346 height 18
paste input "brown"
type input "brown"
click at [392, 524] on span at bounding box center [385, 524] width 13 height 13
click at [389, 524] on input "No" at bounding box center [386, 525] width 6 height 10
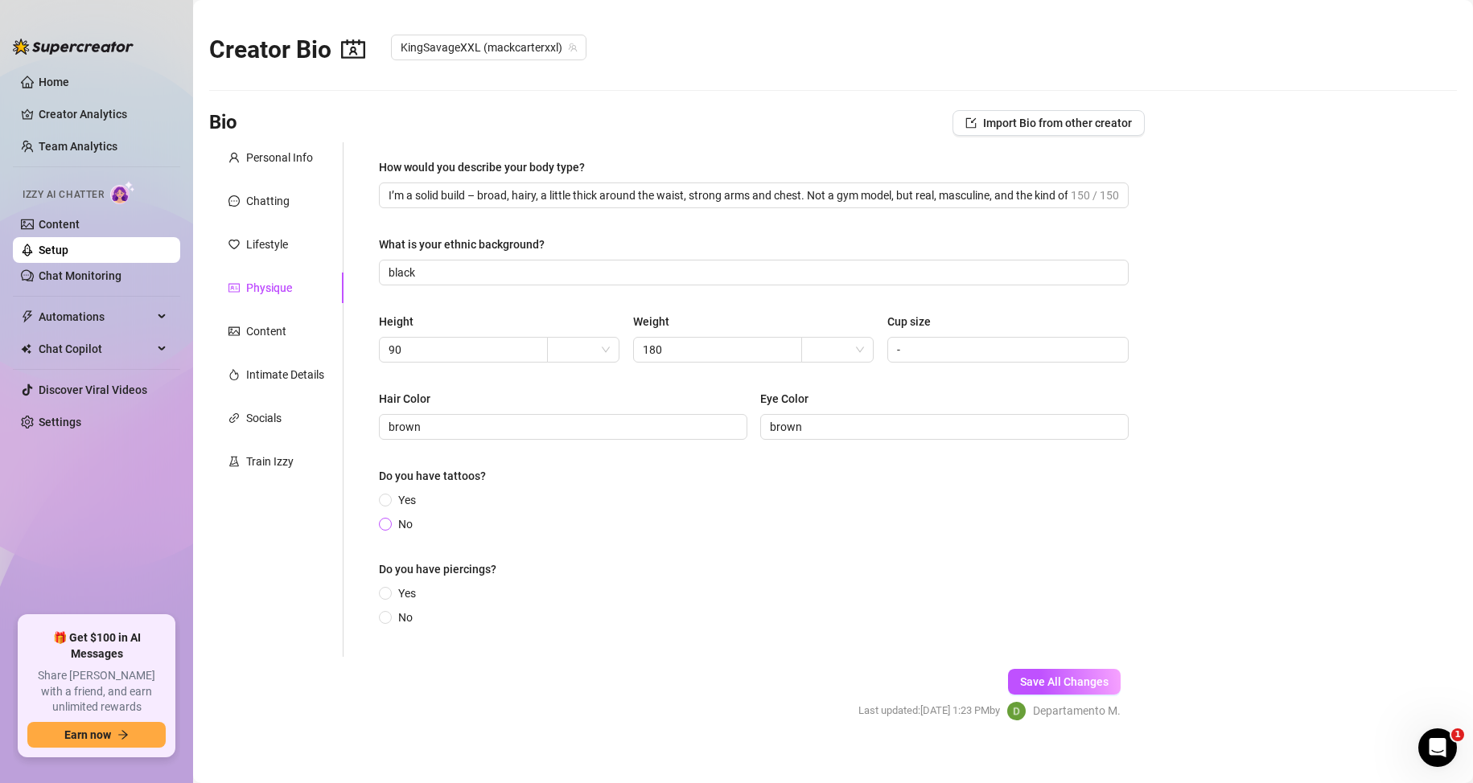
radio input "true"
click at [394, 613] on span "No" at bounding box center [405, 618] width 27 height 18
click at [389, 614] on input "No" at bounding box center [386, 619] width 6 height 10
radio input "true"
drag, startPoint x: 1069, startPoint y: 691, endPoint x: 784, endPoint y: 606, distance: 297.0
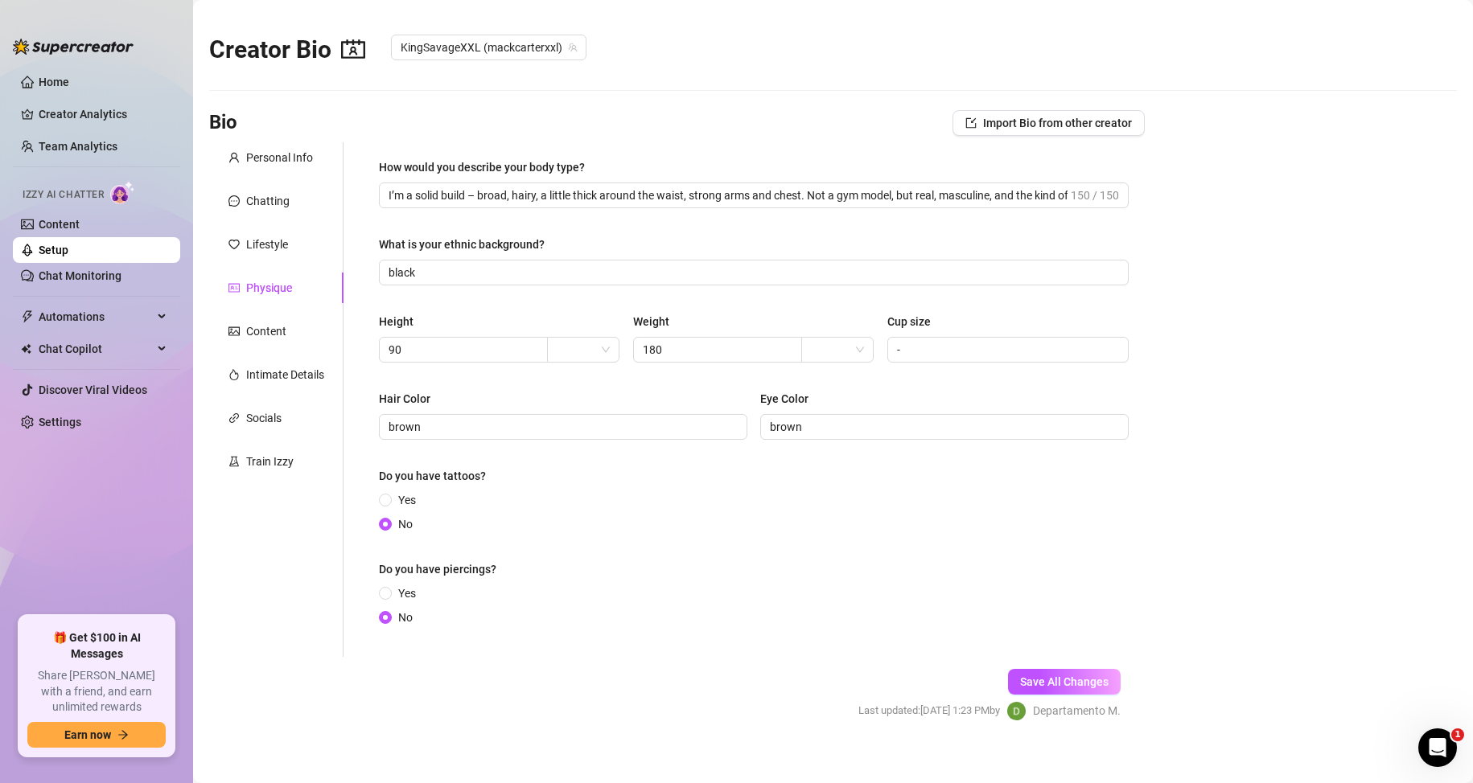
click at [1068, 689] on button "Save All Changes" at bounding box center [1064, 682] width 113 height 26
type input "brown"
click at [250, 340] on div "Content" at bounding box center [276, 331] width 134 height 31
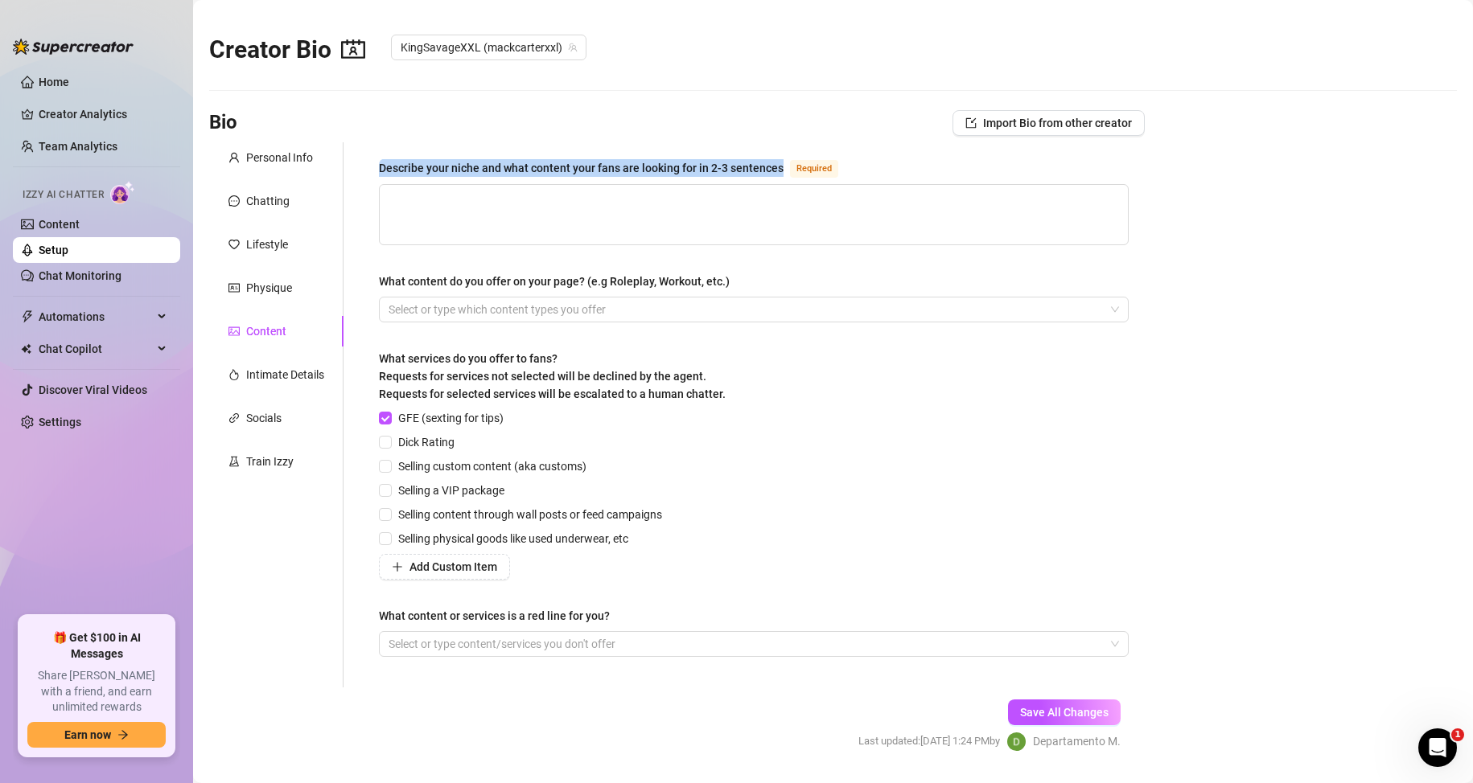
drag, startPoint x: 371, startPoint y: 166, endPoint x: 782, endPoint y: 163, distance: 411.0
click at [782, 163] on div "Describe your niche and what content your fans are looking for in 2-3 sentences…" at bounding box center [754, 414] width 782 height 545
click at [638, 210] on textarea "Describe your niche and what content your fans are looking for in 2-3 sentences…" at bounding box center [754, 215] width 748 height 60
paste textarea "My niche is raw, dirty, real. I film myself jerking off in bathrooms, with clot…"
type textarea "My niche is raw, dirty, real. I film myself jerking off in bathrooms, with clot…"
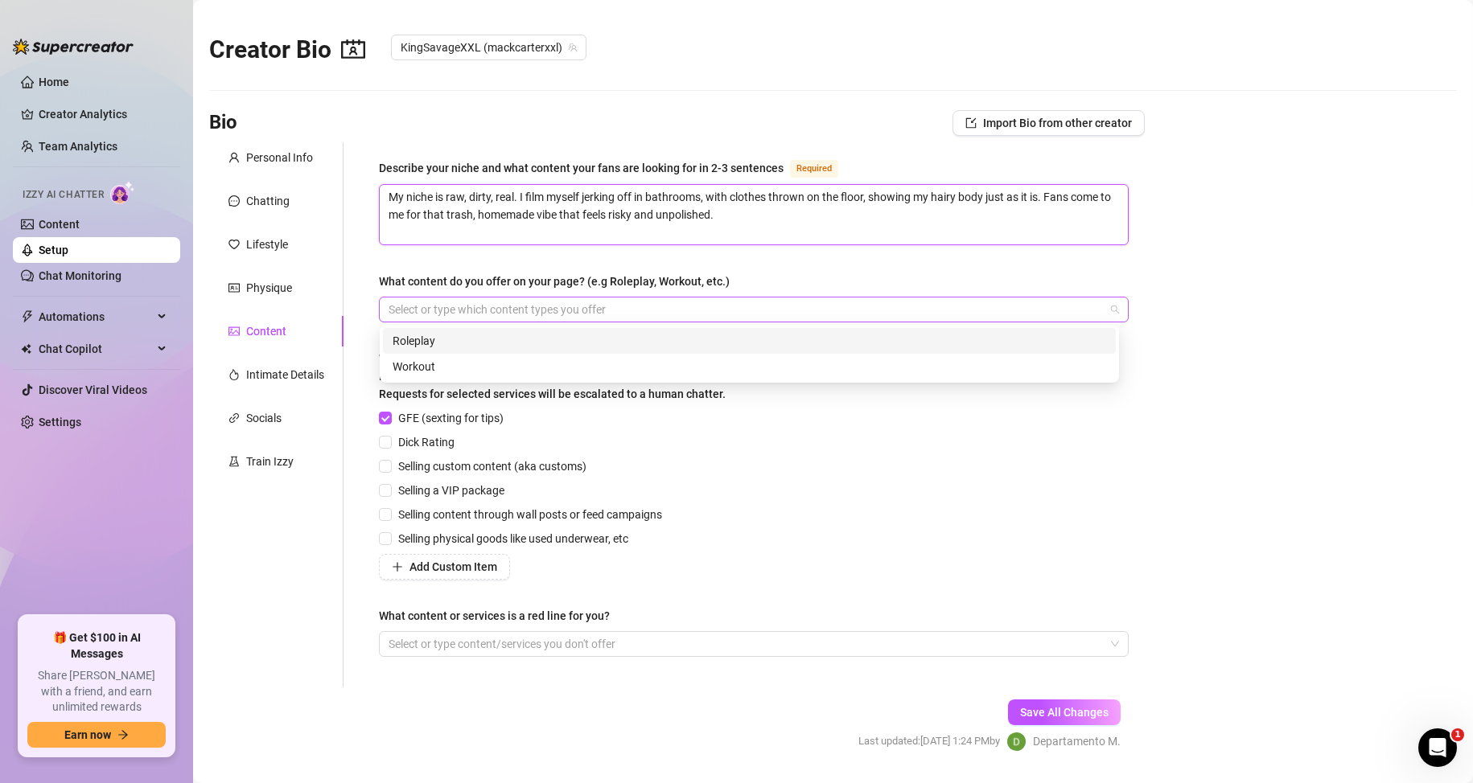
click at [533, 314] on div at bounding box center [745, 309] width 726 height 23
type textarea "My niche is raw, dirty, real. I film myself jerking off in bathrooms, with clot…"
click at [436, 338] on div "Roleplay" at bounding box center [748, 341] width 713 height 18
click at [426, 643] on div at bounding box center [745, 644] width 726 height 23
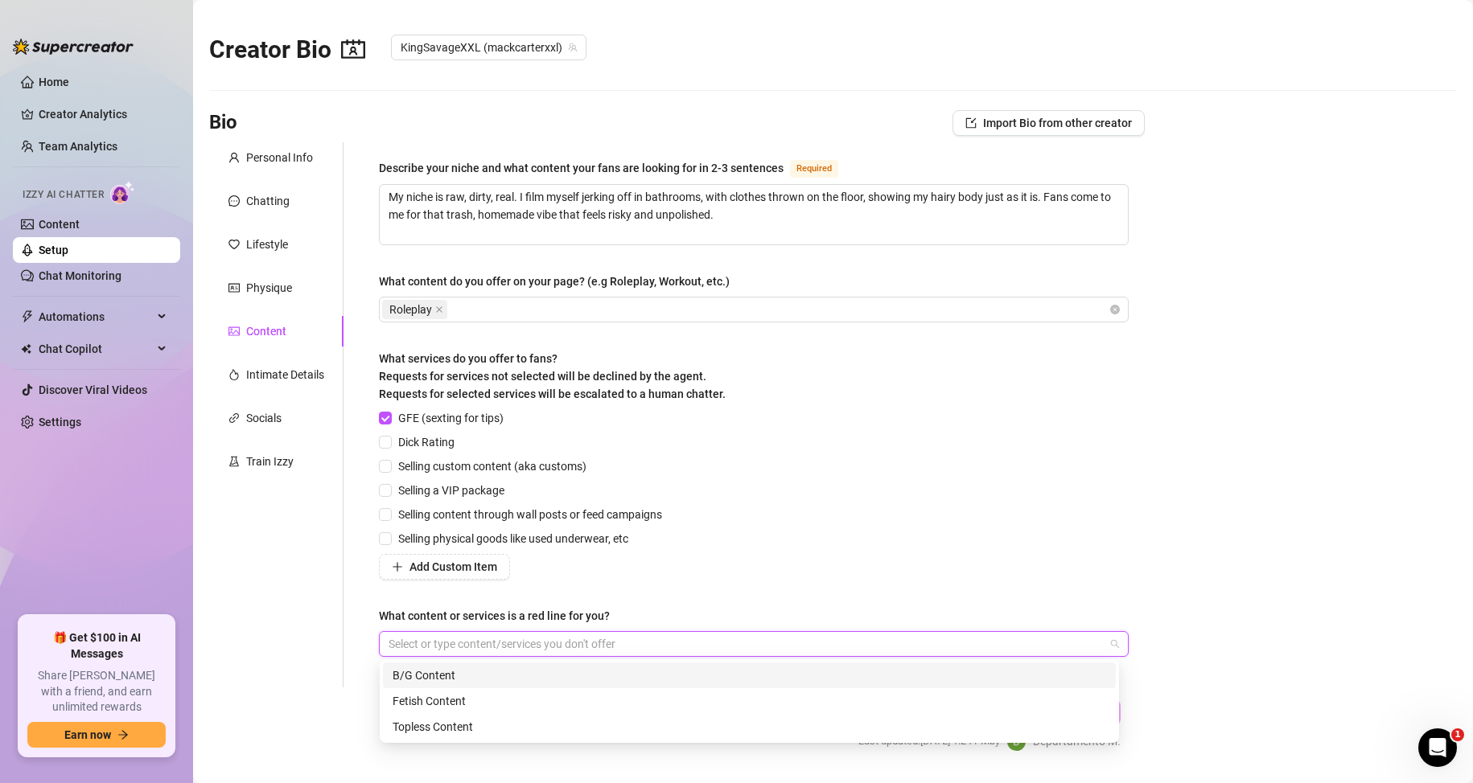
click at [436, 677] on div "B/G Content" at bounding box center [748, 676] width 713 height 18
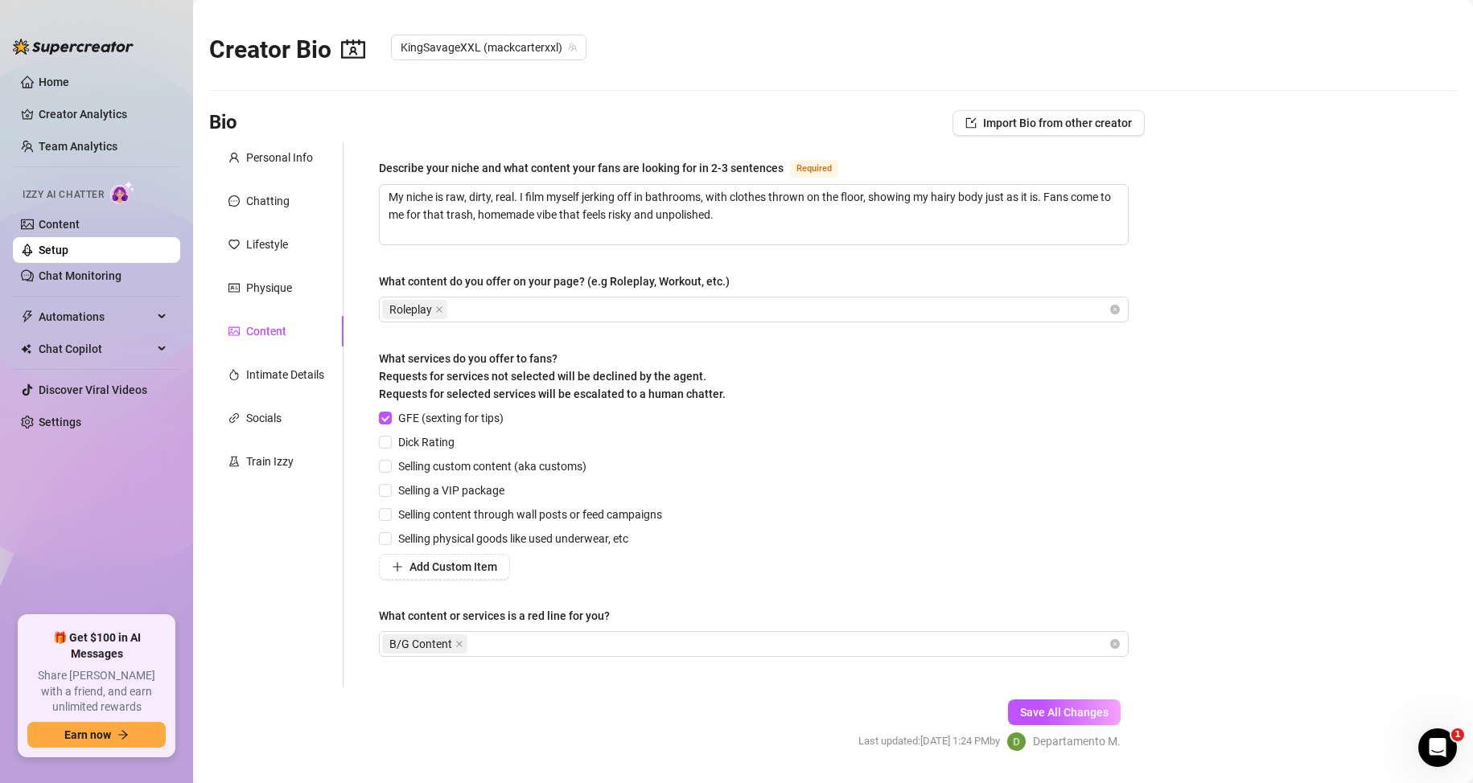
click at [326, 654] on div "Personal Info Chatting Lifestyle Physique Content Intimate Details Socials Trai…" at bounding box center [276, 414] width 134 height 545
click at [1023, 691] on div "Save All Changes Last updated: Sep 22, 2025 1:24 PM by Departamento M." at bounding box center [989, 726] width 310 height 76
click at [1017, 702] on button "Save All Changes" at bounding box center [1064, 713] width 113 height 26
click at [307, 370] on div "Intimate Details" at bounding box center [285, 375] width 78 height 18
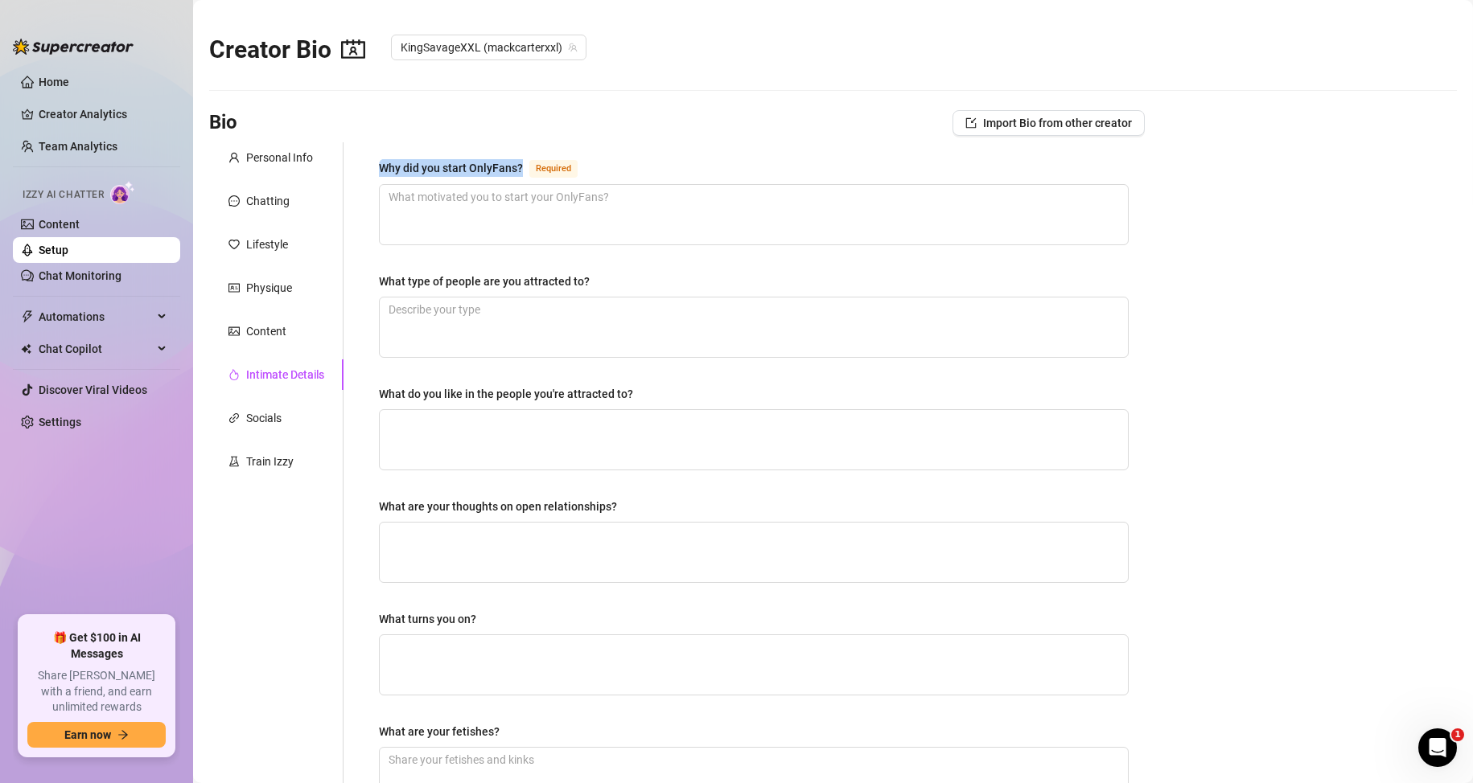
drag, startPoint x: 374, startPoint y: 172, endPoint x: 526, endPoint y: 170, distance: 152.0
click at [530, 170] on div "Why did you start OnlyFans? Required What type of people are you attracted to? …" at bounding box center [754, 546] width 782 height 809
click at [603, 121] on div "Bio Import Bio from other creator" at bounding box center [676, 123] width 935 height 26
click at [510, 228] on textarea "Why did you start OnlyFans? Required" at bounding box center [754, 215] width 748 height 60
paste textarea "I started OnlyFans because I wanted to show the real me – raw, dirty, uncut. I …"
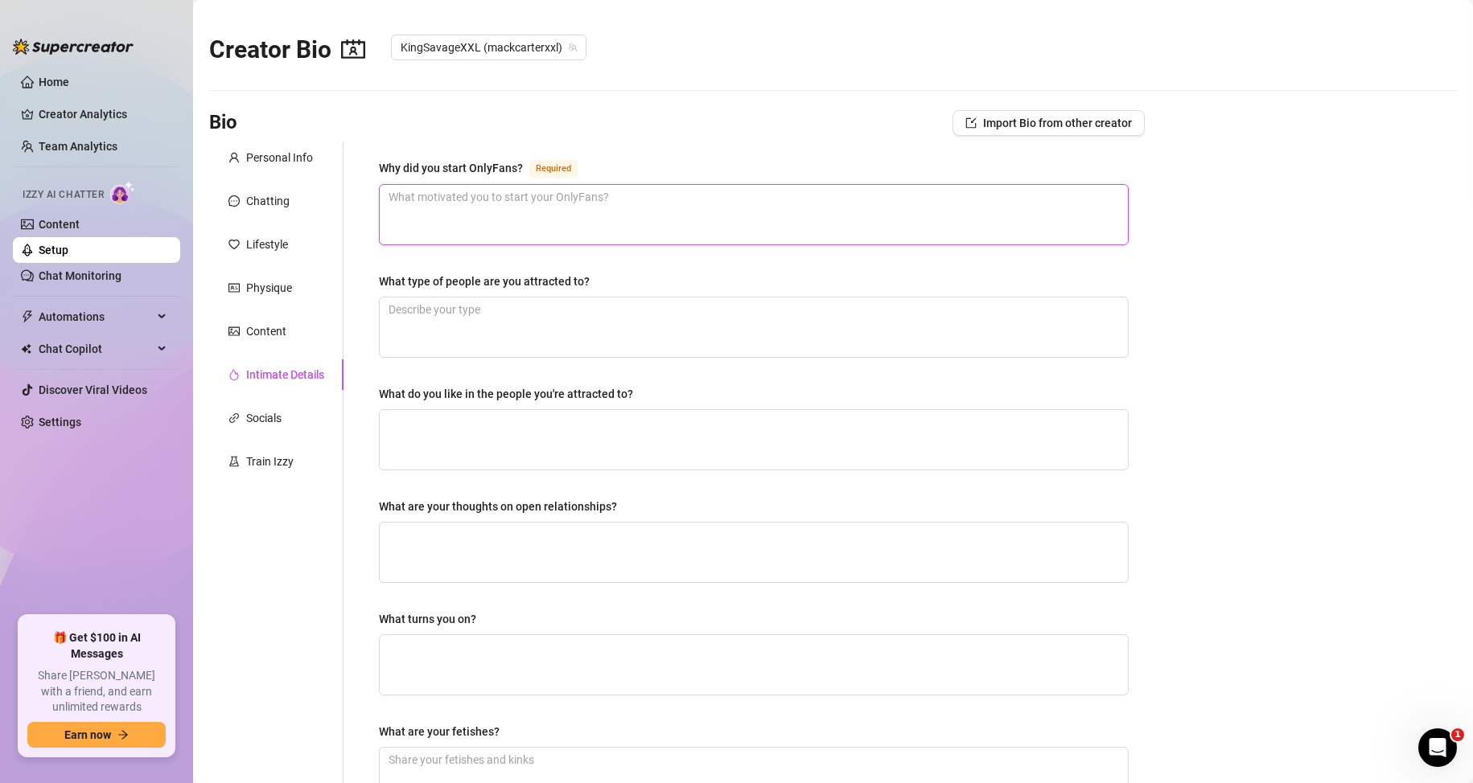
type textarea "I started OnlyFans because I wanted to show the real me – raw, dirty, uncut. I …"
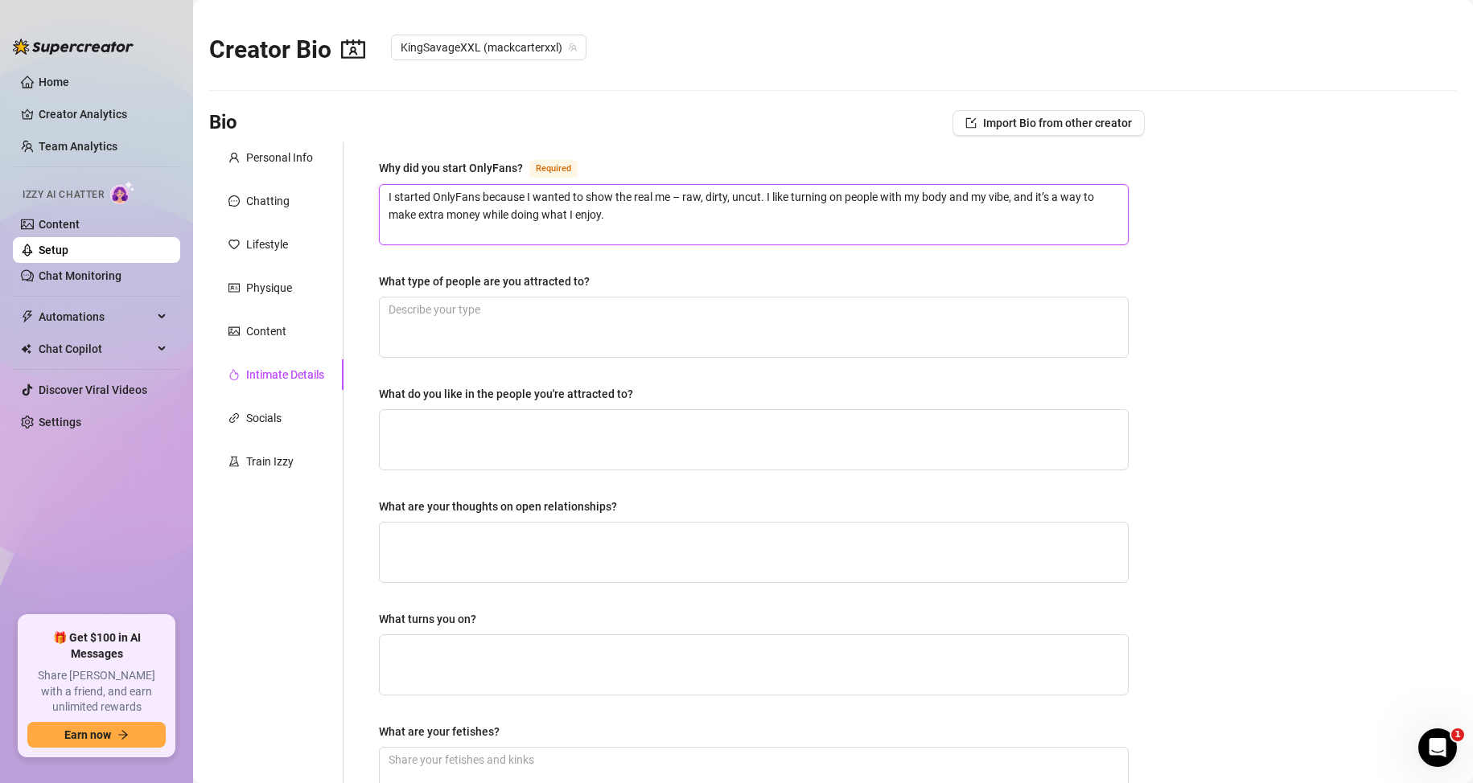
type textarea "I started OnlyFans because I wanted to show the real me – raw, dirty, uncut. I …"
drag, startPoint x: 364, startPoint y: 282, endPoint x: 599, endPoint y: 271, distance: 235.1
click at [599, 271] on div "Why did you start OnlyFans? Required I started OnlyFans because I wanted to sho…" at bounding box center [754, 546] width 782 height 809
click at [1329, 425] on main "Creator Bio KingSavageXXL (mackcarterxxl) Bio Import Bio from other creator Per…" at bounding box center [833, 546] width 1280 height 1092
click at [643, 329] on textarea "What type of people are you attracted to?" at bounding box center [754, 328] width 748 height 60
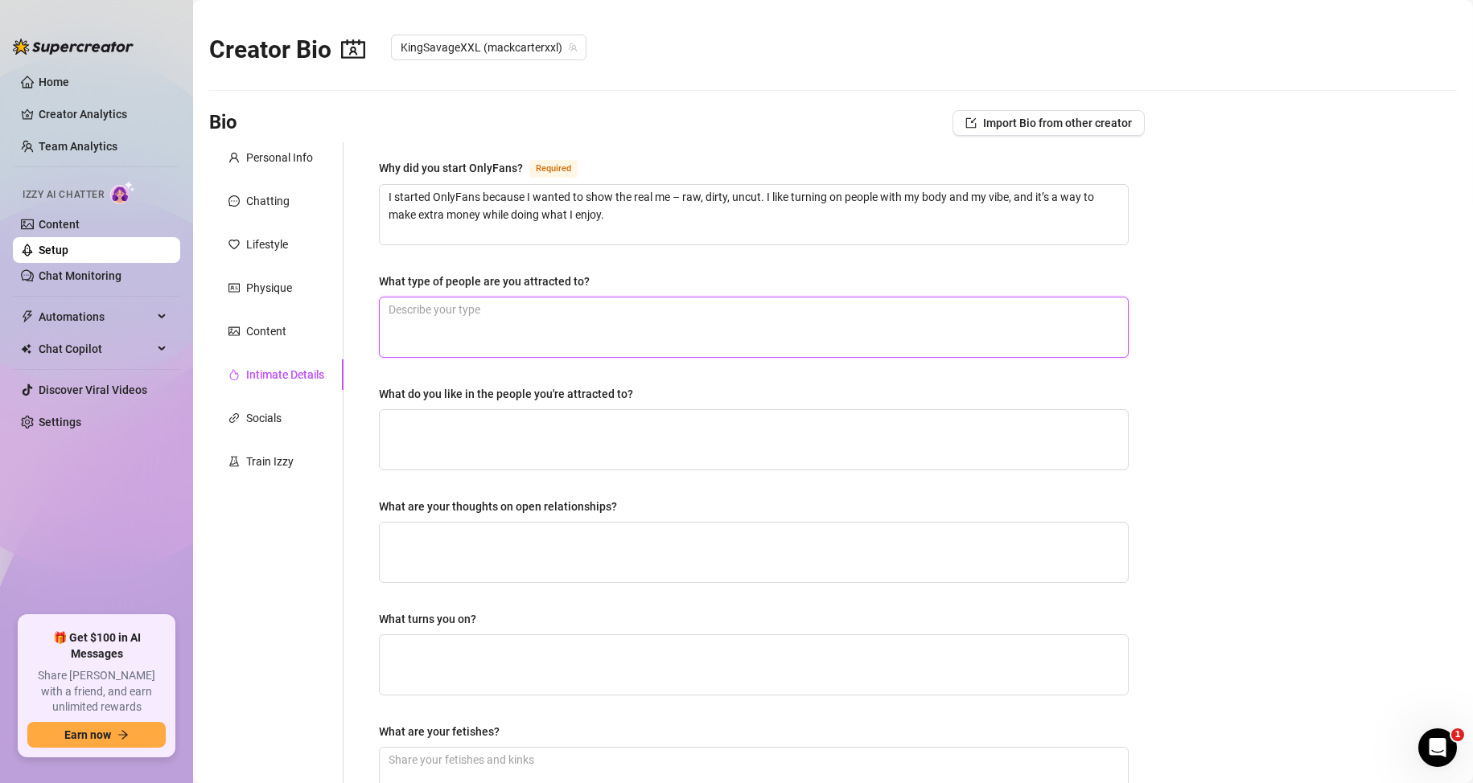
paste textarea "I’m into men who are confident, sweaty, and a little wild. I like guys who aren…"
type textarea "I’m into men who are confident, sweaty, and a little wild. I like guys who aren…"
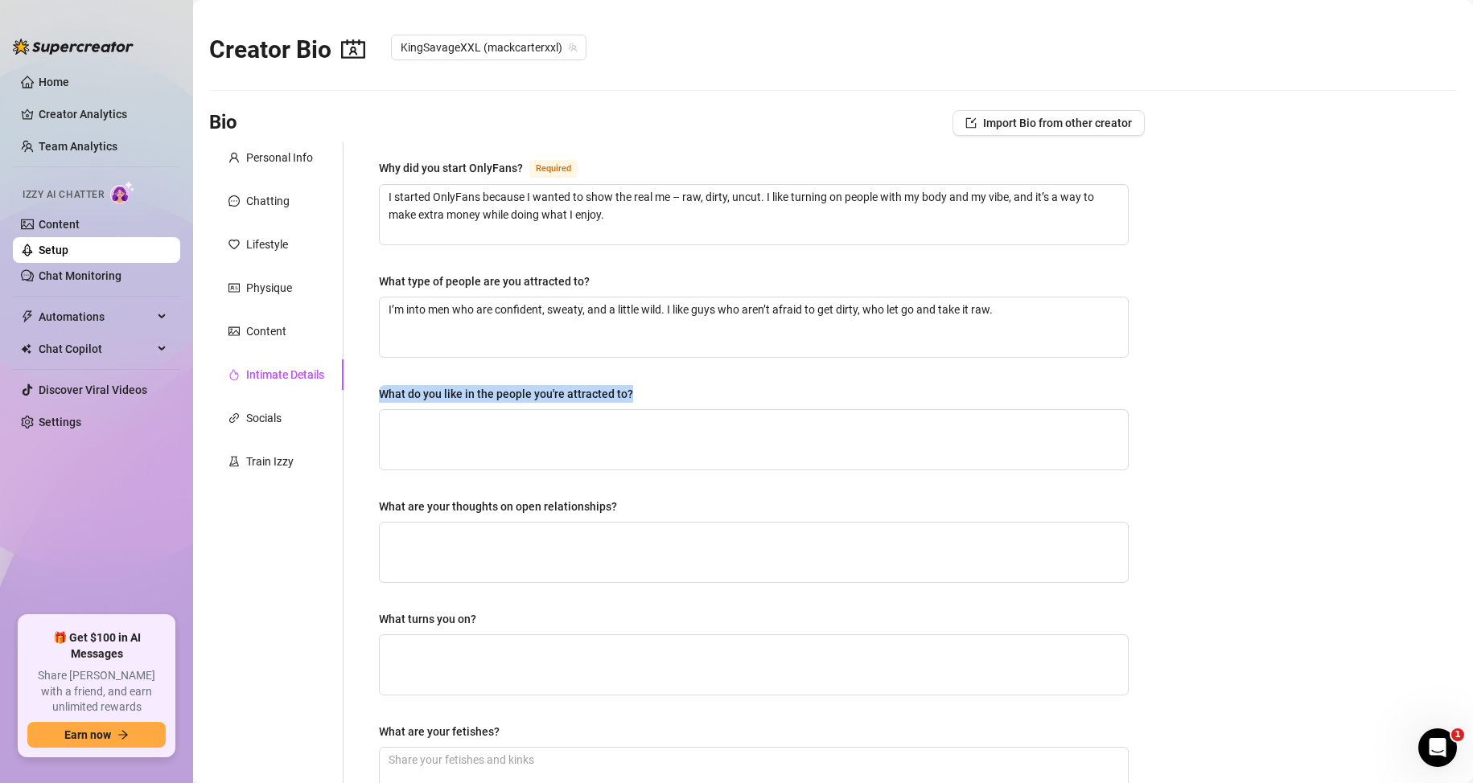
drag, startPoint x: 358, startPoint y: 399, endPoint x: 642, endPoint y: 396, distance: 283.9
click at [642, 396] on div "Why did you start OnlyFans? Required I started OnlyFans because I wanted to sho…" at bounding box center [743, 546] width 801 height 809
click at [1276, 331] on main "Creator Bio KingSavageXXL (mackcarterxxl) Bio Import Bio from other creator Per…" at bounding box center [833, 546] width 1280 height 1092
click at [553, 417] on textarea "What do you like in the people you're attracted to?" at bounding box center [754, 440] width 748 height 60
paste textarea "I like when a guy is open, playful, and not shy about showing what he wants. I’…"
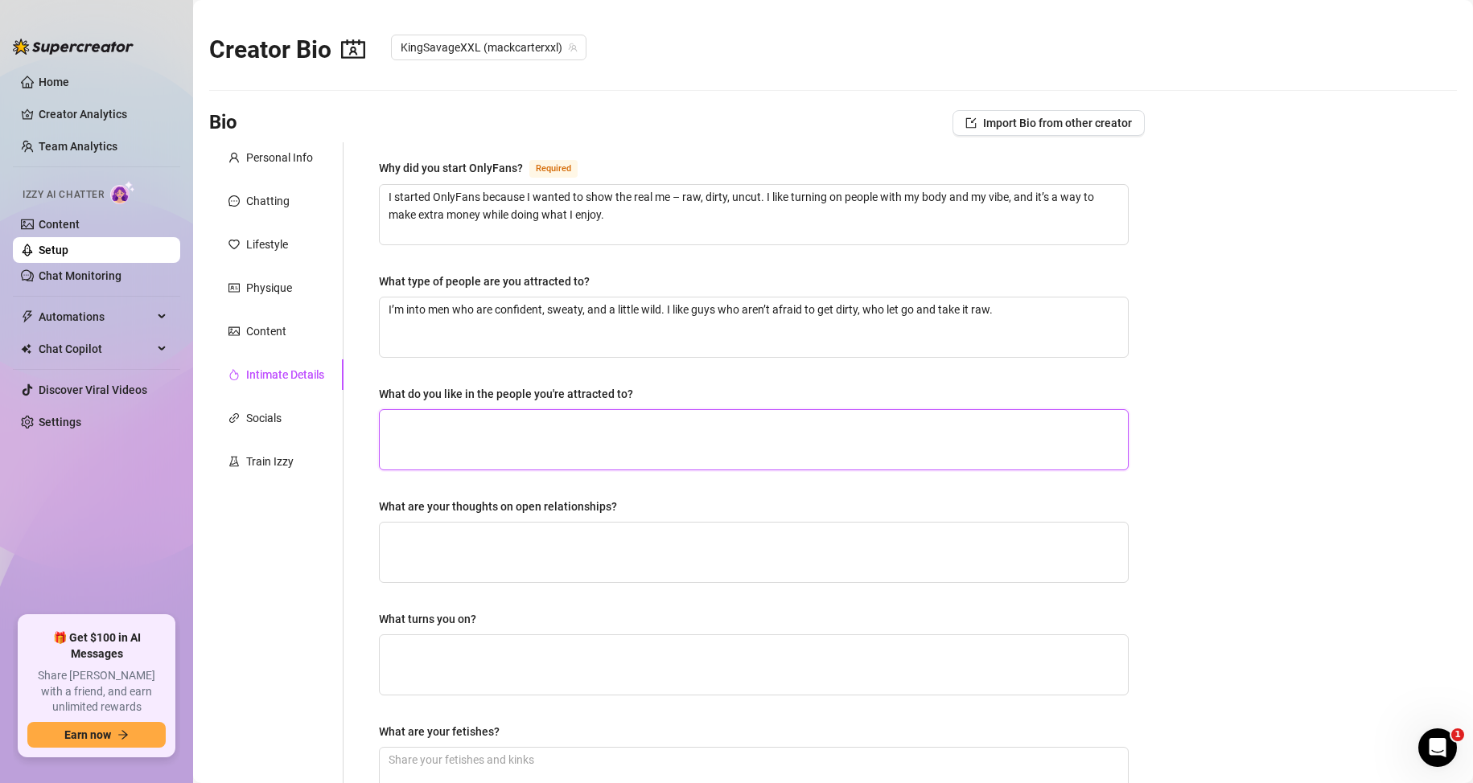
type textarea "I like when a guy is open, playful, and not shy about showing what he wants. I’…"
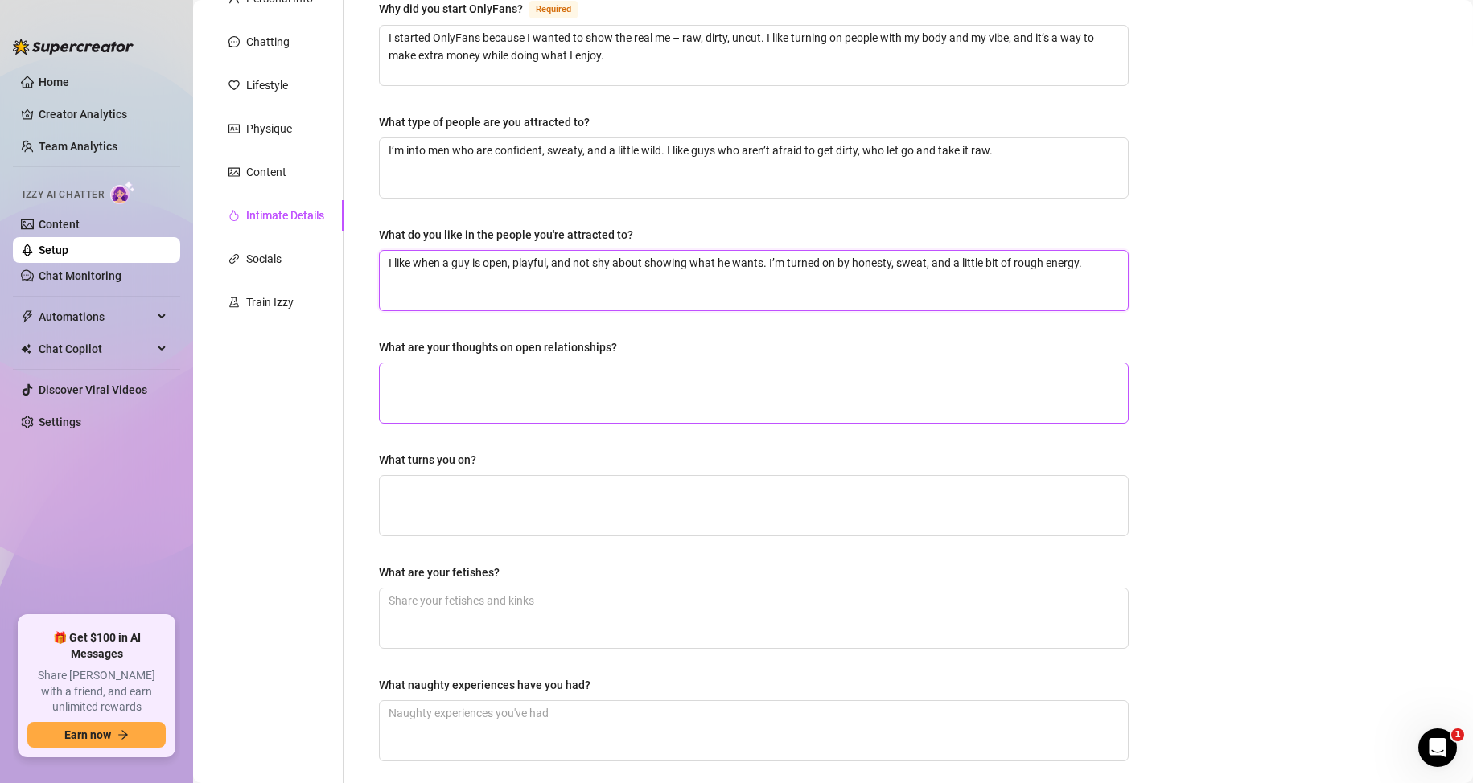
scroll to position [161, 0]
type textarea "I like when a guy is open, playful, and not shy about showing what he wants. I’…"
drag, startPoint x: 381, startPoint y: 338, endPoint x: 625, endPoint y: 341, distance: 243.7
click at [625, 341] on div "What are your thoughts on open relationships?" at bounding box center [754, 349] width 750 height 24
click at [565, 389] on textarea "What are your thoughts on open relationships?" at bounding box center [754, 392] width 748 height 60
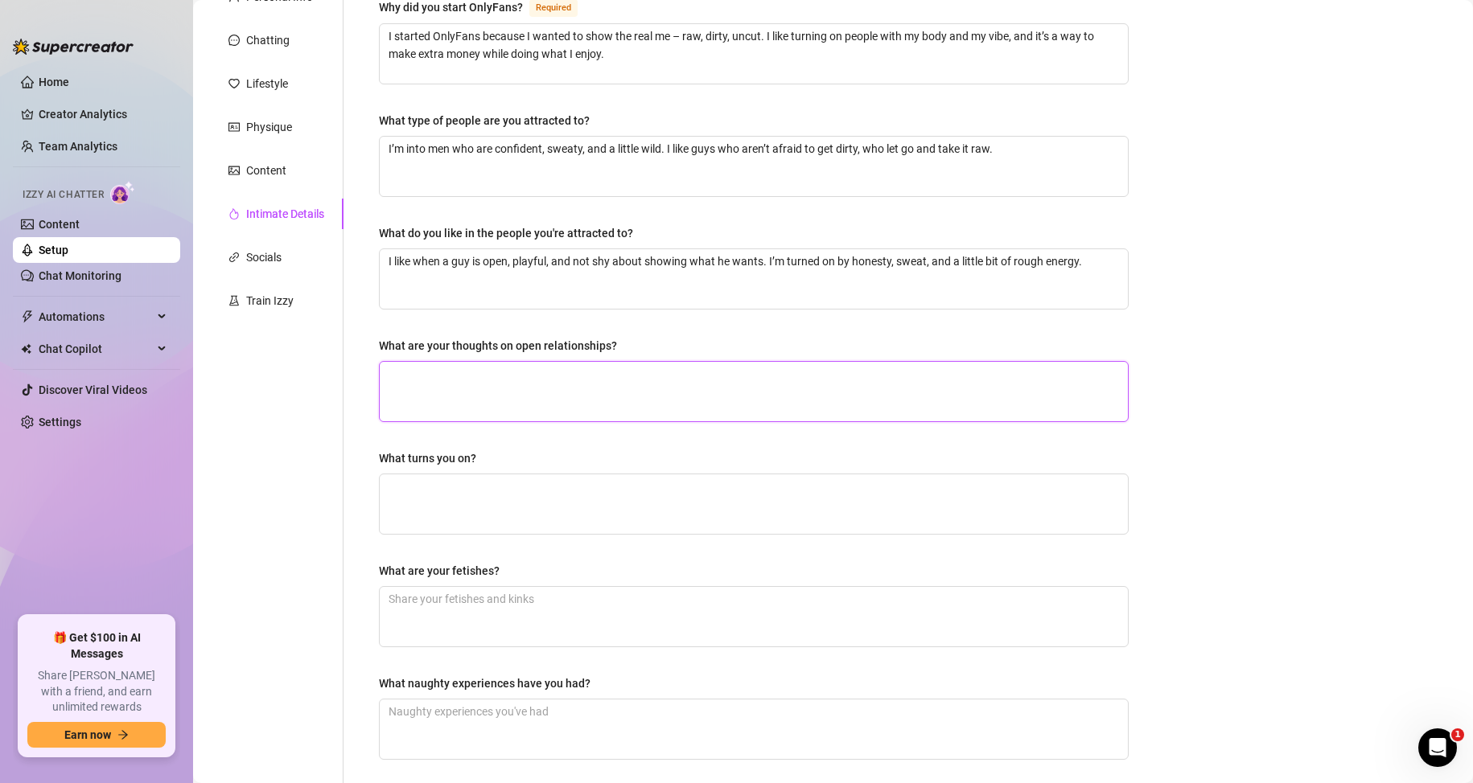
type textarea "I"
type textarea "I l"
type textarea "I lo"
type textarea "I lov"
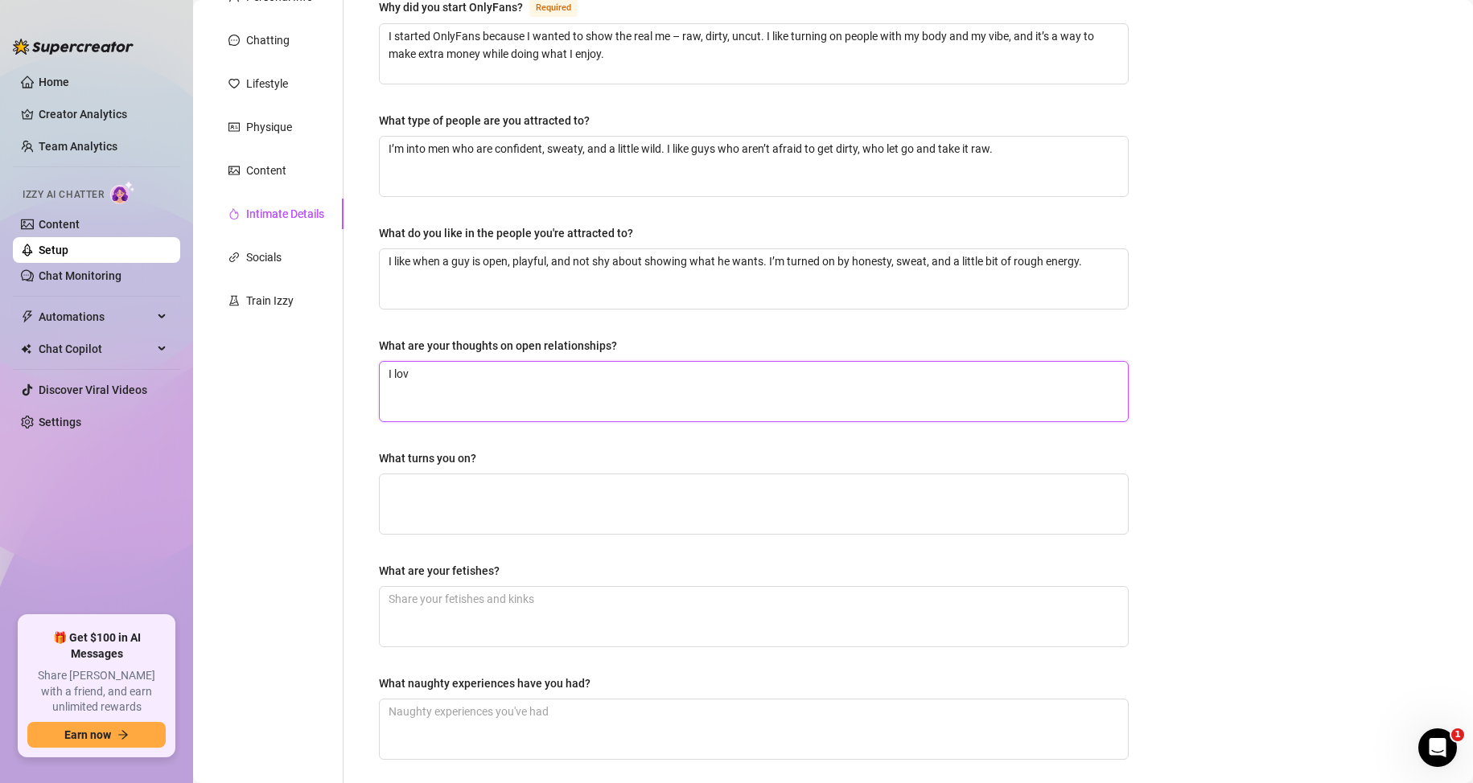
type textarea "I love"
type textarea "I love i"
type textarea "I love it"
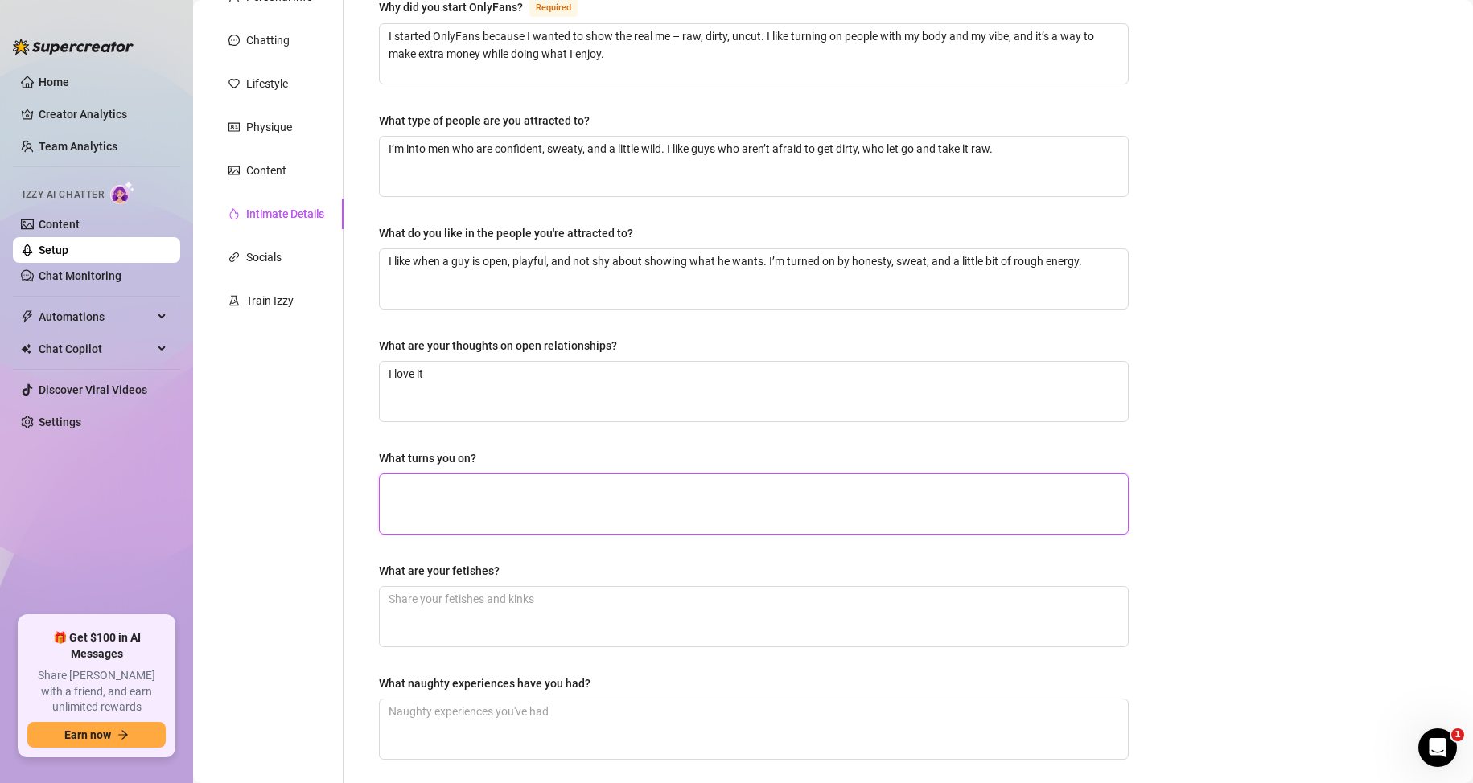
click at [520, 518] on textarea "What turns you on?" at bounding box center [754, 504] width 748 height 60
drag, startPoint x: 374, startPoint y: 457, endPoint x: 487, endPoint y: 448, distance: 112.9
click at [487, 448] on div "Why did you start OnlyFans? Required I started OnlyFans because I wanted to sho…" at bounding box center [754, 386] width 782 height 809
click at [435, 460] on div "What turns you on?" at bounding box center [427, 459] width 97 height 18
click at [435, 474] on textarea "What turns you on?" at bounding box center [754, 504] width 748 height 60
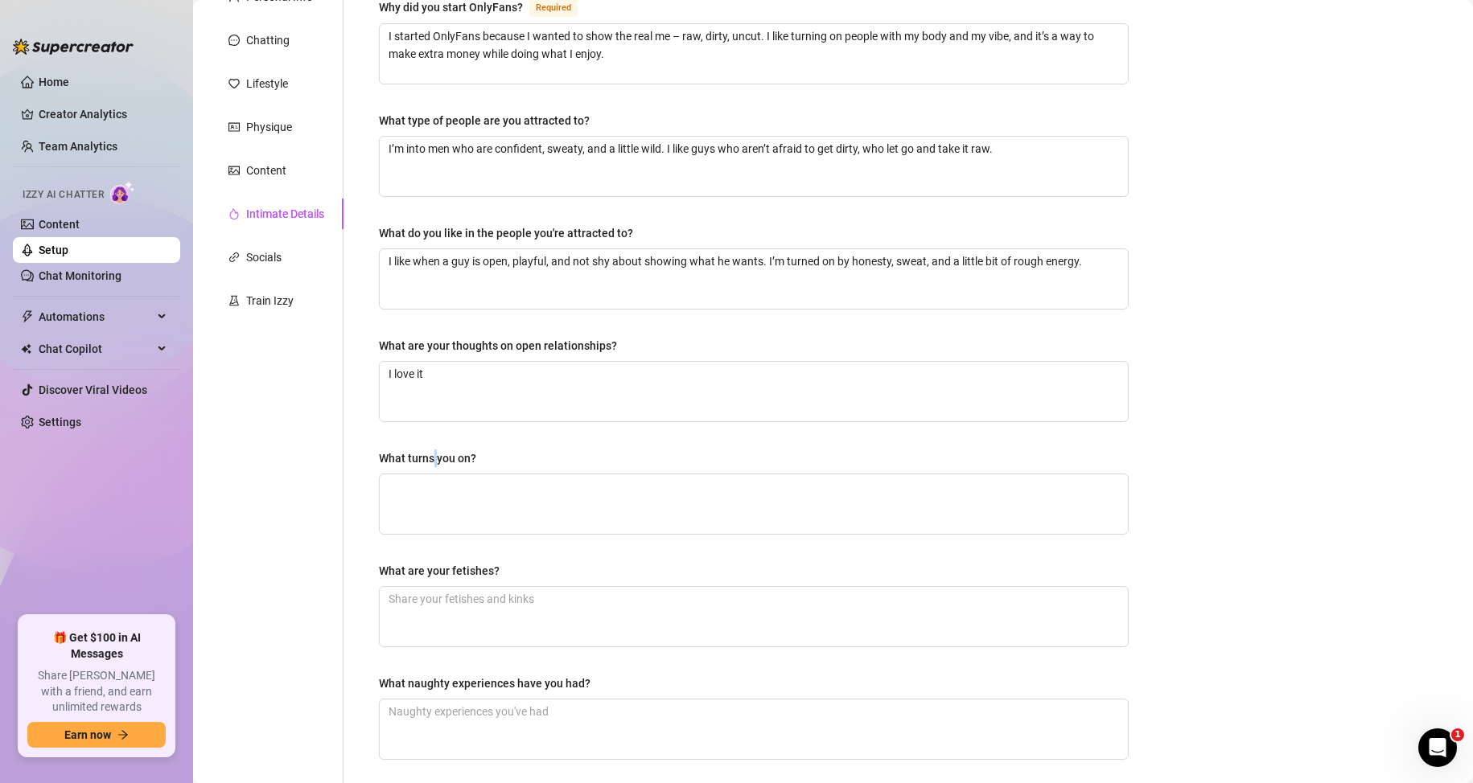
click at [434, 460] on div "What turns you on?" at bounding box center [427, 459] width 97 height 18
click at [434, 474] on textarea "What turns you on?" at bounding box center [754, 504] width 748 height 60
click at [434, 460] on div "What turns you on?" at bounding box center [427, 459] width 97 height 18
click at [434, 474] on textarea "What turns you on?" at bounding box center [754, 504] width 748 height 60
drag, startPoint x: 286, startPoint y: 429, endPoint x: 331, endPoint y: 427, distance: 45.1
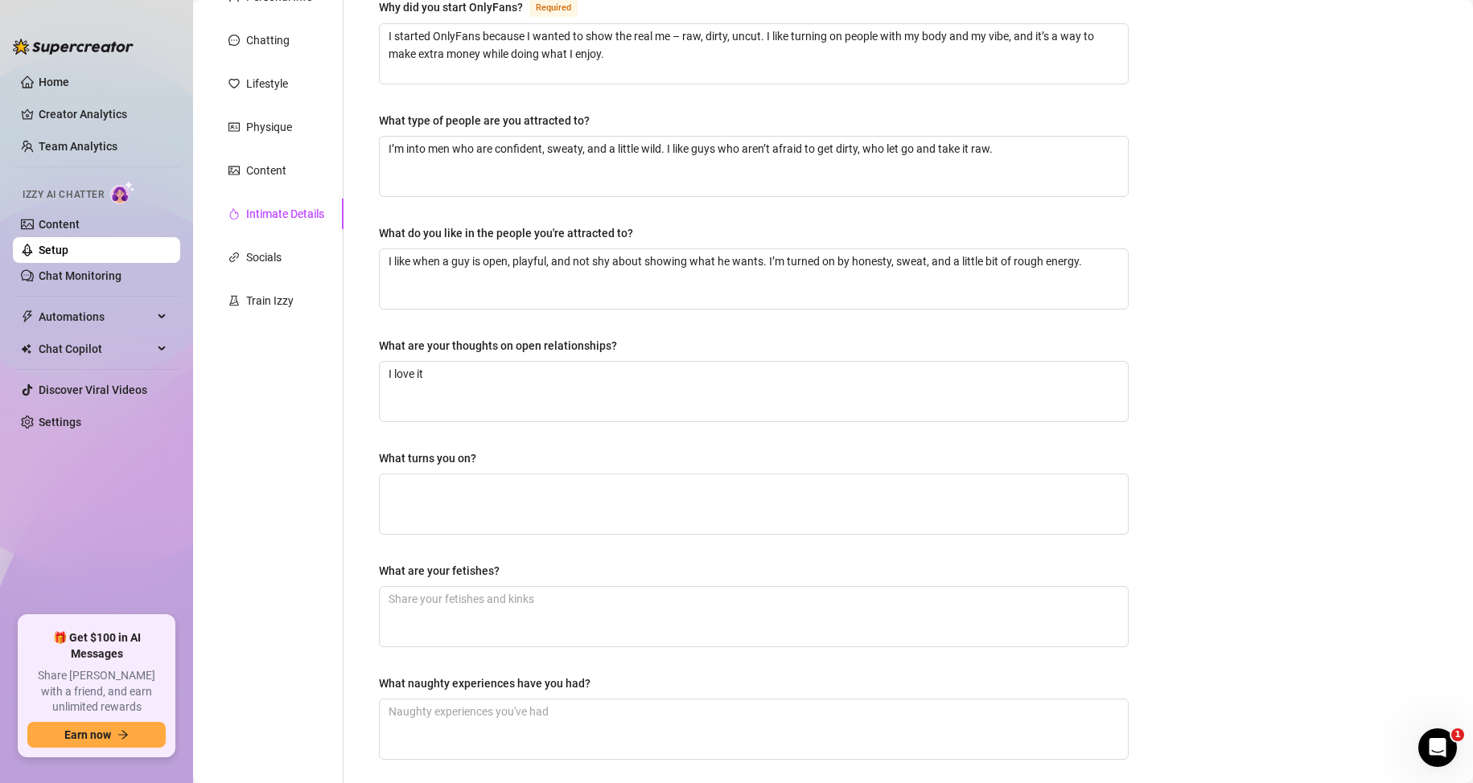
click at [285, 429] on div "Personal Info Chatting Lifestyle Physique Content Intimate Details Socials Trai…" at bounding box center [276, 386] width 134 height 809
click at [452, 376] on textarea "I love it" at bounding box center [754, 392] width 748 height 60
click at [421, 493] on textarea "What turns you on?" at bounding box center [754, 504] width 748 height 60
paste textarea "Risk turns me on – open doors, public spots, saunas, cabins. The mess, the swea…"
type textarea "Risk turns me on – open doors, public spots, saunas, cabins. The mess, the swea…"
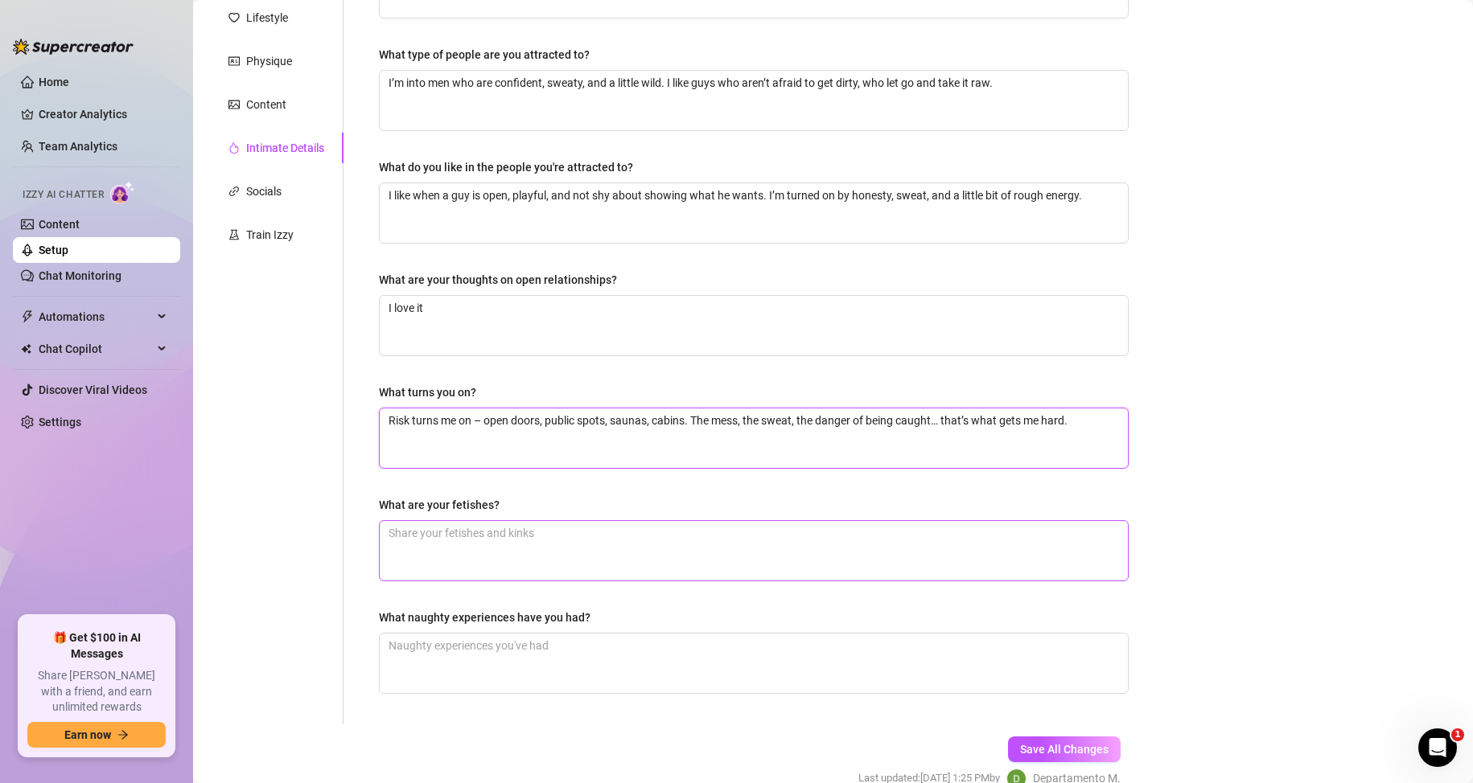
scroll to position [308, 0]
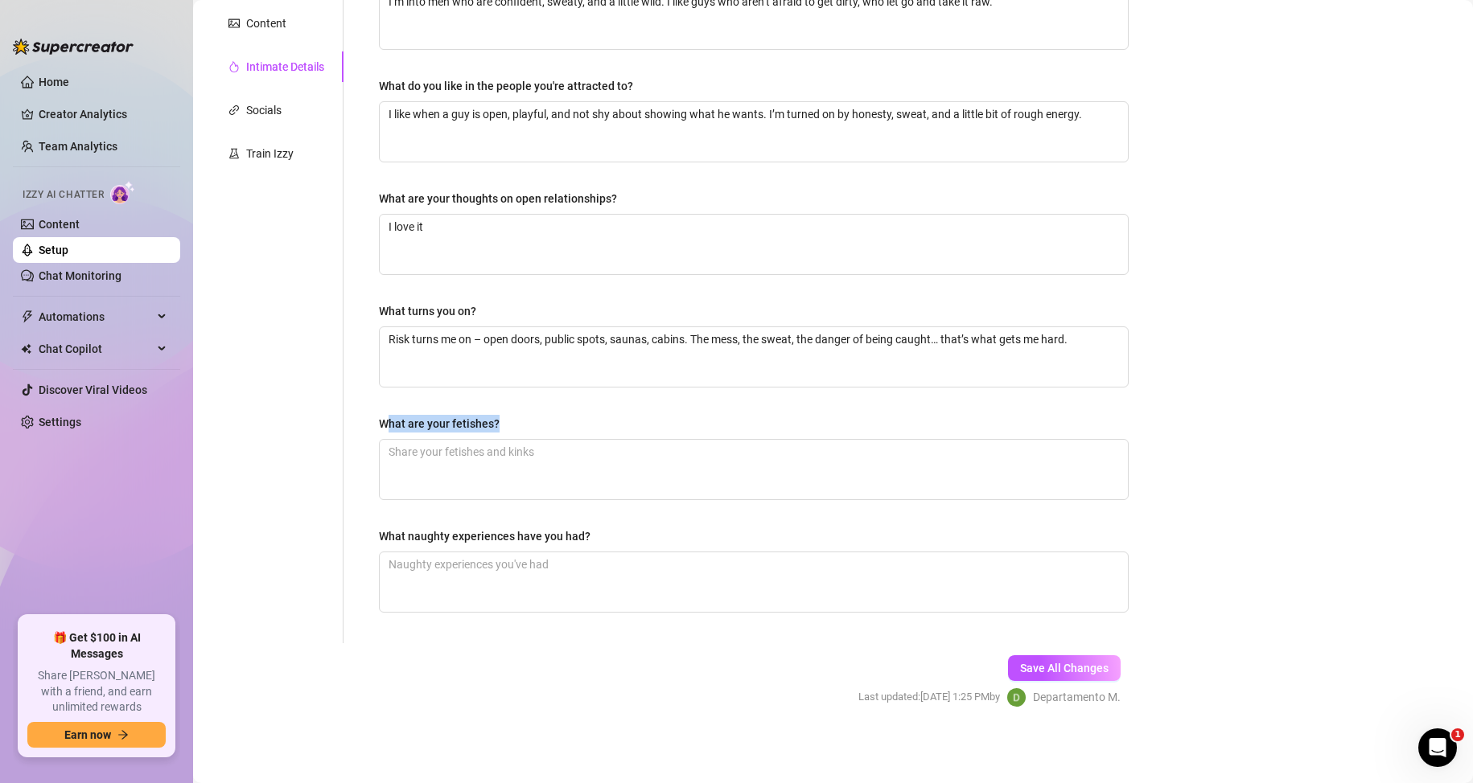
drag, startPoint x: 384, startPoint y: 425, endPoint x: 516, endPoint y: 425, distance: 131.1
click at [516, 425] on div "What are your fetishes?" at bounding box center [754, 427] width 750 height 24
click at [414, 427] on div "What are your fetishes?" at bounding box center [439, 424] width 121 height 18
click at [414, 440] on textarea "What are your fetishes?" at bounding box center [754, 470] width 748 height 60
drag, startPoint x: 576, startPoint y: 335, endPoint x: 549, endPoint y: 334, distance: 26.6
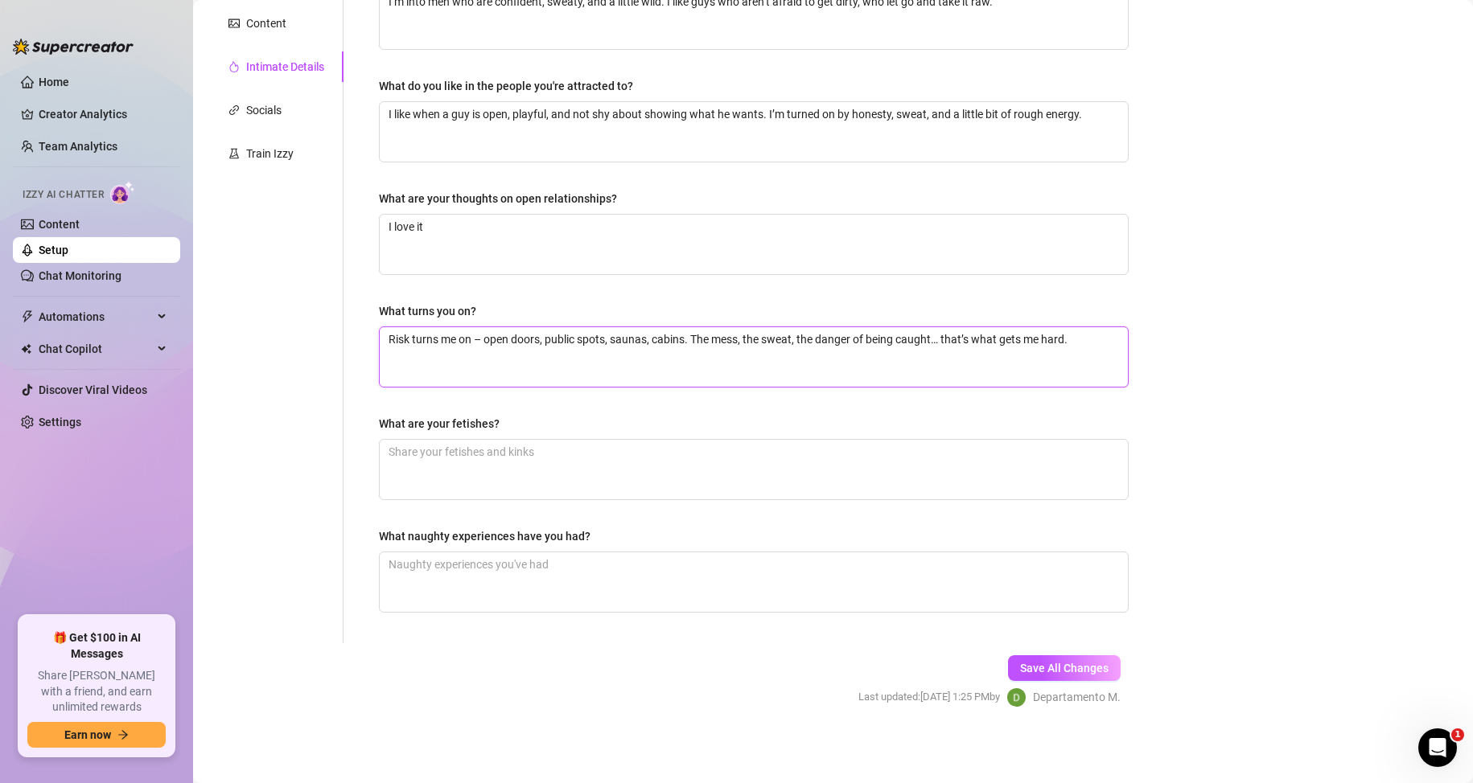
click at [549, 334] on textarea "Risk turns me on – open doors, public spots, saunas, cabins. The mess, the swea…" at bounding box center [754, 357] width 748 height 60
type textarea "Risk turns me on – open doors, spots, saunas, cabins. The mess, the sweat, the …"
click at [450, 472] on textarea "What are your fetishes?" at bounding box center [754, 470] width 748 height 60
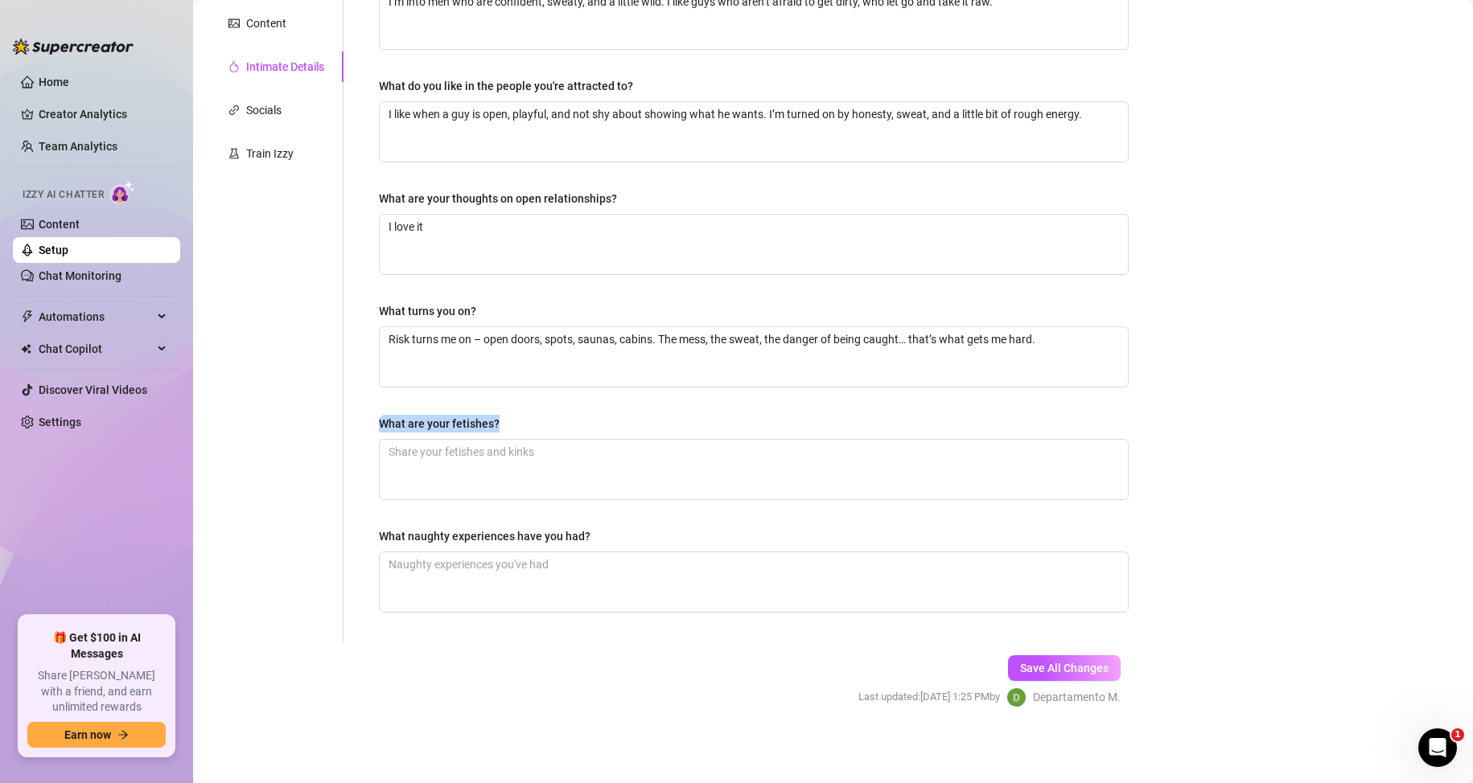
drag, startPoint x: 372, startPoint y: 416, endPoint x: 516, endPoint y: 429, distance: 143.8
click at [516, 429] on div "Why did you start OnlyFans? Required I started OnlyFans because I wanted to sho…" at bounding box center [754, 238] width 782 height 809
click at [311, 418] on div "Personal Info Chatting Lifestyle Physique Content Intimate Details Socials Trai…" at bounding box center [276, 238] width 134 height 809
click at [529, 458] on textarea "What are your fetishes?" at bounding box center [754, 470] width 748 height 60
paste textarea "Bareback, breeding, public play, gloryholes, gangbangs. I’m into messy, risky f…"
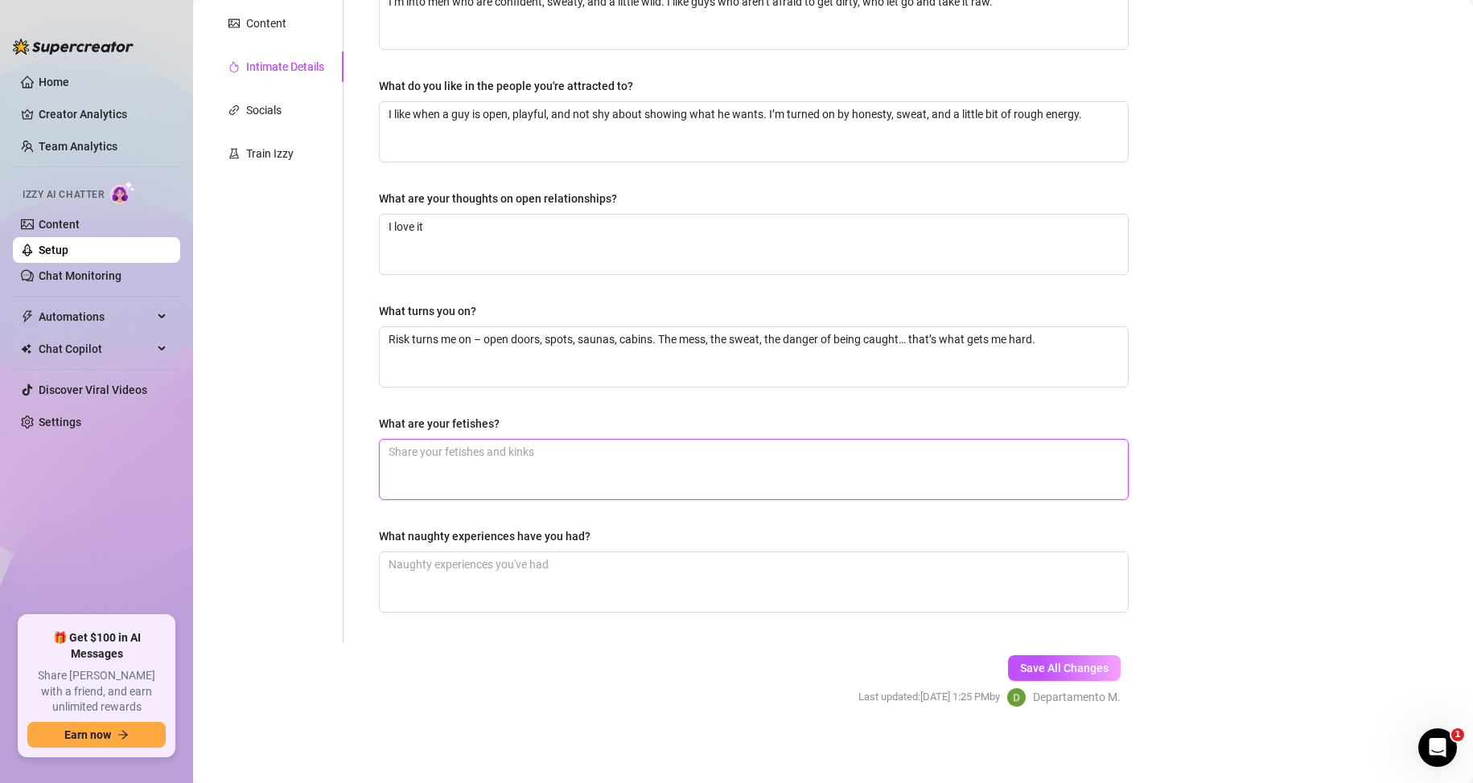
type textarea "Bareback, breeding, public play, gloryholes, gangbangs. I’m into messy, risky f…"
drag, startPoint x: 520, startPoint y: 450, endPoint x: 491, endPoint y: 448, distance: 29.8
click at [491, 448] on textarea "Bareback, breeding, public play, gloryholes, gangbangs. I’m into messy, risky f…" at bounding box center [754, 470] width 748 height 60
type textarea "Bareback, breeding, a play, gloryholes, gangbangs. I’m into messy, risky fun wh…"
type textarea "Bareback, breeding, ai play, gloryholes, gangbangs. I’m into messy, risky fun w…"
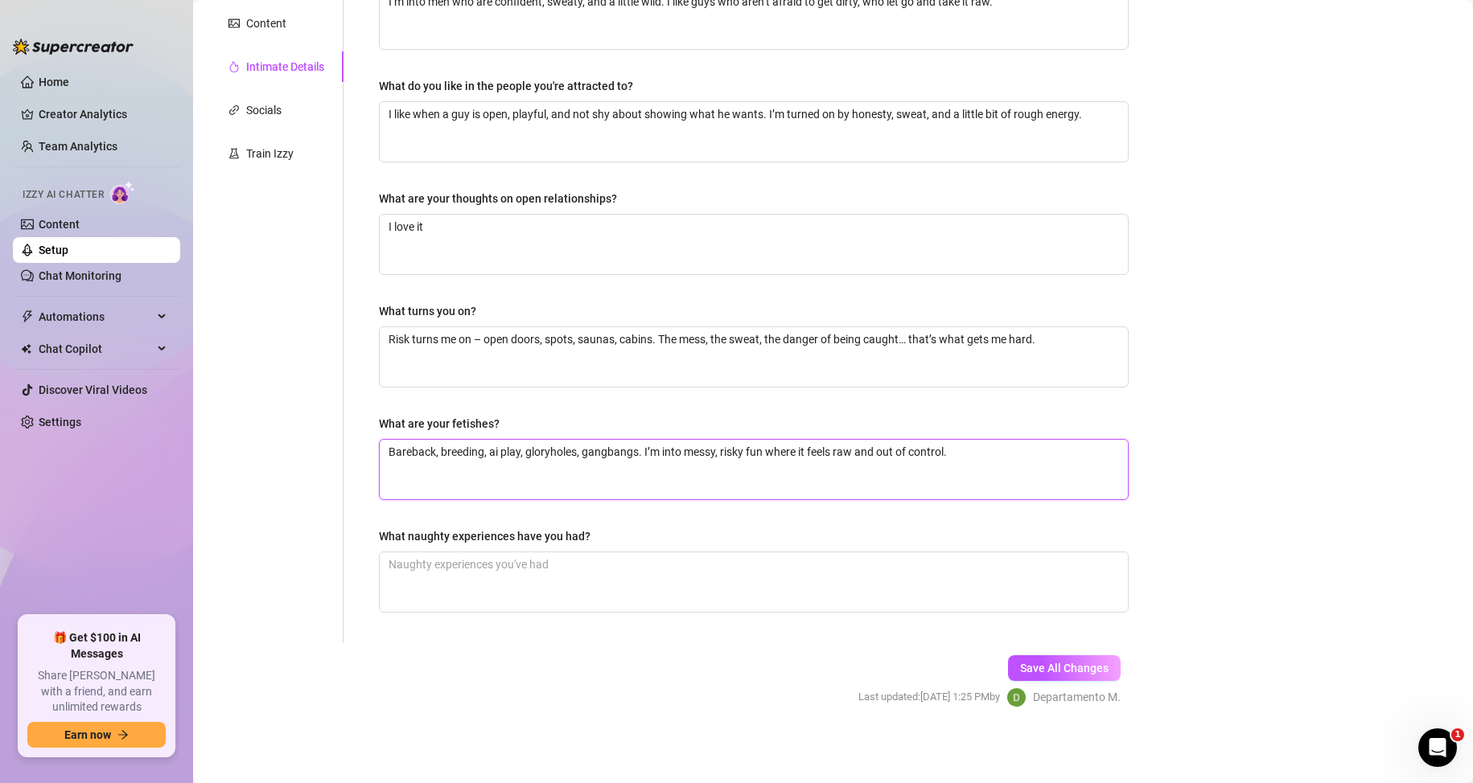
type textarea "Bareback, breeding, air play, gloryholes, gangbangs. I’m into messy, risky fun …"
click at [510, 567] on textarea "What naughty experiences have you had?" at bounding box center [754, 583] width 748 height 60
drag, startPoint x: 366, startPoint y: 529, endPoint x: 592, endPoint y: 528, distance: 226.0
click at [592, 528] on div "Why did you start OnlyFans? Required I started OnlyFans because I wanted to sho…" at bounding box center [754, 238] width 782 height 809
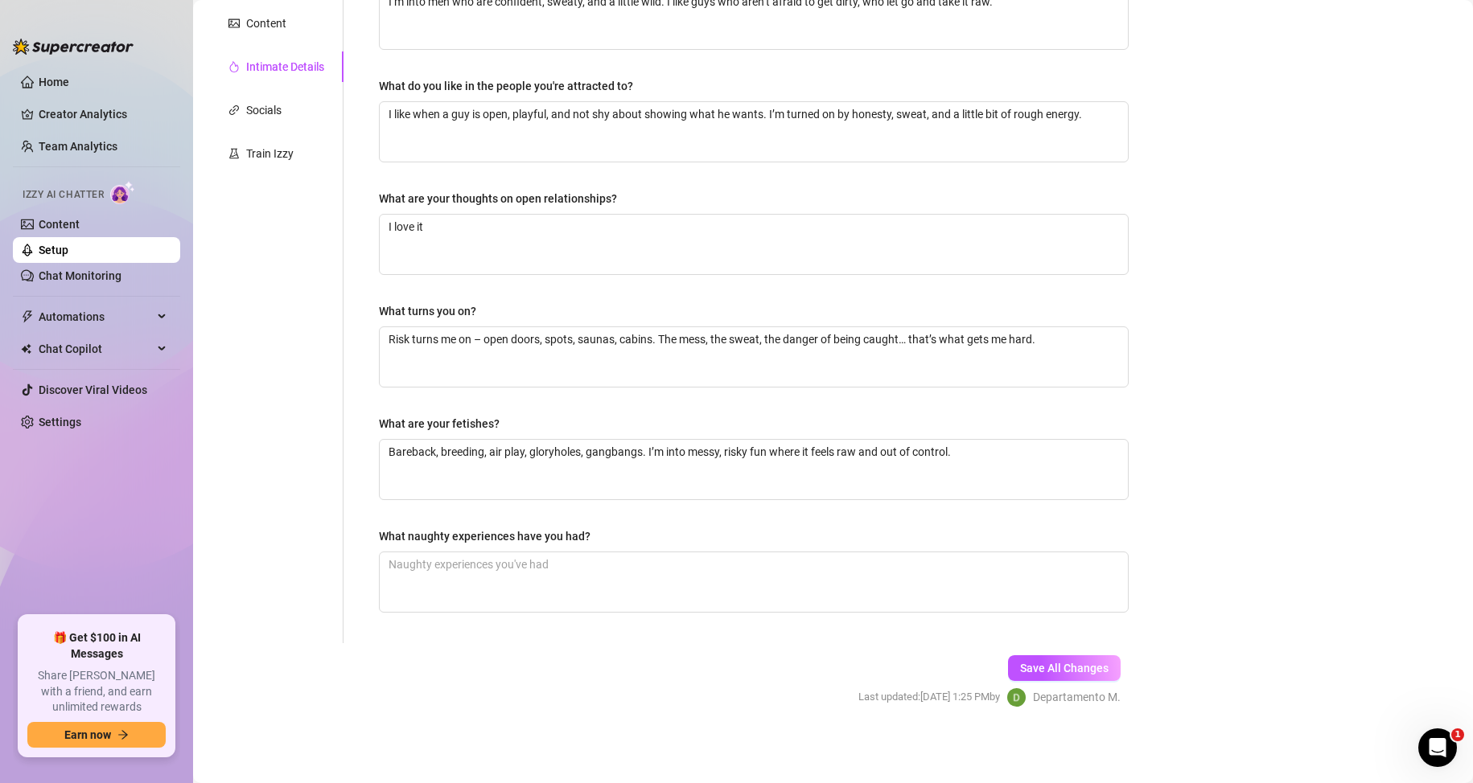
click at [249, 651] on form "Personal Info Chatting Lifestyle Physique Content Intimate Details Socials Trai…" at bounding box center [676, 285] width 935 height 902
click at [544, 585] on textarea "What naughty experiences have you had?" at bounding box center [754, 583] width 748 height 60
paste textarea "I’ve had my share of filthy nights. Hooked up with a guy in a sauna after a lon…"
type textarea "I’ve had my share of filthy nights. Hooked up with a guy in a sauna after a lon…"
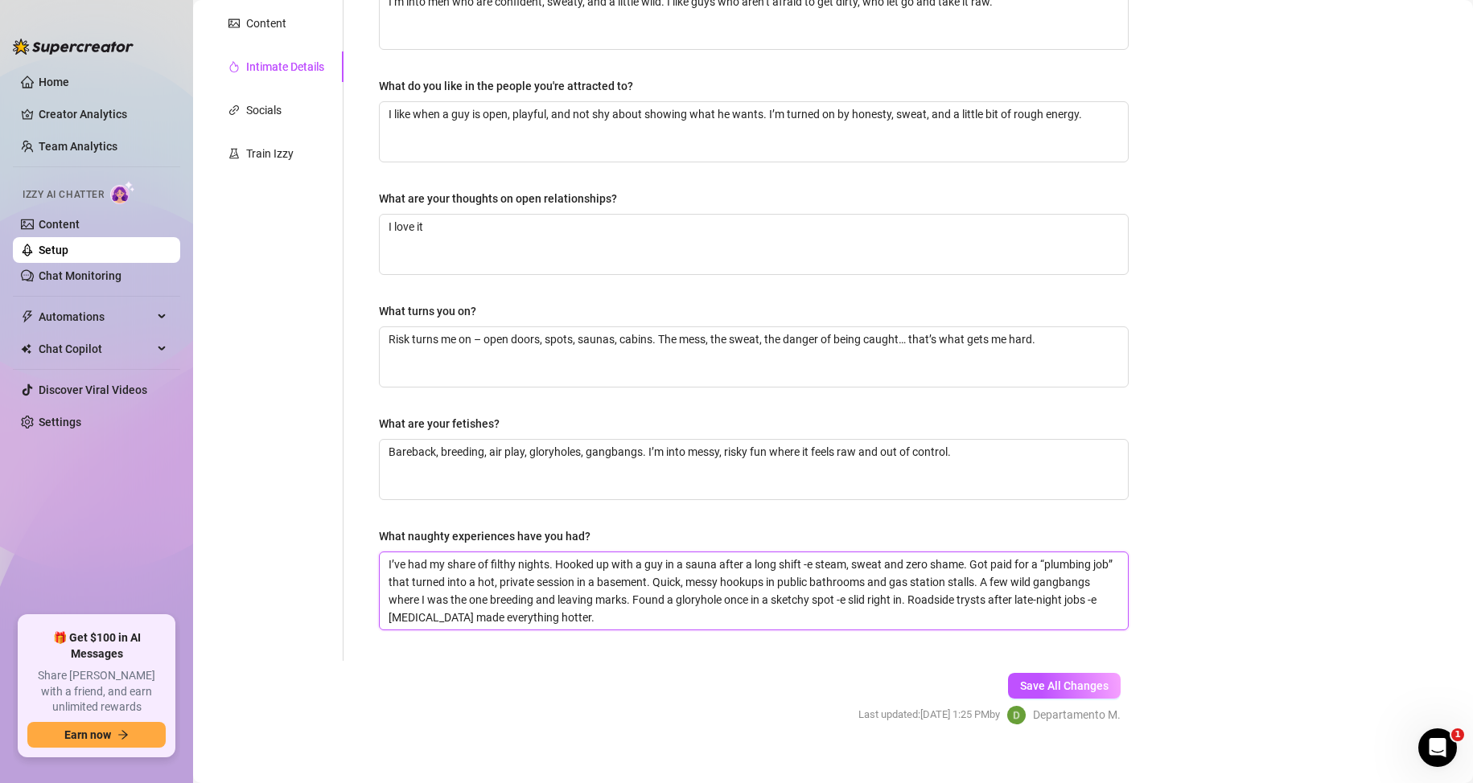
scroll to position [0, 0]
type textarea "I’ve had my share of filthy nights. Hooked up with a guy in a sauna after a lon…"
click at [1069, 685] on span "Save All Changes" at bounding box center [1064, 686] width 88 height 13
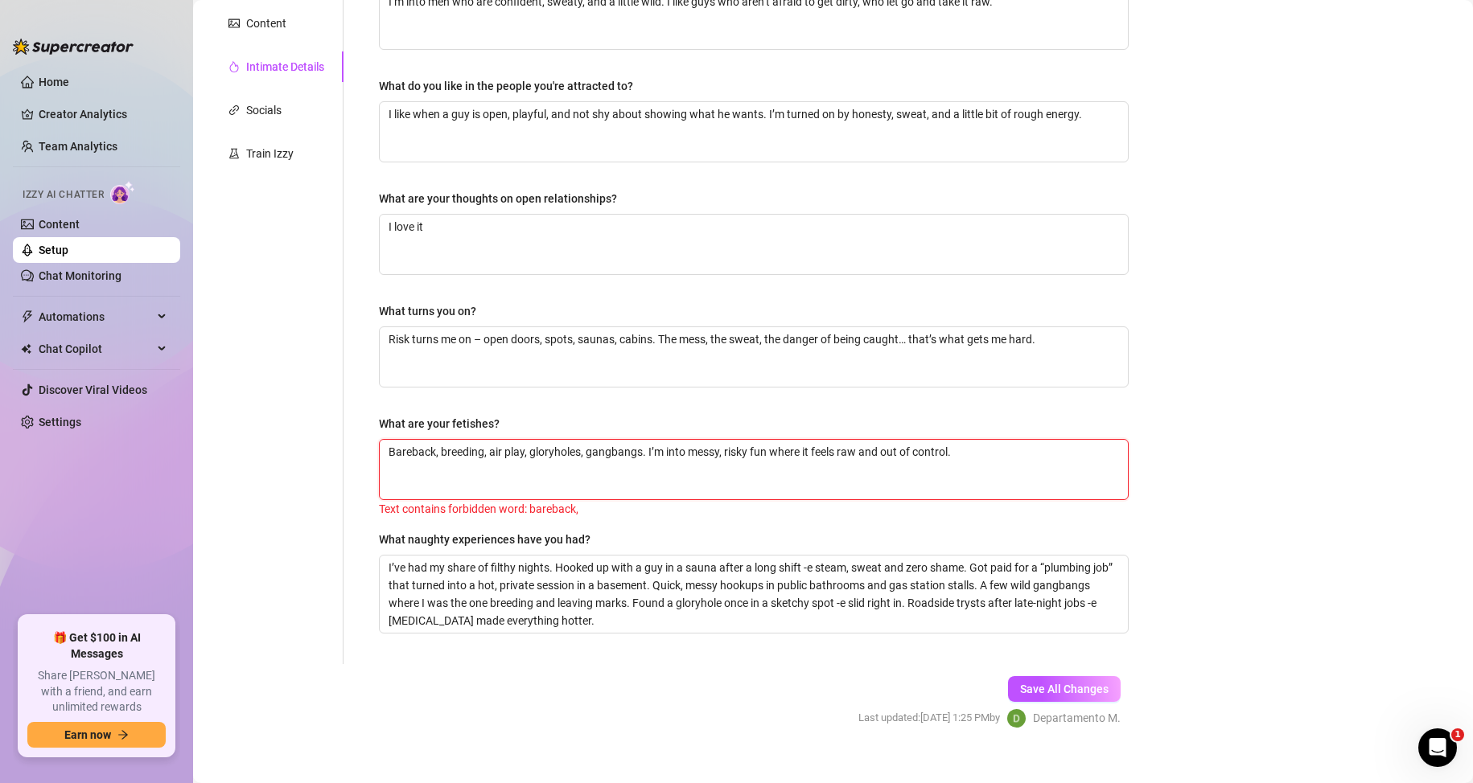
drag, startPoint x: 410, startPoint y: 450, endPoint x: 399, endPoint y: 450, distance: 11.3
click at [399, 450] on textarea "Bareback, breeding, air play, gloryholes, gangbangs. I’m into messy, risky fun …" at bounding box center [754, 470] width 748 height 60
type textarea "Bback, breeding, air play, gloryholes, gangbangs. I’m into messy, risky fun whe…"
click at [1082, 691] on span "Save All Changes" at bounding box center [1064, 689] width 88 height 13
click at [594, 450] on textarea "Bback, breeding, air play, gloryholes, gangbangs. I’m into messy, risky fun whe…" at bounding box center [754, 470] width 748 height 60
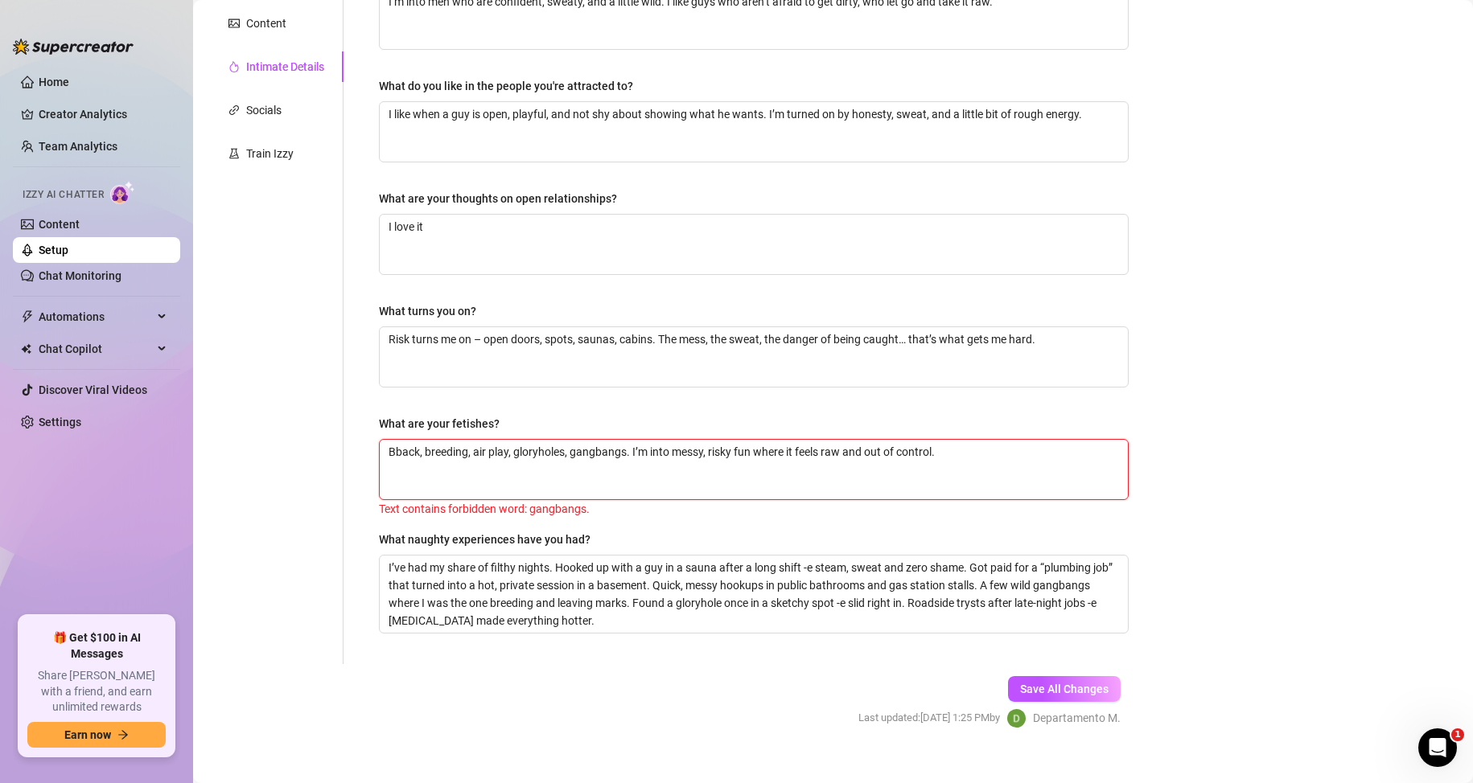
type textarea "Bback, breeding, air play, gloryholes, gang bangs. I’m into messy, risky fun wh…"
click at [1093, 680] on button "Save All Changes" at bounding box center [1064, 689] width 113 height 26
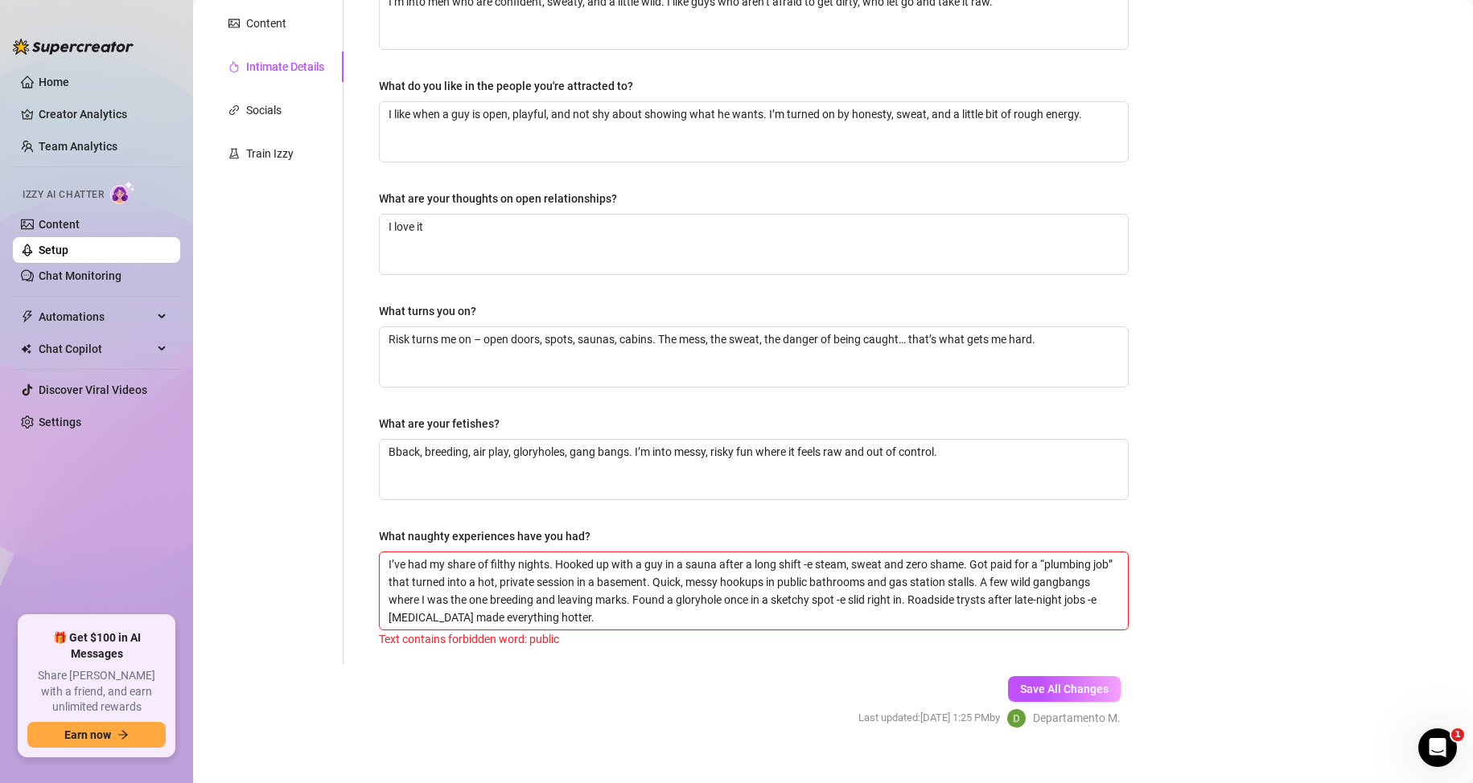
drag, startPoint x: 831, startPoint y: 582, endPoint x: 803, endPoint y: 582, distance: 28.1
click at [803, 582] on textarea "I’ve had my share of filthy nights. Hooked up with a guy in a sauna after a lon…" at bounding box center [754, 591] width 748 height 77
type textarea "I’ve had my share of filthy nights. Hooked up with a guy in a sauna after a lon…"
click at [1089, 696] on button "Save All Changes" at bounding box center [1064, 689] width 113 height 26
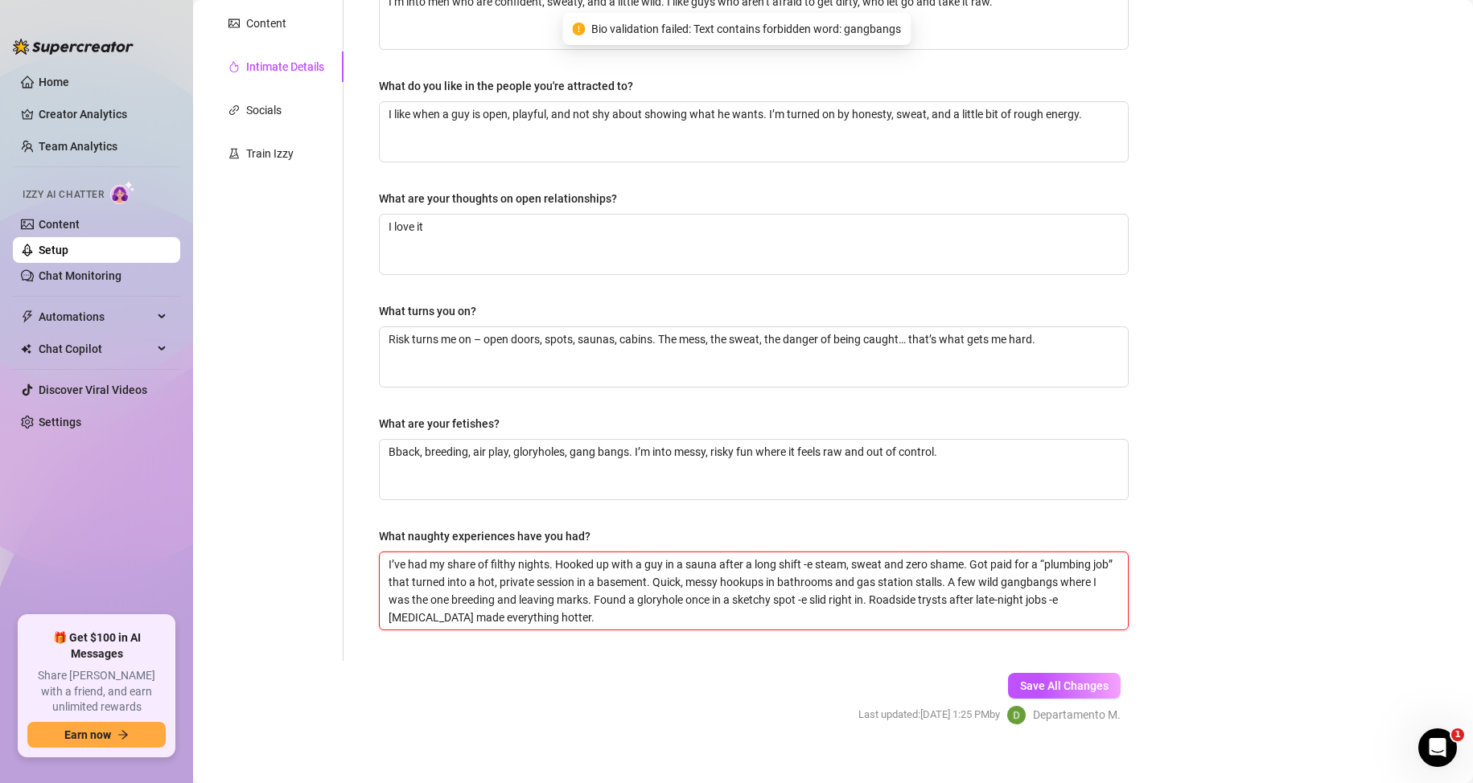
click at [1050, 584] on textarea "I’ve had my share of filthy nights. Hooked up with a guy in a sauna after a lon…" at bounding box center [754, 591] width 748 height 77
type textarea "I’ve had my share of filthy nights. Hooked up with a guy in a sauna after a lon…"
click at [1020, 694] on span "Save All Changes" at bounding box center [1064, 689] width 88 height 13
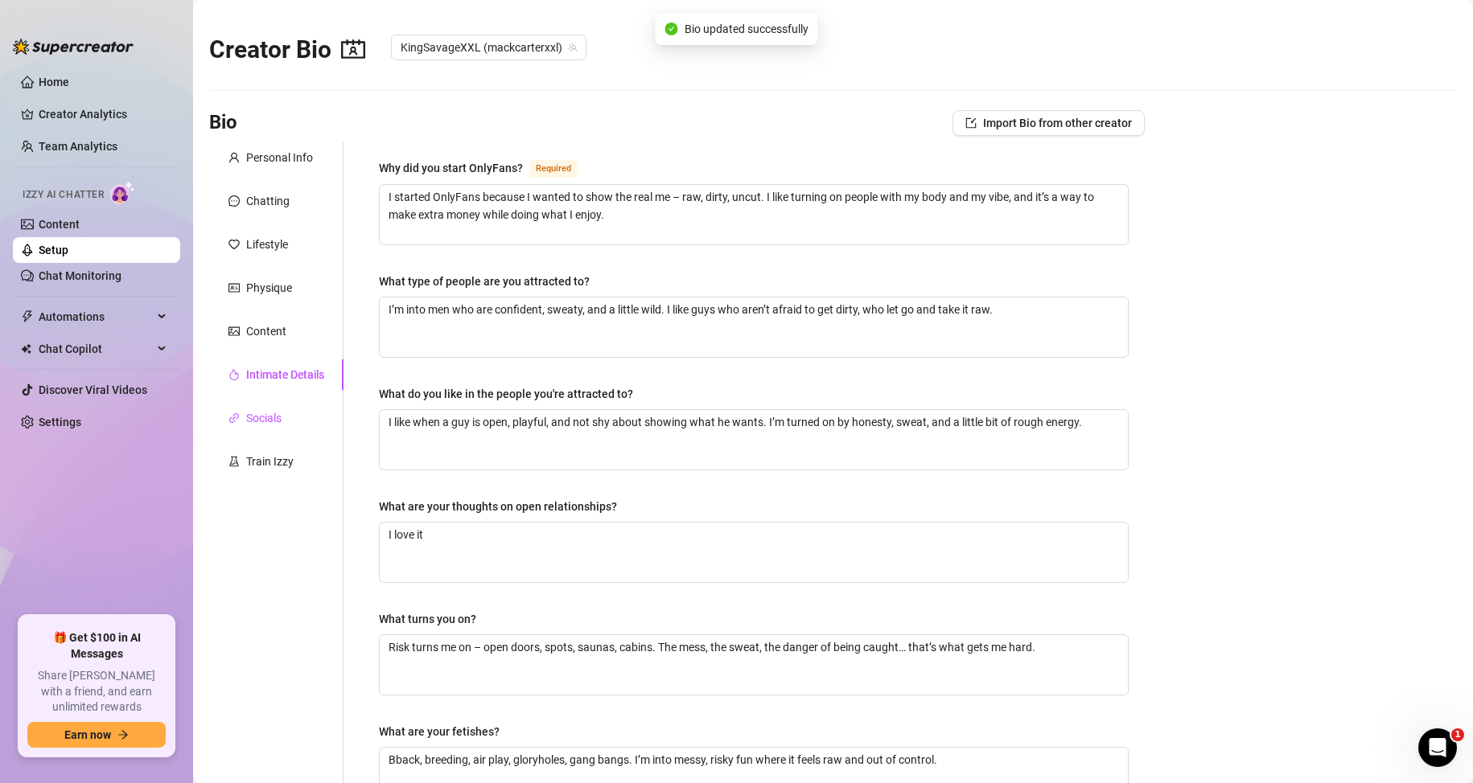
click at [248, 420] on div "Socials" at bounding box center [263, 418] width 35 height 18
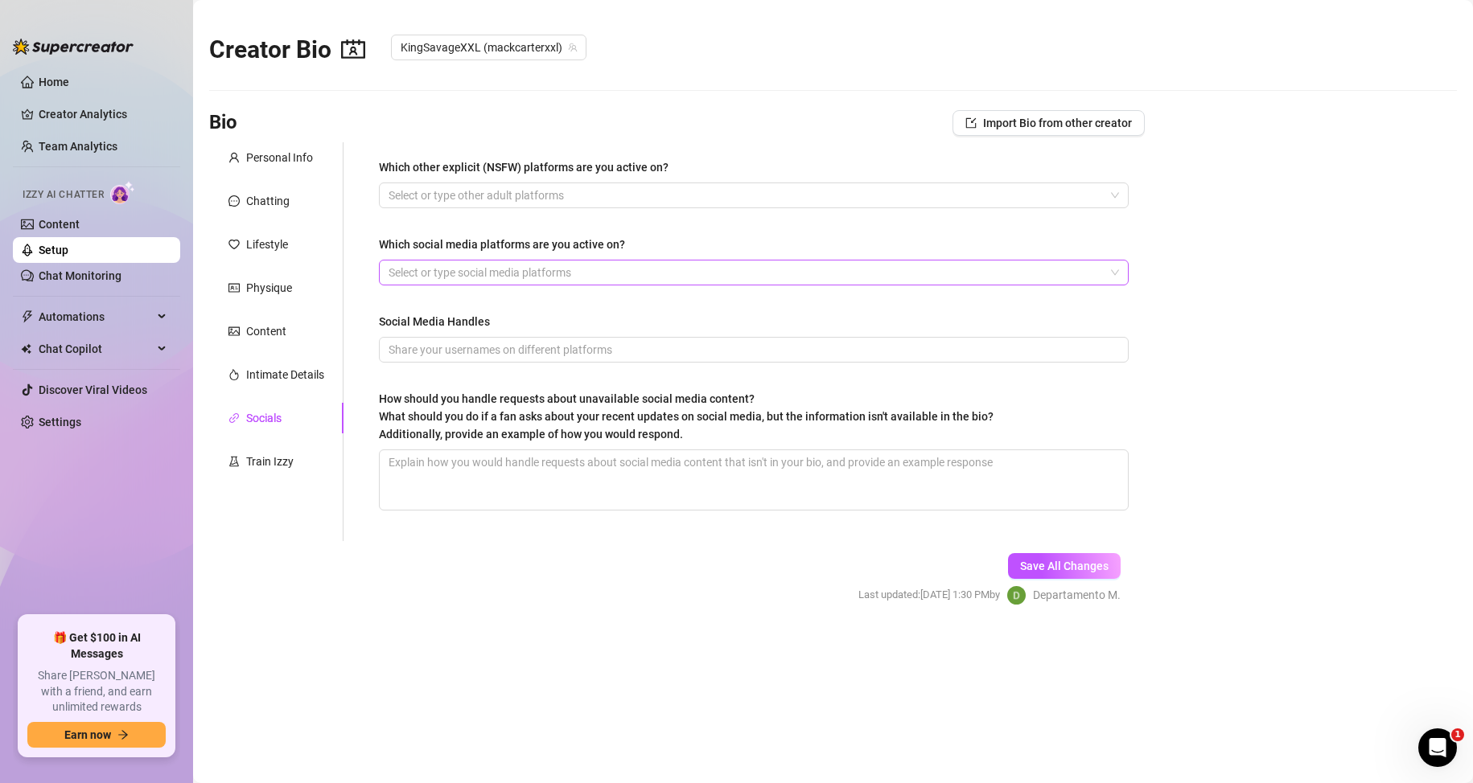
click at [432, 273] on div at bounding box center [745, 272] width 726 height 23
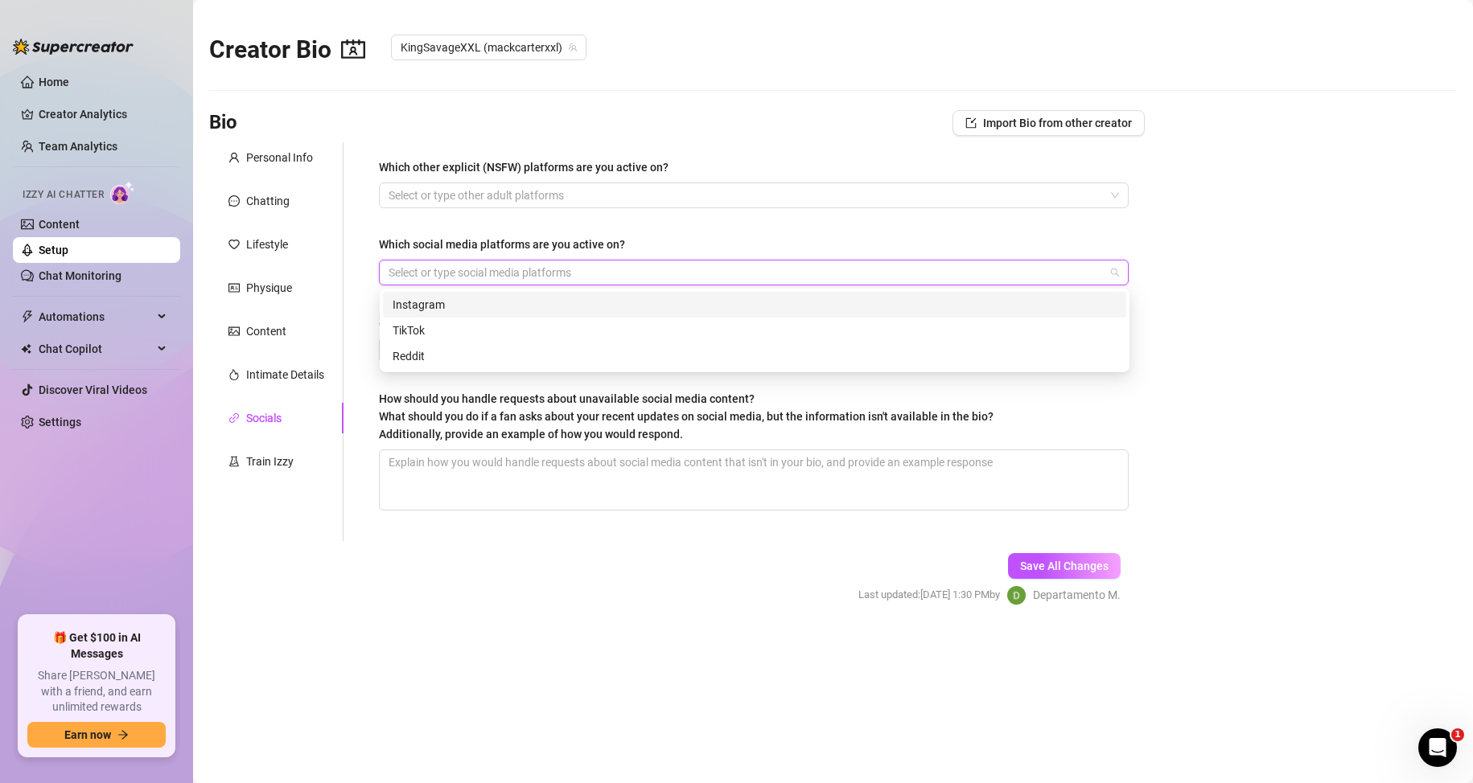
type input "x"
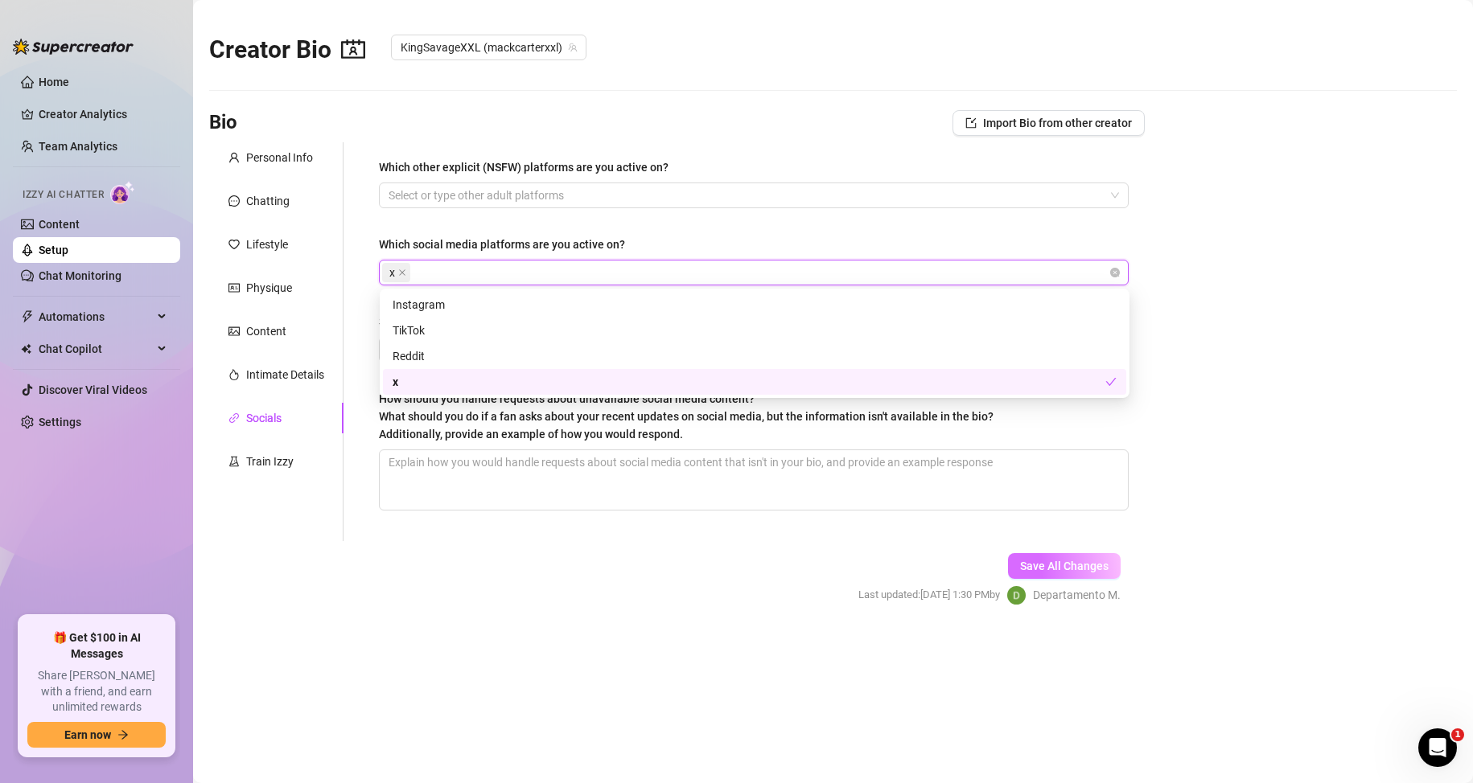
click at [1083, 553] on button "Save All Changes" at bounding box center [1064, 566] width 113 height 26
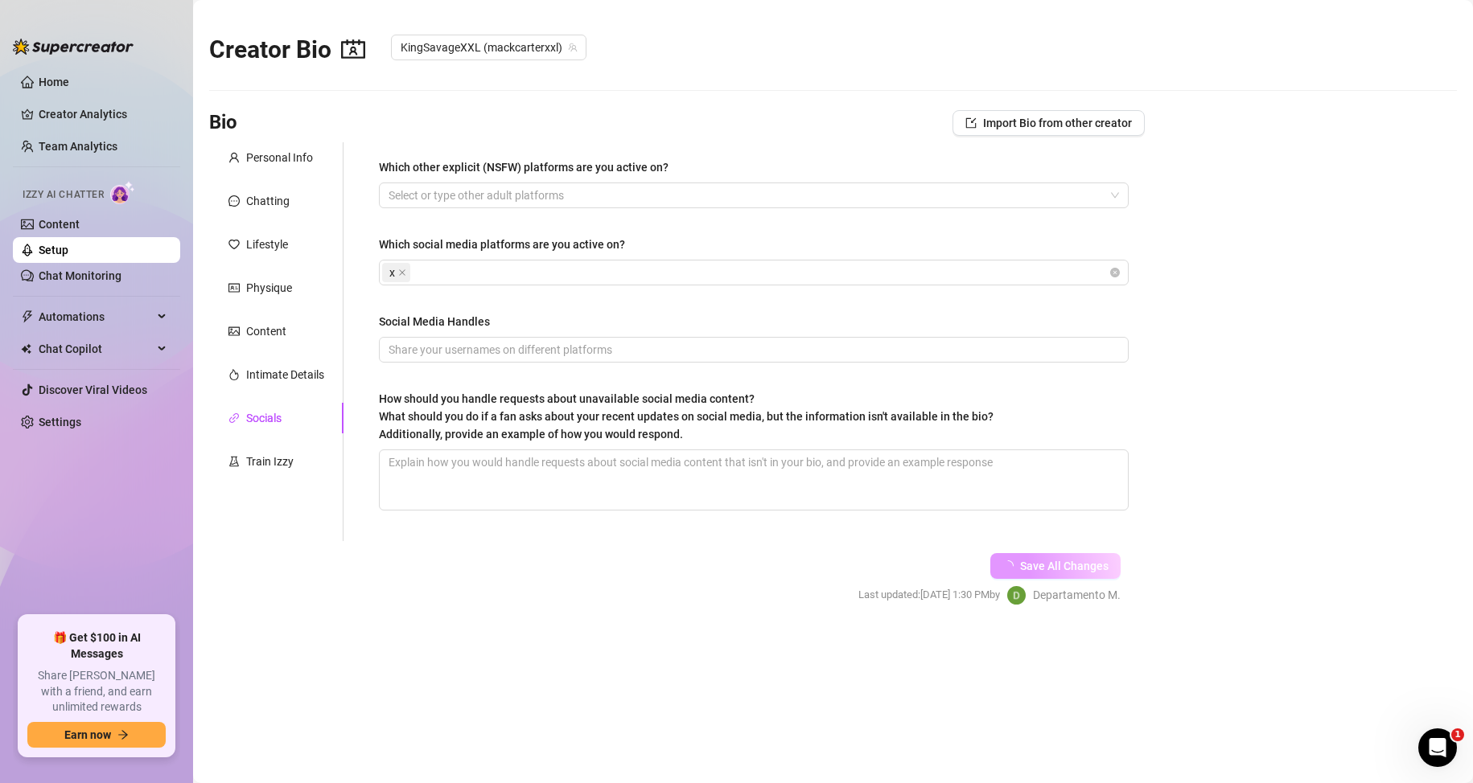
click at [1082, 563] on span "Save All Changes" at bounding box center [1064, 566] width 88 height 13
click at [68, 249] on link "Setup" at bounding box center [54, 250] width 30 height 13
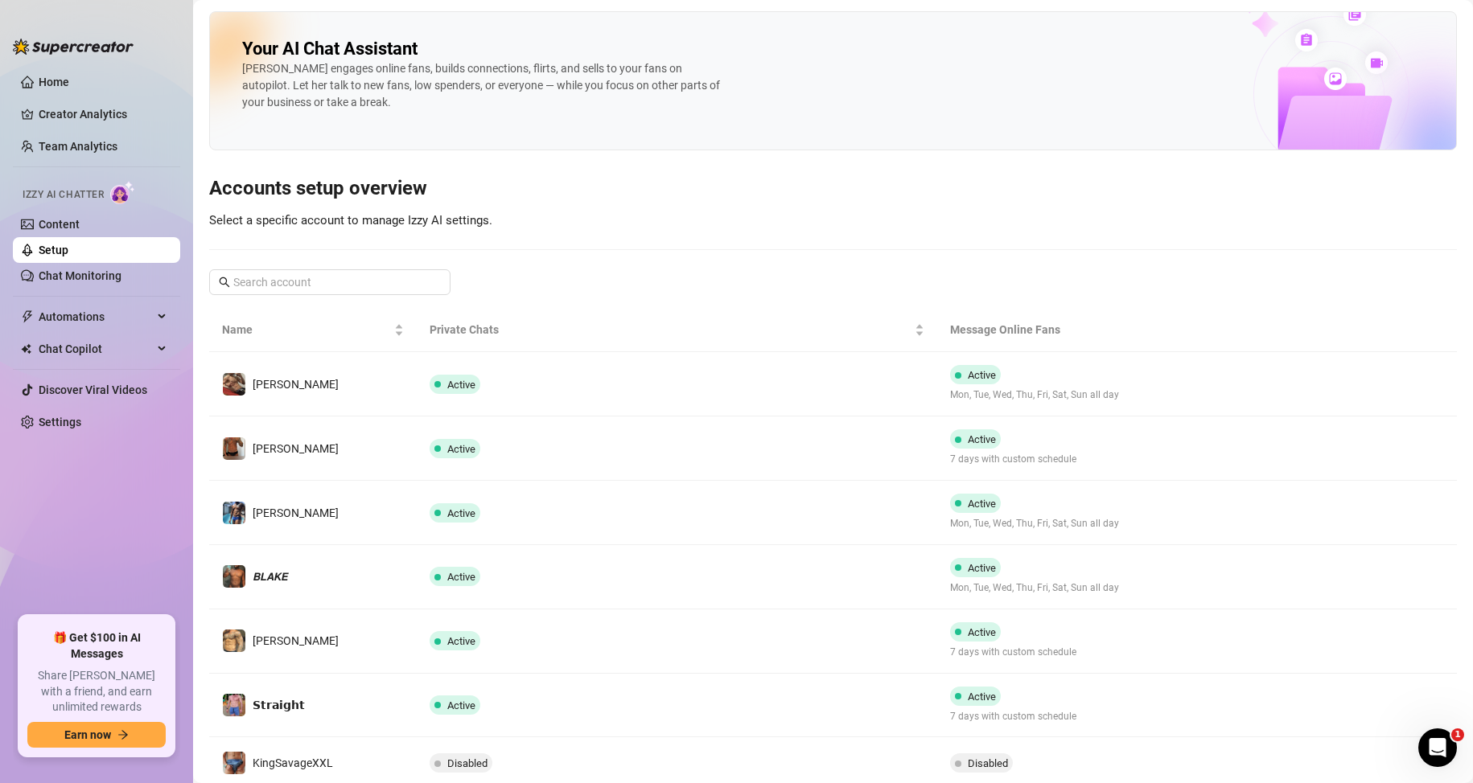
scroll to position [293, 0]
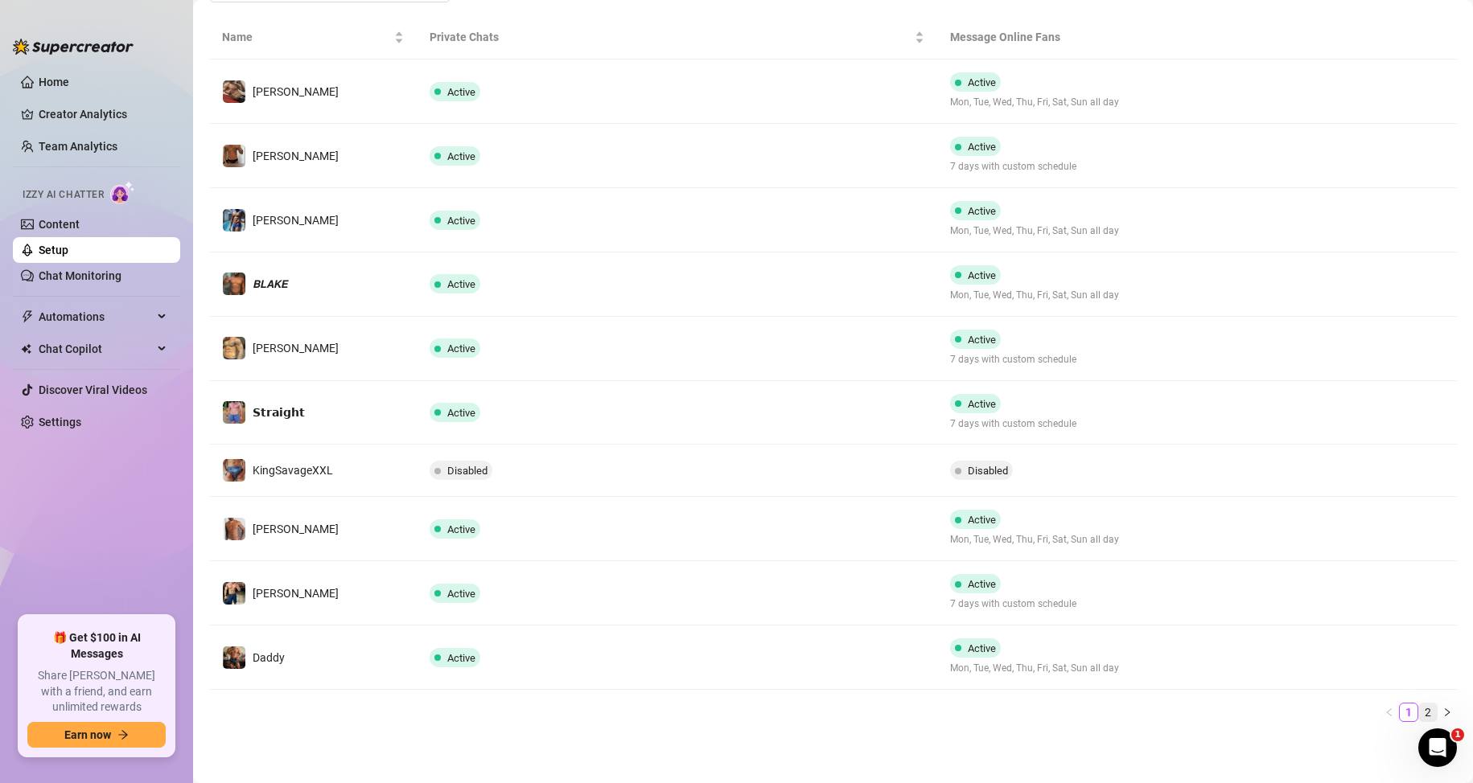
click at [1419, 709] on link "2" at bounding box center [1428, 713] width 18 height 18
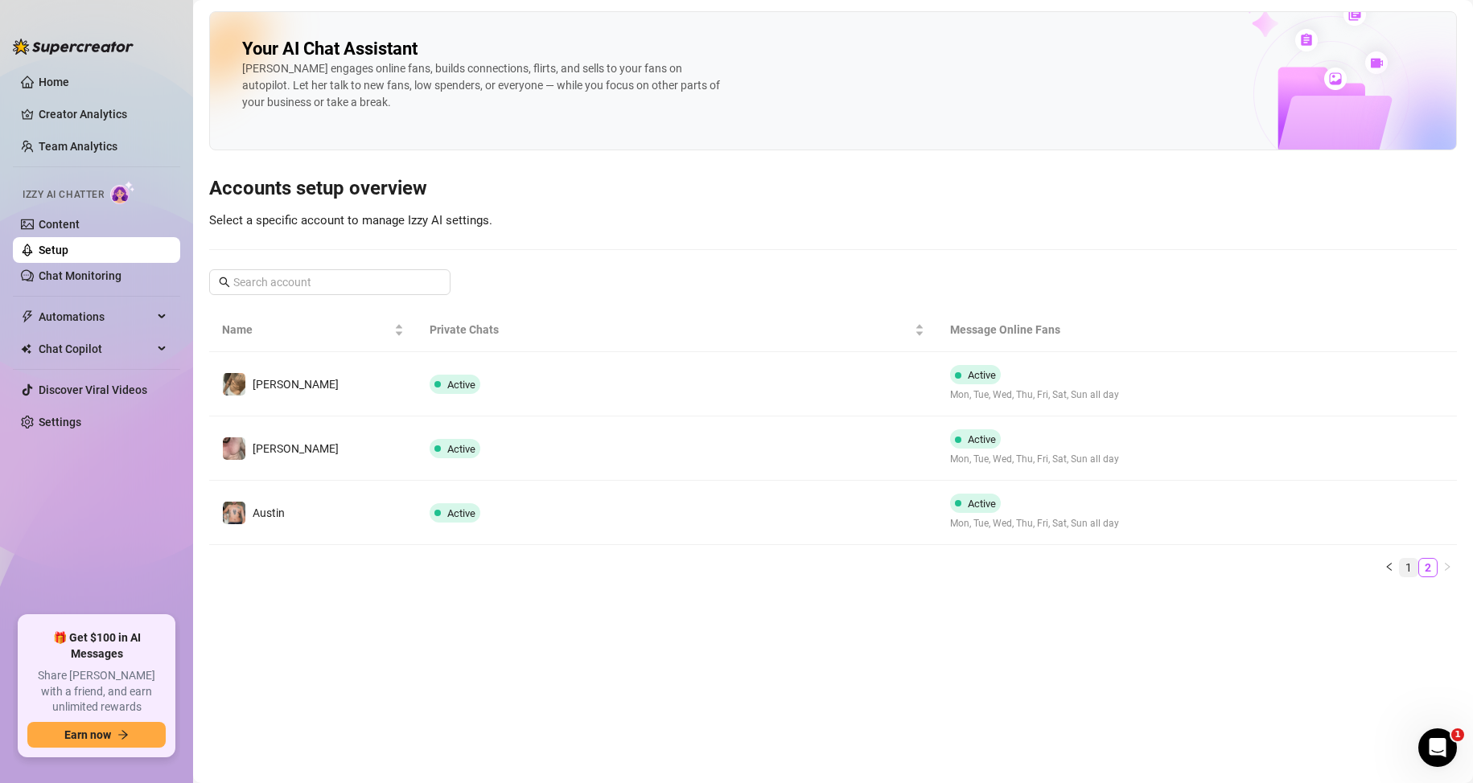
click at [1411, 573] on link "1" at bounding box center [1408, 568] width 18 height 18
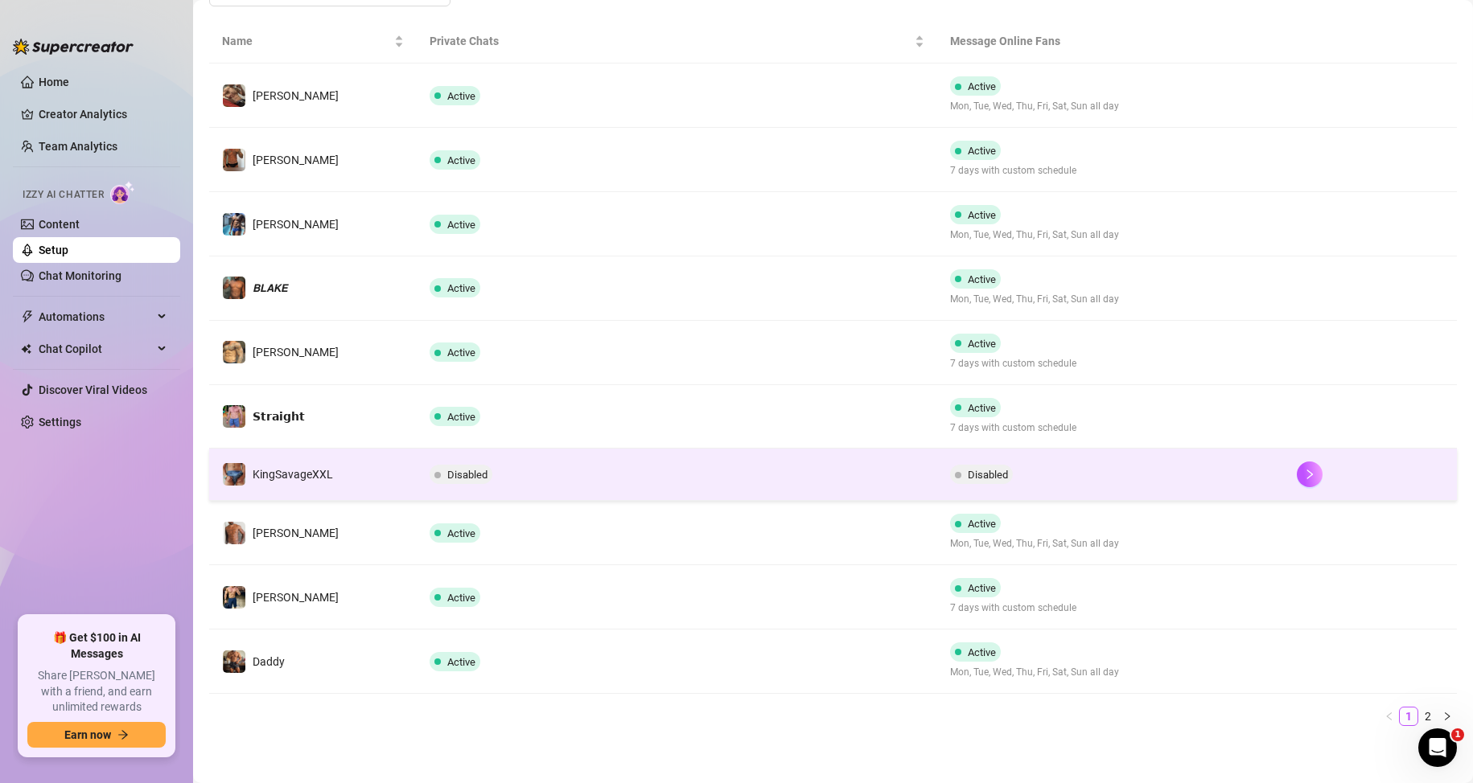
scroll to position [293, 0]
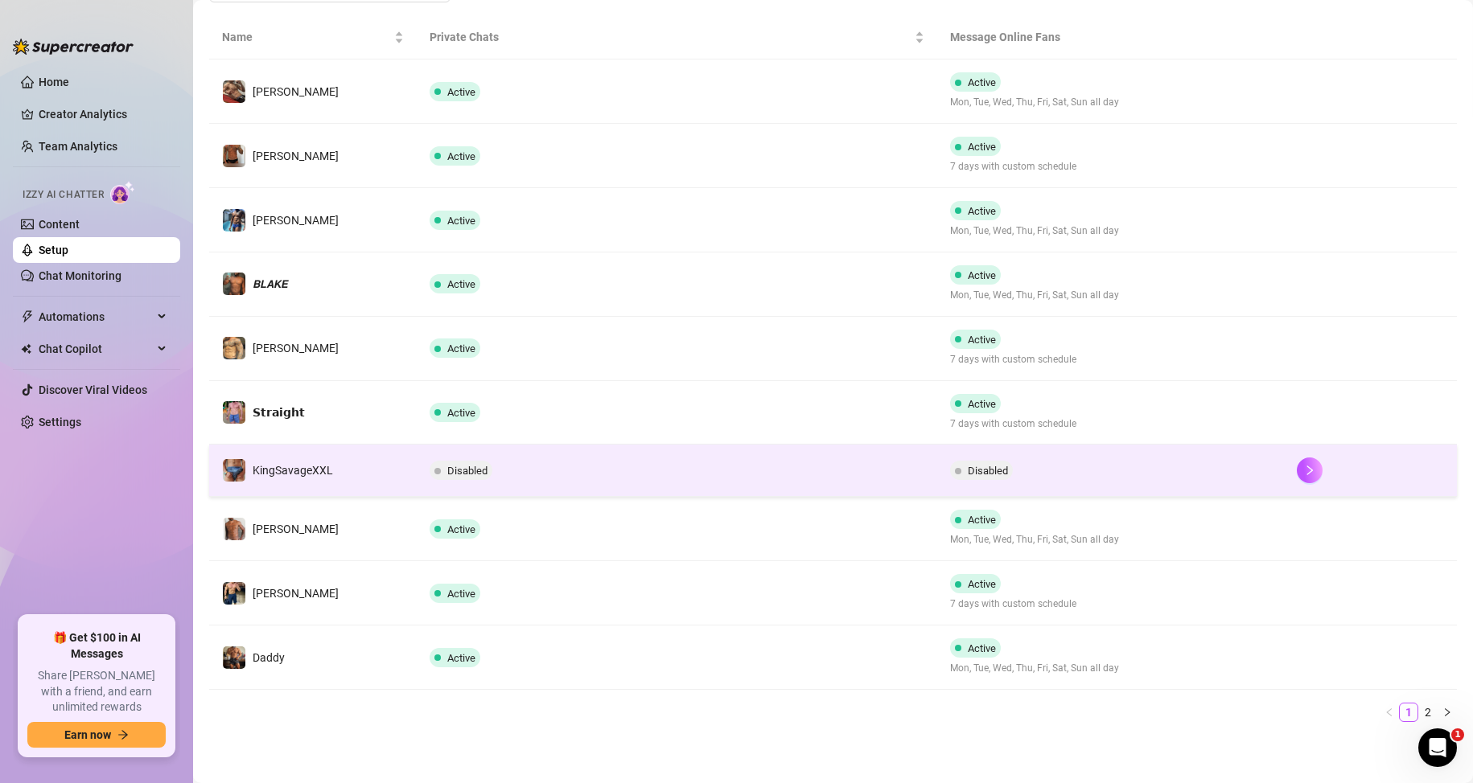
click at [474, 469] on span "Disabled" at bounding box center [467, 471] width 40 height 12
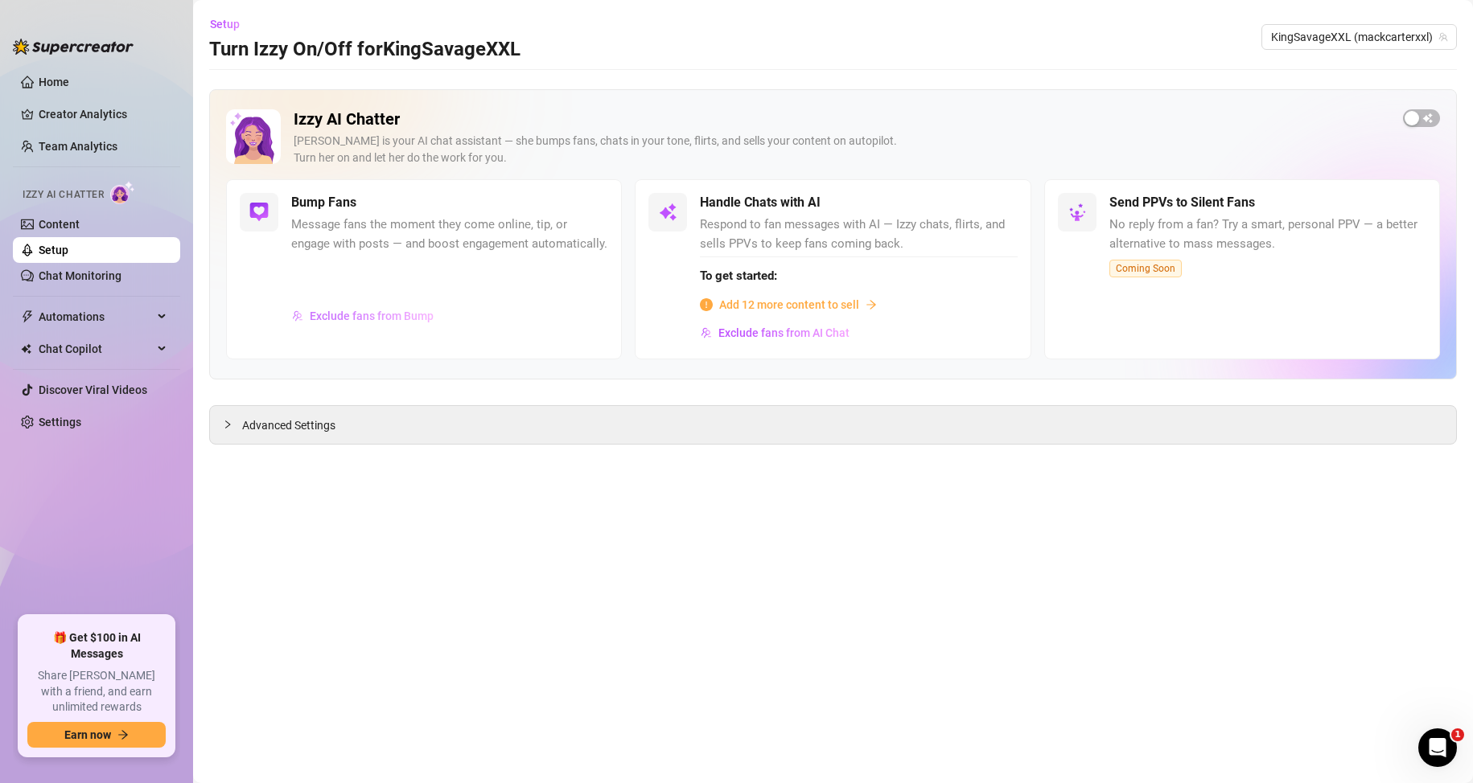
click at [359, 312] on span "Exclude fans from Bump" at bounding box center [372, 316] width 124 height 13
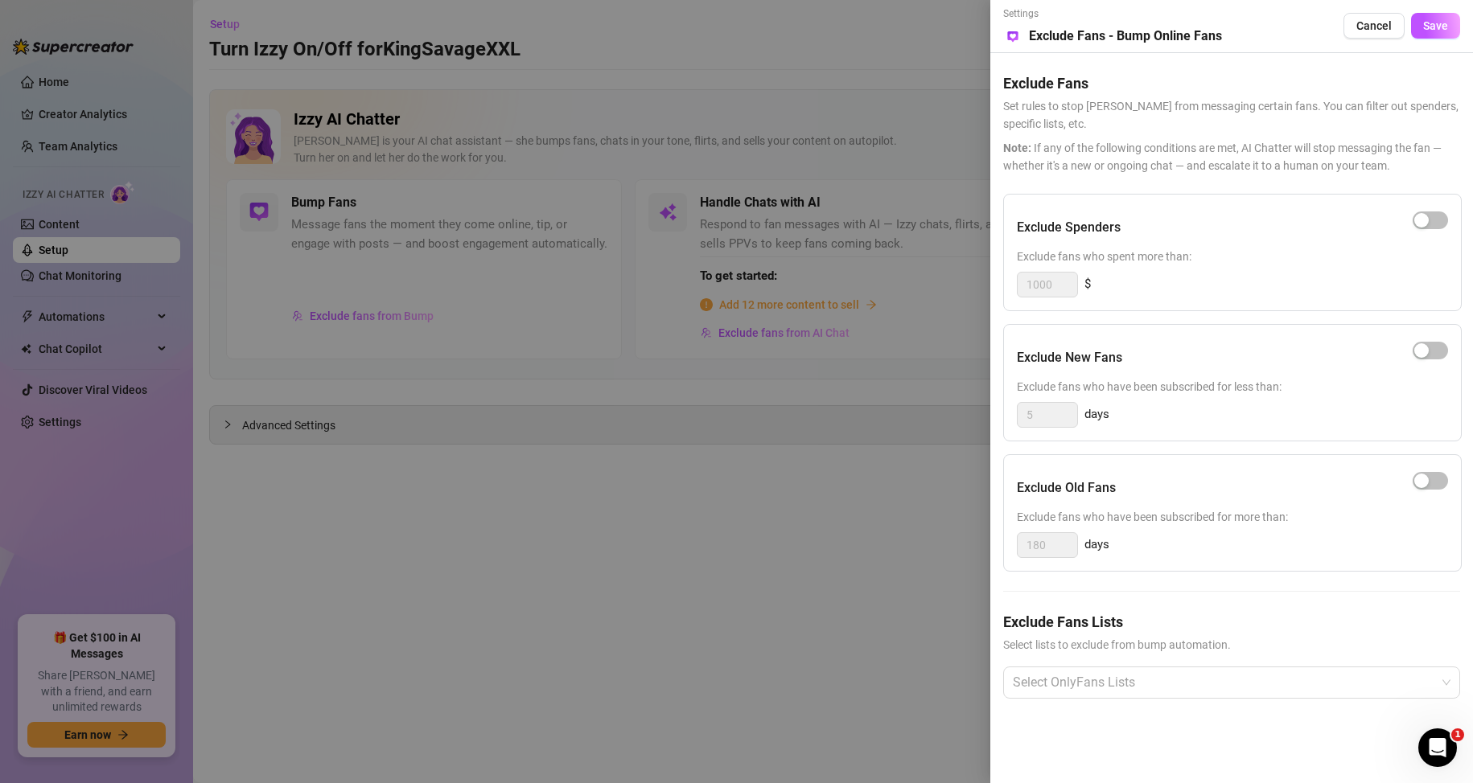
click at [647, 478] on div at bounding box center [736, 391] width 1473 height 783
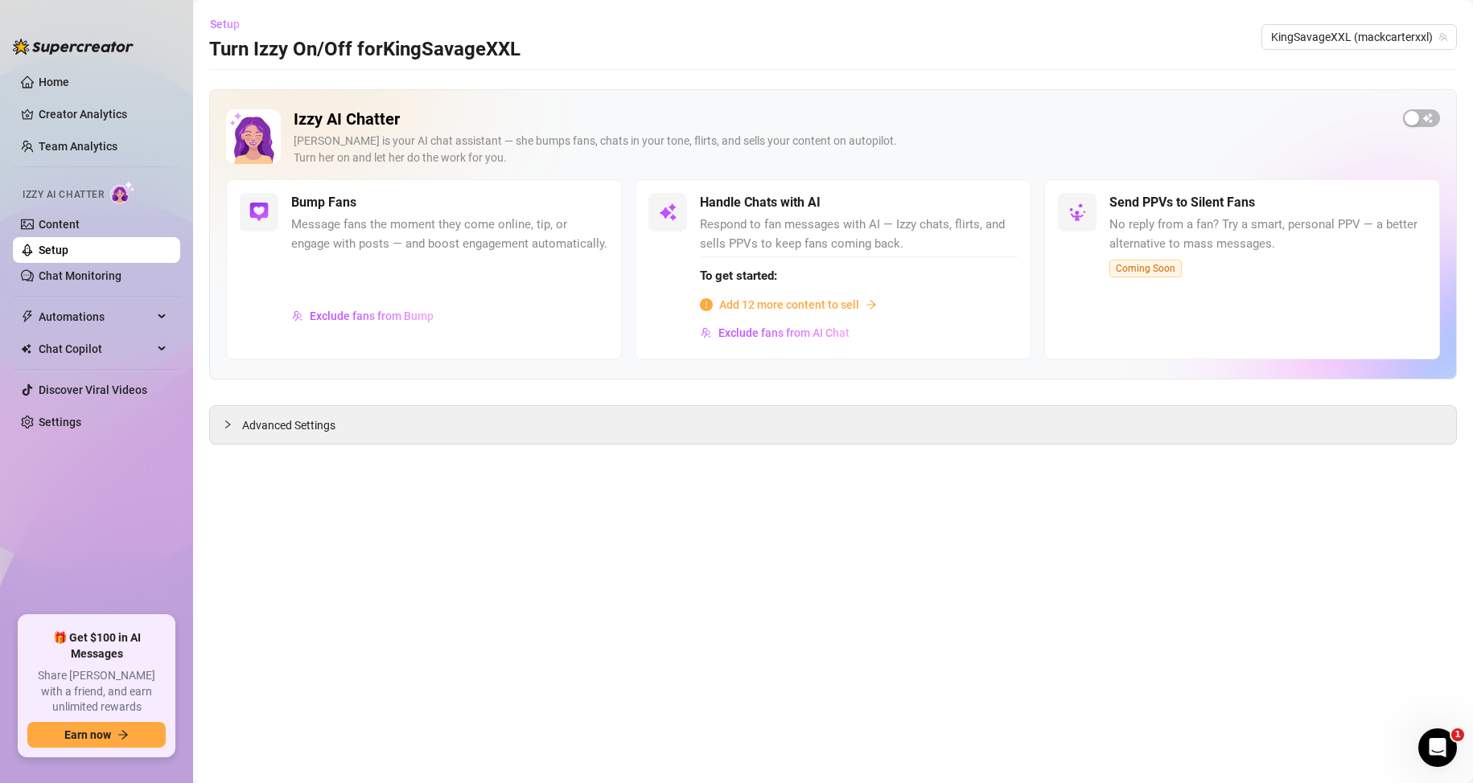
click at [225, 25] on span "Setup" at bounding box center [225, 24] width 30 height 13
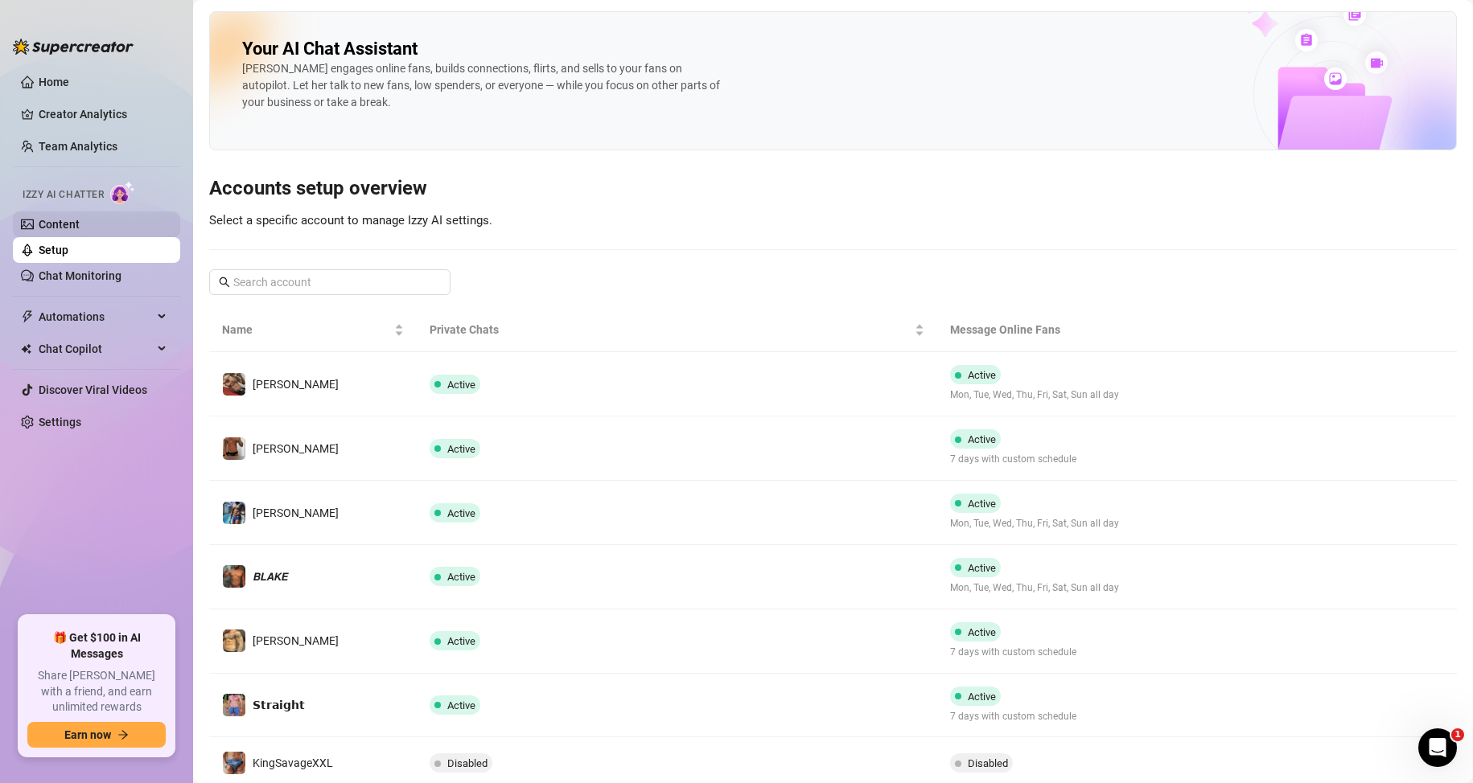
click at [70, 231] on link "Content" at bounding box center [59, 224] width 41 height 13
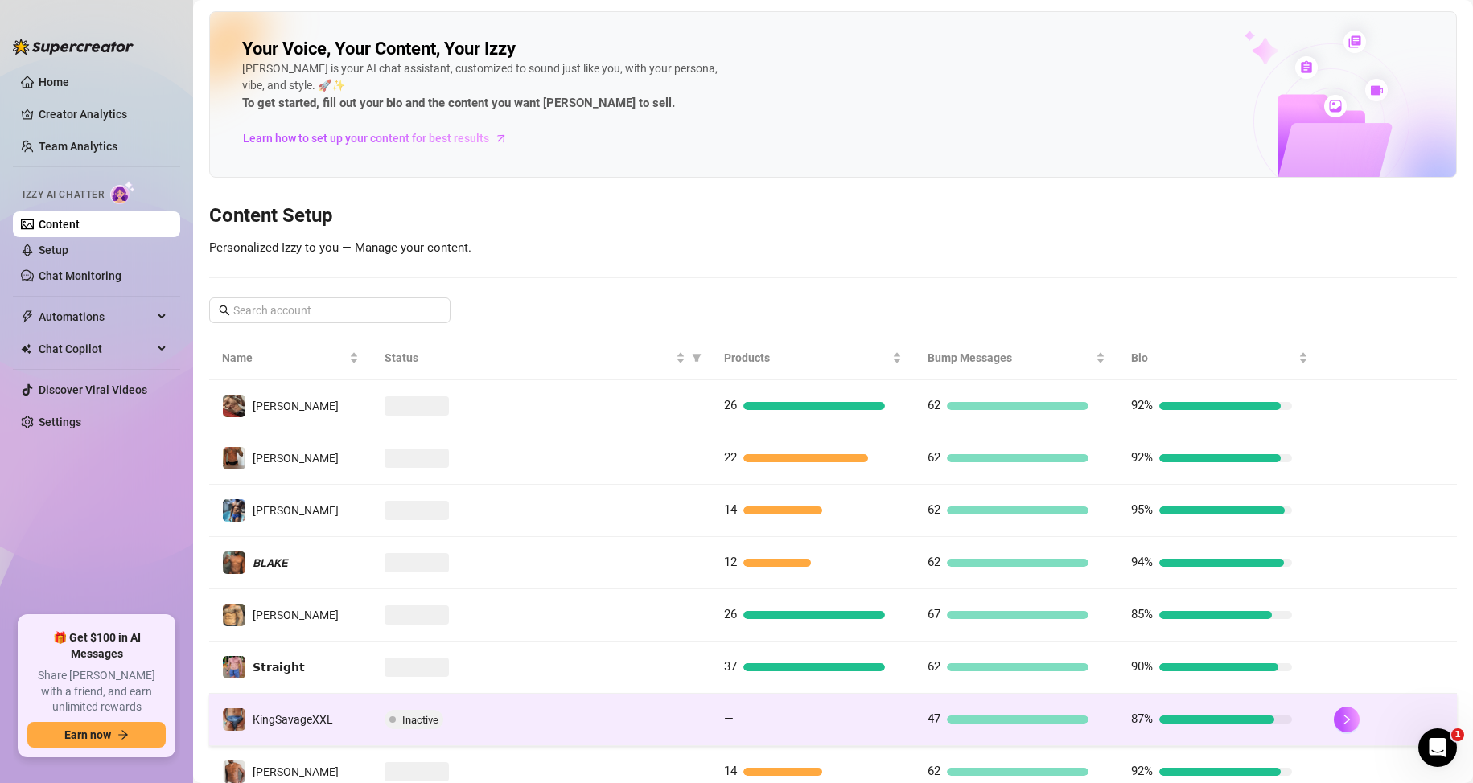
click at [440, 721] on span "Inactive" at bounding box center [413, 719] width 59 height 19
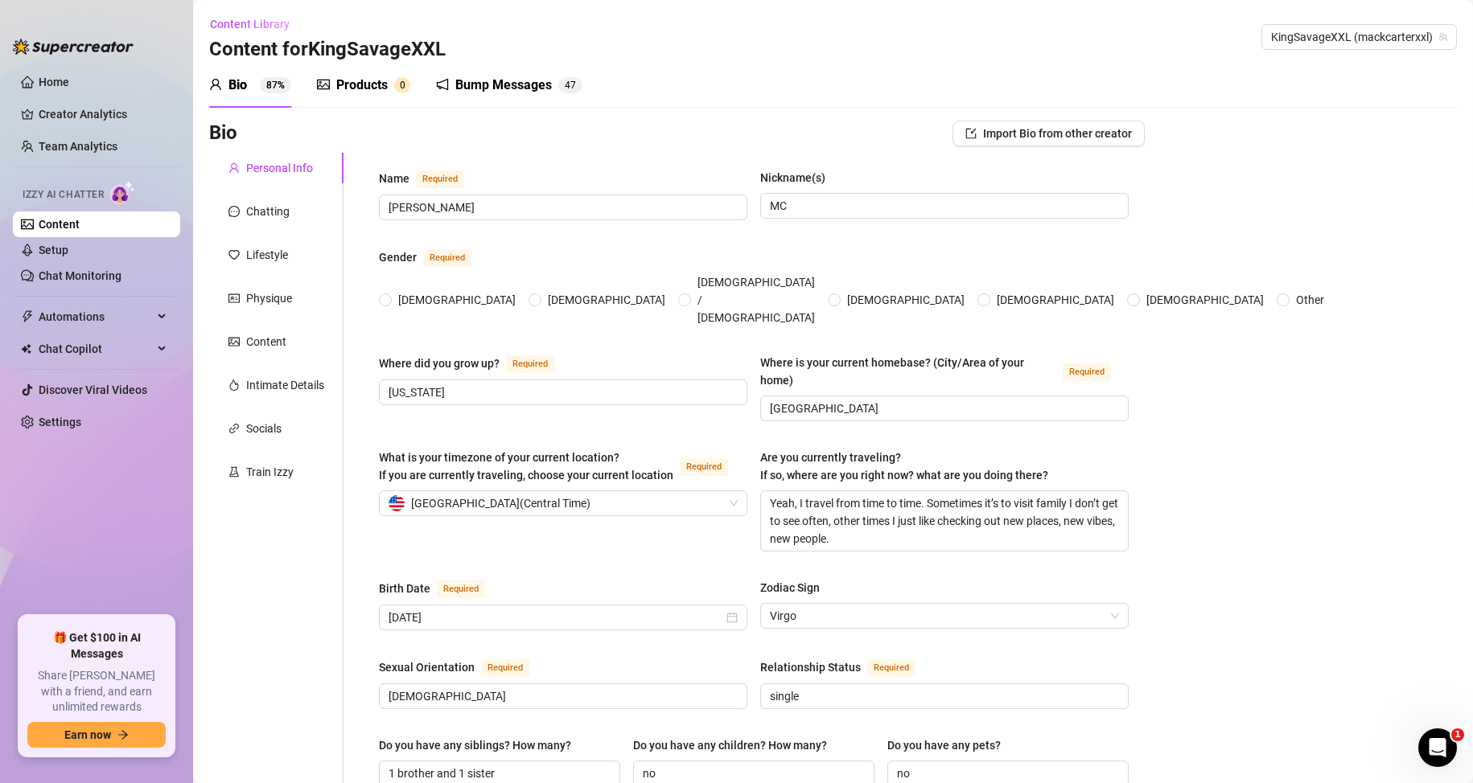
click at [474, 88] on div "Bump Messages" at bounding box center [503, 85] width 97 height 19
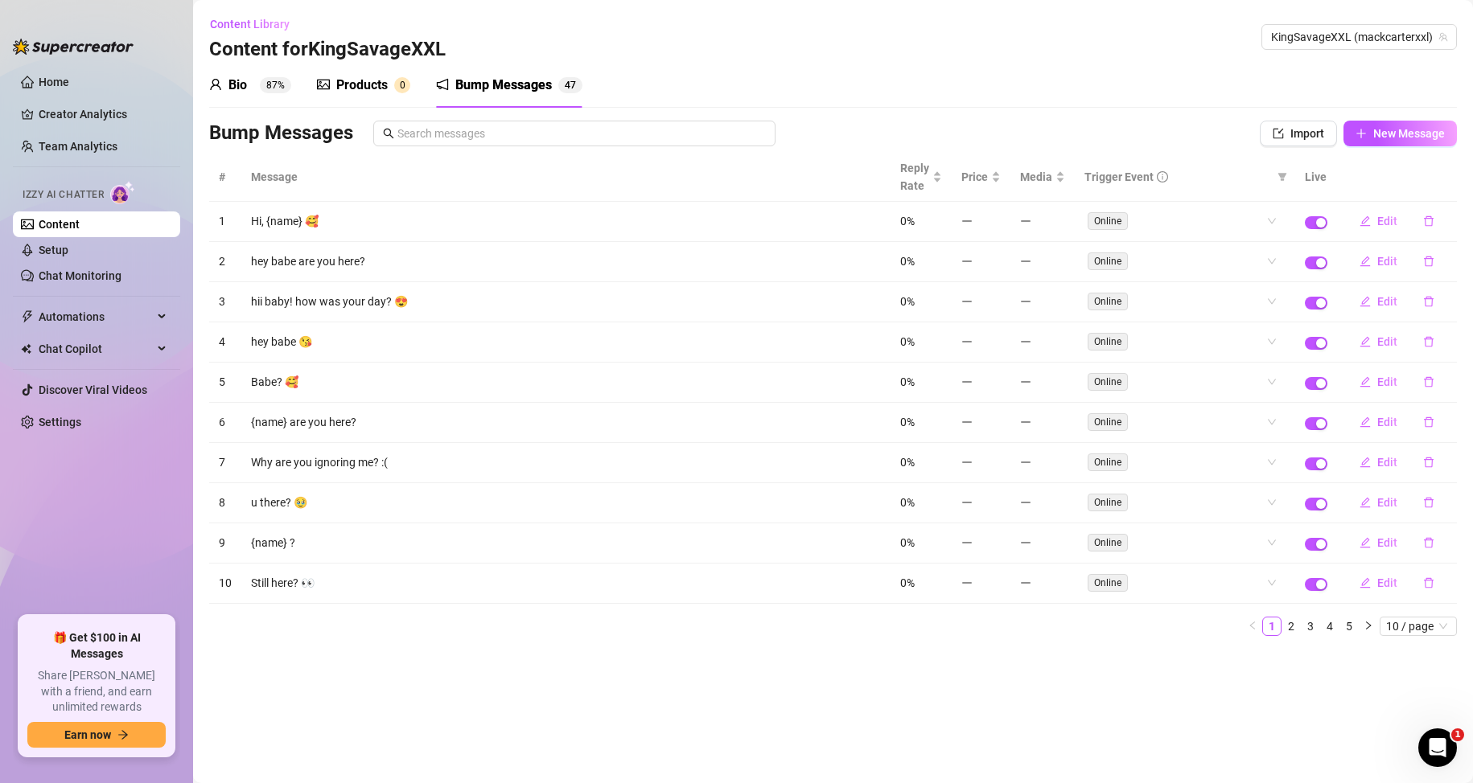
click at [825, 705] on main "Content Library Content for KingSavageXXL KingSavageXXL (mackcarterxxl) Bio 87%…" at bounding box center [833, 391] width 1280 height 783
